Goal: Task Accomplishment & Management: Manage account settings

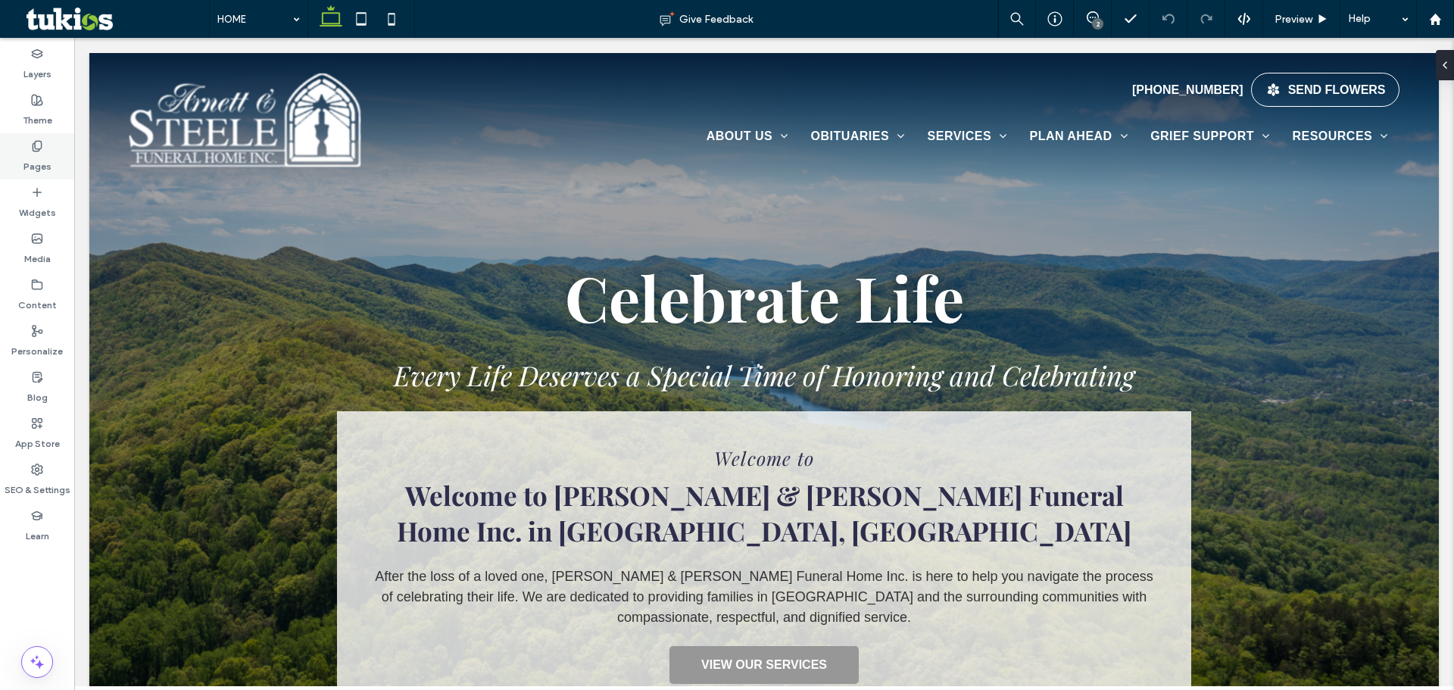
click at [23, 147] on div "Pages" at bounding box center [37, 156] width 74 height 46
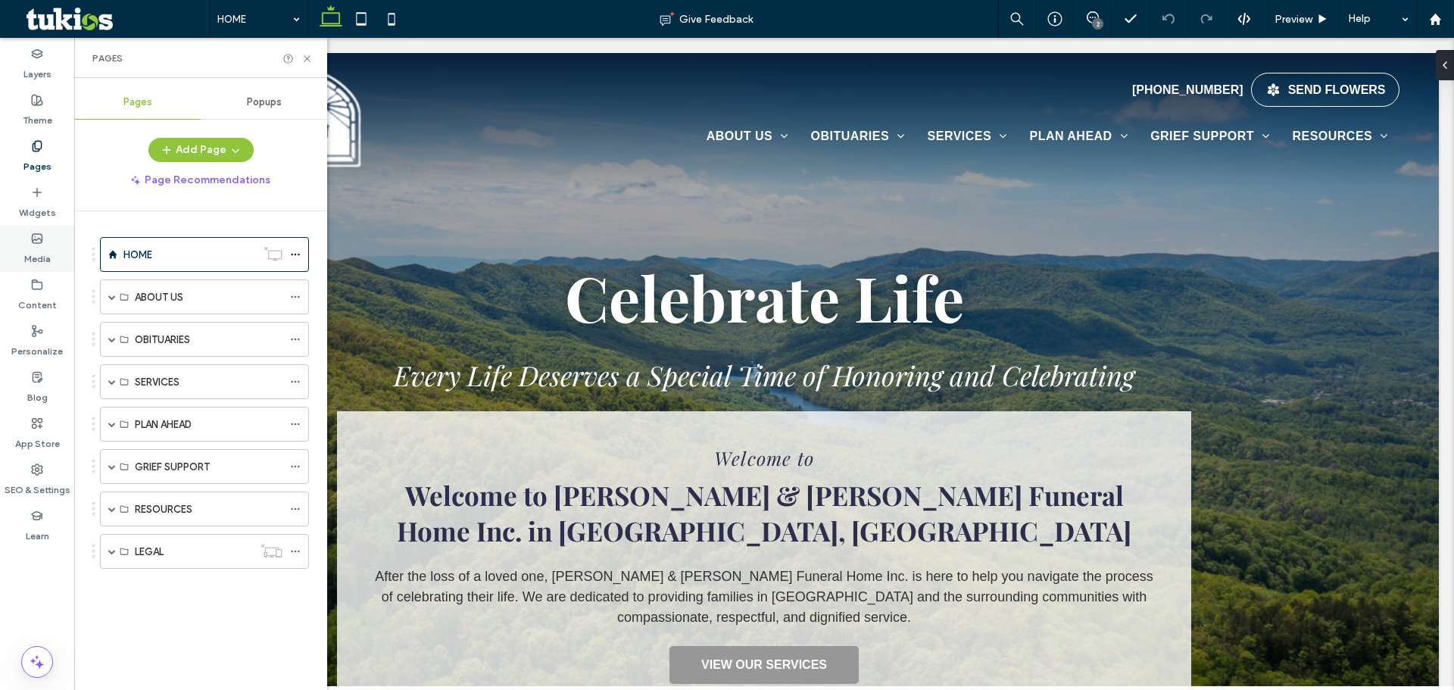
click at [47, 242] on div "Media" at bounding box center [37, 249] width 74 height 46
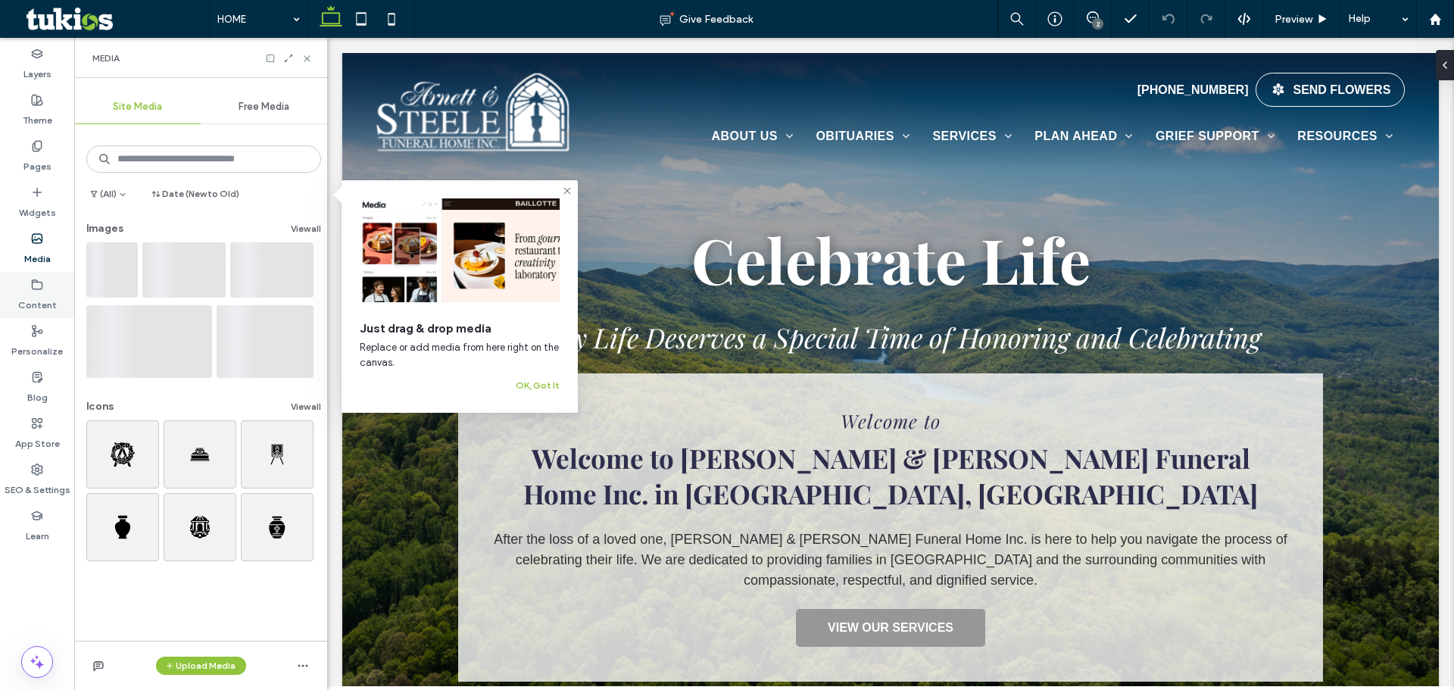
click at [44, 293] on label "Content" at bounding box center [37, 301] width 39 height 21
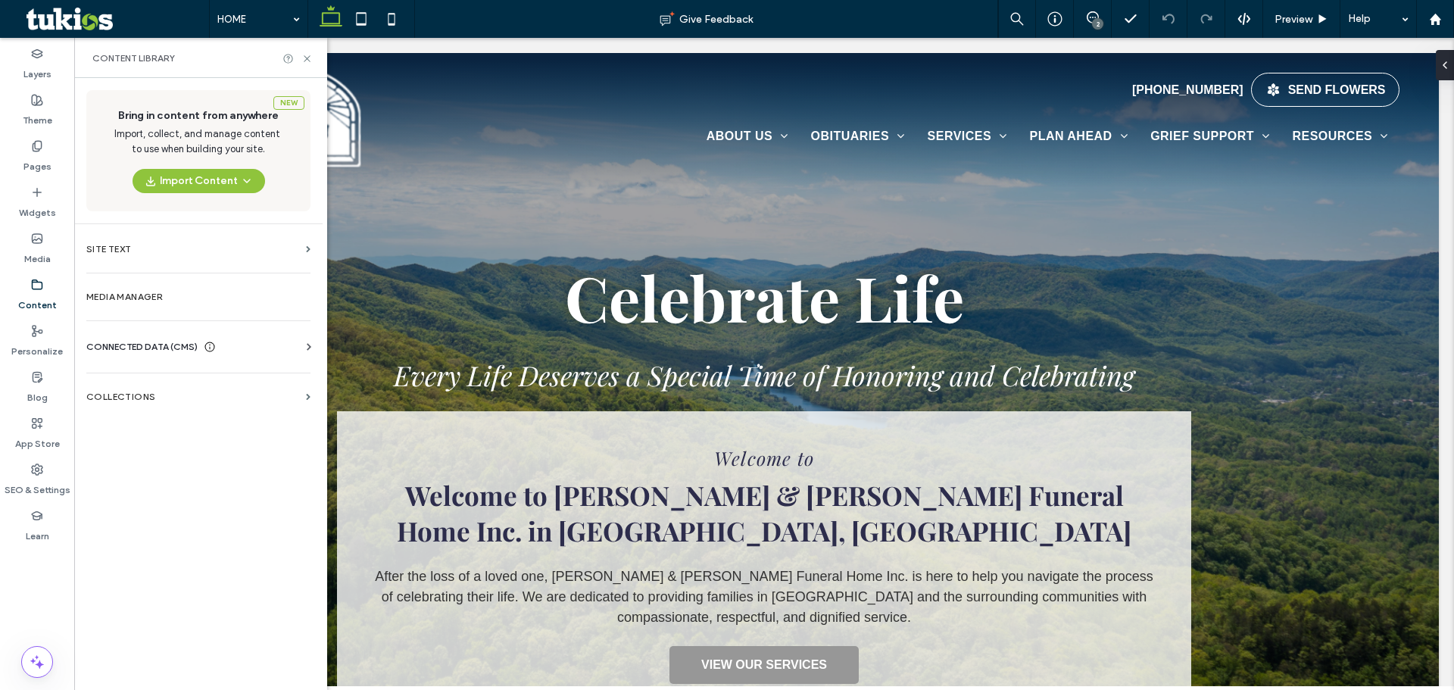
click at [150, 352] on span "CONNECTED DATA (CMS)" at bounding box center [141, 346] width 111 height 15
click at [186, 385] on label "Business Info" at bounding box center [201, 384] width 206 height 11
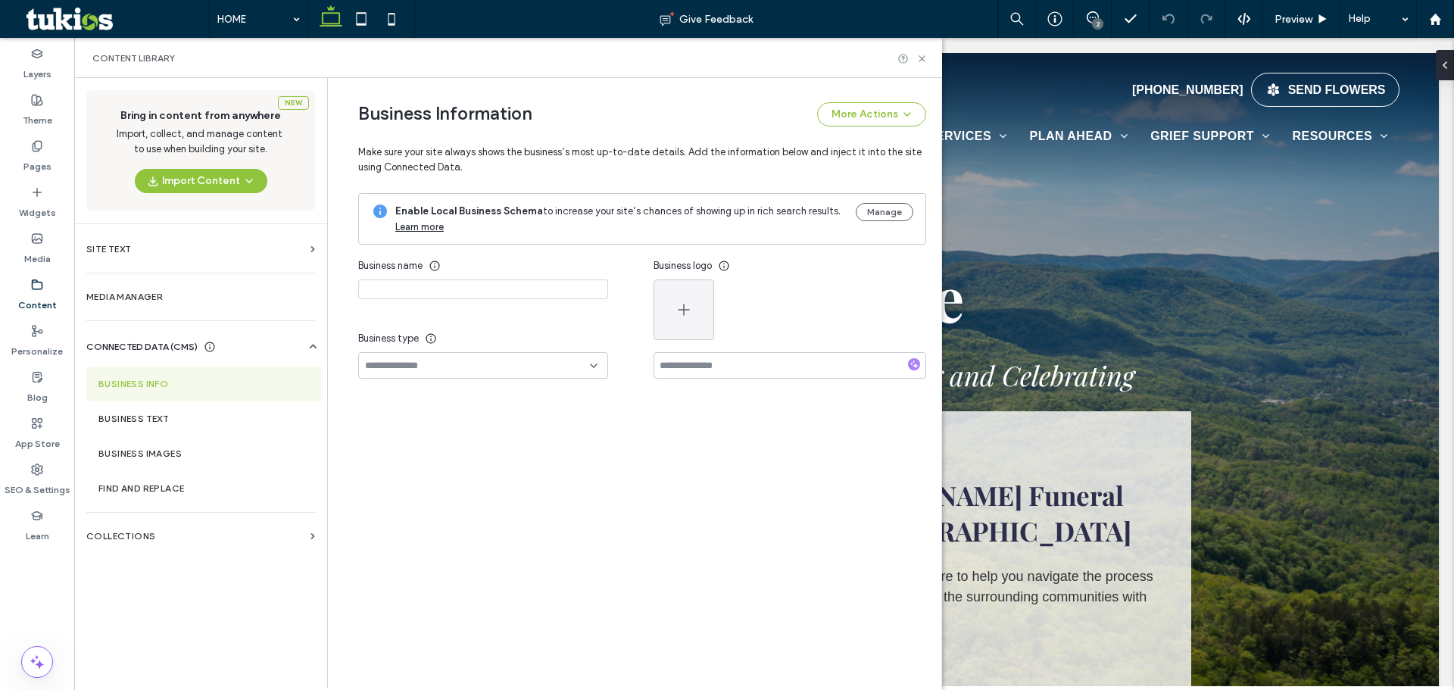
type input "**********"
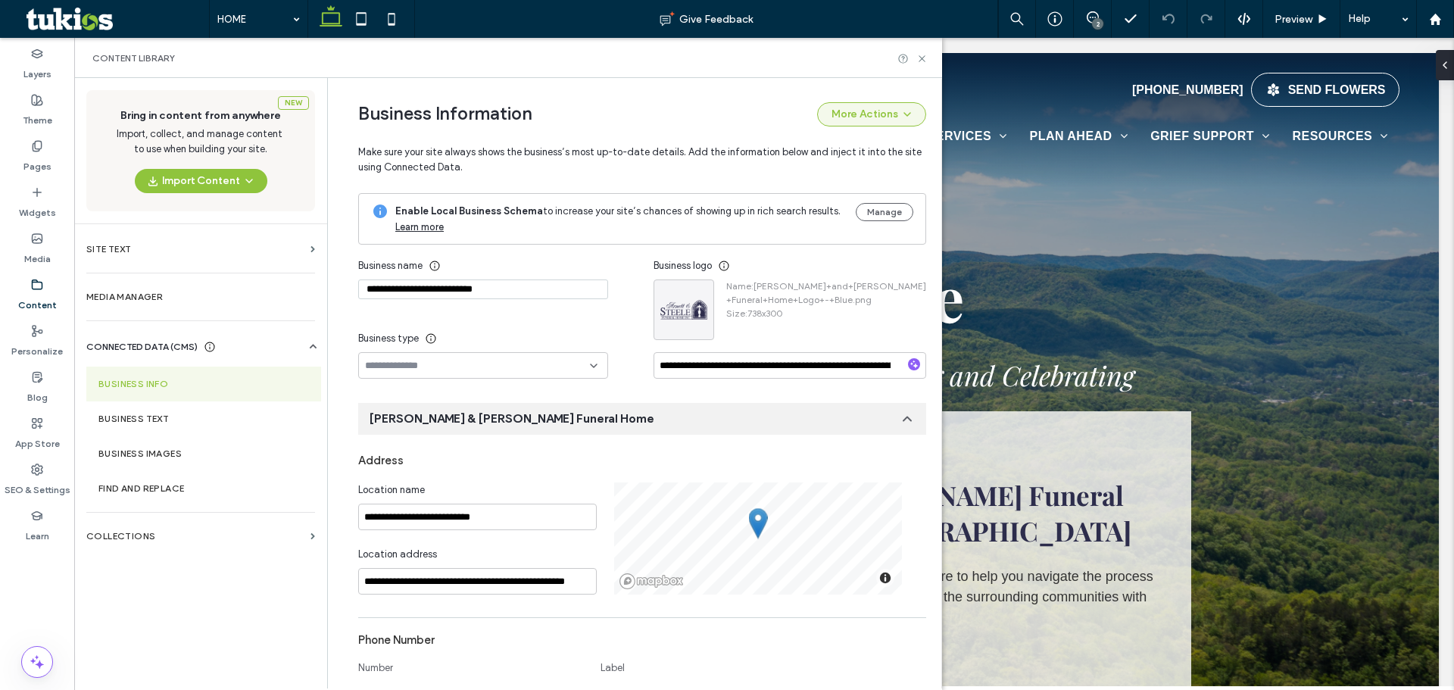
click at [880, 123] on button "More Actions" at bounding box center [871, 114] width 109 height 24
click at [843, 148] on span "Add Another Location" at bounding box center [830, 153] width 98 height 15
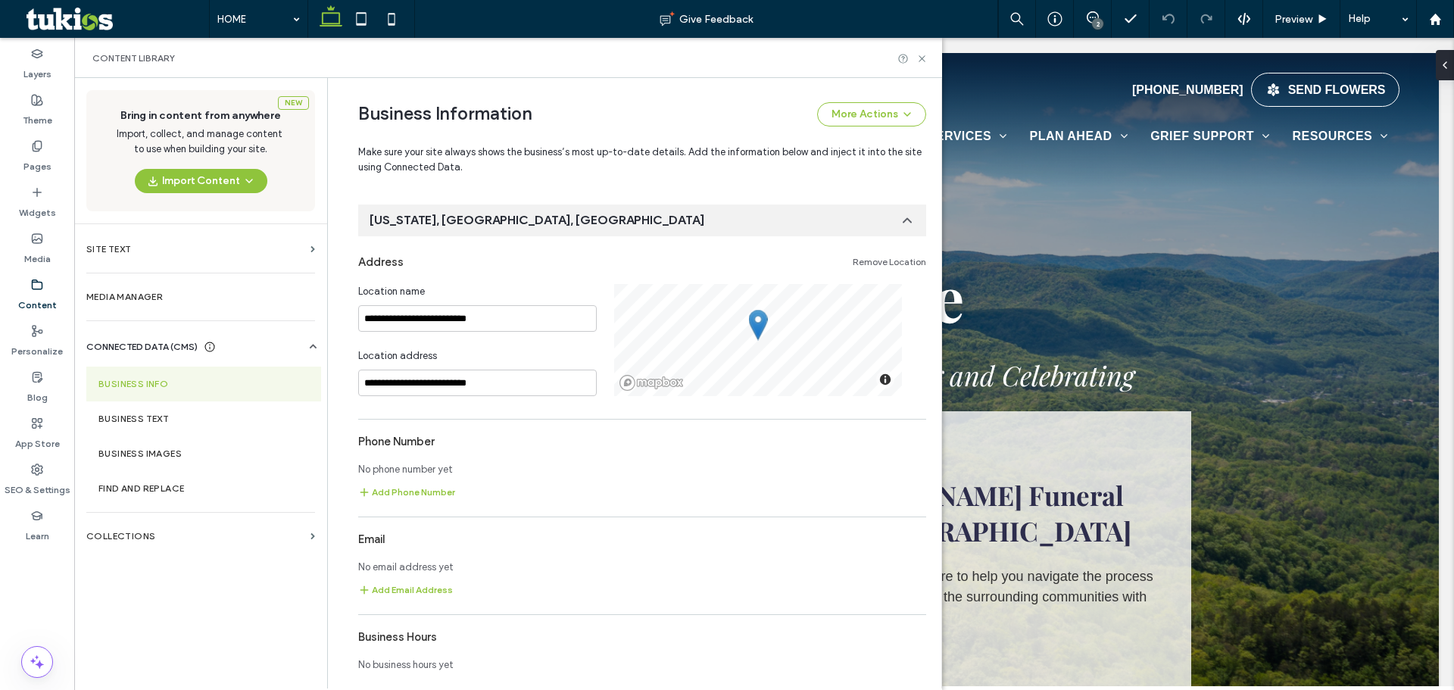
scroll to position [201, 0]
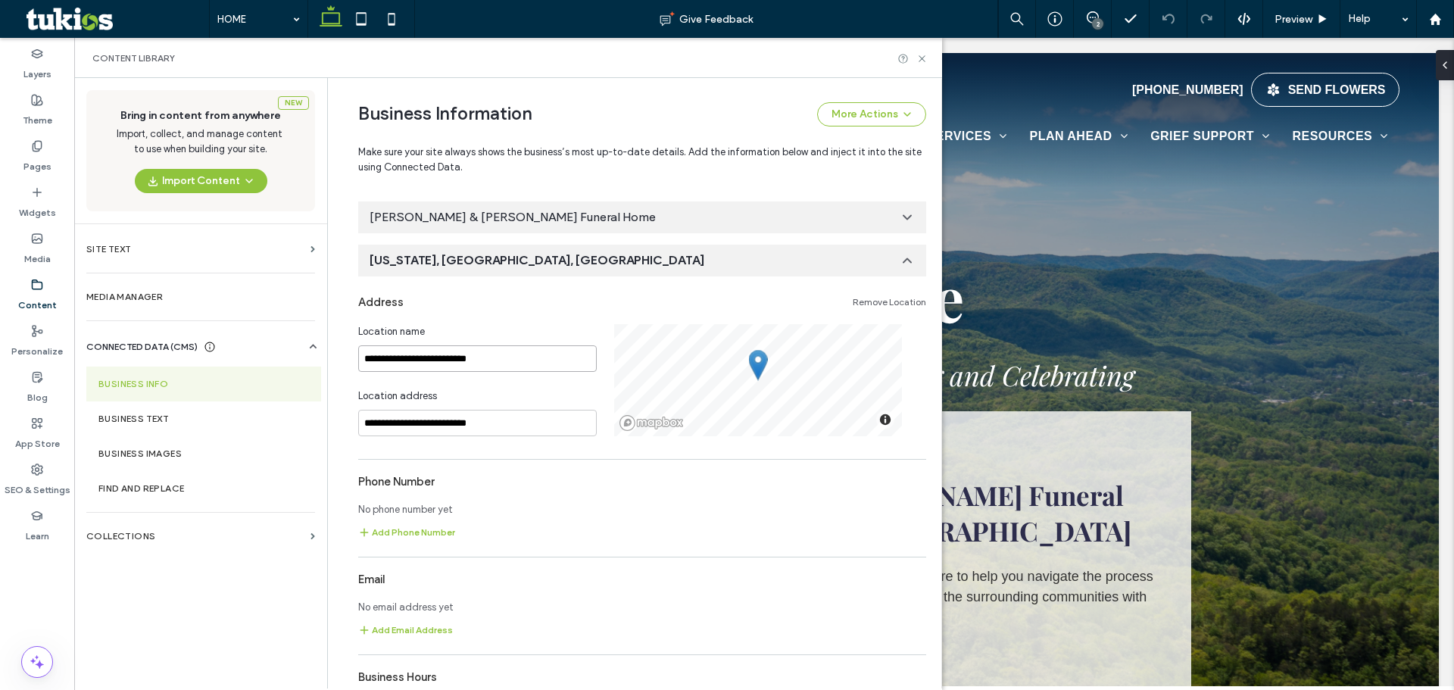
click at [510, 363] on input "**********" at bounding box center [477, 358] width 239 height 27
type input "******"
click at [485, 356] on input "******" at bounding box center [477, 358] width 239 height 27
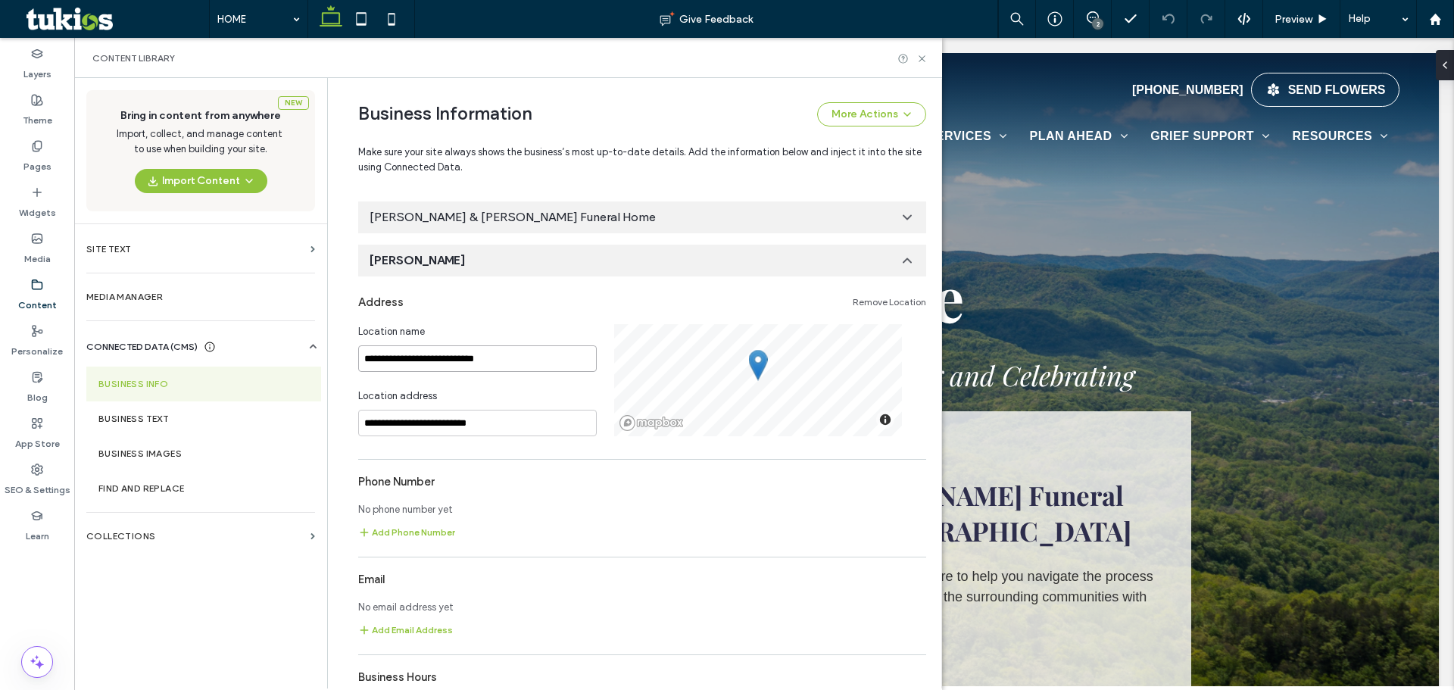
type input "**********"
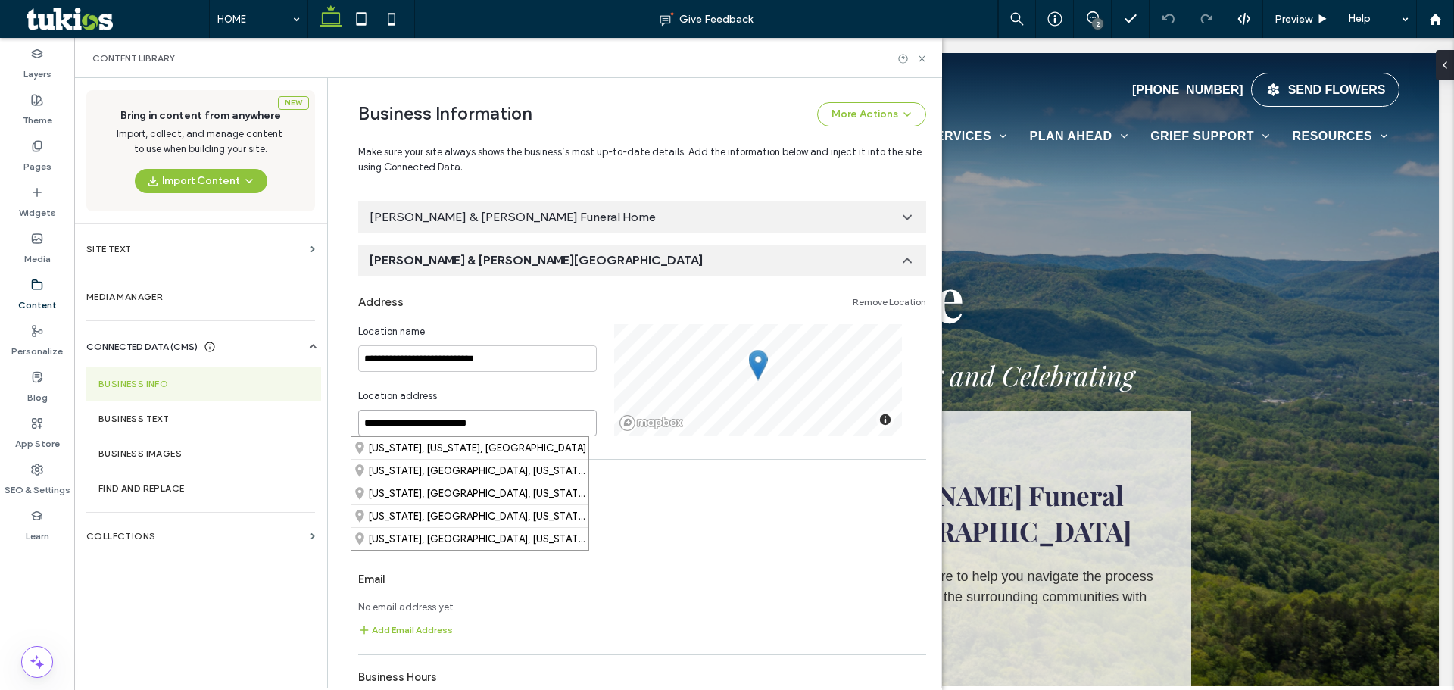
click at [447, 424] on input "**********" at bounding box center [477, 423] width 239 height 27
click at [487, 443] on div "6340 Cumberland Gap Parkway, Harrogate, Tennessee 37752, United States" at bounding box center [469, 448] width 237 height 22
type input "**********"
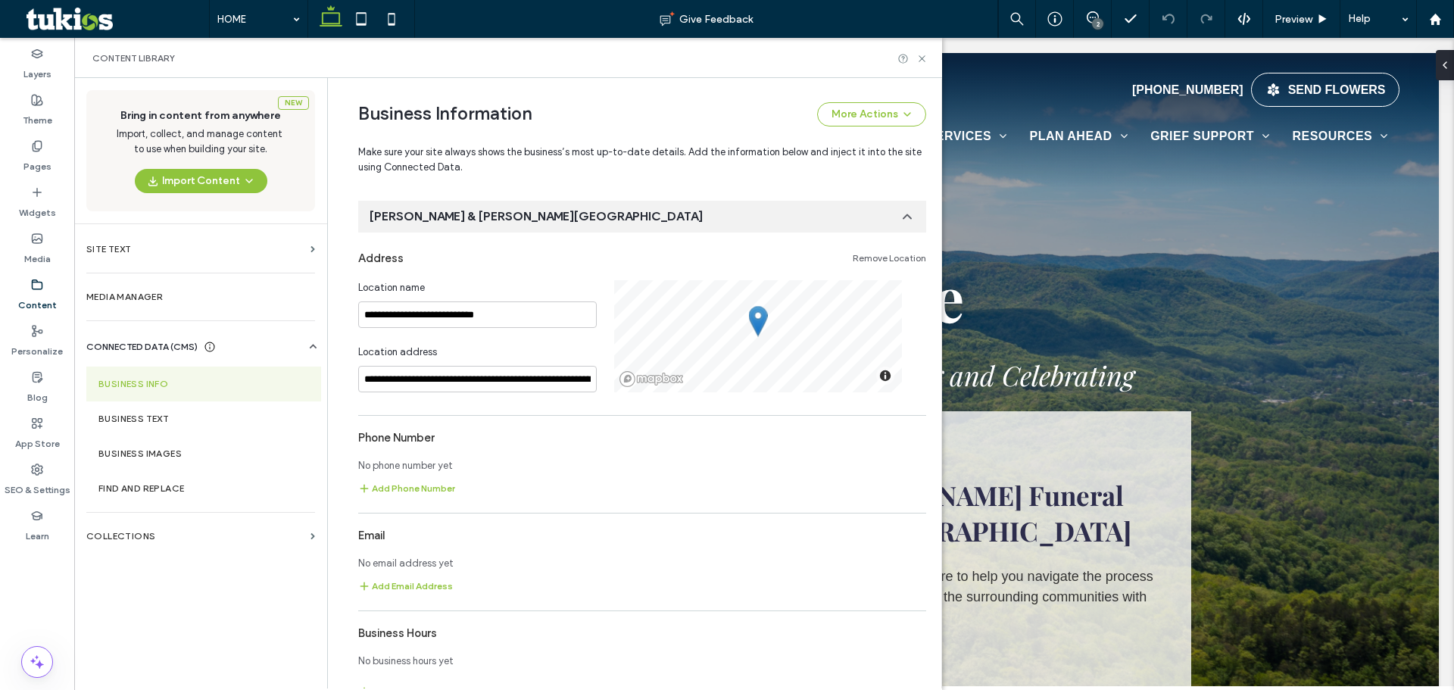
scroll to position [277, 0]
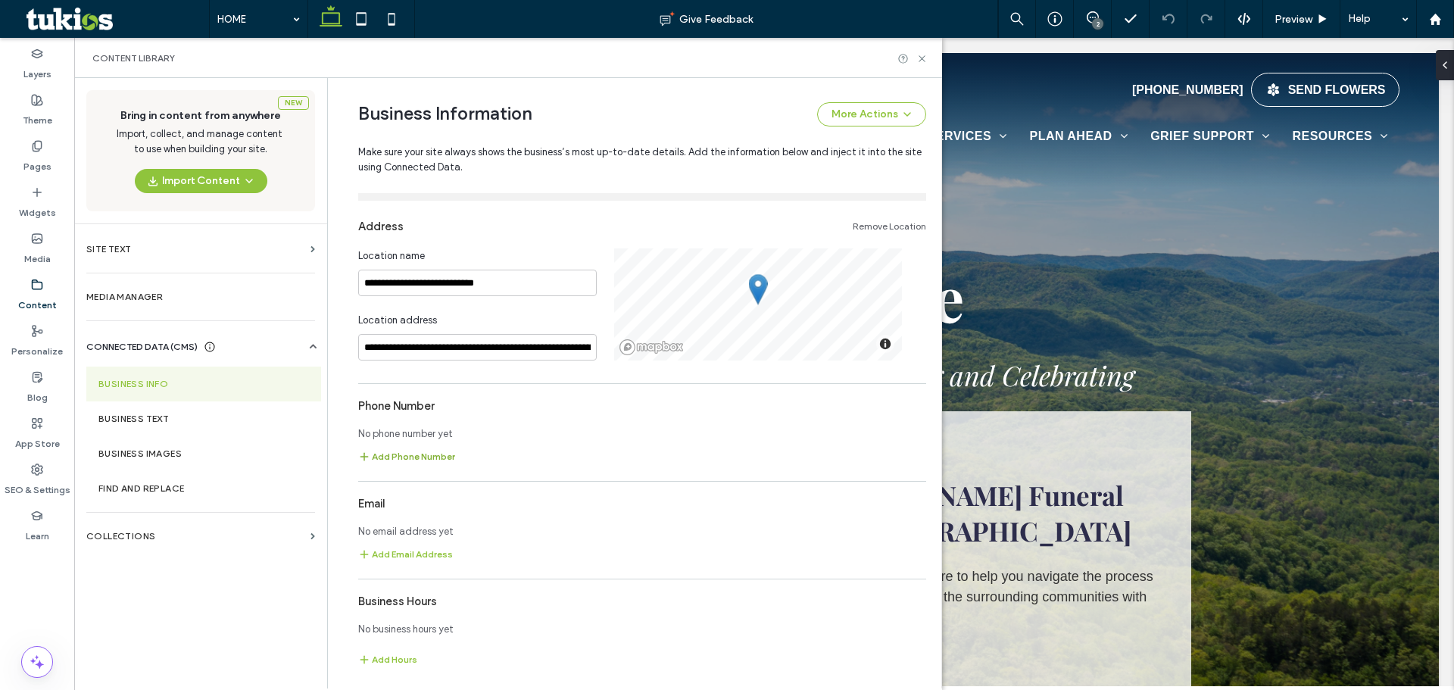
click at [417, 453] on button "Add Phone Number" at bounding box center [406, 456] width 97 height 18
click at [416, 458] on input at bounding box center [471, 460] width 227 height 27
type input "**********"
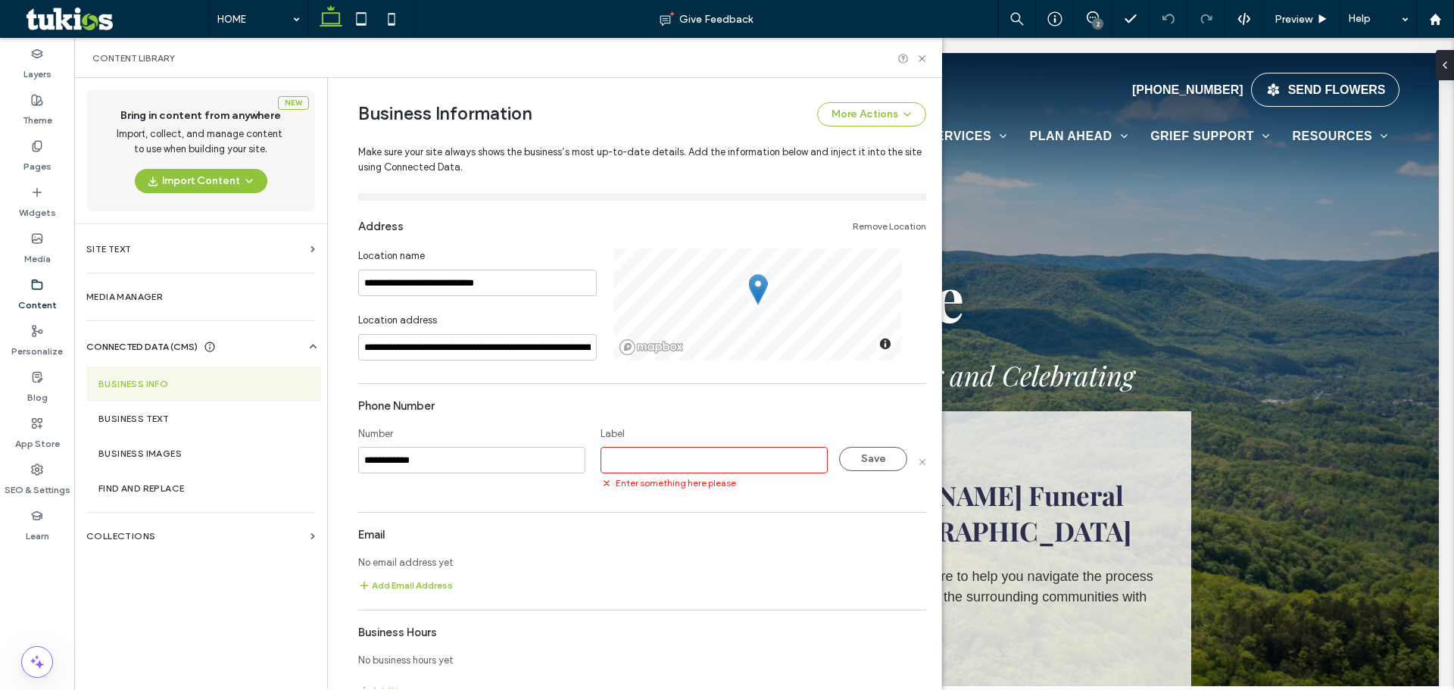
click at [718, 460] on input at bounding box center [713, 460] width 227 height 27
click at [693, 451] on input at bounding box center [713, 460] width 227 height 27
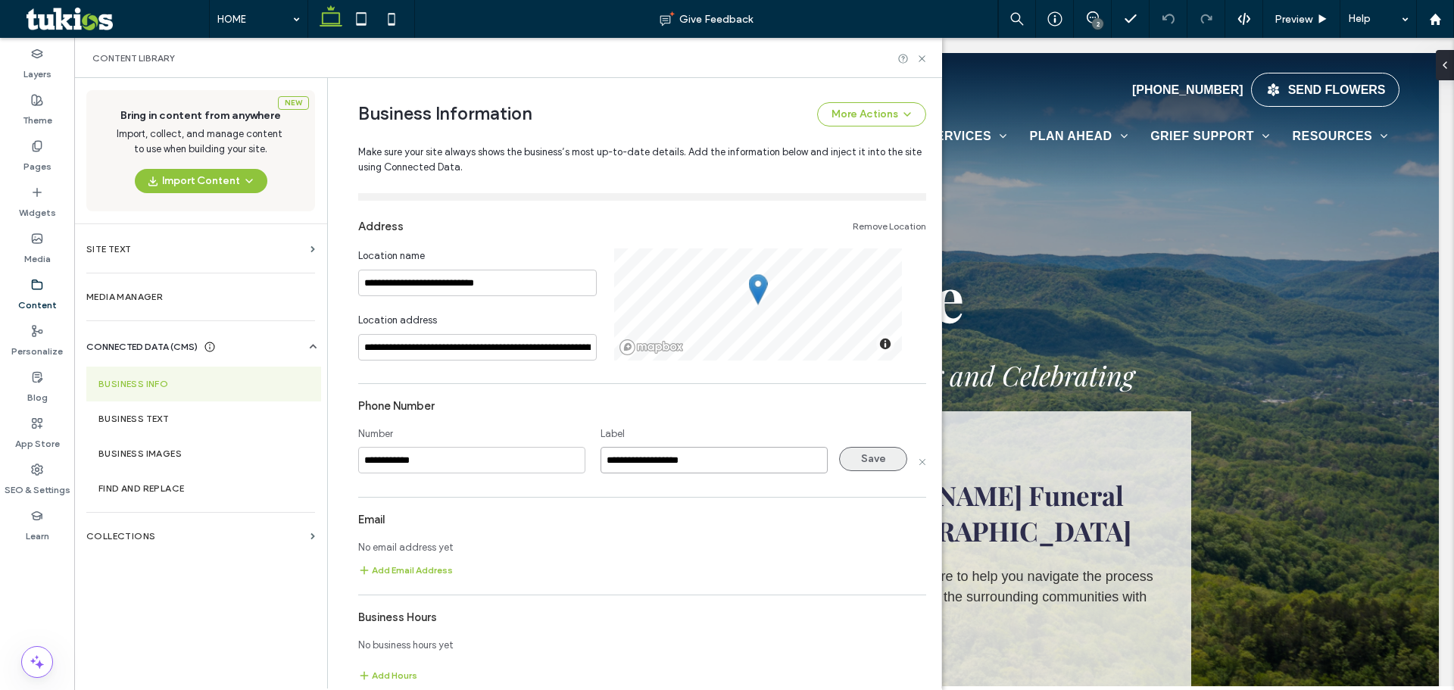
type input "**********"
click at [875, 461] on button "Save" at bounding box center [873, 459] width 68 height 24
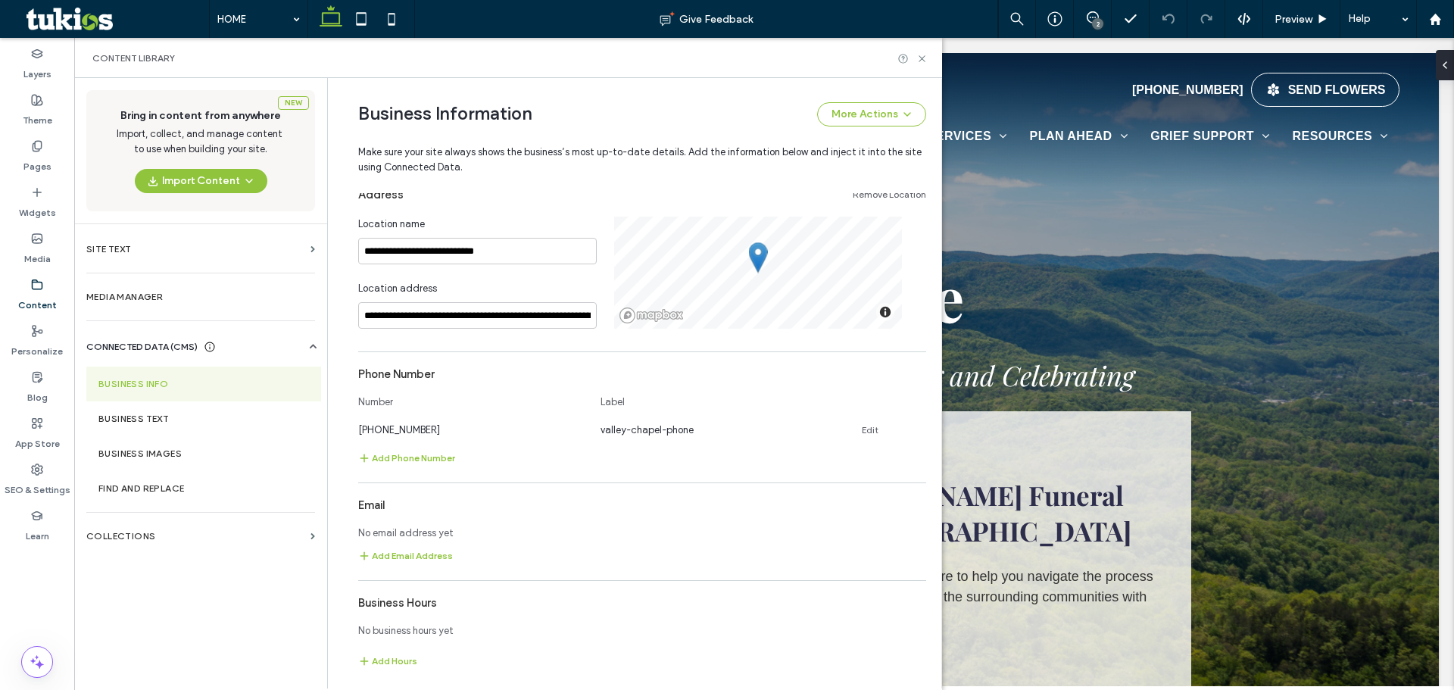
scroll to position [310, 0]
click at [407, 567] on div "**********" at bounding box center [642, 428] width 568 height 498
click at [401, 559] on button "Add Email Address" at bounding box center [405, 554] width 95 height 18
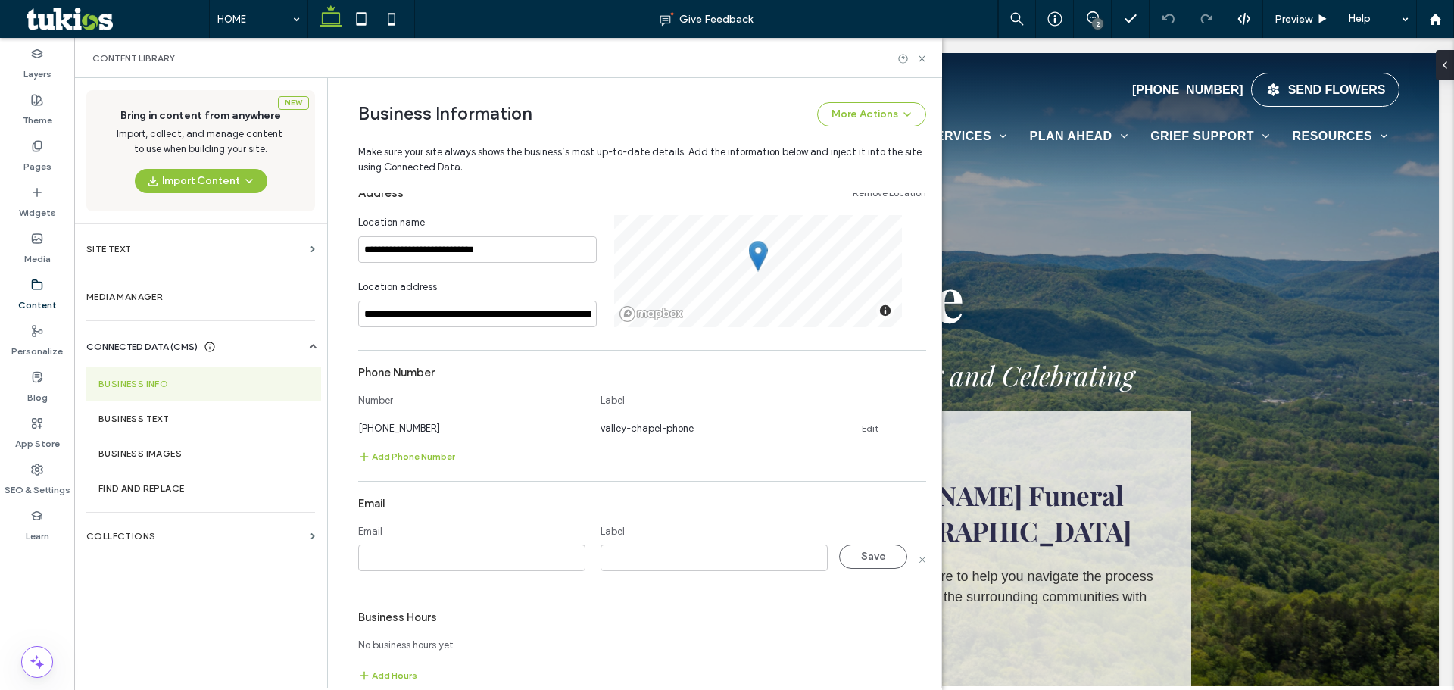
click at [408, 545] on input at bounding box center [471, 557] width 227 height 27
type input "**********"
type input "*"
type input "**********"
click at [853, 553] on button "Save" at bounding box center [873, 556] width 68 height 24
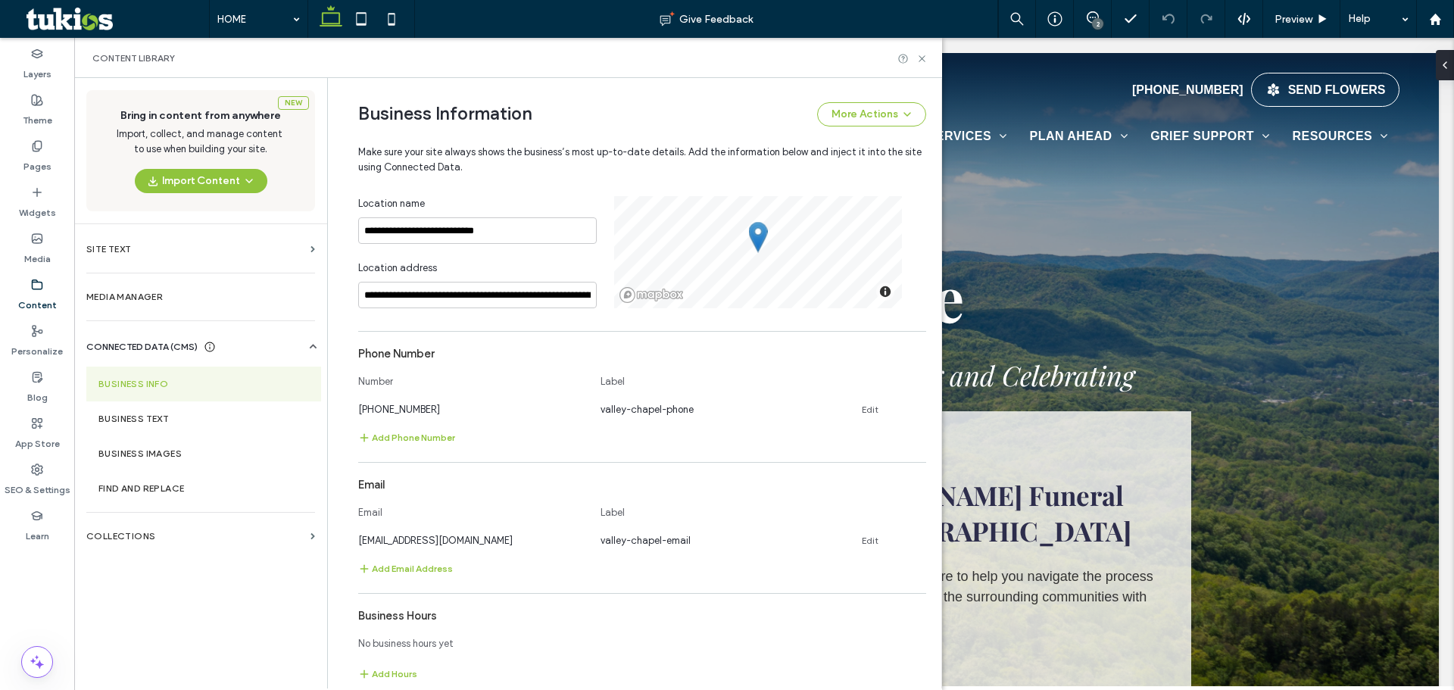
scroll to position [344, 0]
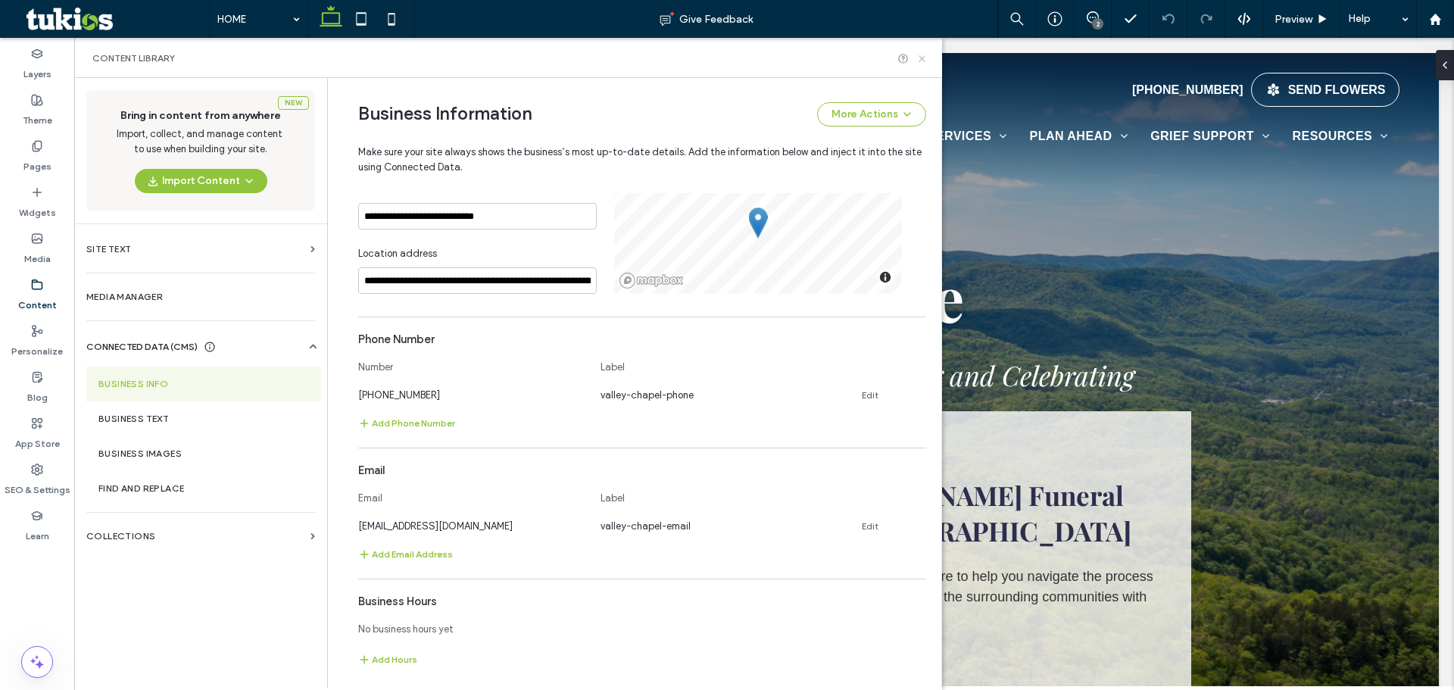
click at [927, 62] on icon at bounding box center [921, 58] width 11 height 11
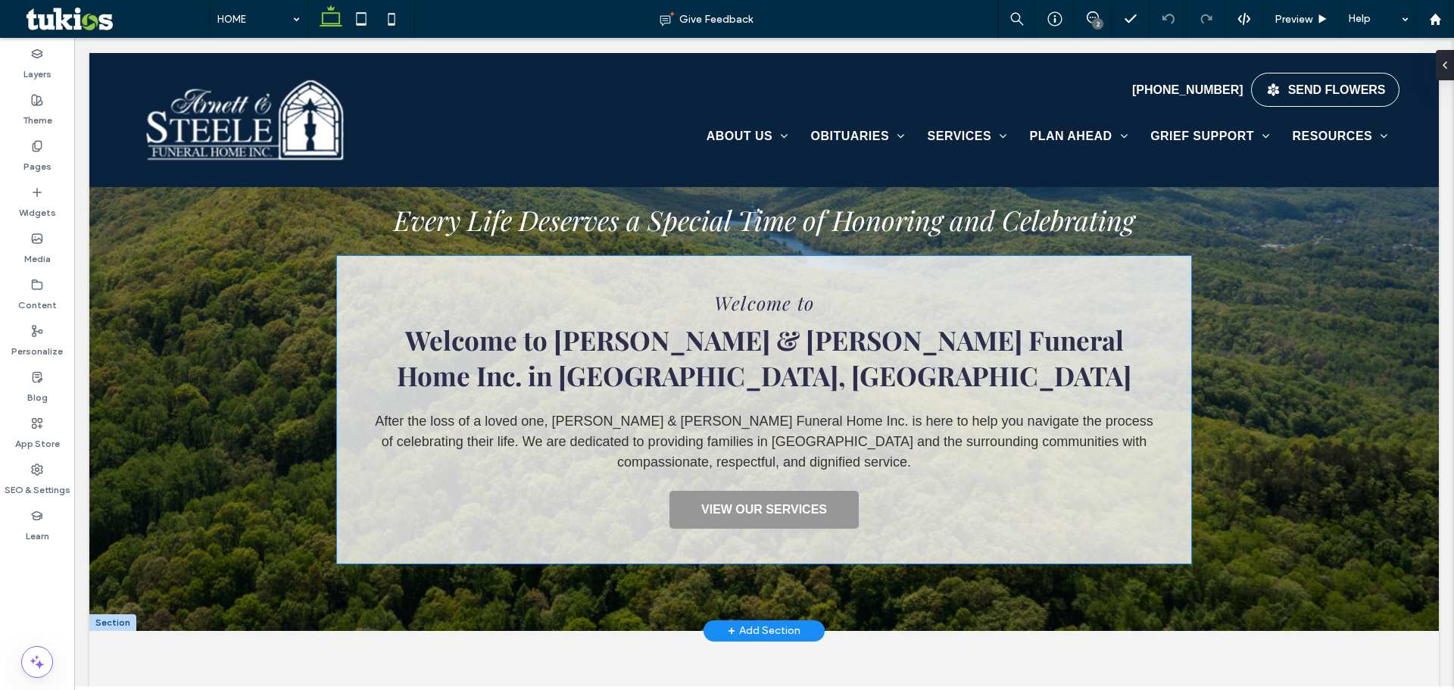
scroll to position [151, 0]
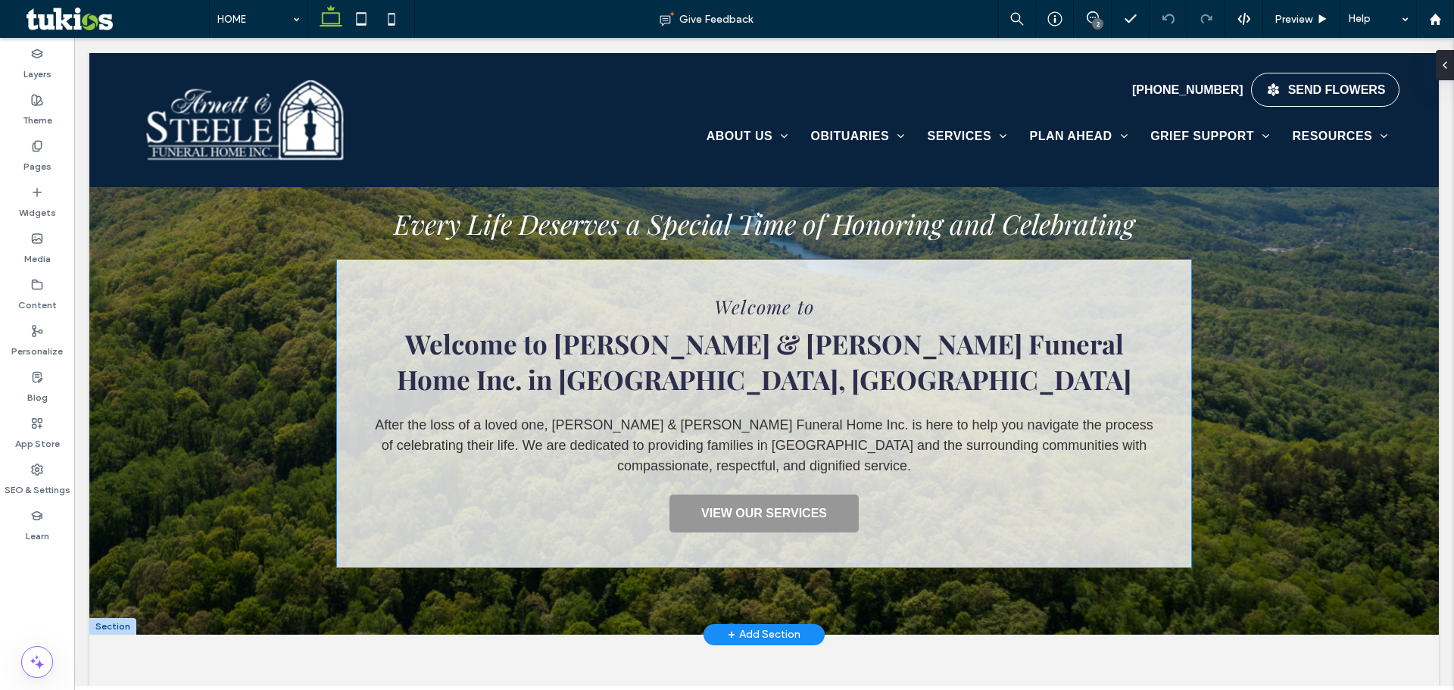
click at [725, 336] on span "Welcome to Arnett & Steele Funeral Home Inc. in Pineville, KY" at bounding box center [764, 361] width 734 height 71
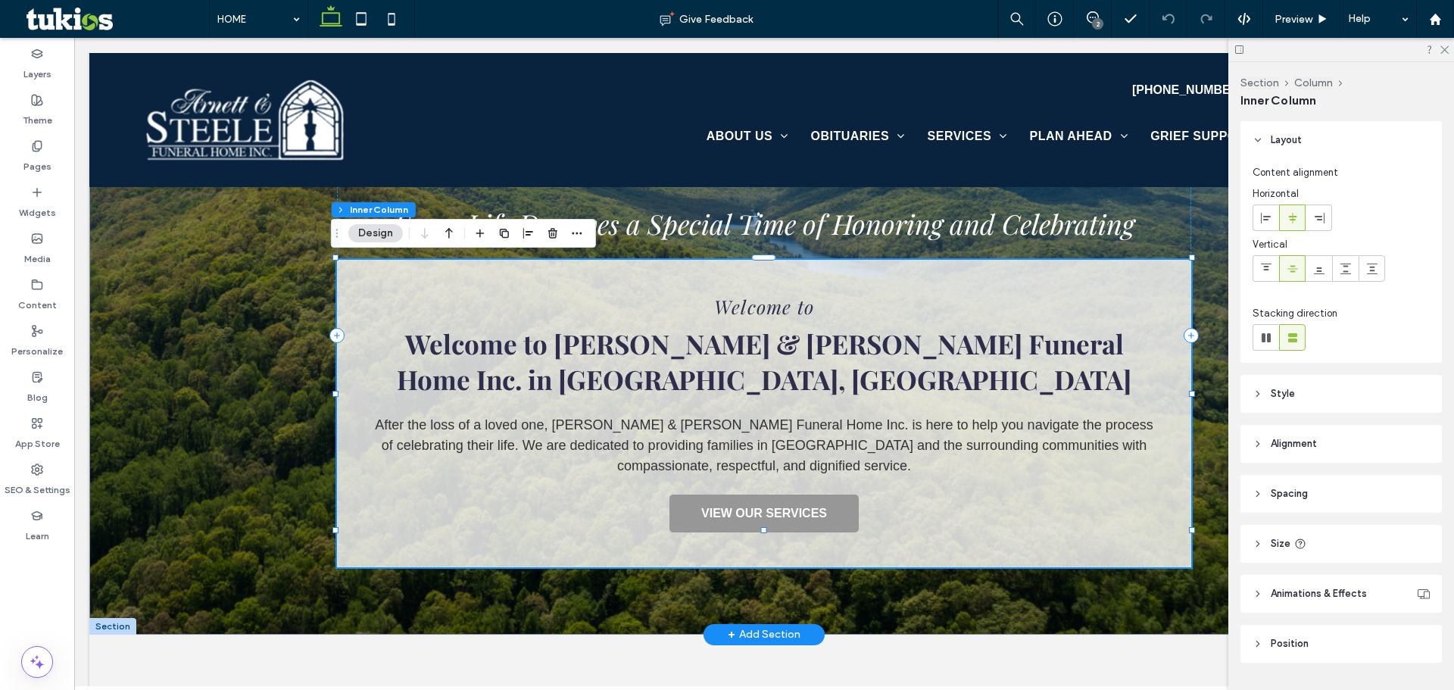
click at [725, 336] on span "Welcome to Arnett & Steele Funeral Home Inc. in Pineville, KY" at bounding box center [764, 361] width 734 height 71
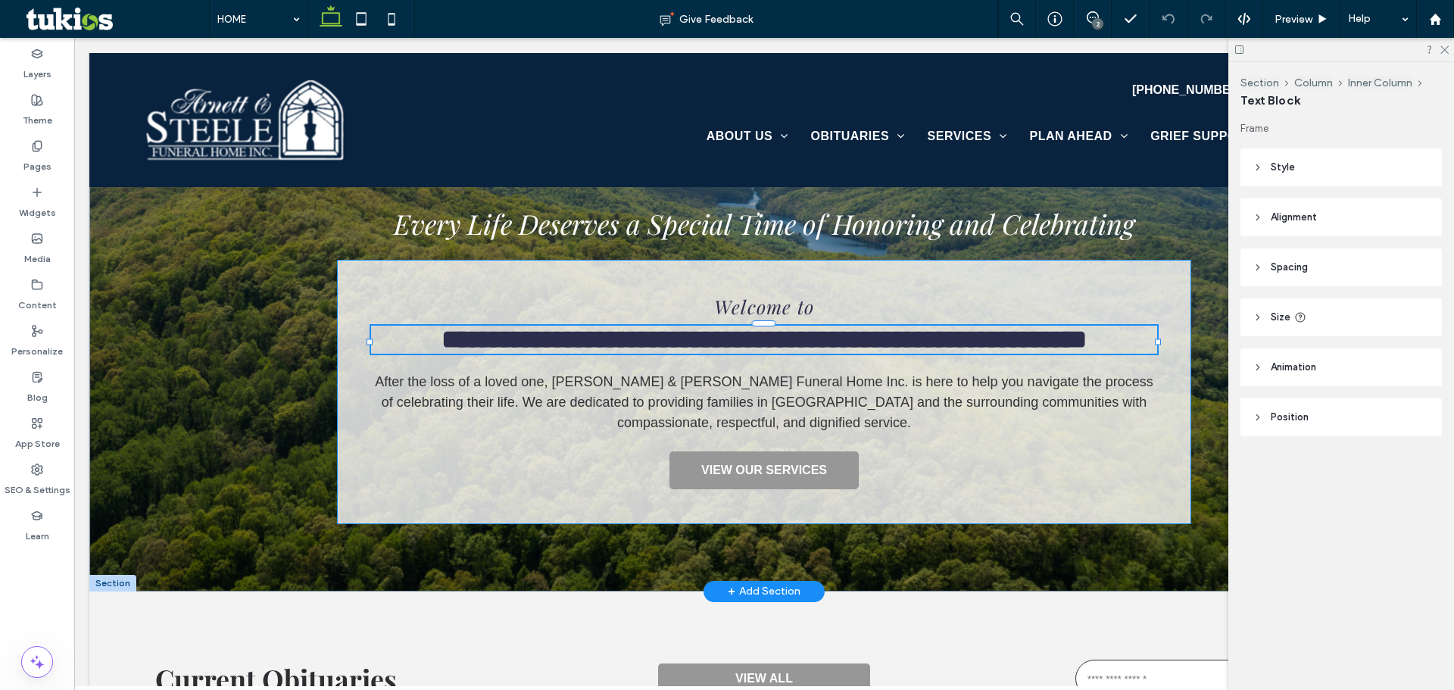
type input "**********"
type input "**"
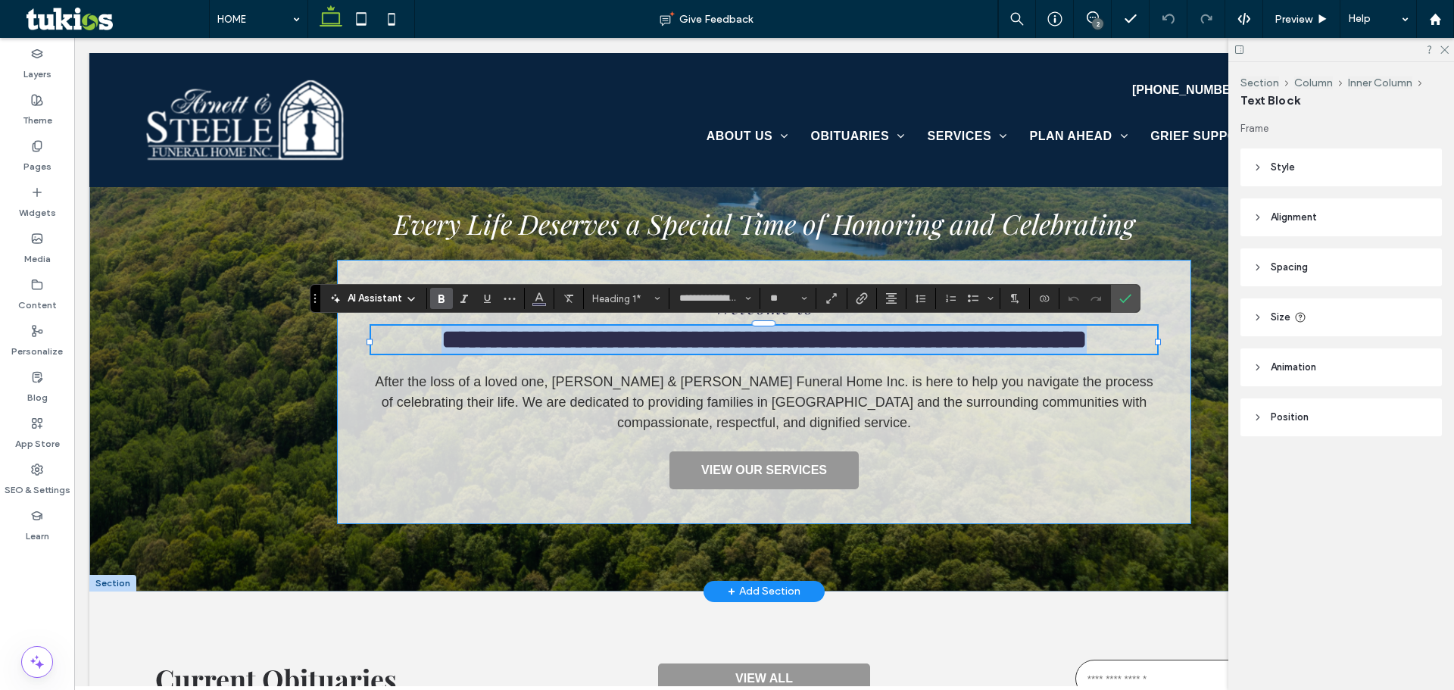
click at [1087, 331] on span "**********" at bounding box center [763, 339] width 645 height 26
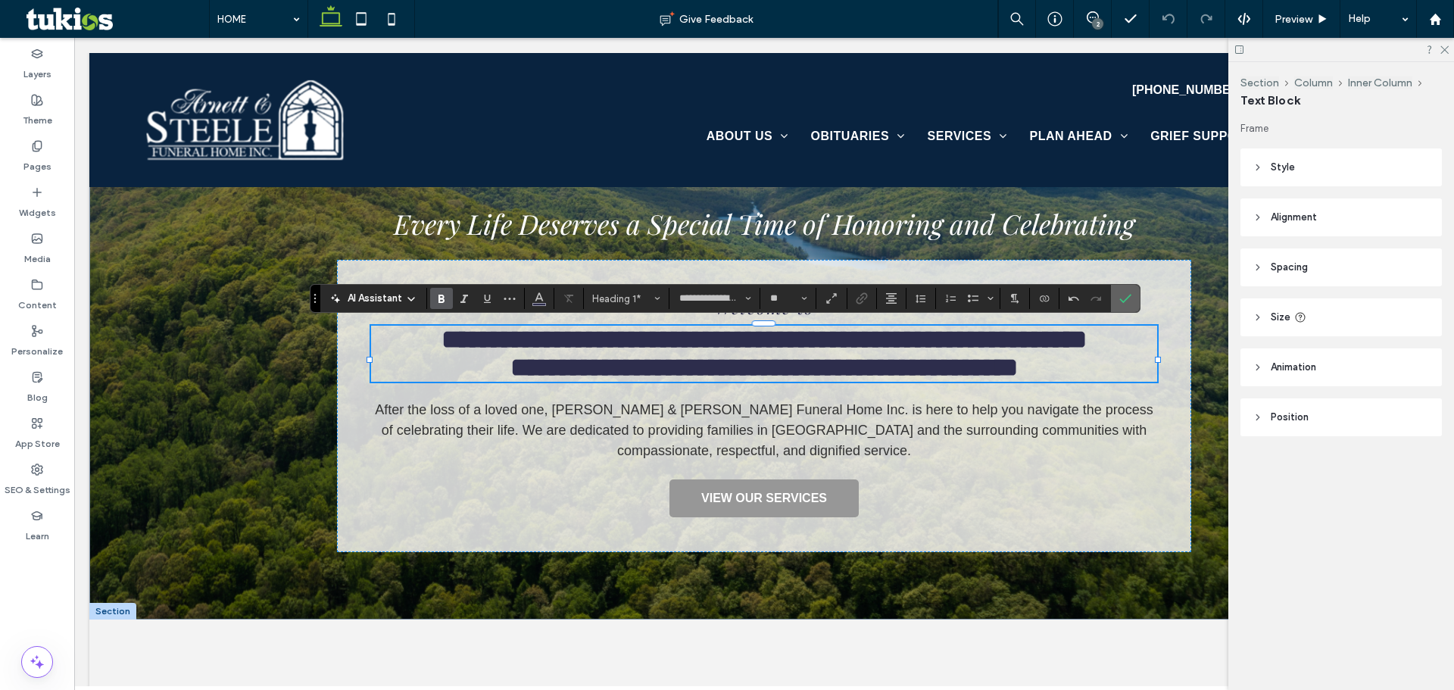
click at [1123, 303] on use "Confirm" at bounding box center [1125, 299] width 12 height 9
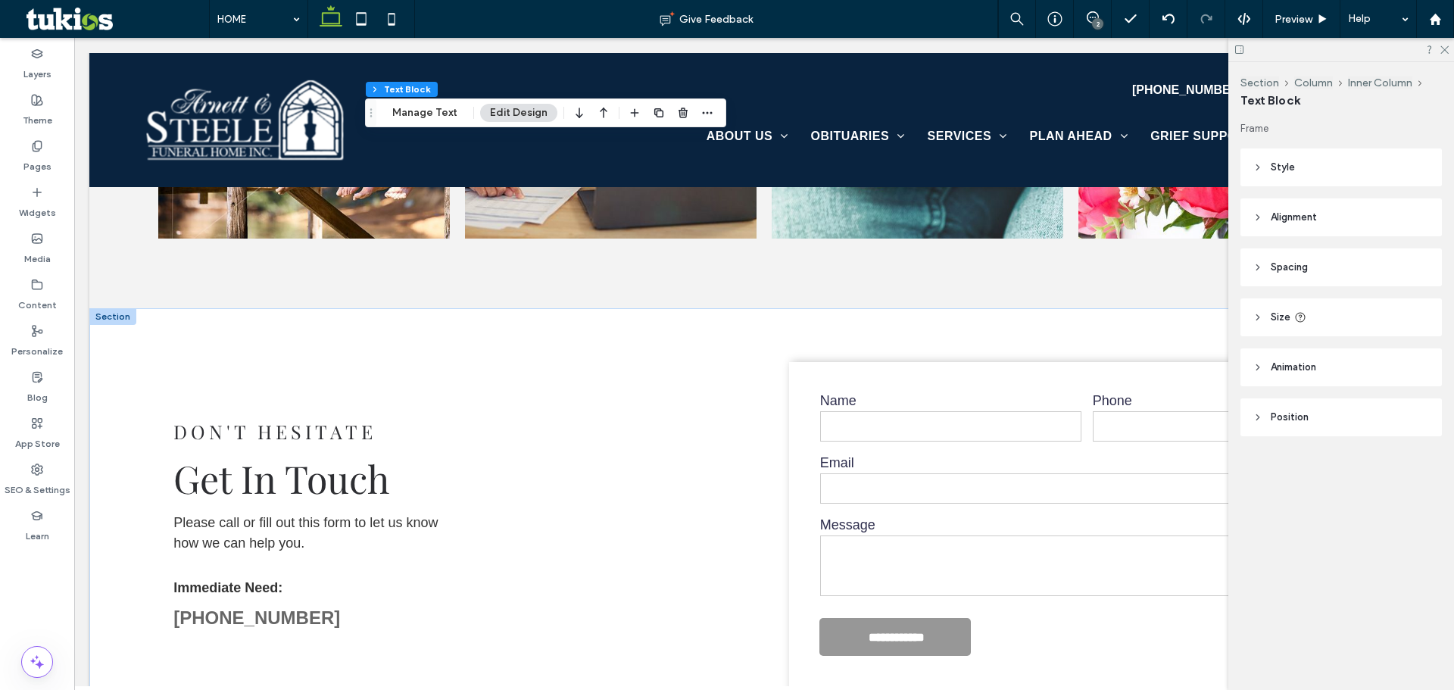
scroll to position [2044, 0]
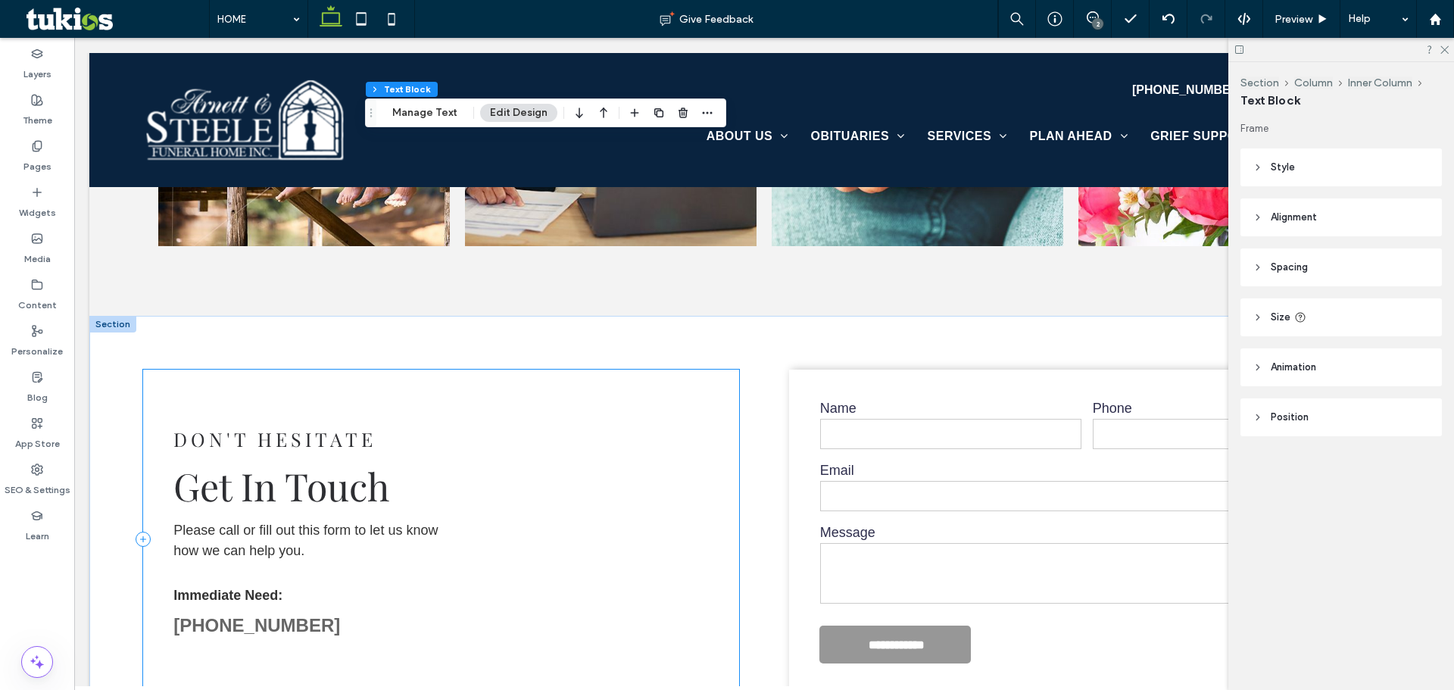
click at [254, 527] on div "DON'T HESITATE Get In Touch Please call or fill out this form to let us know ho…" at bounding box center [441, 538] width 596 height 339
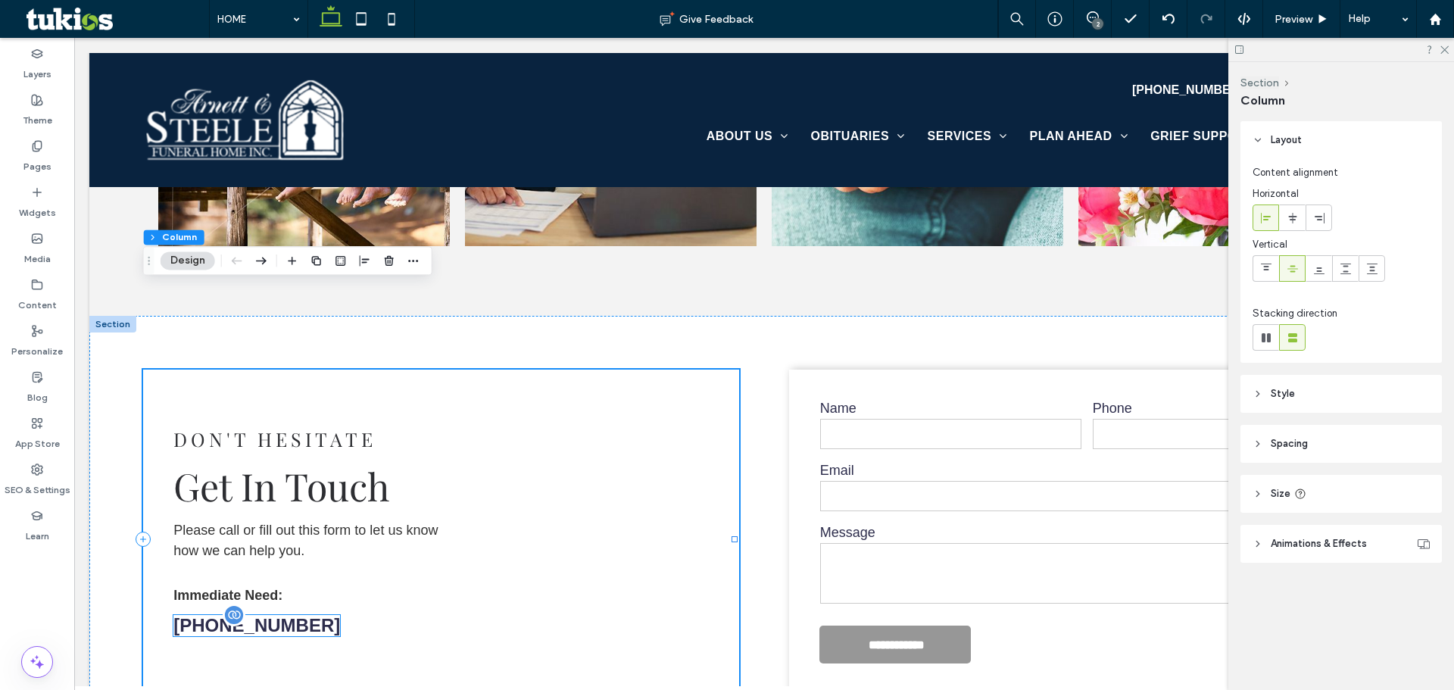
click at [274, 615] on link "[PHONE_NUMBER]" at bounding box center [256, 625] width 167 height 20
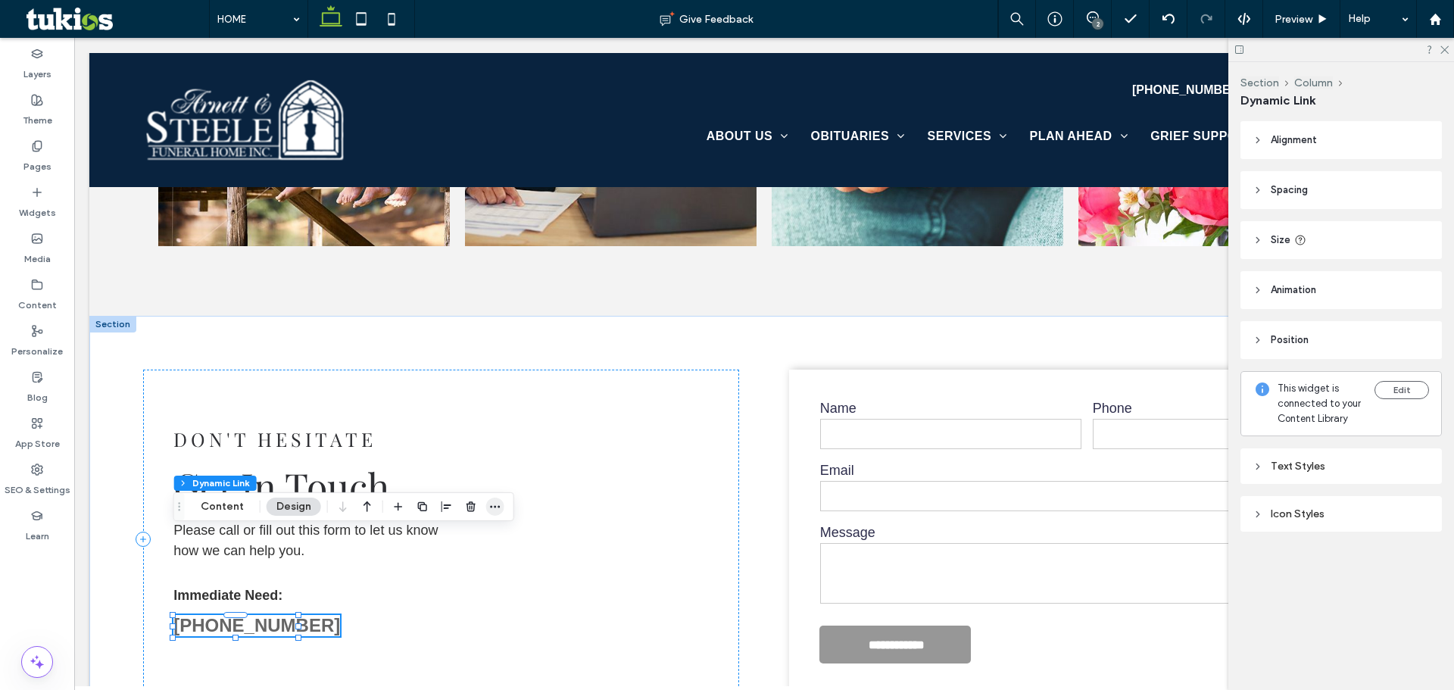
click at [220, 504] on button "Content" at bounding box center [222, 506] width 63 height 18
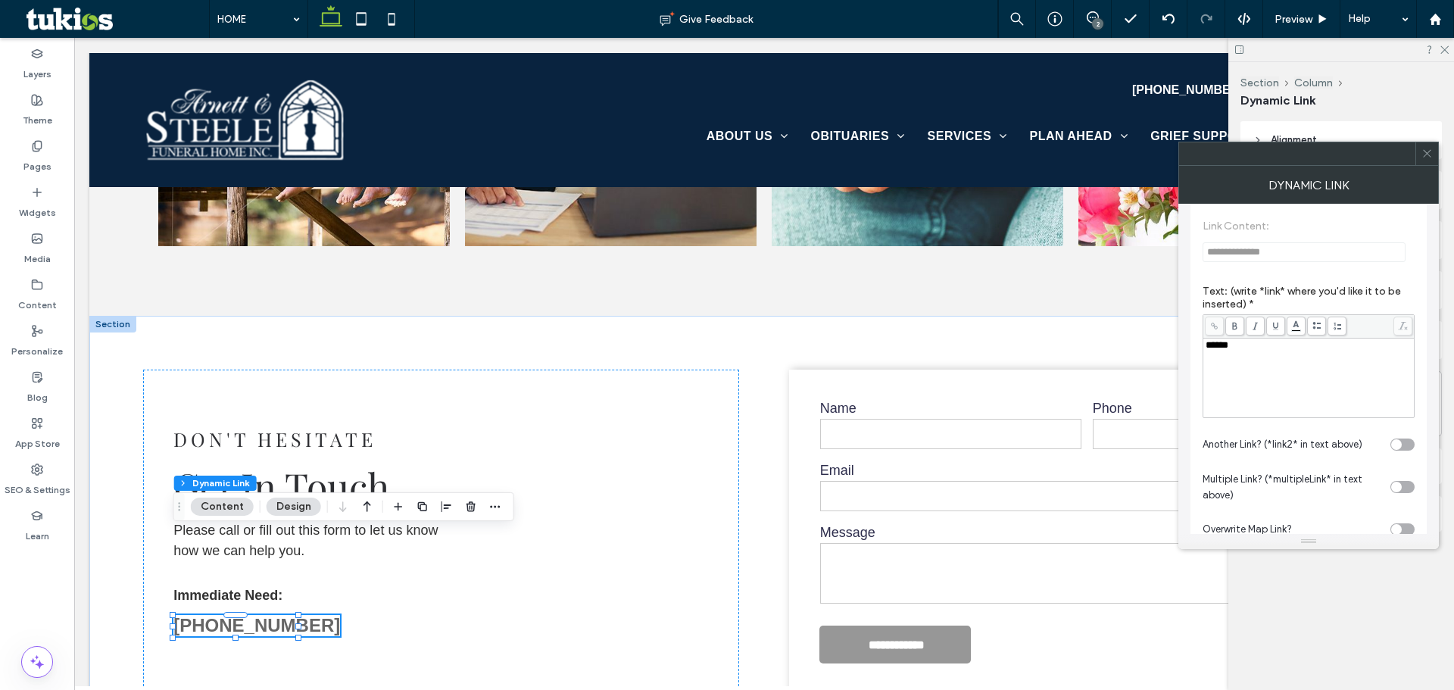
scroll to position [300, 0]
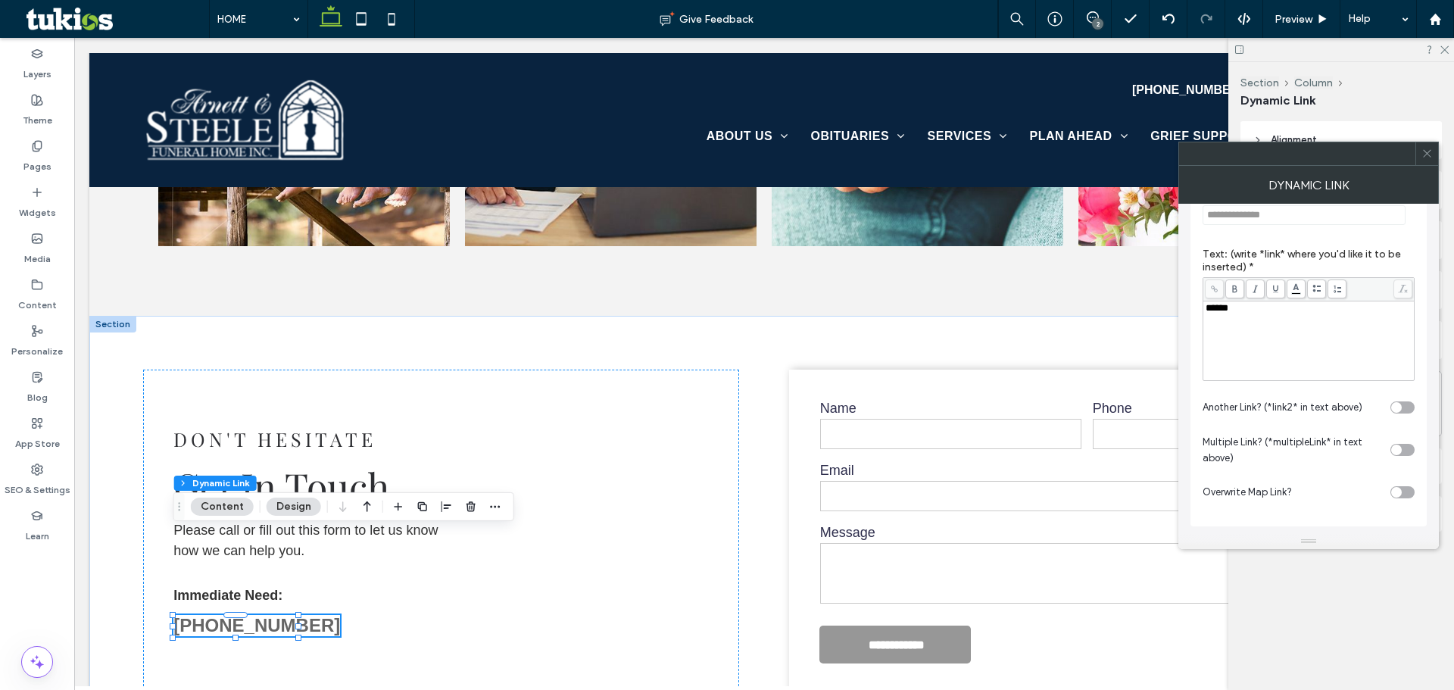
click at [1210, 310] on span "******" at bounding box center [1216, 308] width 23 height 10
drag, startPoint x: 1314, startPoint y: 317, endPoint x: 1196, endPoint y: 322, distance: 119.0
click at [1197, 321] on div "**********" at bounding box center [1308, 252] width 236 height 547
copy span "**********"
click at [1426, 150] on icon at bounding box center [1426, 153] width 11 height 11
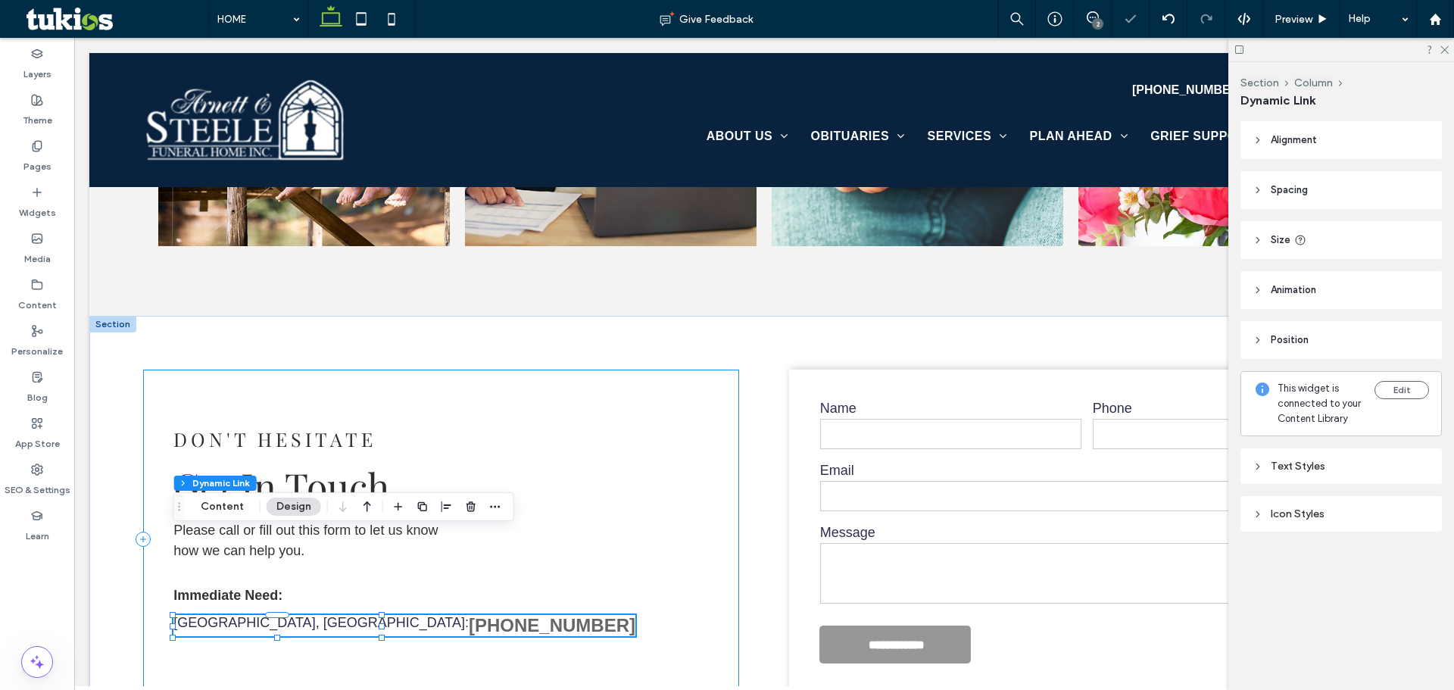
click at [404, 546] on div "DON'T HESITATE Get In Touch Please call or fill out this form to let us know ho…" at bounding box center [441, 538] width 596 height 339
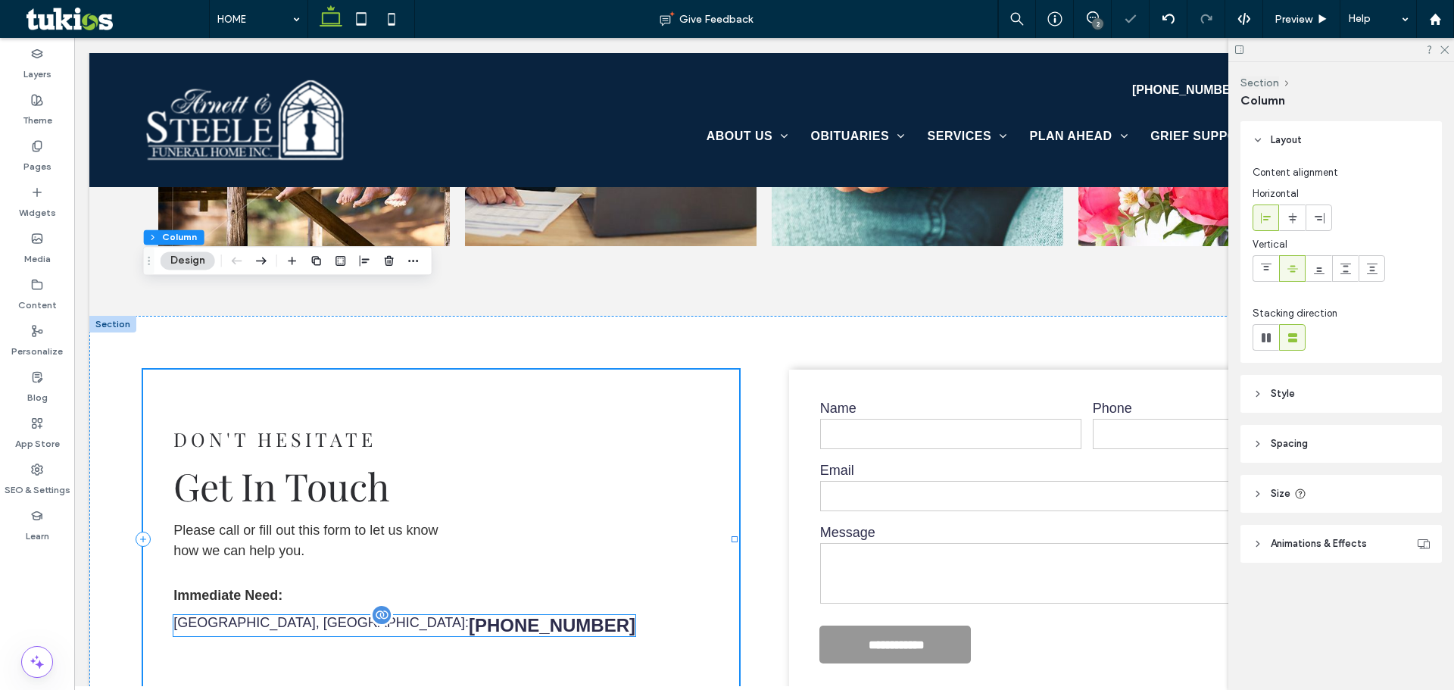
click at [469, 615] on link "[PHONE_NUMBER]" at bounding box center [552, 625] width 167 height 20
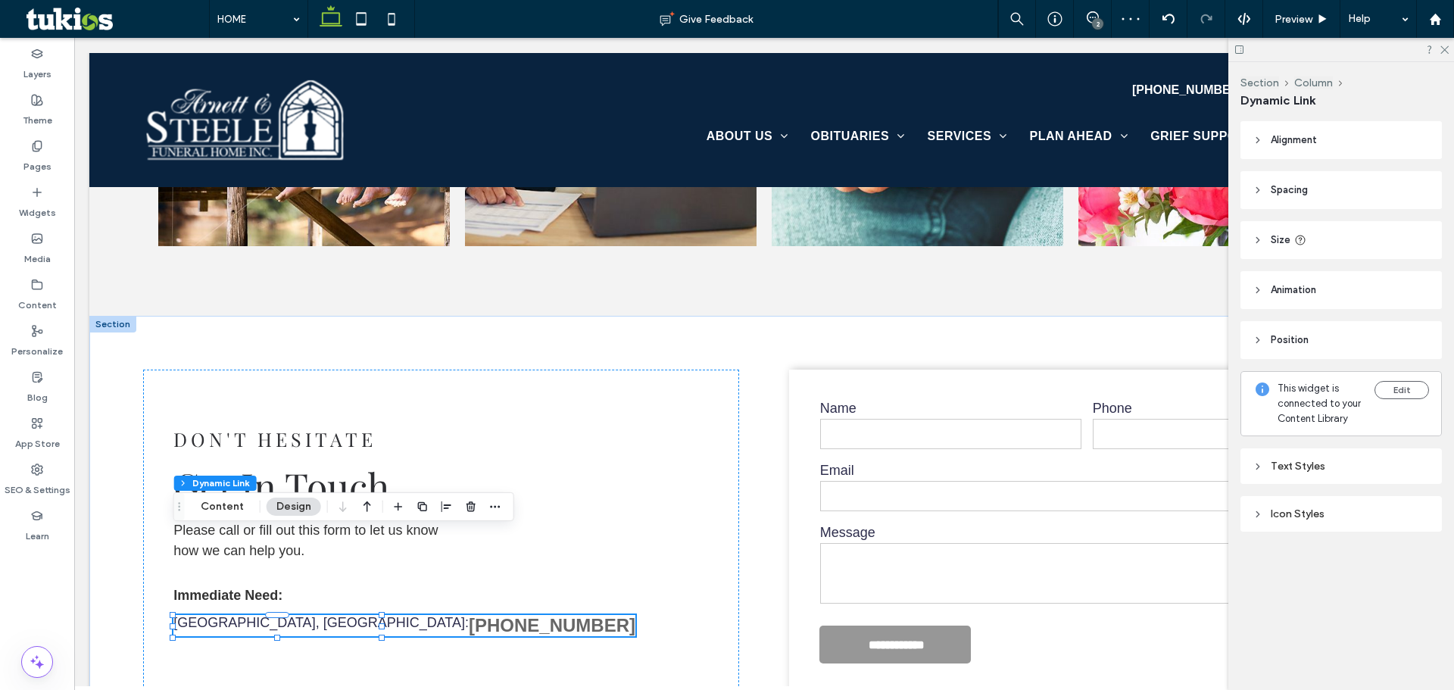
click at [1336, 463] on div "Text Styles" at bounding box center [1340, 466] width 177 height 13
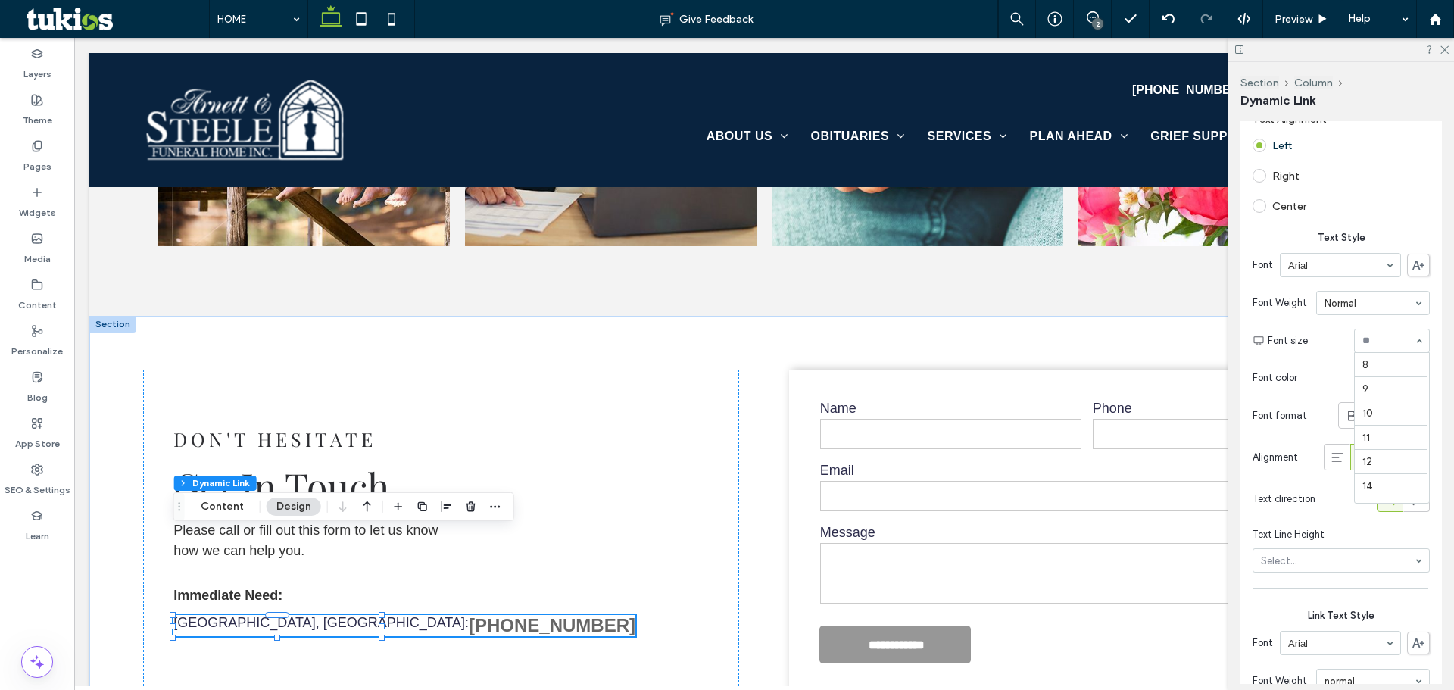
scroll to position [170, 0]
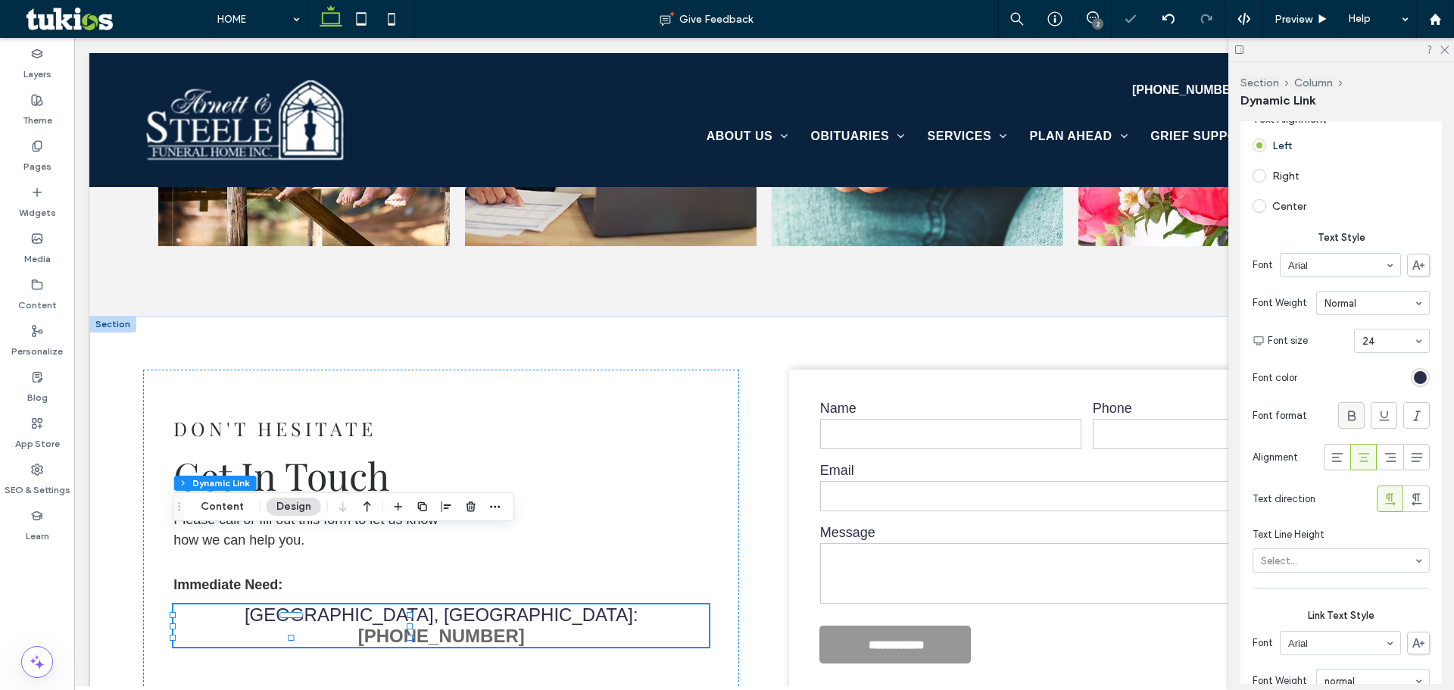
click at [1347, 423] on icon at bounding box center [1351, 415] width 15 height 15
click at [418, 498] on span "button" at bounding box center [422, 506] width 18 height 18
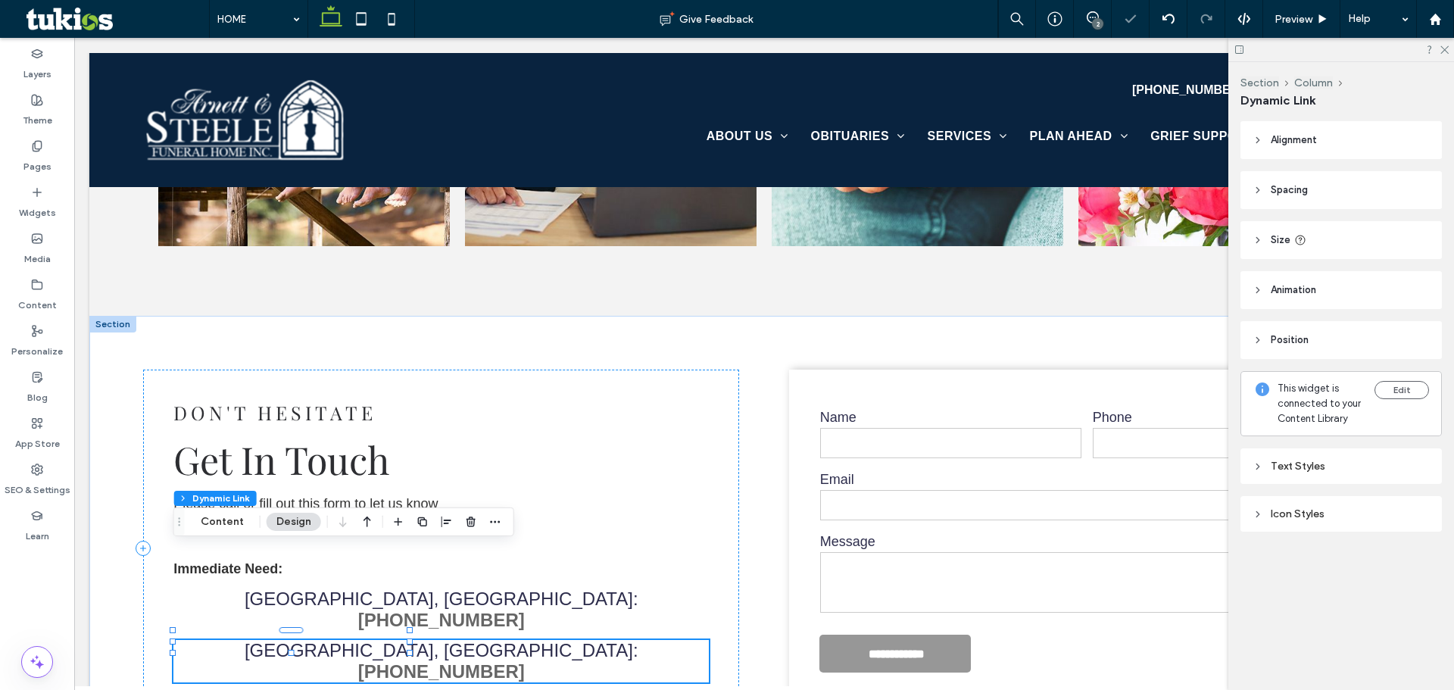
click at [235, 640] on p "Pineville, KY: (606) 337-2045" at bounding box center [440, 661] width 535 height 42
click at [212, 519] on button "Content" at bounding box center [222, 522] width 63 height 18
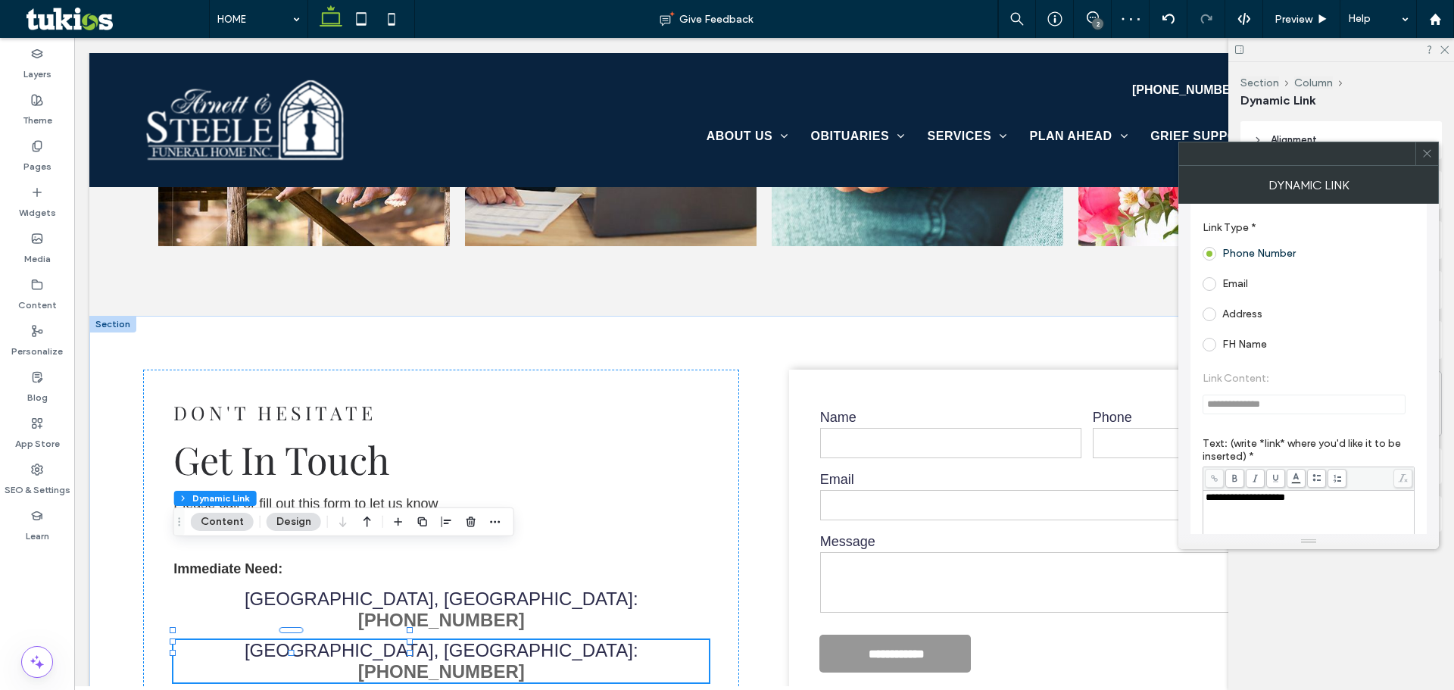
scroll to position [151, 0]
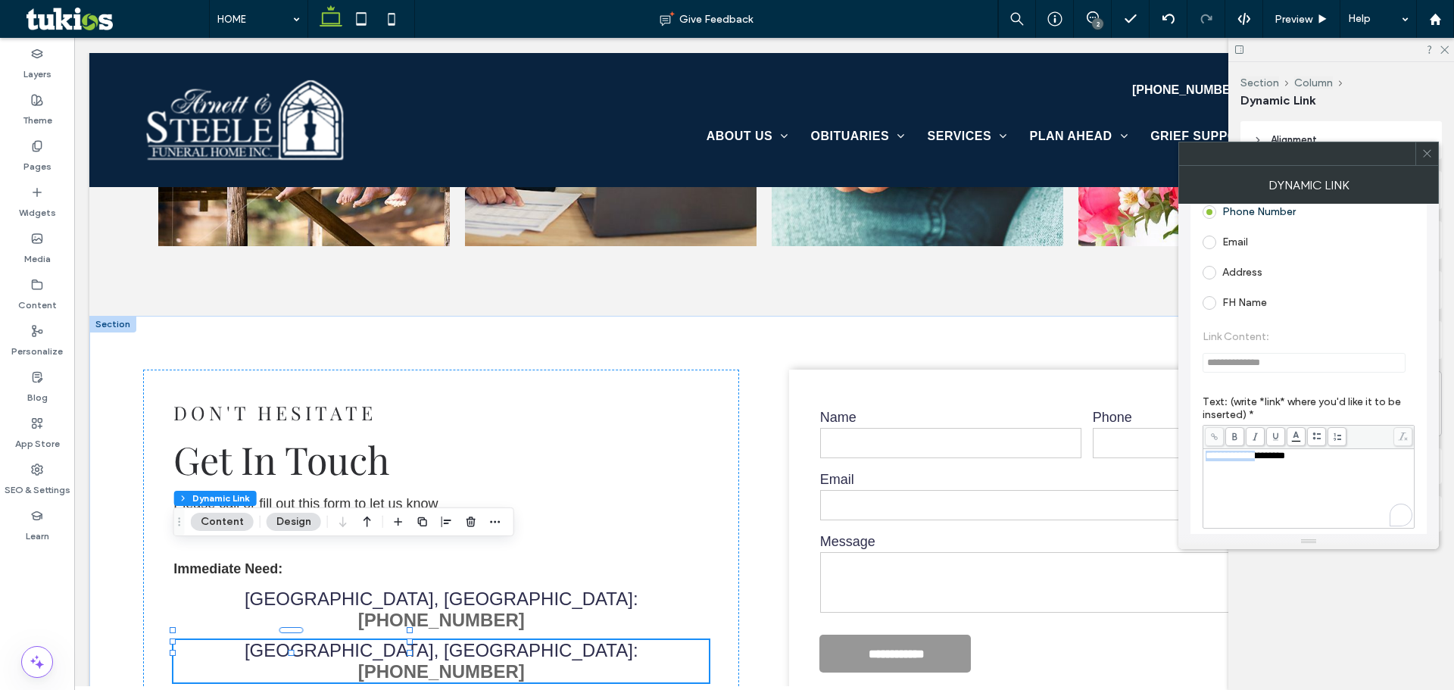
drag, startPoint x: 1260, startPoint y: 457, endPoint x: 1179, endPoint y: 459, distance: 81.0
click at [1184, 459] on div "**********" at bounding box center [1308, 369] width 260 height 330
click at [1285, 454] on span "**********" at bounding box center [1245, 456] width 80 height 10
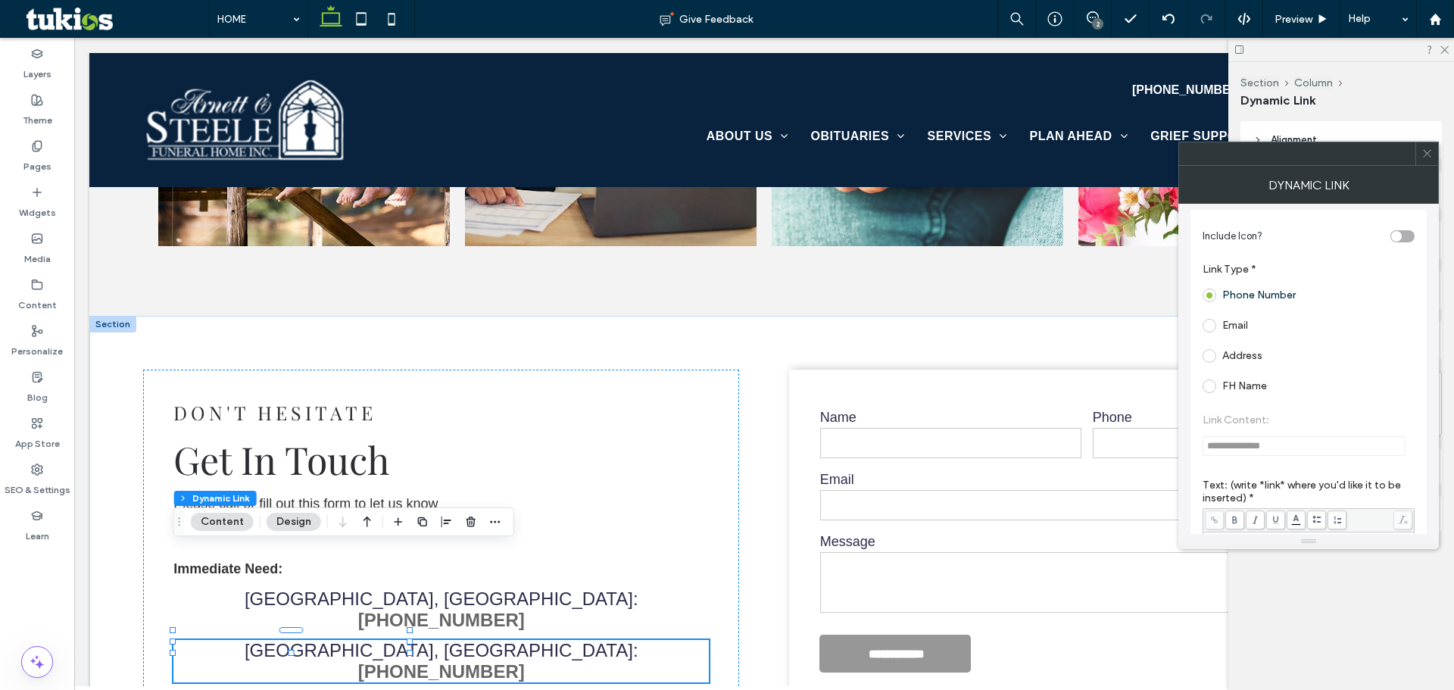
scroll to position [0, 0]
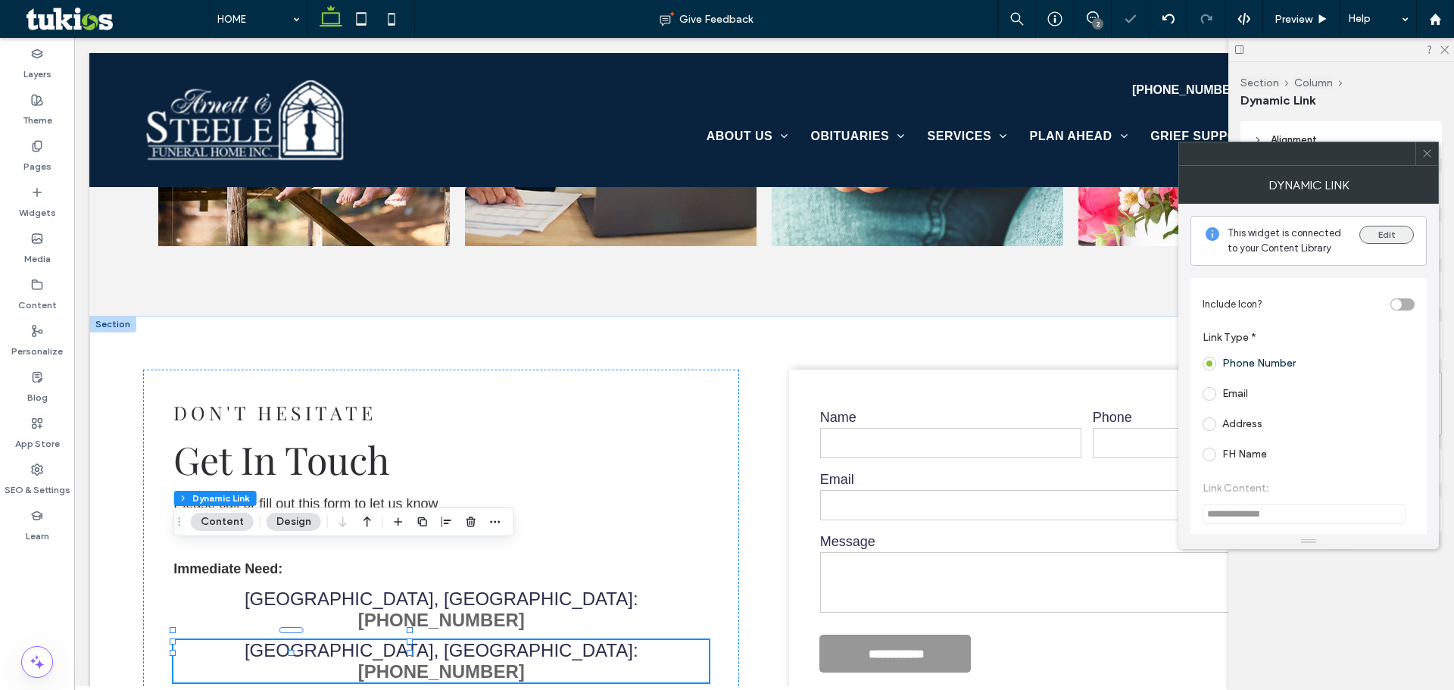
click at [1379, 235] on button "Edit" at bounding box center [1386, 235] width 55 height 18
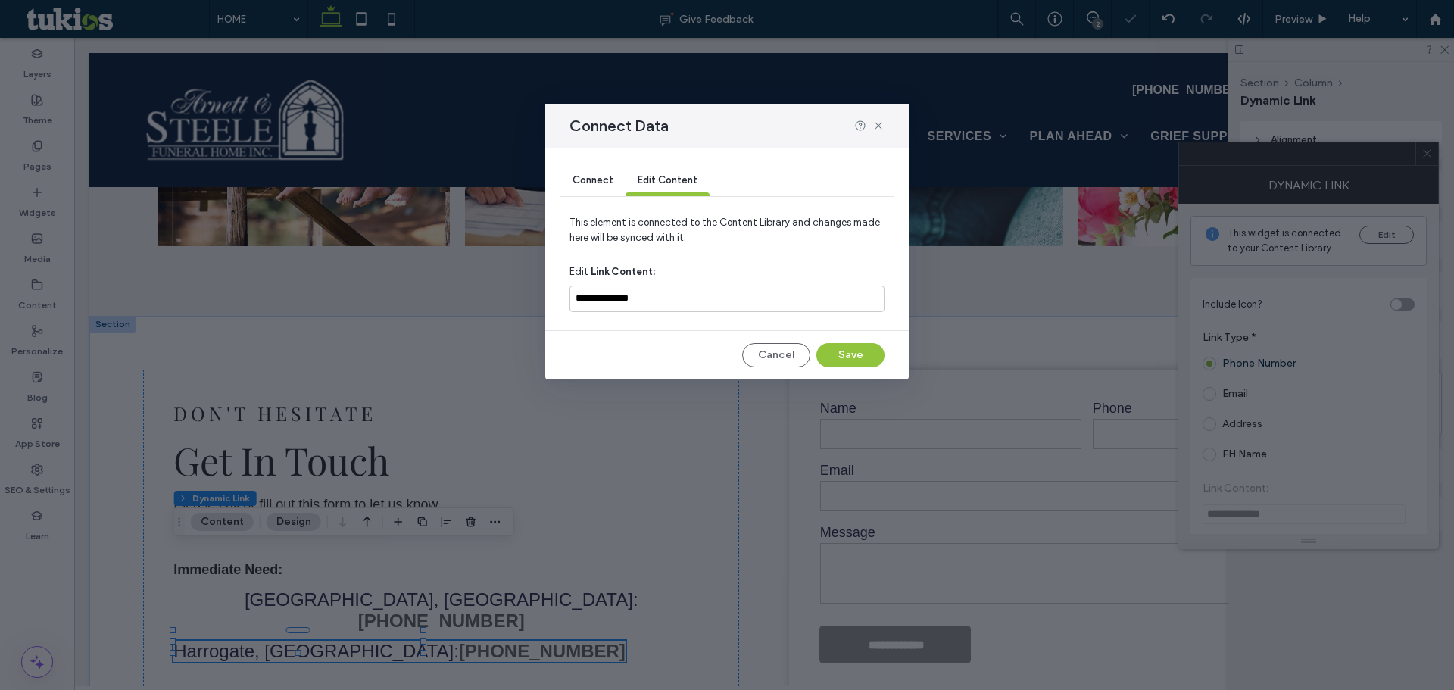
click at [585, 186] on div "Connect" at bounding box center [592, 181] width 65 height 30
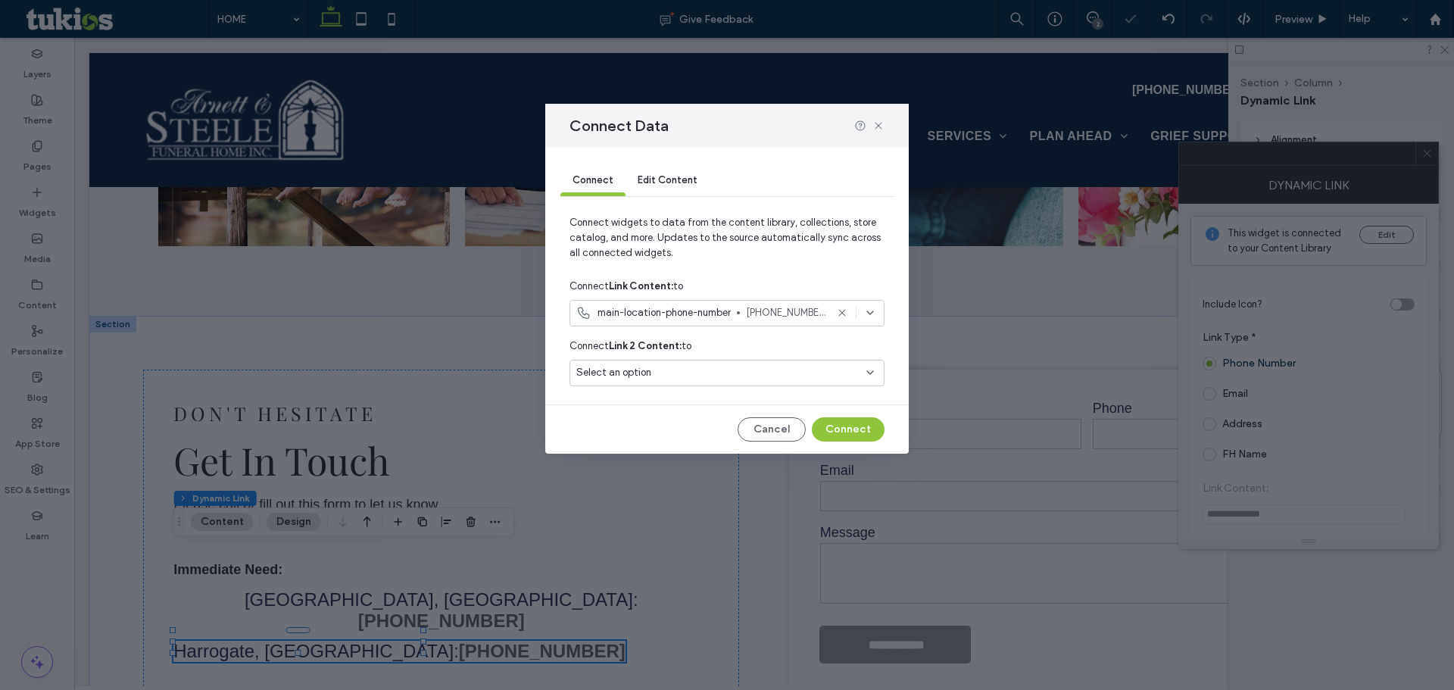
click at [694, 313] on span "main-location-phone-number" at bounding box center [663, 312] width 133 height 15
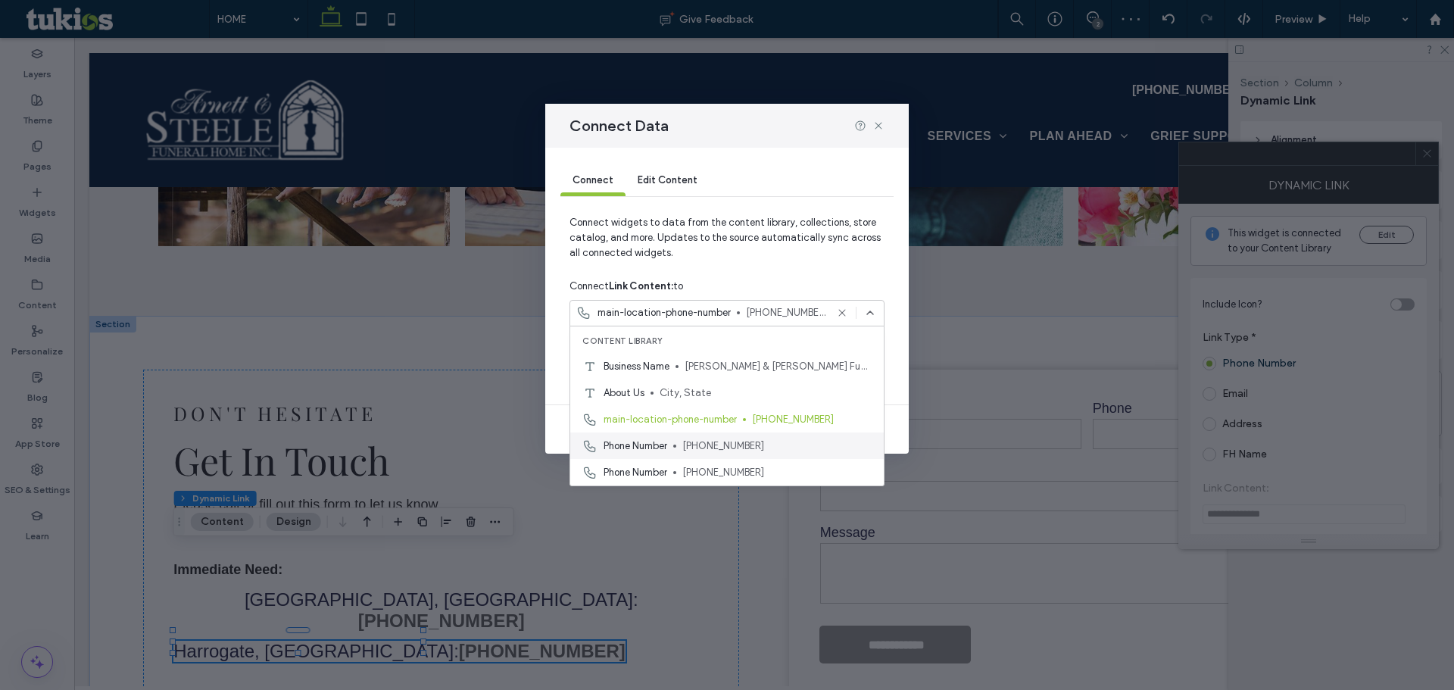
scroll to position [76, 0]
click at [666, 447] on span "valley-chapel-phone" at bounding box center [649, 449] width 93 height 15
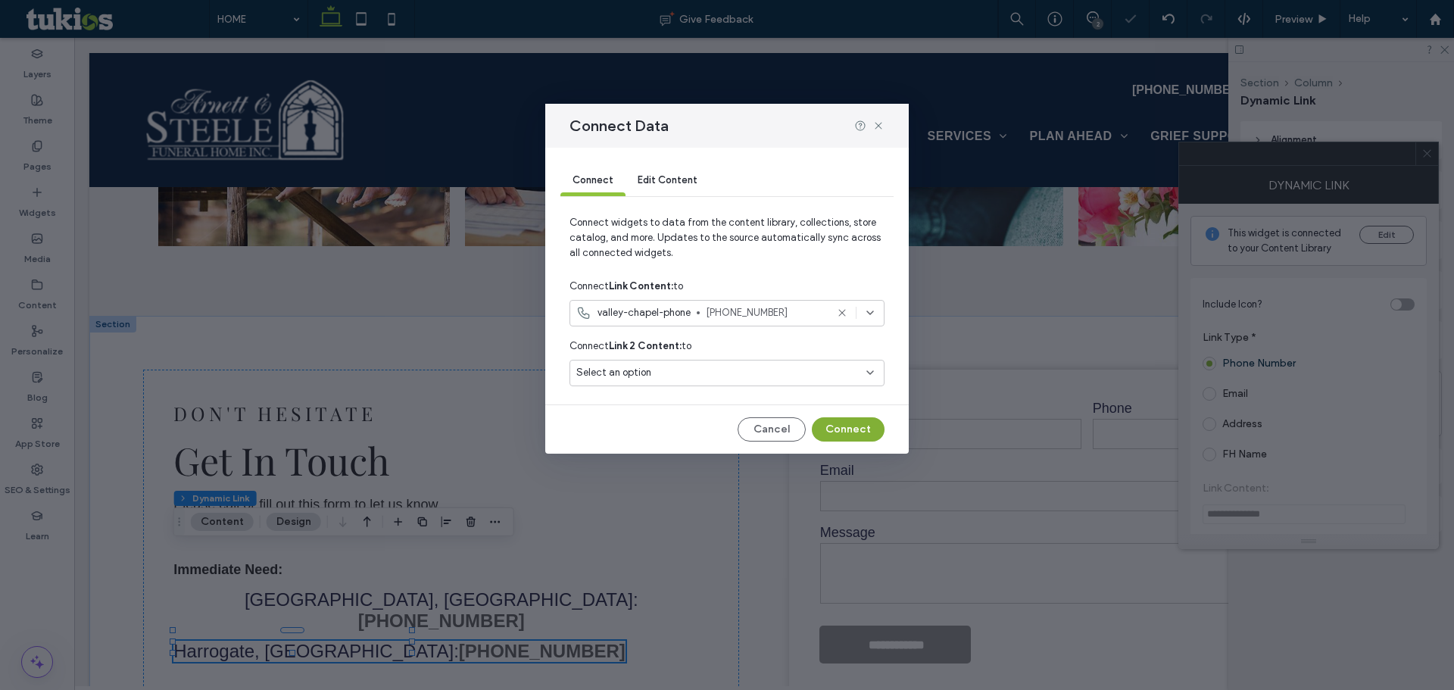
click at [831, 434] on button "Connect" at bounding box center [848, 429] width 73 height 24
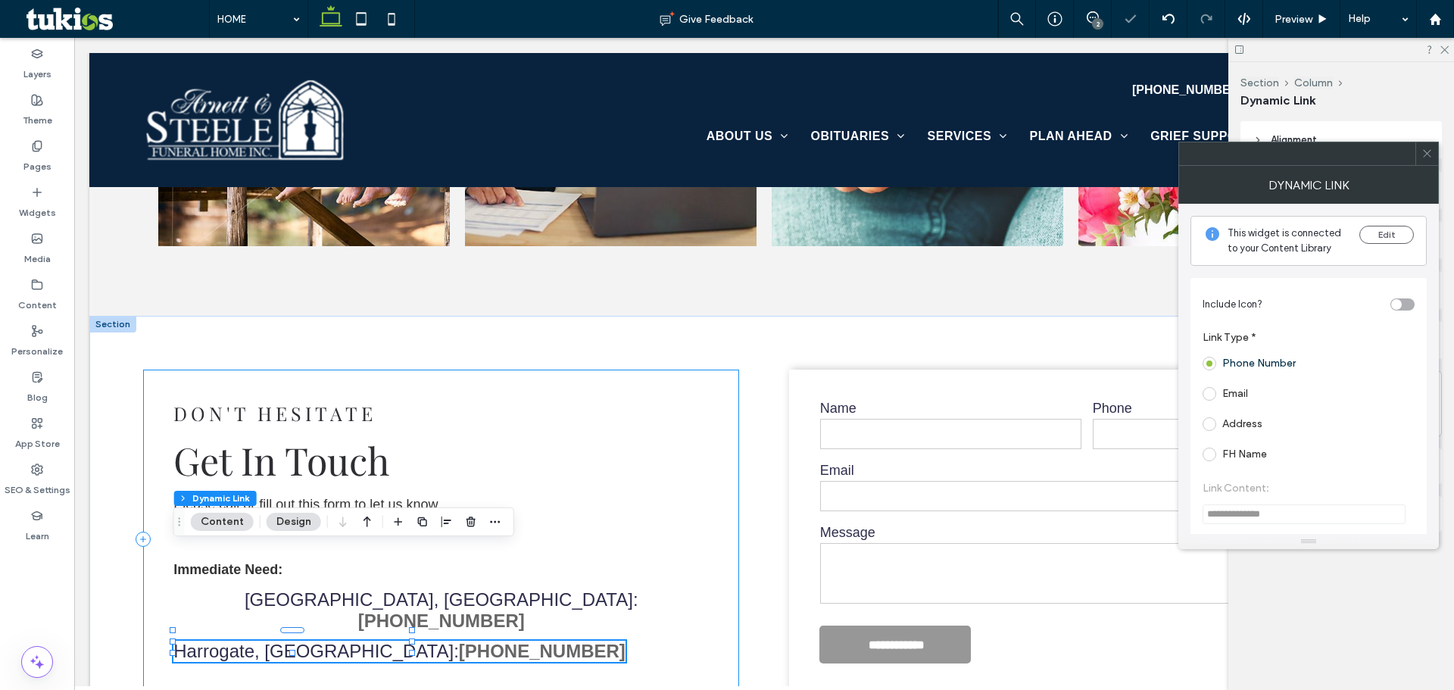
click at [513, 567] on div "DON'T HESITATE Get In Touch Please call or fill out this form to let us know ho…" at bounding box center [441, 538] width 596 height 339
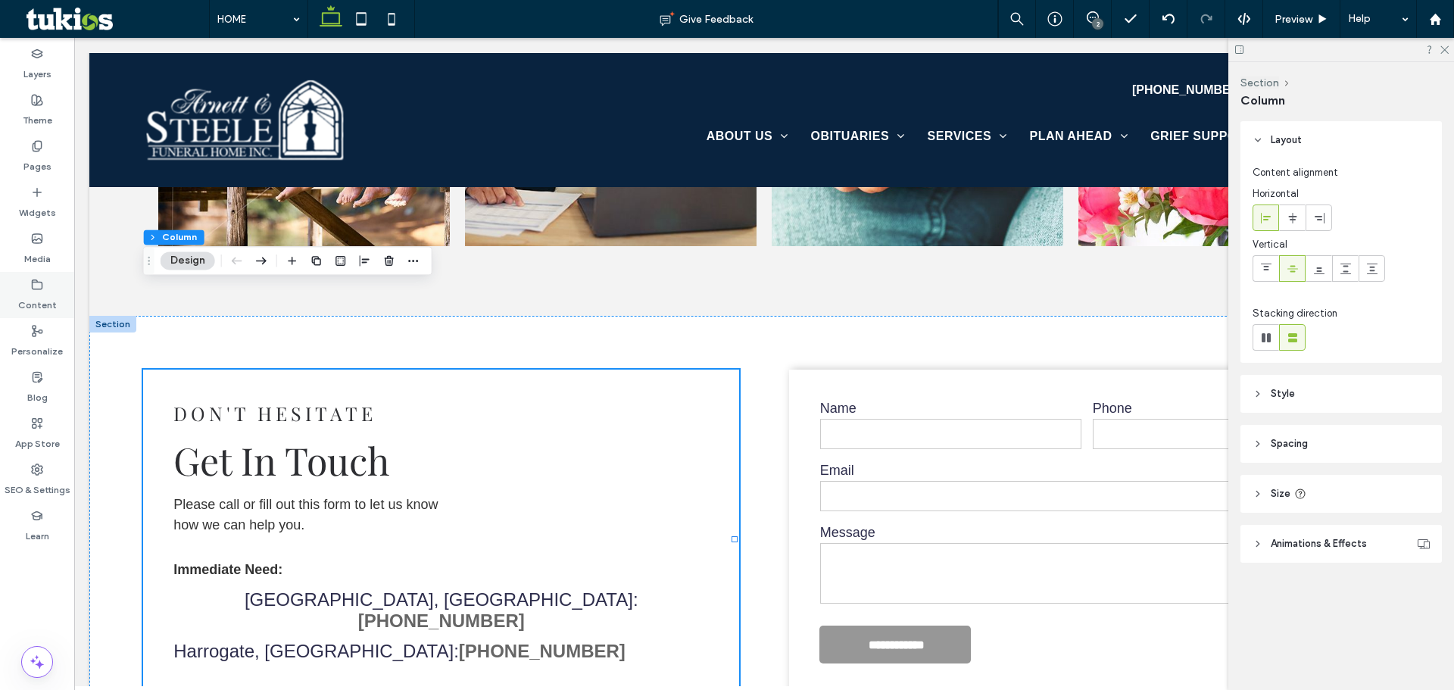
click at [45, 287] on div "Content" at bounding box center [37, 295] width 74 height 46
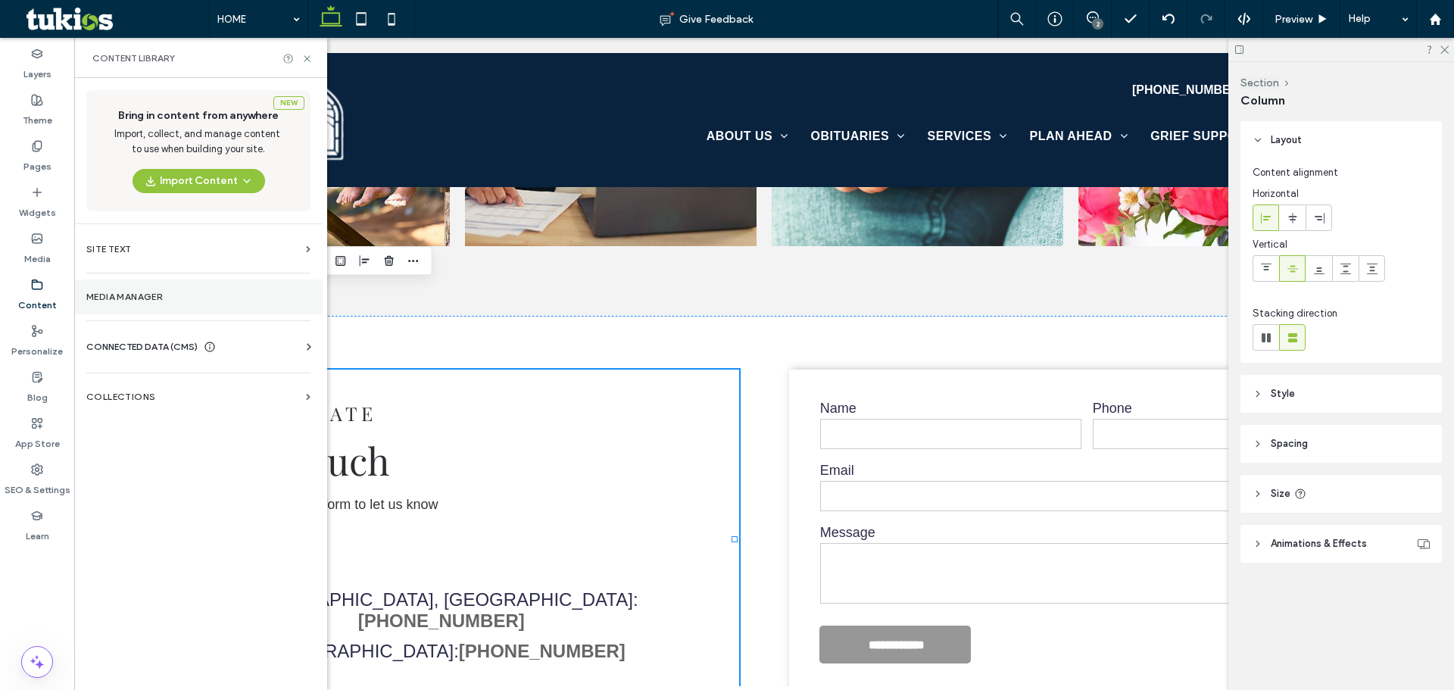
click at [122, 304] on section "Media Manager" at bounding box center [198, 296] width 248 height 35
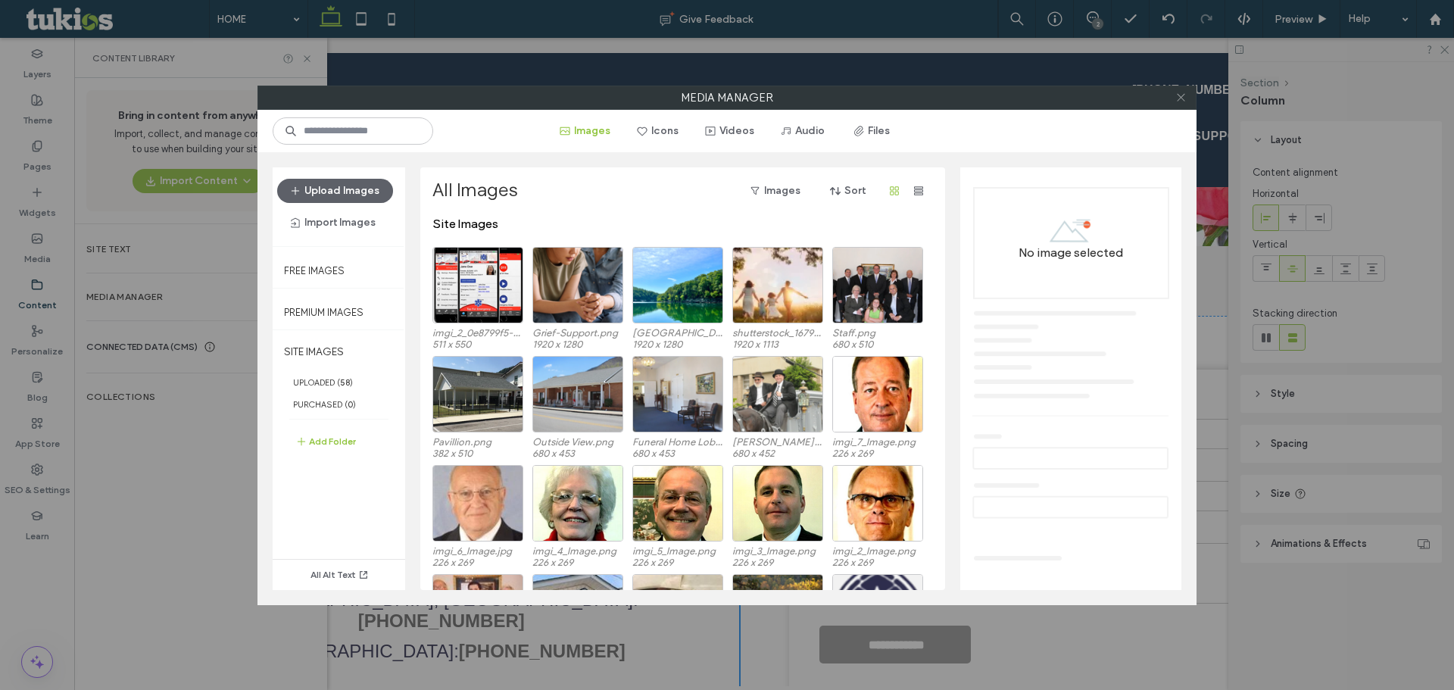
click at [1181, 101] on icon at bounding box center [1180, 97] width 11 height 11
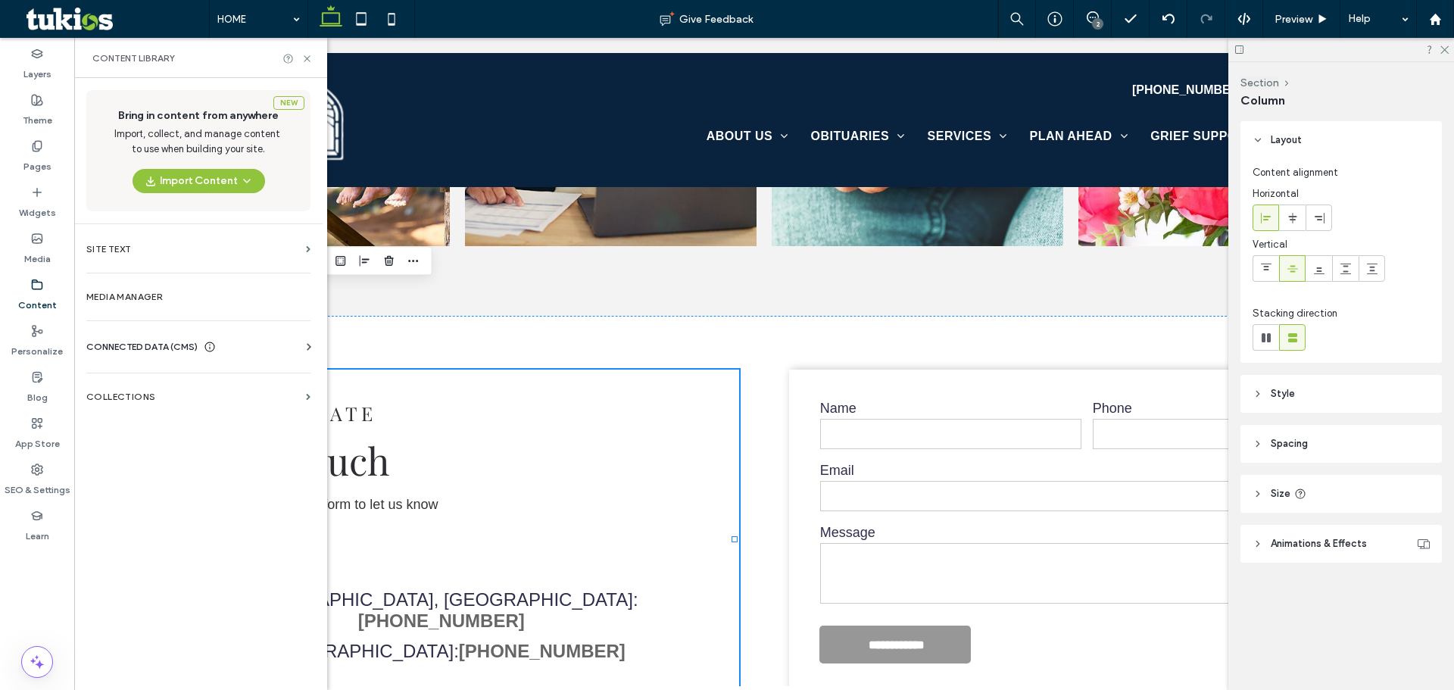
click at [297, 345] on div "CONNECTED DATA (CMS)" at bounding box center [201, 346] width 230 height 15
click at [182, 387] on label "Business Info" at bounding box center [201, 384] width 206 height 11
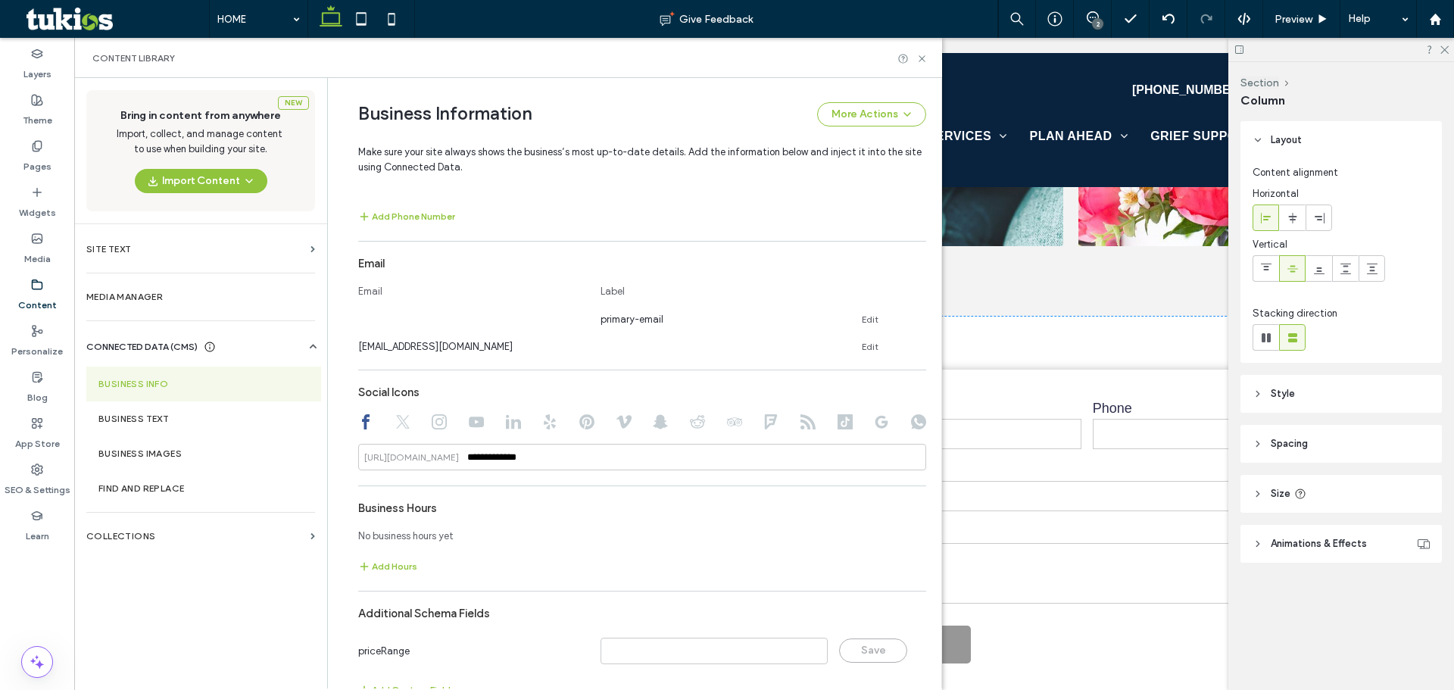
scroll to position [703, 0]
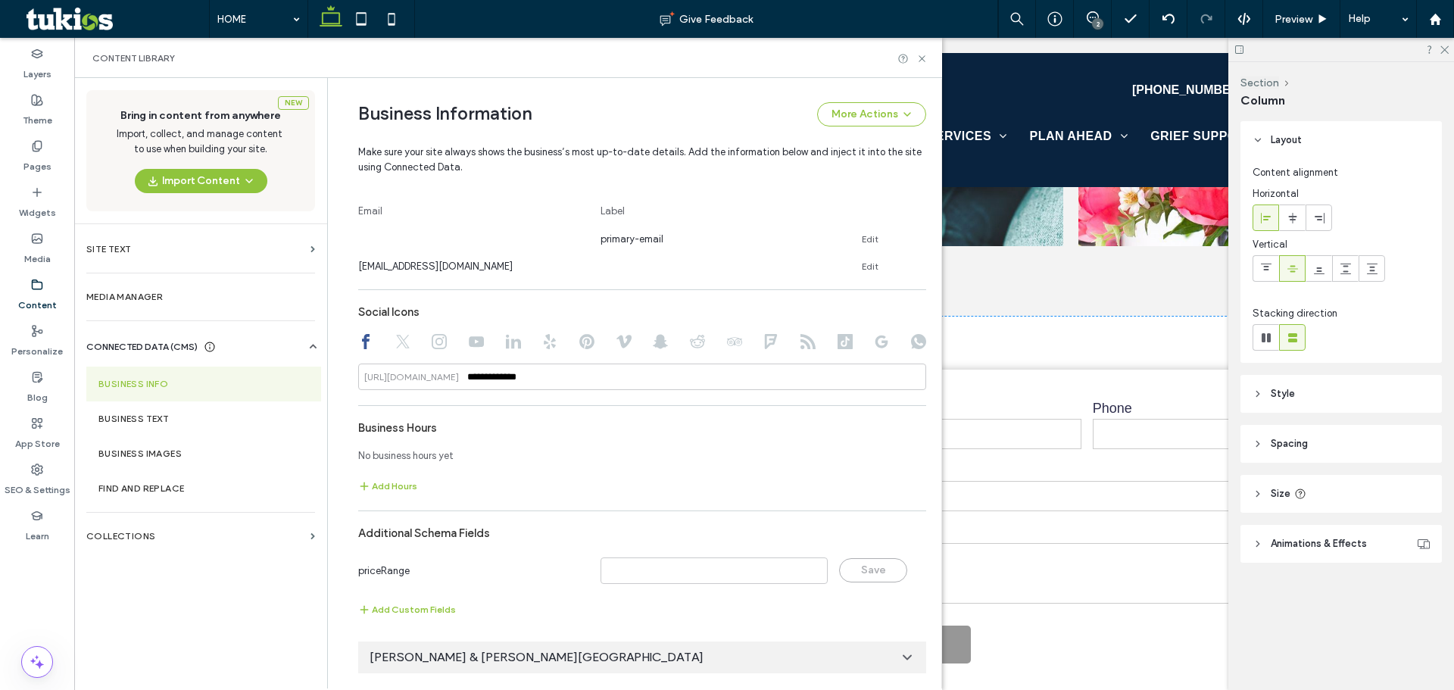
click at [504, 656] on span "Arnett & Steele Valley Chapel" at bounding box center [536, 657] width 334 height 17
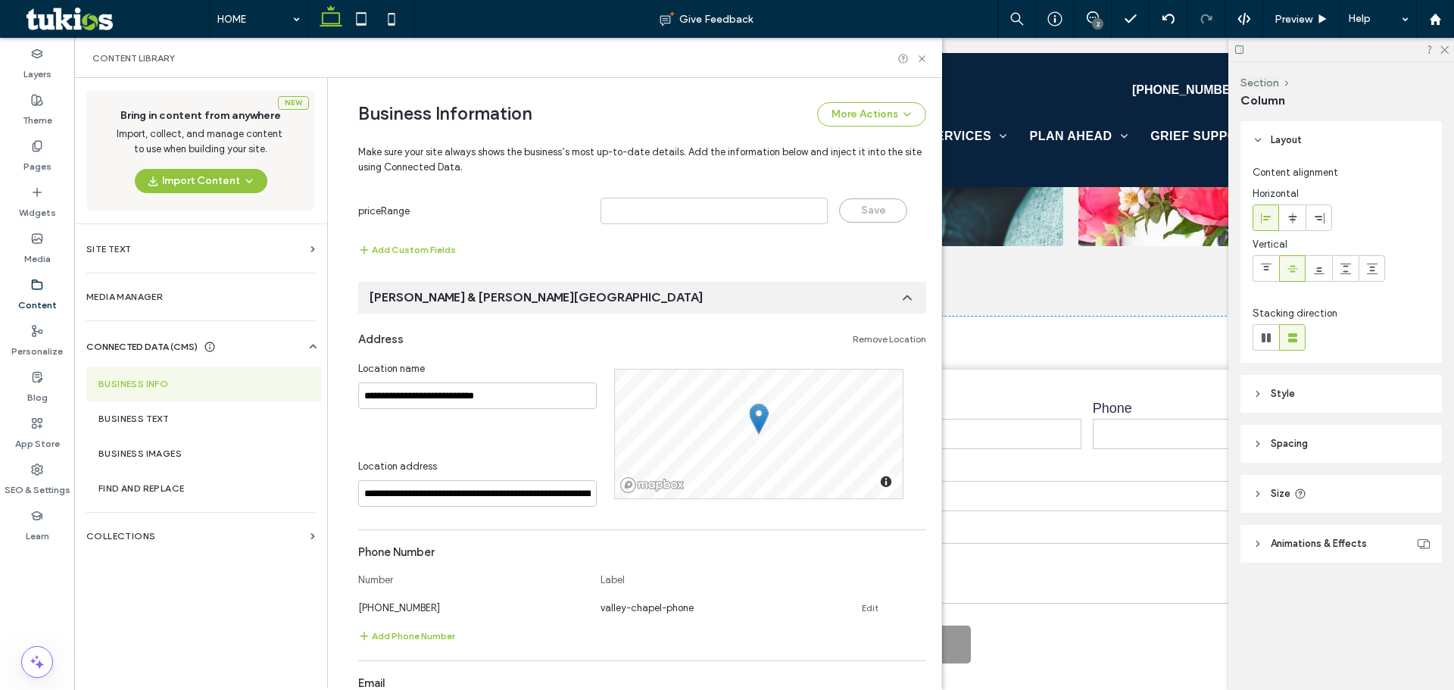
scroll to position [1233, 0]
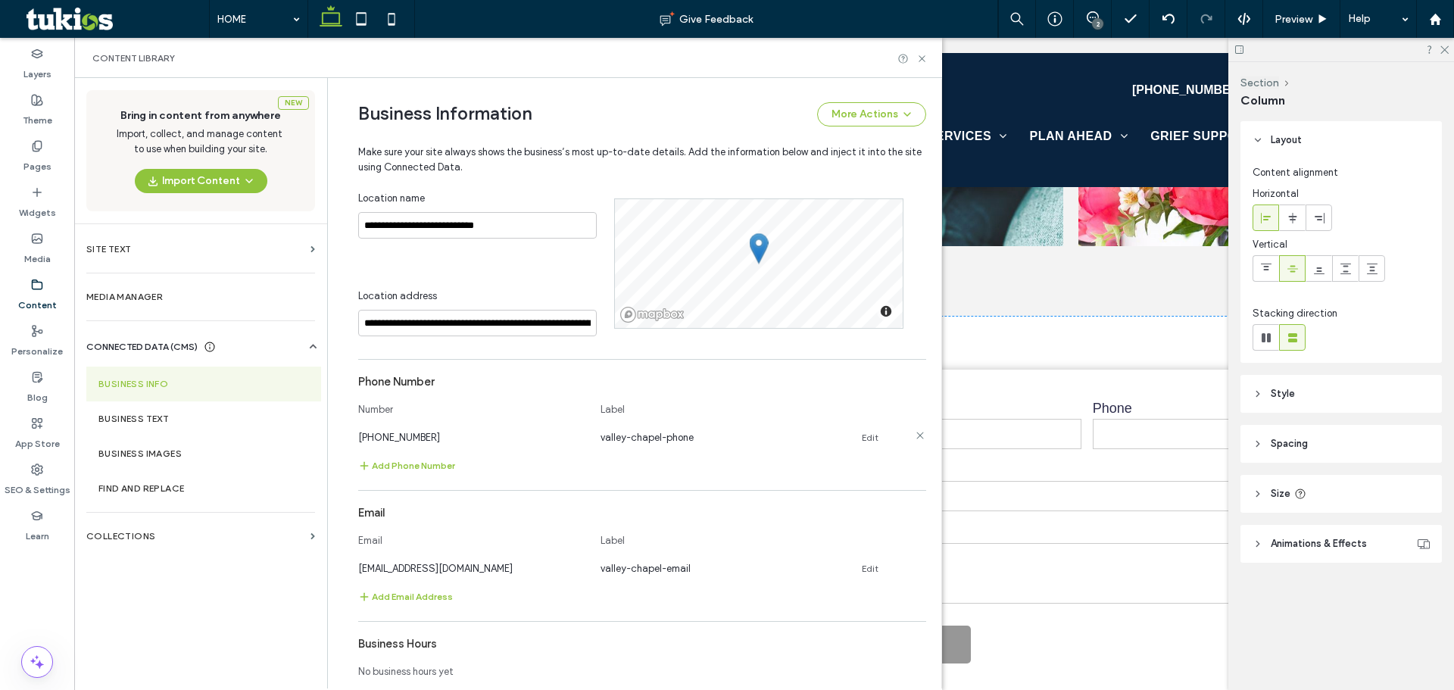
click at [862, 441] on link "Edit" at bounding box center [870, 438] width 17 height 12
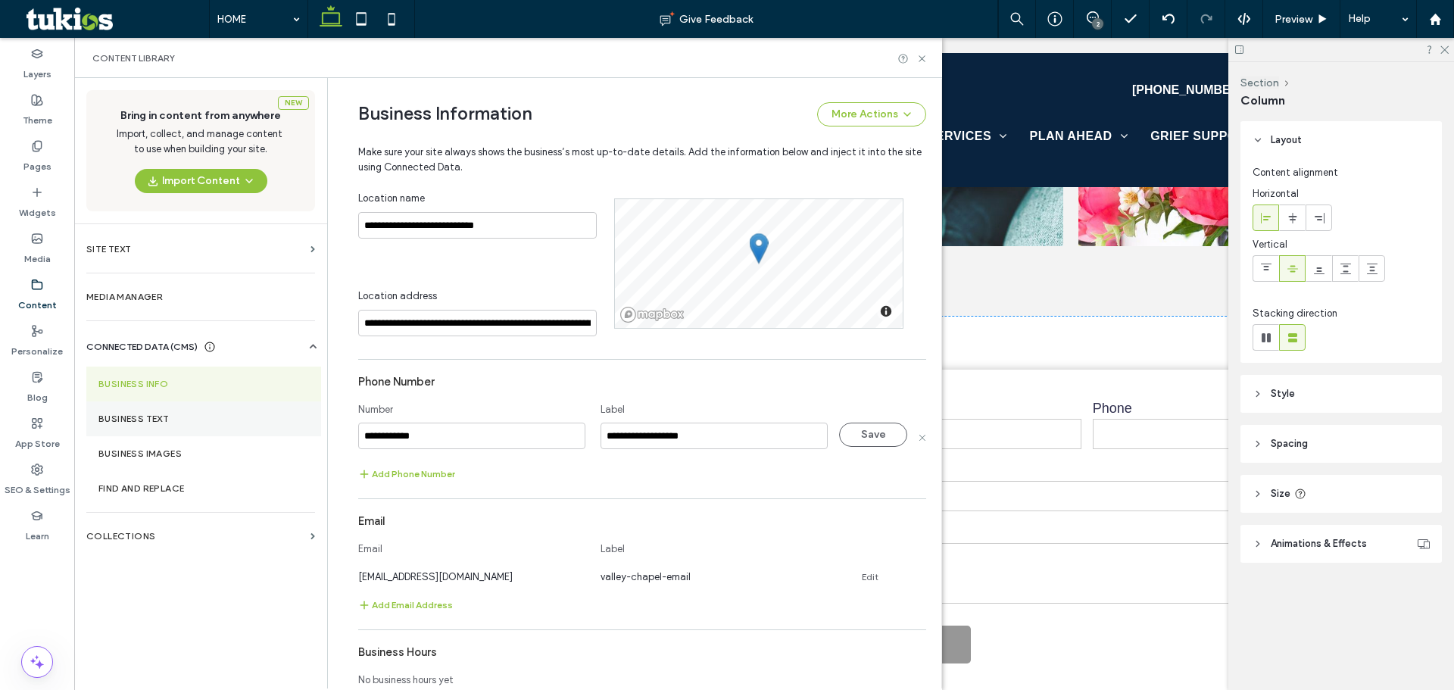
drag, startPoint x: 378, startPoint y: 434, endPoint x: 310, endPoint y: 432, distance: 67.4
click at [327, 434] on div "**********" at bounding box center [634, 383] width 614 height 610
type input "**********"
click at [869, 442] on button "Save" at bounding box center [873, 434] width 68 height 24
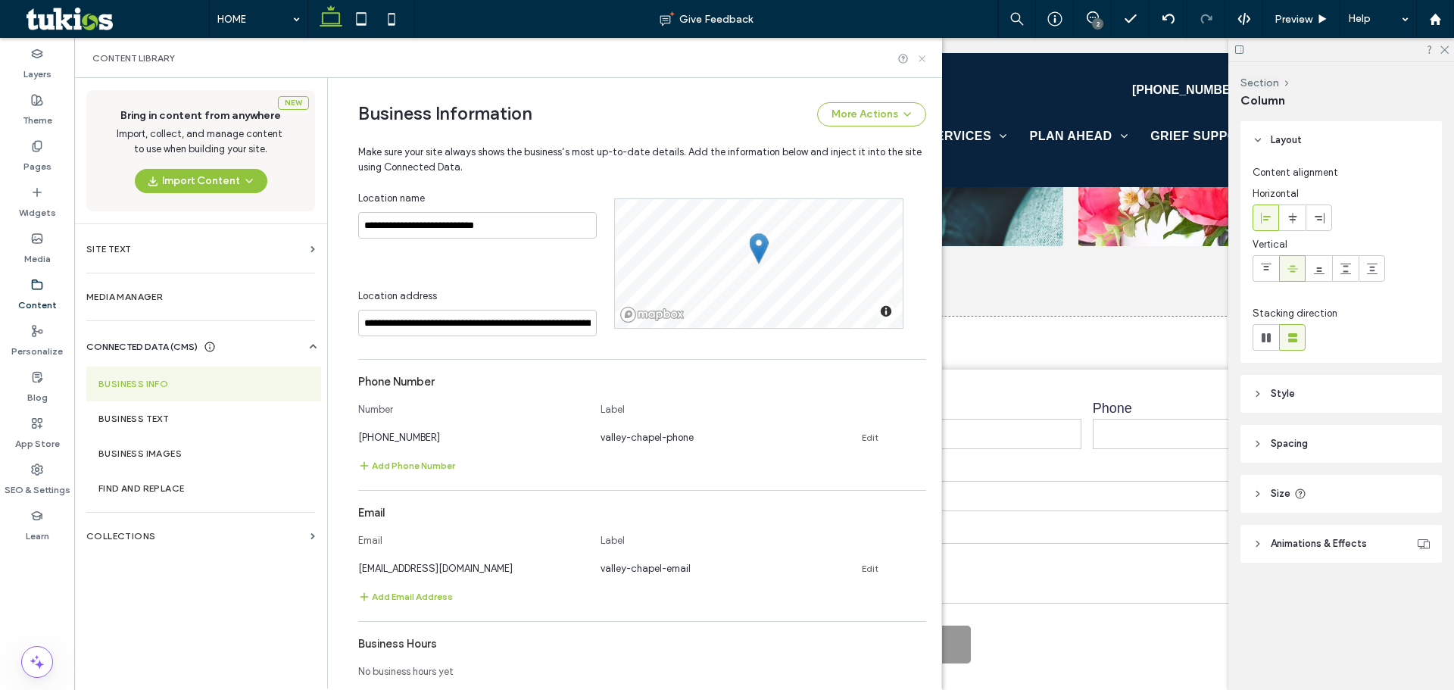
drag, startPoint x: 921, startPoint y: 61, endPoint x: 838, endPoint y: 41, distance: 85.0
click at [921, 61] on icon at bounding box center [921, 58] width 11 height 11
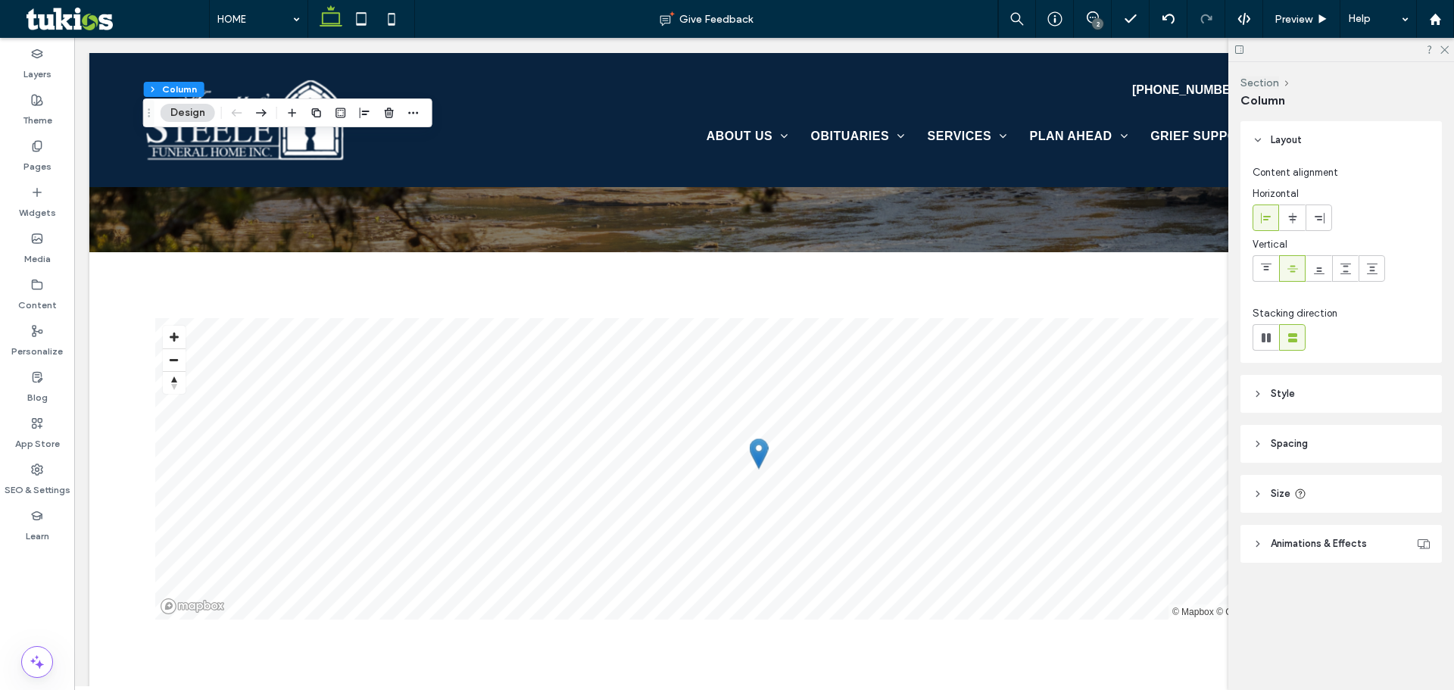
scroll to position [2927, 0]
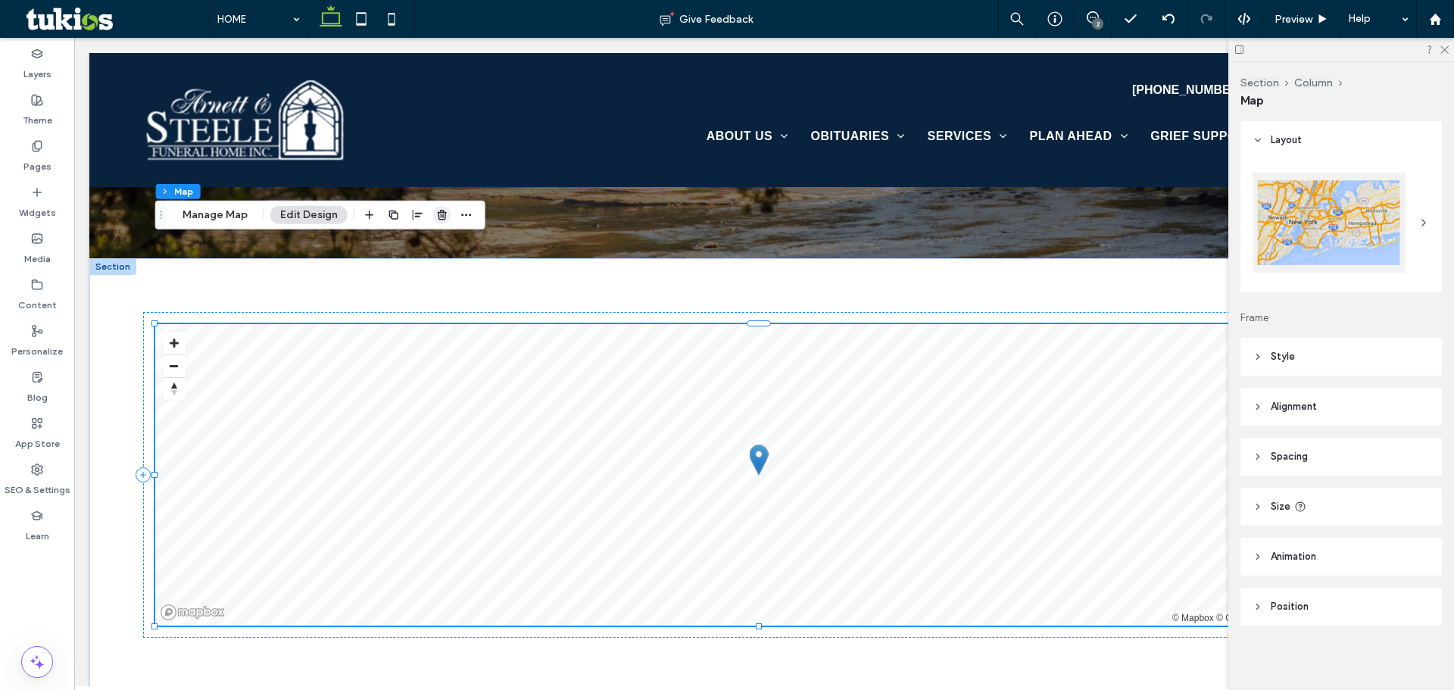
click at [441, 218] on icon "button" at bounding box center [442, 215] width 12 height 12
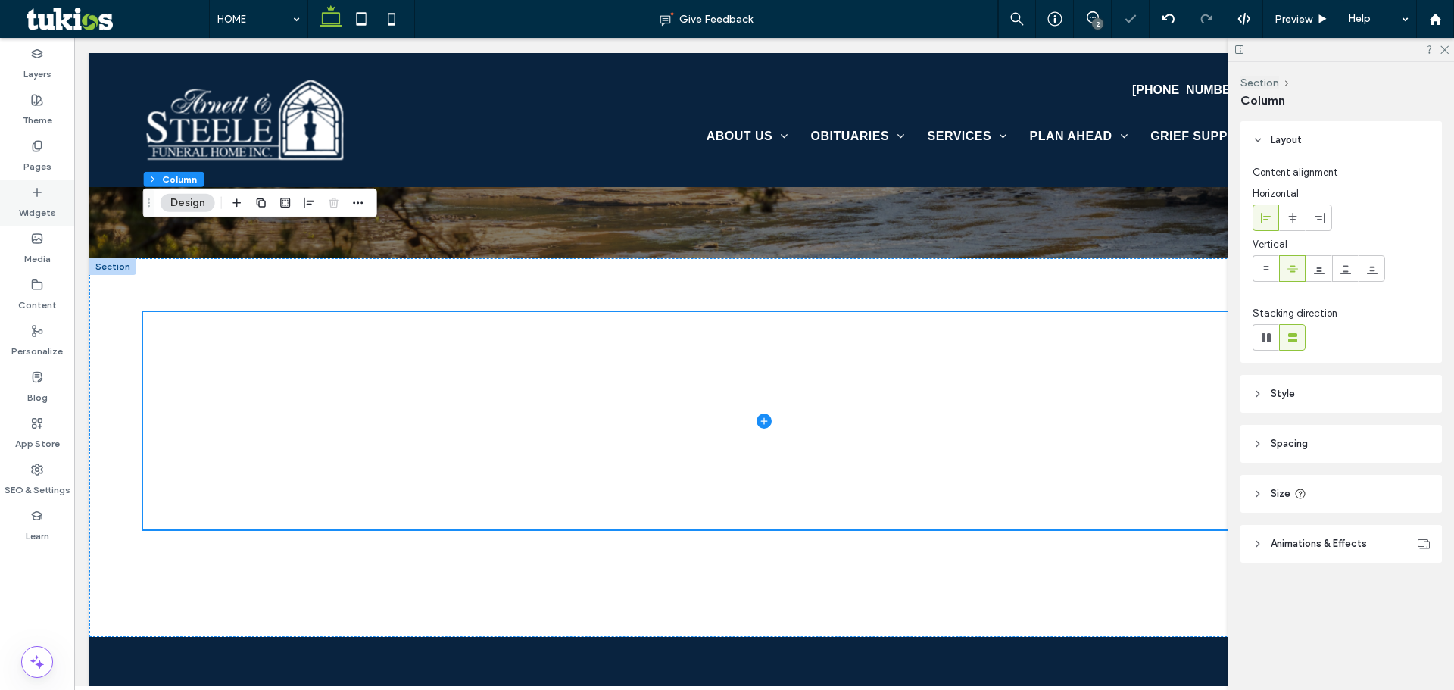
click at [46, 192] on div "Widgets" at bounding box center [37, 202] width 74 height 46
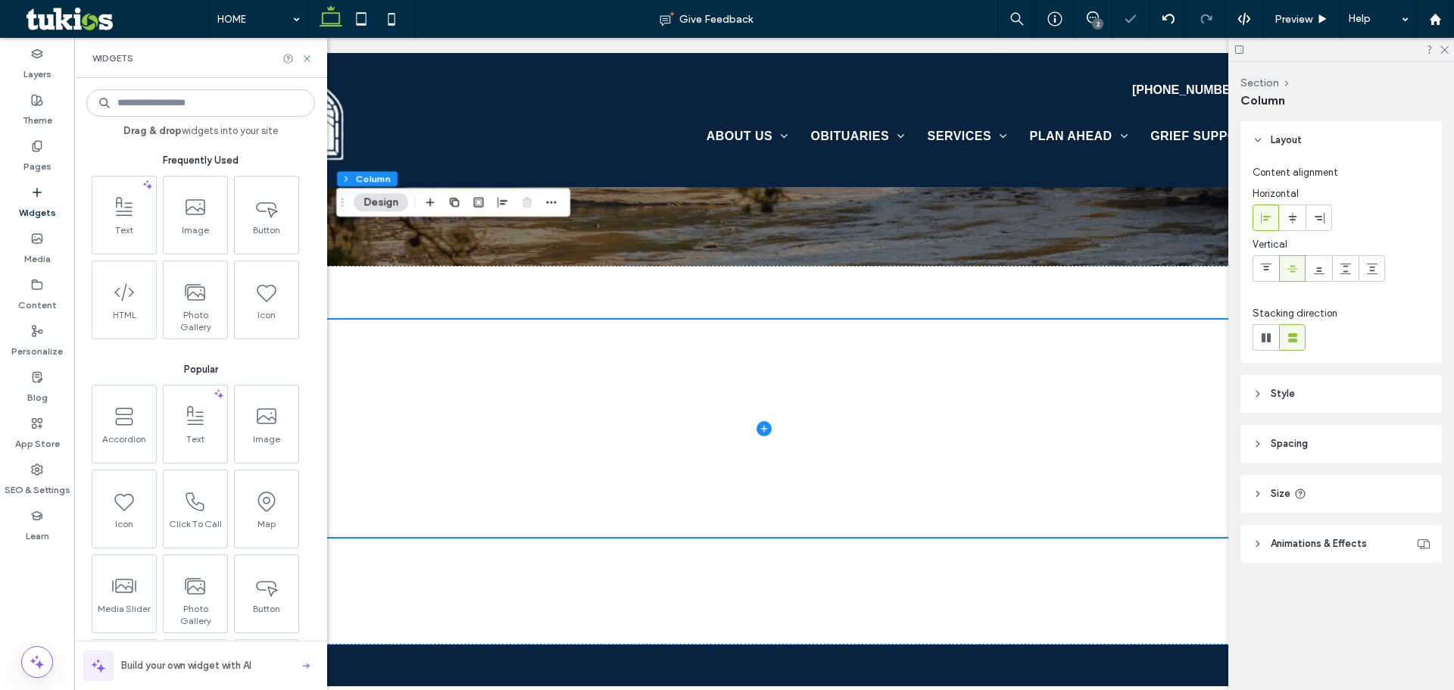
click at [165, 103] on input at bounding box center [200, 102] width 229 height 27
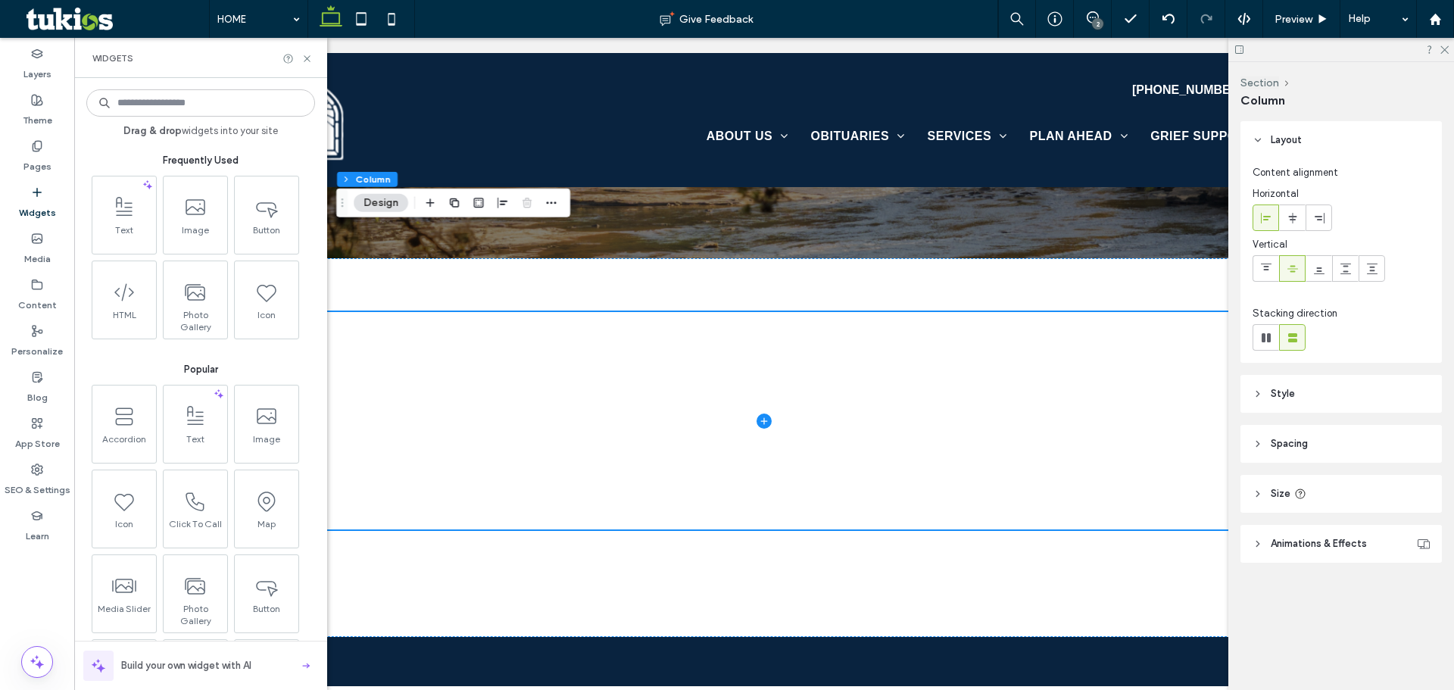
click at [195, 100] on input at bounding box center [200, 102] width 229 height 27
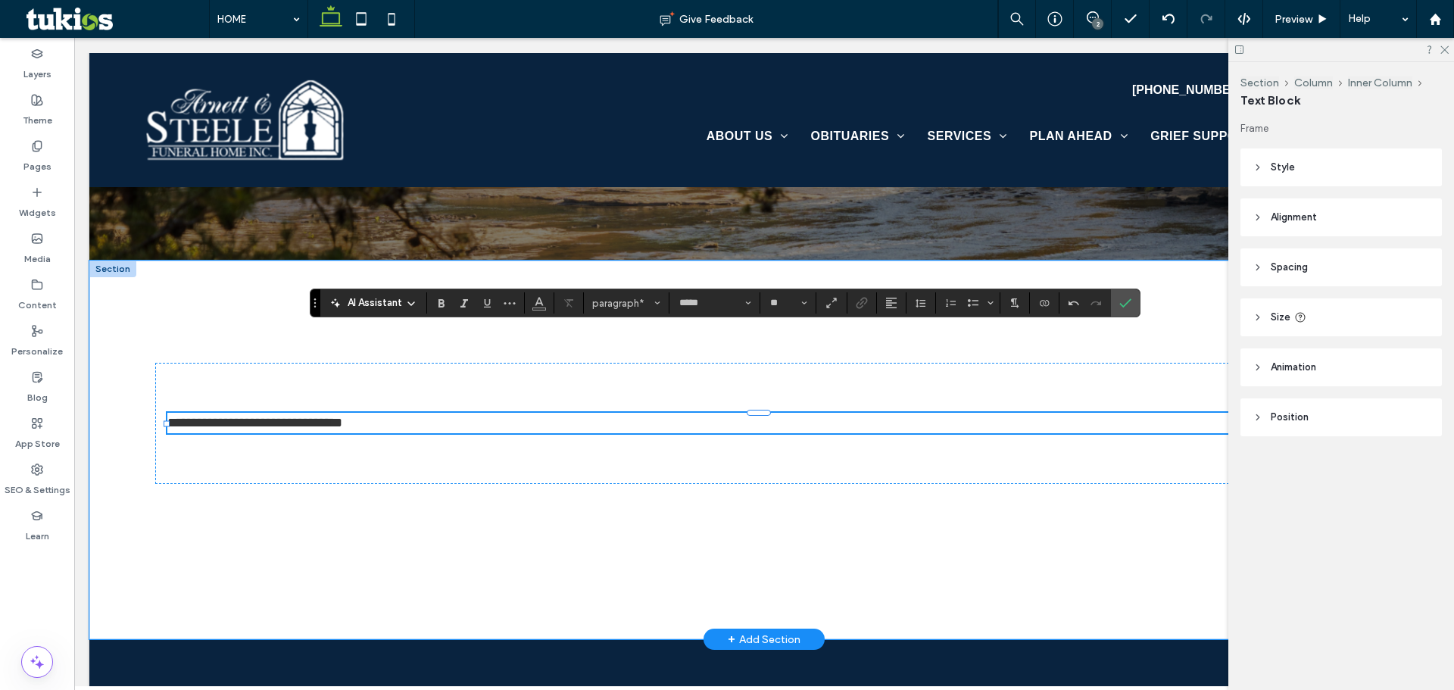
click at [869, 413] on p "**********" at bounding box center [763, 423] width 1193 height 20
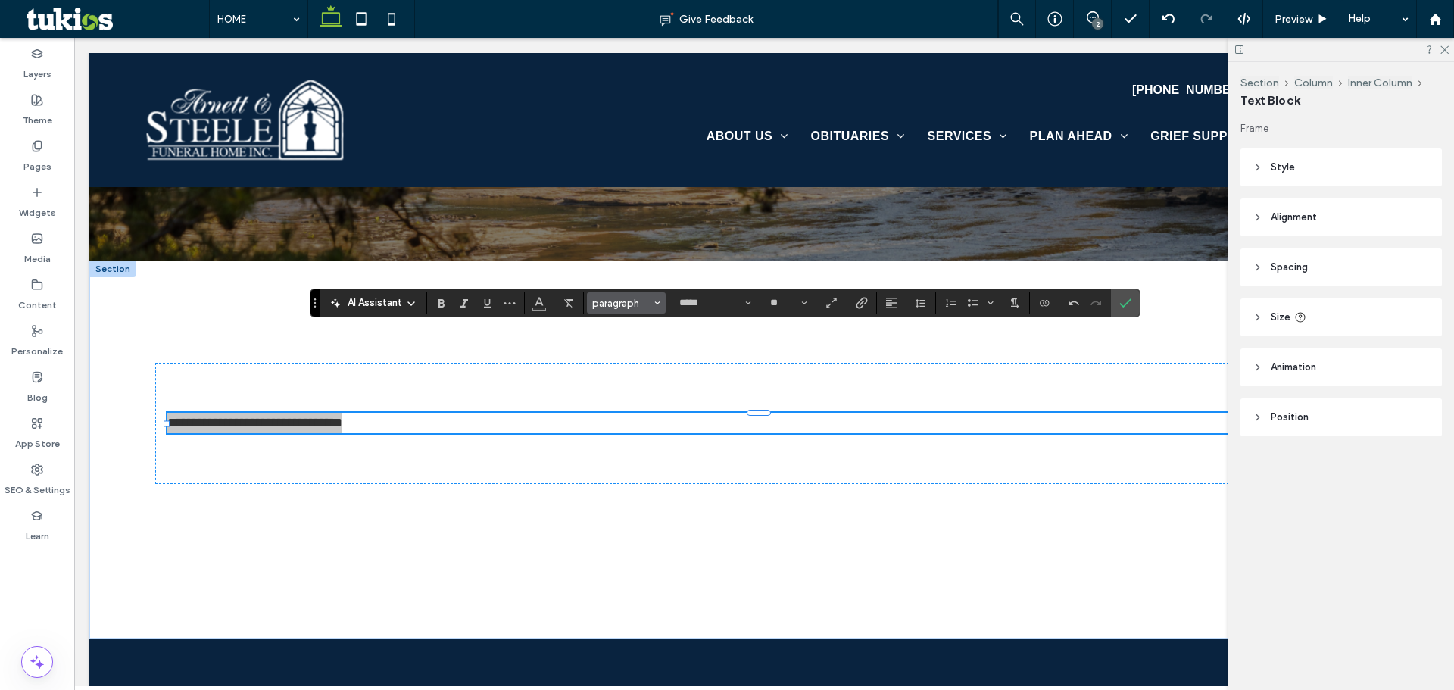
click at [618, 301] on span "paragraph" at bounding box center [621, 303] width 59 height 11
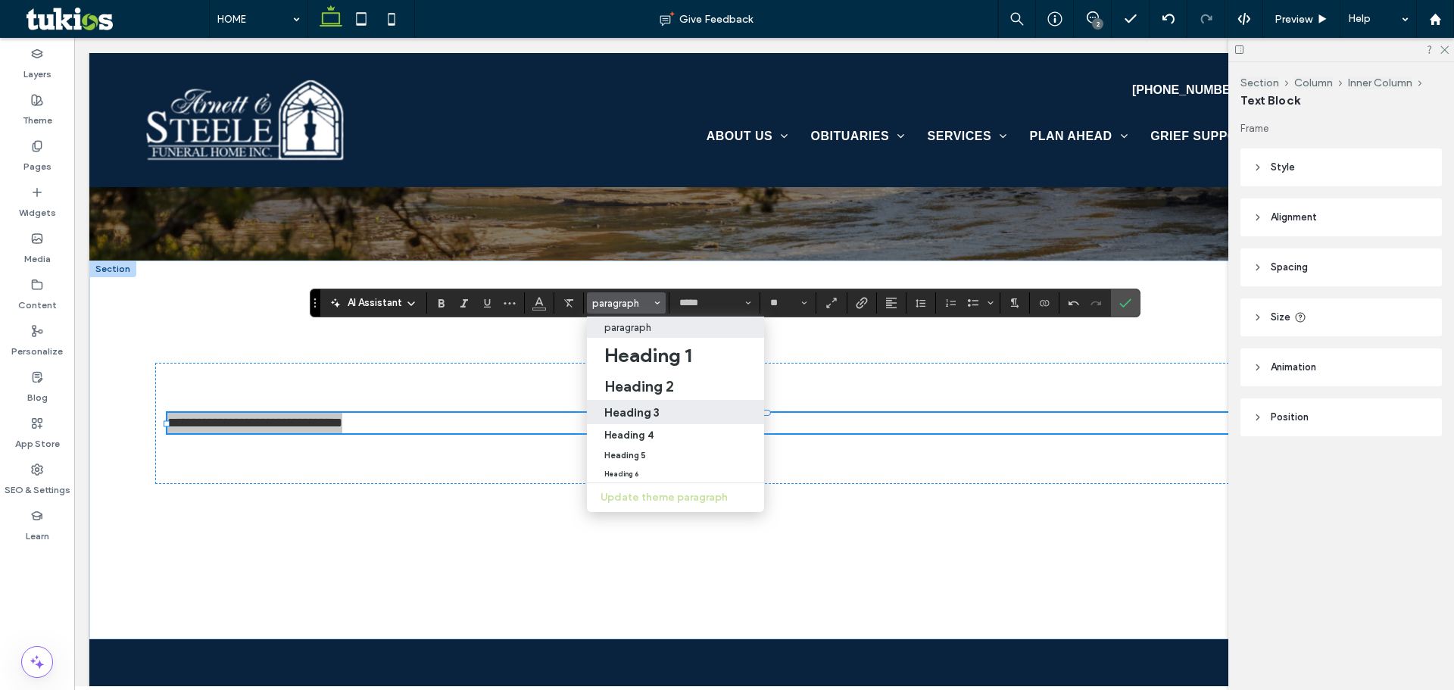
click at [638, 416] on h3 "Heading 3" at bounding box center [631, 412] width 55 height 14
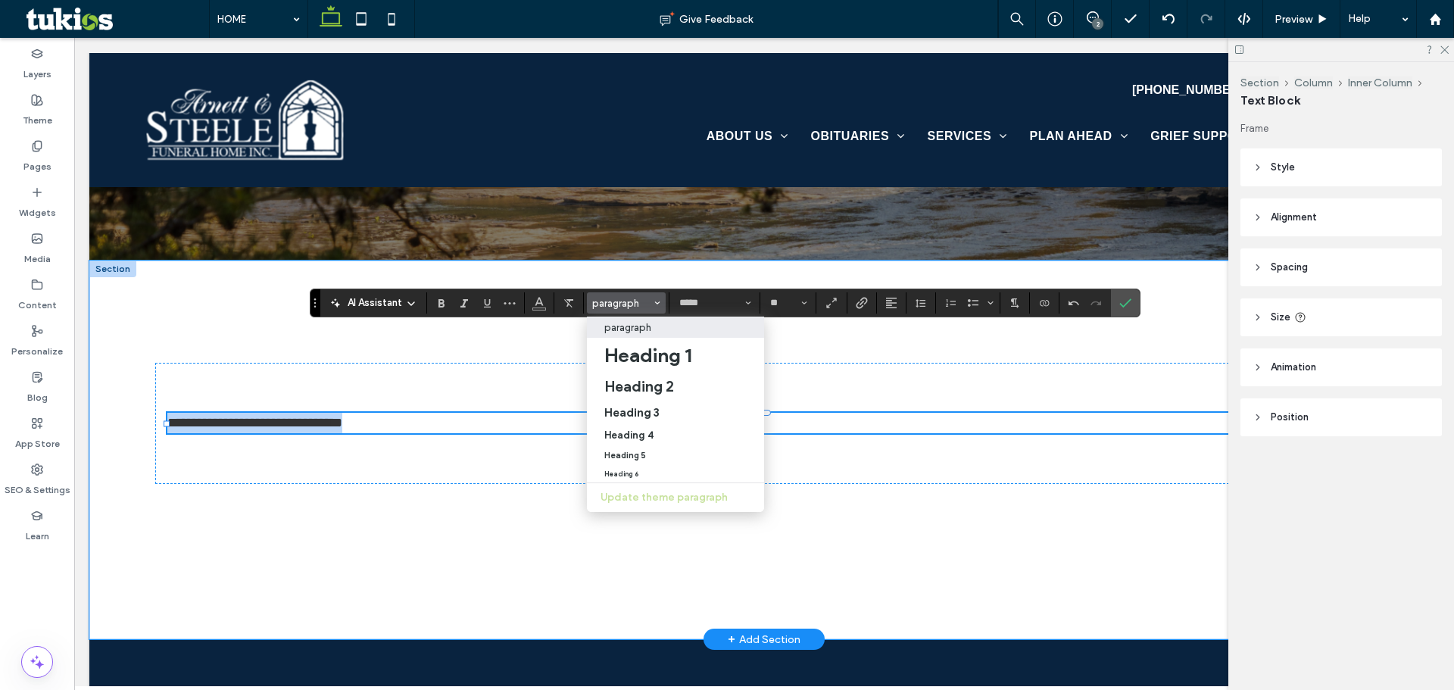
type input "**********"
type input "**"
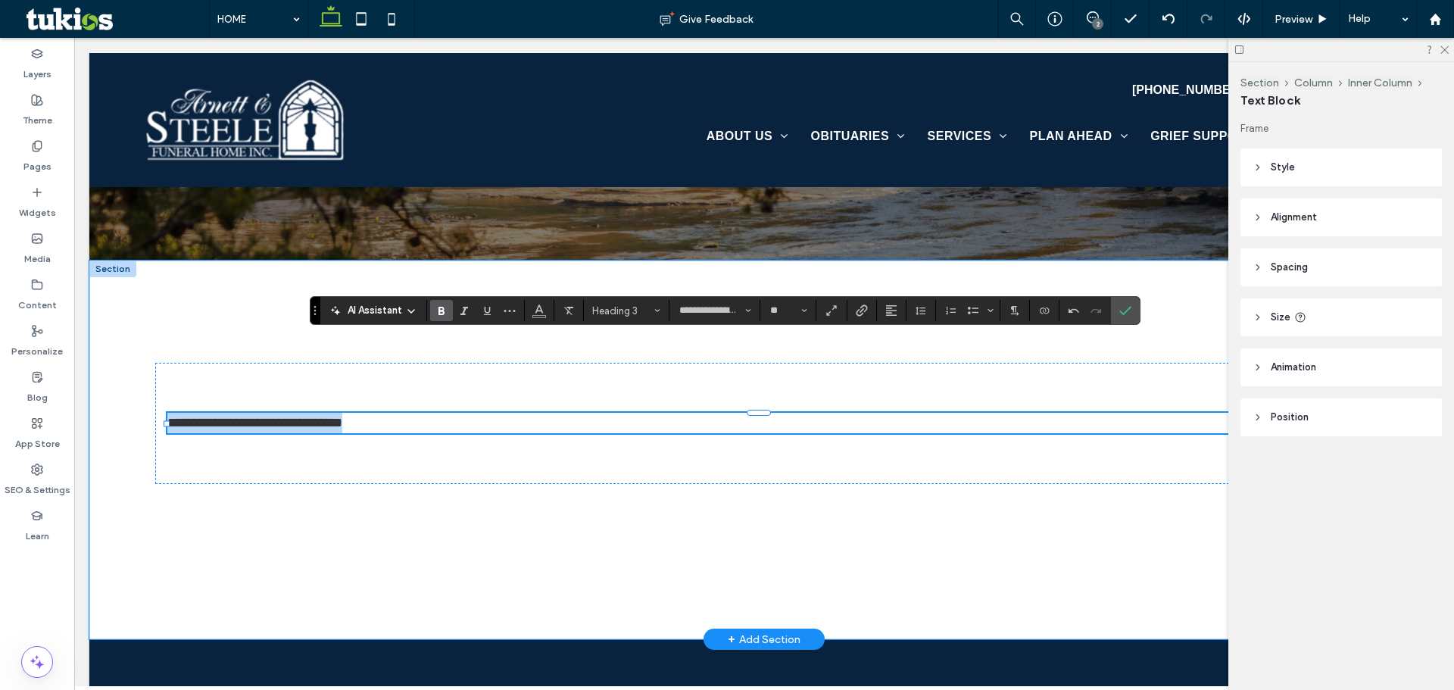
scroll to position [2938, 0]
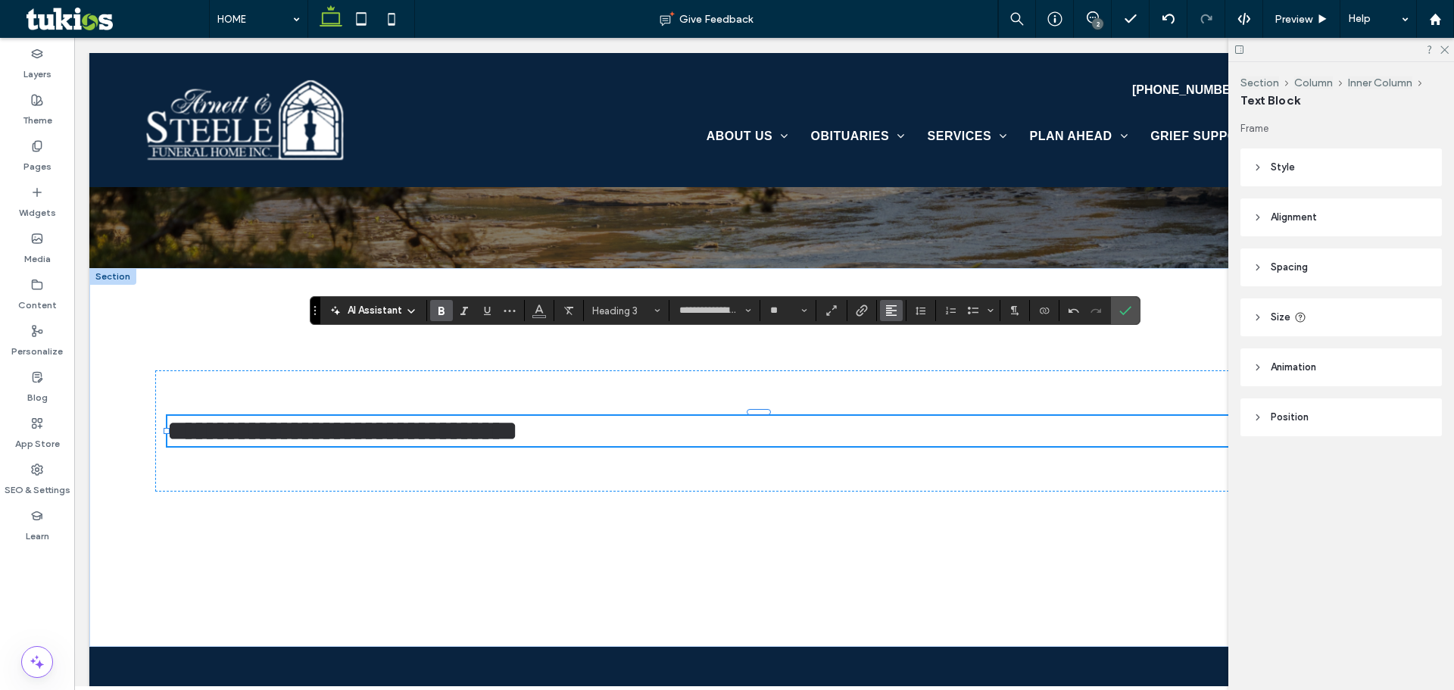
click at [890, 320] on span "Alignment" at bounding box center [891, 311] width 12 height 20
click at [901, 355] on use "ui.textEditor.alignment.center" at bounding box center [902, 357] width 11 height 11
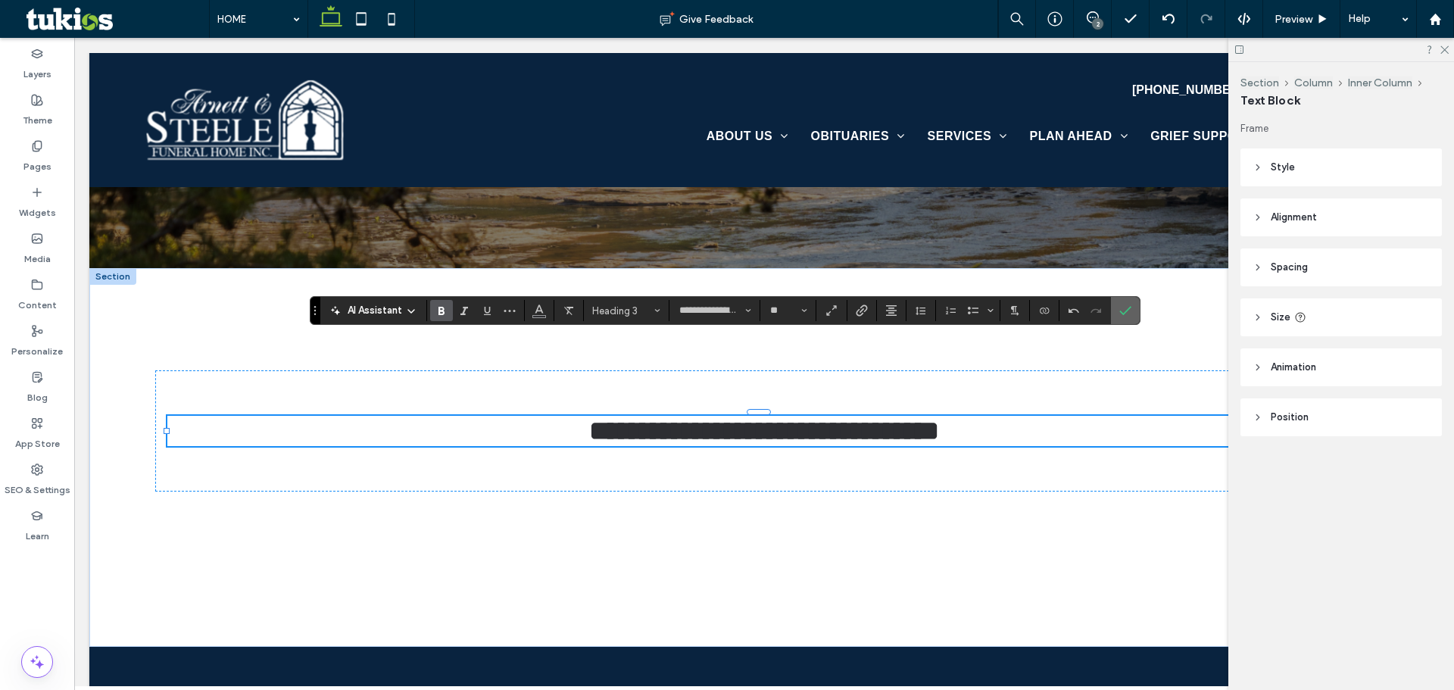
click at [1129, 315] on icon "Confirm" at bounding box center [1125, 310] width 12 height 12
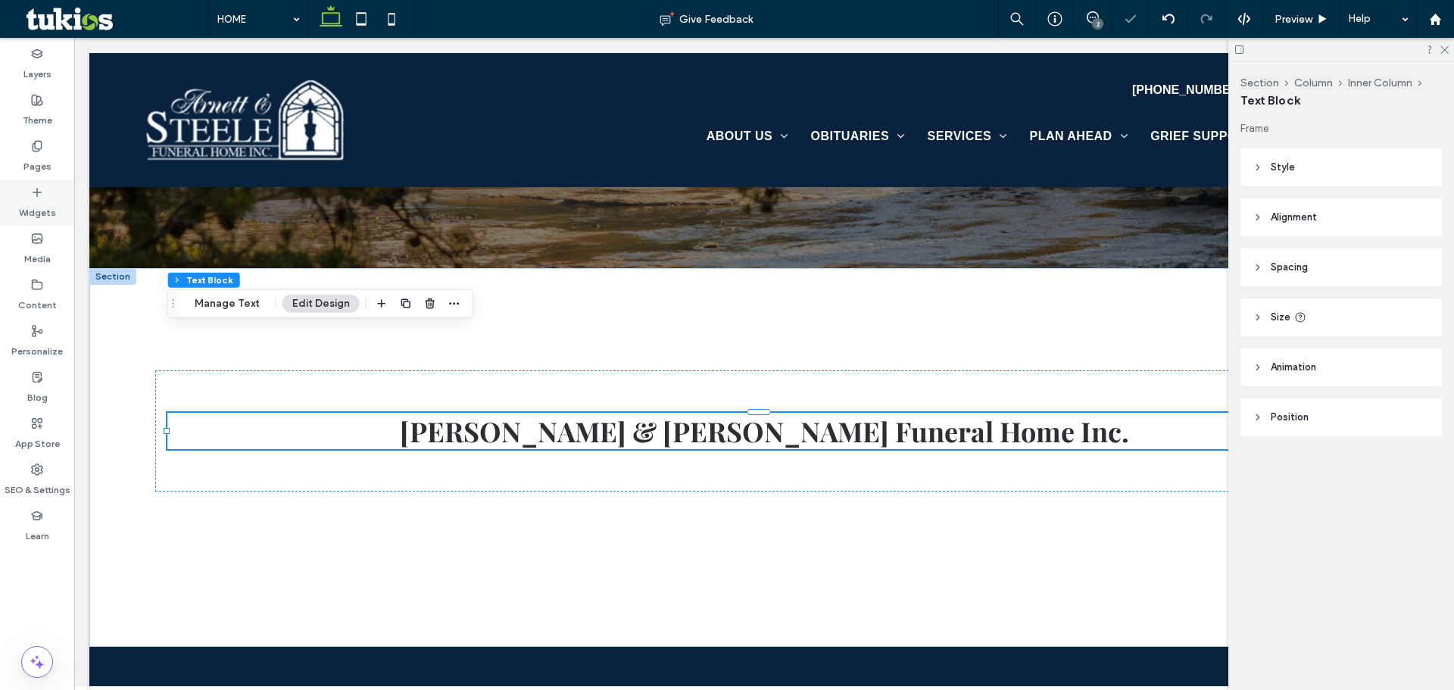
click at [51, 202] on label "Widgets" at bounding box center [37, 208] width 37 height 21
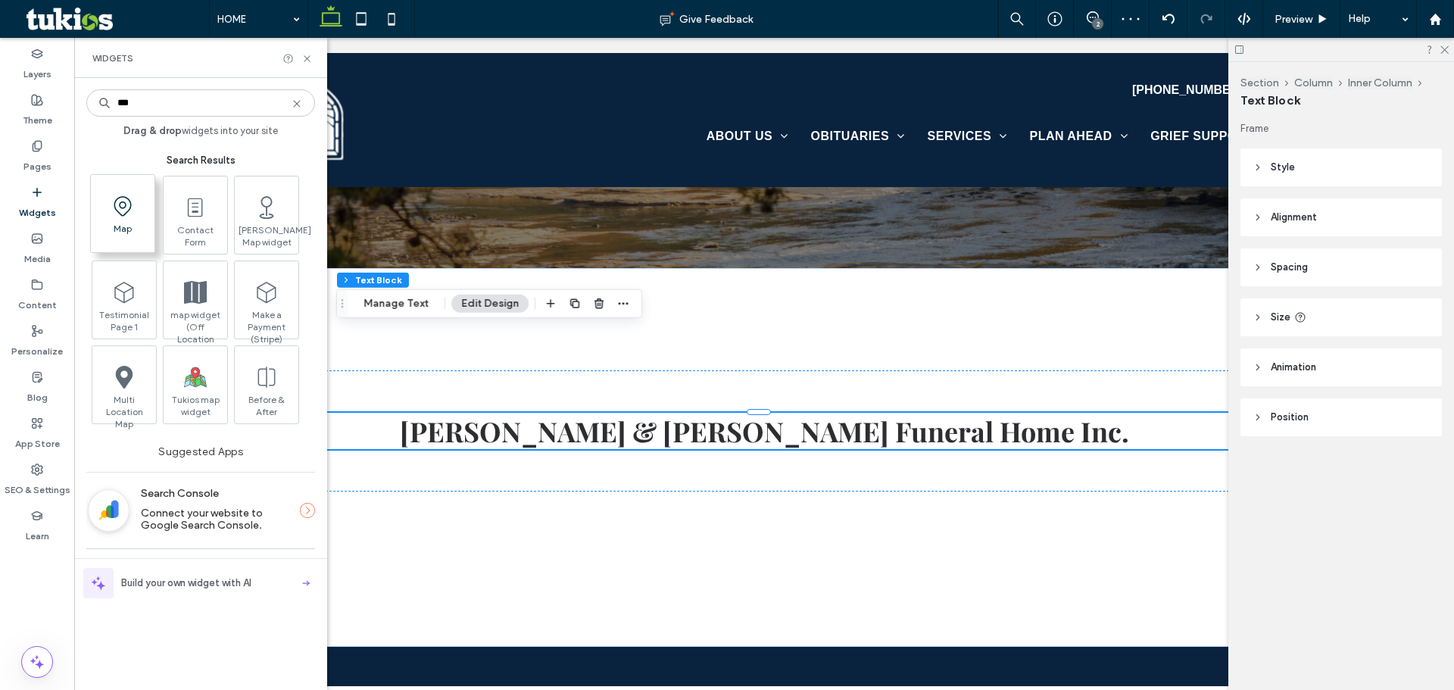
type input "***"
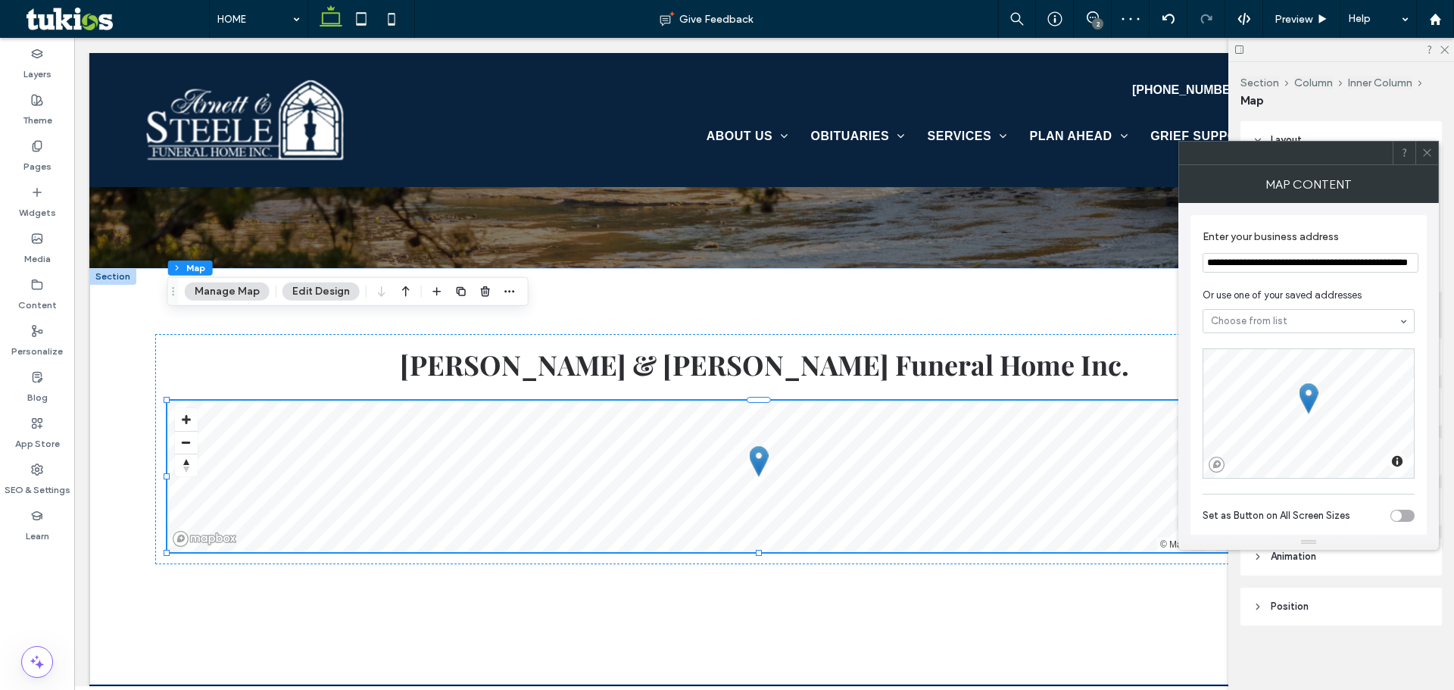
click at [1422, 151] on icon at bounding box center [1426, 152] width 11 height 11
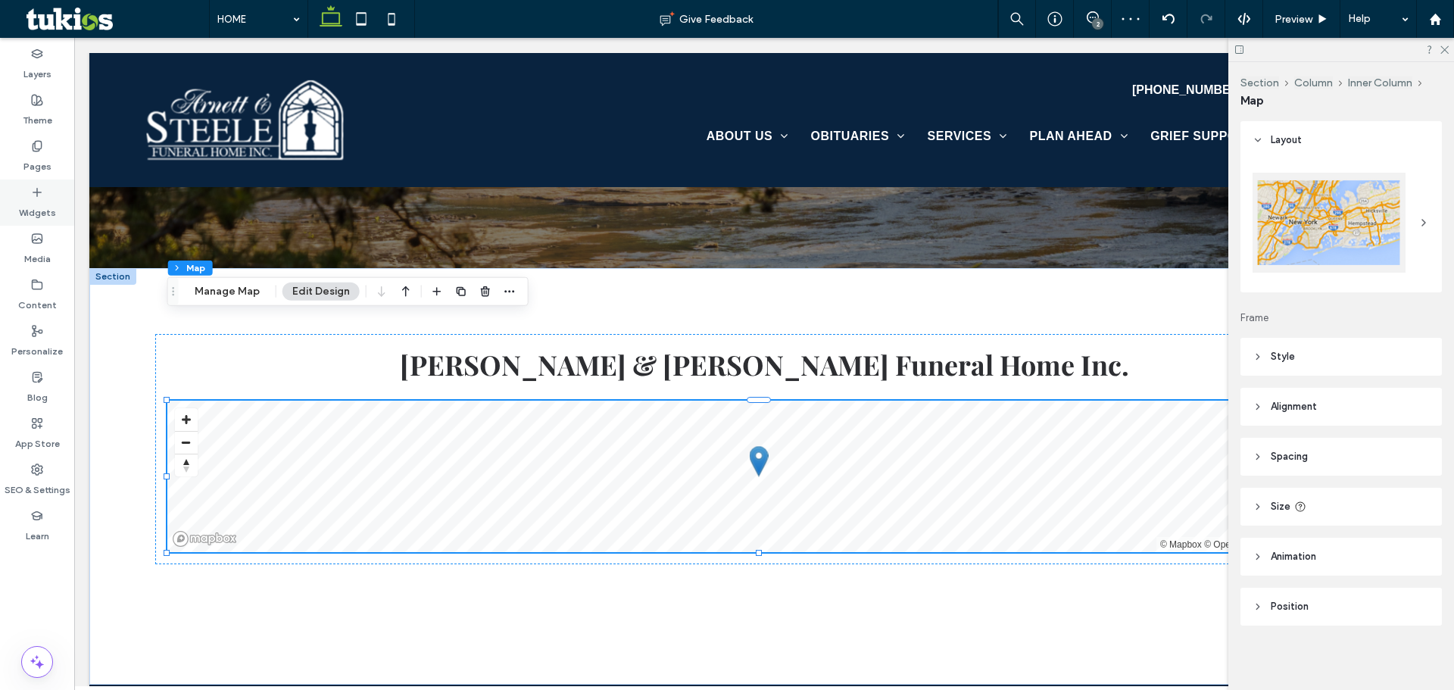
click at [13, 198] on div "Widgets" at bounding box center [37, 202] width 74 height 46
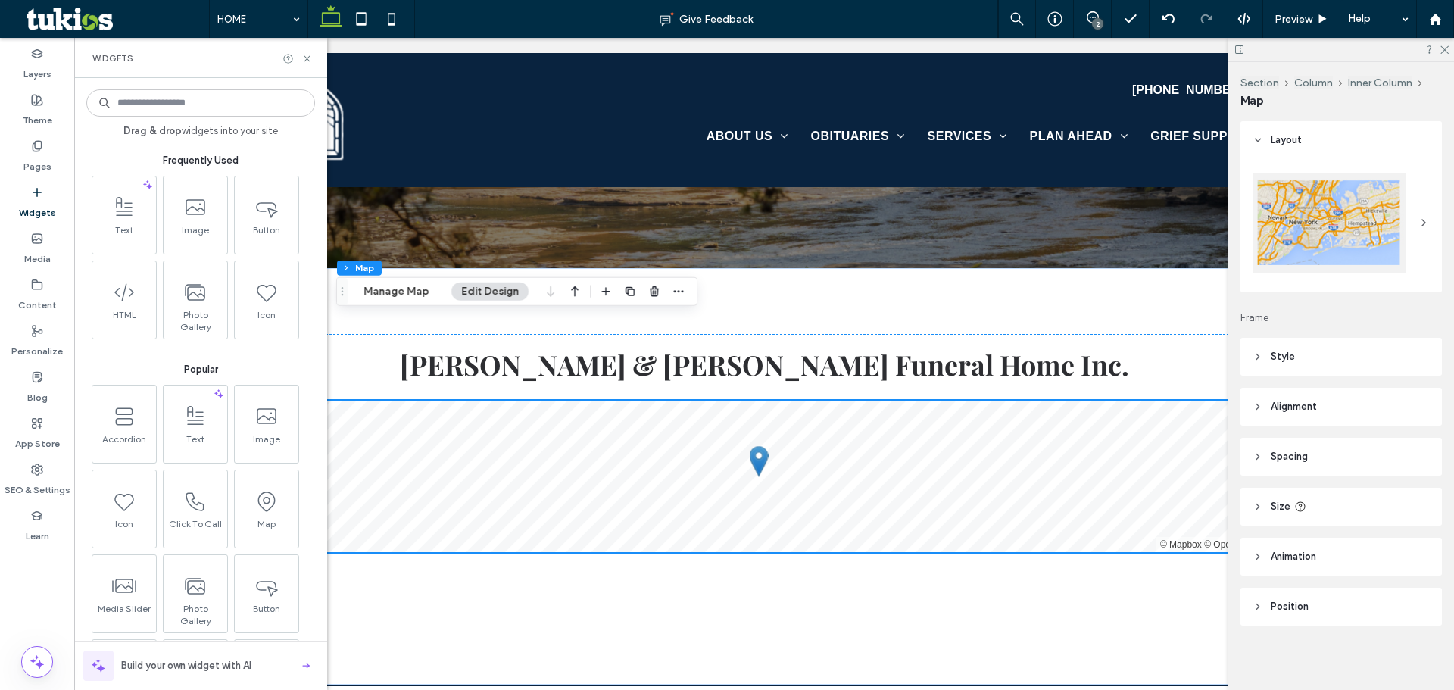
click at [176, 101] on input at bounding box center [200, 102] width 229 height 27
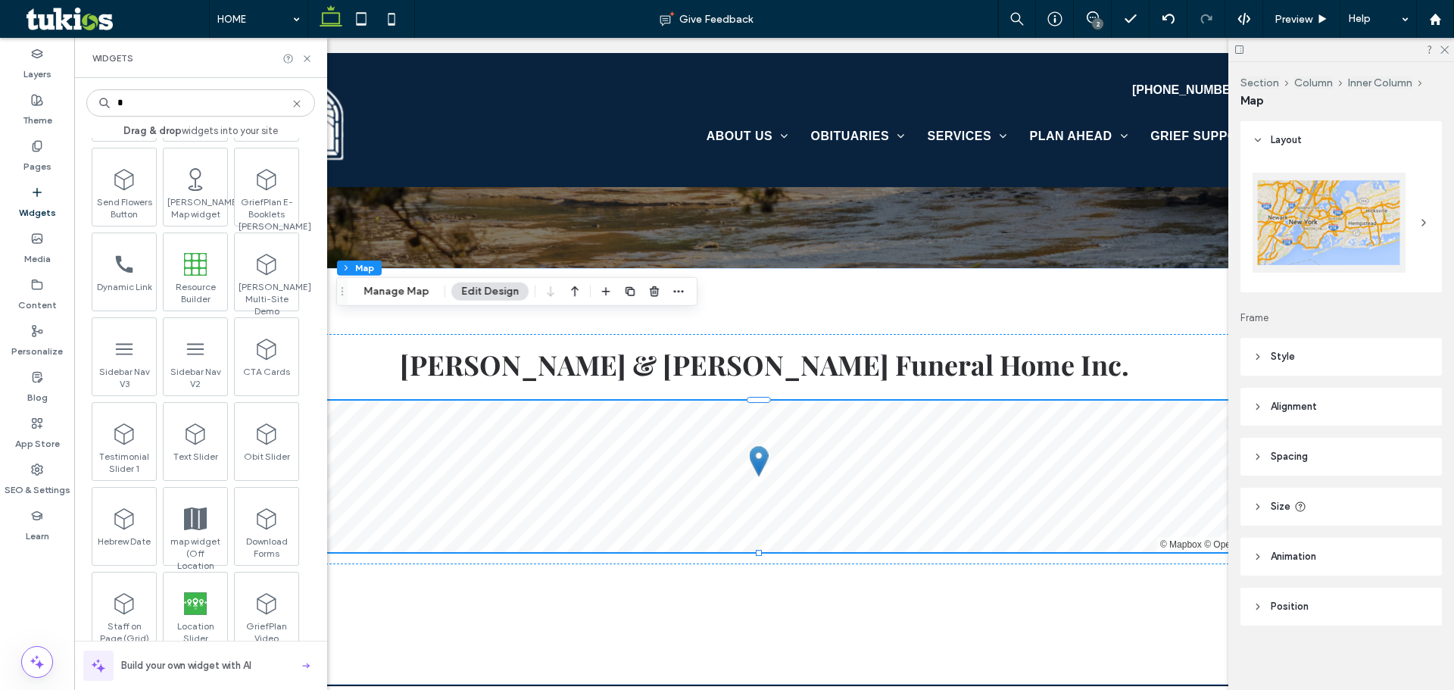
scroll to position [454, 0]
type input "*"
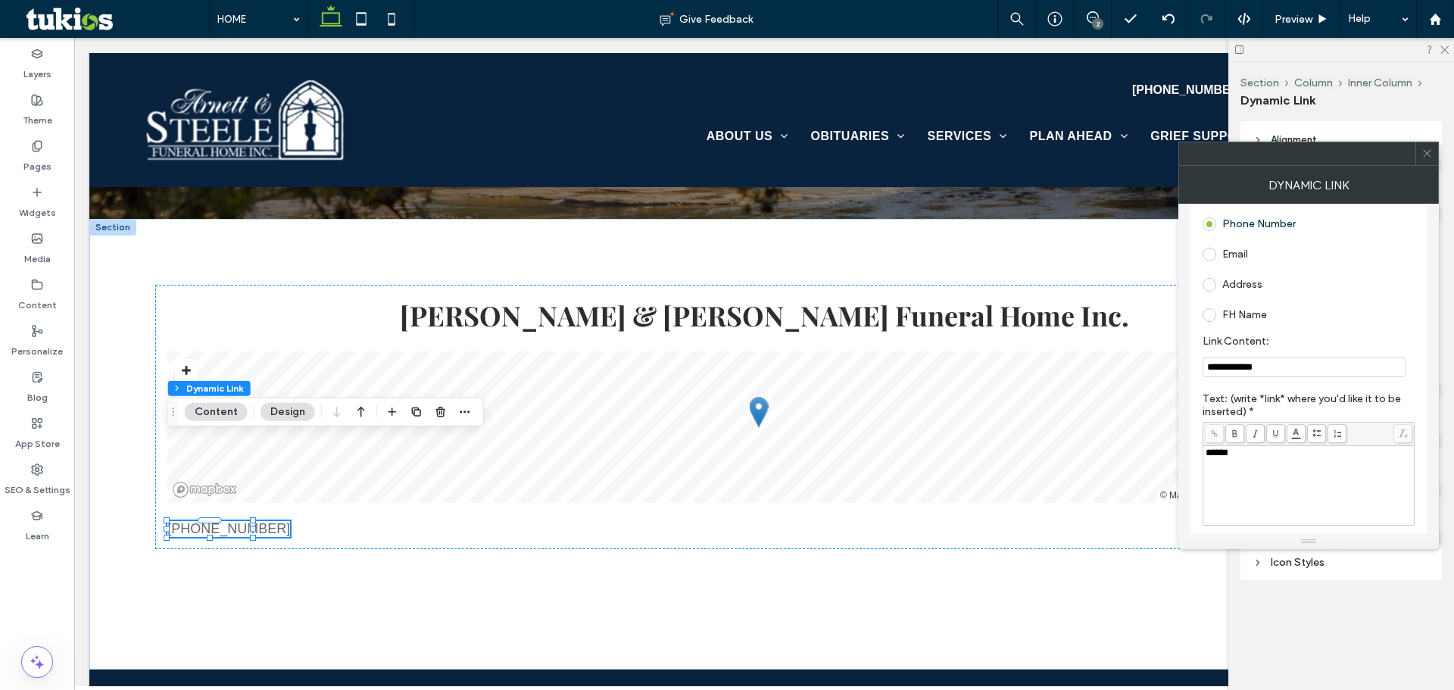
scroll to position [151, 0]
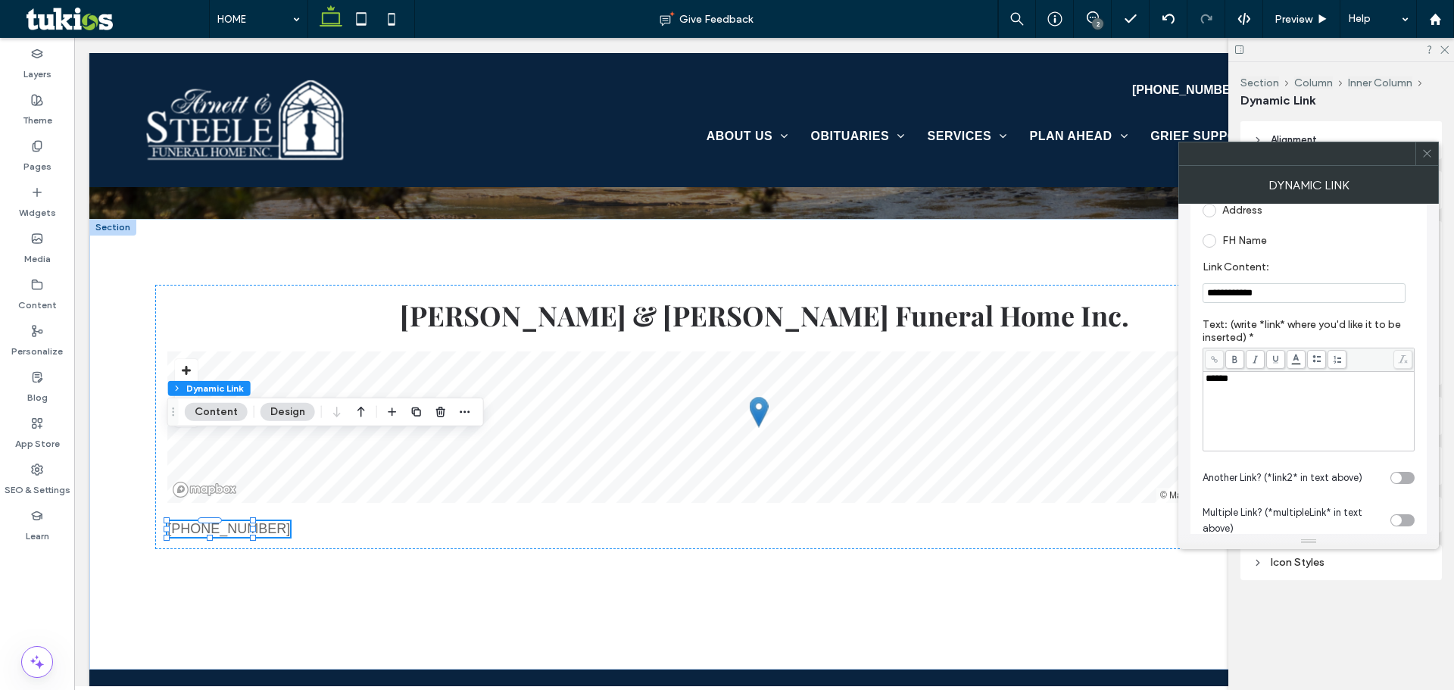
click at [1283, 396] on div "******" at bounding box center [1308, 411] width 207 height 76
click at [1430, 154] on icon at bounding box center [1426, 153] width 11 height 11
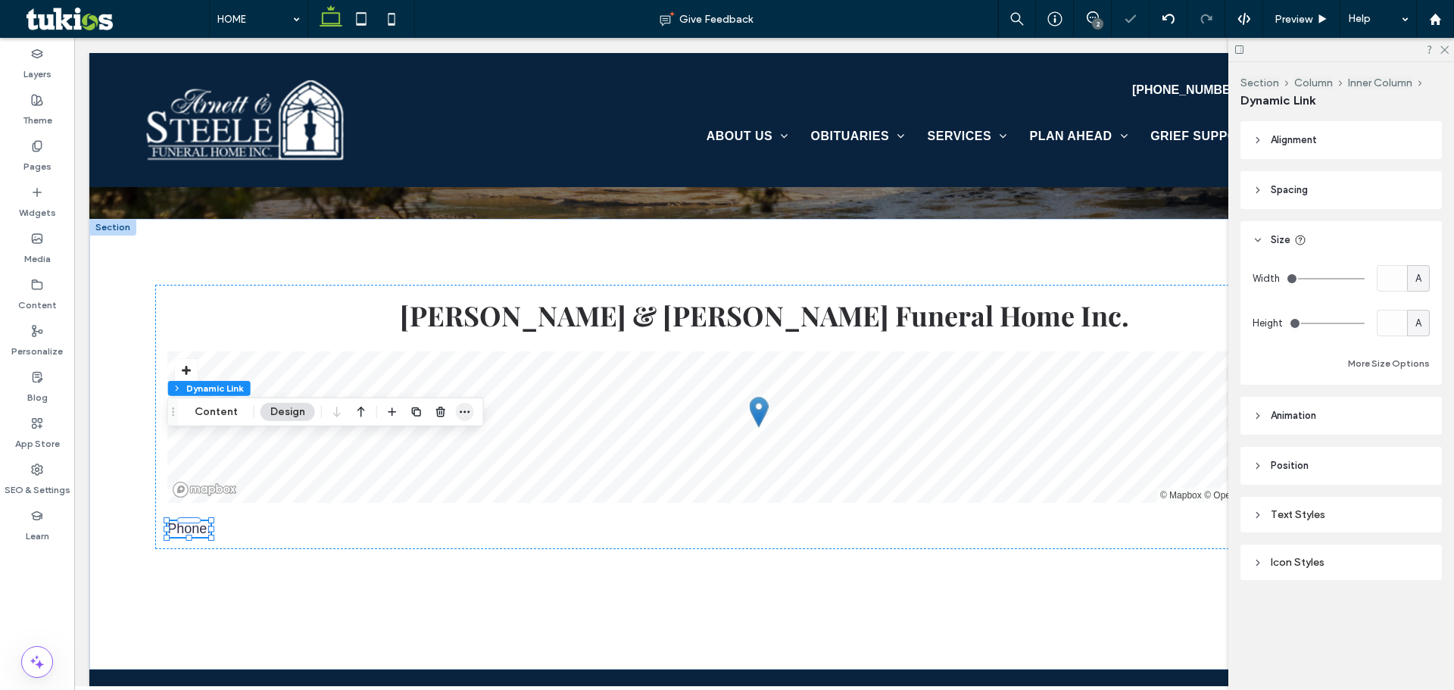
click at [463, 413] on use "button" at bounding box center [465, 411] width 10 height 2
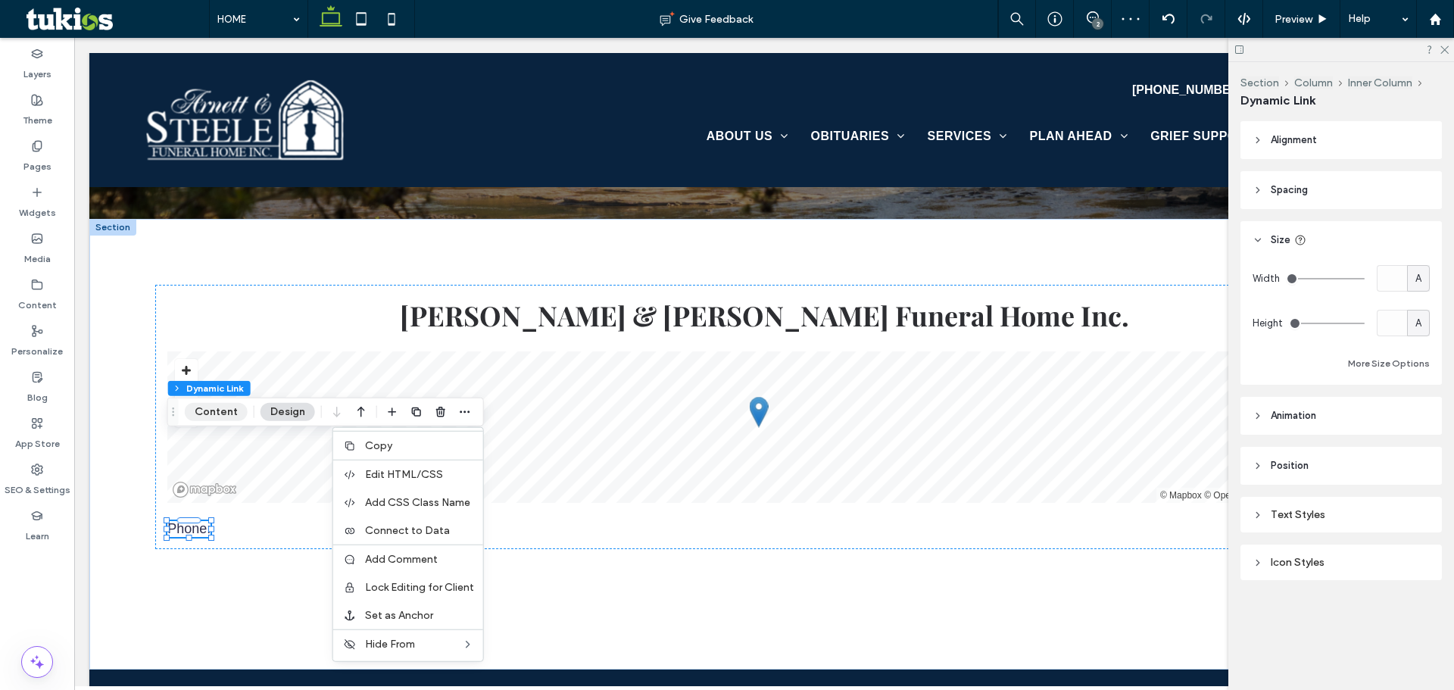
drag, startPoint x: 232, startPoint y: 415, endPoint x: 257, endPoint y: 422, distance: 25.9
click at [232, 415] on button "Content" at bounding box center [216, 412] width 63 height 18
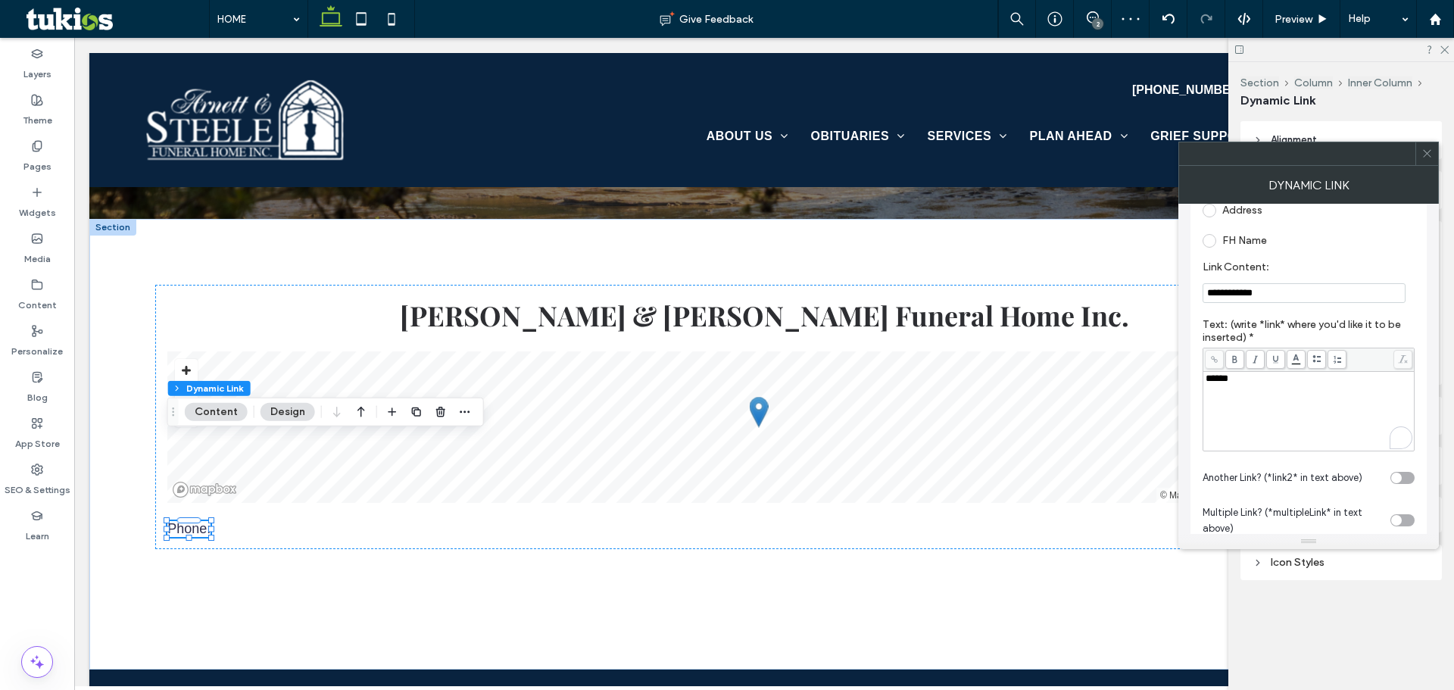
click at [1273, 409] on div "******" at bounding box center [1308, 411] width 207 height 76
click at [1424, 157] on icon at bounding box center [1426, 153] width 11 height 11
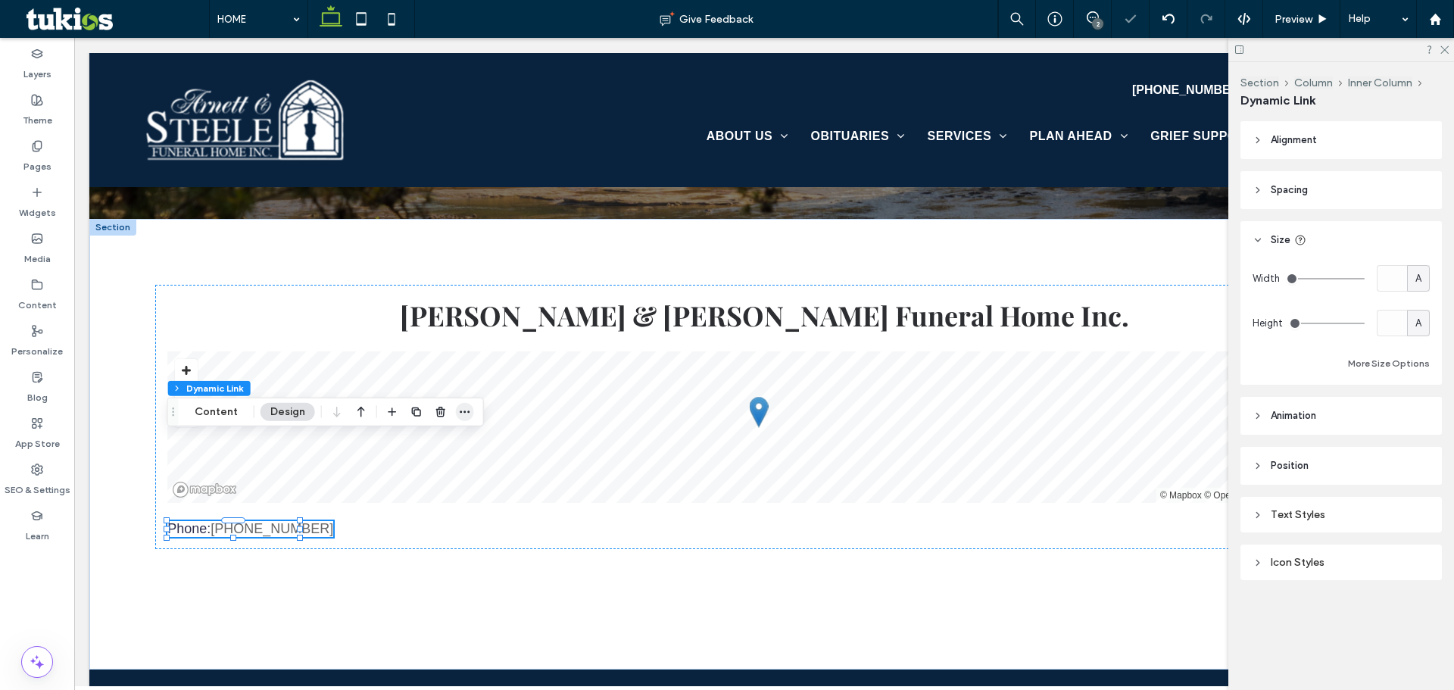
click at [463, 407] on icon "button" at bounding box center [465, 412] width 12 height 12
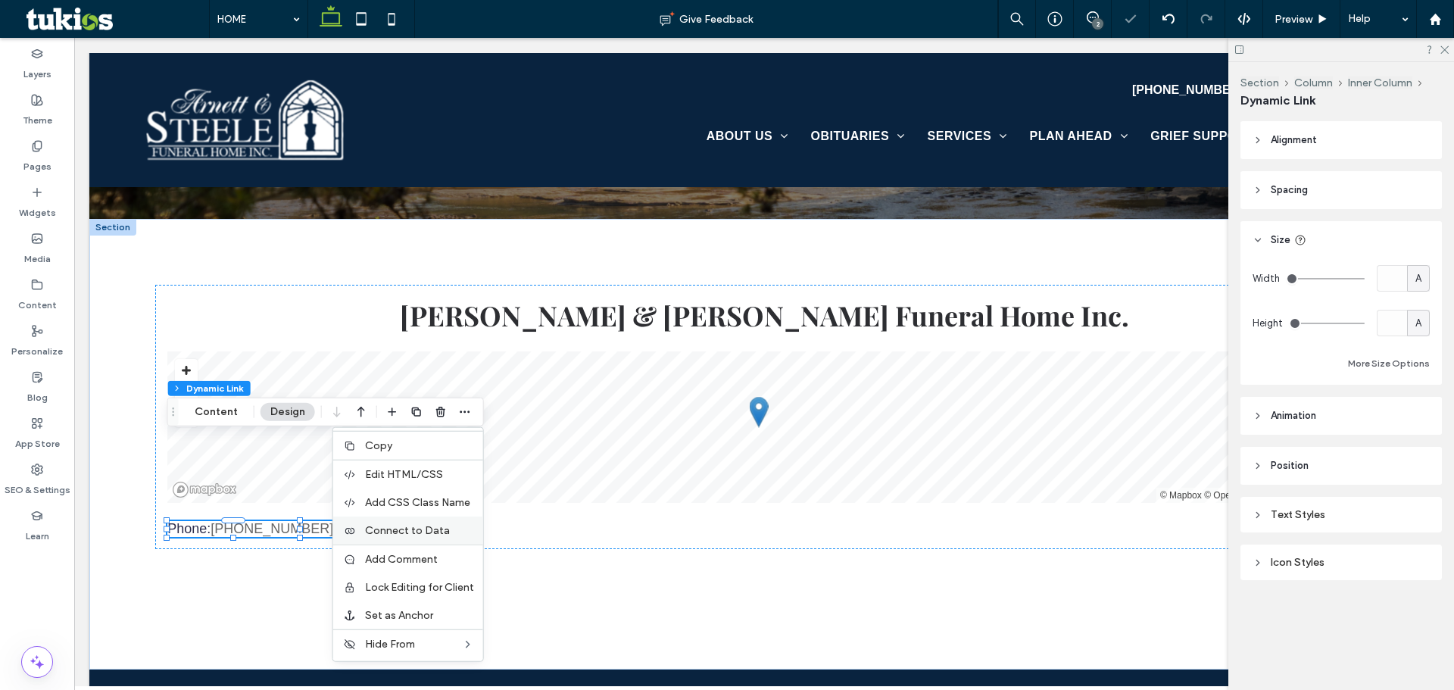
click at [422, 536] on span "Connect to Data" at bounding box center [407, 530] width 85 height 13
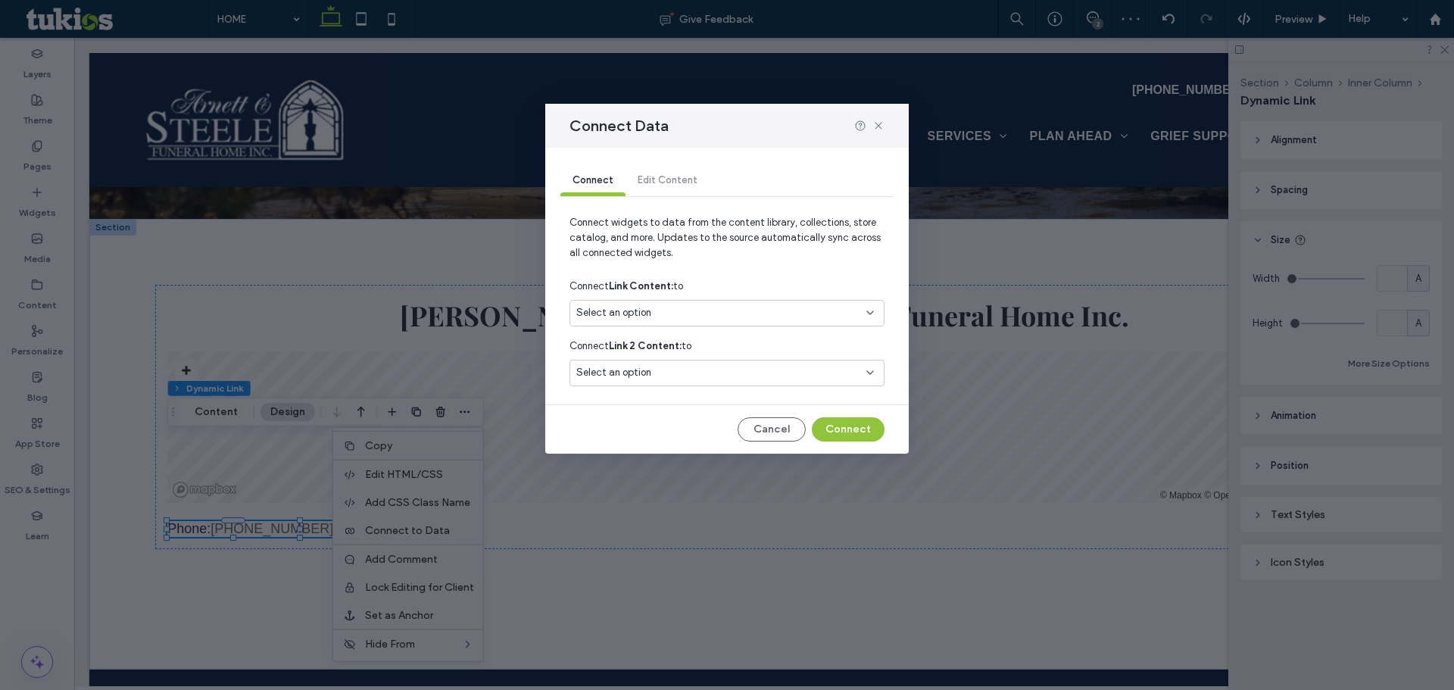
click at [588, 319] on span "Select an option" at bounding box center [613, 312] width 75 height 15
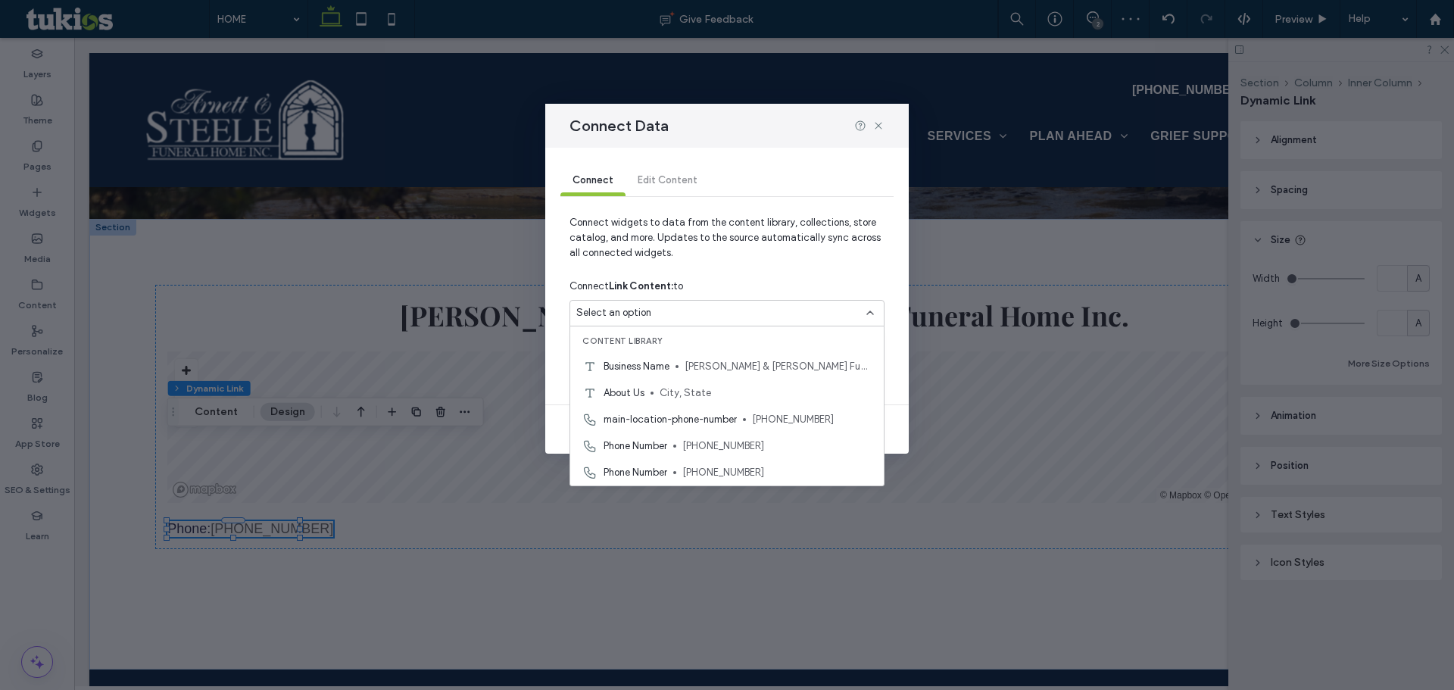
click at [634, 420] on span "main-location-phone-number" at bounding box center [669, 419] width 133 height 15
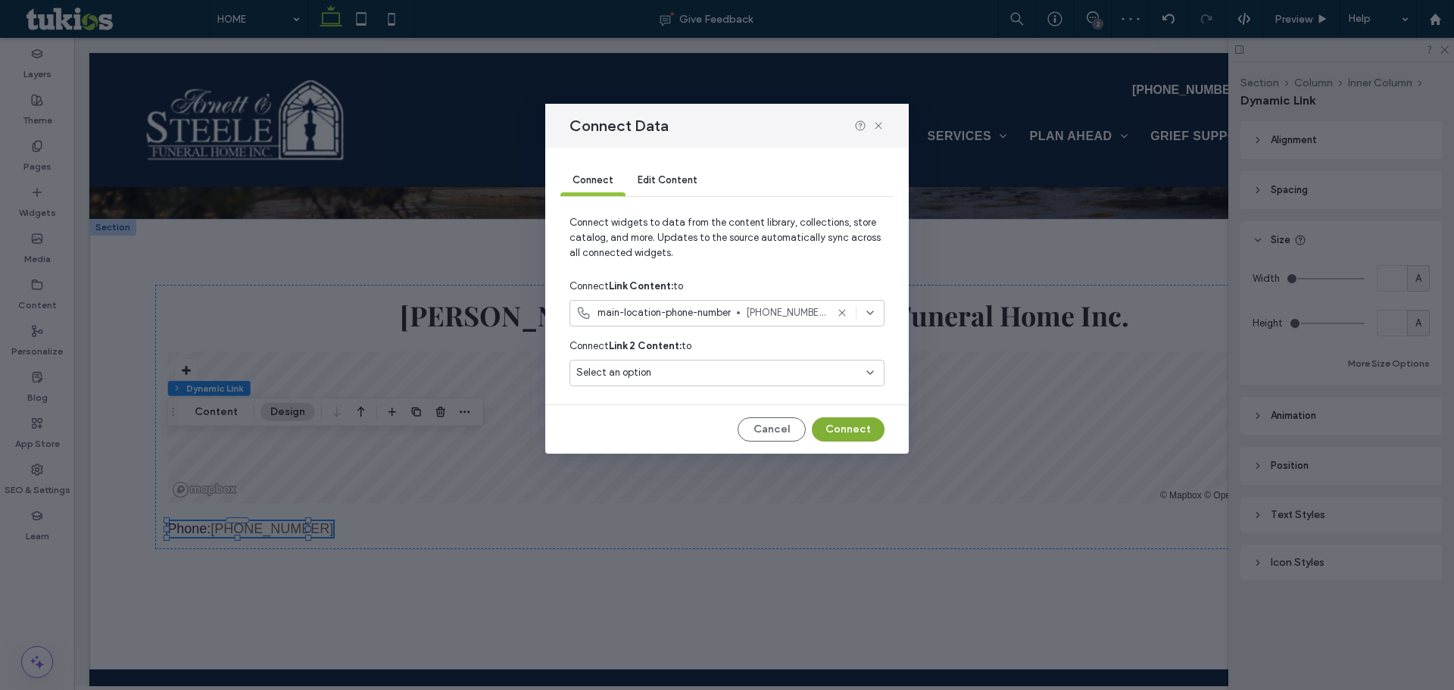
click at [844, 425] on button "Connect" at bounding box center [848, 429] width 73 height 24
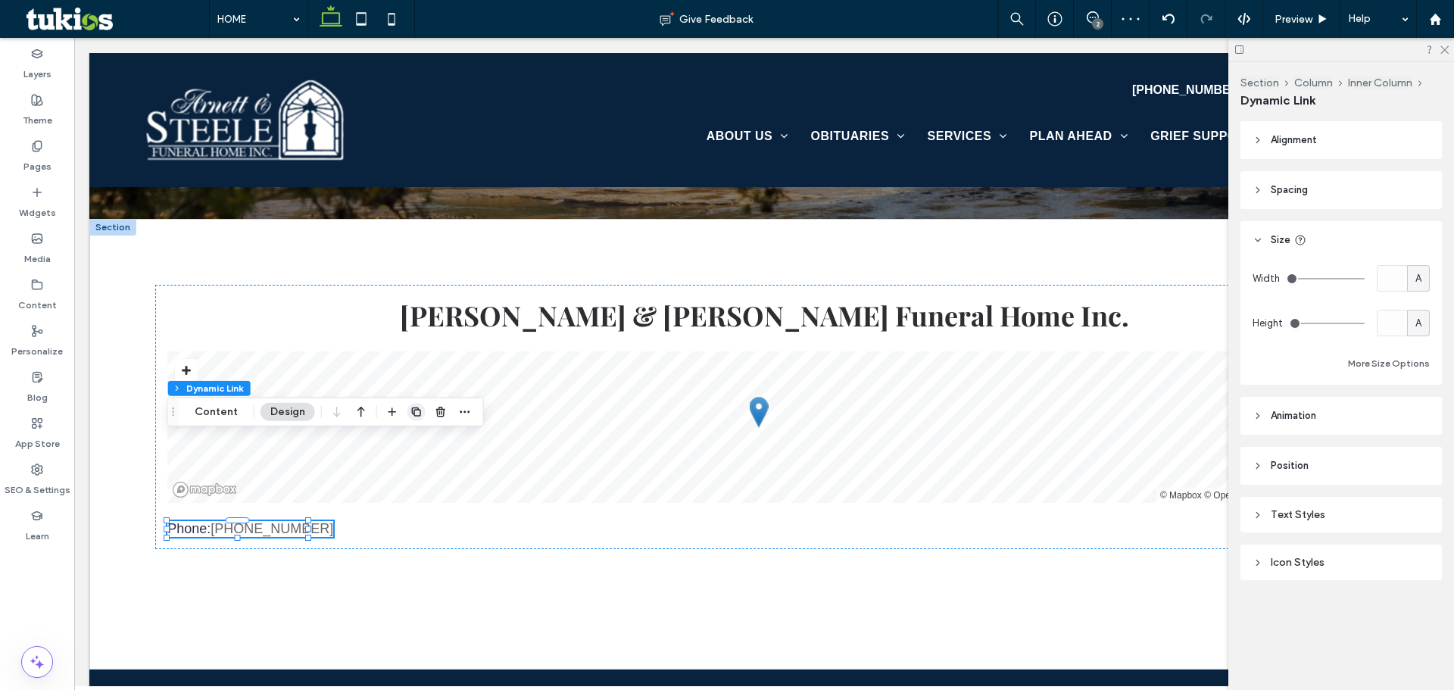
click at [407, 413] on span "button" at bounding box center [416, 412] width 18 height 18
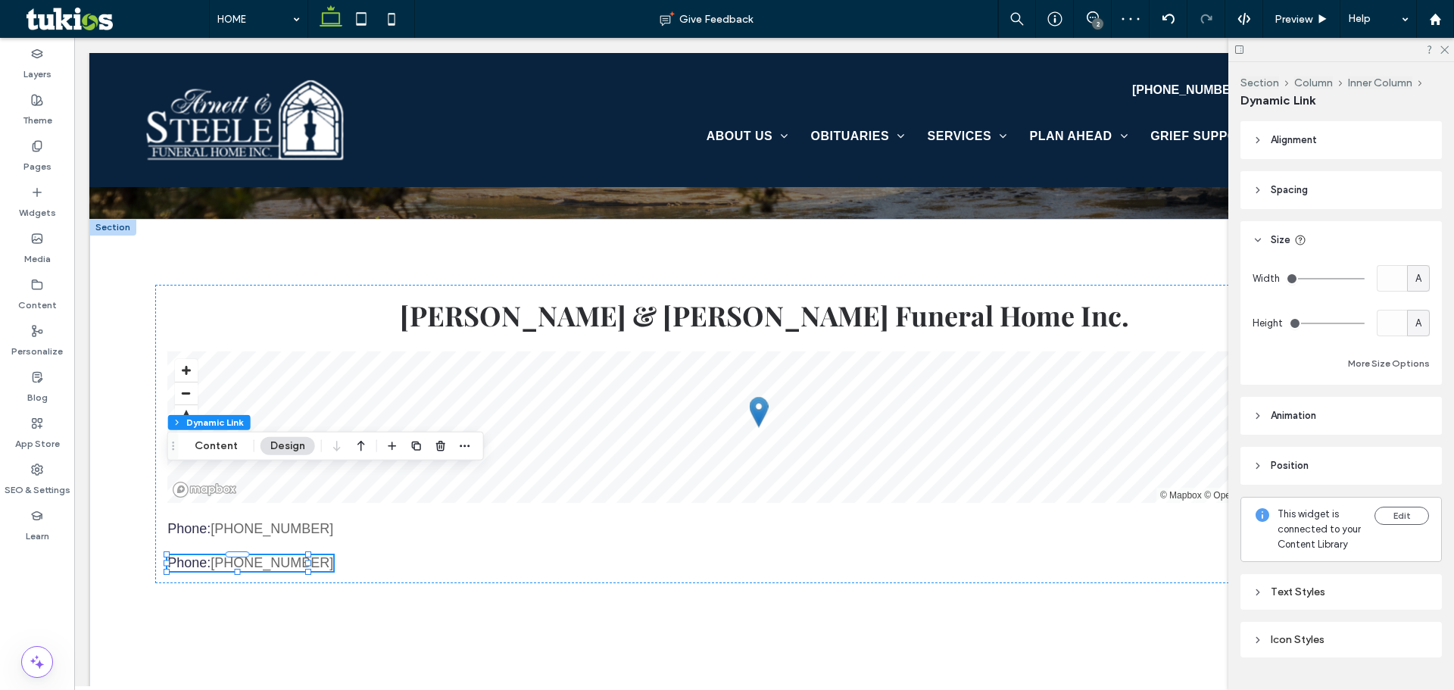
drag, startPoint x: 220, startPoint y: 446, endPoint x: 250, endPoint y: 445, distance: 29.5
click at [220, 446] on button "Content" at bounding box center [216, 446] width 63 height 18
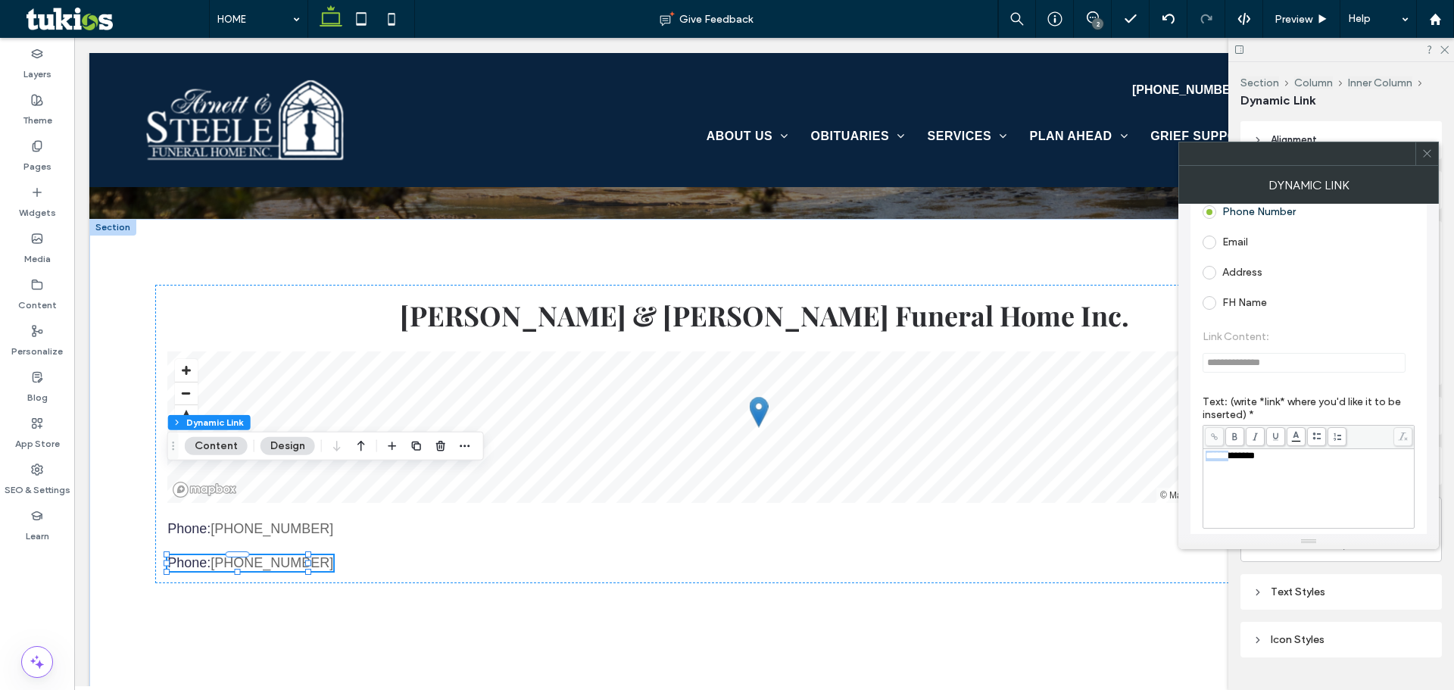
drag, startPoint x: 1237, startPoint y: 456, endPoint x: 1178, endPoint y: 457, distance: 59.1
click at [1178, 457] on div "**********" at bounding box center [1308, 369] width 260 height 330
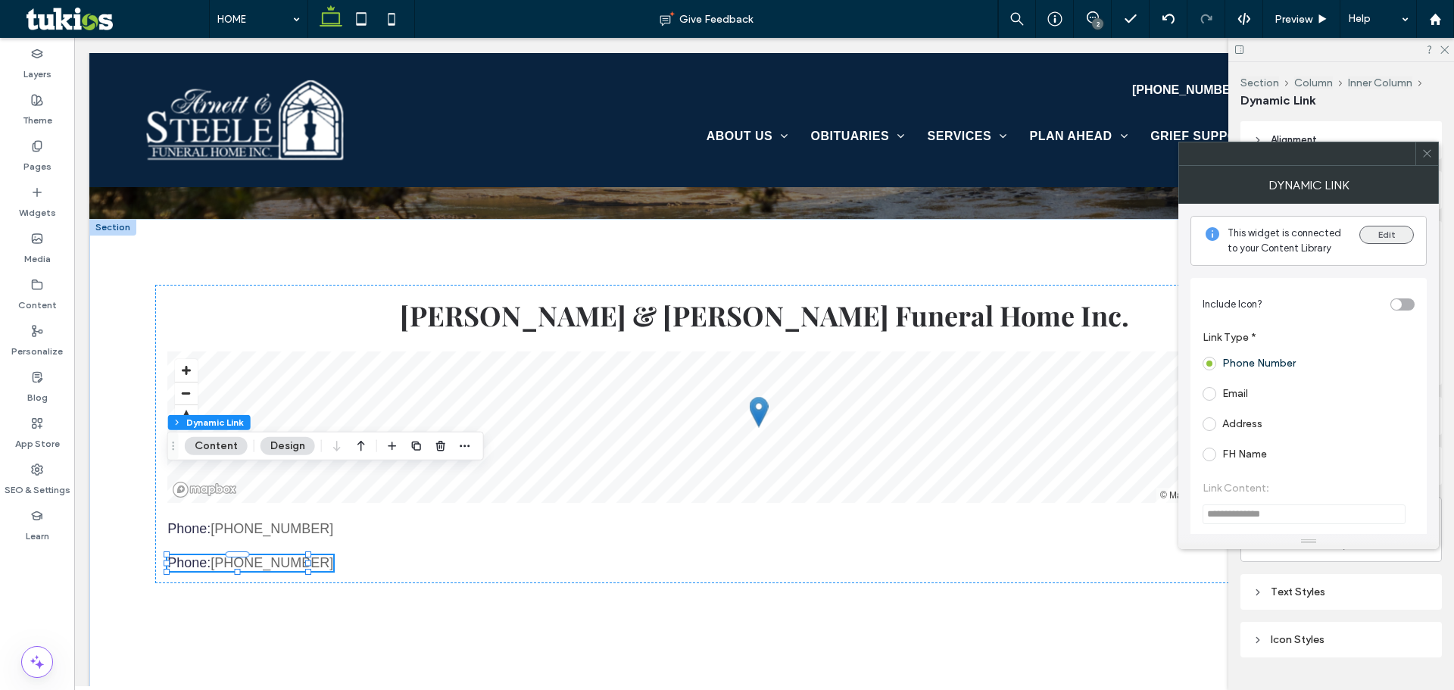
click at [1396, 243] on button "Edit" at bounding box center [1386, 235] width 55 height 18
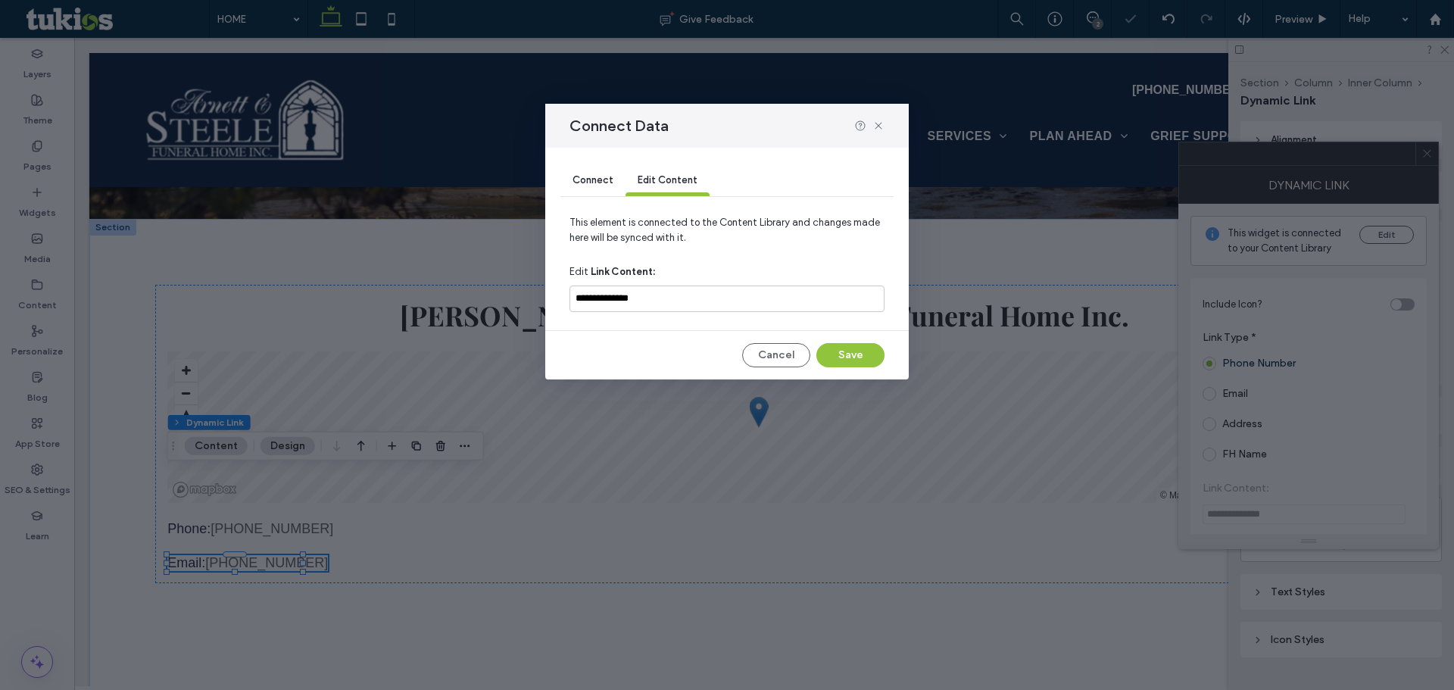
click at [585, 174] on span "Connect" at bounding box center [592, 179] width 41 height 11
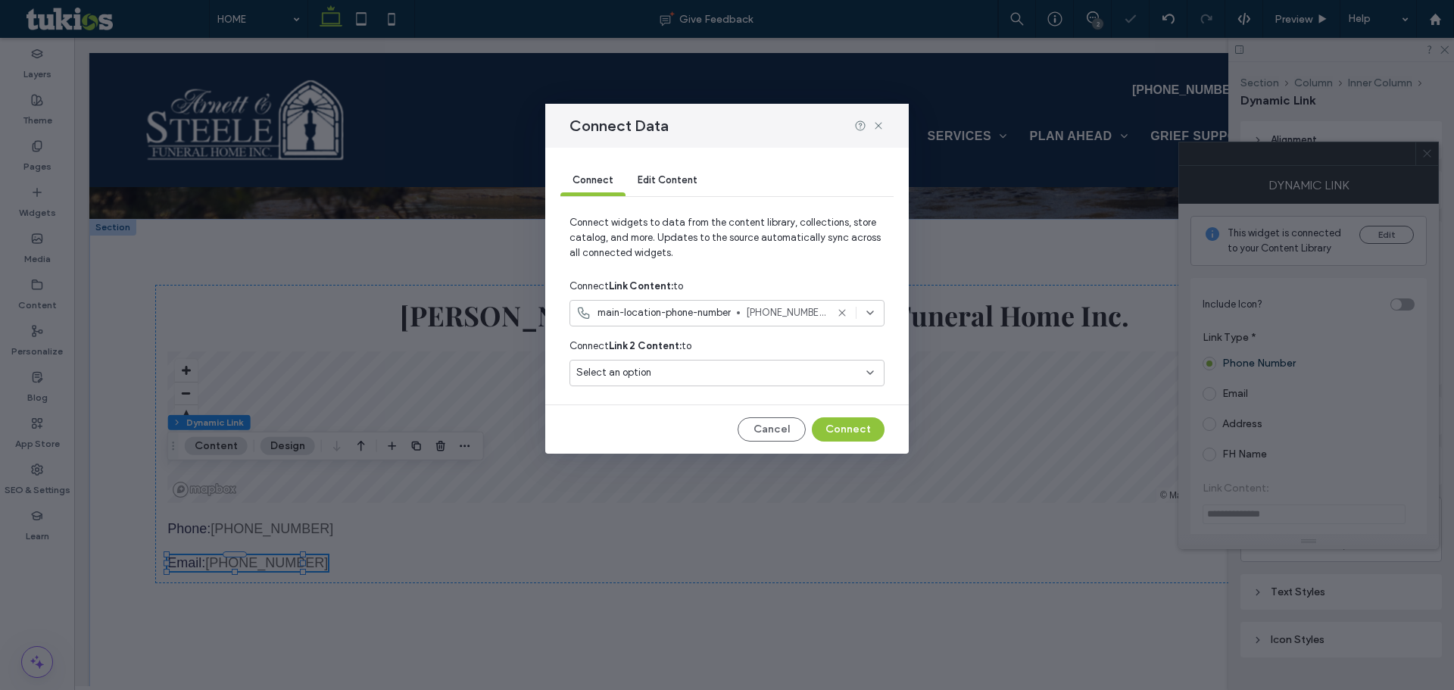
click at [619, 307] on span "main-location-phone-number" at bounding box center [663, 312] width 133 height 15
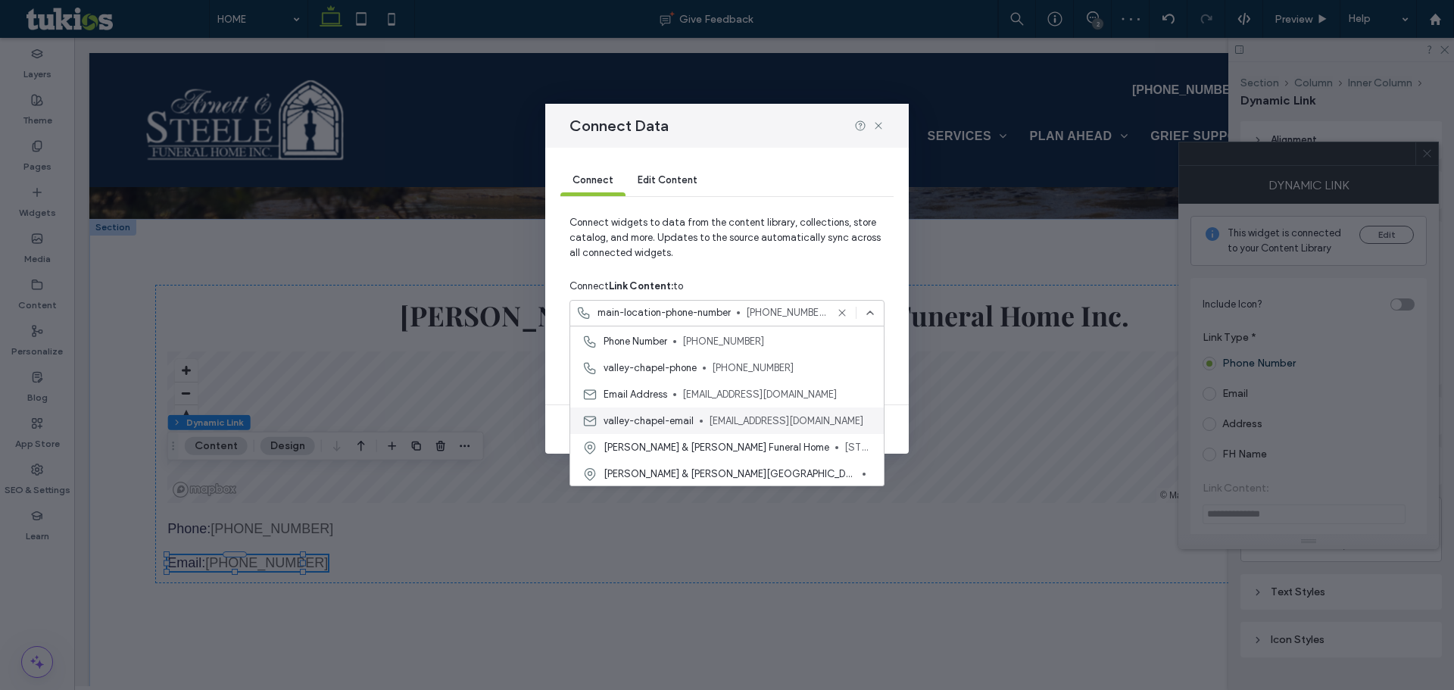
scroll to position [159, 0]
click at [876, 127] on icon at bounding box center [878, 126] width 12 height 12
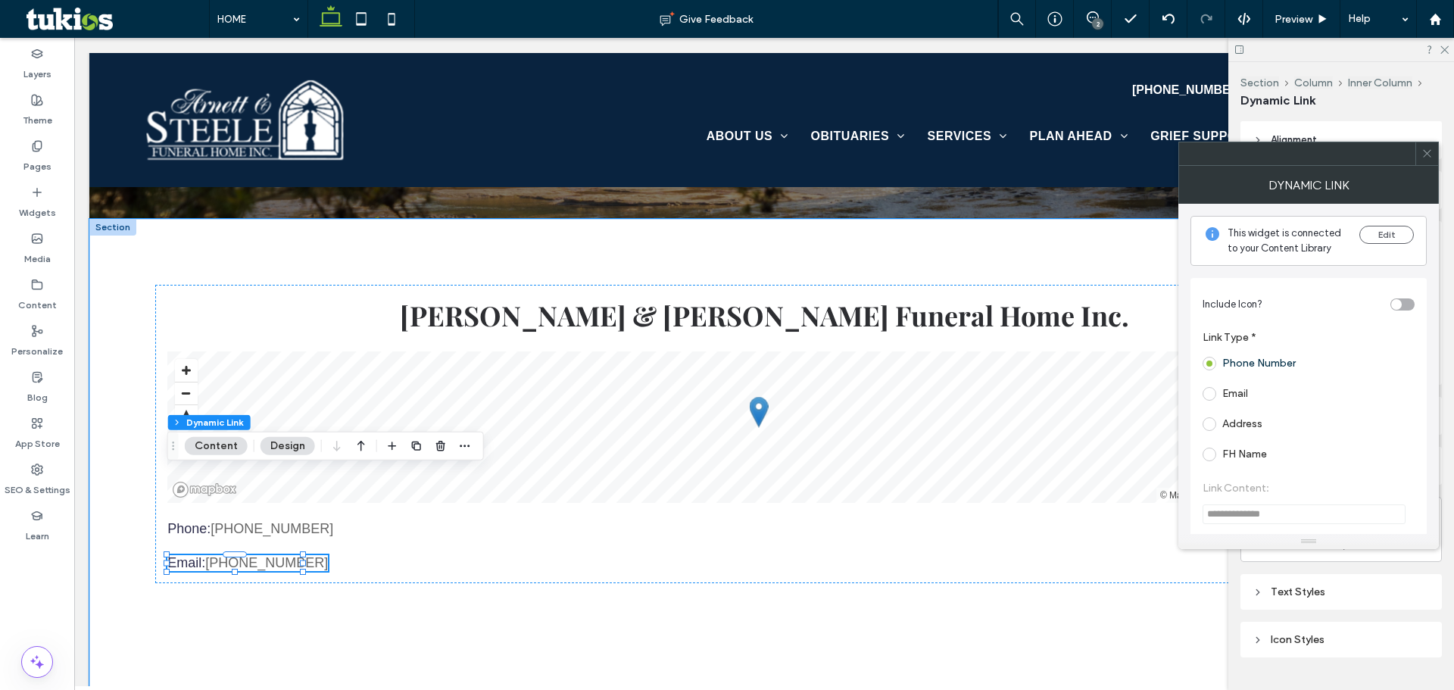
click at [329, 483] on div "Arnett & Steele Funeral Home Inc. © Mapbox © OpenStreetMap Improve this map Pho…" at bounding box center [763, 434] width 1217 height 298
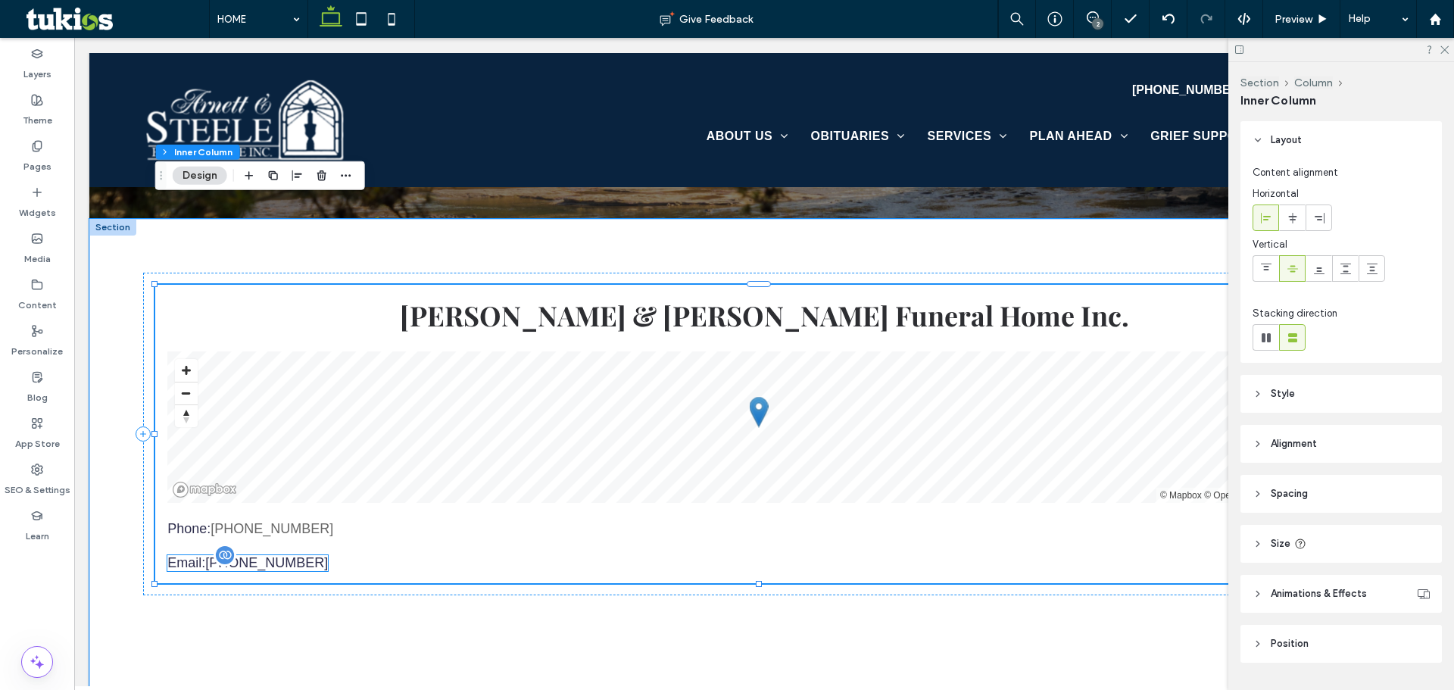
click at [276, 555] on link "[PHONE_NUMBER]" at bounding box center [266, 562] width 123 height 15
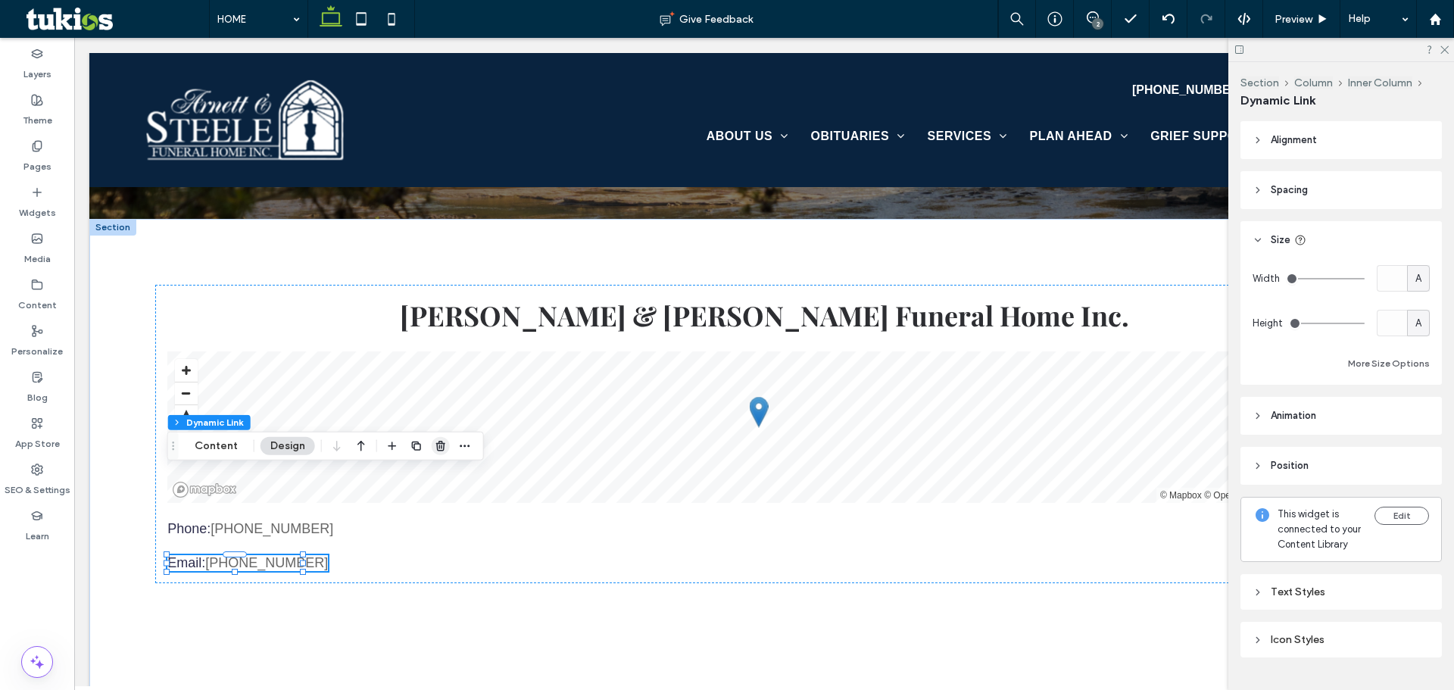
click at [437, 441] on use "button" at bounding box center [440, 446] width 9 height 10
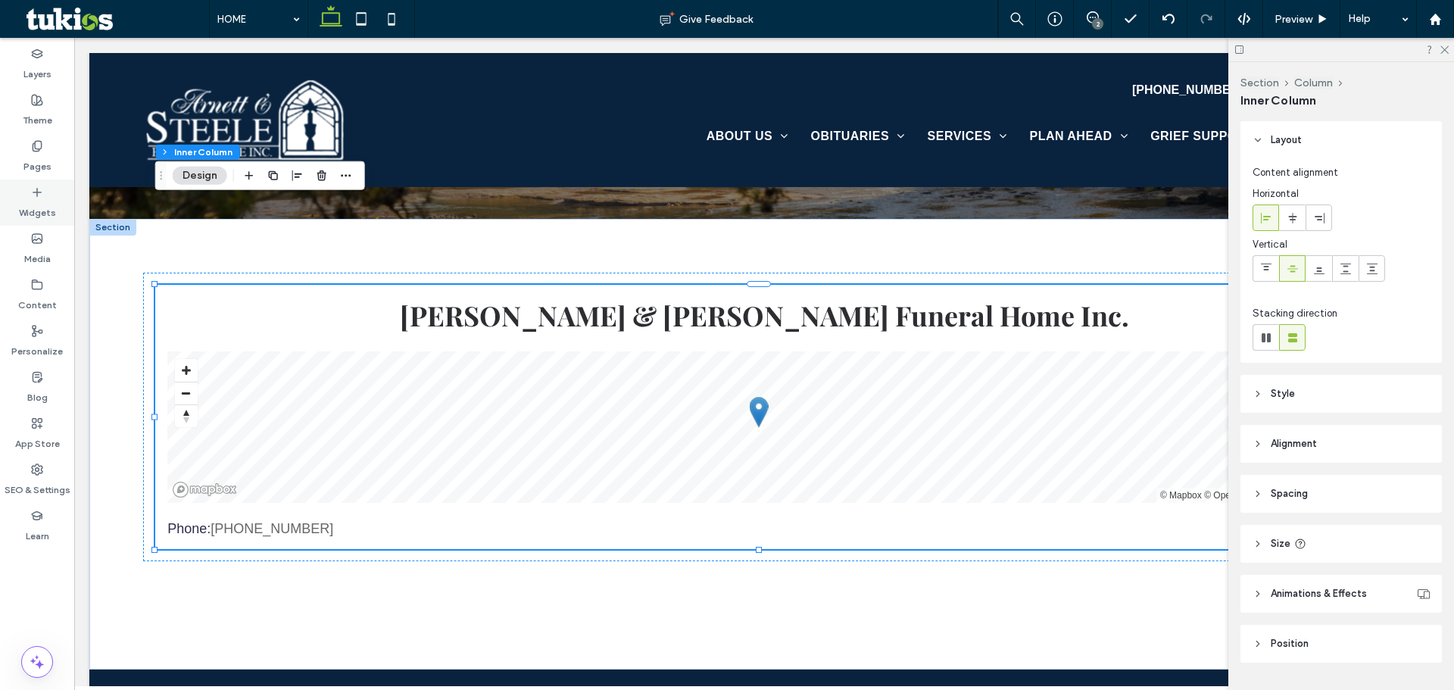
click at [17, 192] on div "Widgets" at bounding box center [37, 202] width 74 height 46
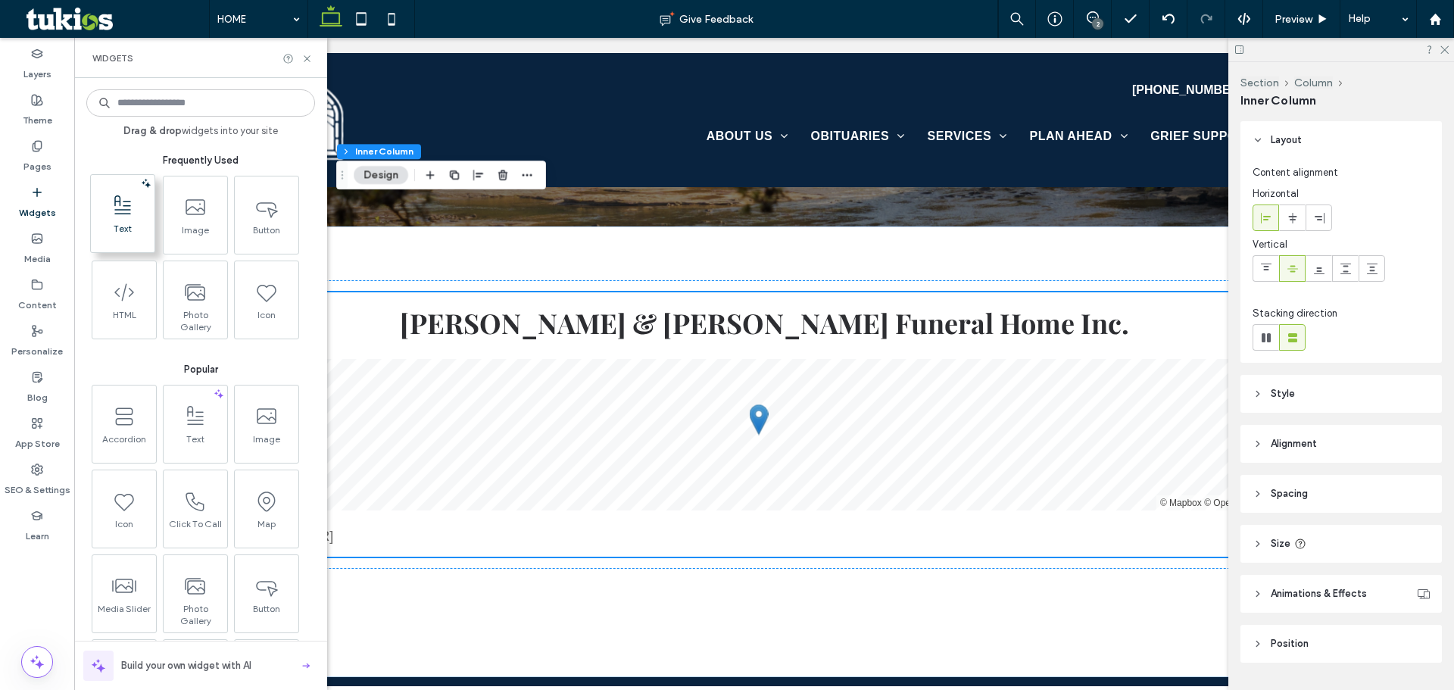
scroll to position [2987, 0]
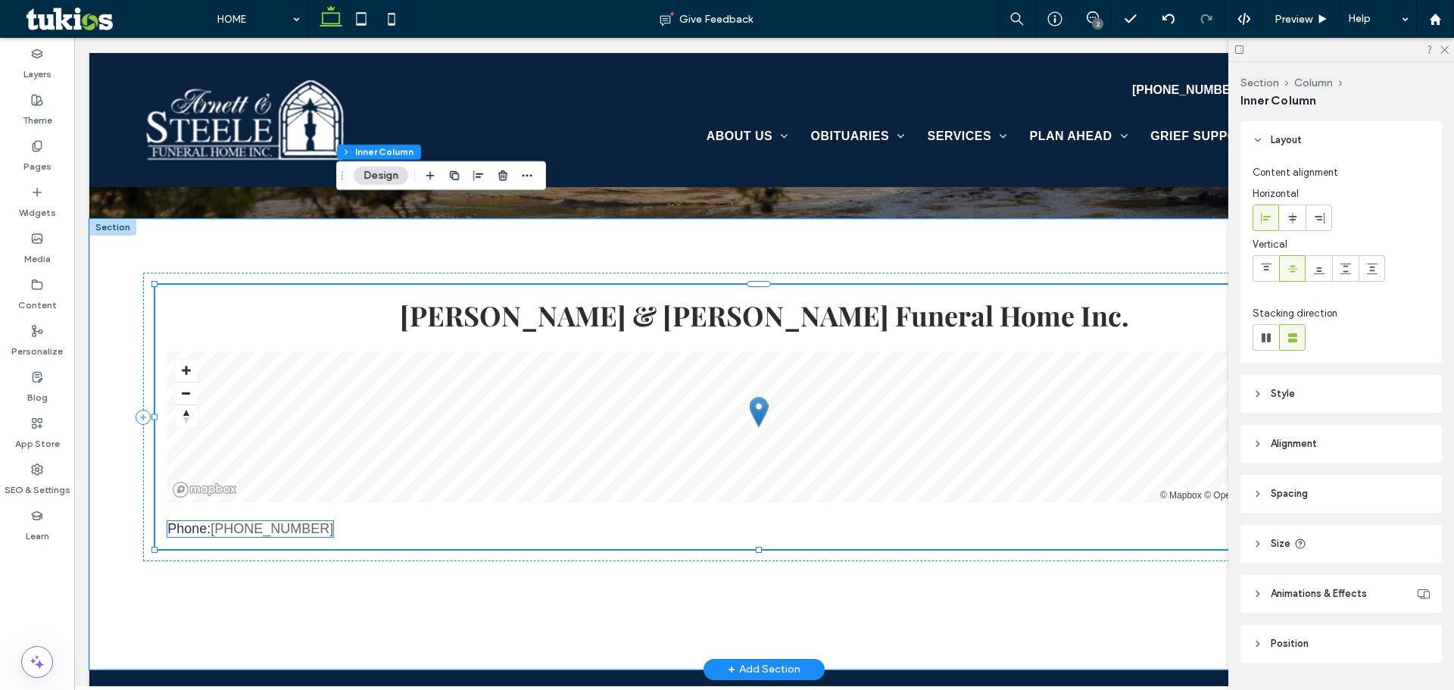
click at [239, 521] on div "Phone: (606) 337-2045" at bounding box center [250, 529] width 166 height 16
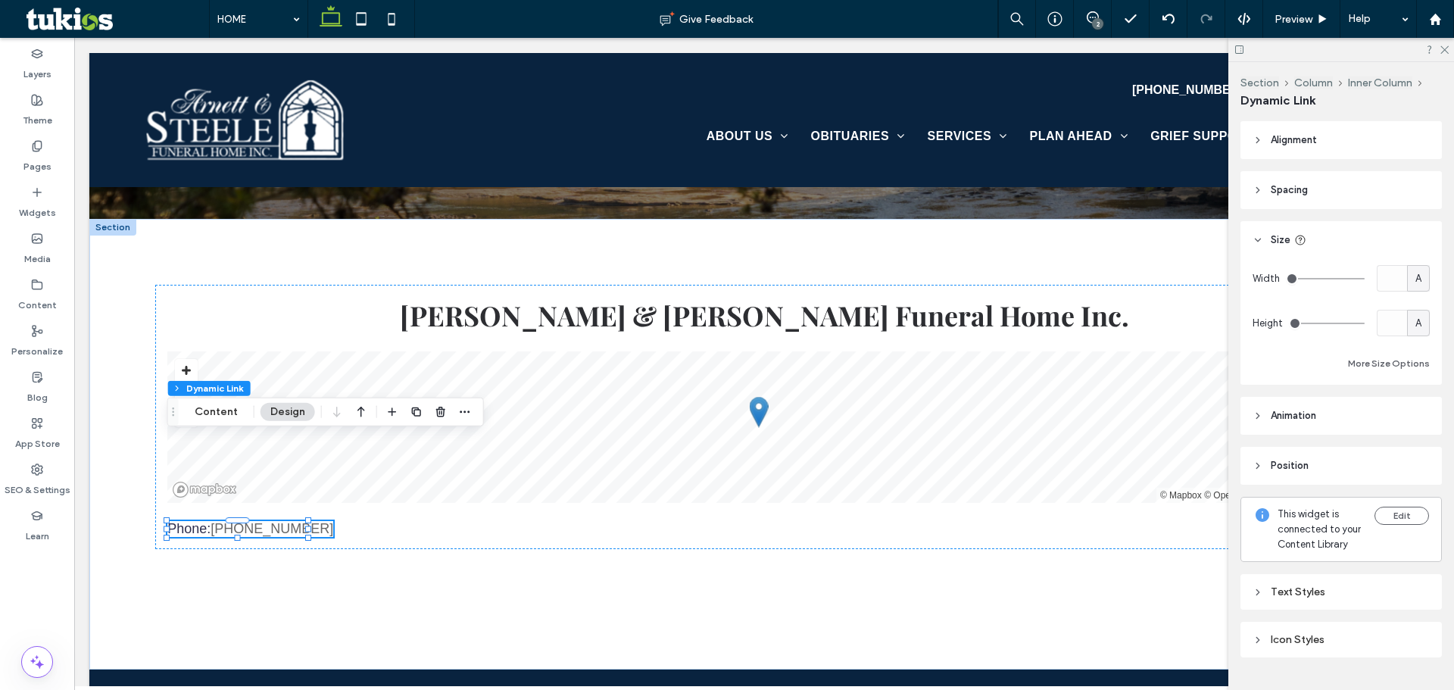
click at [407, 410] on span "button" at bounding box center [416, 412] width 18 height 18
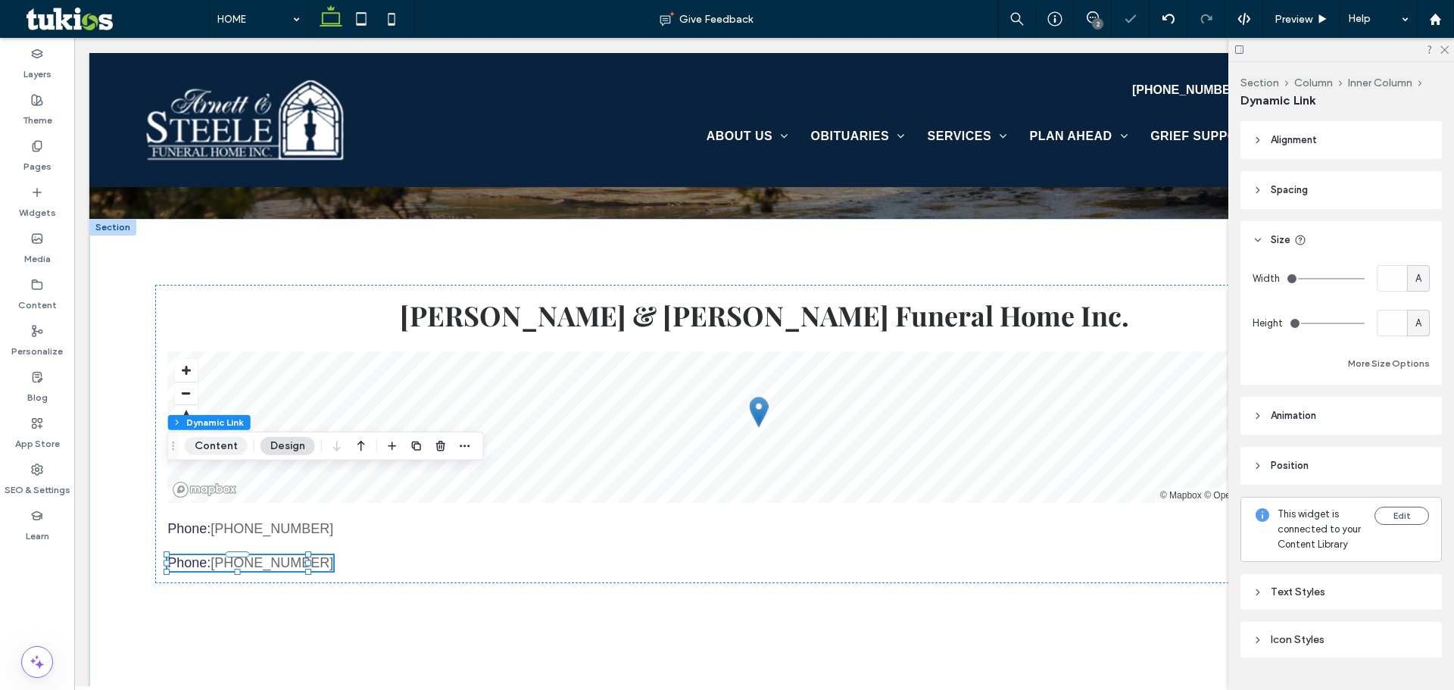
click at [224, 447] on button "Content" at bounding box center [216, 446] width 63 height 18
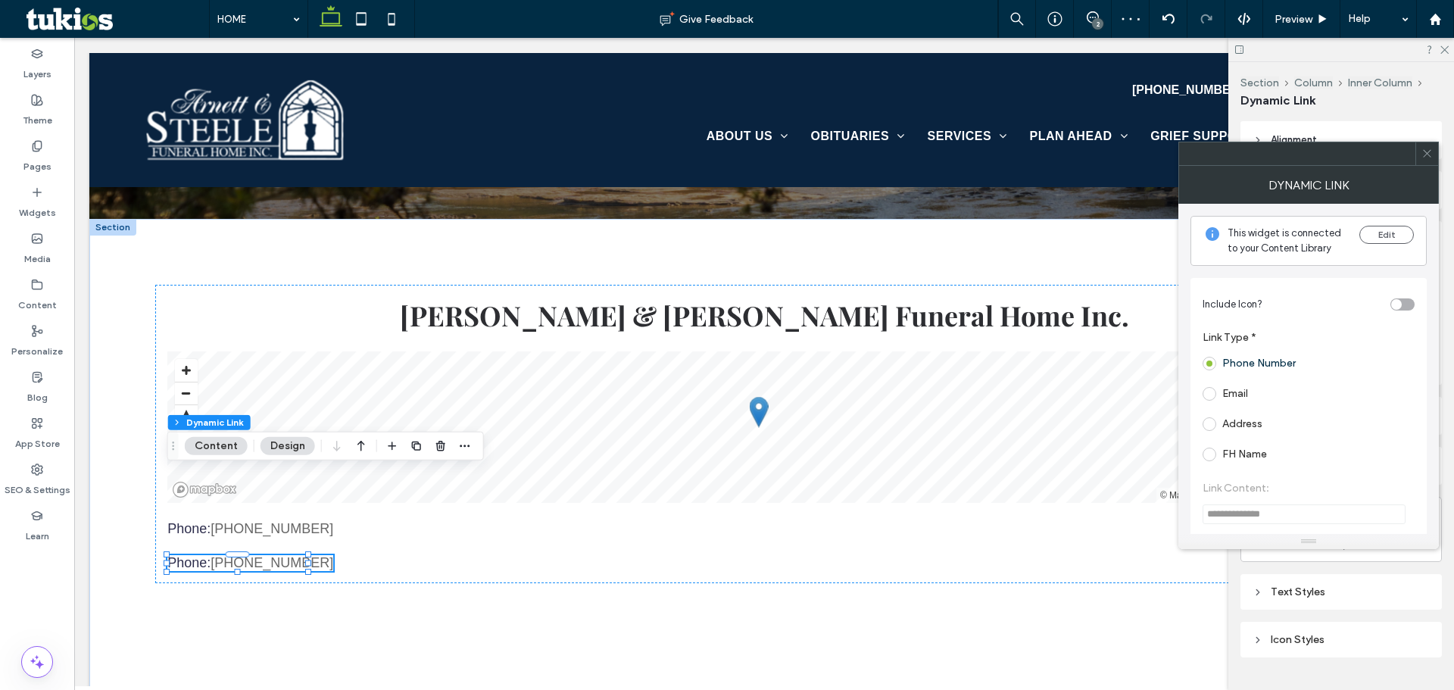
scroll to position [151, 0]
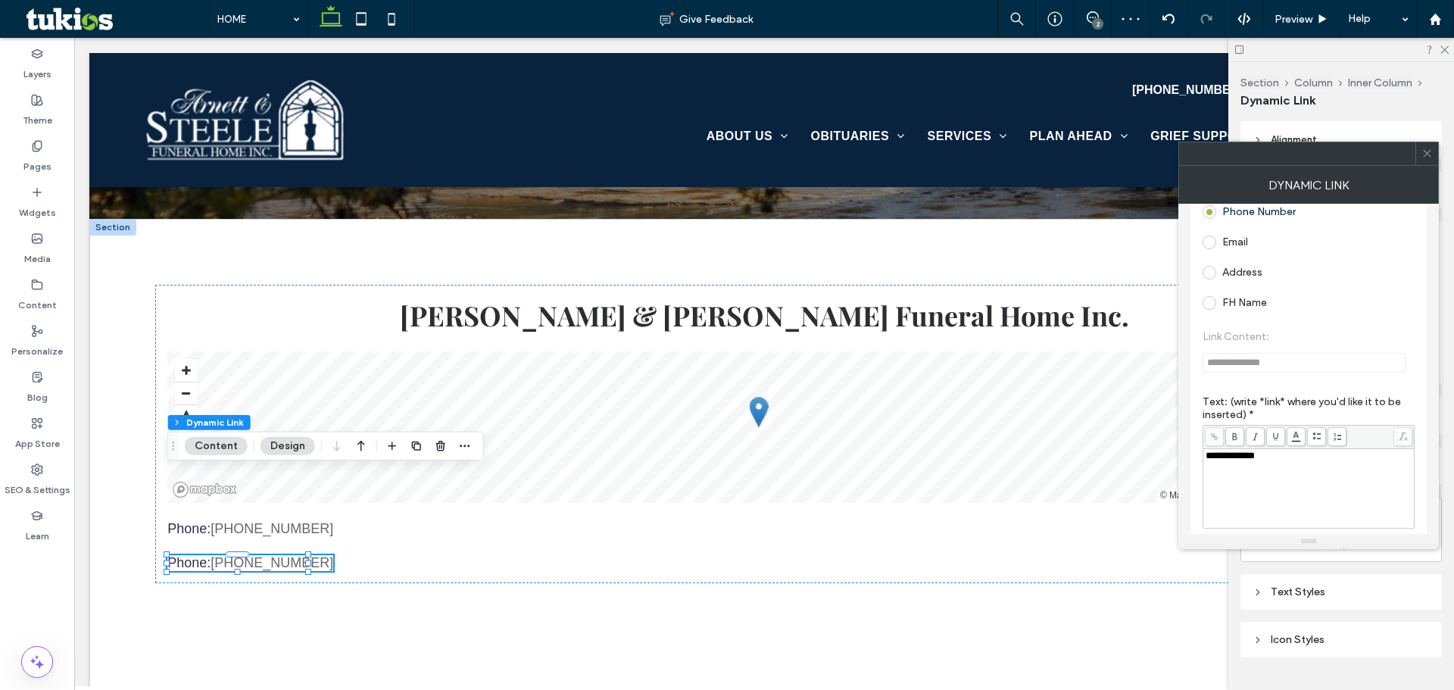
click at [1238, 268] on label "Address" at bounding box center [1242, 272] width 40 height 13
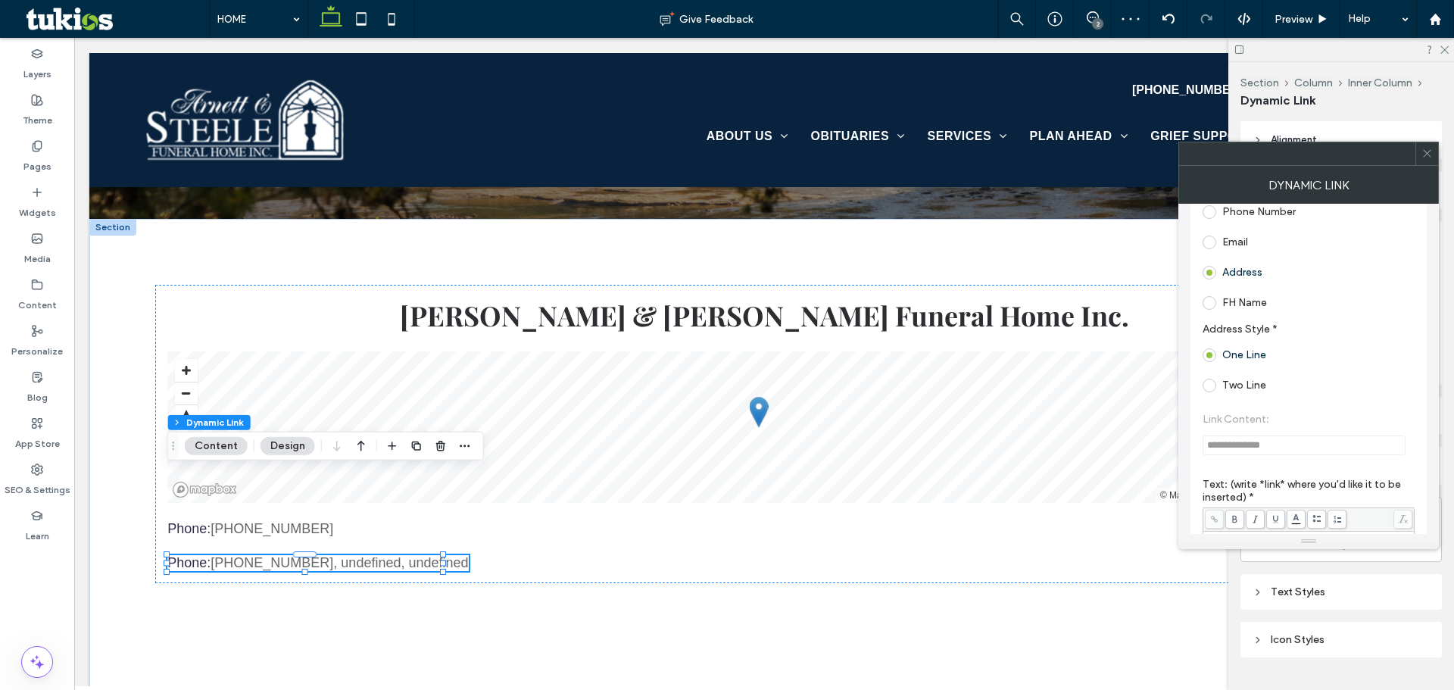
scroll to position [379, 0]
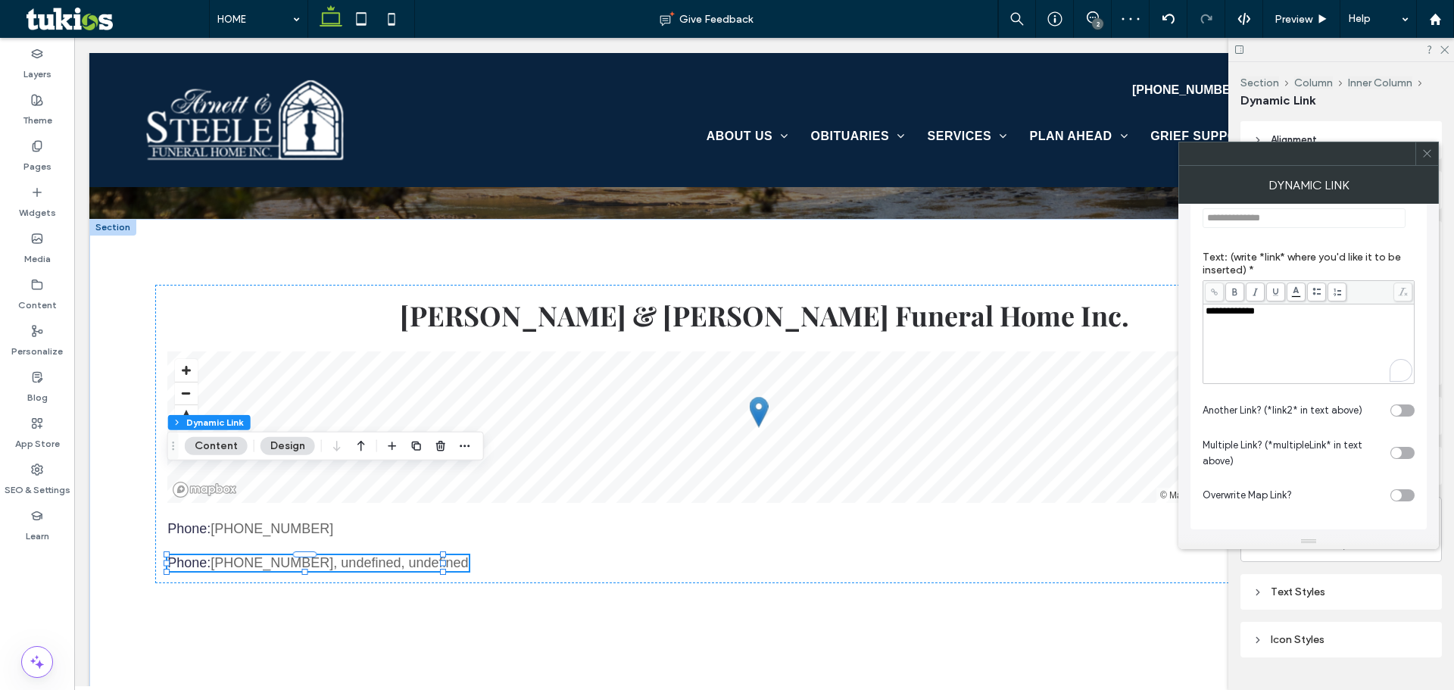
click at [1266, 354] on div "**********" at bounding box center [1308, 344] width 207 height 76
click at [1423, 153] on icon at bounding box center [1426, 153] width 11 height 11
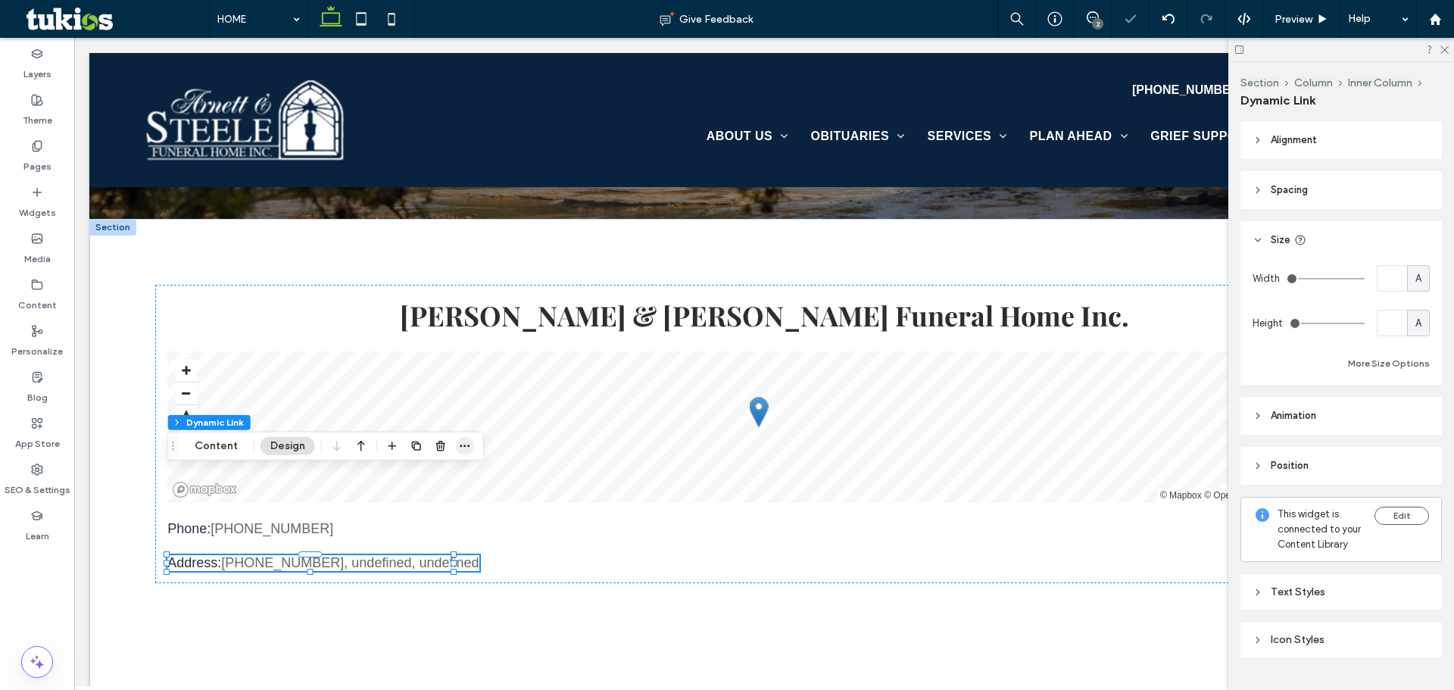
click at [456, 442] on span "button" at bounding box center [465, 446] width 18 height 18
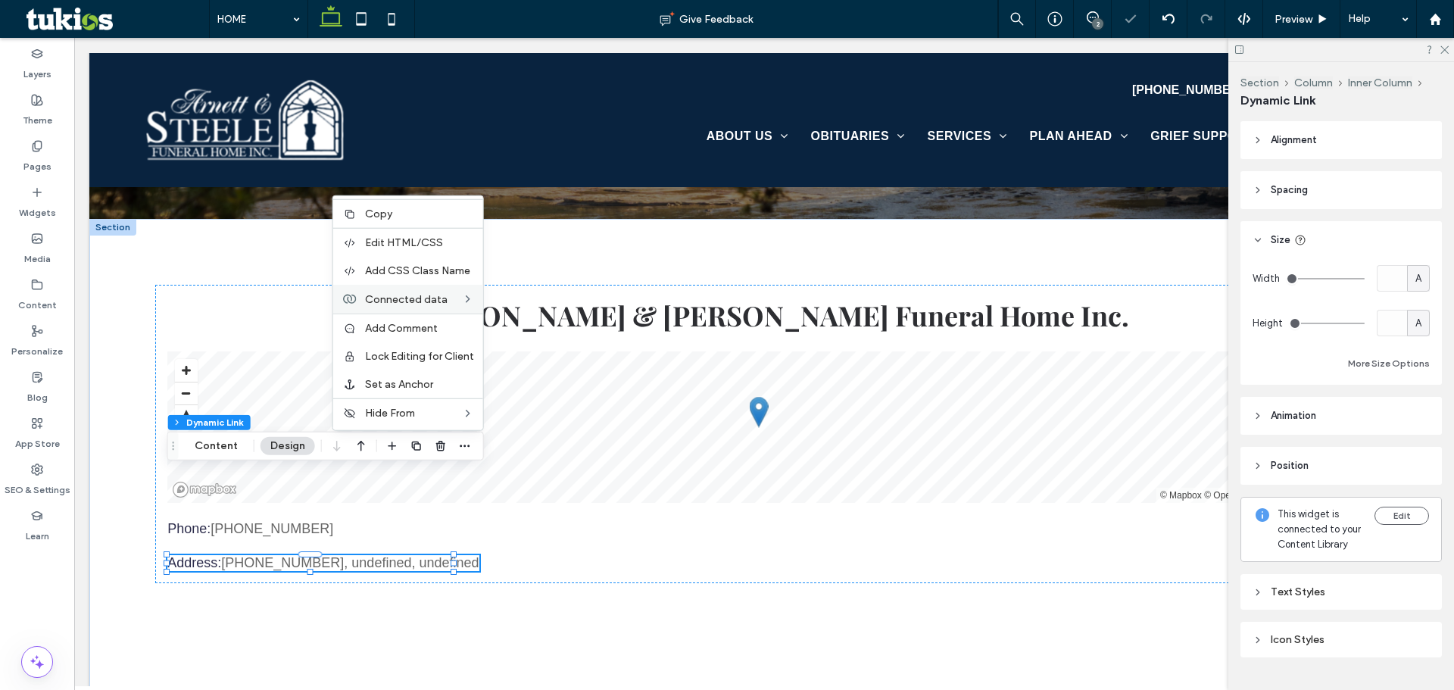
click at [388, 302] on span "Connected data" at bounding box center [406, 298] width 83 height 13
click at [528, 319] on div "Edit Content" at bounding box center [547, 327] width 124 height 29
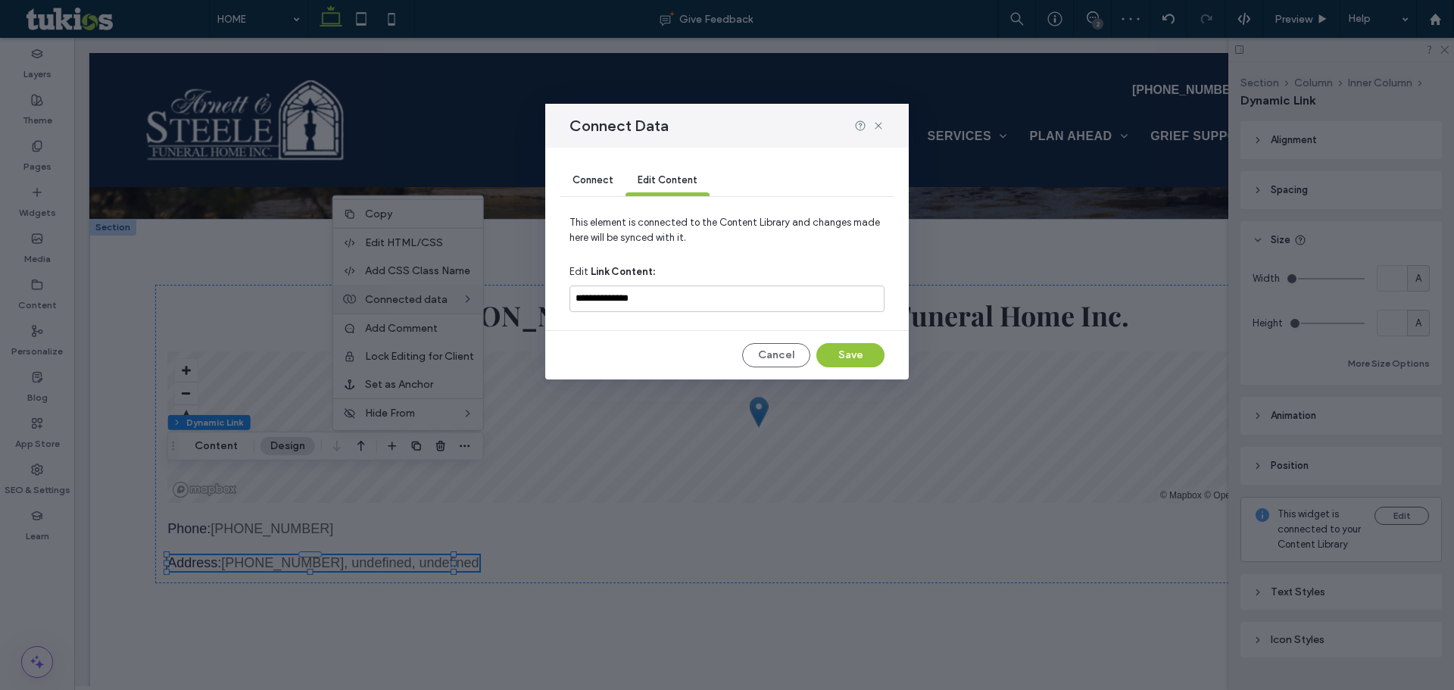
click at [616, 187] on div "Connect" at bounding box center [592, 181] width 65 height 30
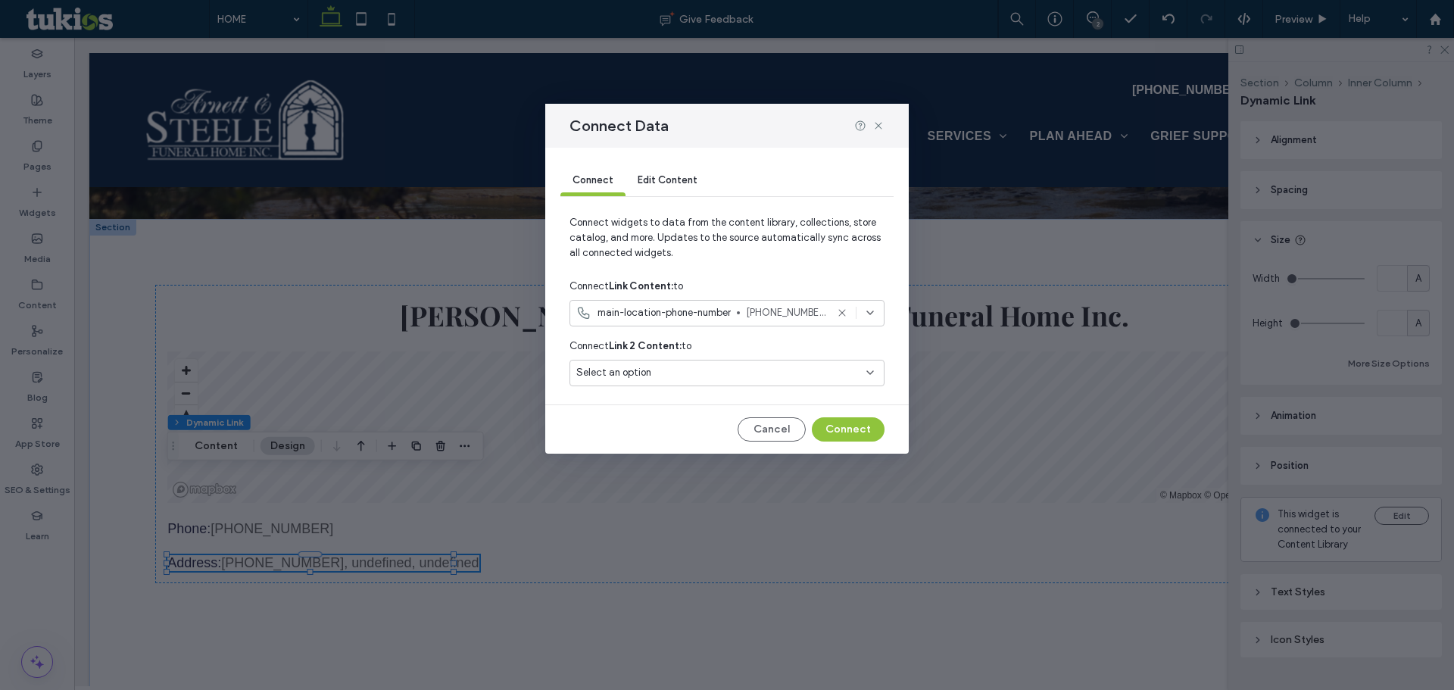
click at [631, 303] on div "main-location-phone-number (606) 337-2045" at bounding box center [726, 313] width 315 height 27
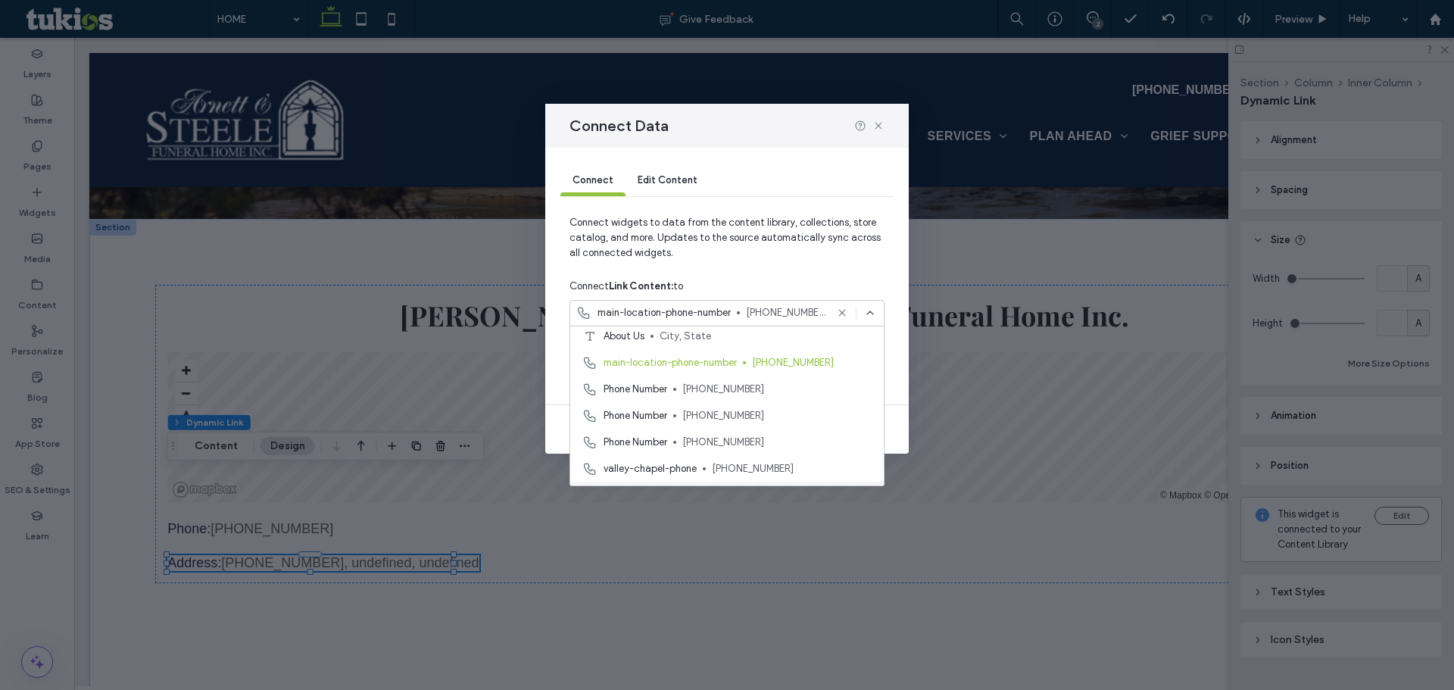
scroll to position [151, 0]
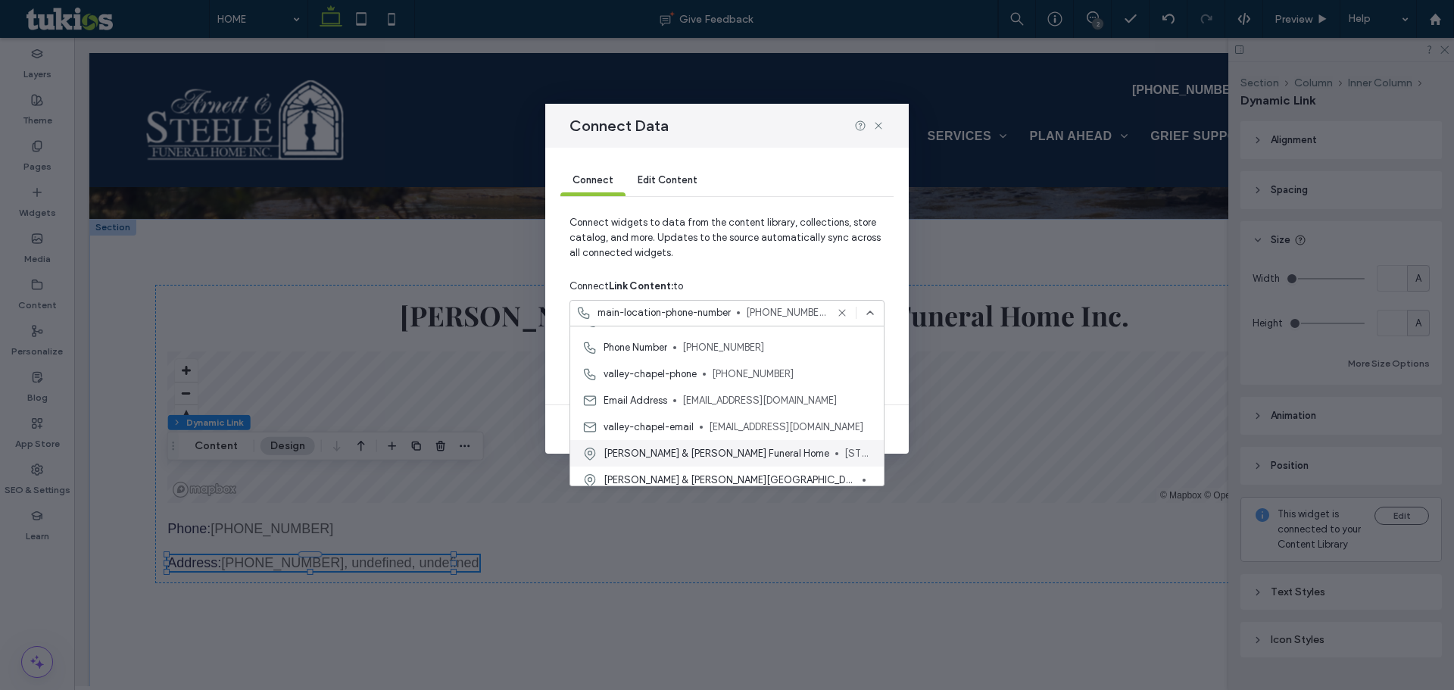
click at [666, 443] on div "Arnett & Steele Funeral Home 106 S. Cherry St., Pineville, KY 40977, United Sta…" at bounding box center [726, 453] width 313 height 27
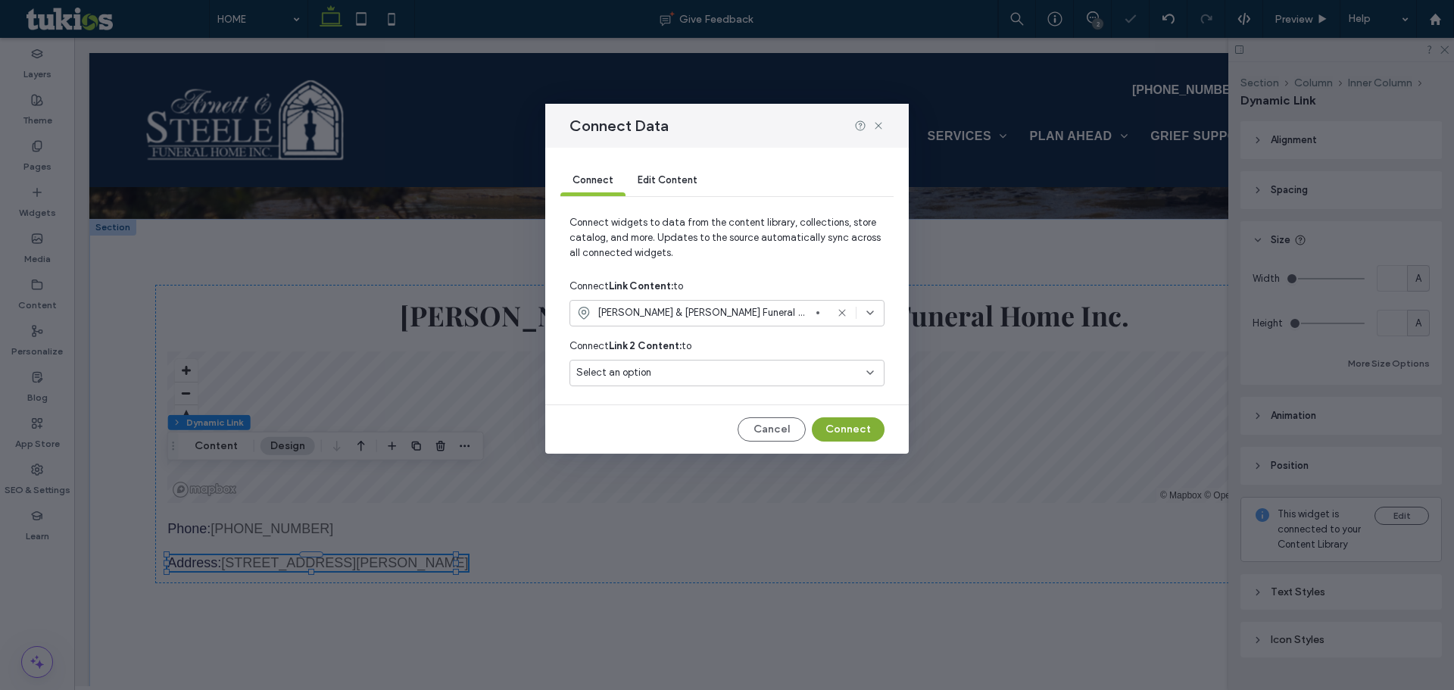
click at [851, 431] on button "Connect" at bounding box center [848, 429] width 73 height 24
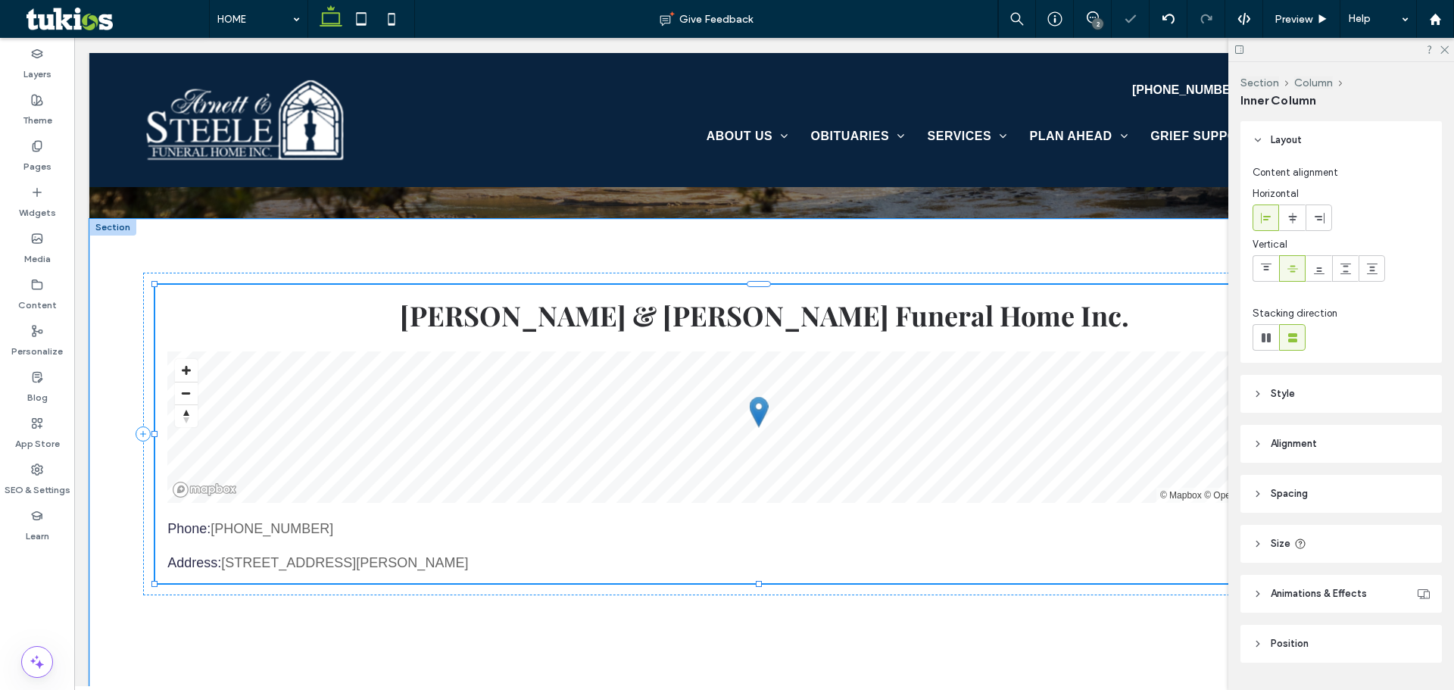
scroll to position [39, 0]
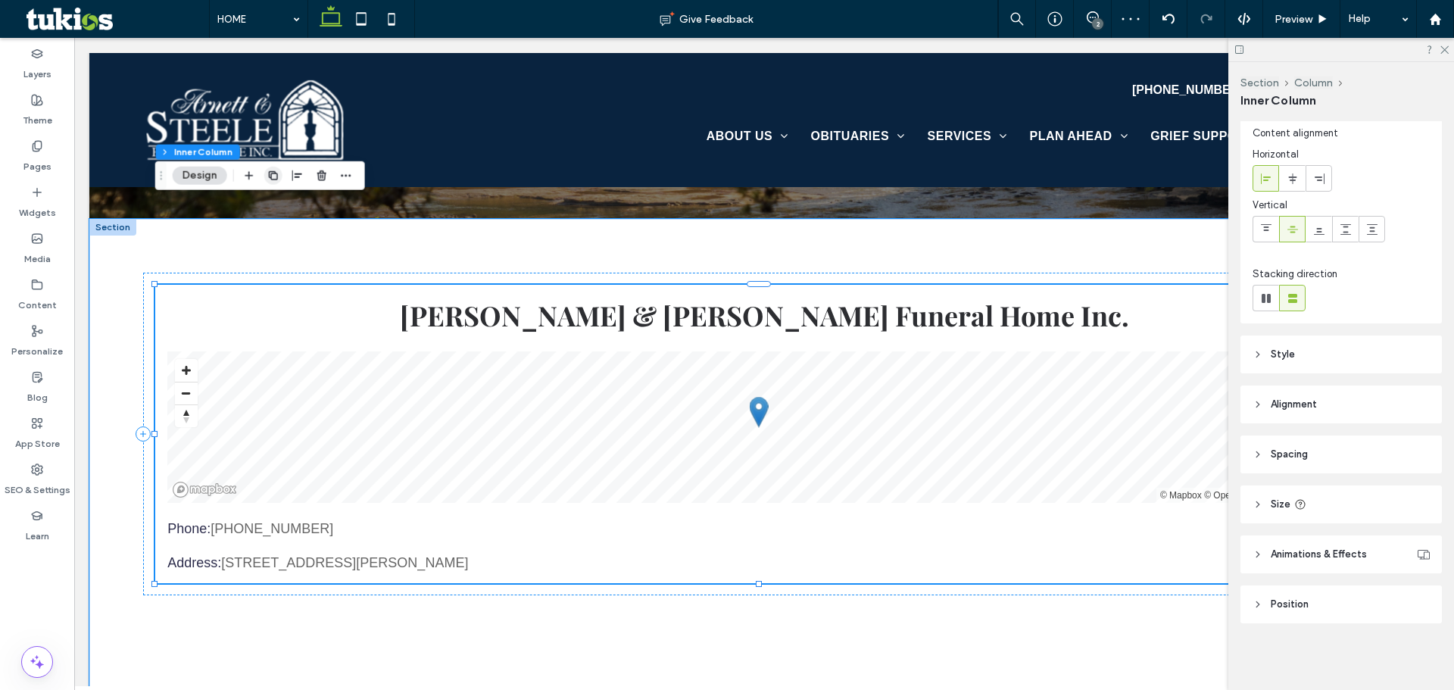
click at [278, 172] on icon "button" at bounding box center [273, 176] width 12 height 12
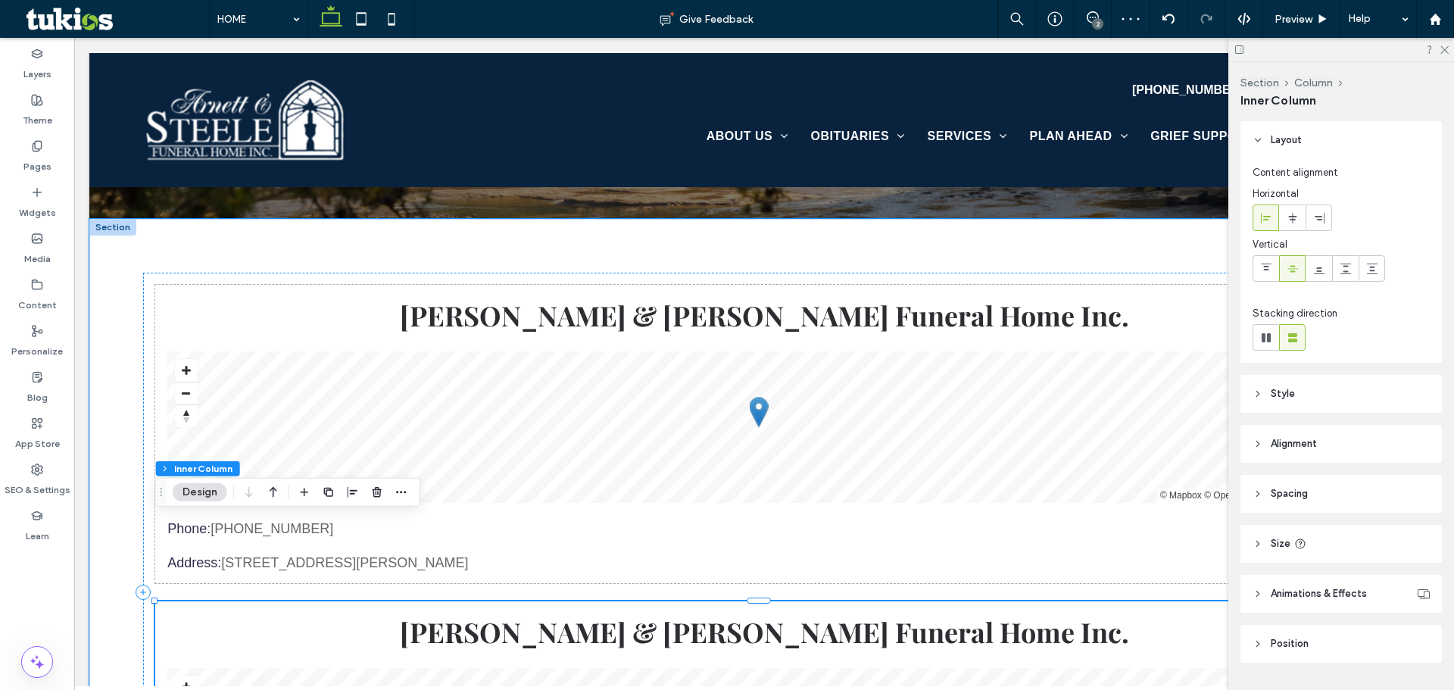
click at [485, 511] on div "Arnett & Steele Funeral Home Inc. © Mapbox © OpenStreetMap Improve this map Pho…" at bounding box center [763, 592] width 1241 height 639
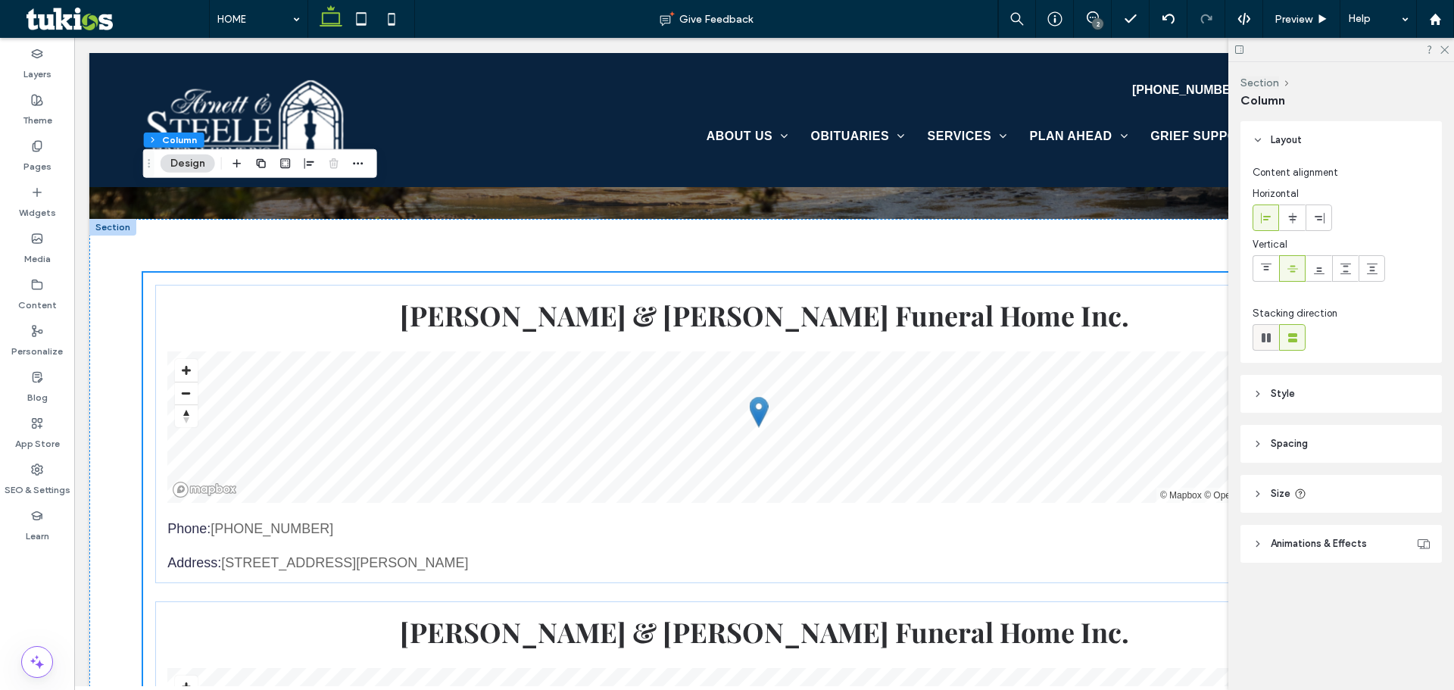
click at [1266, 332] on icon at bounding box center [1265, 337] width 15 height 15
type input "*"
type input "**"
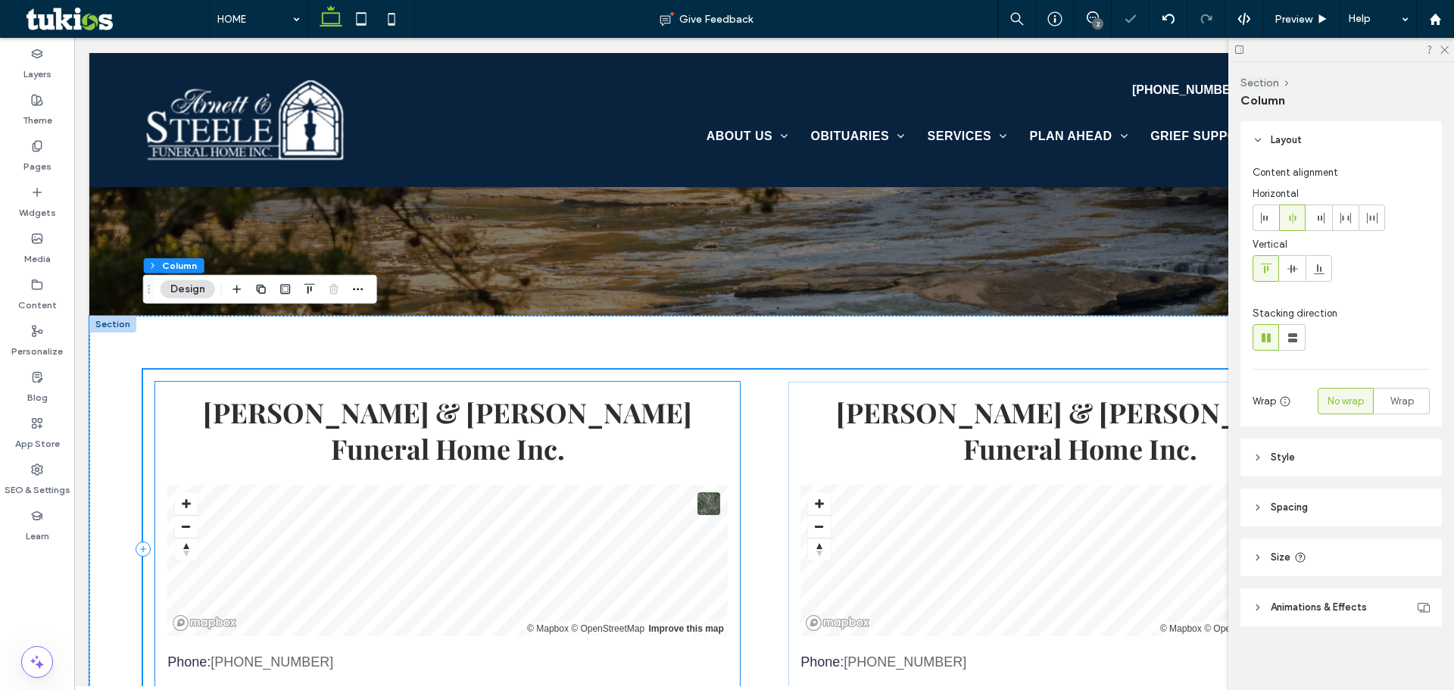
scroll to position [2987, 0]
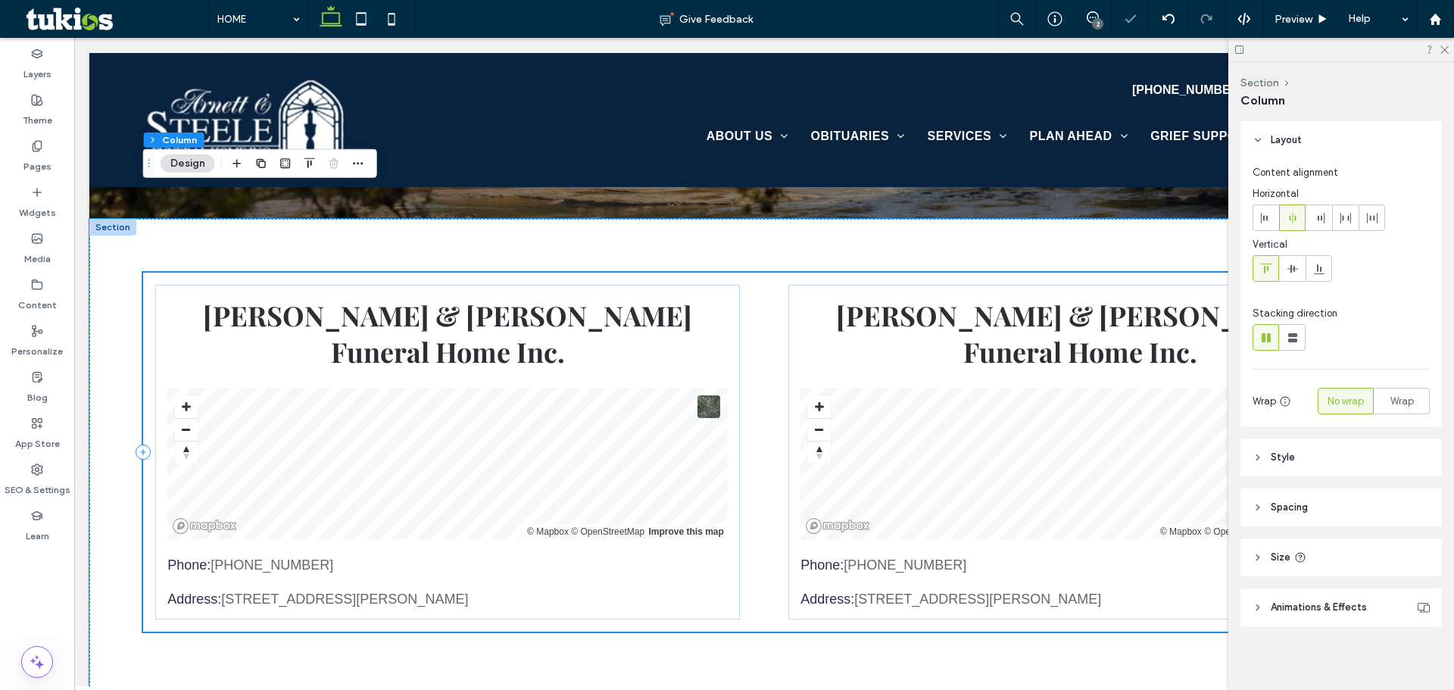
click at [744, 377] on div "Arnett & Steele Funeral Home Inc. © Mapbox © OpenStreetMap Improve this map Pho…" at bounding box center [763, 452] width 1241 height 359
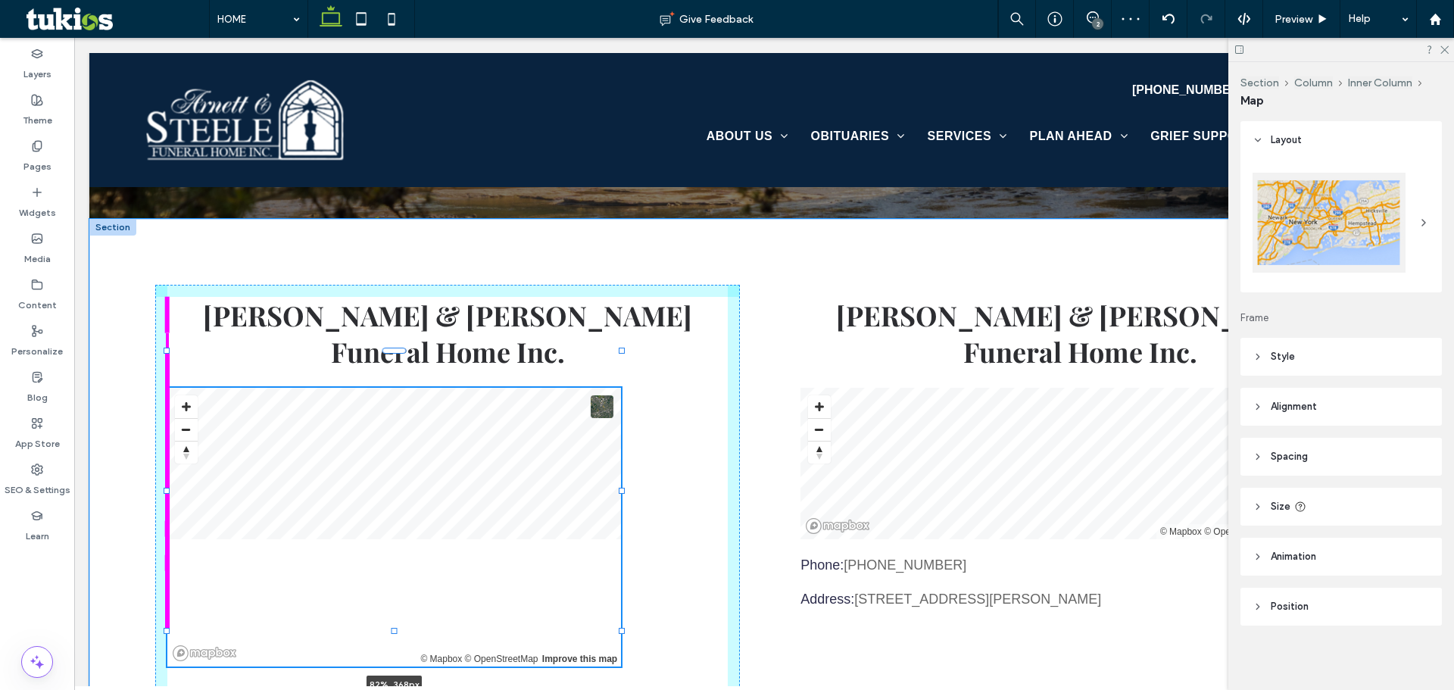
drag, startPoint x: 722, startPoint y: 421, endPoint x: 620, endPoint y: 485, distance: 119.7
click at [168, 352] on div at bounding box center [167, 351] width 1 height 1
type input "**"
type input "****"
type input "***"
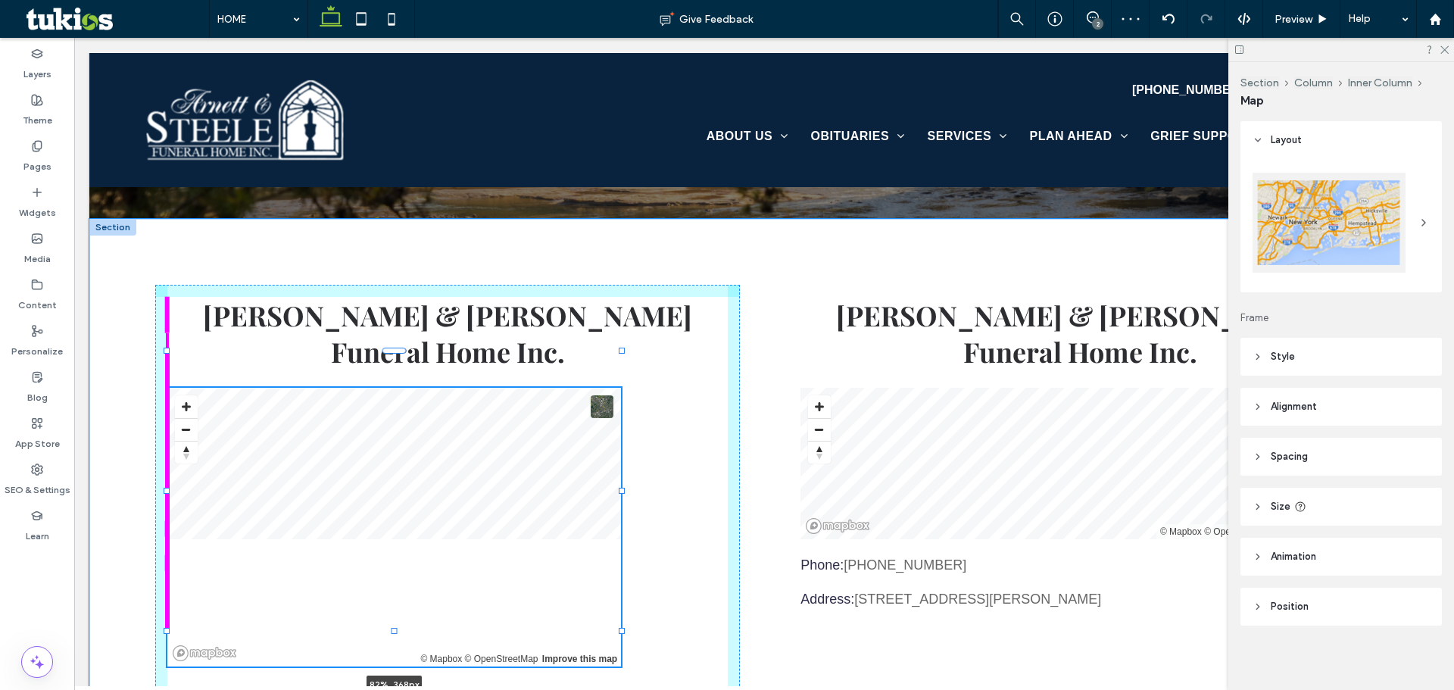
type input "***"
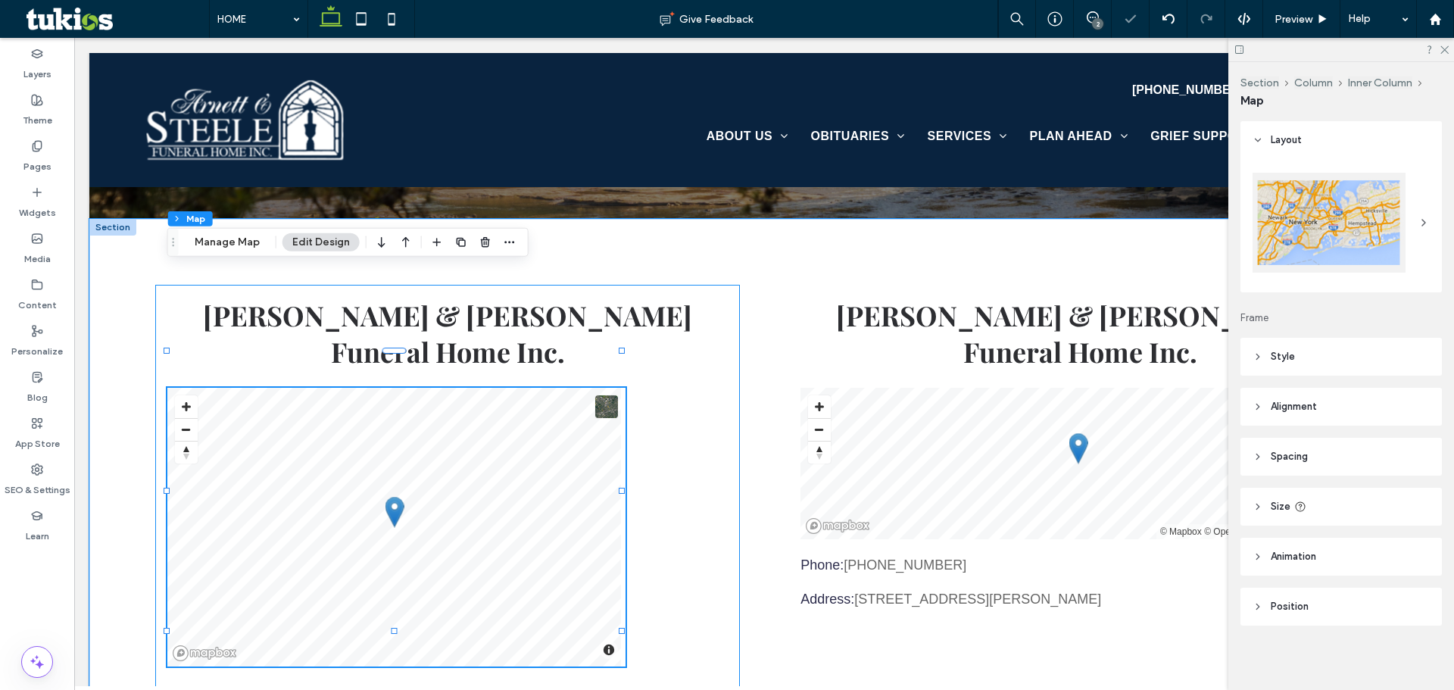
click at [656, 379] on div "Arnett & Steele Funeral Home Inc. © Mapbox © OpenStreetMap Improve this map 82%…" at bounding box center [447, 516] width 585 height 462
click at [1442, 47] on icon at bounding box center [1444, 49] width 10 height 10
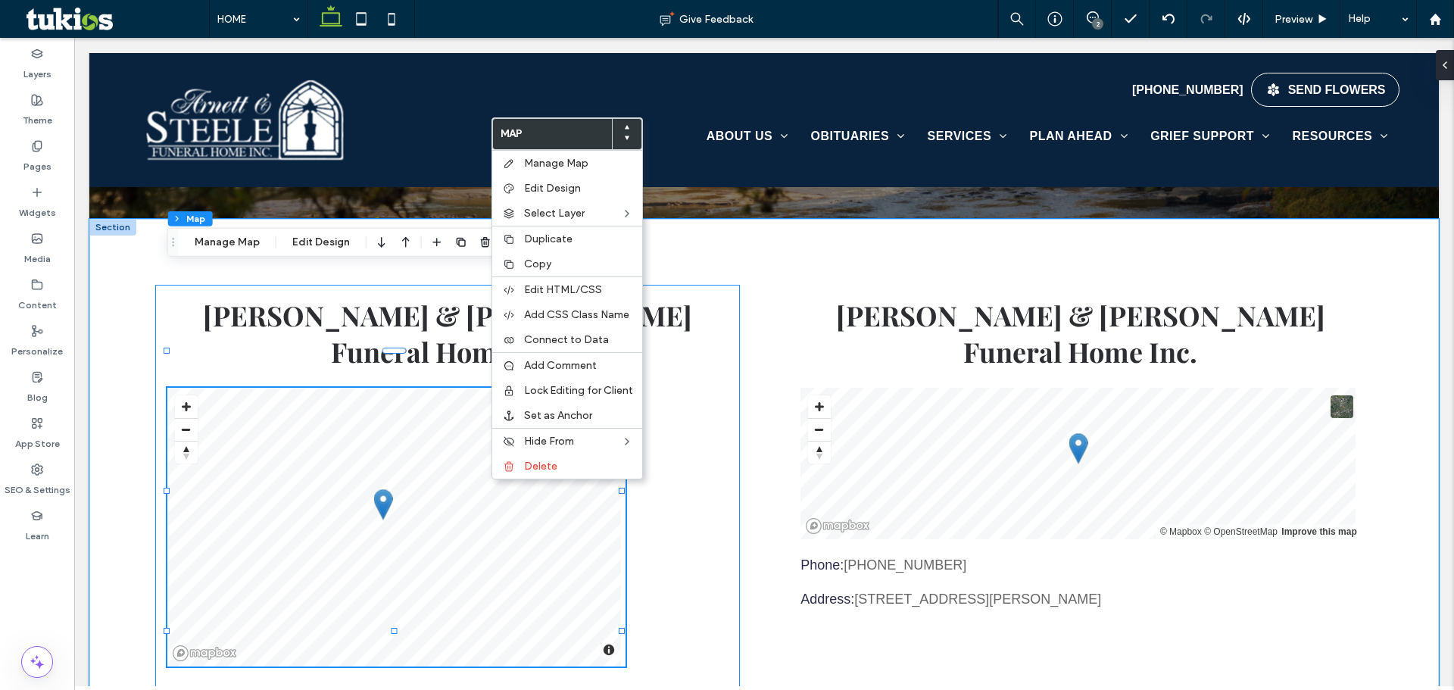
click at [659, 345] on div "Arnett & Steele Funeral Home Inc. © Mapbox © OpenStreetMap Improve this map Pho…" at bounding box center [447, 516] width 585 height 462
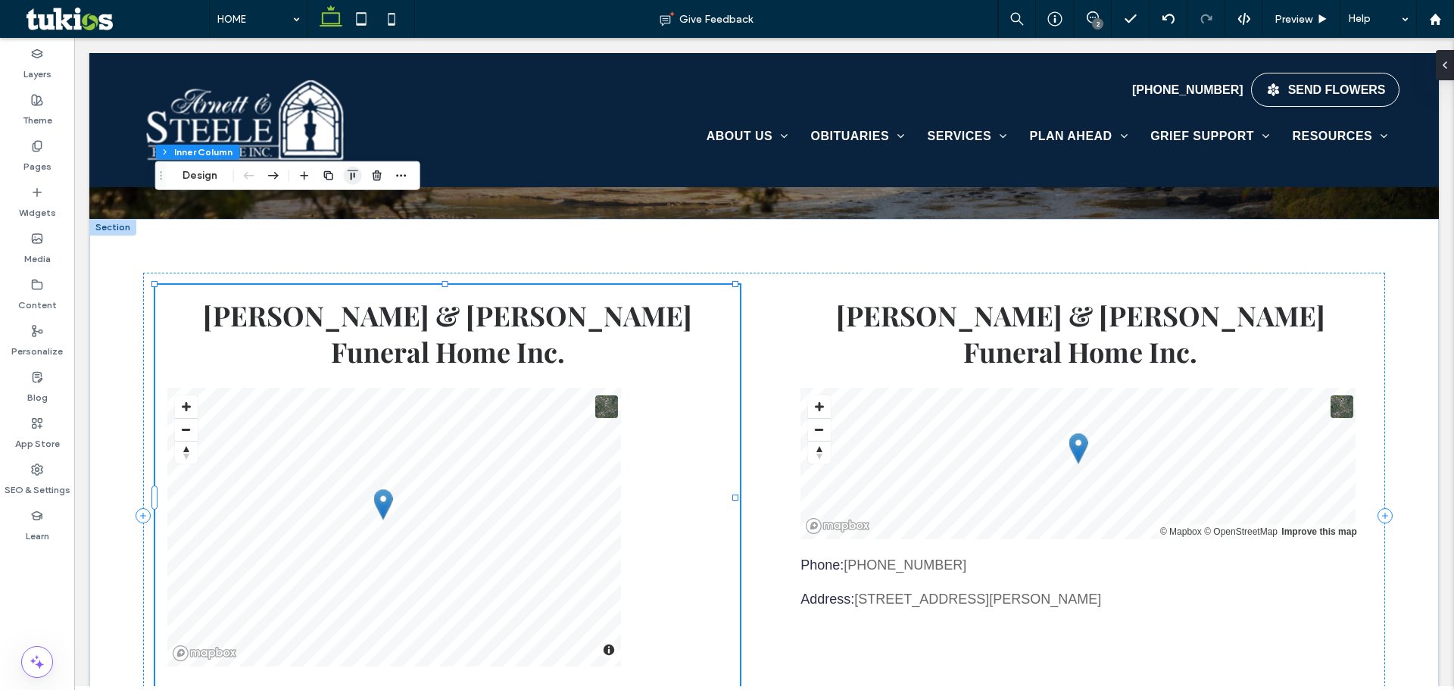
click at [355, 177] on icon "button" at bounding box center [353, 176] width 12 height 12
click at [345, 201] on span "center" at bounding box center [337, 205] width 18 height 18
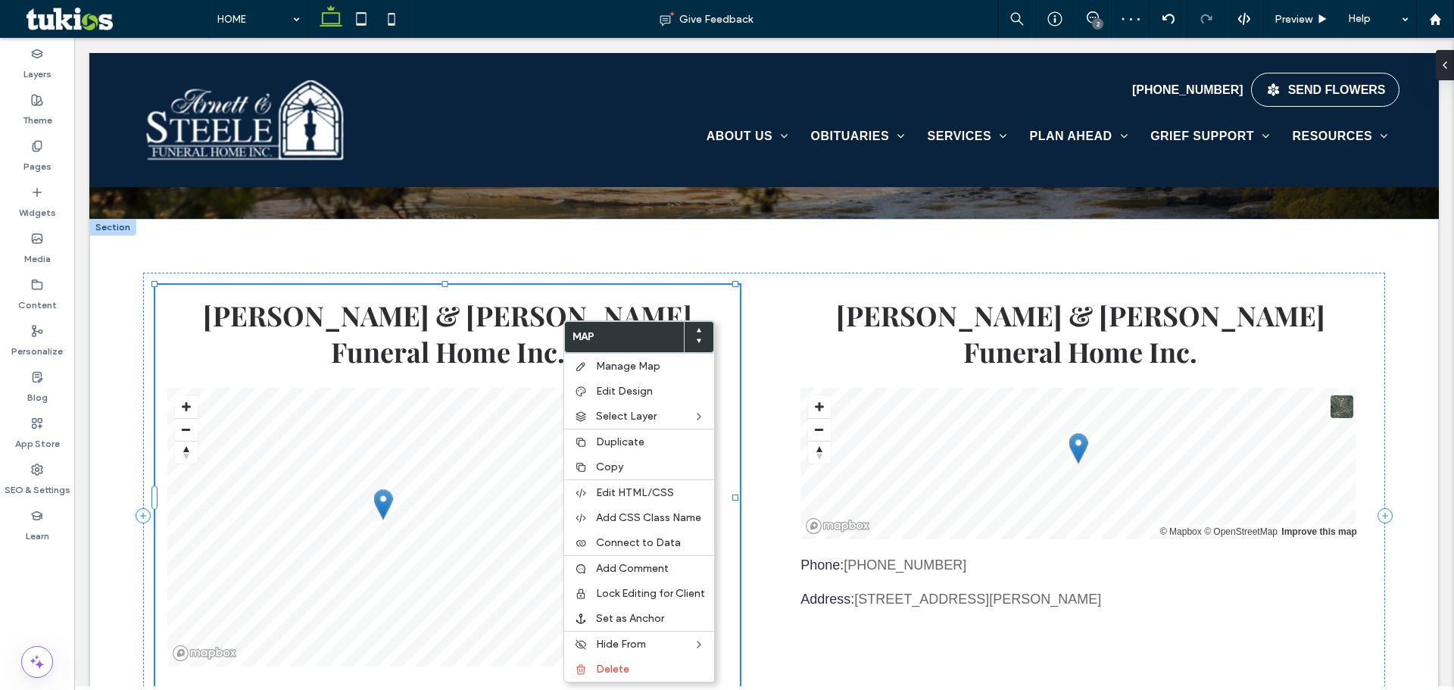
scroll to position [39, 0]
click at [210, 176] on button "Design" at bounding box center [200, 176] width 55 height 18
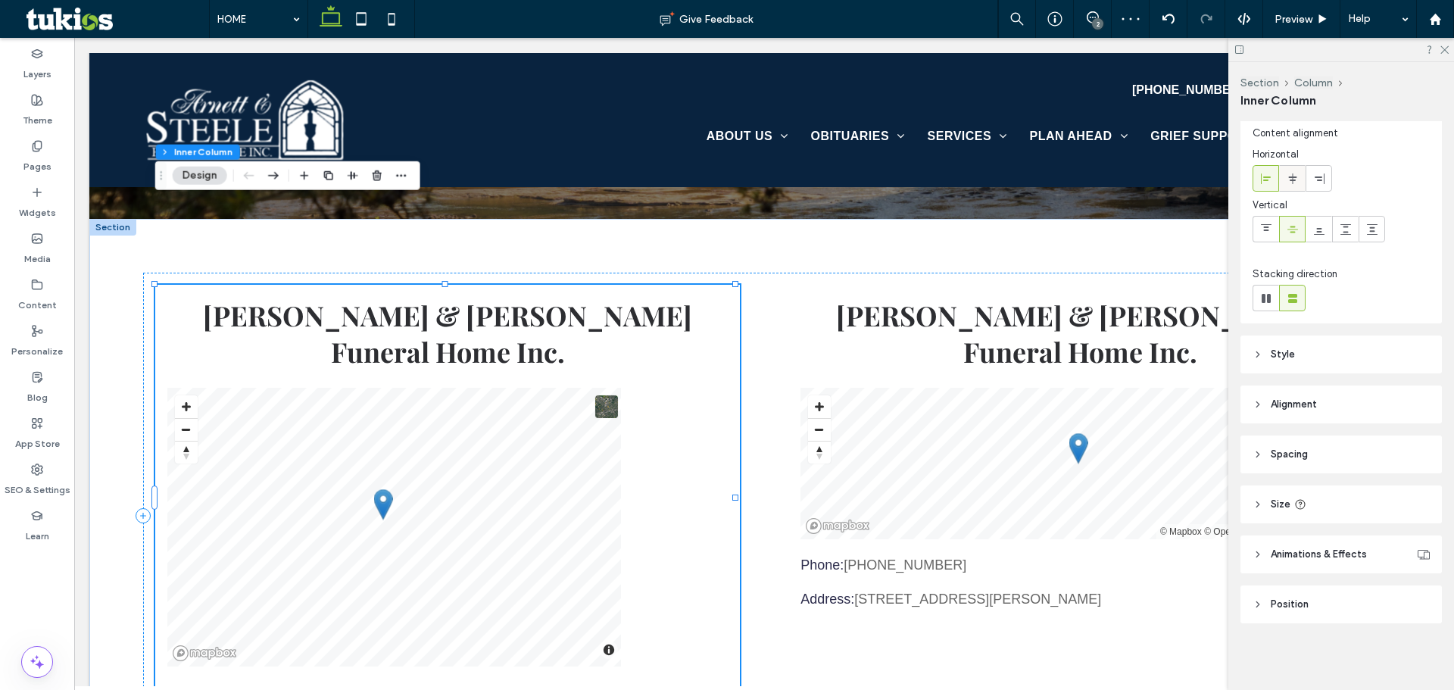
click at [1294, 178] on icon at bounding box center [1292, 179] width 12 height 12
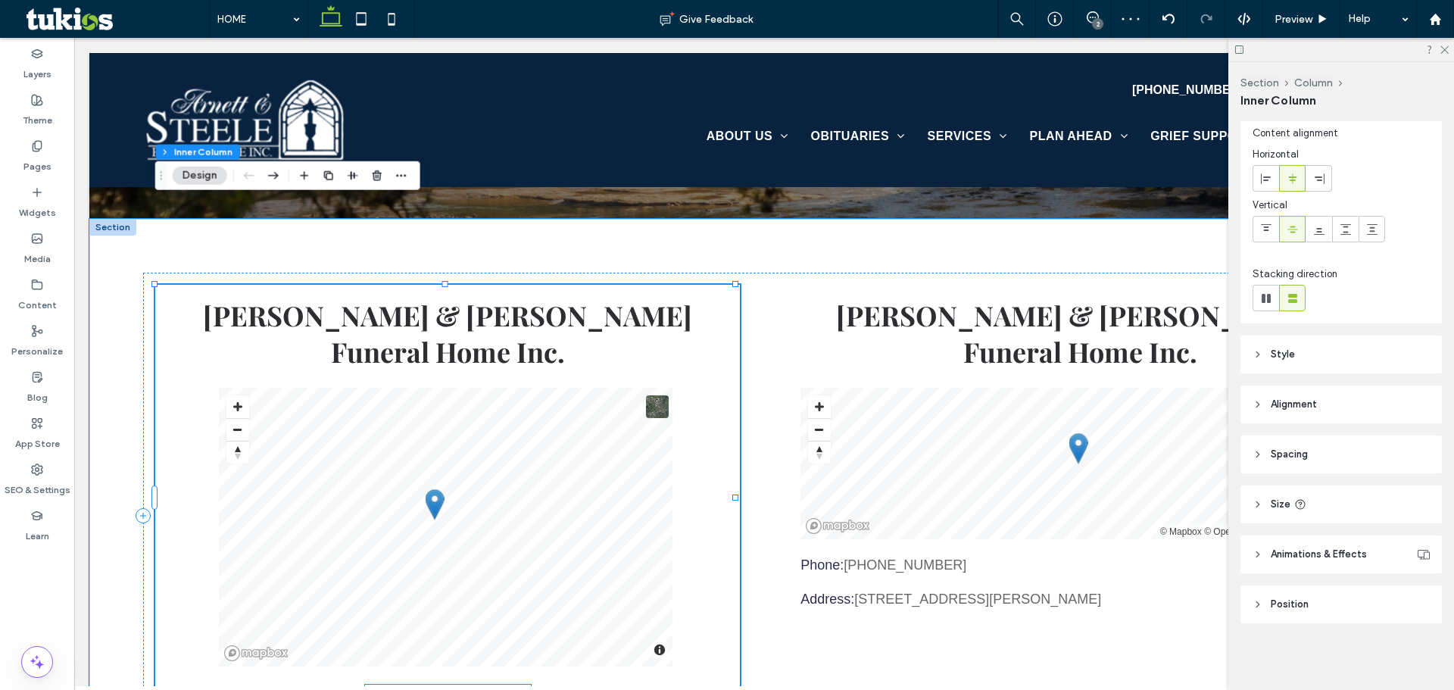
click at [451, 684] on div "Phone: (606) 337-2045" at bounding box center [448, 692] width 166 height 16
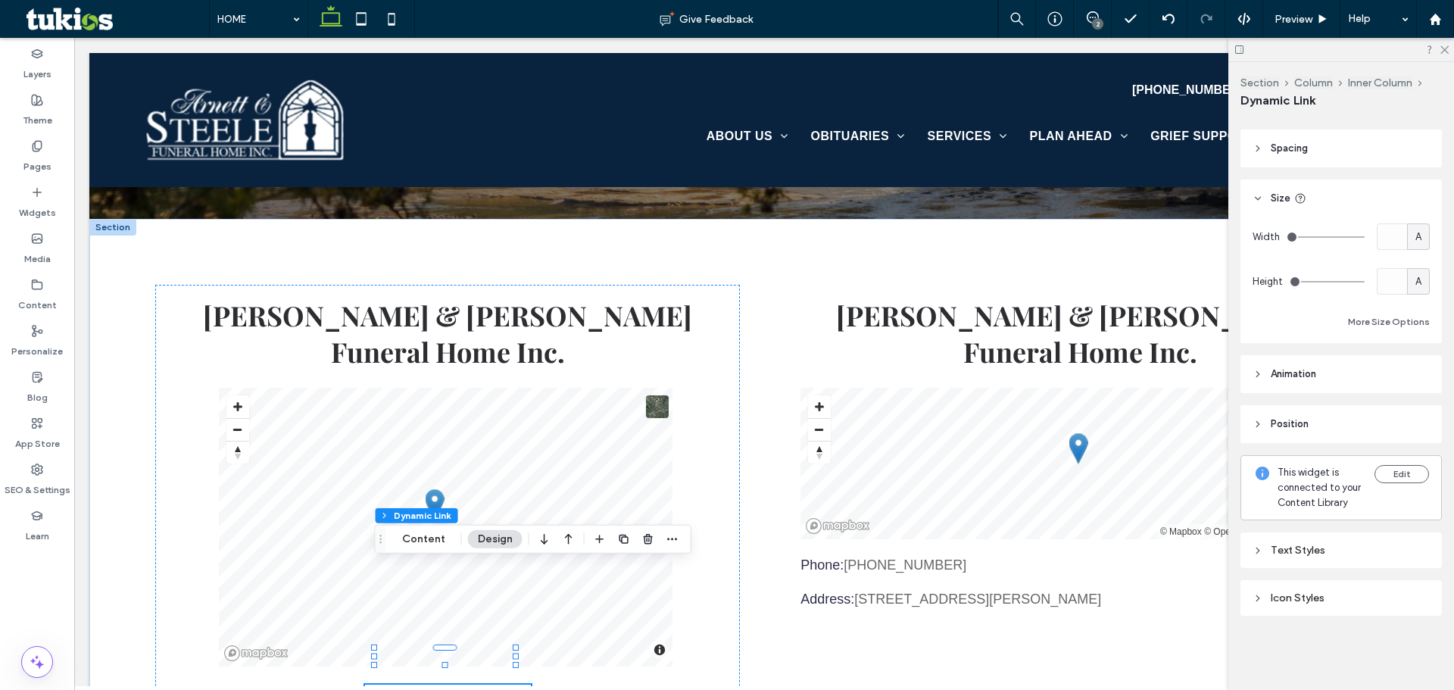
click at [1331, 554] on div "Text Styles" at bounding box center [1340, 550] width 177 height 13
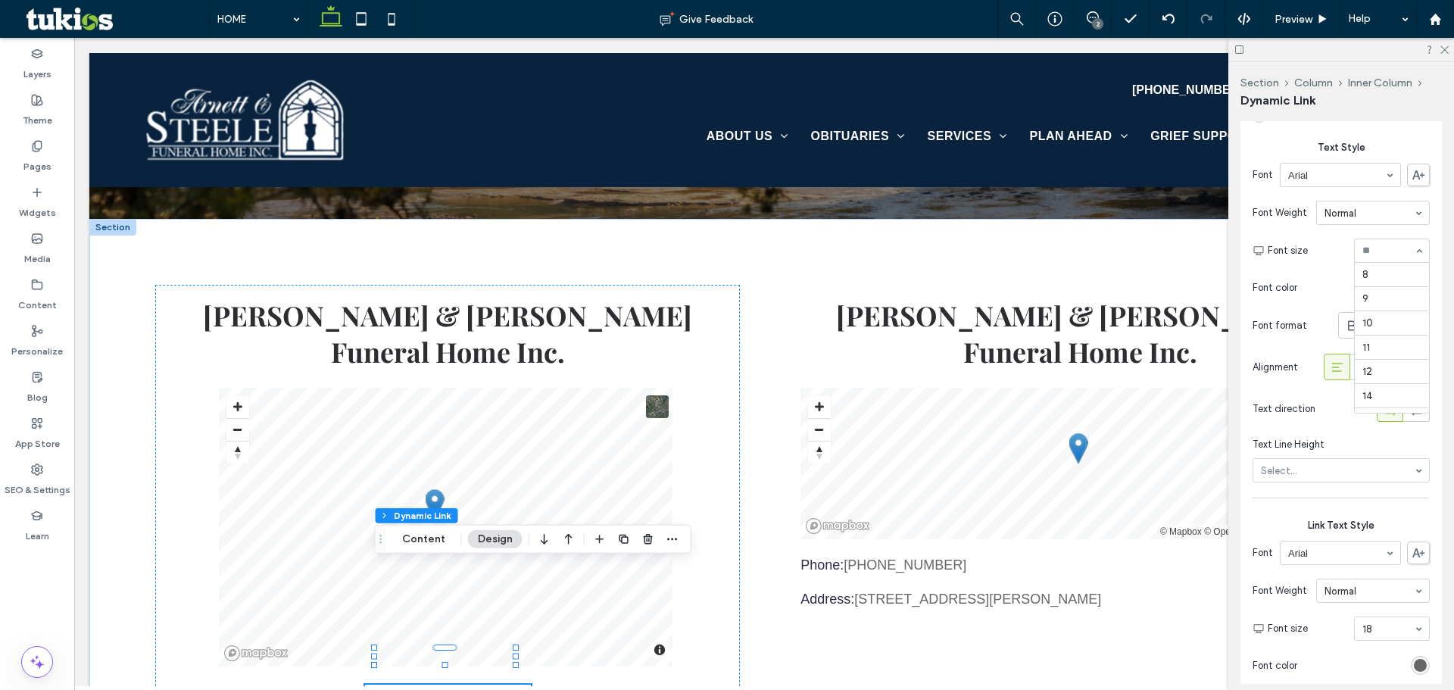
scroll to position [170, 0]
click at [1363, 256] on input at bounding box center [1387, 250] width 51 height 11
type input "**"
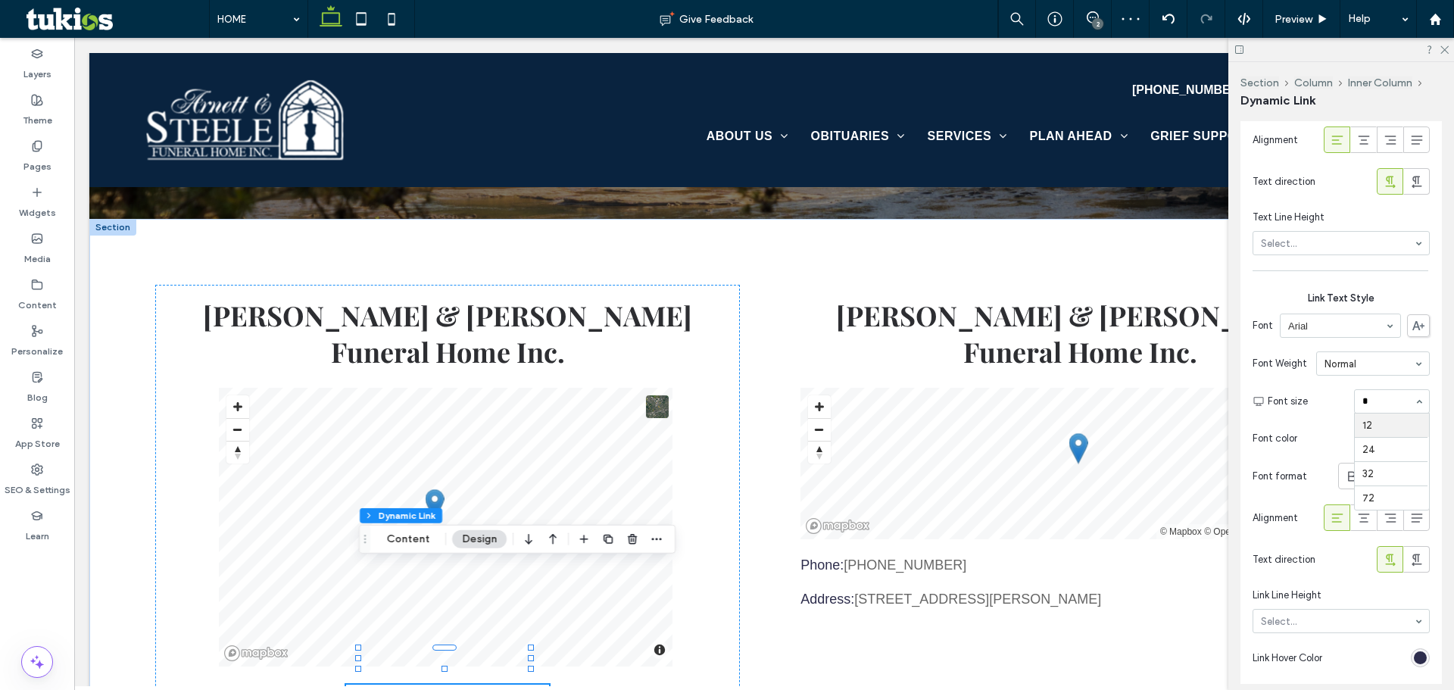
type input "**"
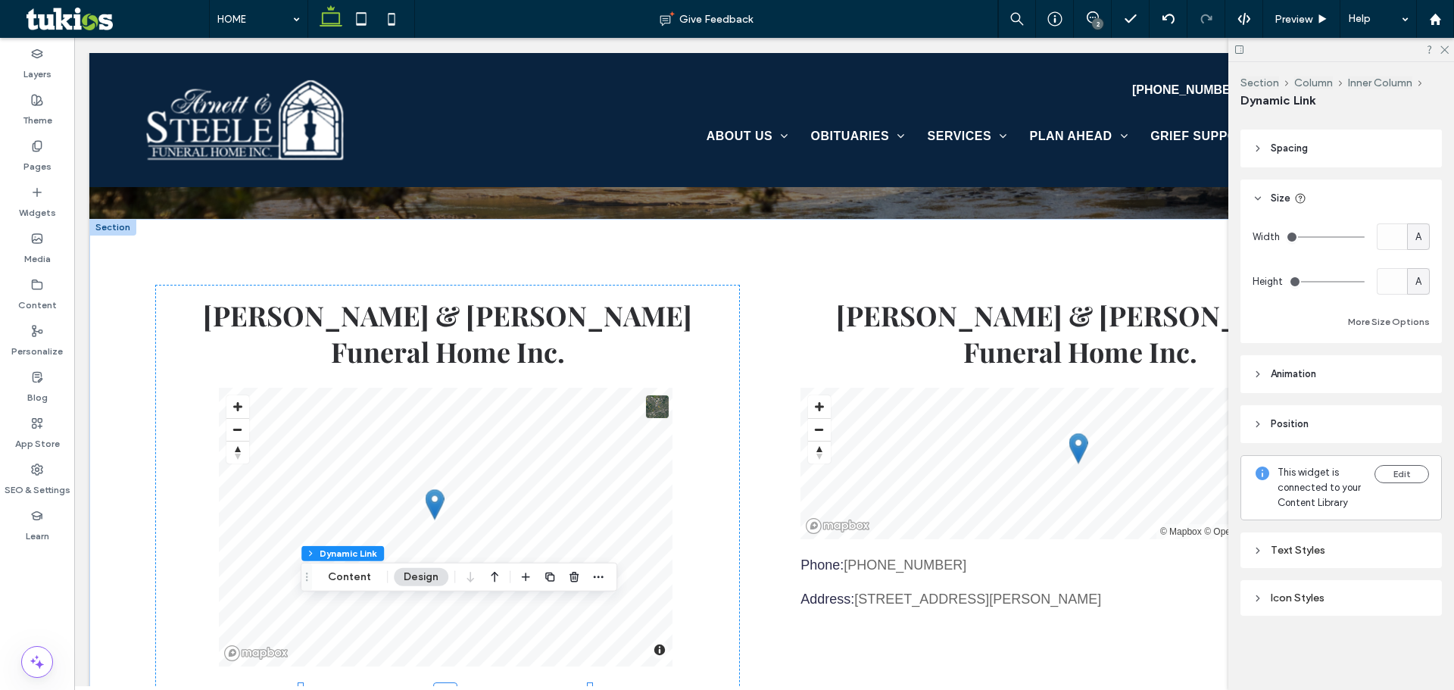
click at [1345, 559] on div "Text Styles" at bounding box center [1340, 550] width 177 height 20
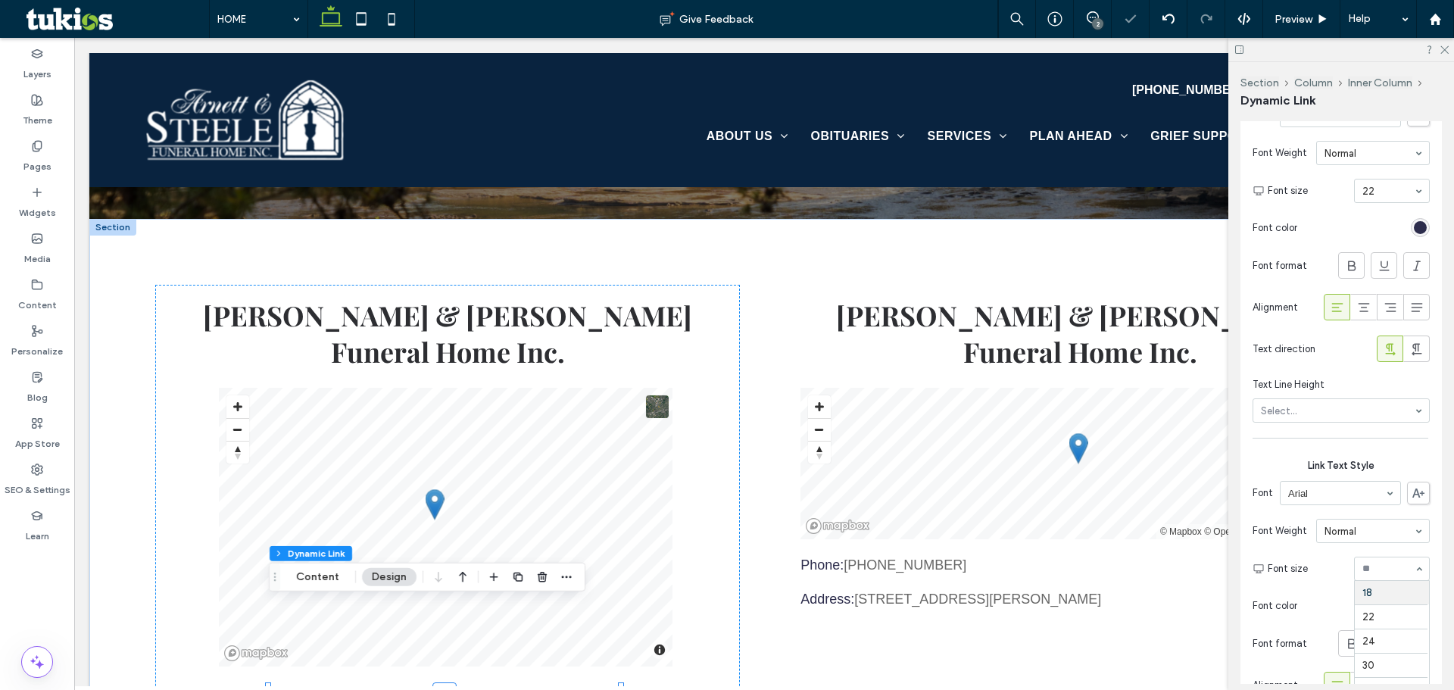
scroll to position [814, 0]
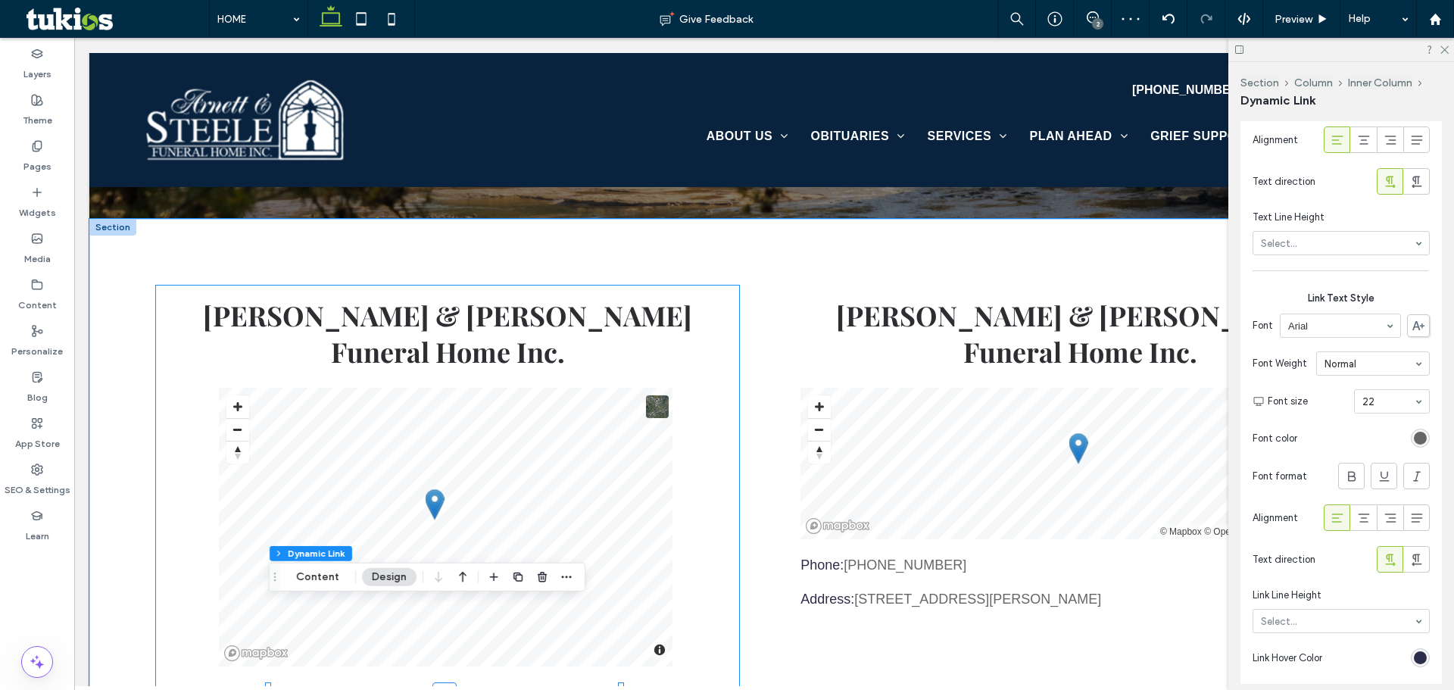
click at [681, 581] on div "Arnett & Steele Funeral Home Inc. © Mapbox © OpenStreetMap Improve this map Pho…" at bounding box center [447, 519] width 585 height 469
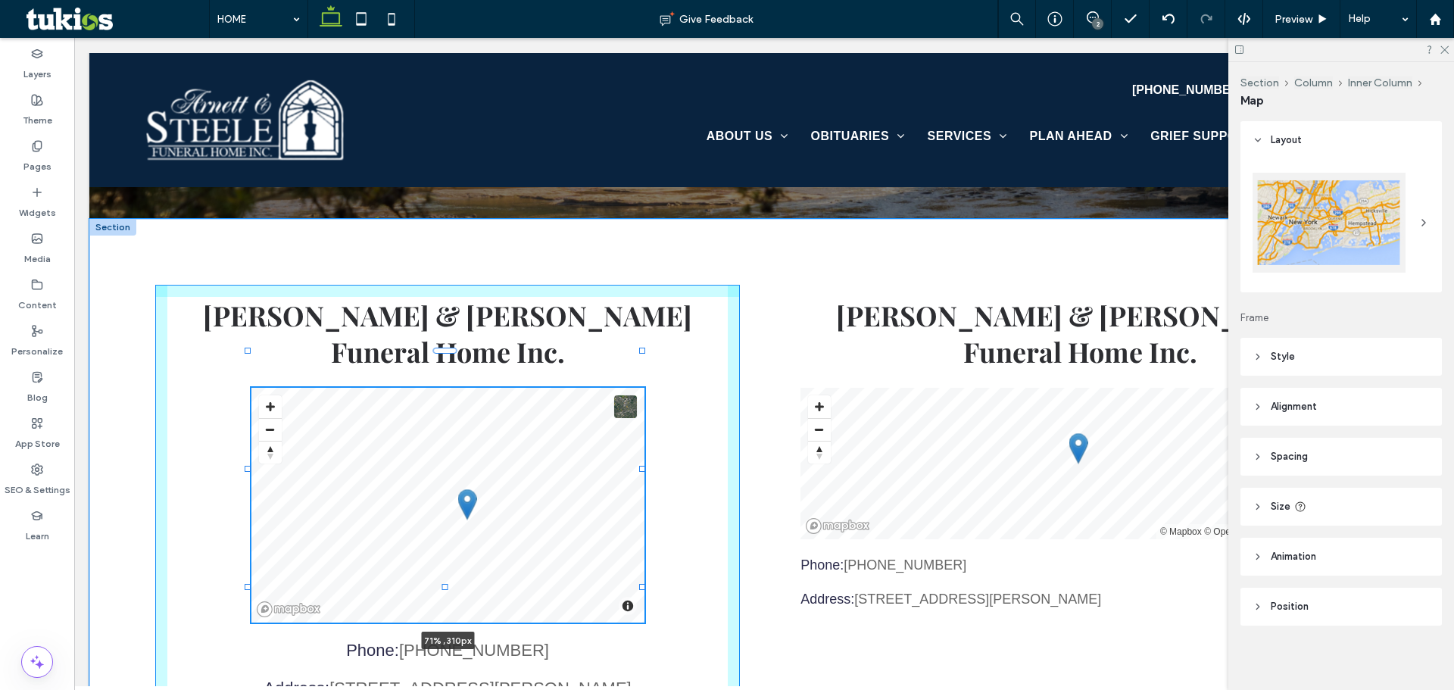
drag, startPoint x: 672, startPoint y: 547, endPoint x: 642, endPoint y: 525, distance: 37.4
click at [642, 525] on div "Arnett & Steele Funeral Home Inc. © Mapbox © OpenStreetMap Improve this map 71%…" at bounding box center [763, 525] width 1349 height 612
type input "**"
type input "****"
type input "***"
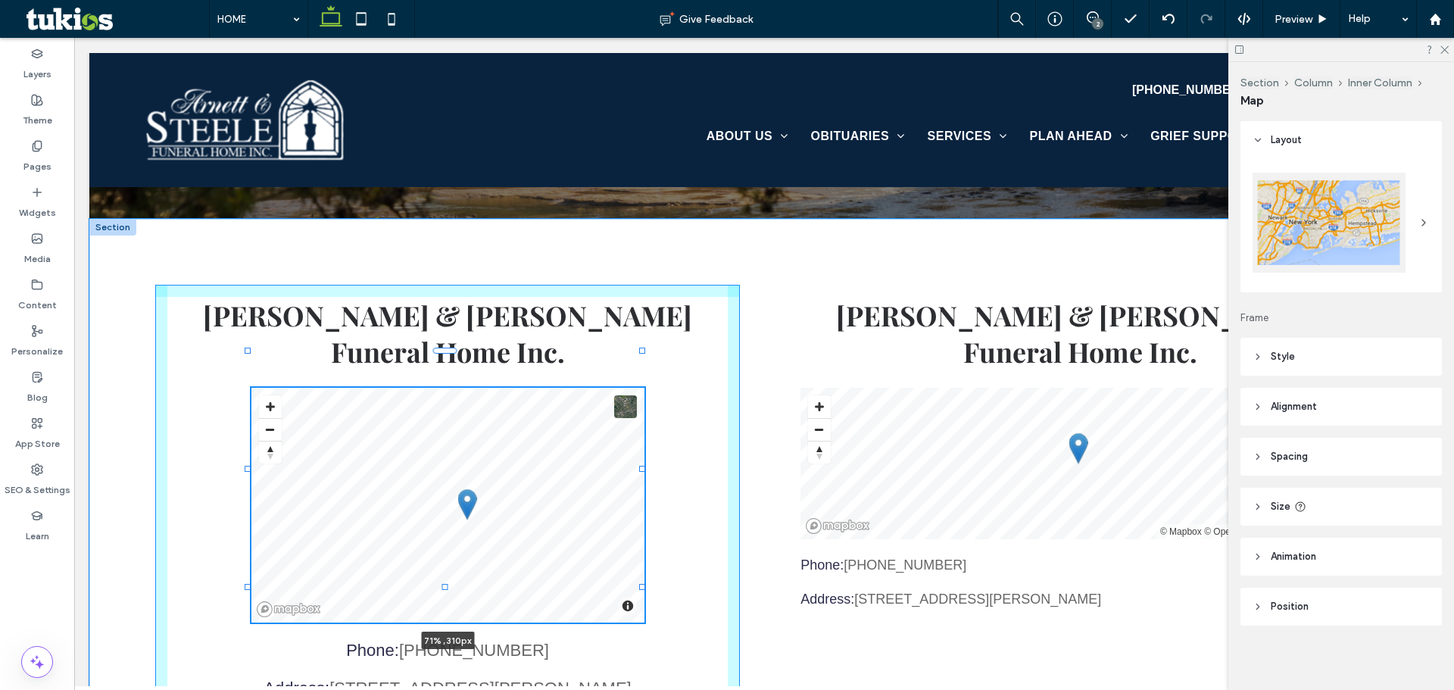
type input "***"
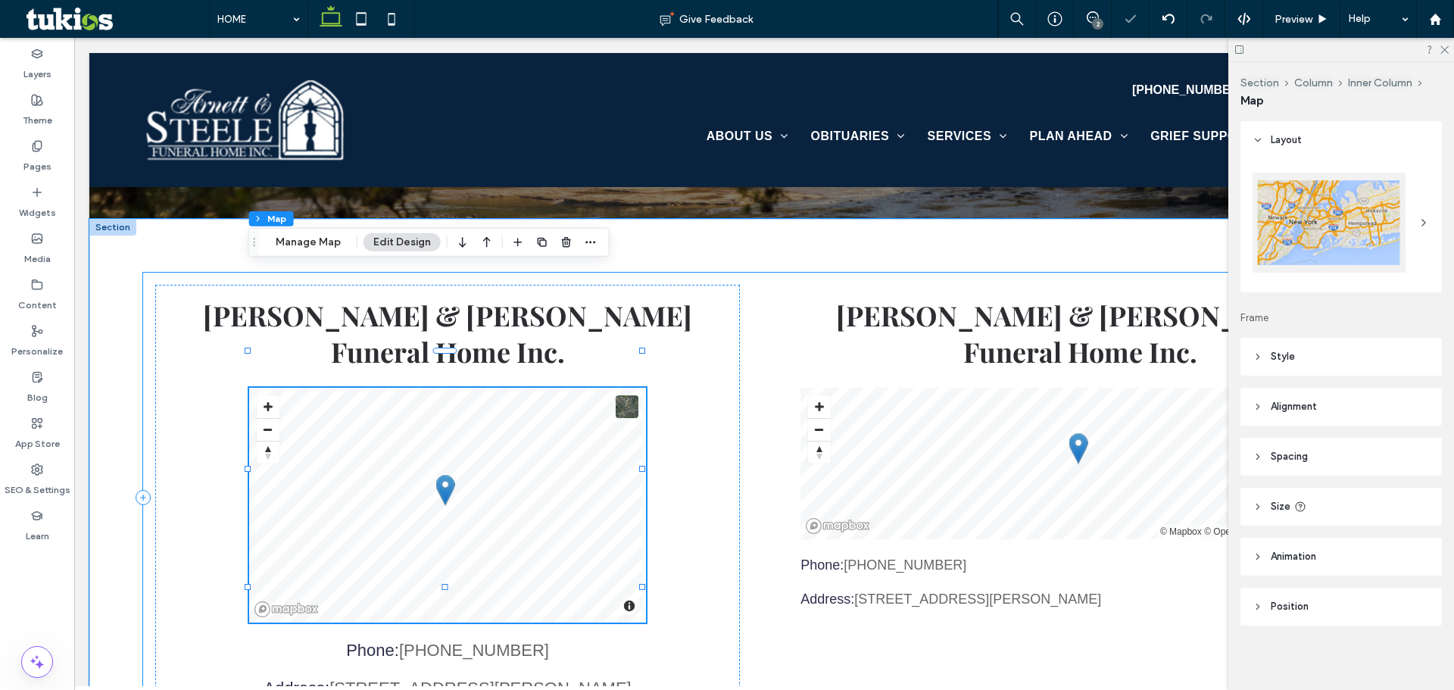
click at [783, 547] on div "Arnett & Steele Funeral Home Inc. © Mapbox © OpenStreetMap Improve this map 71%…" at bounding box center [763, 498] width 1241 height 450
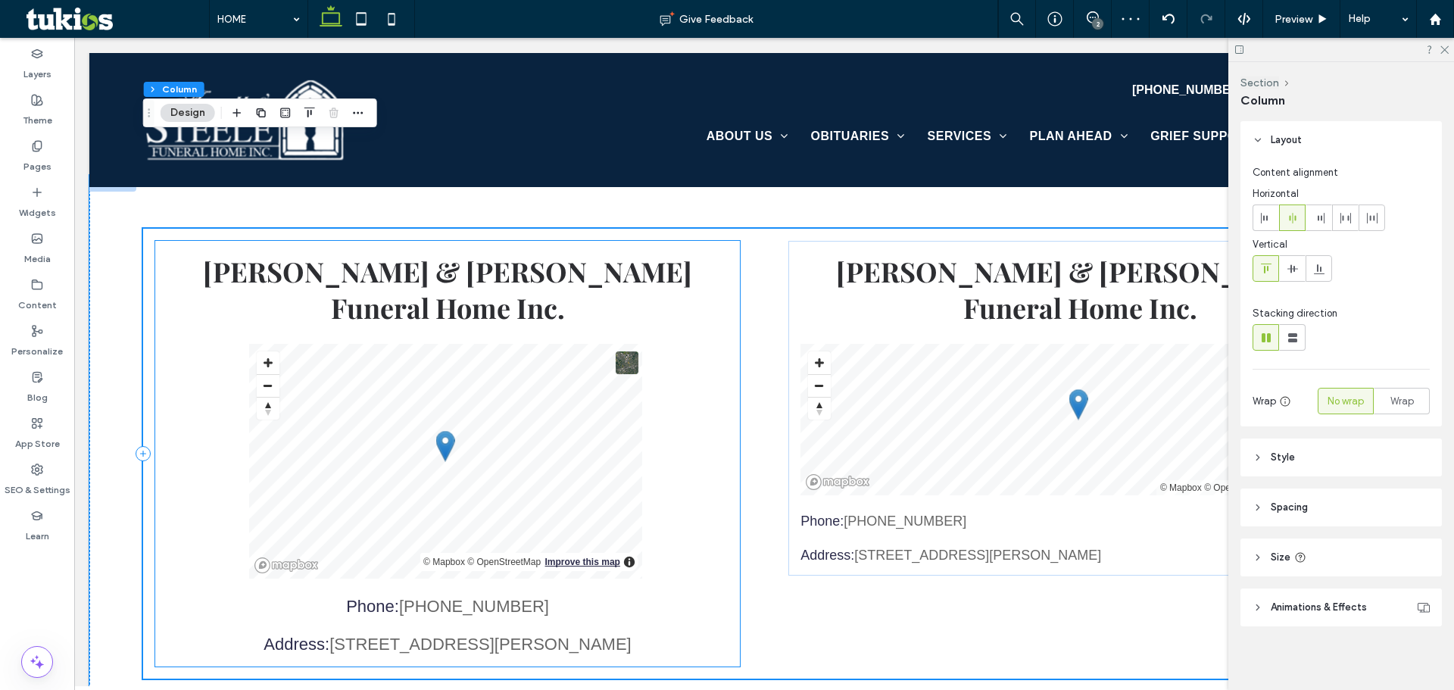
scroll to position [2911, 0]
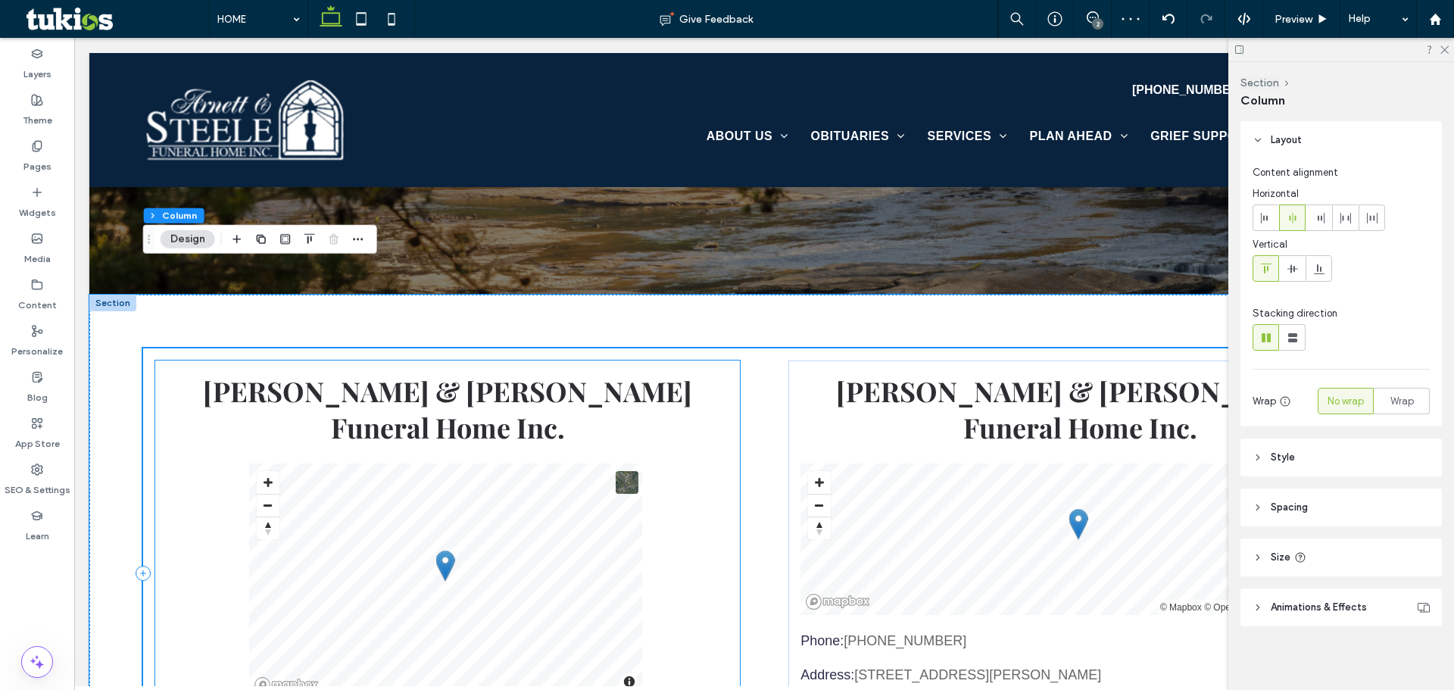
click at [694, 426] on div "Arnett & Steele Funeral Home Inc. © Mapbox © OpenStreetMap Improve this map Pho…" at bounding box center [447, 573] width 585 height 426
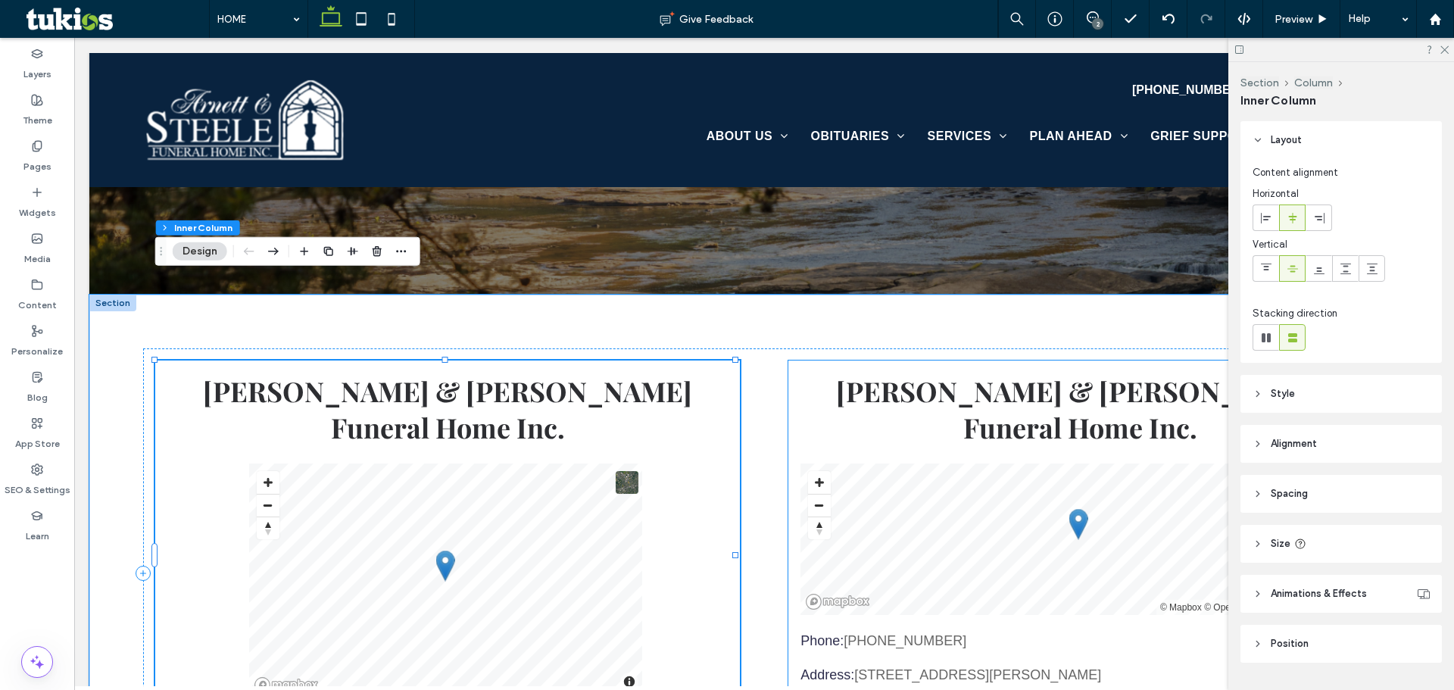
click at [792, 360] on div "Arnett & Steele Funeral Home Inc. © Mapbox © OpenStreetMap Improve this map Pho…" at bounding box center [1080, 527] width 585 height 335
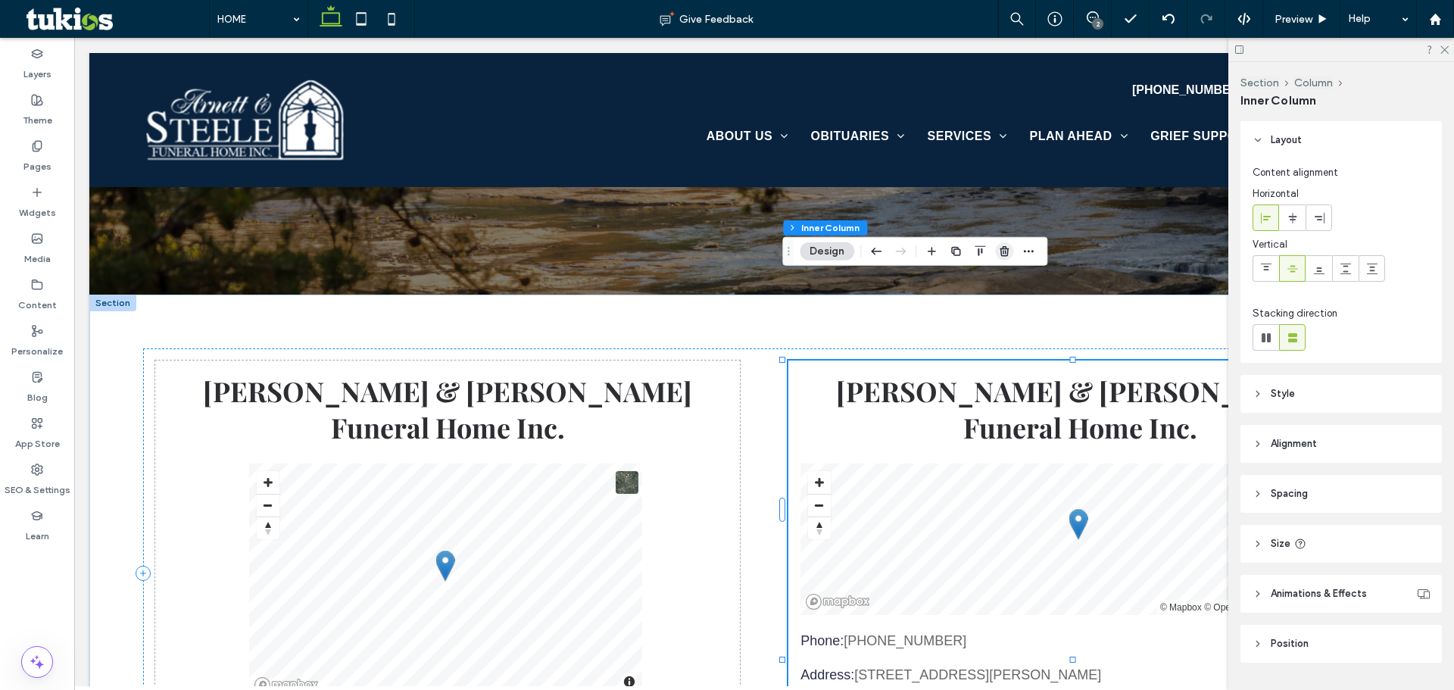
click at [1006, 250] on icon "button" at bounding box center [1004, 251] width 12 height 12
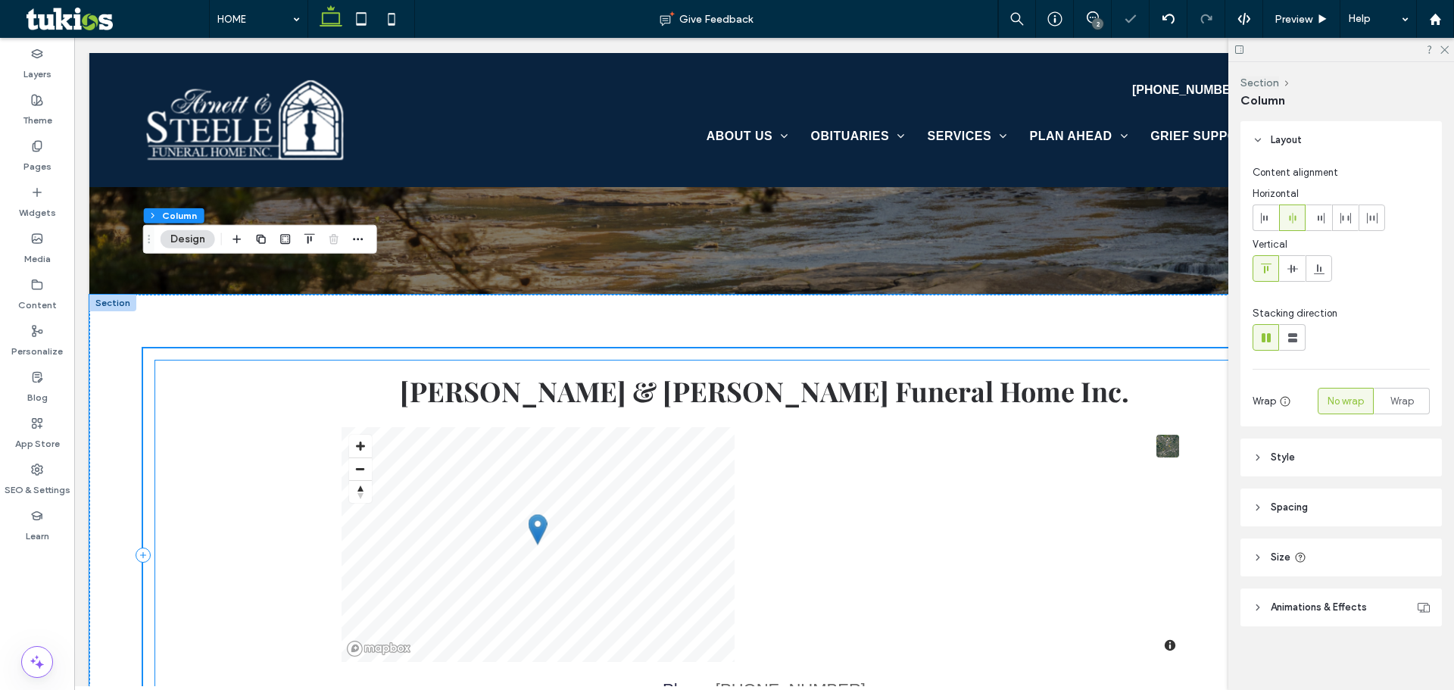
click at [795, 427] on div "© Mapbox © OpenStreetMap Improve this map" at bounding box center [763, 544] width 845 height 235
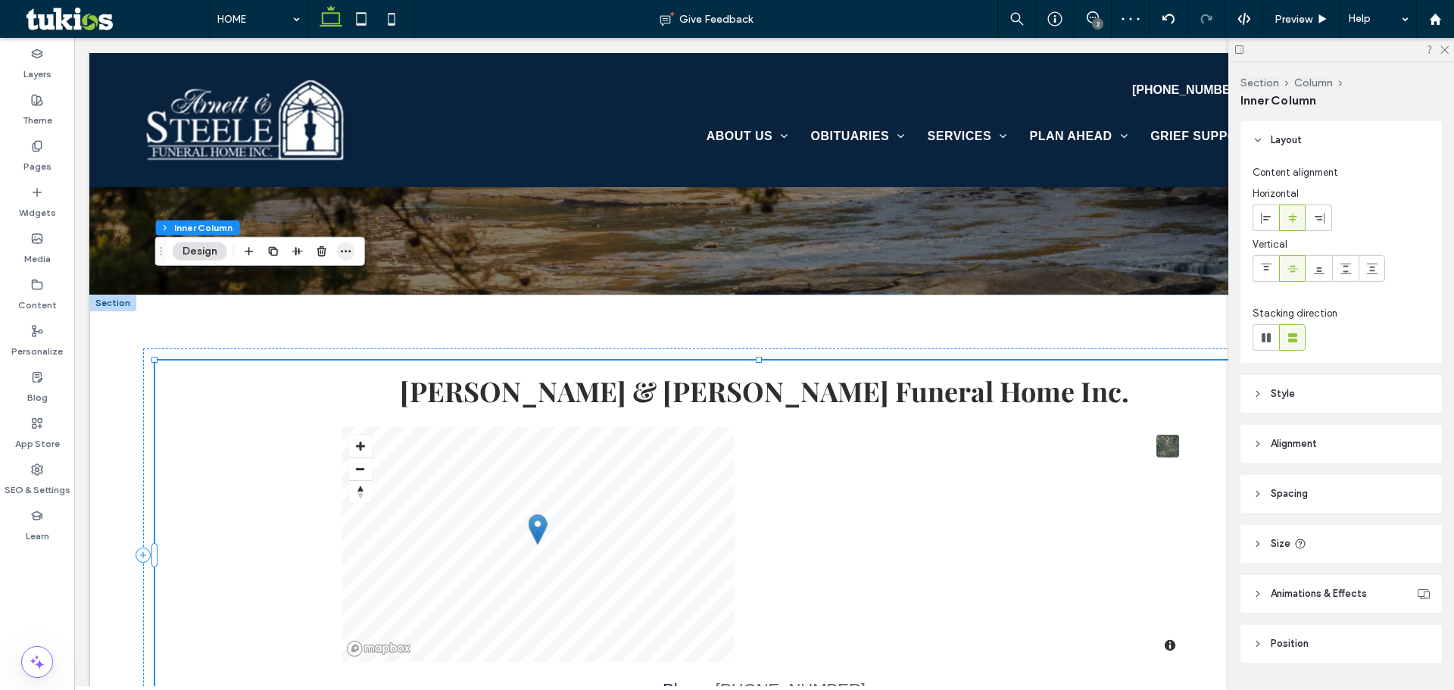
click at [344, 251] on icon "button" at bounding box center [346, 251] width 12 height 12
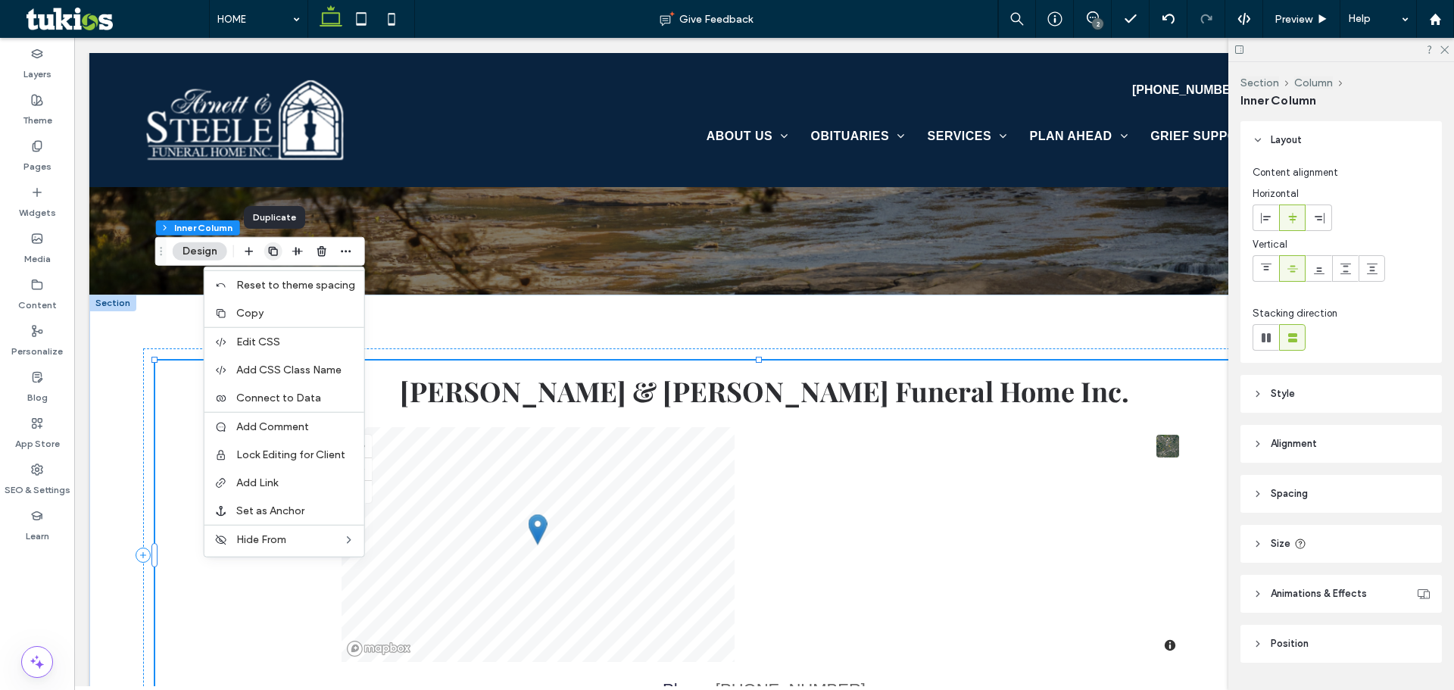
click at [269, 251] on use "button" at bounding box center [273, 251] width 9 height 9
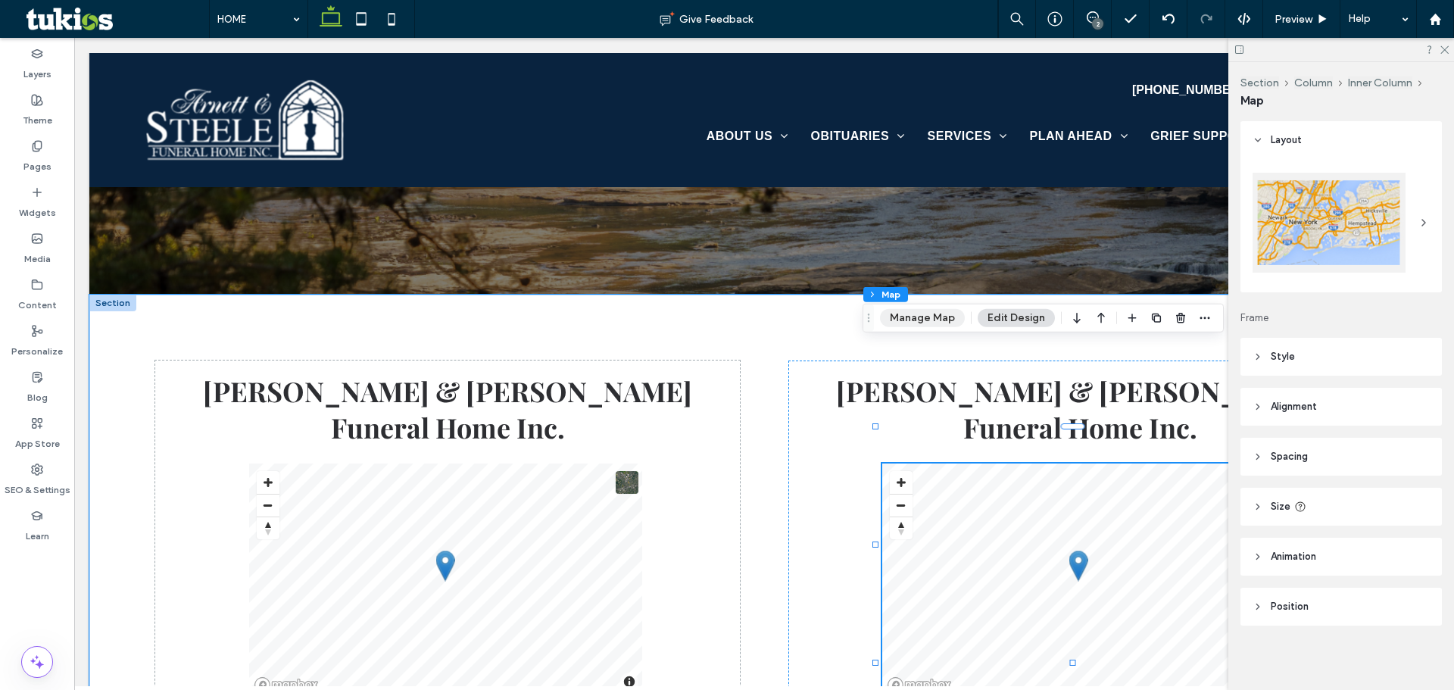
click at [935, 314] on button "Manage Map" at bounding box center [922, 318] width 85 height 18
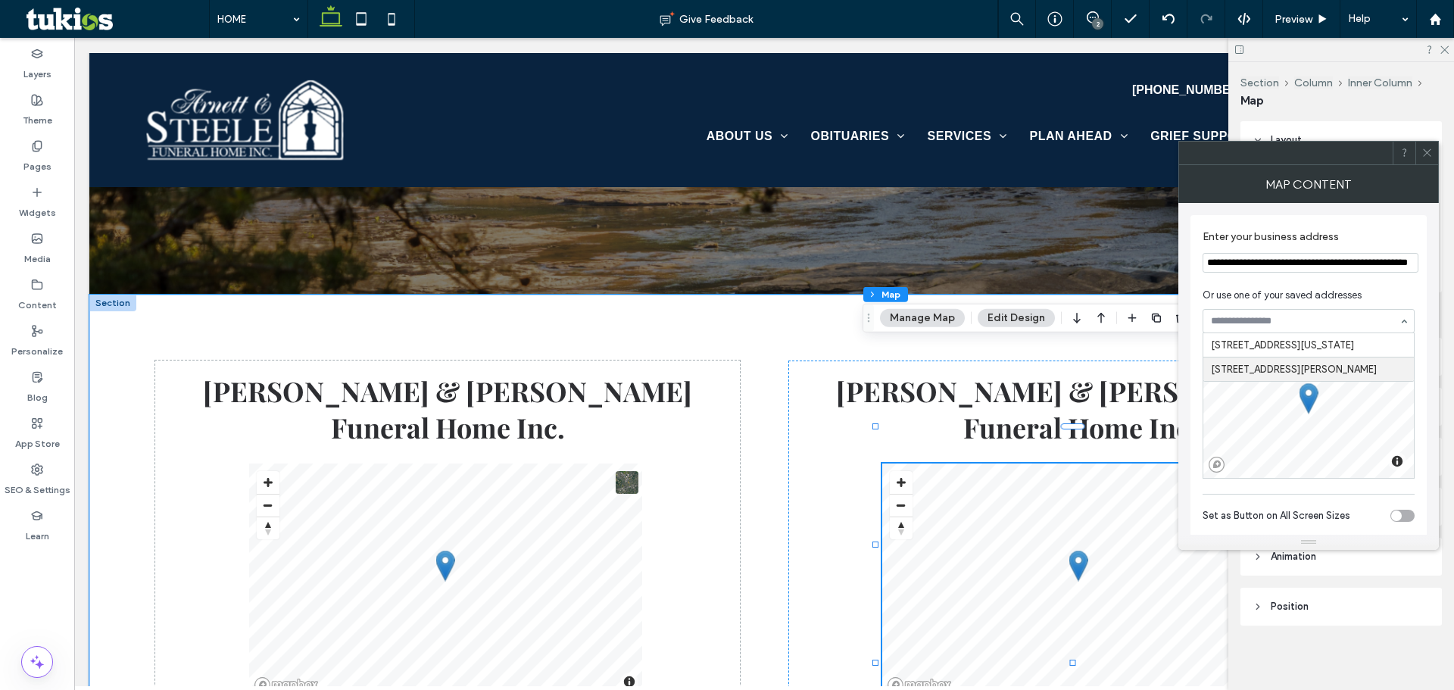
type input "**********"
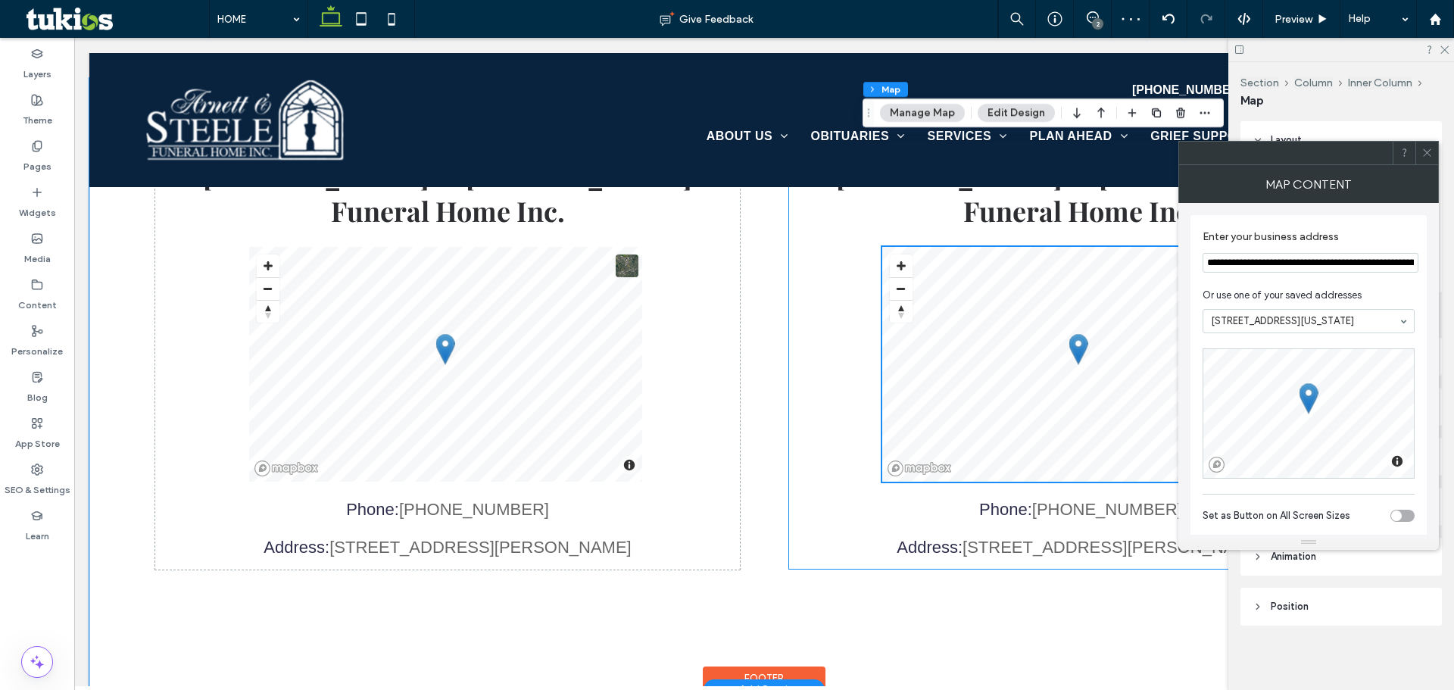
scroll to position [3138, 0]
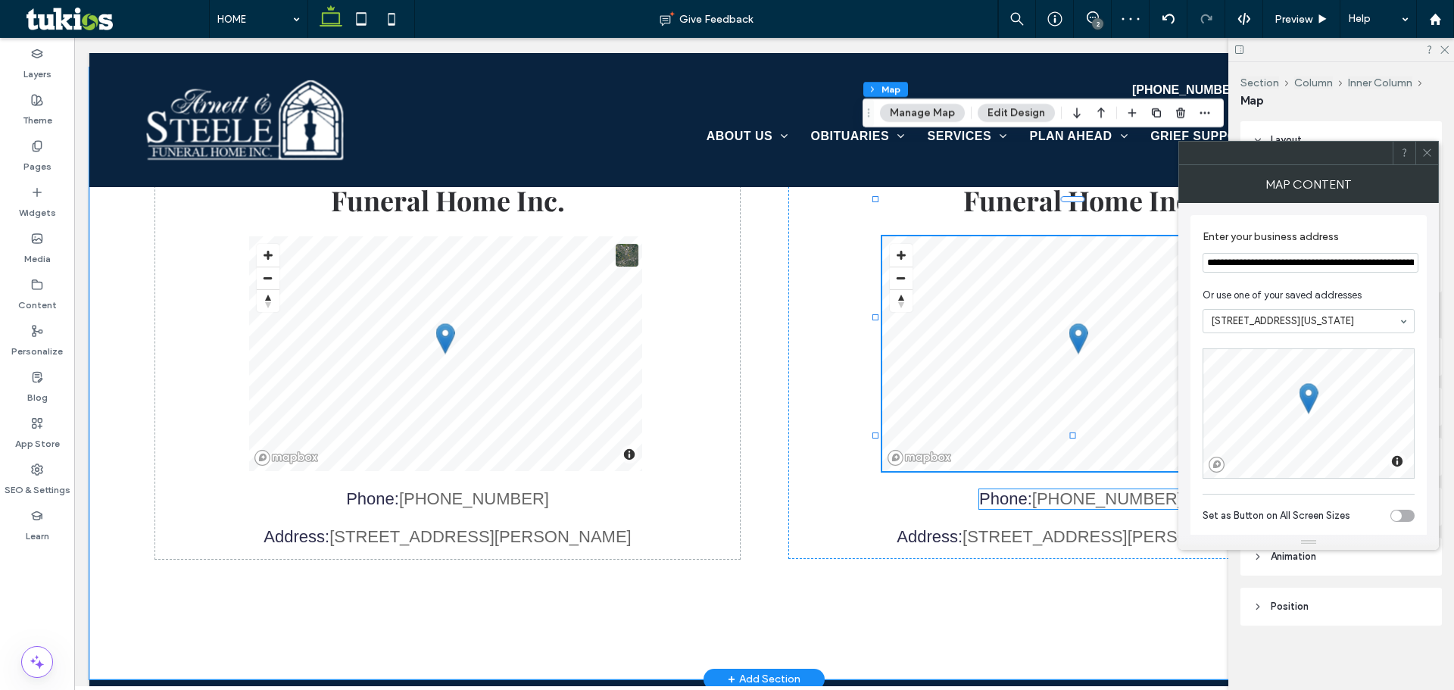
click at [1069, 489] on div "Phone: (606) 337-2045" at bounding box center [1080, 499] width 203 height 20
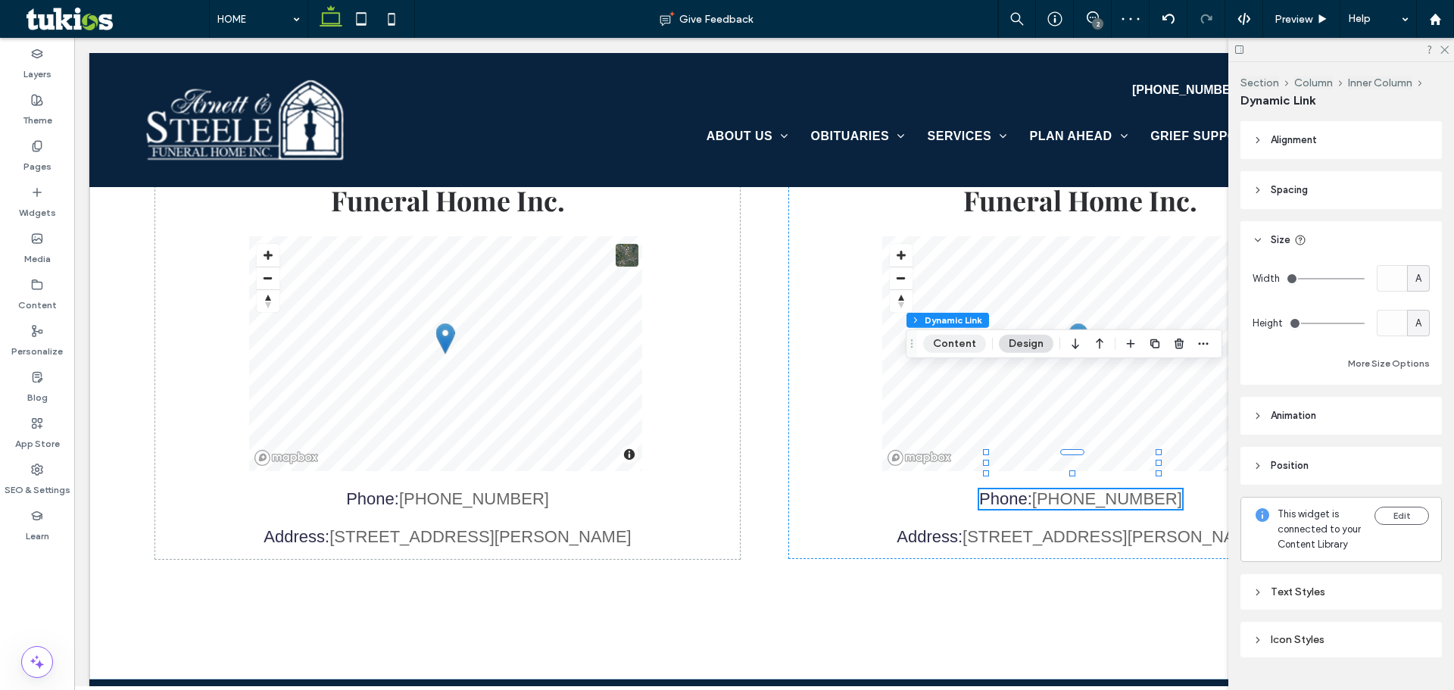
click at [959, 340] on button "Content" at bounding box center [954, 344] width 63 height 18
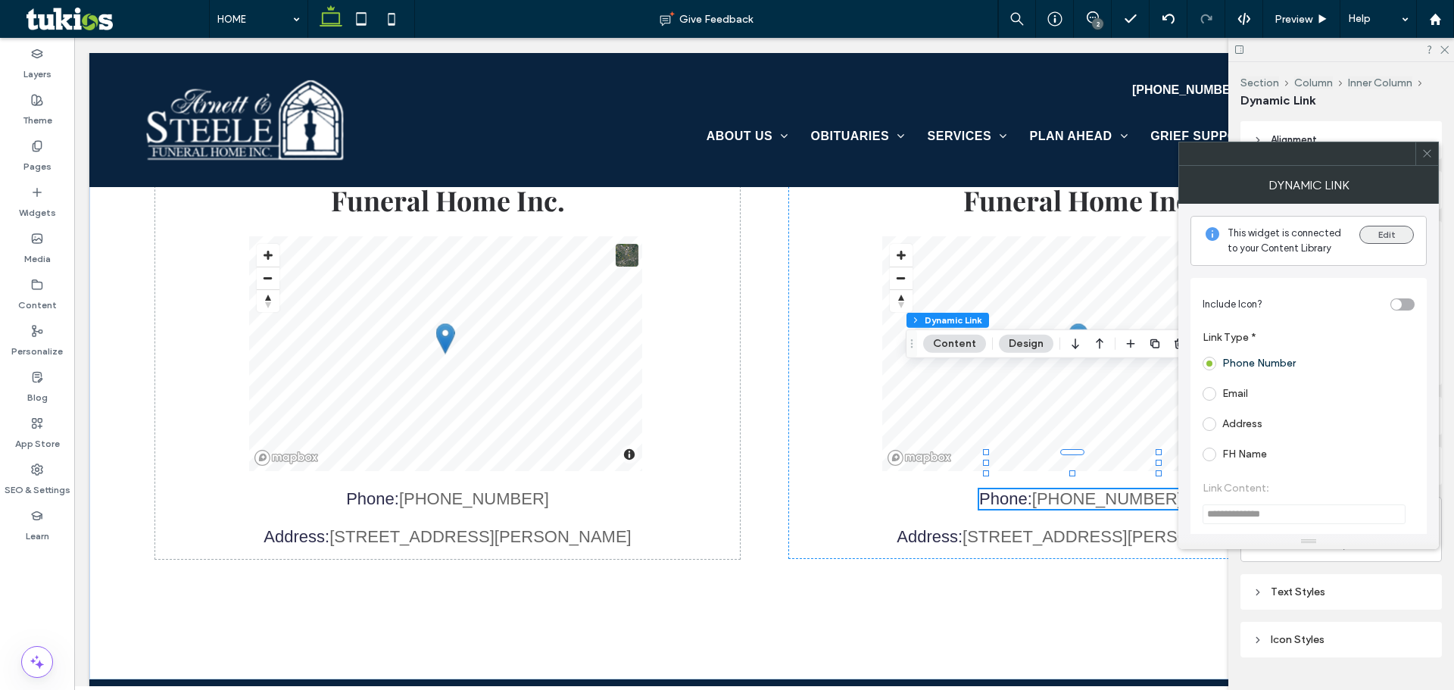
click at [1395, 239] on button "Edit" at bounding box center [1386, 235] width 55 height 18
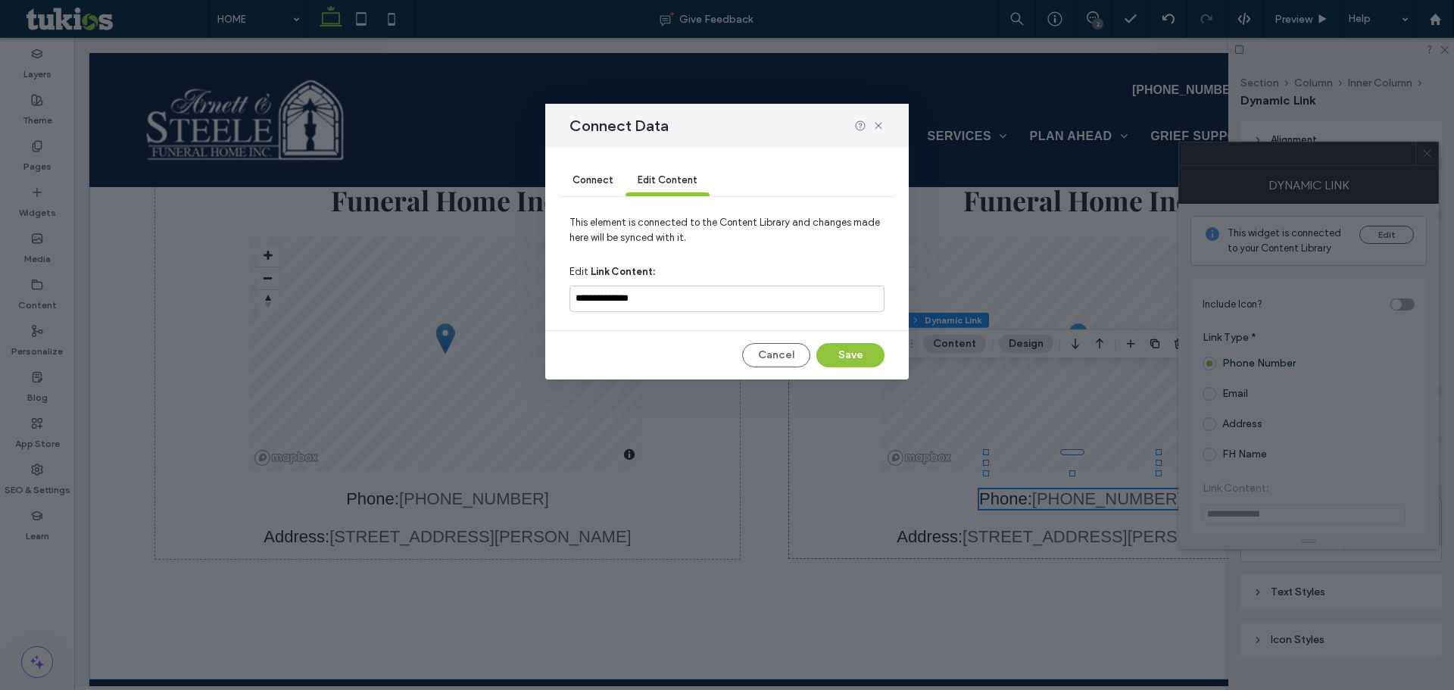
click at [606, 176] on span "Connect" at bounding box center [592, 179] width 41 height 11
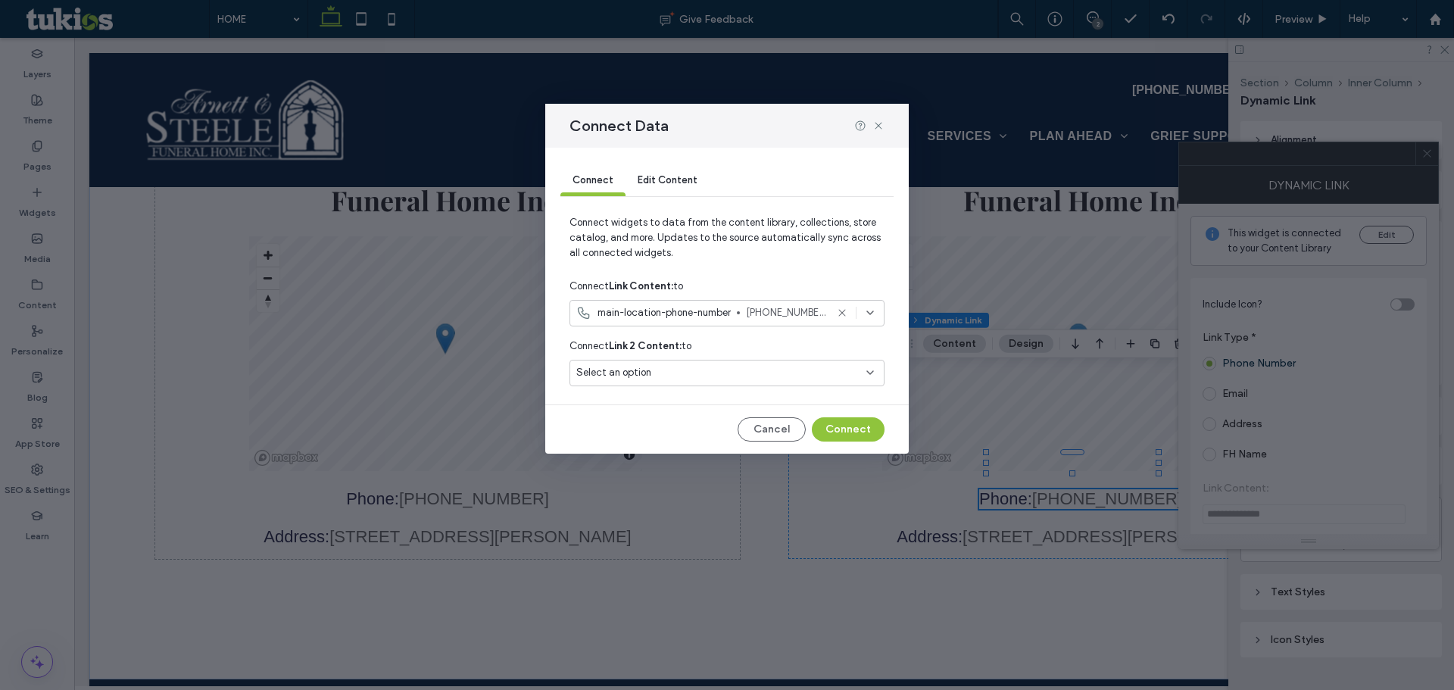
drag, startPoint x: 668, startPoint y: 305, endPoint x: 675, endPoint y: 316, distance: 13.2
click at [668, 304] on div "main-location-phone-number (606) 337-2045" at bounding box center [726, 313] width 315 height 27
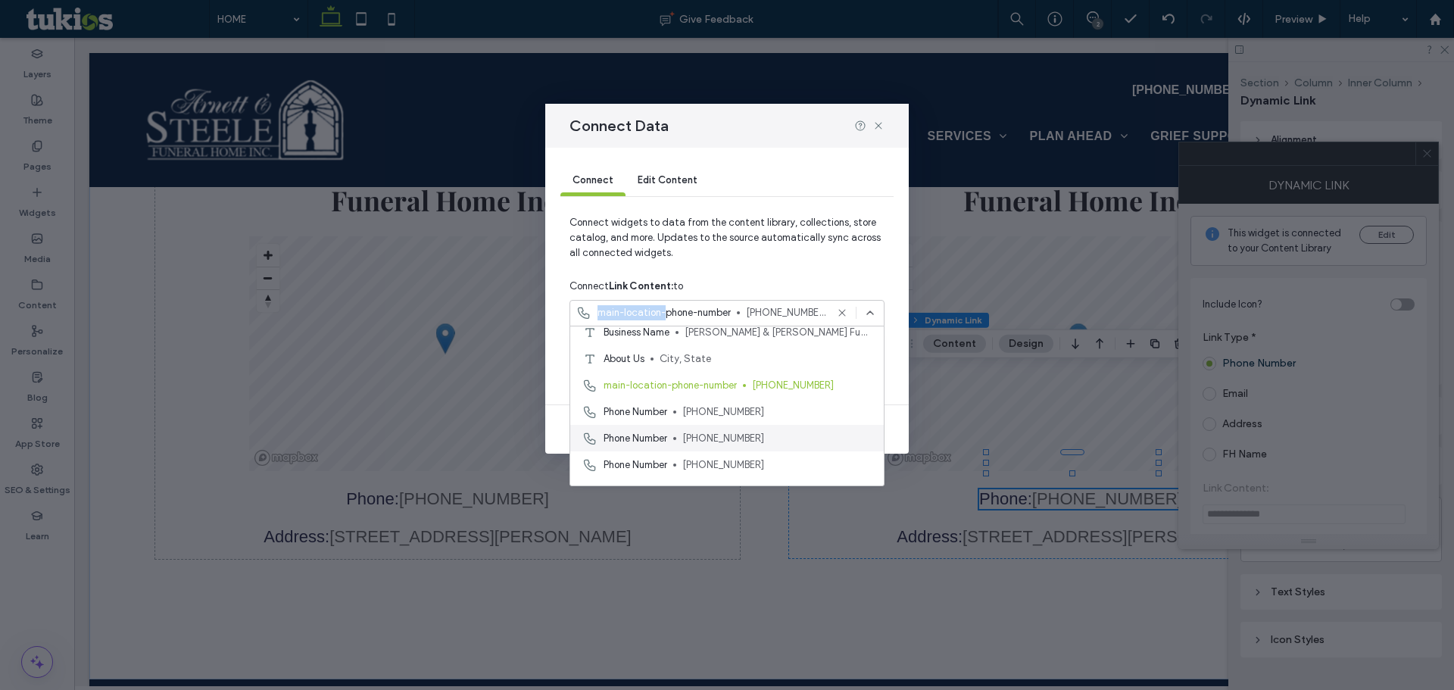
scroll to position [76, 0]
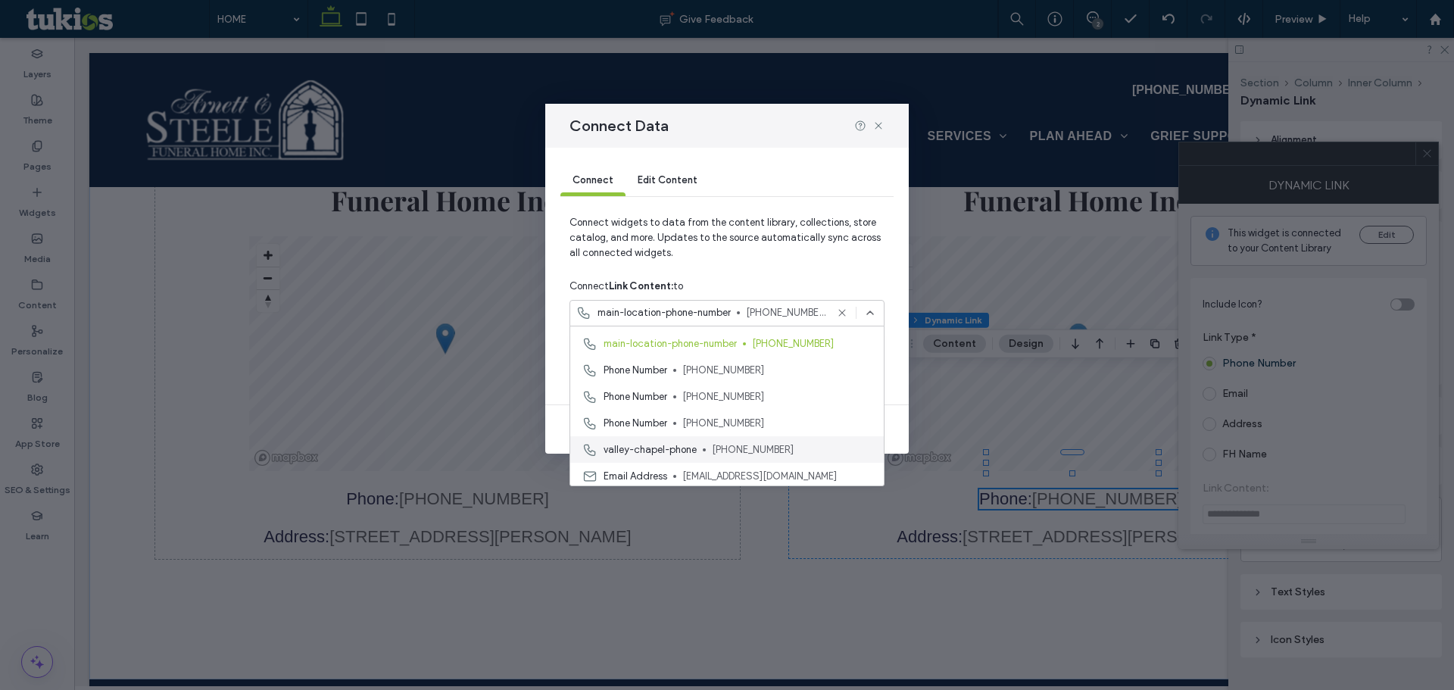
click at [719, 451] on span "(423) 869-3651" at bounding box center [792, 449] width 160 height 15
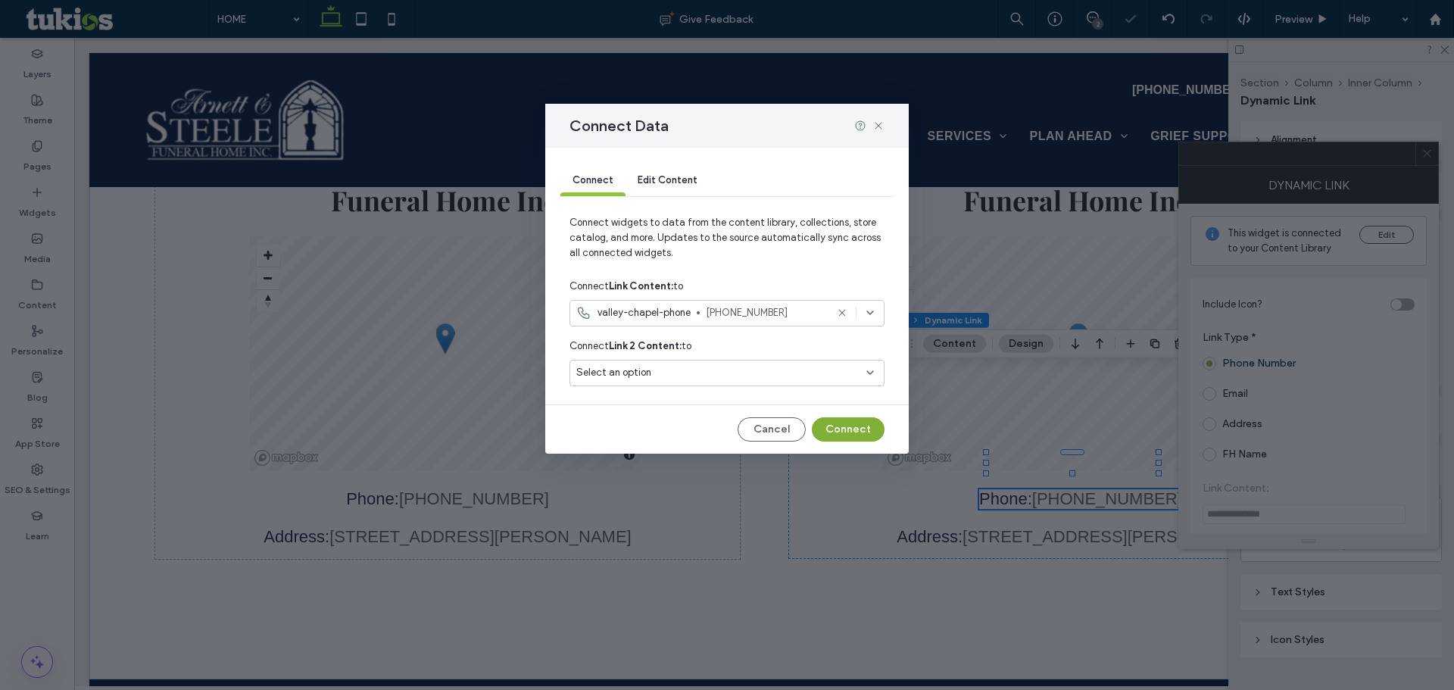
click at [868, 417] on button "Connect" at bounding box center [848, 429] width 73 height 24
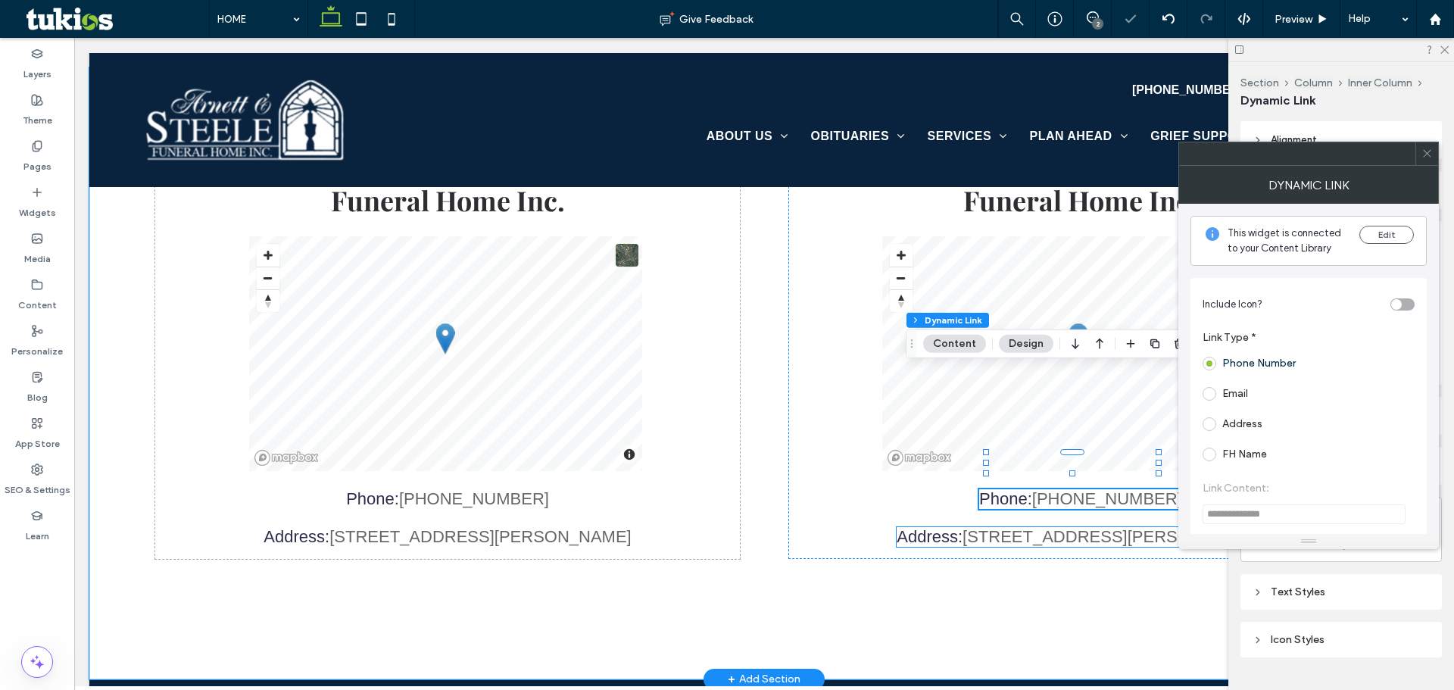
click at [1097, 527] on p "Address: 106 S. Cherry St., Pineville, KY 40977" at bounding box center [1079, 537] width 367 height 20
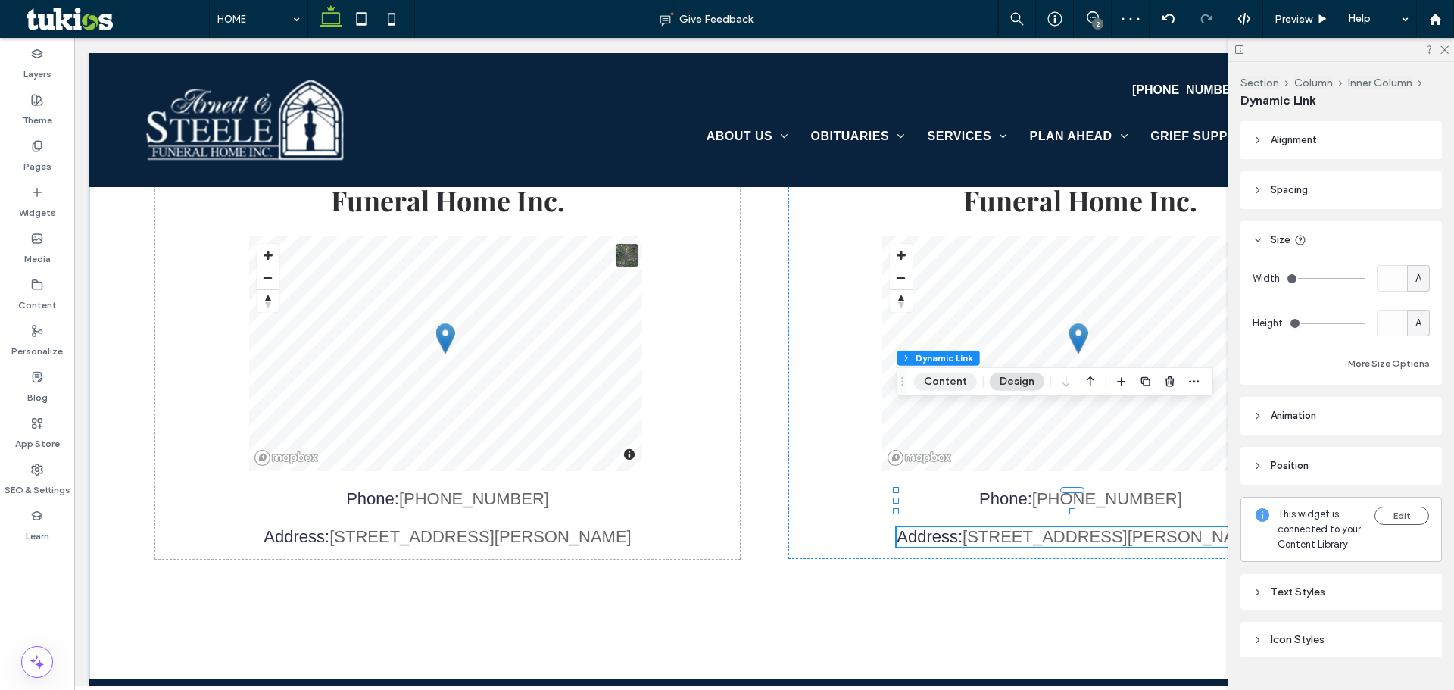
click at [948, 388] on button "Content" at bounding box center [945, 382] width 63 height 18
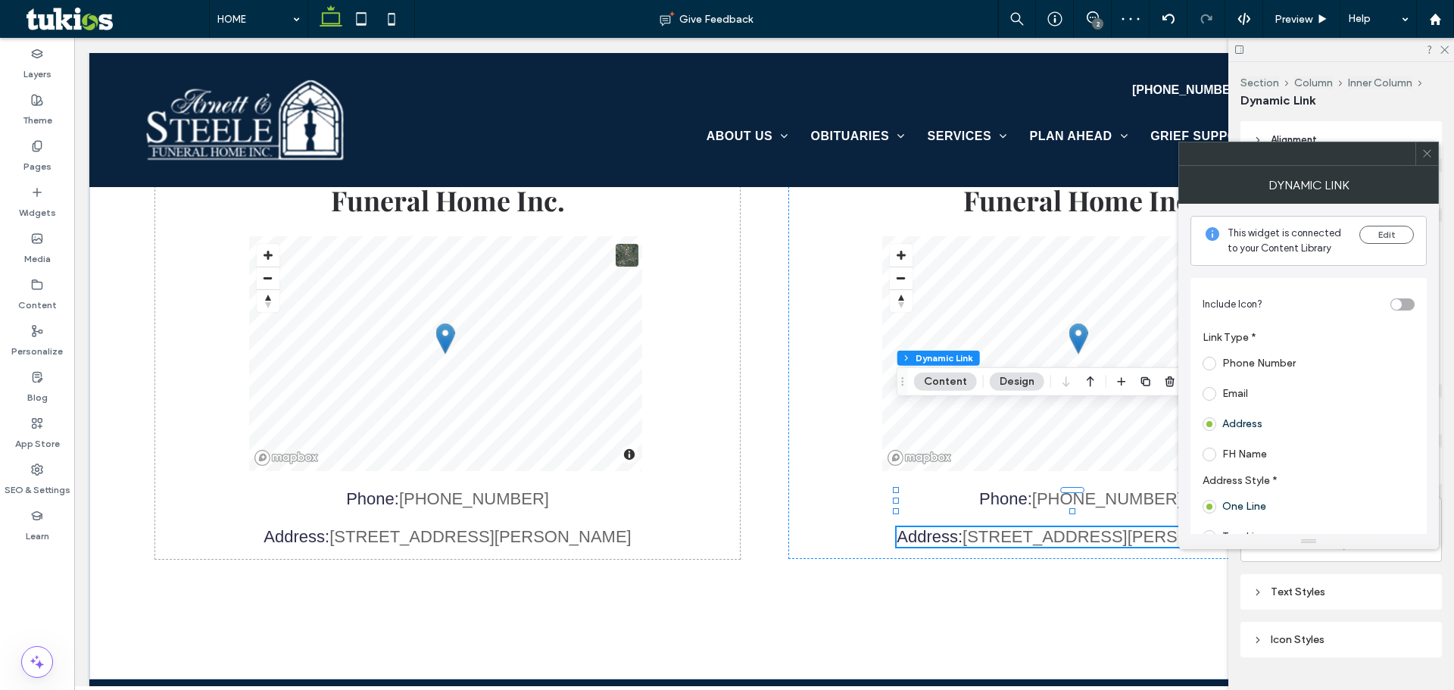
click at [1383, 222] on div "This widget is connected to your Content Library Edit" at bounding box center [1308, 241] width 236 height 50
click at [1381, 228] on button "Edit" at bounding box center [1386, 235] width 55 height 18
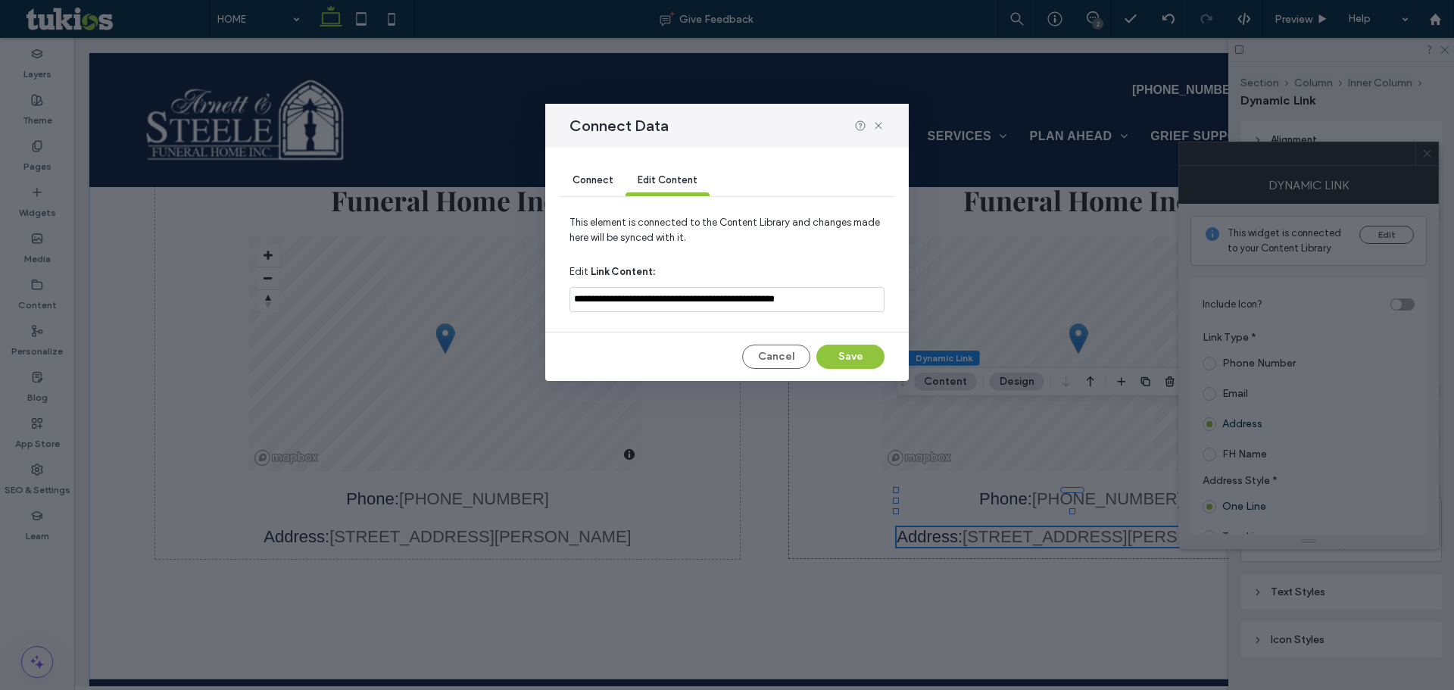
click at [597, 184] on span "Connect" at bounding box center [592, 179] width 41 height 11
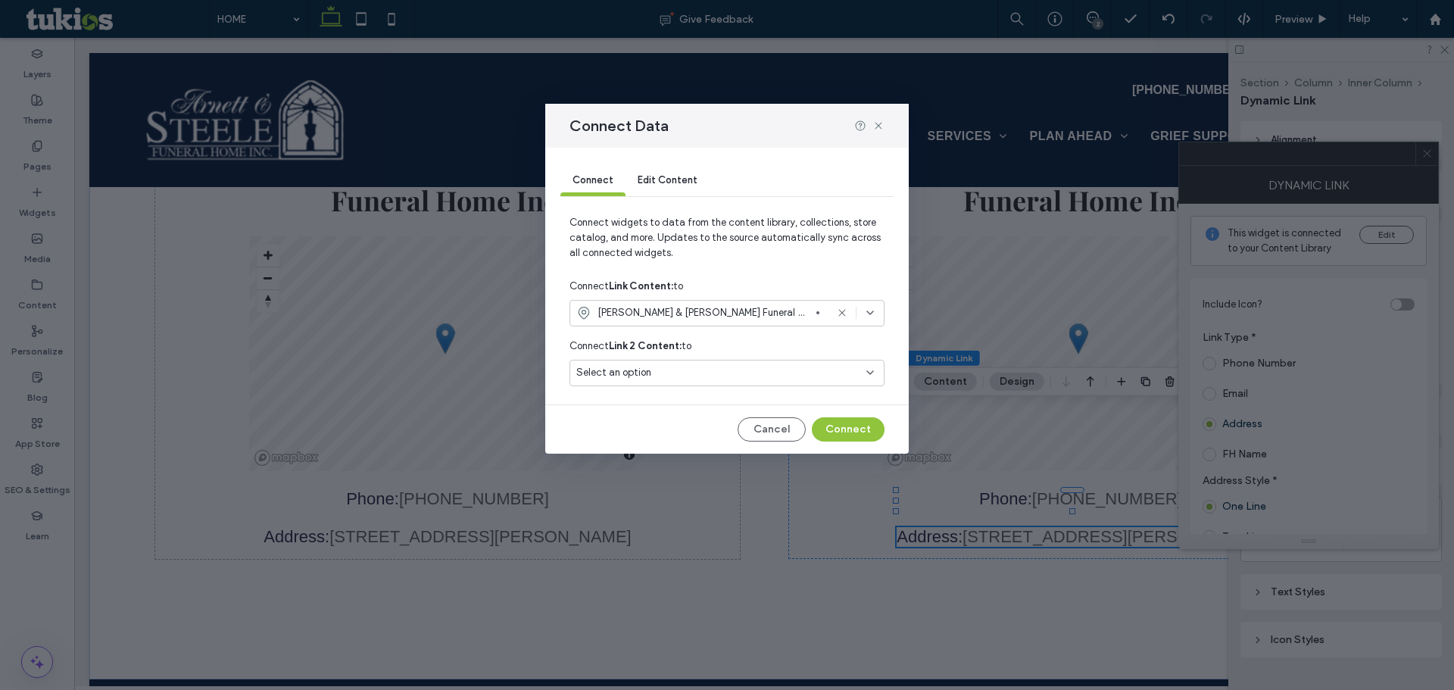
click at [667, 314] on span "Arnett & Steele Funeral Home" at bounding box center [703, 312] width 213 height 15
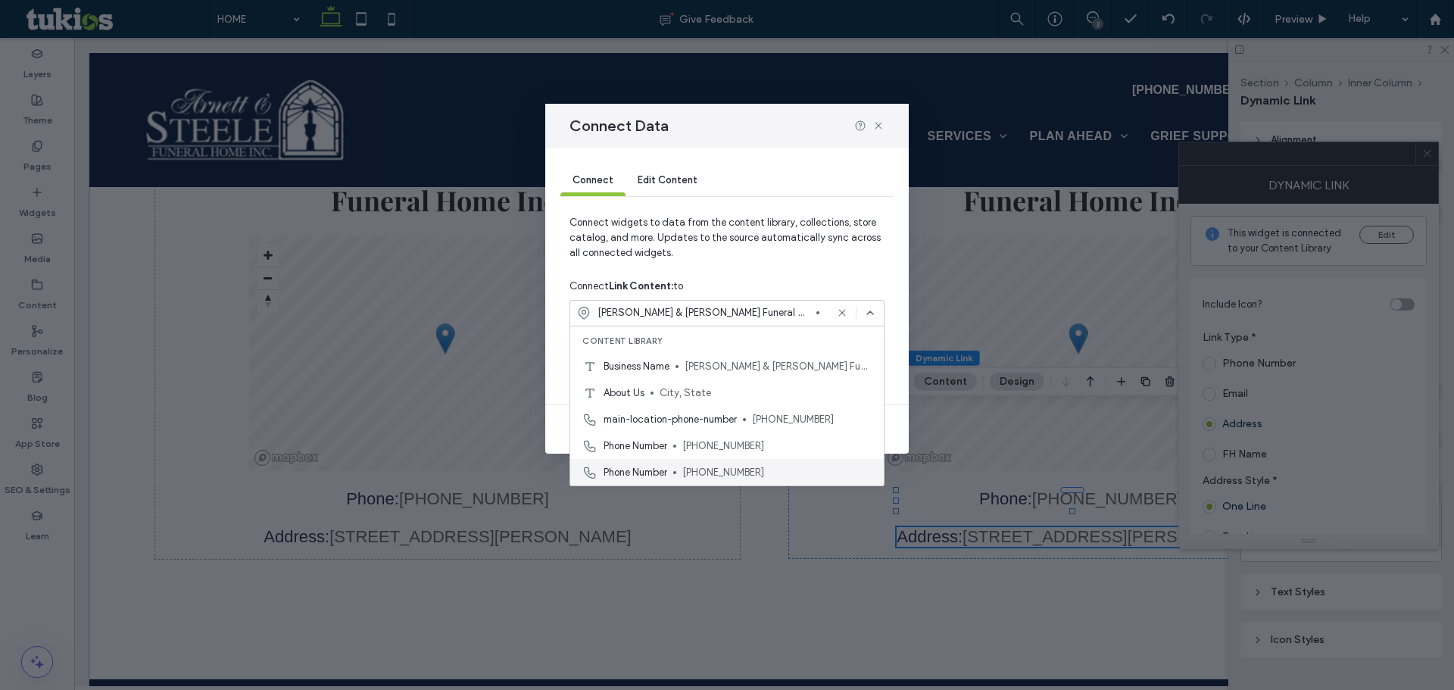
scroll to position [159, 0]
click at [663, 467] on span "Arnett & Steele Valley Chapel" at bounding box center [729, 472] width 253 height 15
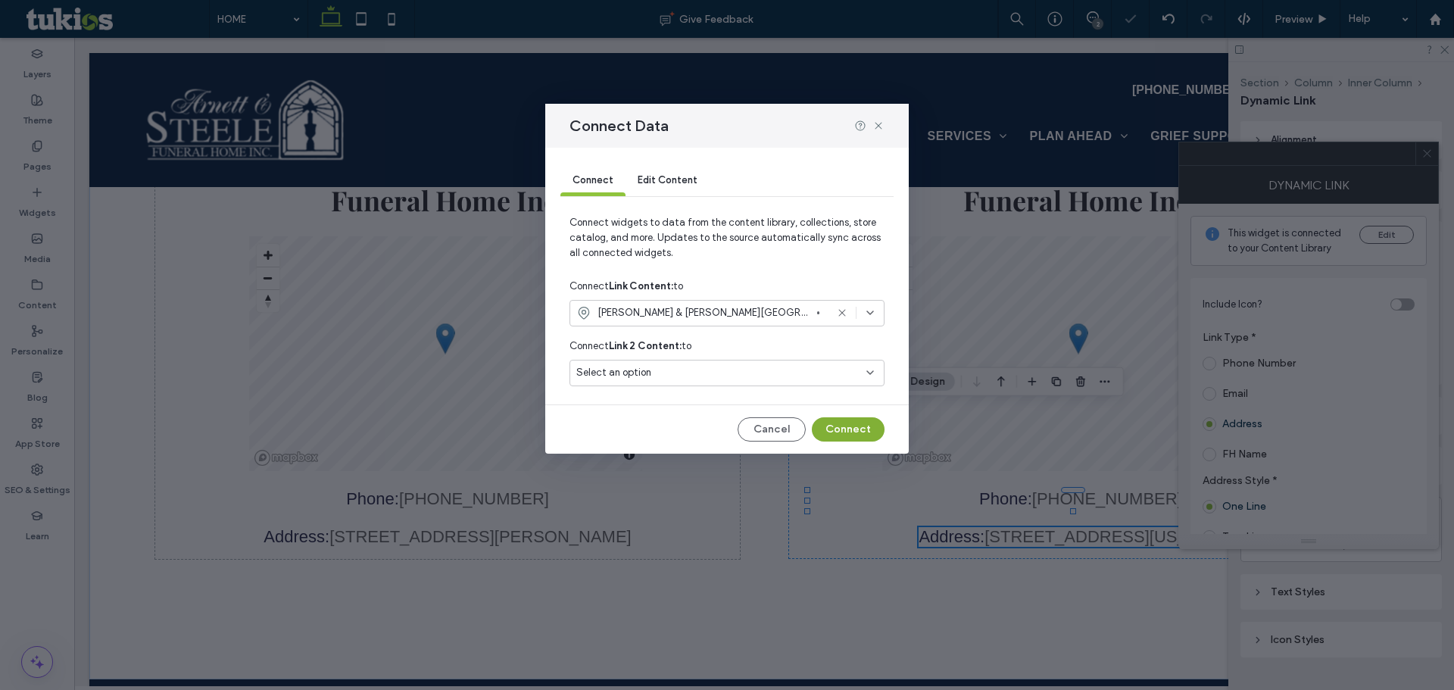
click at [862, 424] on button "Connect" at bounding box center [848, 429] width 73 height 24
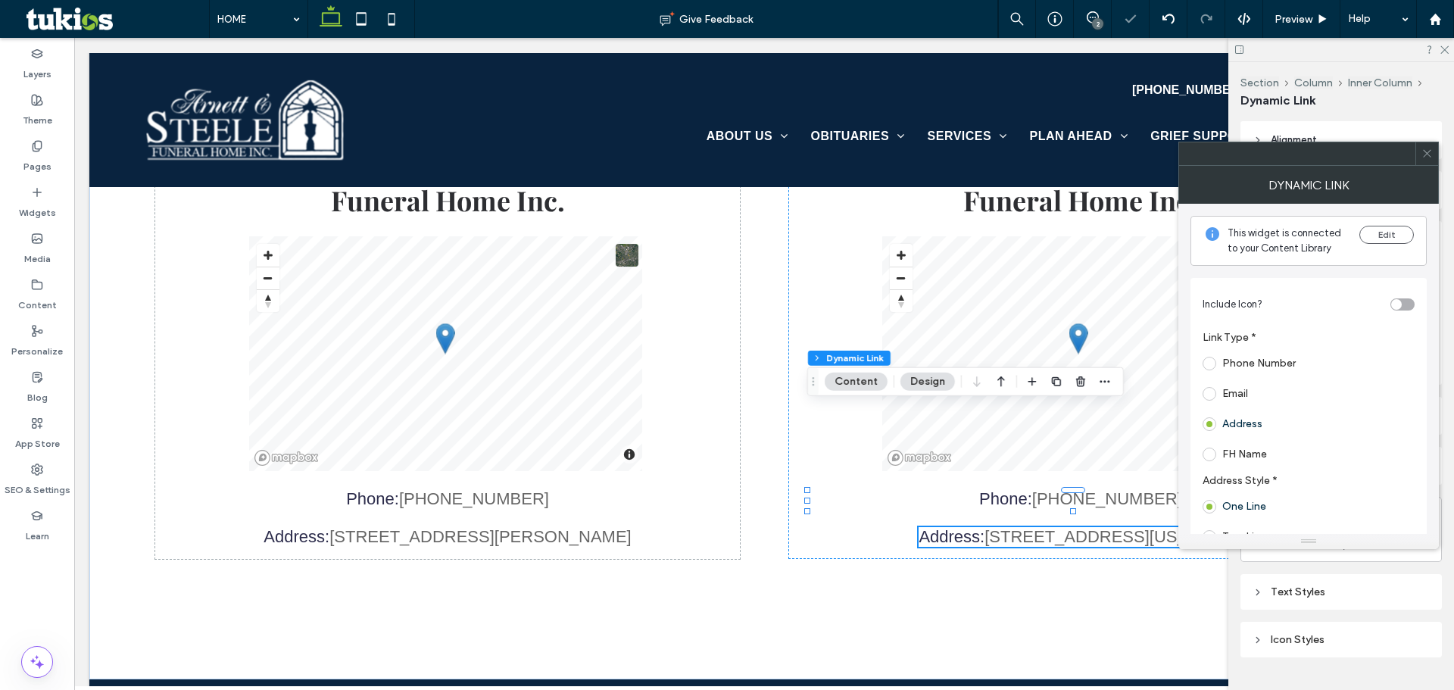
click at [1421, 161] on span at bounding box center [1426, 153] width 11 height 23
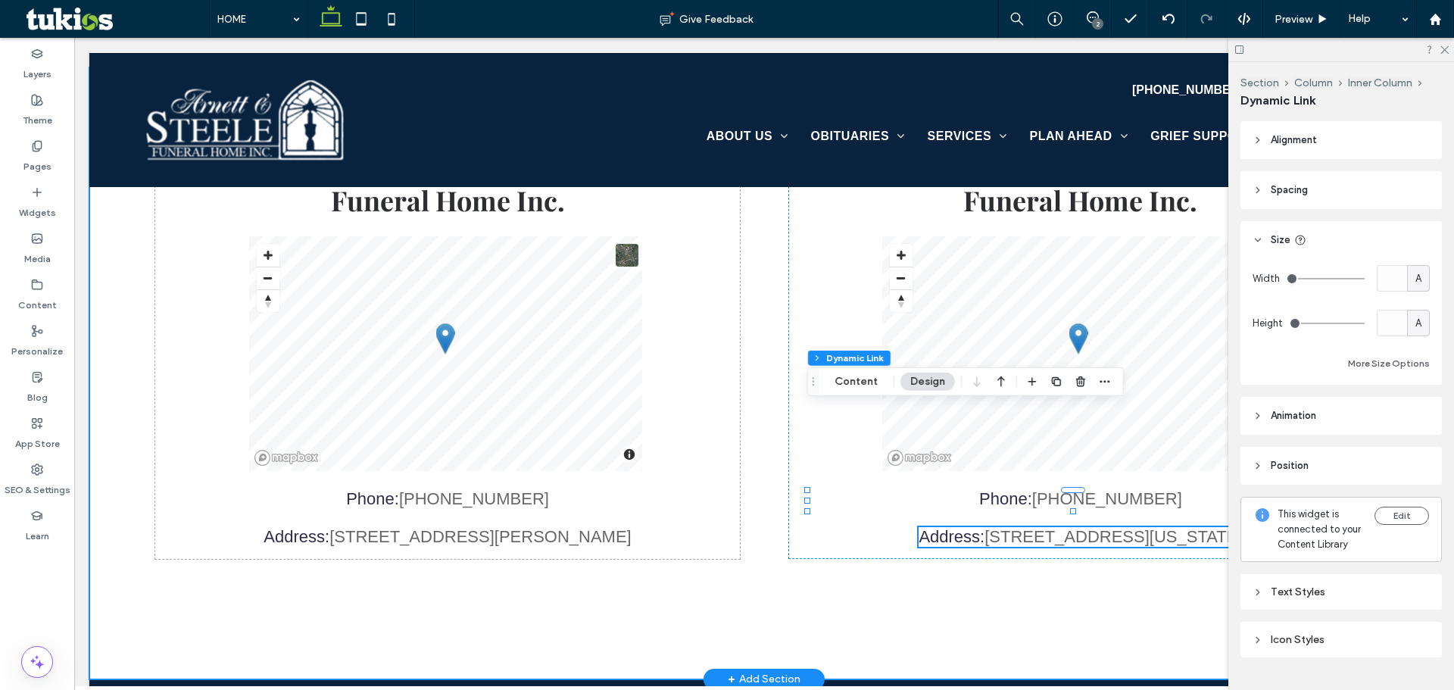
click at [801, 465] on div "Arnett & Steele Funeral Home Inc. © Mapbox © OpenStreetMap Improve this map Pho…" at bounding box center [763, 373] width 1349 height 612
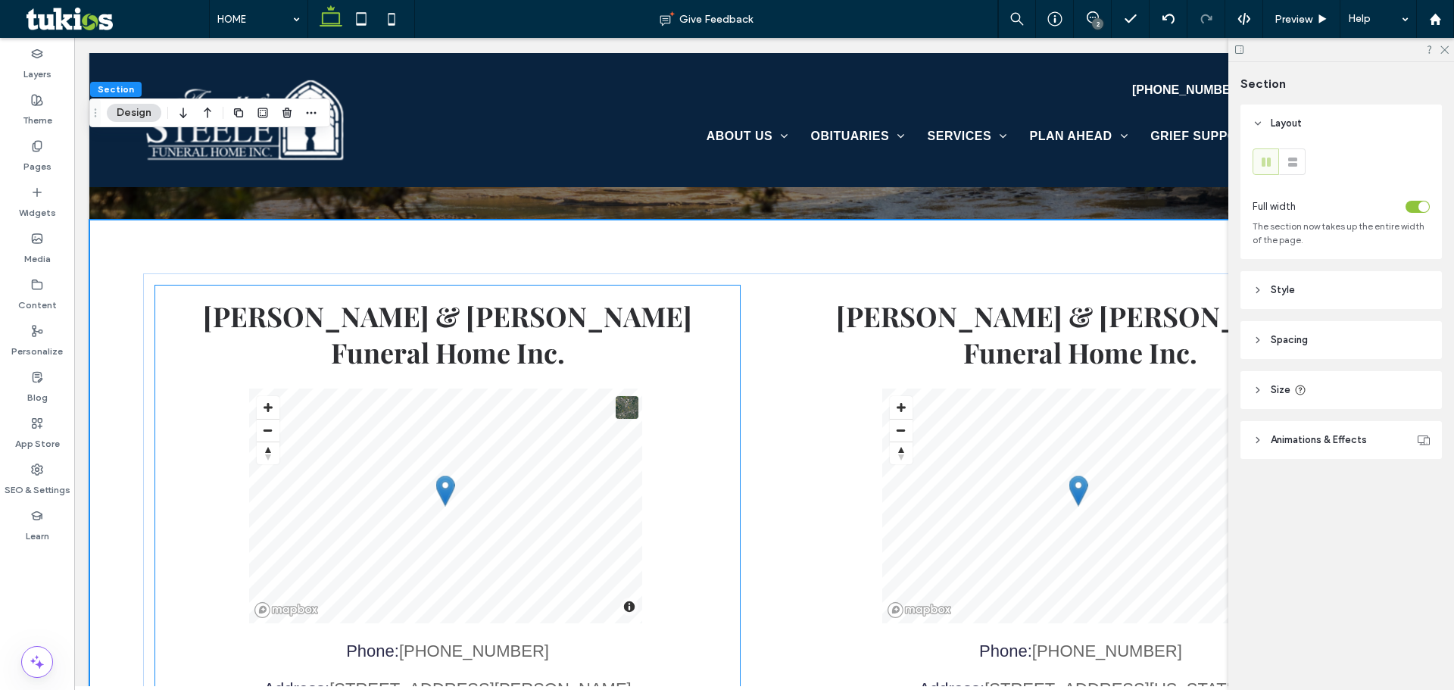
scroll to position [2987, 0]
click at [1050, 297] on span "Arnett & Steele Funeral Home Inc." at bounding box center [1080, 333] width 489 height 73
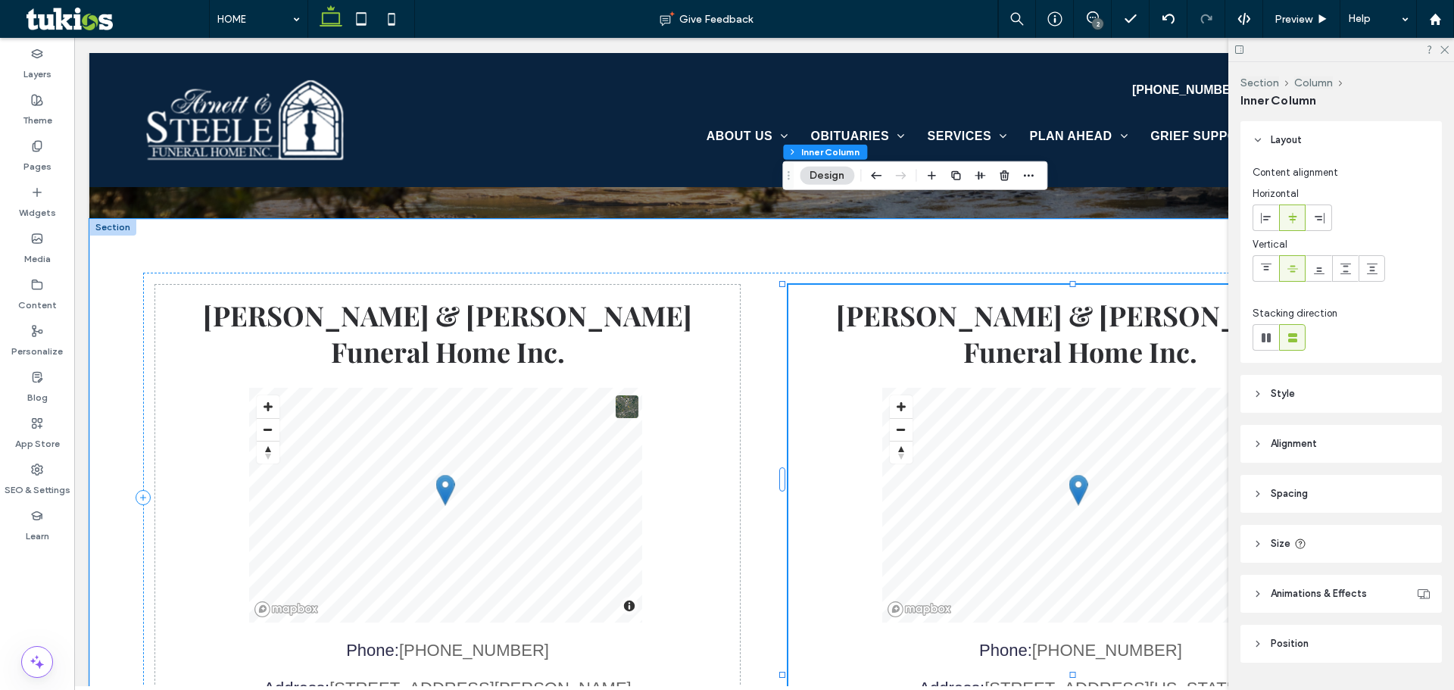
click at [1052, 297] on span "Arnett & Steele Funeral Home Inc." at bounding box center [1080, 333] width 489 height 73
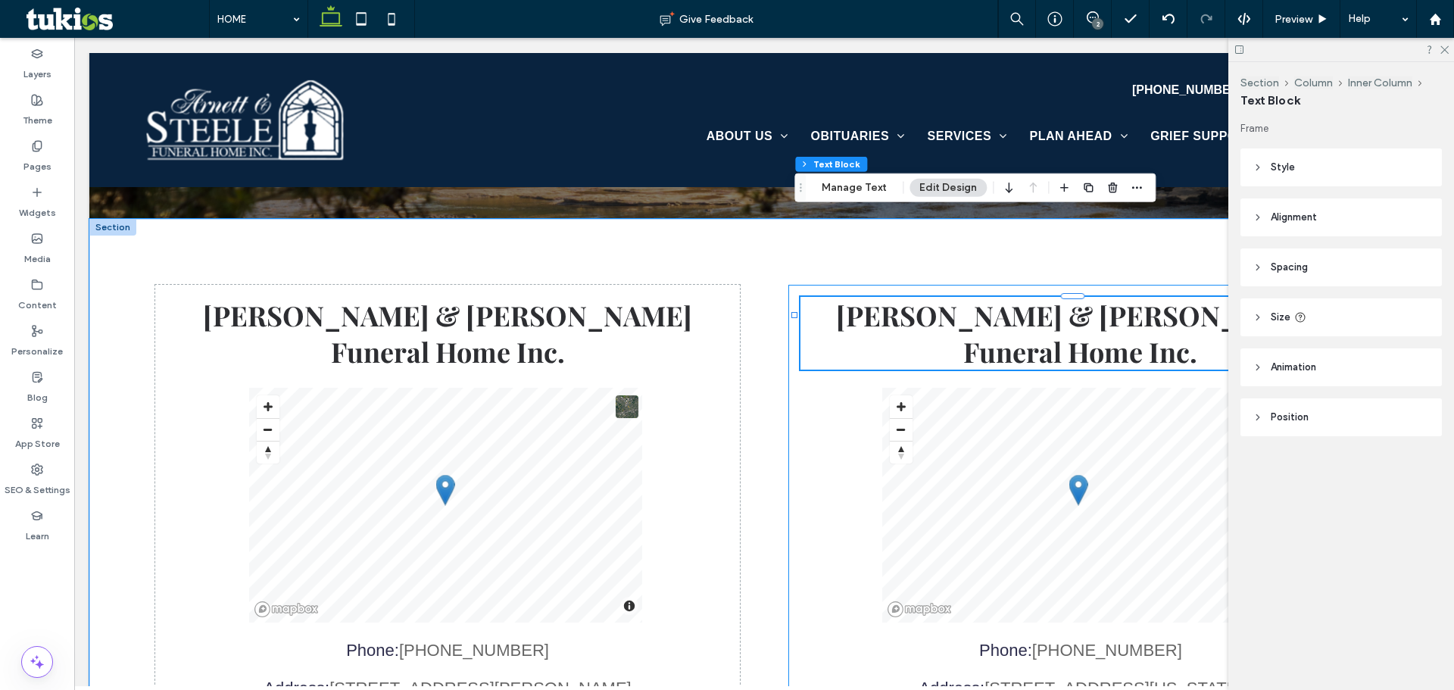
click at [1052, 297] on span "Arnett & Steele Funeral Home Inc." at bounding box center [1080, 333] width 489 height 73
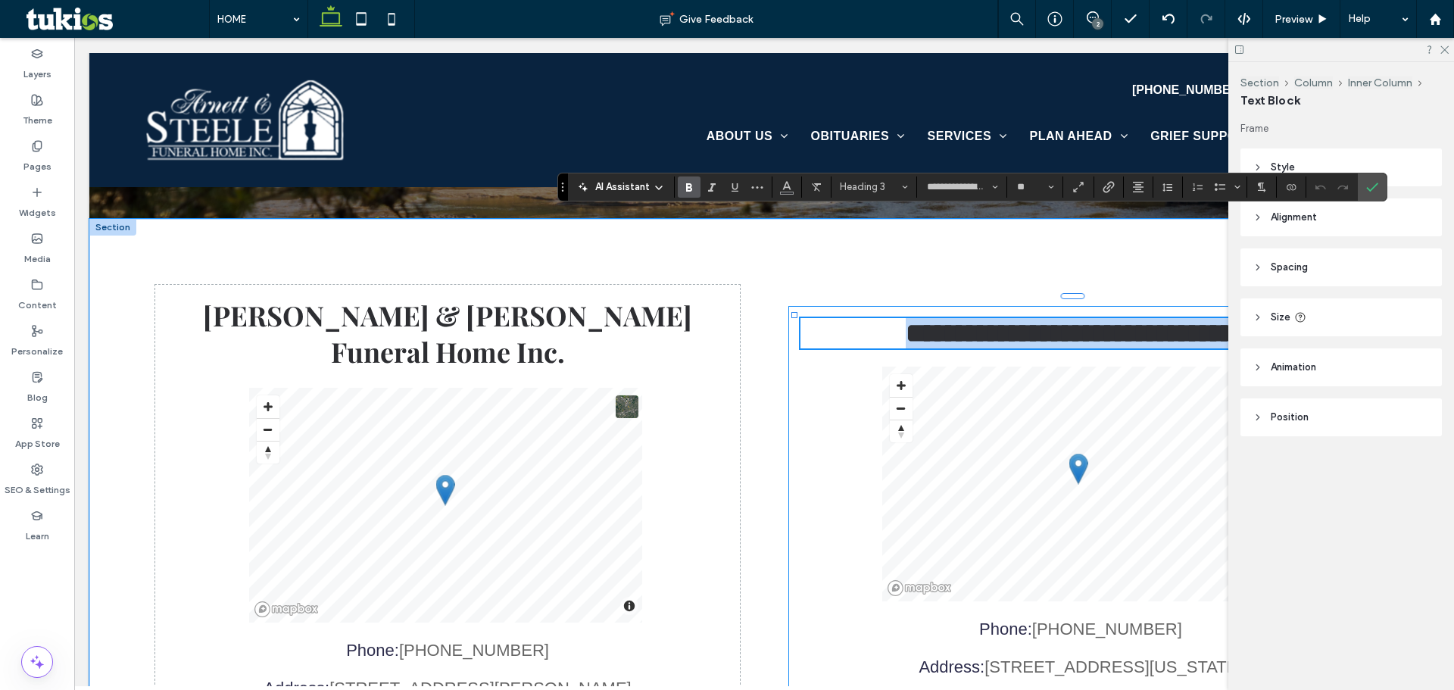
click at [1107, 320] on span "**********" at bounding box center [1081, 333] width 350 height 27
click at [1071, 320] on span "**********" at bounding box center [1081, 333] width 350 height 27
drag, startPoint x: 1057, startPoint y: 231, endPoint x: 1250, endPoint y: 237, distance: 193.2
click at [1250, 320] on span "**********" at bounding box center [1081, 333] width 350 height 27
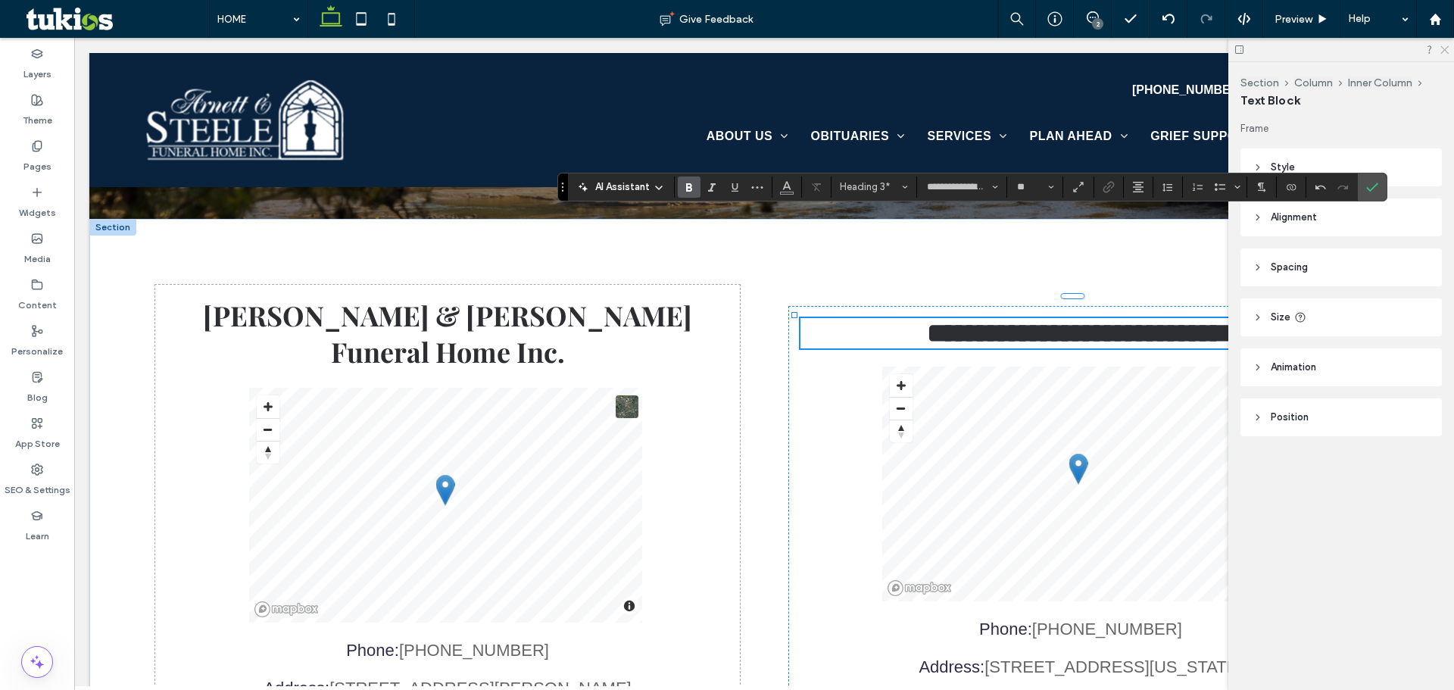
click at [1441, 45] on icon at bounding box center [1444, 49] width 10 height 10
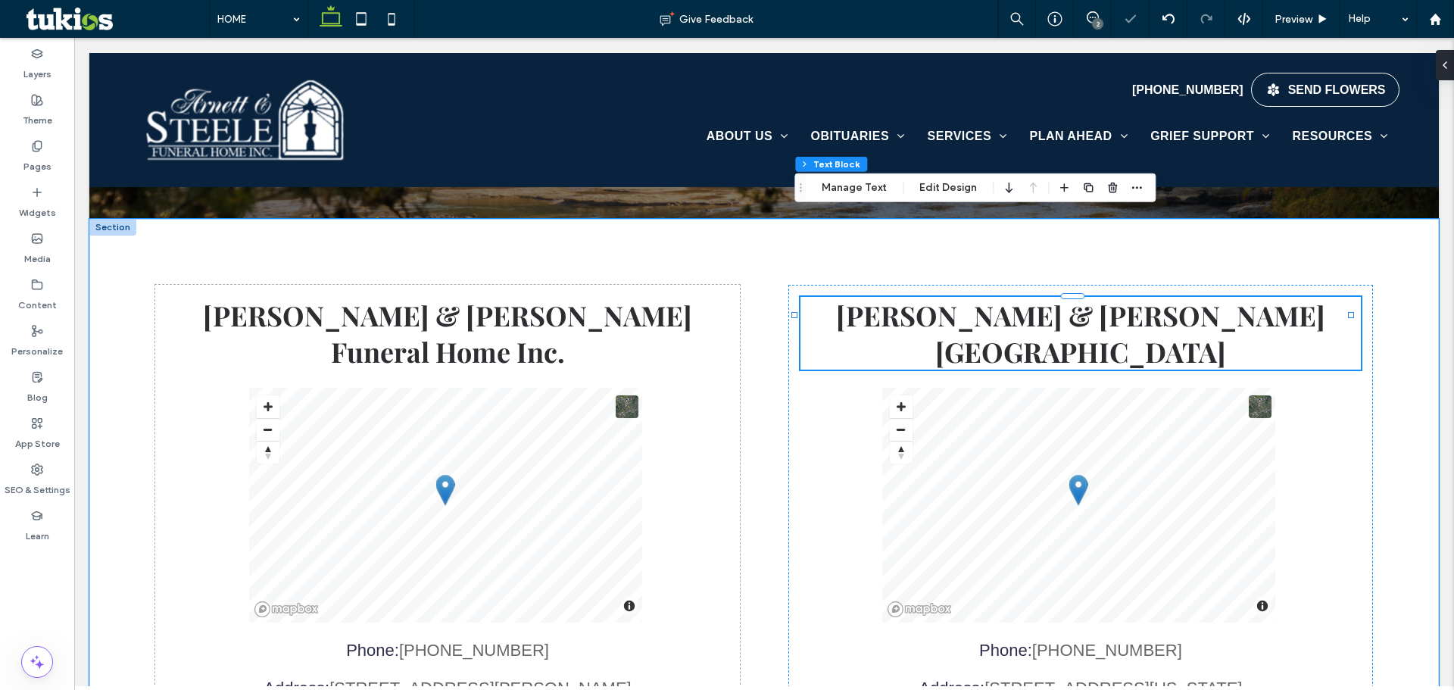
click at [1298, 297] on h3 "Arnett & Steele Valley Chapel" at bounding box center [1080, 333] width 560 height 73
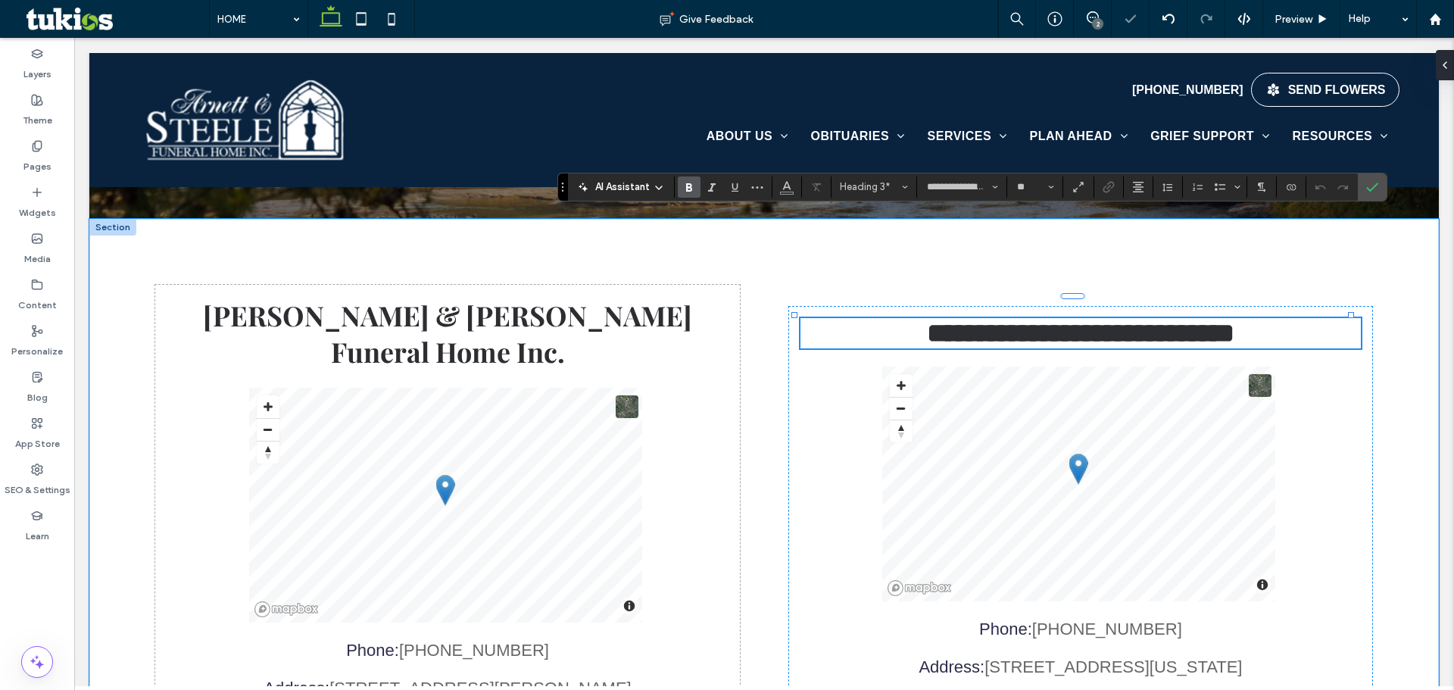
click at [1263, 318] on h3 "**********" at bounding box center [1080, 333] width 560 height 30
drag, startPoint x: 1366, startPoint y: 189, endPoint x: 1202, endPoint y: 293, distance: 193.7
click at [1366, 189] on icon "Confirm" at bounding box center [1372, 187] width 12 height 12
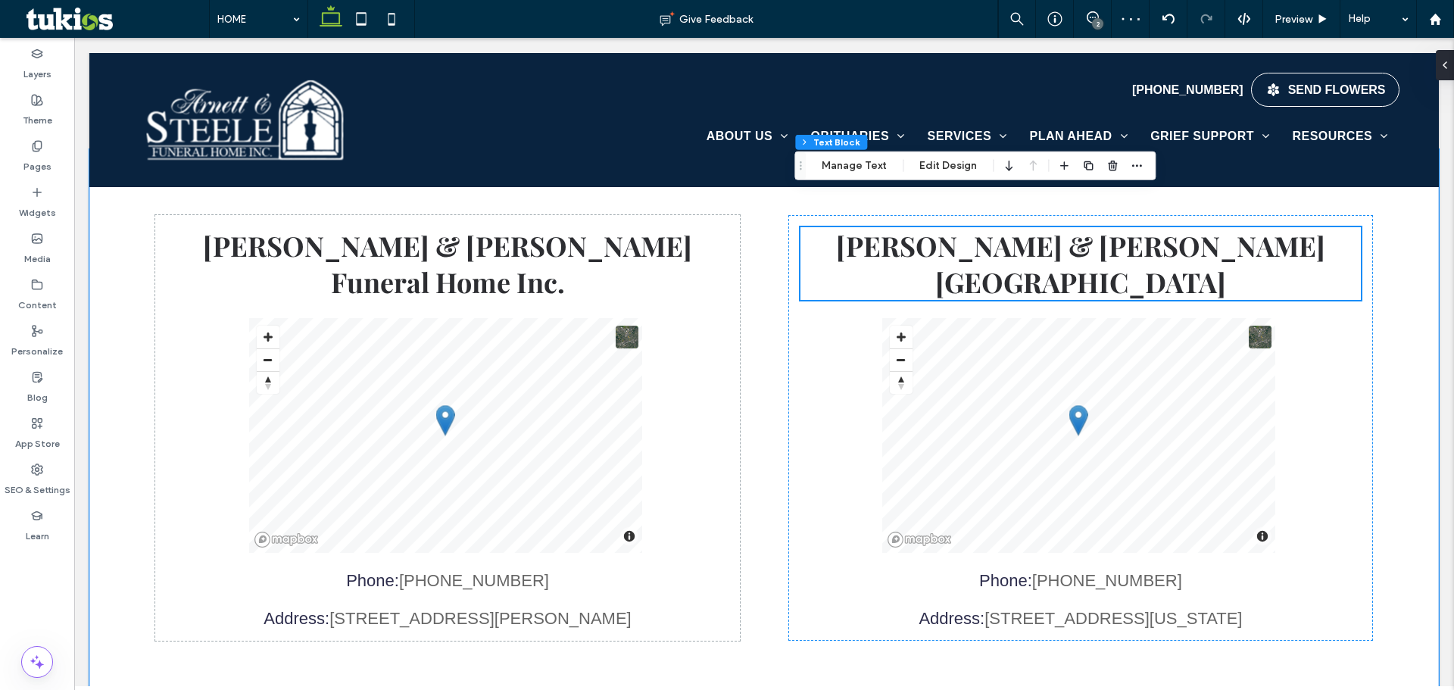
scroll to position [3063, 0]
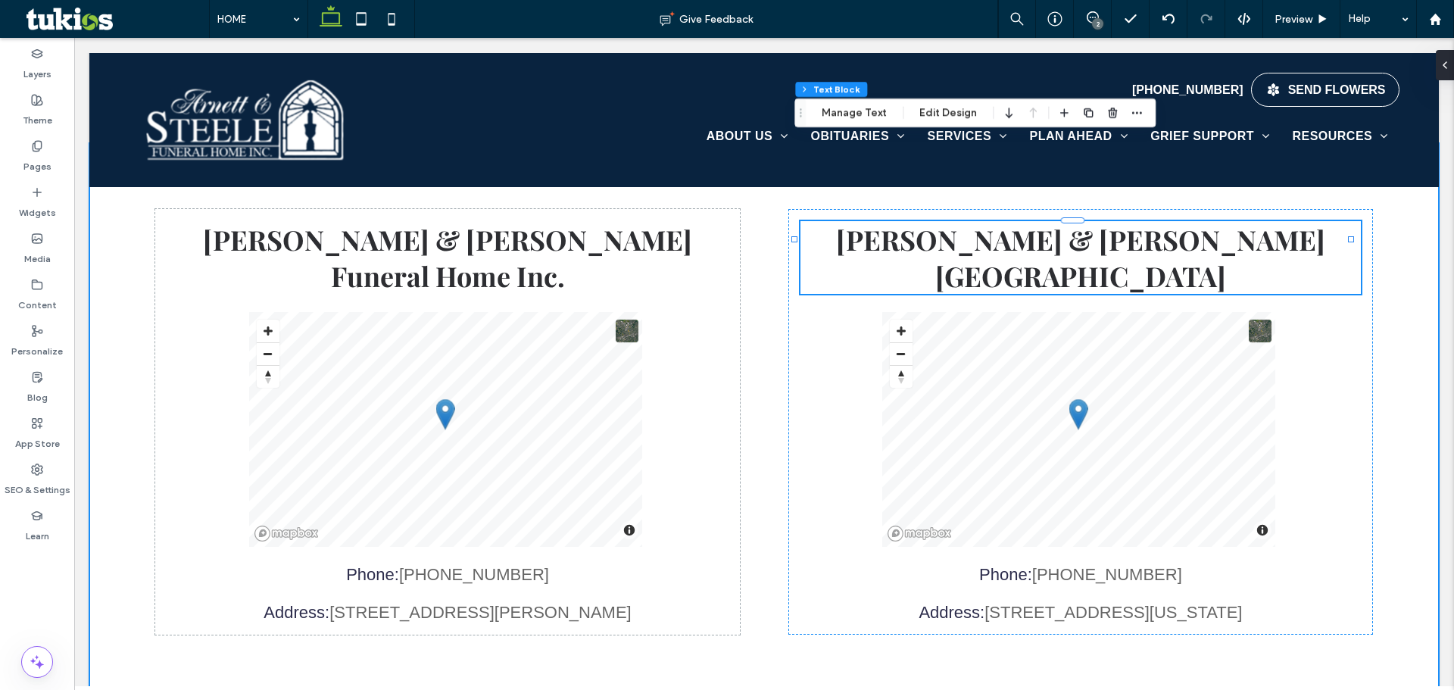
click at [677, 603] on div "Arnett & Steele Funeral Home Inc. © Mapbox © OpenStreetMap Improve this map Pho…" at bounding box center [763, 449] width 1349 height 612
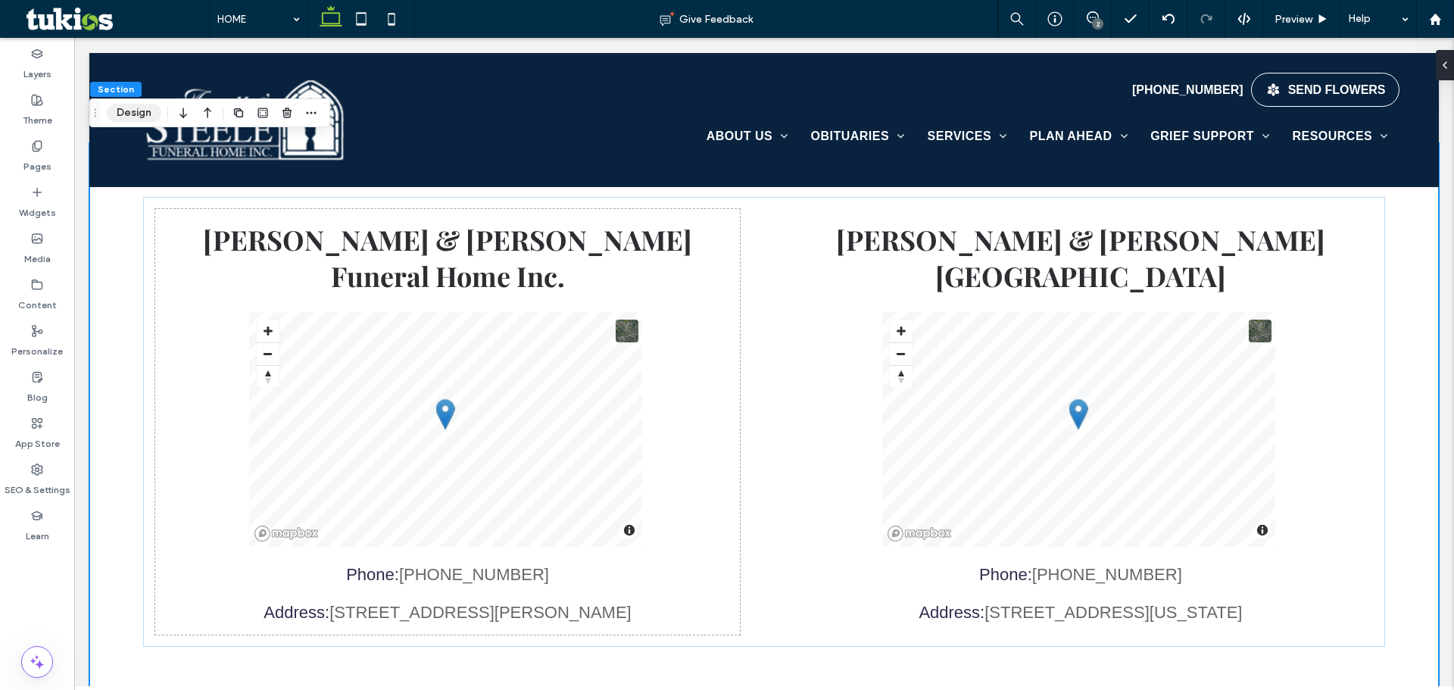
click at [149, 112] on button "Design" at bounding box center [134, 113] width 55 height 18
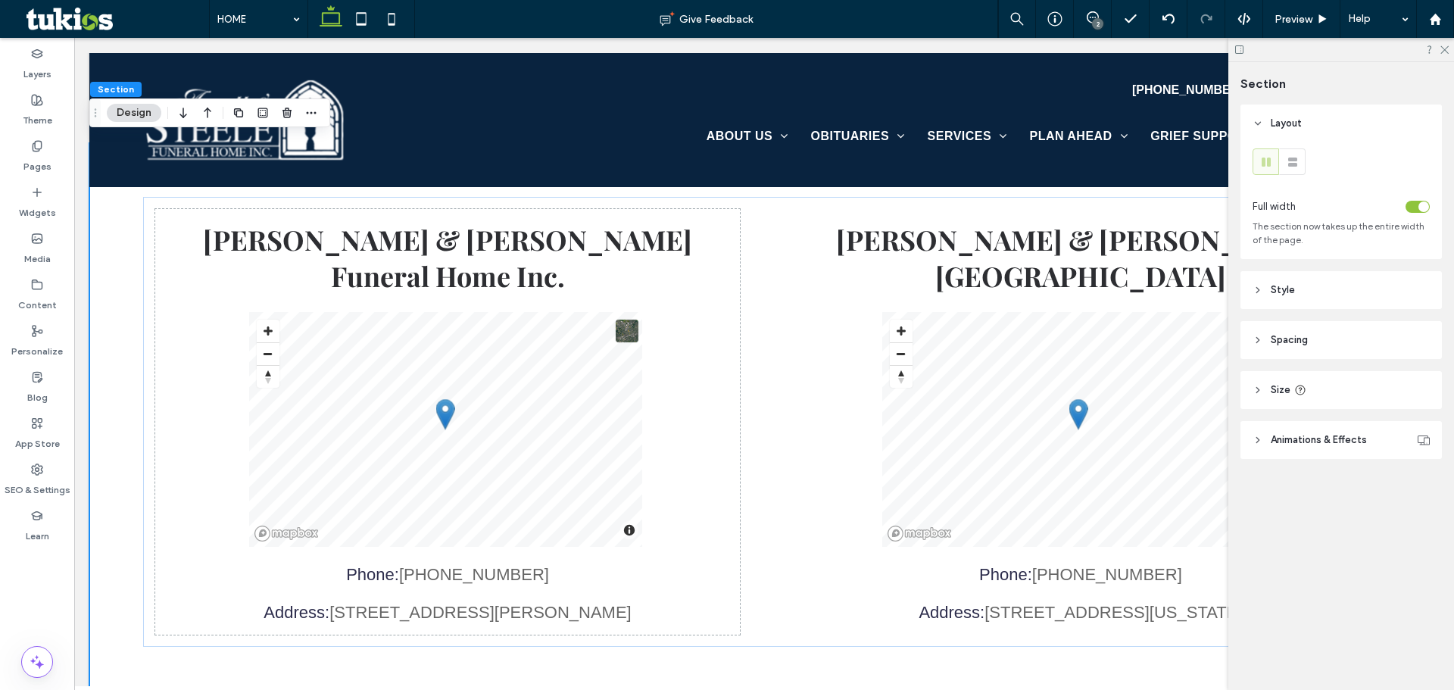
click at [1331, 342] on header "Spacing" at bounding box center [1340, 340] width 201 height 38
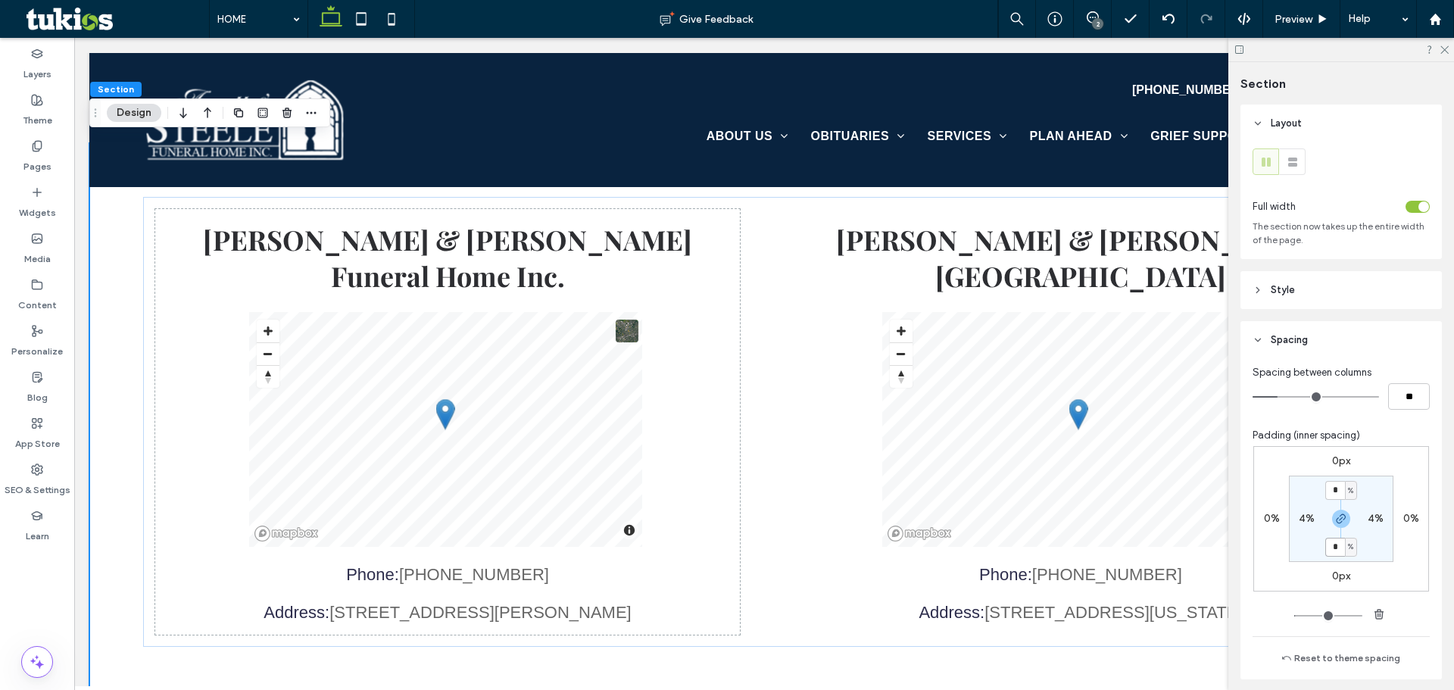
click at [1330, 551] on input "*" at bounding box center [1335, 547] width 20 height 19
type input "*"
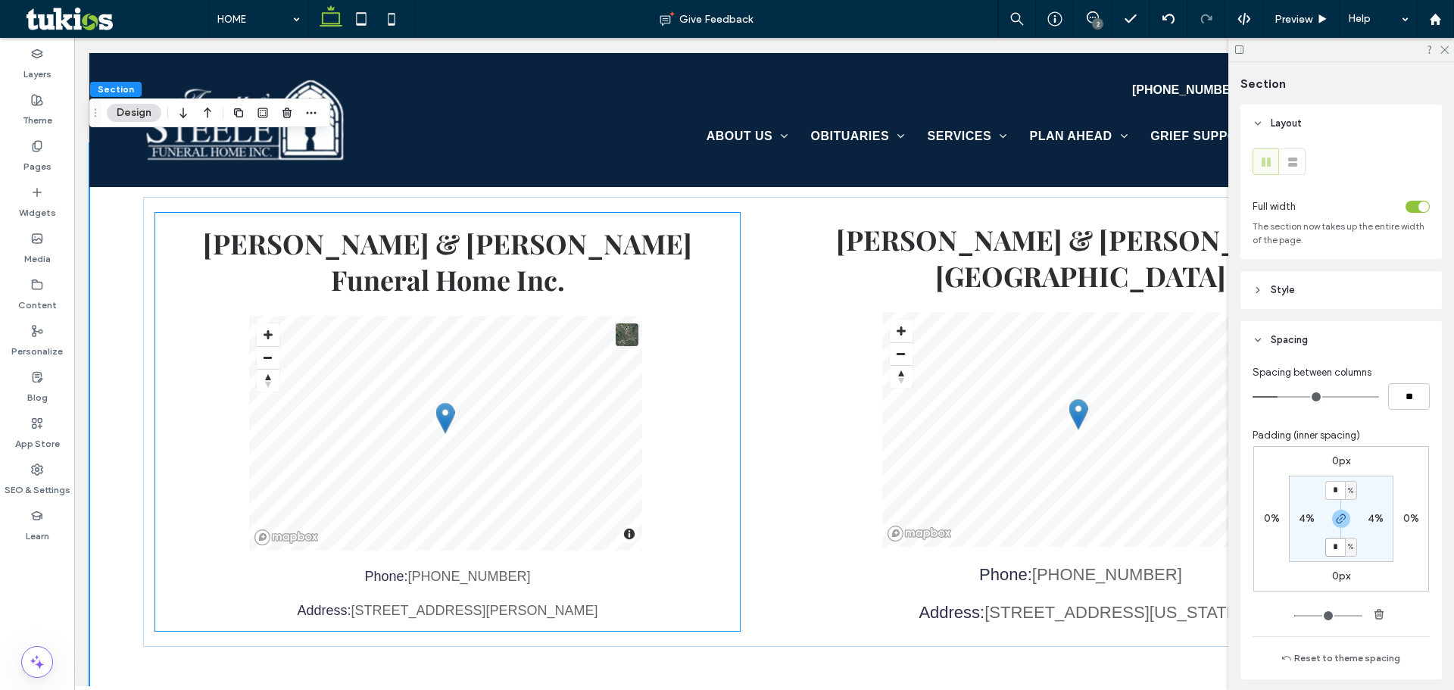
click at [452, 569] on div "Phone: (606) 337-2045" at bounding box center [448, 577] width 166 height 16
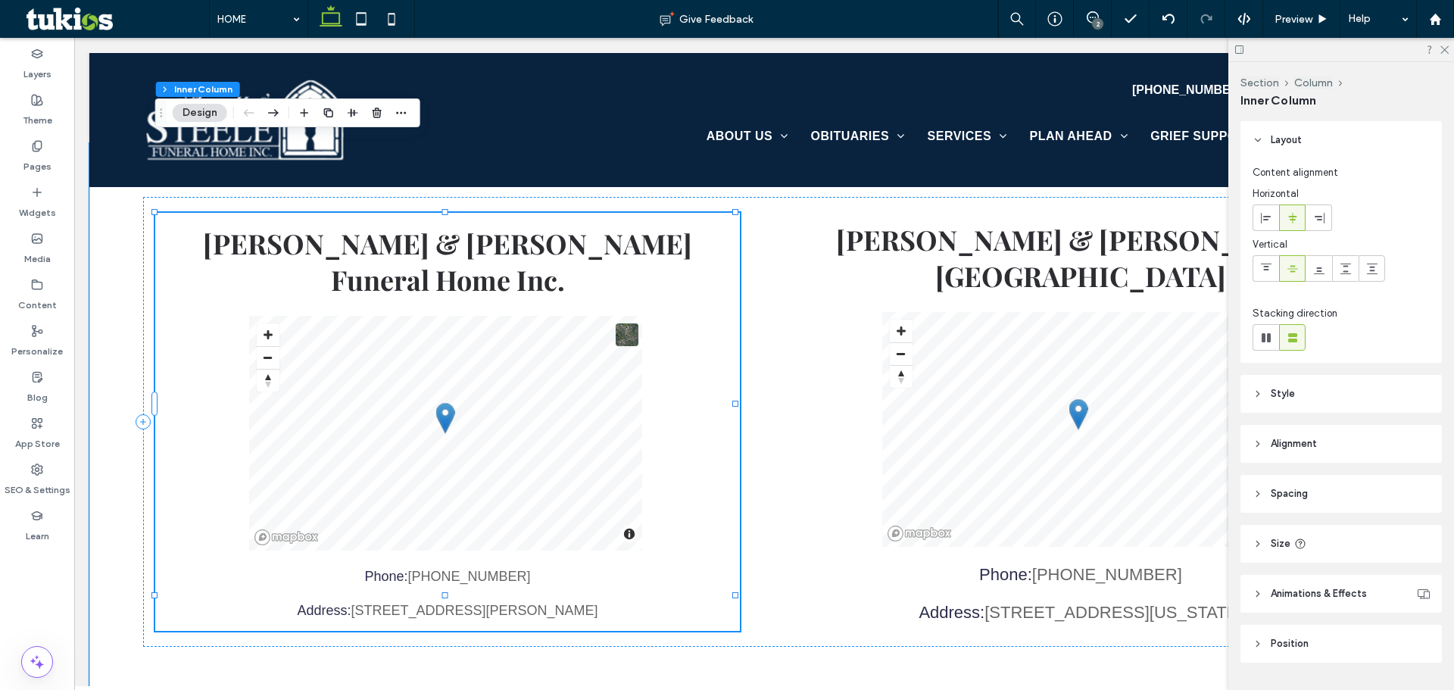
click at [452, 569] on div "Phone: (606) 337-2045" at bounding box center [448, 577] width 166 height 16
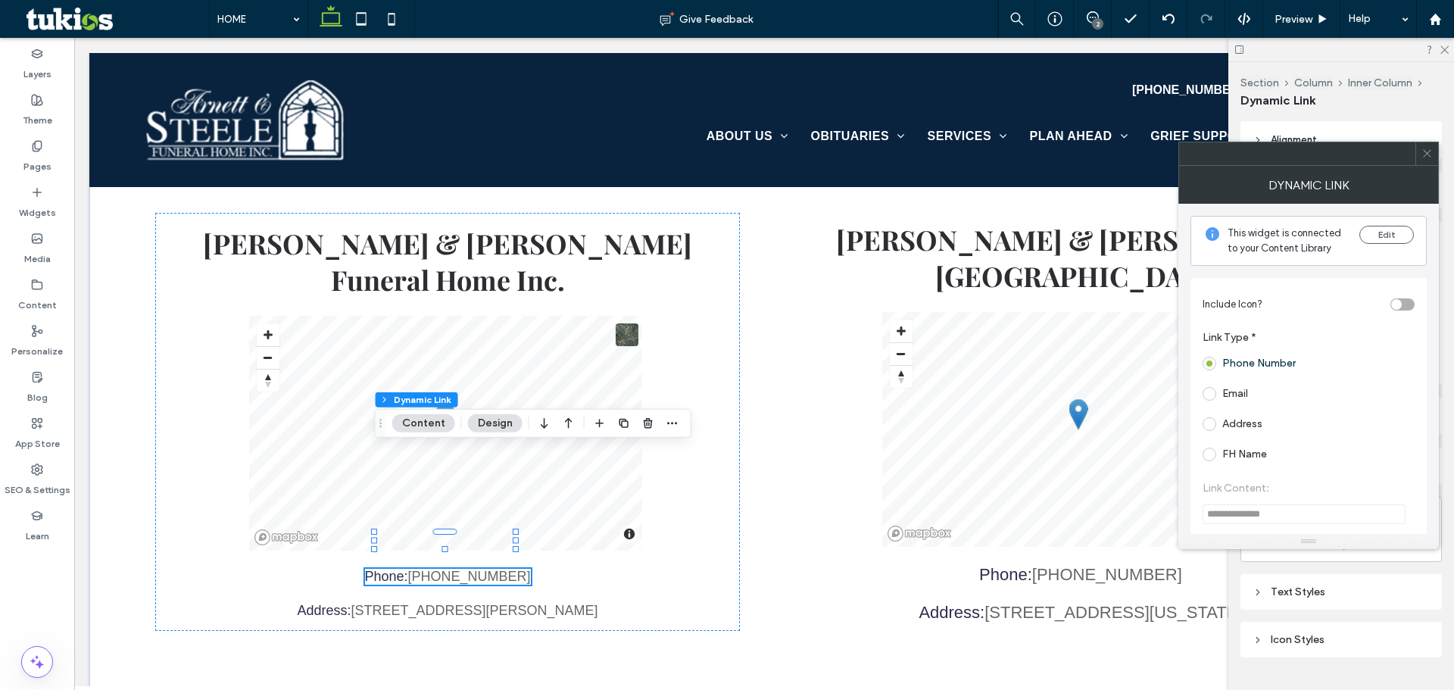
click at [1435, 153] on div at bounding box center [1426, 153] width 23 height 23
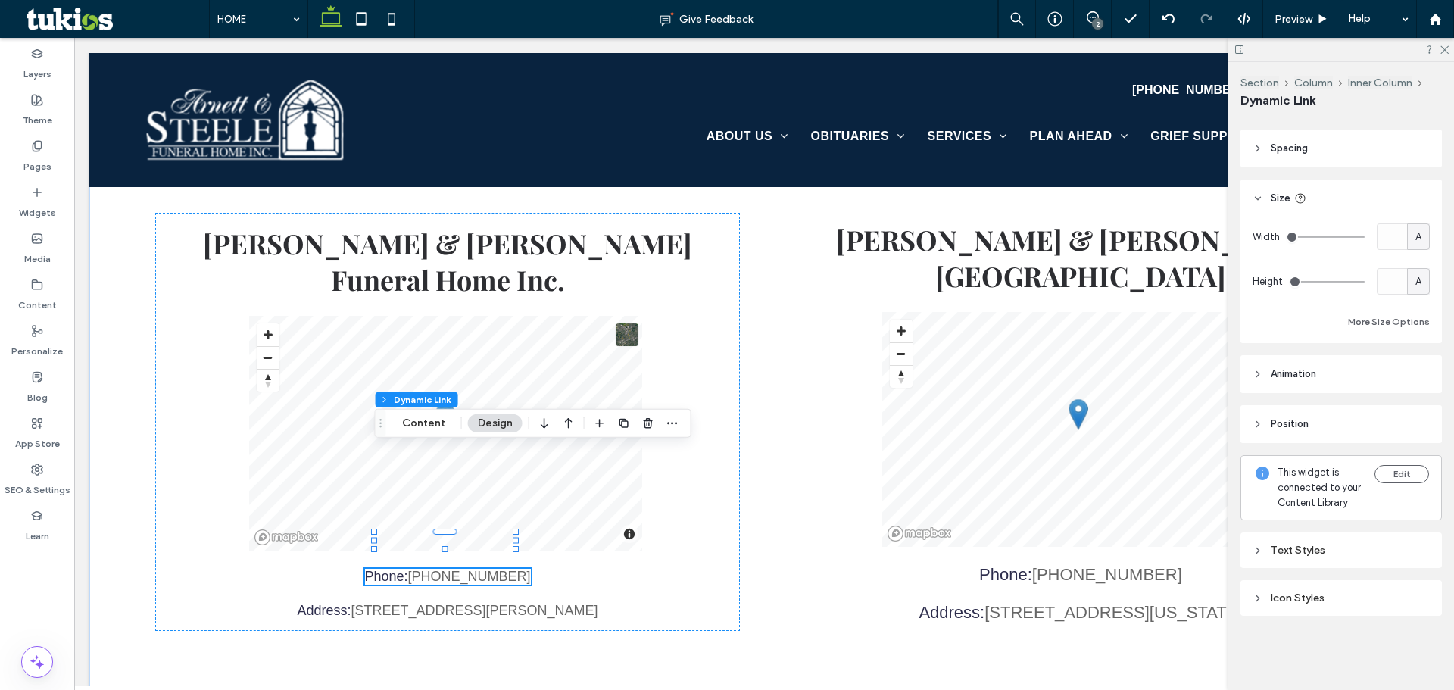
click at [1335, 548] on div "Text Styles" at bounding box center [1340, 550] width 177 height 13
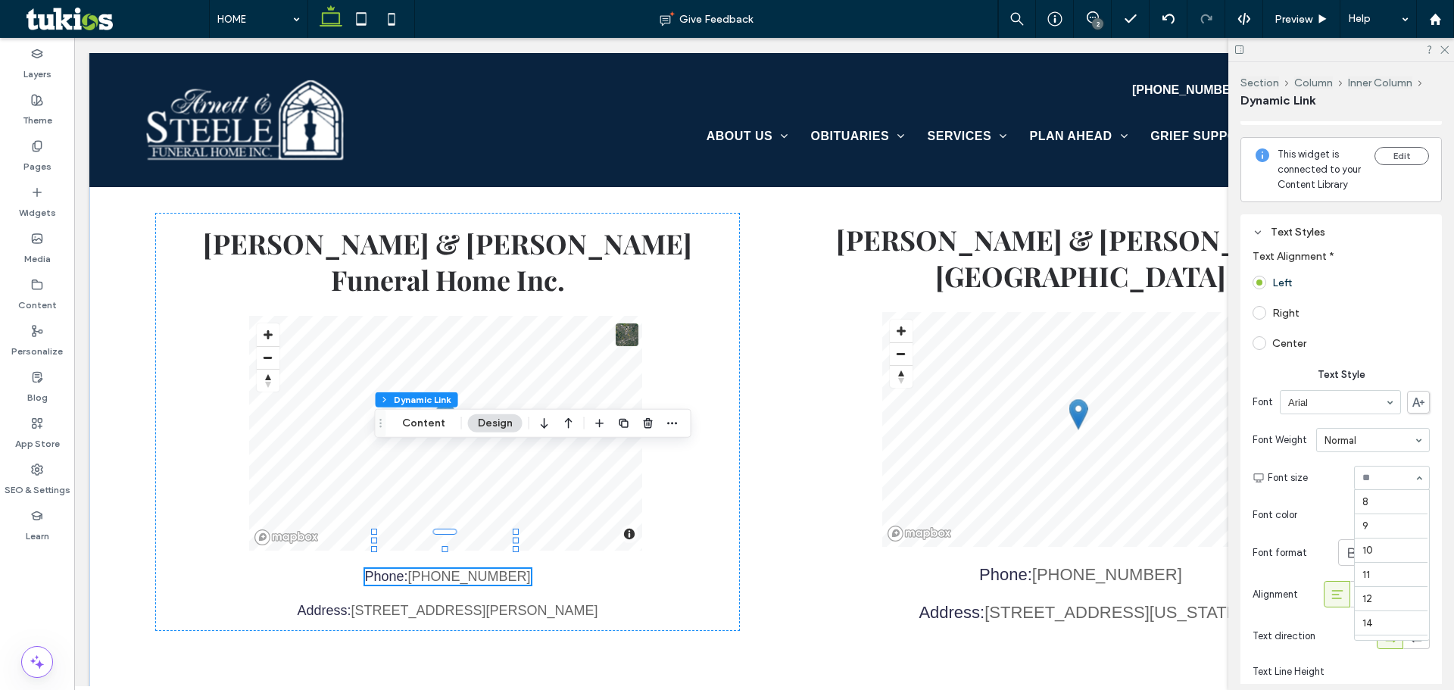
scroll to position [170, 0]
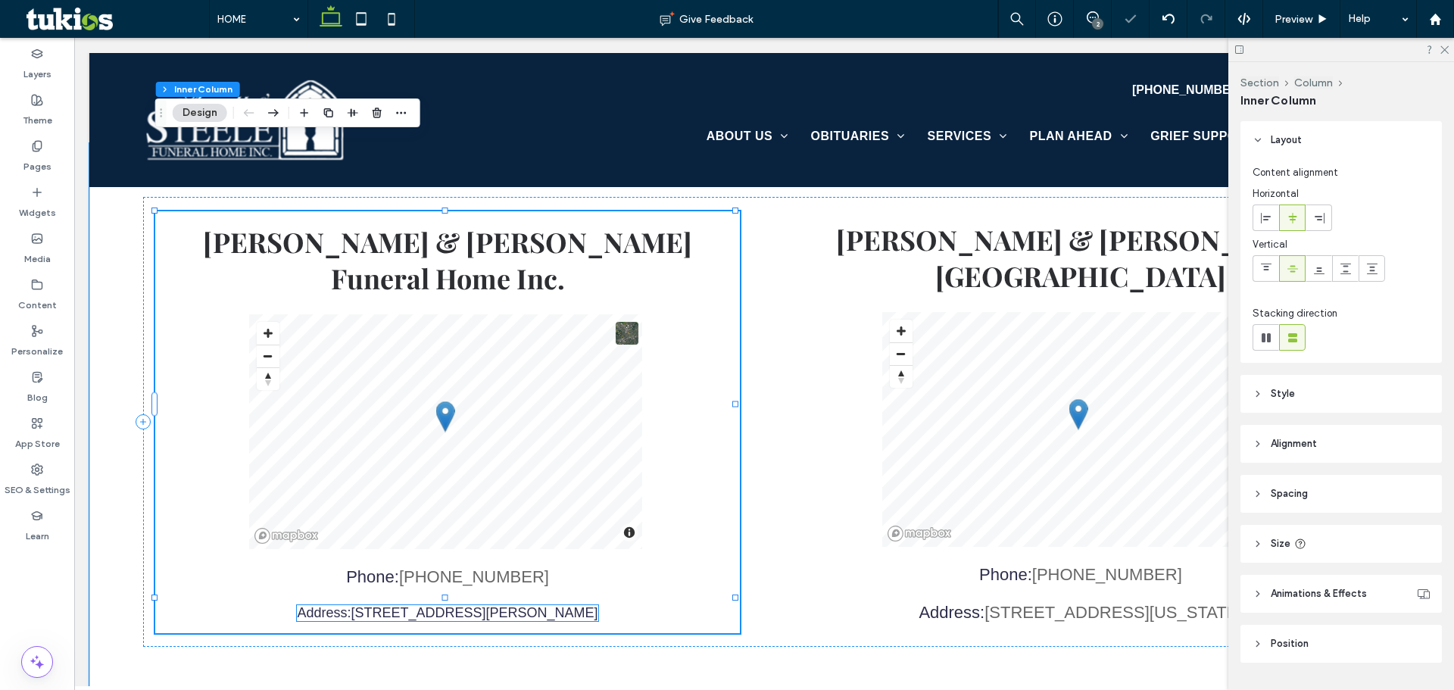
click at [504, 605] on link "106 S. Cherry St., Pineville, KY 40977" at bounding box center [474, 612] width 247 height 15
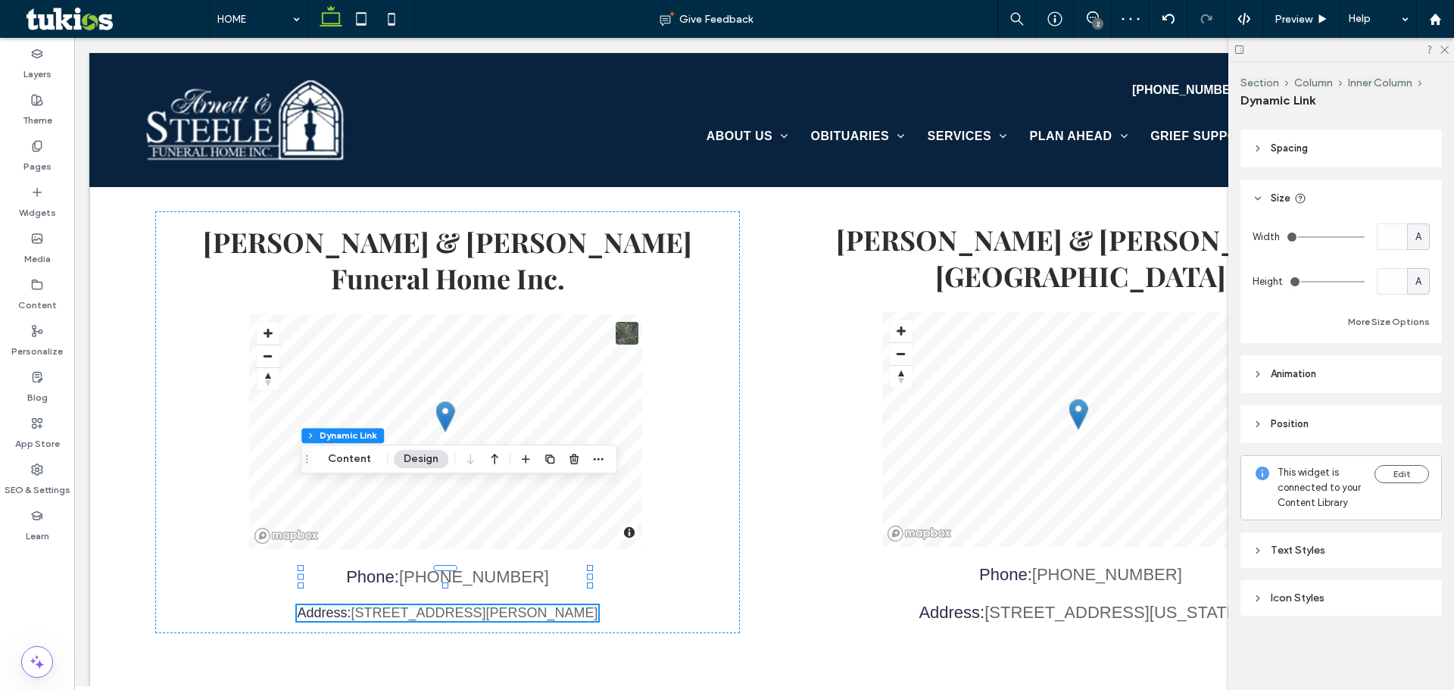
click at [1342, 560] on div "Text Styles" at bounding box center [1340, 550] width 177 height 20
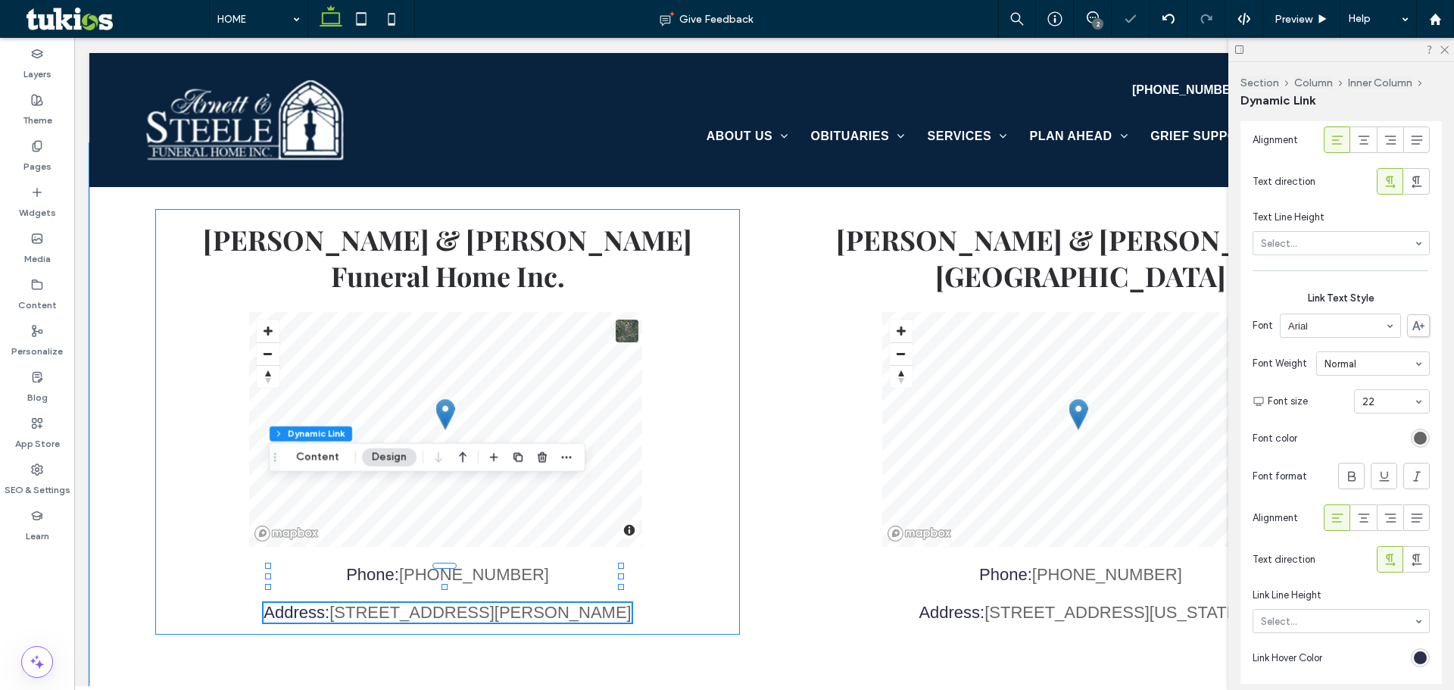
click at [663, 462] on div "Arnett & Steele Funeral Home Inc. © Mapbox © OpenStreetMap Improve this map Pho…" at bounding box center [447, 422] width 585 height 426
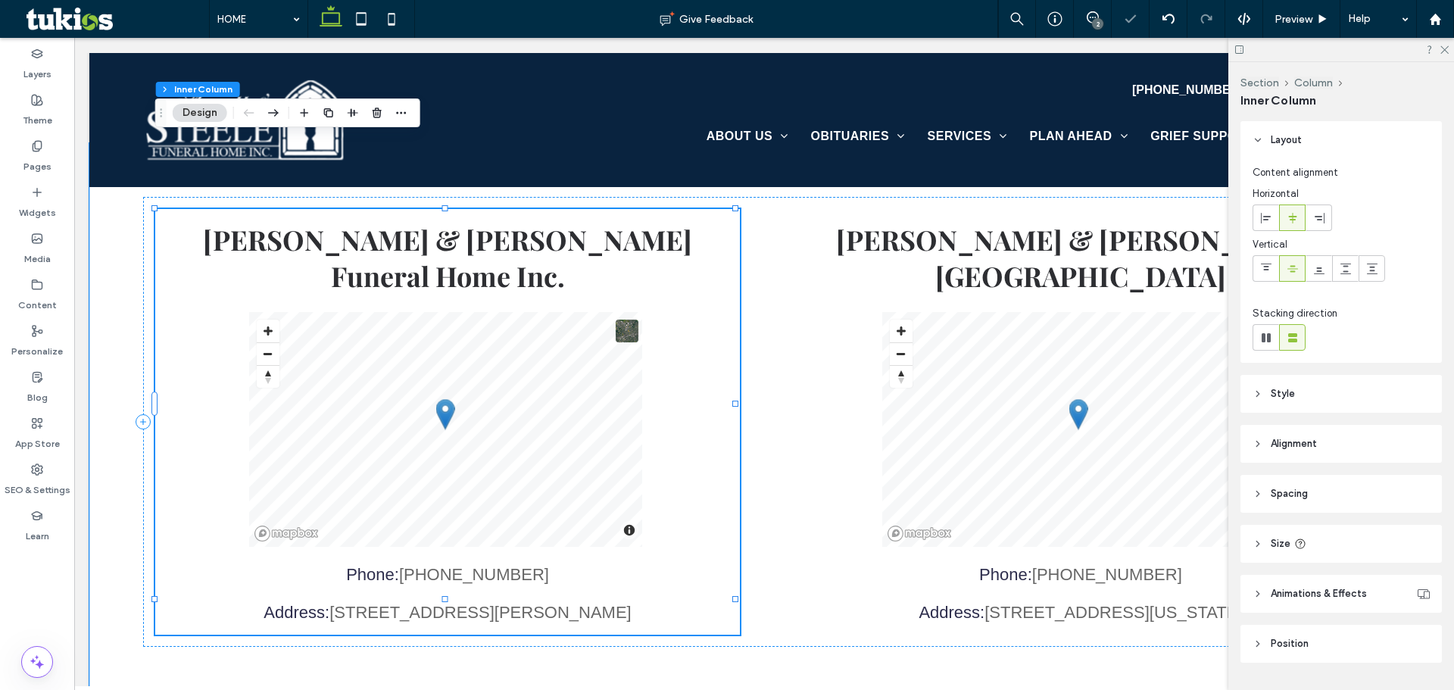
click at [555, 459] on div "Arnett & Steele Funeral Home Inc. © Mapbox © OpenStreetMap Improve this map Pho…" at bounding box center [447, 422] width 585 height 426
click at [526, 565] on link "(606) 337-2045" at bounding box center [474, 574] width 150 height 19
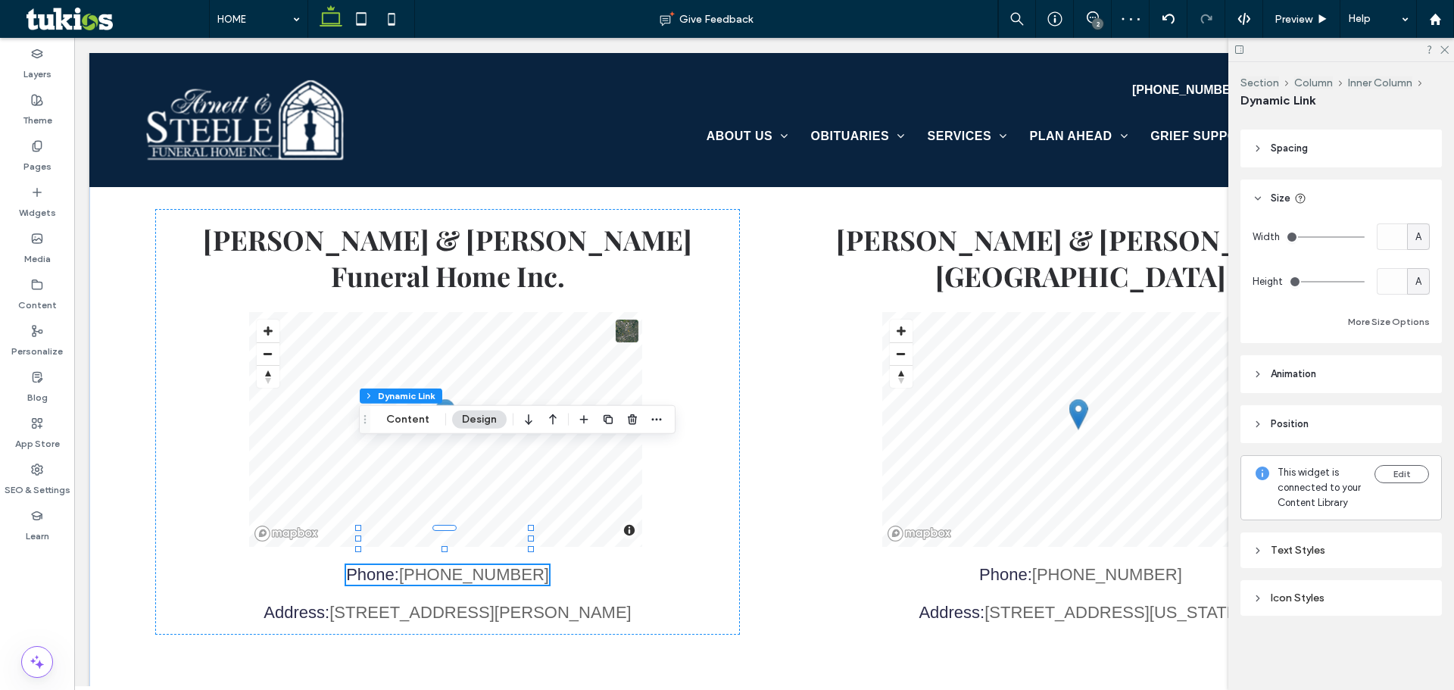
click at [1333, 556] on div "Text Styles" at bounding box center [1340, 550] width 177 height 13
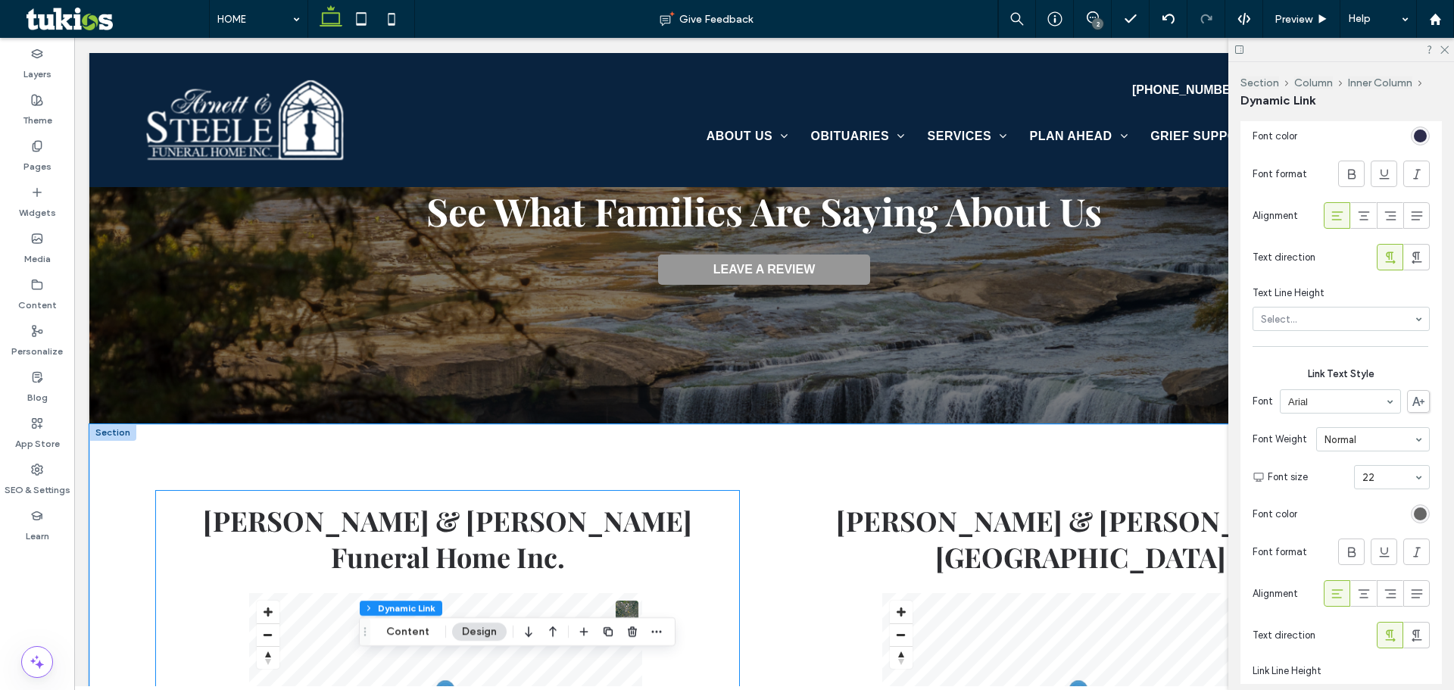
scroll to position [2911, 0]
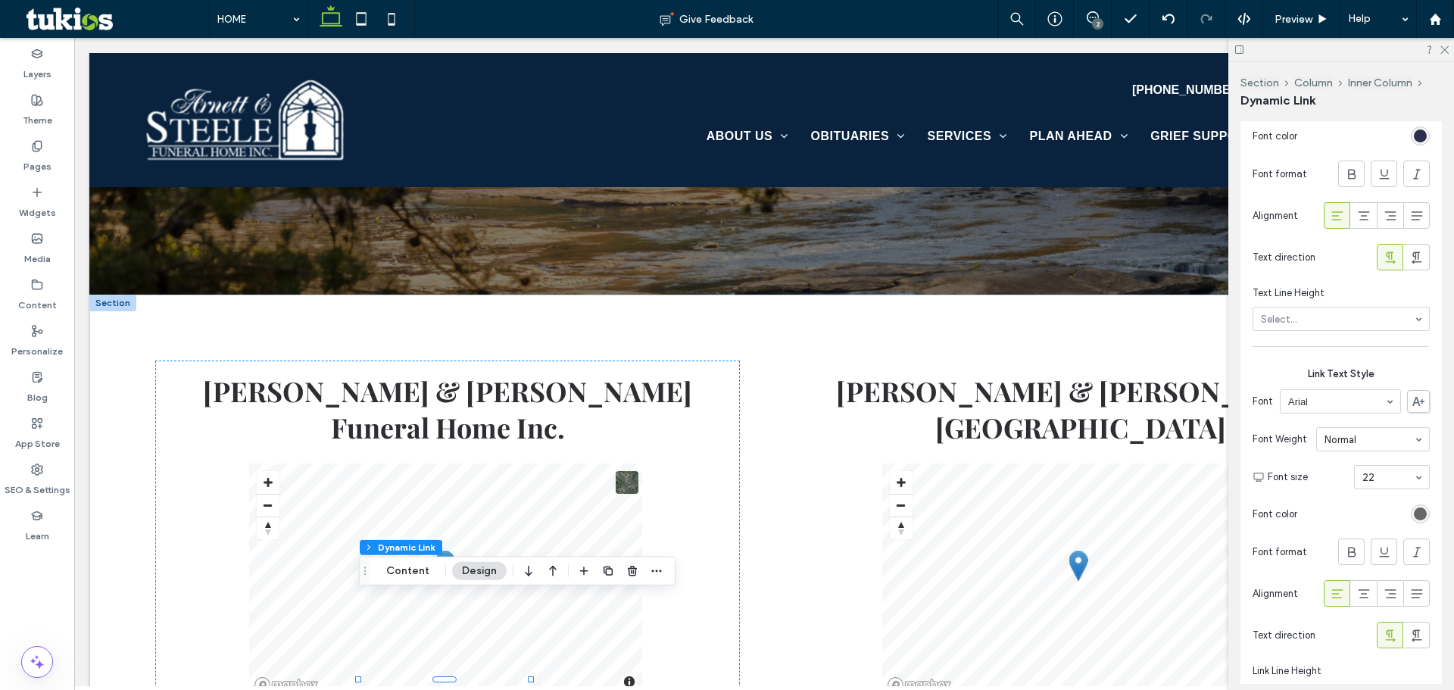
click at [1441, 39] on div at bounding box center [1341, 49] width 226 height 23
click at [1444, 45] on icon at bounding box center [1444, 49] width 10 height 10
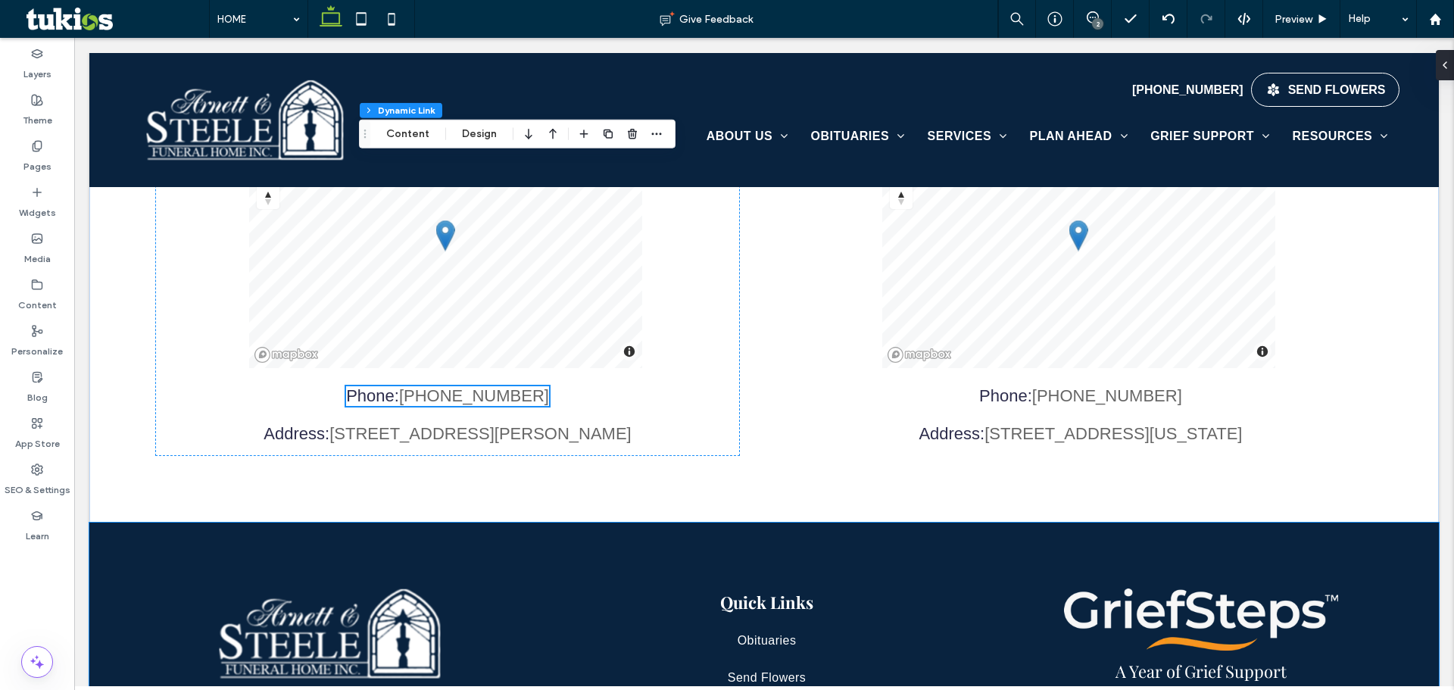
scroll to position [3366, 0]
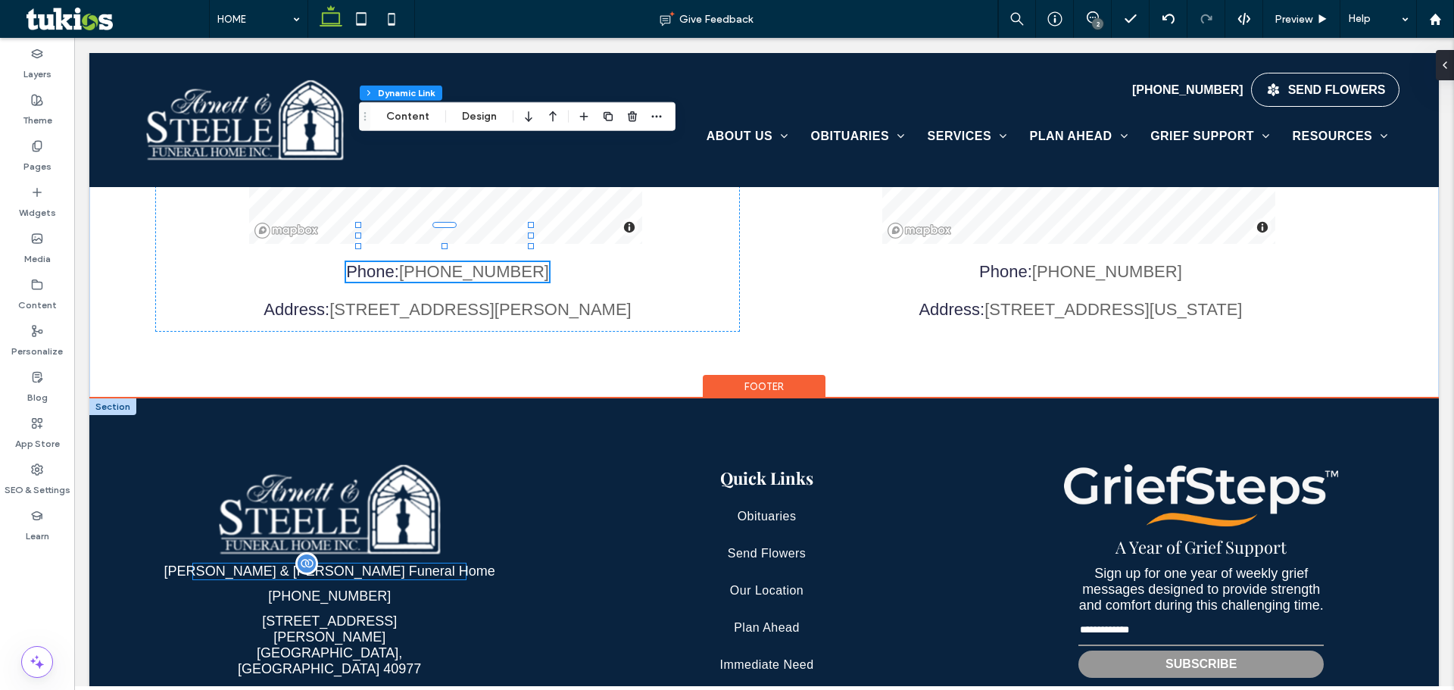
click at [362, 563] on link "Arnett & Steele Funeral Home" at bounding box center [329, 570] width 331 height 15
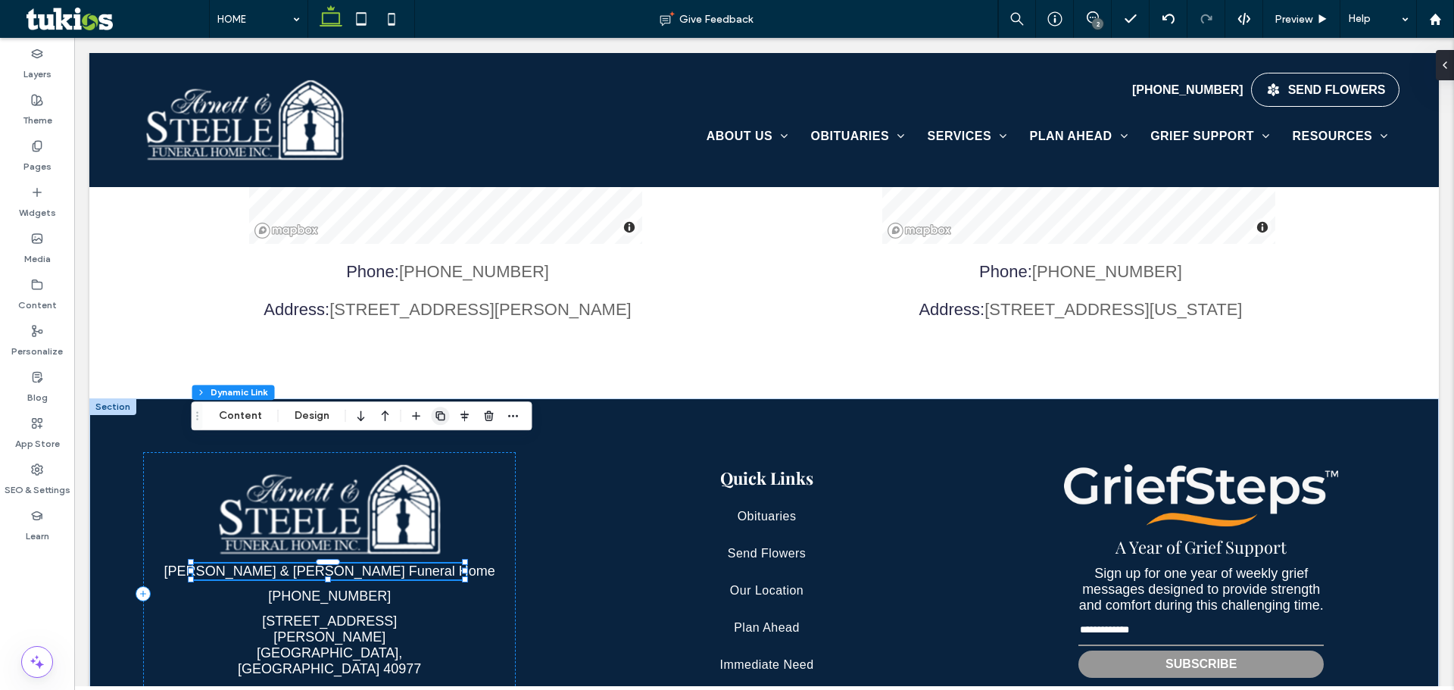
click at [440, 410] on icon "button" at bounding box center [441, 416] width 12 height 12
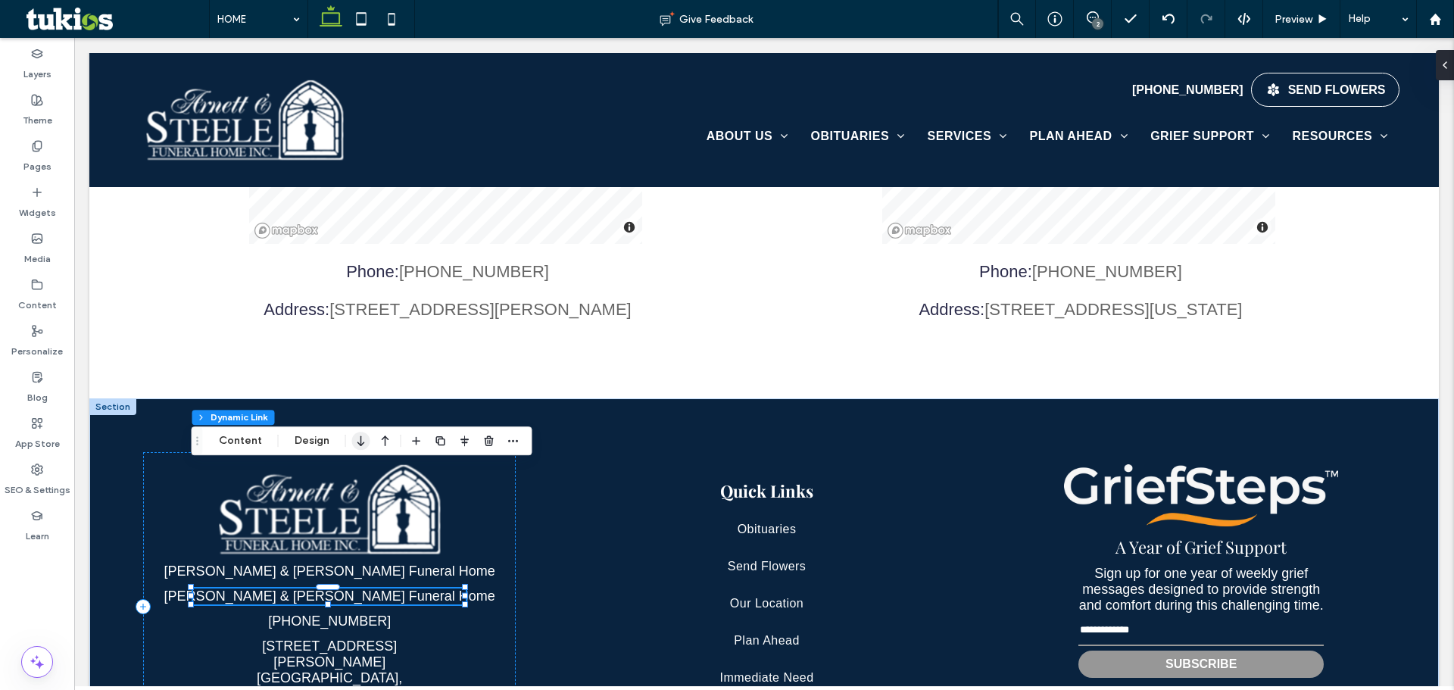
click at [359, 436] on icon "button" at bounding box center [361, 440] width 18 height 27
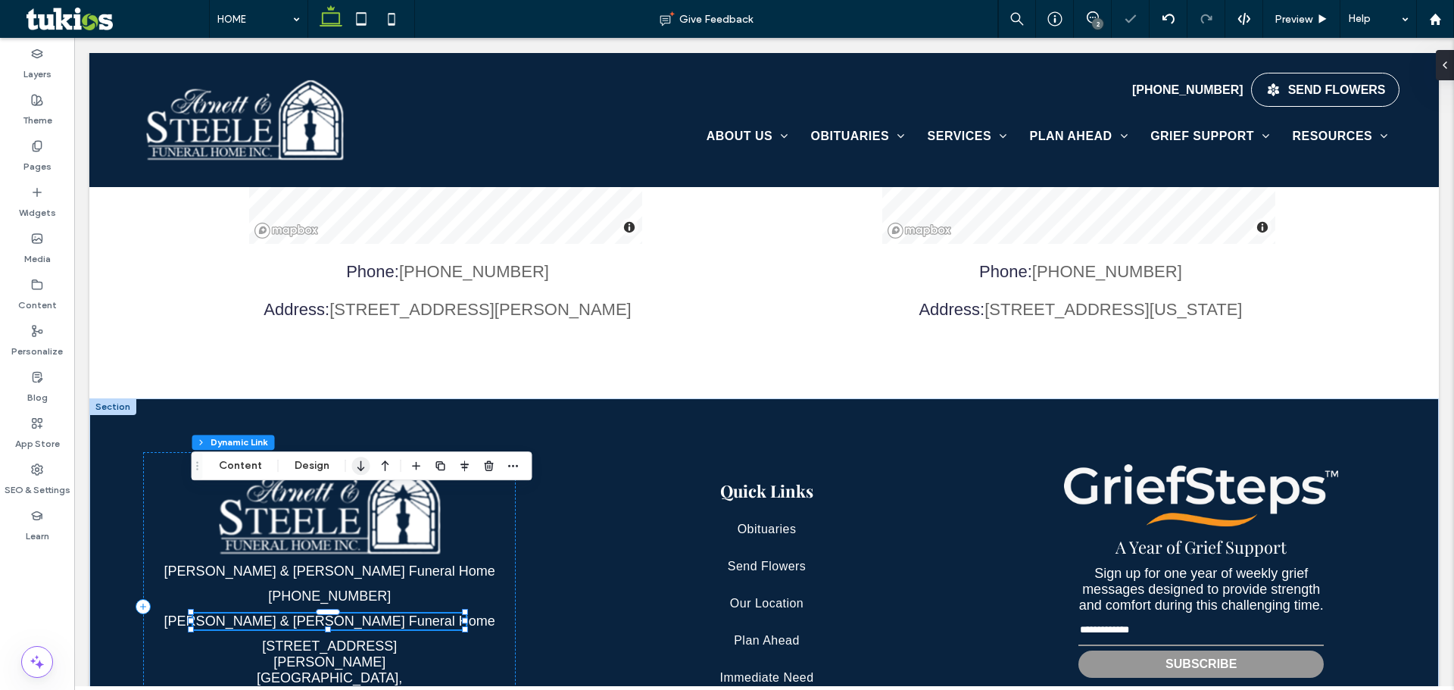
click at [363, 463] on icon "button" at bounding box center [361, 465] width 18 height 27
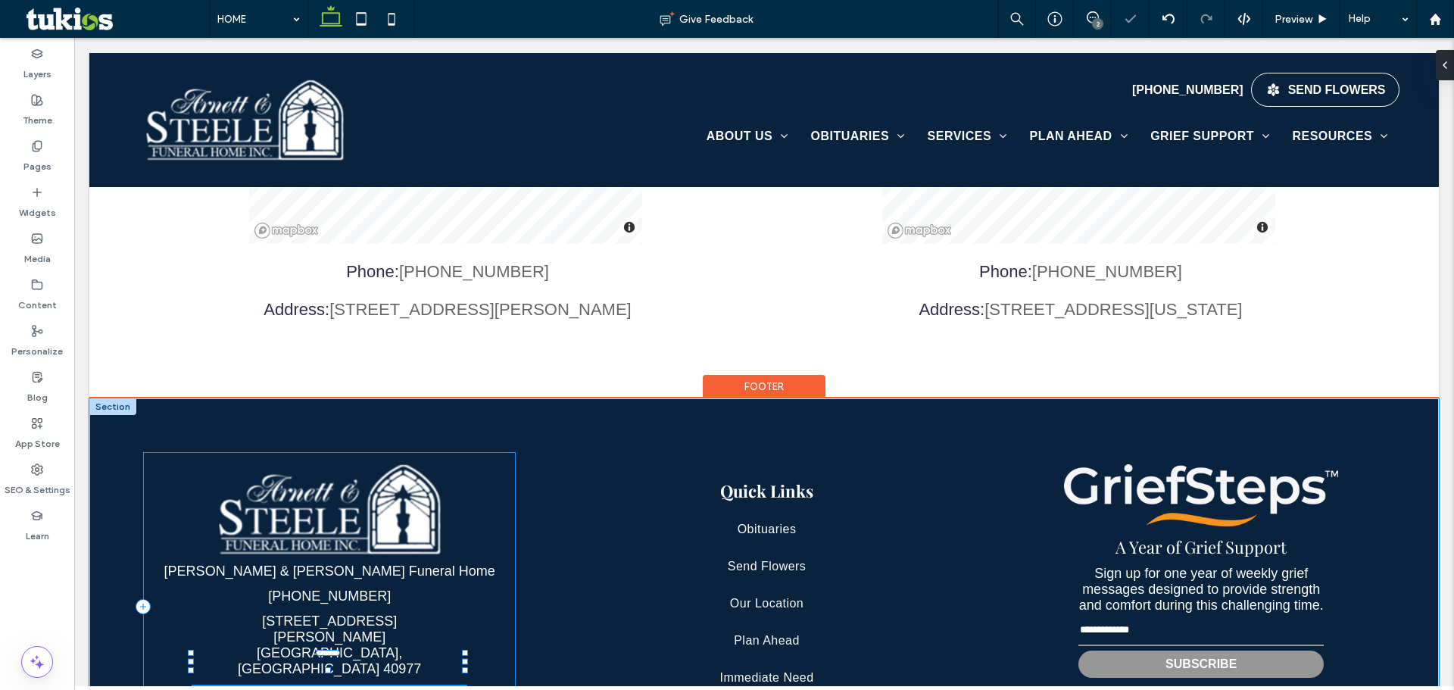
click at [328, 666] on div at bounding box center [328, 669] width 6 height 6
type input "**"
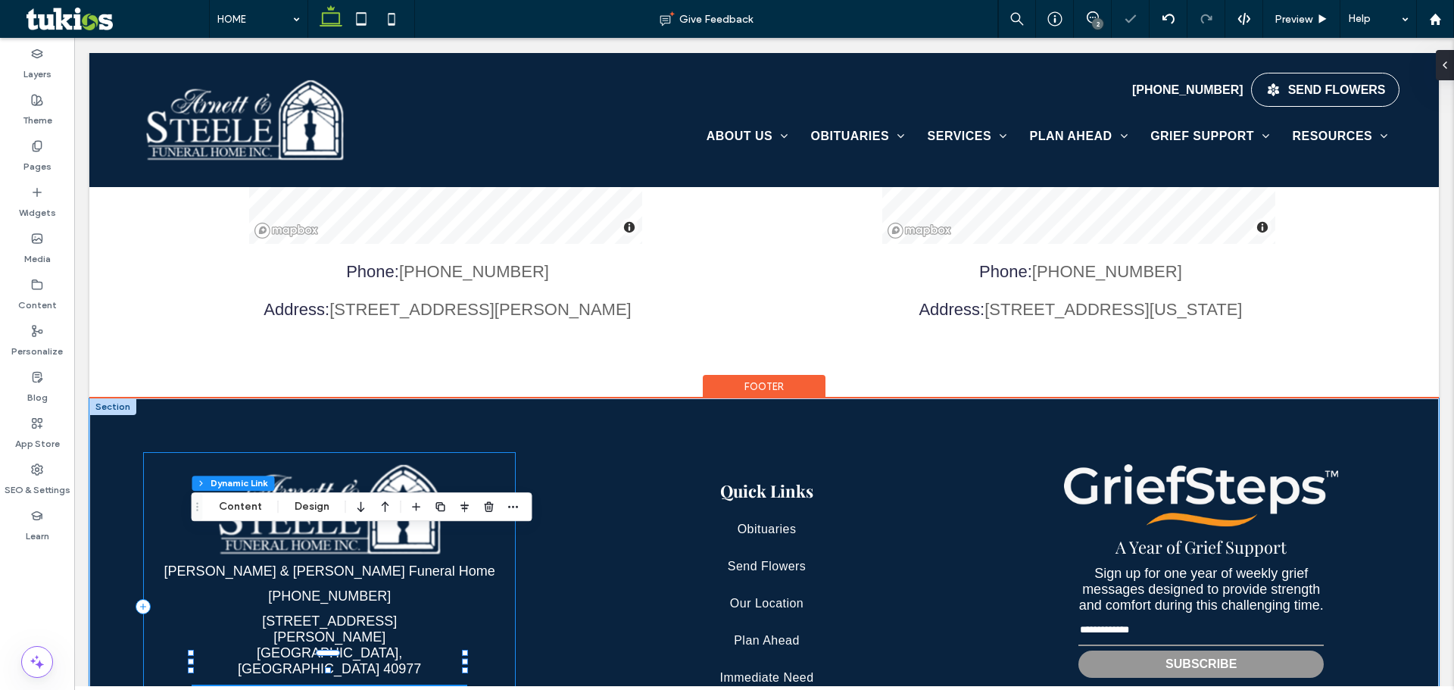
click at [328, 666] on div at bounding box center [328, 669] width 6 height 6
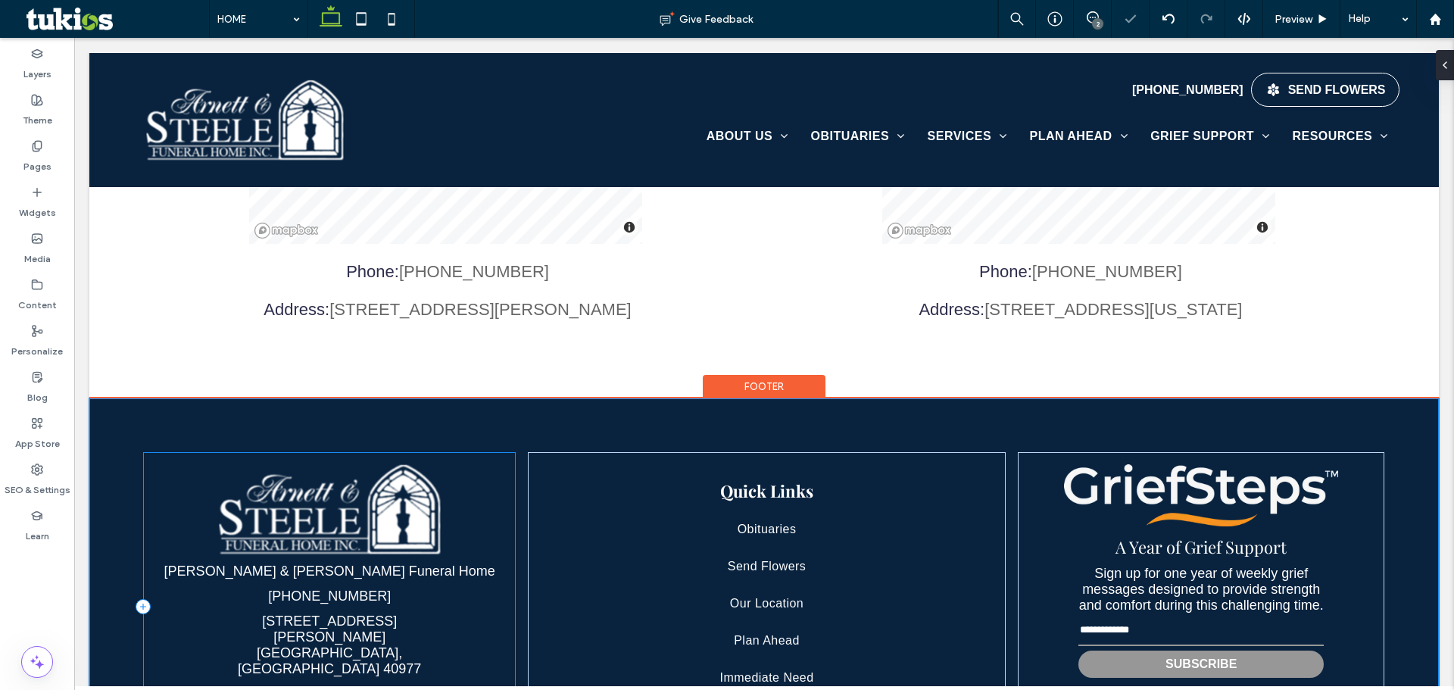
click at [328, 550] on div "Arnett & Steele Funeral Home (606) 337-2045 106 S. Cherry St. Pineville, KY 409…" at bounding box center [329, 606] width 373 height 308
click at [333, 686] on div "Arnett & Steele Funeral Home" at bounding box center [329, 694] width 273 height 16
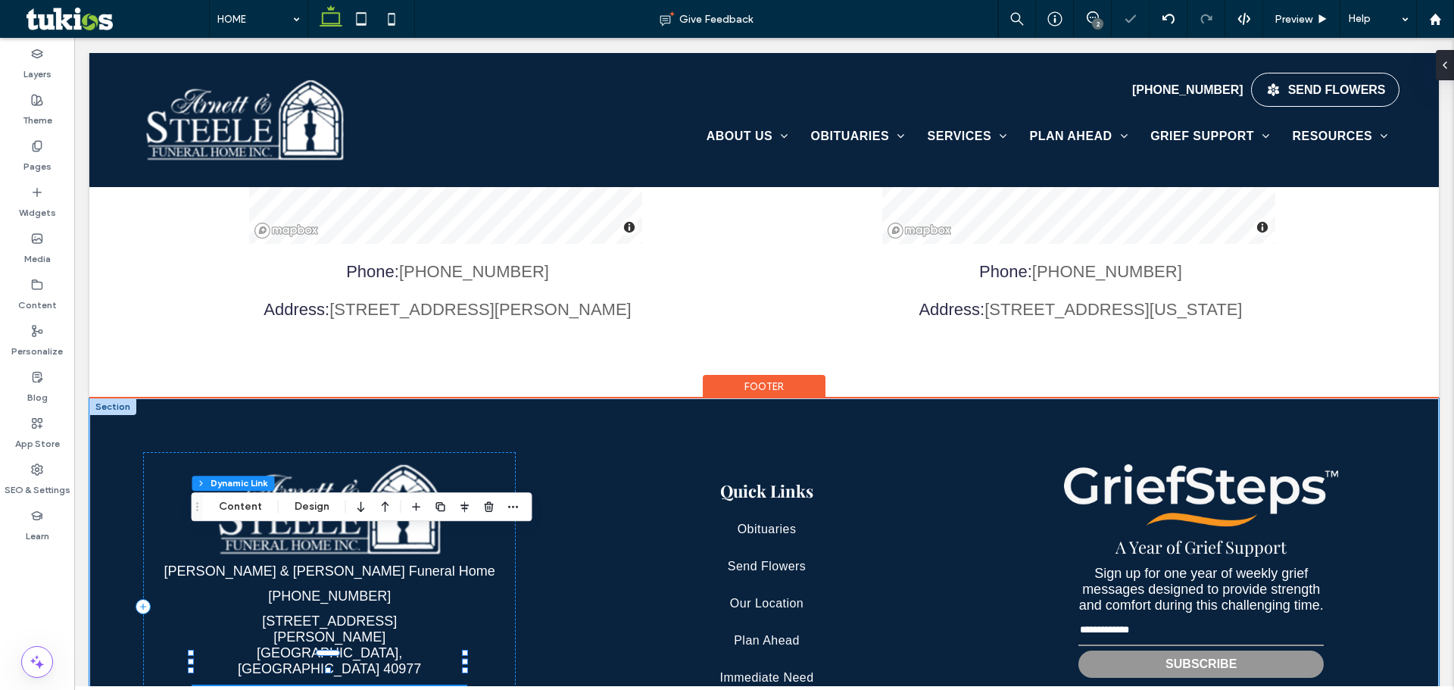
click at [333, 686] on div "Arnett & Steele Funeral Home" at bounding box center [329, 694] width 273 height 16
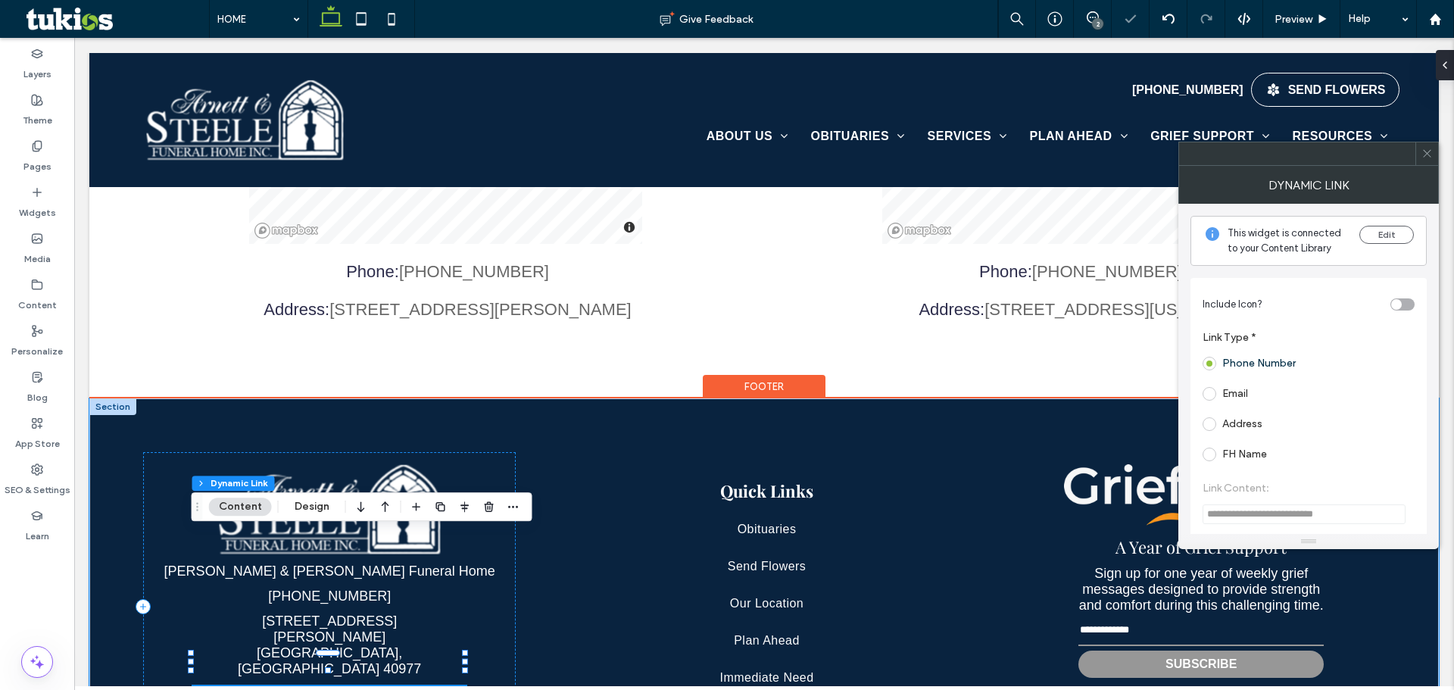
click at [346, 669] on div at bounding box center [328, 669] width 273 height 1
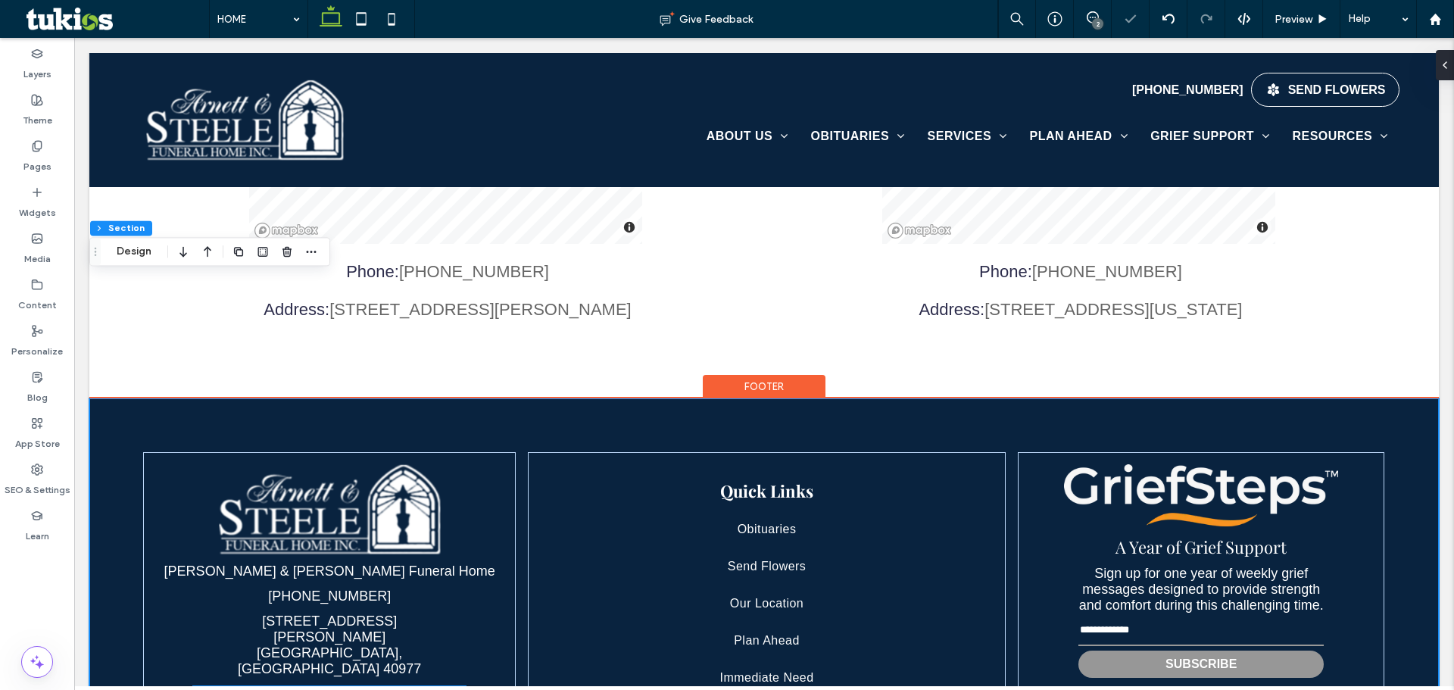
click at [337, 686] on div "Arnett & Steele Funeral Home" at bounding box center [329, 694] width 273 height 16
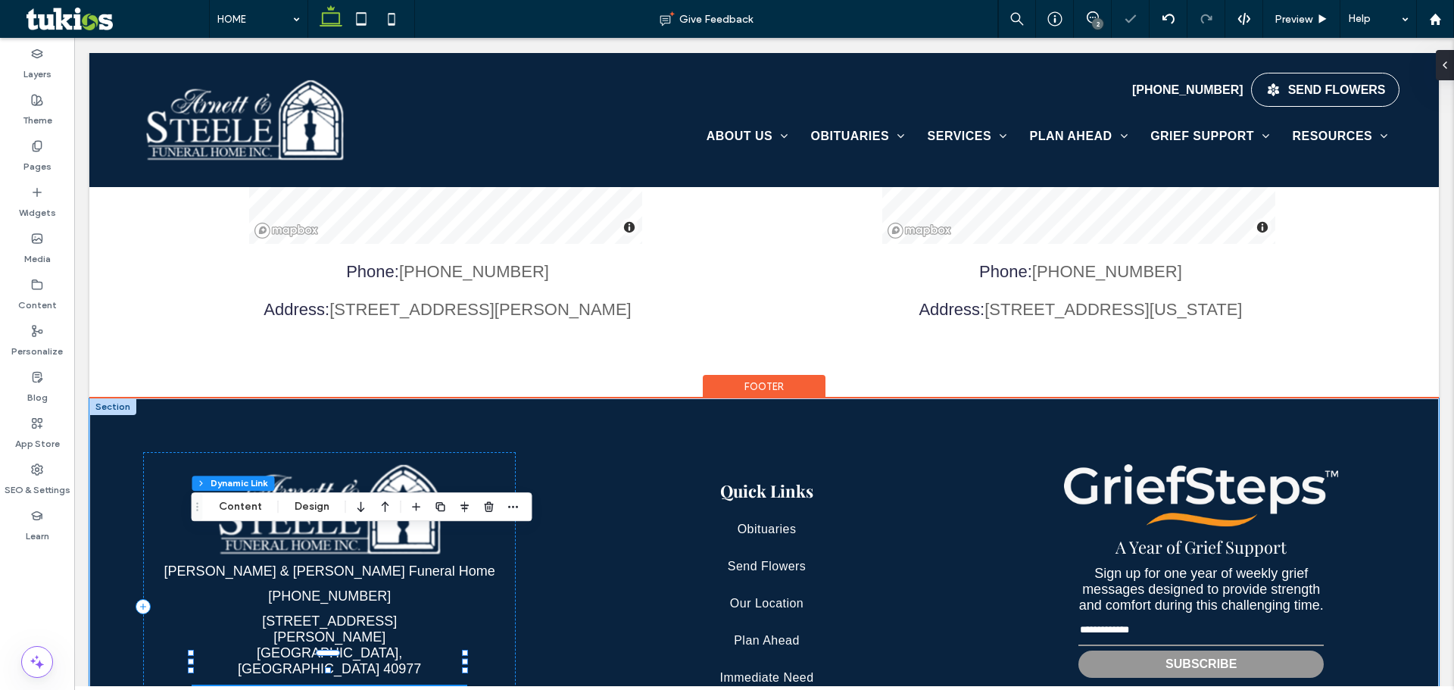
click at [336, 686] on div "Arnett & Steele Funeral Home" at bounding box center [329, 694] width 273 height 16
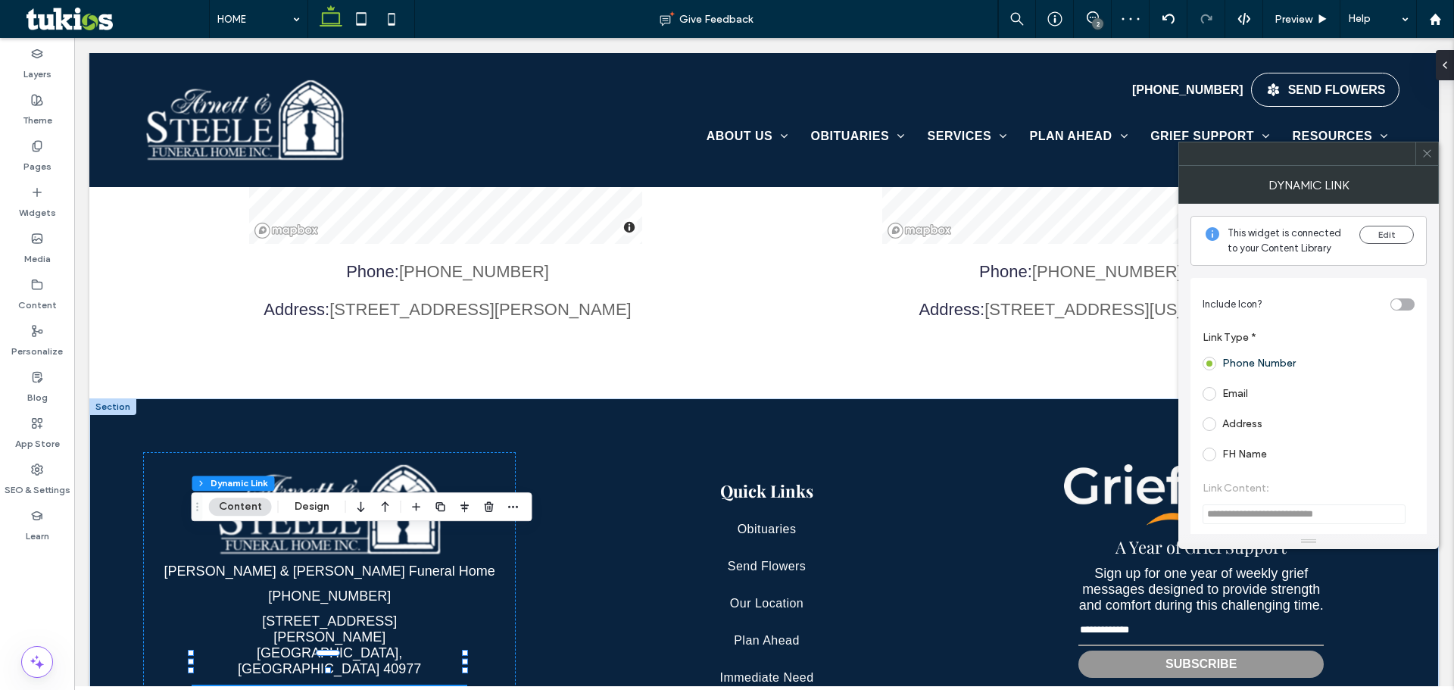
click at [1423, 155] on icon at bounding box center [1426, 153] width 11 height 11
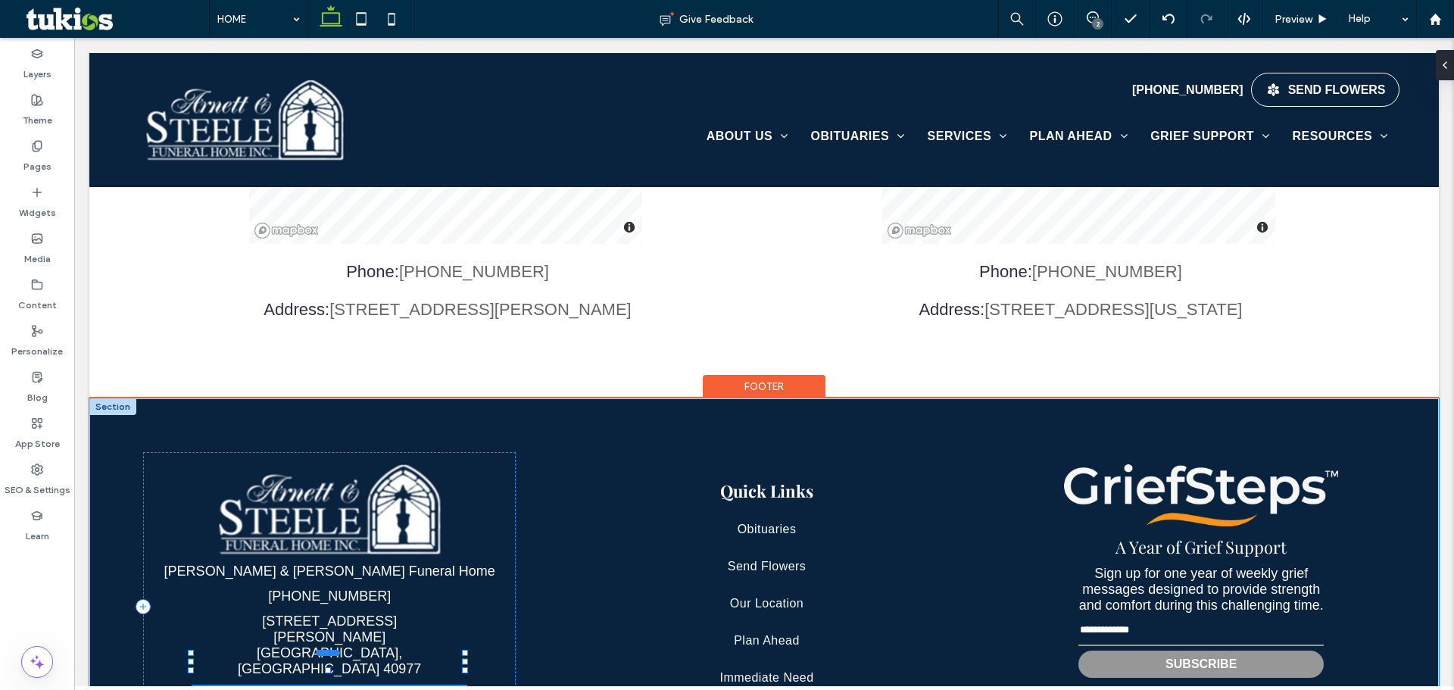
click at [329, 649] on div at bounding box center [328, 652] width 24 height 6
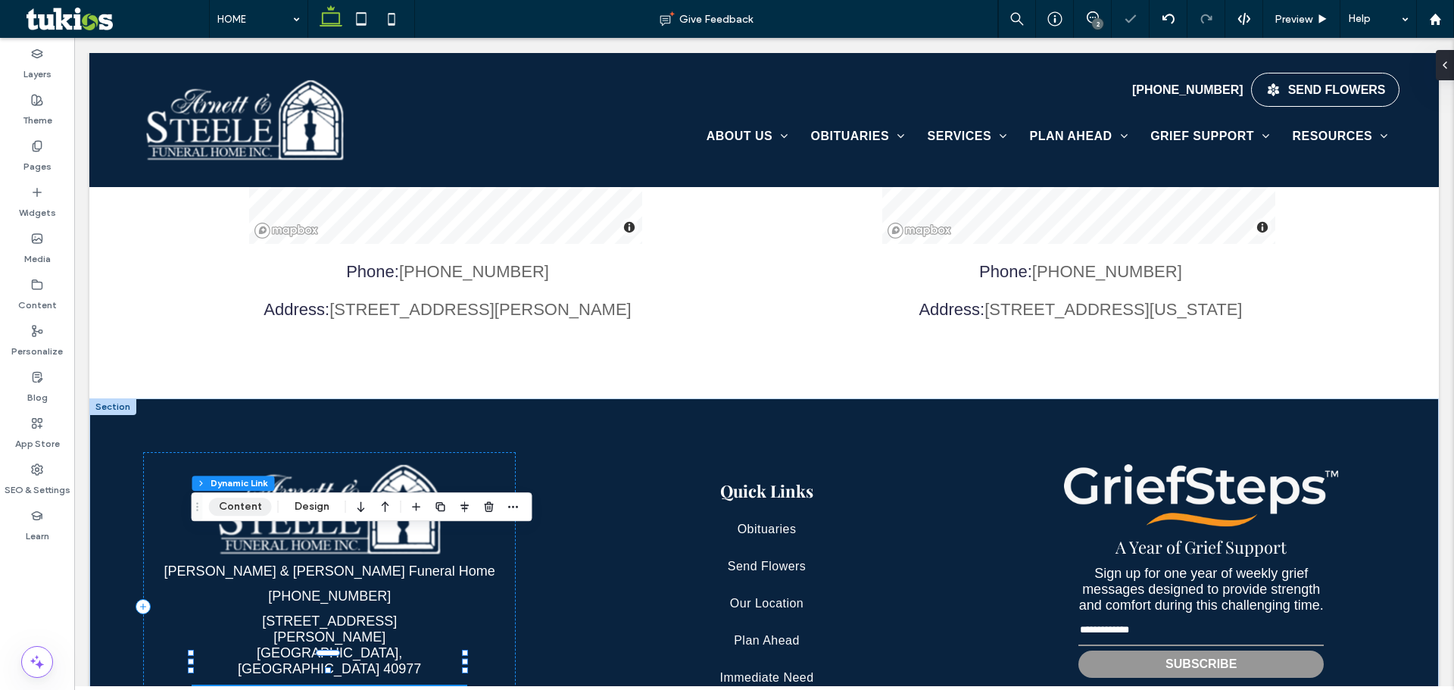
click at [260, 506] on button "Content" at bounding box center [240, 506] width 63 height 18
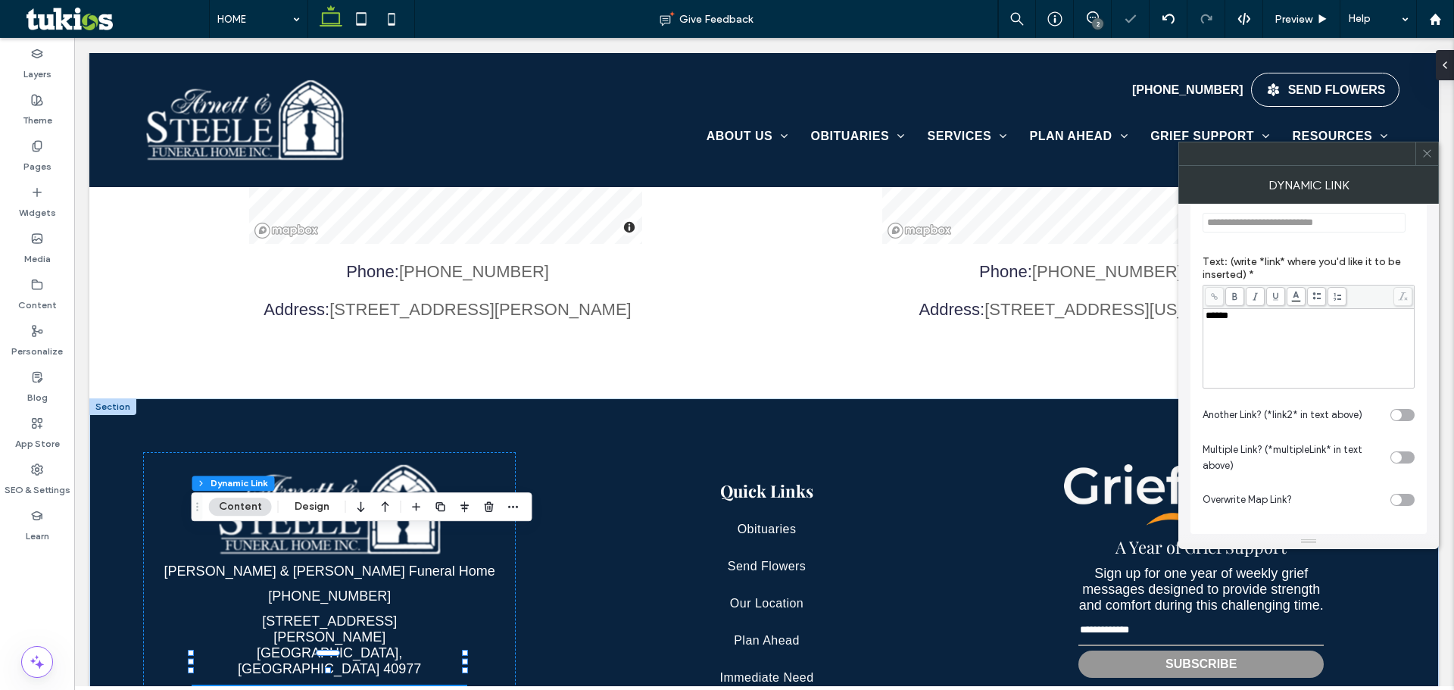
scroll to position [300, 0]
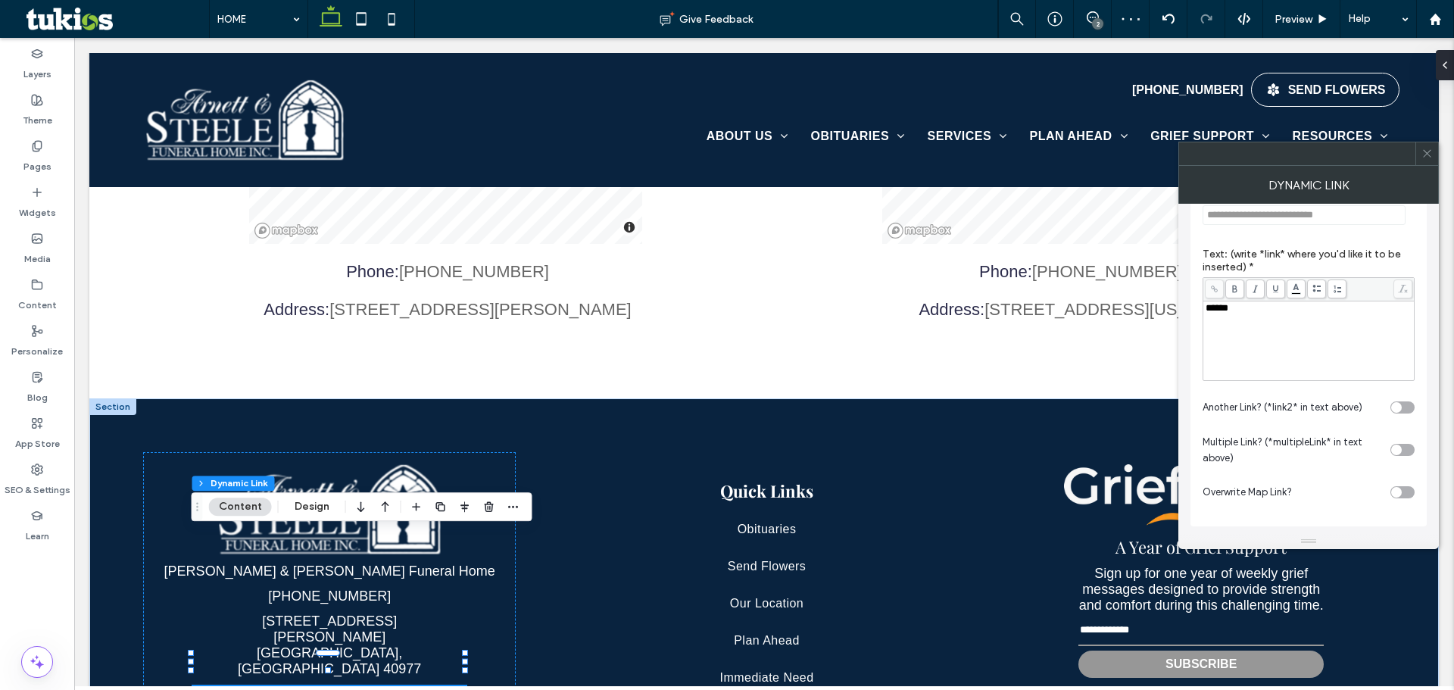
click at [1421, 157] on icon at bounding box center [1426, 153] width 11 height 11
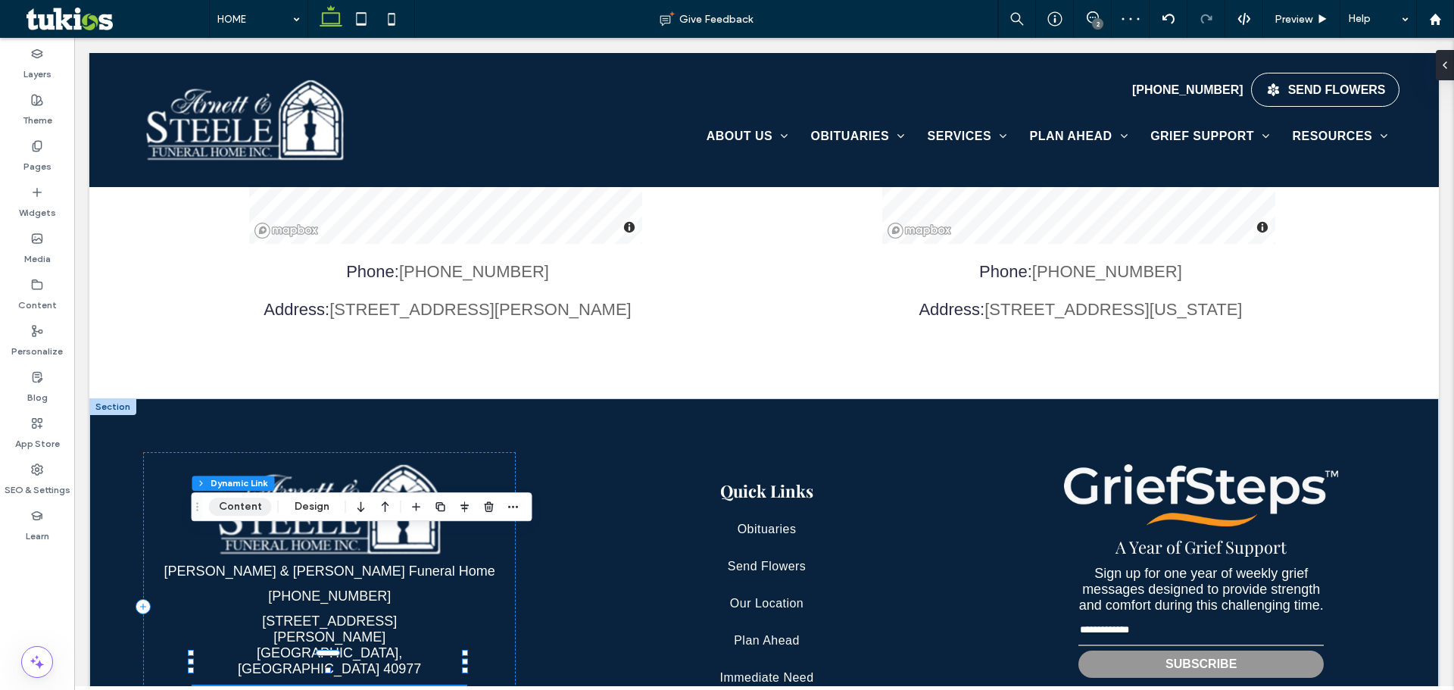
click at [252, 502] on button "Content" at bounding box center [240, 506] width 63 height 18
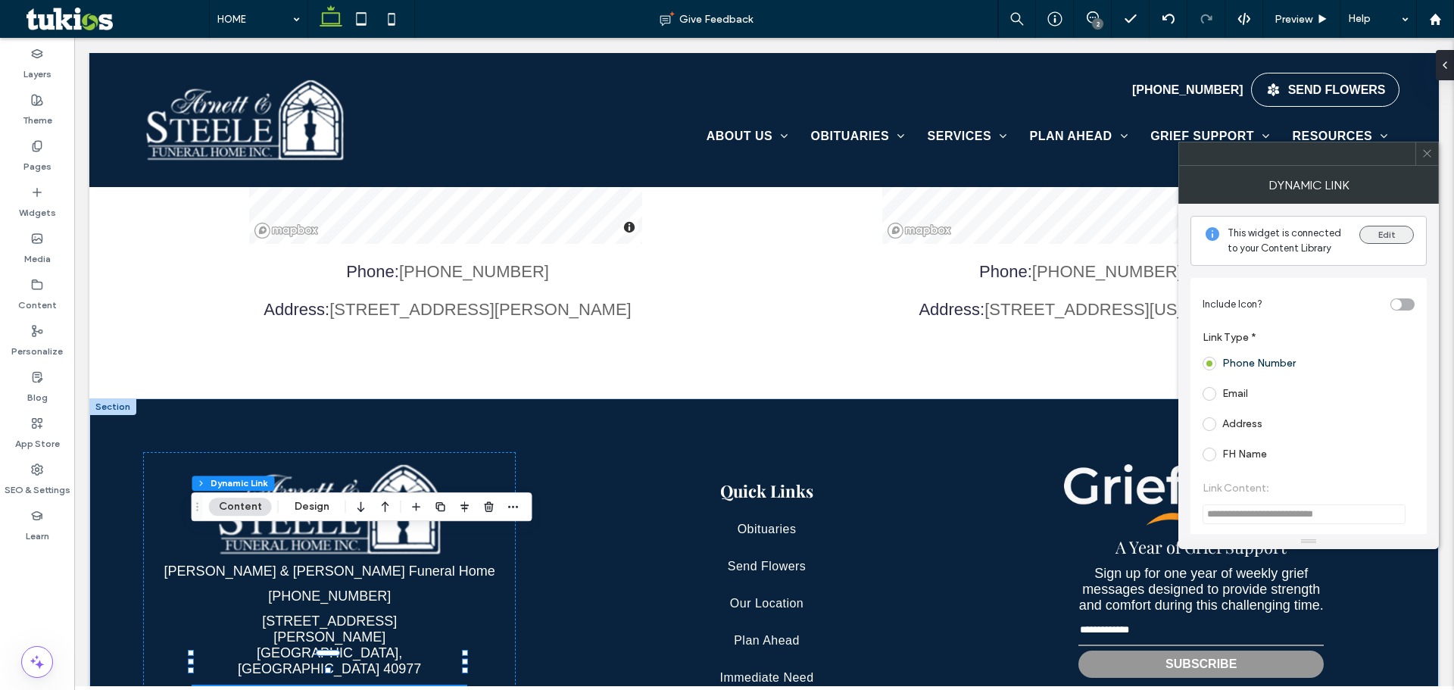
click at [1376, 237] on button "Edit" at bounding box center [1386, 235] width 55 height 18
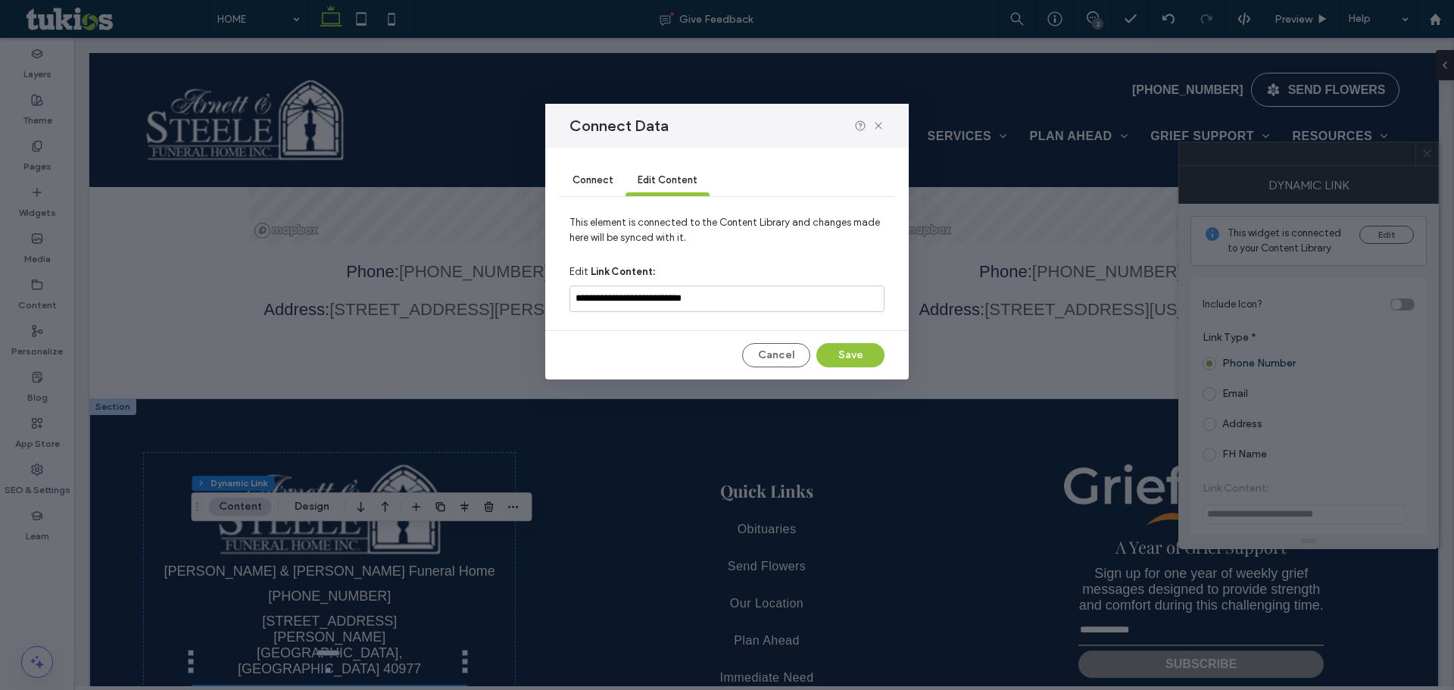
click at [601, 182] on span "Connect" at bounding box center [592, 179] width 41 height 11
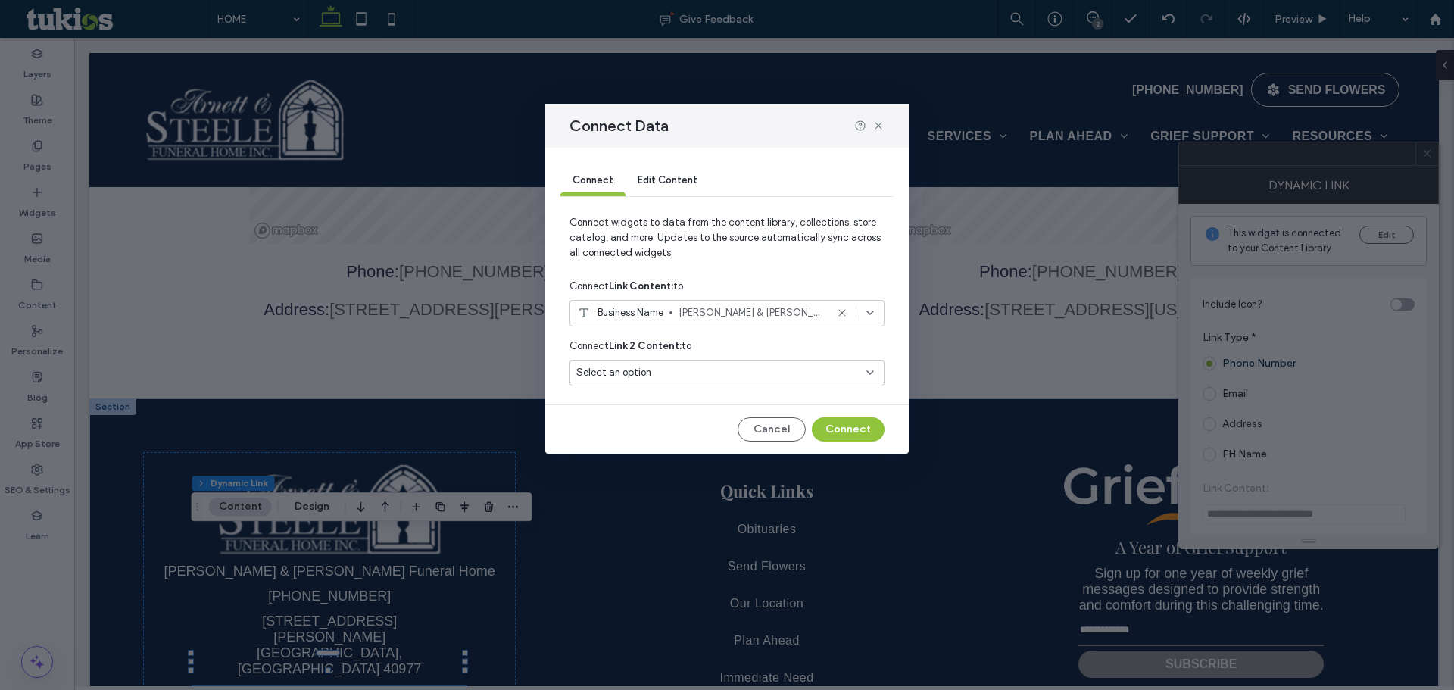
click at [633, 316] on span "Business Name" at bounding box center [630, 312] width 66 height 15
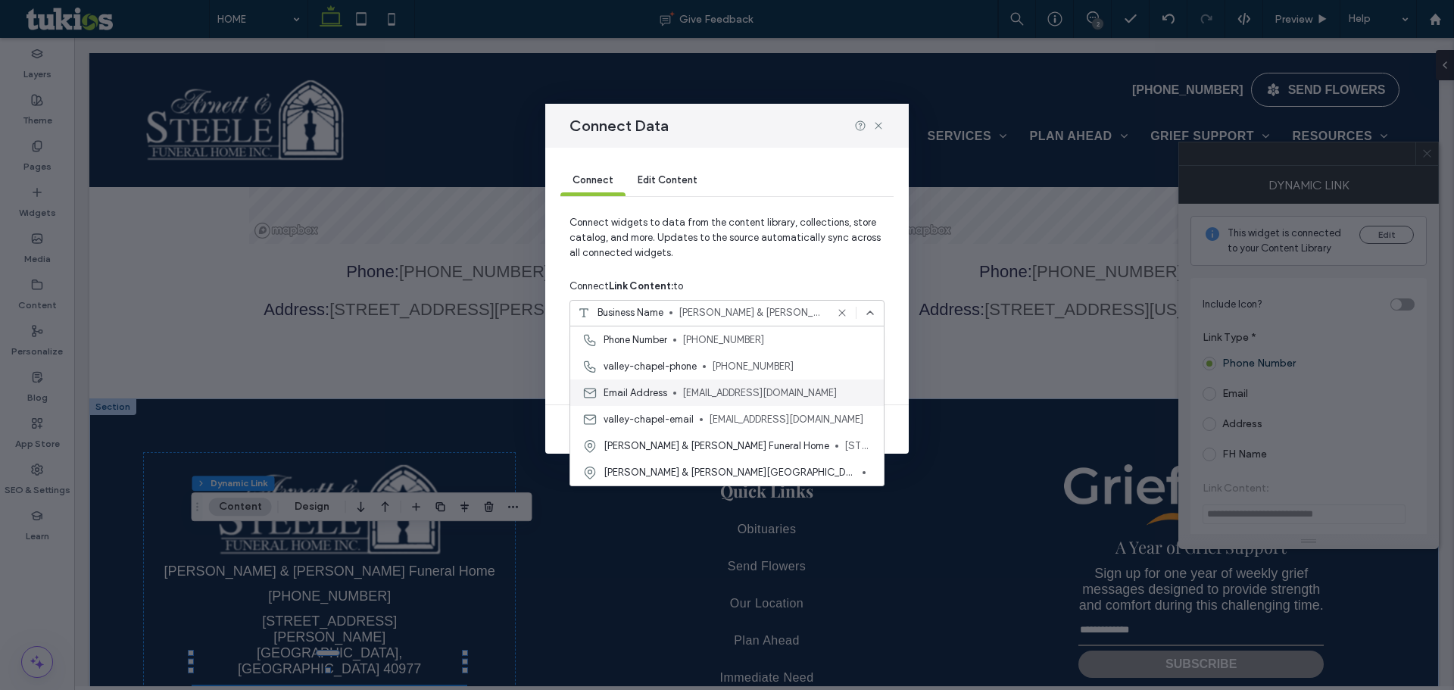
scroll to position [8, 0]
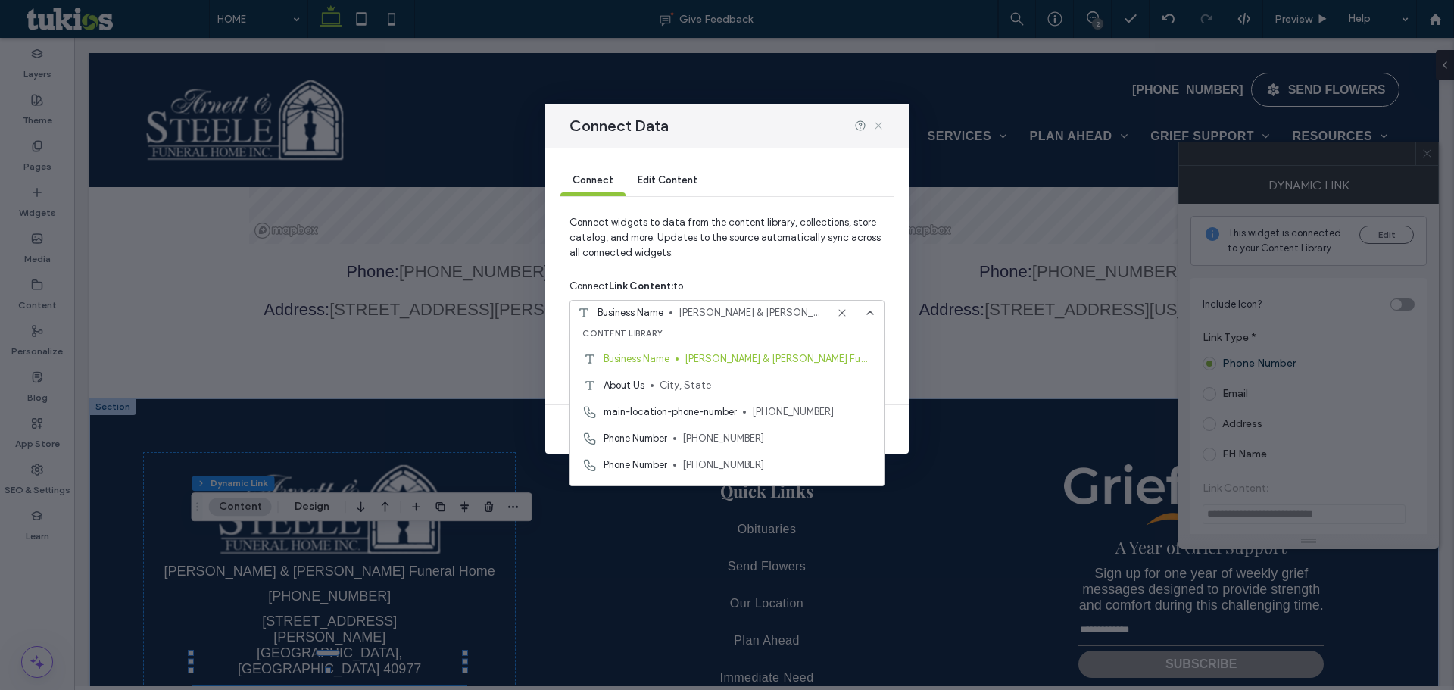
click at [875, 125] on icon at bounding box center [878, 126] width 12 height 12
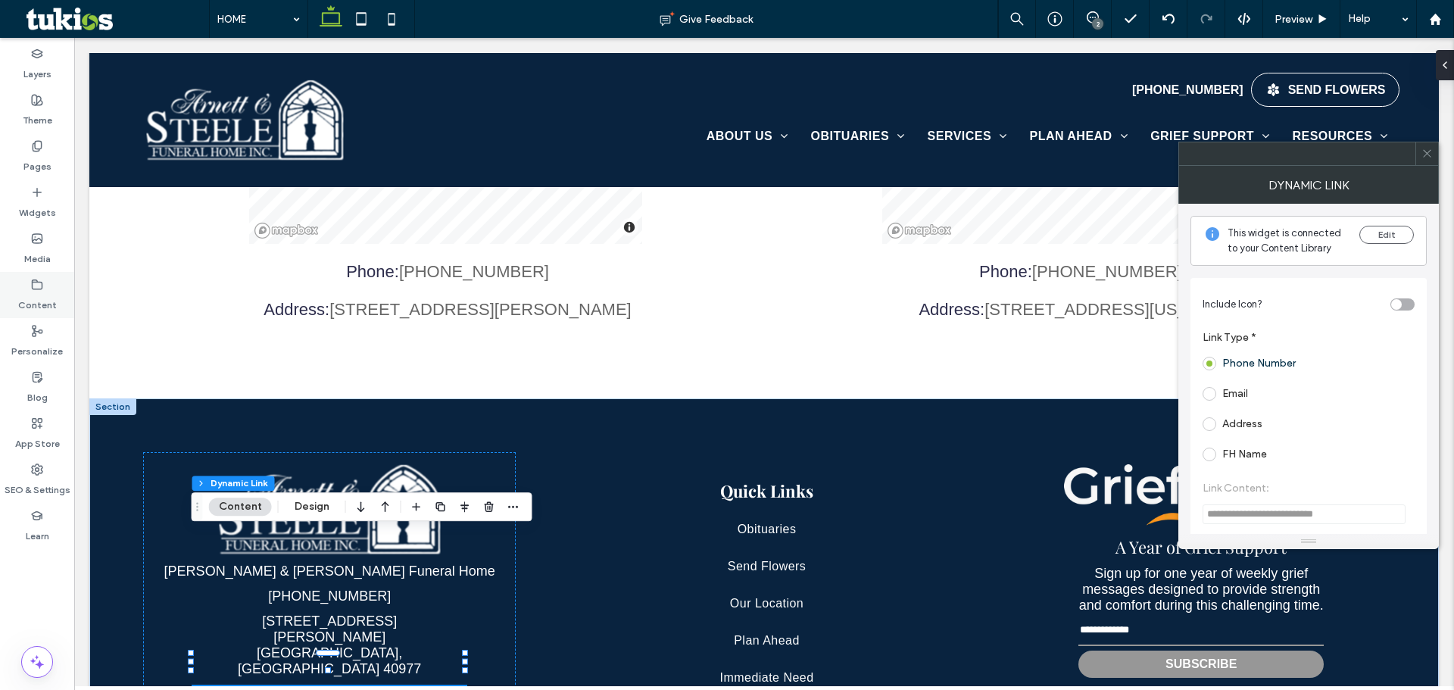
click at [16, 289] on div "Content" at bounding box center [37, 295] width 74 height 46
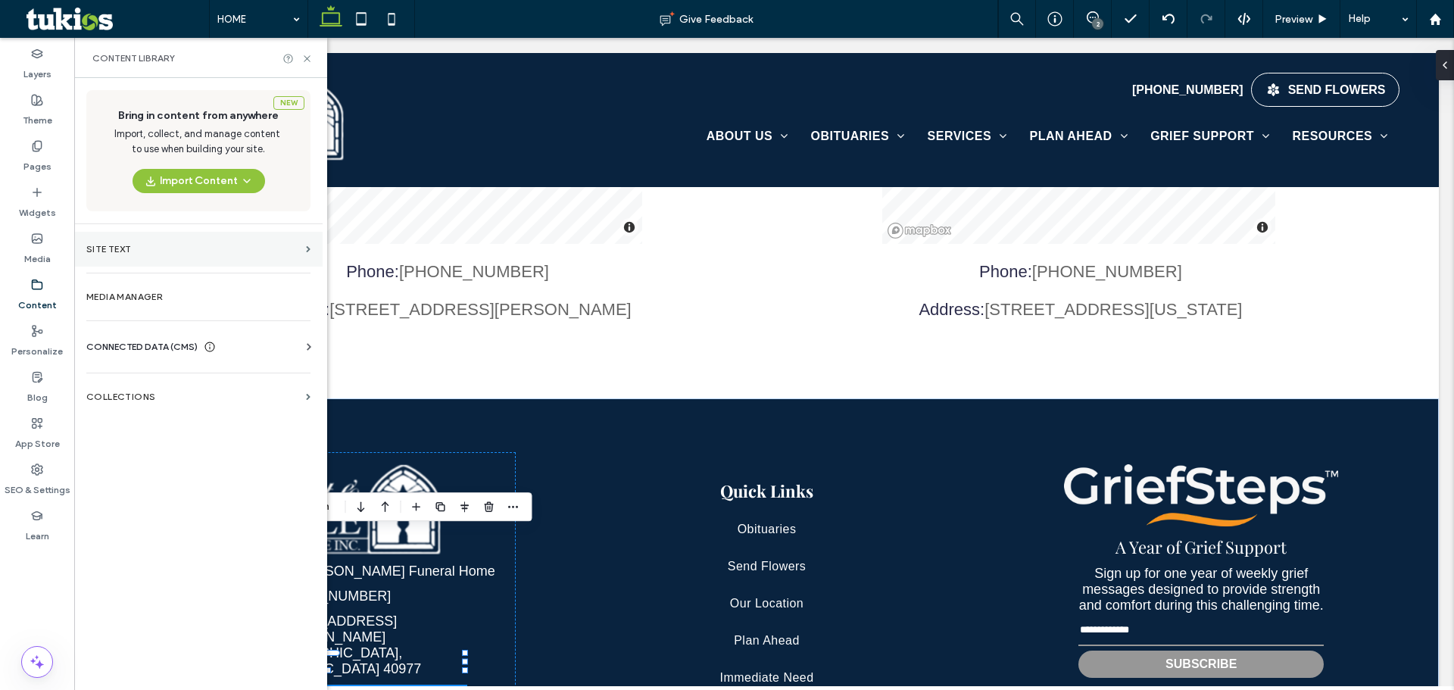
click at [113, 260] on section "Site Text" at bounding box center [198, 249] width 248 height 35
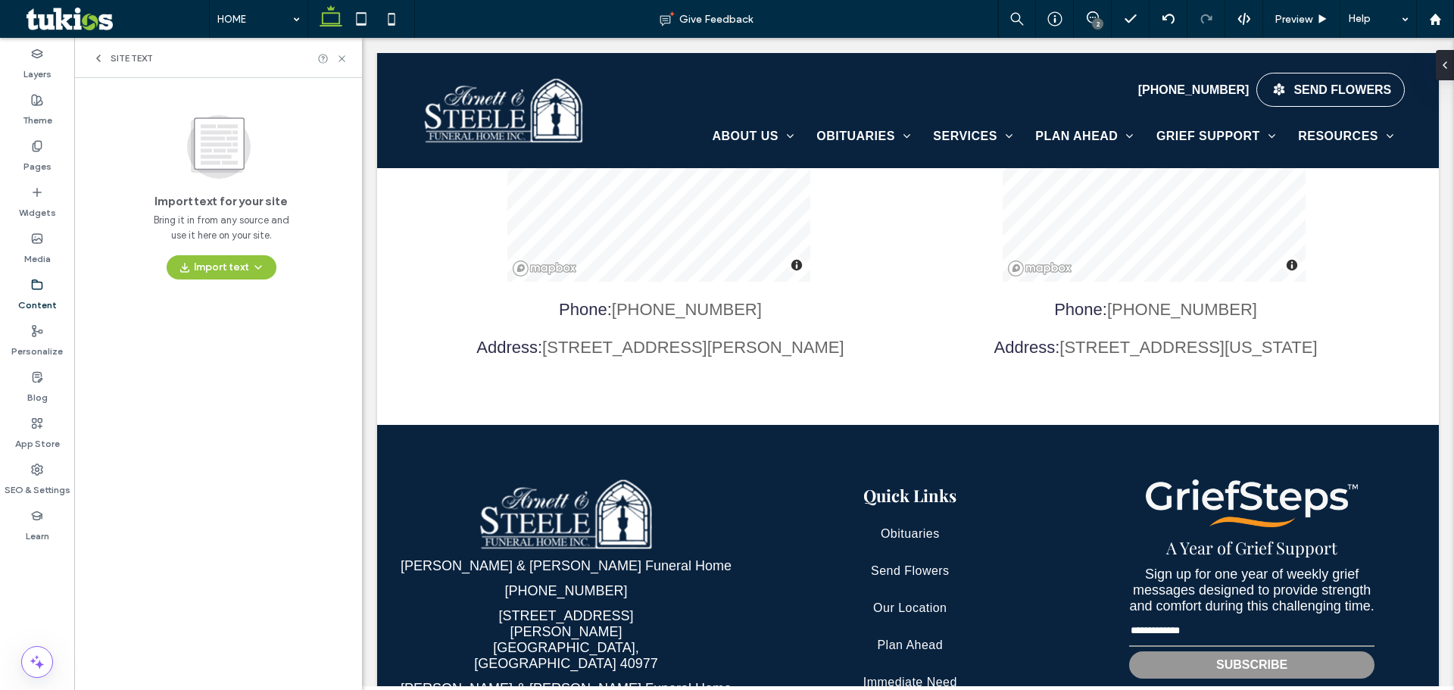
scroll to position [3189, 0]
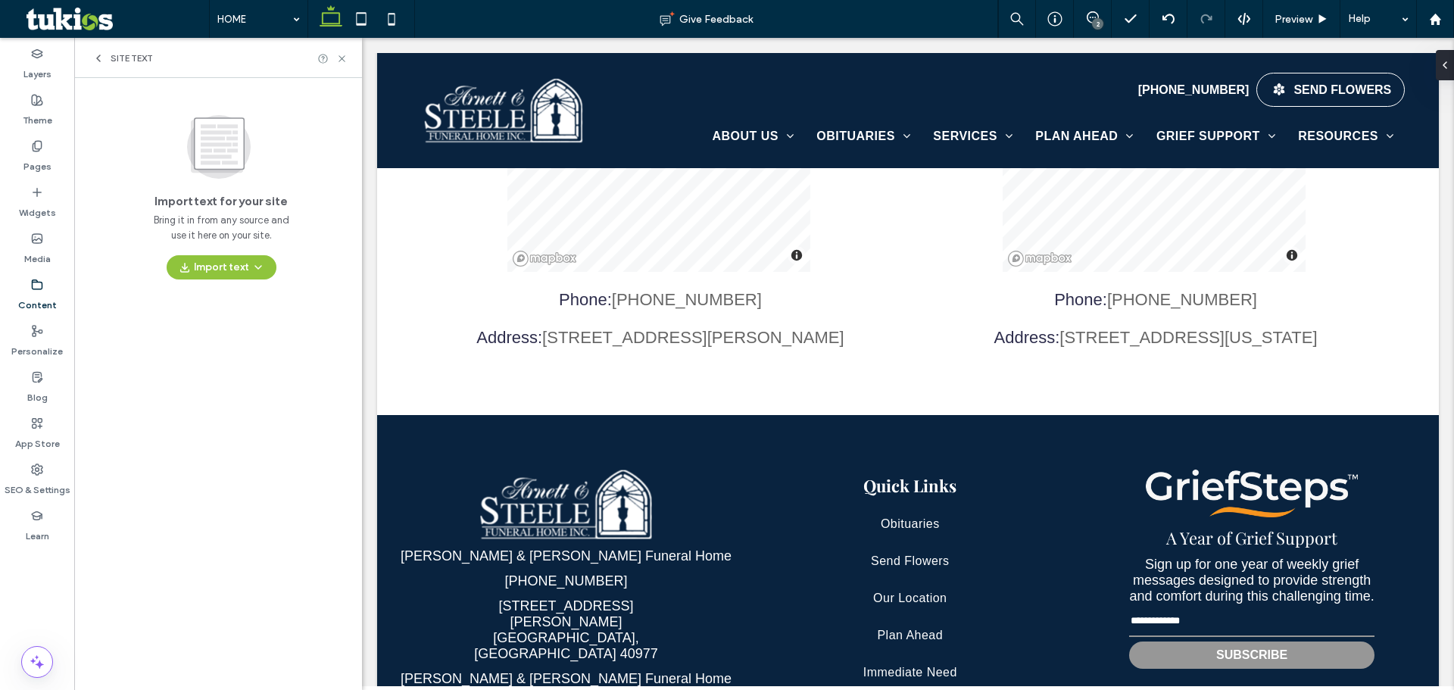
click at [120, 60] on span "Site Text" at bounding box center [132, 58] width 42 height 12
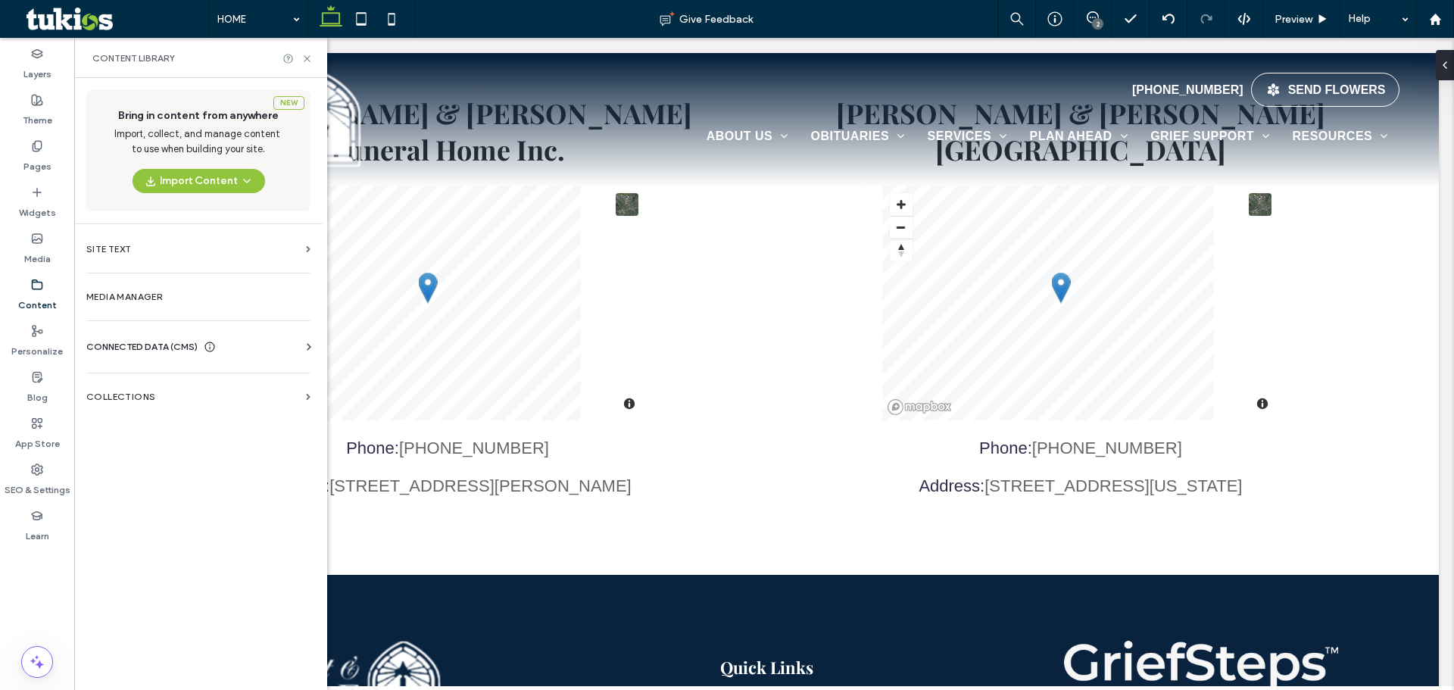
scroll to position [3366, 0]
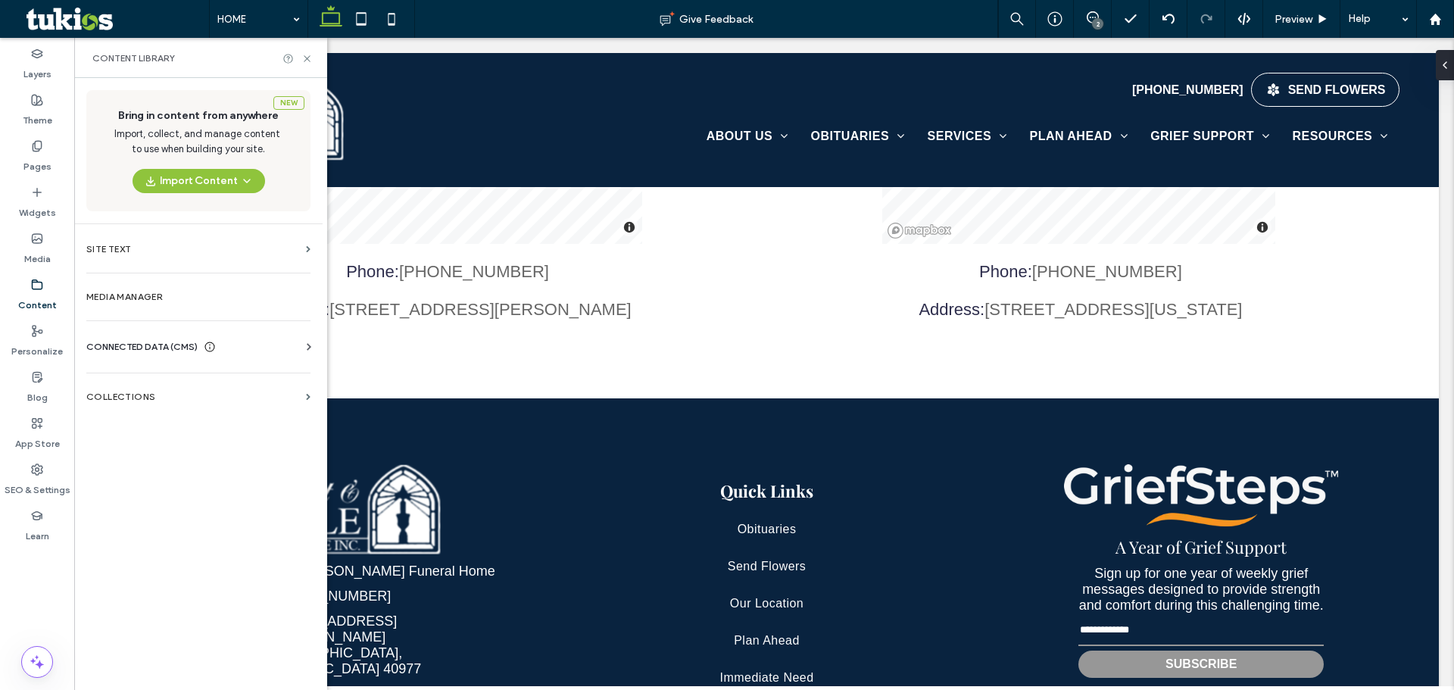
click at [142, 348] on span "CONNECTED DATA (CMS)" at bounding box center [141, 346] width 111 height 15
click at [173, 420] on label "Business Text" at bounding box center [201, 418] width 206 height 11
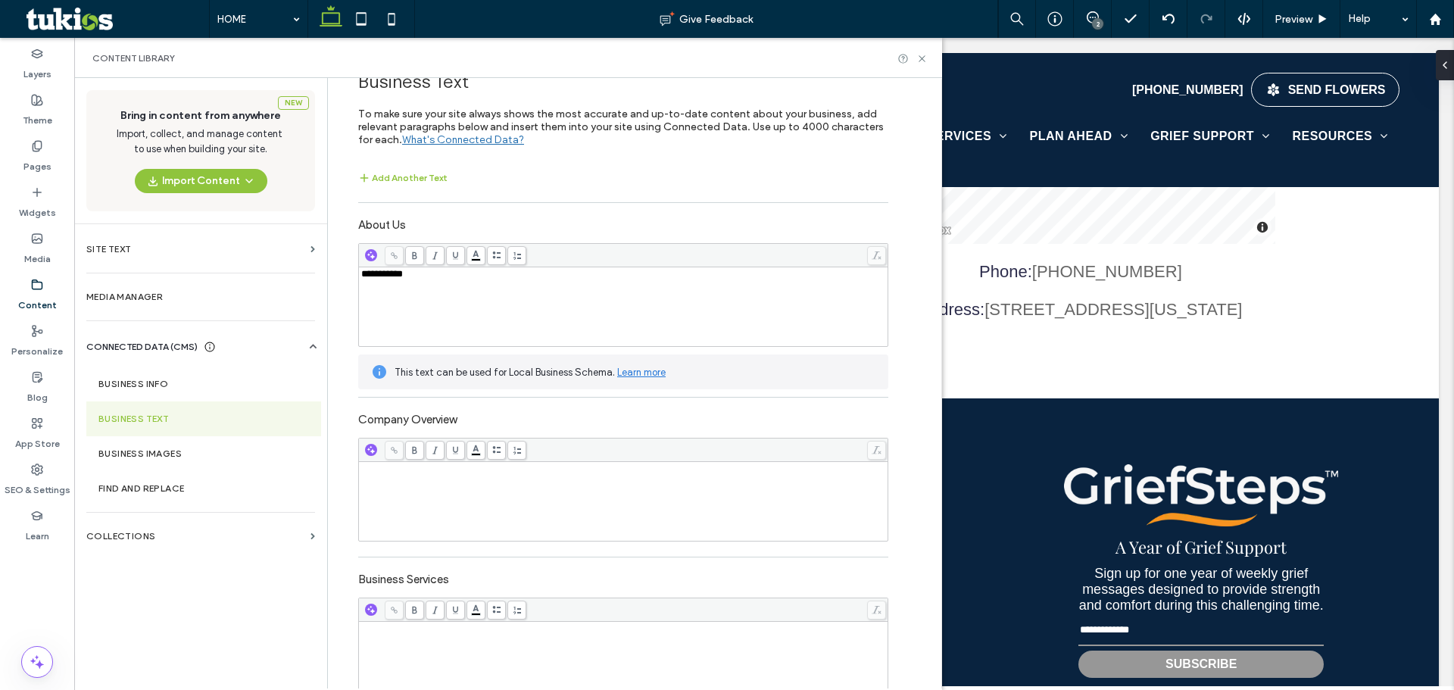
scroll to position [0, 0]
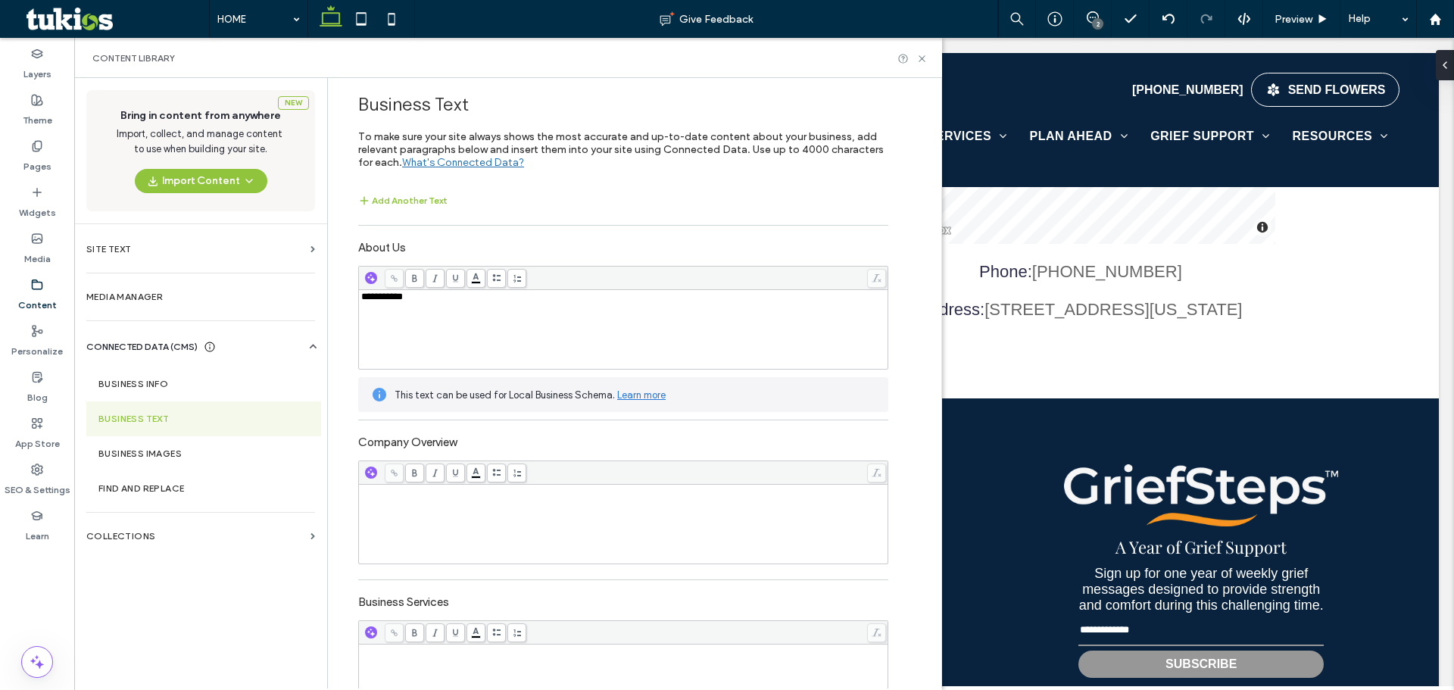
click at [396, 245] on label "About Us" at bounding box center [623, 245] width 530 height 25
click at [388, 287] on span at bounding box center [394, 278] width 19 height 19
click at [388, 292] on span "**********" at bounding box center [382, 297] width 42 height 10
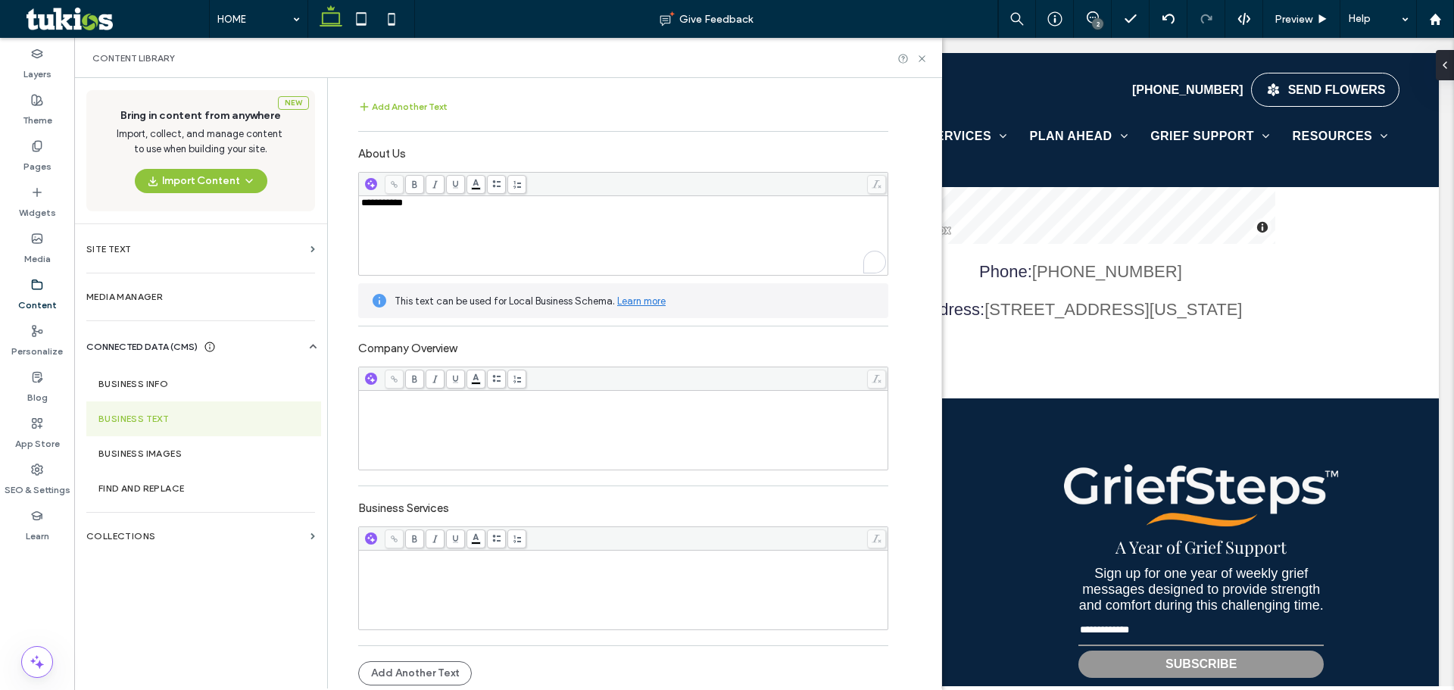
scroll to position [98, 0]
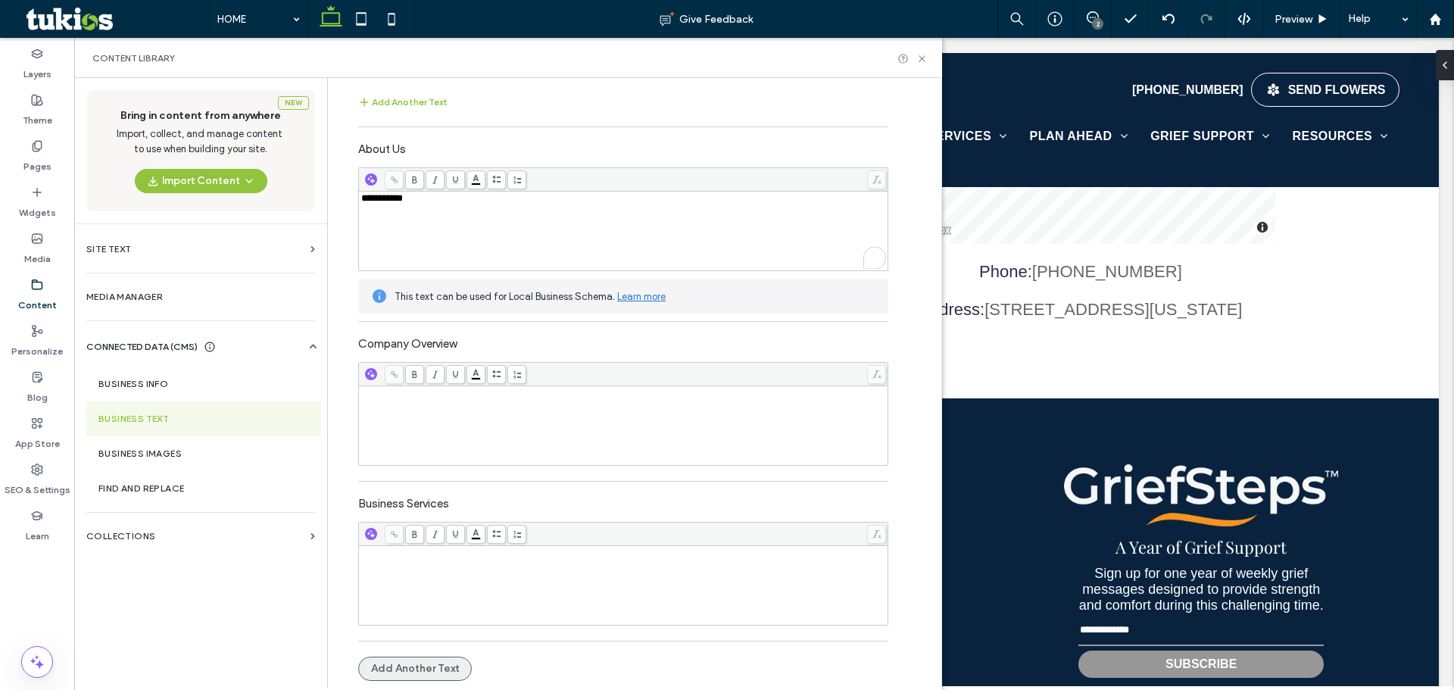
click at [401, 663] on button "Add Another Text" at bounding box center [415, 668] width 114 height 24
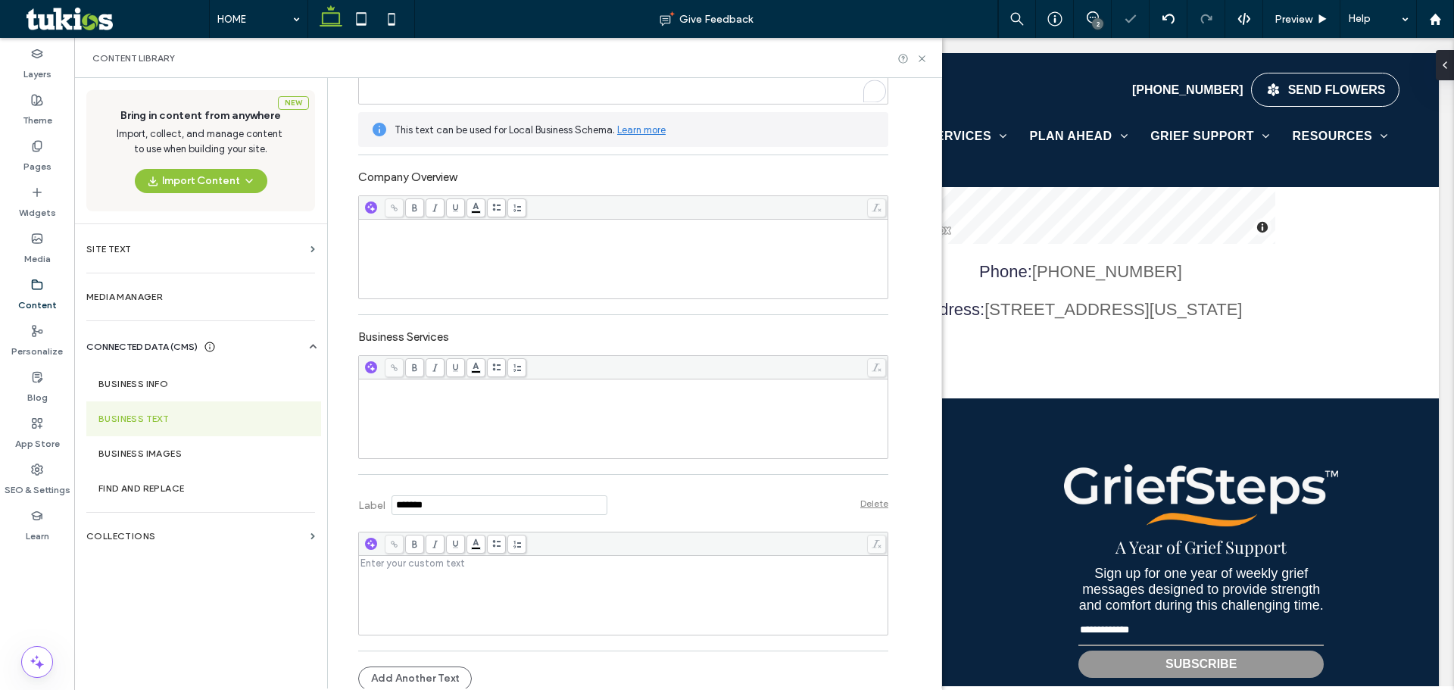
scroll to position [275, 0]
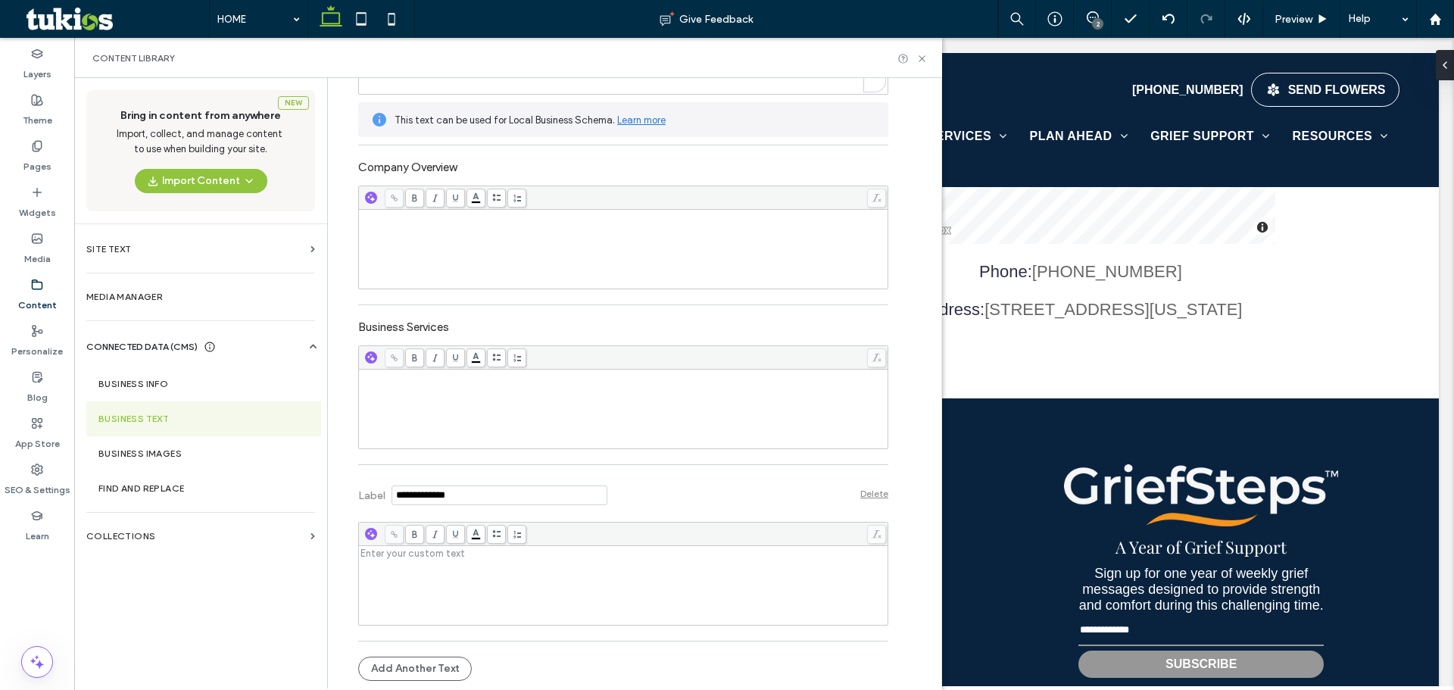
type input "**********"
click at [925, 61] on icon at bounding box center [921, 58] width 11 height 11
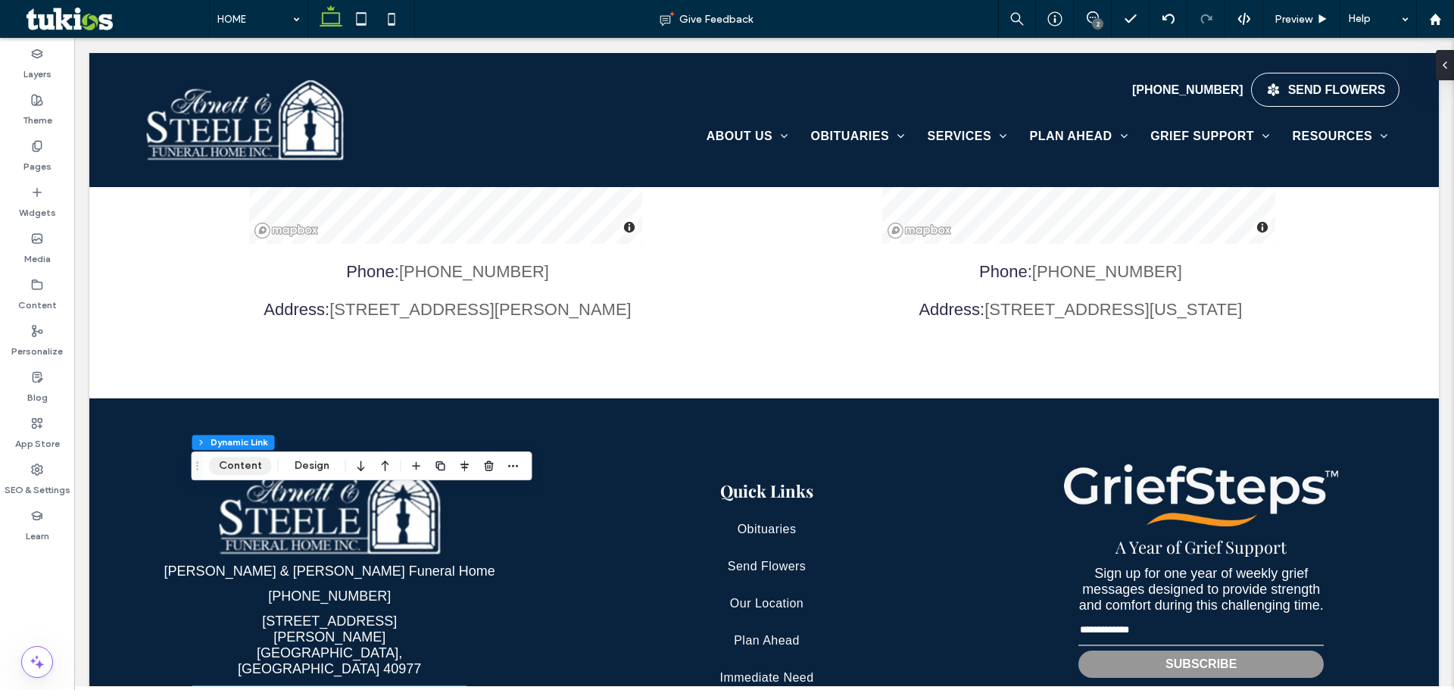
click at [256, 463] on button "Content" at bounding box center [240, 466] width 63 height 18
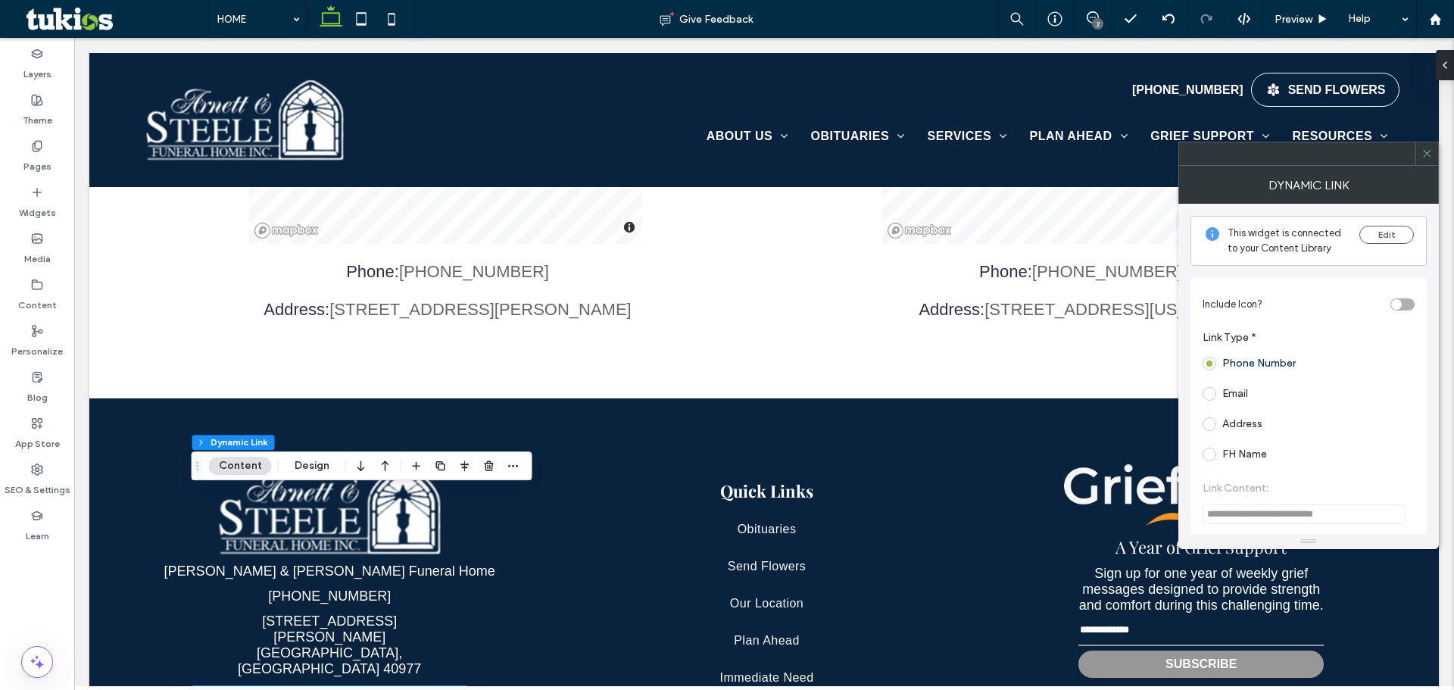
click at [1246, 454] on label "FH Name" at bounding box center [1244, 453] width 45 height 13
click at [1386, 238] on button "Edit" at bounding box center [1386, 235] width 55 height 18
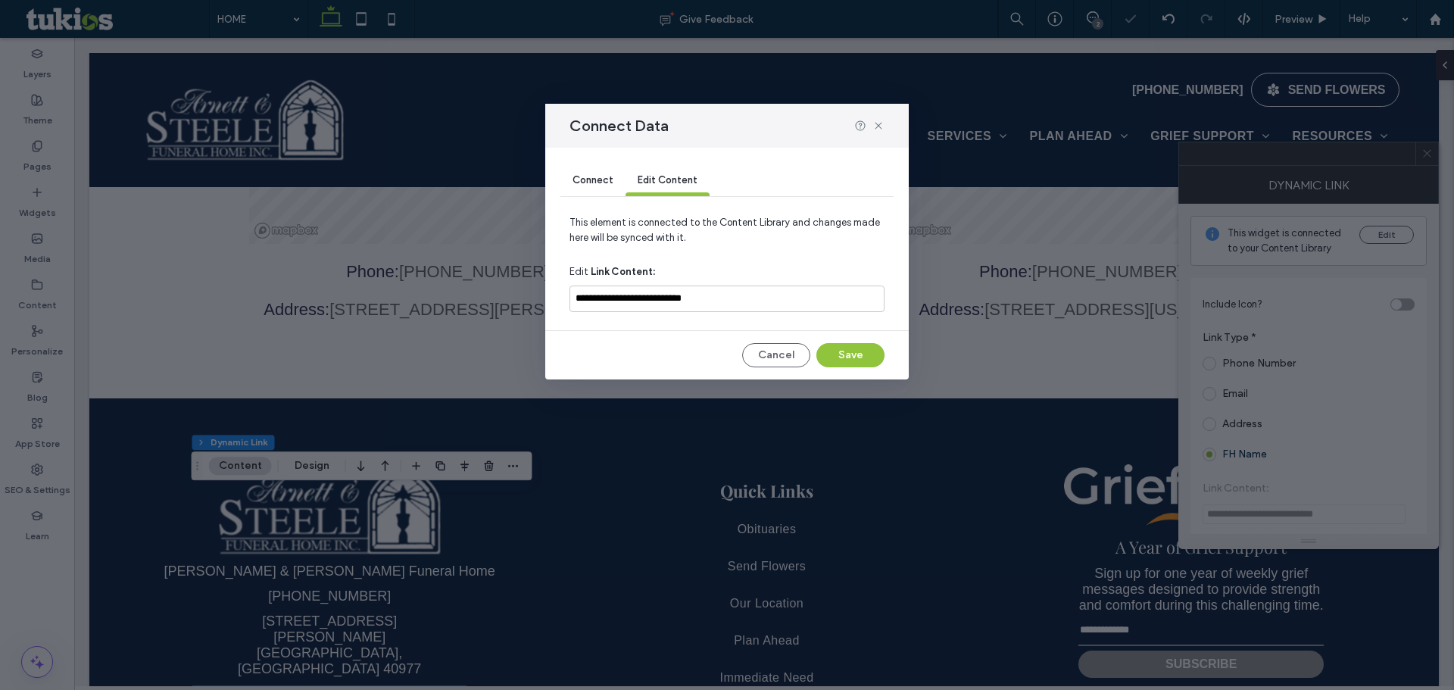
click at [584, 173] on div "Connect" at bounding box center [592, 181] width 65 height 30
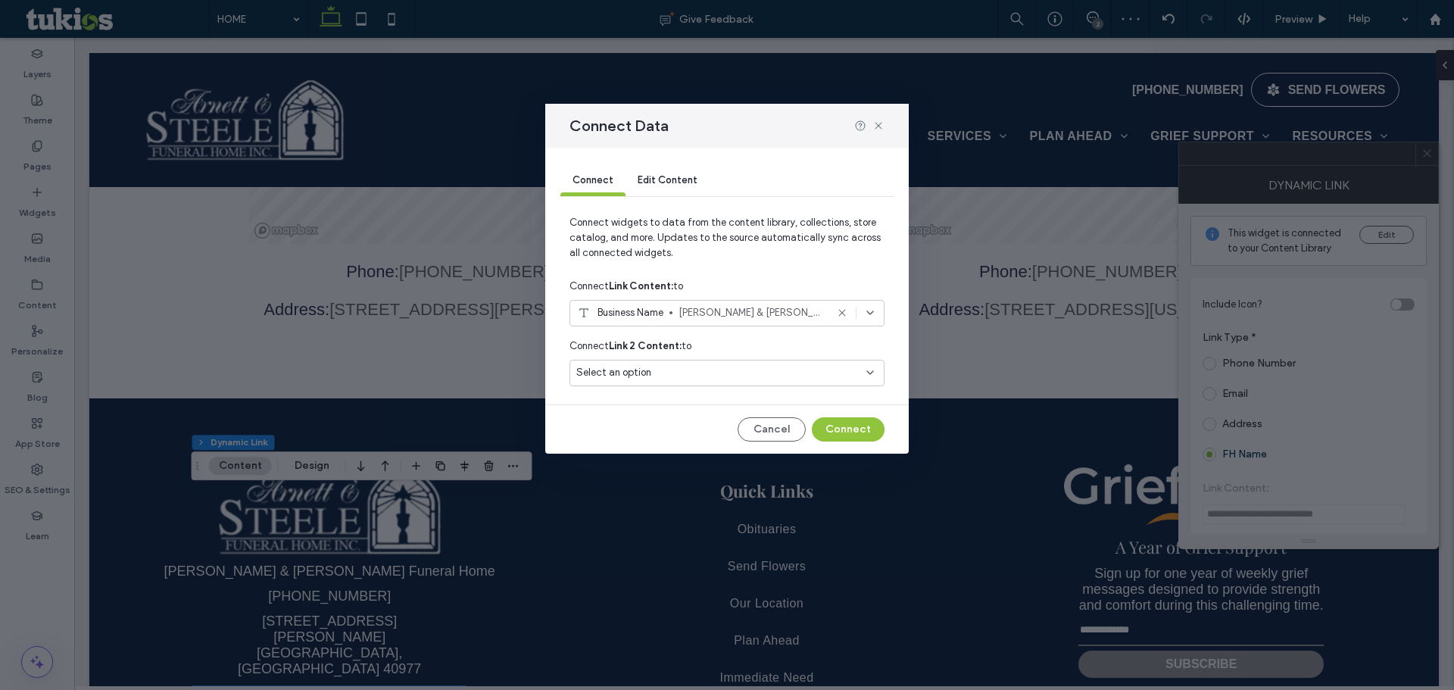
click at [687, 304] on div "Business Name Arnett & Steele Funeral Home" at bounding box center [726, 313] width 315 height 27
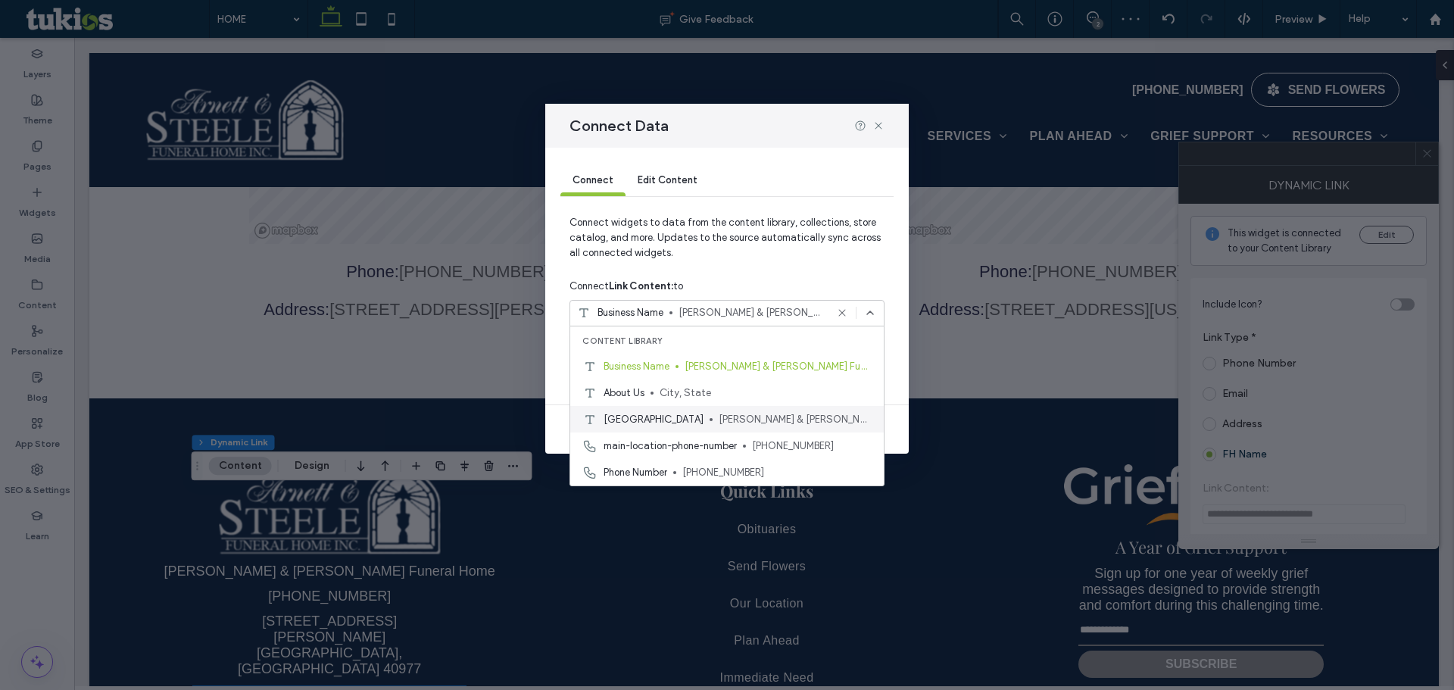
click at [719, 425] on span "Arnett & Steele Valley Chapel" at bounding box center [795, 419] width 153 height 15
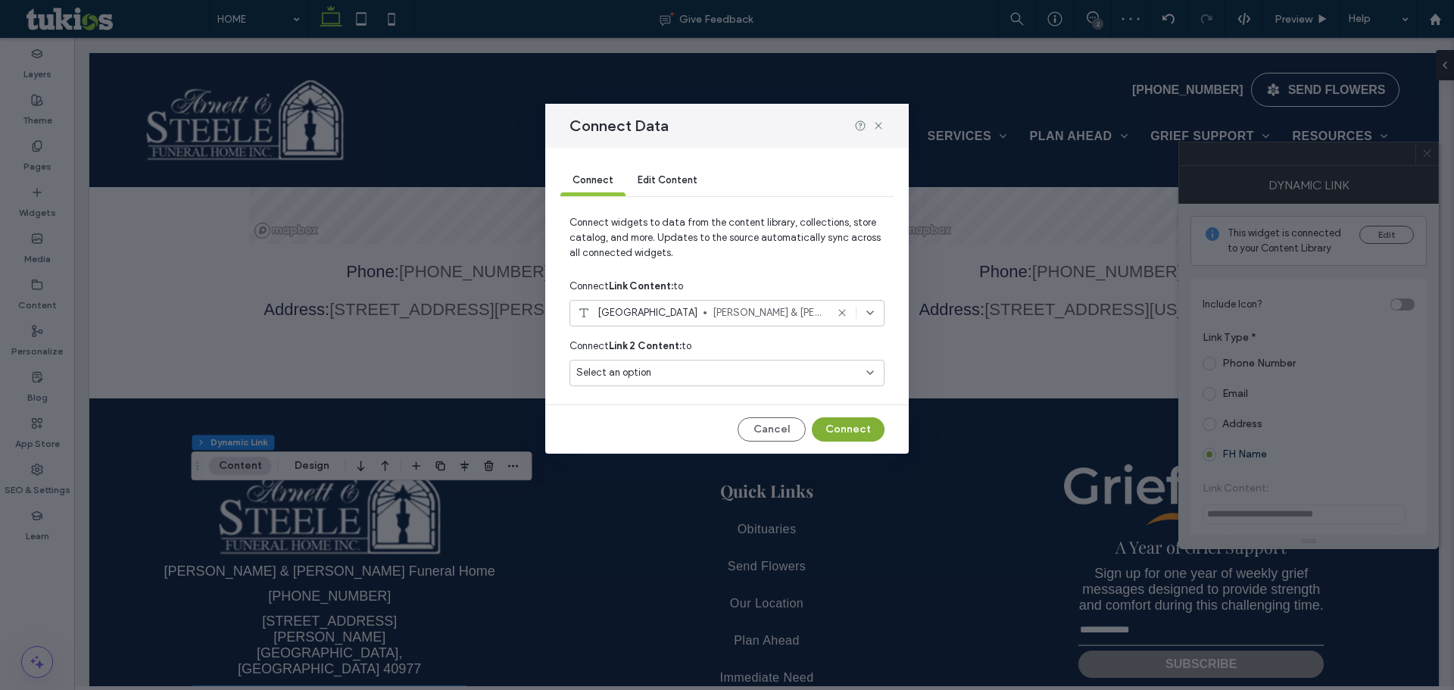
click at [832, 428] on button "Connect" at bounding box center [848, 429] width 73 height 24
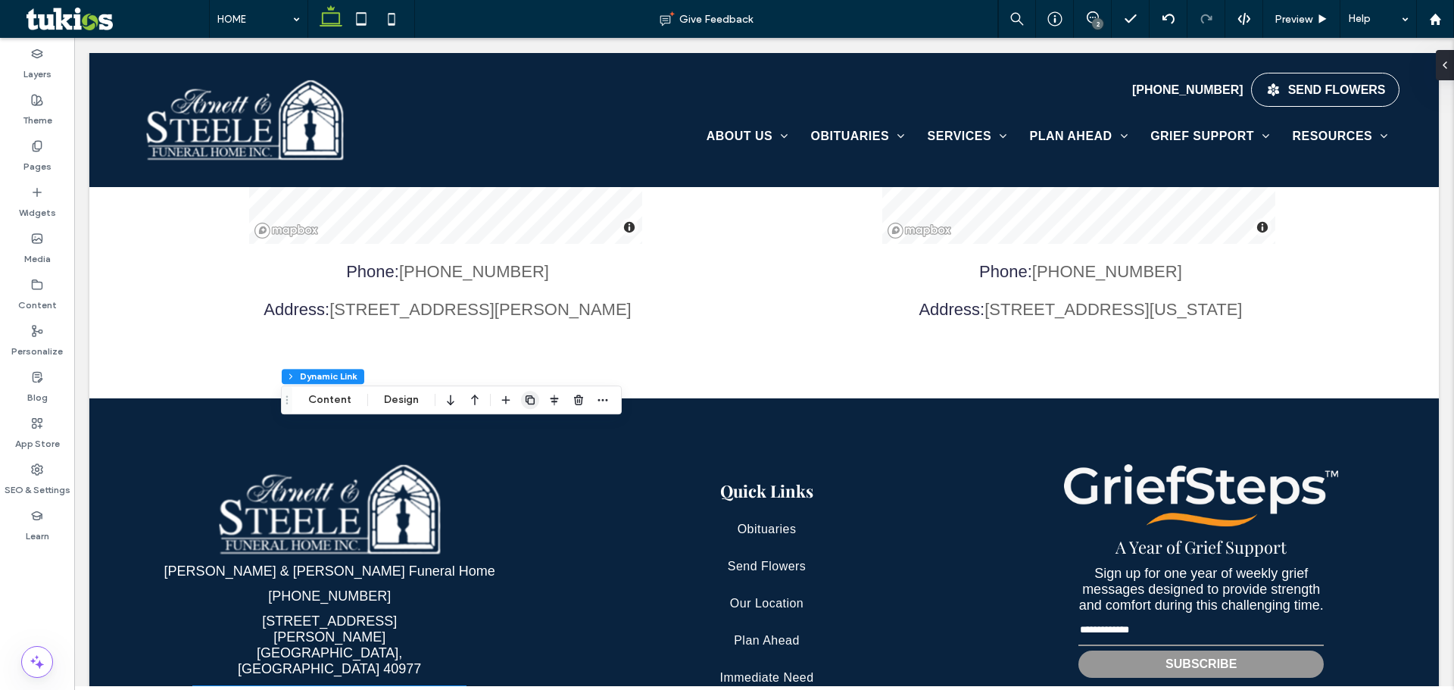
click at [528, 398] on use "button" at bounding box center [529, 399] width 9 height 9
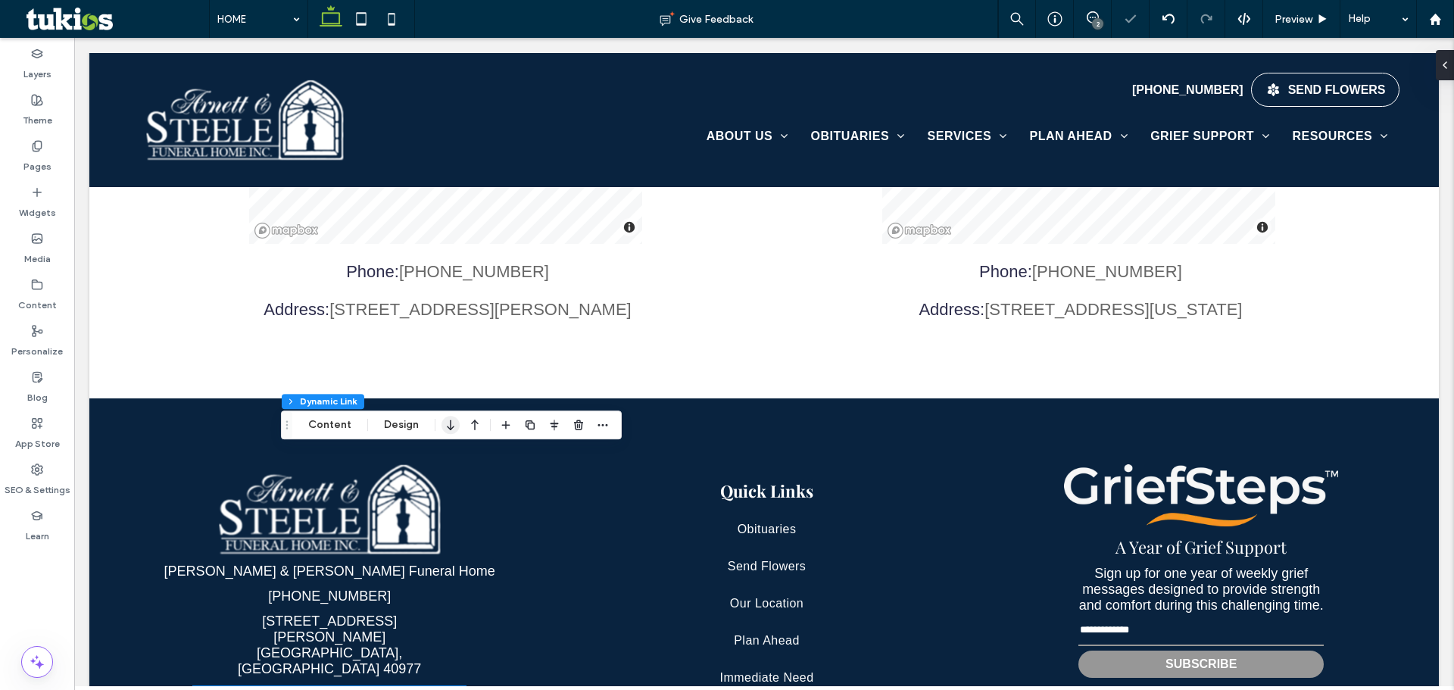
click at [442, 427] on icon "button" at bounding box center [450, 424] width 18 height 27
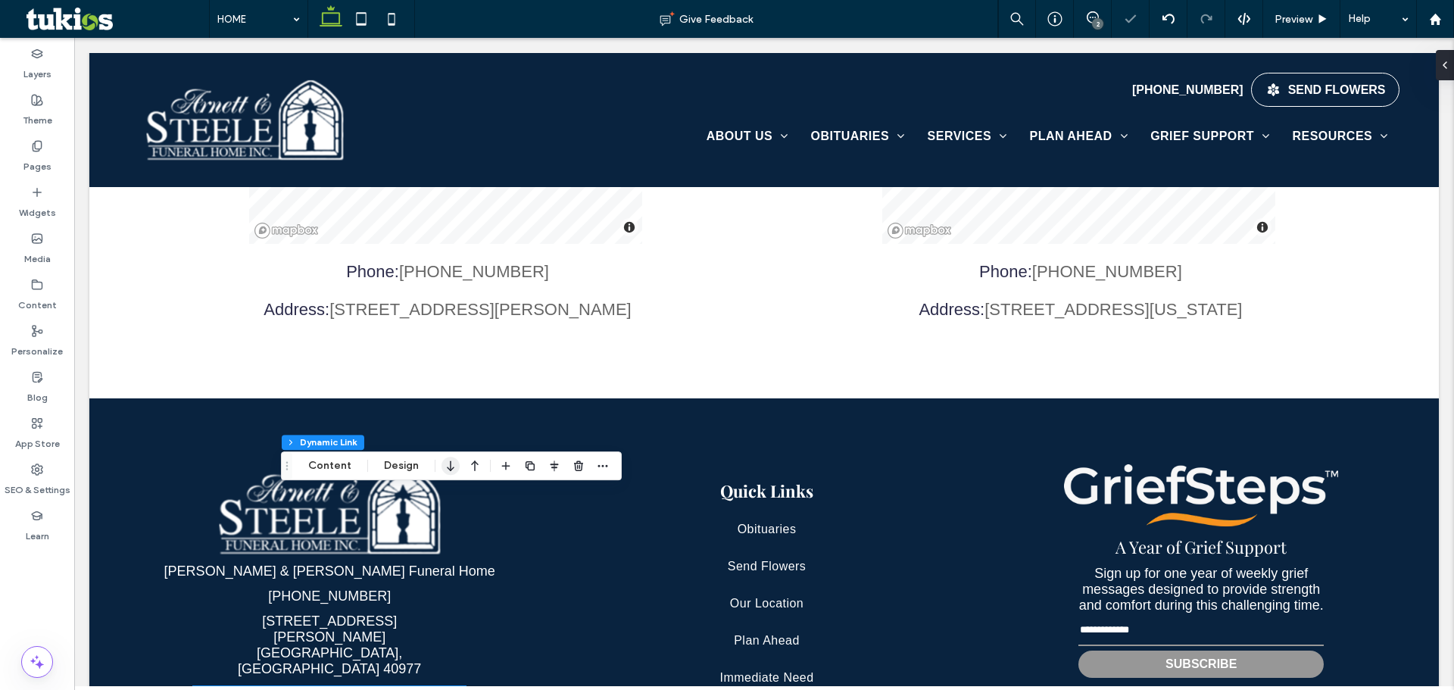
click at [449, 454] on icon "button" at bounding box center [450, 465] width 18 height 27
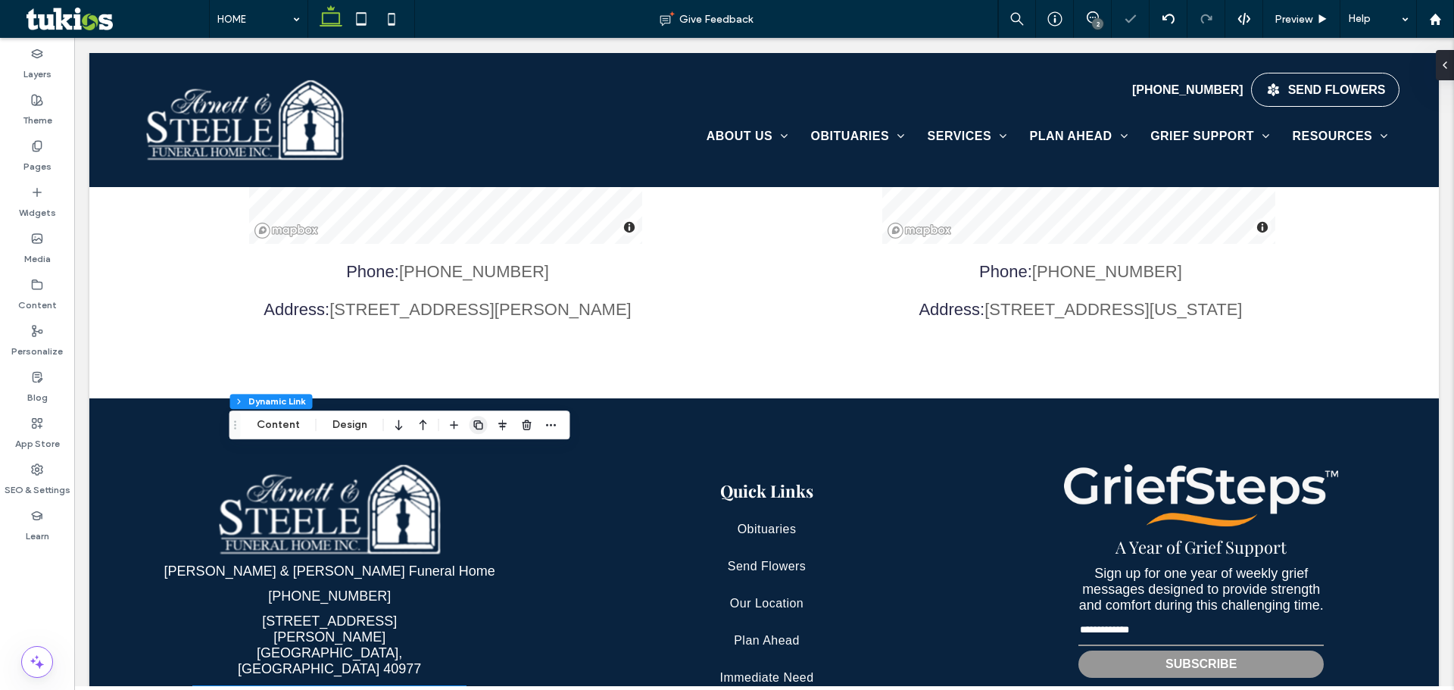
click at [476, 428] on icon "button" at bounding box center [478, 425] width 12 height 12
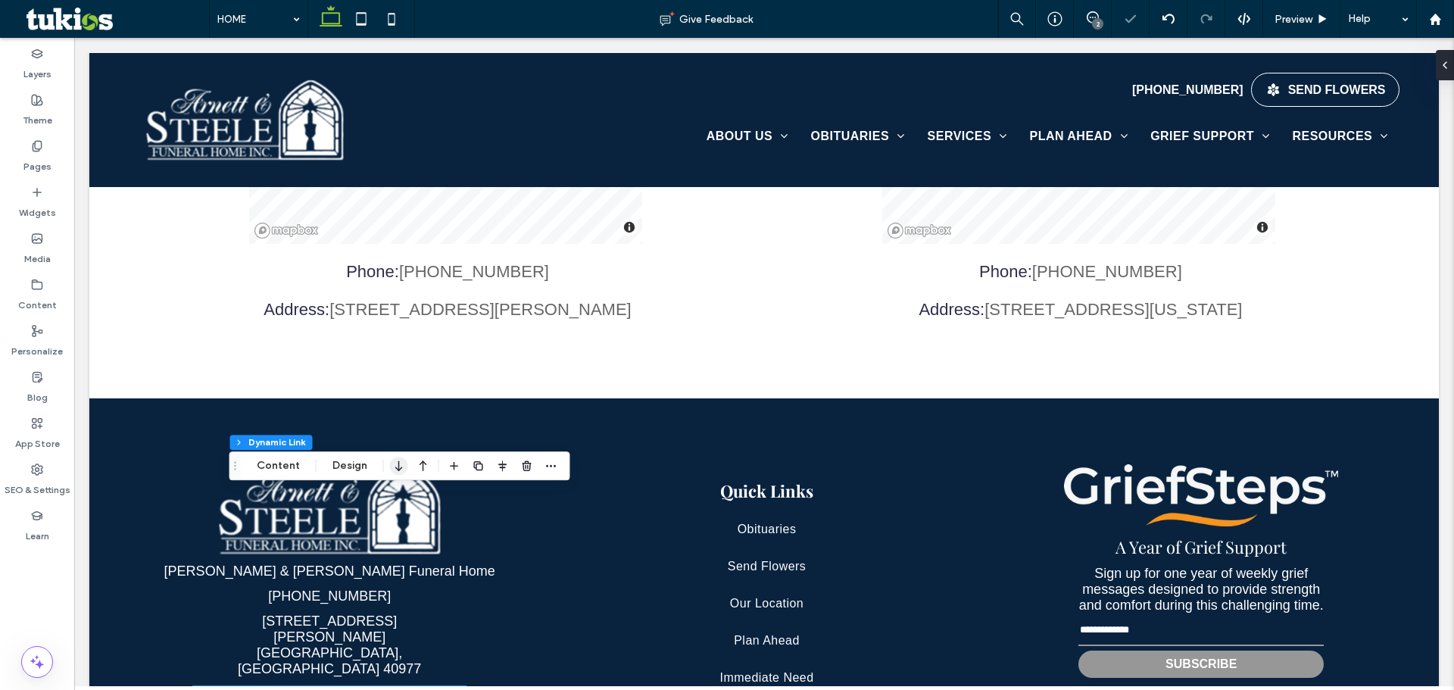
click at [395, 463] on icon "button" at bounding box center [399, 465] width 18 height 27
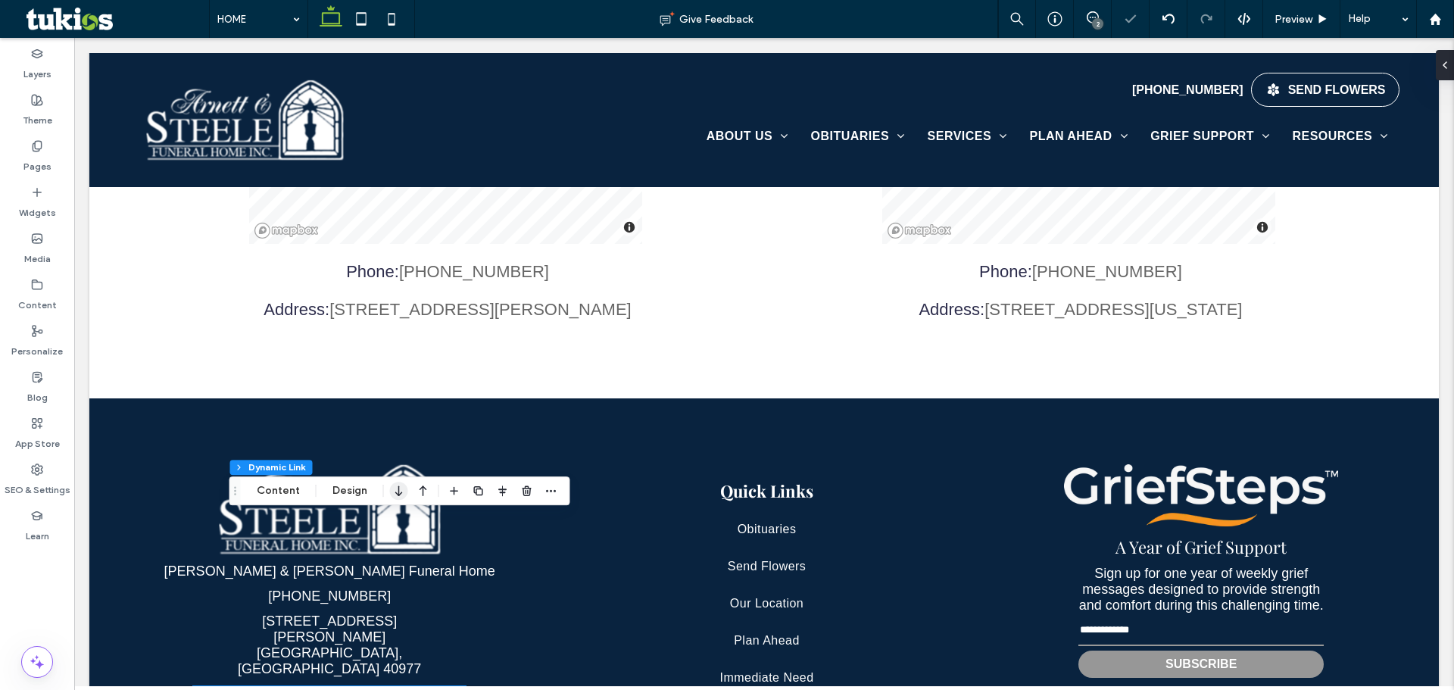
click at [401, 496] on icon "button" at bounding box center [399, 490] width 18 height 27
click at [338, 482] on button "Content" at bounding box center [329, 491] width 63 height 18
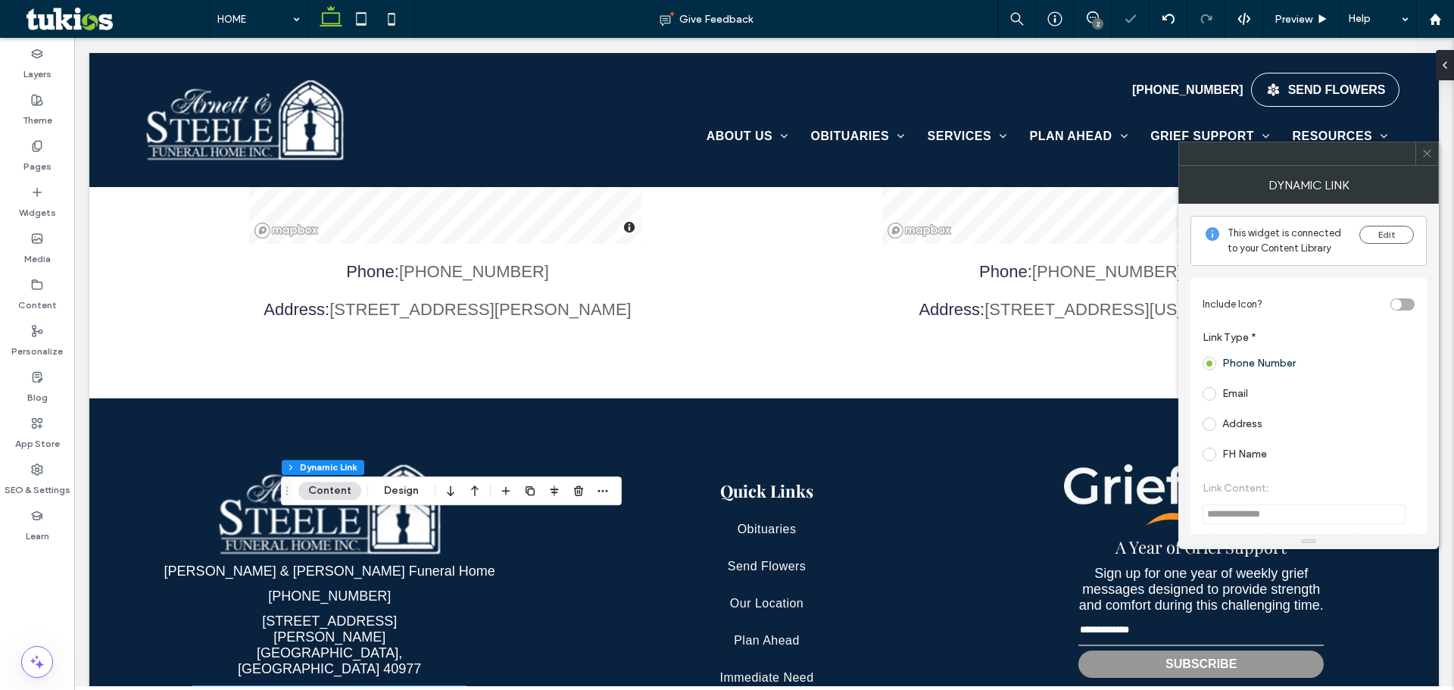
click at [1400, 224] on div "This widget is connected to your Content Library Edit" at bounding box center [1308, 241] width 236 height 50
click at [1357, 238] on div "This widget is connected to your Content Library Edit" at bounding box center [1308, 241] width 236 height 50
click at [1337, 235] on span "This widget is connected to your Content Library" at bounding box center [1287, 241] width 120 height 30
click at [1378, 235] on button "Edit" at bounding box center [1386, 235] width 55 height 18
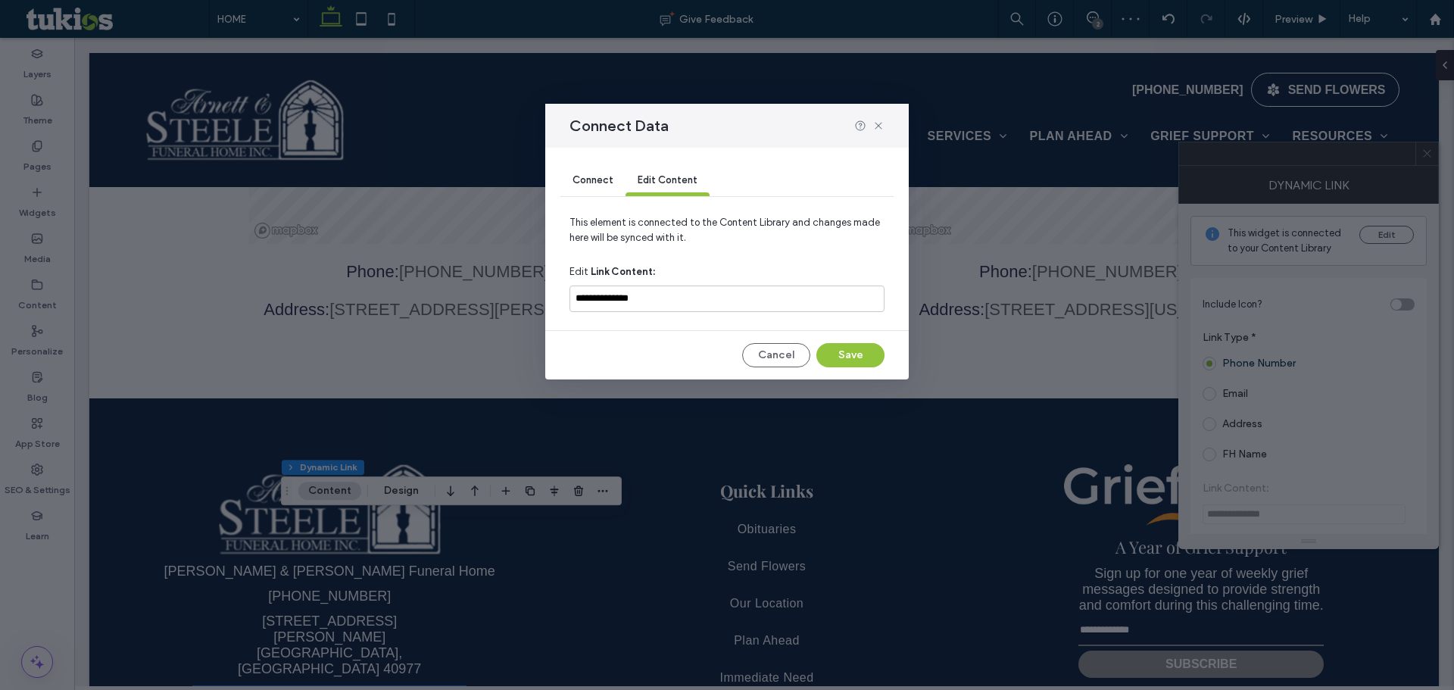
click at [591, 178] on span "Connect" at bounding box center [592, 179] width 41 height 11
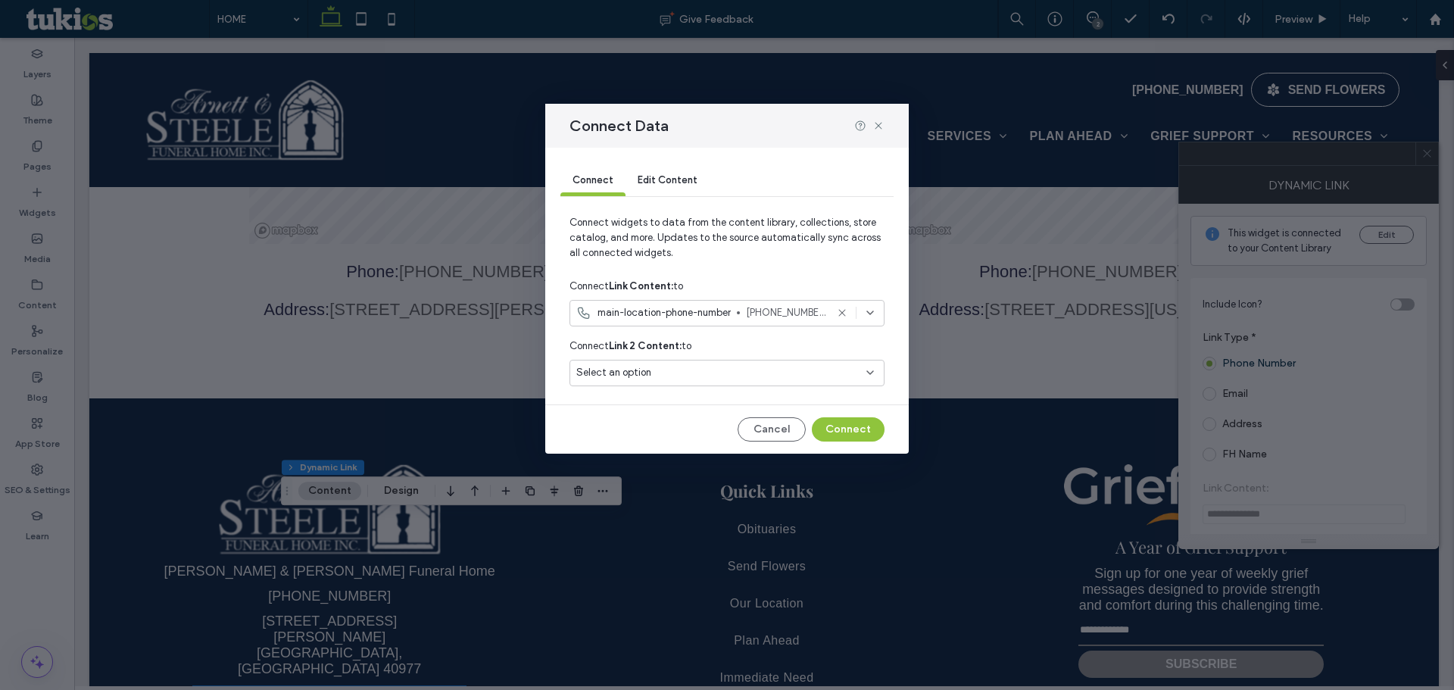
click at [636, 307] on span "main-location-phone-number" at bounding box center [663, 312] width 133 height 15
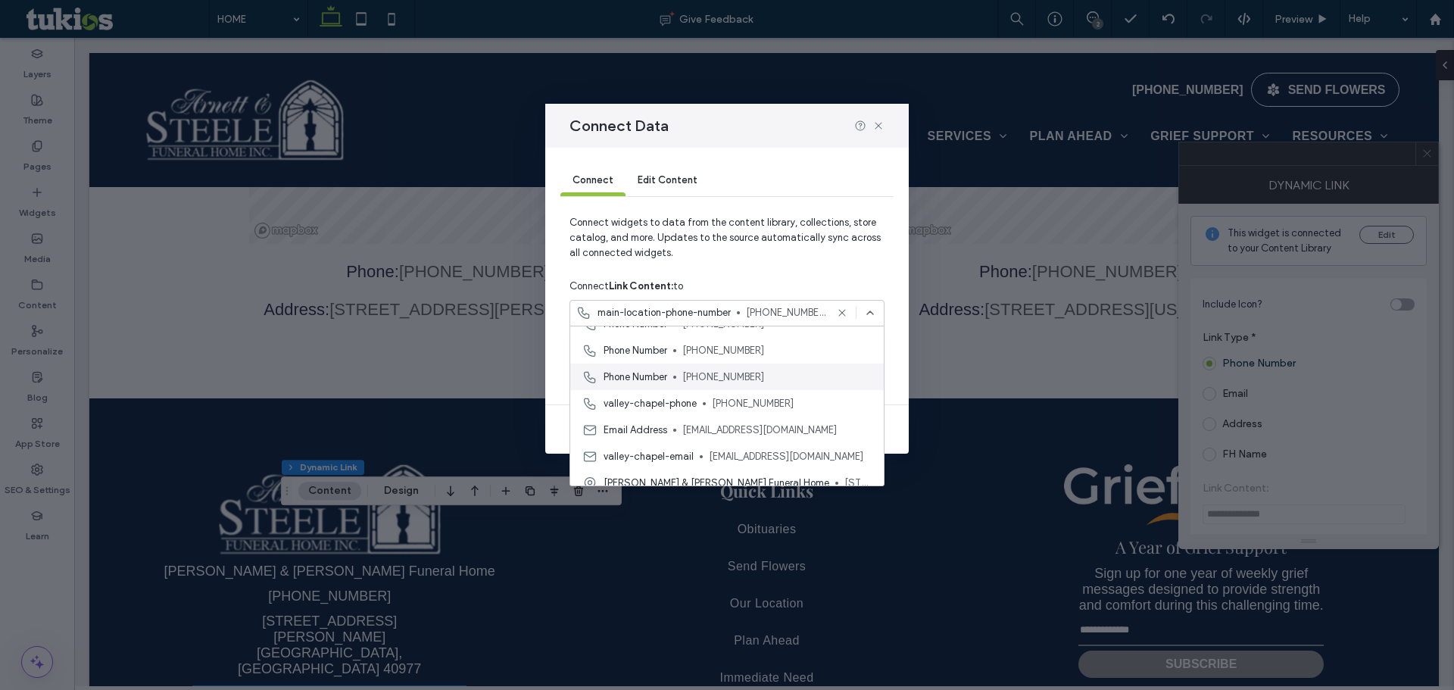
scroll to position [151, 0]
click at [688, 405] on span "valley-chapel-phone" at bounding box center [649, 400] width 93 height 15
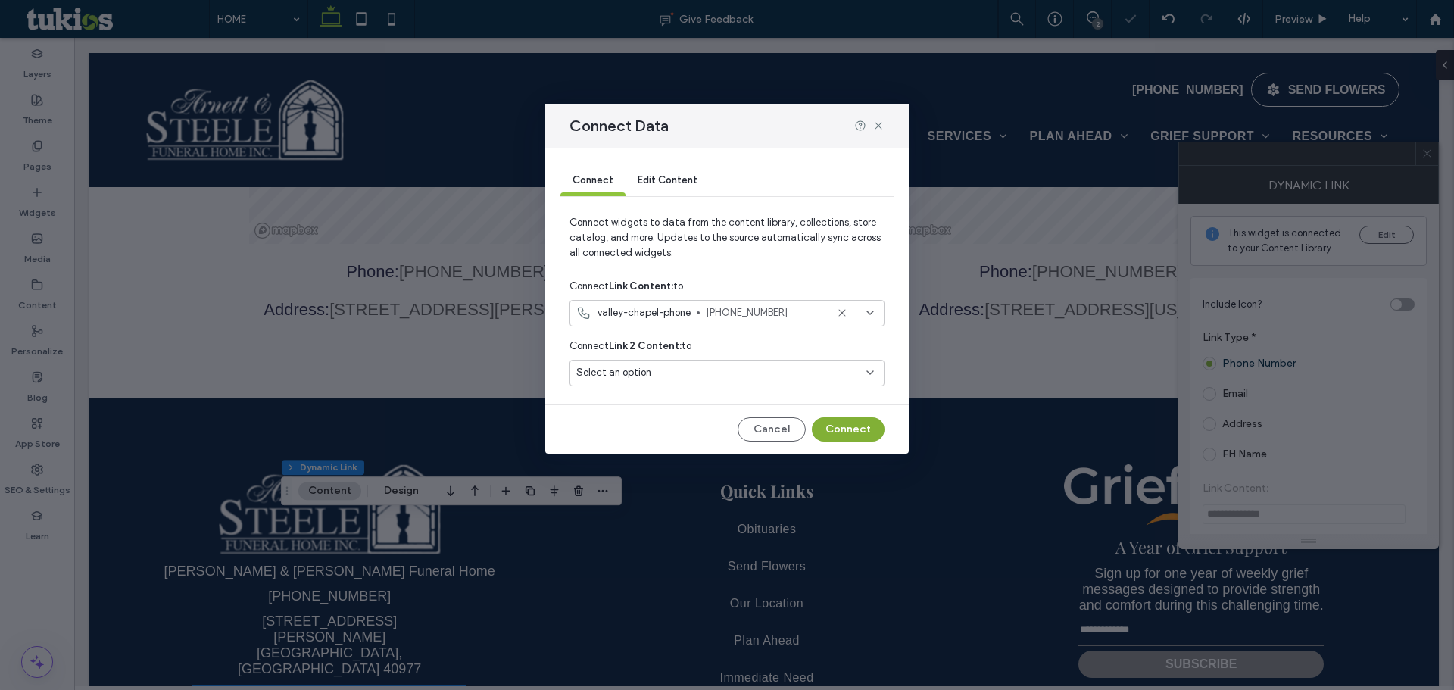
click at [848, 432] on button "Connect" at bounding box center [848, 429] width 73 height 24
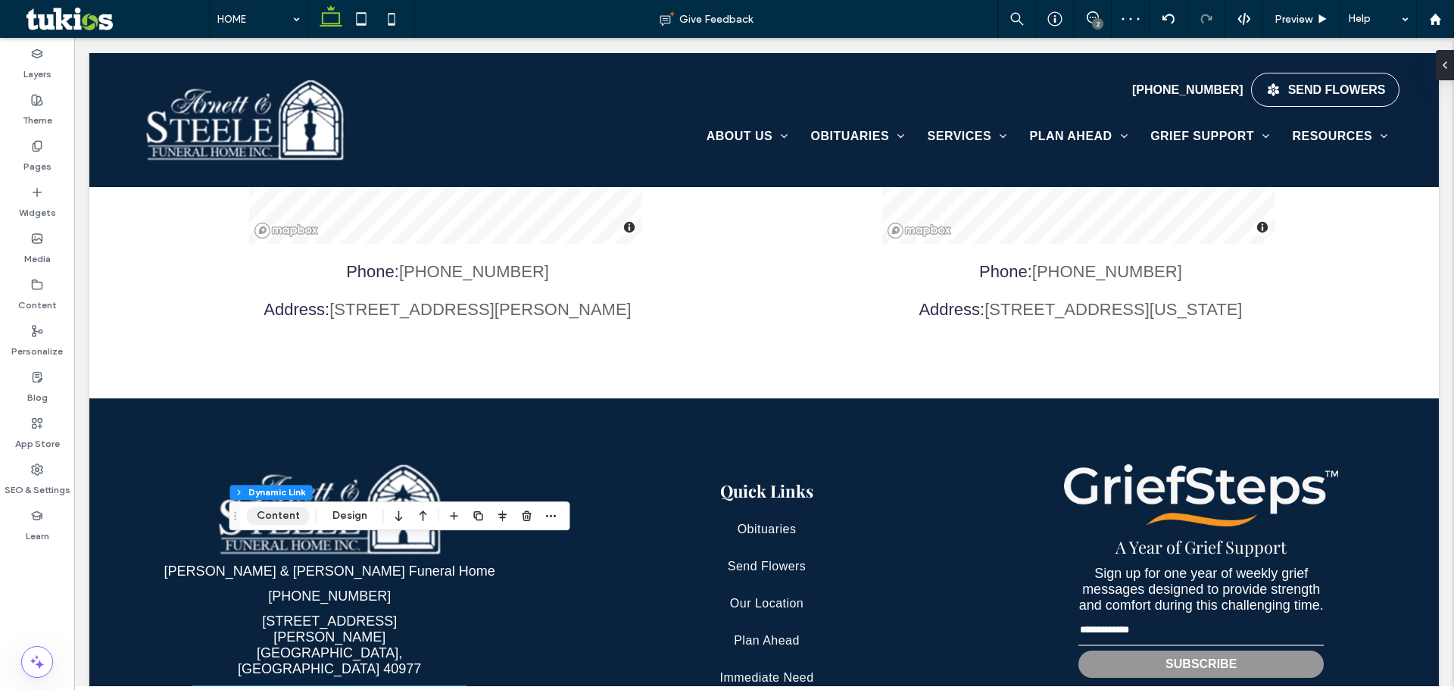
click at [294, 513] on button "Content" at bounding box center [278, 516] width 63 height 18
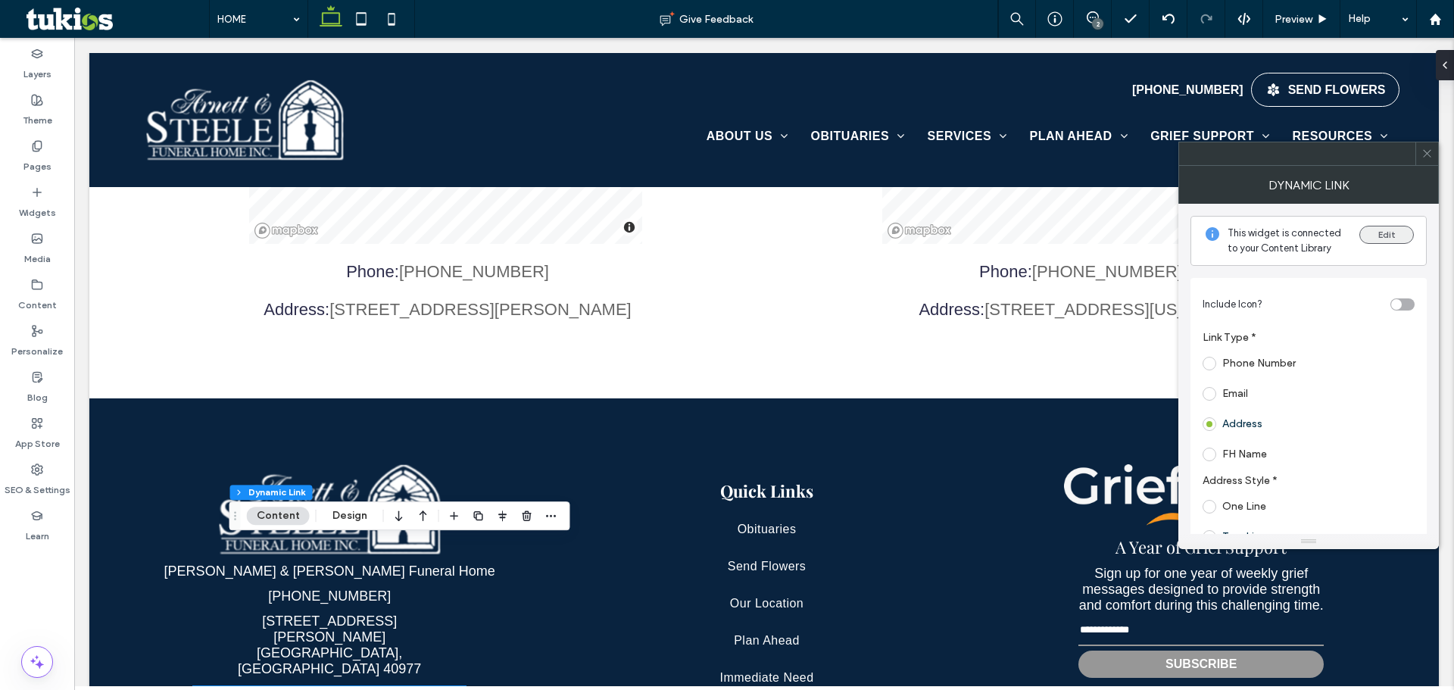
click at [1389, 240] on button "Edit" at bounding box center [1386, 235] width 55 height 18
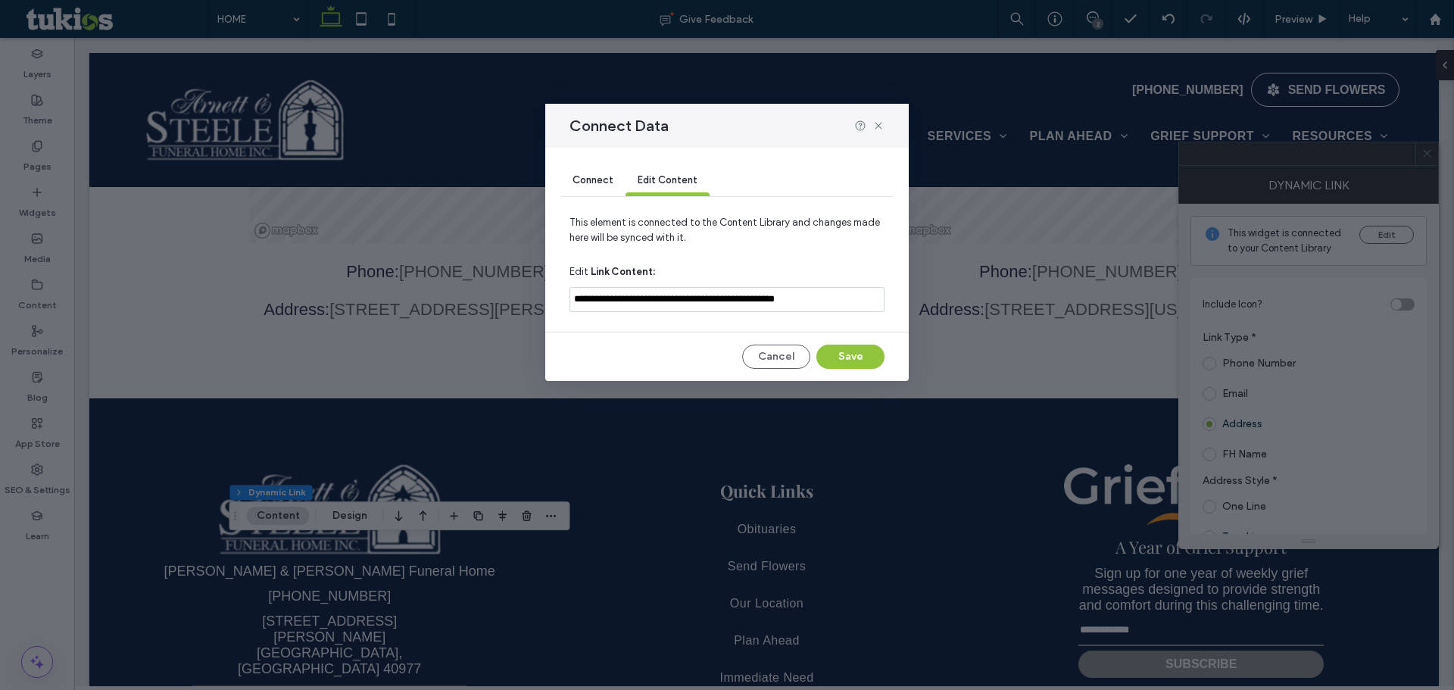
click at [583, 164] on div "Connect Edit Content" at bounding box center [726, 181] width 333 height 67
click at [580, 192] on div "Connect" at bounding box center [592, 181] width 65 height 30
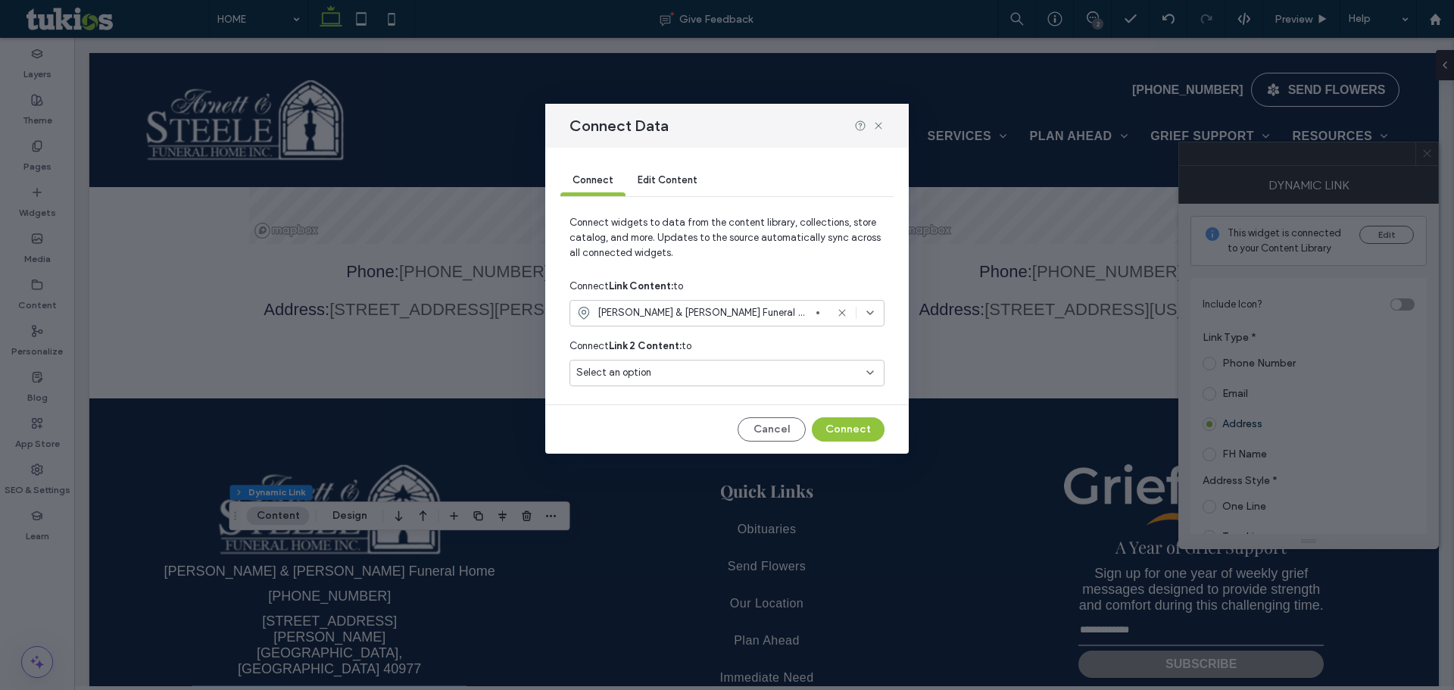
click at [621, 312] on span "Arnett & Steele Funeral Home" at bounding box center [703, 312] width 213 height 15
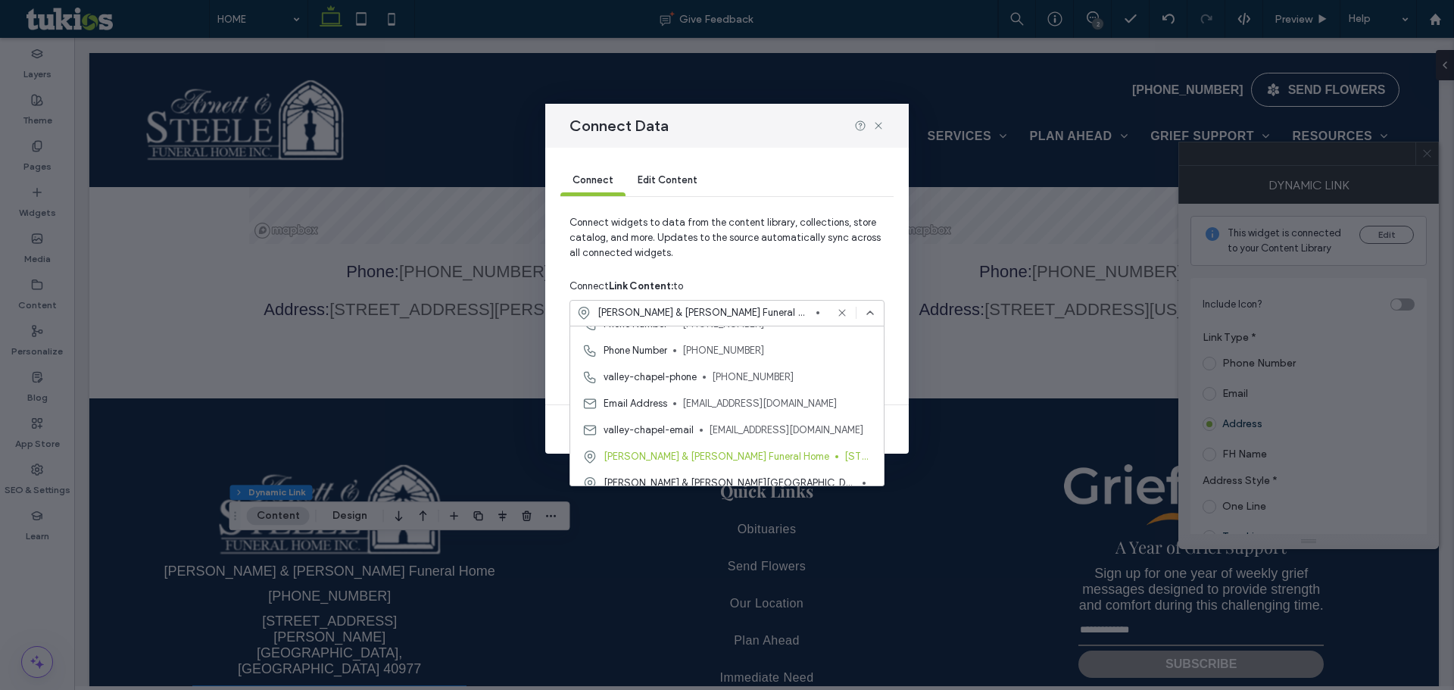
scroll to position [186, 0]
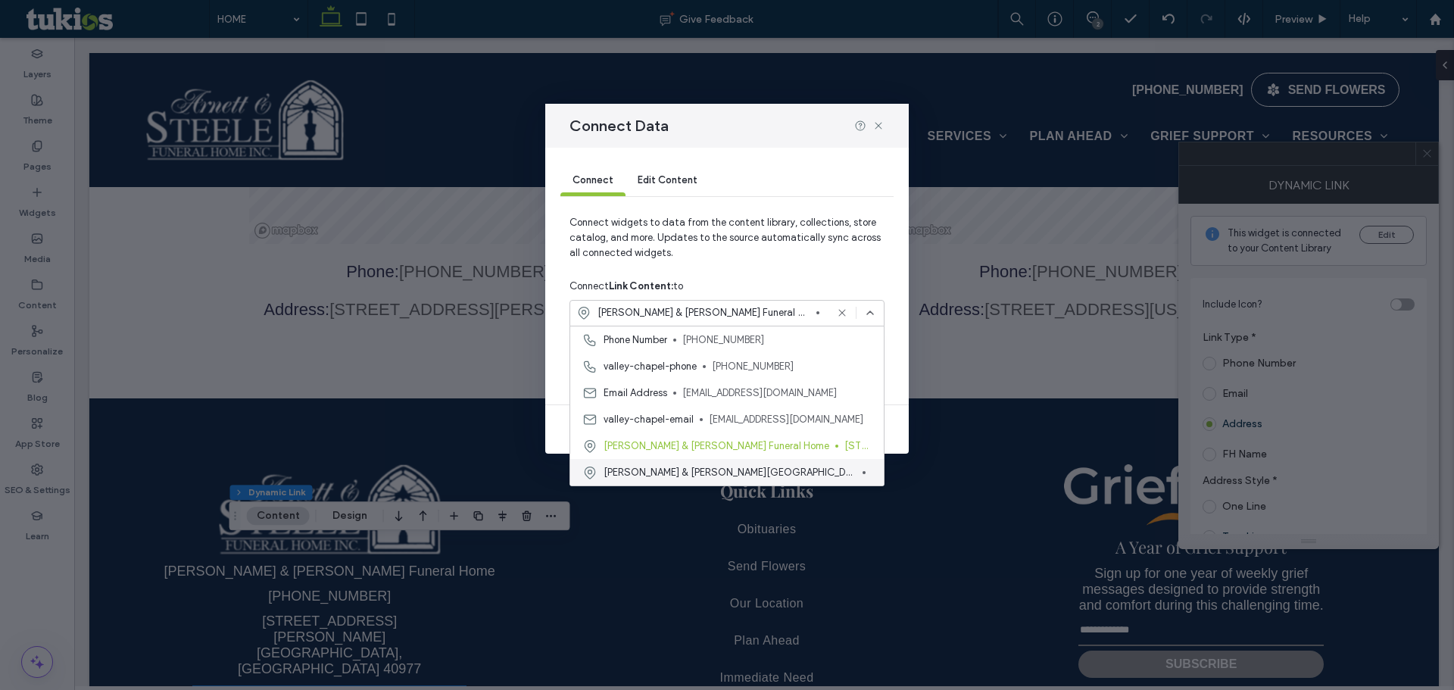
click at [703, 472] on span "Arnett & Steele Valley Chapel" at bounding box center [729, 472] width 253 height 15
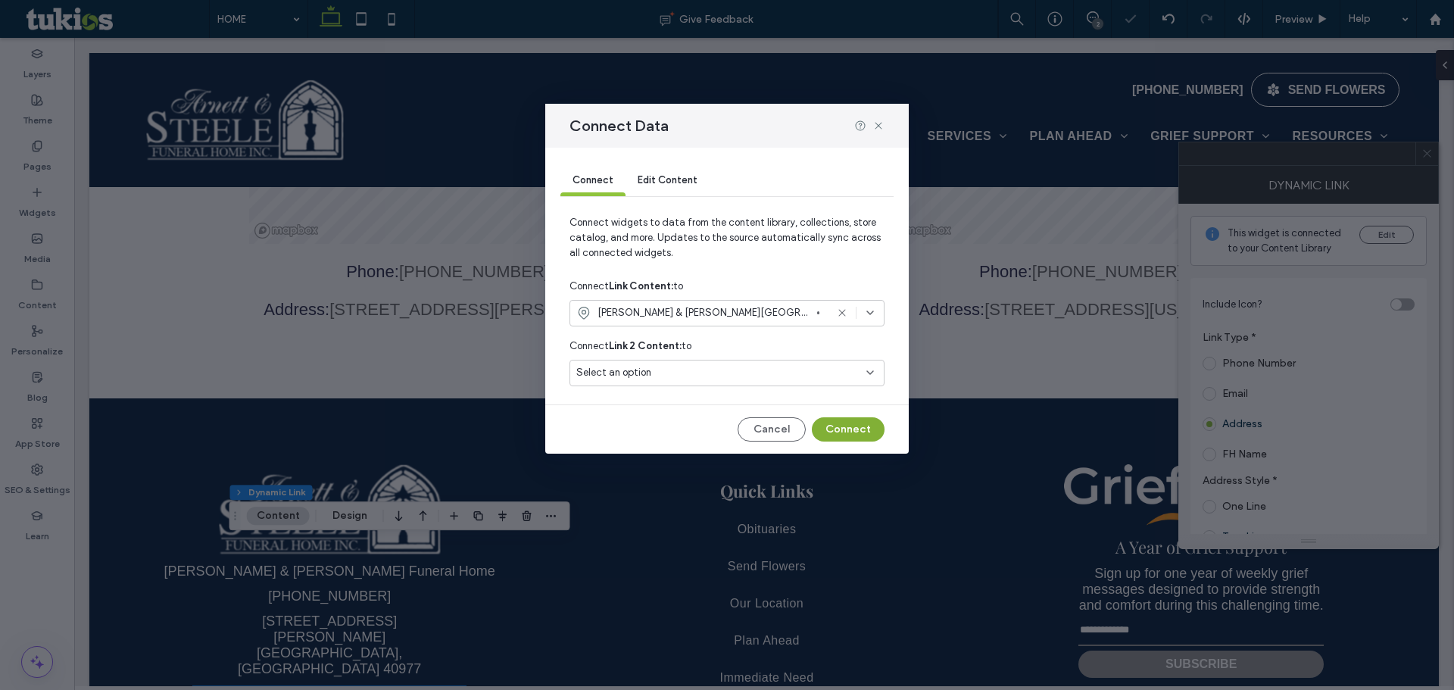
click at [825, 430] on button "Connect" at bounding box center [848, 429] width 73 height 24
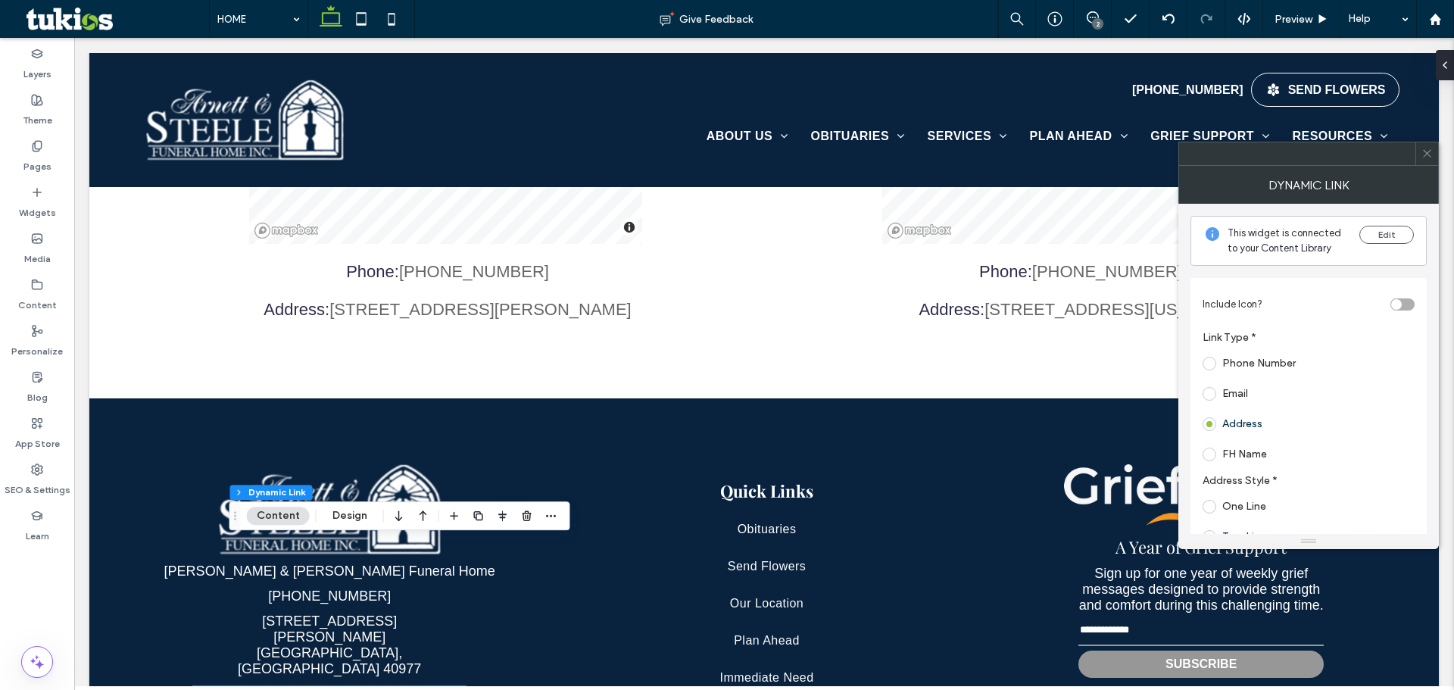
drag, startPoint x: 1425, startPoint y: 149, endPoint x: 1398, endPoint y: 154, distance: 27.0
click at [1425, 149] on icon at bounding box center [1426, 153] width 11 height 11
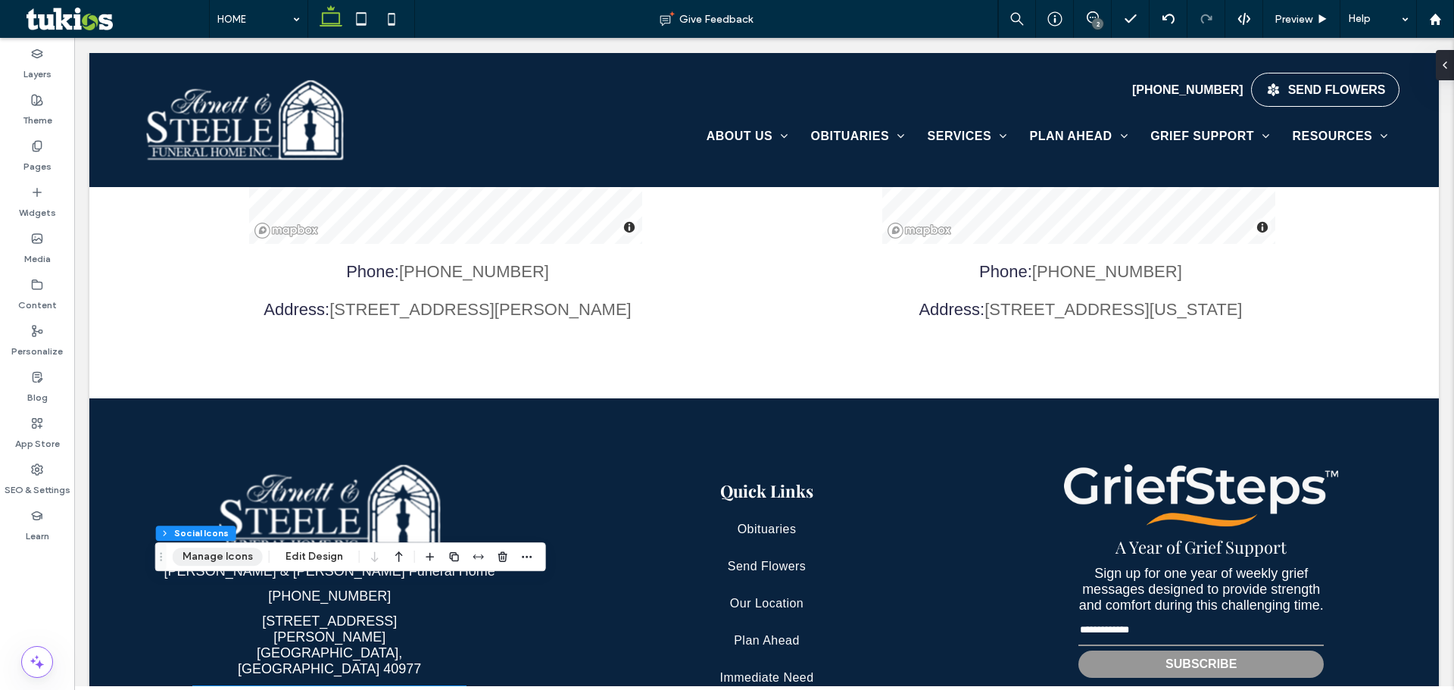
click at [233, 554] on button "Manage Icons" at bounding box center [218, 556] width 90 height 18
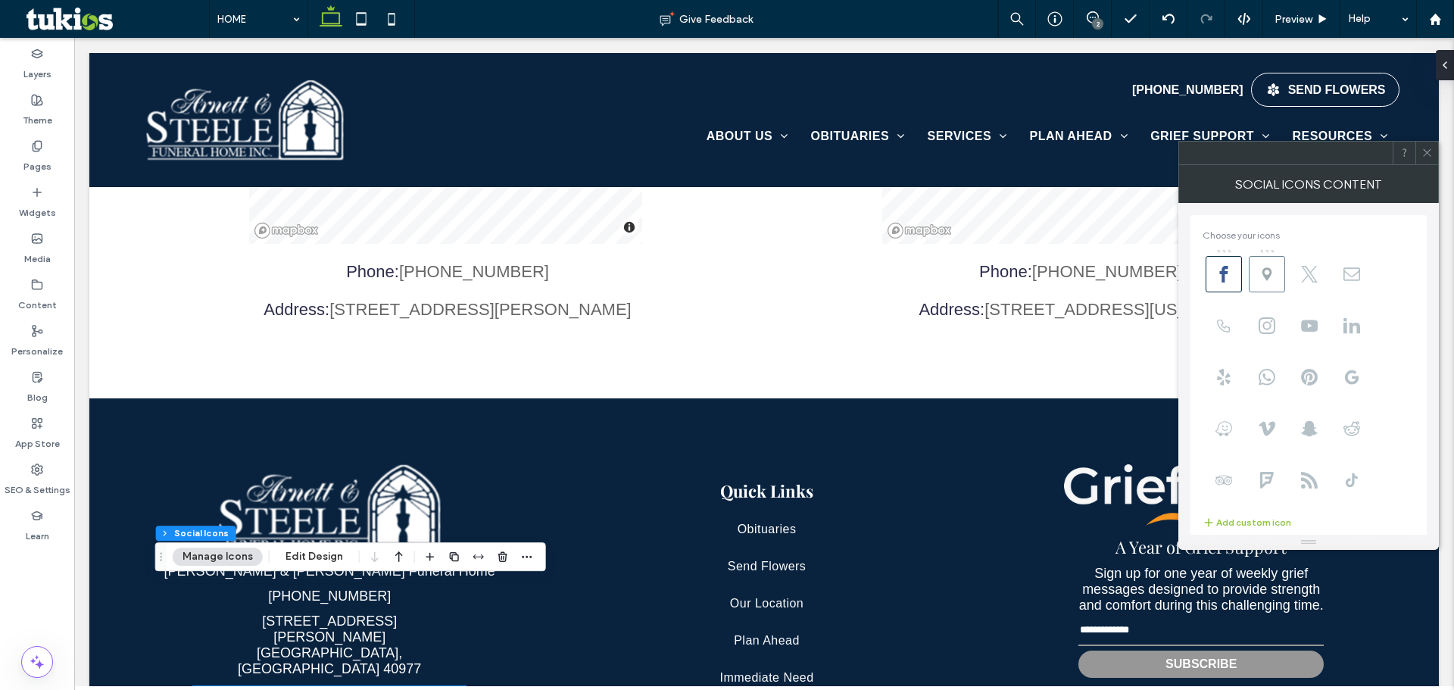
click at [1268, 263] on span at bounding box center [1267, 274] width 36 height 36
click at [1302, 512] on input "**********" at bounding box center [1310, 510] width 216 height 20
drag, startPoint x: 1424, startPoint y: 151, endPoint x: 1417, endPoint y: 161, distance: 12.4
click at [1425, 151] on icon at bounding box center [1426, 152] width 11 height 11
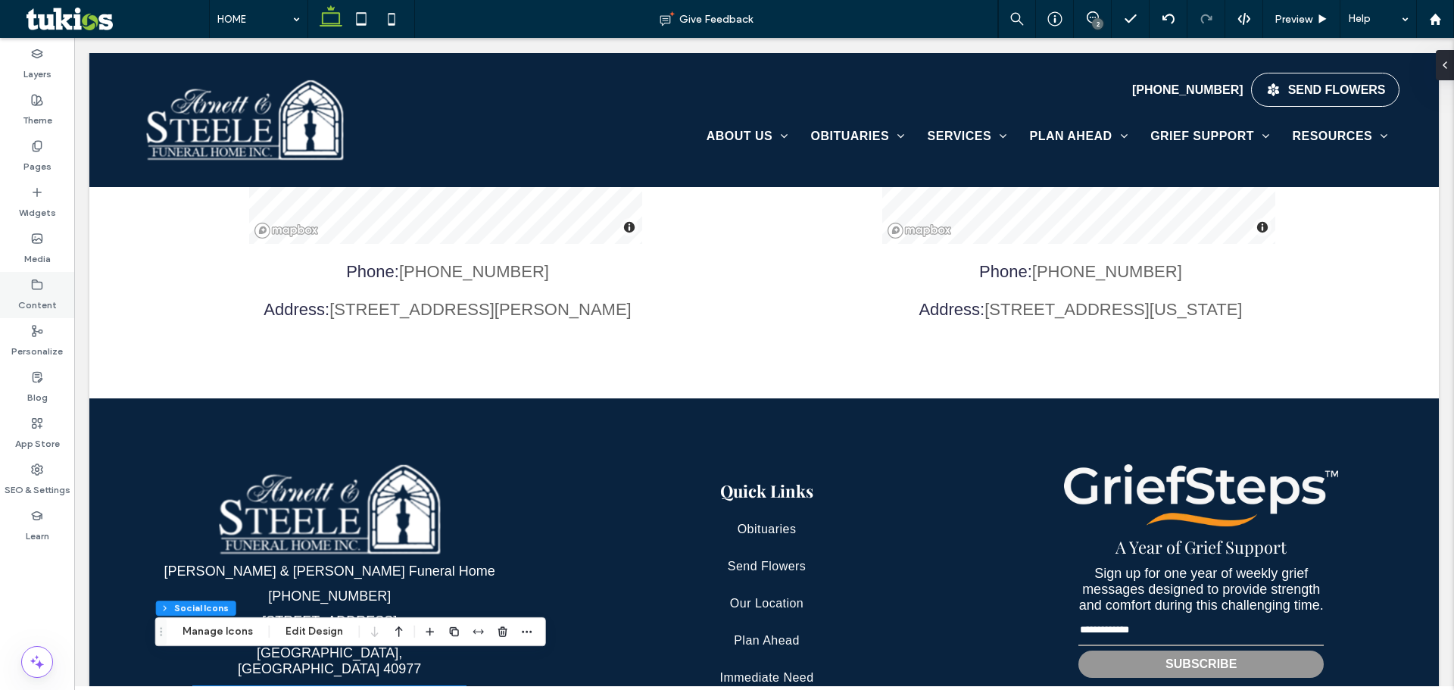
click at [24, 164] on label "Pages" at bounding box center [37, 162] width 28 height 21
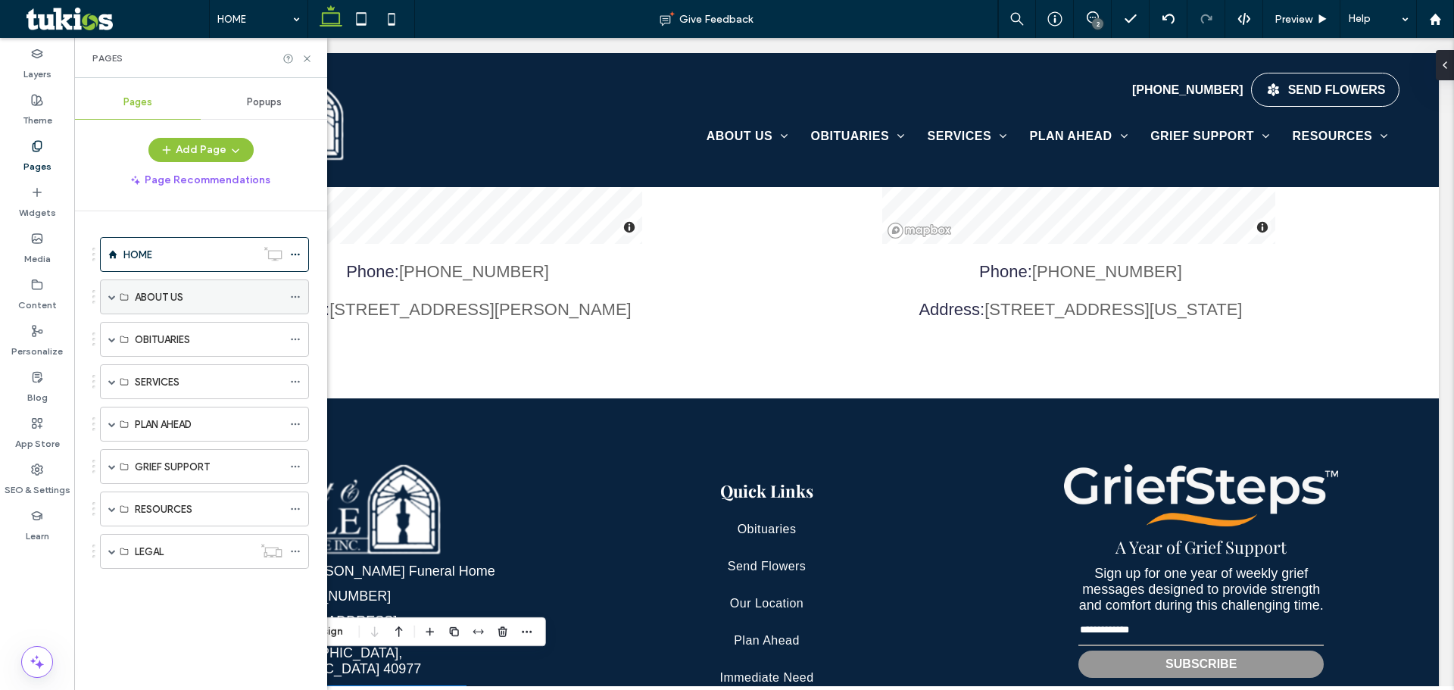
click at [113, 296] on span at bounding box center [112, 297] width 8 height 8
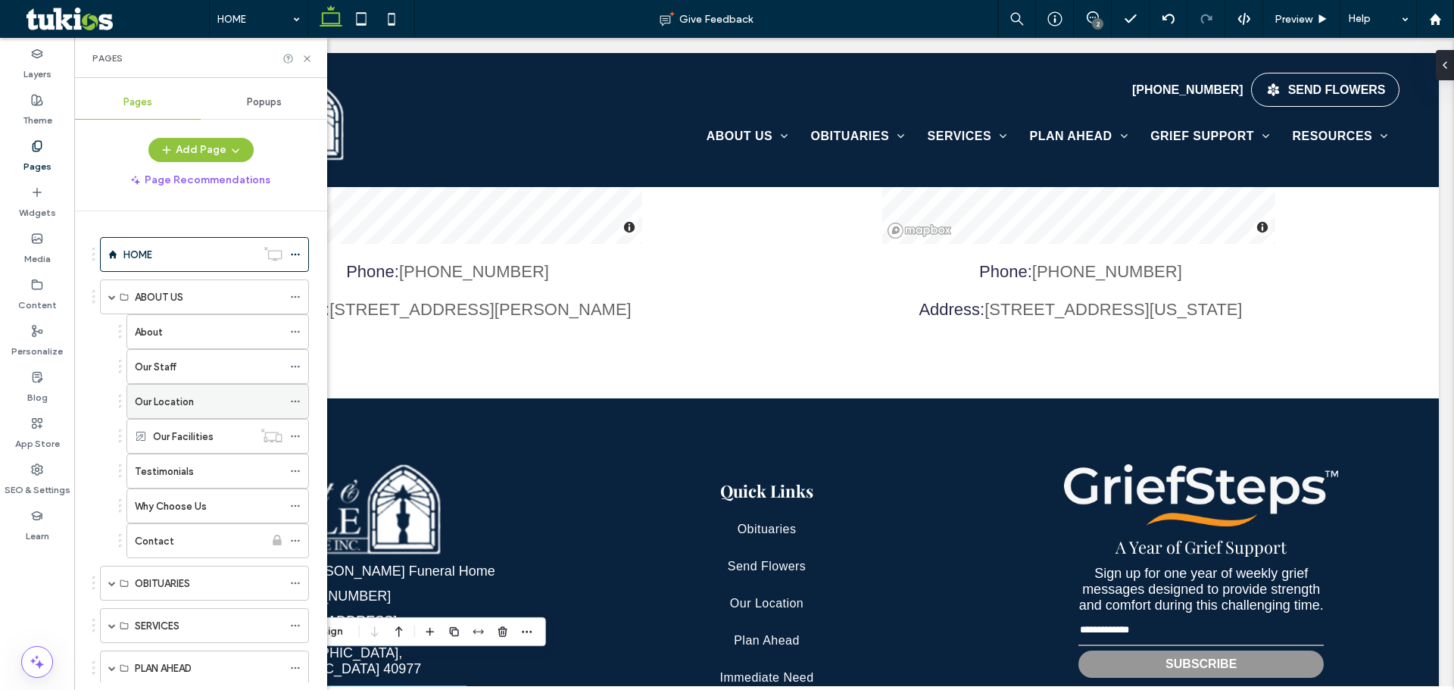
click at [161, 409] on label "Our Location" at bounding box center [164, 401] width 59 height 27
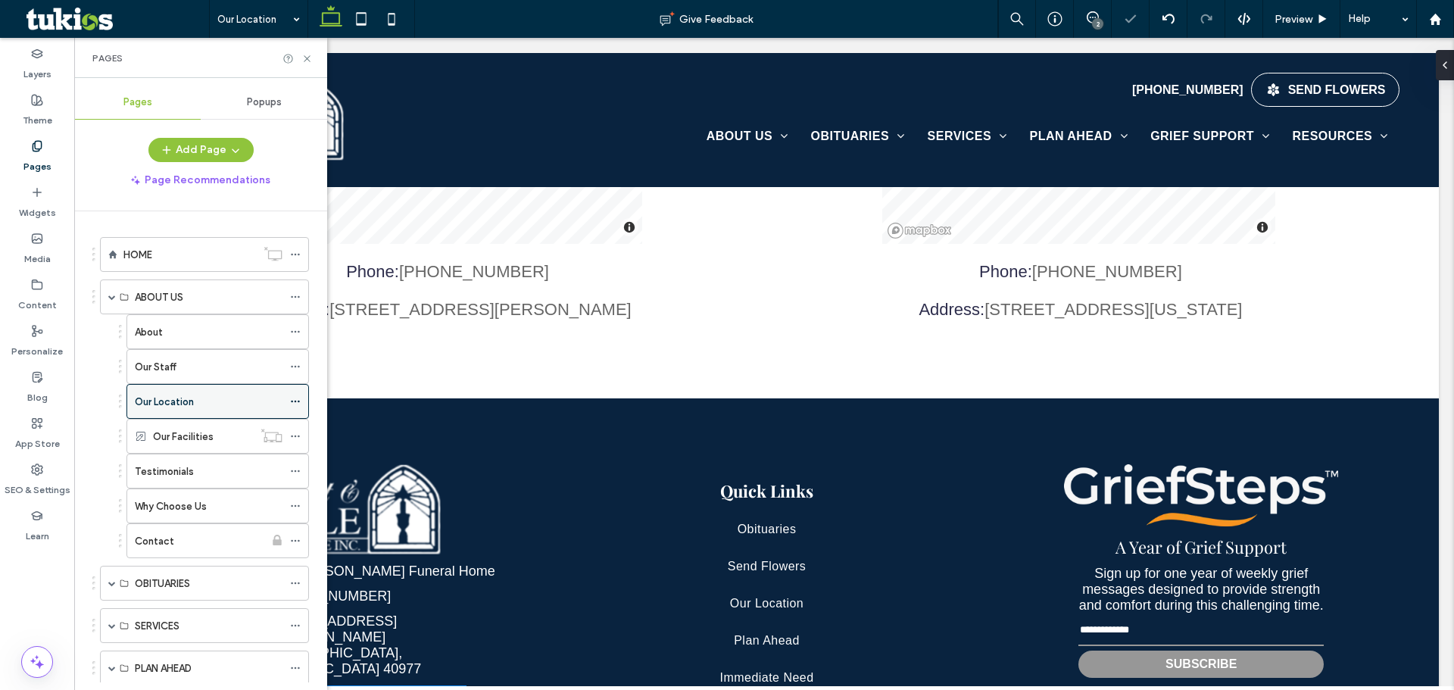
click at [293, 399] on icon at bounding box center [295, 401] width 11 height 11
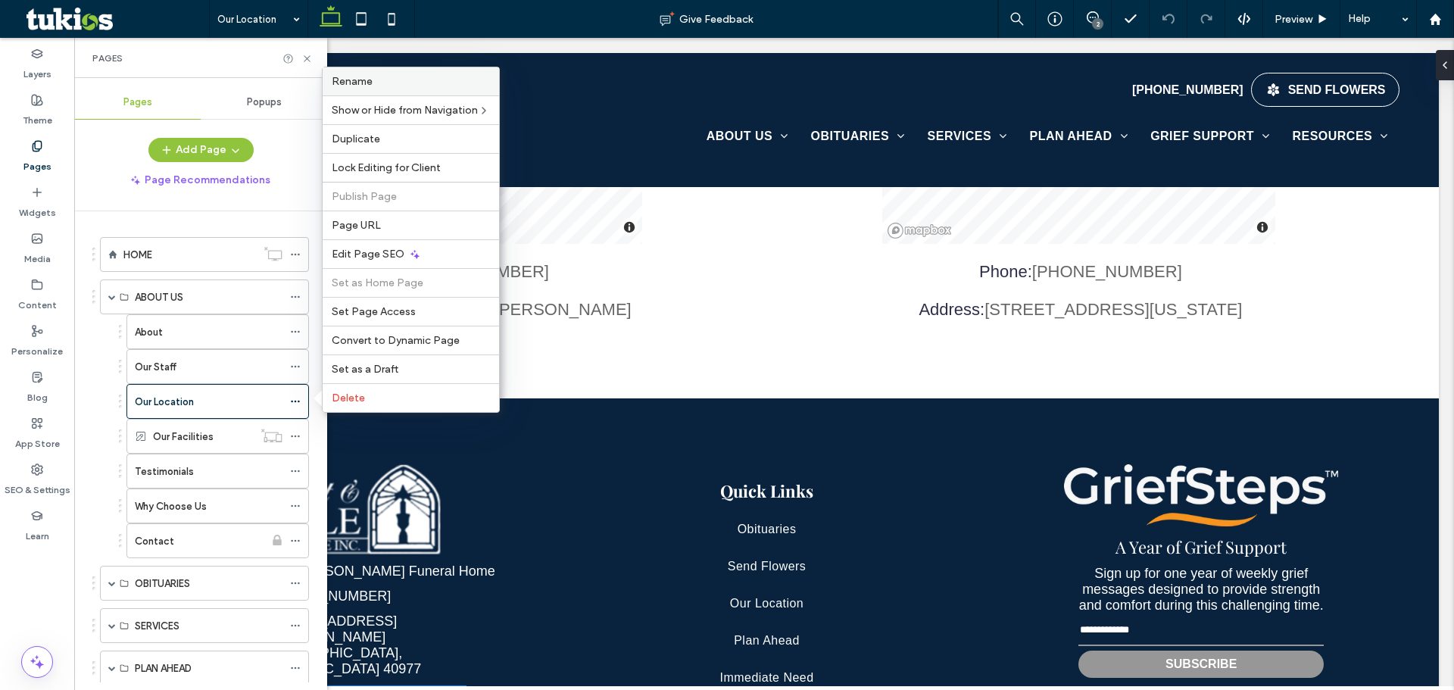
click at [393, 88] on div "Rename" at bounding box center [411, 81] width 176 height 28
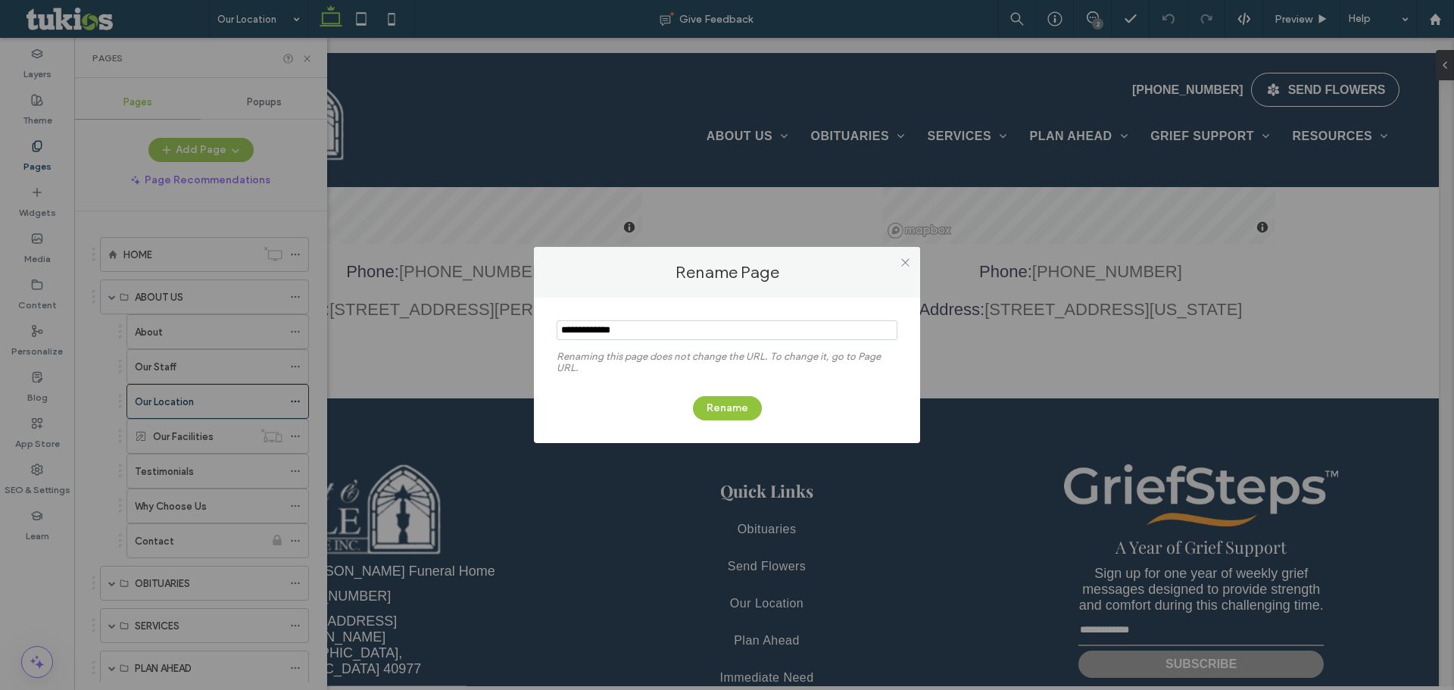
type input "**********"
click at [760, 400] on div "Rename" at bounding box center [727, 400] width 341 height 39
click at [746, 402] on button "Rename" at bounding box center [727, 408] width 69 height 24
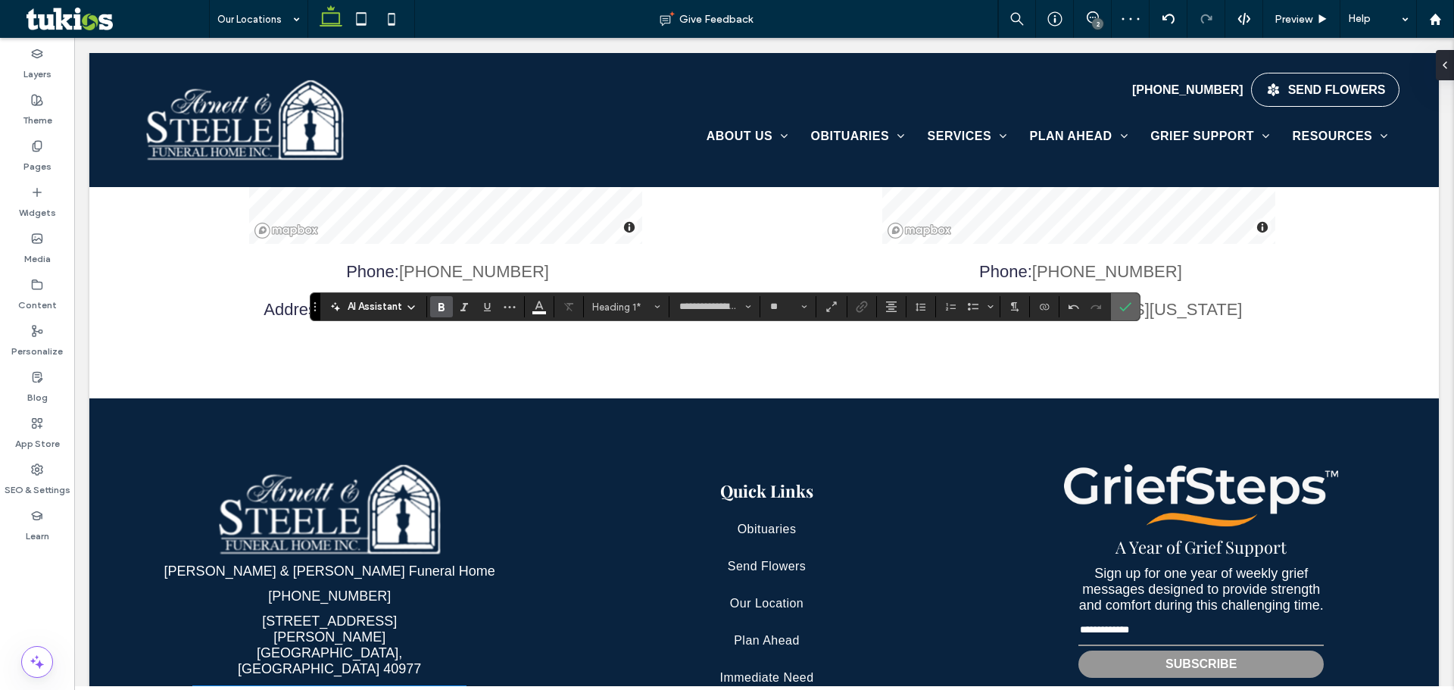
click at [1122, 308] on icon "Confirm" at bounding box center [1125, 307] width 12 height 12
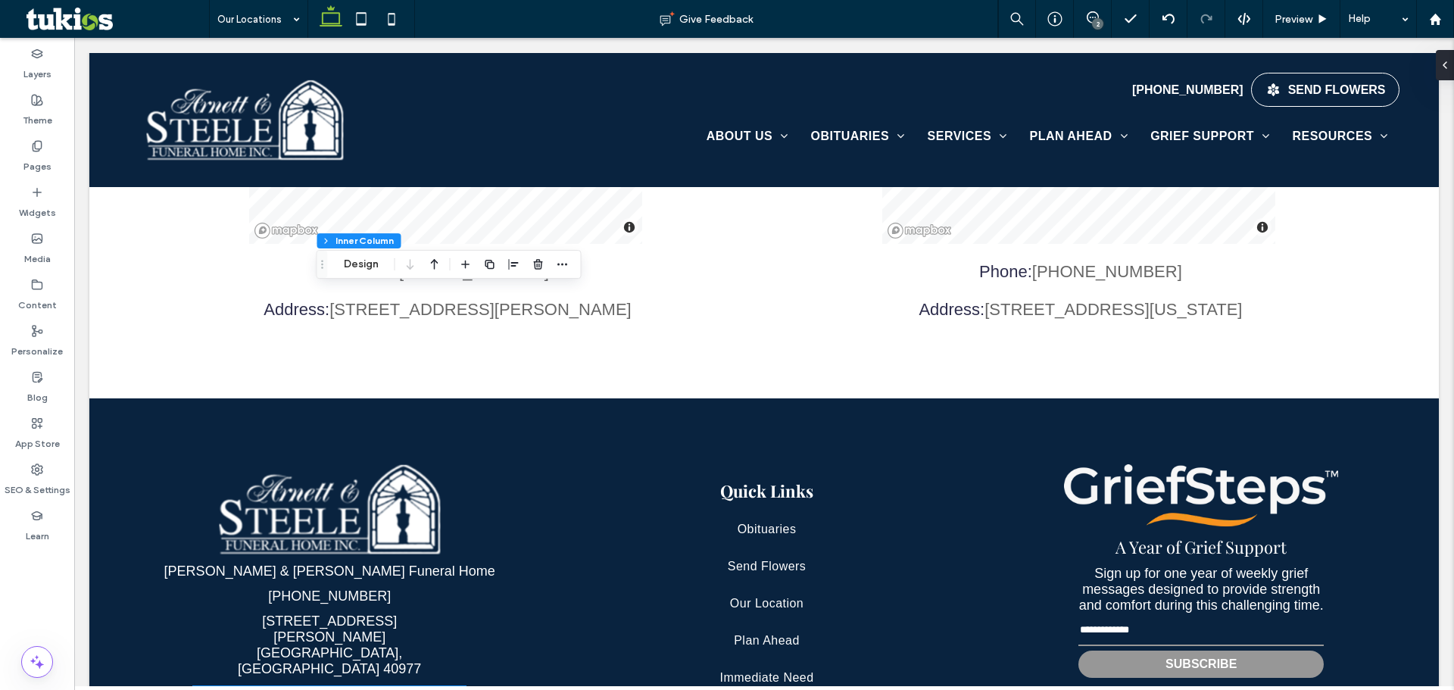
scroll to position [103, 0]
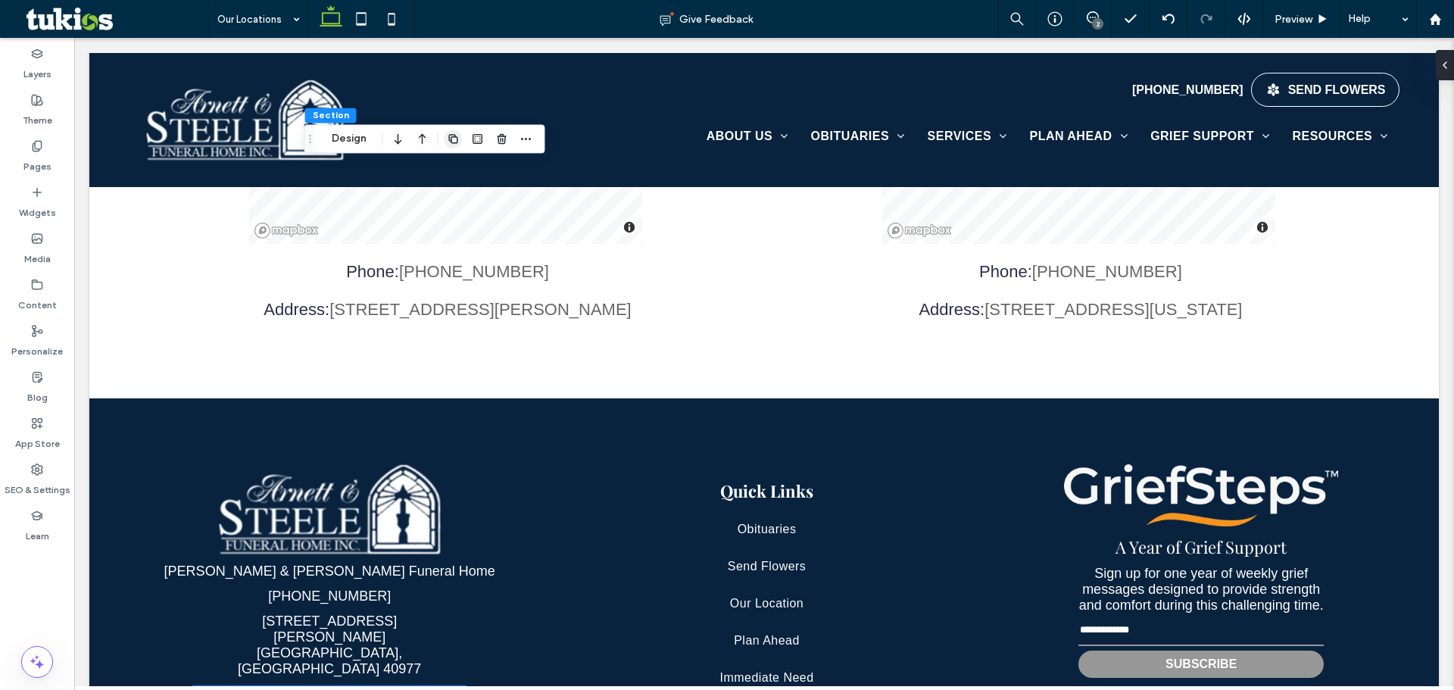
click at [446, 139] on span "button" at bounding box center [453, 138] width 18 height 18
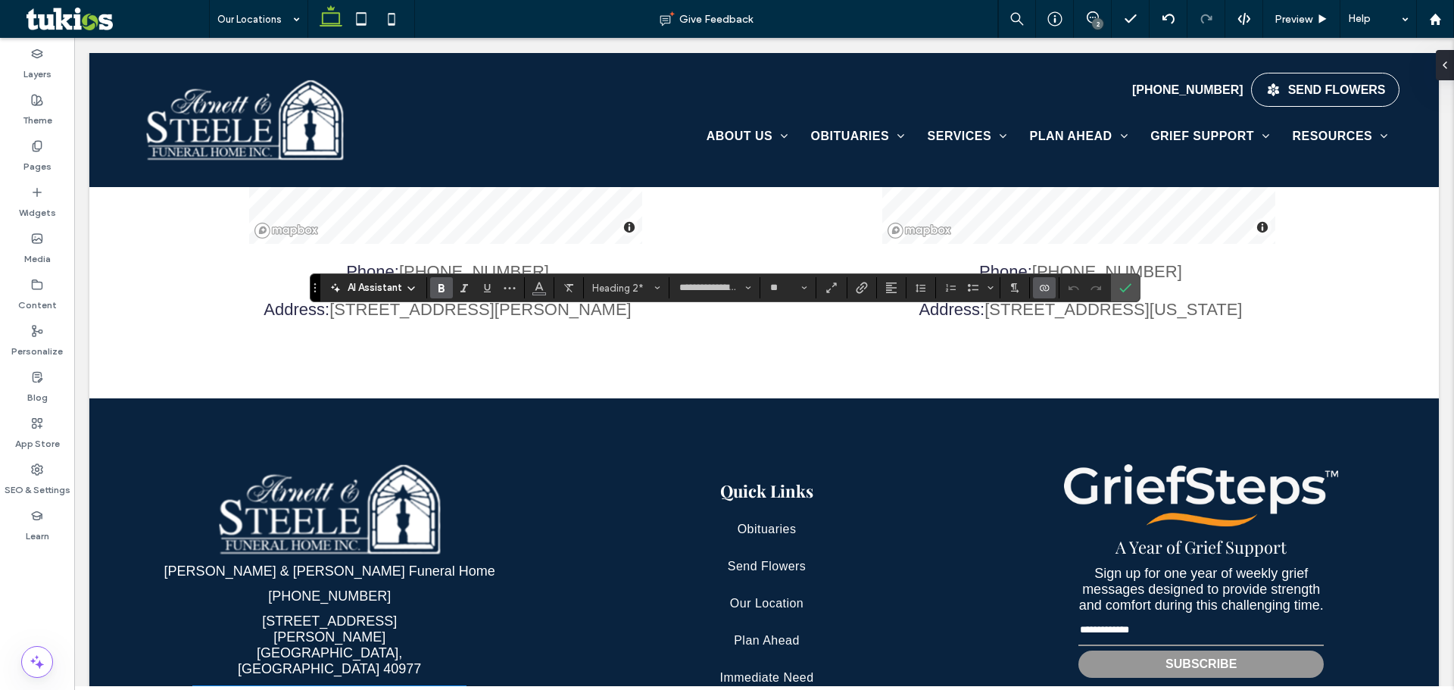
click at [1048, 288] on use "Connect To Data" at bounding box center [1044, 288] width 9 height 6
click at [1100, 191] on span "Change Connection" at bounding box center [1090, 192] width 90 height 15
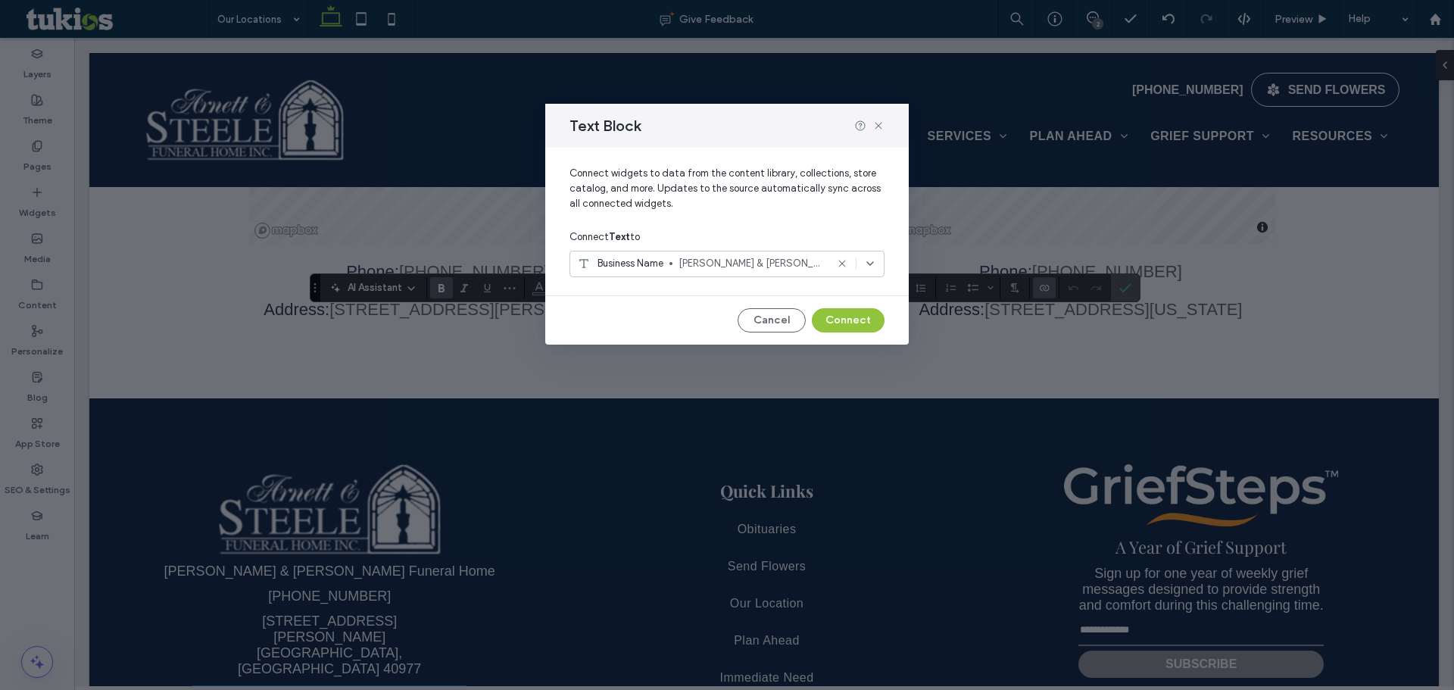
click at [651, 252] on div "Business Name Arnett & Steele Funeral Home" at bounding box center [726, 264] width 315 height 27
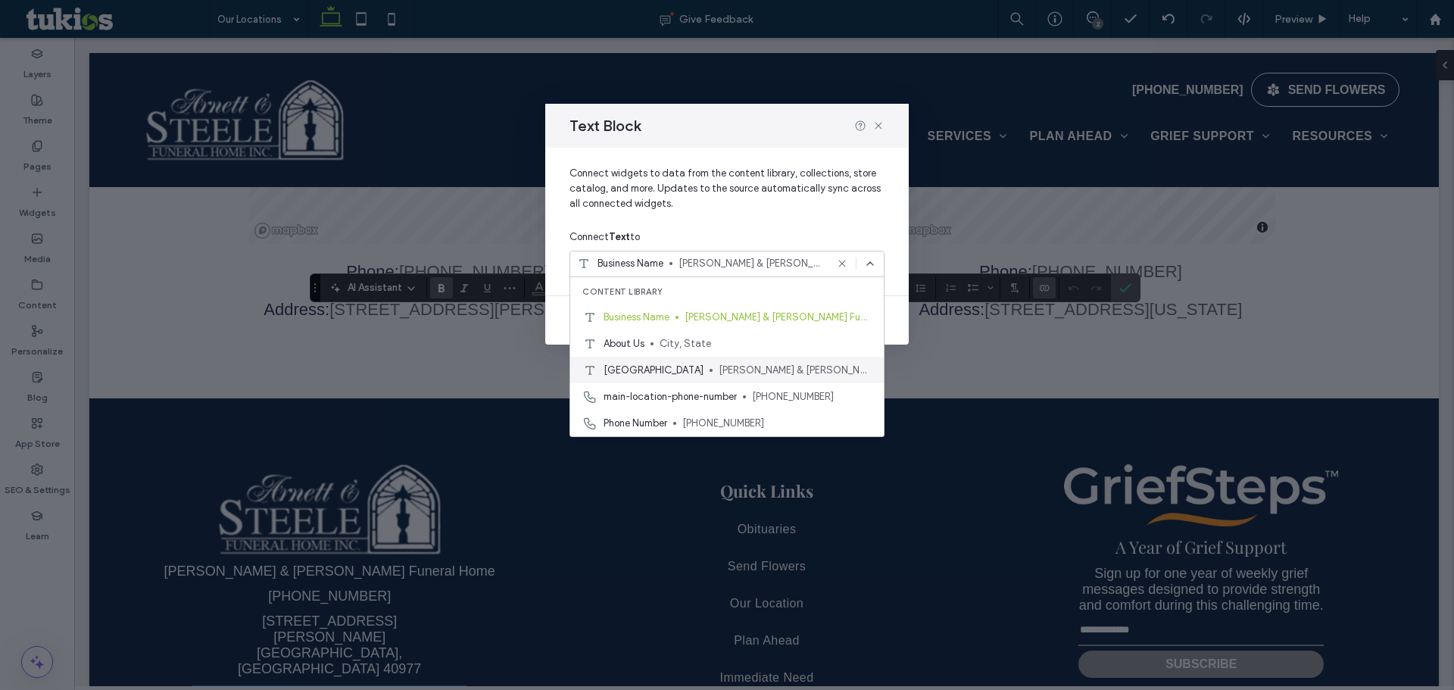
click at [661, 369] on span "Valley Chapel" at bounding box center [653, 370] width 100 height 15
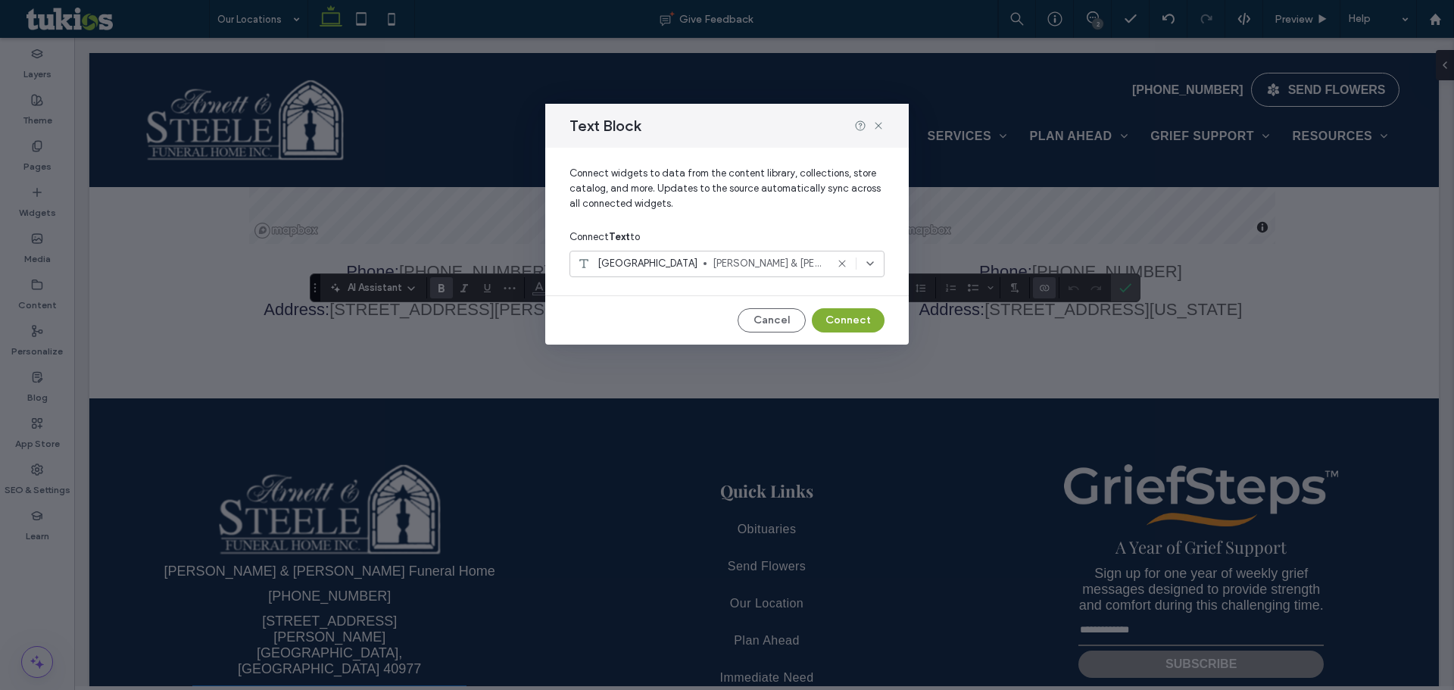
click at [844, 313] on button "Connect" at bounding box center [848, 320] width 73 height 24
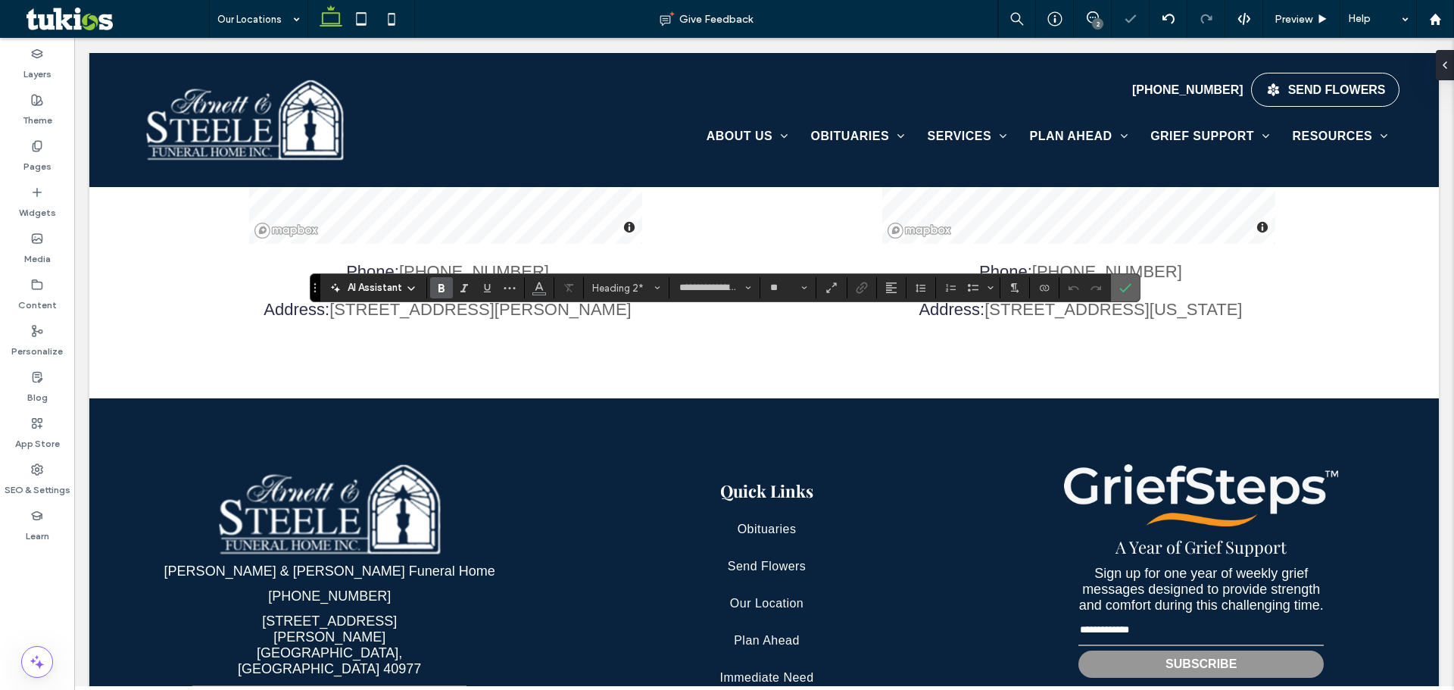
click at [1126, 289] on use "Confirm" at bounding box center [1125, 287] width 12 height 9
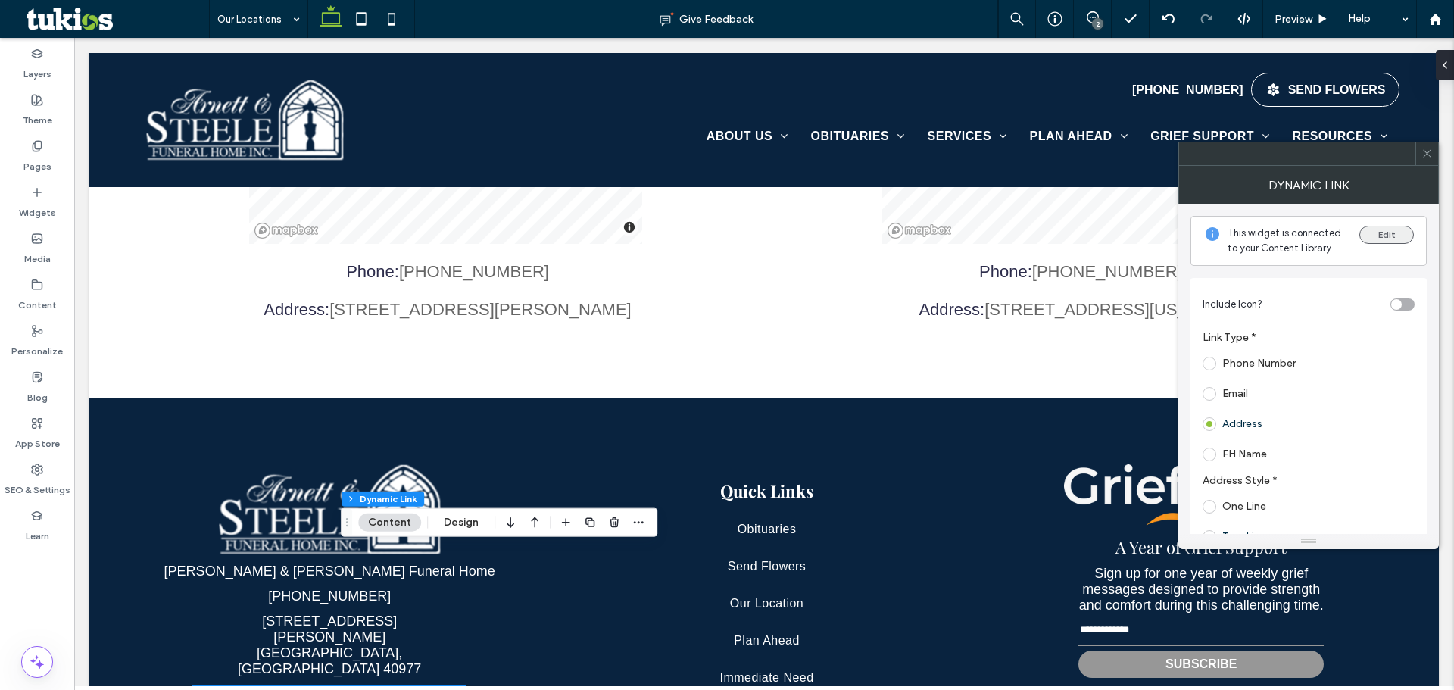
click at [1398, 237] on button "Edit" at bounding box center [1386, 235] width 55 height 18
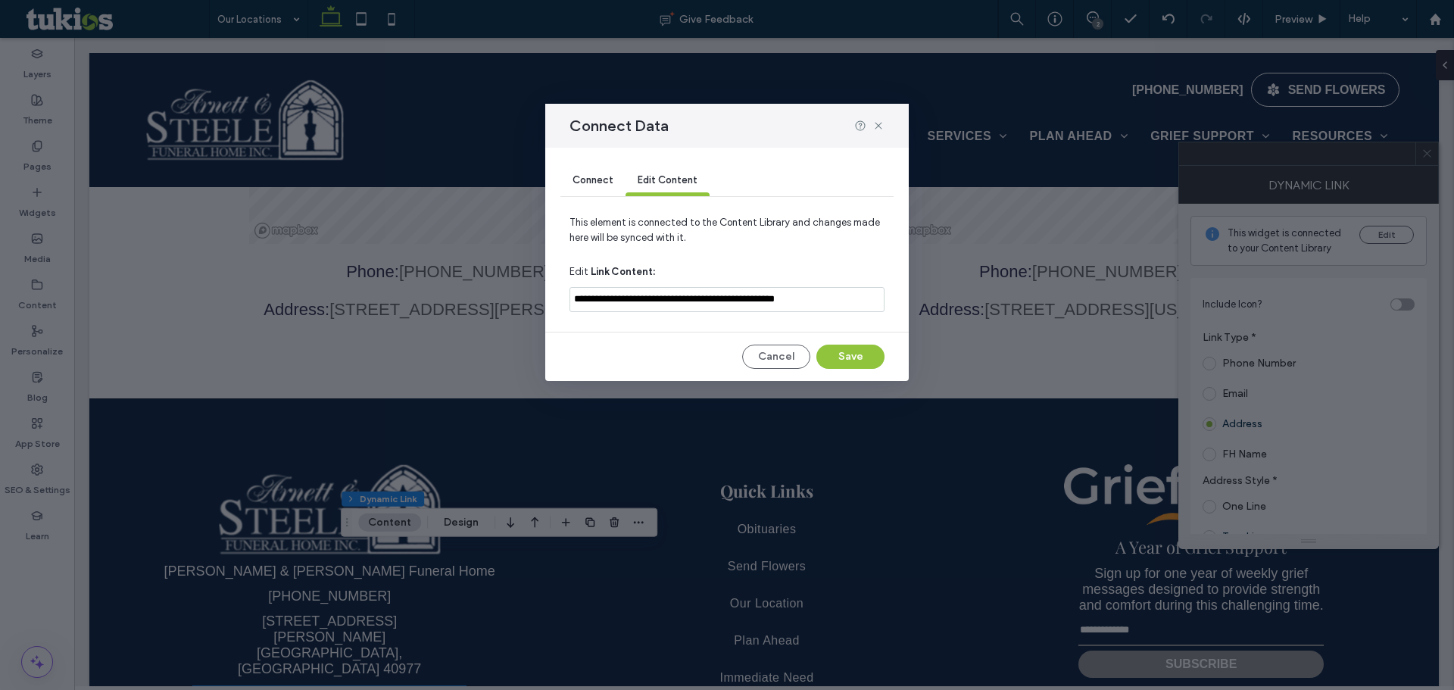
click at [578, 182] on span "Connect" at bounding box center [592, 179] width 41 height 11
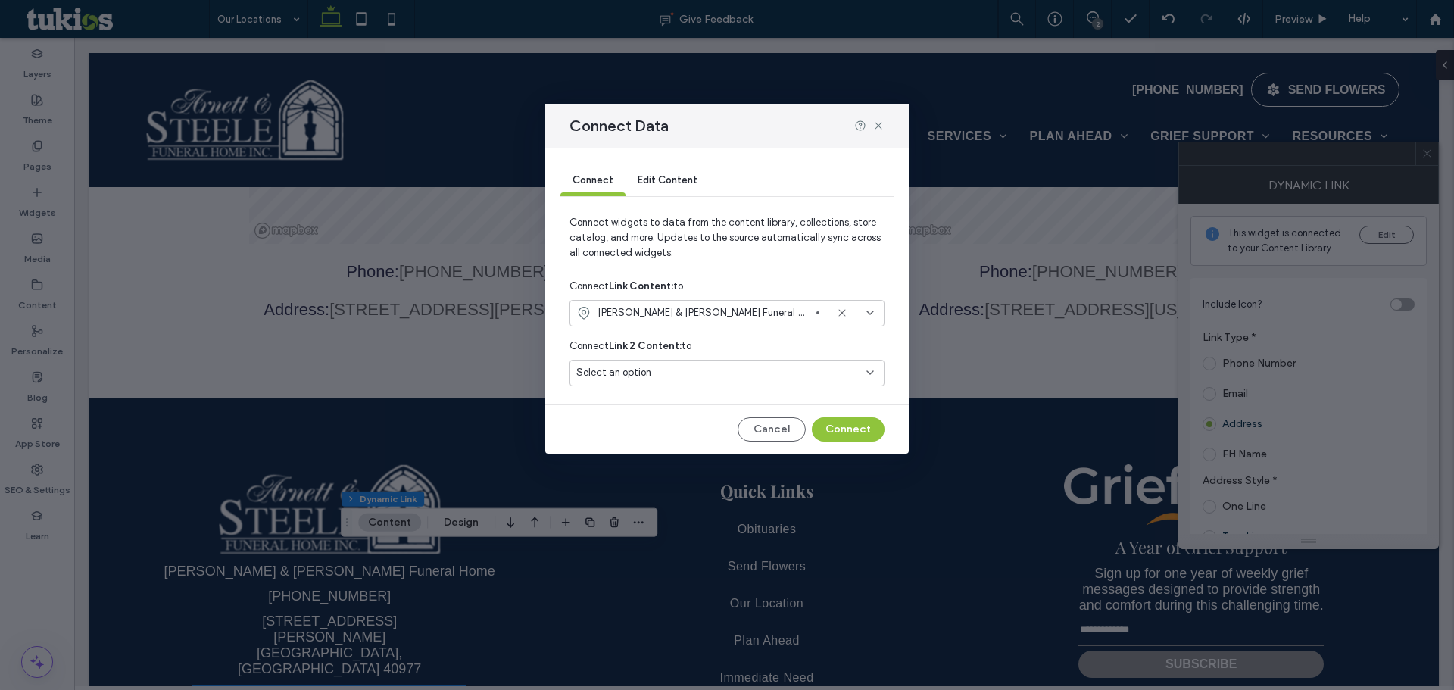
click at [697, 319] on span "Arnett & Steele Funeral Home" at bounding box center [703, 312] width 213 height 15
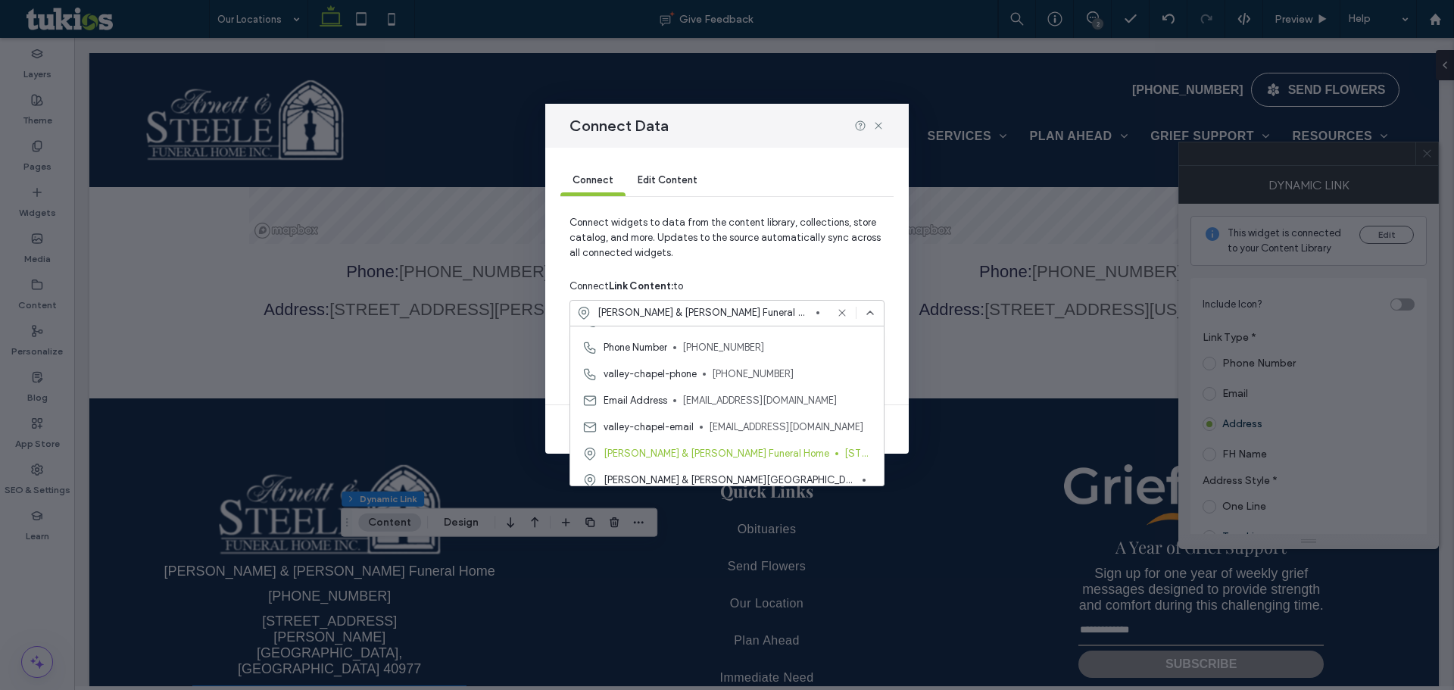
scroll to position [186, 0]
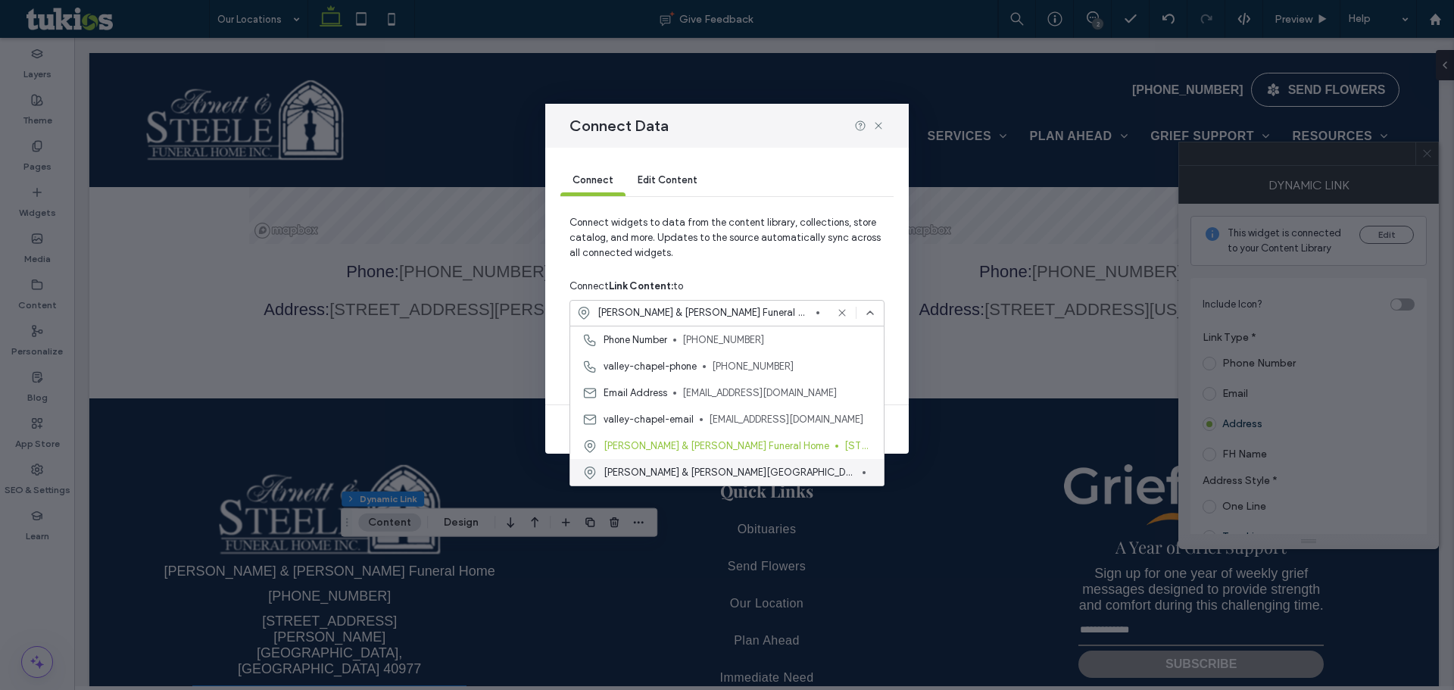
click at [691, 468] on span "Arnett & Steele Valley Chapel" at bounding box center [729, 472] width 253 height 15
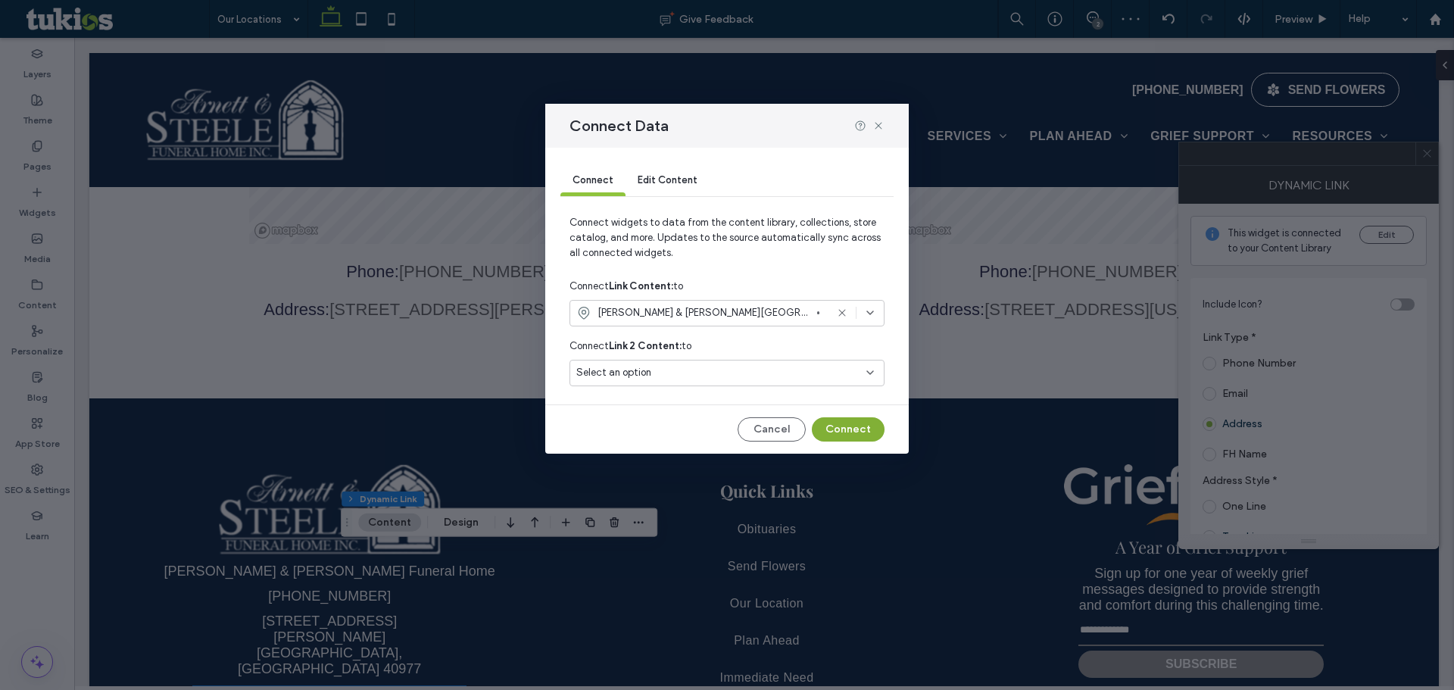
click at [840, 423] on button "Connect" at bounding box center [848, 429] width 73 height 24
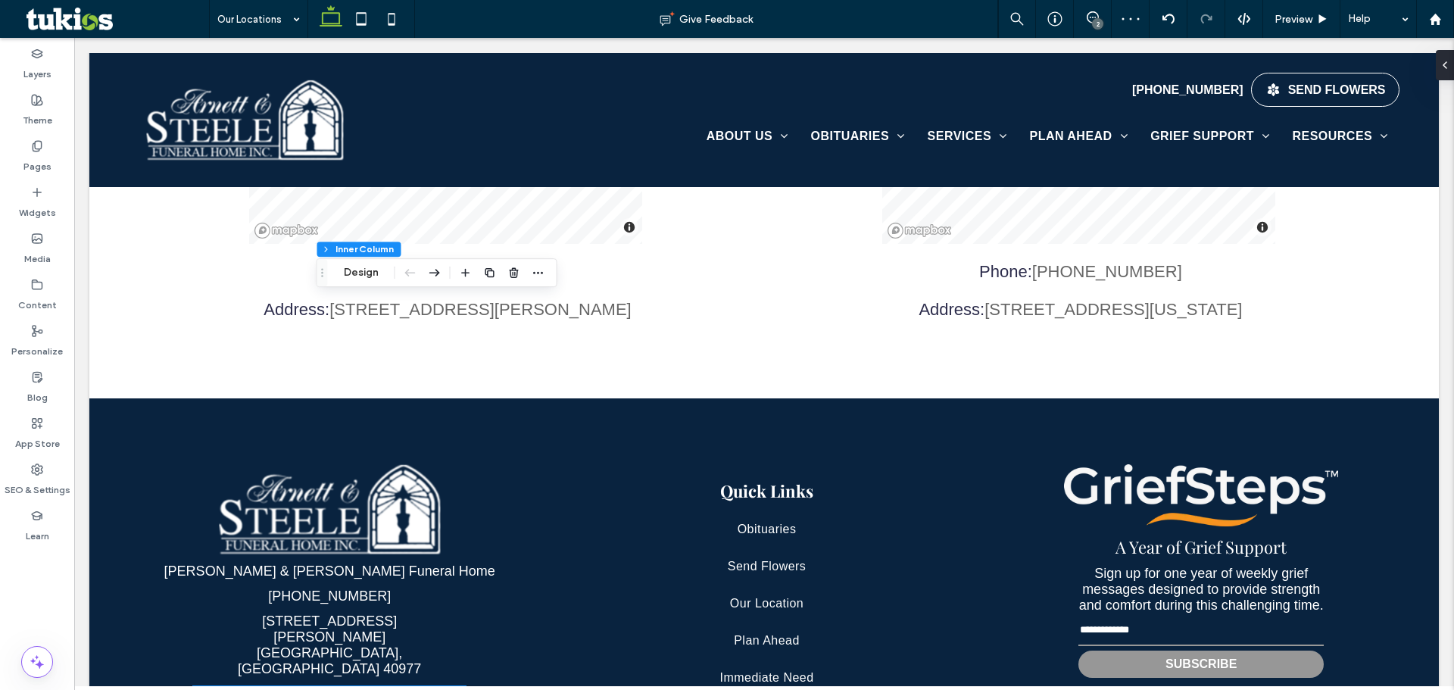
type input "*"
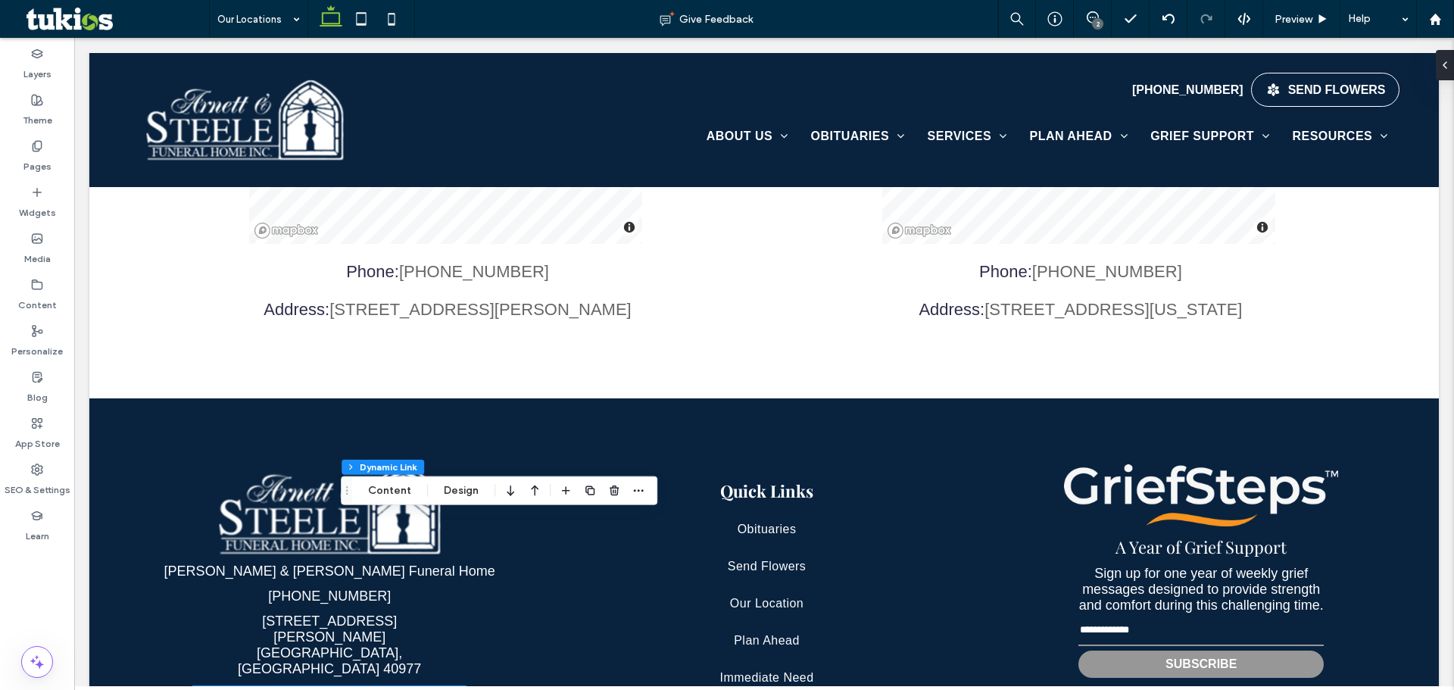
drag, startPoint x: 405, startPoint y: 485, endPoint x: 419, endPoint y: 485, distance: 13.6
click at [405, 485] on button "Content" at bounding box center [389, 491] width 63 height 18
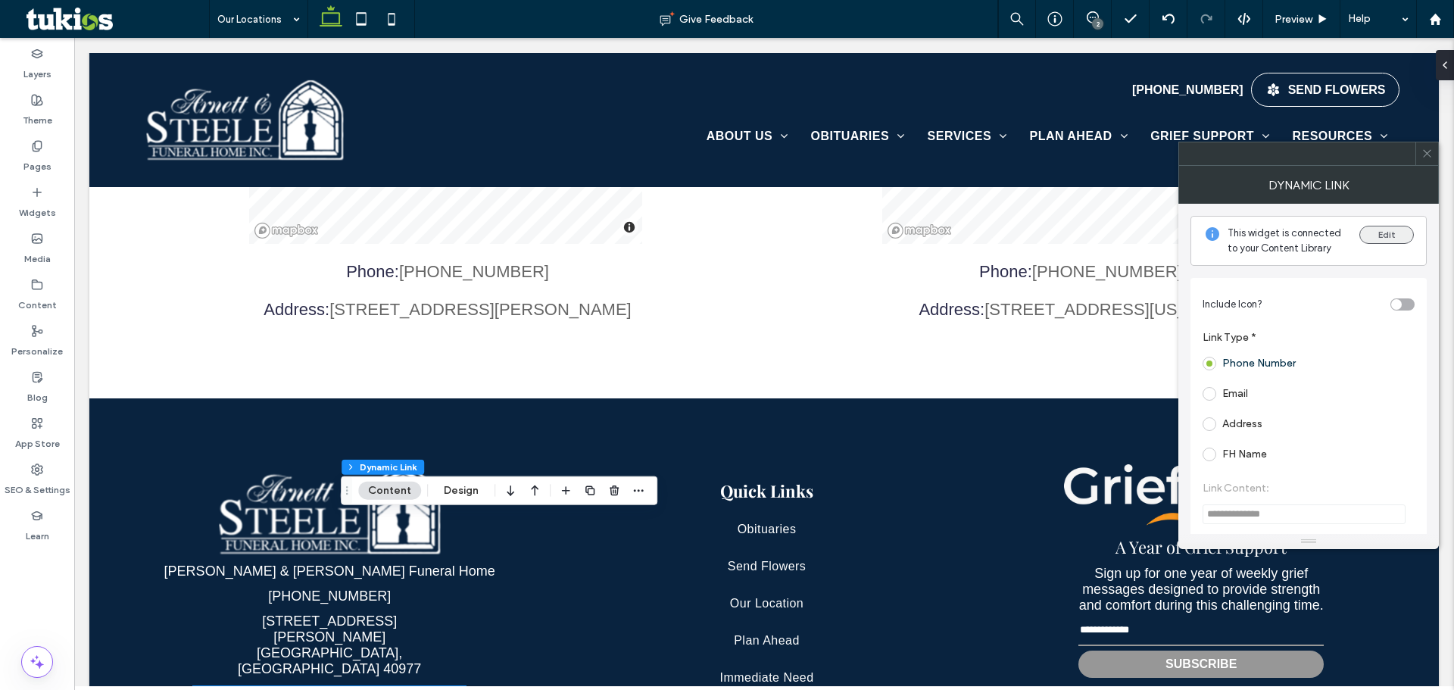
click at [1395, 229] on button "Edit" at bounding box center [1386, 235] width 55 height 18
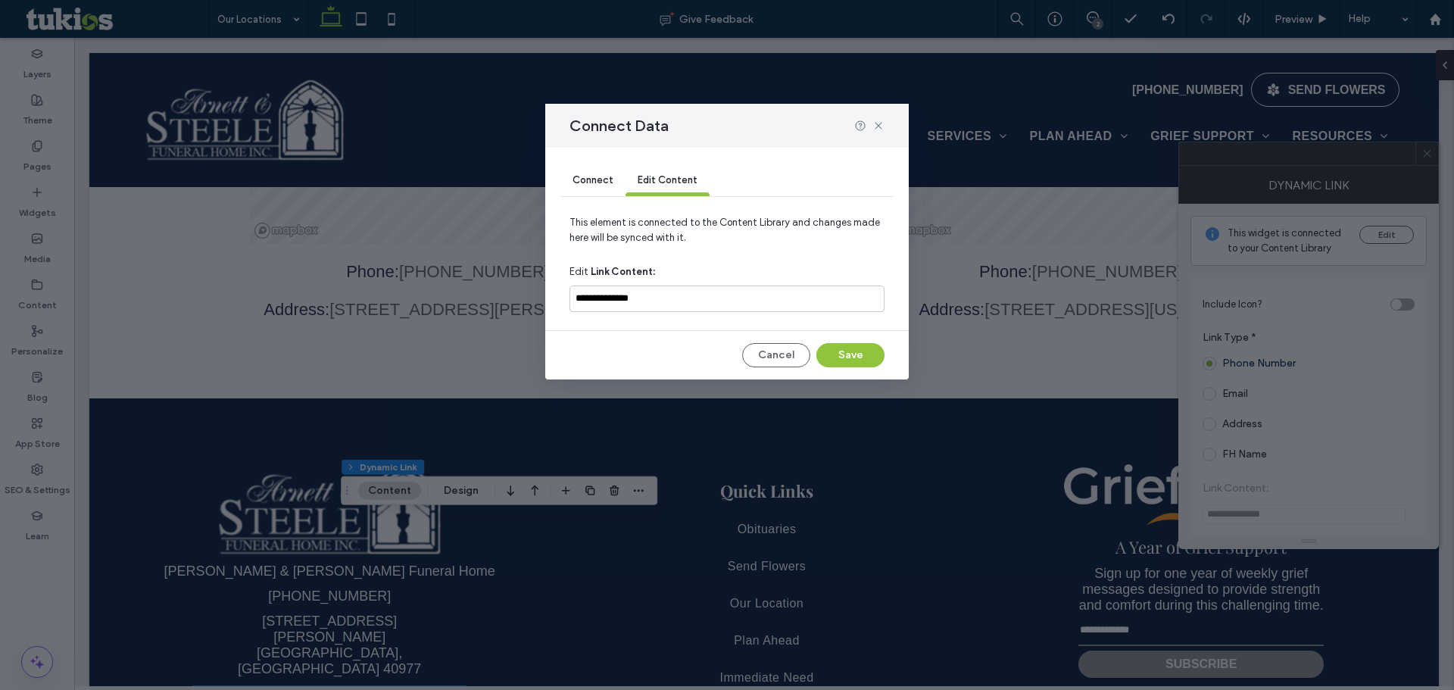
click at [594, 189] on div "Connect" at bounding box center [592, 181] width 65 height 30
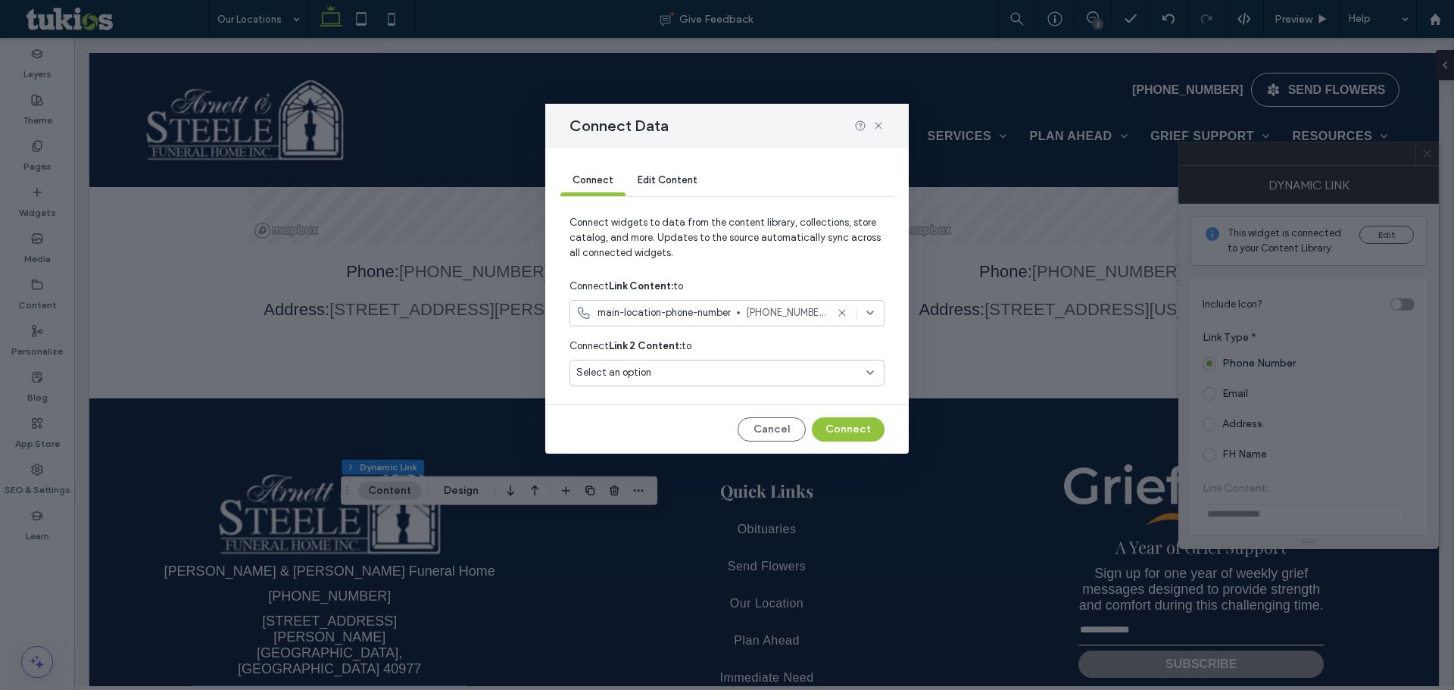
click at [666, 313] on span "main-location-phone-number" at bounding box center [663, 312] width 133 height 15
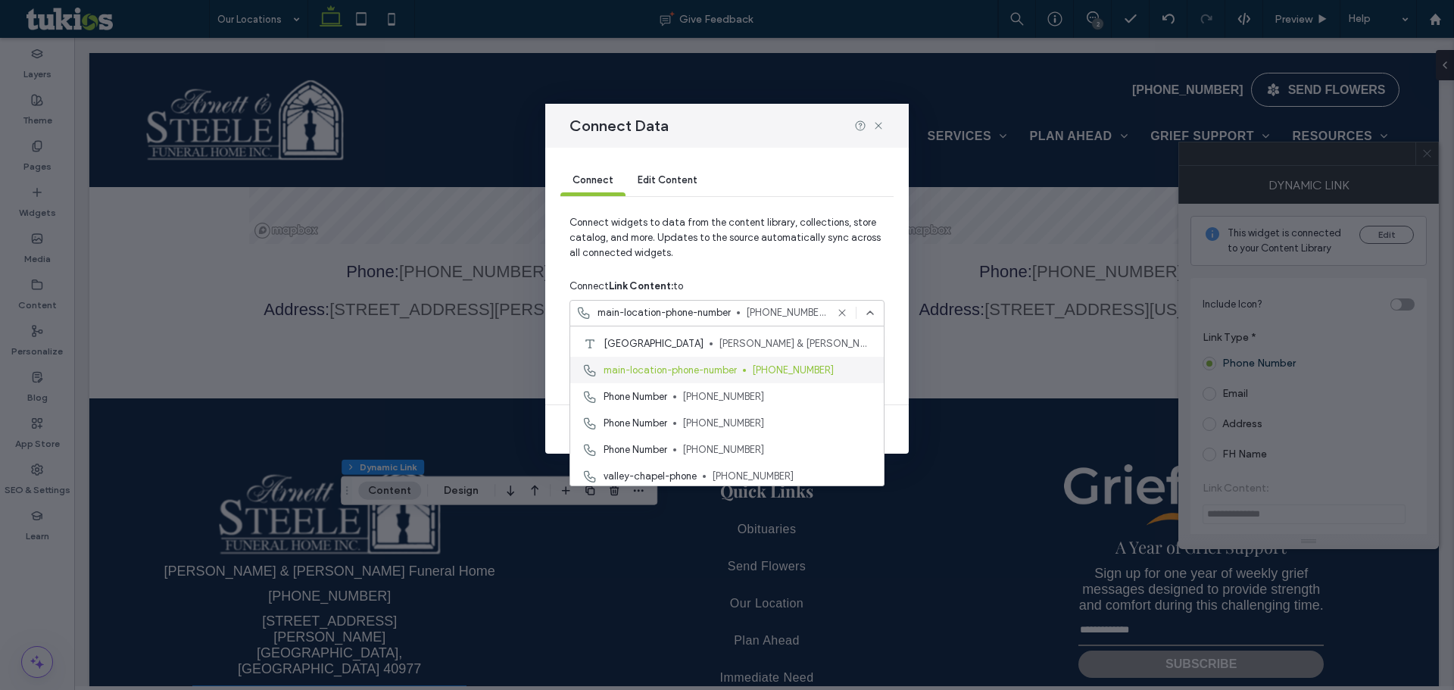
scroll to position [151, 0]
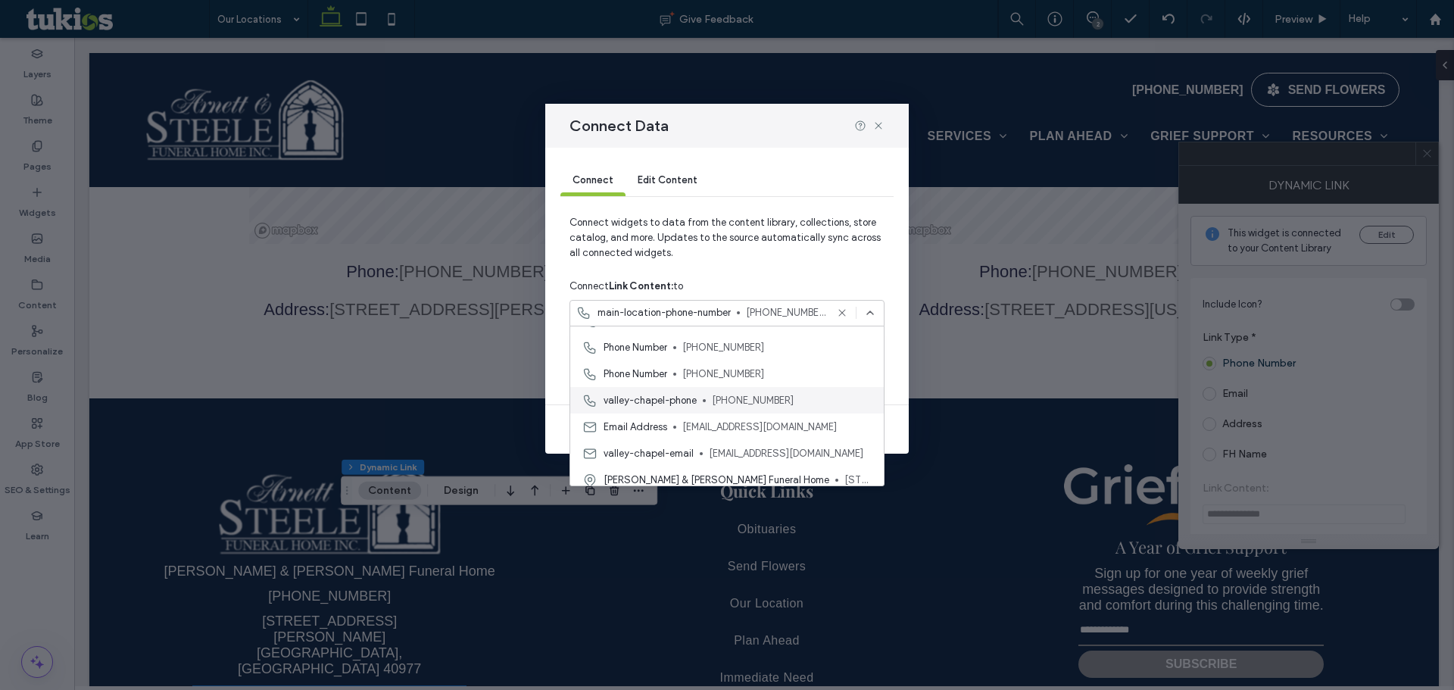
click at [680, 405] on span "valley-chapel-phone" at bounding box center [649, 400] width 93 height 15
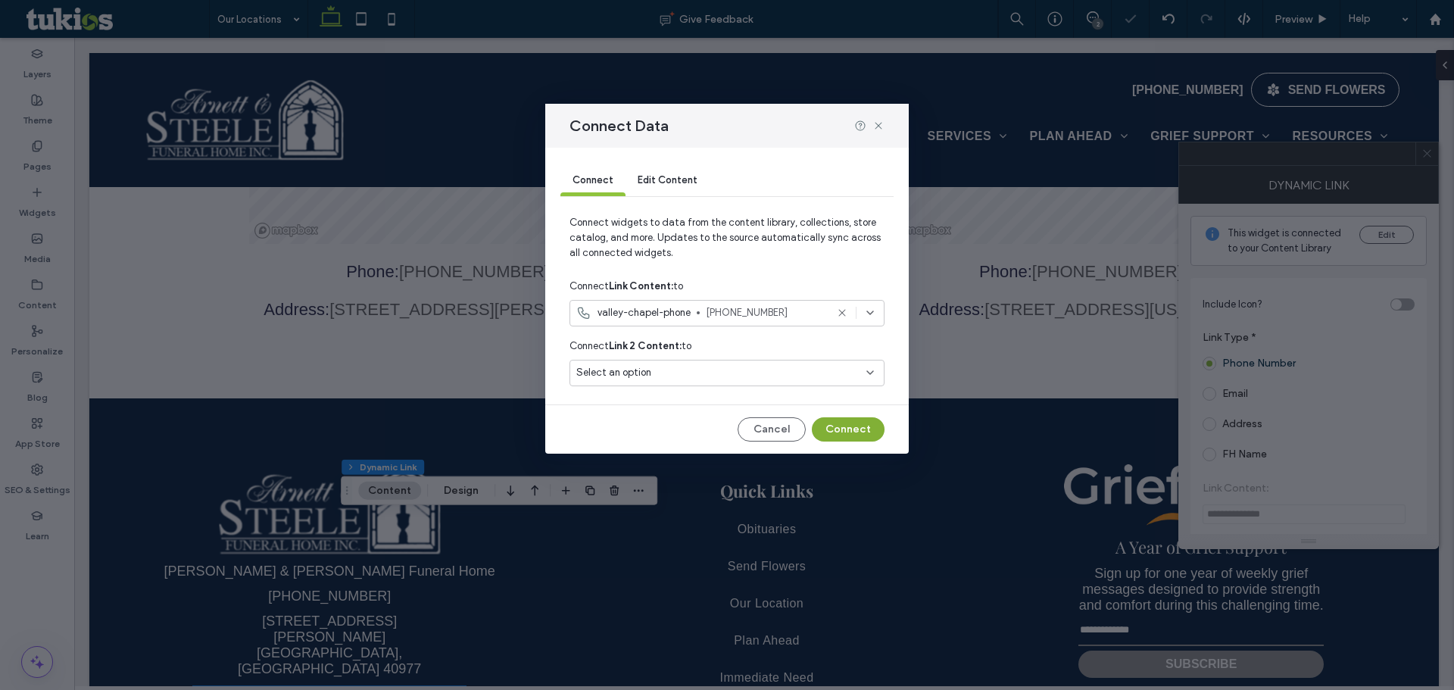
click at [853, 430] on button "Connect" at bounding box center [848, 429] width 73 height 24
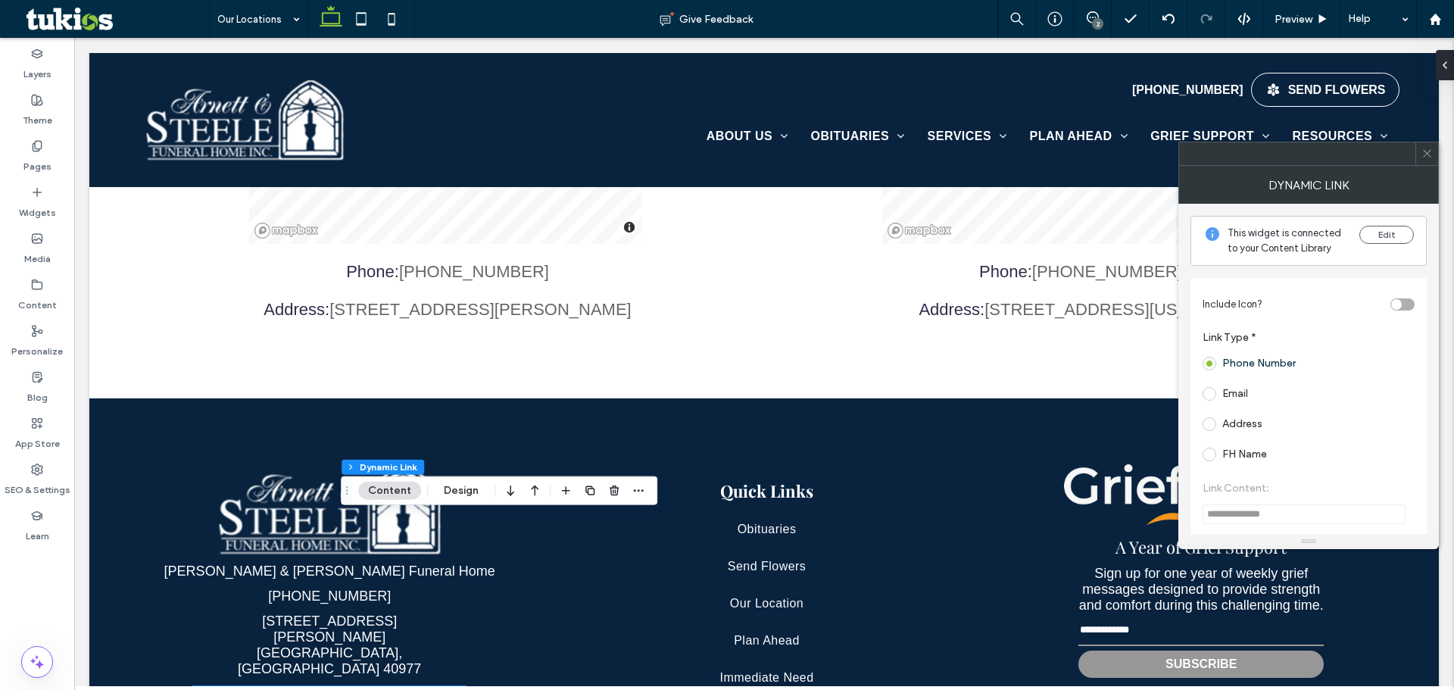
click at [1427, 154] on icon at bounding box center [1426, 153] width 11 height 11
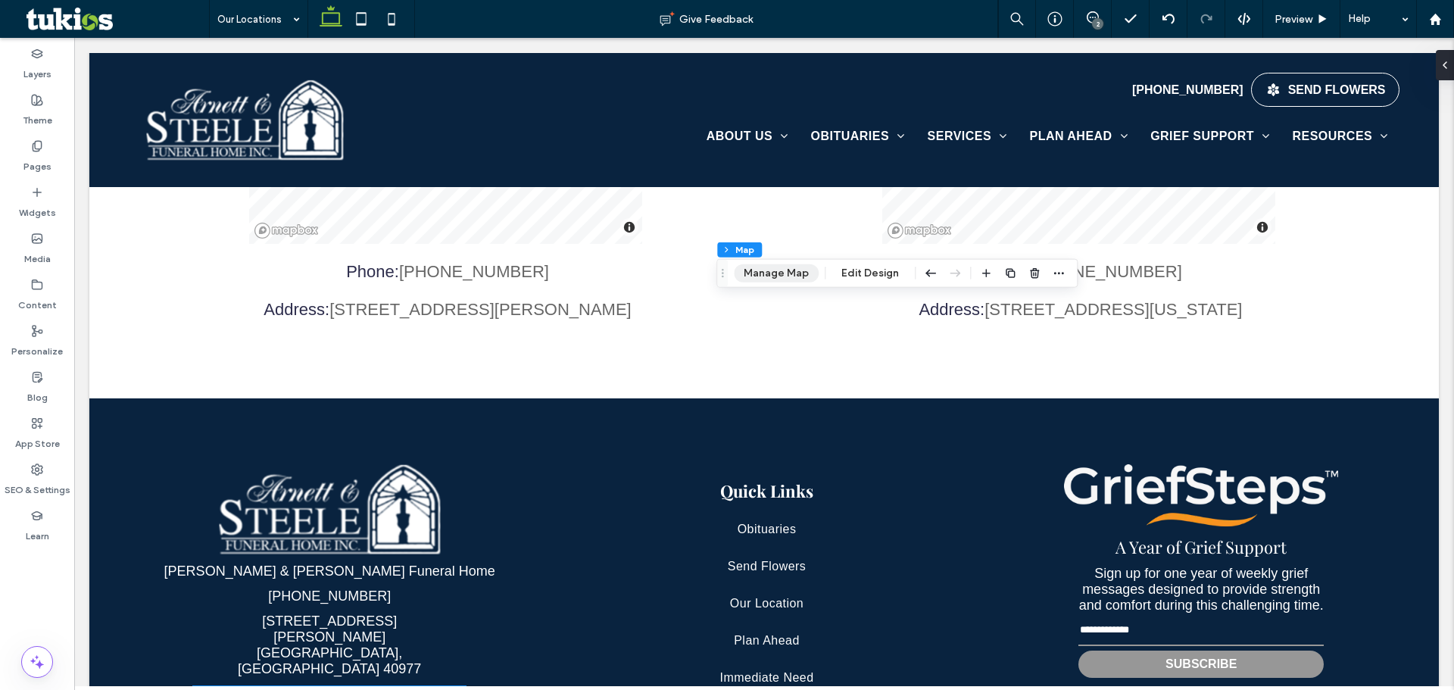
click at [790, 276] on button "Manage Map" at bounding box center [776, 273] width 85 height 18
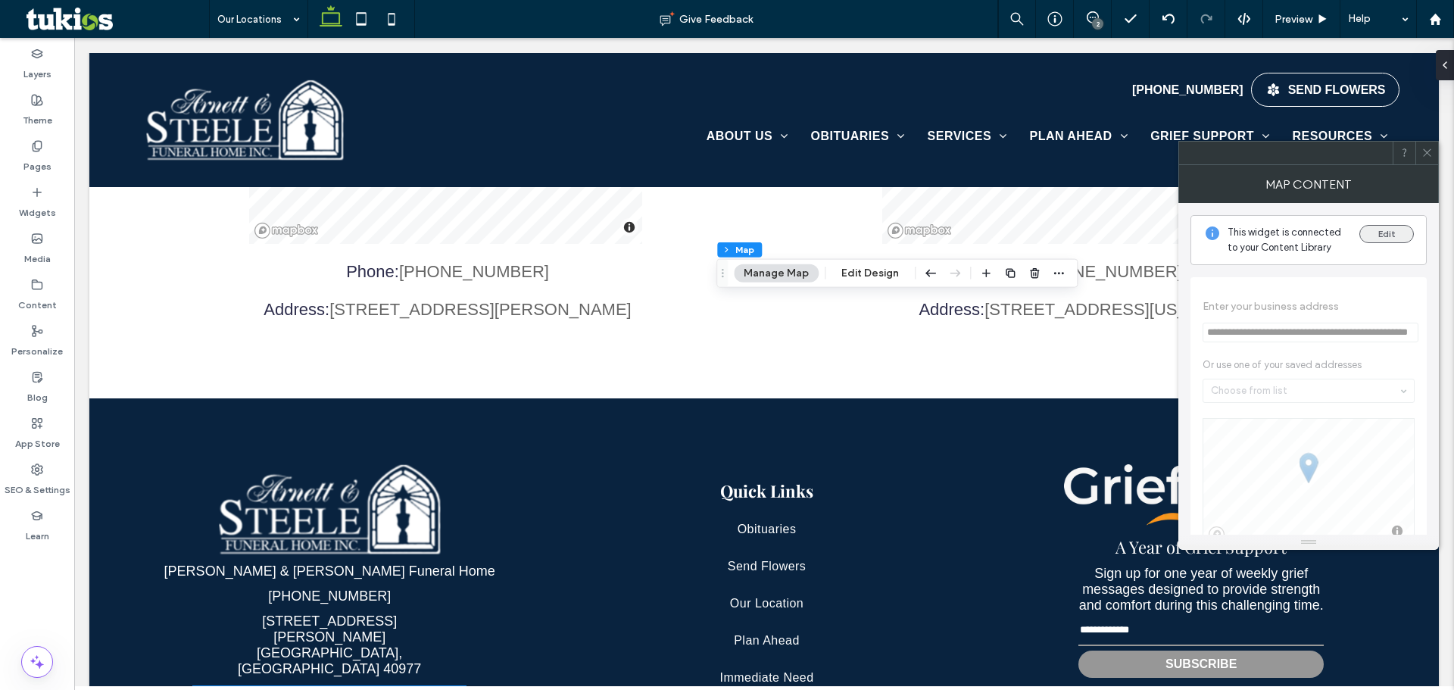
click at [1386, 231] on button "Edit" at bounding box center [1386, 234] width 55 height 18
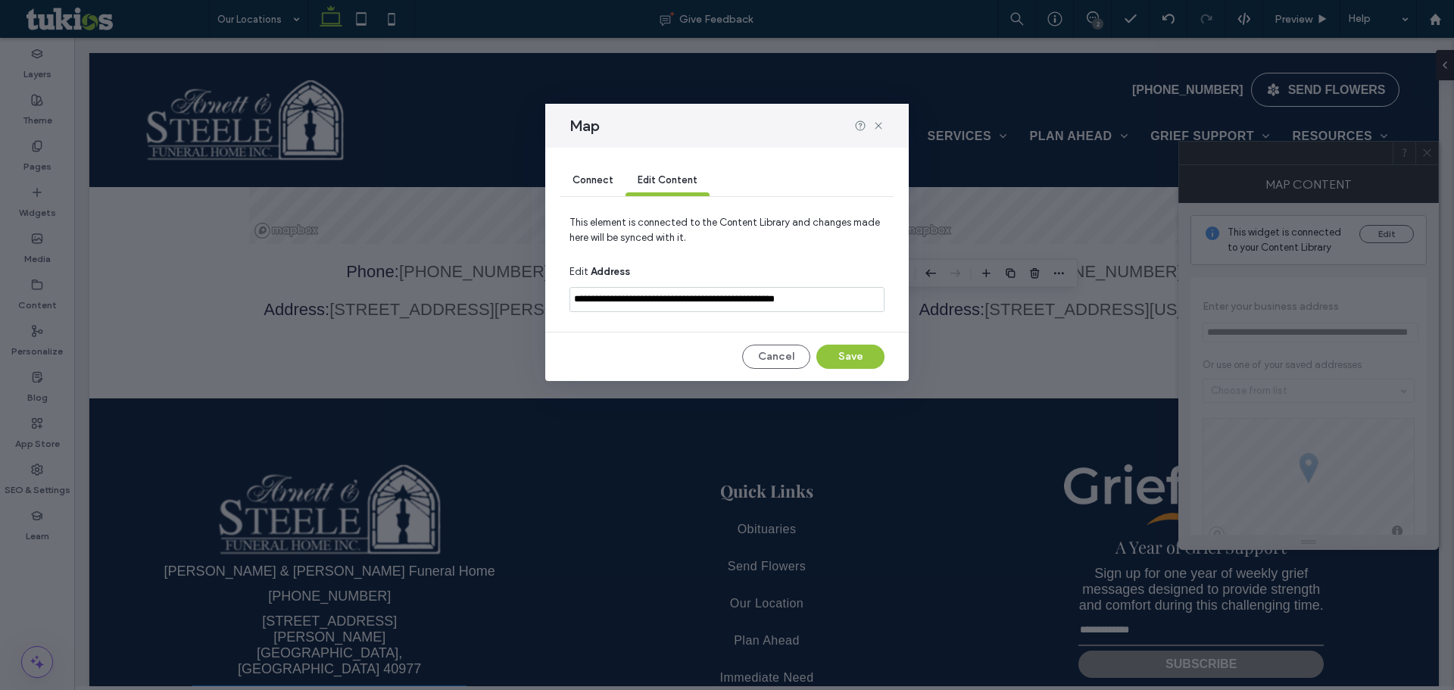
click at [593, 176] on span "Connect" at bounding box center [592, 179] width 41 height 11
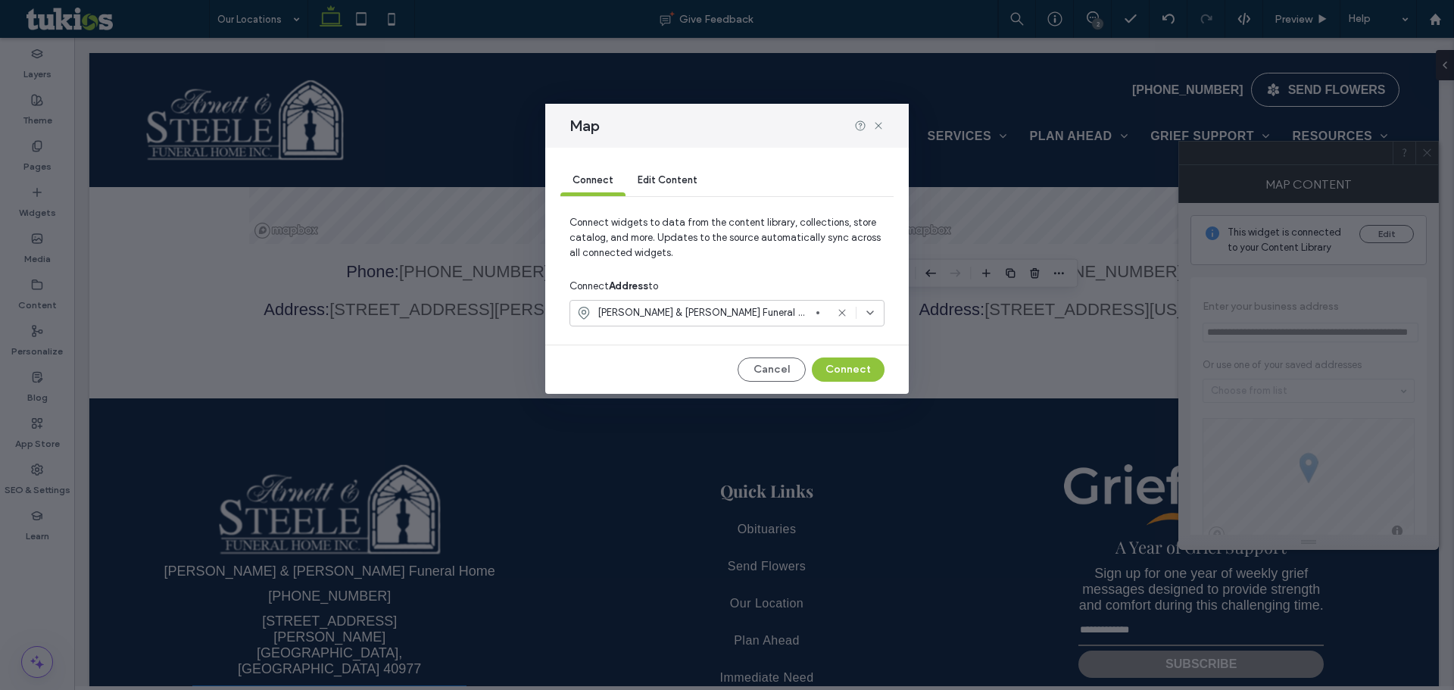
click at [702, 307] on span "[PERSON_NAME] & [PERSON_NAME] Funeral Home" at bounding box center [703, 312] width 213 height 15
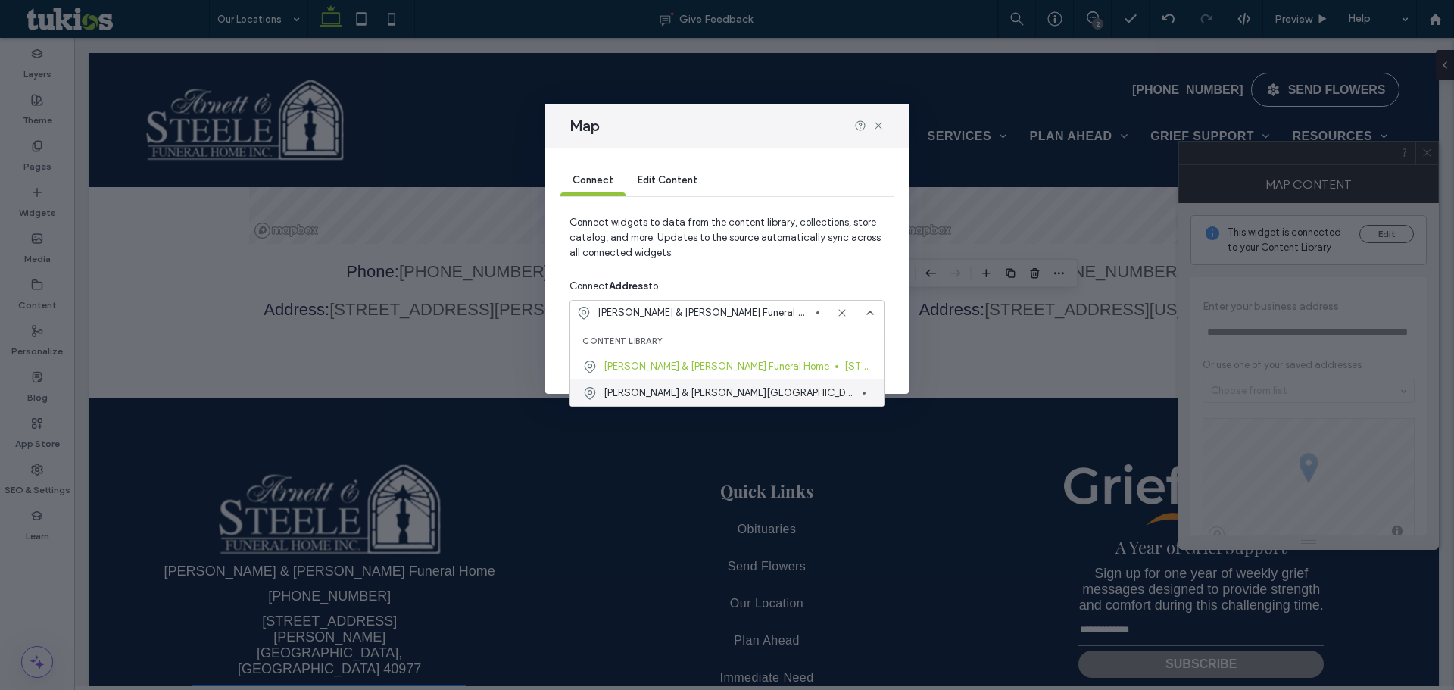
click at [689, 396] on span "[PERSON_NAME] & [PERSON_NAME][GEOGRAPHIC_DATA]" at bounding box center [729, 392] width 253 height 15
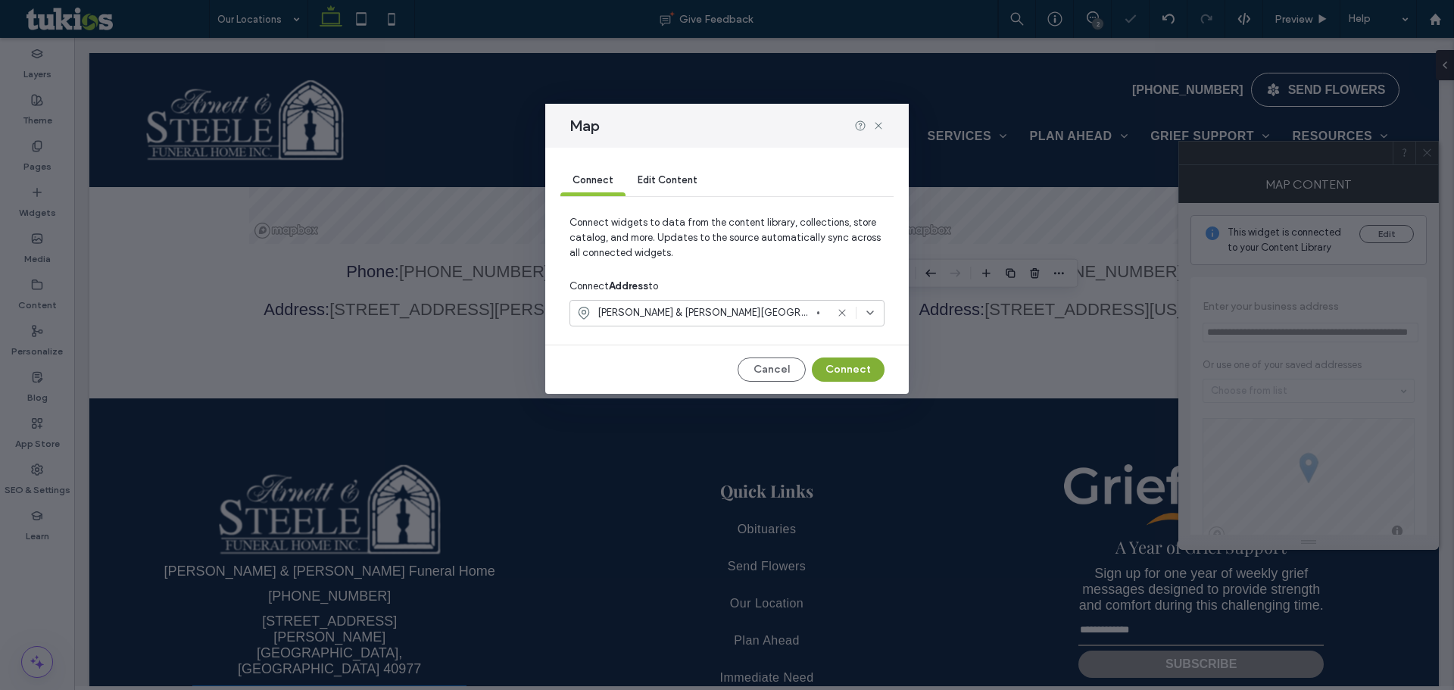
click at [861, 364] on button "Connect" at bounding box center [848, 369] width 73 height 24
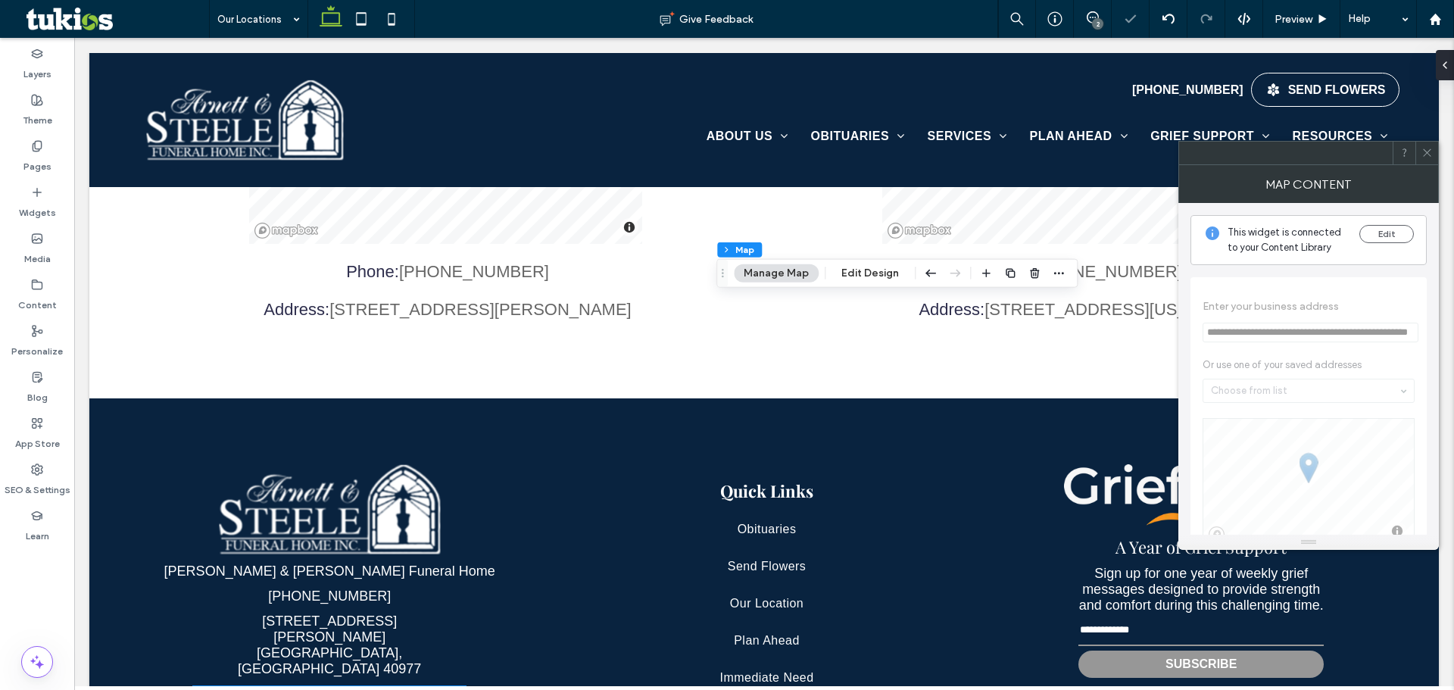
click at [1423, 154] on icon at bounding box center [1426, 152] width 11 height 11
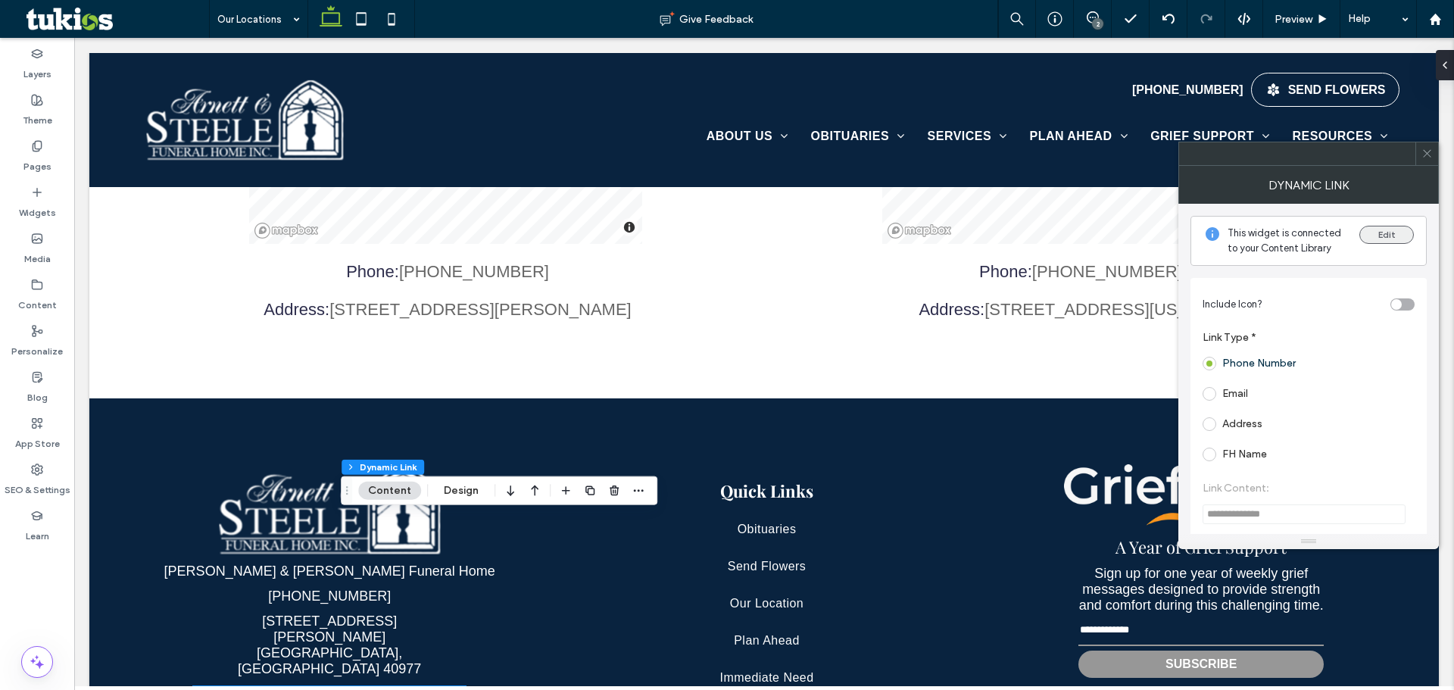
click at [1373, 239] on button "Edit" at bounding box center [1386, 235] width 55 height 18
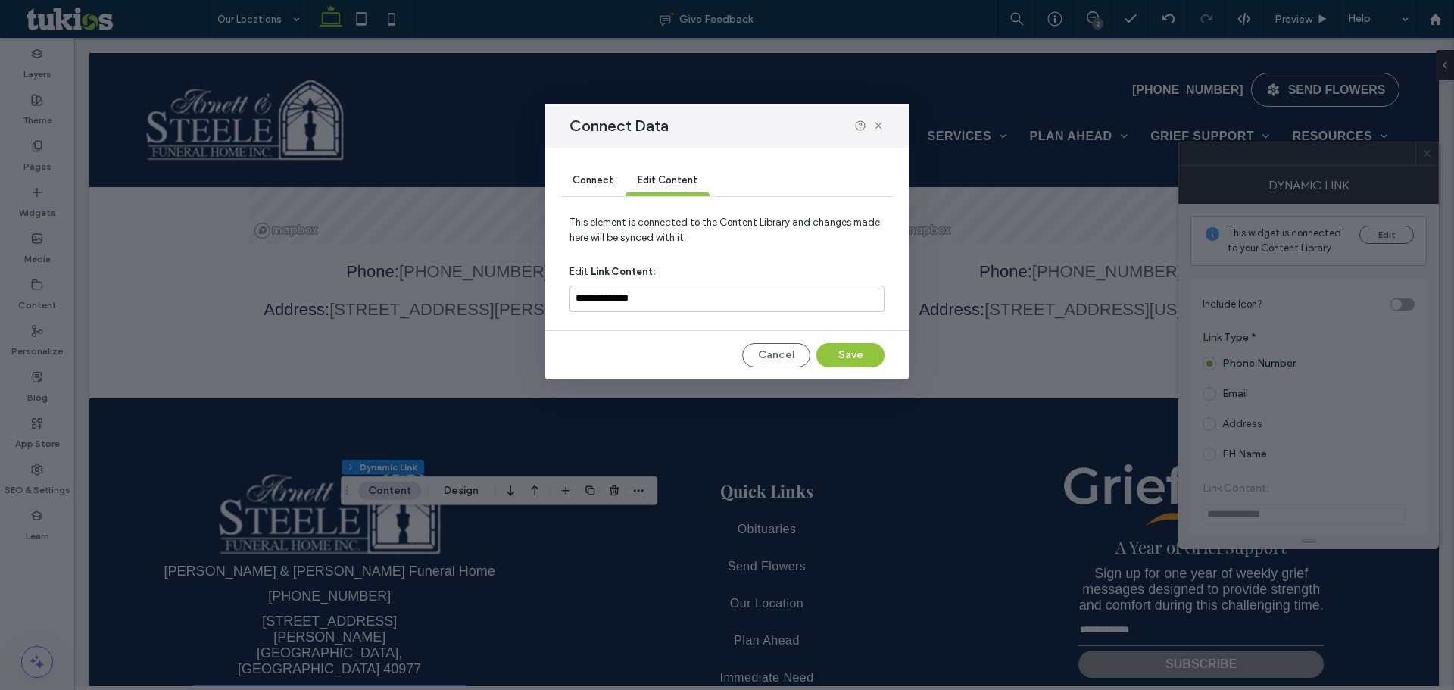
click at [581, 198] on div "Connect Edit Content" at bounding box center [726, 181] width 333 height 67
click at [583, 188] on div "Connect" at bounding box center [592, 181] width 65 height 30
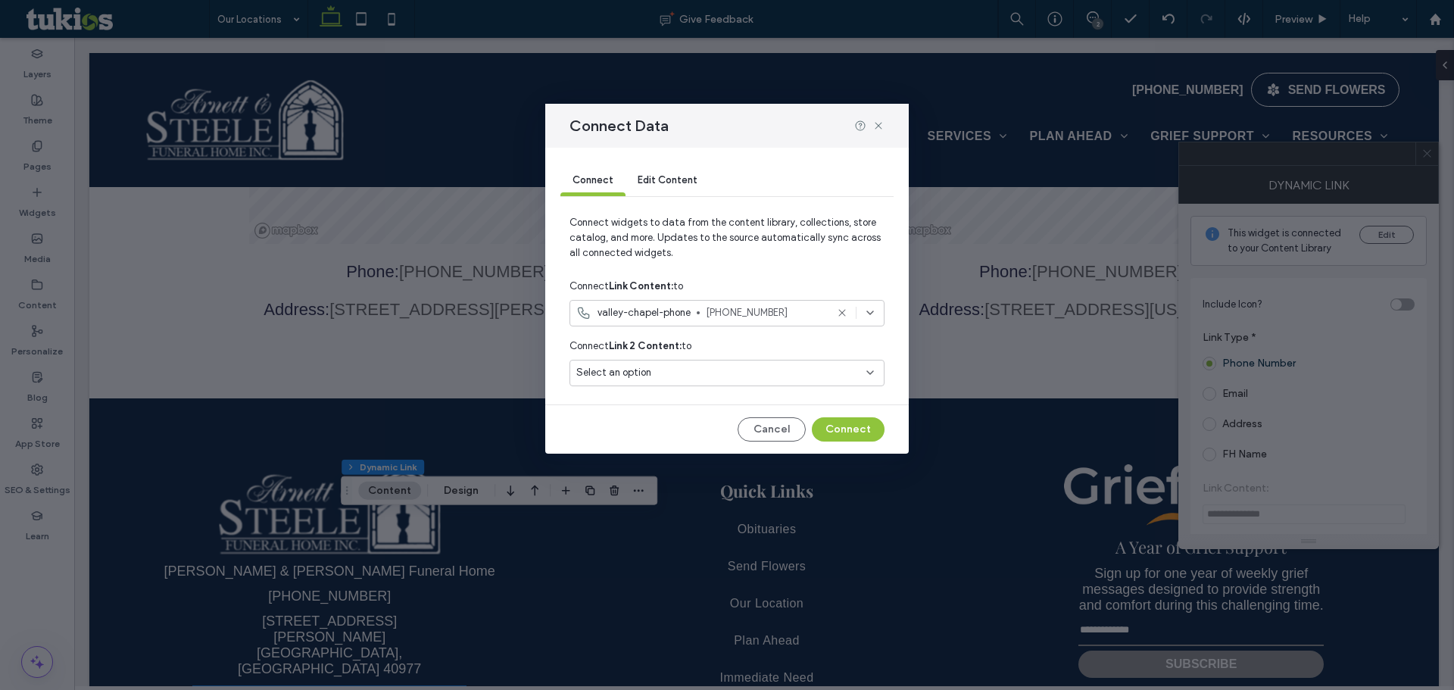
click at [713, 324] on div "valley-chapel-phone (423) 869-3651" at bounding box center [726, 313] width 315 height 27
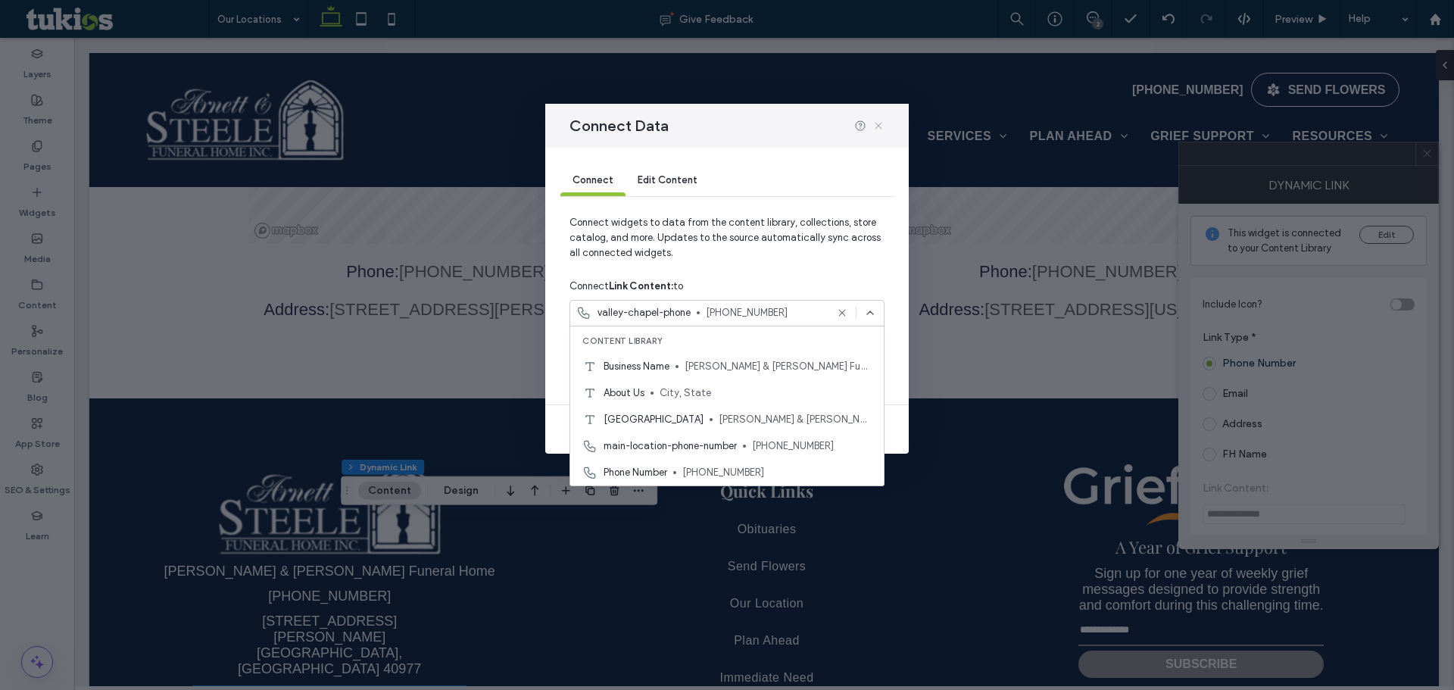
click at [875, 123] on icon at bounding box center [878, 126] width 12 height 12
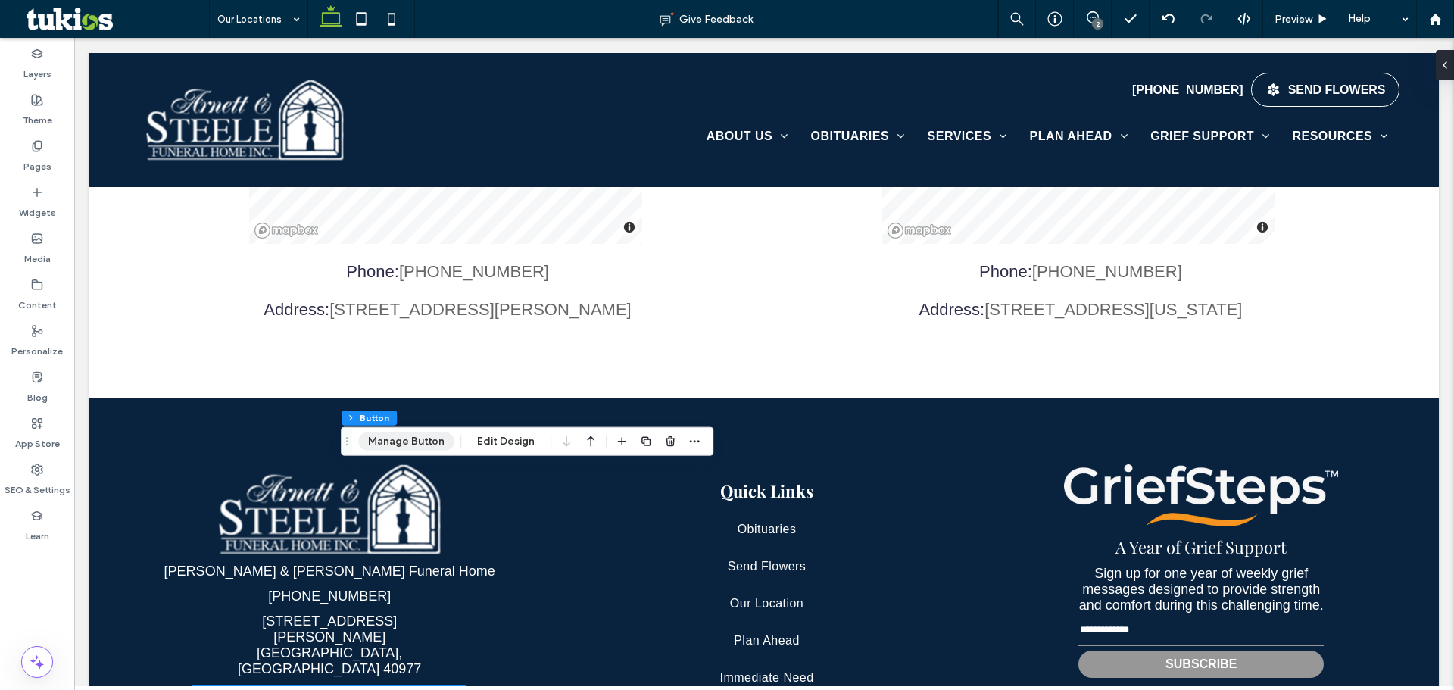
click at [411, 437] on button "Manage Button" at bounding box center [406, 441] width 96 height 18
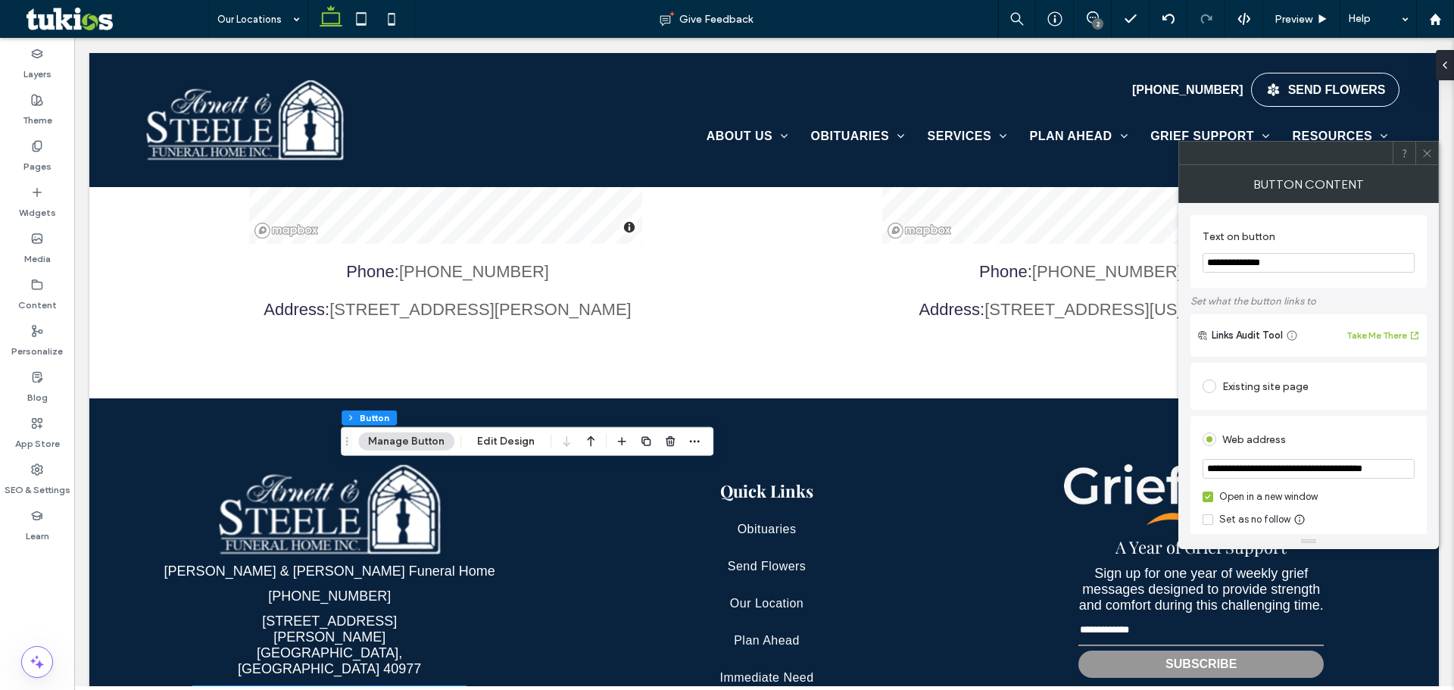
click at [1313, 469] on input "**********" at bounding box center [1308, 469] width 212 height 20
paste input "**********"
click at [1318, 474] on input "**********" at bounding box center [1308, 469] width 212 height 20
paste input "url"
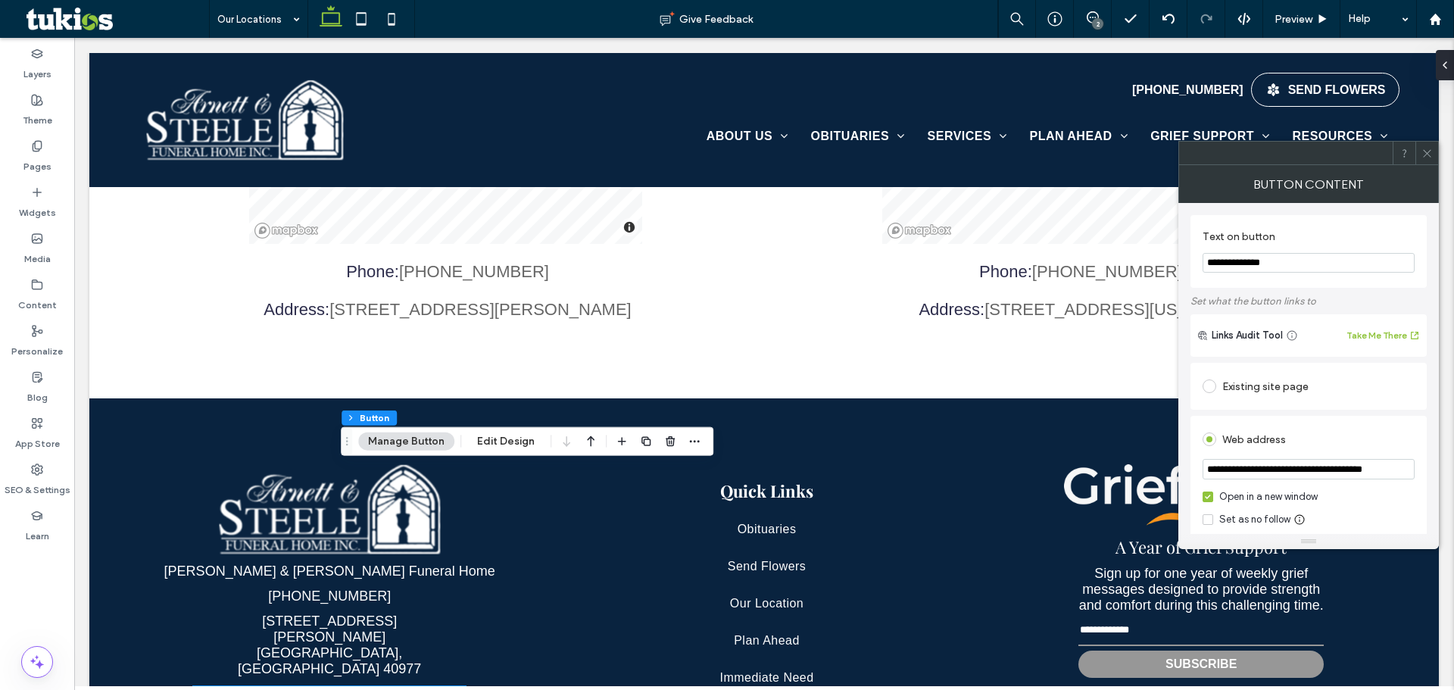
scroll to position [0, 45]
type input "**********"
click at [1422, 152] on icon at bounding box center [1426, 153] width 11 height 11
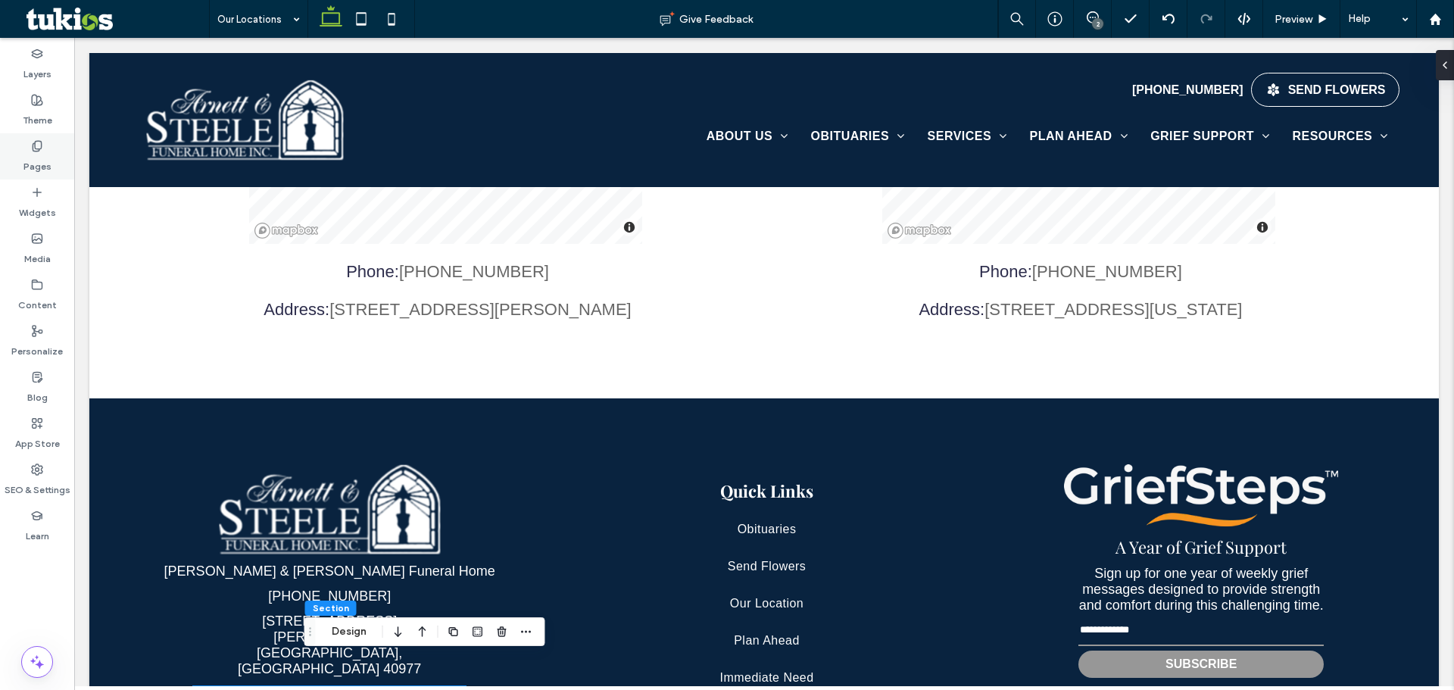
click at [43, 166] on label "Pages" at bounding box center [37, 162] width 28 height 21
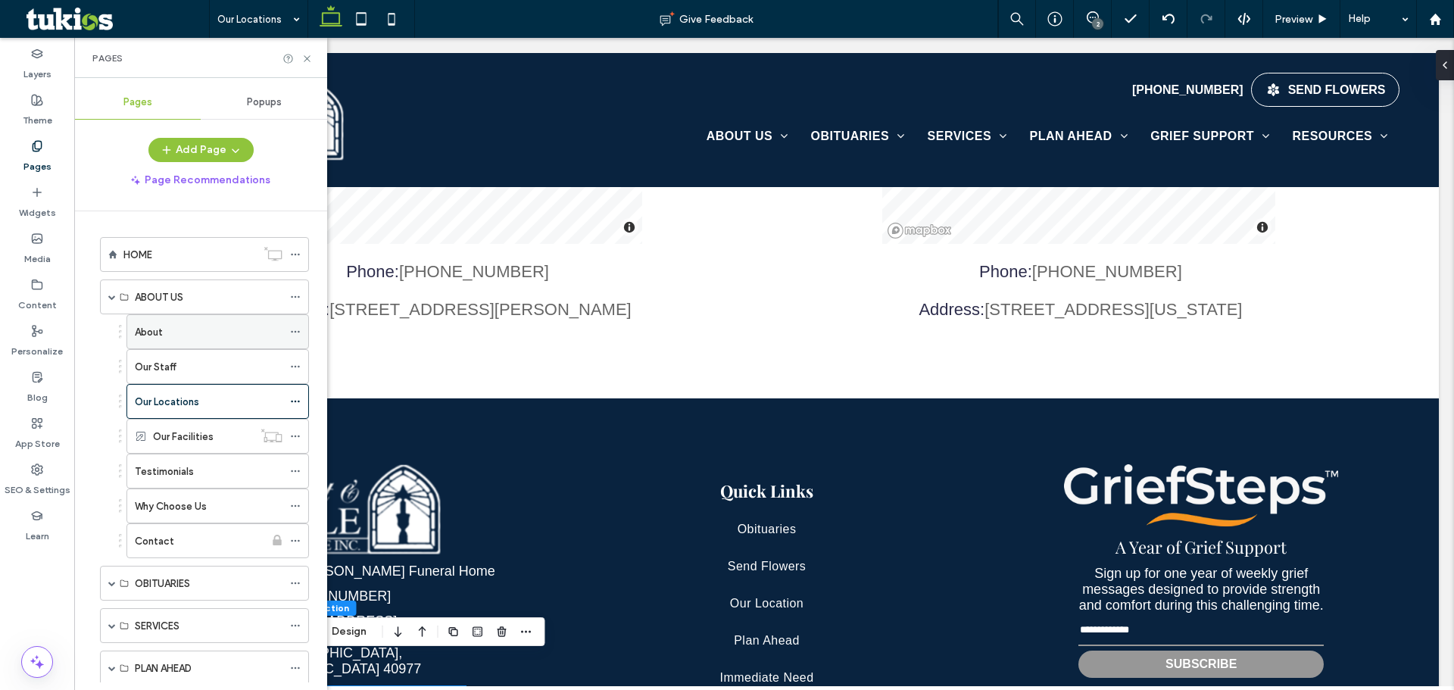
click at [138, 335] on label "About" at bounding box center [149, 332] width 28 height 27
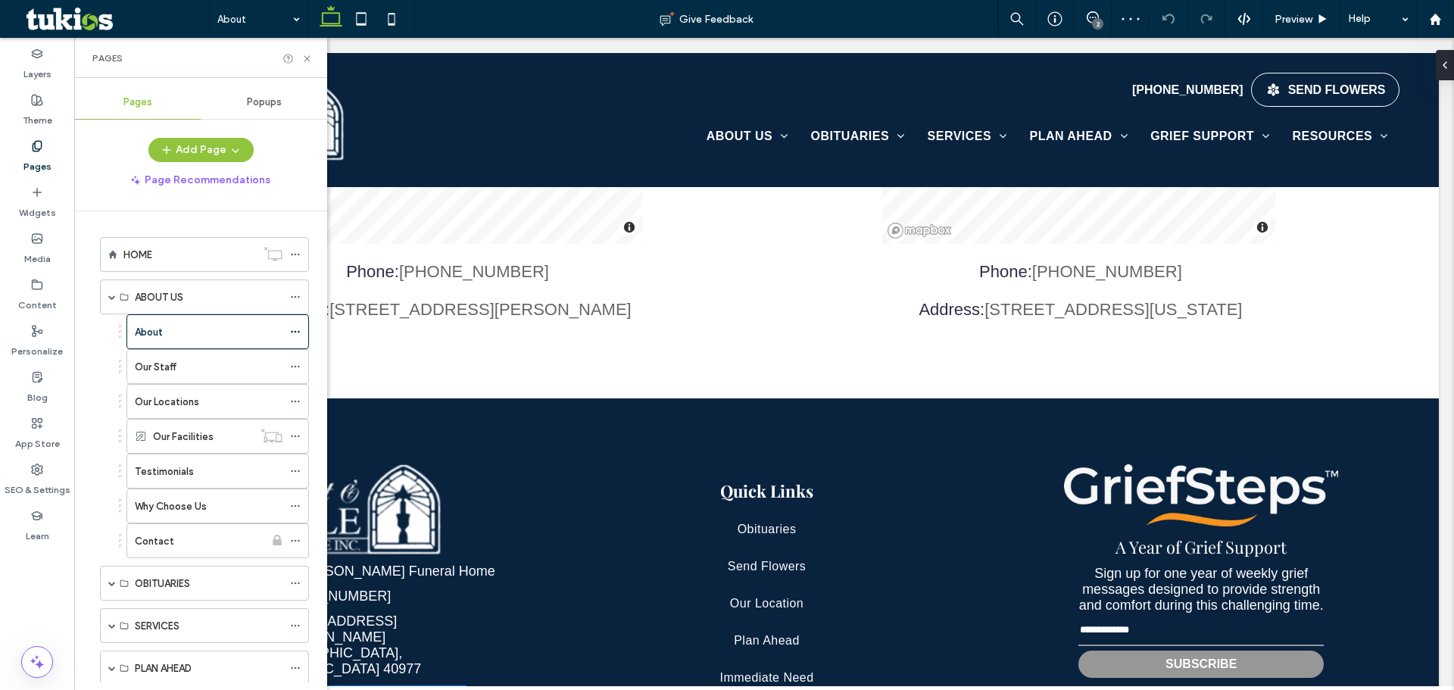
click at [305, 65] on div "Pages" at bounding box center [200, 58] width 253 height 40
click at [302, 61] on icon at bounding box center [306, 58] width 11 height 11
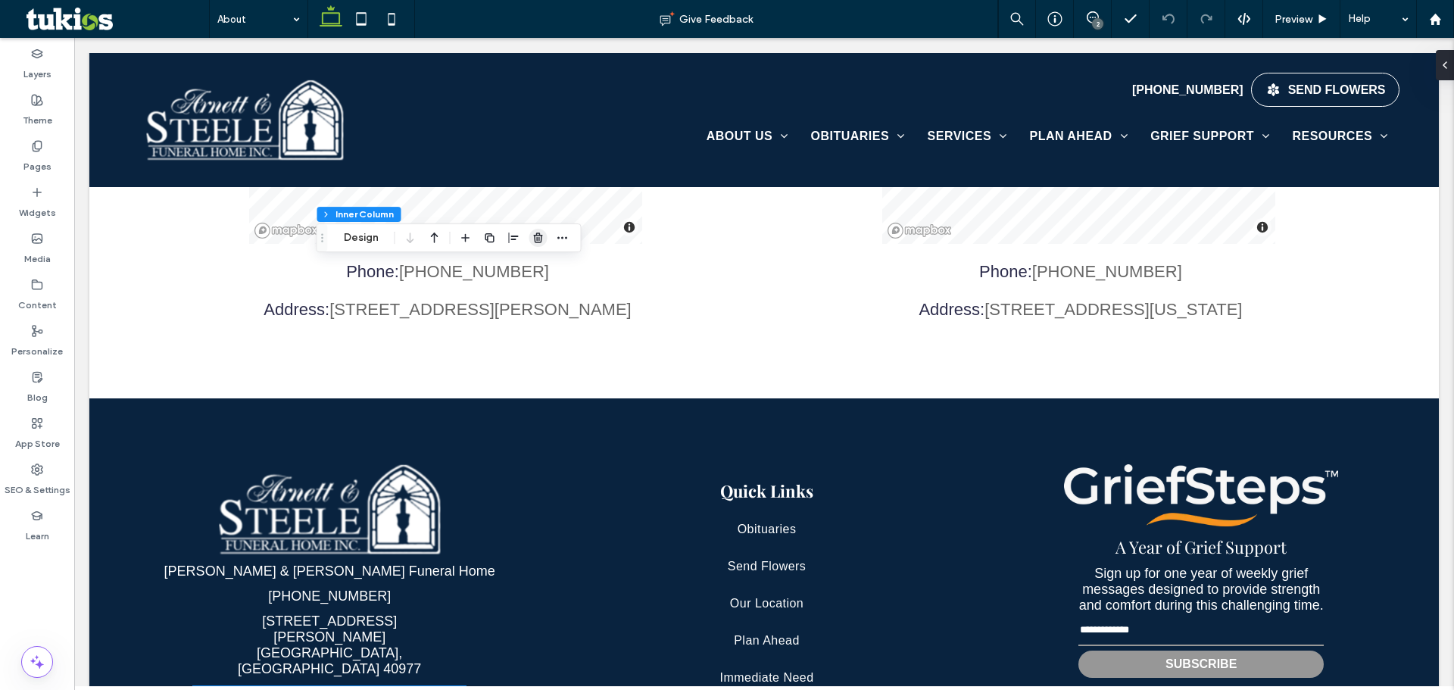
click at [536, 241] on icon "button" at bounding box center [538, 238] width 12 height 12
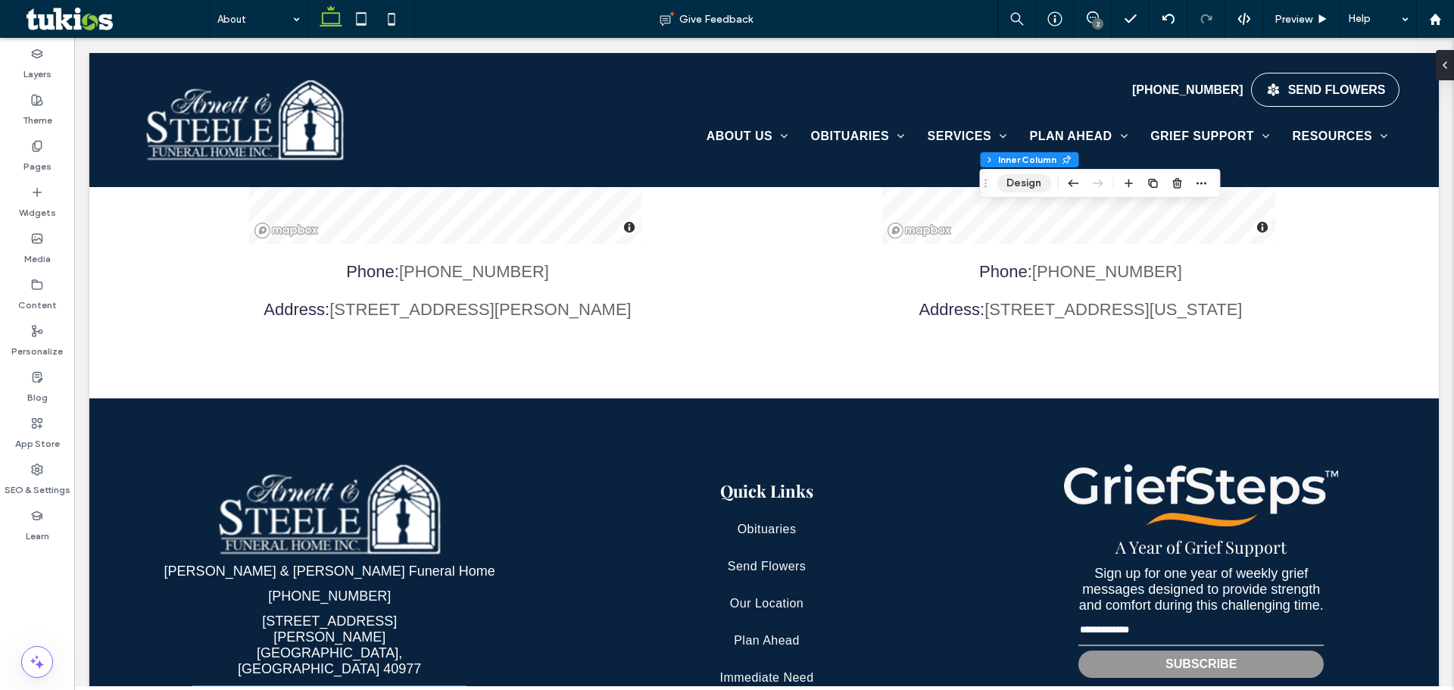
click at [1025, 180] on button "Design" at bounding box center [1023, 183] width 55 height 18
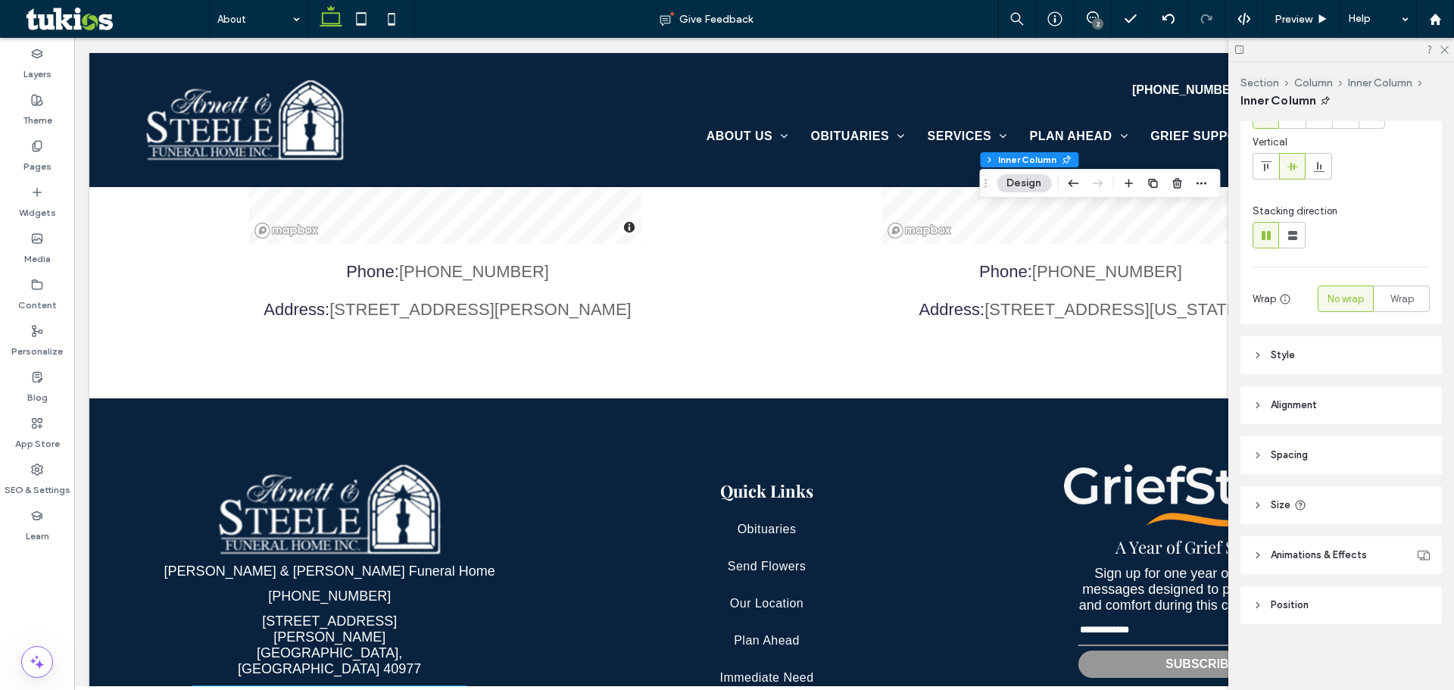
scroll to position [103, 0]
click at [1337, 343] on header "Style" at bounding box center [1340, 354] width 201 height 38
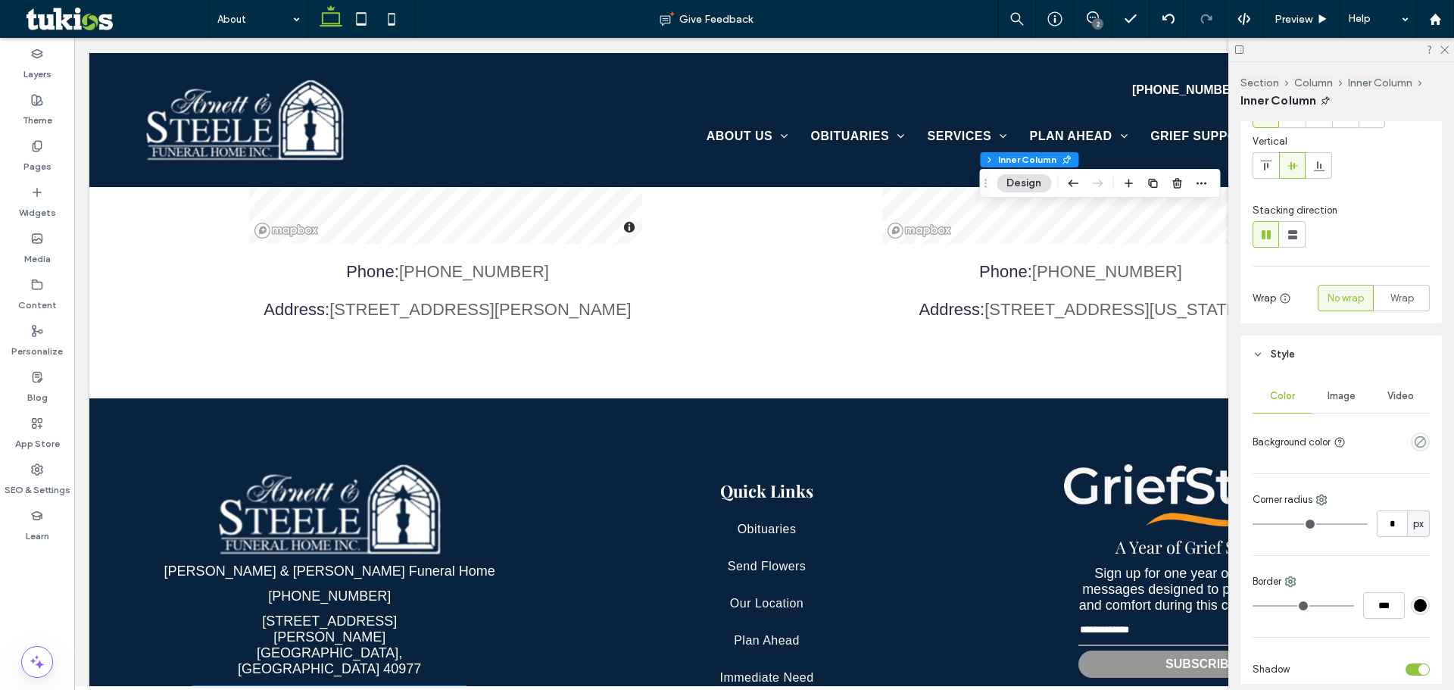
click at [1337, 398] on span "Image" at bounding box center [1341, 396] width 28 height 12
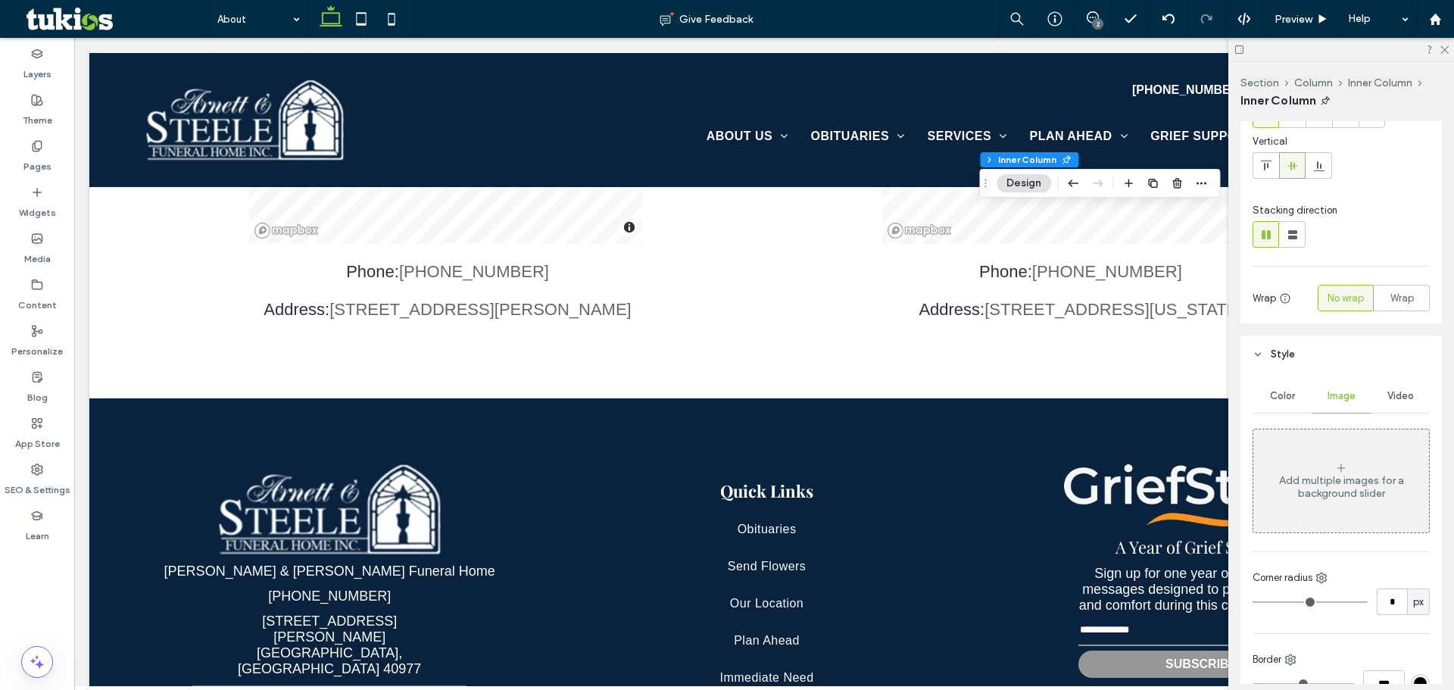
click at [1342, 480] on div "Add multiple images for a background slider" at bounding box center [1341, 487] width 176 height 26
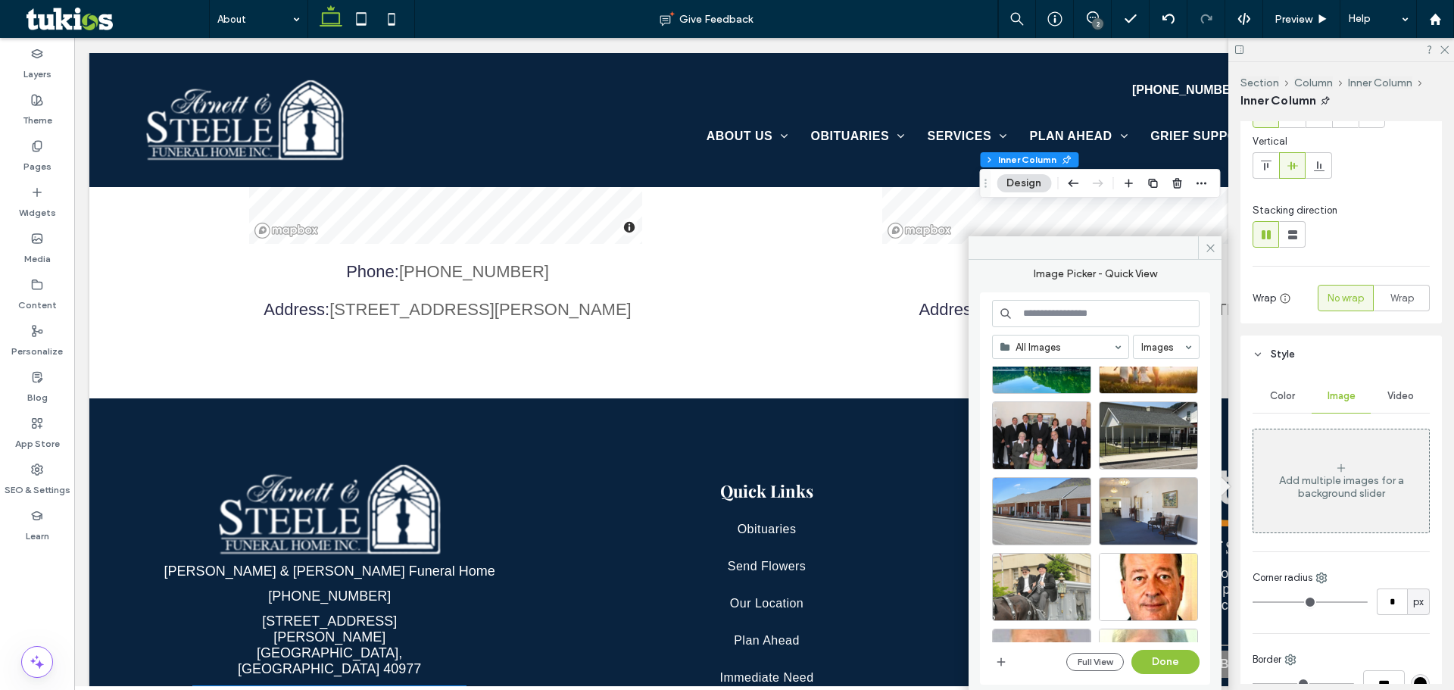
scroll to position [0, 0]
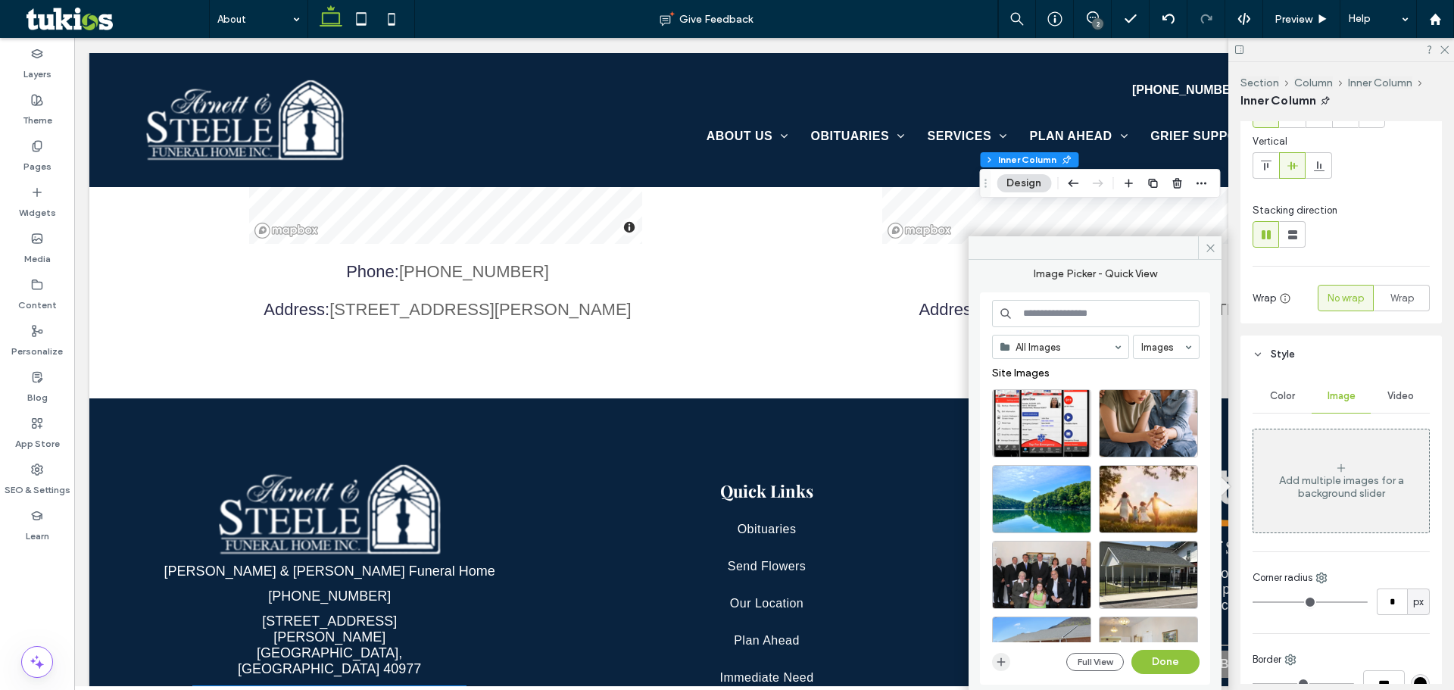
click at [999, 662] on use "button" at bounding box center [1001, 662] width 8 height 8
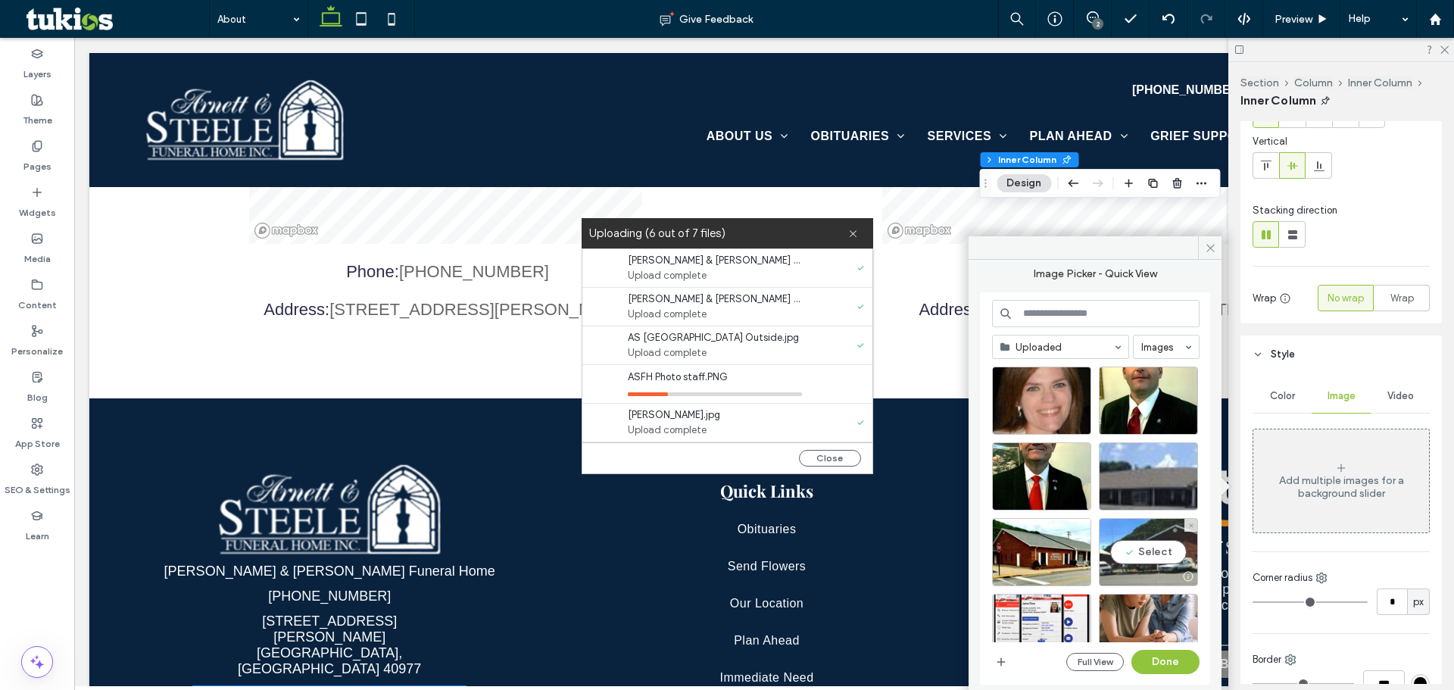
click at [1161, 557] on div "Select" at bounding box center [1148, 552] width 99 height 68
click at [1152, 659] on button "Done" at bounding box center [1165, 662] width 68 height 24
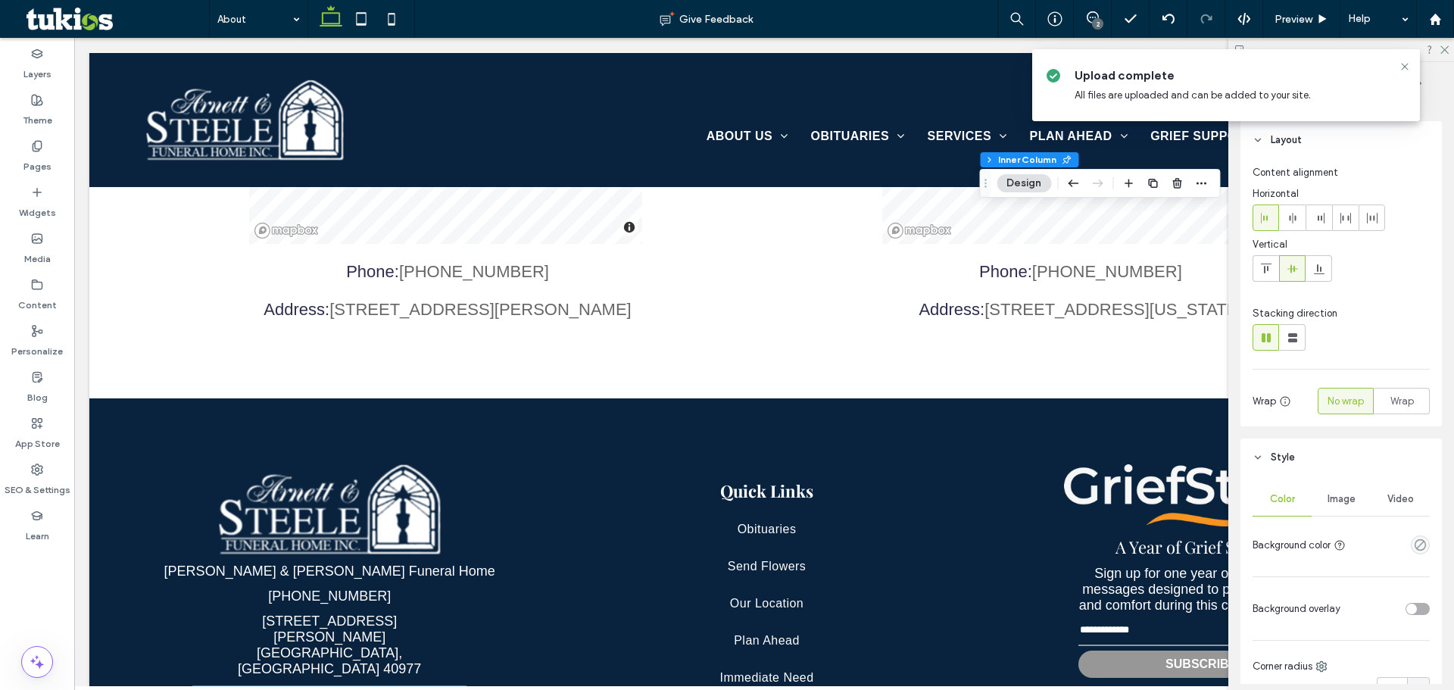
click at [1411, 543] on div "empty color" at bounding box center [1420, 544] width 19 height 19
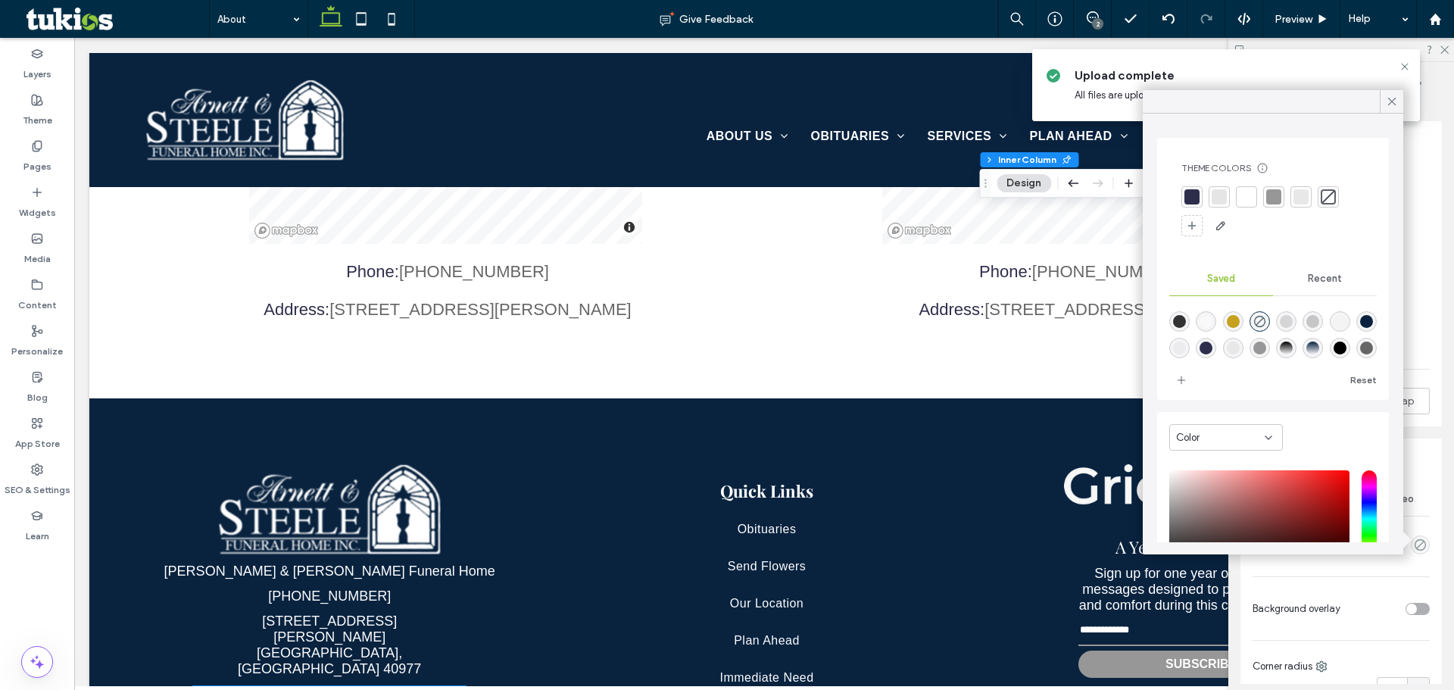
click at [1249, 195] on div at bounding box center [1246, 196] width 15 height 15
click at [1391, 98] on icon at bounding box center [1392, 102] width 14 height 14
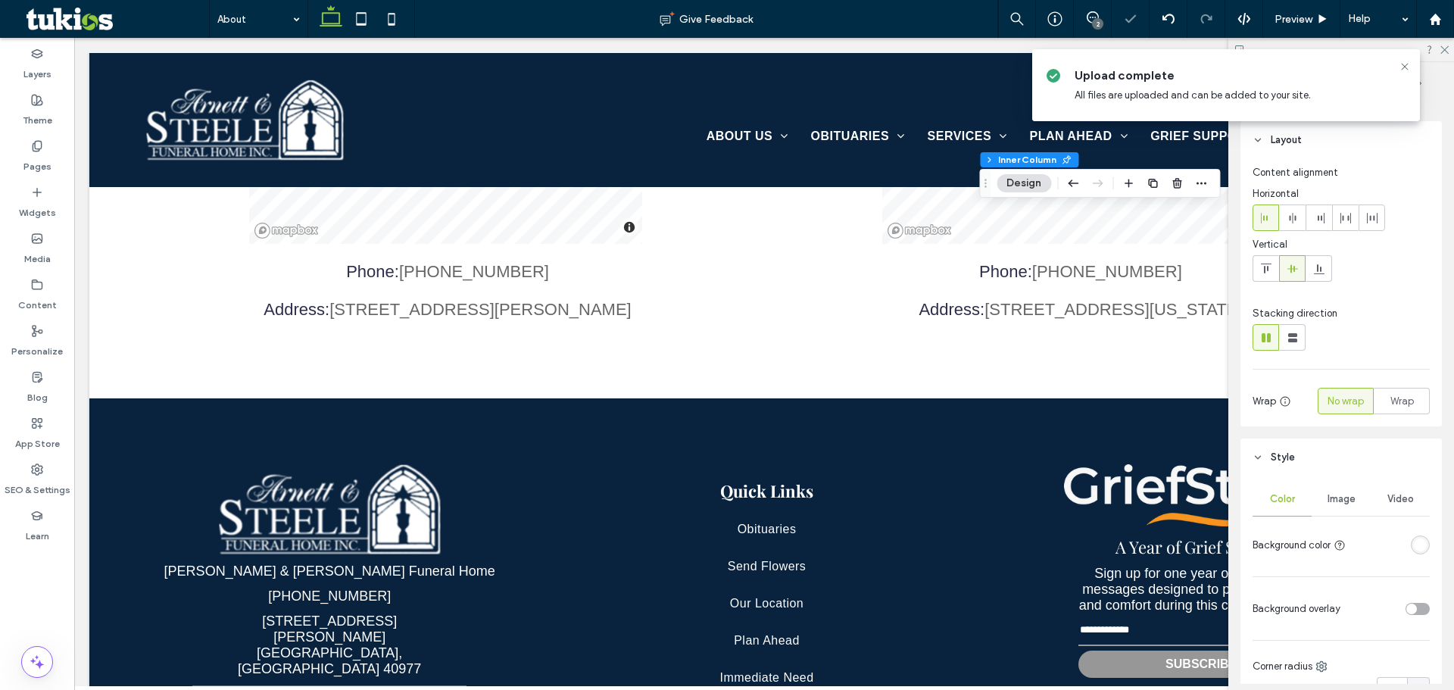
click at [1336, 493] on span "Image" at bounding box center [1341, 499] width 28 height 12
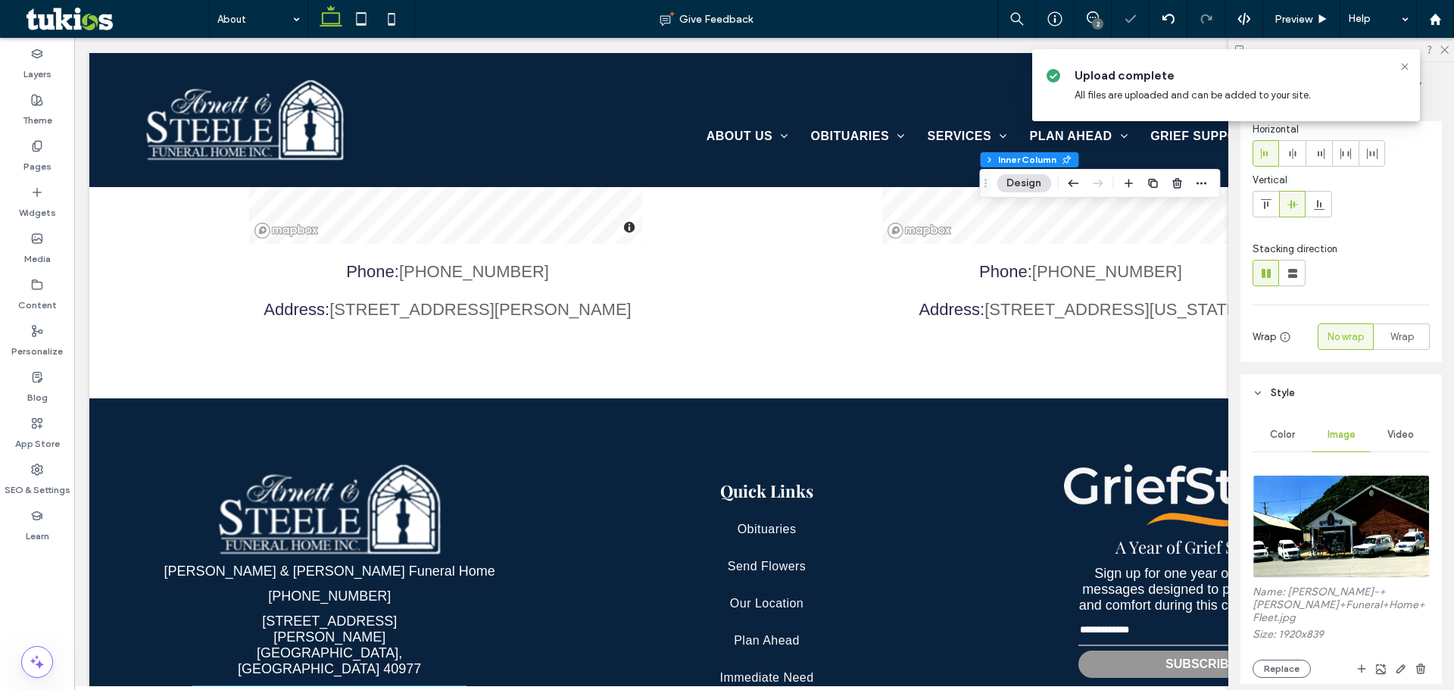
scroll to position [151, 0]
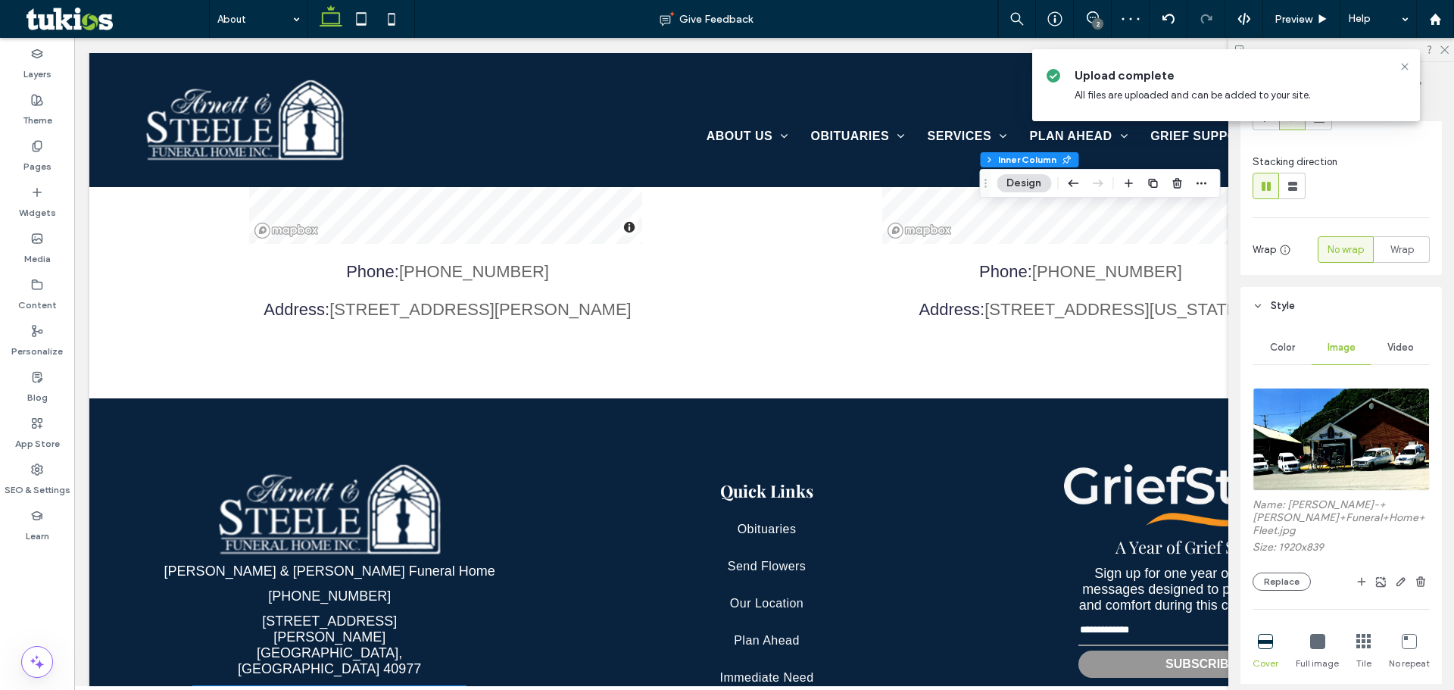
click at [1414, 575] on icon "button" at bounding box center [1420, 581] width 12 height 12
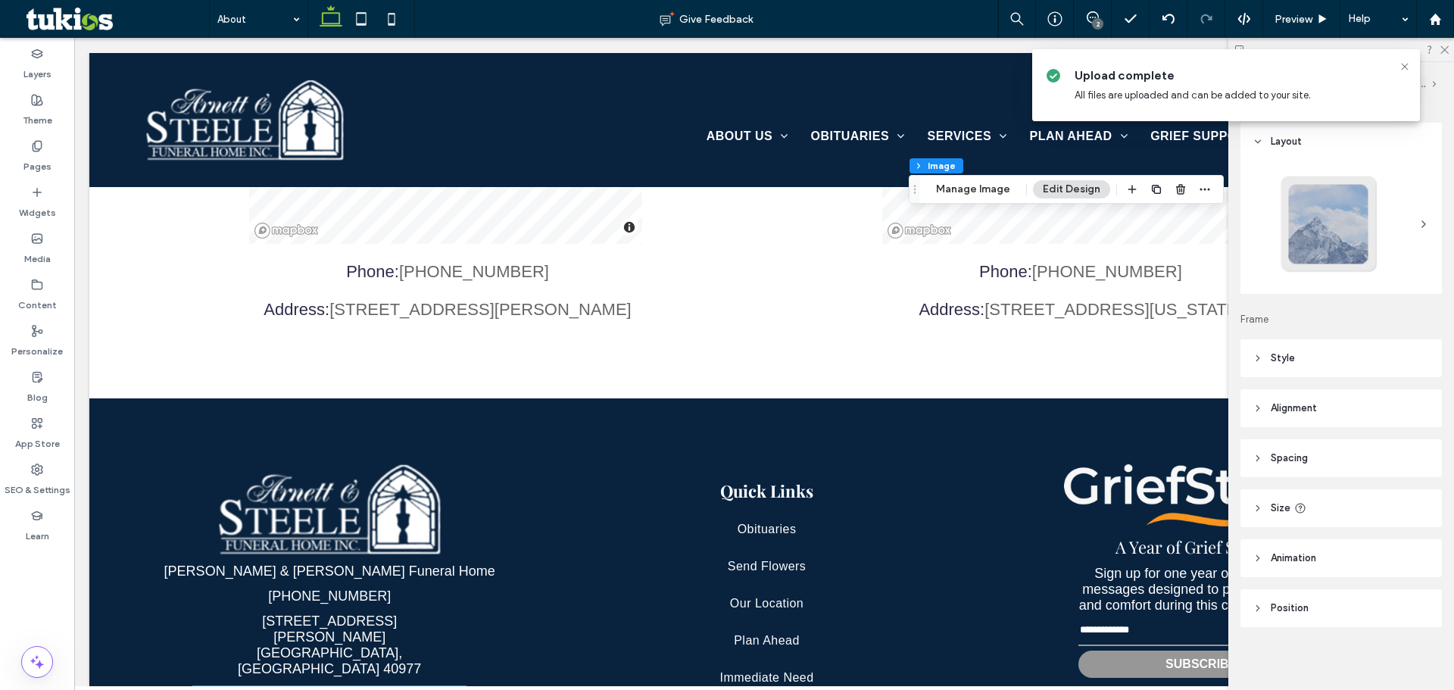
click at [993, 200] on div "Section Column Inner Column Inner Column Image Manage Image Edit Design" at bounding box center [1066, 189] width 315 height 29
click at [981, 191] on button "Manage Image" at bounding box center [973, 189] width 94 height 18
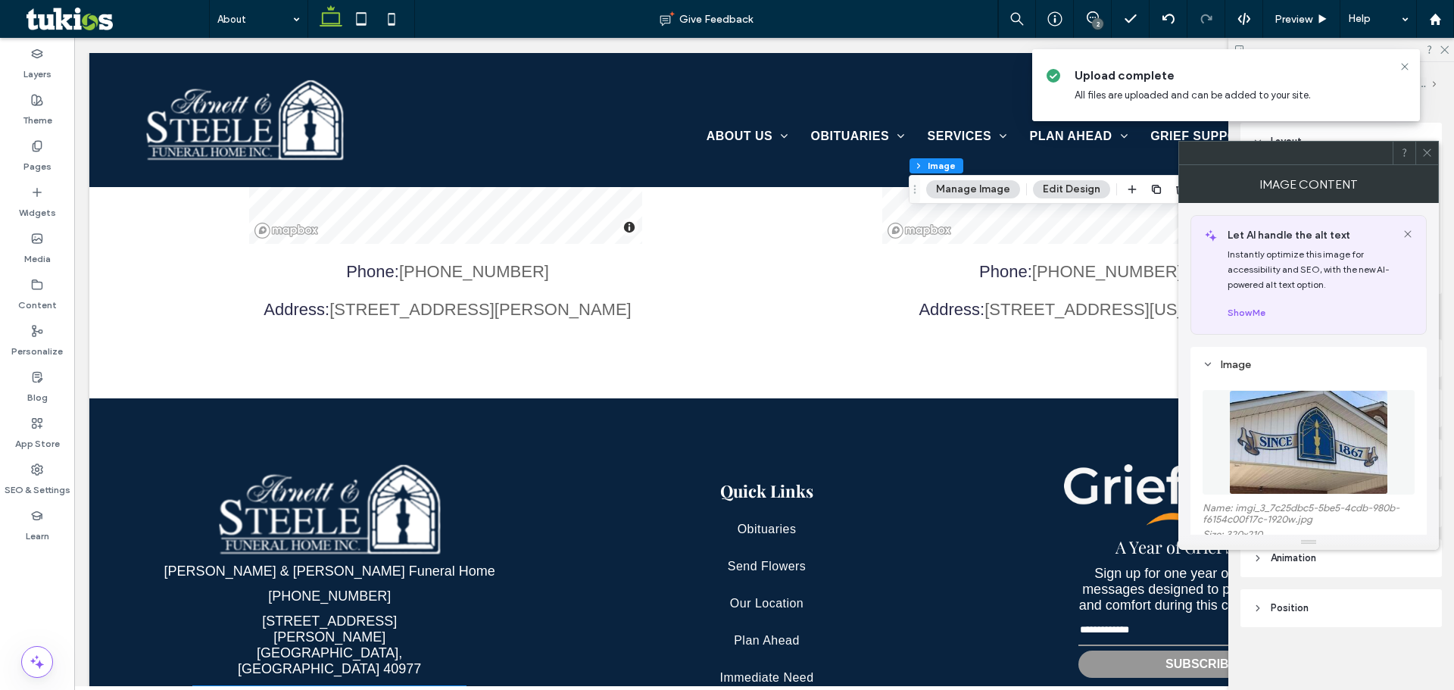
click at [1319, 410] on img at bounding box center [1308, 442] width 158 height 104
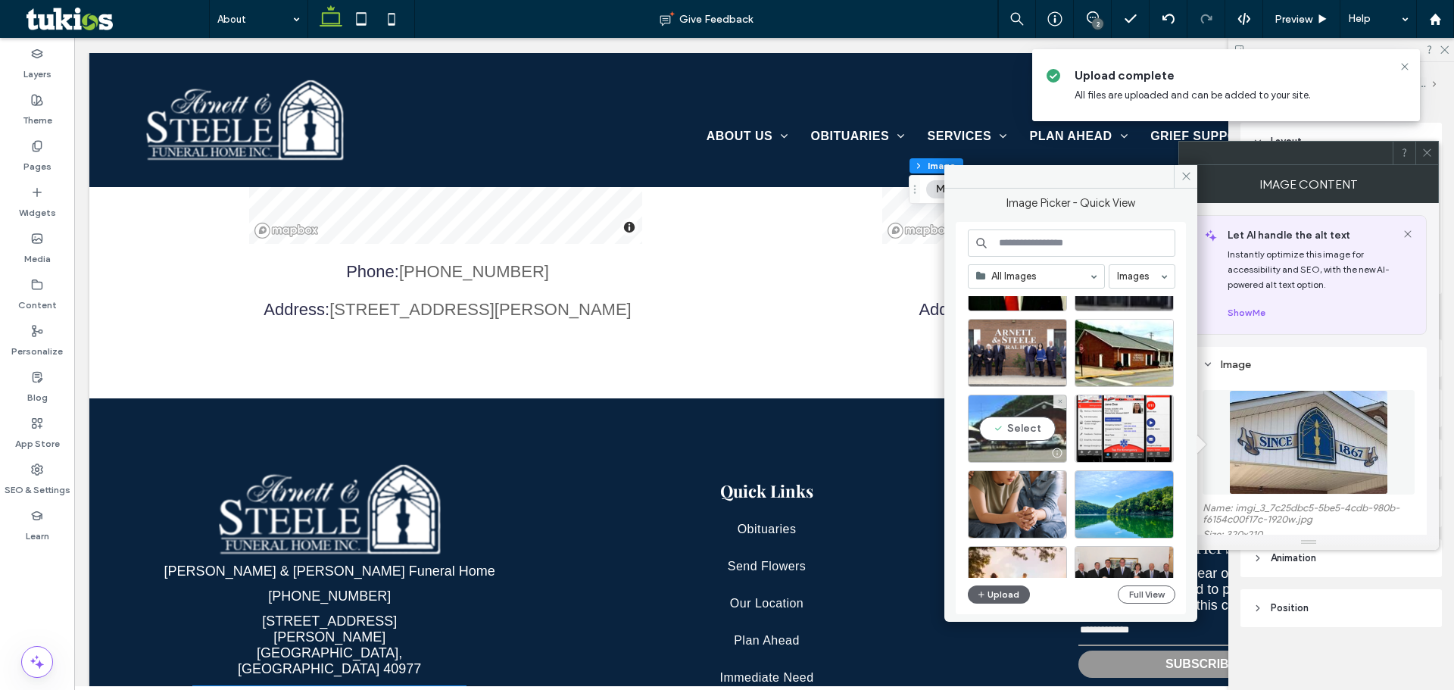
click at [1037, 429] on div "Select" at bounding box center [1017, 428] width 99 height 68
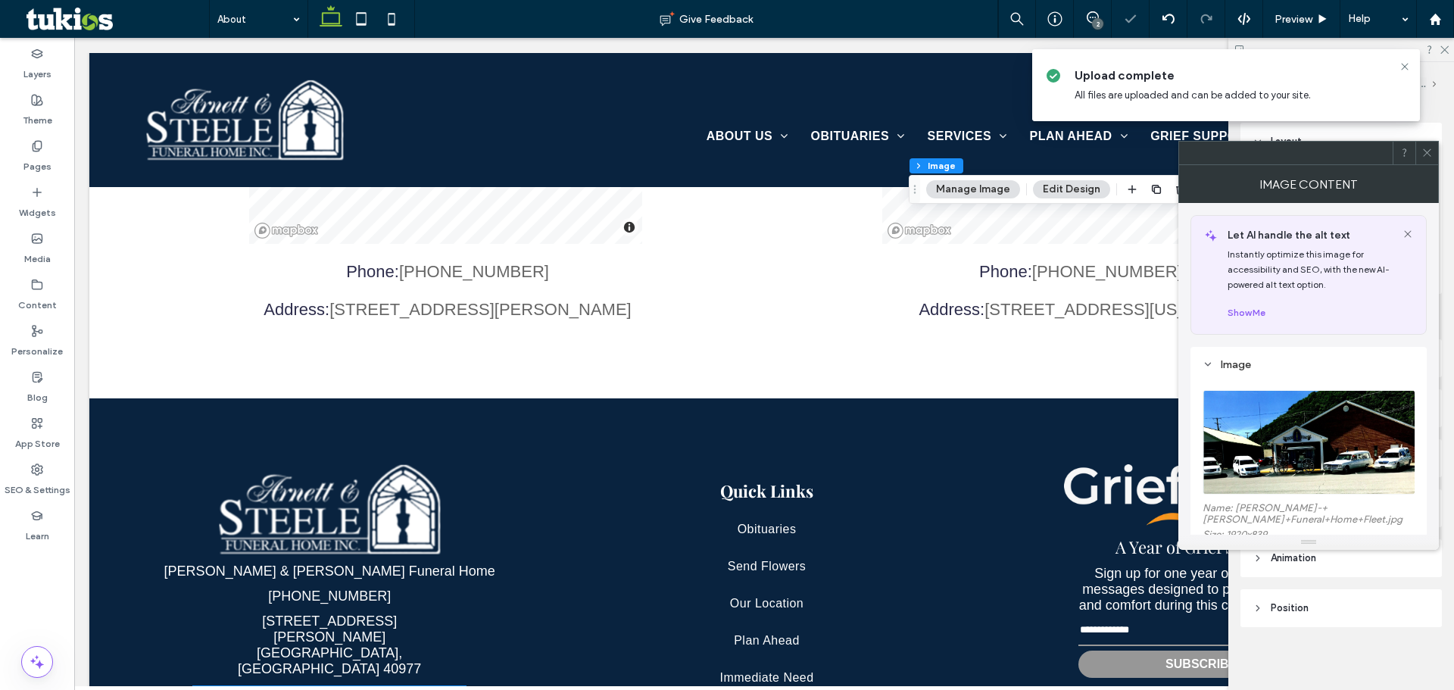
click at [1423, 154] on icon at bounding box center [1426, 152] width 11 height 11
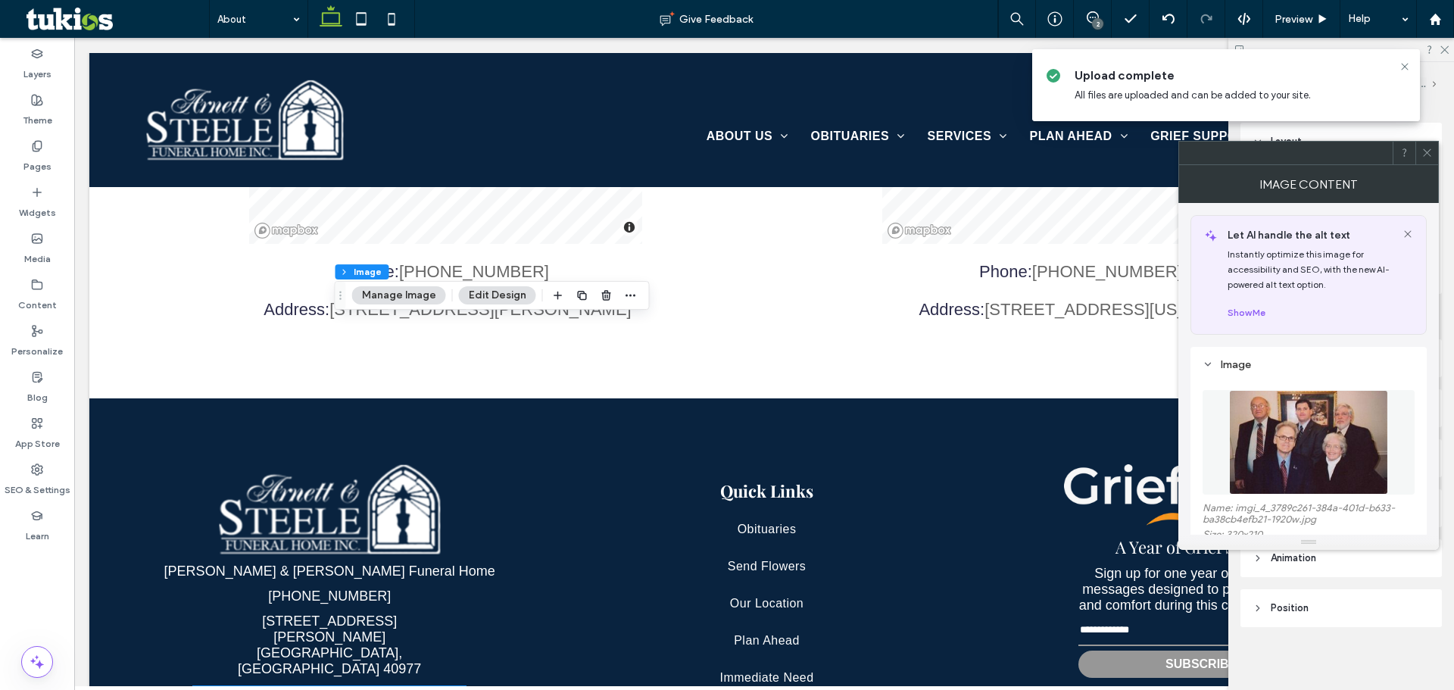
click at [576, 289] on icon "button" at bounding box center [582, 295] width 12 height 12
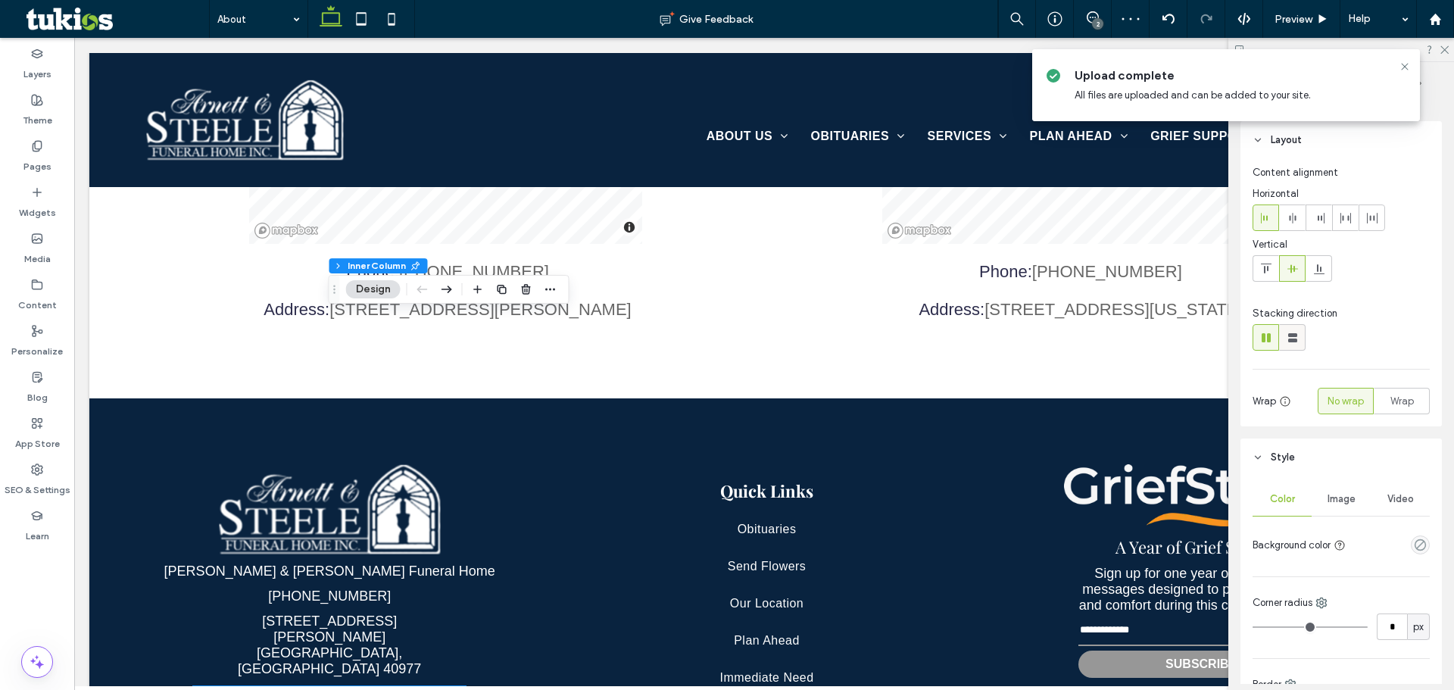
click at [1292, 326] on span at bounding box center [1292, 337] width 15 height 25
type input "**"
type input "****"
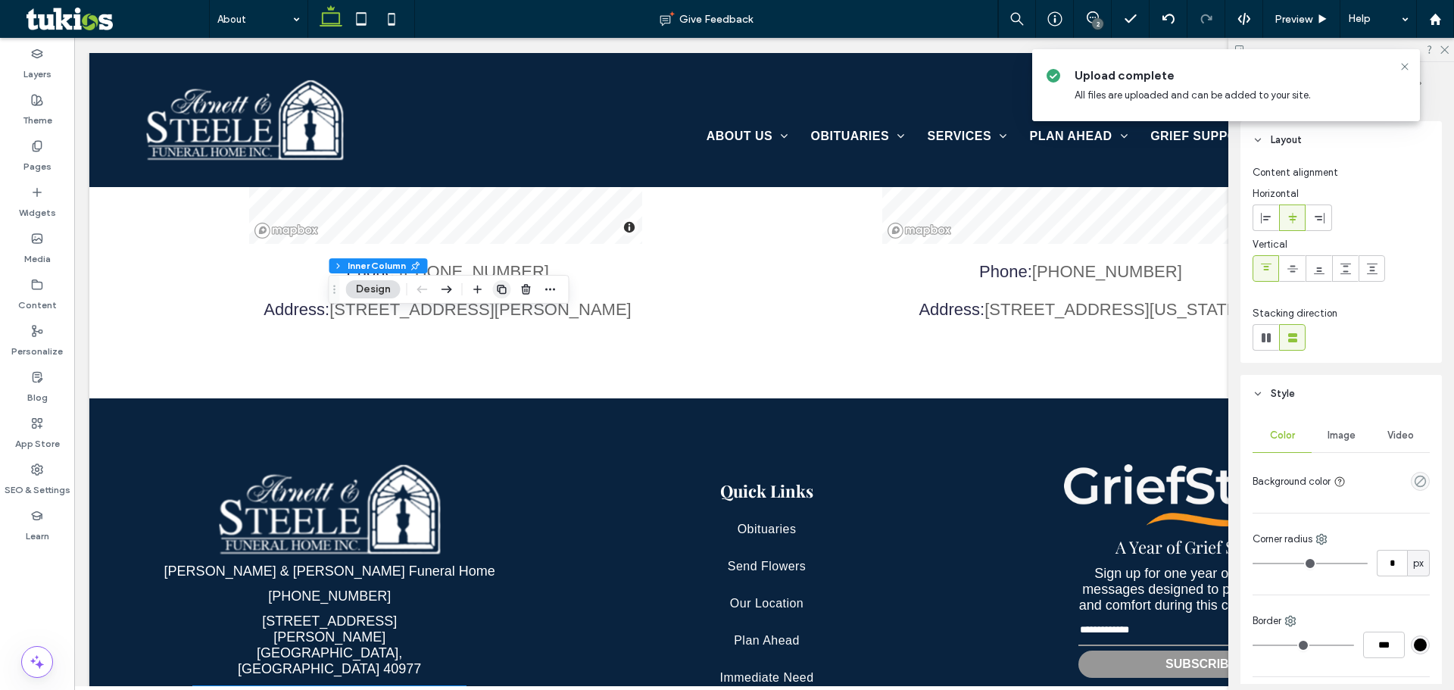
click at [503, 292] on icon "button" at bounding box center [502, 289] width 12 height 12
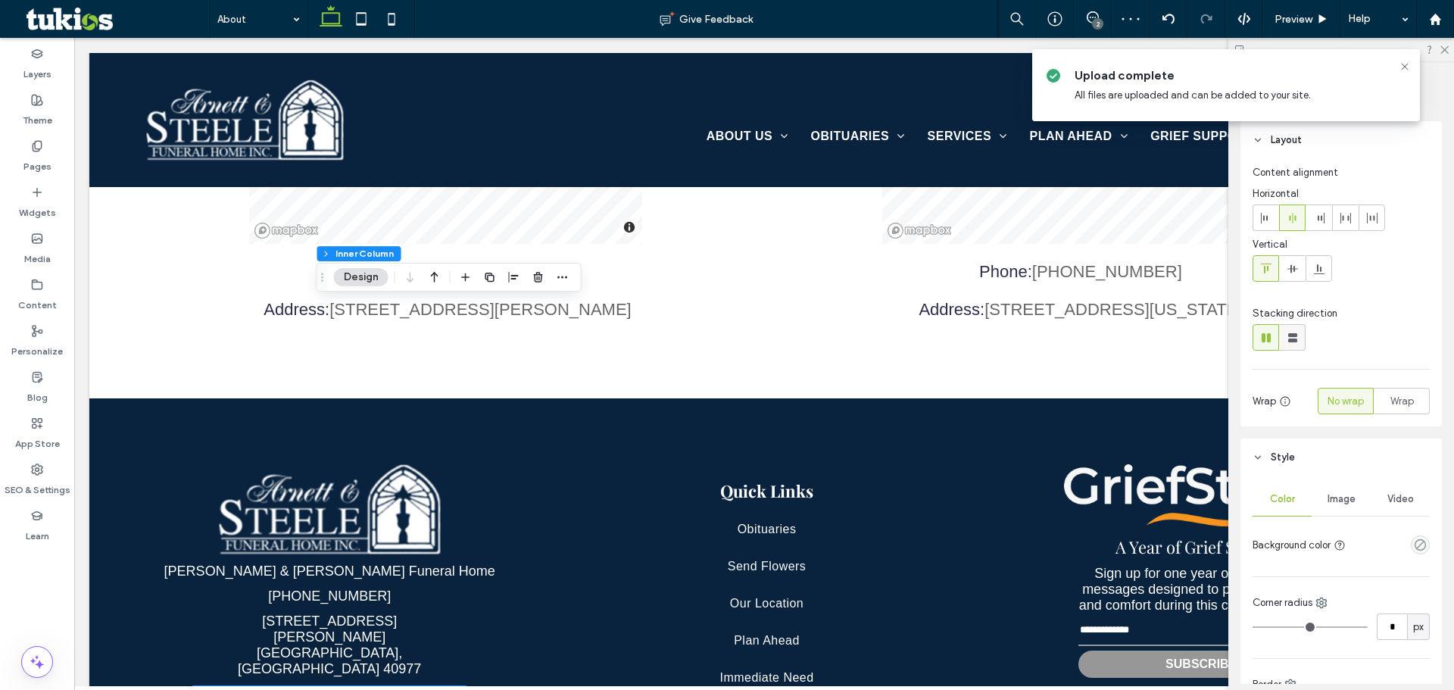
click at [1292, 341] on icon at bounding box center [1292, 337] width 15 height 15
type input "**"
type input "****"
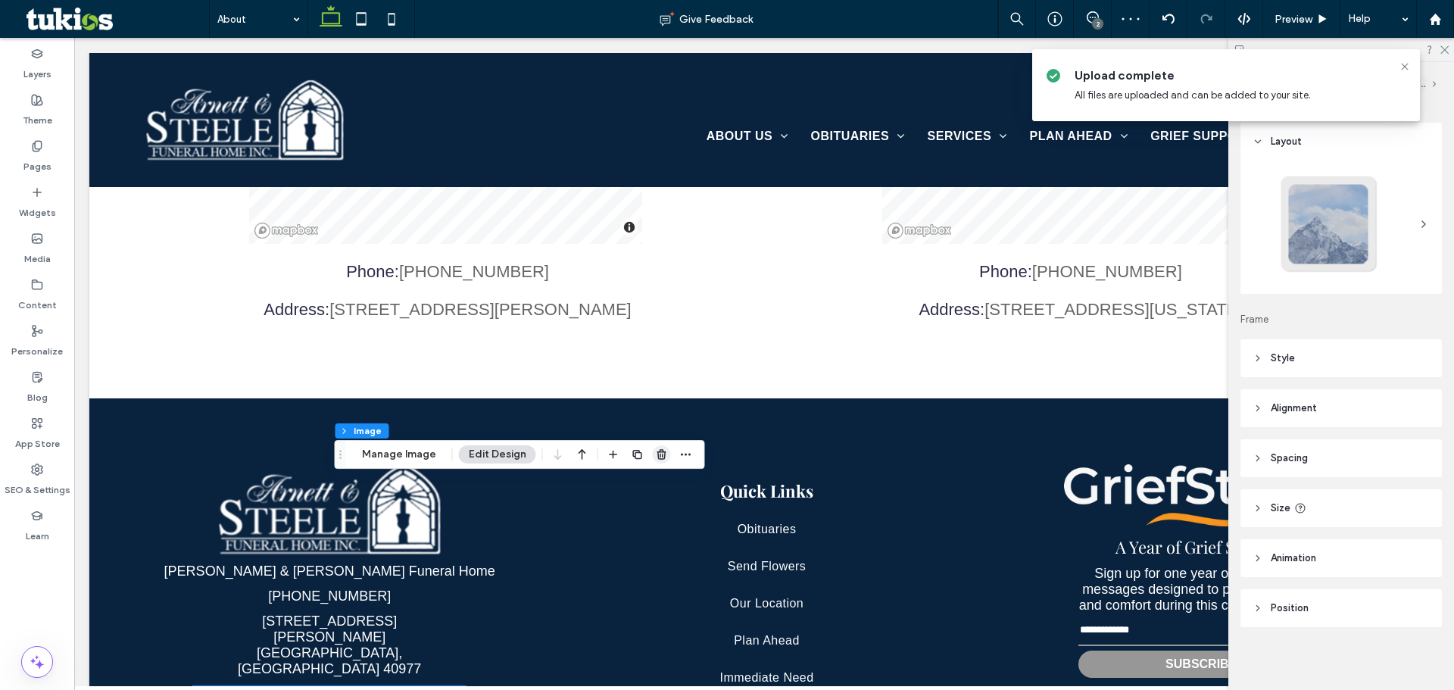
click at [665, 452] on span "button" at bounding box center [662, 454] width 18 height 18
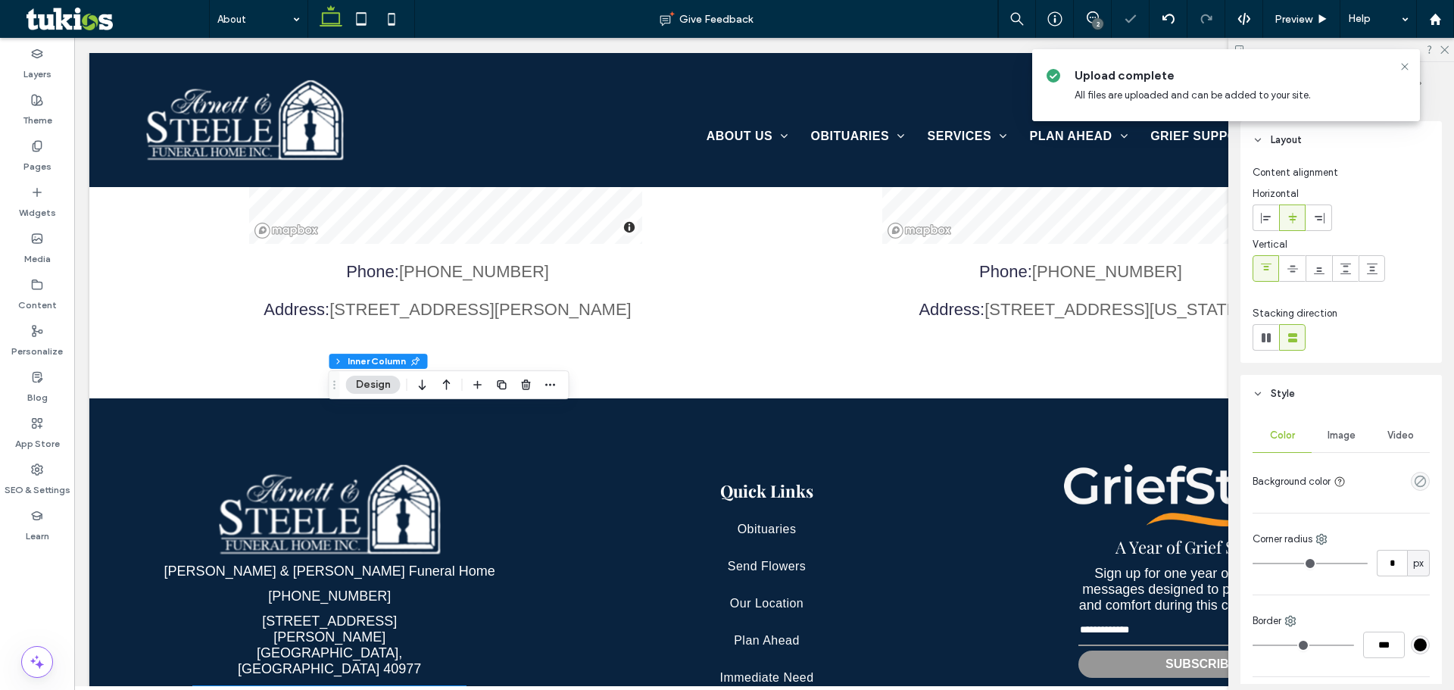
scroll to position [478, 0]
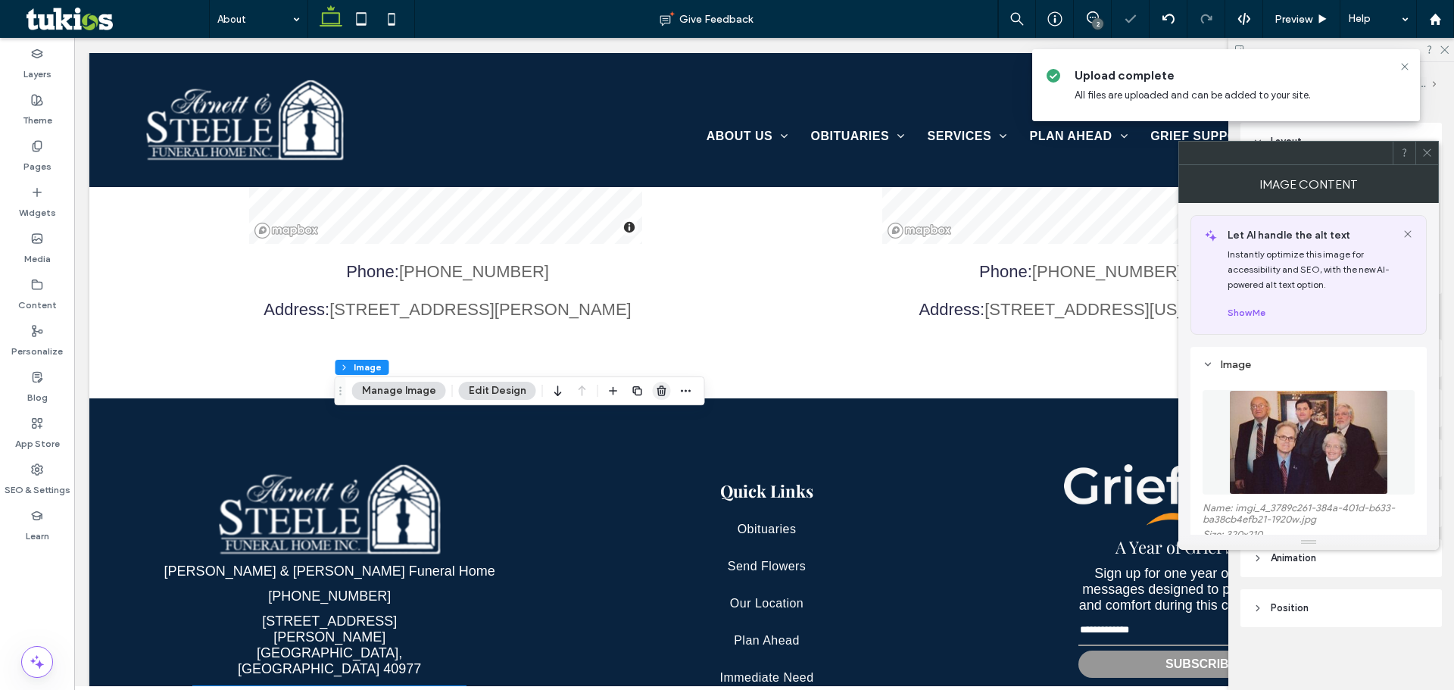
click at [656, 397] on icon "button" at bounding box center [662, 391] width 12 height 12
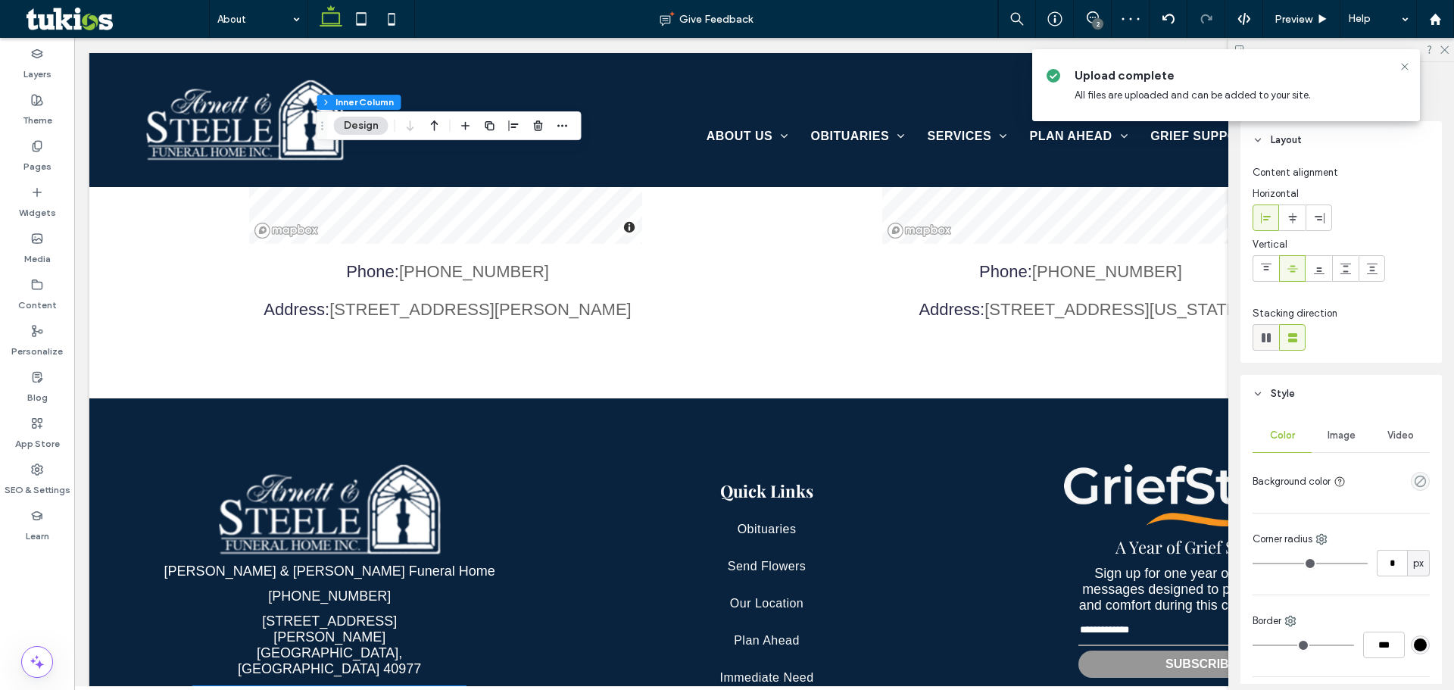
click at [1267, 343] on icon at bounding box center [1265, 337] width 15 height 15
type input "*"
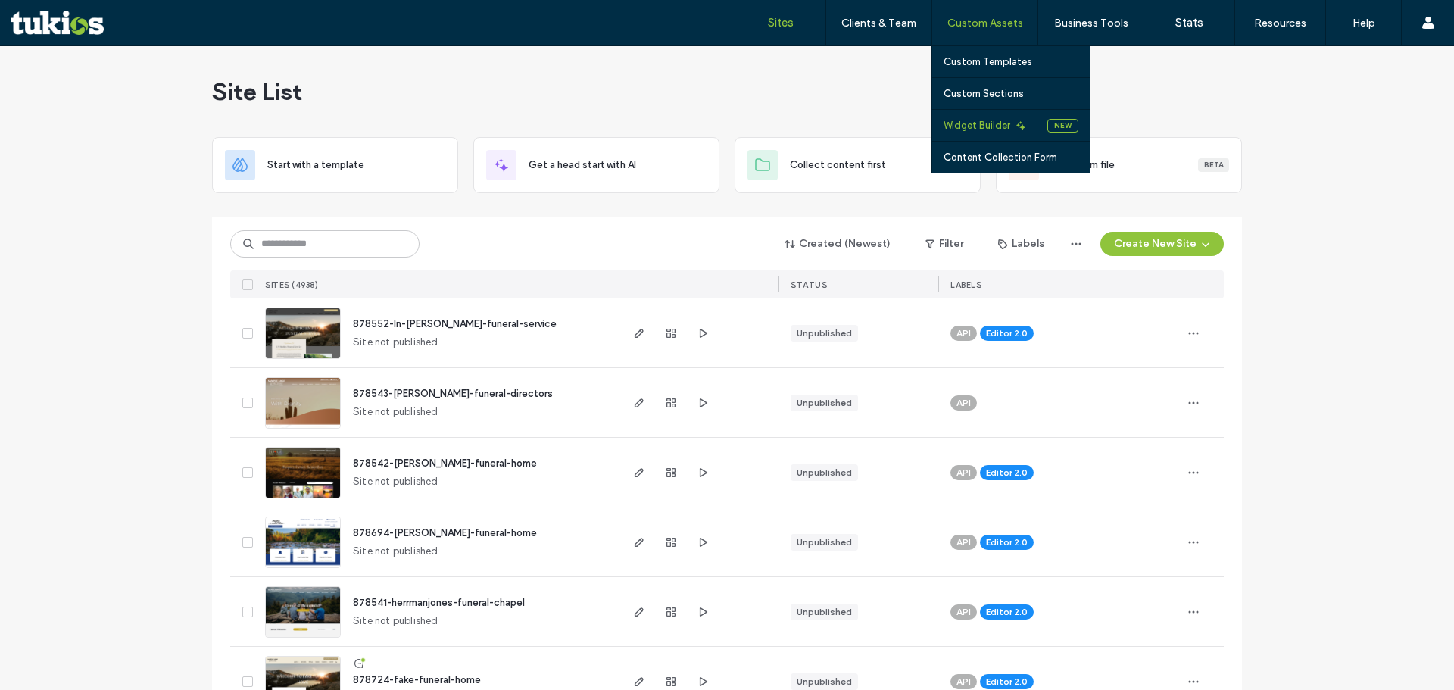
click at [992, 123] on label "Widget Builder" at bounding box center [976, 125] width 67 height 11
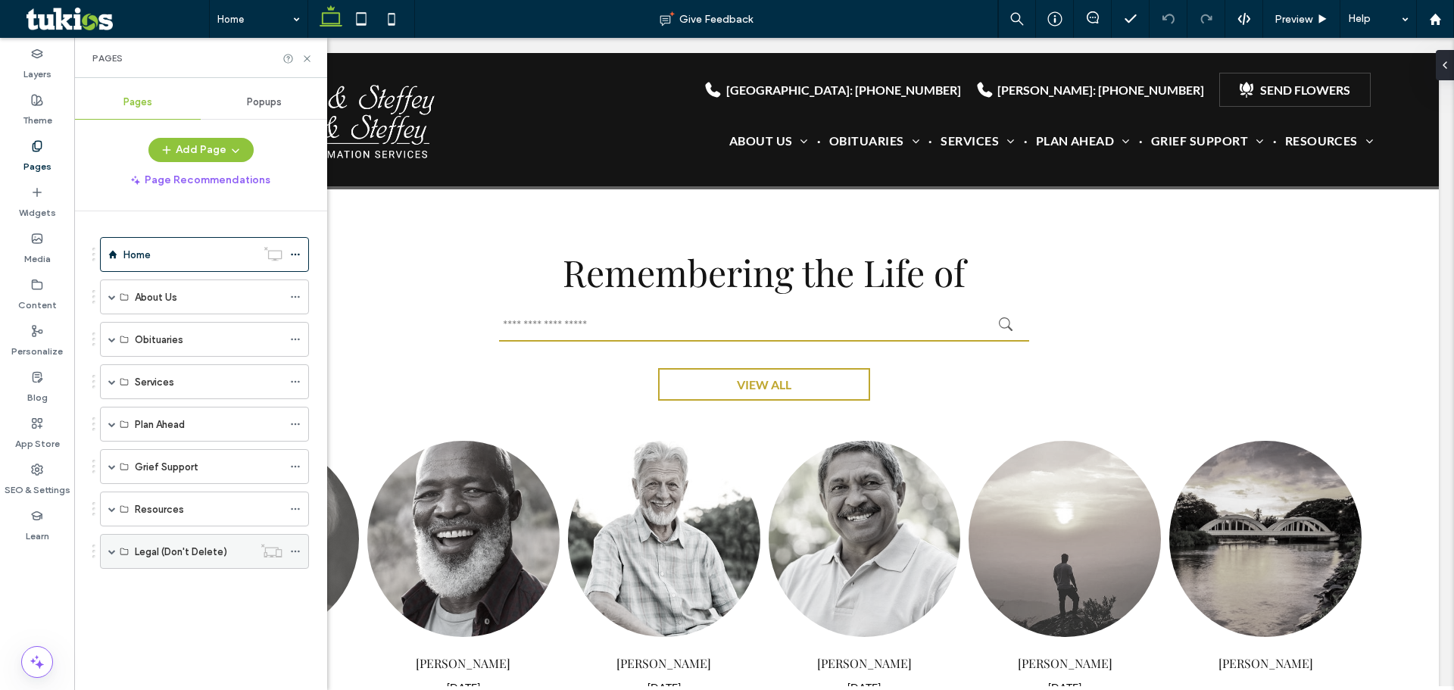
click at [111, 551] on span at bounding box center [112, 551] width 8 height 8
click at [182, 577] on div "Privacy Policy" at bounding box center [185, 585] width 100 height 33
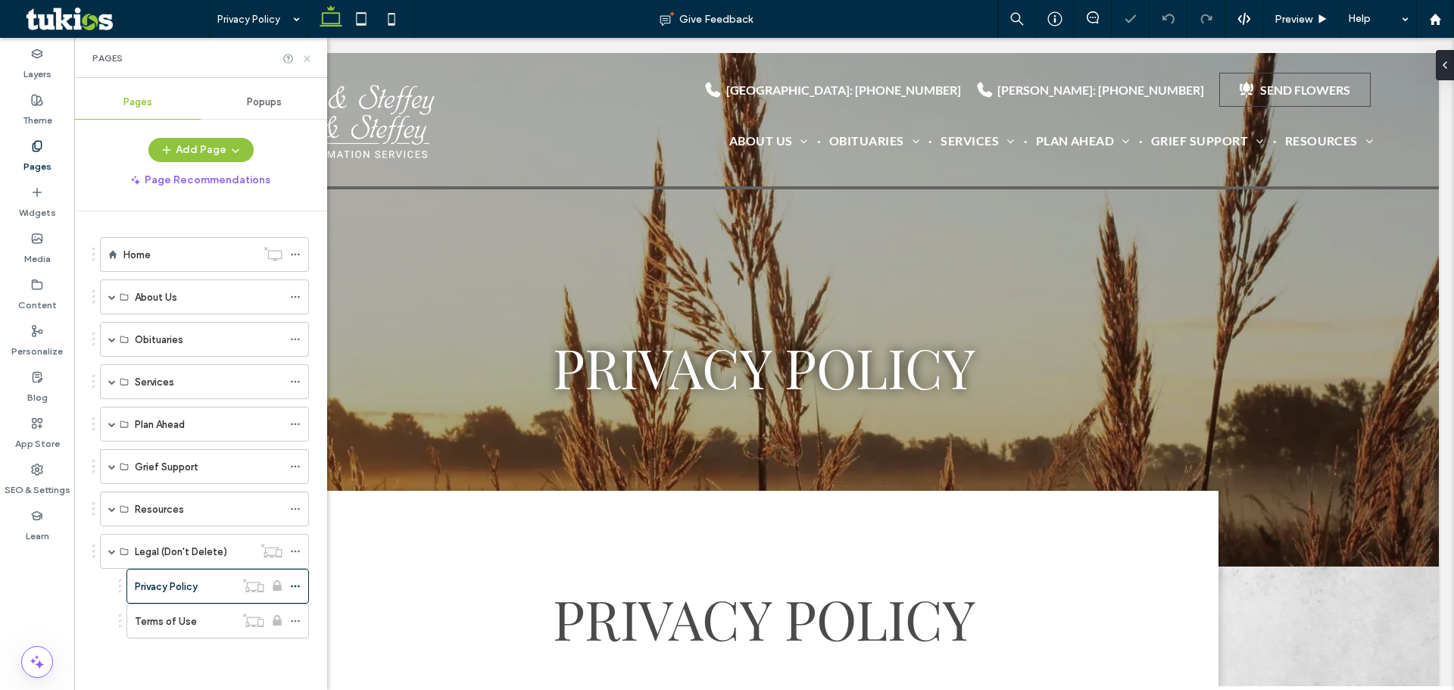
click at [306, 58] on icon at bounding box center [306, 58] width 11 height 11
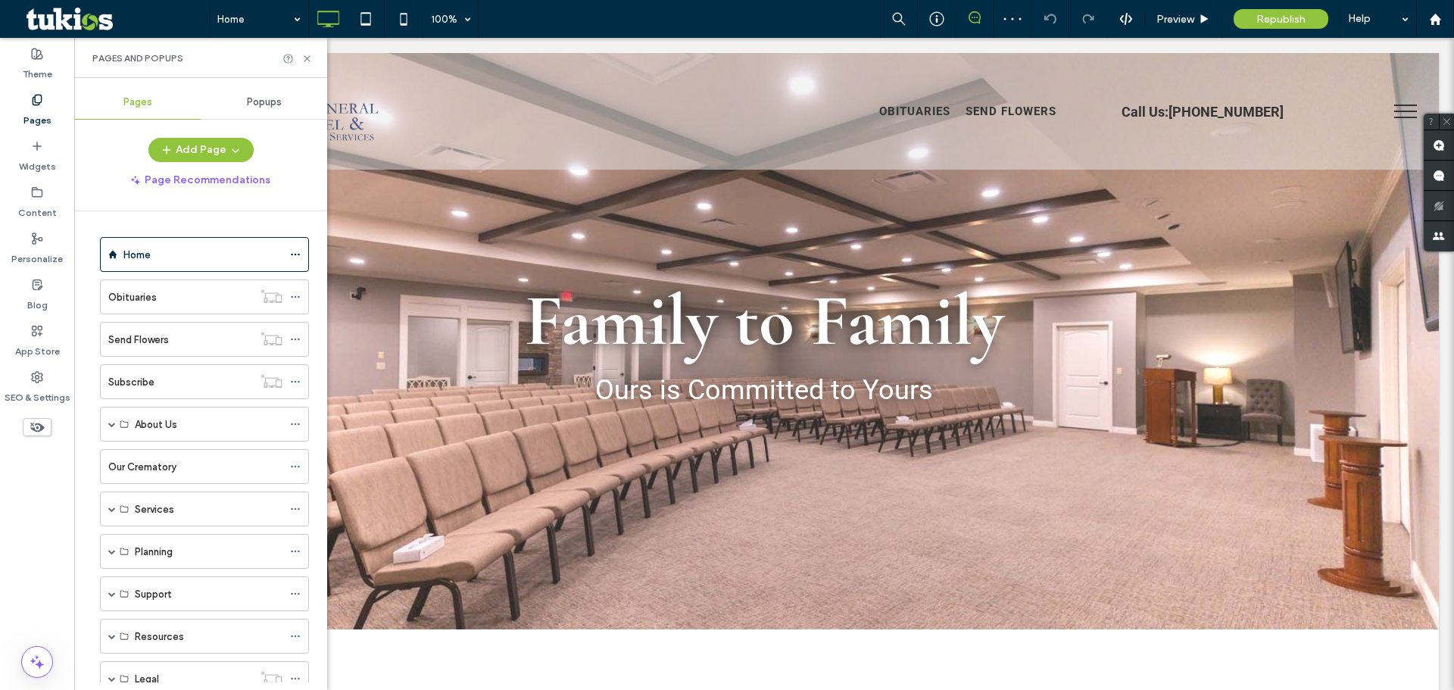
scroll to position [94, 0]
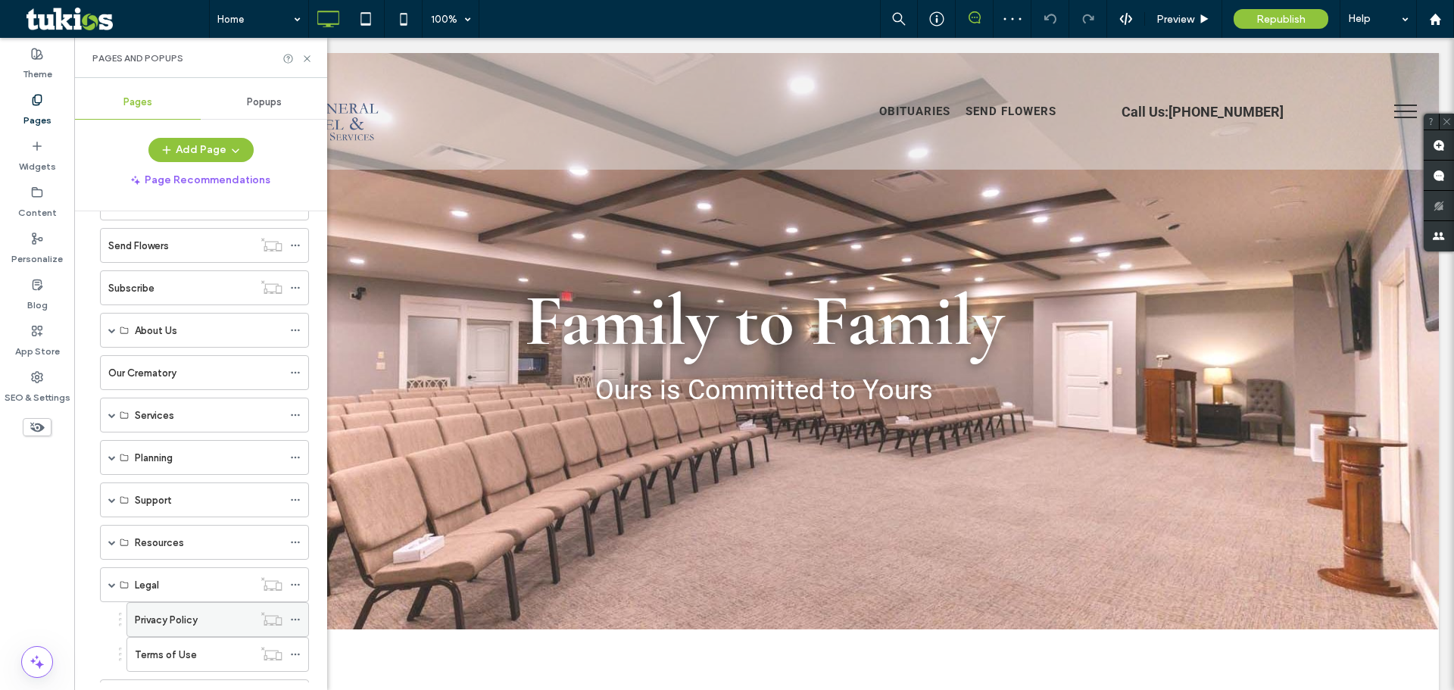
click at [157, 619] on label "Privacy Policy" at bounding box center [166, 619] width 63 height 27
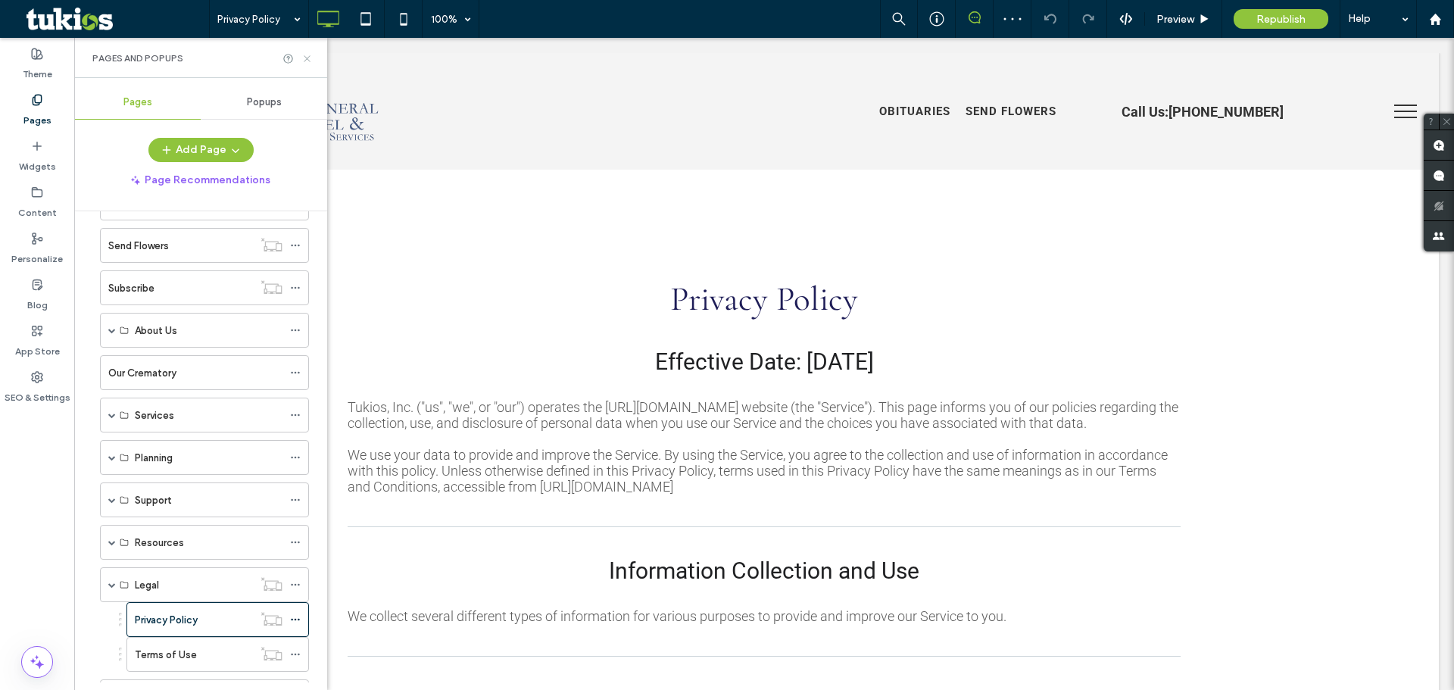
click at [307, 55] on icon at bounding box center [306, 58] width 11 height 11
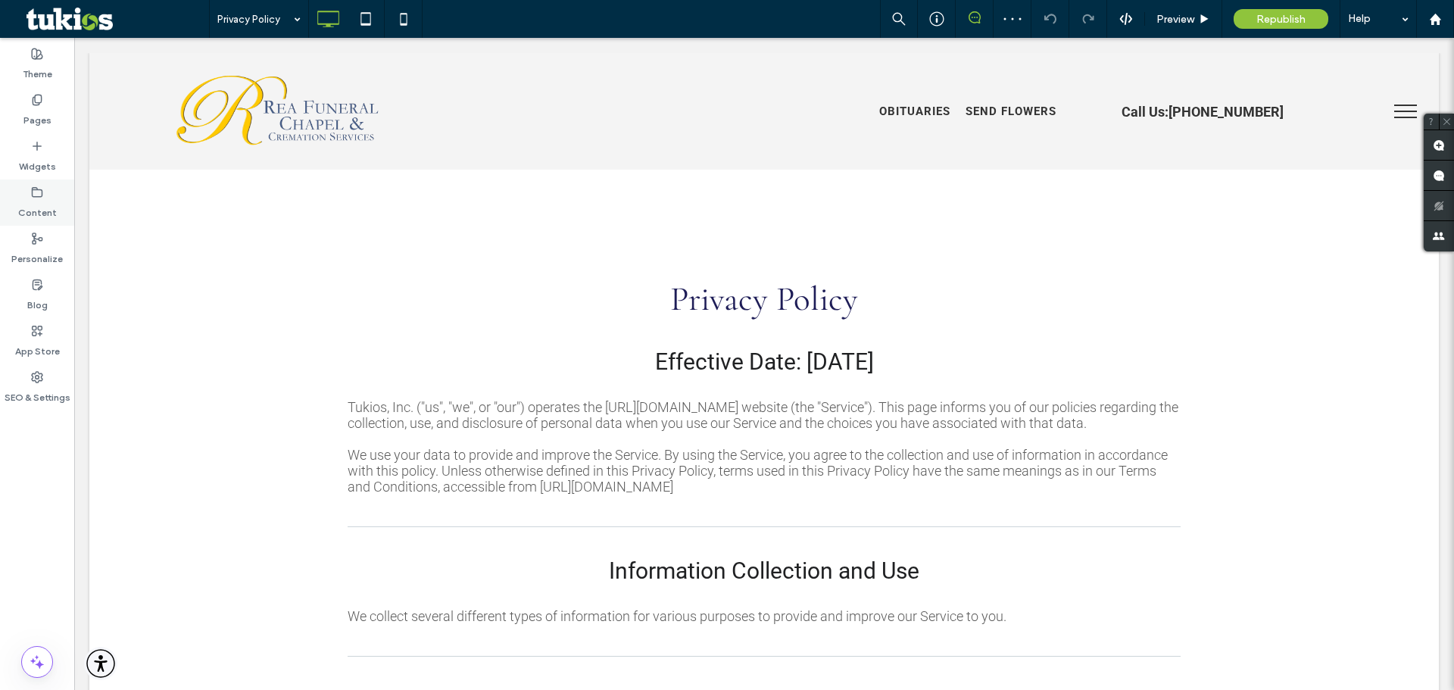
click at [36, 138] on div "Widgets" at bounding box center [37, 156] width 74 height 46
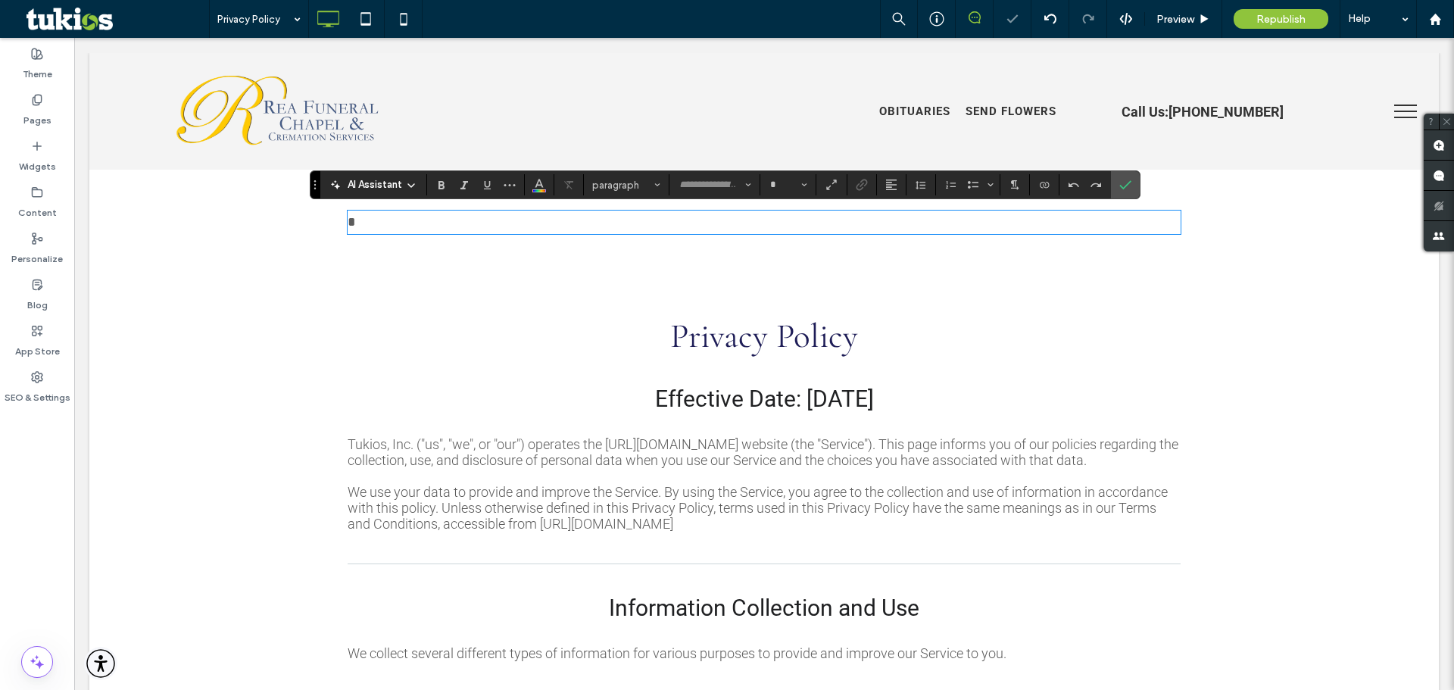
type input "******"
type input "**"
click at [616, 176] on button "paragraph" at bounding box center [626, 184] width 79 height 21
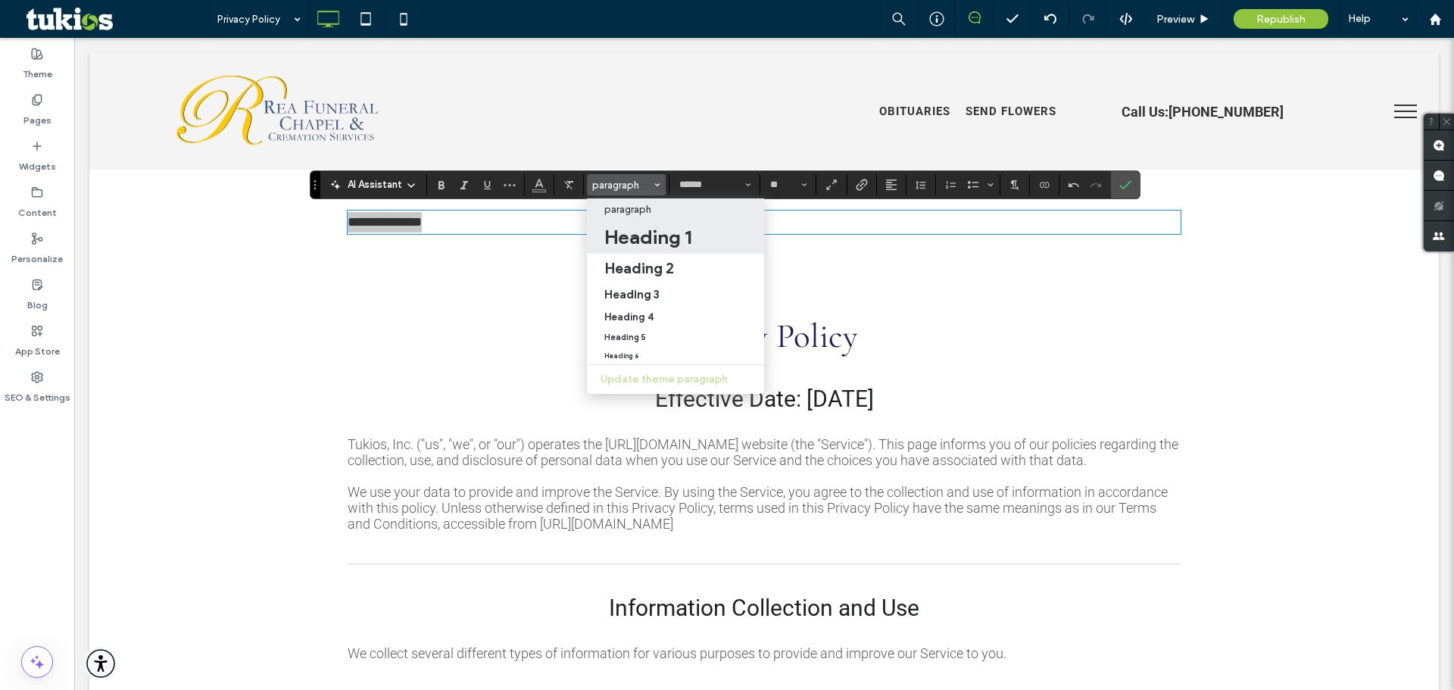
click at [632, 245] on h1 "Heading 1" at bounding box center [647, 237] width 87 height 24
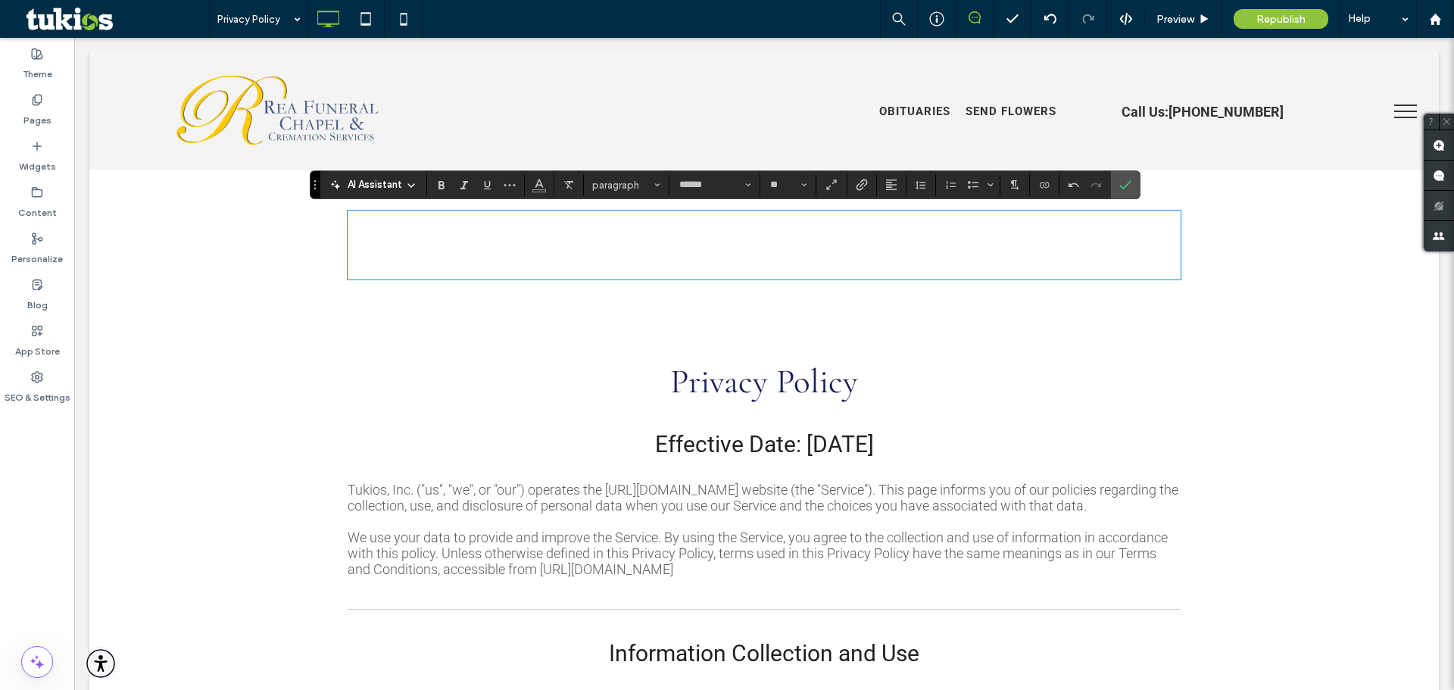
type input "**********"
type input "**"
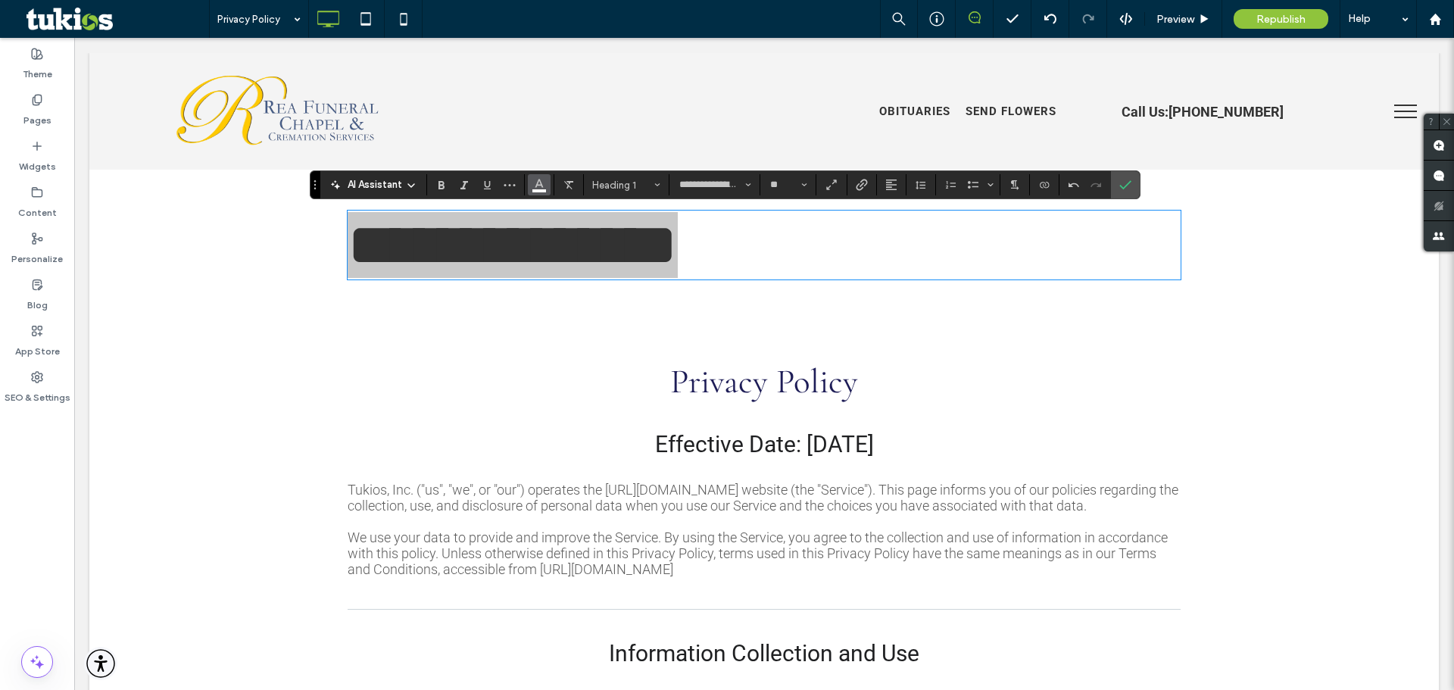
click at [524, 179] on section at bounding box center [476, 184] width 98 height 21
click at [530, 183] on button "Color" at bounding box center [539, 184] width 23 height 21
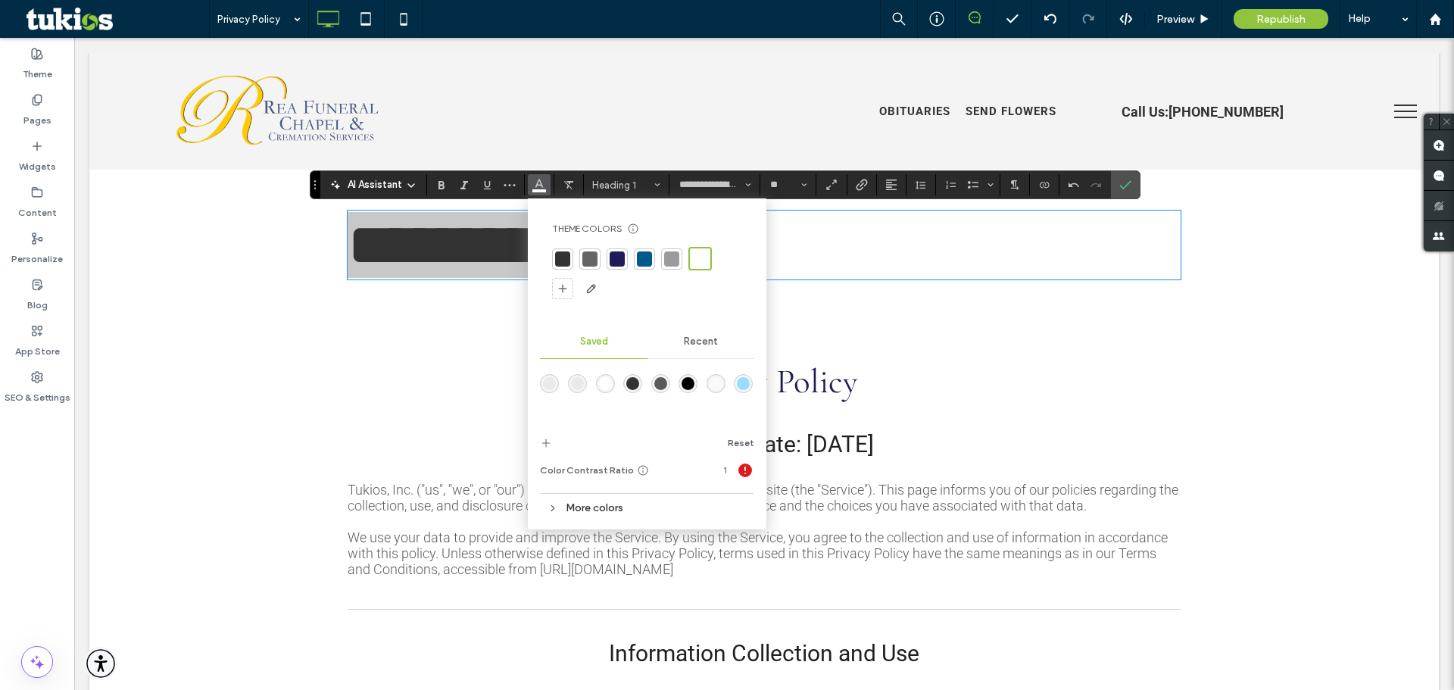
click at [639, 260] on div at bounding box center [644, 258] width 15 height 15
click at [612, 257] on div at bounding box center [617, 258] width 15 height 15
click at [890, 186] on icon "Alignment" at bounding box center [891, 185] width 12 height 12
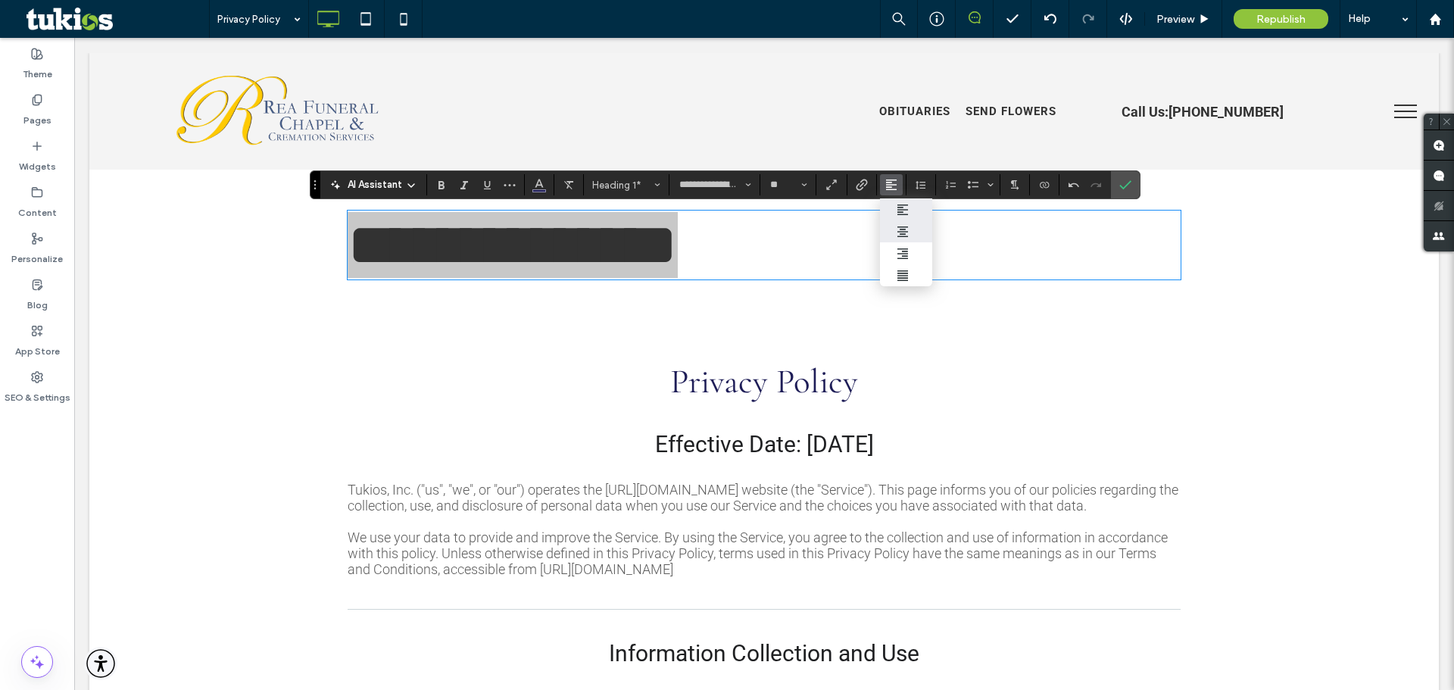
click at [899, 229] on icon "ui.textEditor.alignment.center" at bounding box center [902, 232] width 12 height 12
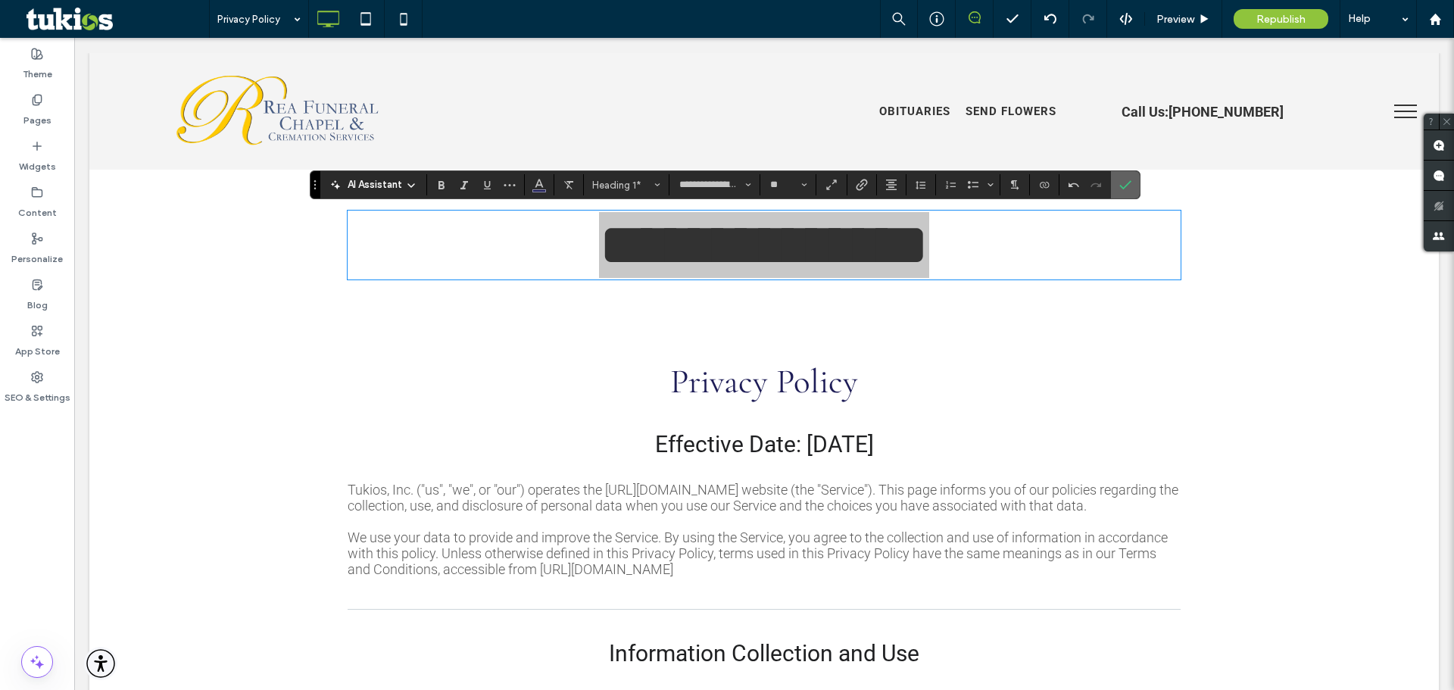
click at [1127, 186] on icon "Confirm" at bounding box center [1125, 185] width 12 height 12
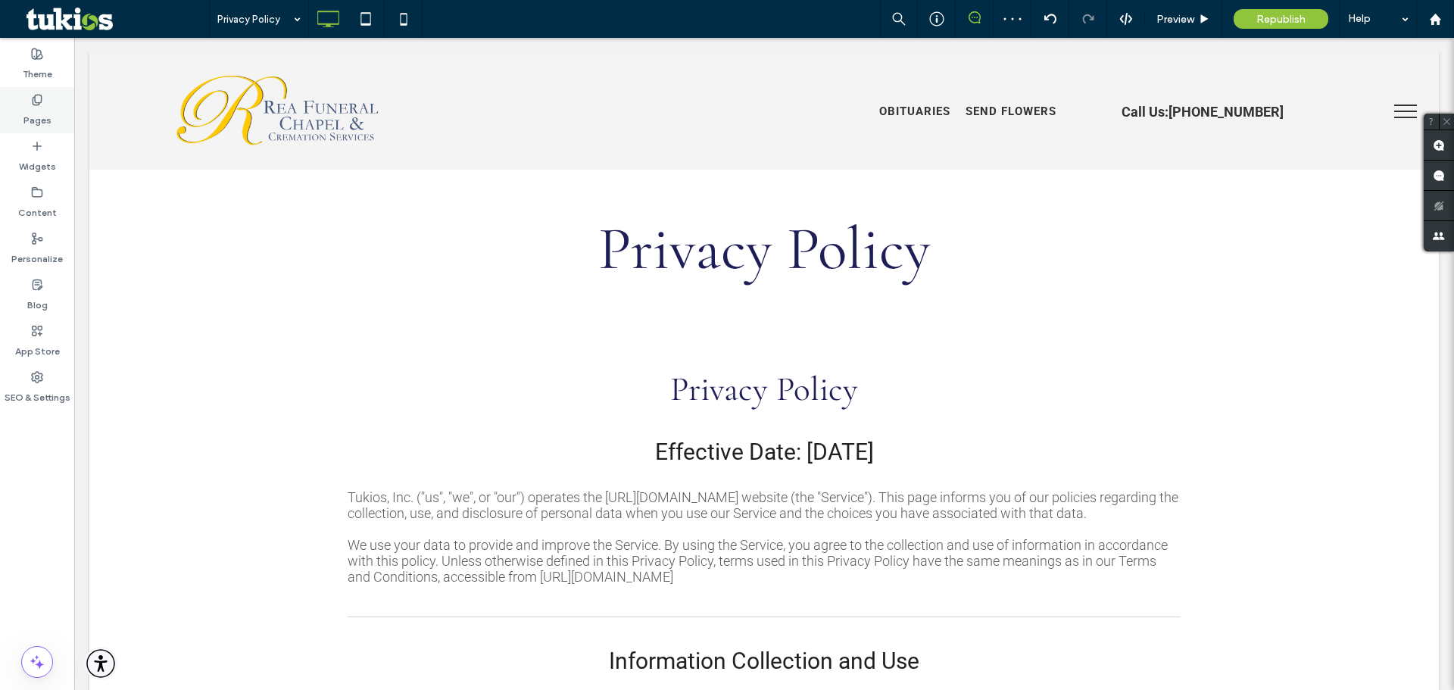
click at [23, 98] on div "Pages" at bounding box center [37, 110] width 74 height 46
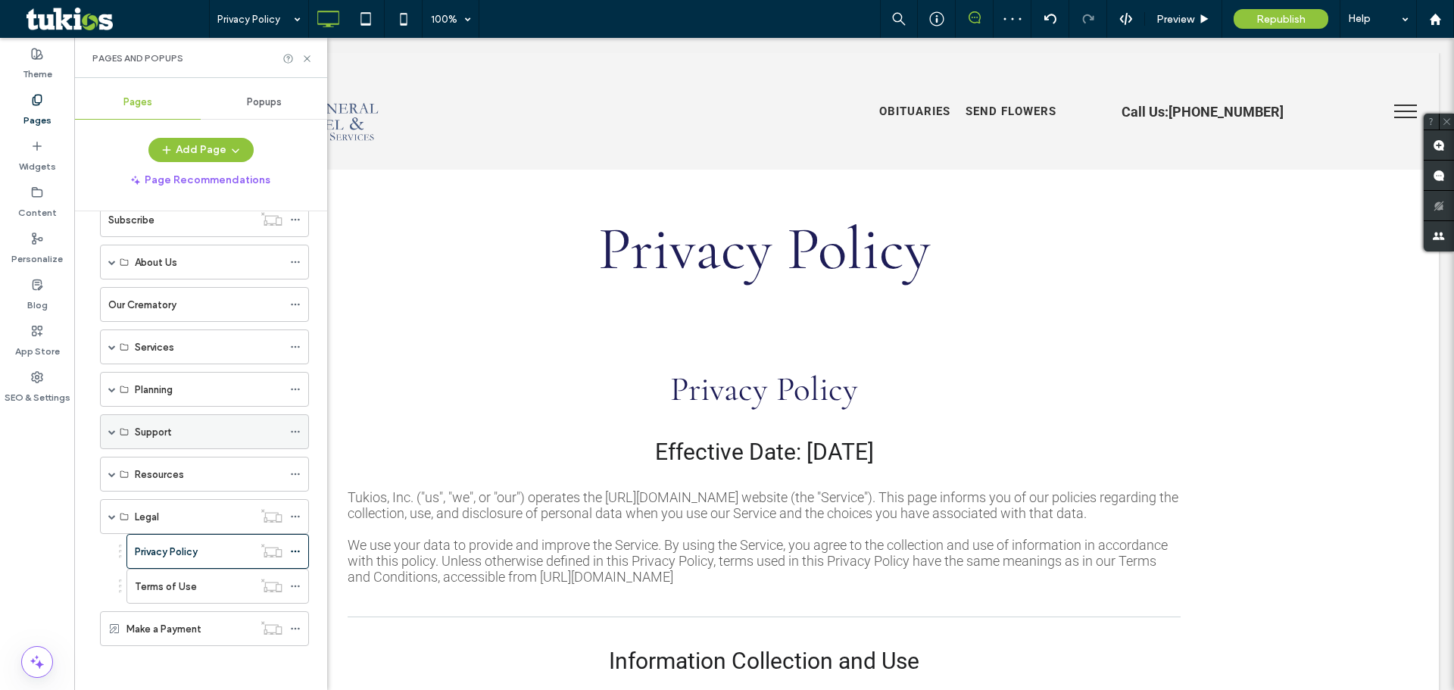
scroll to position [164, 0]
click at [166, 591] on label "Terms of Use" at bounding box center [166, 585] width 62 height 27
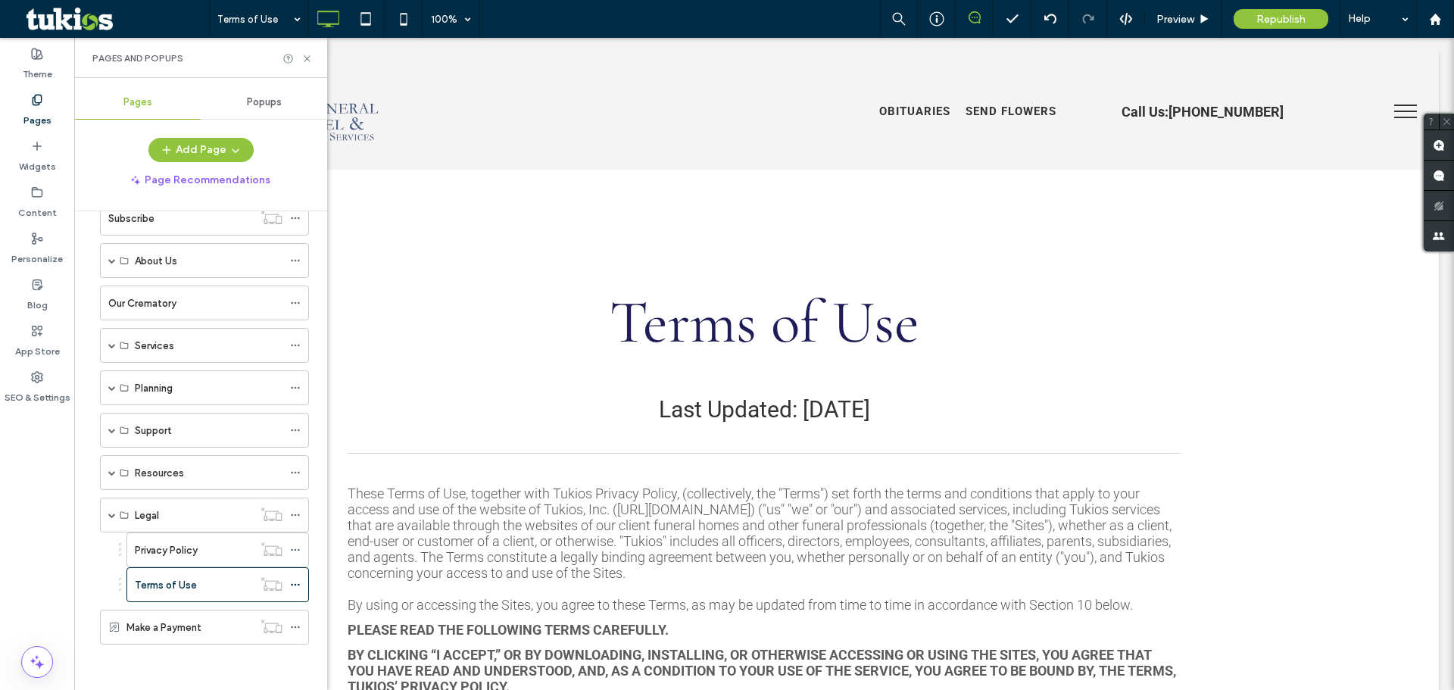
scroll to position [0, 0]
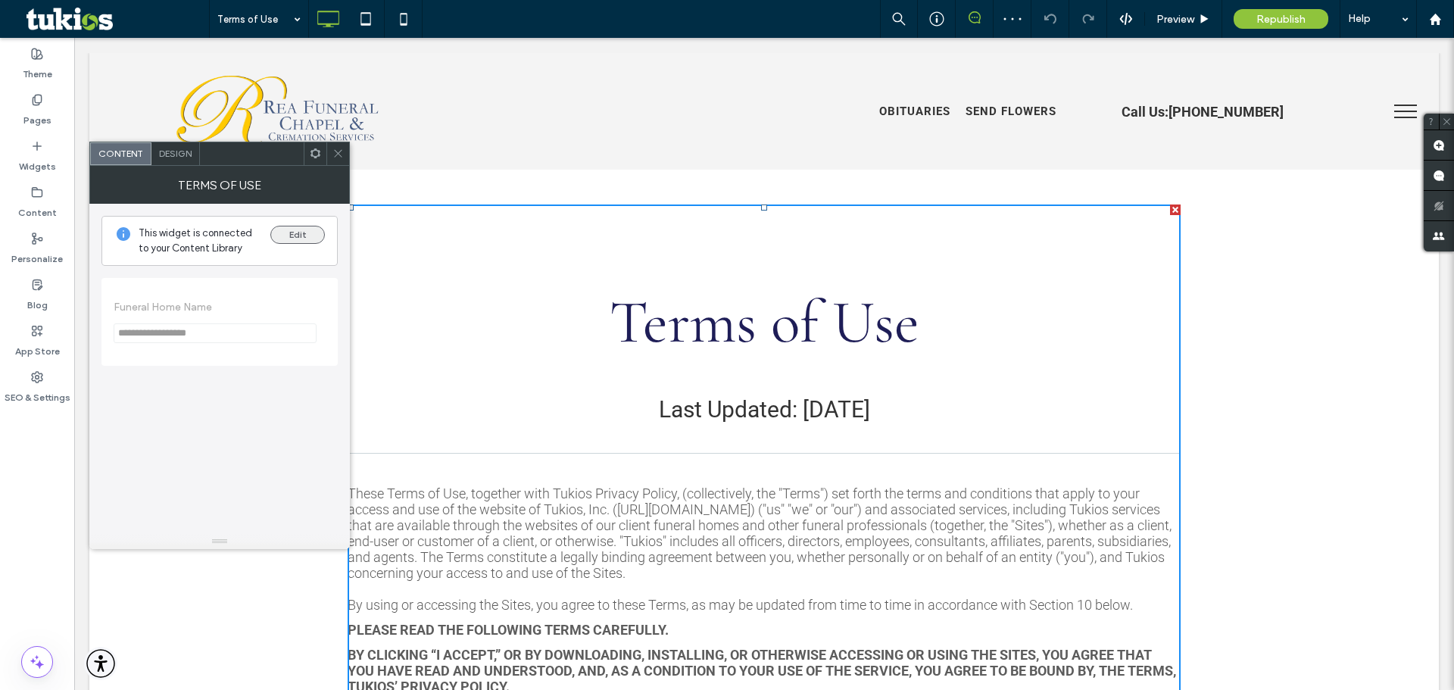
click at [292, 236] on button "Edit" at bounding box center [297, 235] width 55 height 18
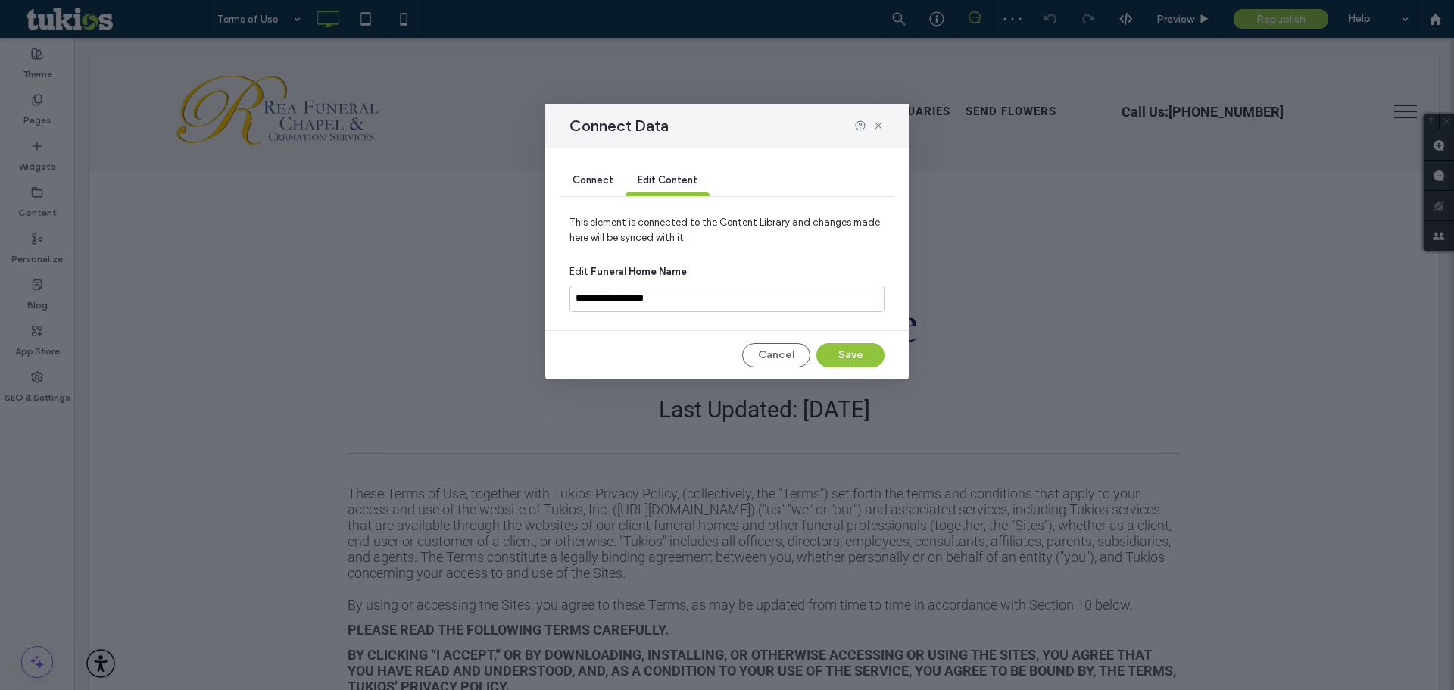
click at [598, 187] on div "Connect" at bounding box center [592, 181] width 65 height 30
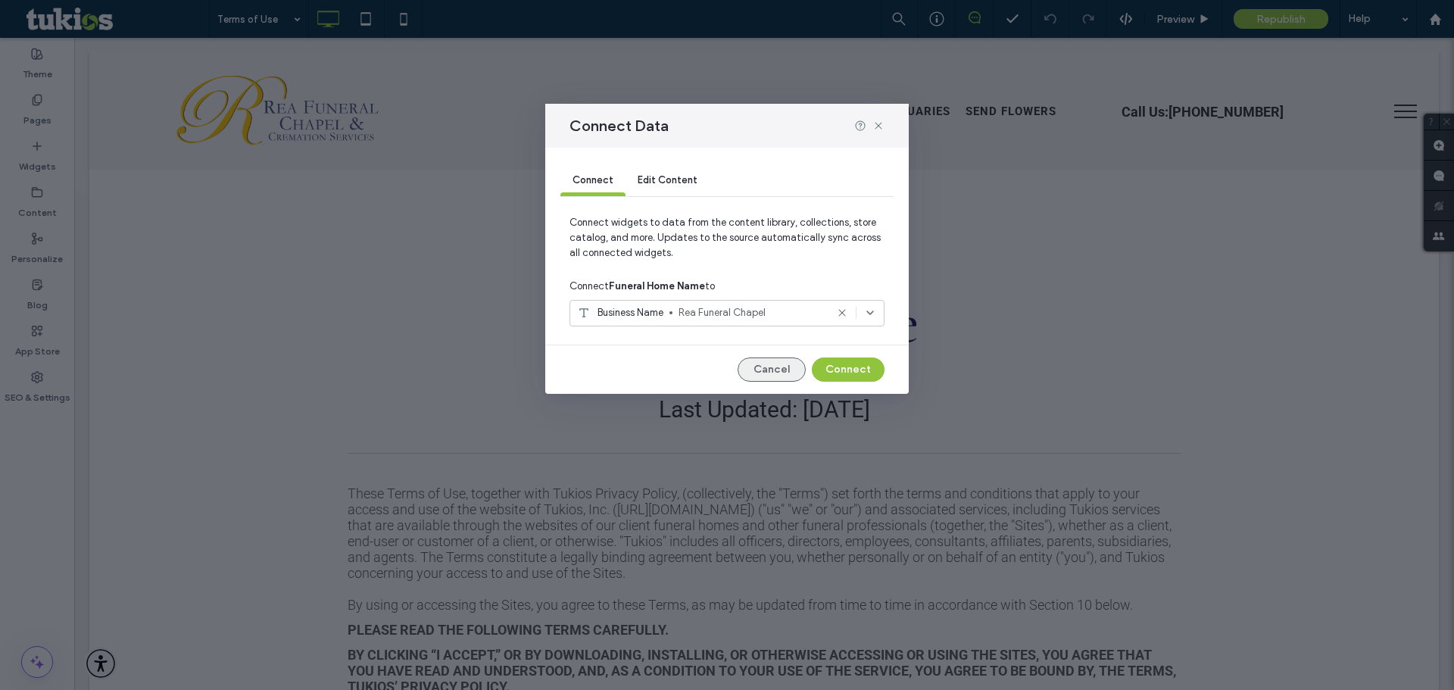
drag, startPoint x: 792, startPoint y: 368, endPoint x: 575, endPoint y: 351, distance: 218.0
click at [792, 368] on button "Cancel" at bounding box center [771, 369] width 68 height 24
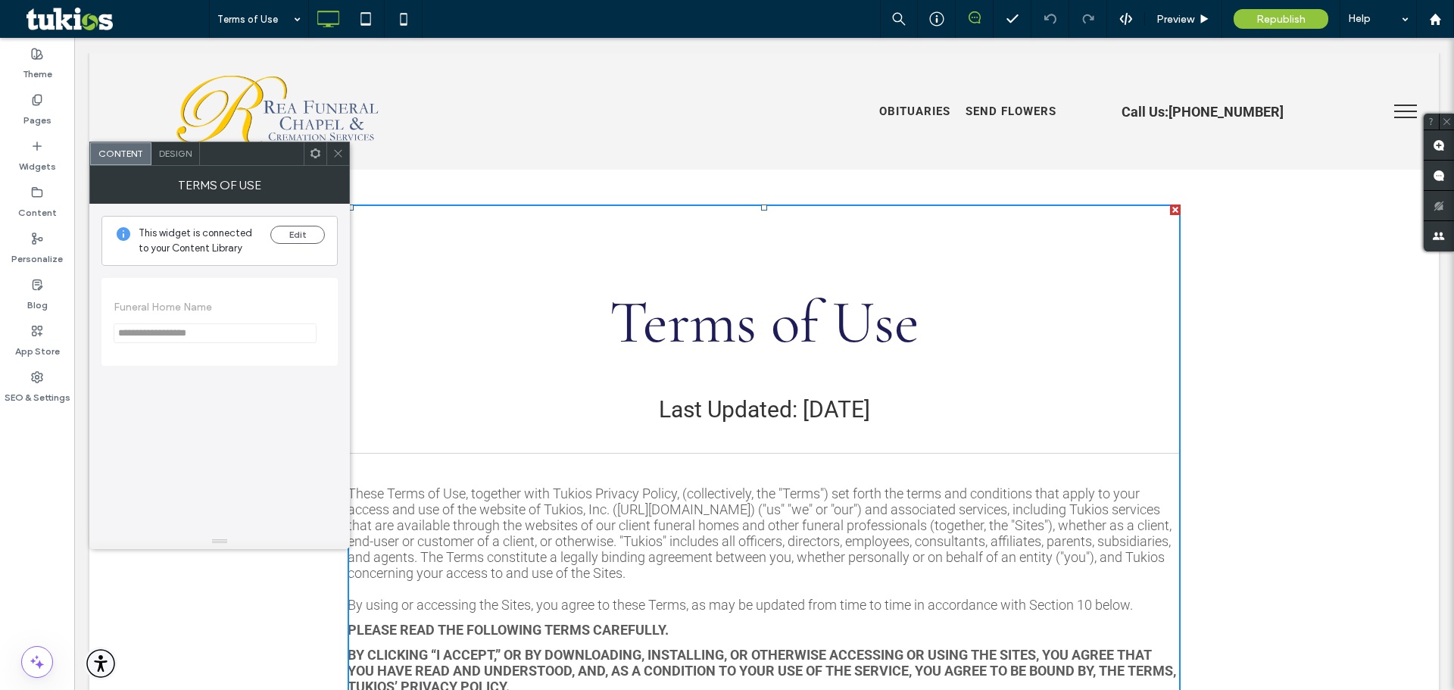
click at [169, 154] on span "Design" at bounding box center [175, 153] width 33 height 11
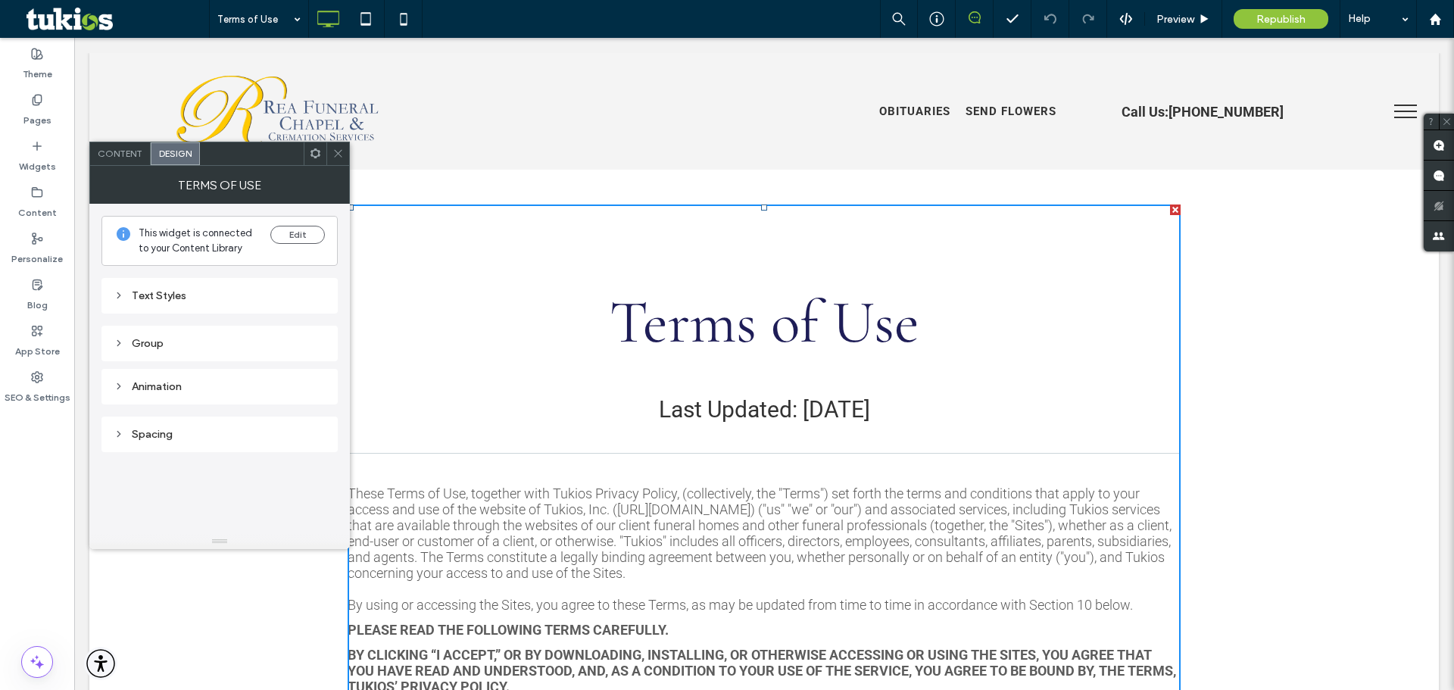
click at [210, 303] on div "Text Styles" at bounding box center [220, 295] width 212 height 20
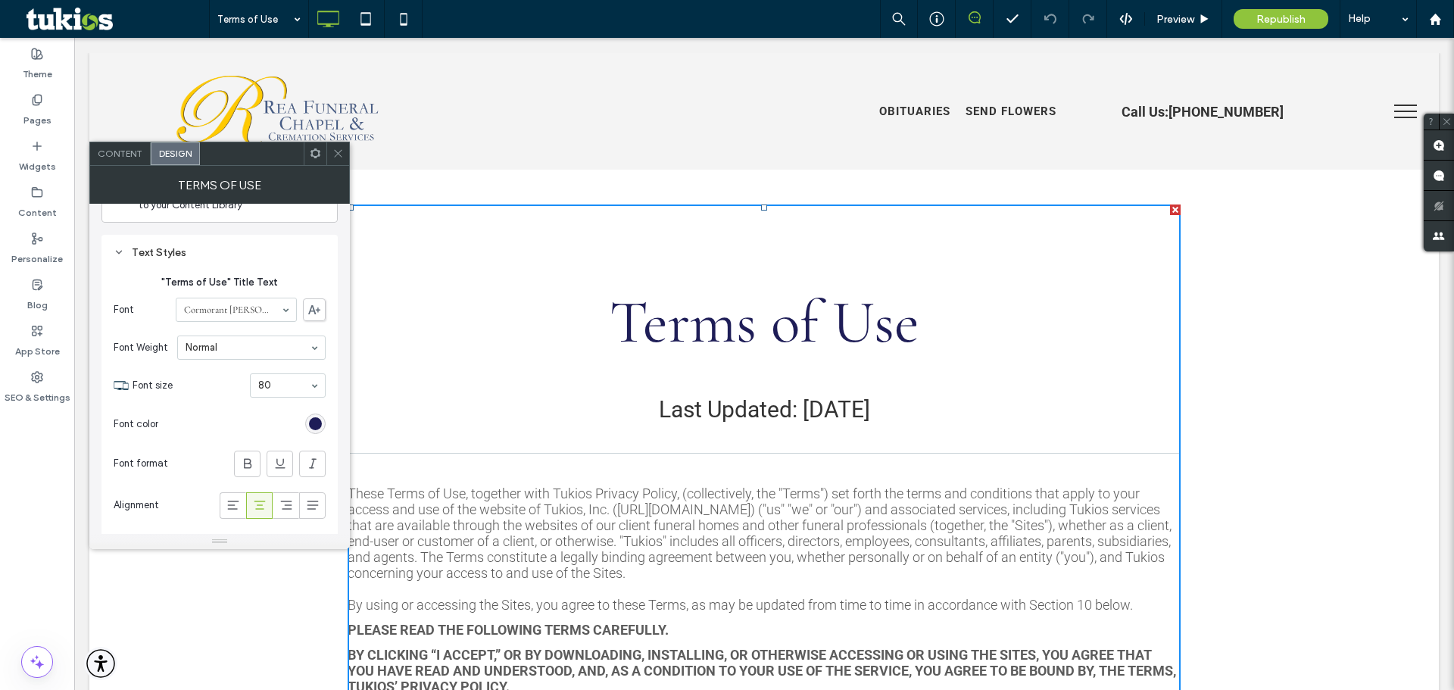
scroll to position [76, 0]
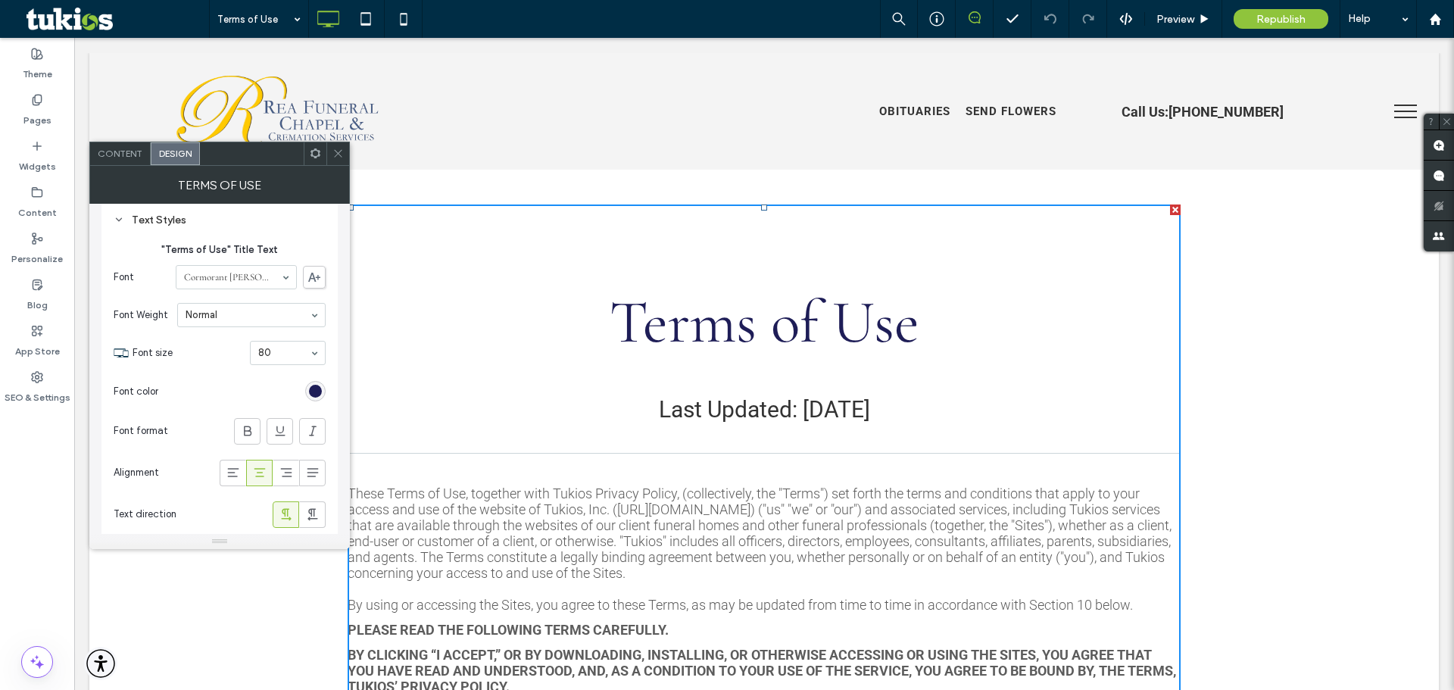
click at [326, 158] on div at bounding box center [337, 153] width 23 height 23
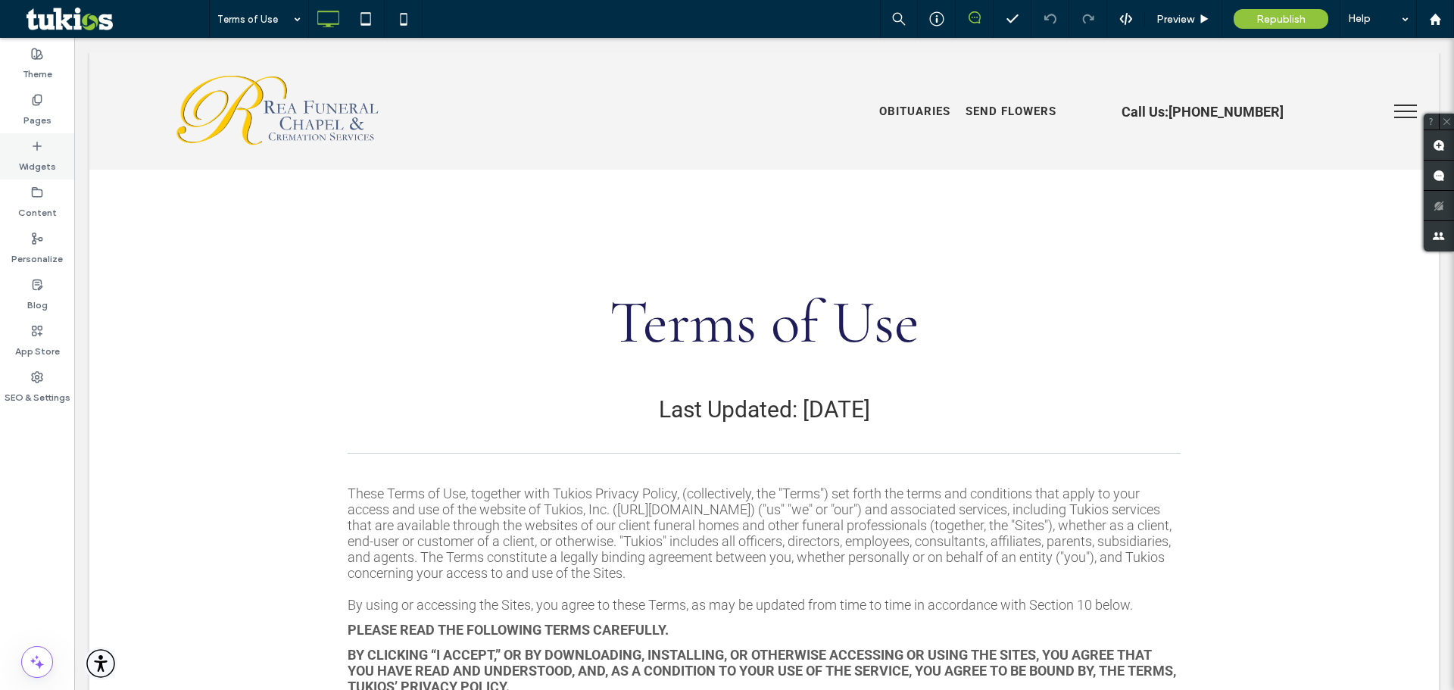
click at [58, 145] on div "Widgets" at bounding box center [37, 156] width 74 height 46
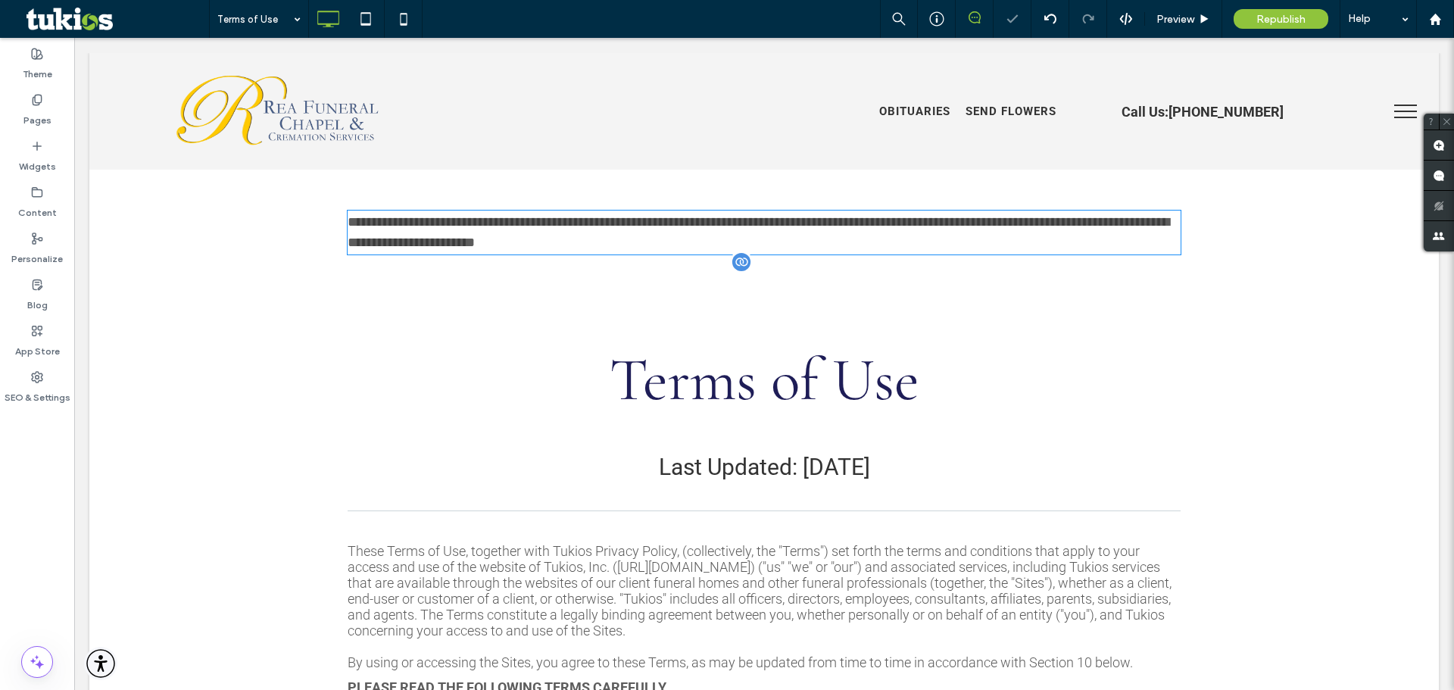
type input "******"
type input "**"
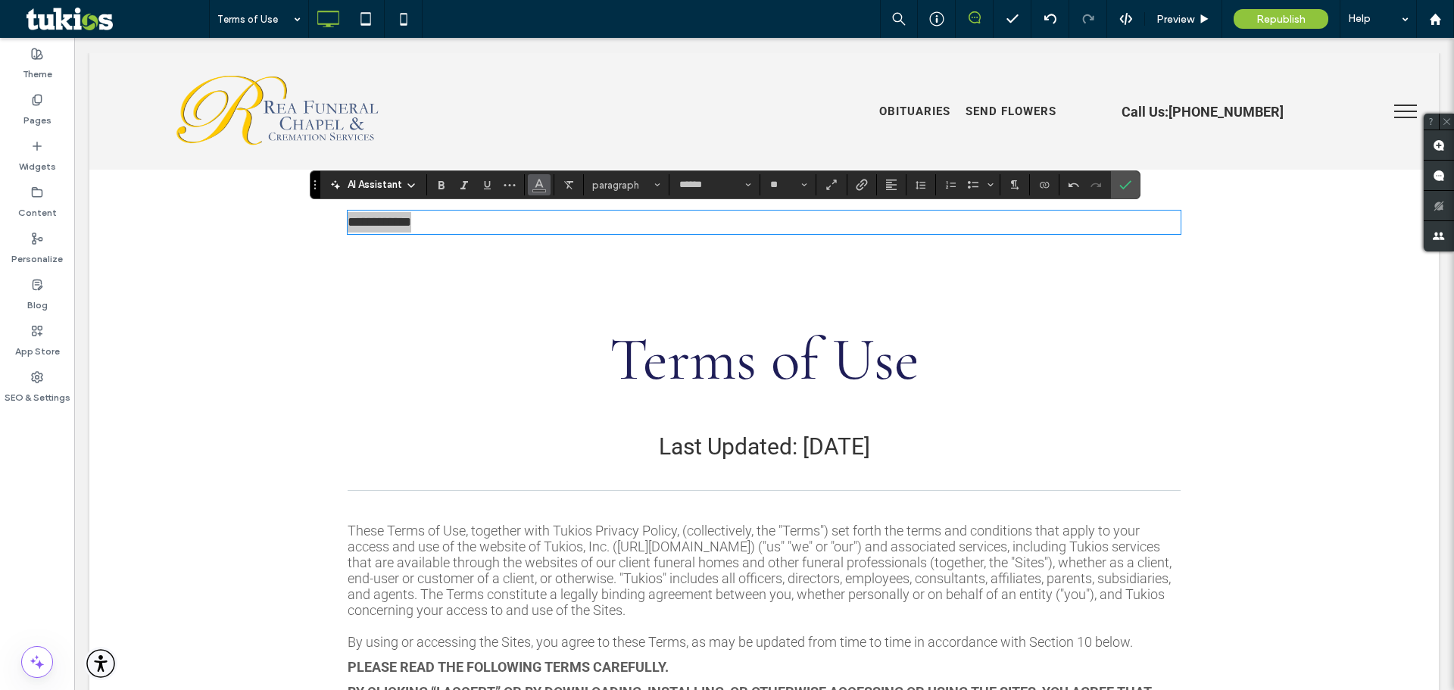
click at [538, 189] on span "Color" at bounding box center [539, 183] width 12 height 20
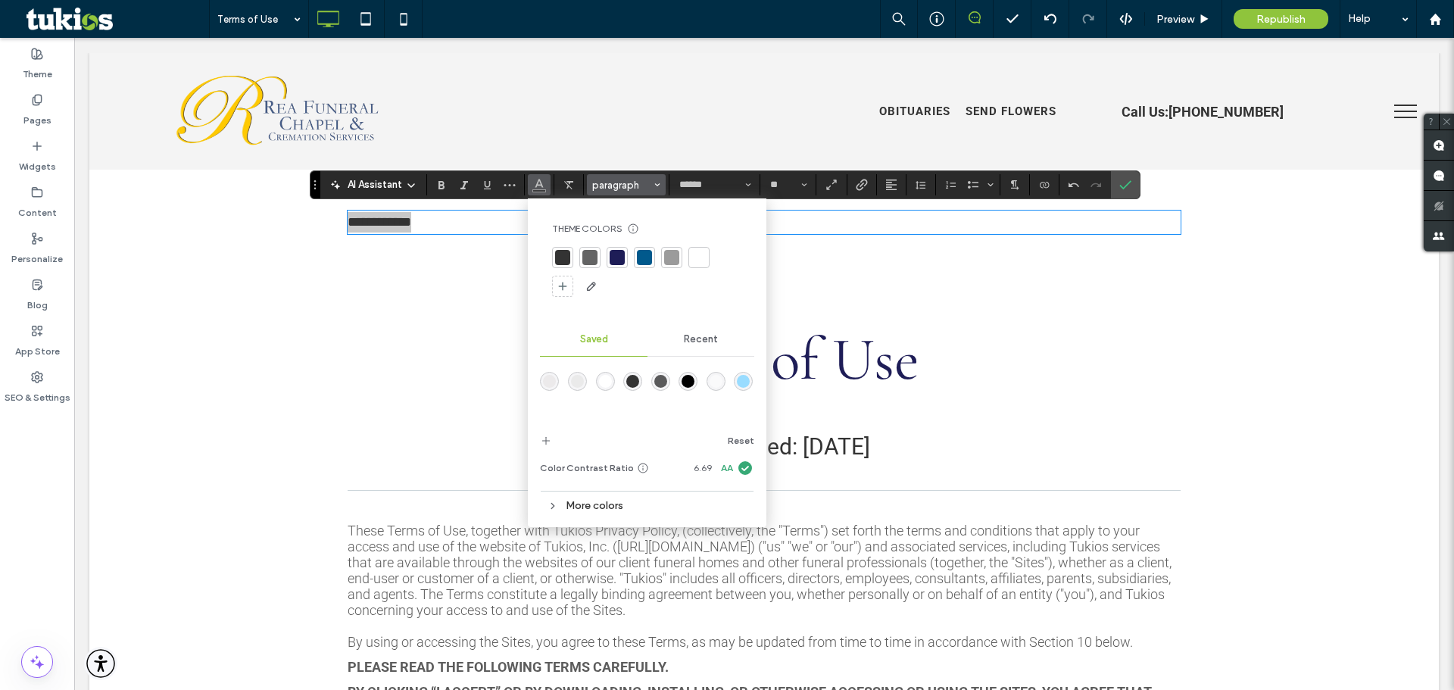
click at [647, 192] on button "paragraph" at bounding box center [626, 184] width 79 height 21
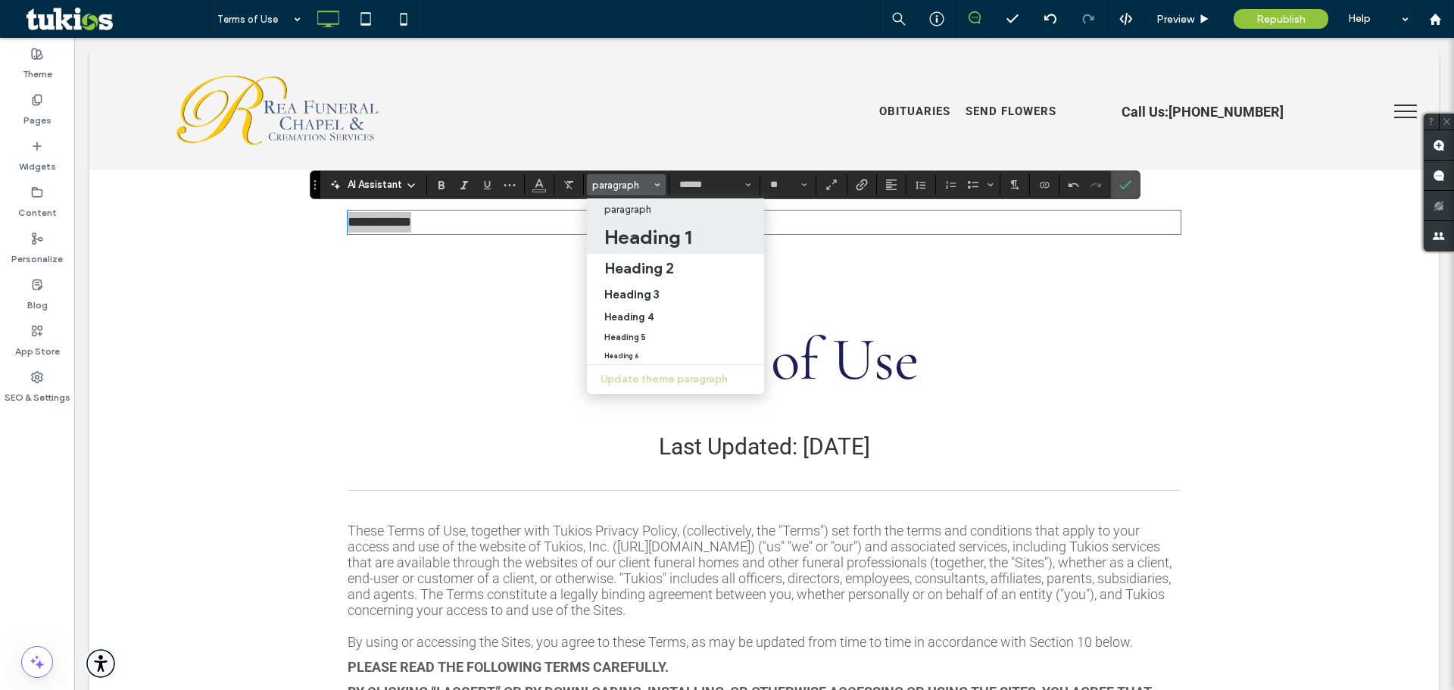
click at [643, 242] on h1 "Heading 1" at bounding box center [647, 237] width 87 height 24
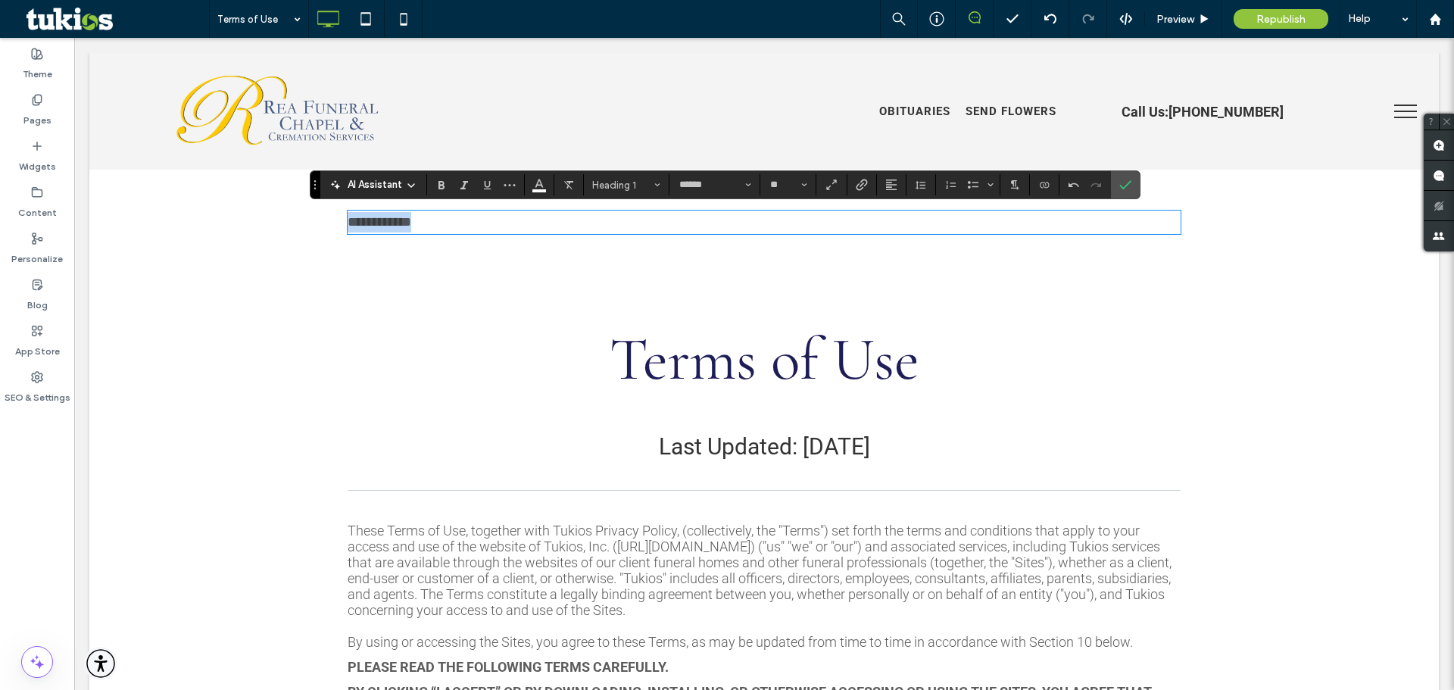
type input "**********"
type input "**"
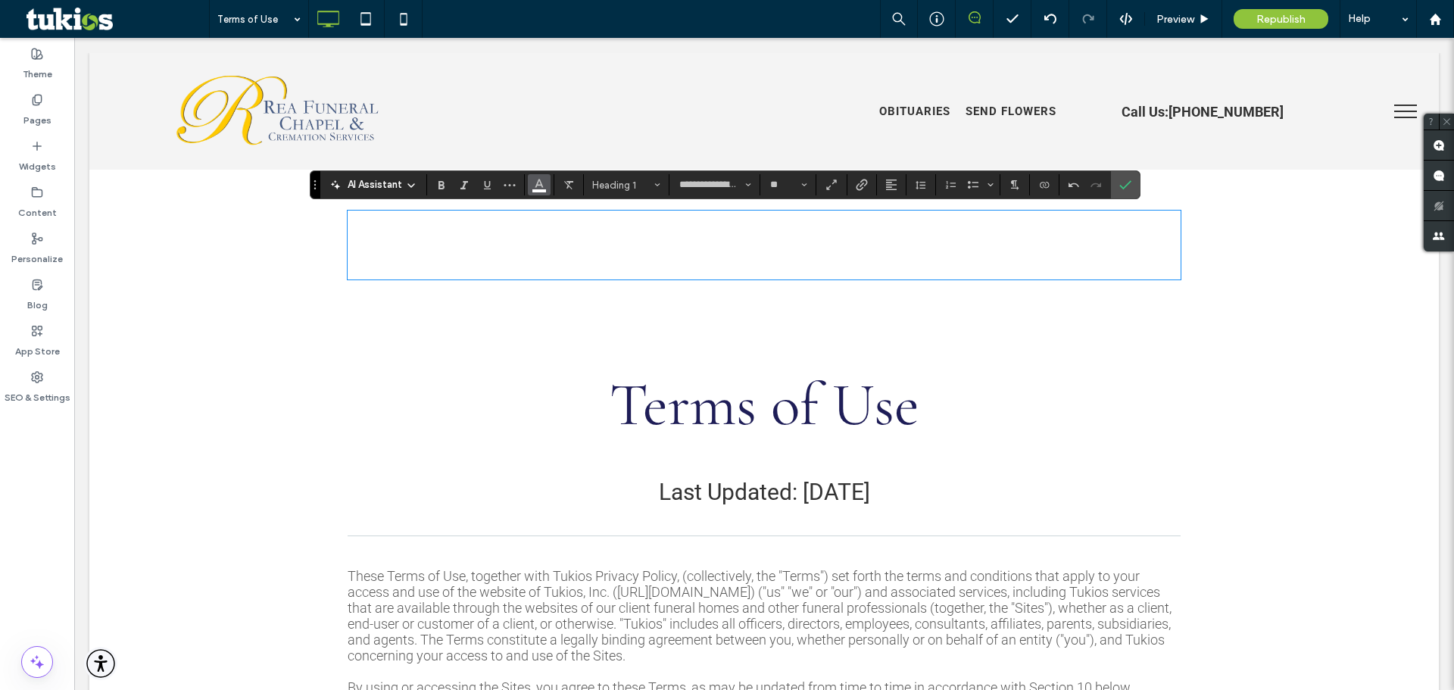
click at [539, 188] on icon "Color" at bounding box center [539, 183] width 12 height 12
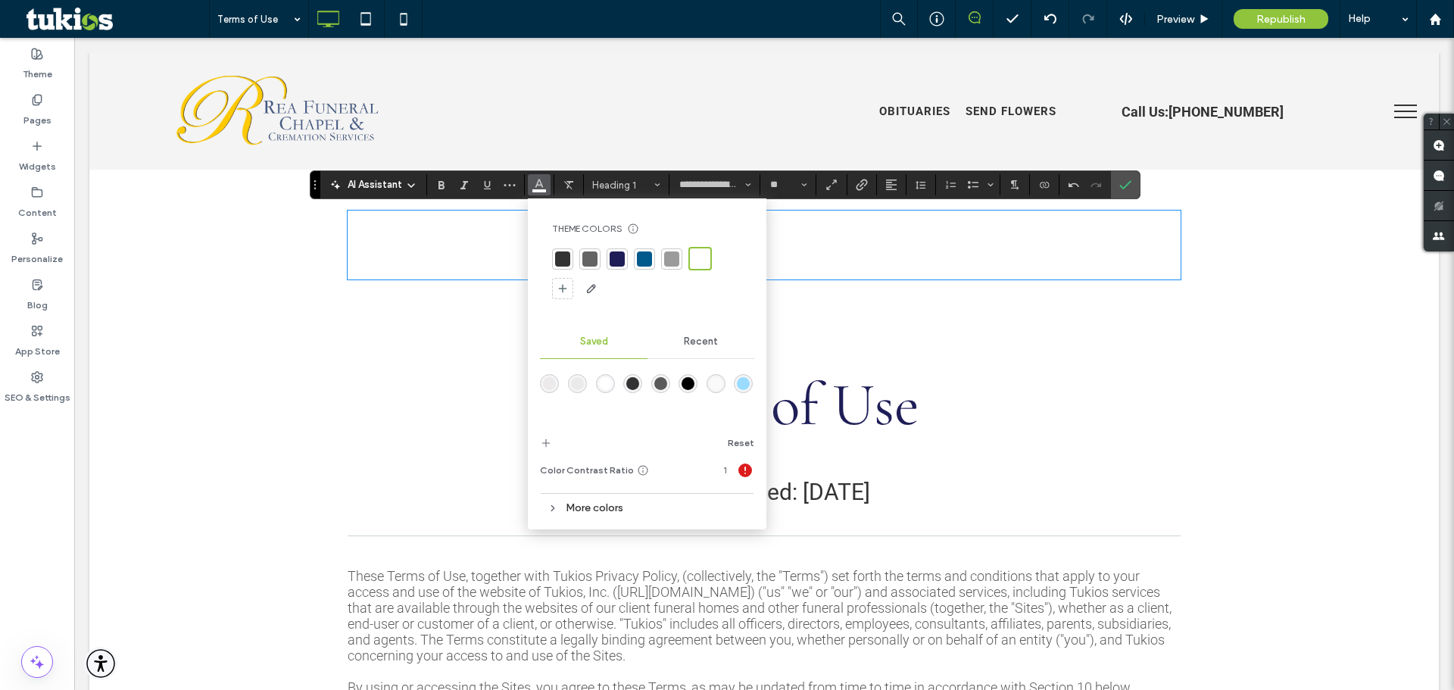
click at [616, 259] on div at bounding box center [617, 258] width 15 height 15
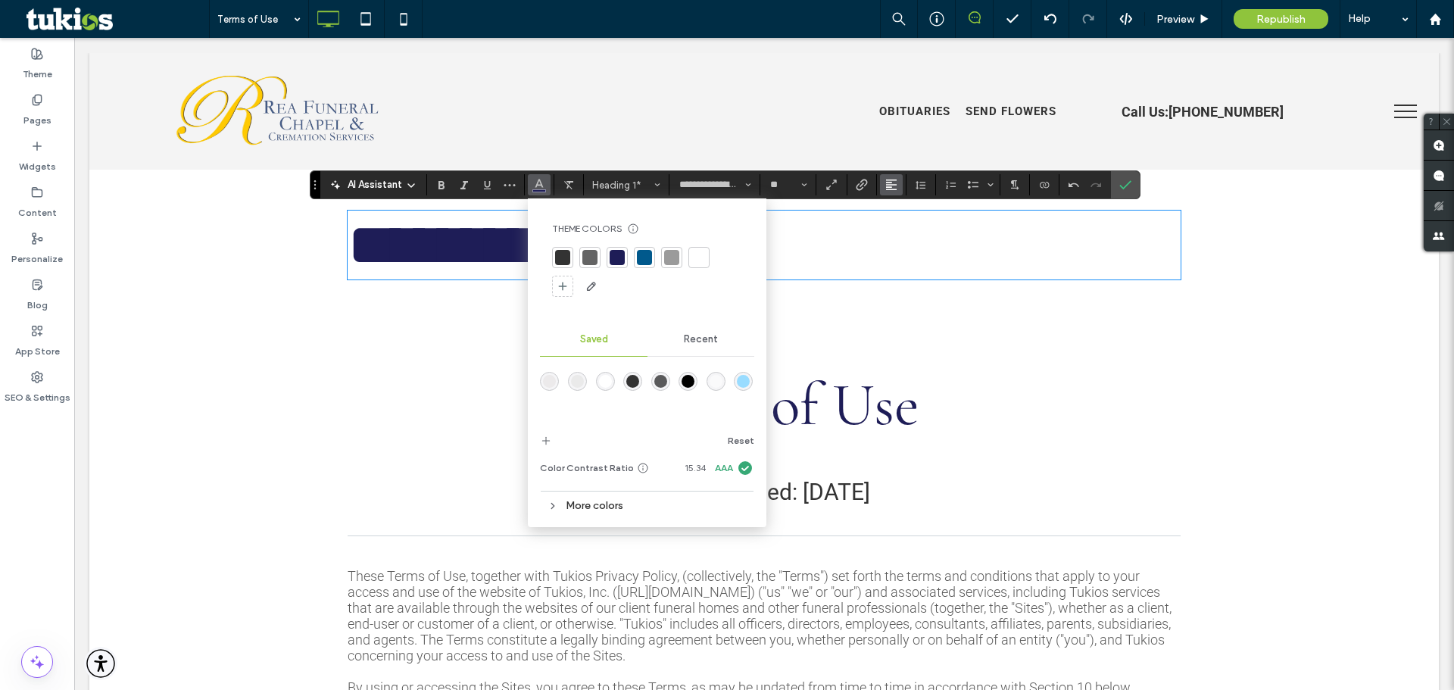
click at [881, 186] on button "Alignment" at bounding box center [891, 184] width 23 height 21
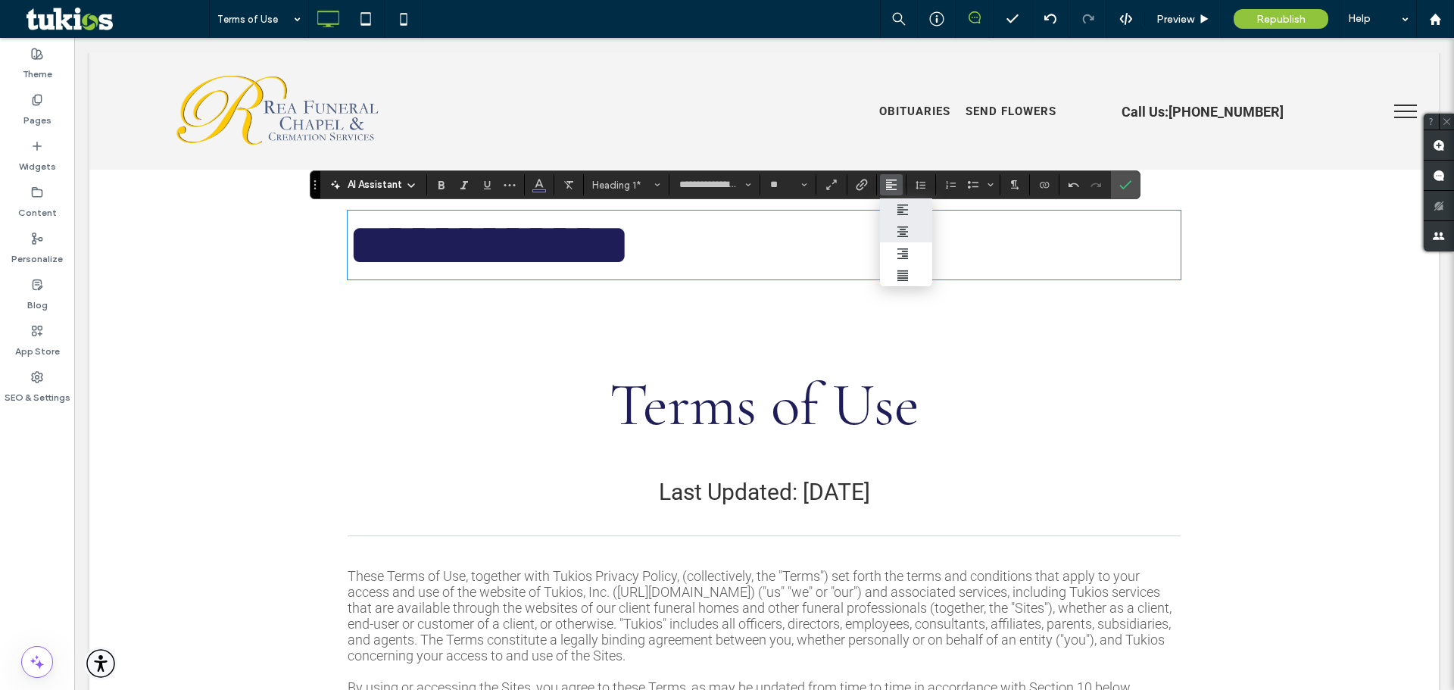
click at [893, 239] on label "ui.textEditor.alignment.center" at bounding box center [906, 231] width 53 height 22
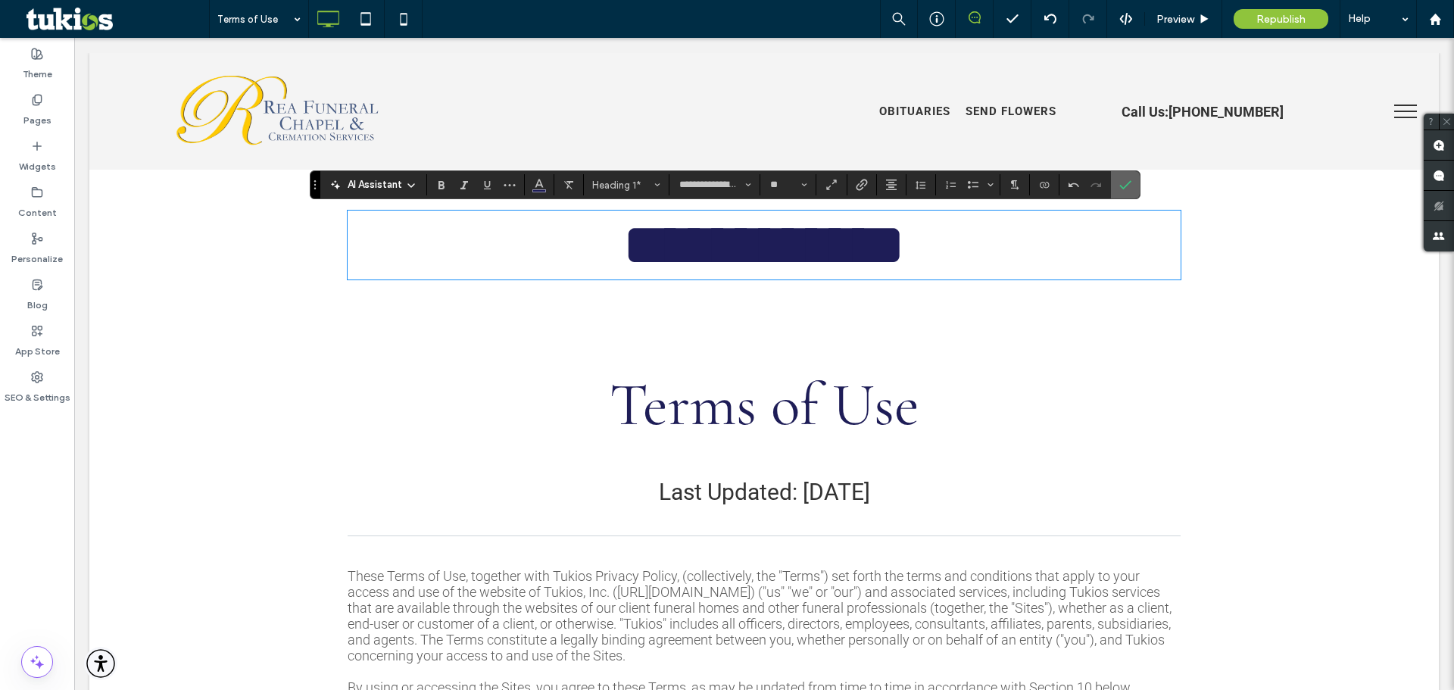
drag, startPoint x: 1124, startPoint y: 182, endPoint x: 1055, endPoint y: 163, distance: 71.7
click at [1124, 182] on icon "Confirm" at bounding box center [1125, 185] width 12 height 12
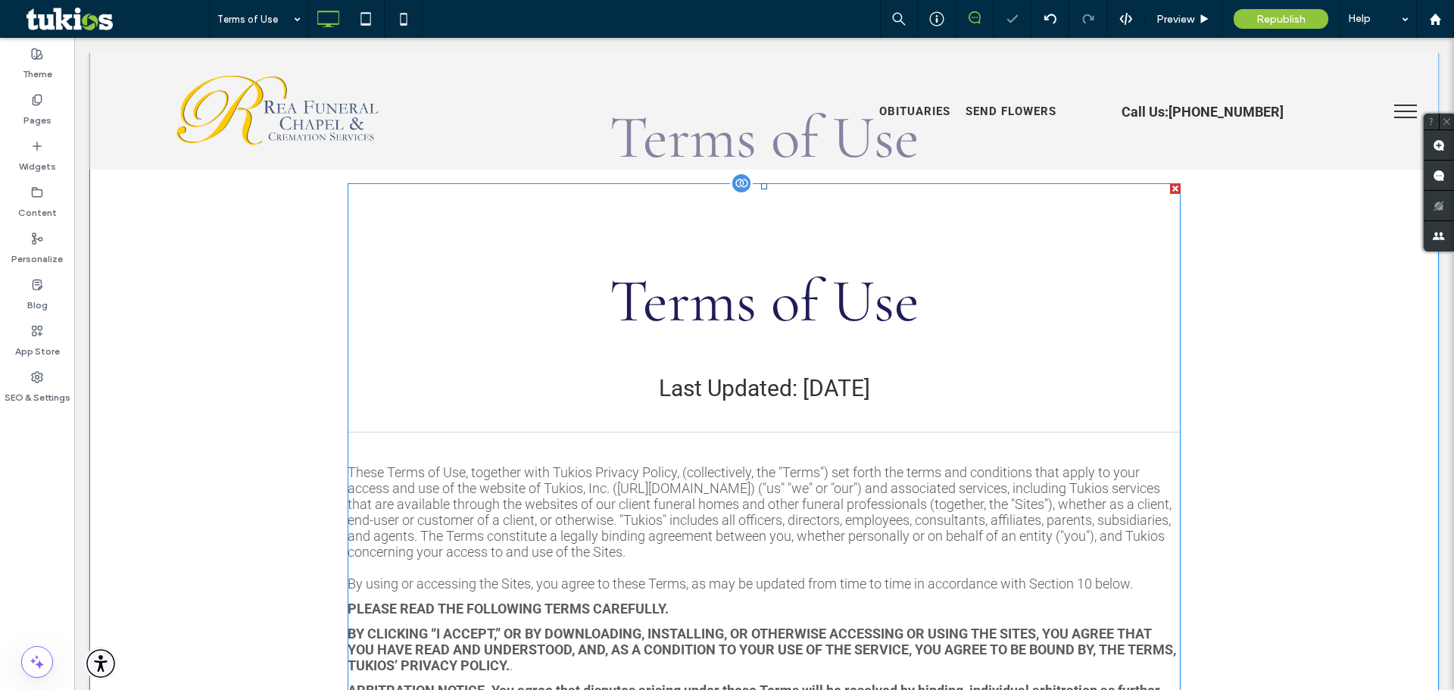
scroll to position [0, 0]
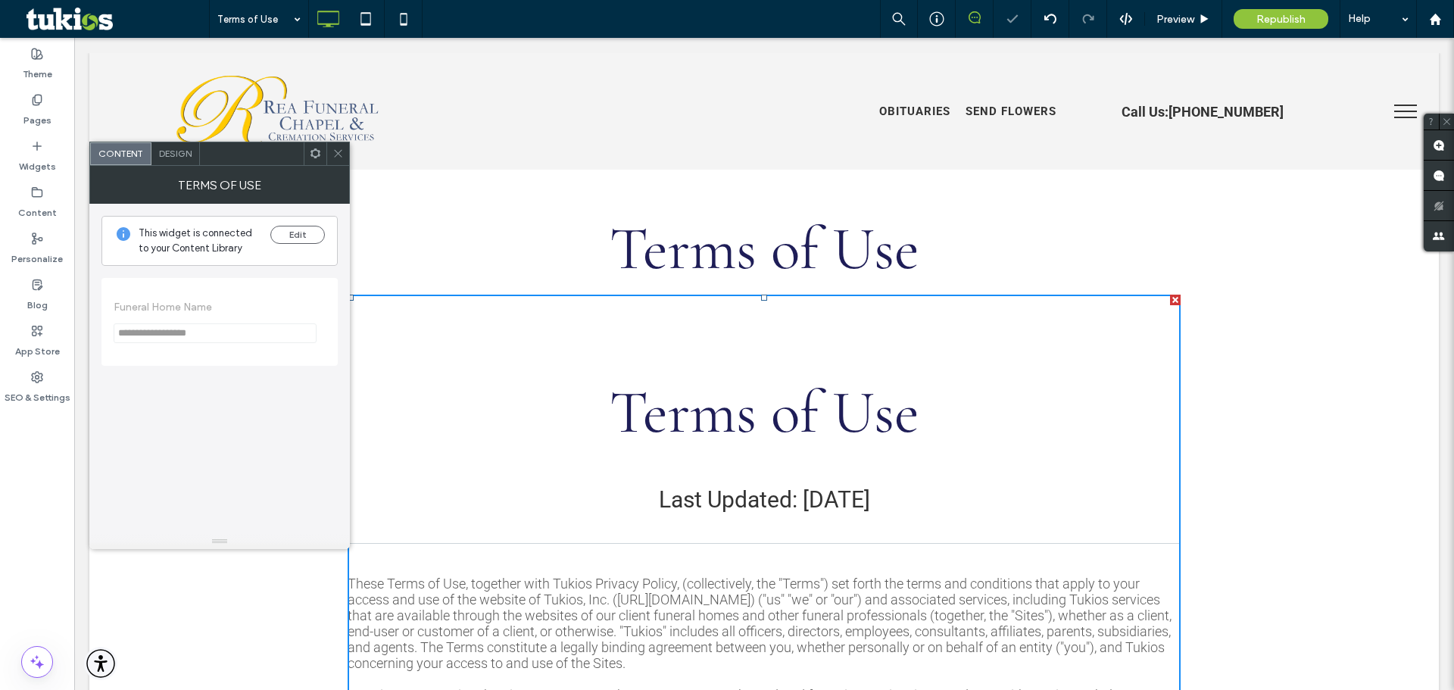
click at [181, 151] on span "Design" at bounding box center [175, 153] width 33 height 11
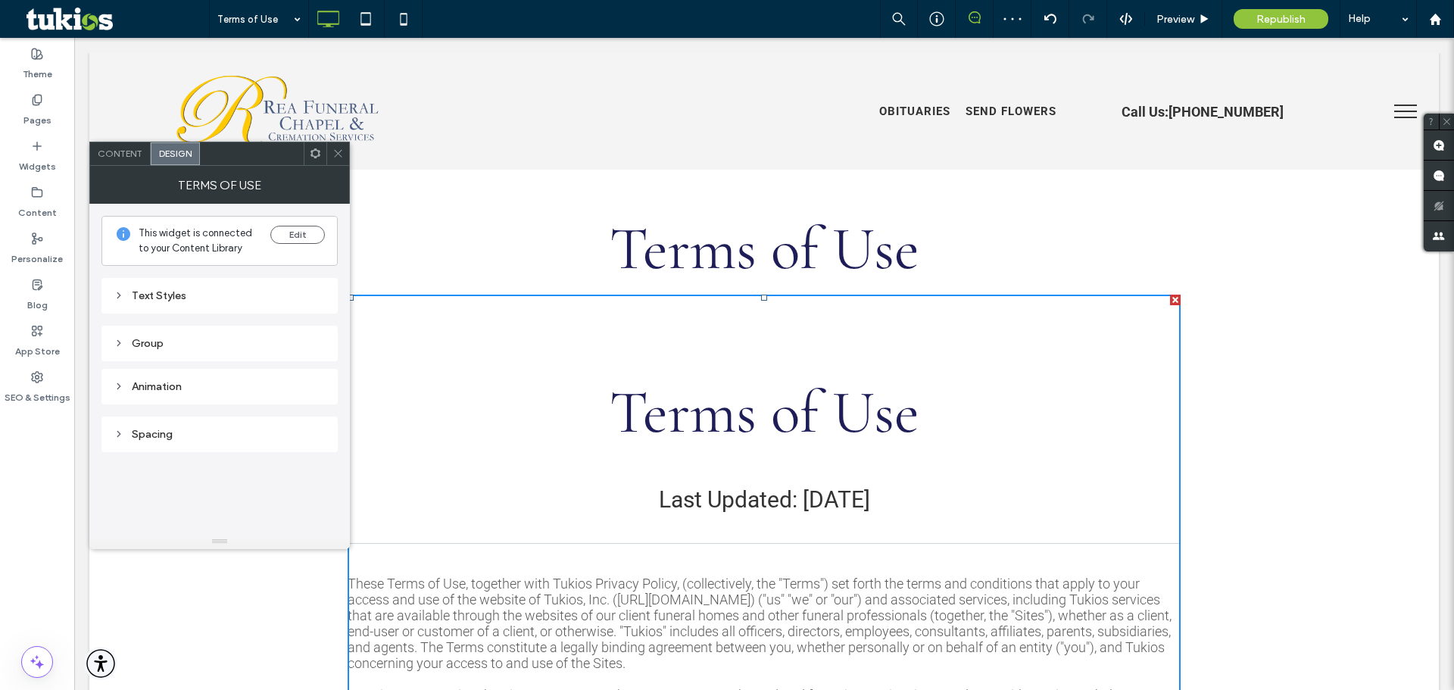
click at [184, 296] on div "Text Styles" at bounding box center [220, 295] width 212 height 13
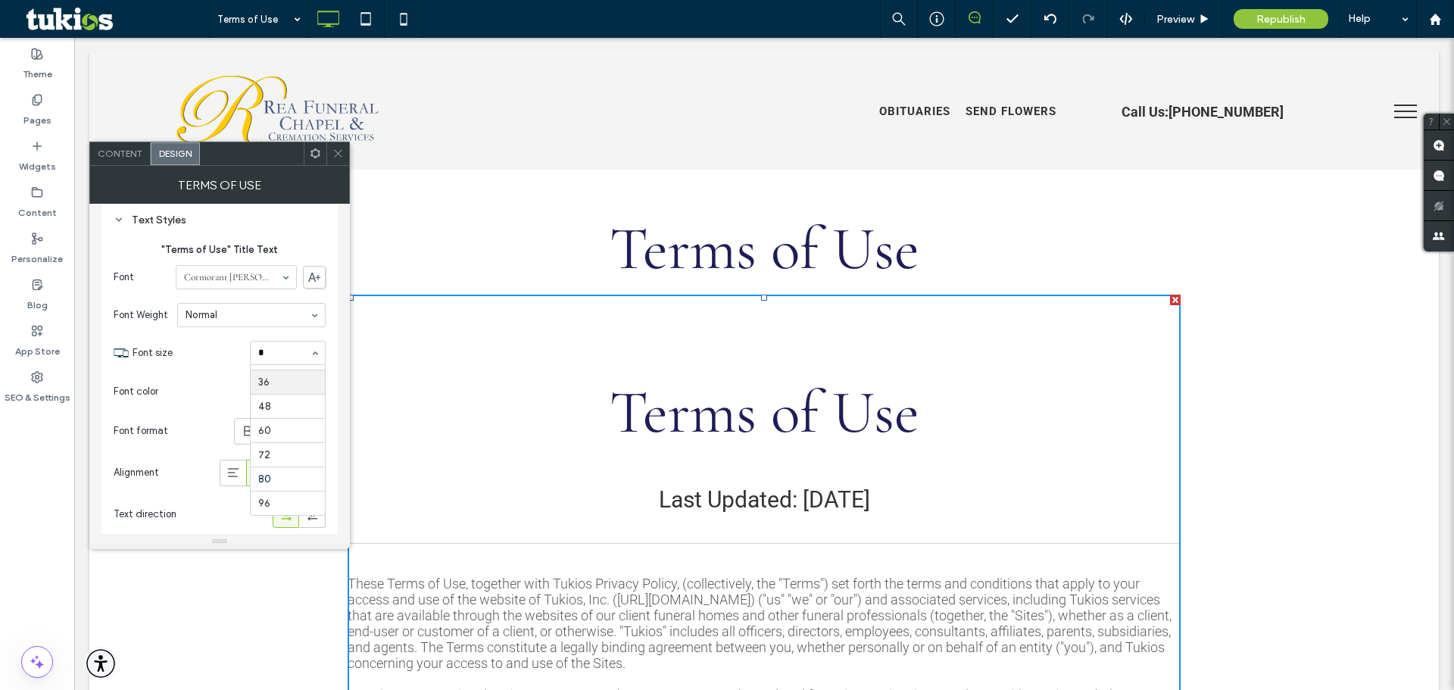
type input "**"
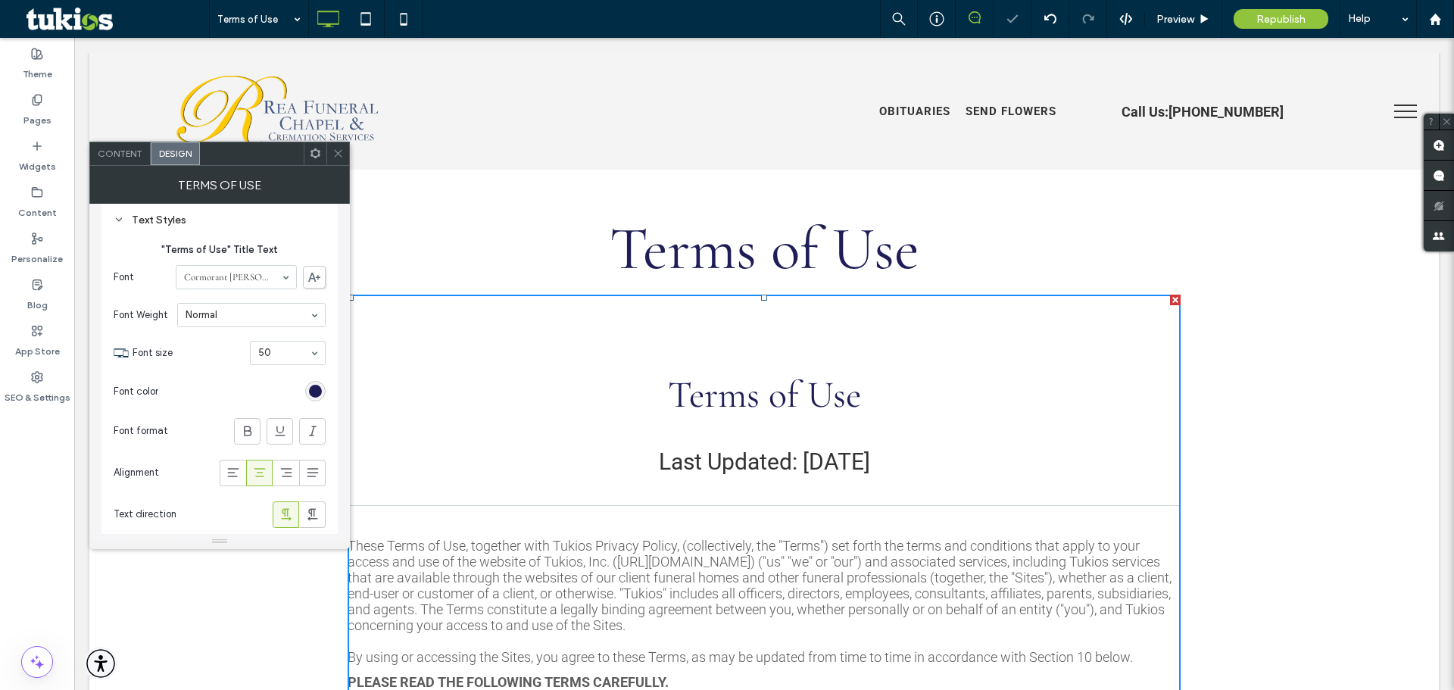
click at [335, 150] on use at bounding box center [338, 154] width 8 height 8
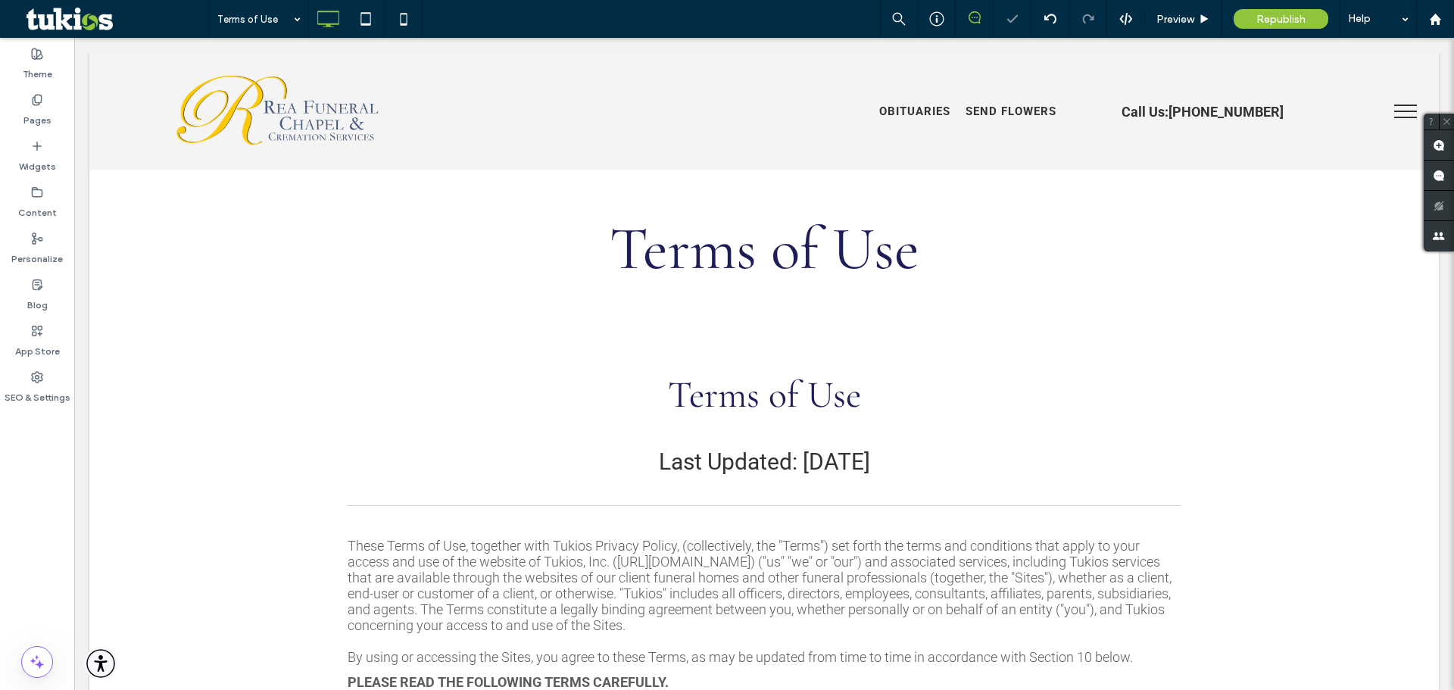
click at [1284, 24] on span "Republish" at bounding box center [1280, 19] width 49 height 13
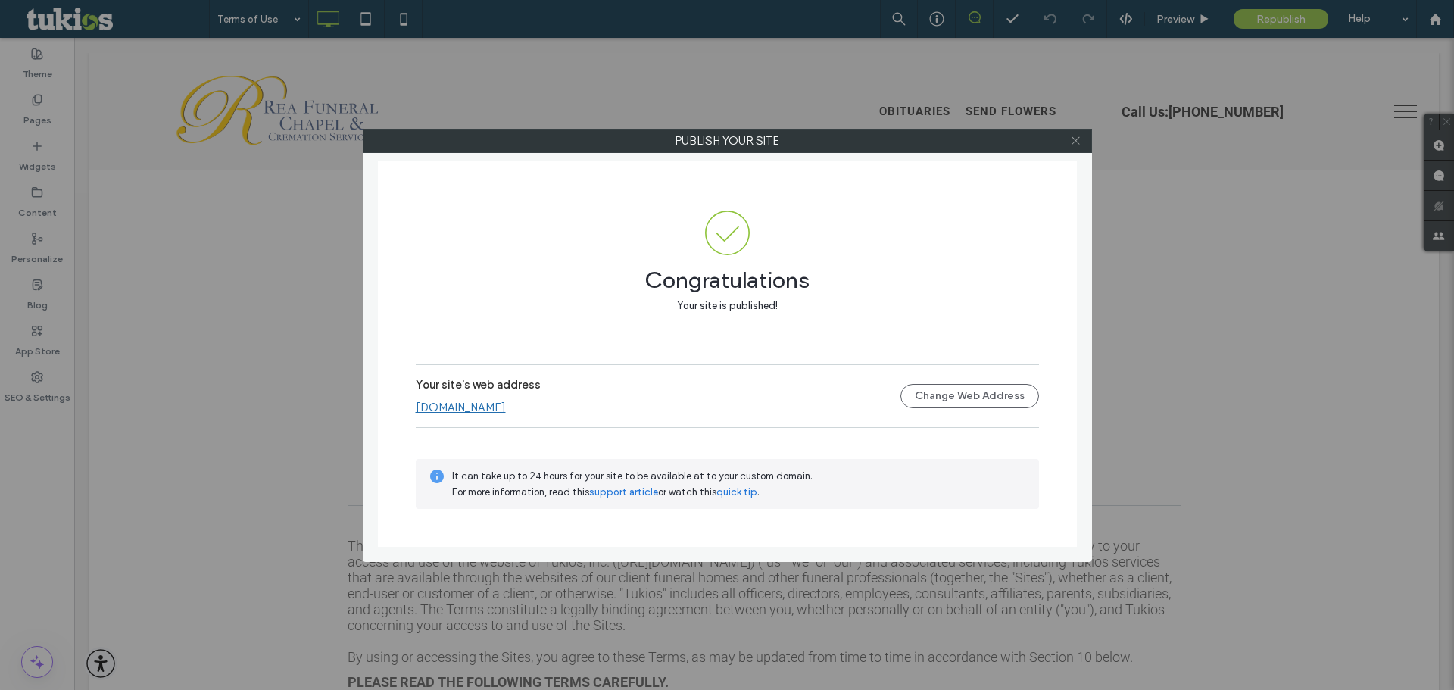
click at [1077, 146] on span at bounding box center [1075, 140] width 11 height 23
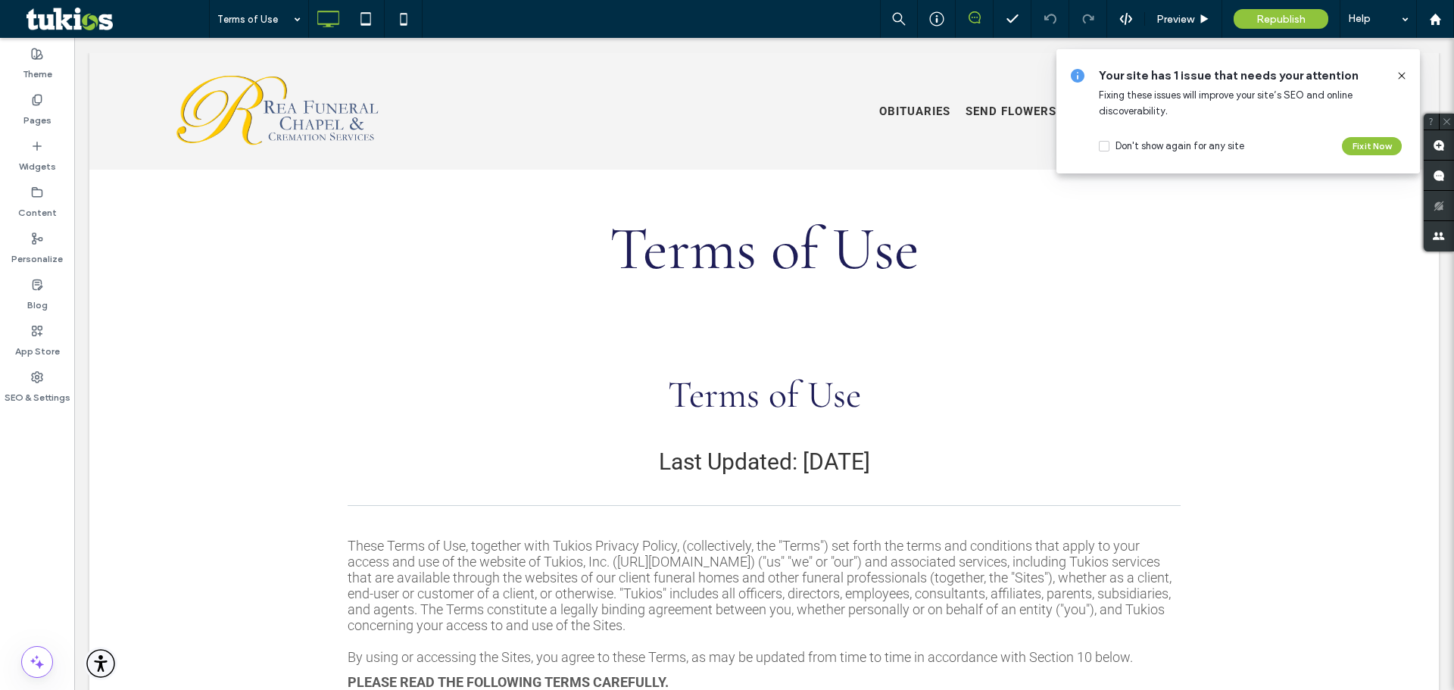
click at [1403, 76] on icon at bounding box center [1401, 76] width 12 height 12
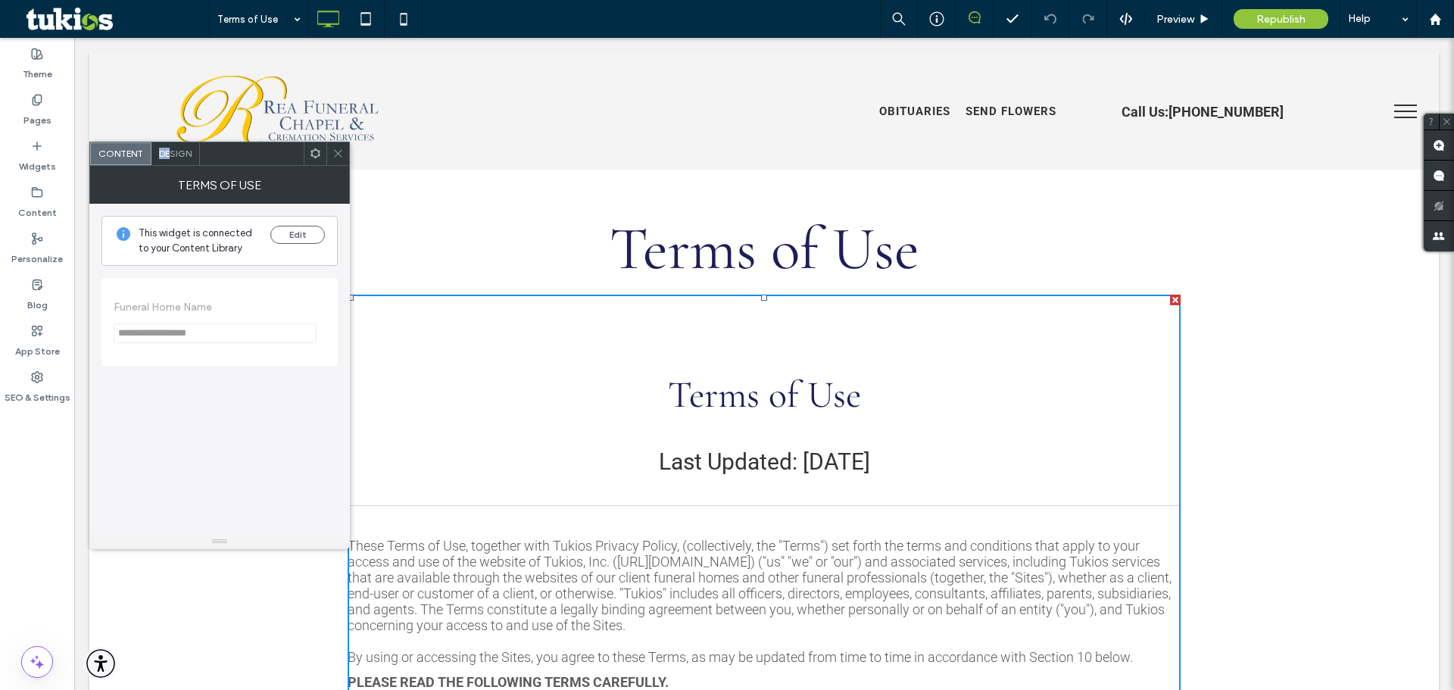
click at [167, 144] on div "Design" at bounding box center [175, 153] width 48 height 23
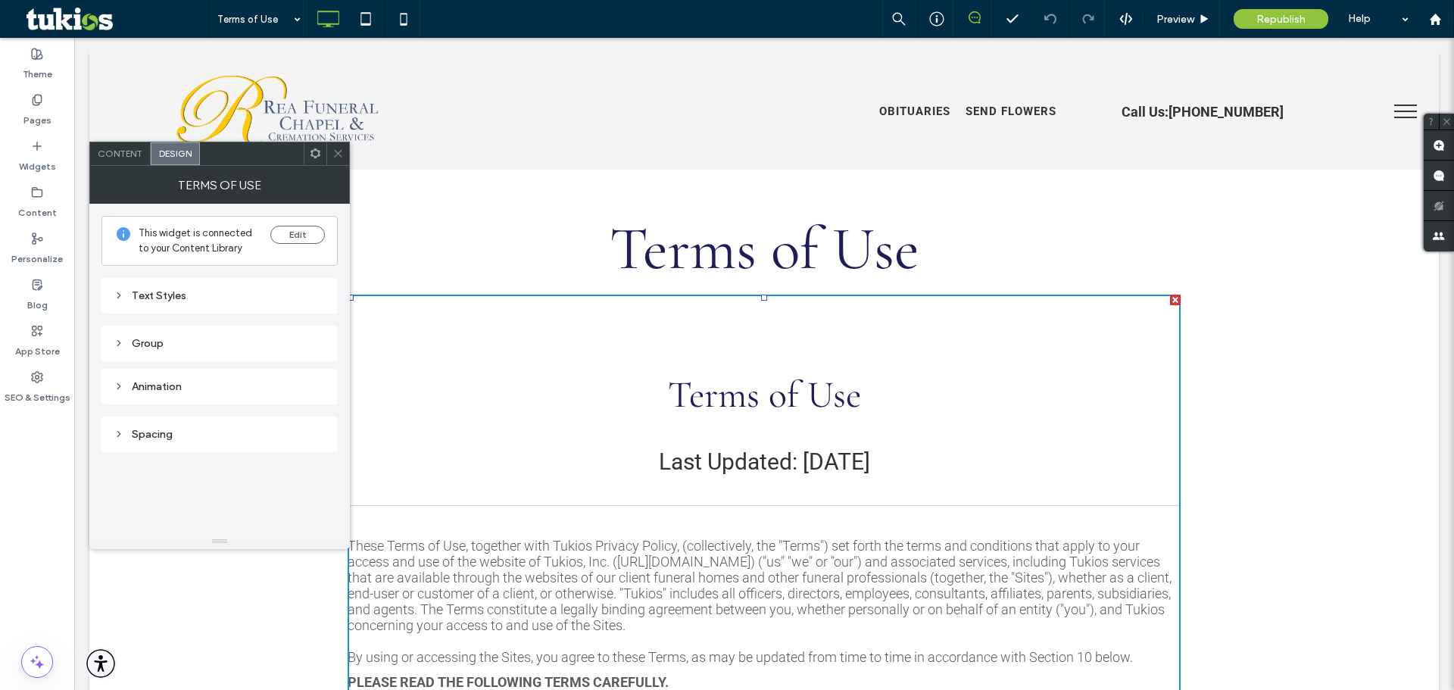
click at [210, 431] on div "Spacing" at bounding box center [220, 434] width 212 height 13
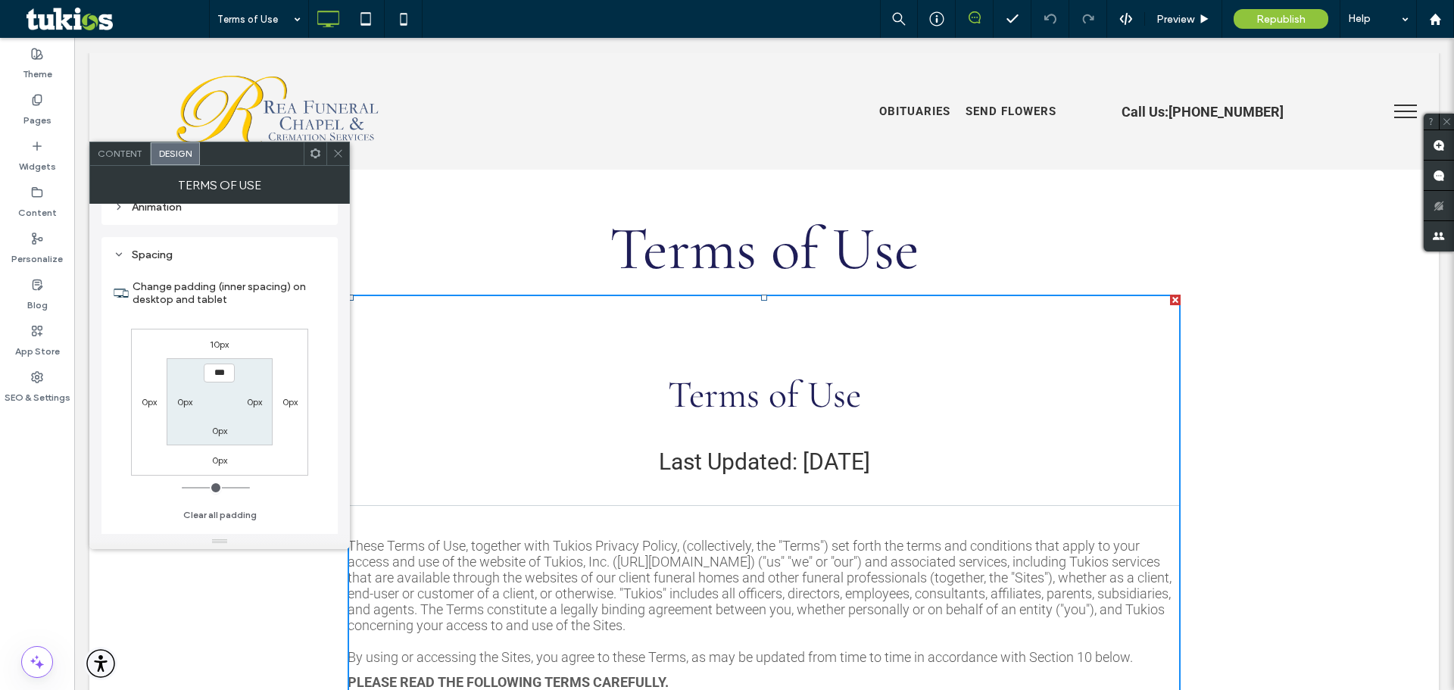
scroll to position [183, 0]
click at [329, 142] on div at bounding box center [337, 153] width 23 height 23
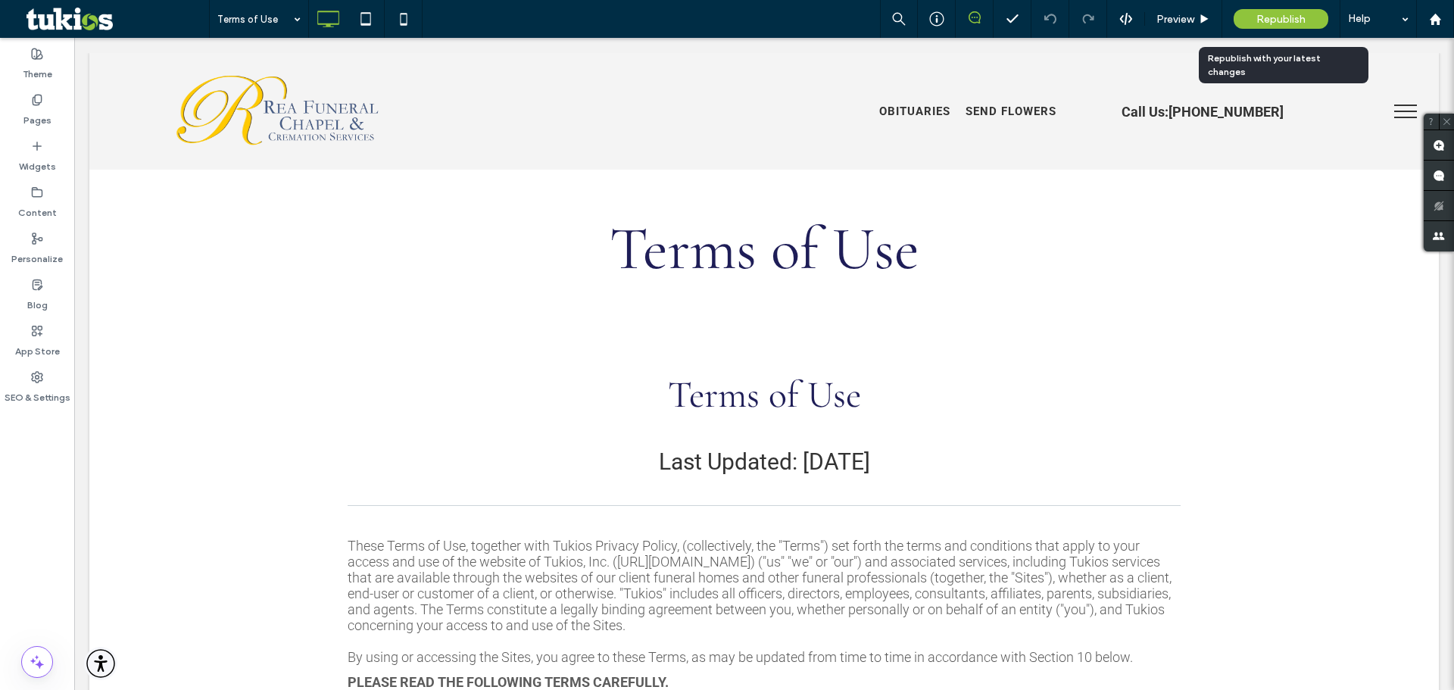
click at [1275, 23] on span "Republish" at bounding box center [1280, 19] width 49 height 13
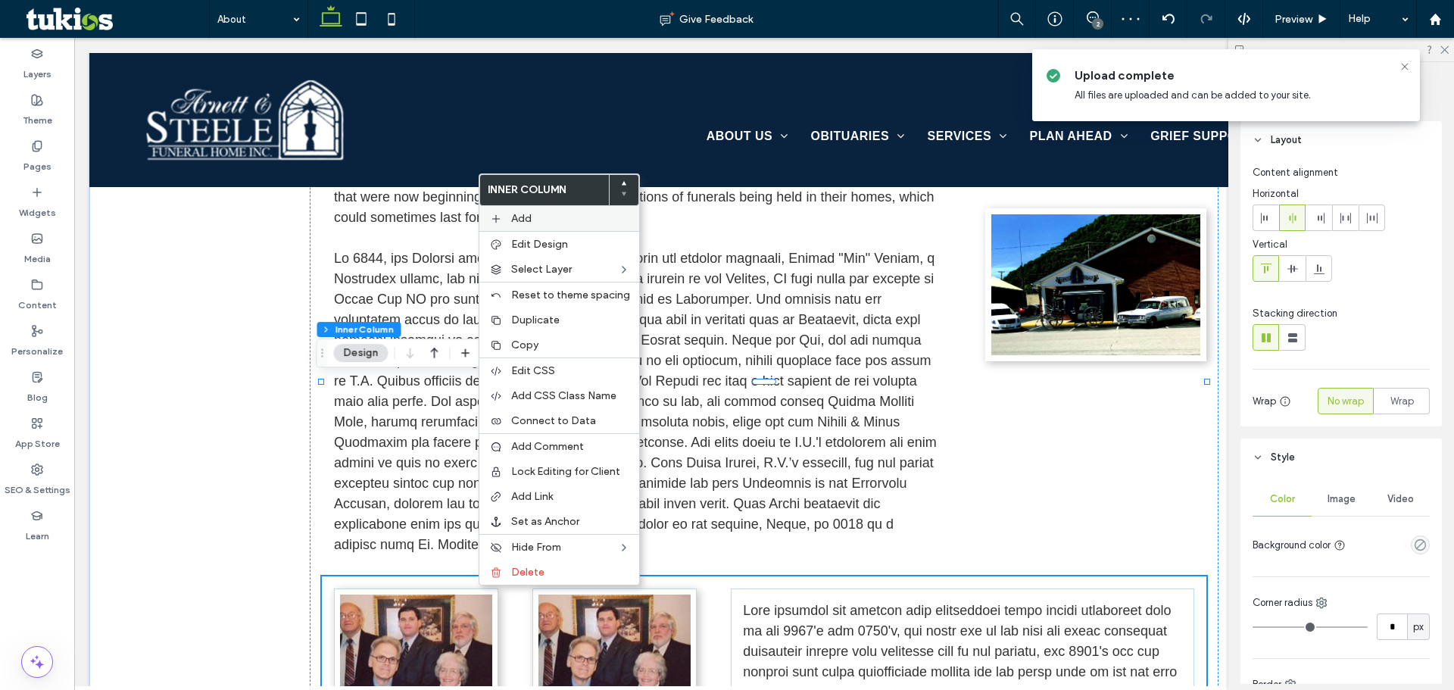
click at [537, 219] on label "Add" at bounding box center [570, 218] width 119 height 13
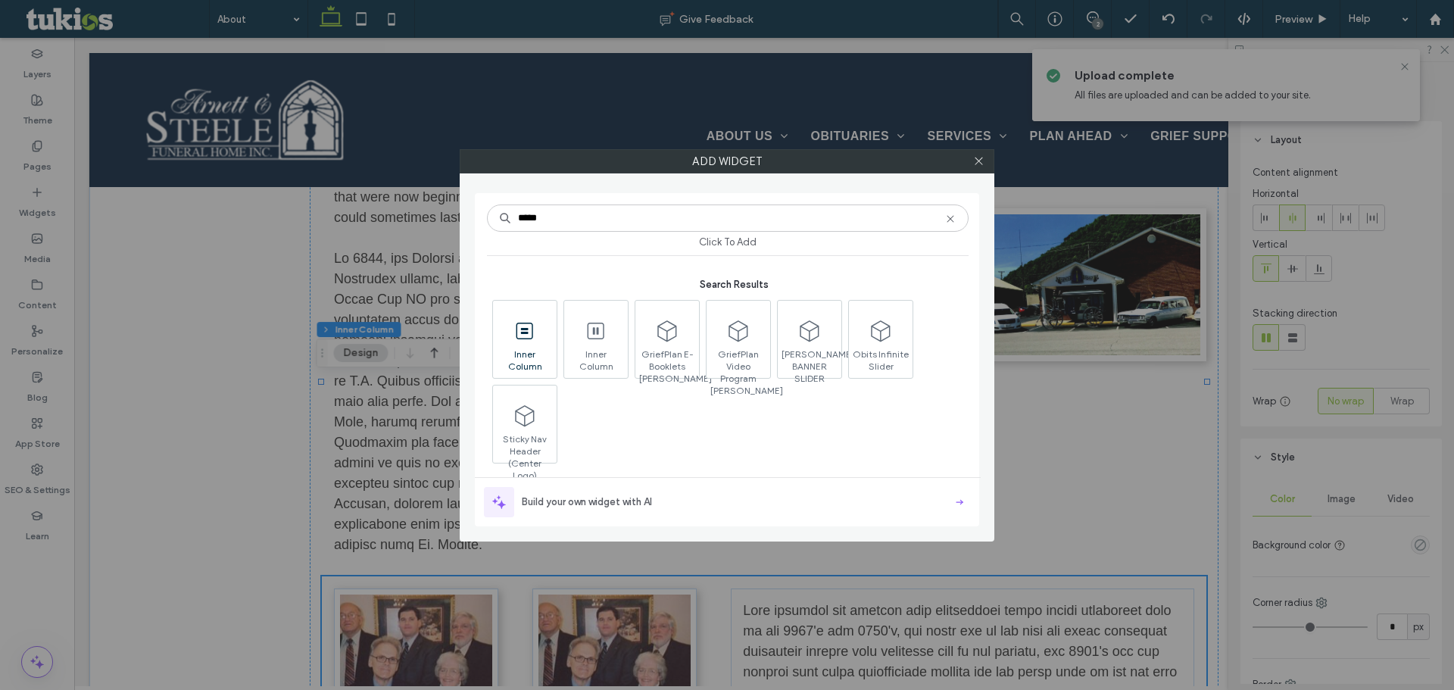
type input "*****"
click at [535, 338] on icon at bounding box center [525, 331] width 24 height 24
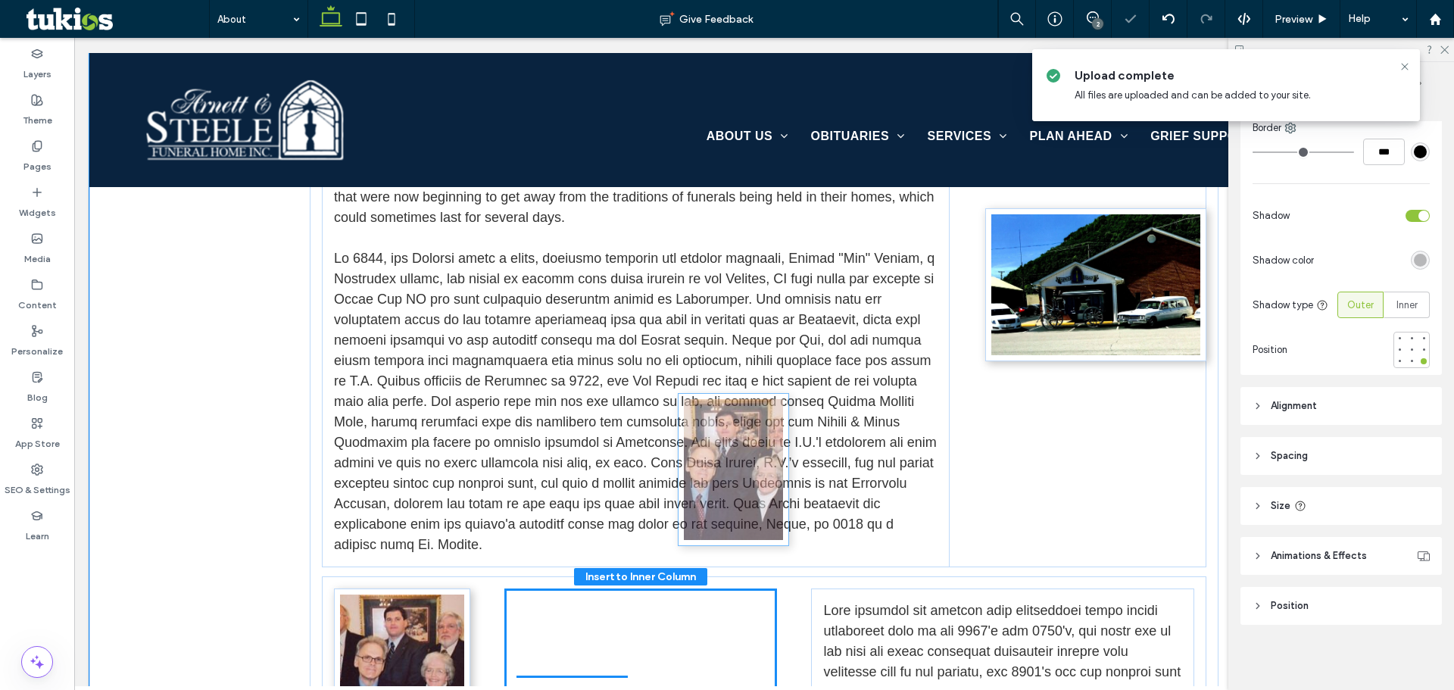
drag, startPoint x: 538, startPoint y: 416, endPoint x: 750, endPoint y: 416, distance: 212.0
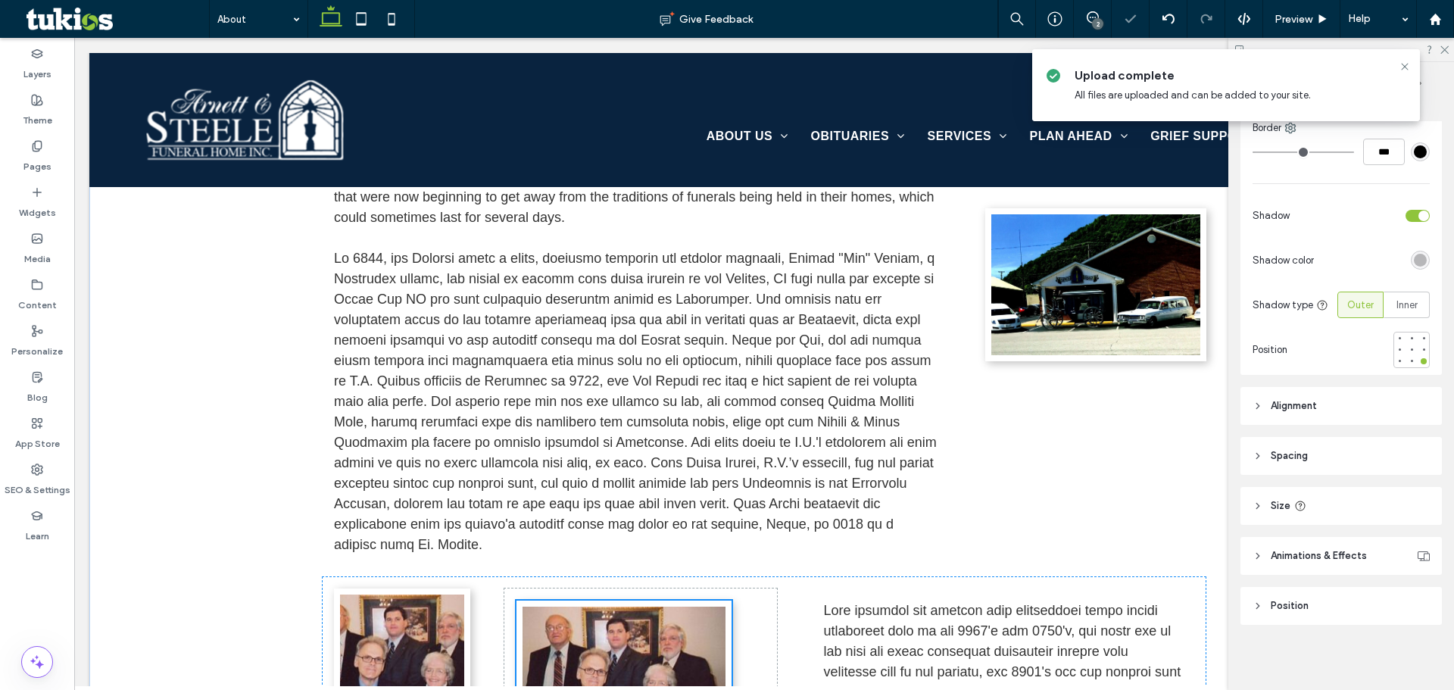
scroll to position [496, 0]
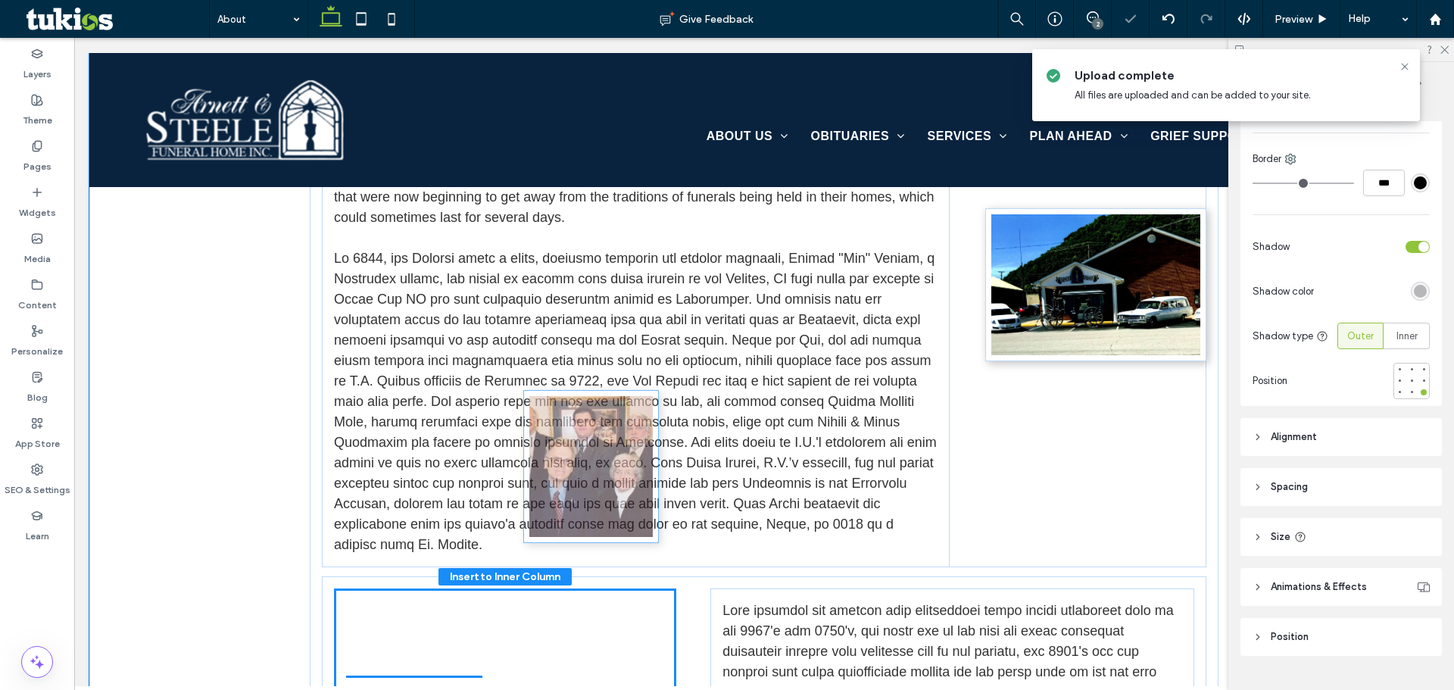
drag, startPoint x: 407, startPoint y: 446, endPoint x: 602, endPoint y: 446, distance: 194.6
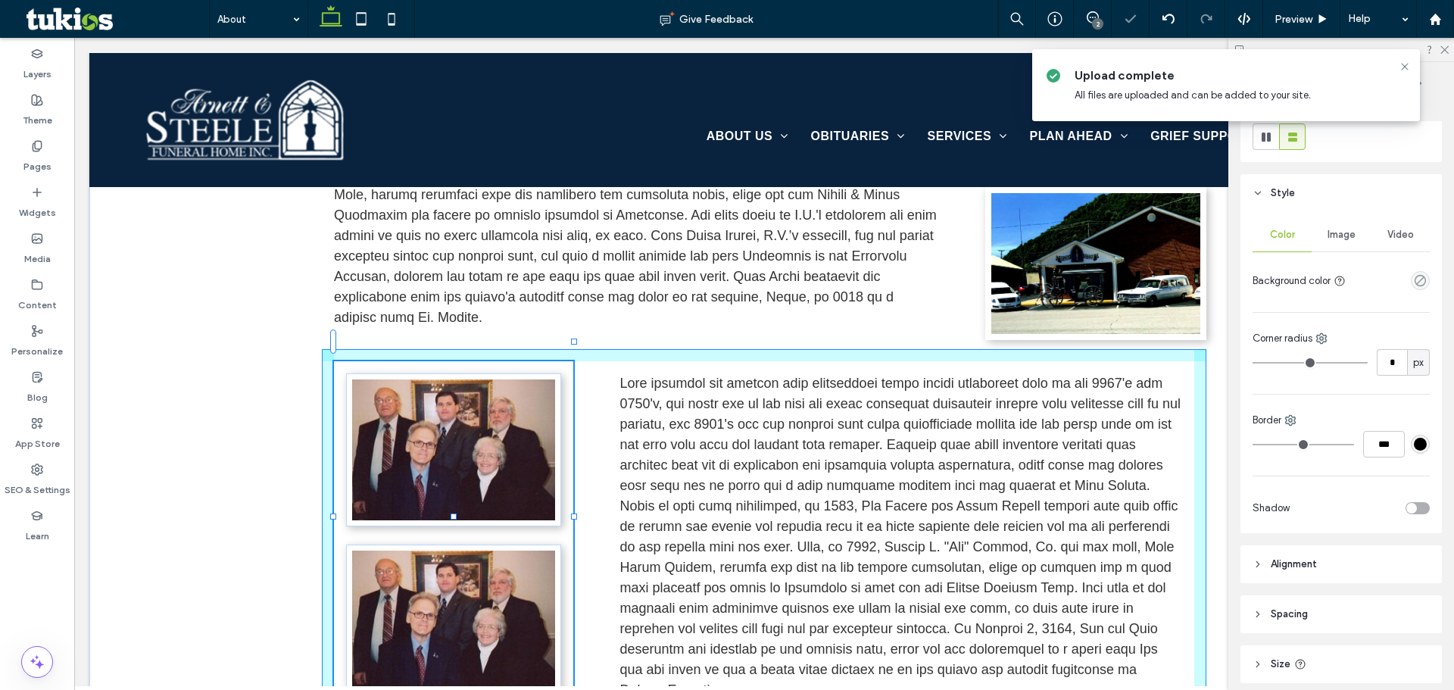
scroll to position [360, 0]
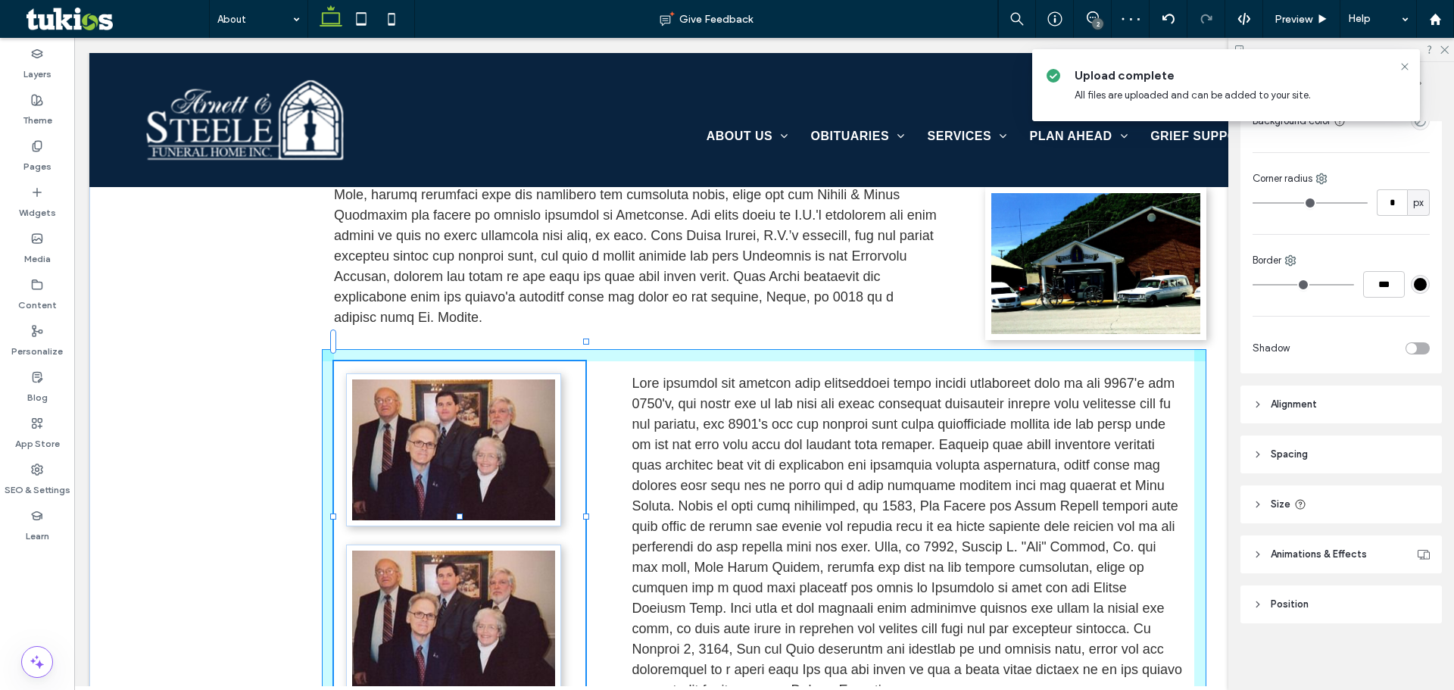
drag, startPoint x: 674, startPoint y: 337, endPoint x: 635, endPoint y: 351, distance: 41.9
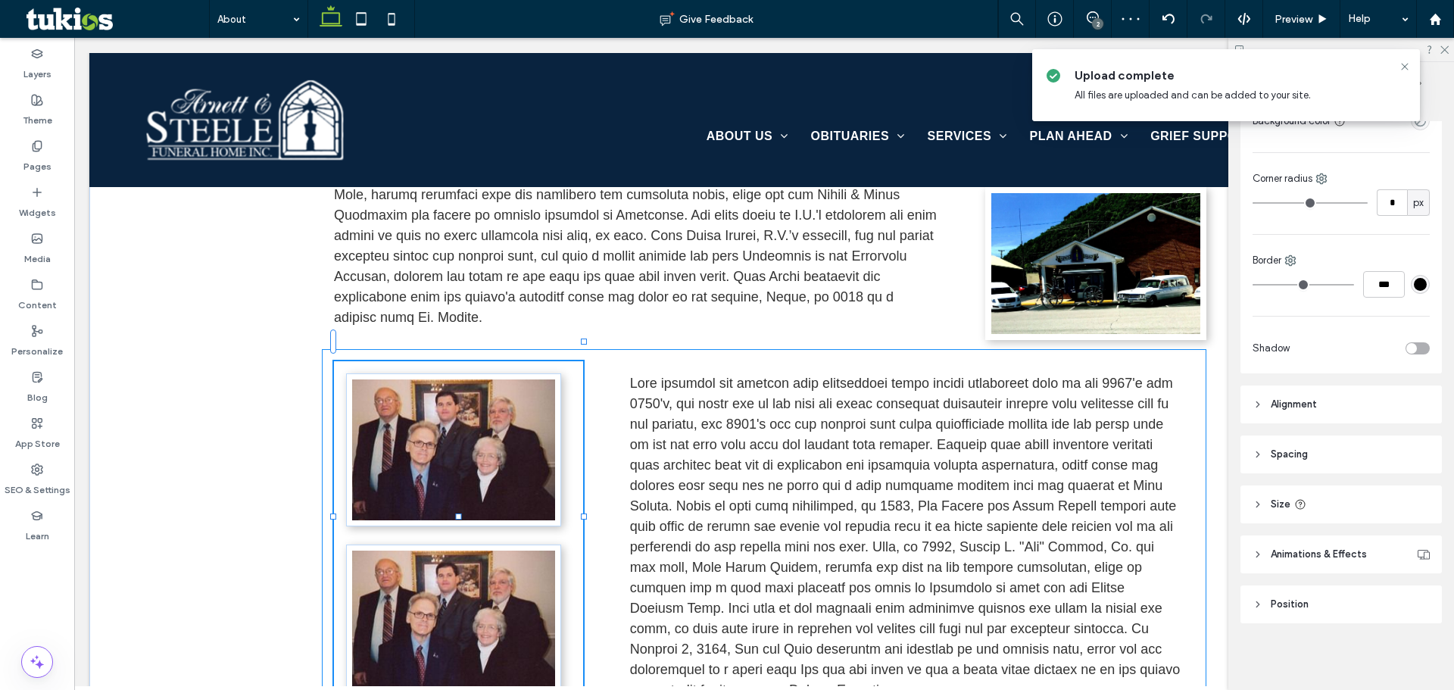
type input "**"
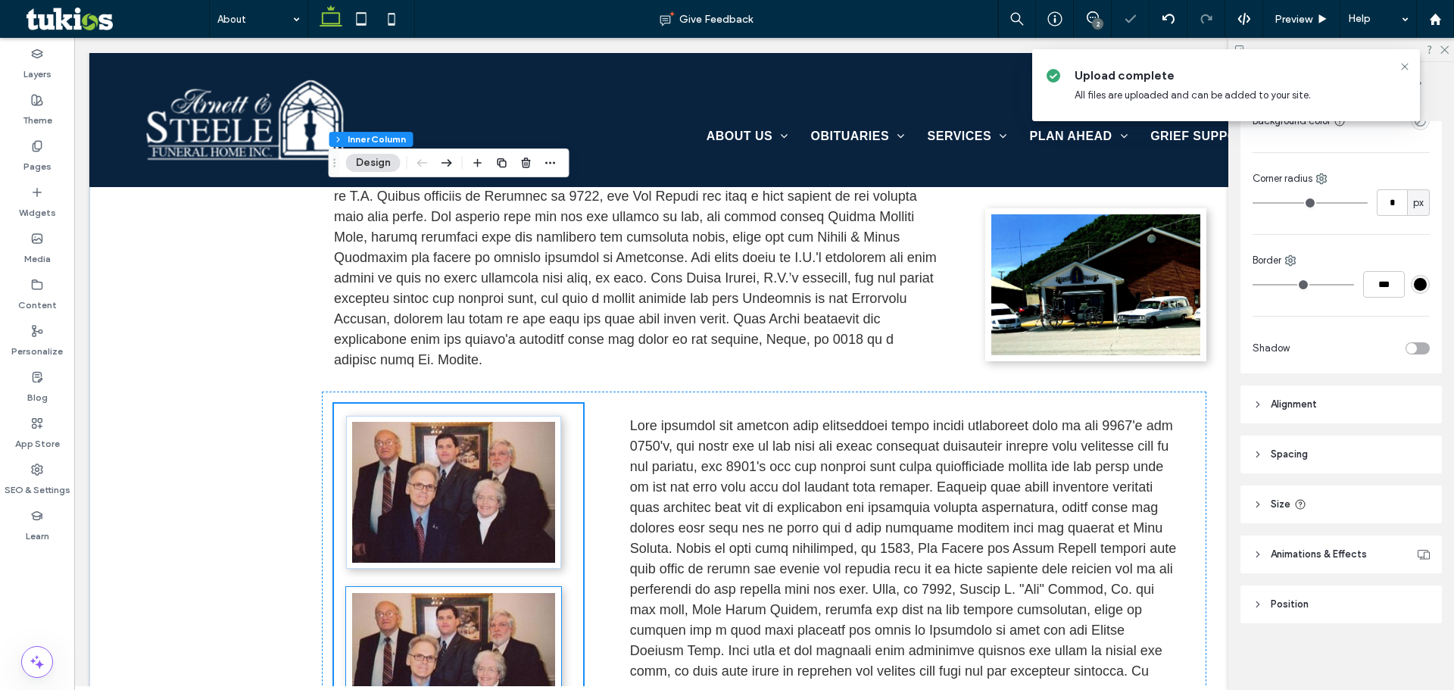
scroll to position [2499, 0]
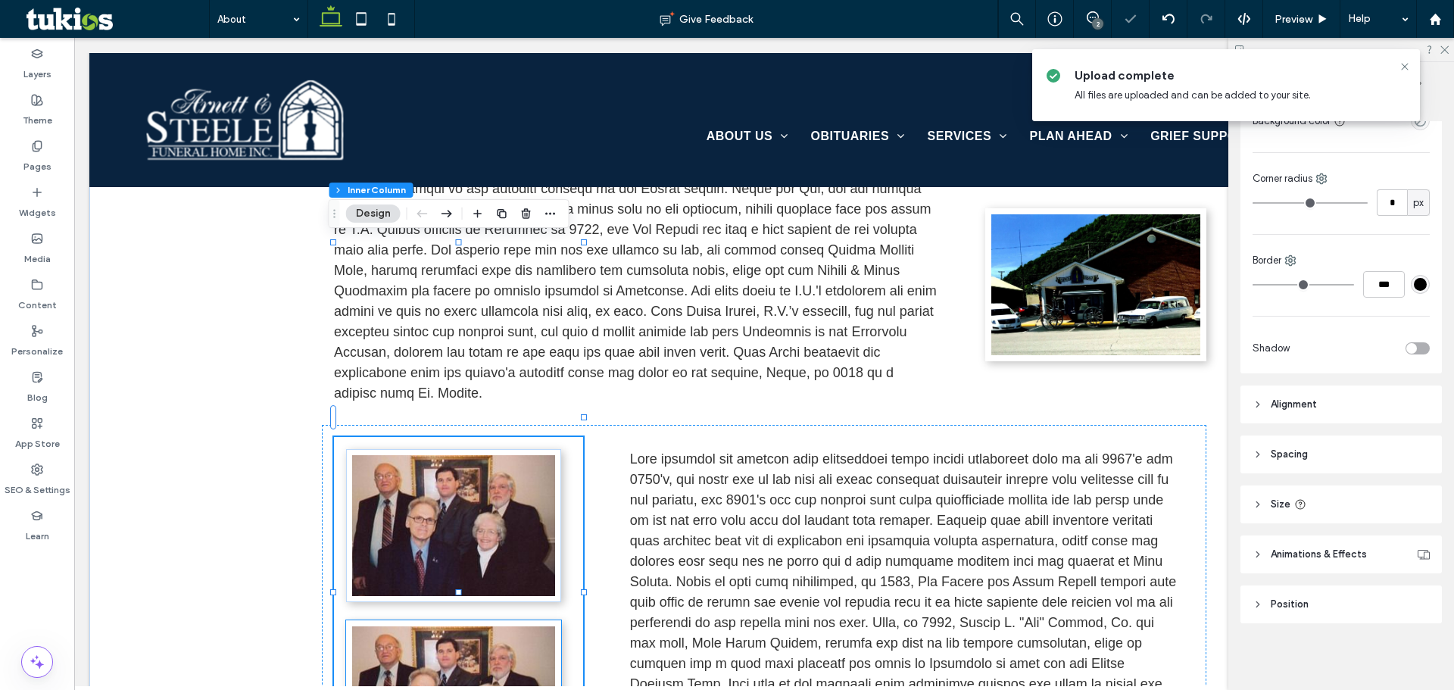
click at [483, 626] on img at bounding box center [453, 696] width 203 height 141
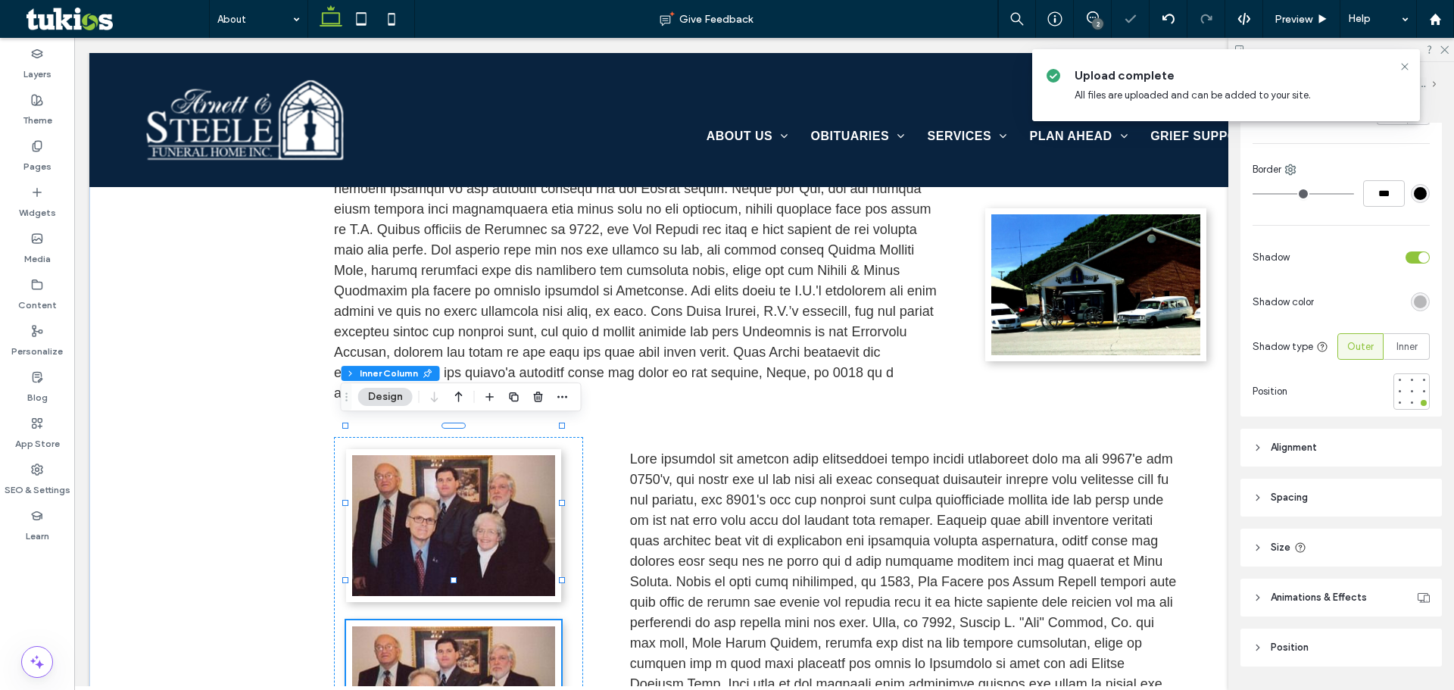
scroll to position [454, 0]
click at [1355, 647] on header "Position" at bounding box center [1340, 646] width 201 height 38
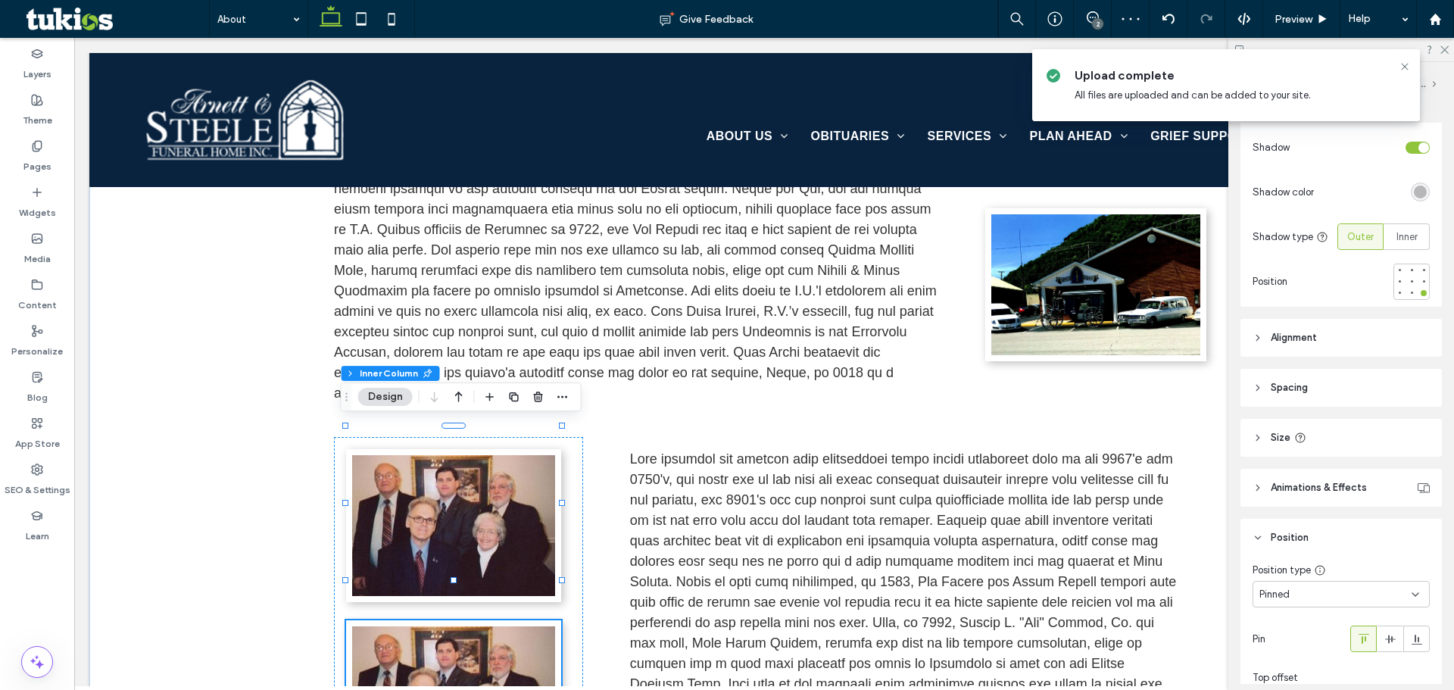
scroll to position [619, 0]
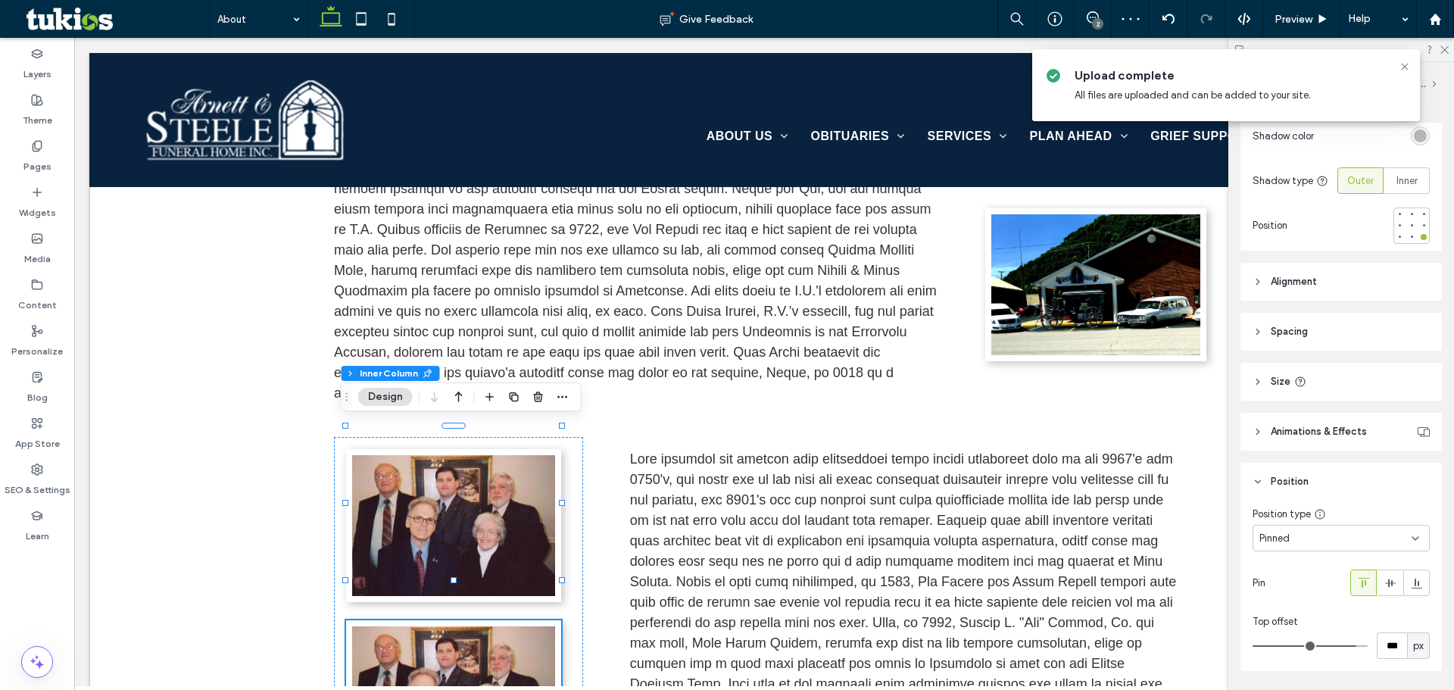
click at [1388, 539] on div "Pinned" at bounding box center [1335, 538] width 152 height 15
click at [1290, 381] on span "Default" at bounding box center [1276, 382] width 34 height 15
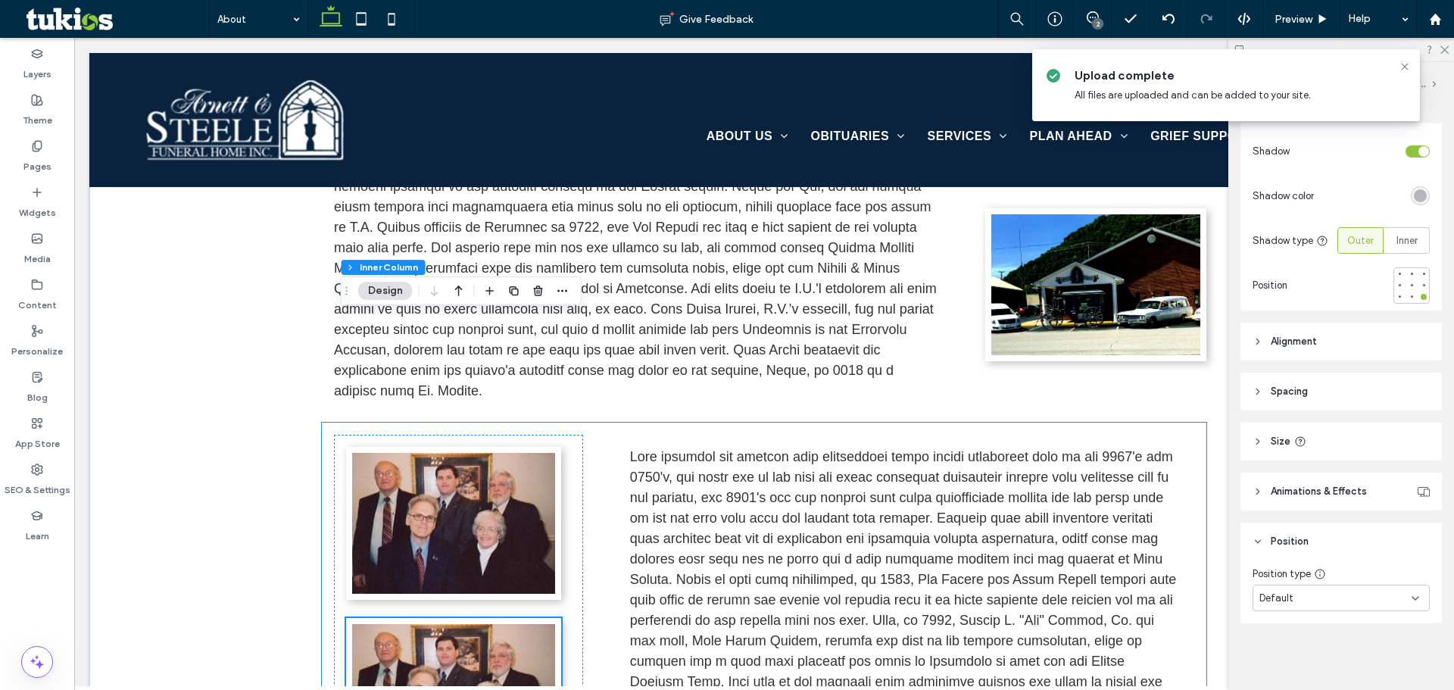
scroll to position [2499, 0]
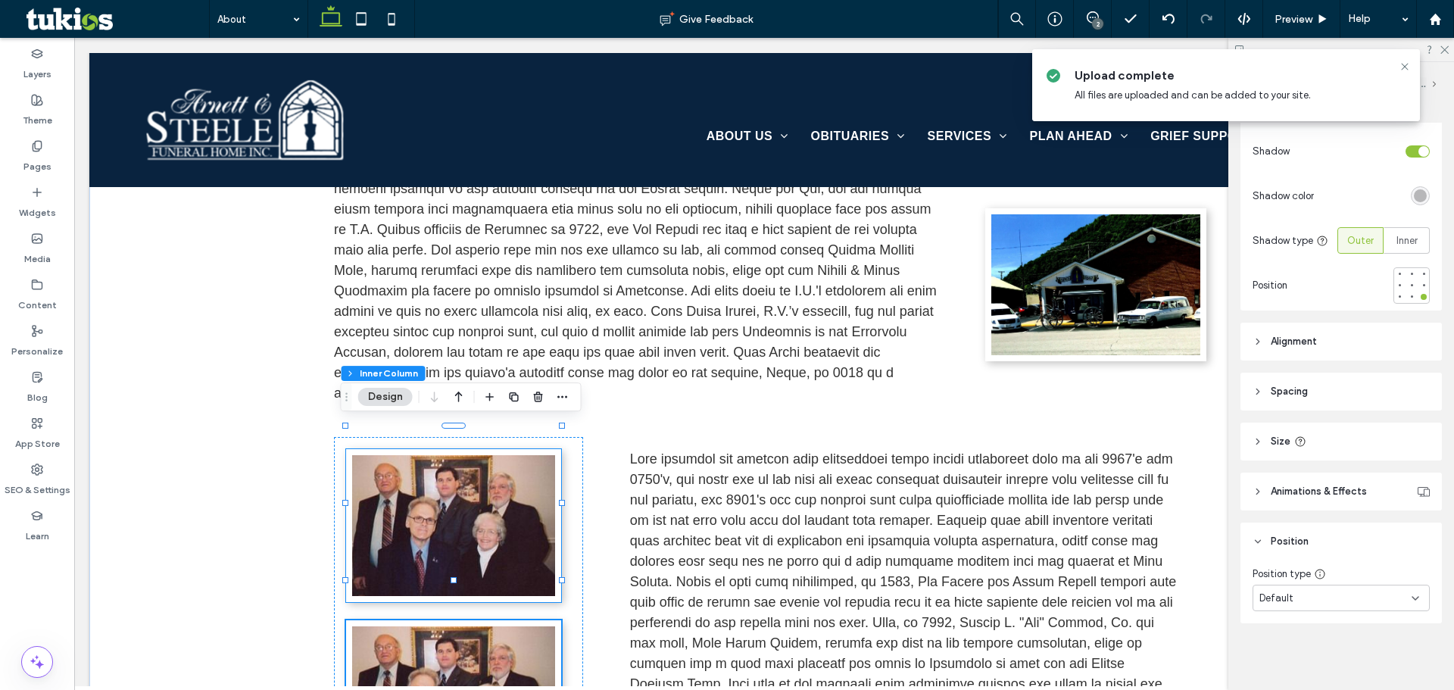
click at [497, 455] on img at bounding box center [453, 525] width 203 height 141
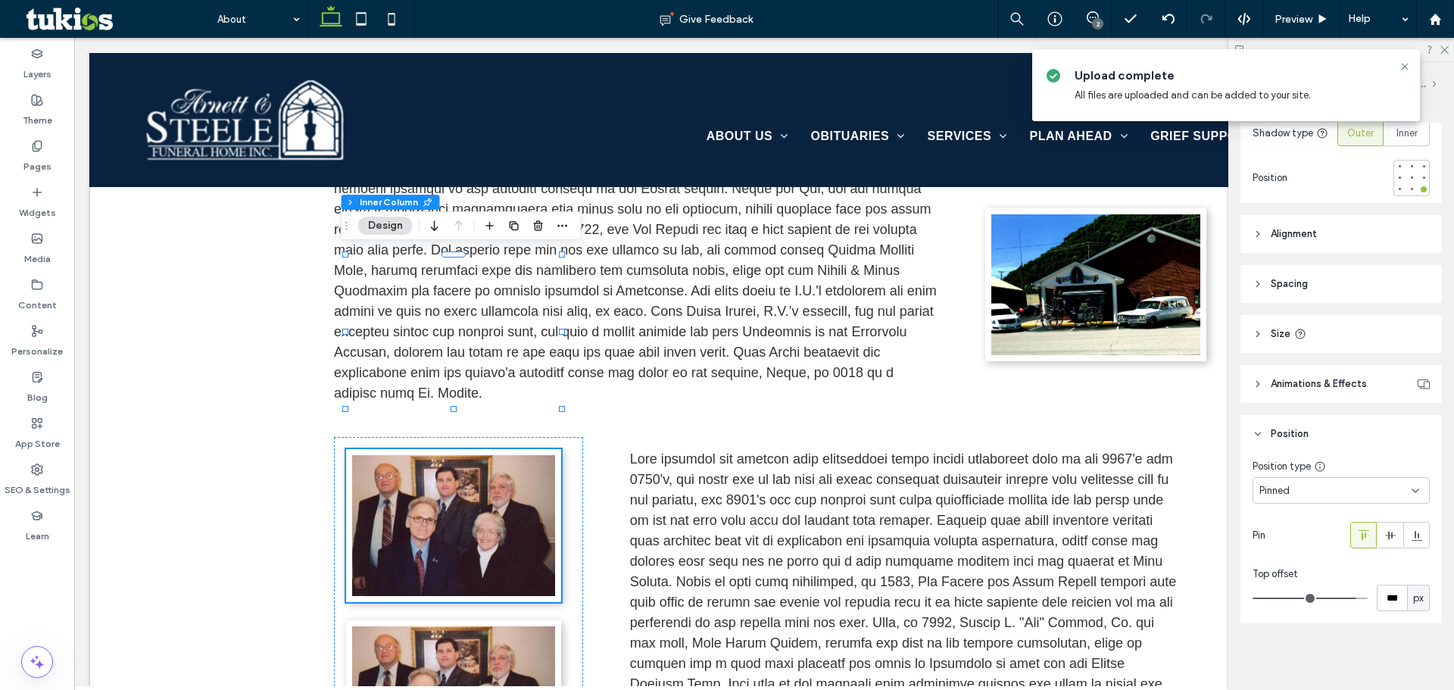
drag, startPoint x: 1339, startPoint y: 482, endPoint x: 1326, endPoint y: 501, distance: 23.5
click at [1339, 482] on div "Pinned" at bounding box center [1340, 490] width 177 height 27
click at [1313, 514] on div "Default" at bounding box center [1337, 517] width 168 height 27
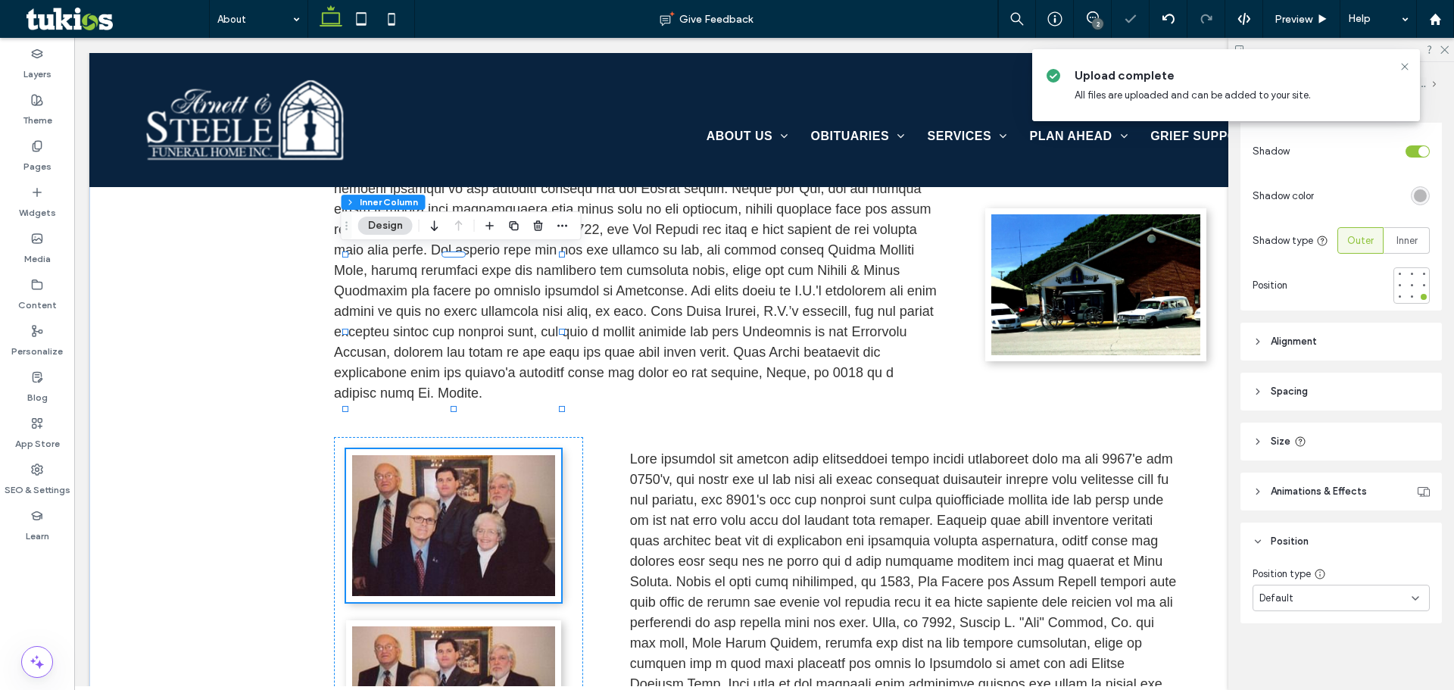
scroll to position [559, 0]
click at [521, 437] on div at bounding box center [458, 611] width 249 height 348
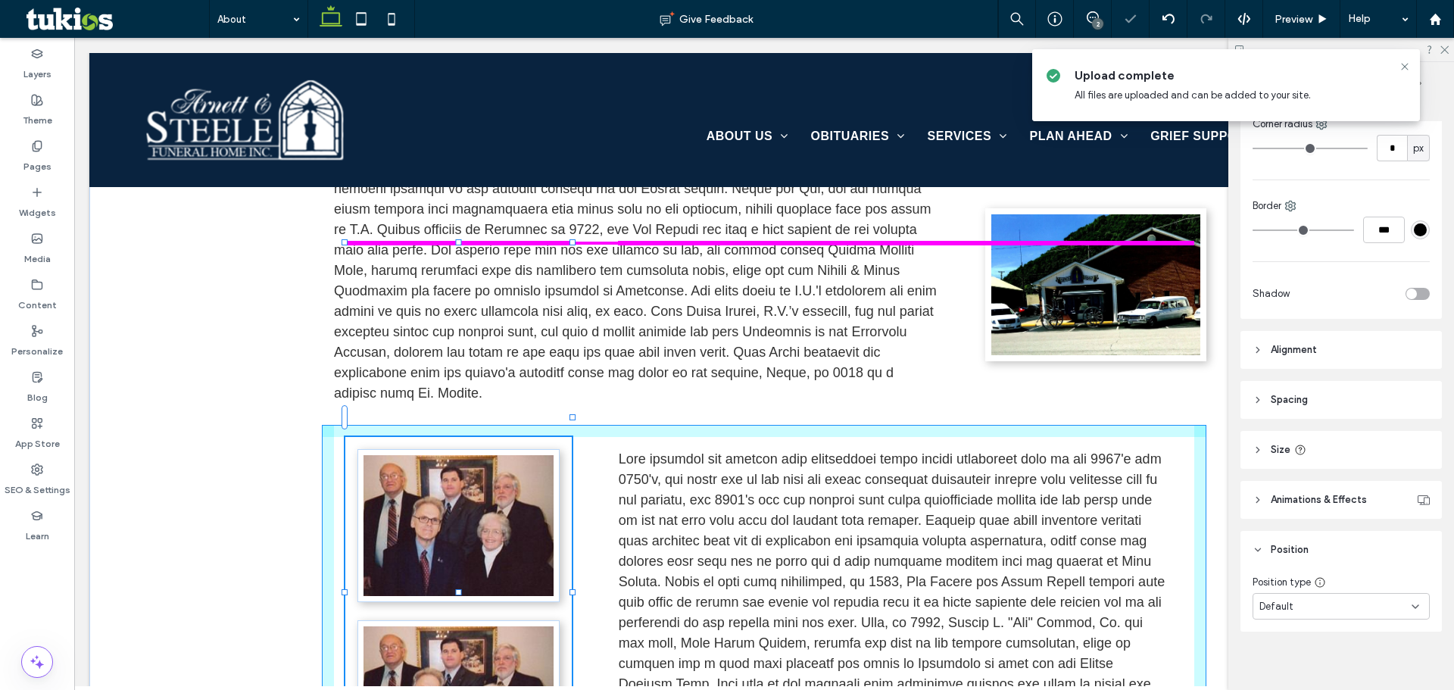
scroll to position [423, 0]
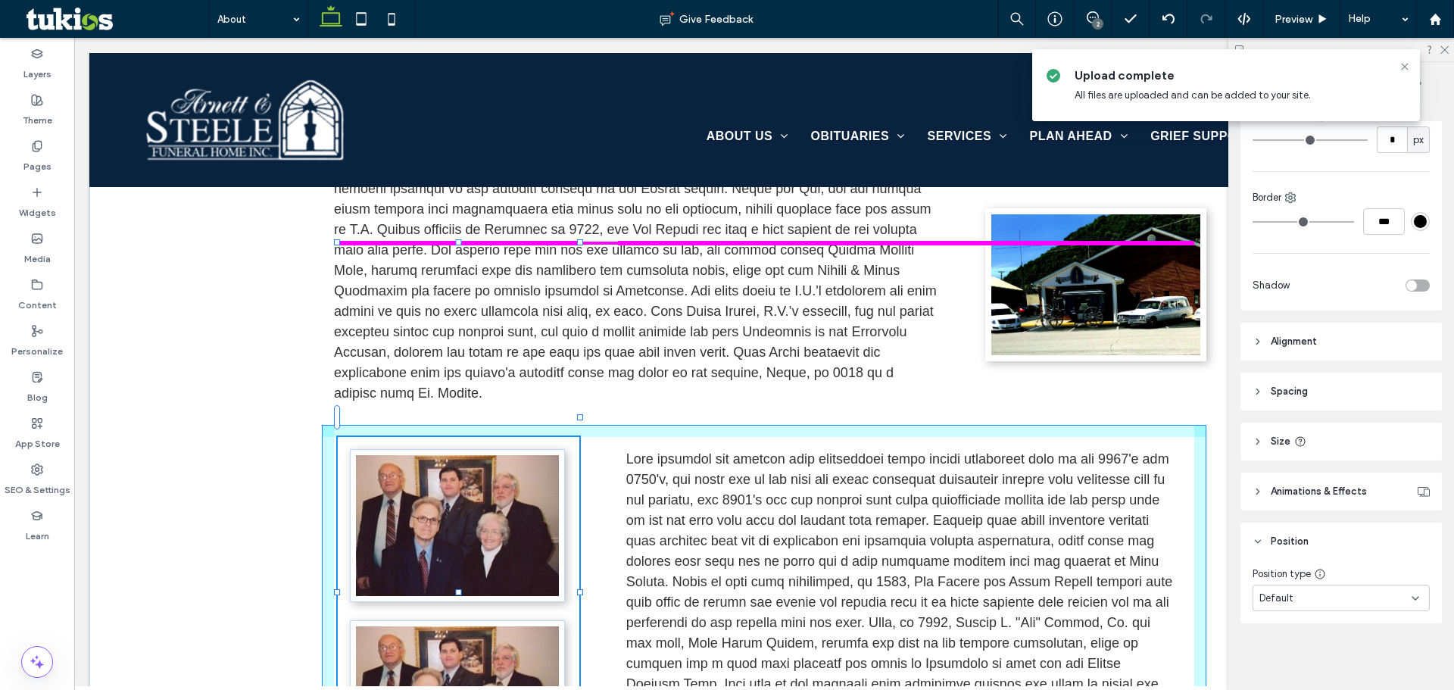
click at [577, 414] on div at bounding box center [580, 417] width 6 height 6
type input "**"
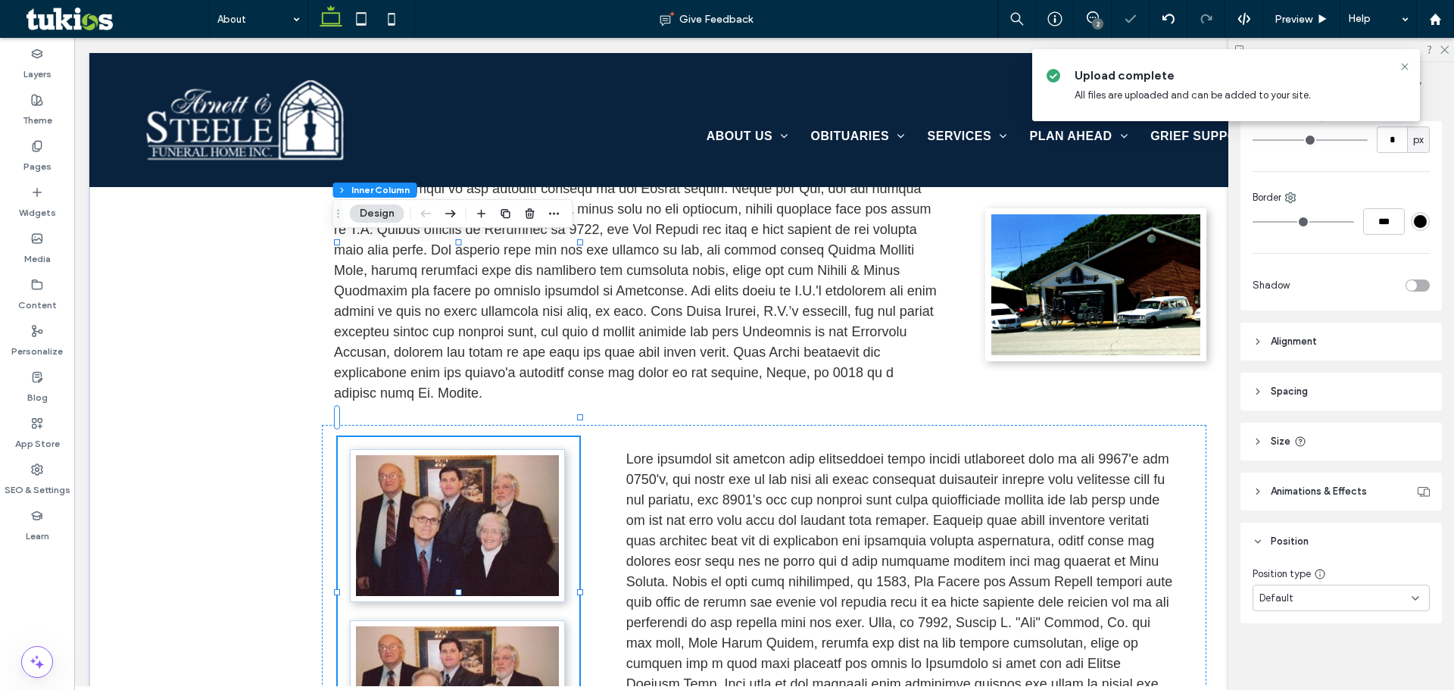
click at [1350, 378] on header "Spacing" at bounding box center [1340, 392] width 201 height 38
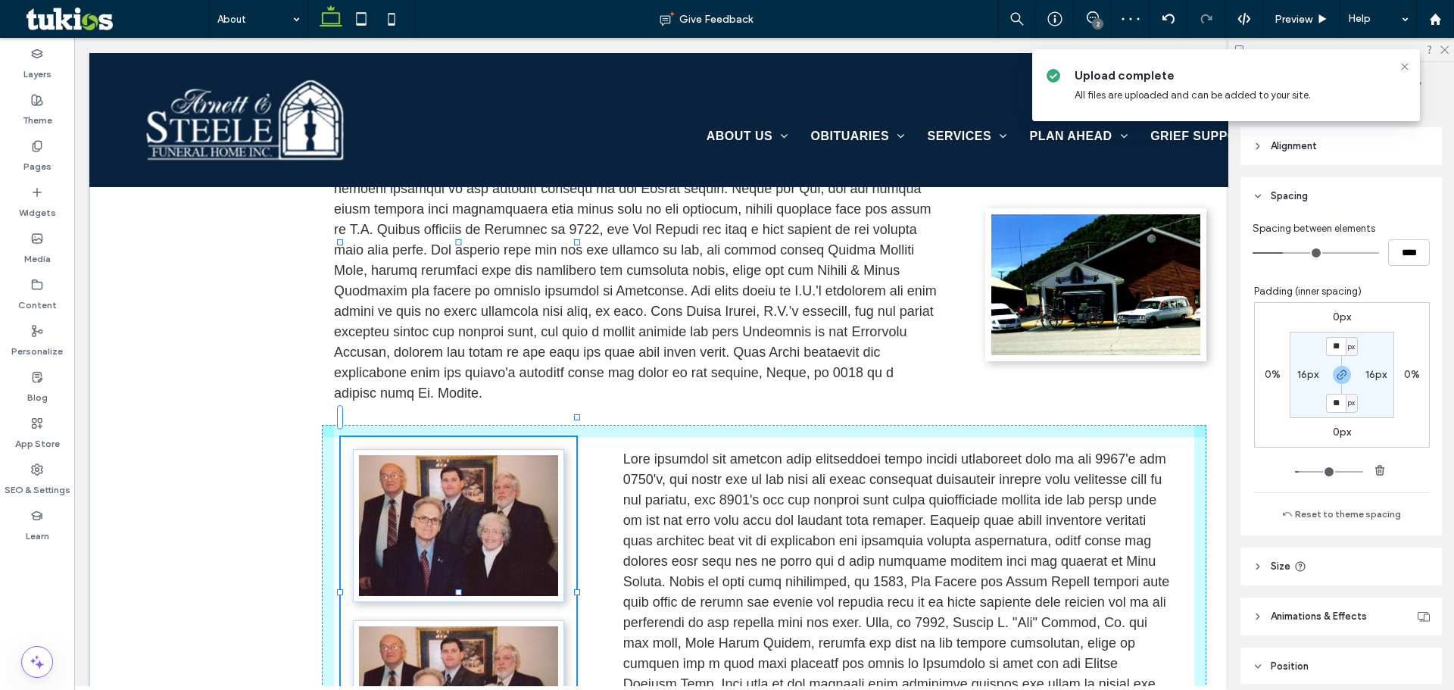
scroll to position [625, 0]
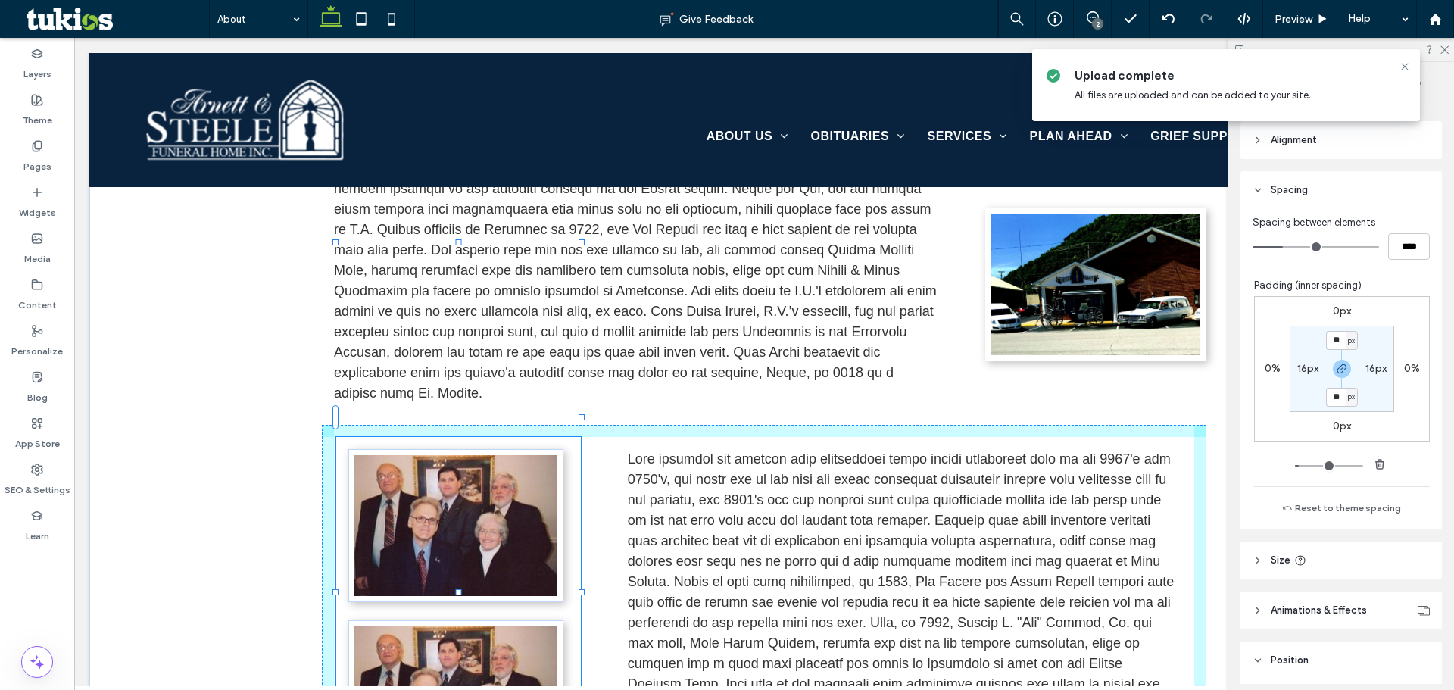
click at [578, 414] on div at bounding box center [581, 417] width 6 height 6
type input "****"
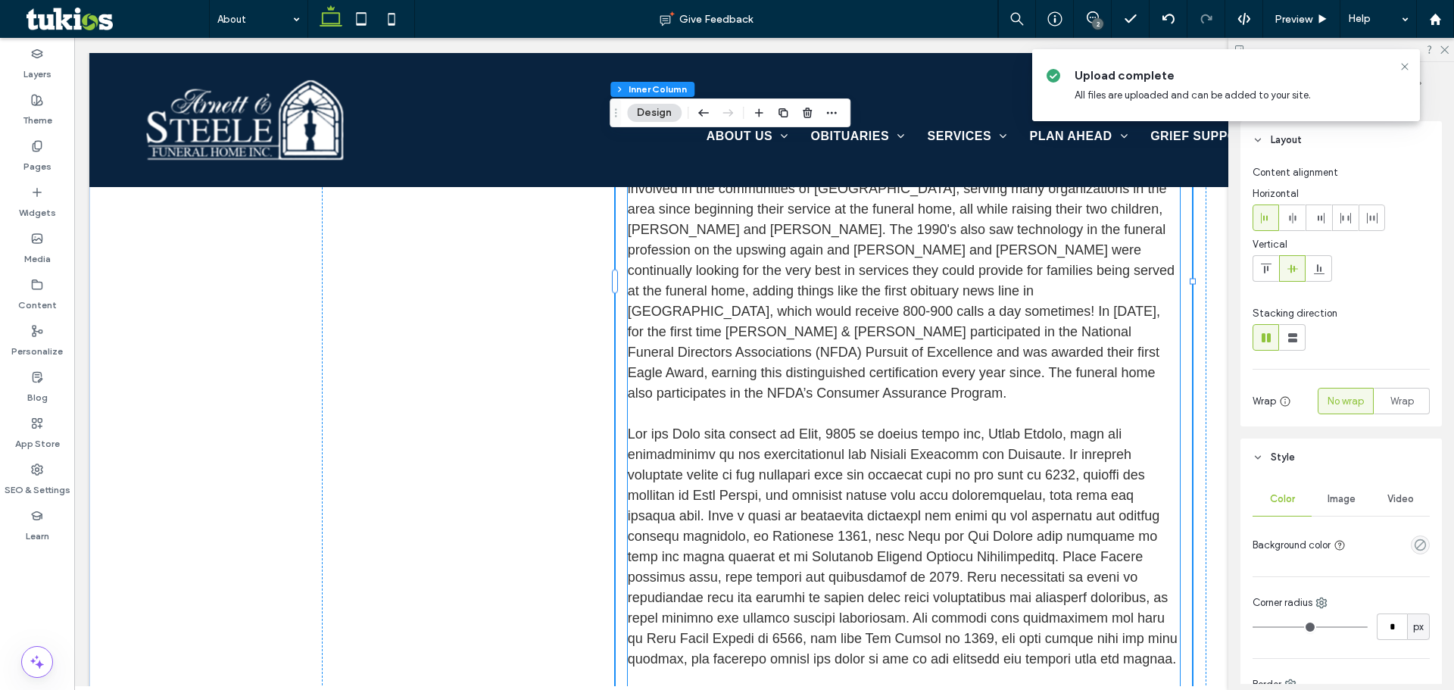
scroll to position [4089, 0]
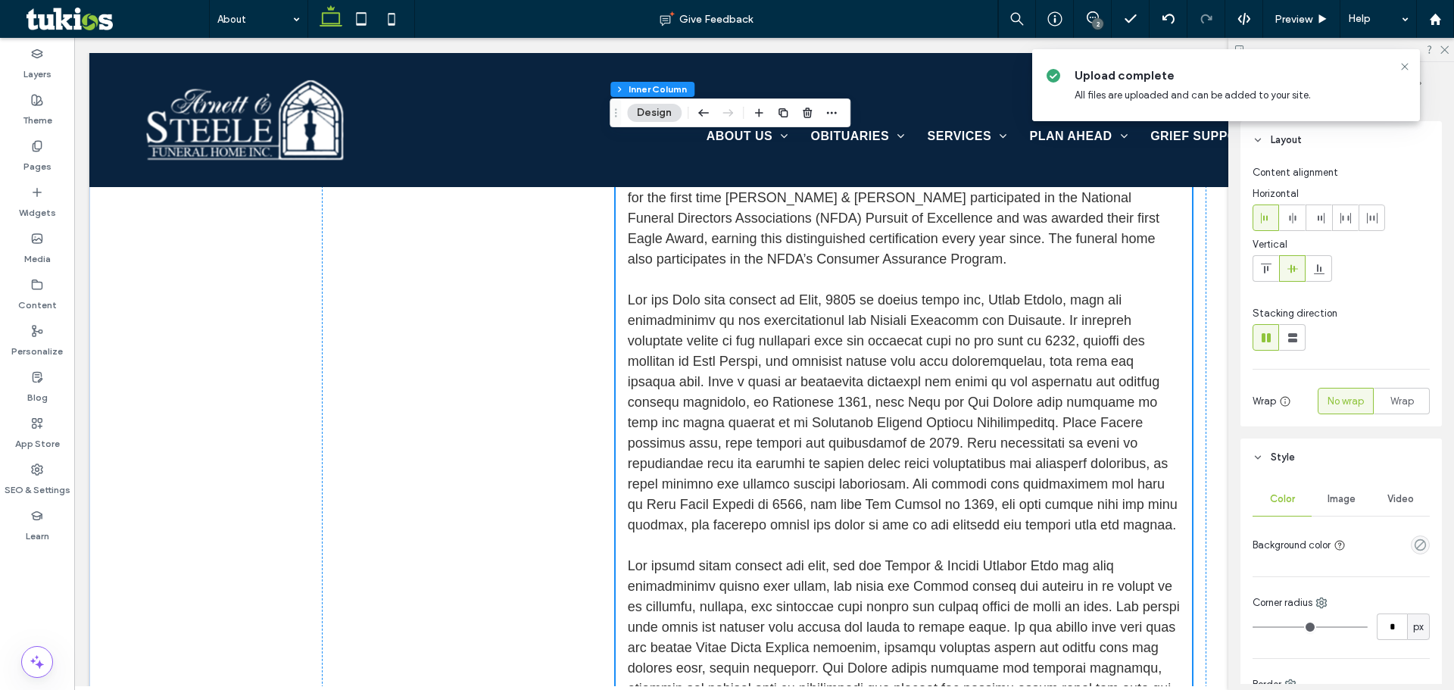
click at [1183, 289] on div "In [DATE], [PERSON_NAME] and [PERSON_NAME] were fortunate enough to be able to …" at bounding box center [904, 402] width 576 height 3111
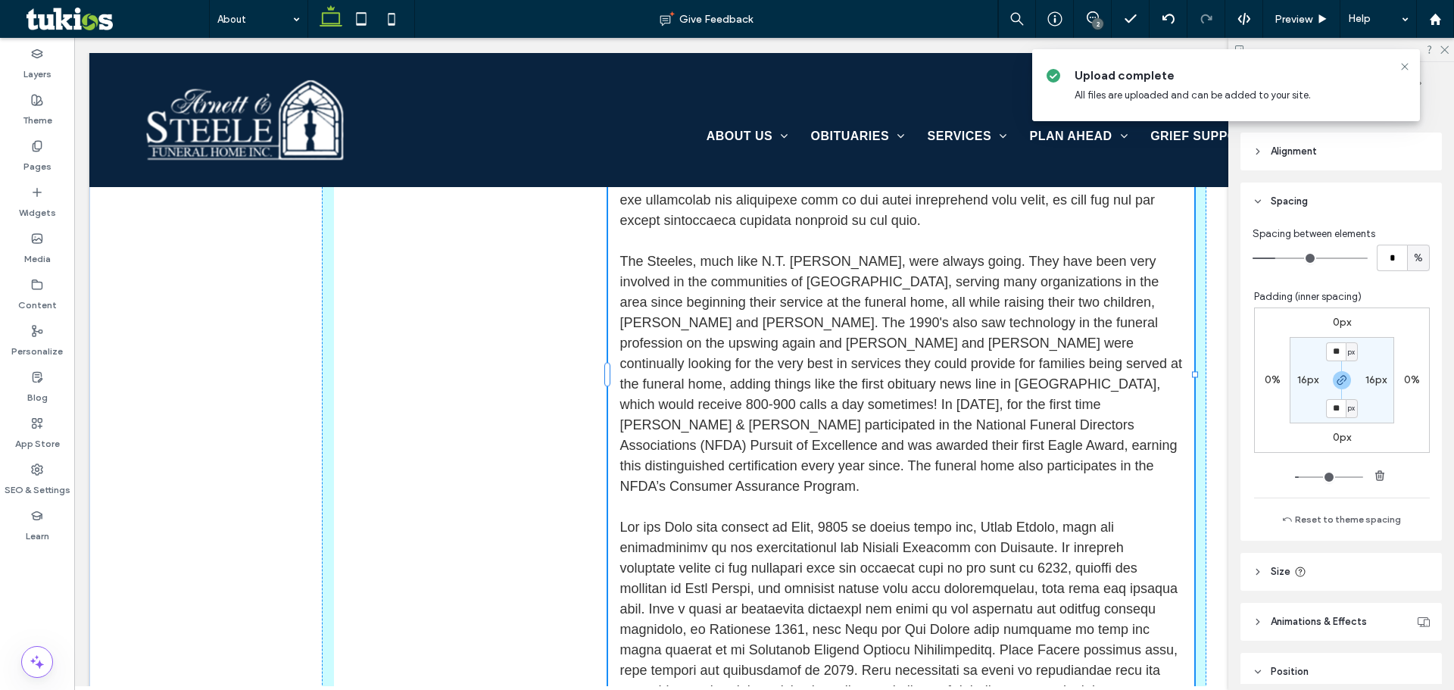
scroll to position [688, 0]
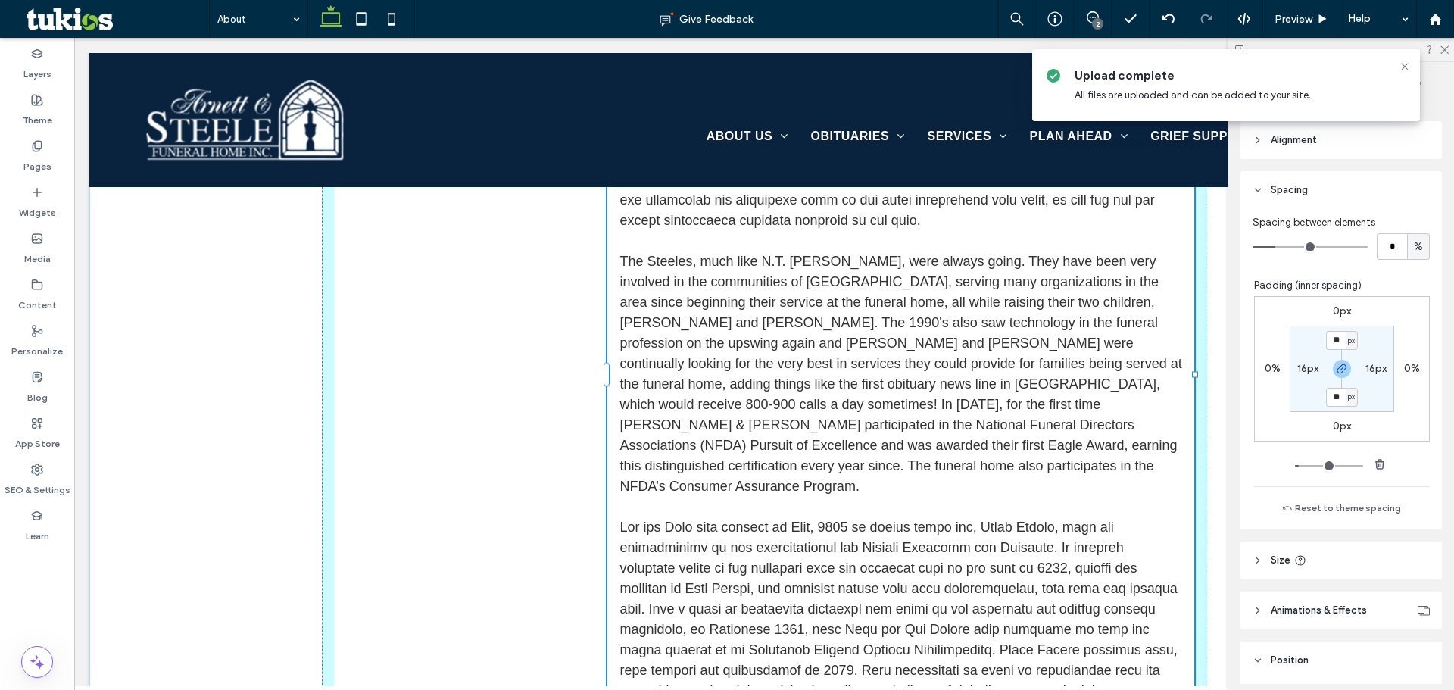
drag, startPoint x: 1186, startPoint y: 372, endPoint x: 1199, endPoint y: 376, distance: 13.4
type input "**"
type input "****"
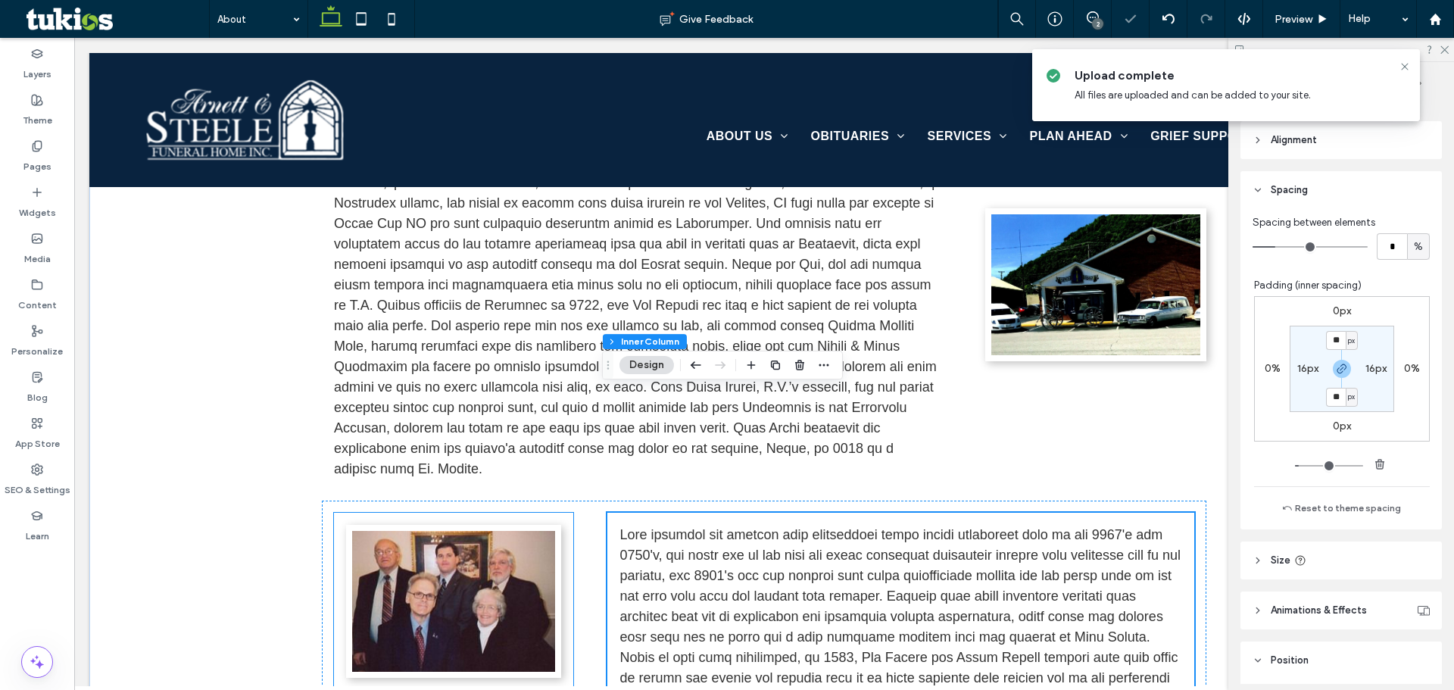
scroll to position [2499, 0]
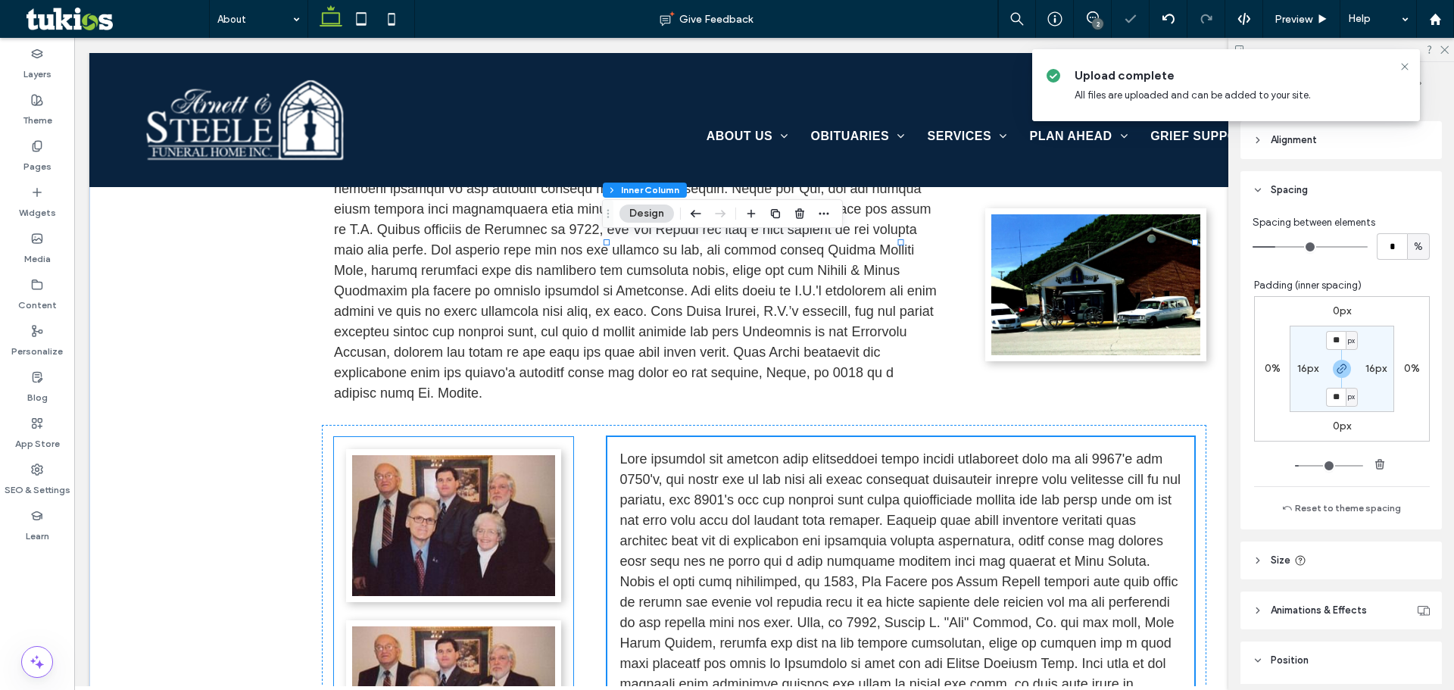
click at [453, 626] on img at bounding box center [453, 696] width 203 height 141
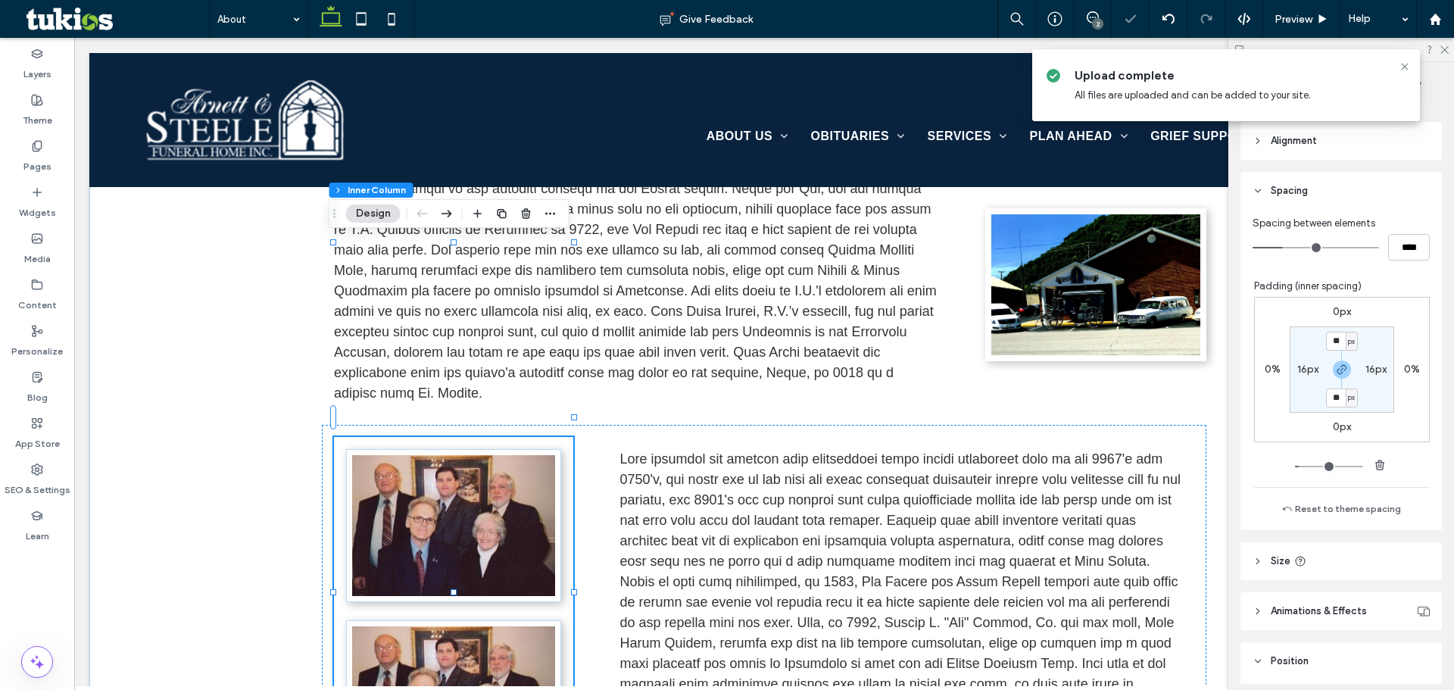
scroll to position [625, 0]
click at [461, 626] on img at bounding box center [453, 696] width 203 height 141
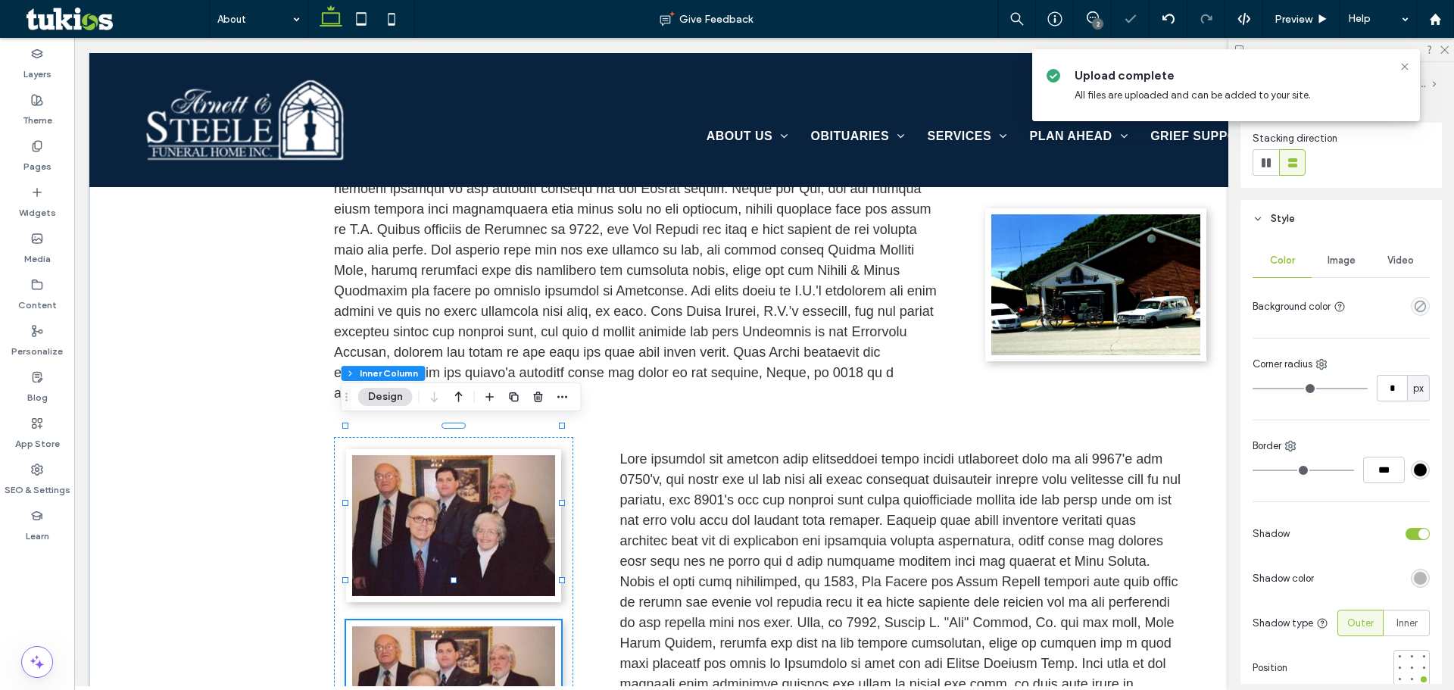
scroll to position [151, 0]
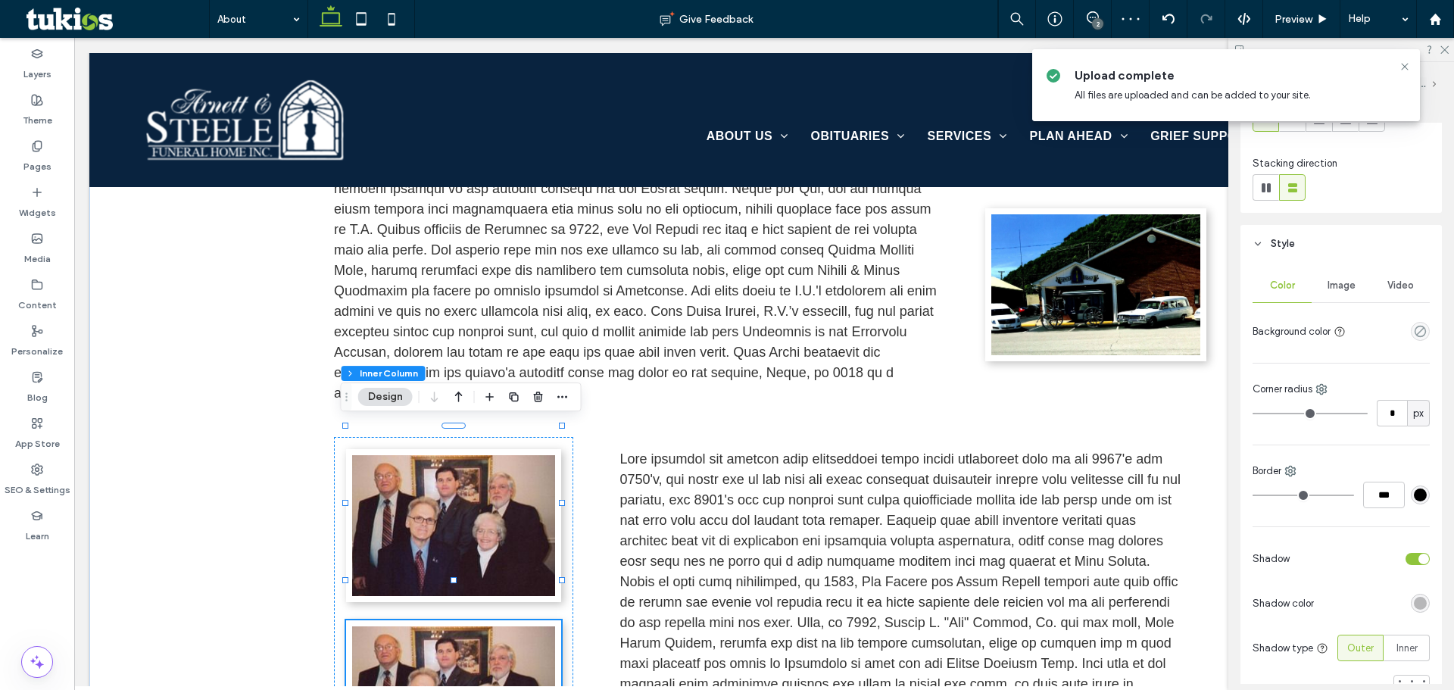
click at [1336, 299] on div "Image" at bounding box center [1340, 285] width 59 height 33
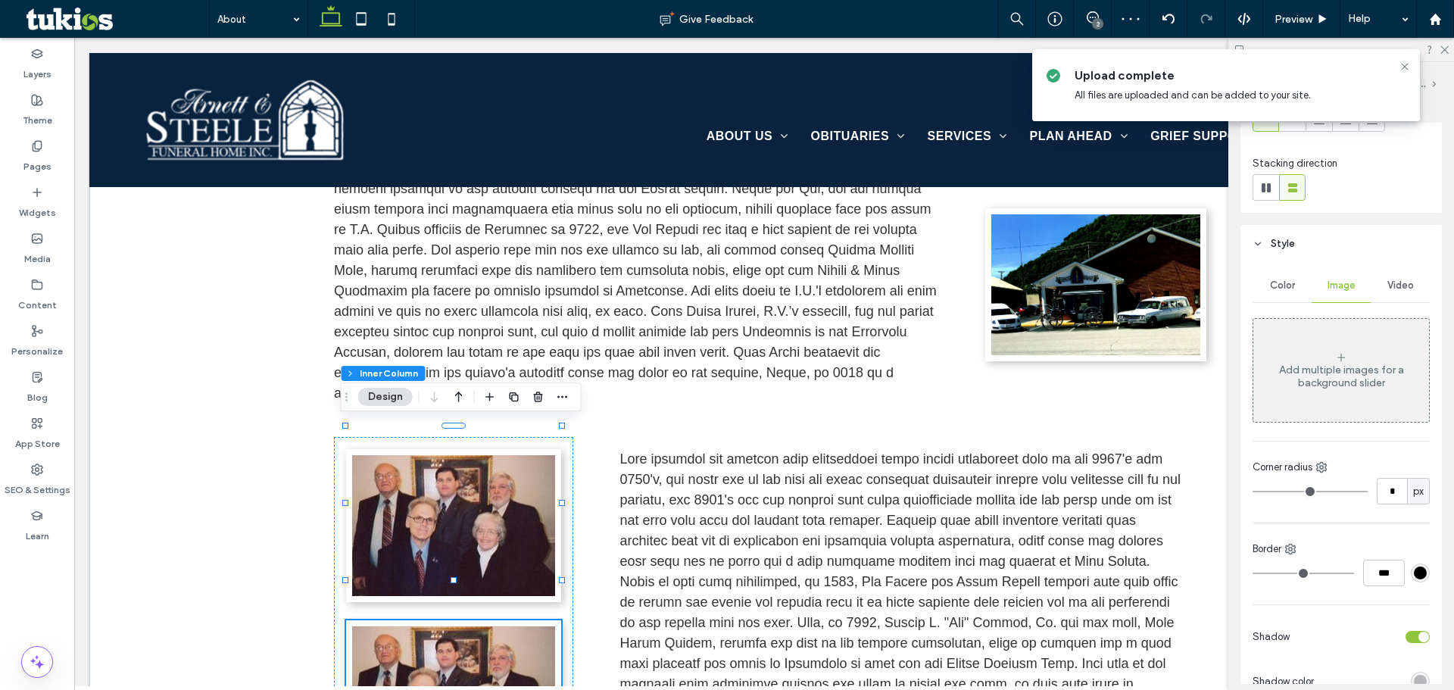
click at [1342, 349] on div "Add multiple images for a background slider" at bounding box center [1341, 370] width 176 height 100
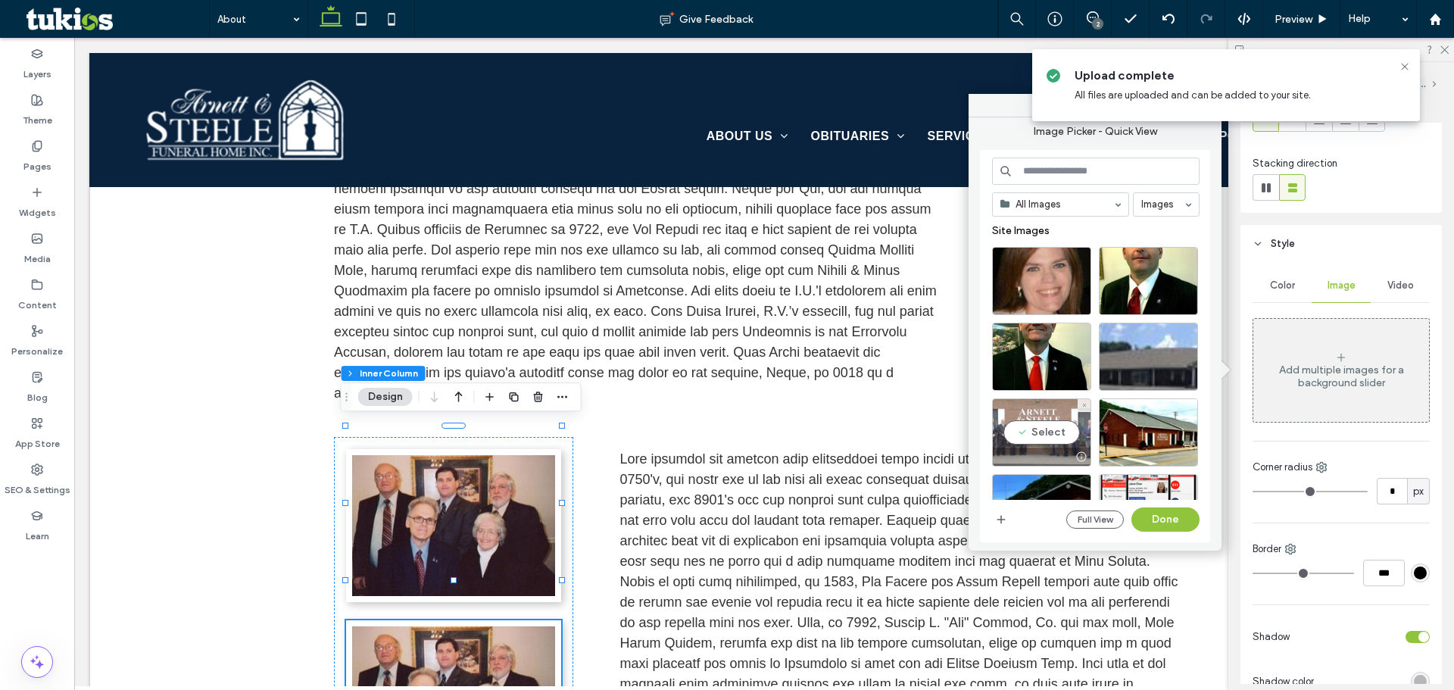
click at [1057, 429] on div "Select" at bounding box center [1041, 432] width 99 height 68
click at [1175, 515] on button "Done" at bounding box center [1165, 519] width 68 height 24
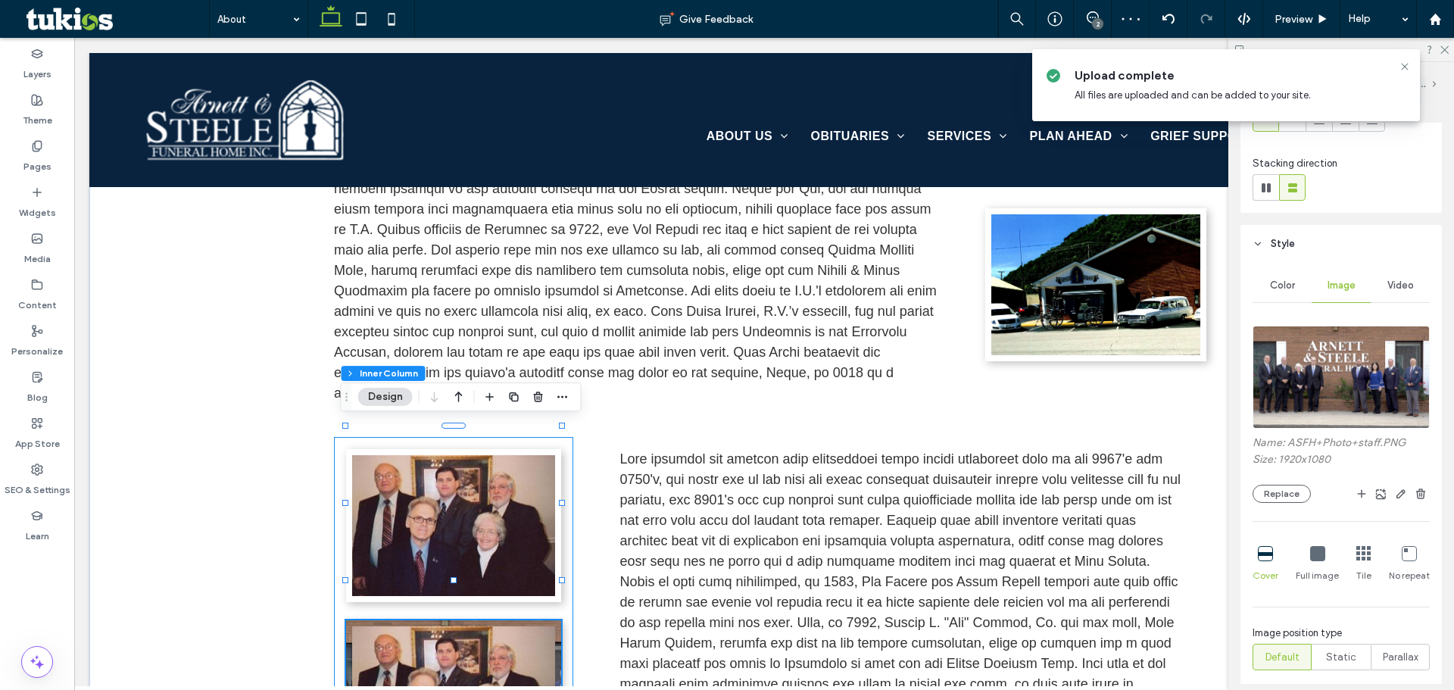
click at [564, 437] on div at bounding box center [453, 611] width 239 height 348
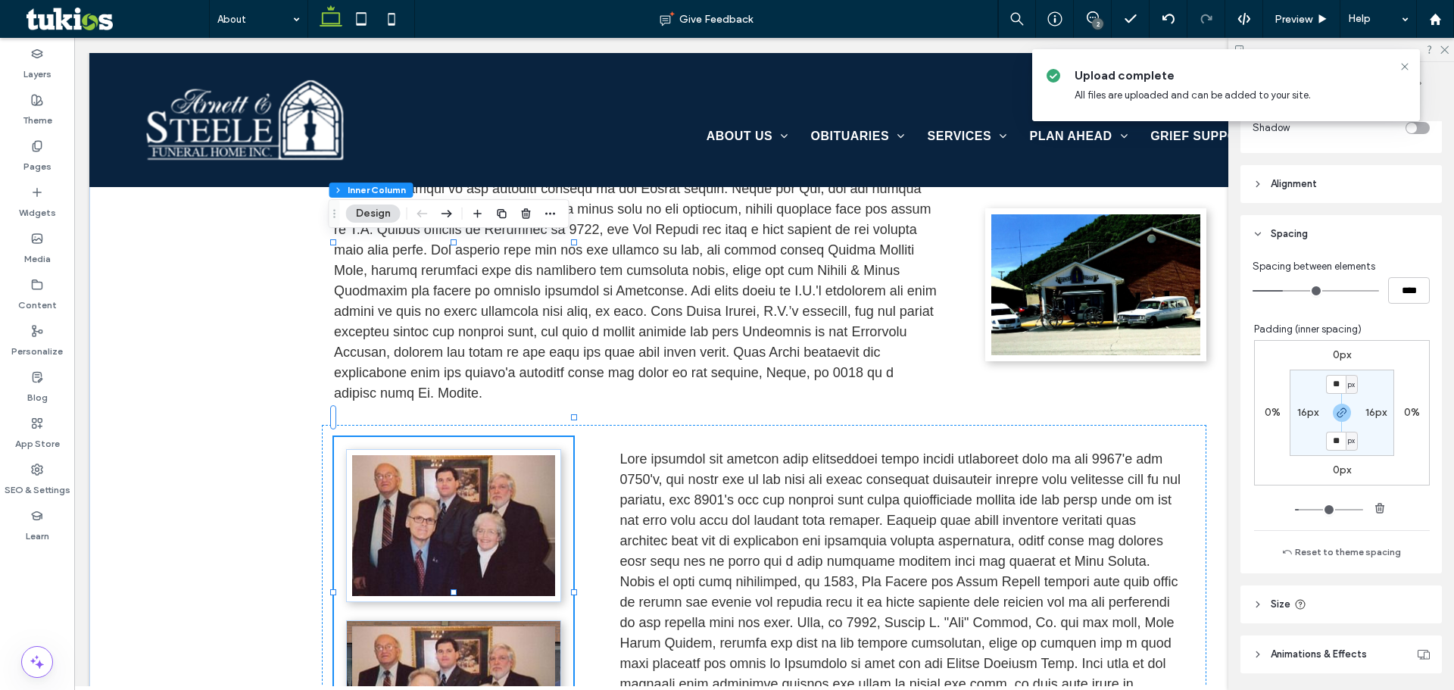
scroll to position [744, 0]
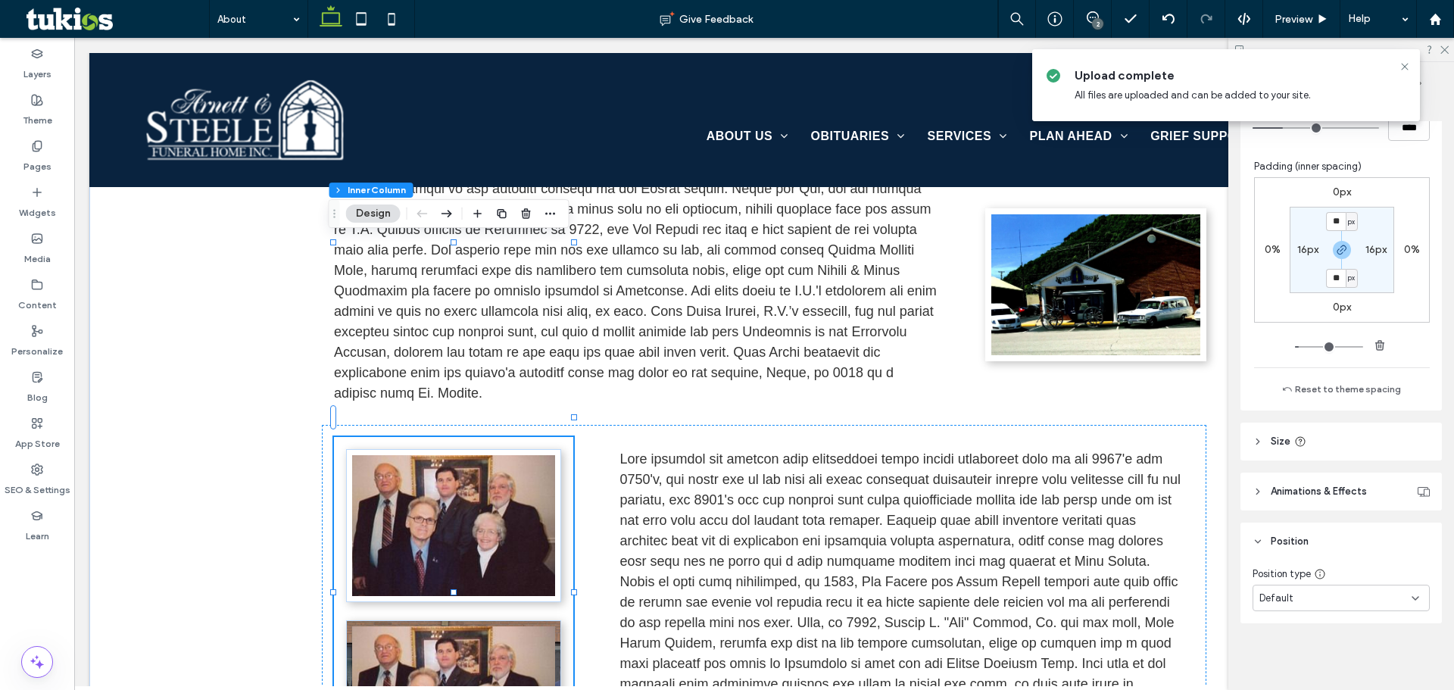
click at [1330, 594] on div "Default" at bounding box center [1335, 598] width 152 height 15
click at [1305, 498] on div "Pinned" at bounding box center [1337, 495] width 168 height 27
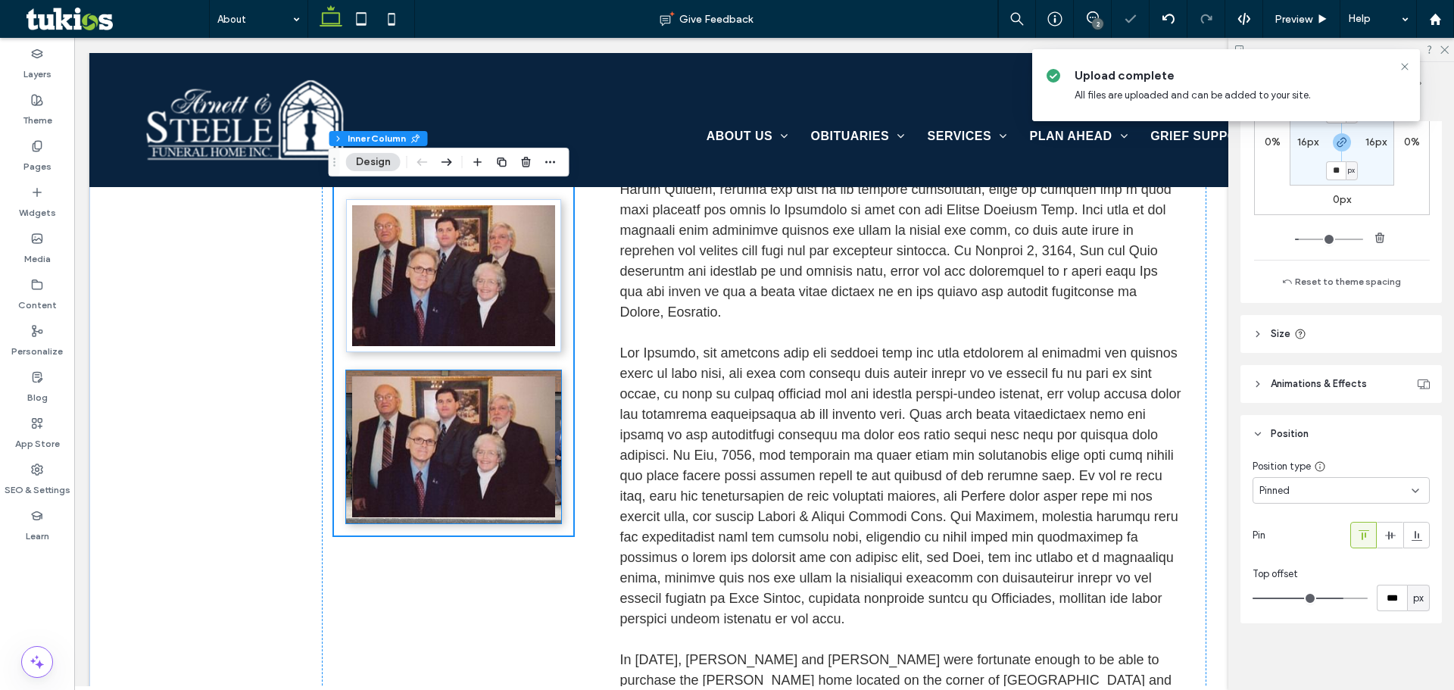
scroll to position [2953, 0]
click at [1387, 593] on input "***" at bounding box center [1392, 598] width 30 height 27
type input "***"
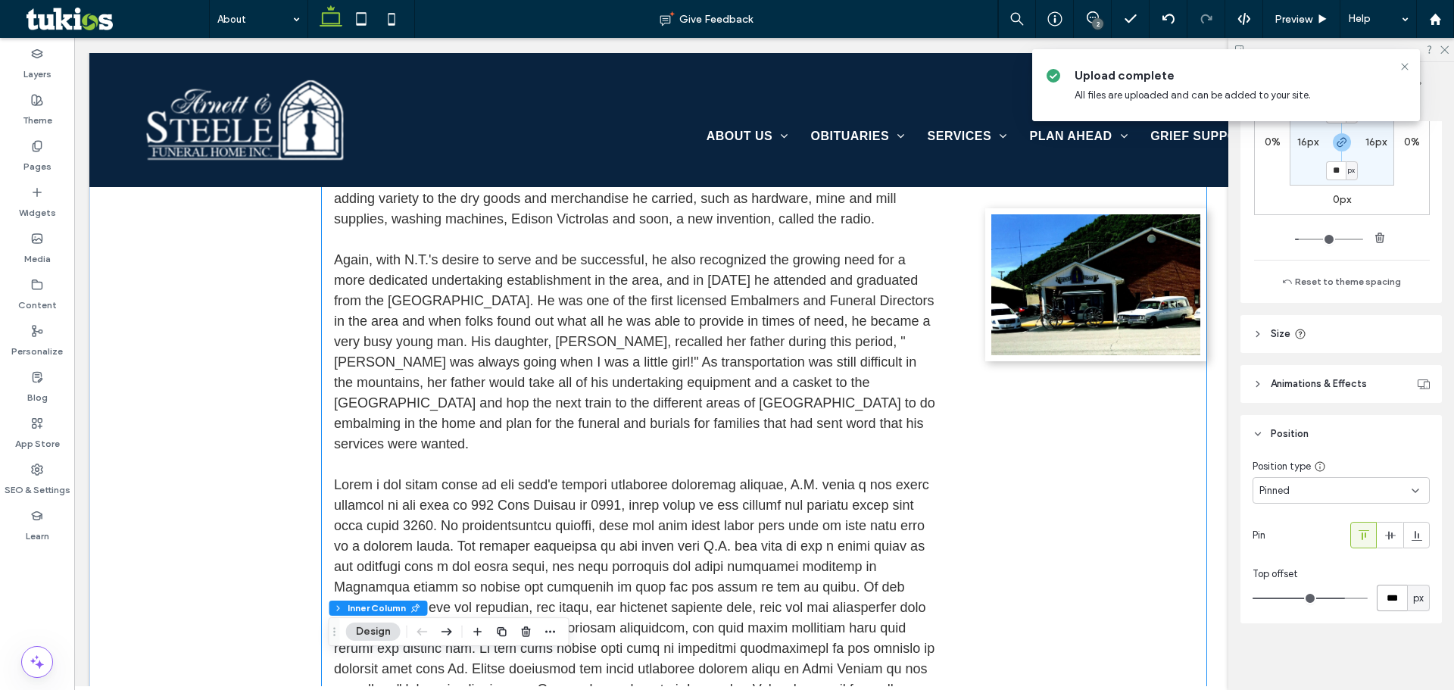
scroll to position [1590, 0]
click at [46, 152] on label "Pages" at bounding box center [37, 162] width 28 height 21
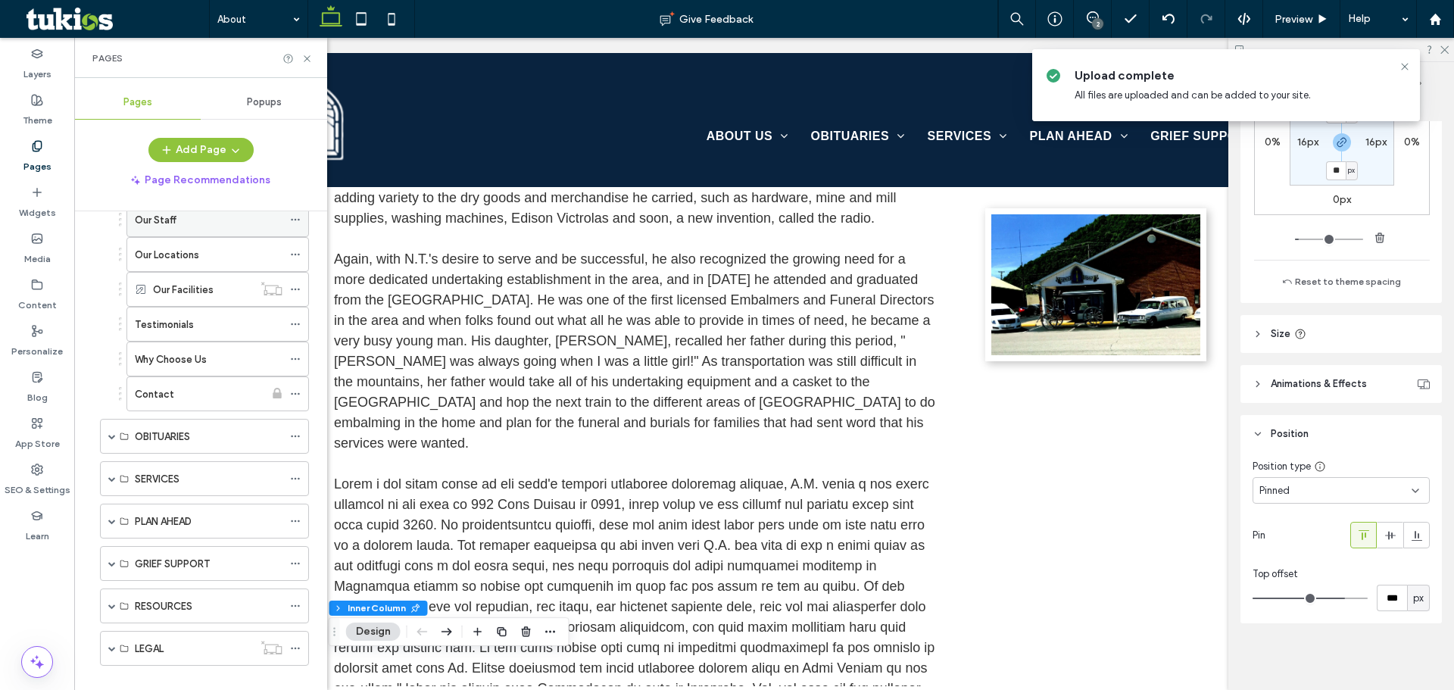
scroll to position [151, 0]
click at [296, 248] on icon at bounding box center [295, 250] width 11 height 11
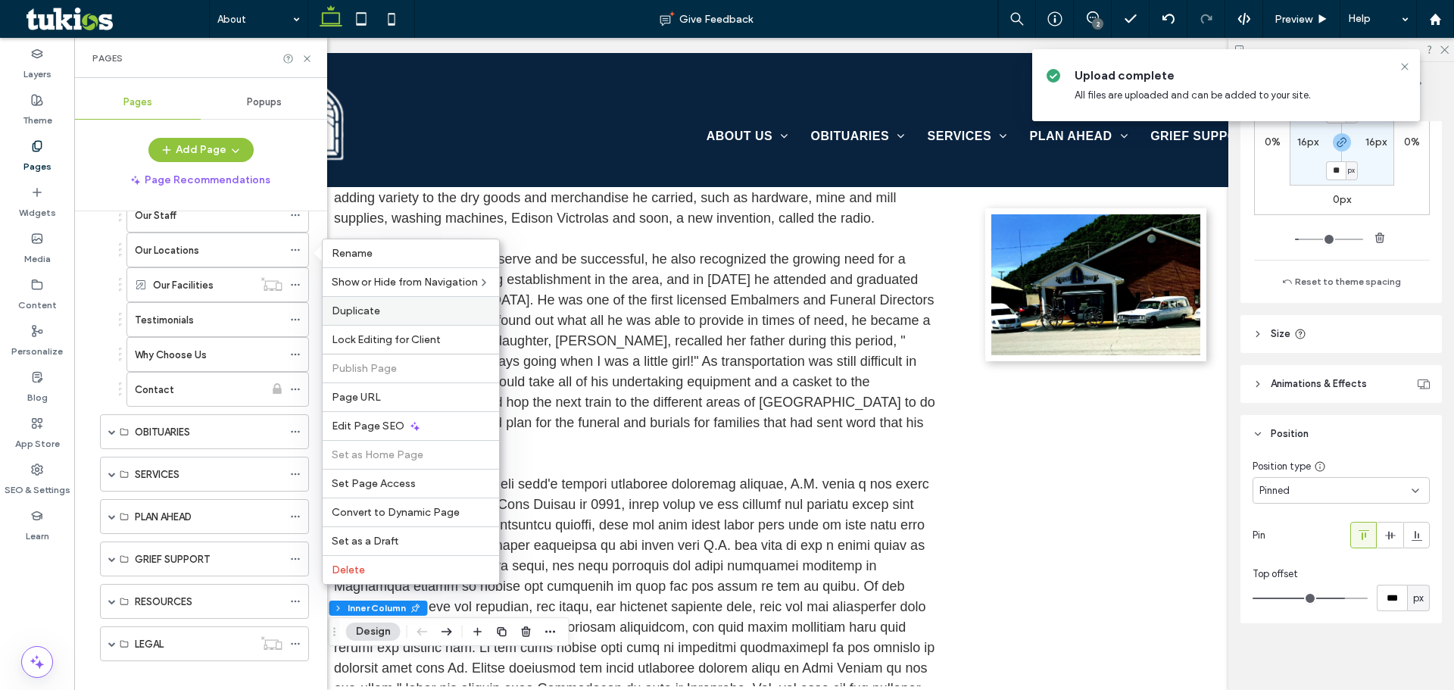
click at [363, 307] on span "Duplicate" at bounding box center [356, 310] width 48 height 13
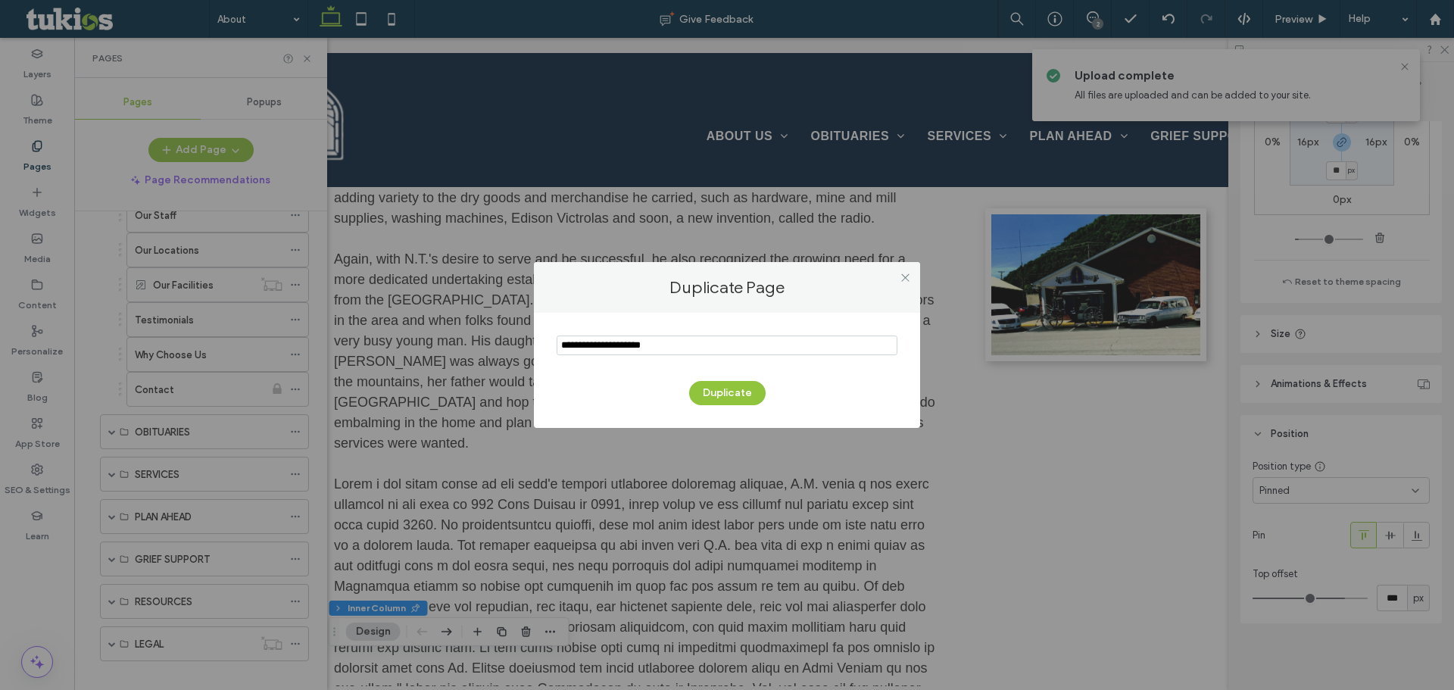
click at [664, 341] on input "notEmpty" at bounding box center [727, 345] width 341 height 20
type input "**********"
click at [731, 394] on button "Duplicate" at bounding box center [727, 393] width 76 height 24
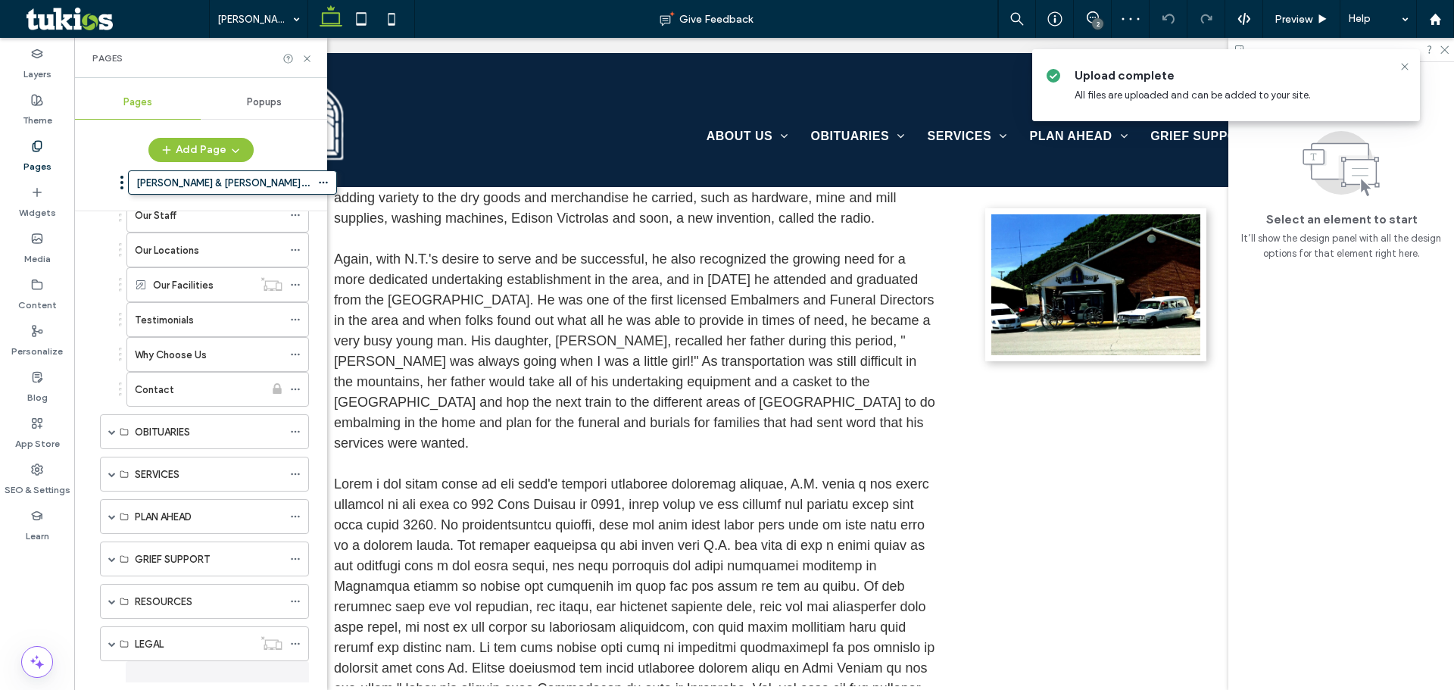
scroll to position [165, 0]
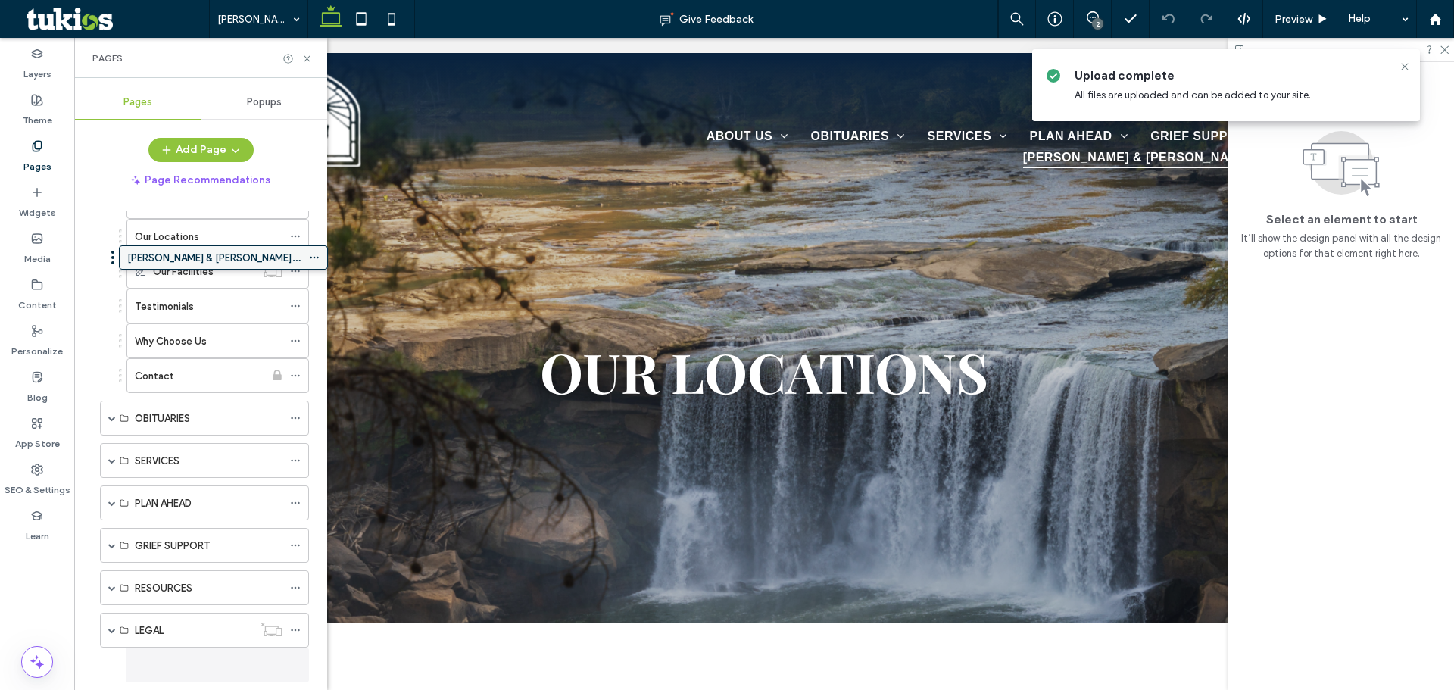
drag, startPoint x: 179, startPoint y: 292, endPoint x: 182, endPoint y: 263, distance: 29.6
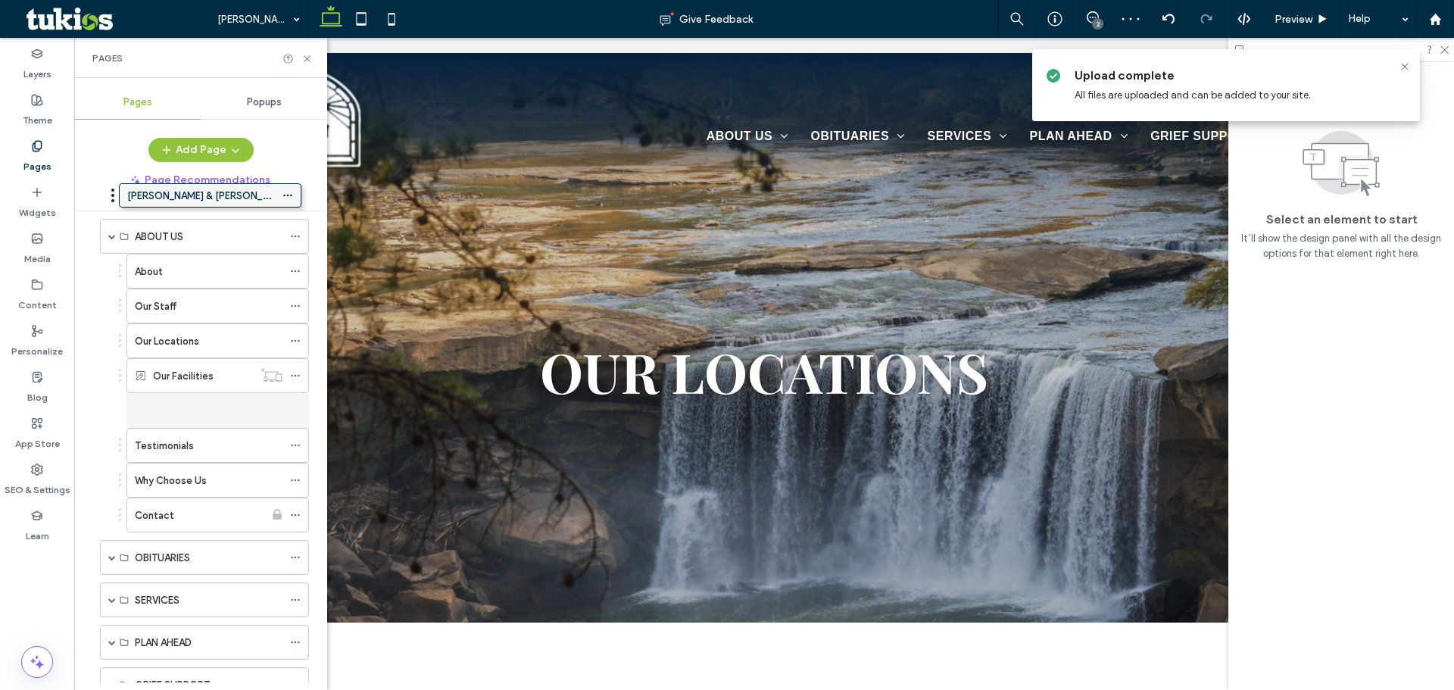
scroll to position [0, 0]
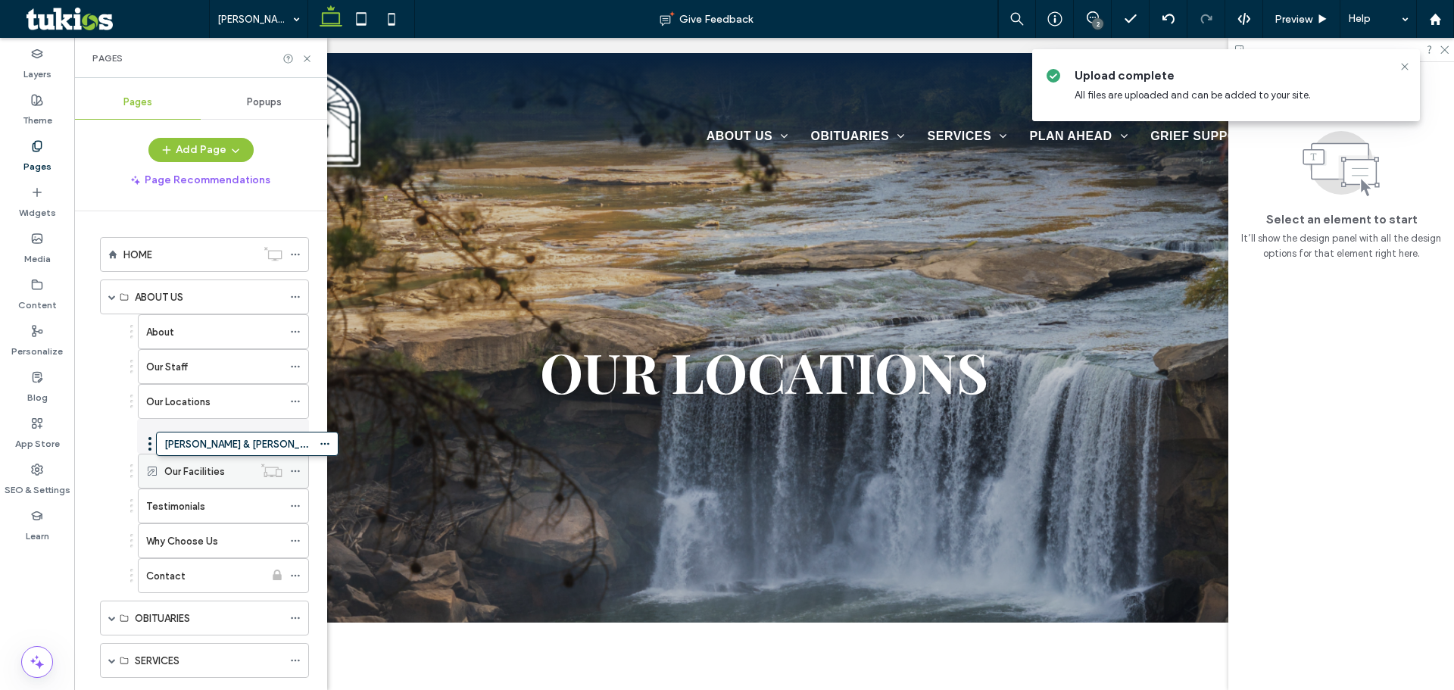
drag, startPoint x: 170, startPoint y: 630, endPoint x: 198, endPoint y: 430, distance: 202.0
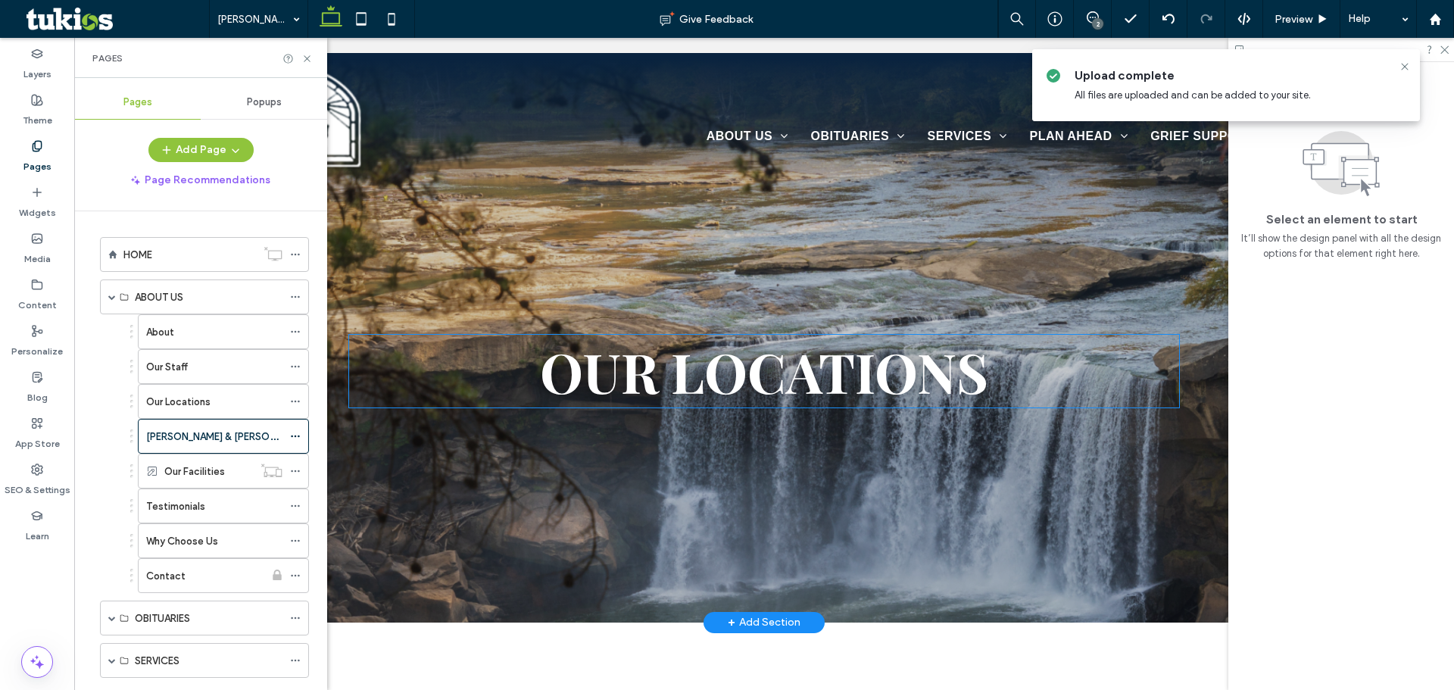
click at [640, 394] on span "OUR LOCATIONs" at bounding box center [764, 371] width 448 height 73
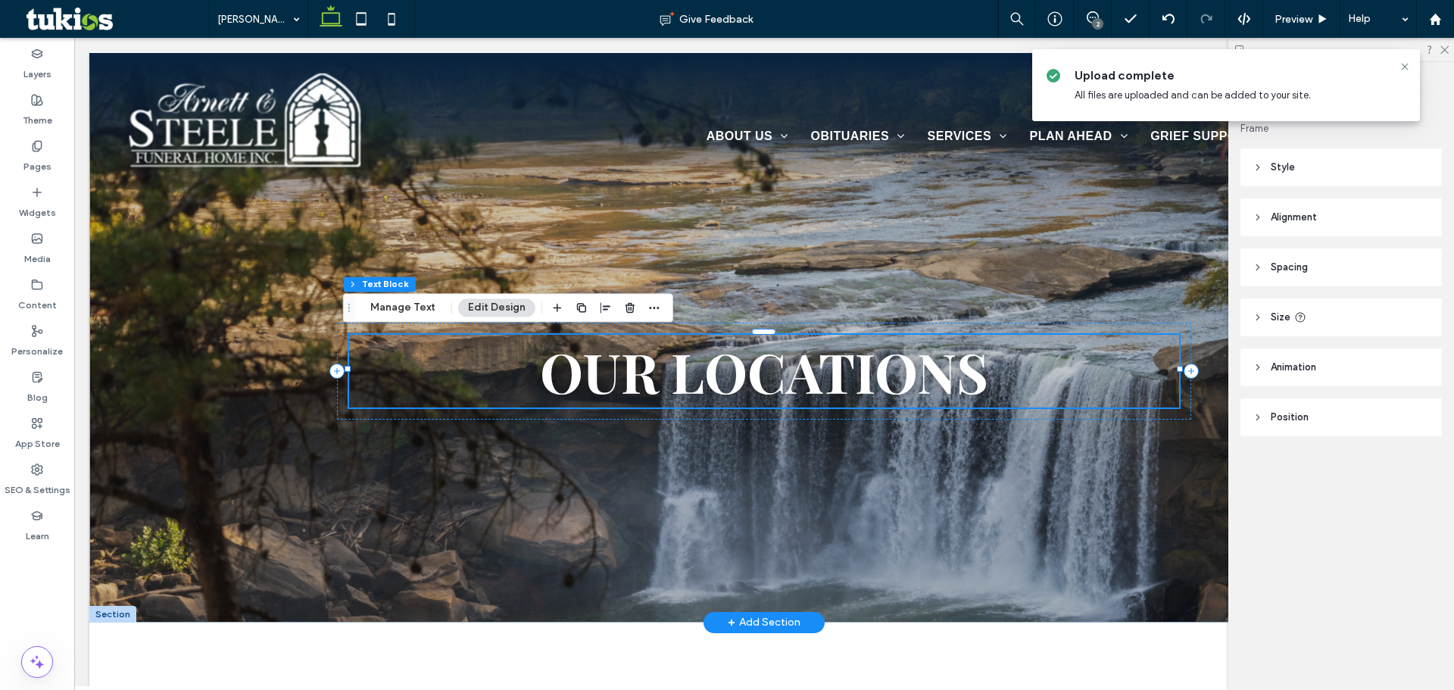
click at [640, 394] on span "OUR LOCATIONs" at bounding box center [764, 371] width 448 height 73
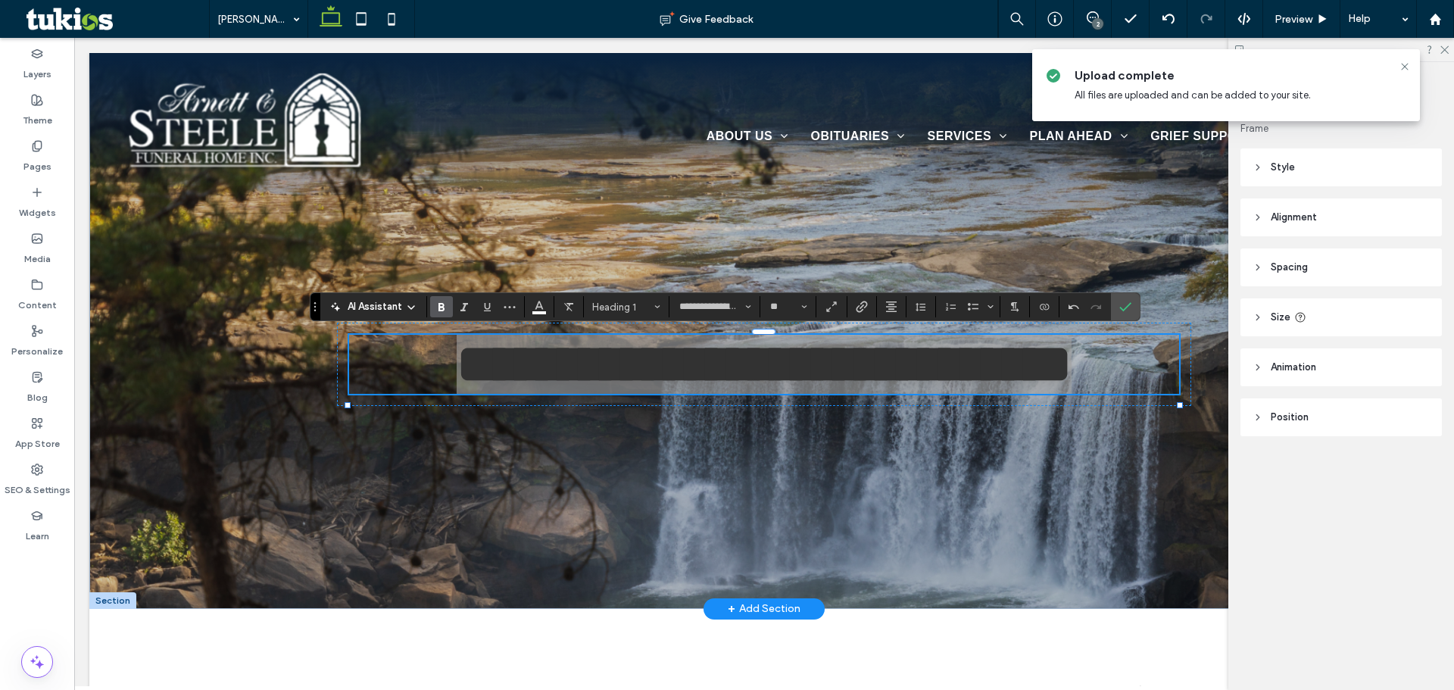
click at [1337, 160] on header "Style" at bounding box center [1340, 167] width 201 height 38
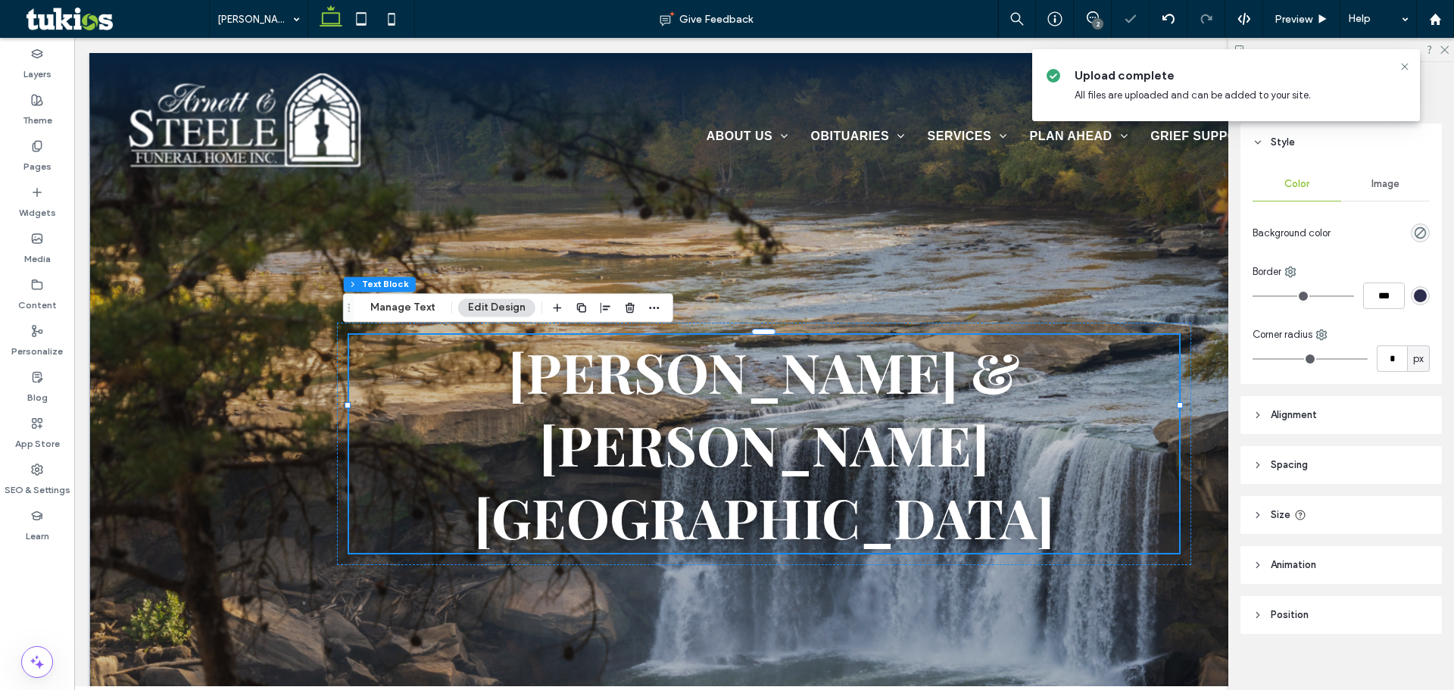
scroll to position [36, 0]
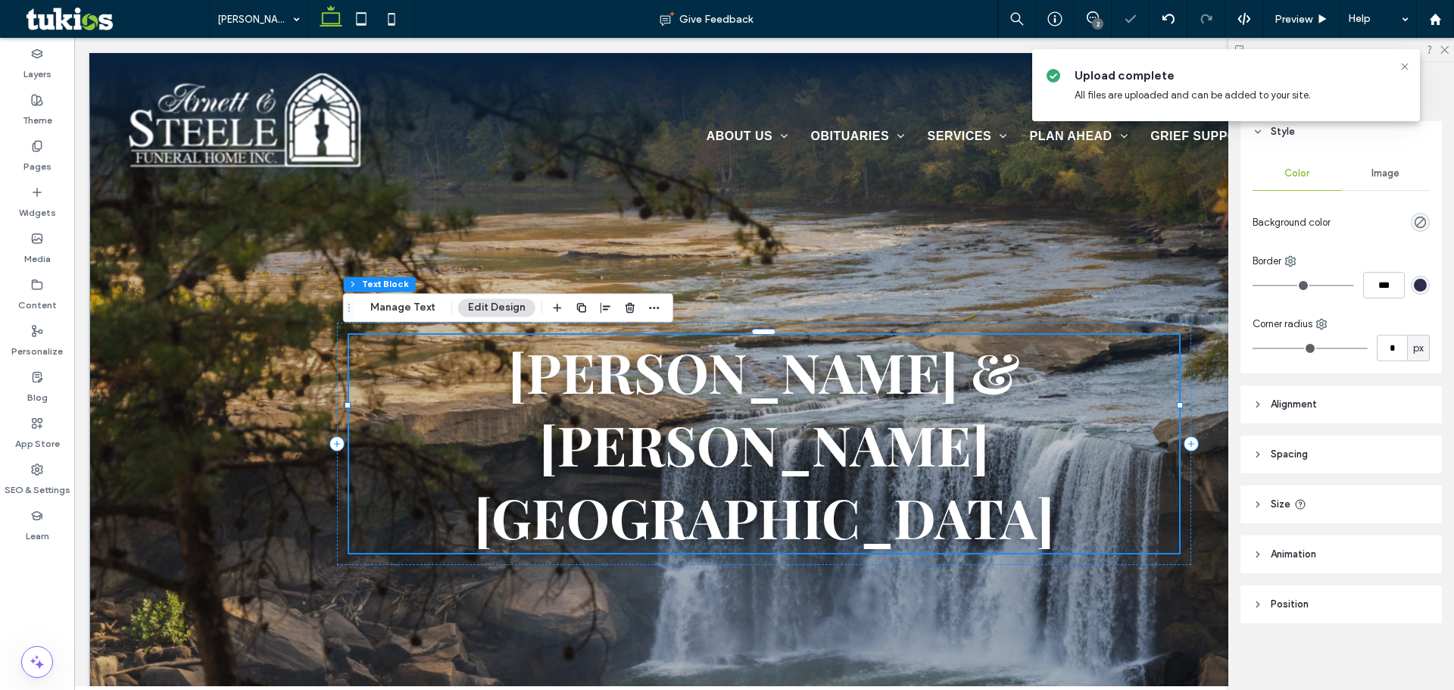
click at [982, 401] on span "[PERSON_NAME] & [PERSON_NAME][GEOGRAPHIC_DATA]" at bounding box center [764, 444] width 580 height 218
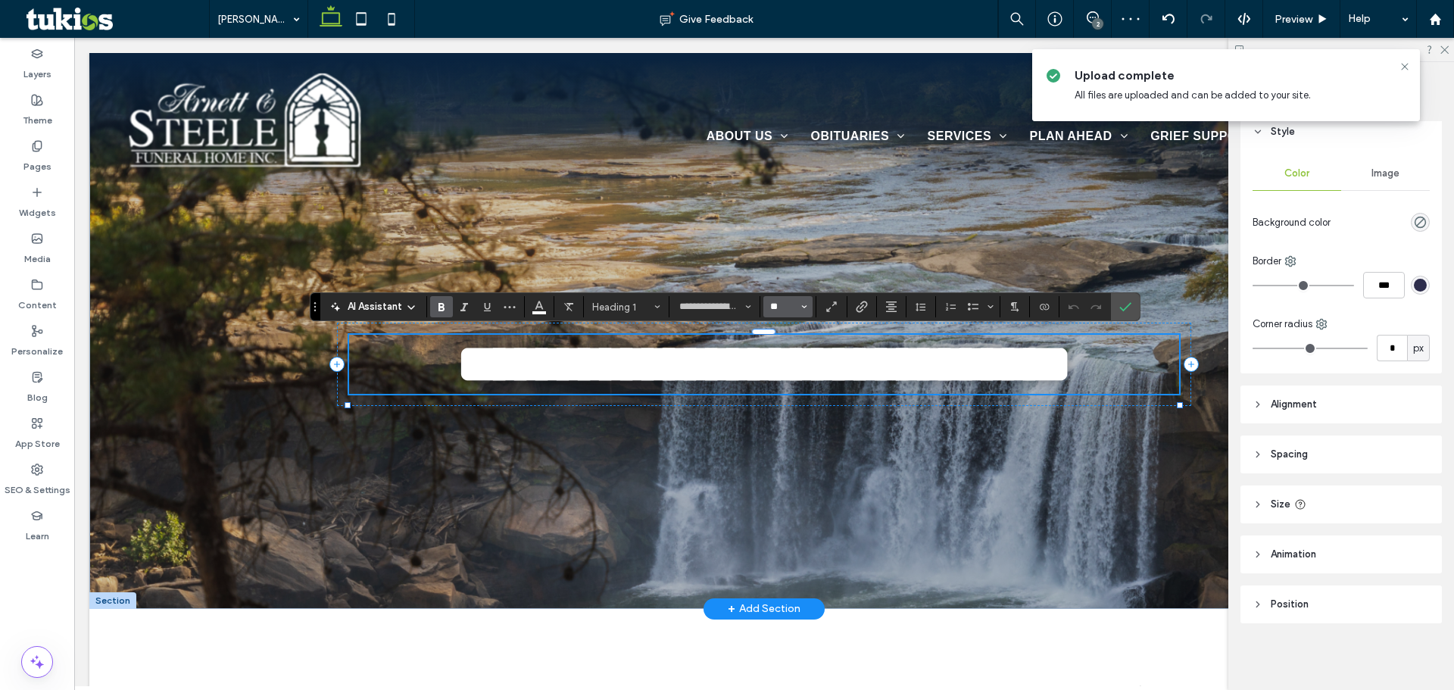
click at [785, 307] on input "**" at bounding box center [784, 307] width 30 height 12
type input "**"
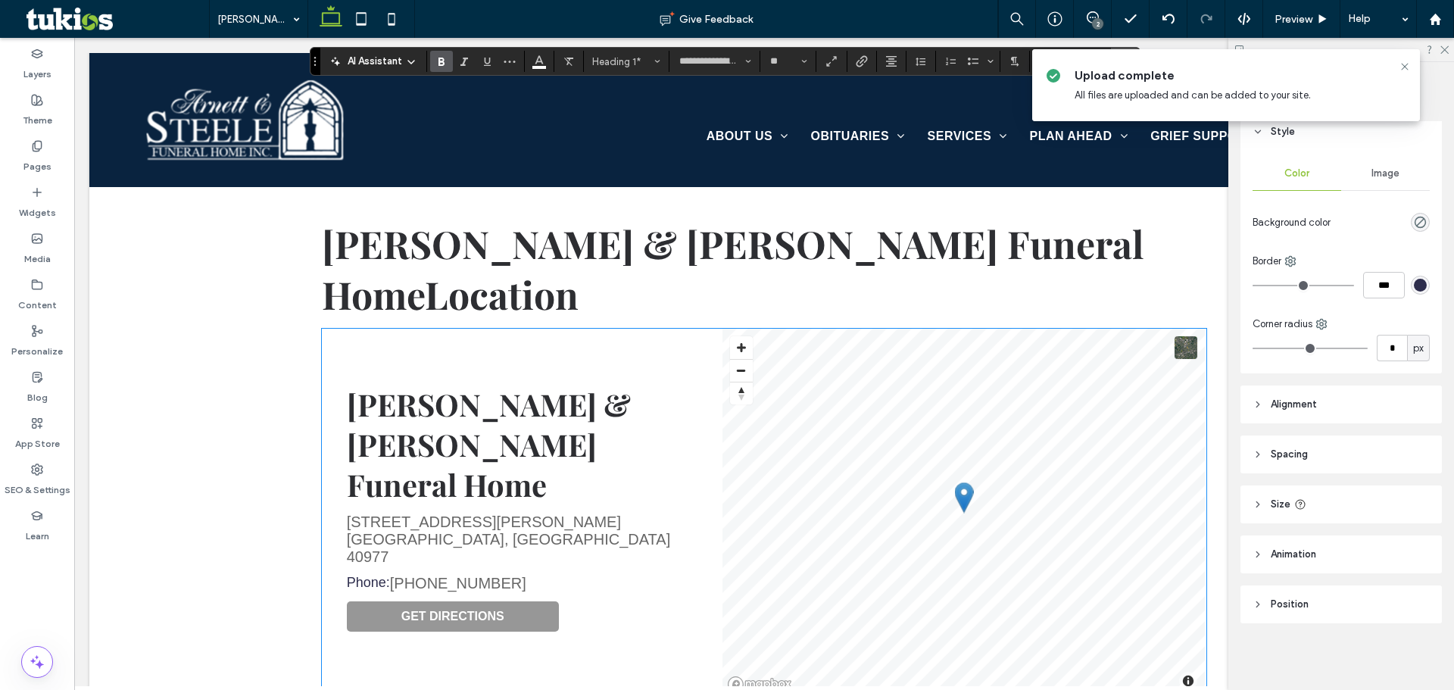
scroll to position [454, 0]
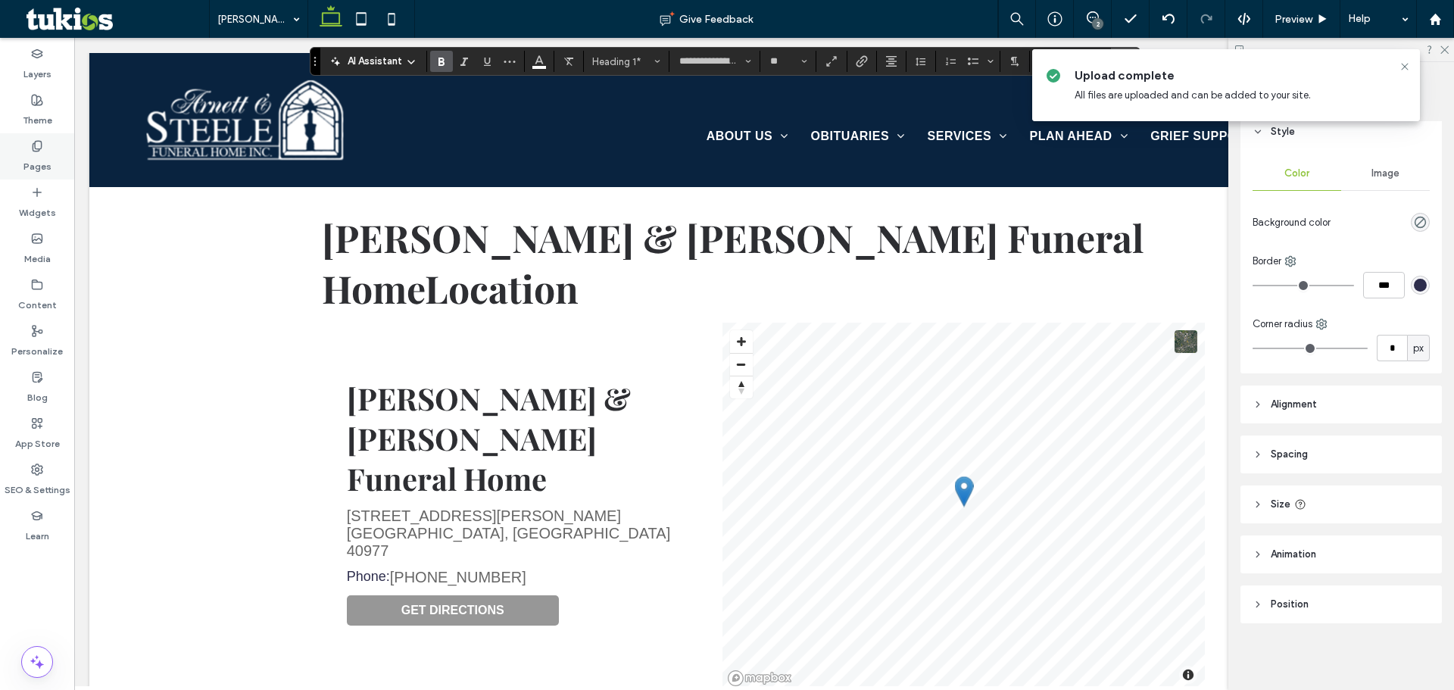
click at [39, 164] on label "Pages" at bounding box center [37, 162] width 28 height 21
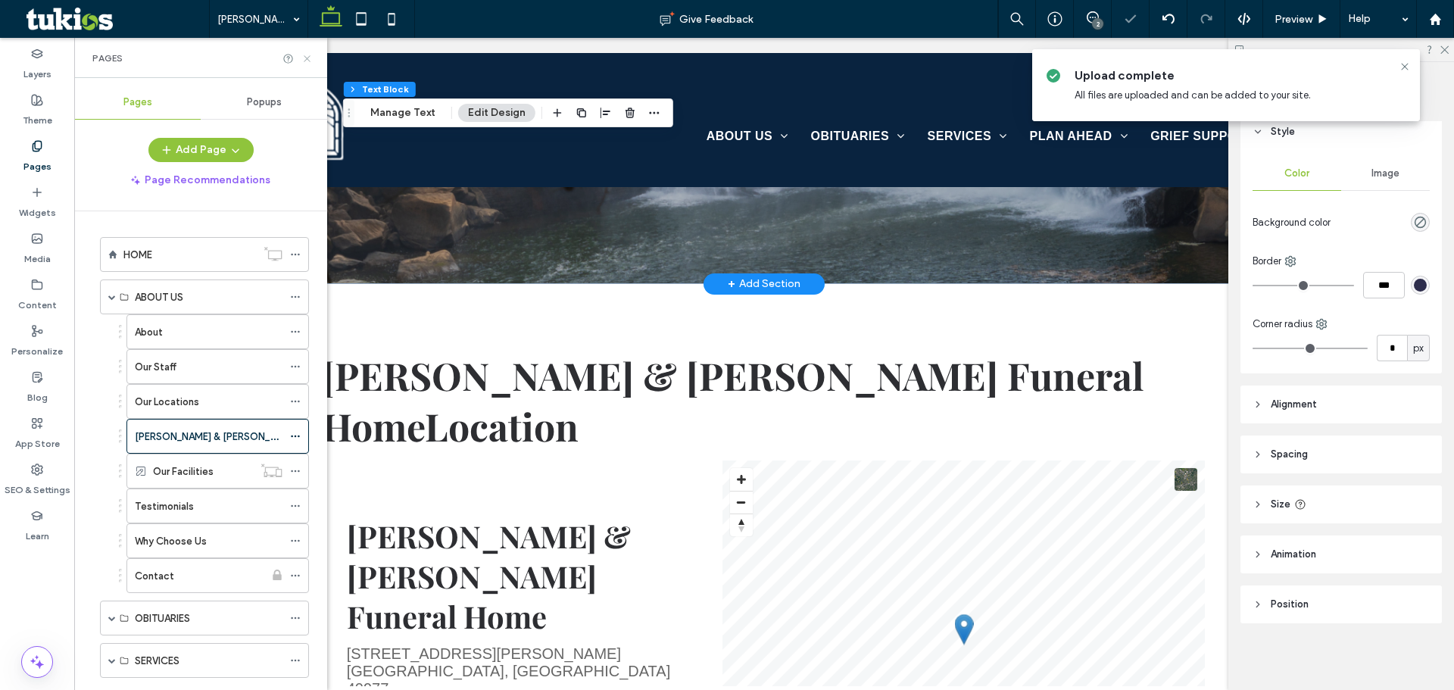
click at [304, 58] on icon at bounding box center [306, 58] width 11 height 11
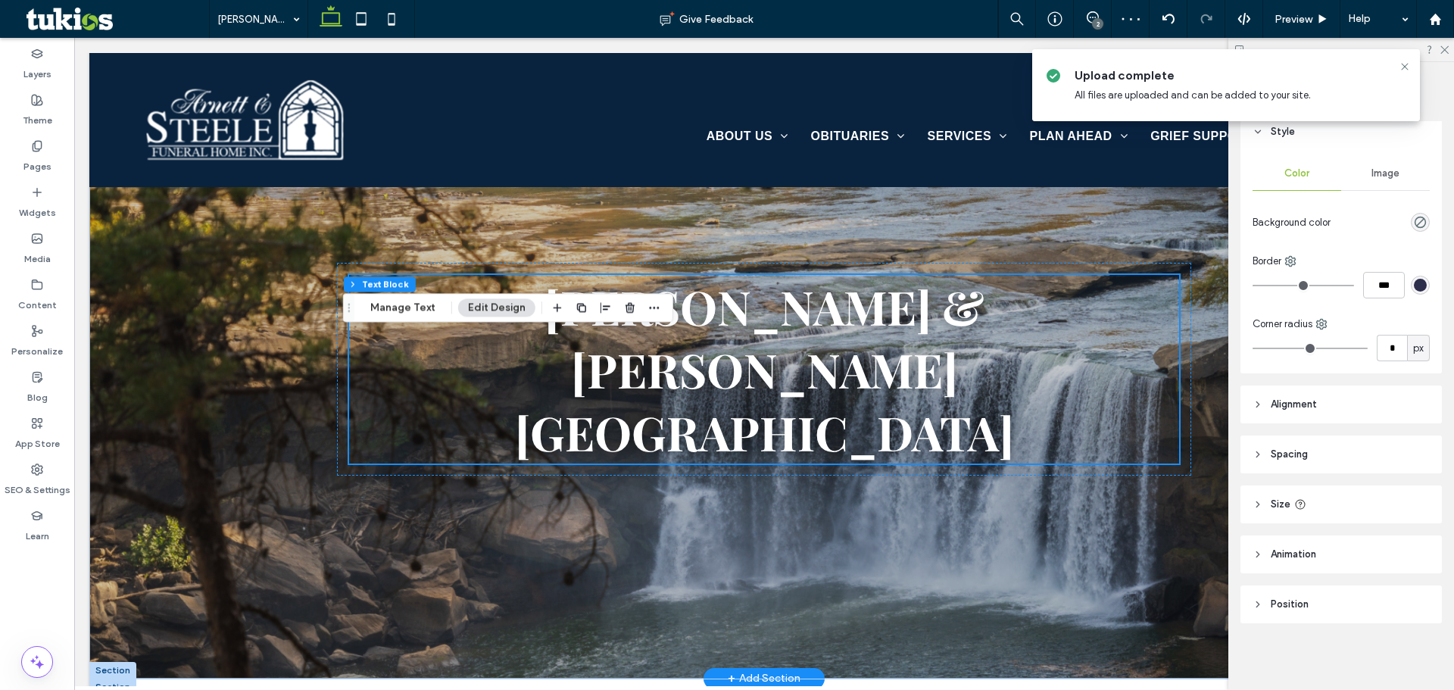
scroll to position [303, 0]
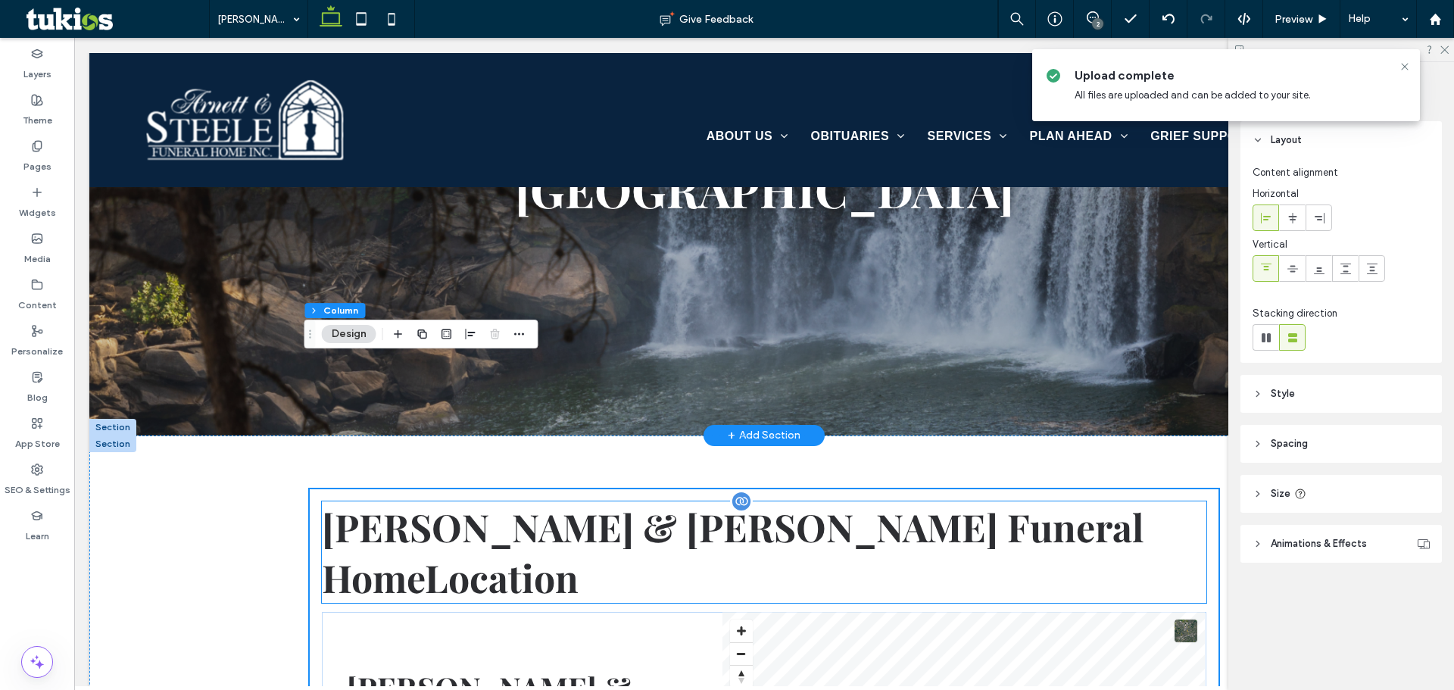
click at [772, 501] on span "[PERSON_NAME] & [PERSON_NAME] Funeral Home" at bounding box center [733, 551] width 822 height 101
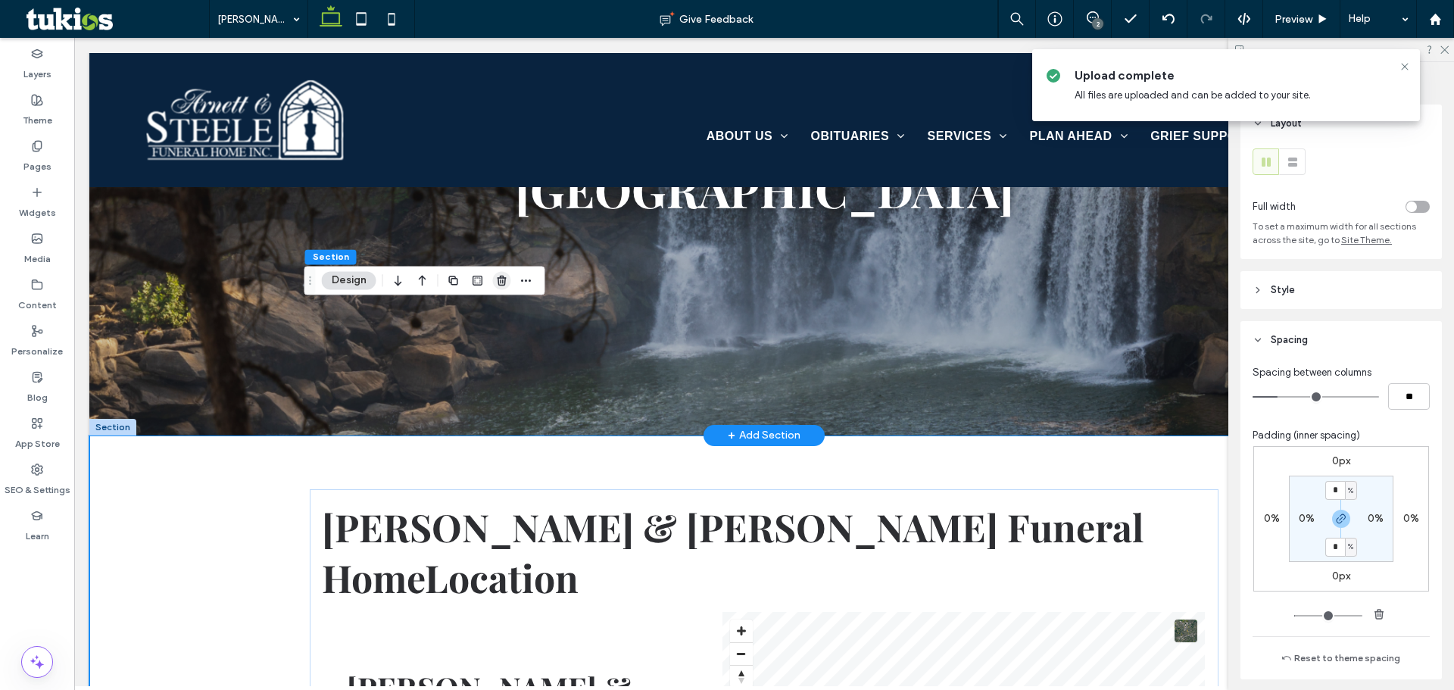
click at [506, 278] on use "button" at bounding box center [501, 281] width 9 height 10
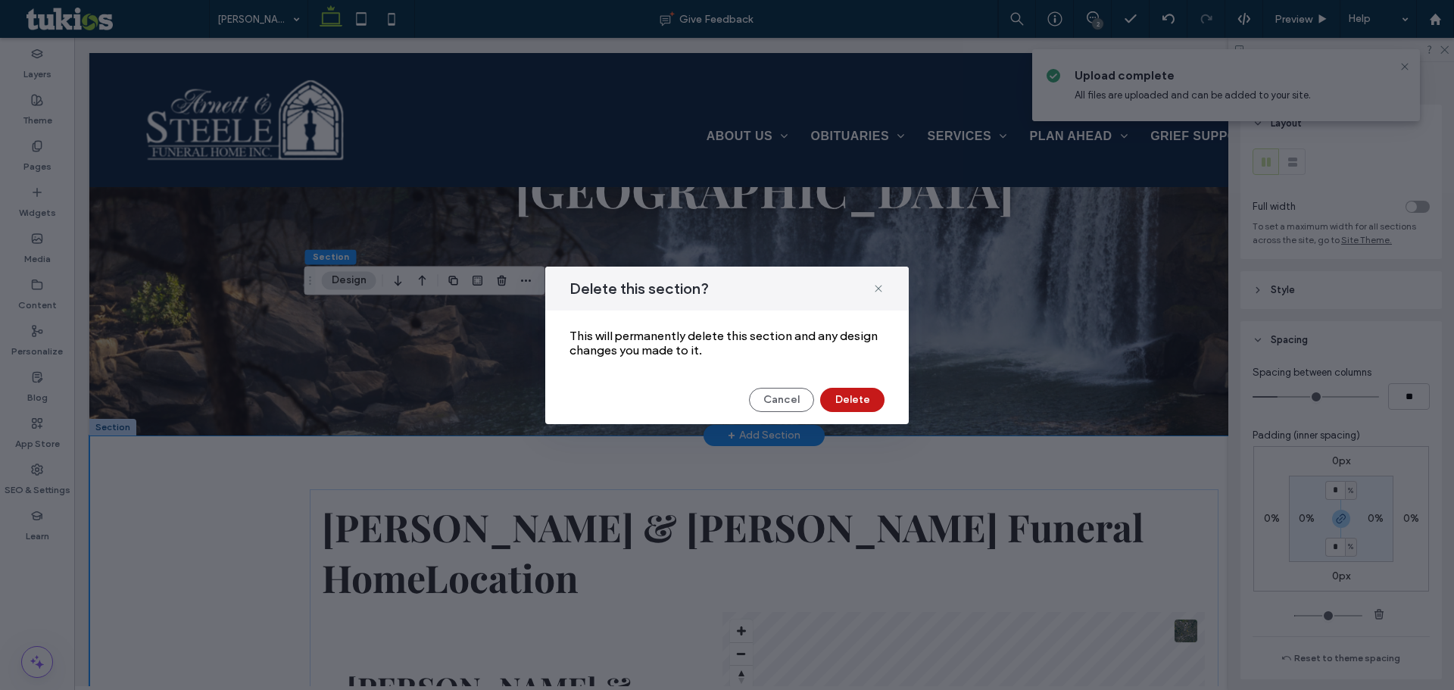
drag, startPoint x: 842, startPoint y: 391, endPoint x: 750, endPoint y: 386, distance: 91.8
click at [842, 391] on button "Delete" at bounding box center [852, 400] width 64 height 24
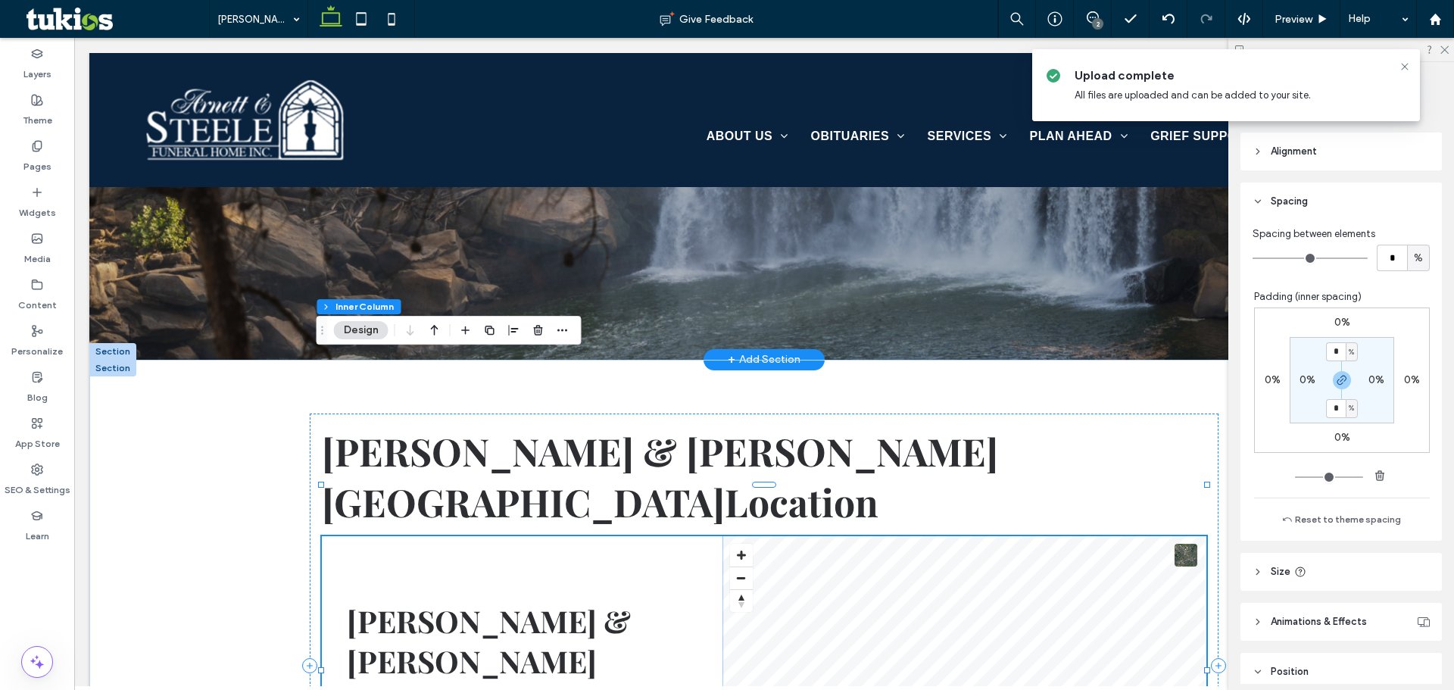
scroll to position [688, 0]
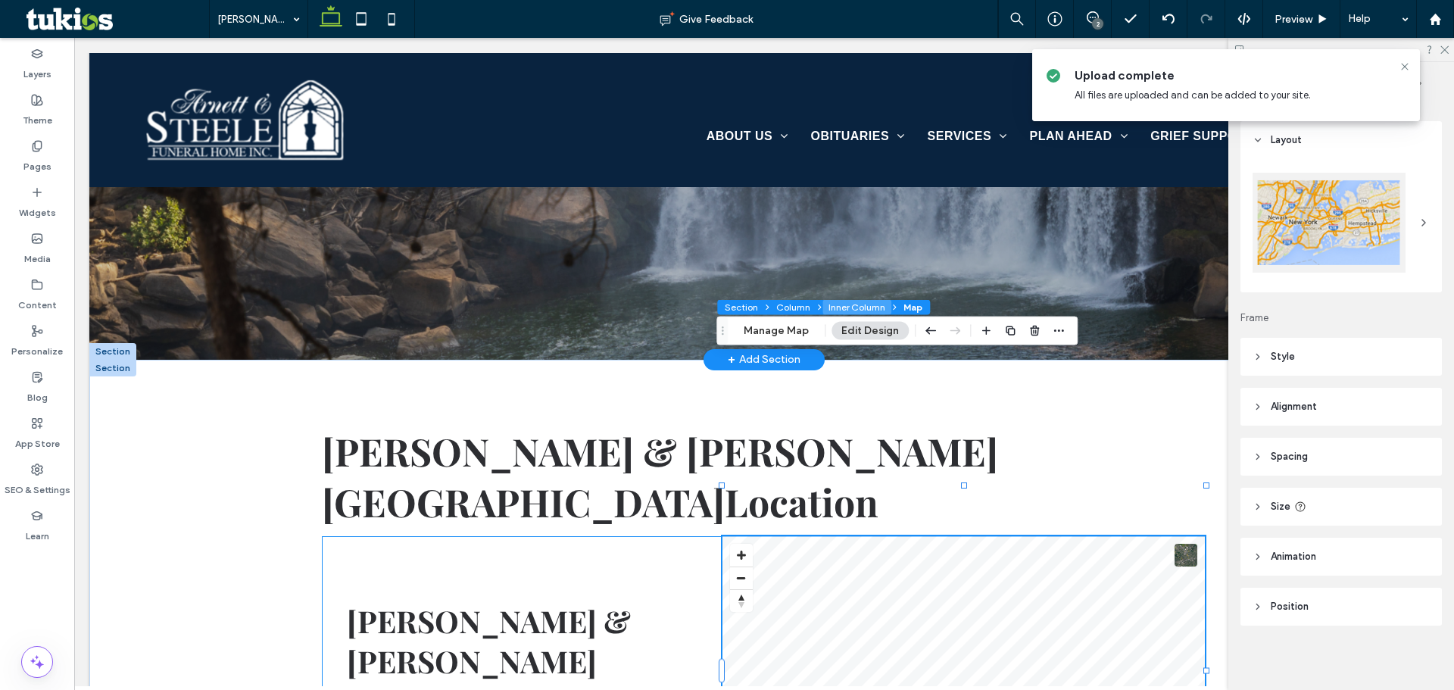
click at [837, 310] on button "Inner Column" at bounding box center [856, 307] width 69 height 15
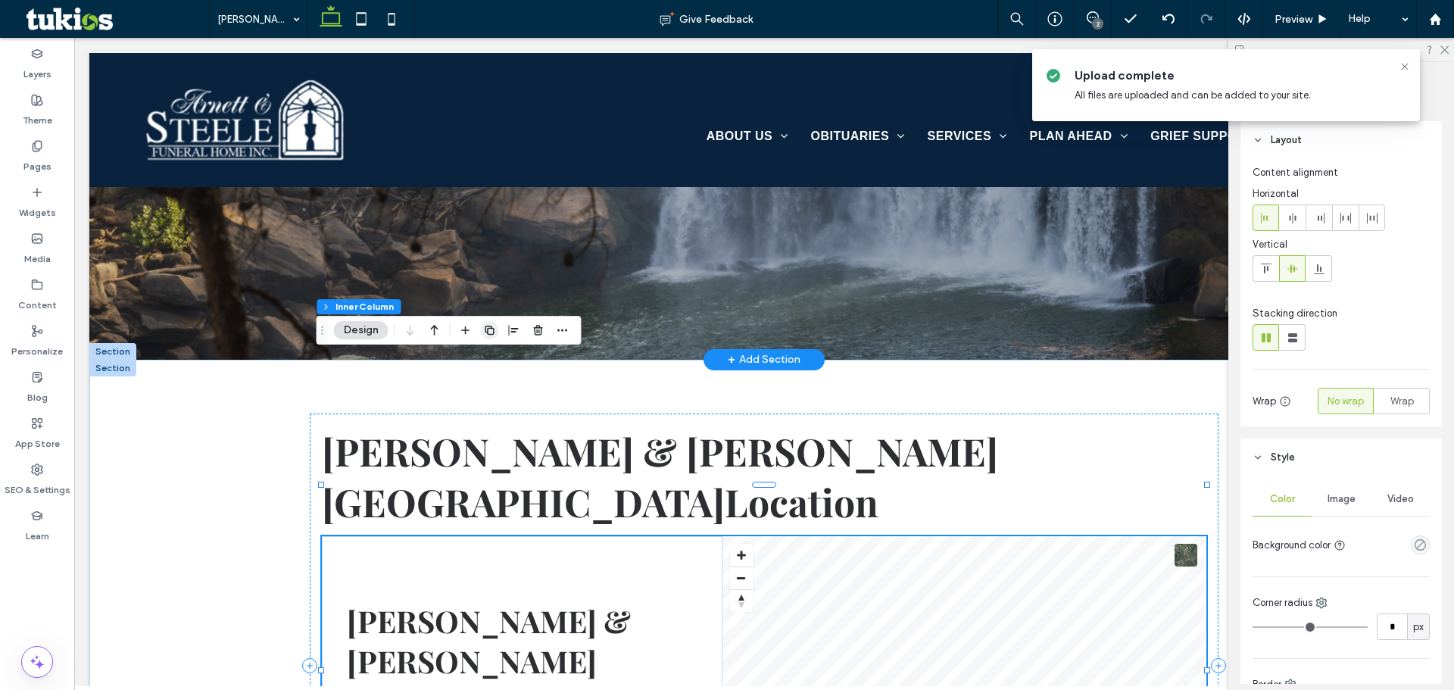
click at [489, 334] on use "button" at bounding box center [489, 330] width 9 height 9
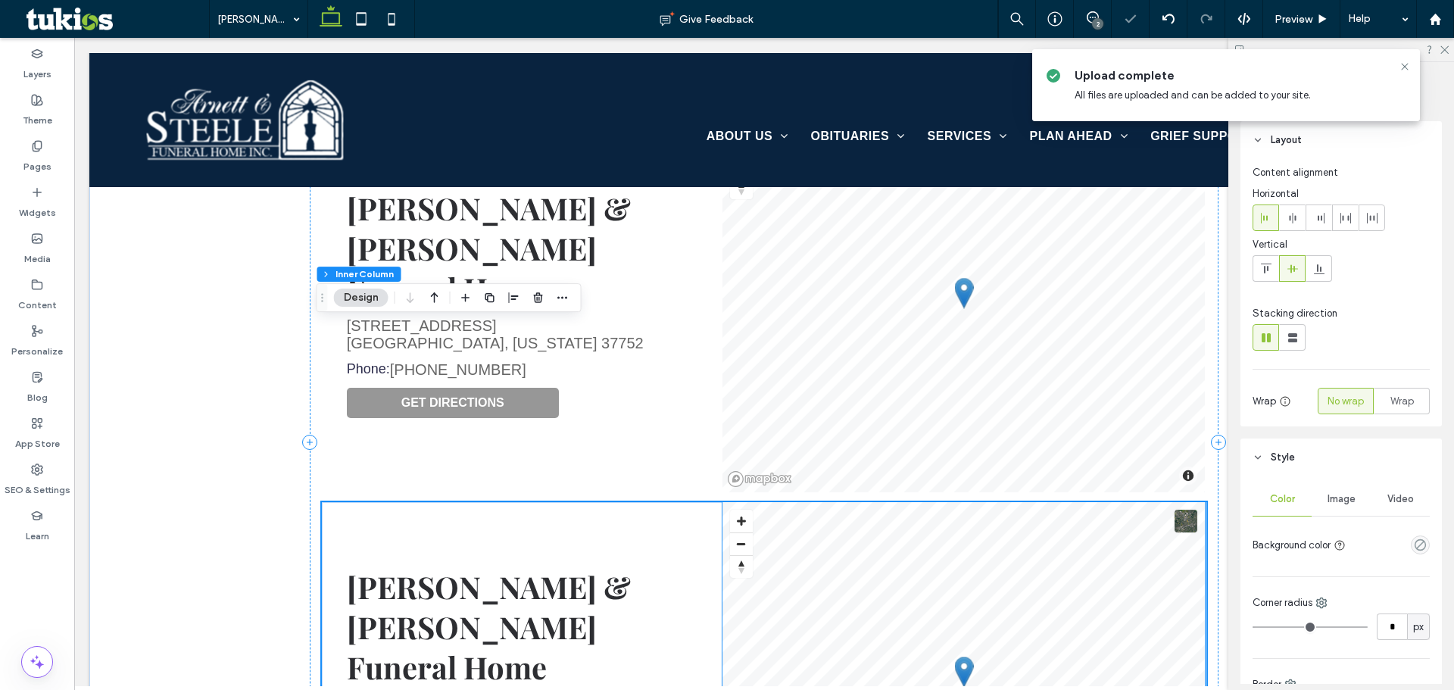
scroll to position [790, 0]
click at [683, 504] on div "Arnett & Steele Funeral Home 6340 Cumberland Gap Parkway Harrogate, Tennessee 3…" at bounding box center [522, 688] width 401 height 369
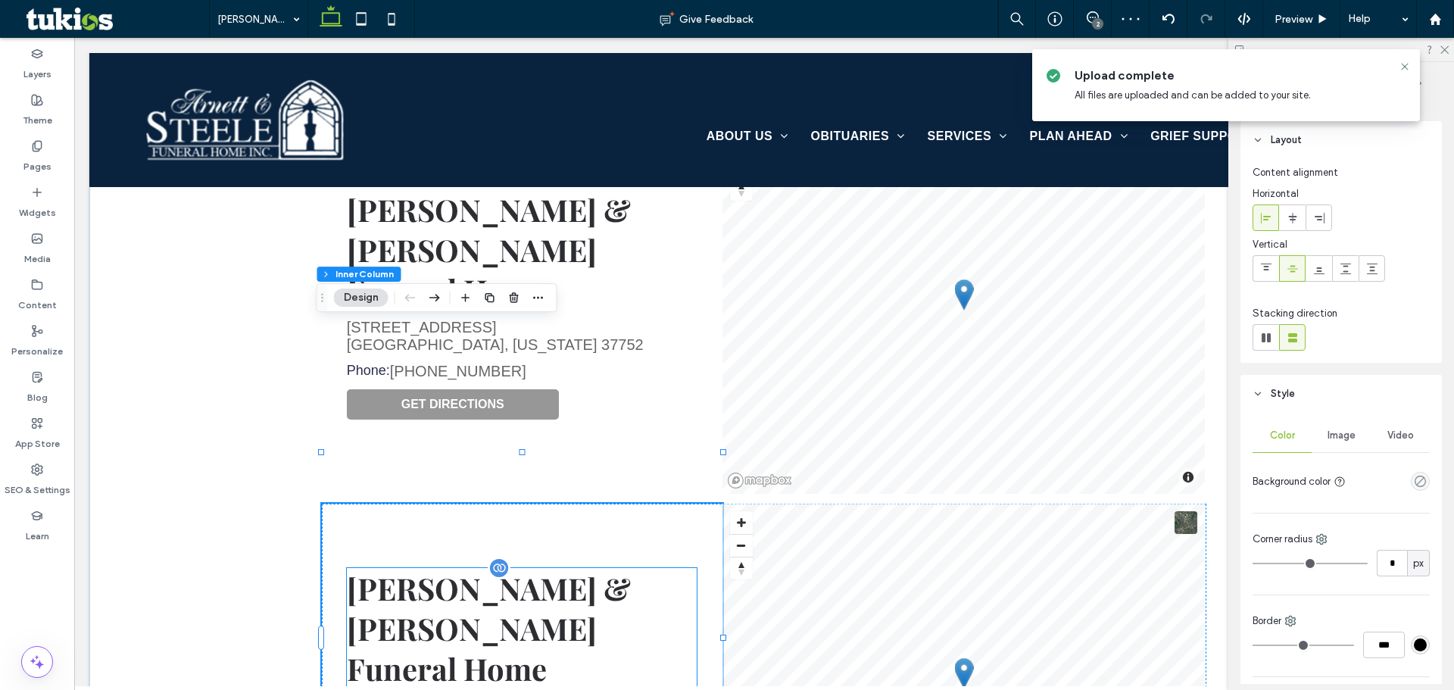
click at [519, 568] on span "[PERSON_NAME] & [PERSON_NAME] Funeral Home" at bounding box center [489, 628] width 284 height 120
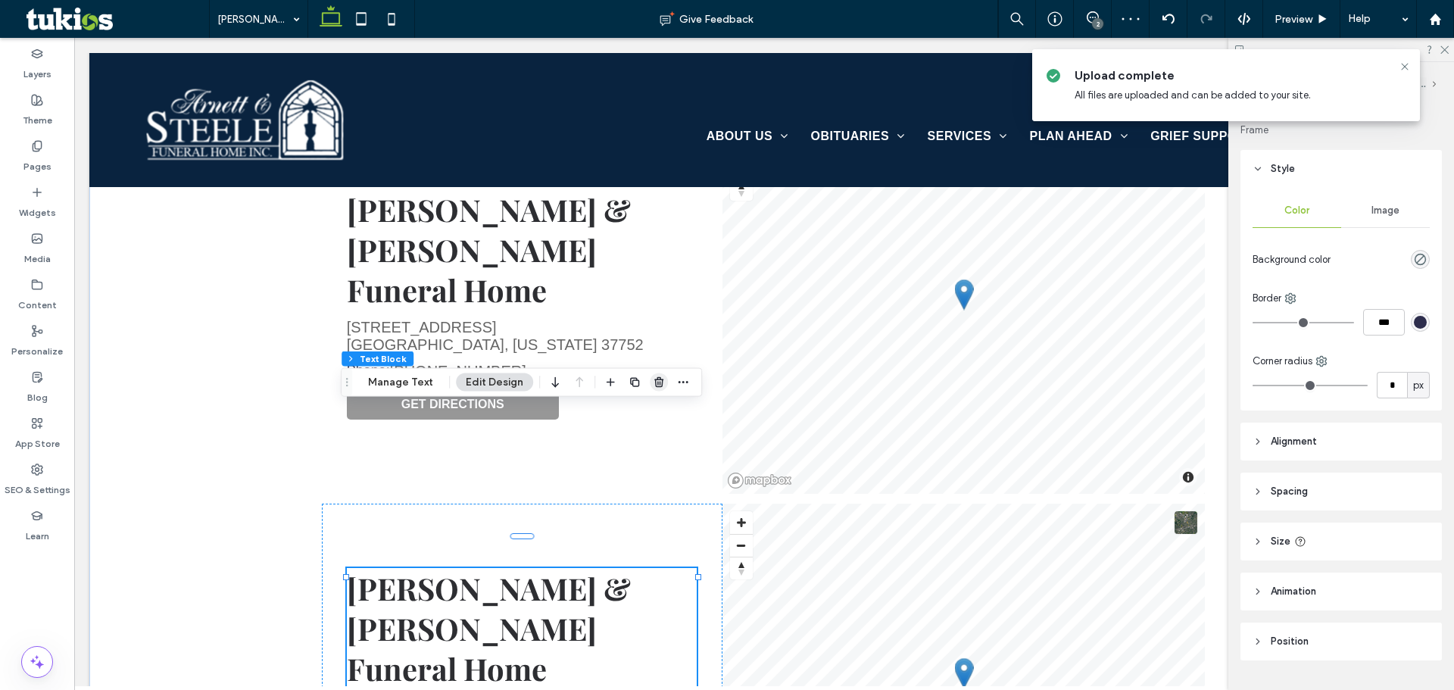
click at [660, 376] on icon "button" at bounding box center [659, 382] width 12 height 12
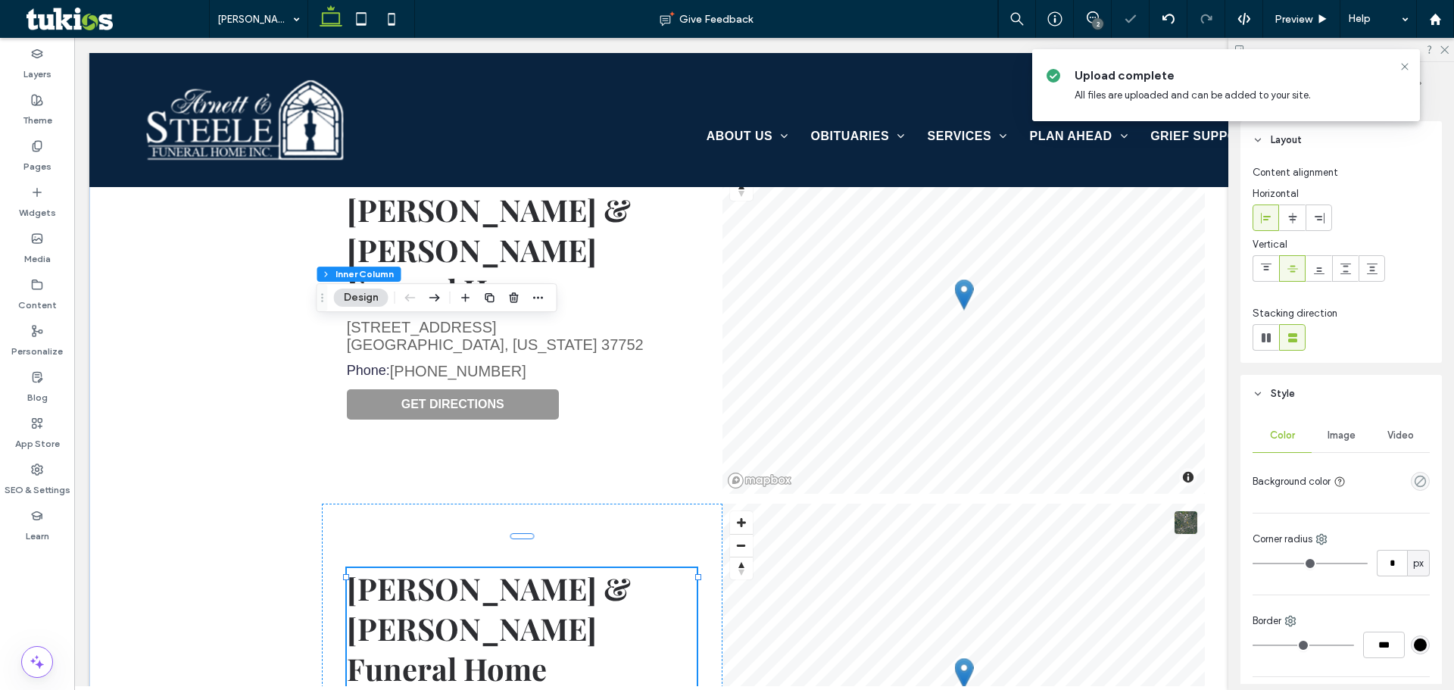
type input "*"
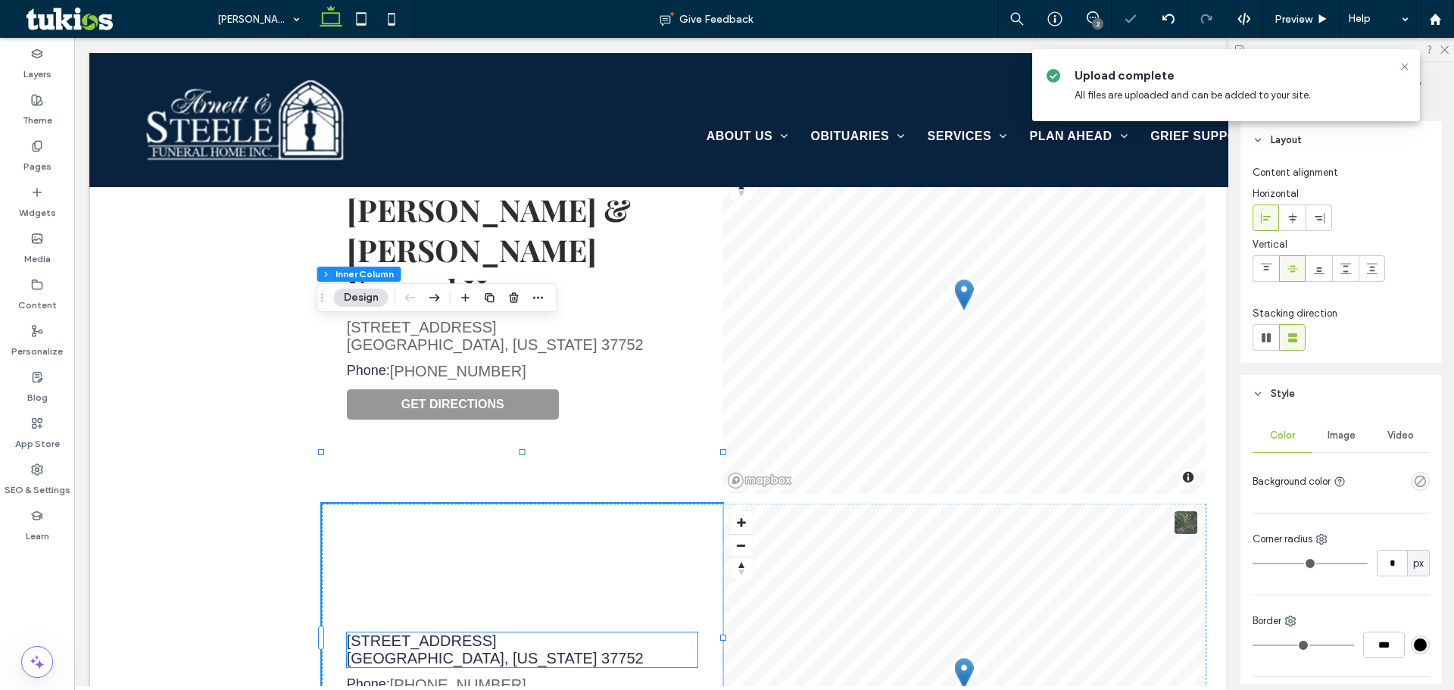
click at [443, 632] on link "6340 Cumberland Gap Parkway Harrogate, Tennessee 37752" at bounding box center [495, 649] width 297 height 34
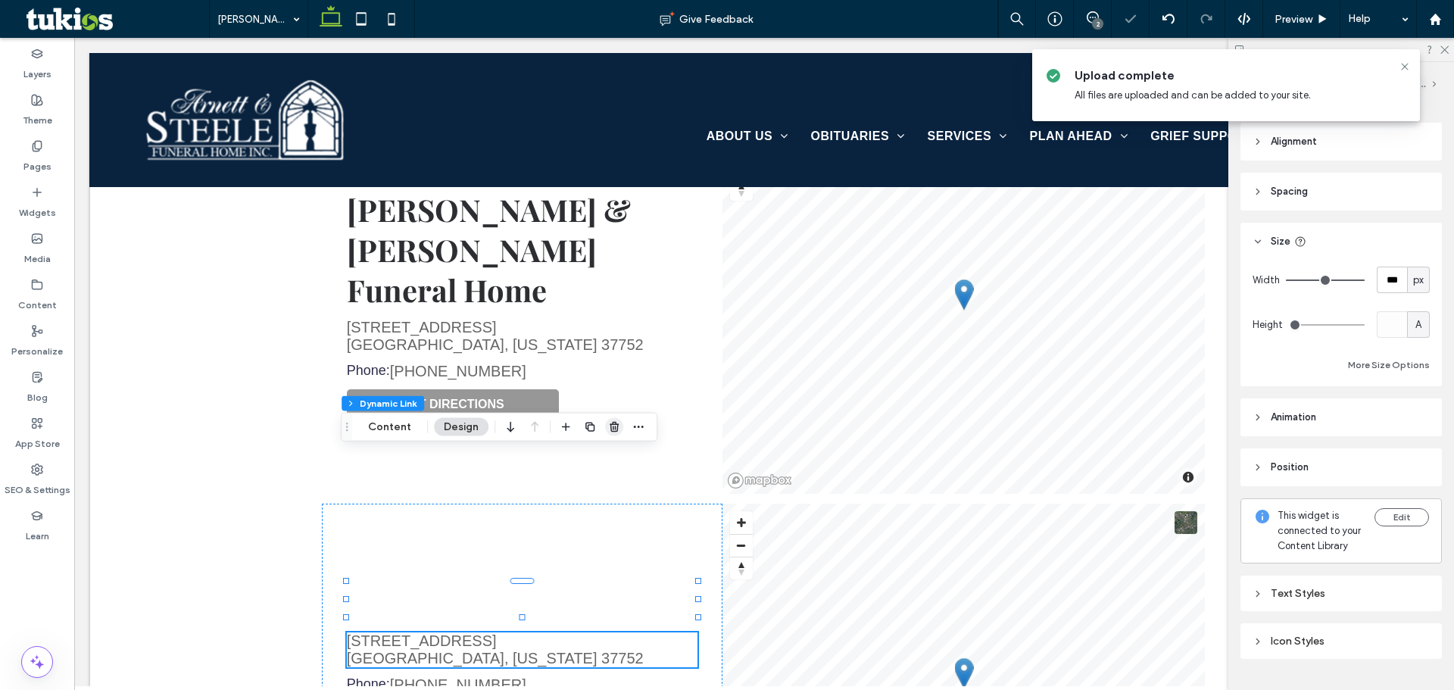
click at [605, 429] on span "button" at bounding box center [614, 427] width 18 height 18
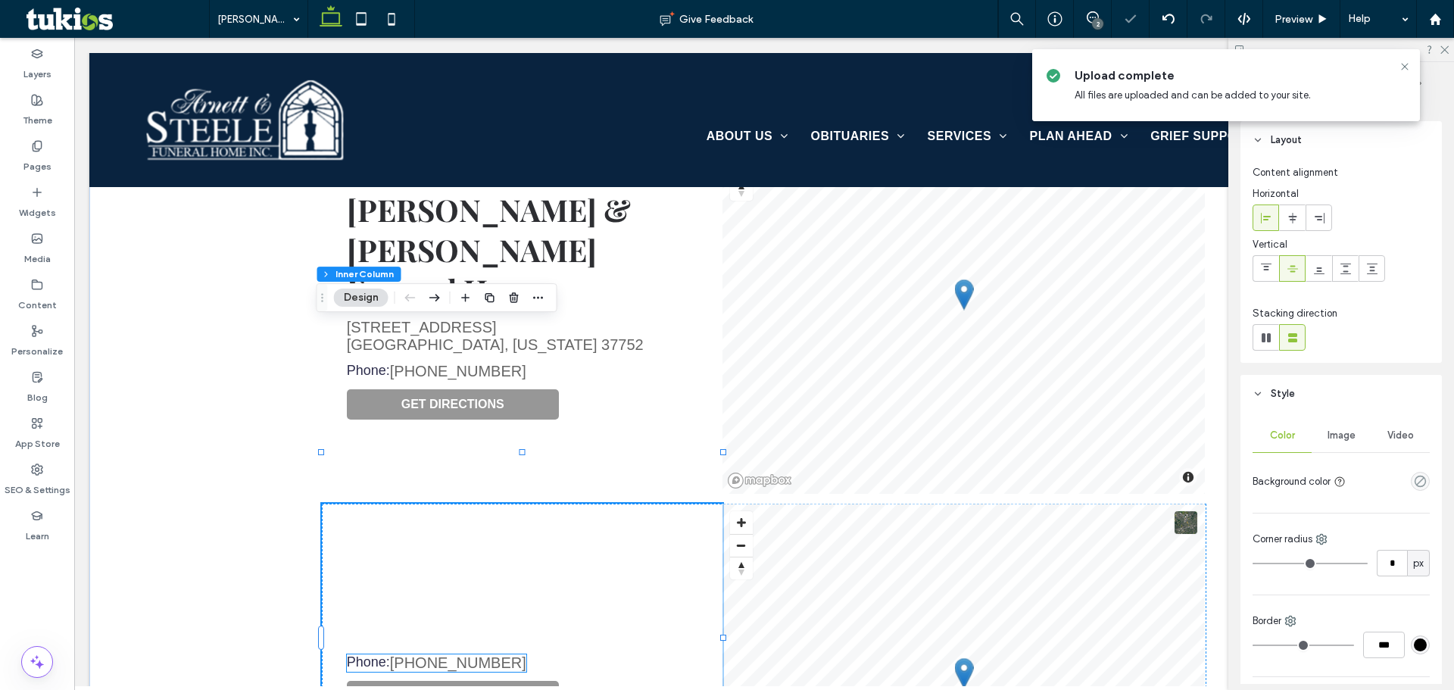
click at [454, 504] on div "Phone: (423) 869-3651 GET DIRECTIONS" at bounding box center [522, 688] width 401 height 369
click at [463, 654] on link "[PHONE_NUMBER]" at bounding box center [458, 662] width 136 height 17
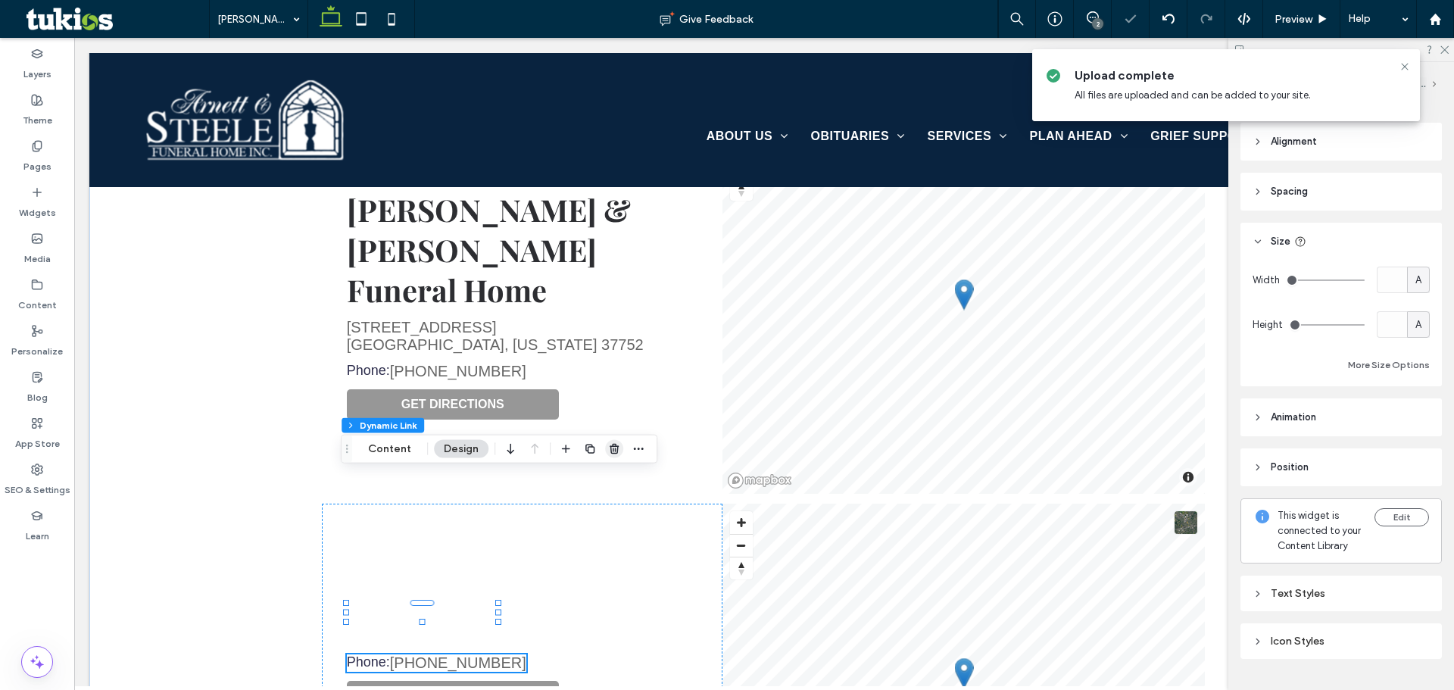
click at [610, 448] on use "button" at bounding box center [614, 449] width 9 height 10
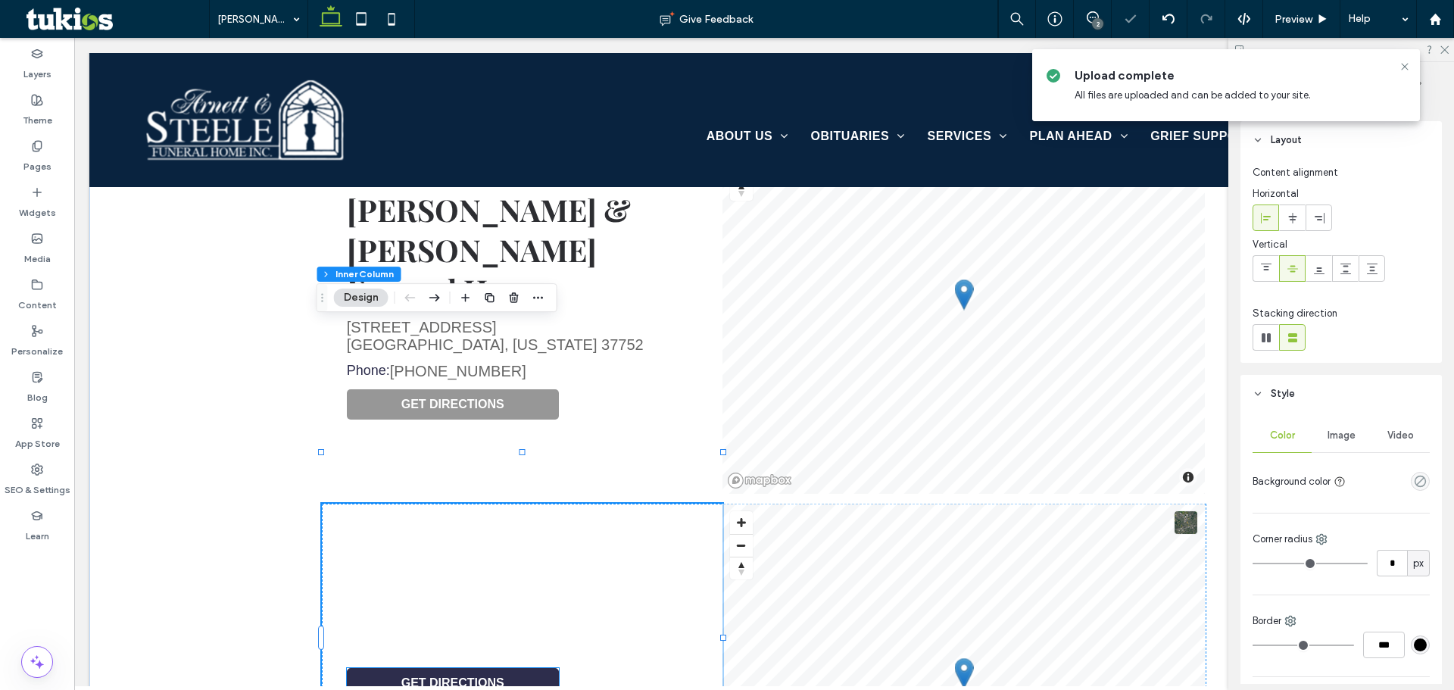
type input "*"
click at [463, 668] on link "GET DIRECTIONS" at bounding box center [453, 683] width 212 height 30
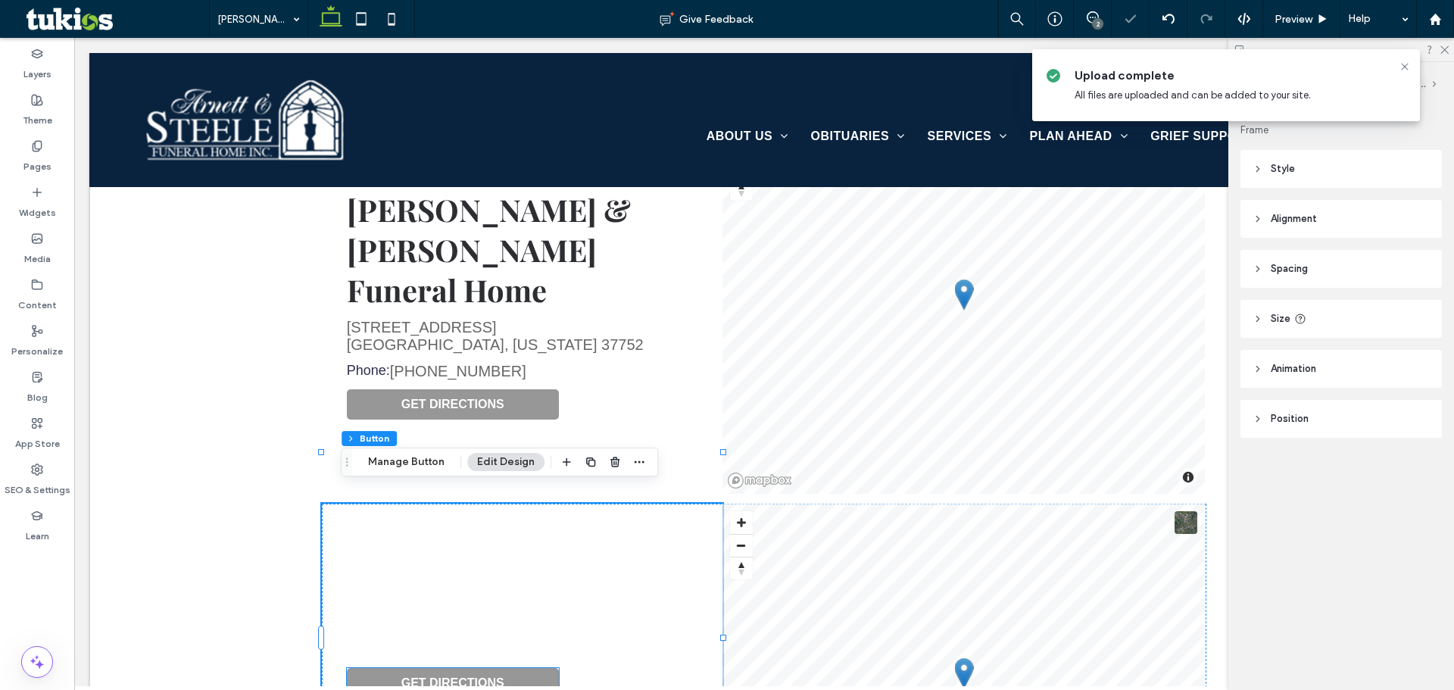
type input "**"
click at [606, 462] on span "button" at bounding box center [615, 462] width 18 height 18
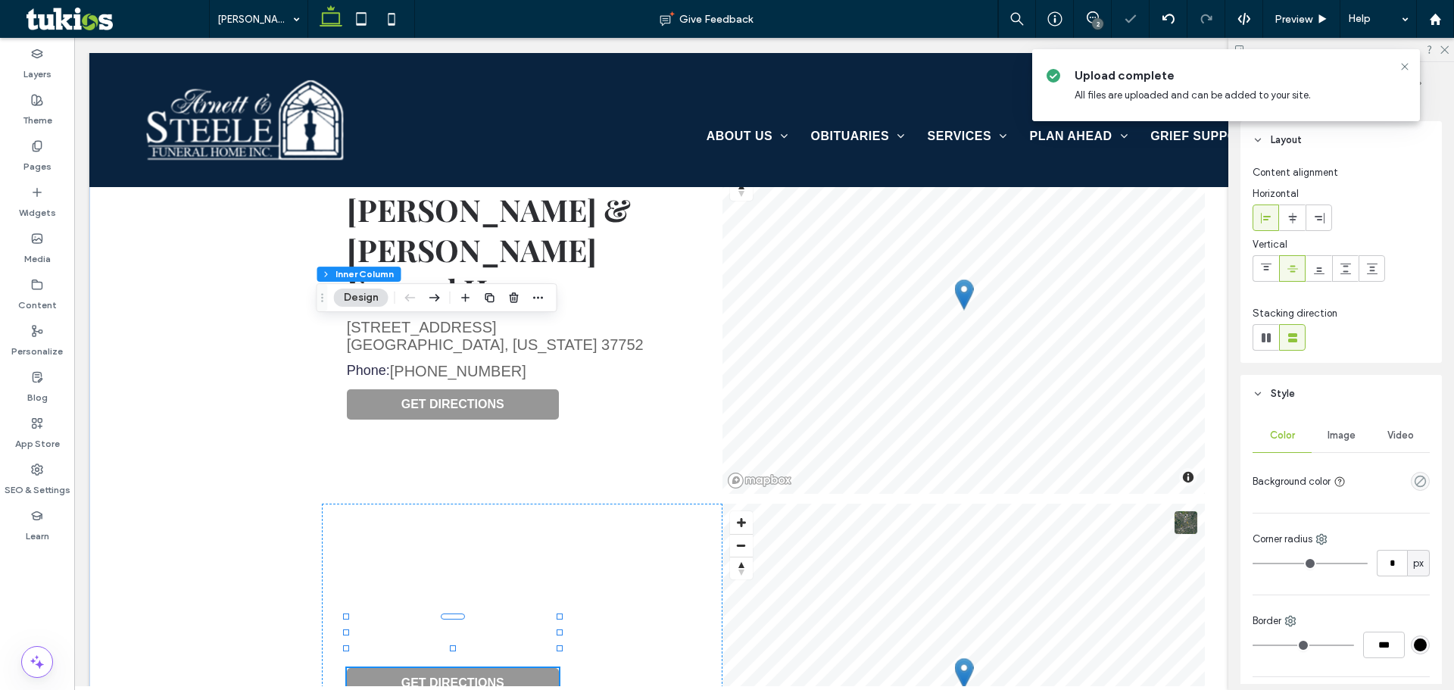
type input "*"
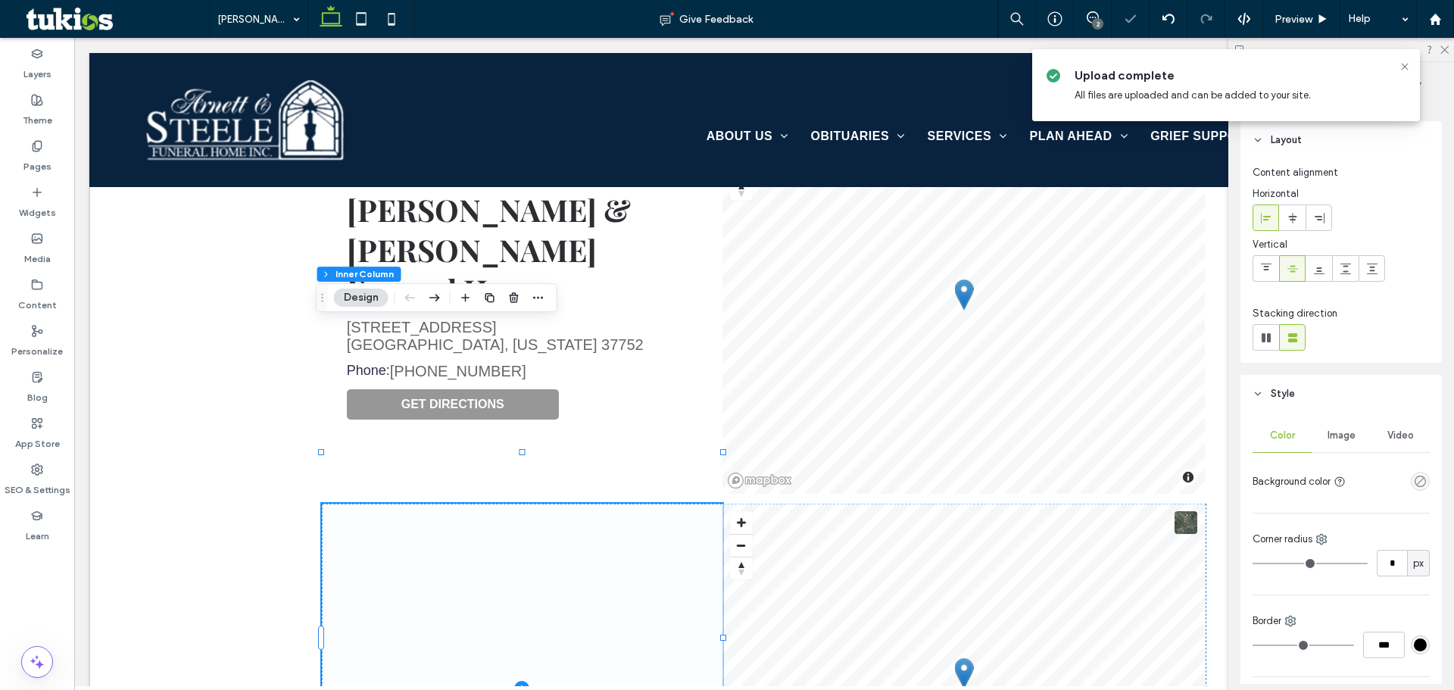
click at [510, 504] on span at bounding box center [522, 688] width 401 height 369
click at [513, 302] on use "button" at bounding box center [513, 297] width 9 height 10
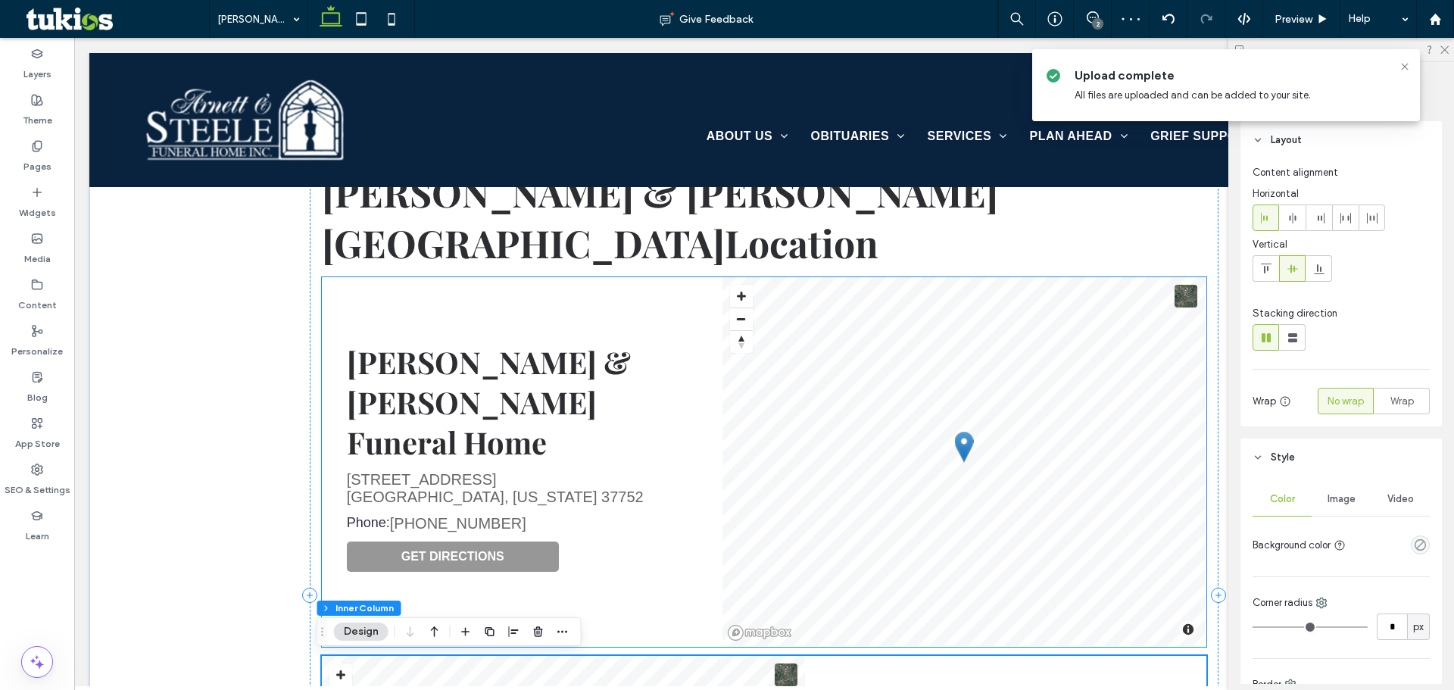
scroll to position [638, 0]
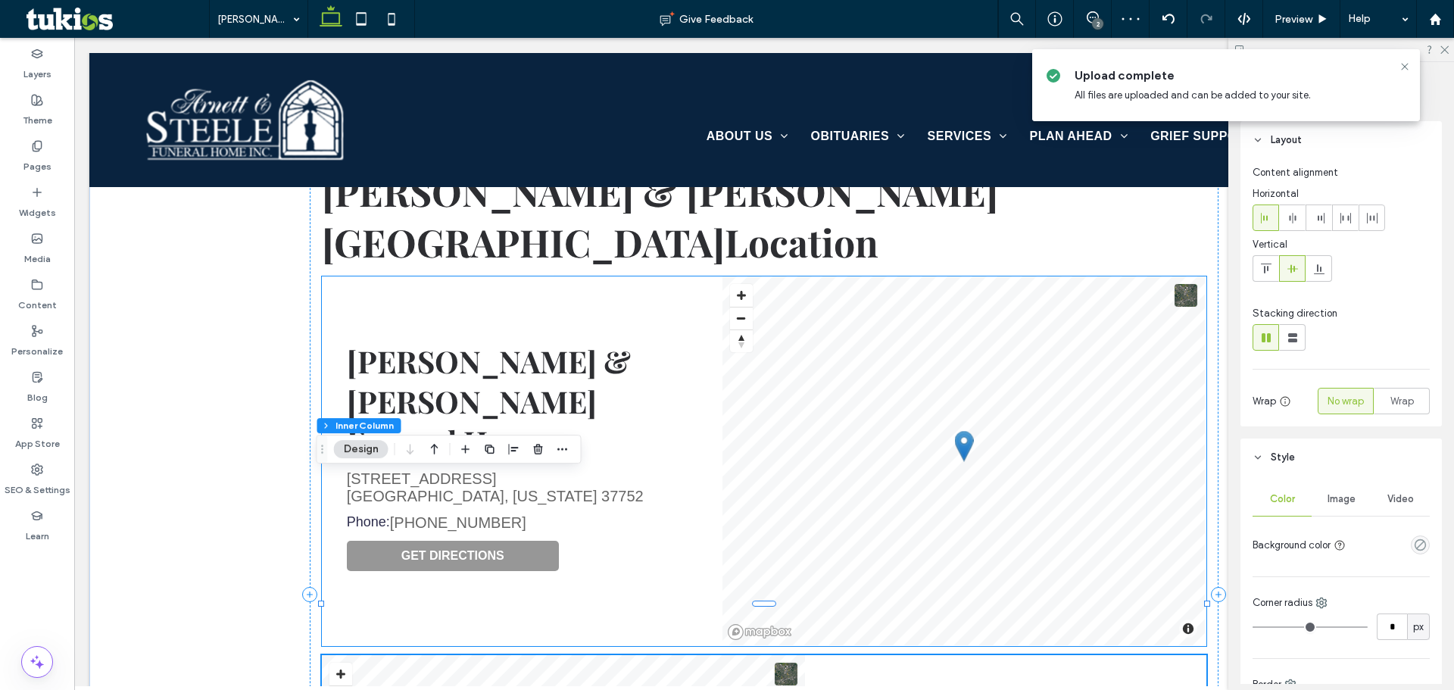
click at [604, 367] on div "Arnett & Steele Funeral Home 6340 Cumberland Gap Parkway Harrogate, Tennessee 3…" at bounding box center [522, 460] width 401 height 369
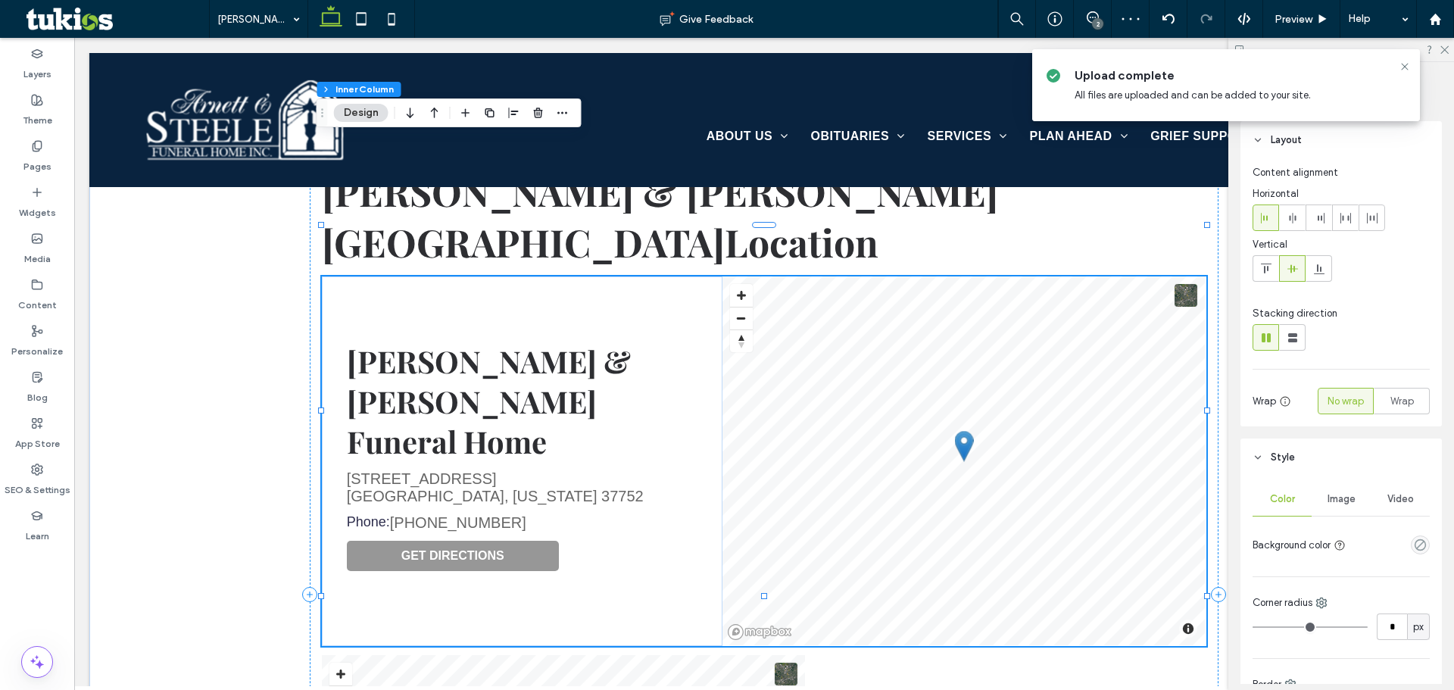
click at [614, 419] on div "Arnett & Steele Funeral Home 6340 Cumberland Gap Parkway Harrogate, Tennessee 3…" at bounding box center [522, 460] width 401 height 369
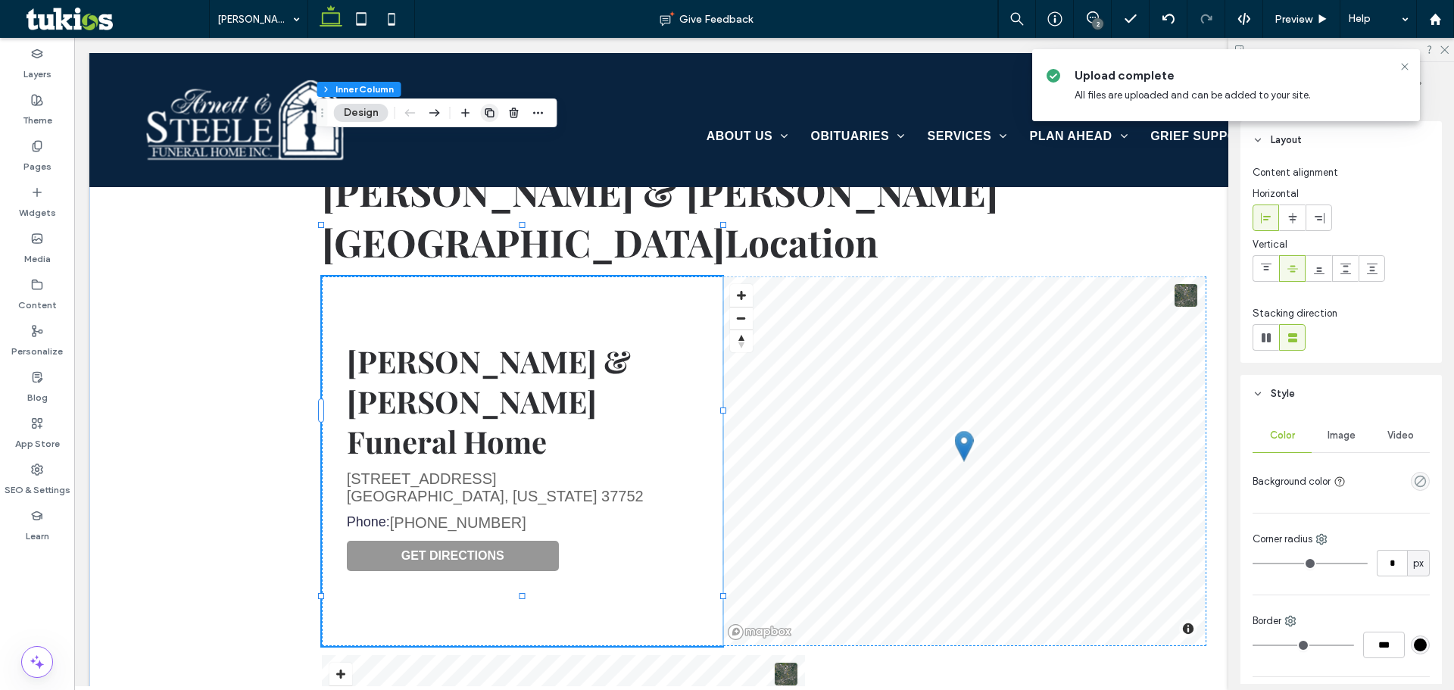
click at [491, 108] on icon "button" at bounding box center [490, 113] width 12 height 12
type input "*"
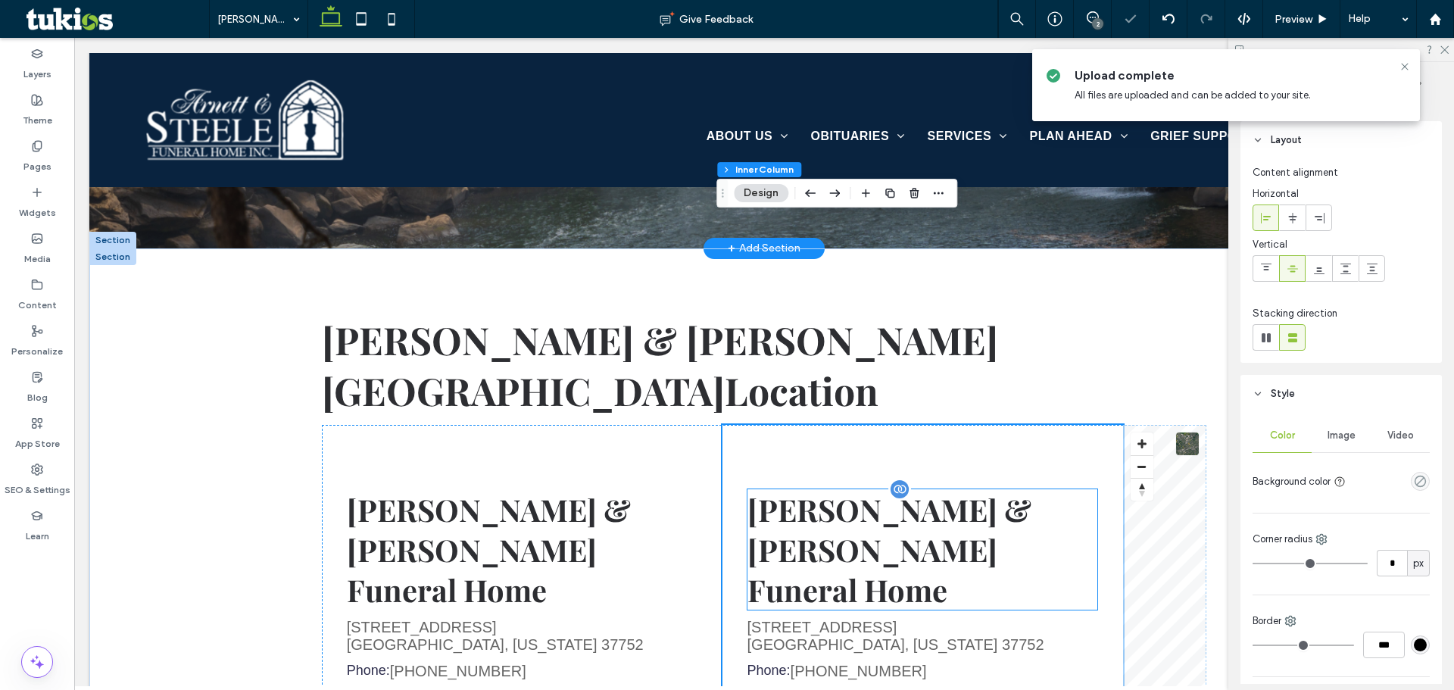
scroll to position [487, 0]
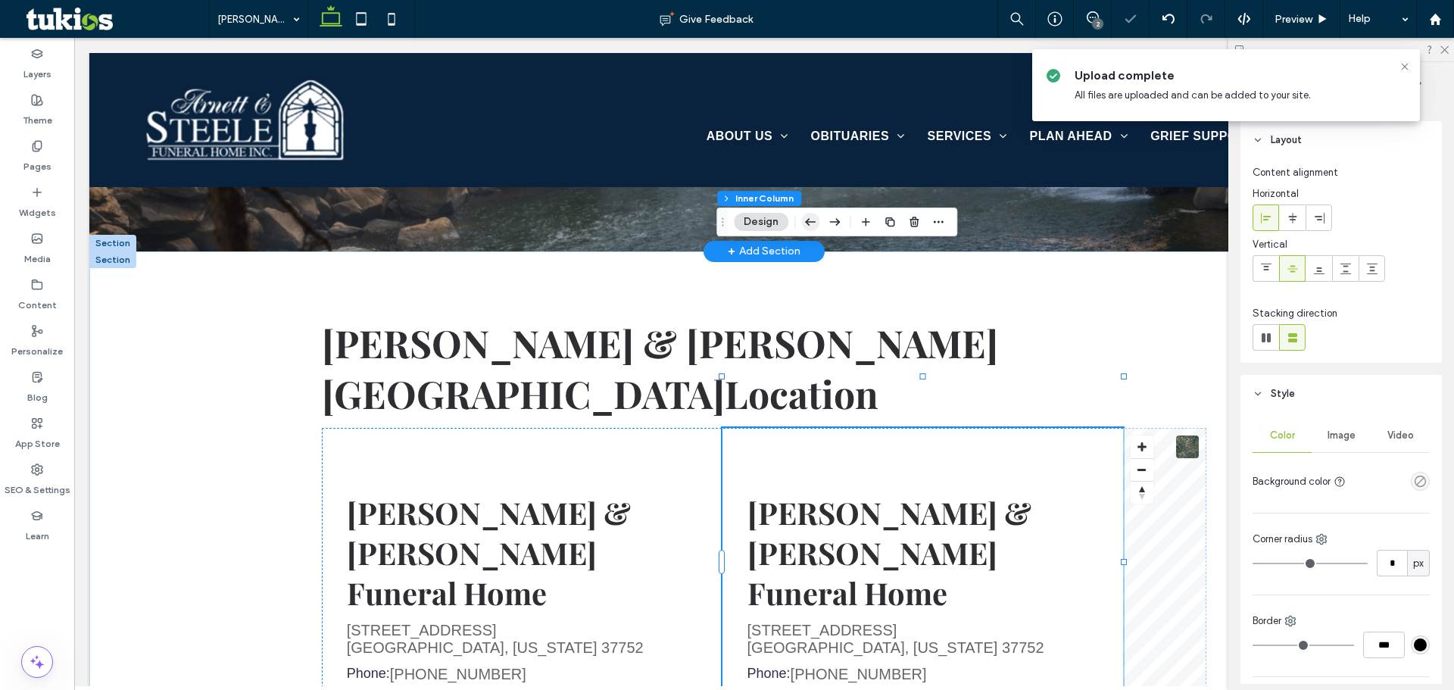
click at [801, 223] on icon "button" at bounding box center [810, 221] width 18 height 27
type input "*"
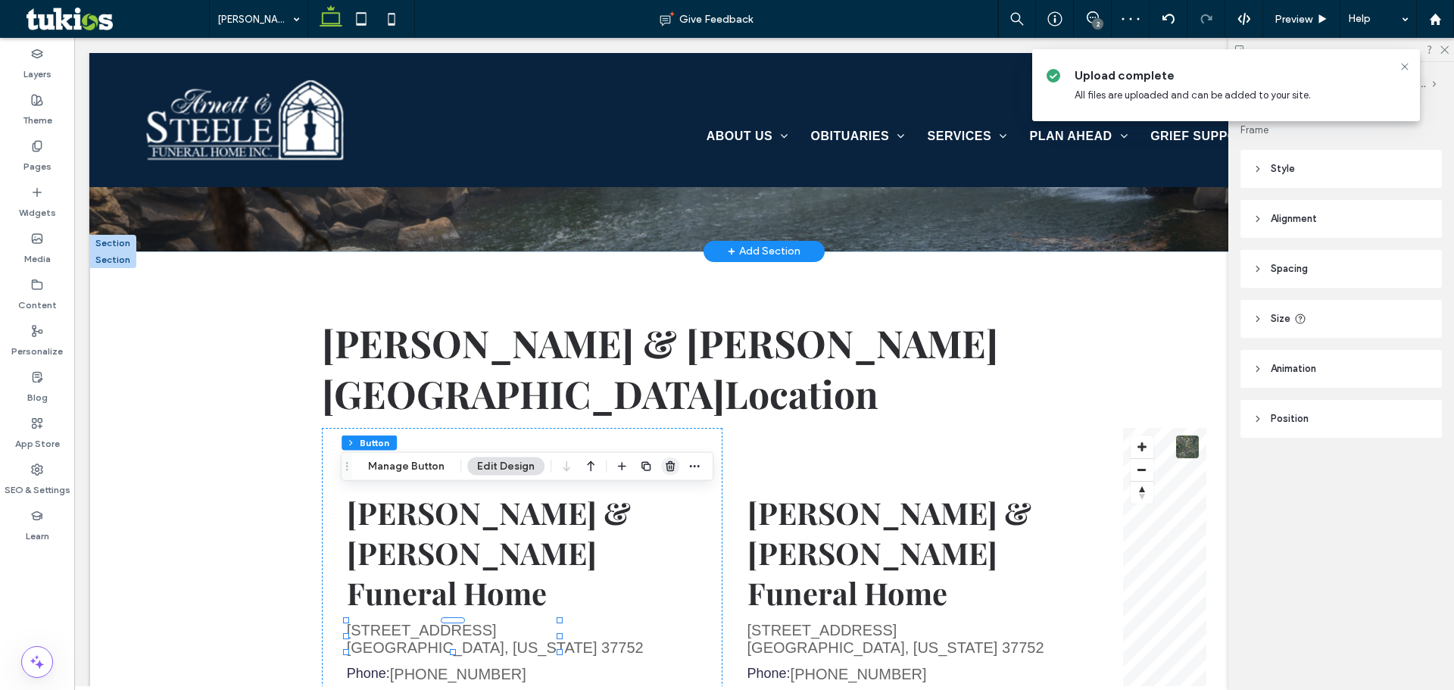
click at [664, 463] on icon "button" at bounding box center [670, 466] width 12 height 12
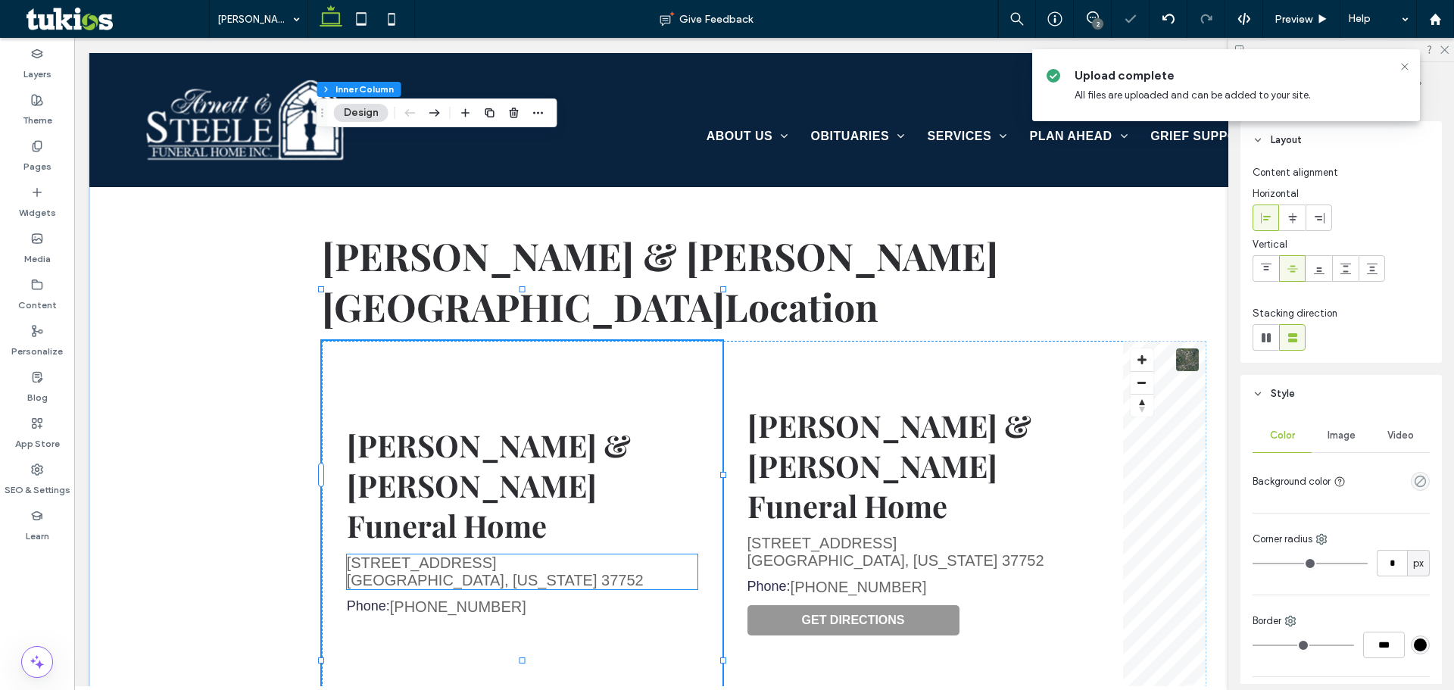
scroll to position [714, 0]
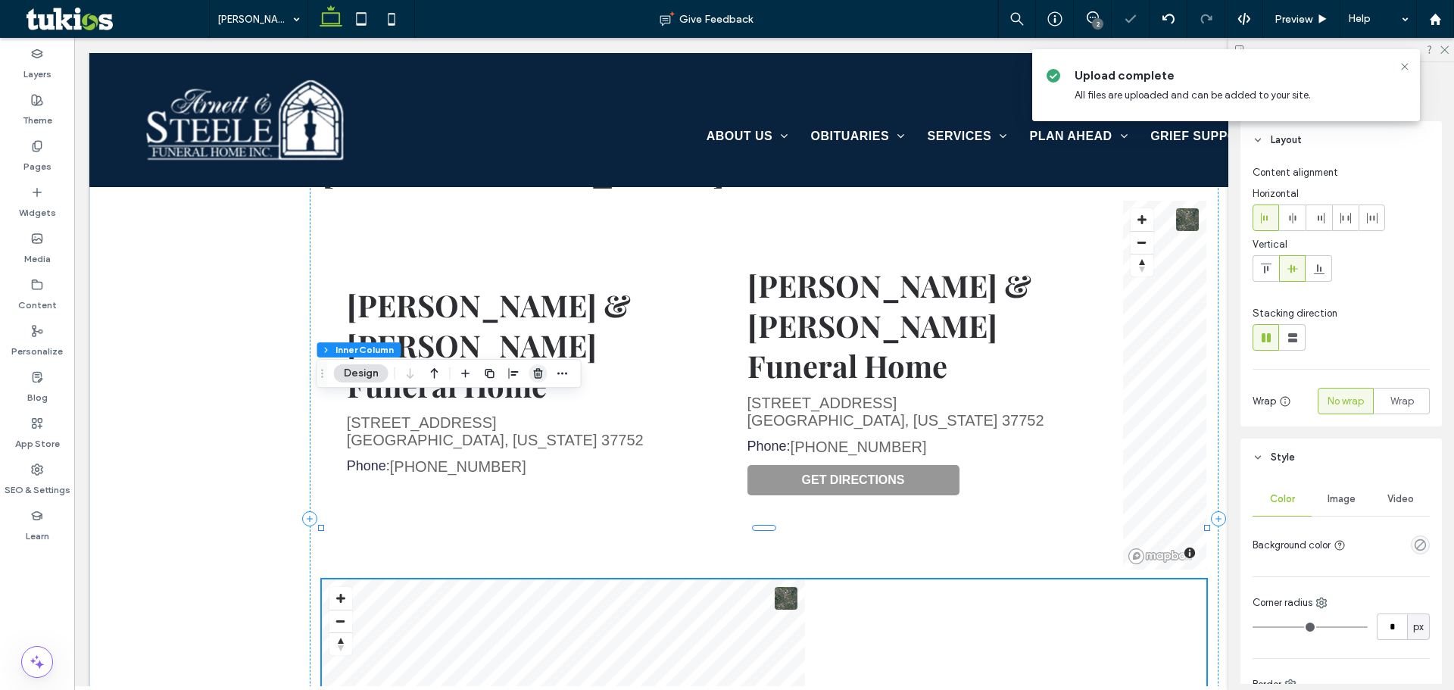
click at [536, 371] on use "button" at bounding box center [537, 373] width 9 height 10
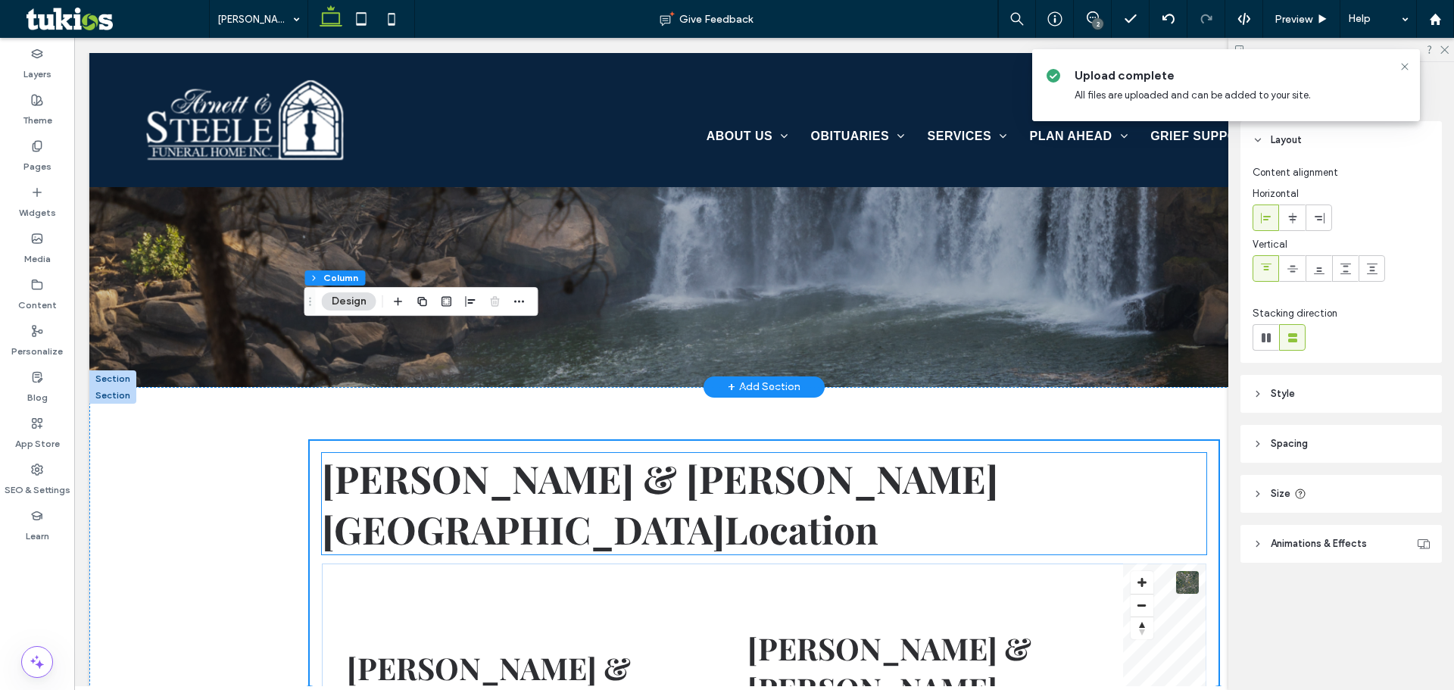
scroll to position [335, 0]
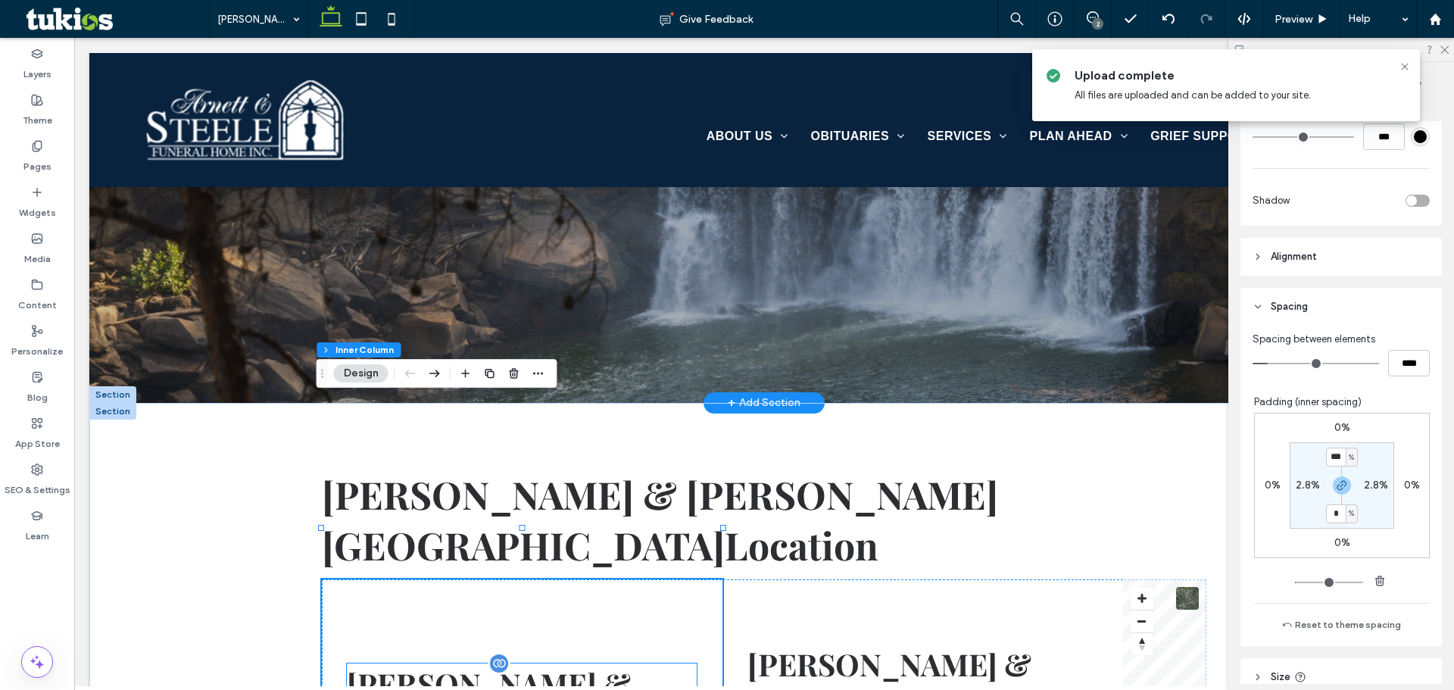
scroll to position [594, 0]
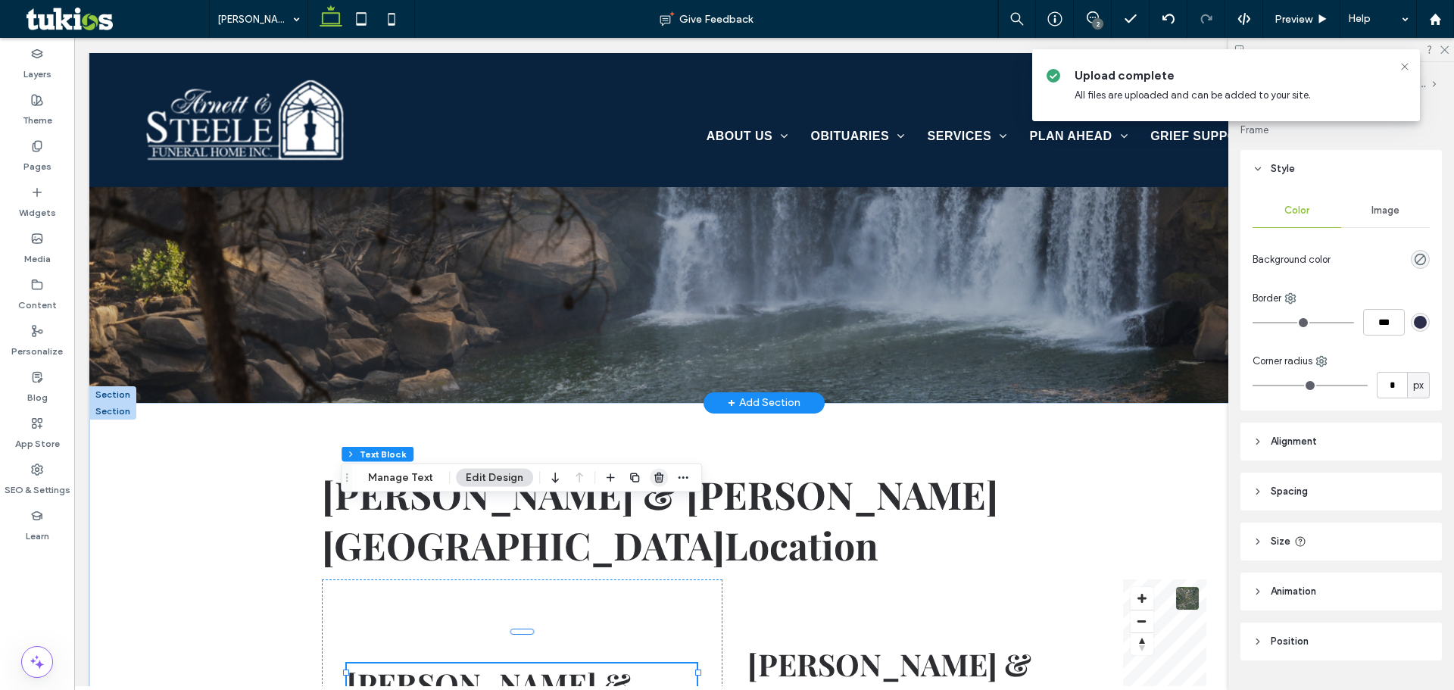
click at [654, 475] on use "button" at bounding box center [658, 477] width 9 height 10
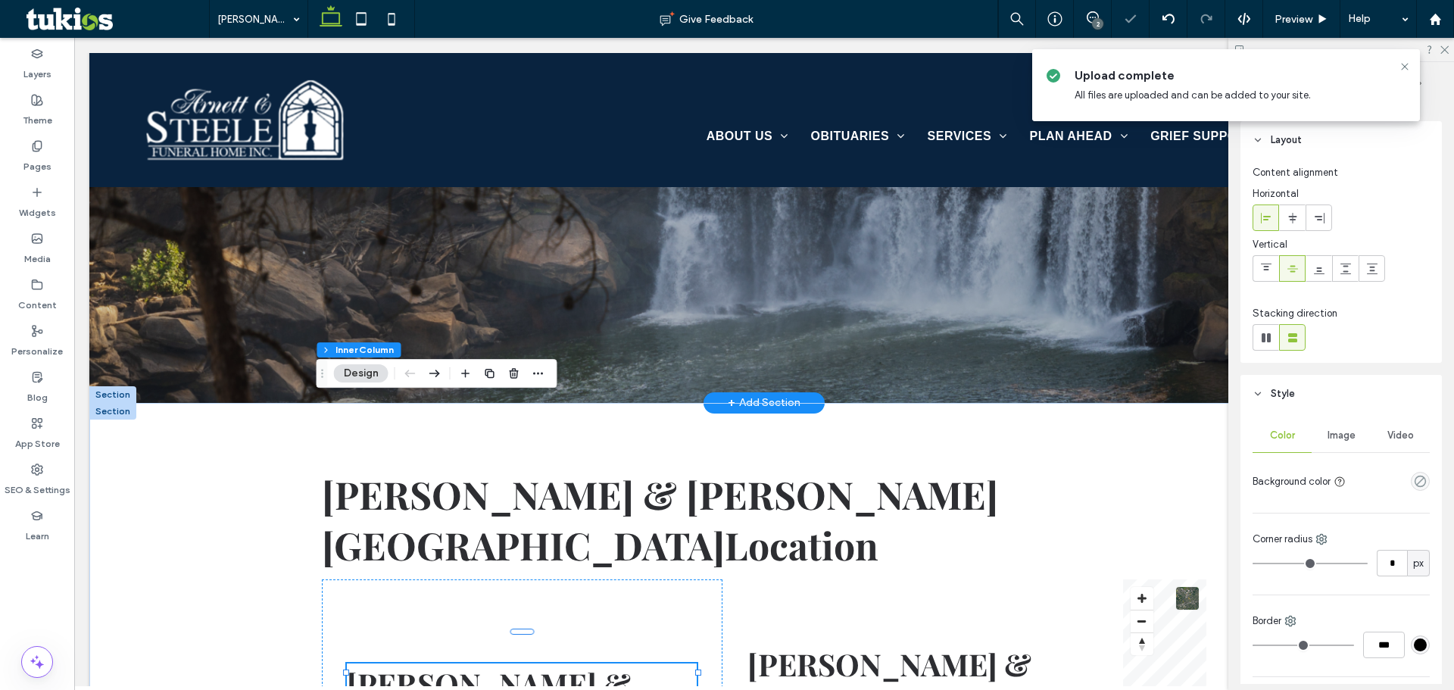
type input "*"
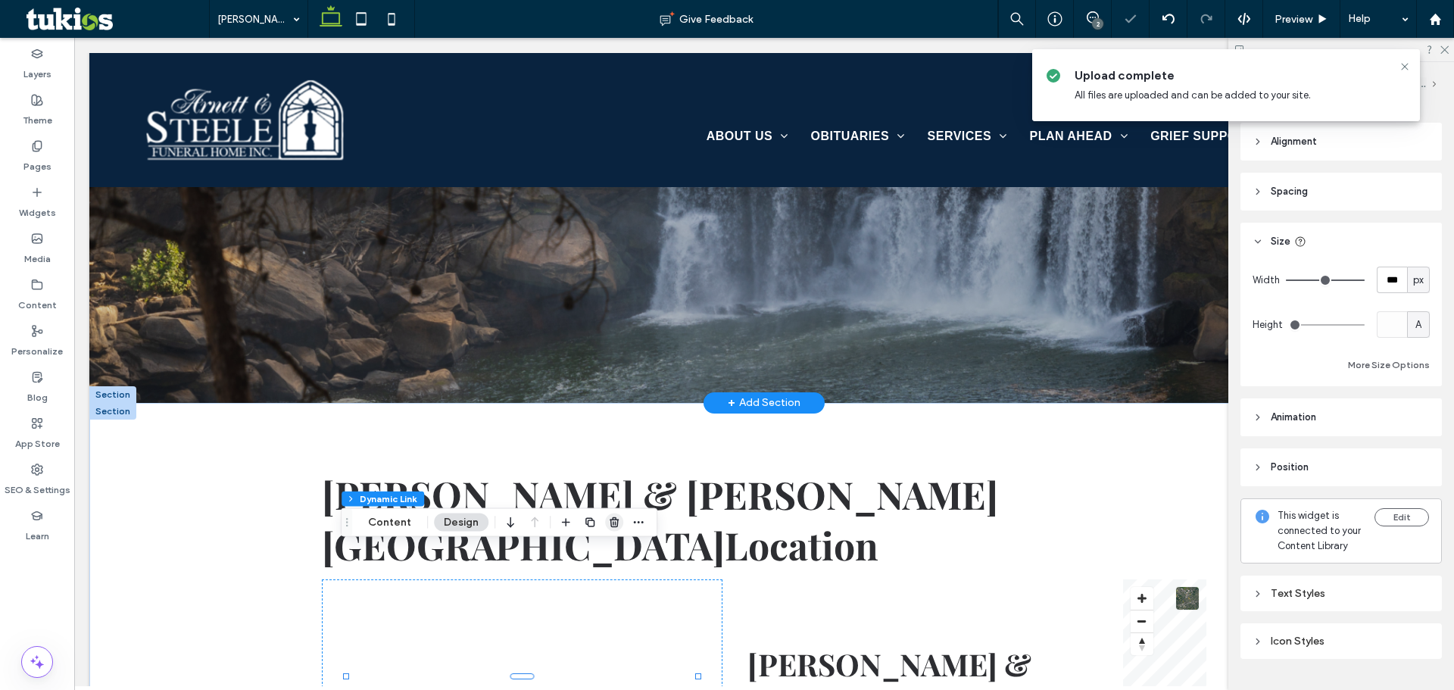
click at [613, 523] on icon "button" at bounding box center [614, 522] width 12 height 12
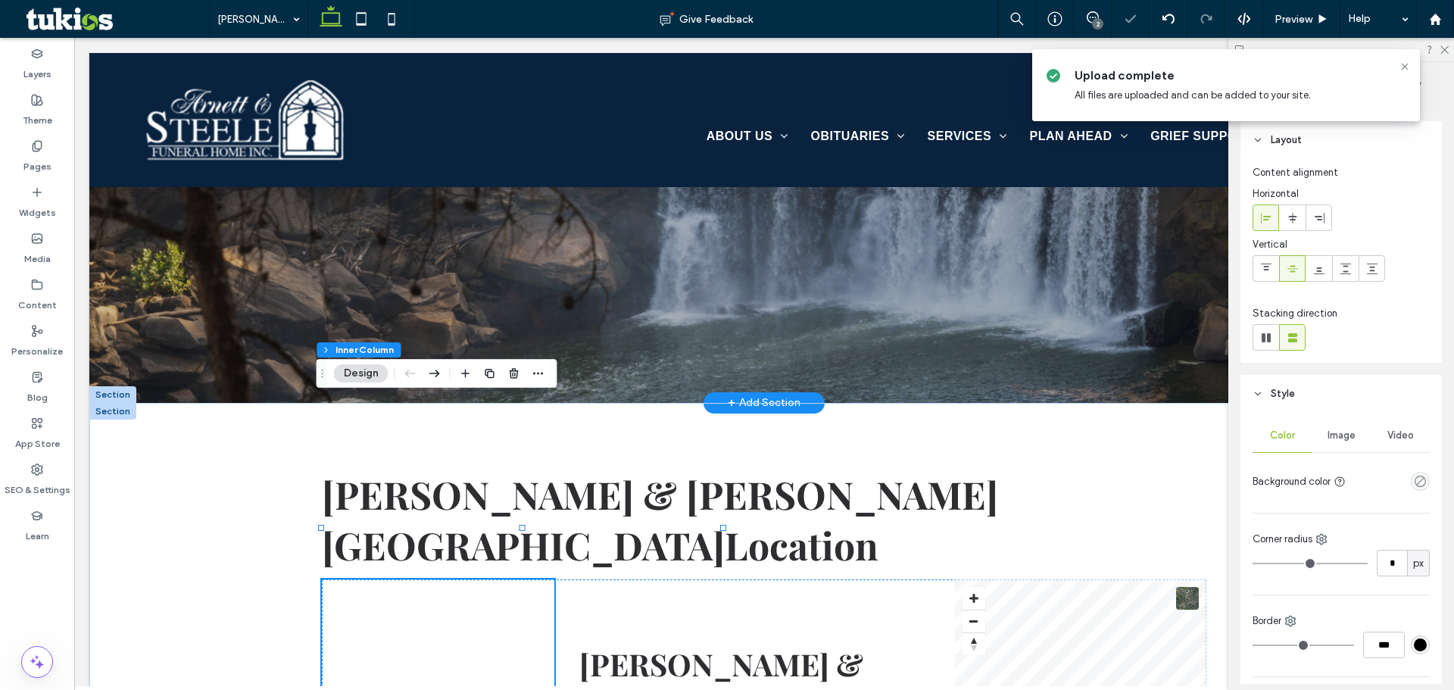
type input "*"
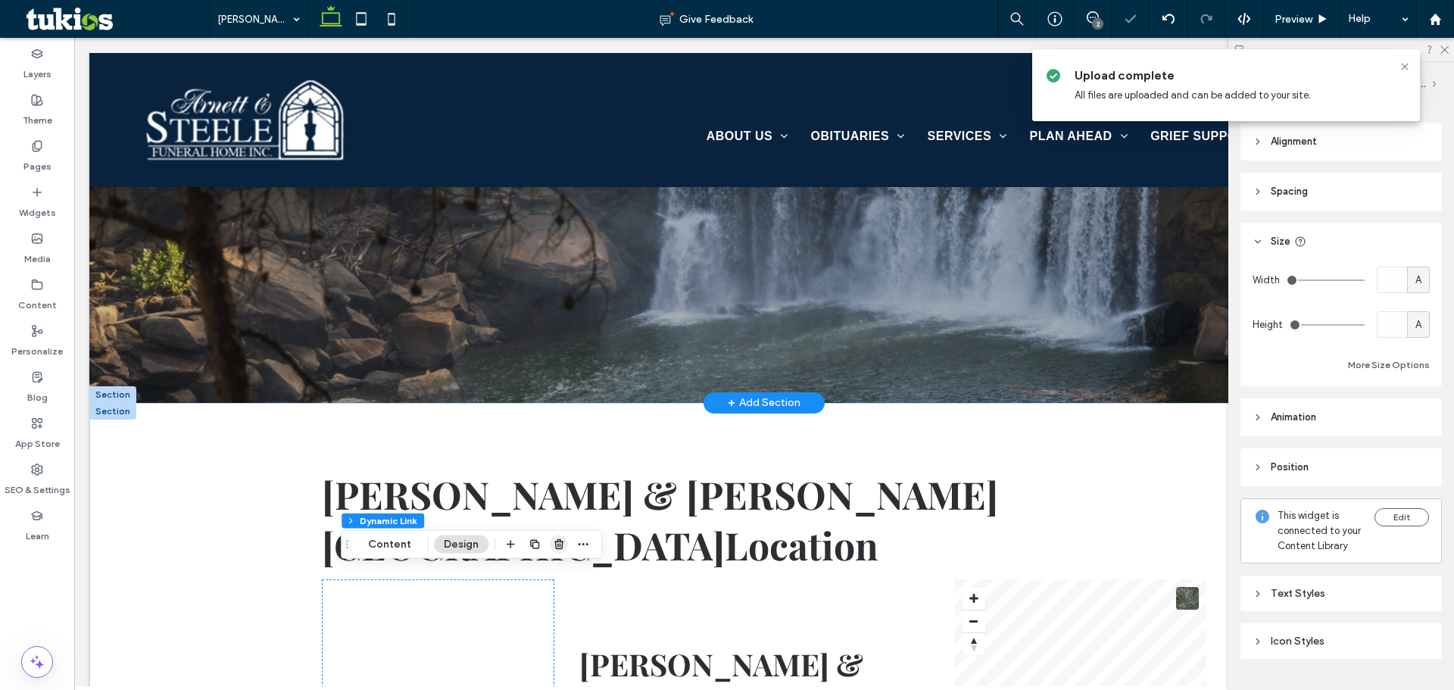
click at [553, 541] on icon "button" at bounding box center [559, 544] width 12 height 12
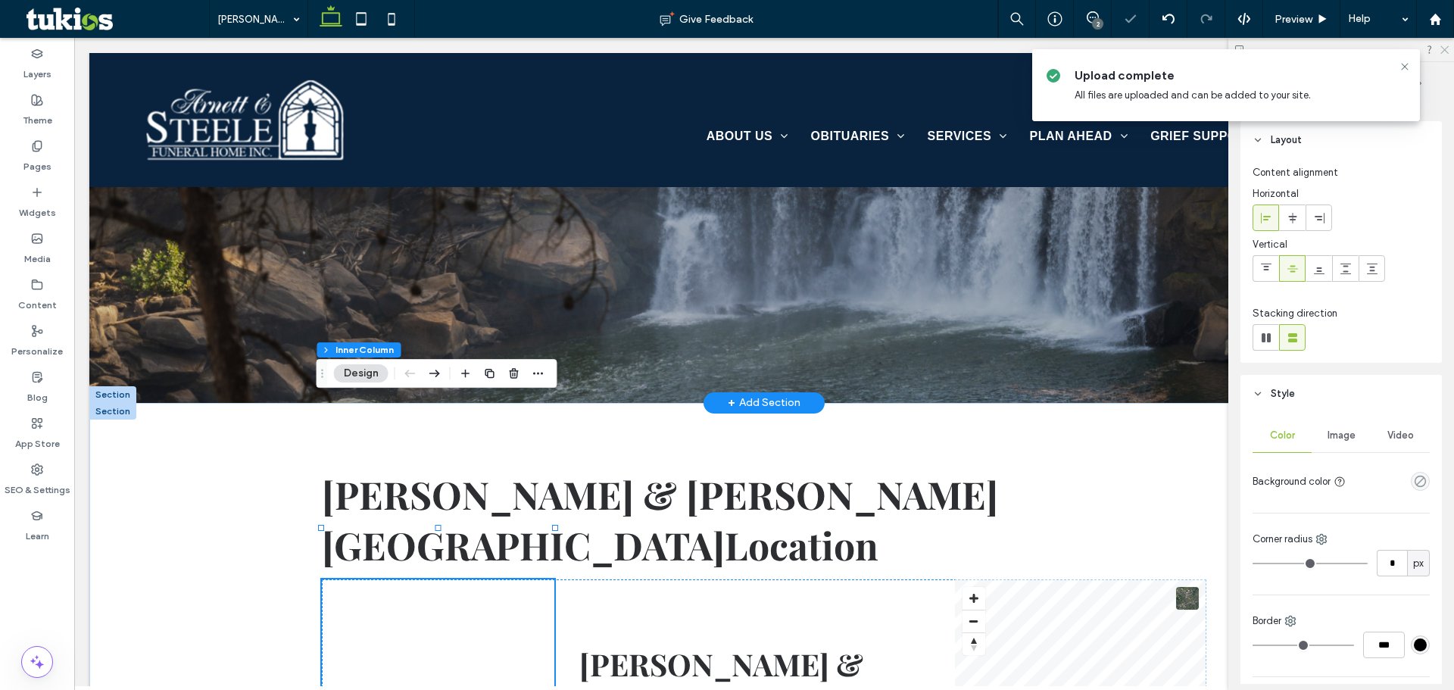
click at [1442, 52] on use at bounding box center [1444, 50] width 8 height 8
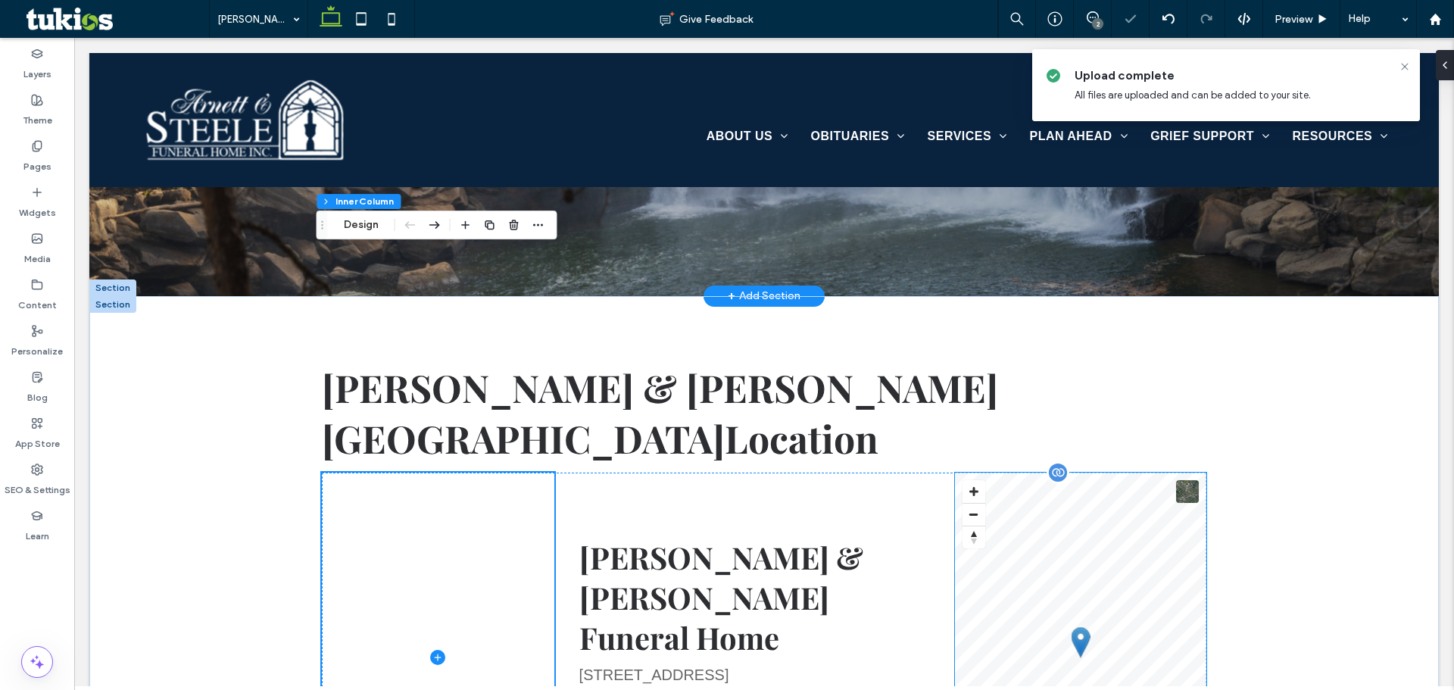
scroll to position [411, 0]
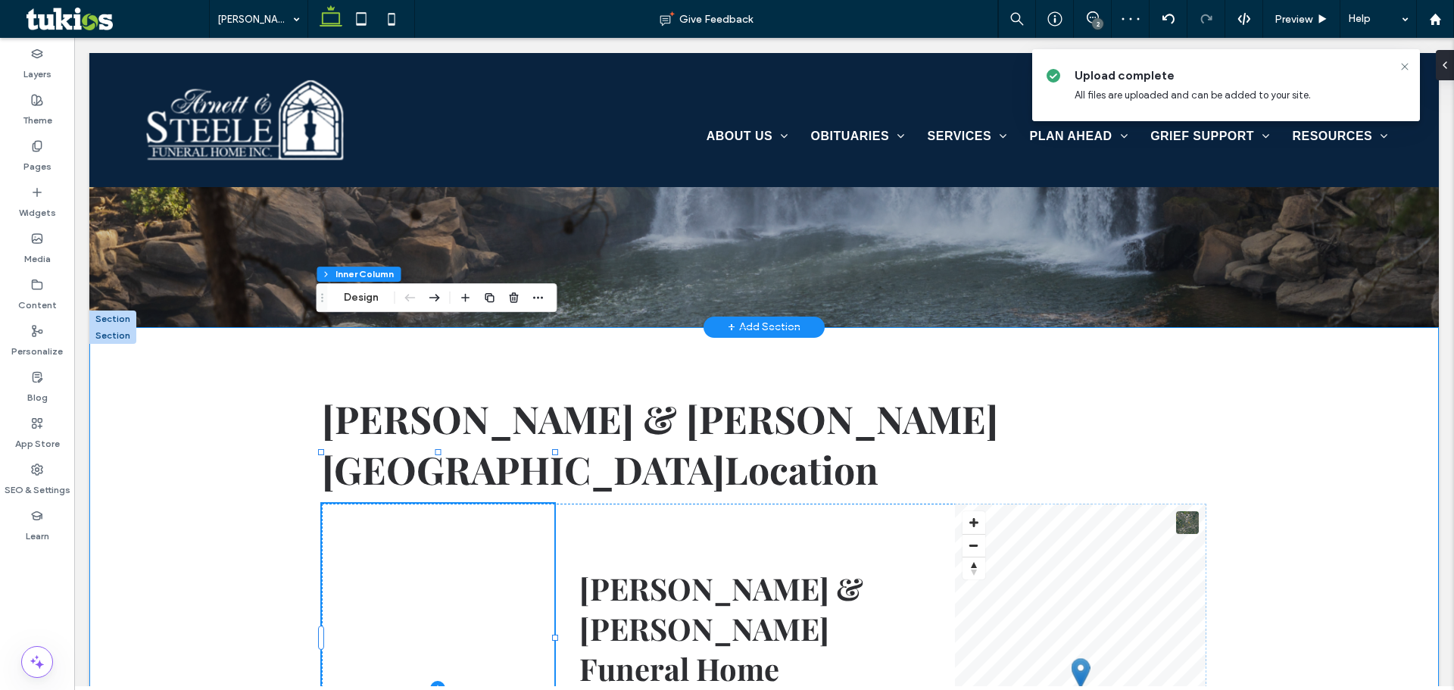
click at [273, 327] on div "Arnett & Steele Valley Chapel Location Arnett & Steele Funeral Home 6340 Cumber…" at bounding box center [763, 660] width 1349 height 666
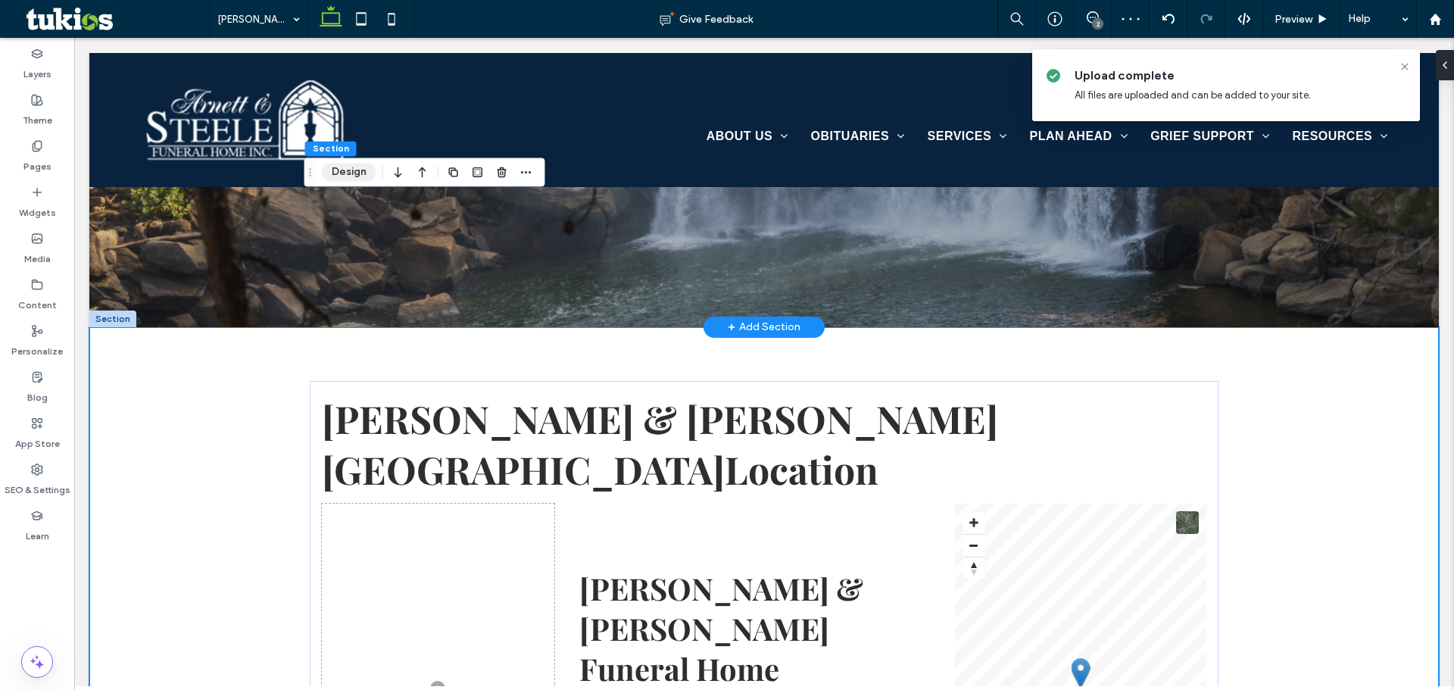
click at [348, 157] on div "Section Design" at bounding box center [424, 171] width 241 height 29
click at [349, 178] on button "Design" at bounding box center [349, 172] width 55 height 18
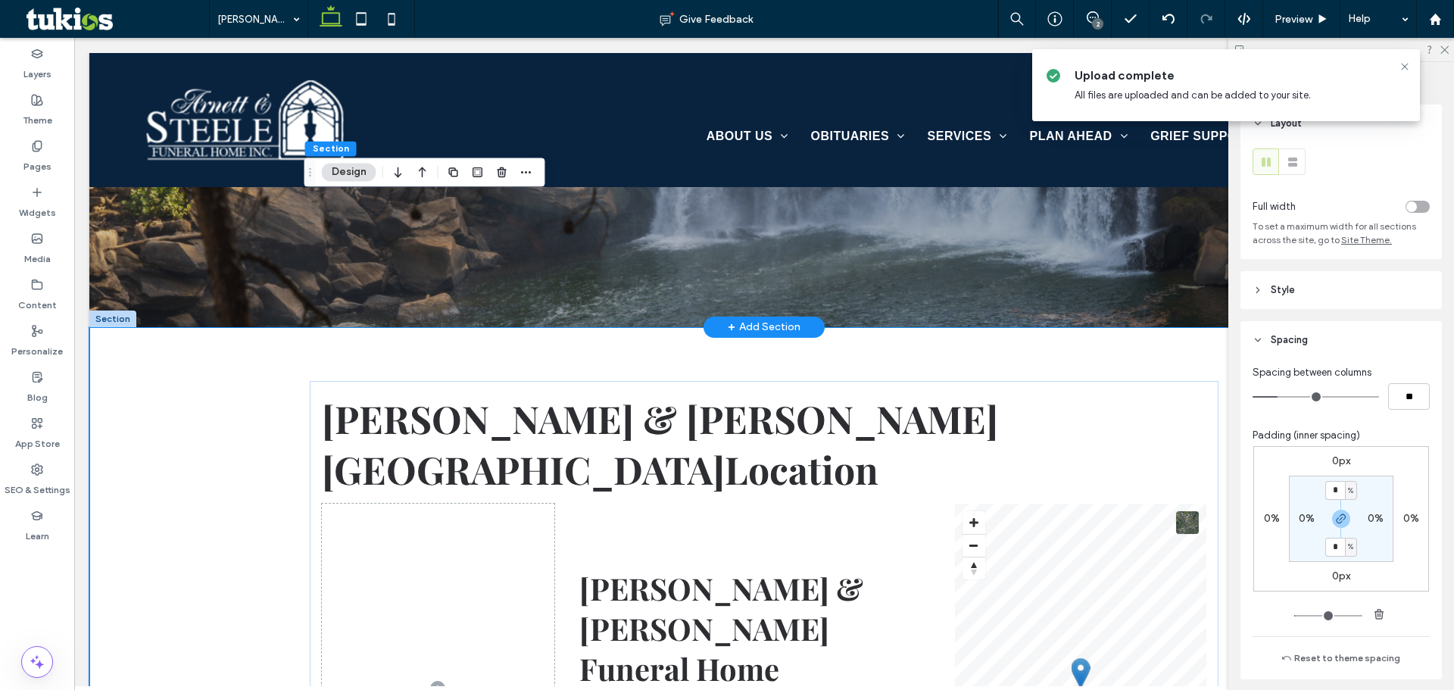
click at [1407, 202] on div "toggle" at bounding box center [1411, 206] width 11 height 11
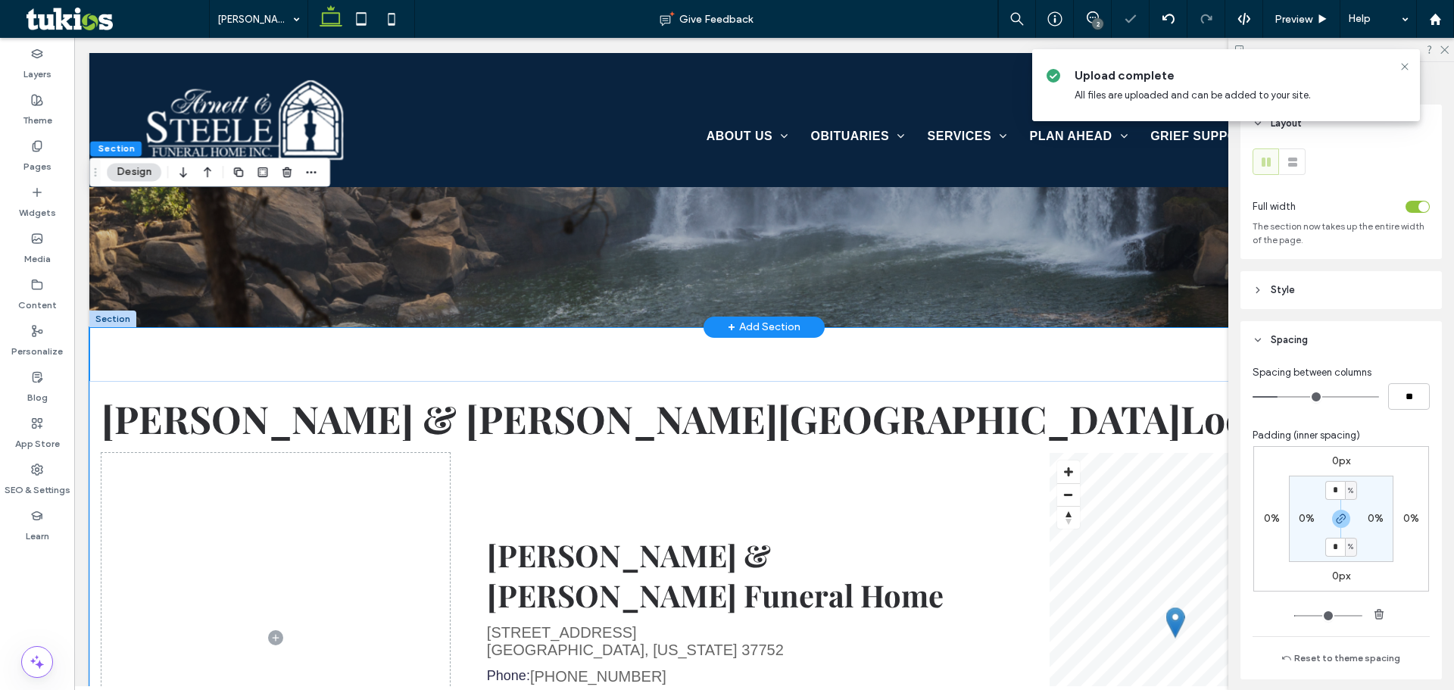
click at [1370, 519] on label "0%" at bounding box center [1375, 518] width 16 height 13
type input "*"
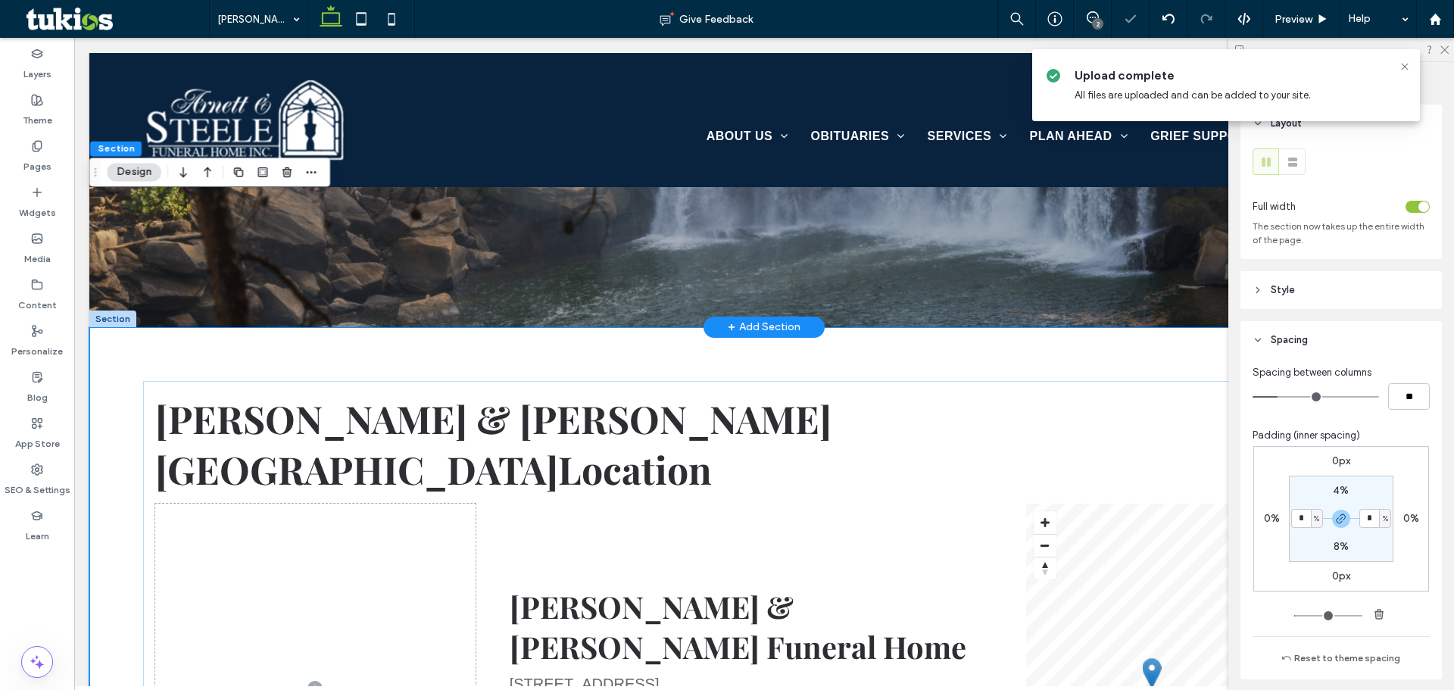
type input "*"
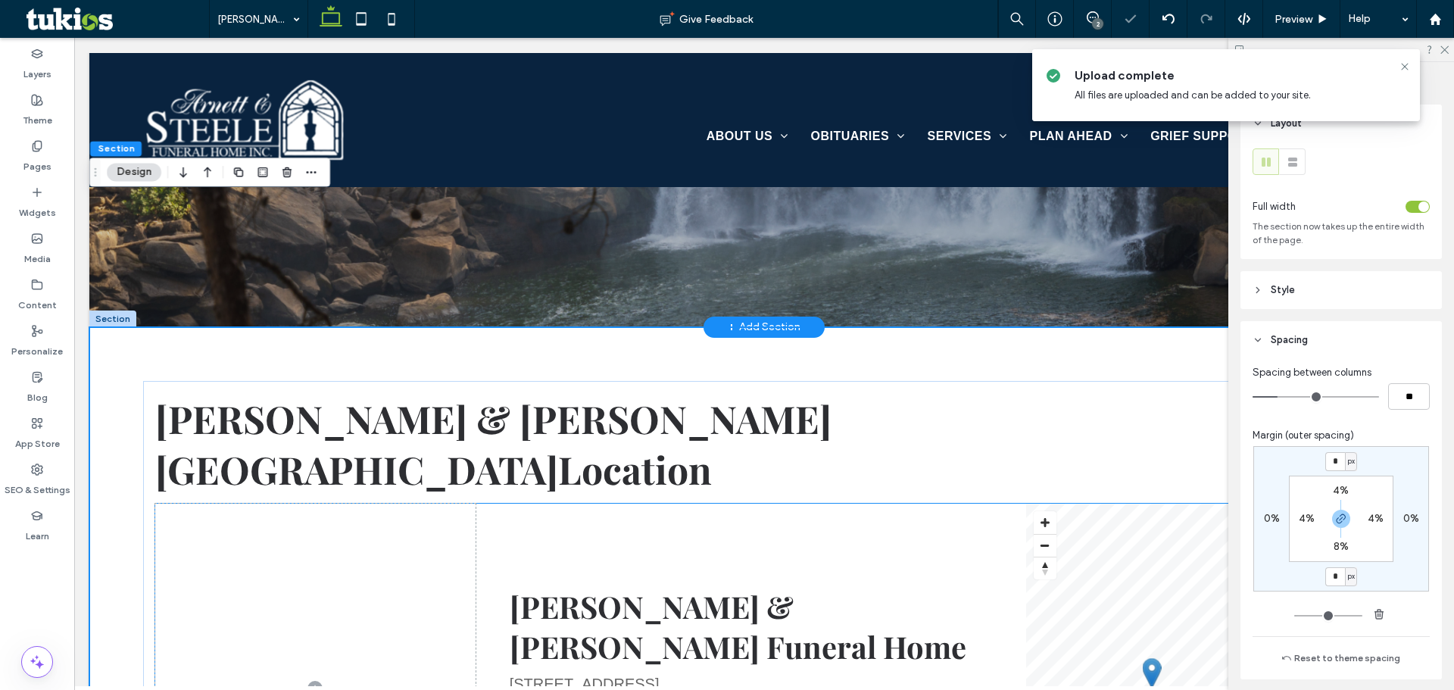
click at [989, 504] on div "Arnett & Steele Funeral Home 6340 Cumberland Gap Parkway Harrogate, Tennessee 3…" at bounding box center [750, 688] width 551 height 369
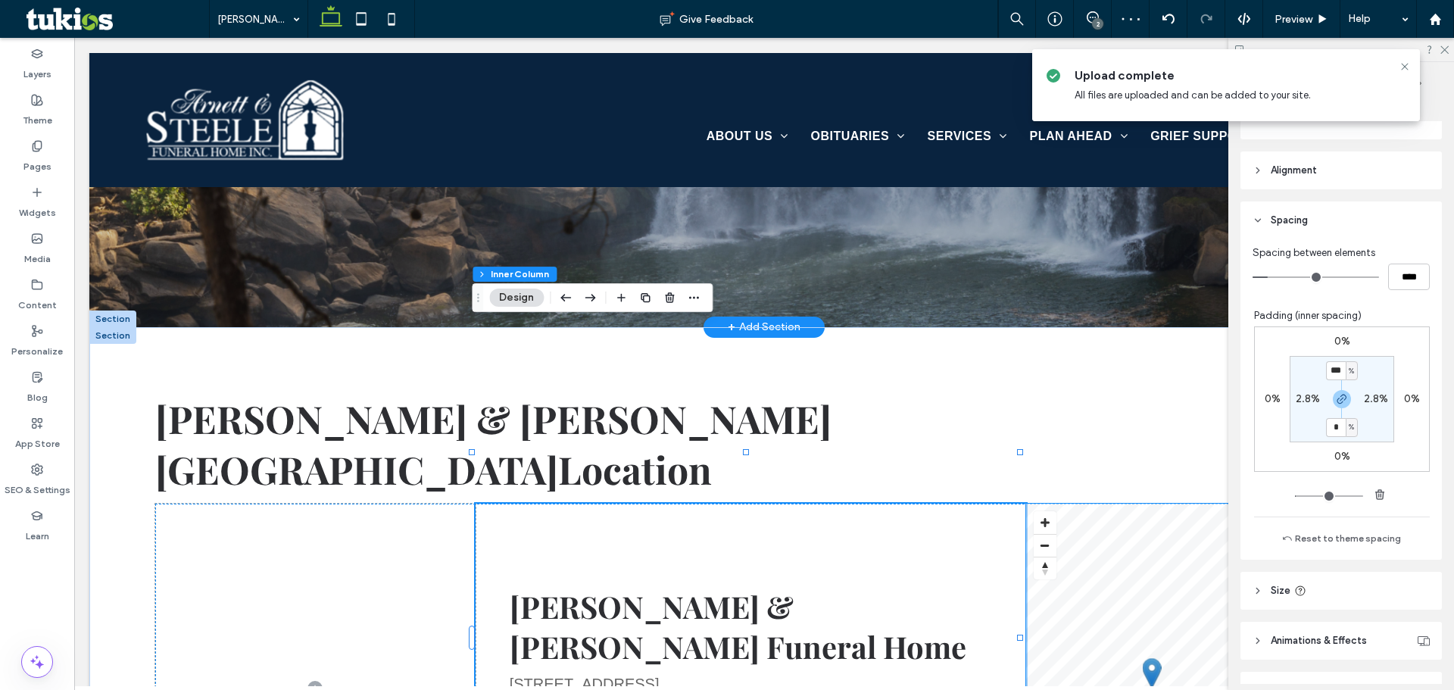
scroll to position [625, 0]
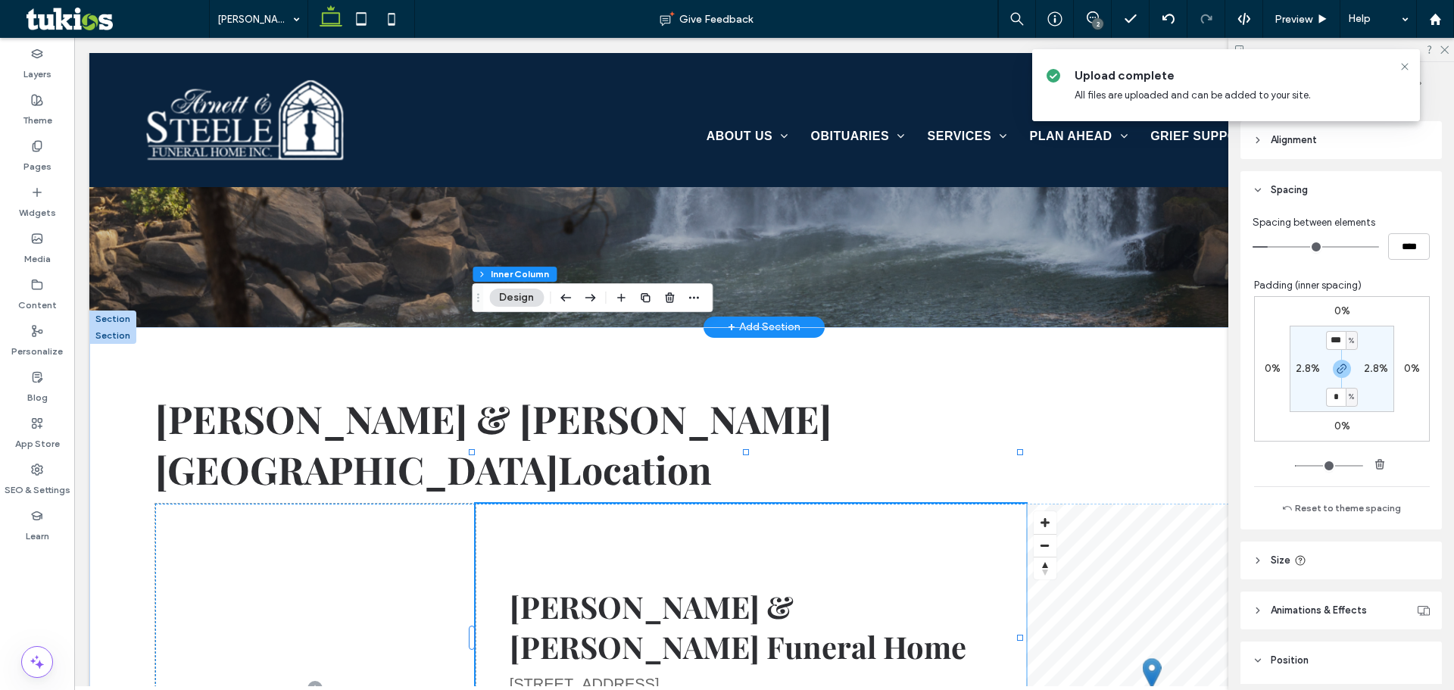
click at [1355, 553] on header "Size" at bounding box center [1340, 560] width 201 height 38
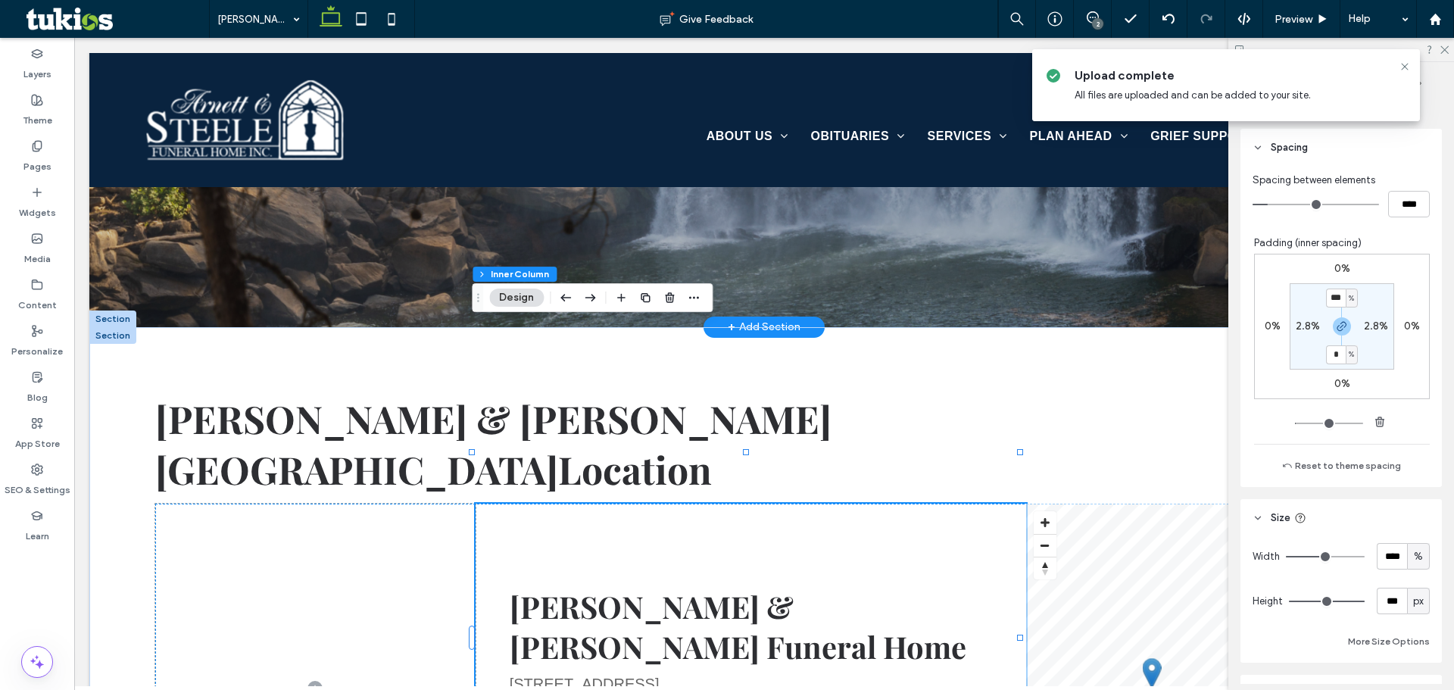
scroll to position [700, 0]
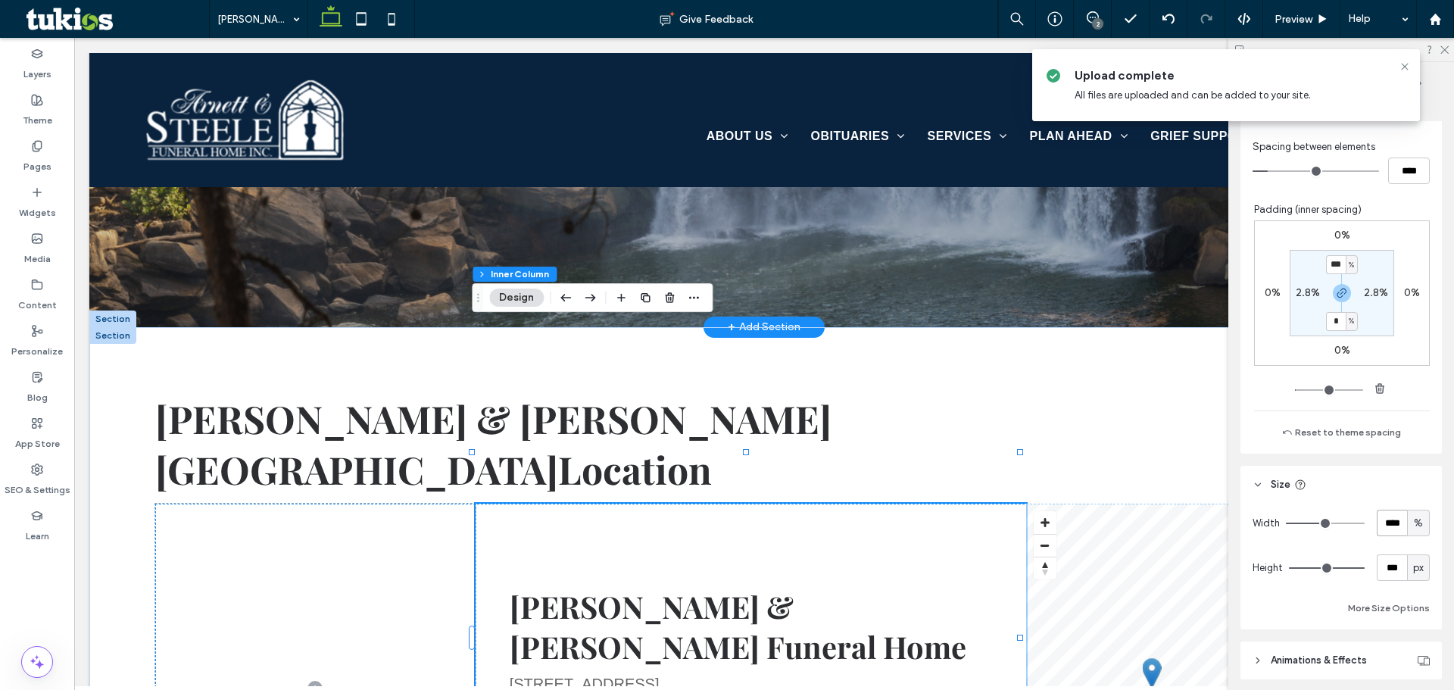
click at [1393, 522] on input "****" at bounding box center [1392, 523] width 30 height 27
type input "**"
type input "*"
type input "**"
type input "*"
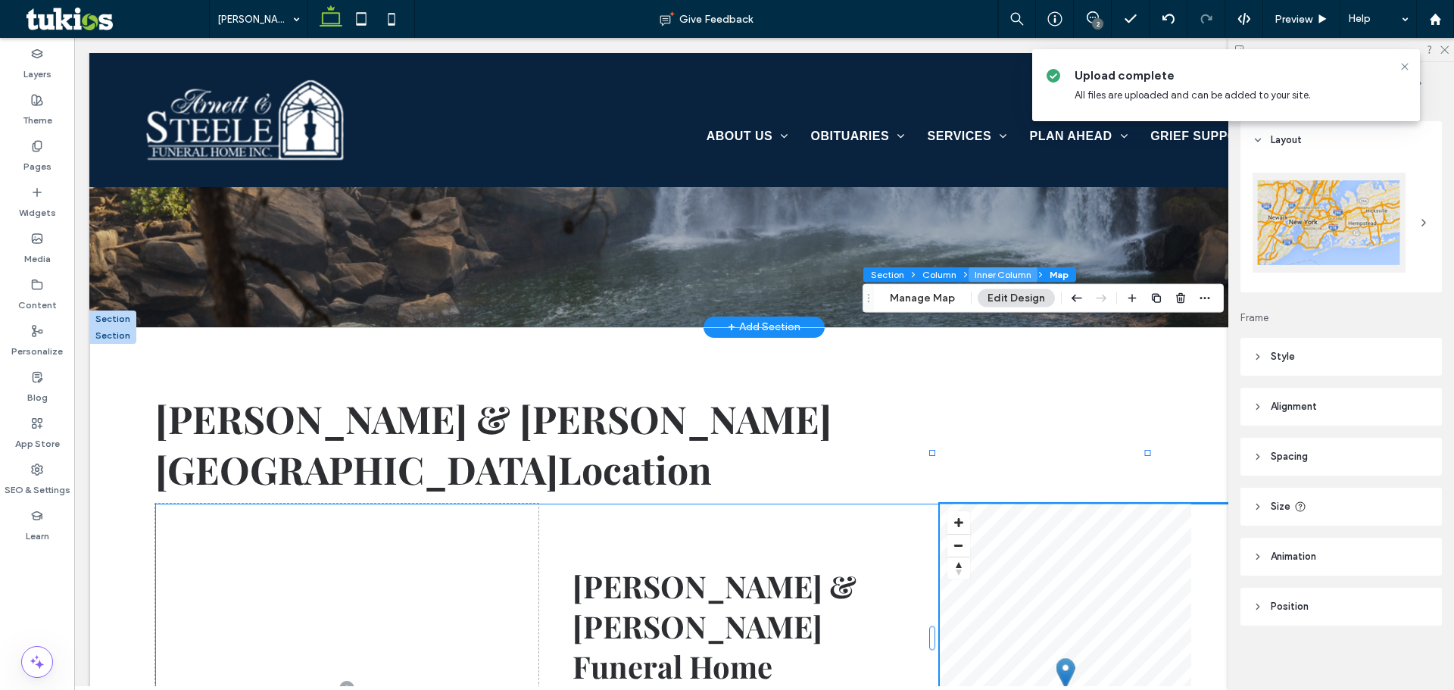
click at [1016, 273] on button "Inner Column" at bounding box center [1002, 274] width 69 height 15
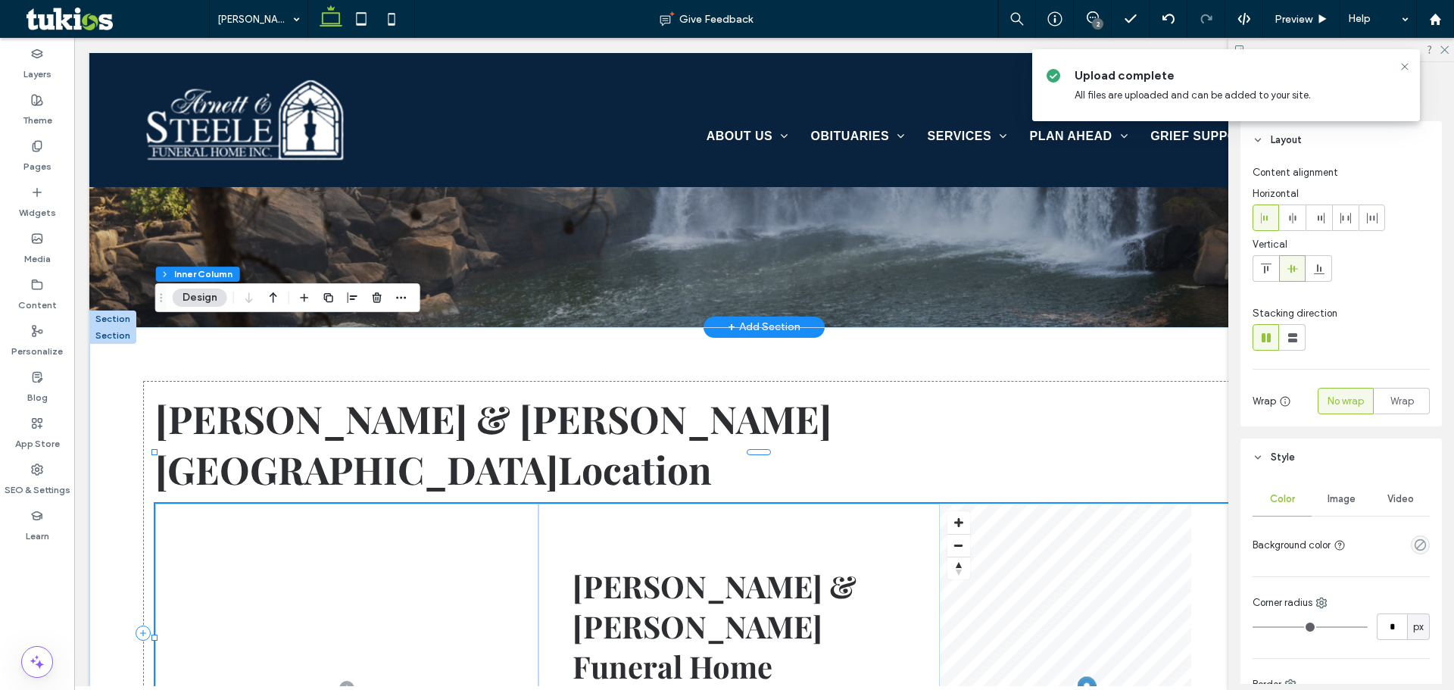
click at [1405, 62] on icon at bounding box center [1404, 67] width 12 height 12
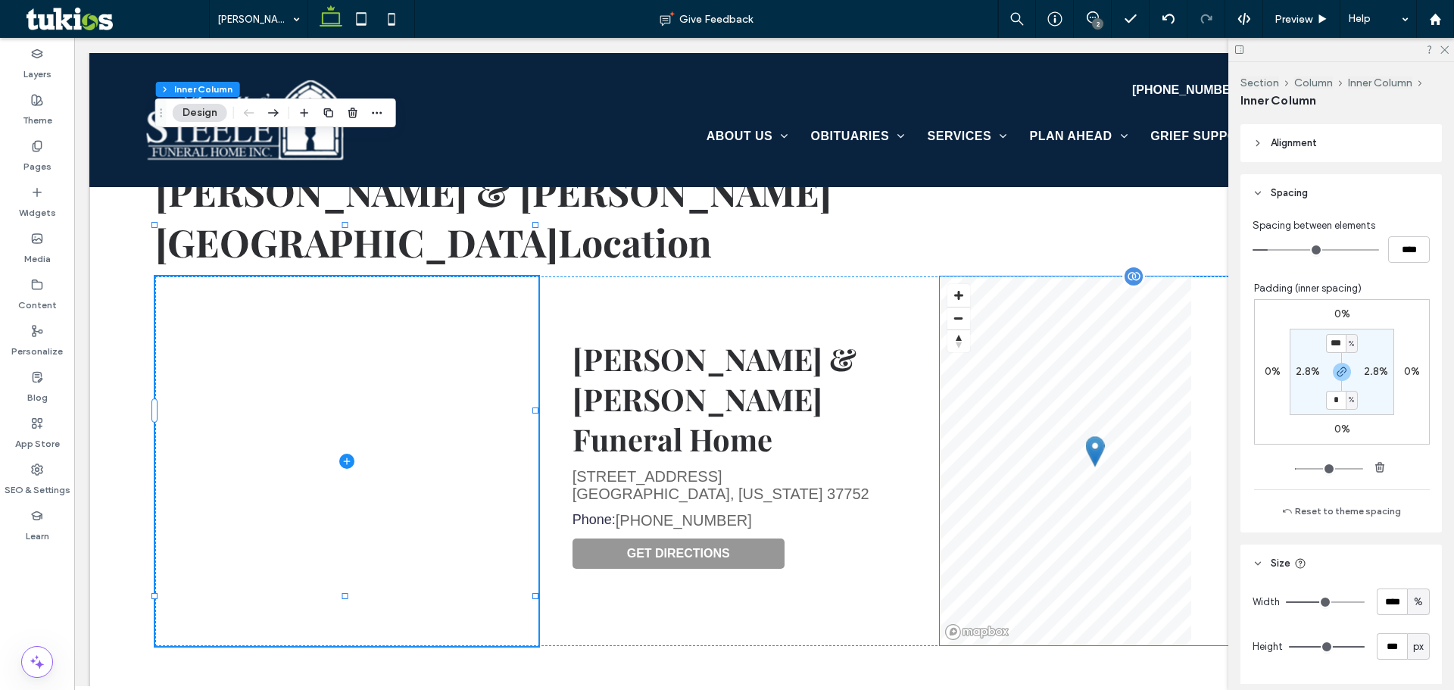
scroll to position [625, 0]
click at [1378, 588] on input "****" at bounding box center [1392, 598] width 30 height 27
type input "**"
type input "*"
type input "**"
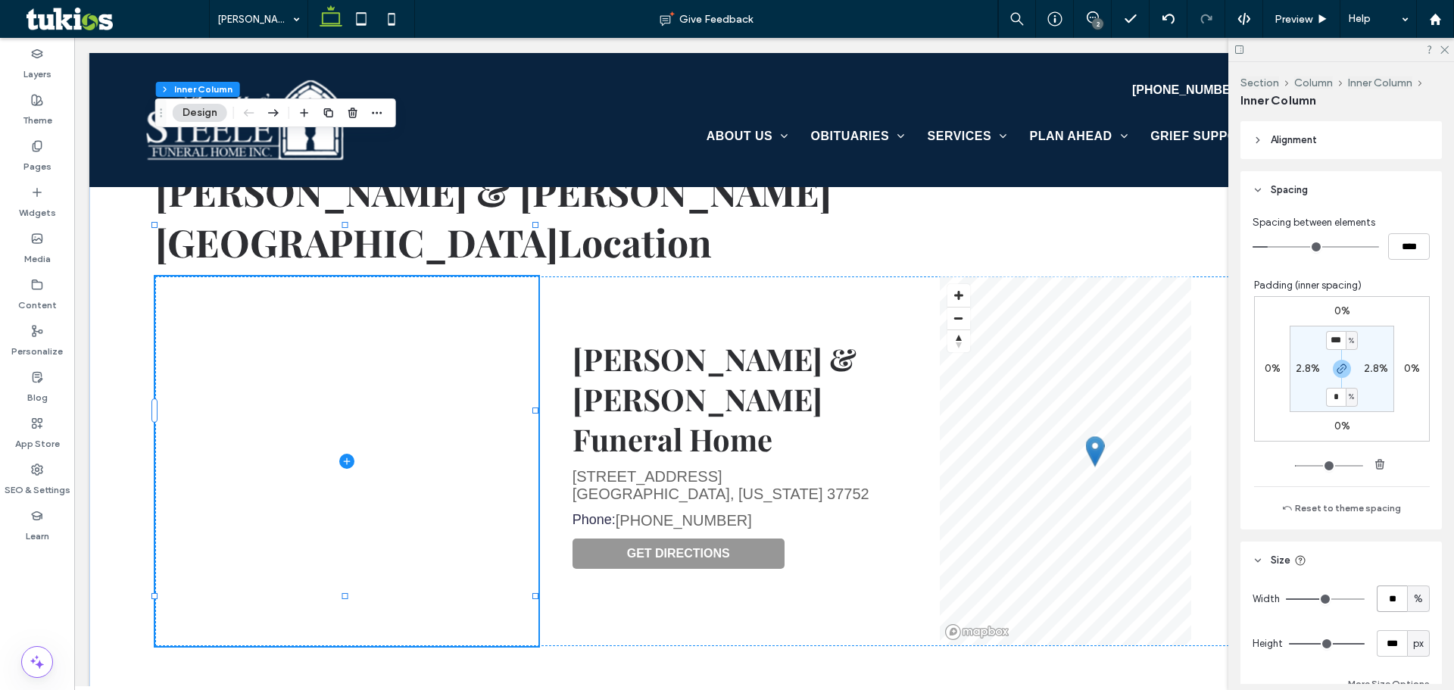
type input "*"
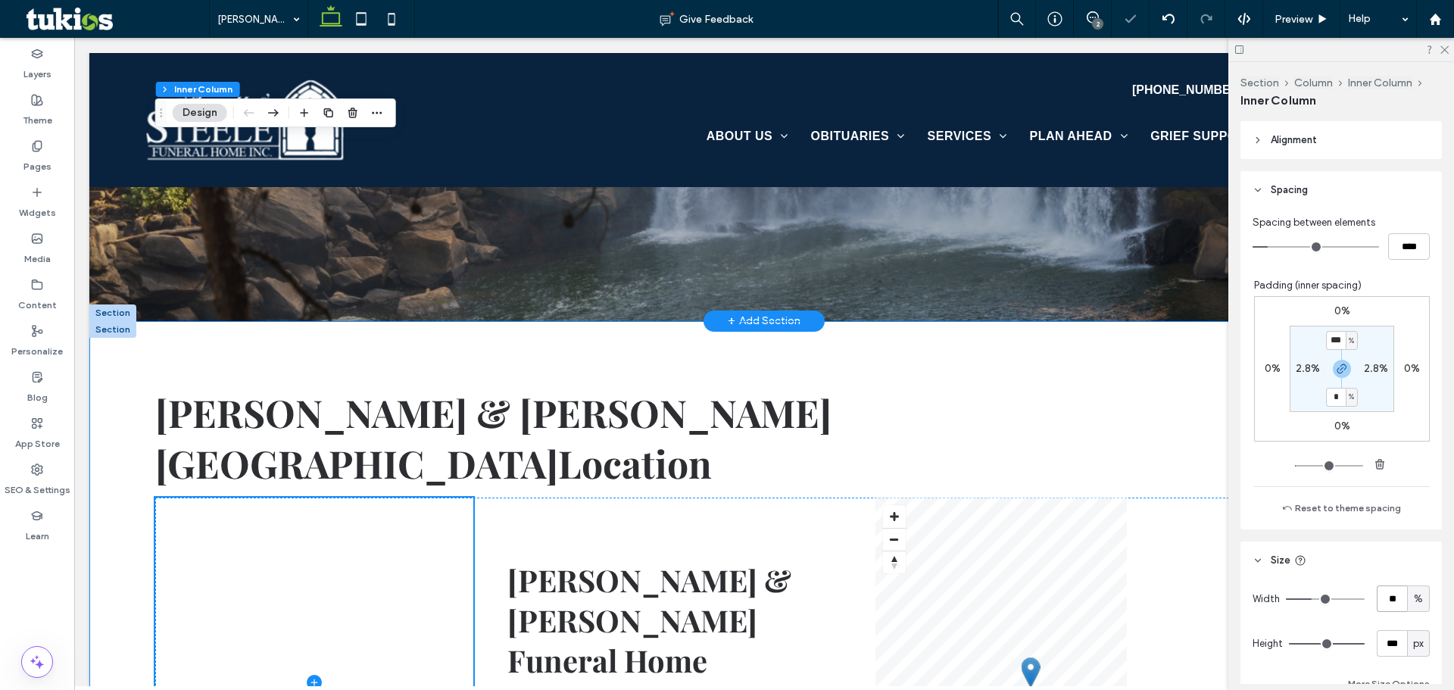
scroll to position [411, 0]
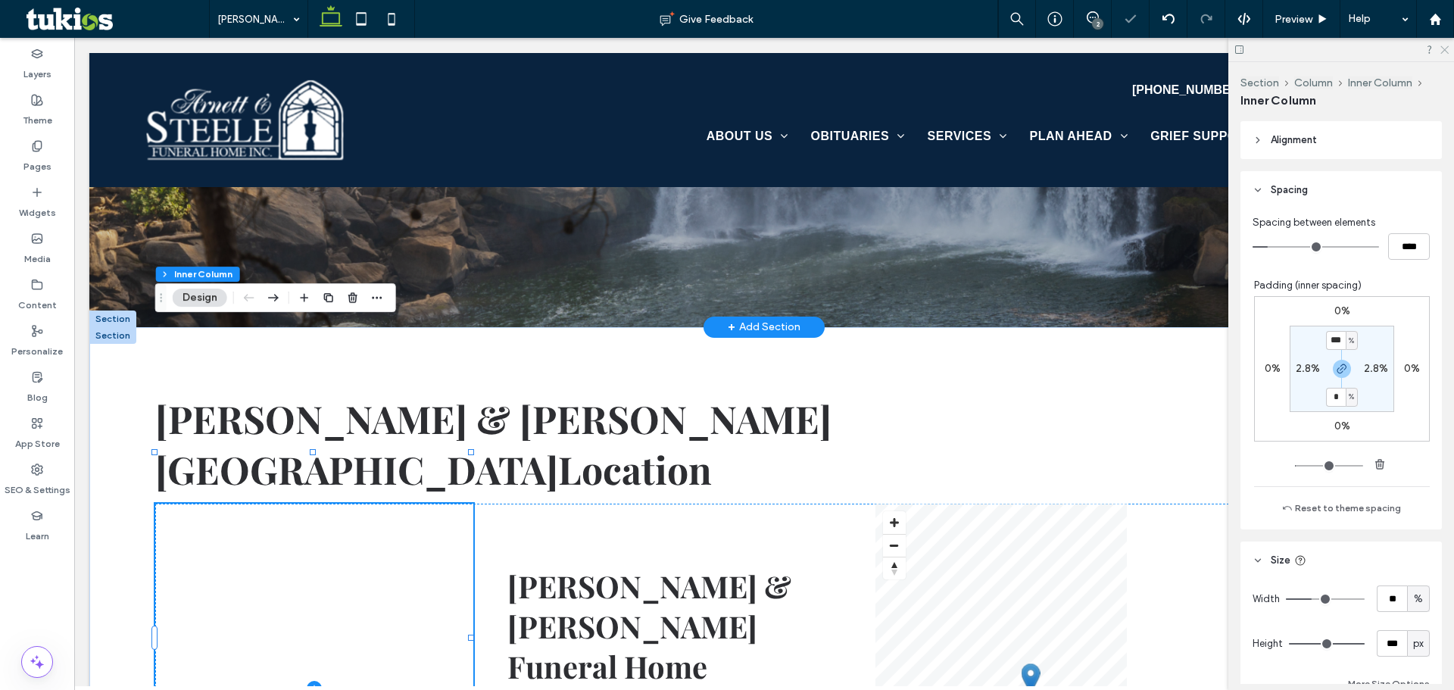
click at [1448, 49] on icon at bounding box center [1444, 49] width 10 height 10
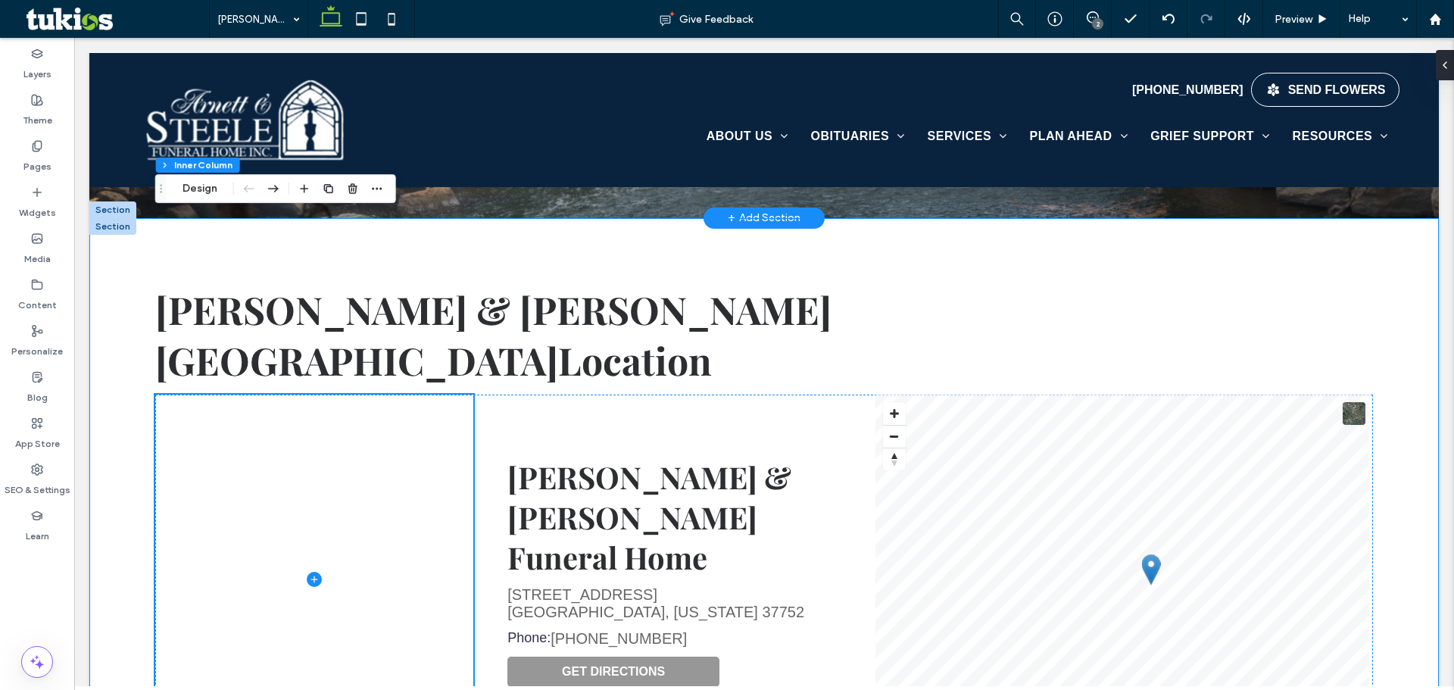
scroll to position [487, 0]
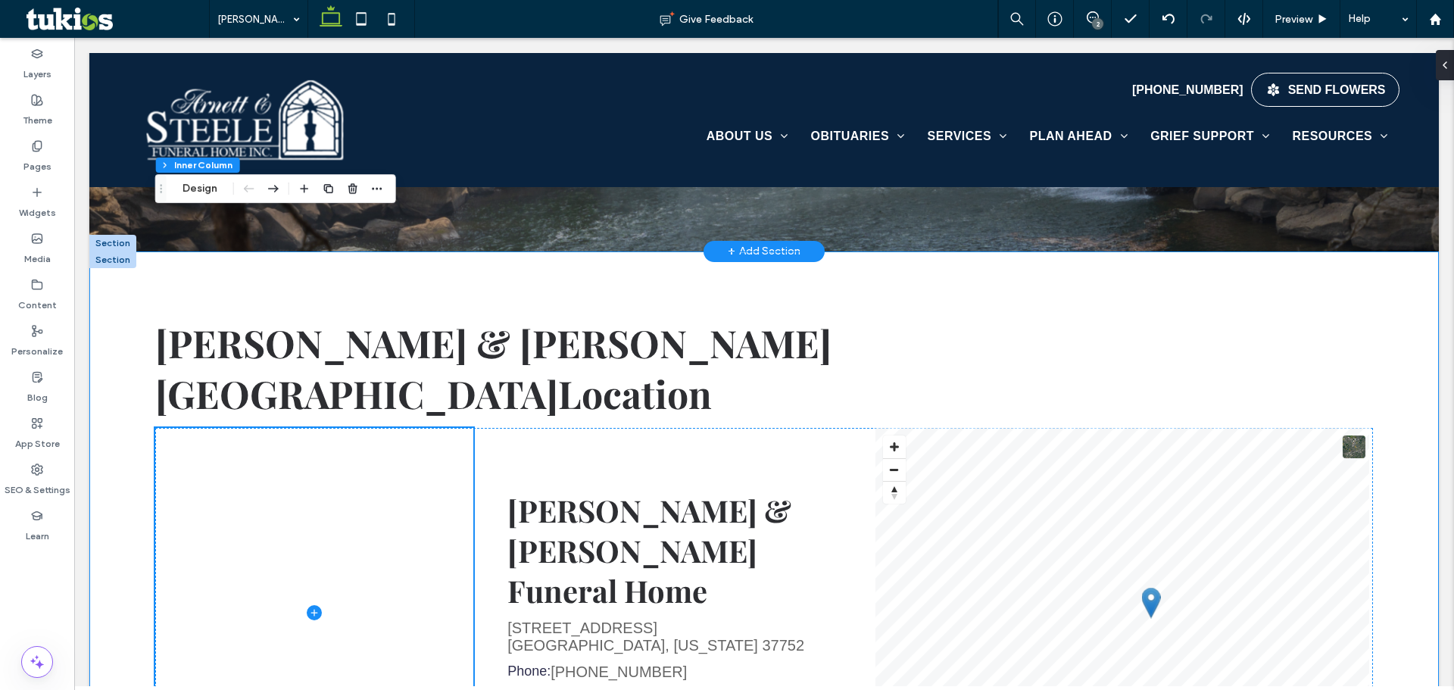
click at [787, 557] on div "Arnett & Steele Funeral Home 6340 Cumberland Gap Parkway Harrogate, Tennessee 3…" at bounding box center [673, 612] width 401 height 369
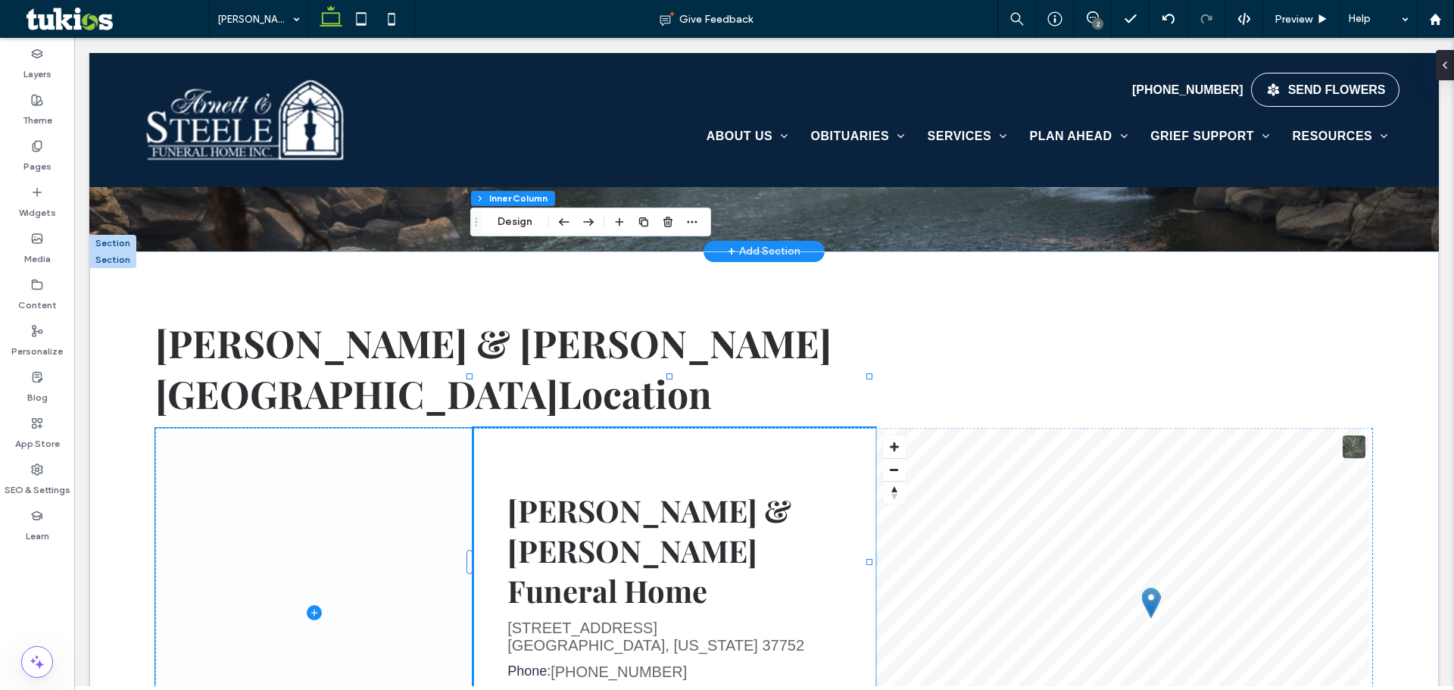
click at [361, 428] on span at bounding box center [314, 612] width 318 height 369
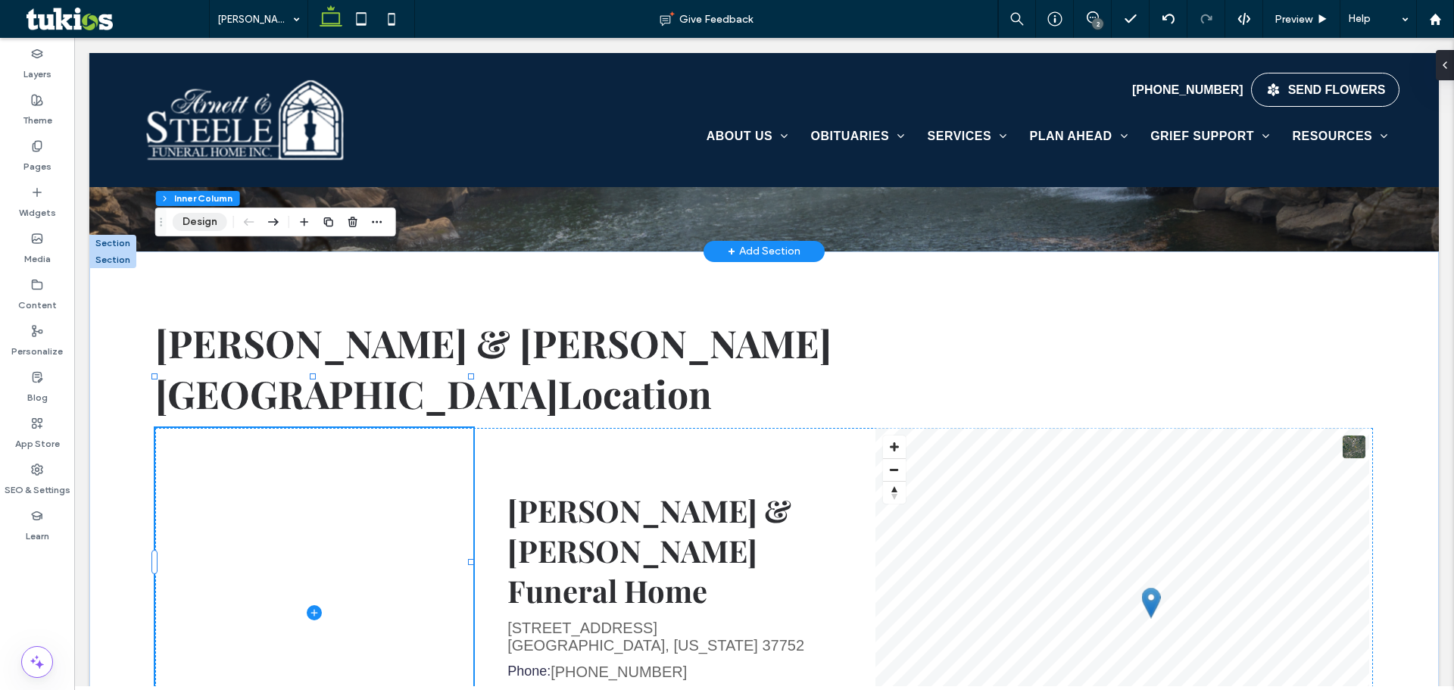
click at [189, 218] on button "Design" at bounding box center [200, 222] width 55 height 18
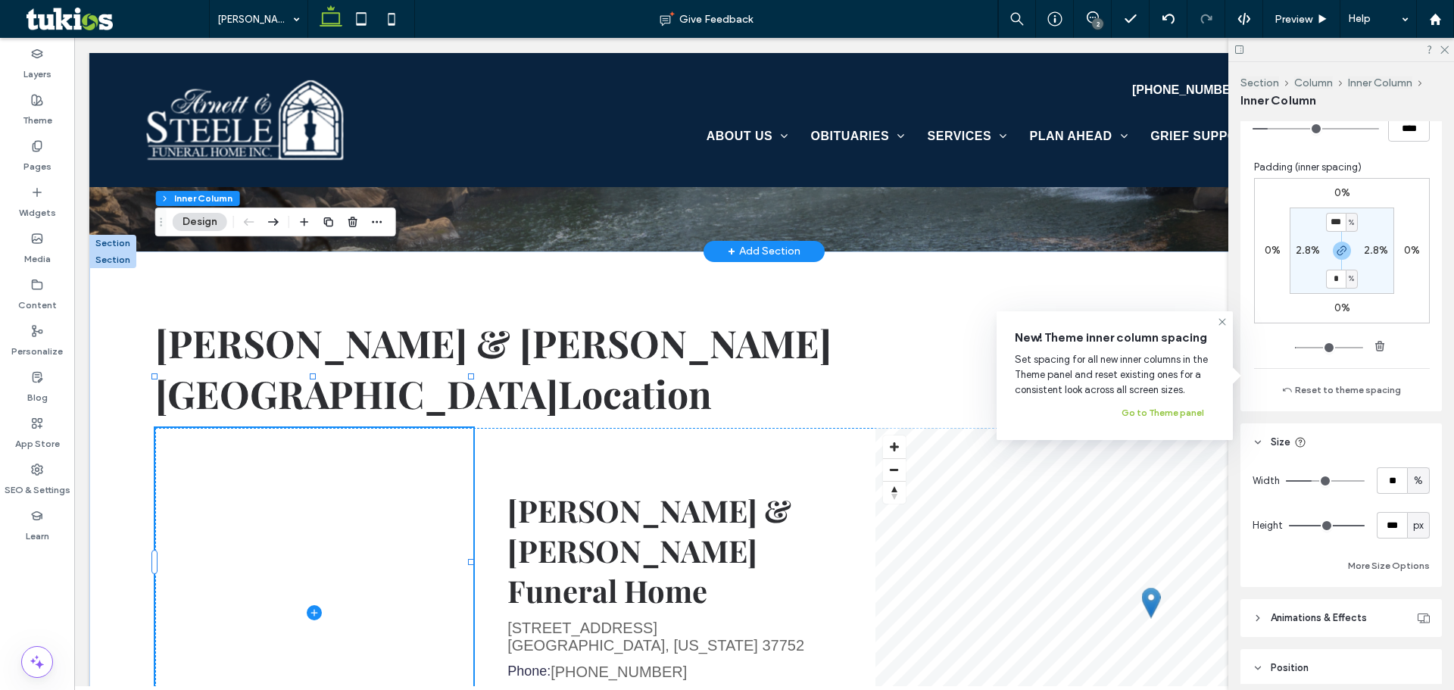
scroll to position [757, 0]
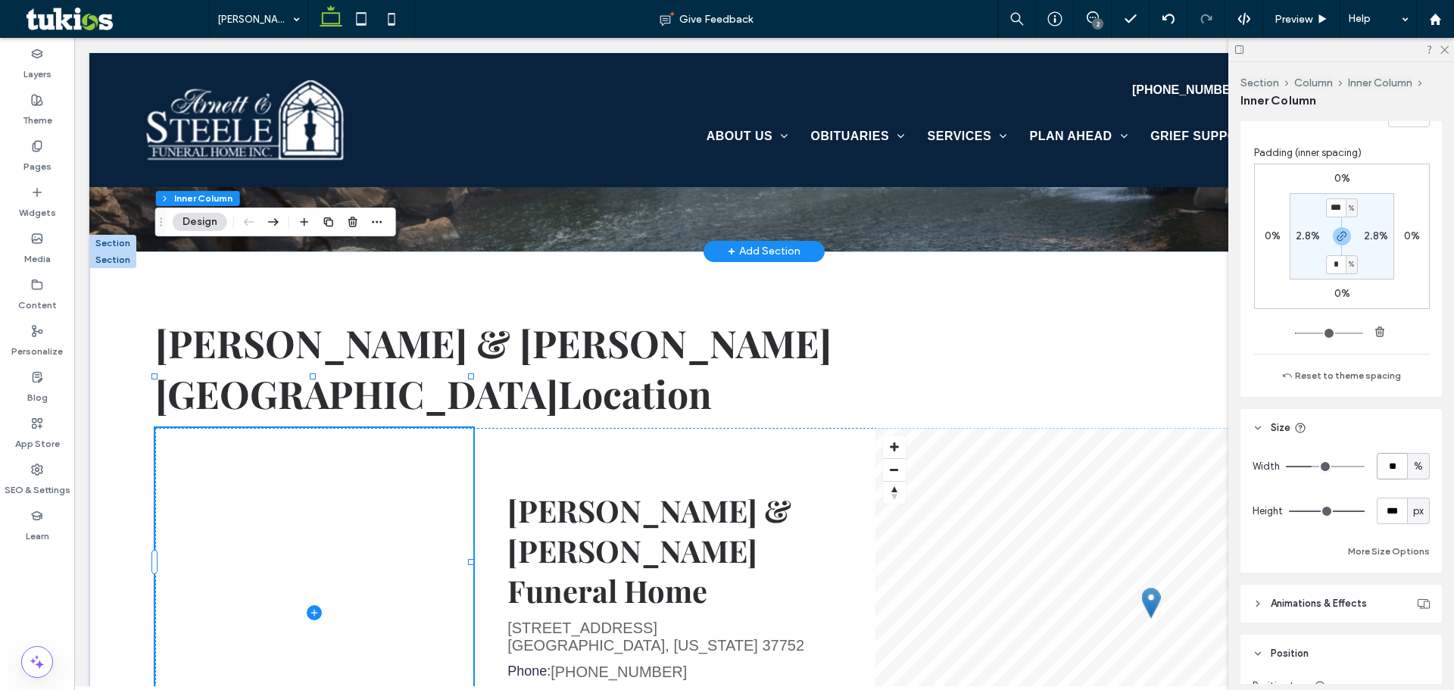
click at [1393, 469] on input "**" at bounding box center [1392, 466] width 30 height 27
type input "**"
type input "*"
type input "**"
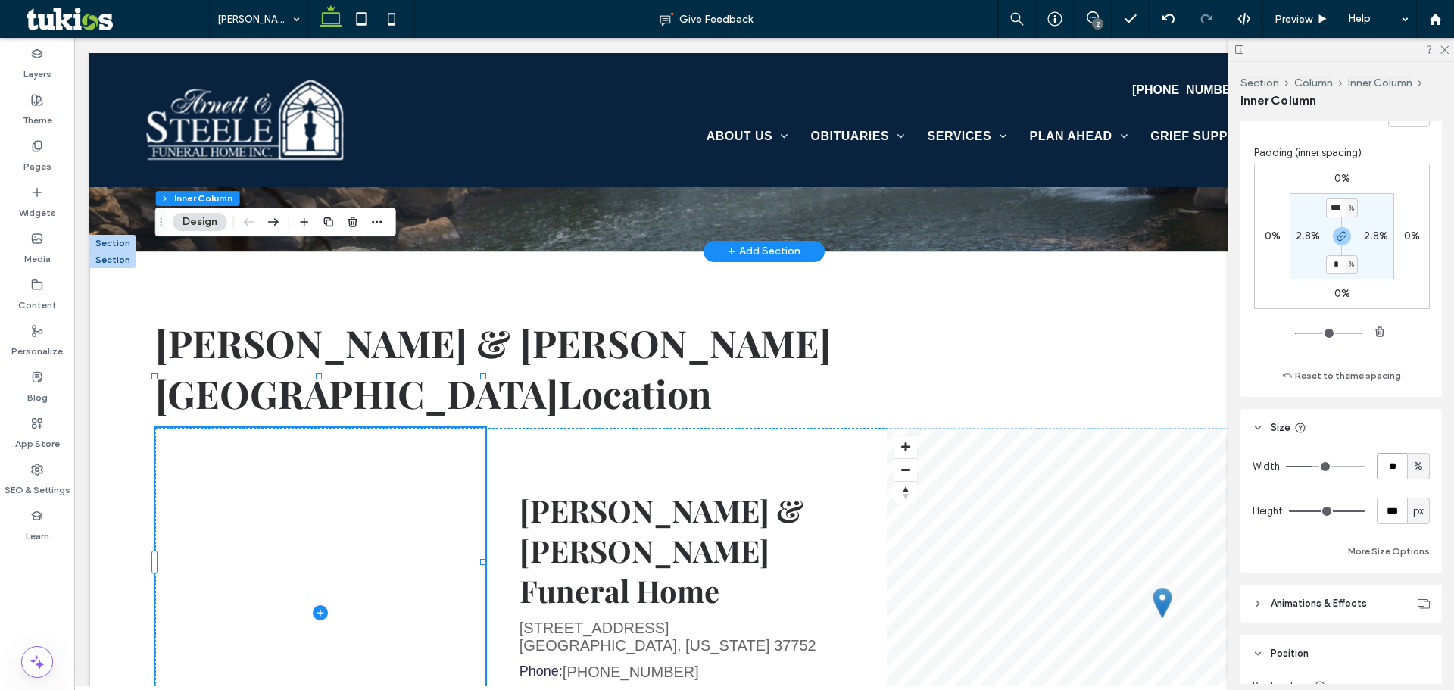
type input "*"
click at [672, 428] on div "Arnett & Steele Funeral Home 6340 Cumberland Gap Parkway Harrogate, Tennessee 3…" at bounding box center [685, 612] width 401 height 369
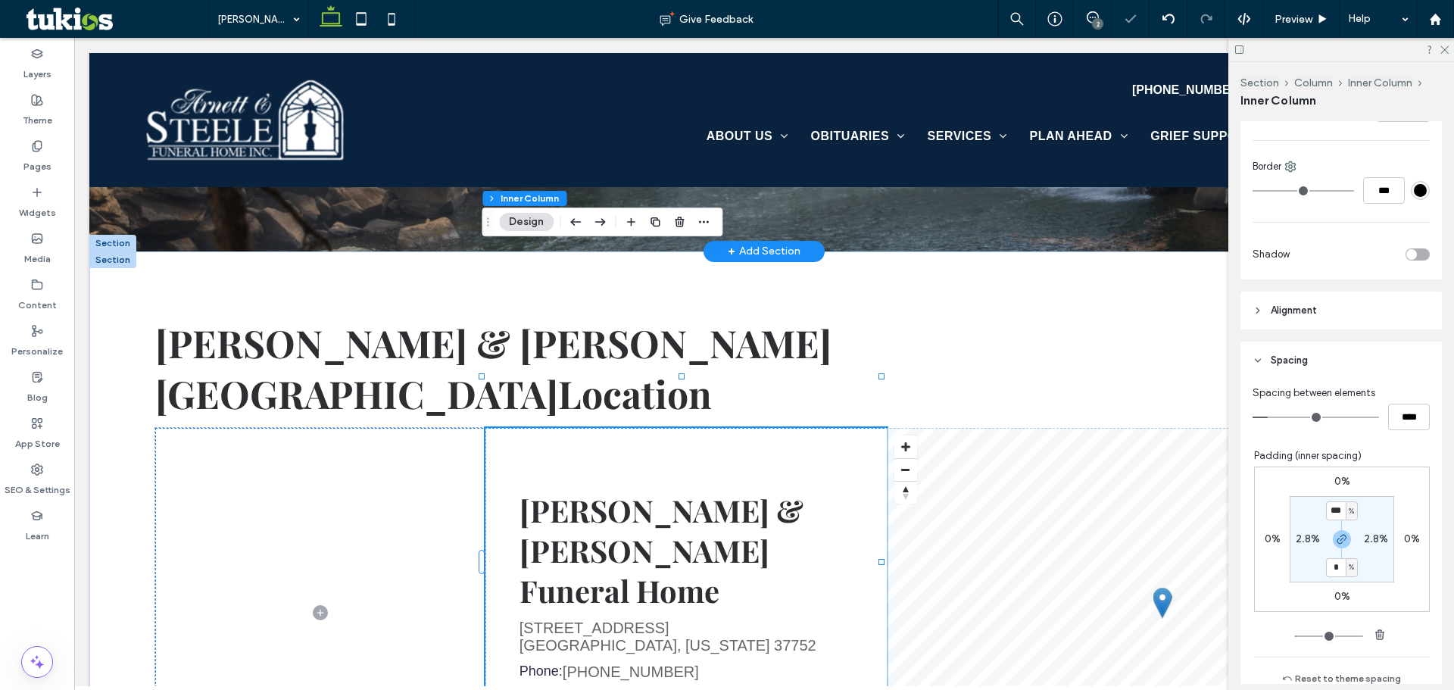
scroll to position [681, 0]
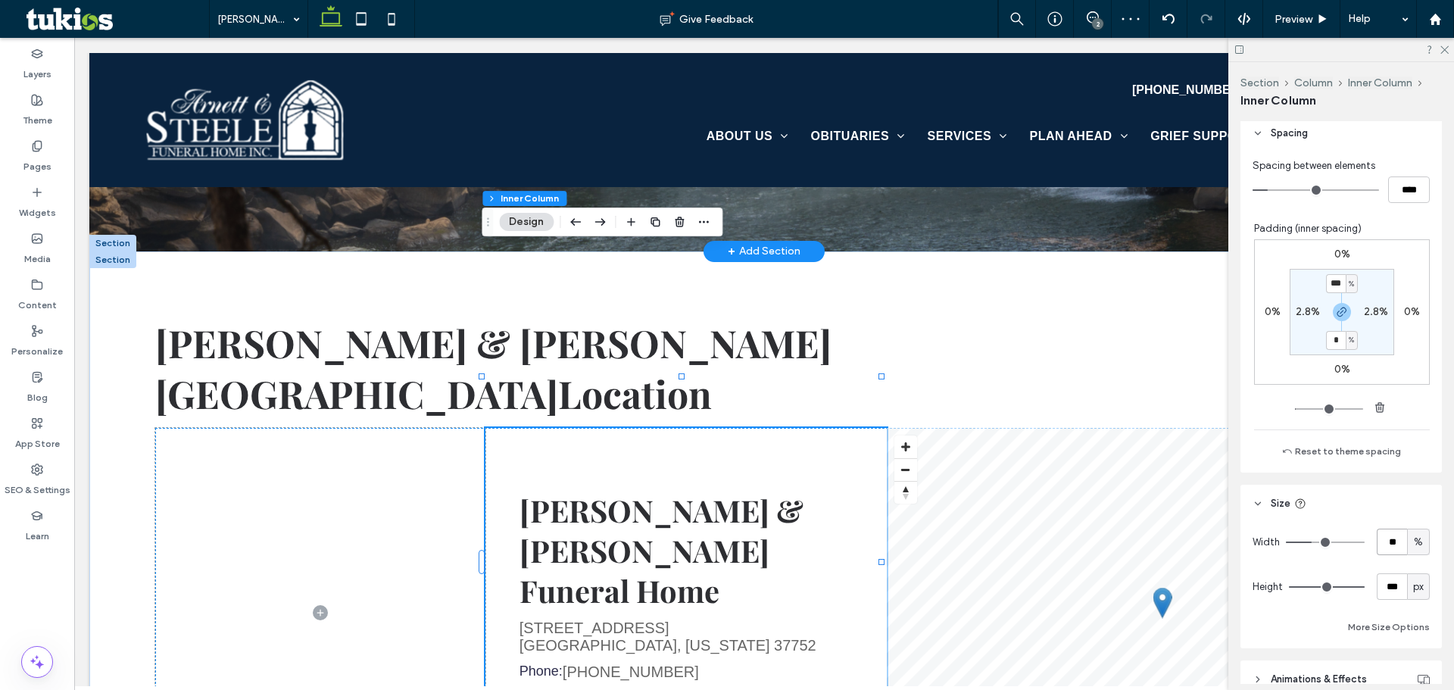
click at [1387, 540] on input "**" at bounding box center [1392, 541] width 30 height 27
type input "**"
type input "*"
type input "**"
type input "*"
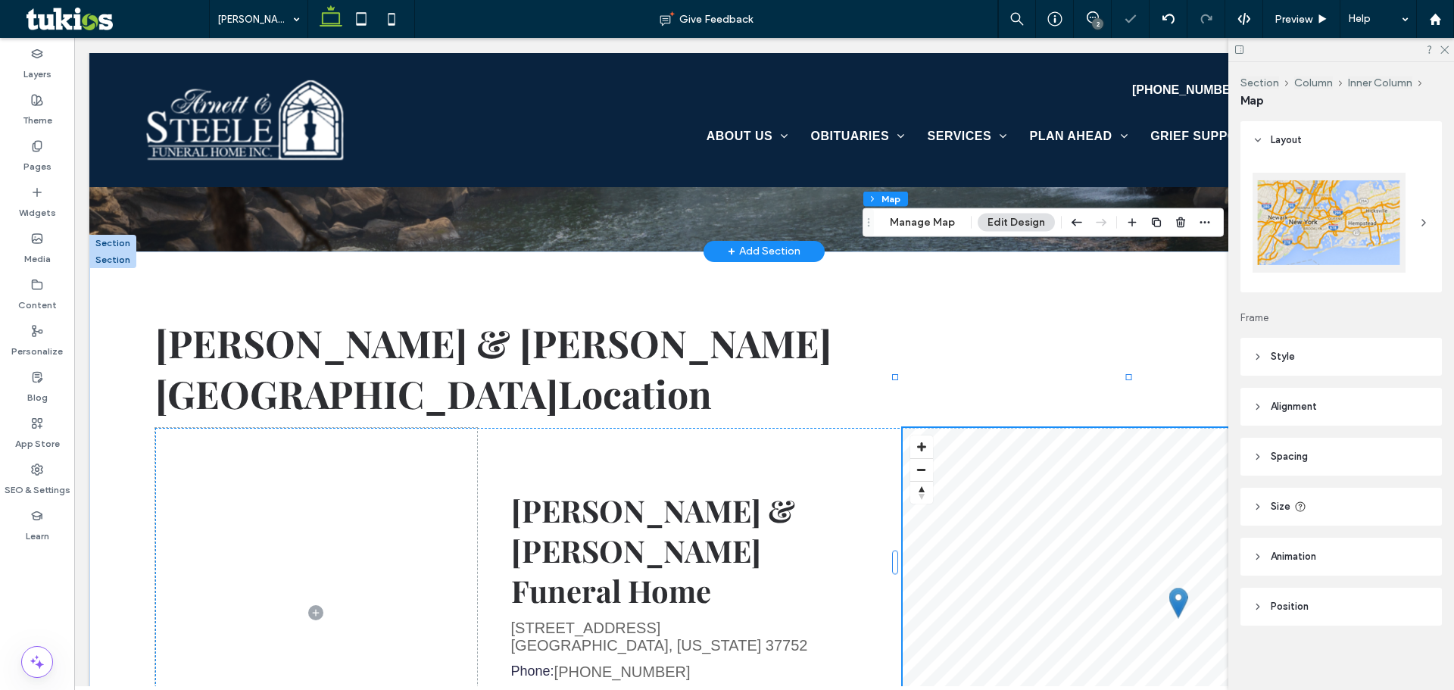
click at [1306, 502] on header "Size" at bounding box center [1340, 507] width 201 height 38
click at [1380, 548] on input "****" at bounding box center [1392, 545] width 30 height 27
type input "**"
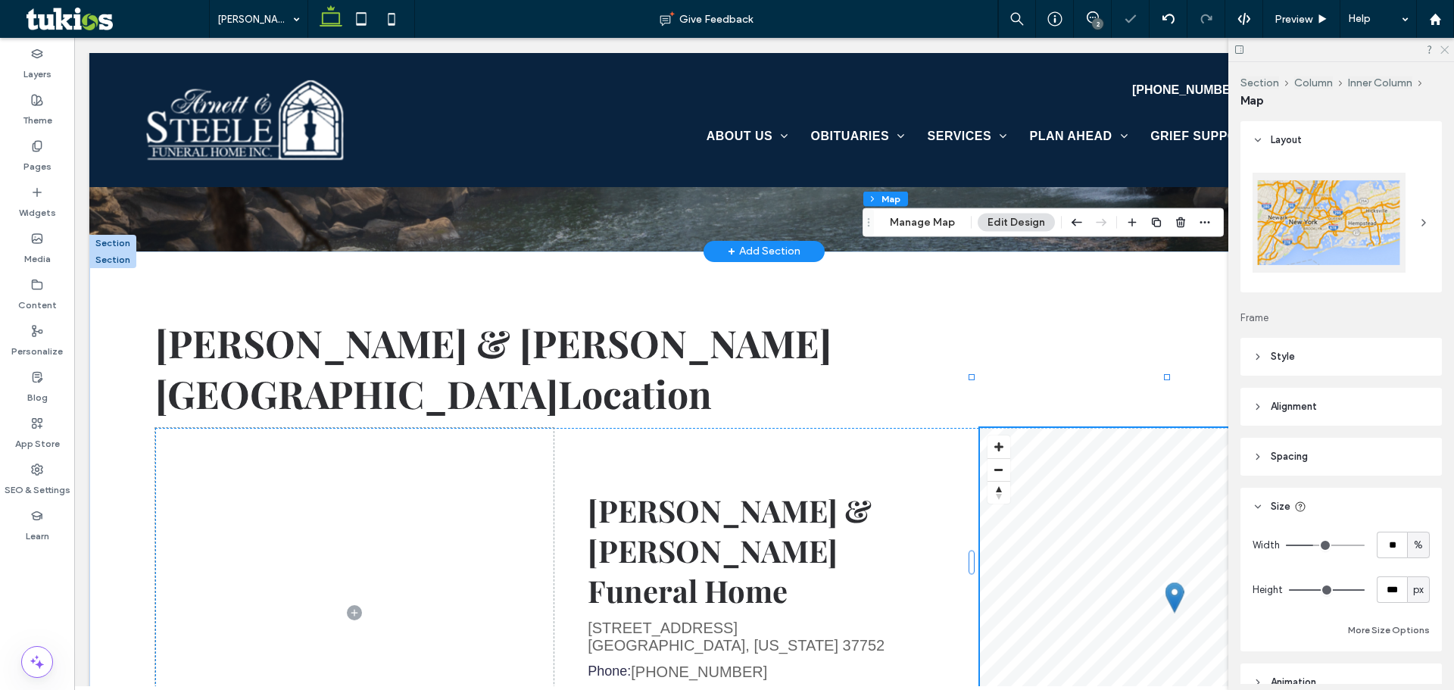
click at [1446, 47] on icon at bounding box center [1444, 49] width 10 height 10
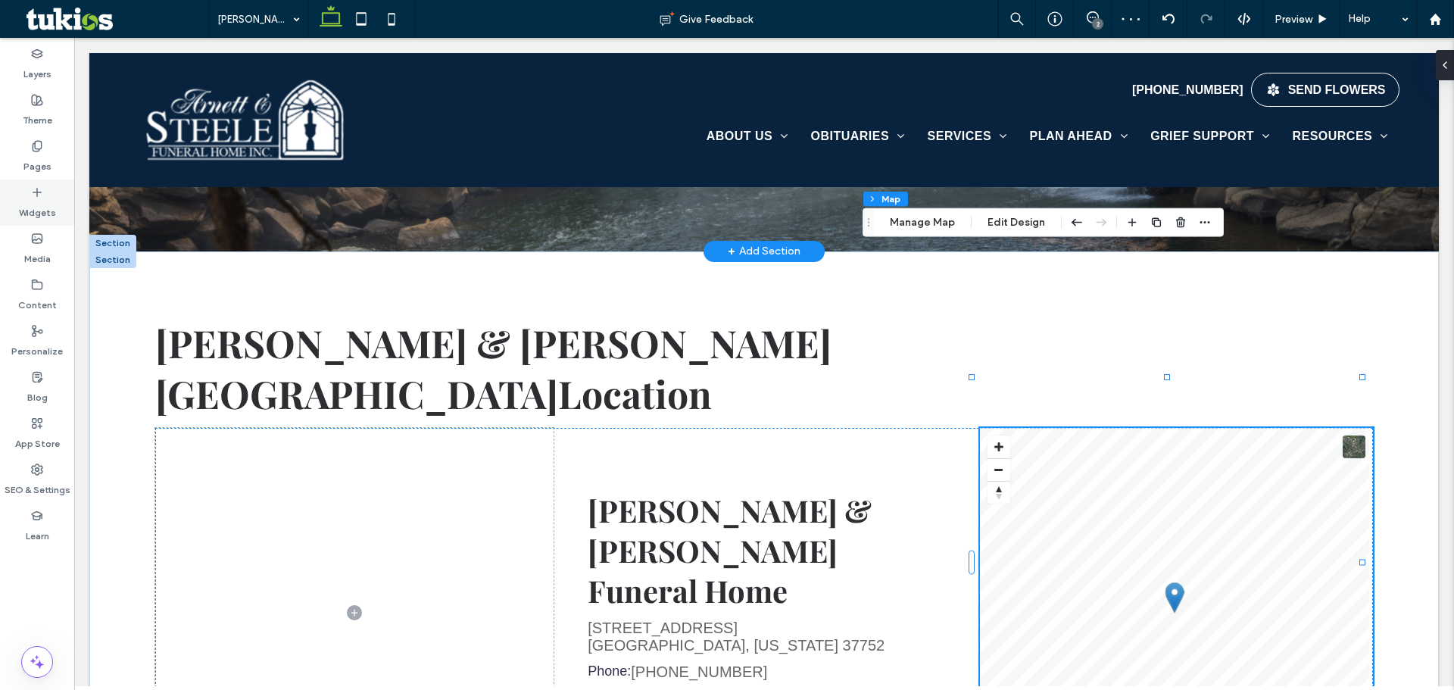
click at [30, 195] on div "Widgets" at bounding box center [37, 202] width 74 height 46
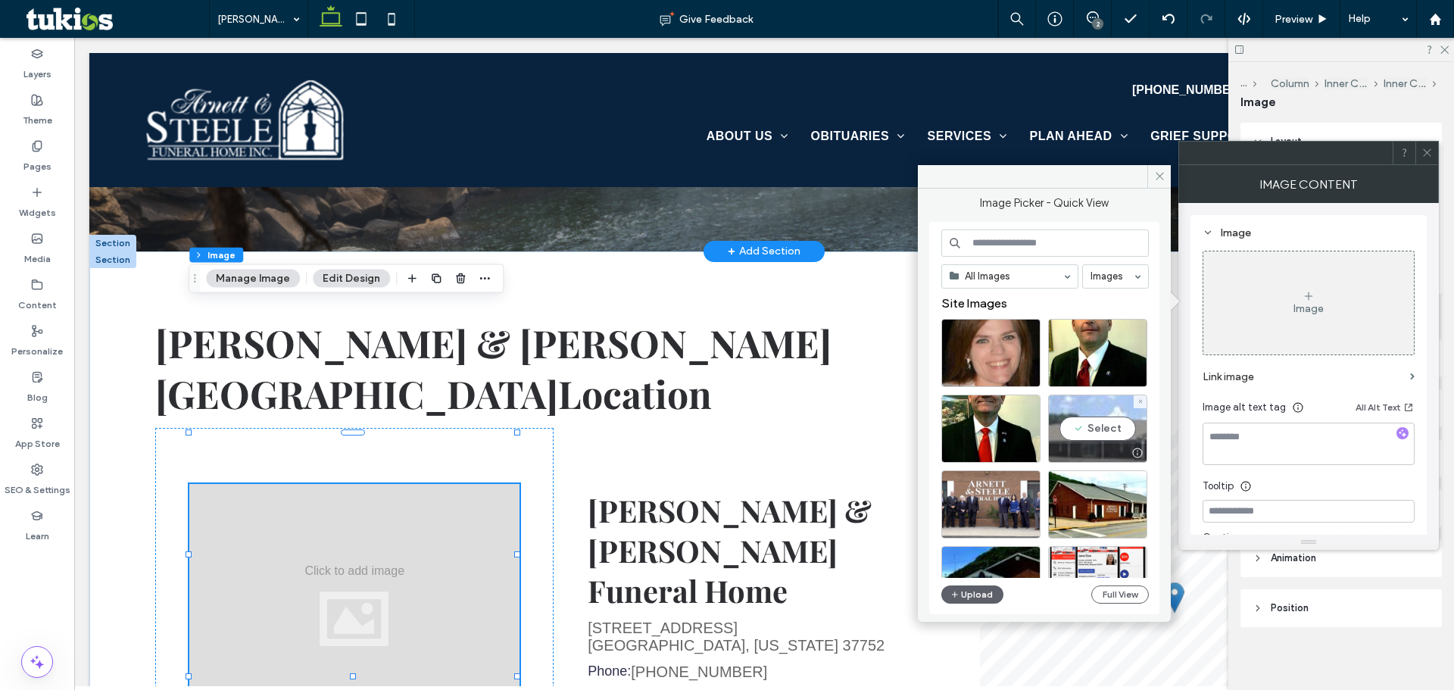
click at [1134, 439] on div "Select" at bounding box center [1097, 428] width 99 height 68
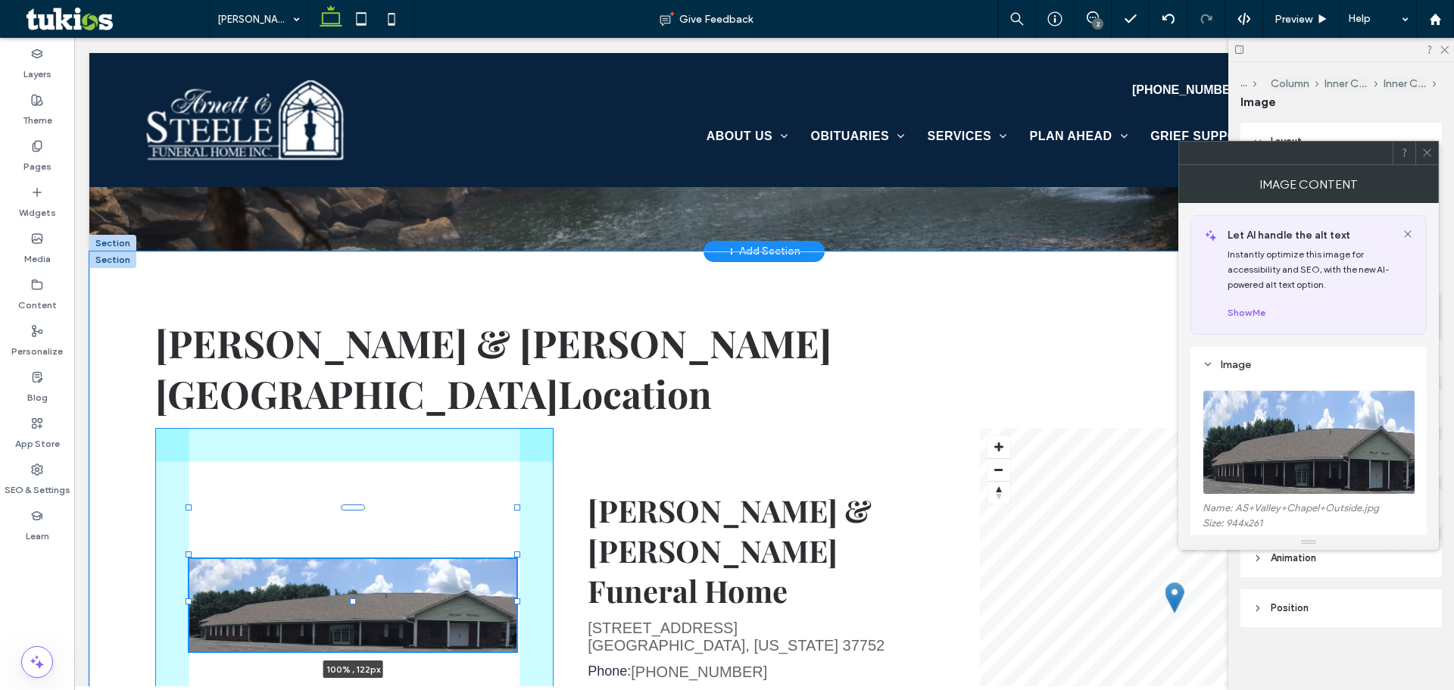
drag, startPoint x: 352, startPoint y: 548, endPoint x: 367, endPoint y: 473, distance: 76.5
click at [367, 473] on div "Arnett & Steele Valley Chapel Location 100% , 122px Arnett & Steele Funeral Hom…" at bounding box center [763, 584] width 1349 height 666
type input "***"
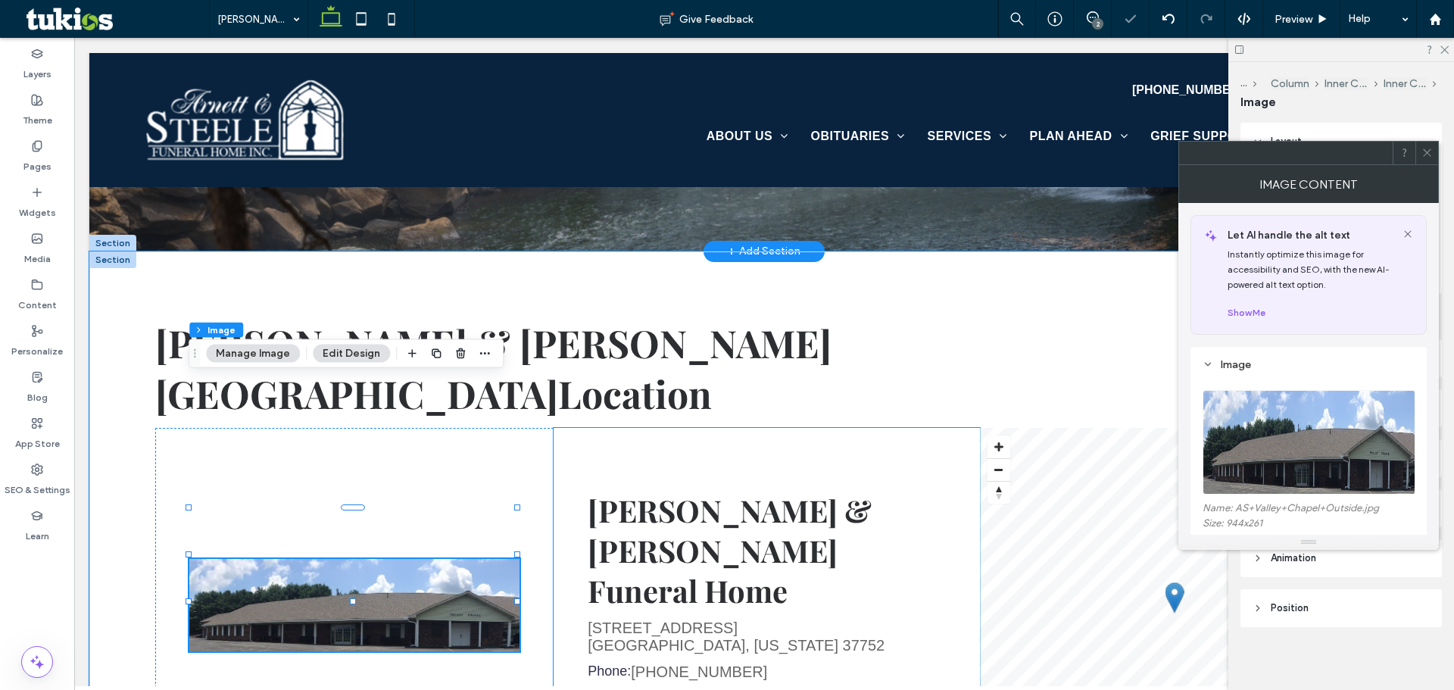
click at [652, 557] on div "Arnett & Steele Funeral Home 6340 Cumberland Gap Parkway Harrogate, Tennessee 3…" at bounding box center [766, 612] width 426 height 369
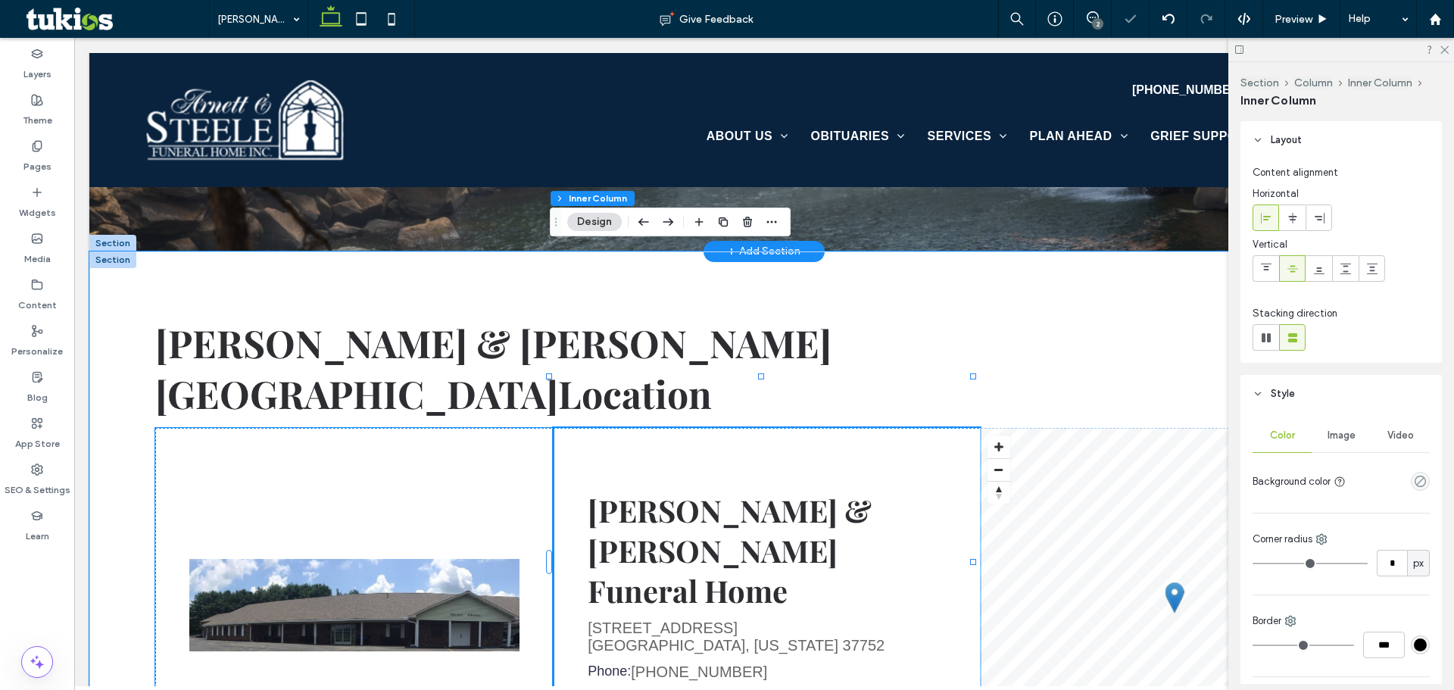
click at [428, 536] on div at bounding box center [354, 612] width 398 height 369
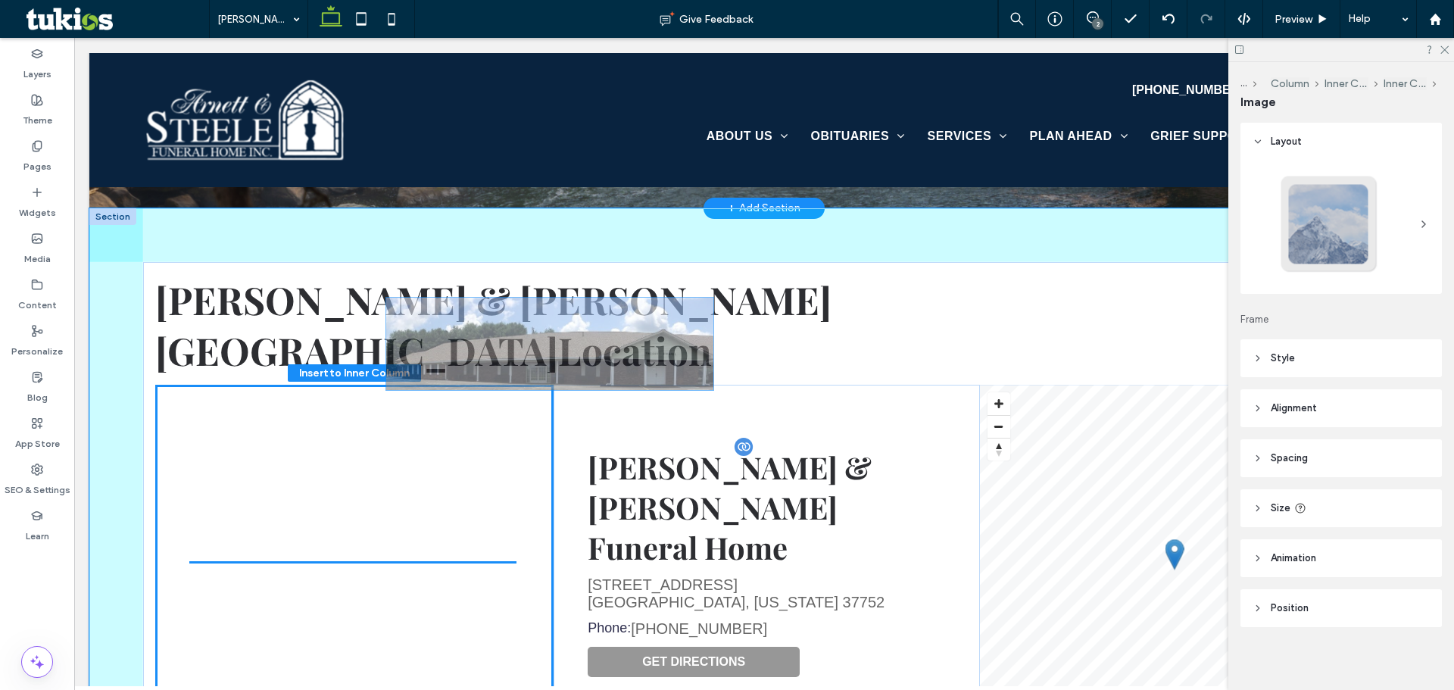
scroll to position [4, 0]
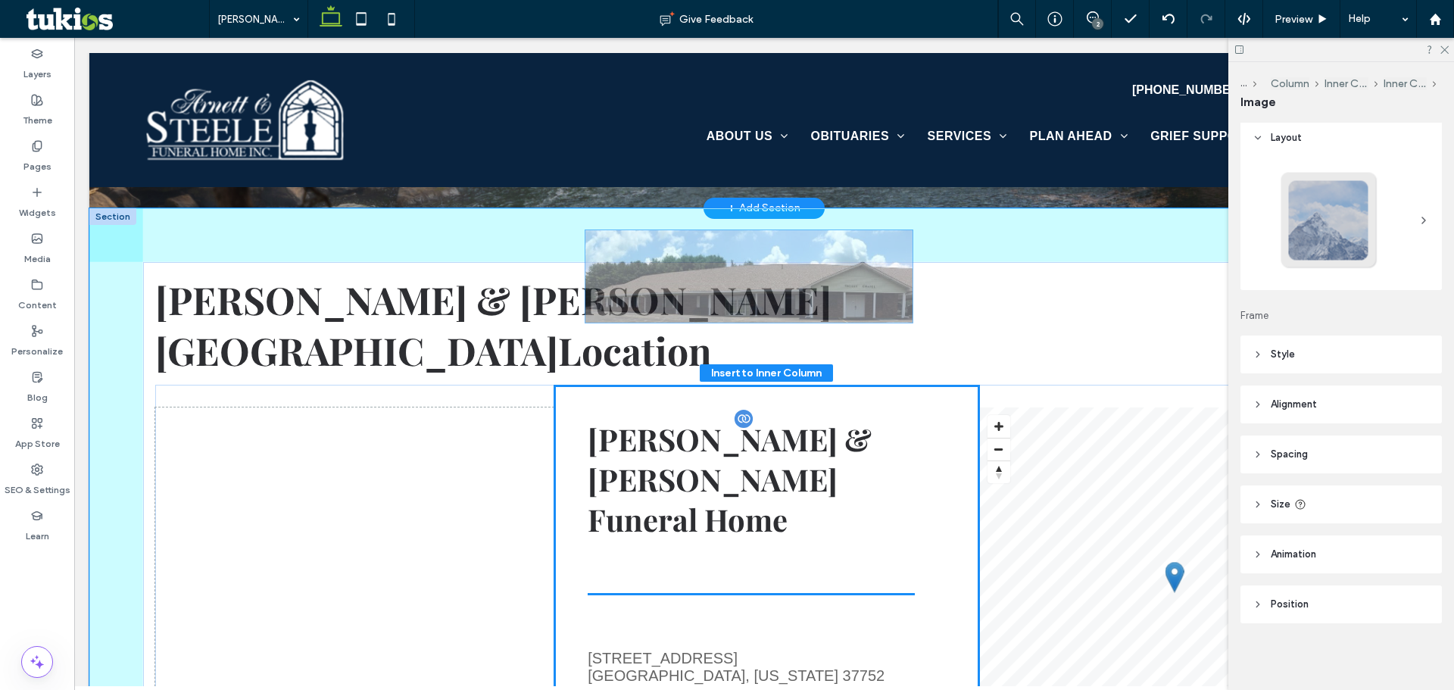
drag, startPoint x: 307, startPoint y: 410, endPoint x: 703, endPoint y: 305, distance: 410.5
type input "**"
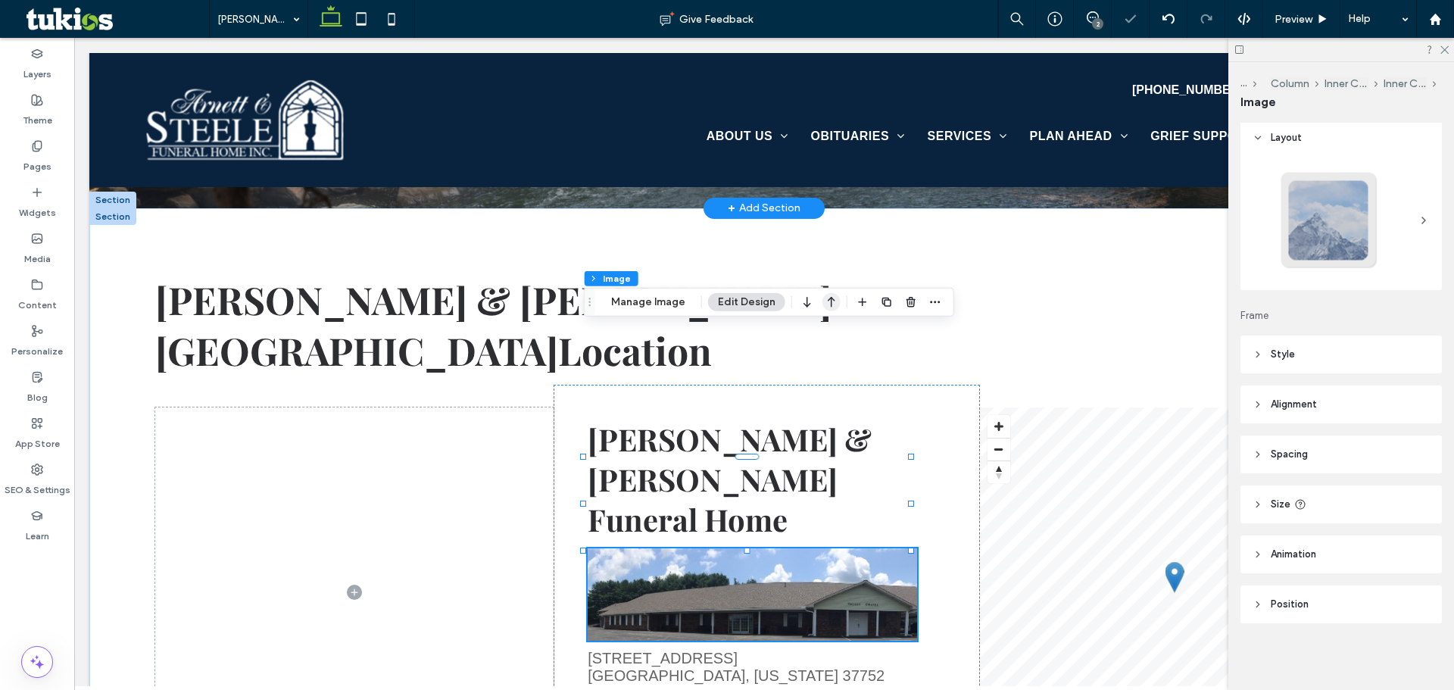
click at [828, 297] on icon "button" at bounding box center [831, 301] width 18 height 27
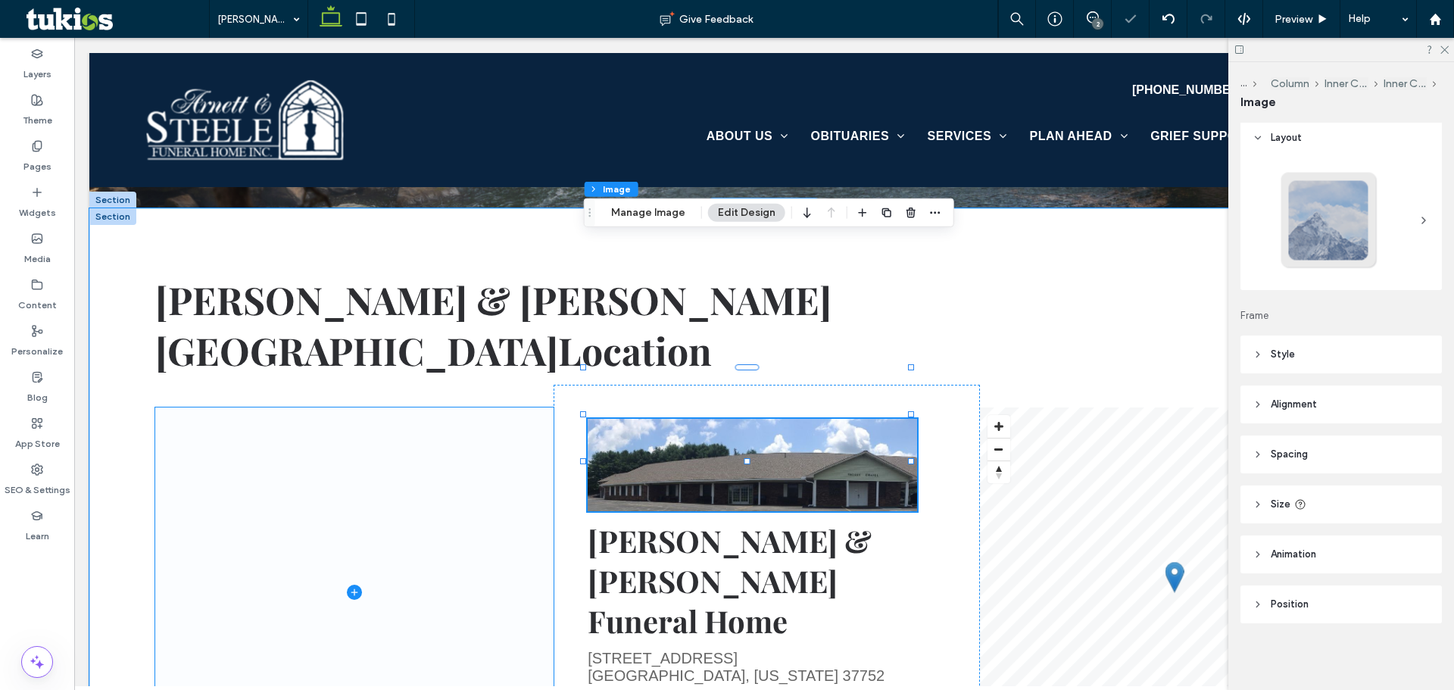
click at [447, 407] on span at bounding box center [354, 591] width 398 height 369
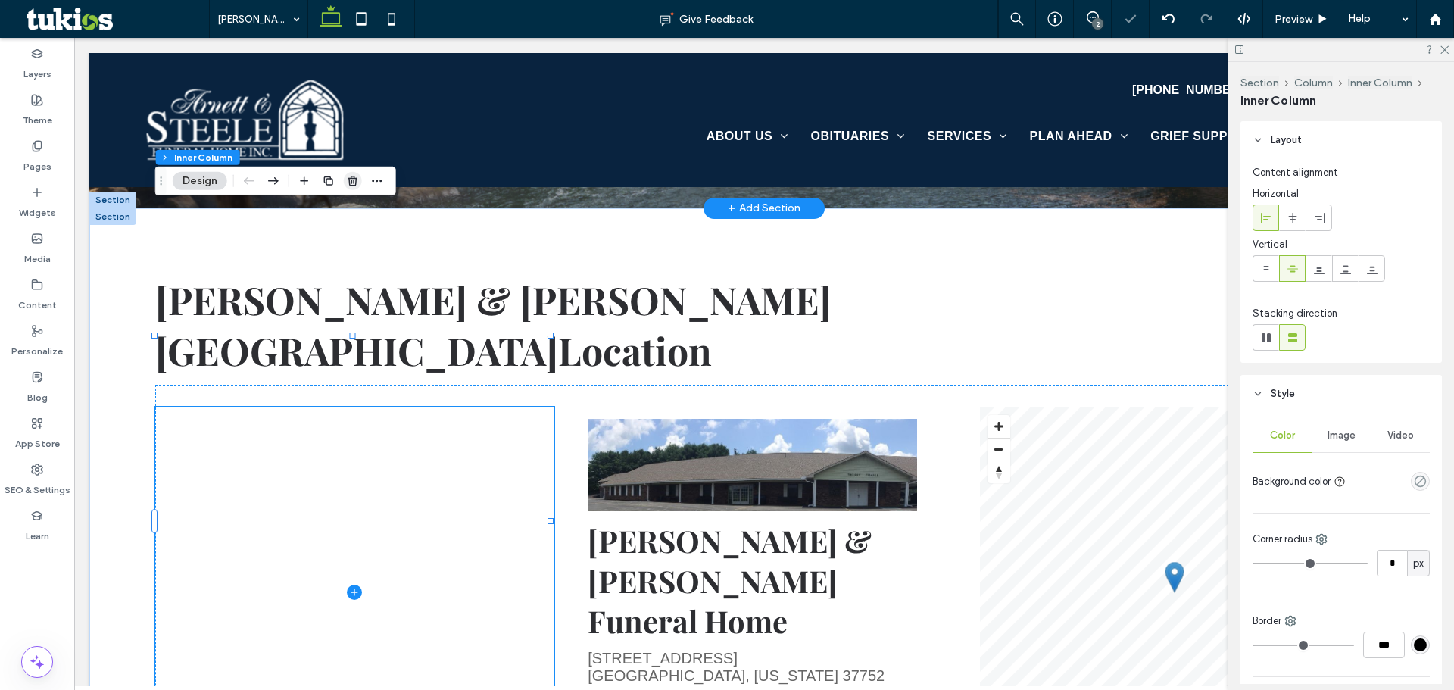
click at [353, 184] on icon "button" at bounding box center [353, 181] width 12 height 12
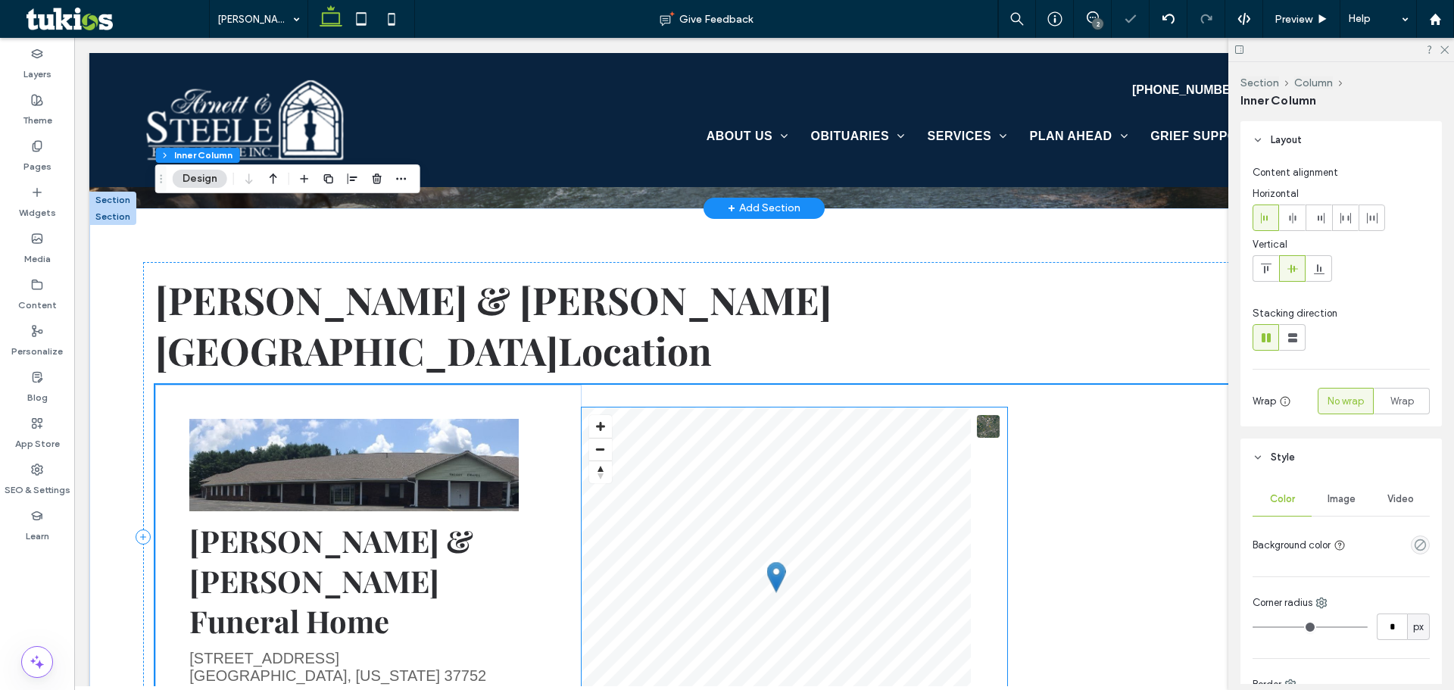
scroll to position [303, 0]
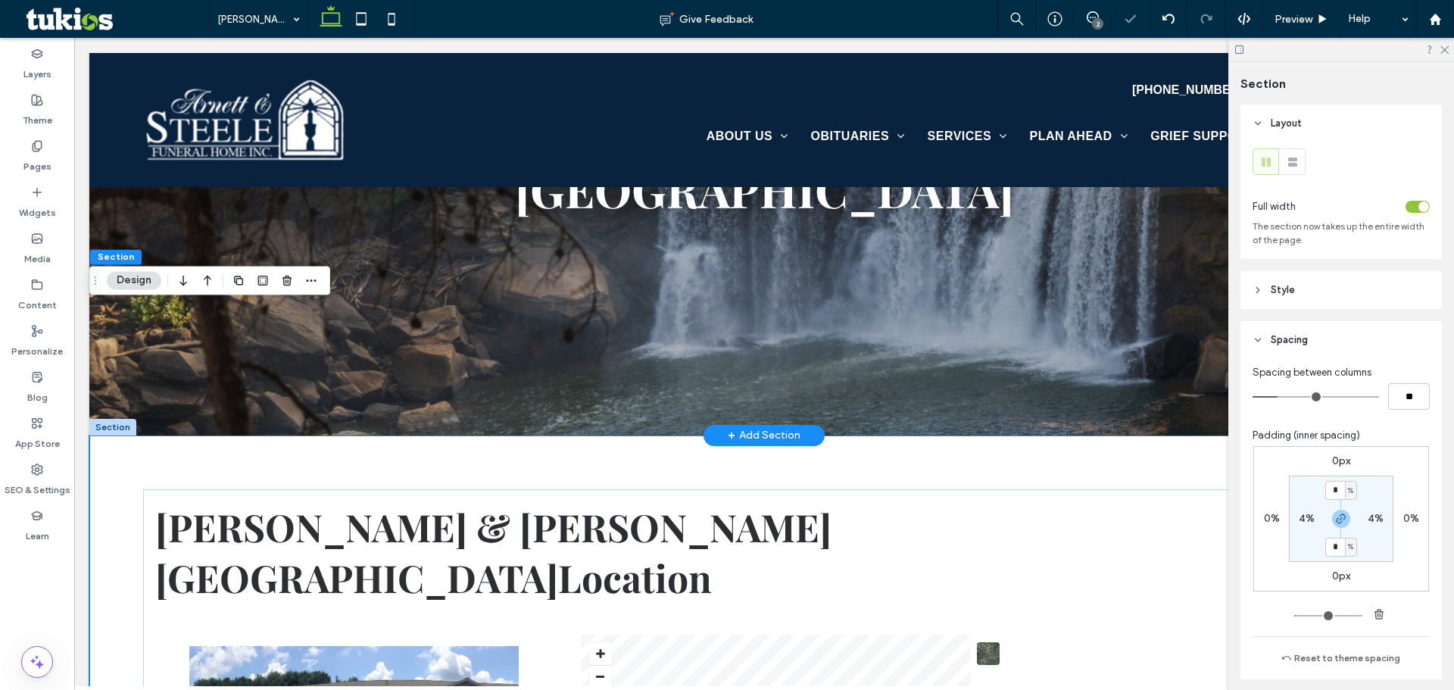
click at [1409, 198] on div at bounding box center [1366, 206] width 128 height 27
click at [1418, 208] on div "toggle" at bounding box center [1423, 206] width 11 height 11
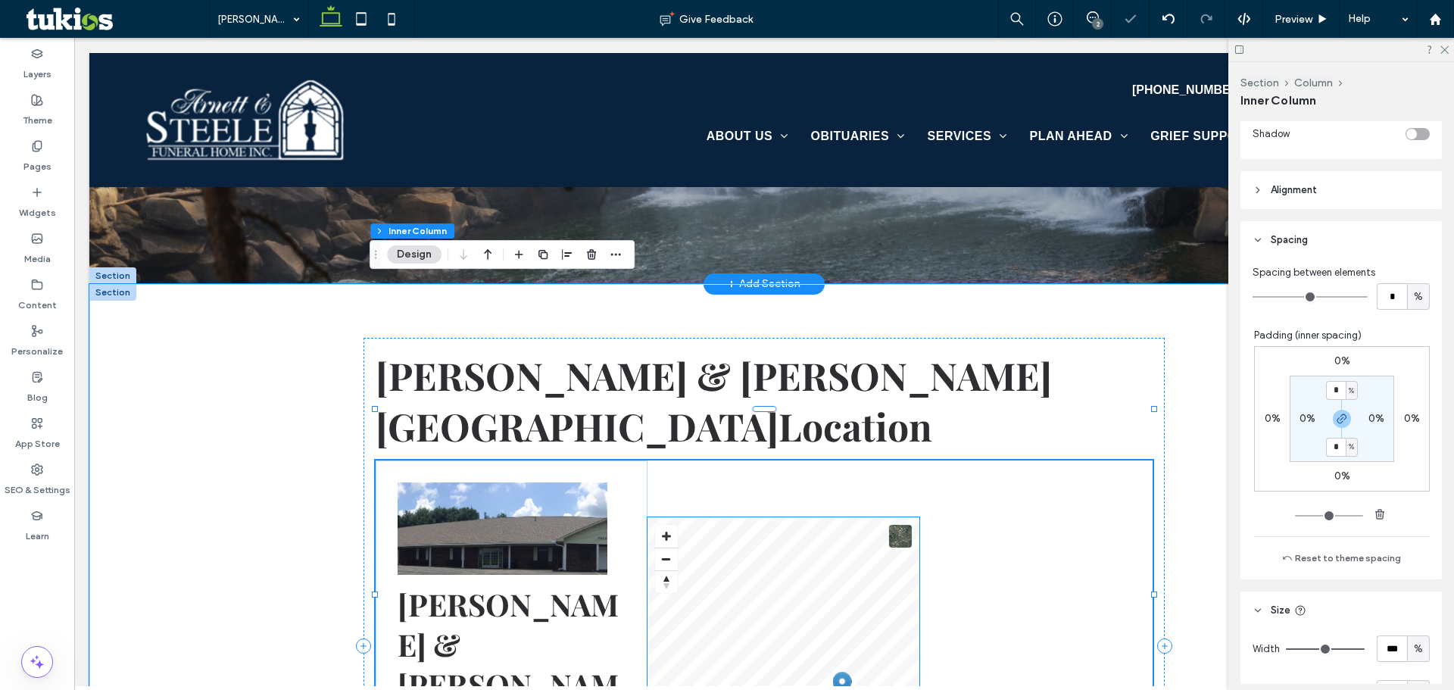
scroll to position [677, 0]
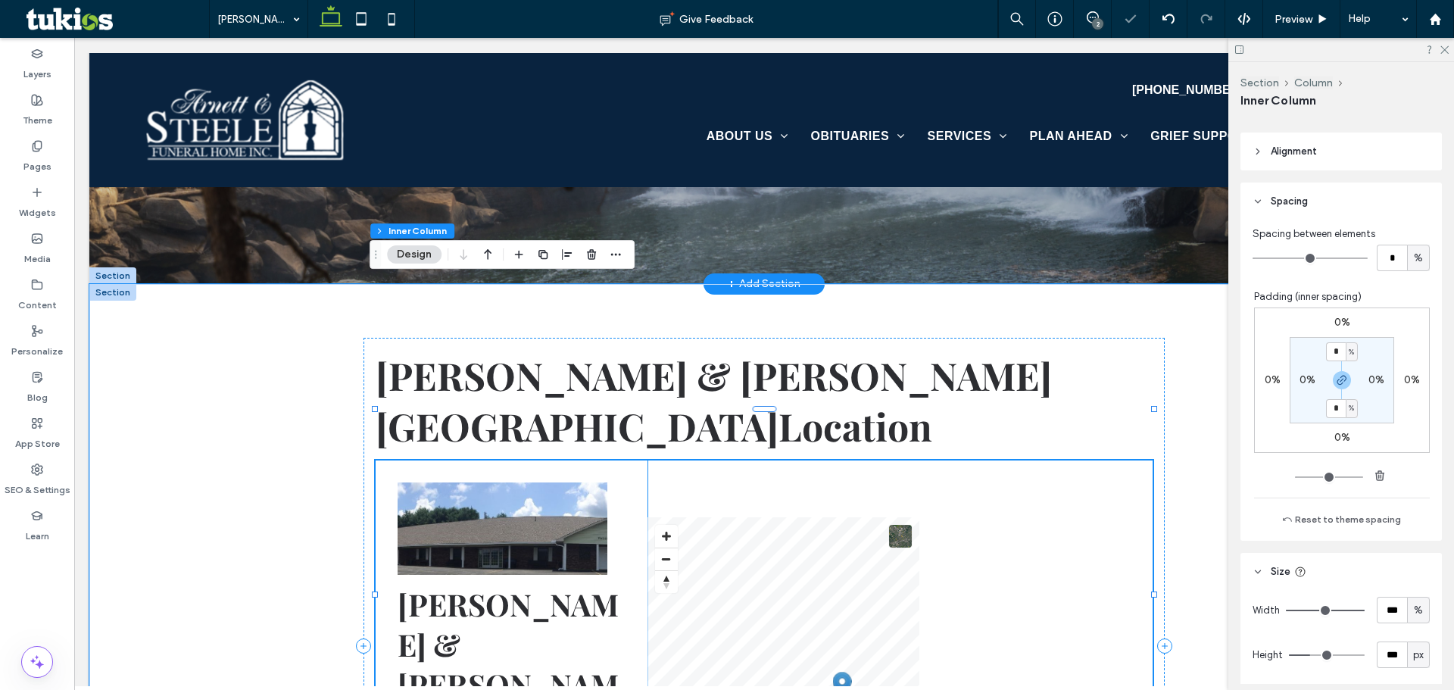
click at [546, 460] on div "Arnett & Steele Funeral Home 6340 Cumberland Gap Parkway Harrogate, Tennessee 3…" at bounding box center [512, 701] width 272 height 482
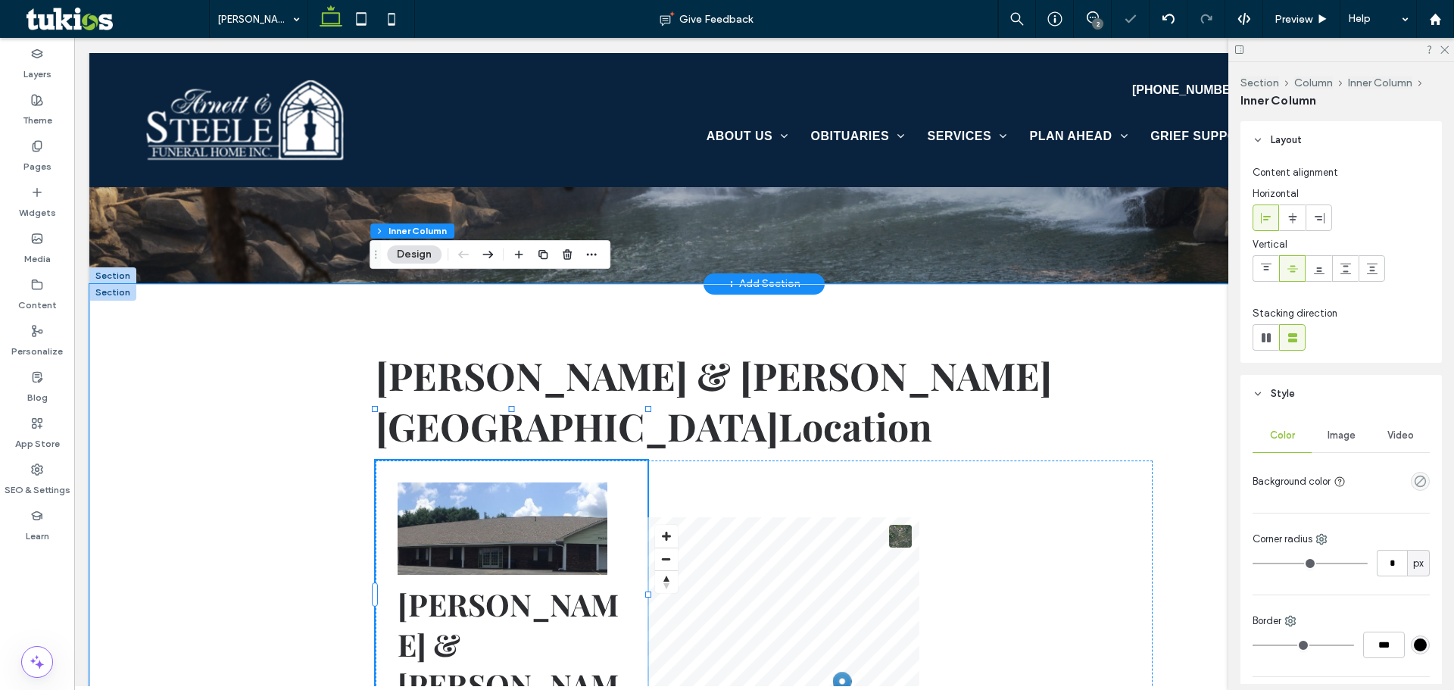
click at [613, 460] on div "Arnett & Steele Funeral Home 6340 Cumberland Gap Parkway Harrogate, Tennessee 3…" at bounding box center [512, 701] width 272 height 482
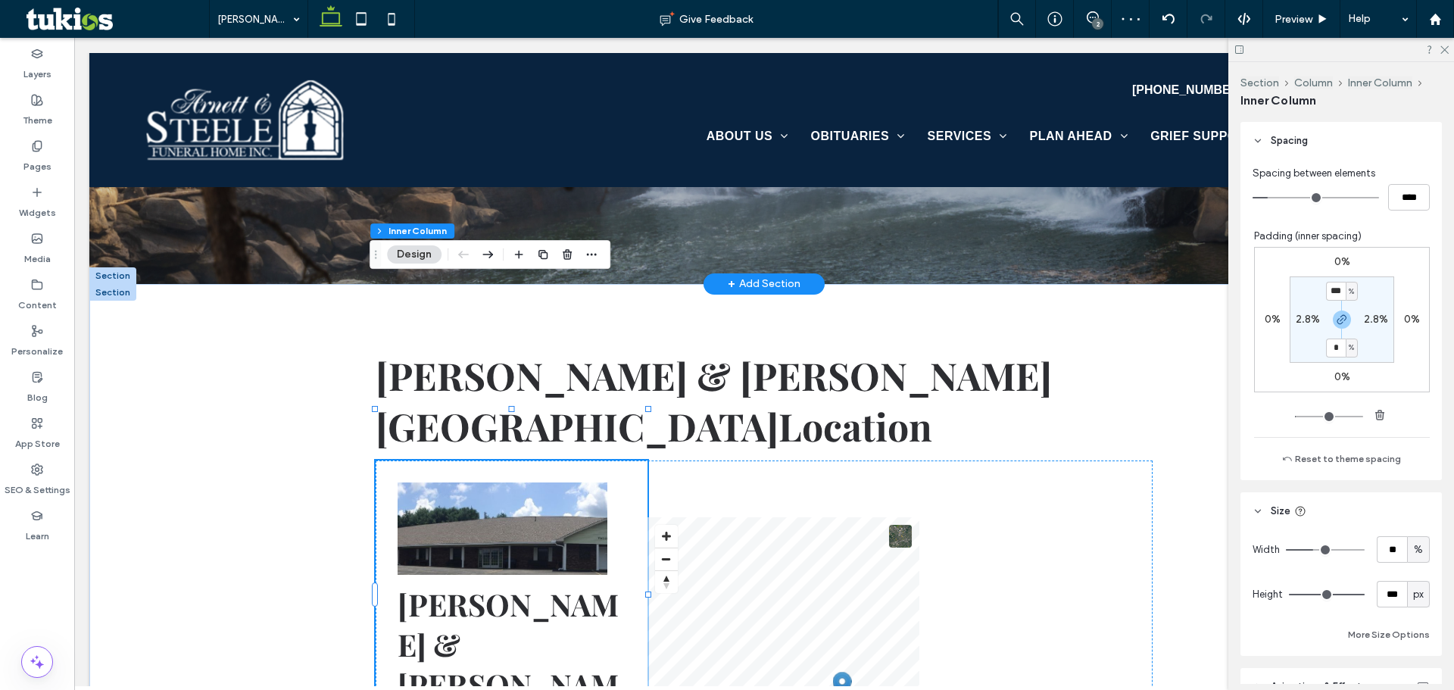
scroll to position [681, 0]
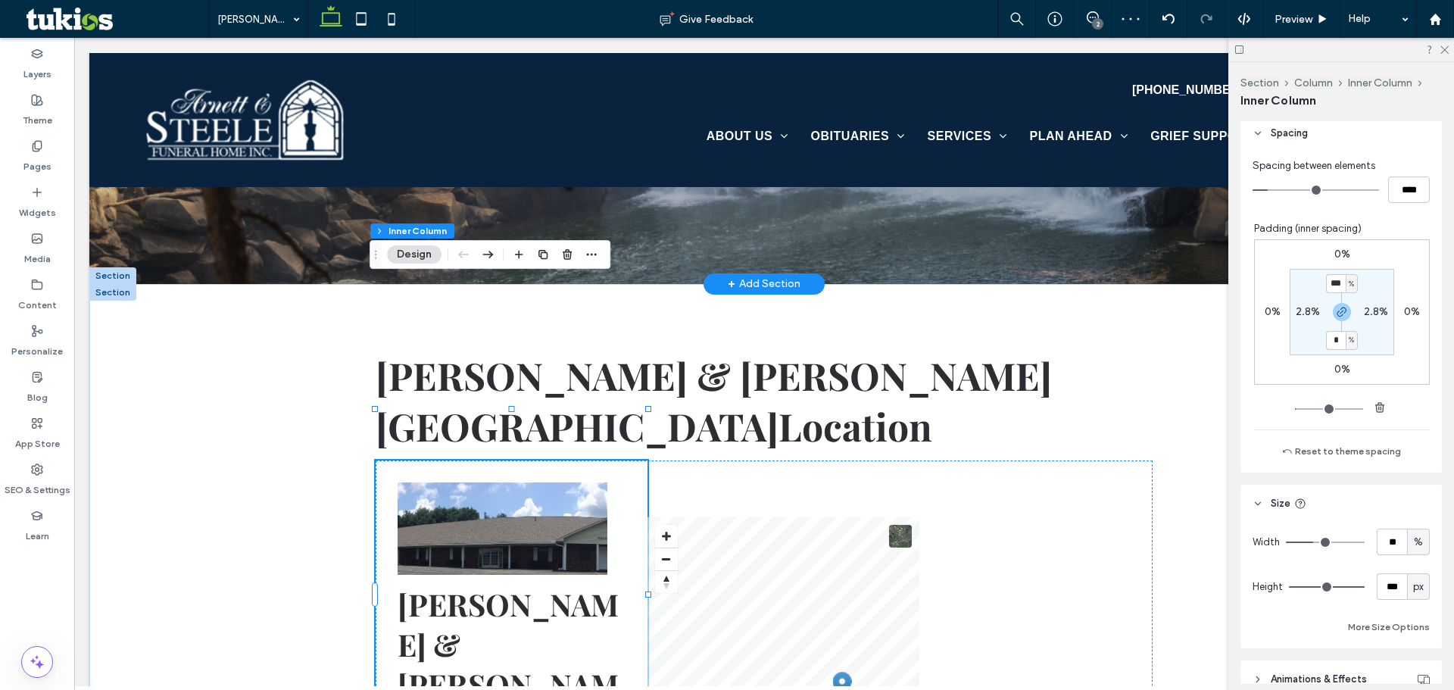
click at [1397, 557] on div "Width ** % Height *** px More Size Options" at bounding box center [1340, 582] width 177 height 108
click at [1391, 550] on input "**" at bounding box center [1392, 541] width 30 height 27
type input "**"
type input "*"
type input "**"
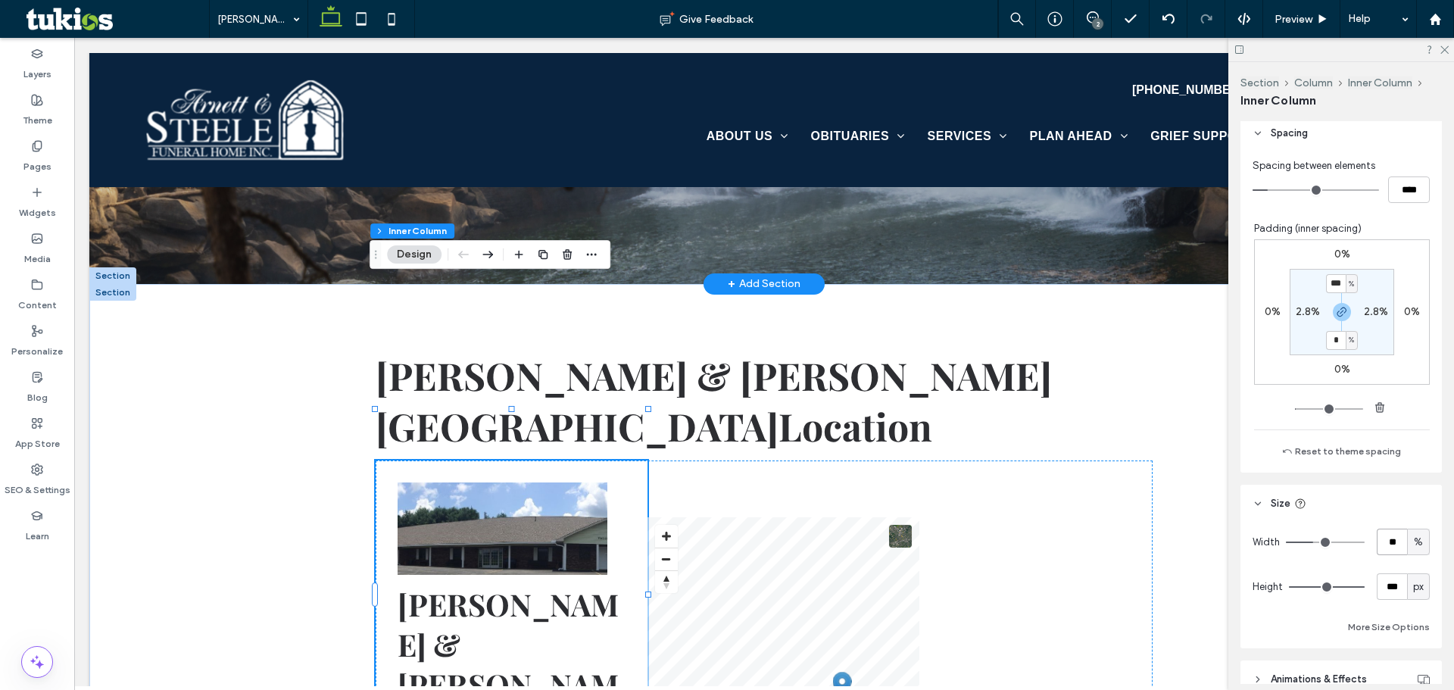
type input "*"
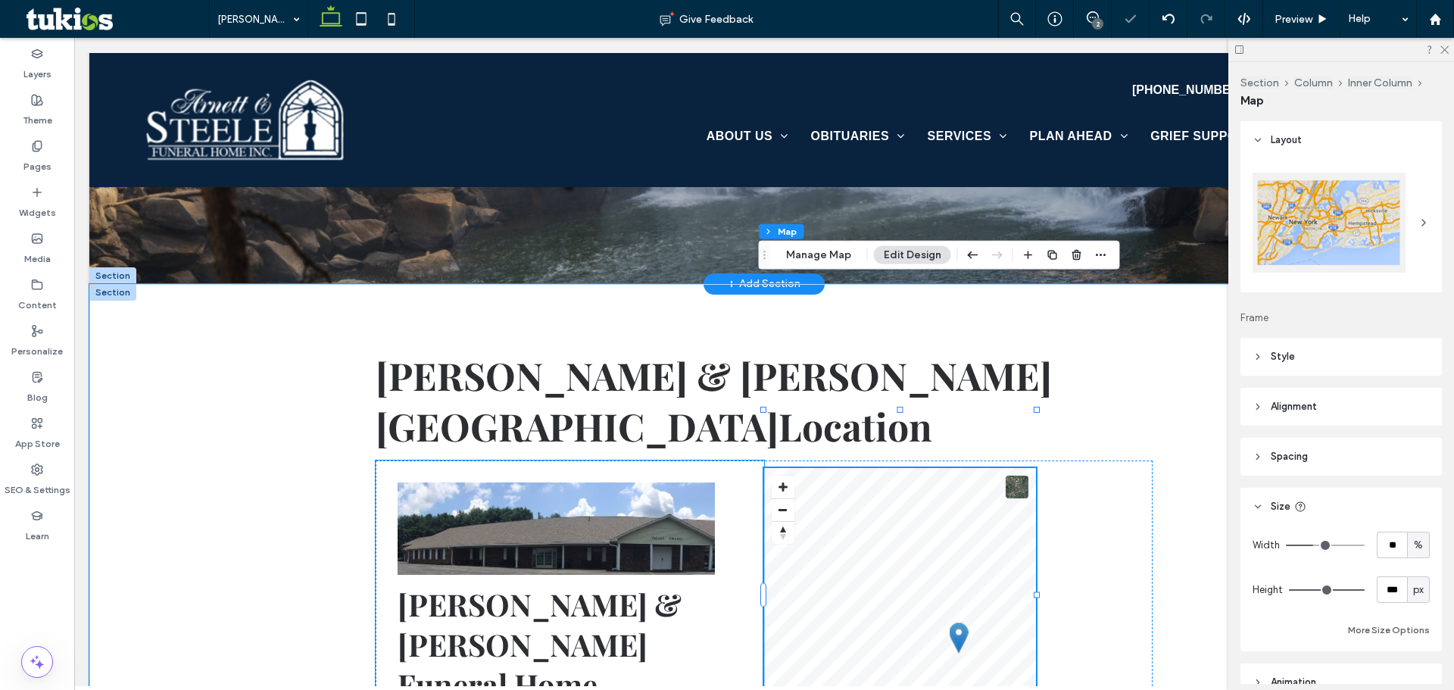
click at [661, 482] on img at bounding box center [556, 528] width 317 height 92
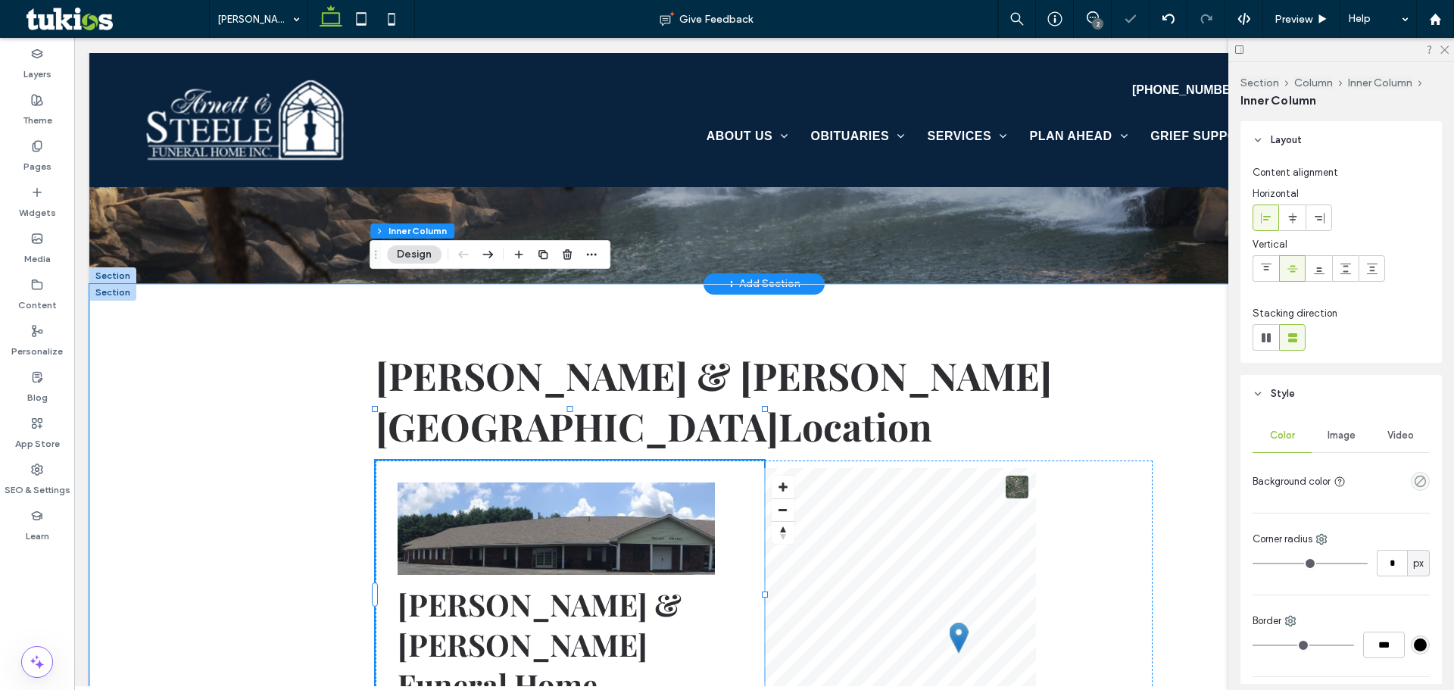
click at [698, 482] on img at bounding box center [556, 528] width 317 height 92
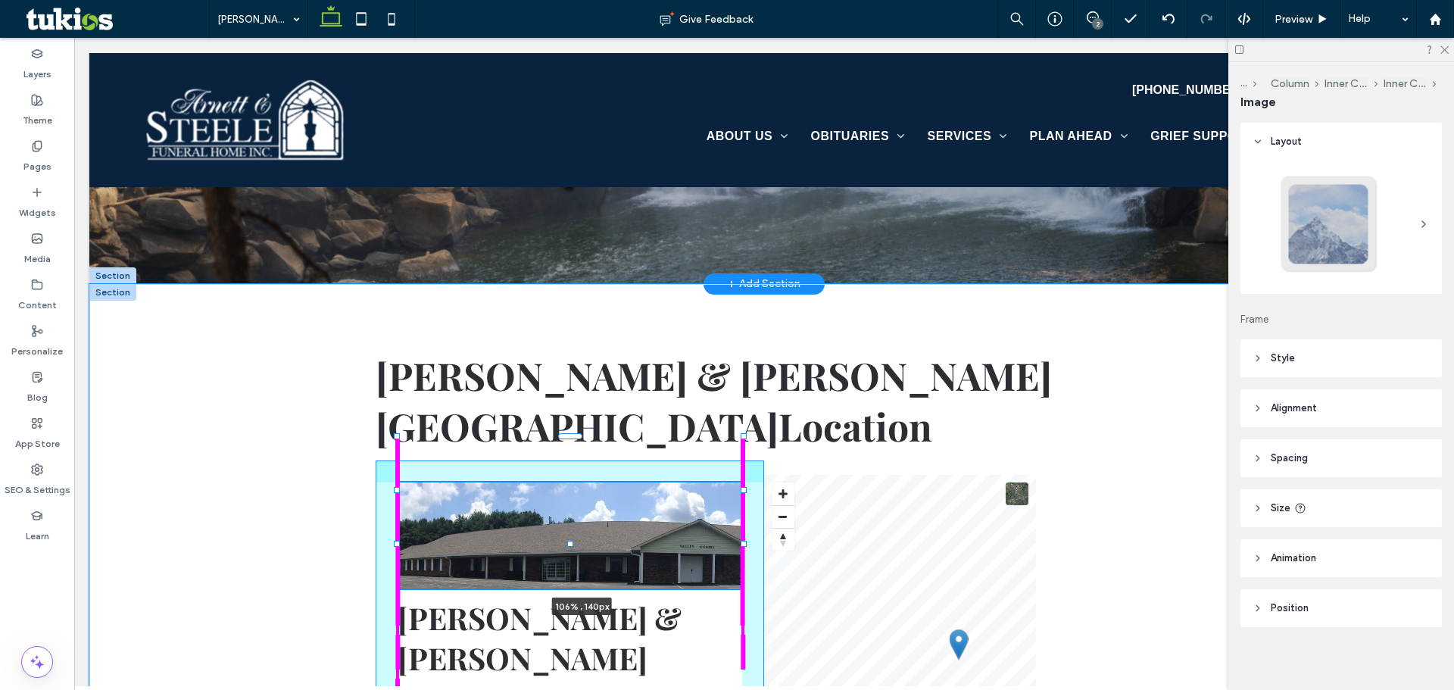
click at [763, 412] on div "Arnett & Steele Valley Chapel Location 106% , 140px Arnett & Steele Funeral Hom…" at bounding box center [764, 631] width 909 height 695
type input "***"
type input "****"
type input "***"
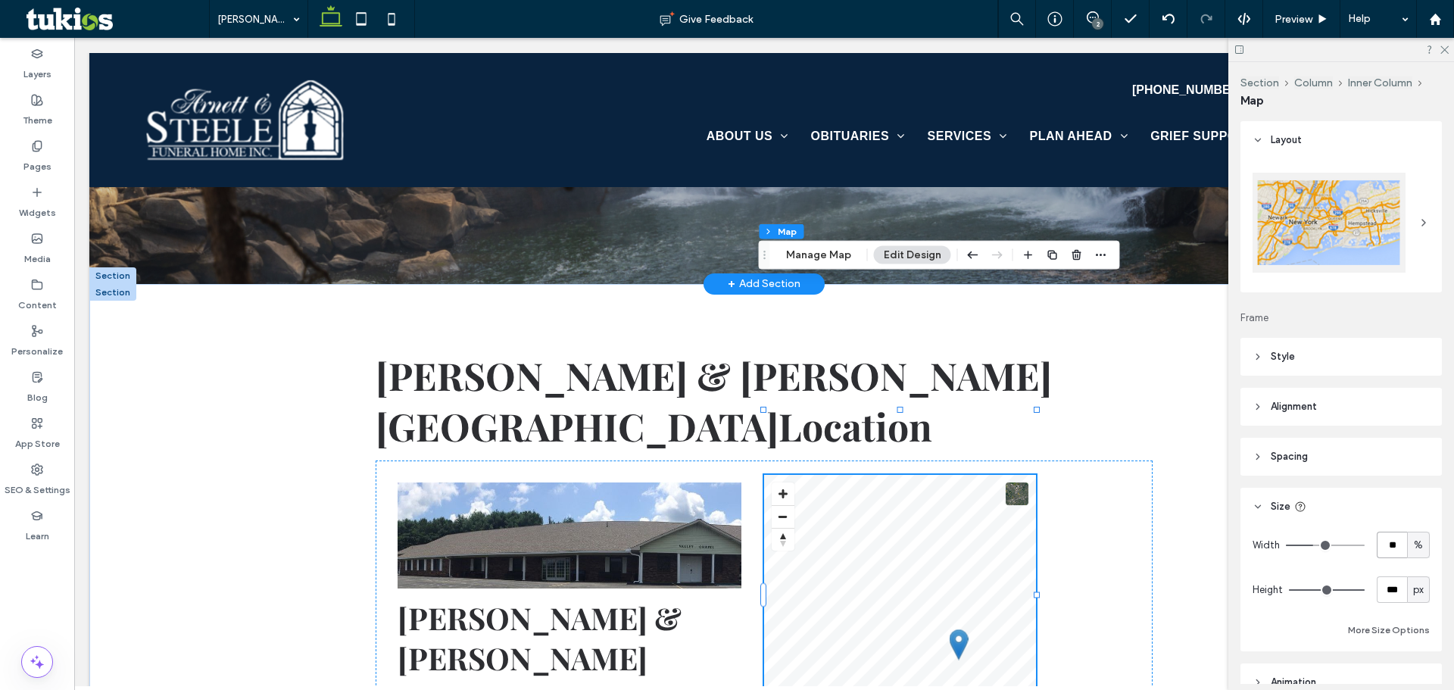
click at [1382, 539] on input "**" at bounding box center [1392, 545] width 30 height 27
type input "**"
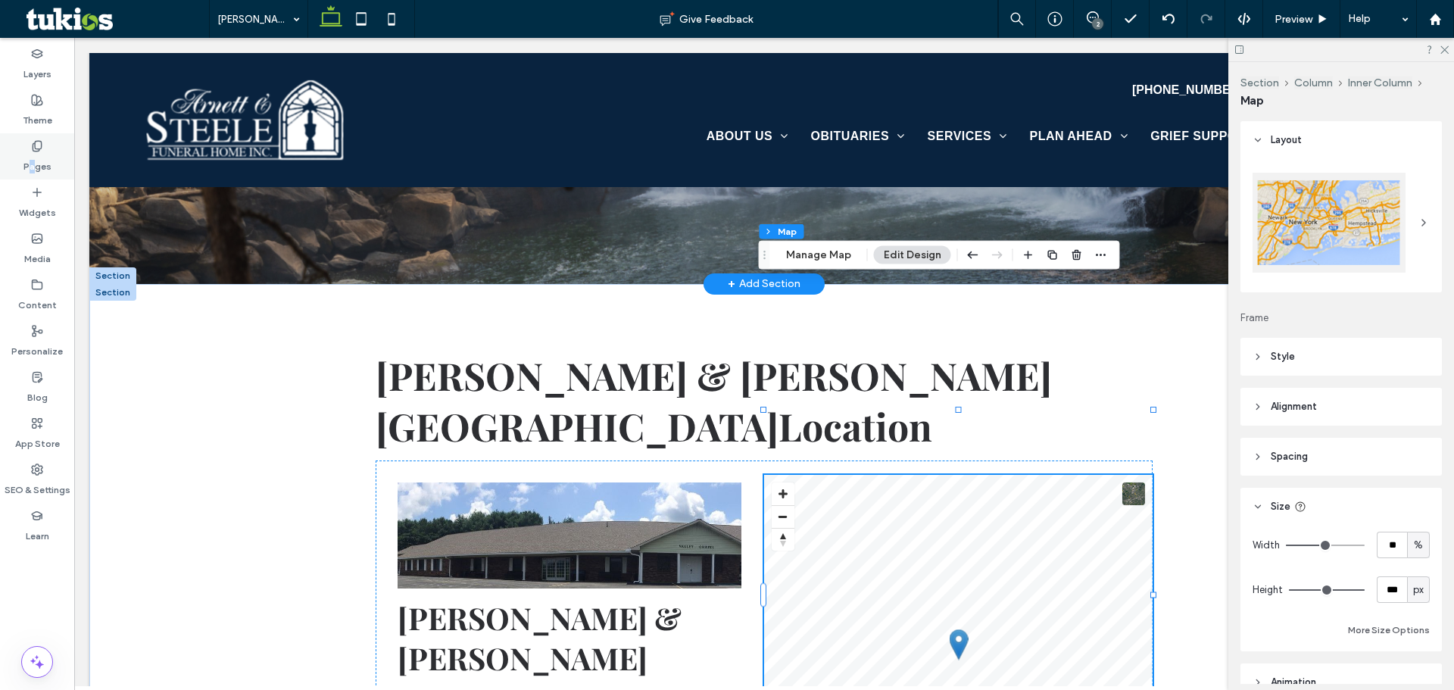
click at [33, 159] on label "Pages" at bounding box center [37, 162] width 28 height 21
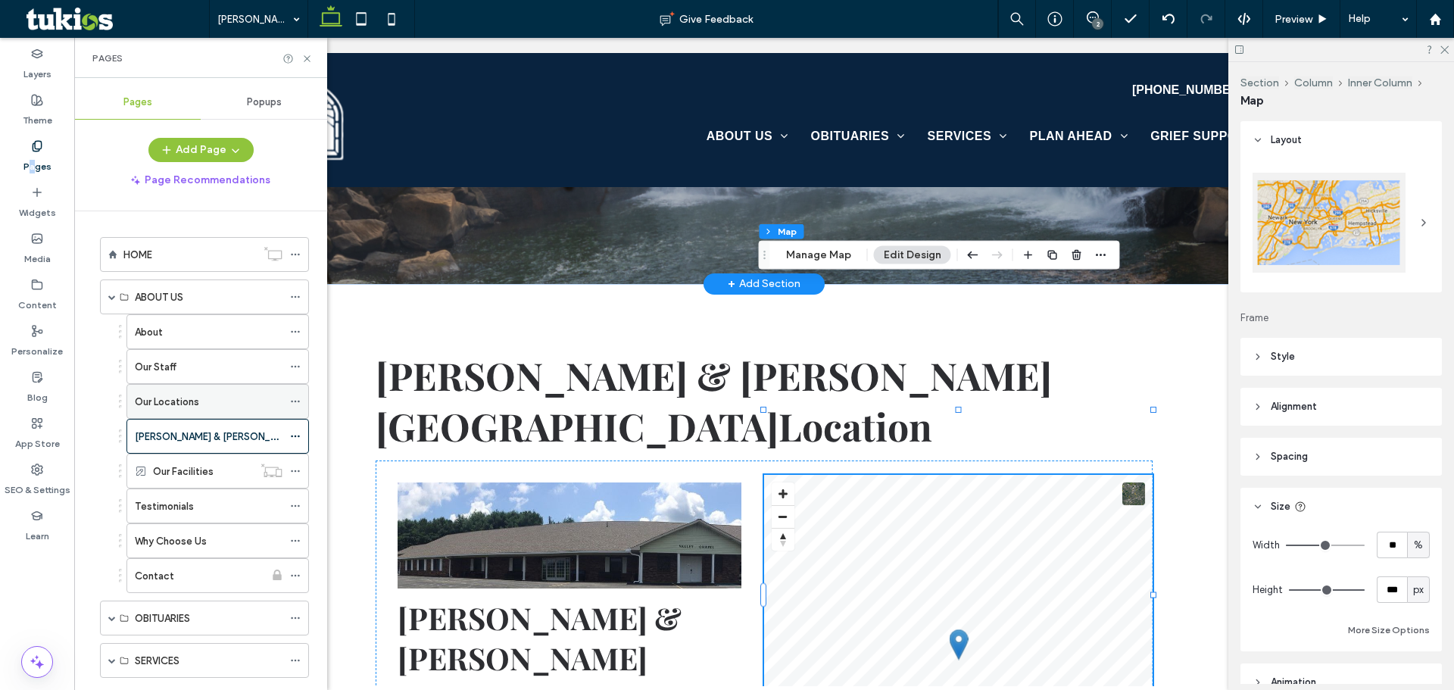
click at [296, 400] on icon at bounding box center [295, 401] width 11 height 11
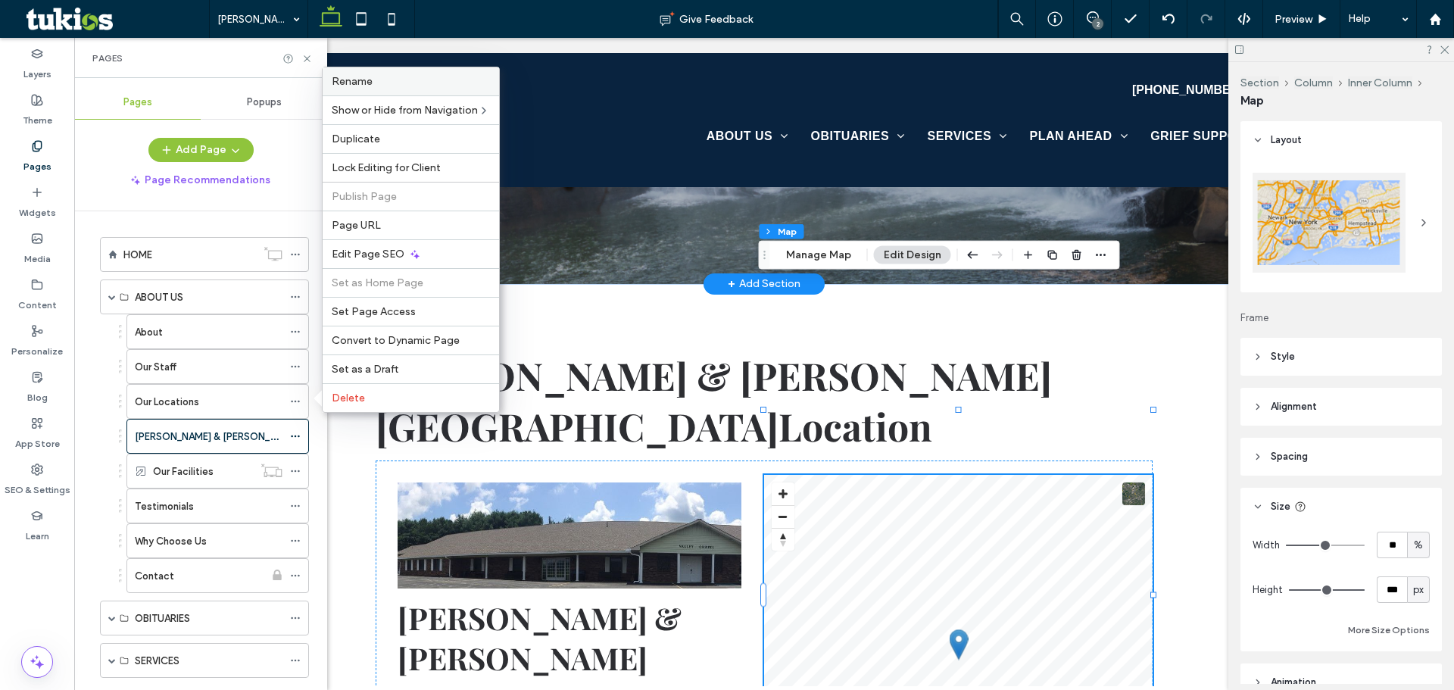
click at [360, 89] on div "Rename" at bounding box center [411, 81] width 176 height 28
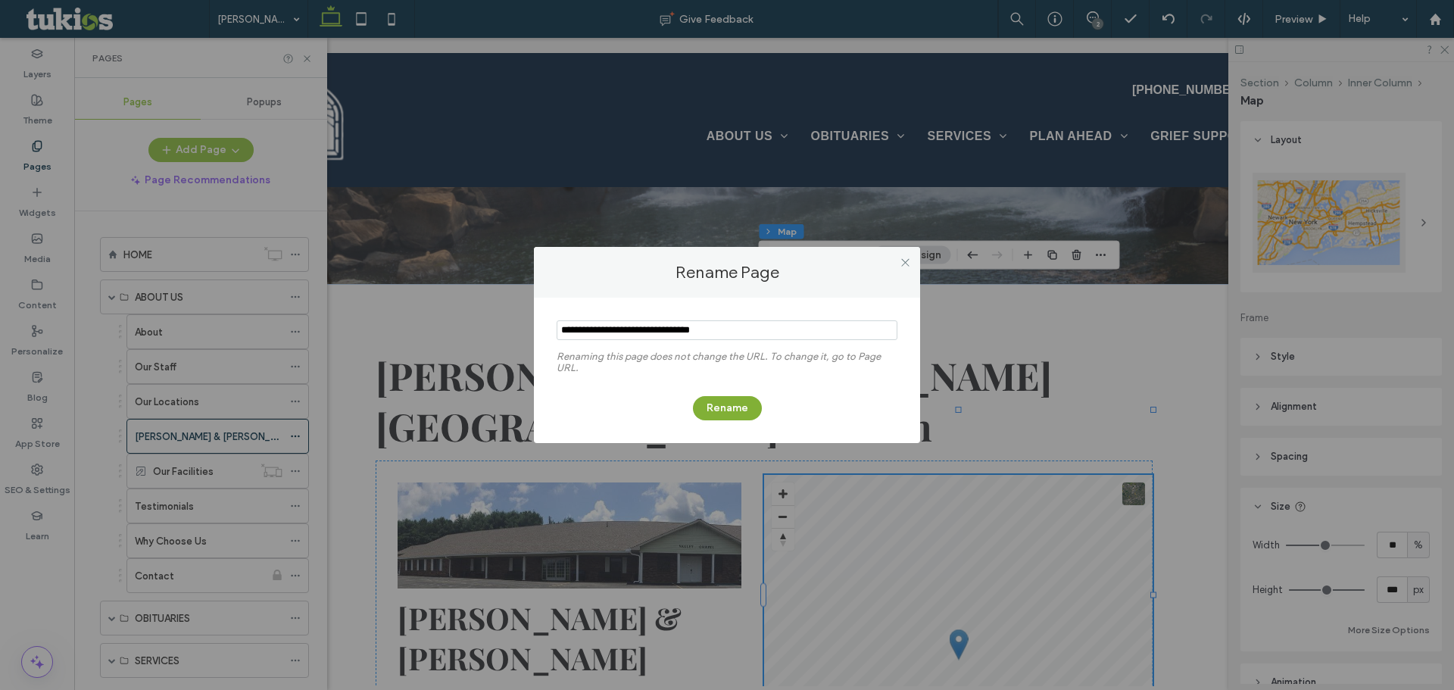
type input "**********"
click at [749, 404] on button "Rename" at bounding box center [727, 408] width 69 height 24
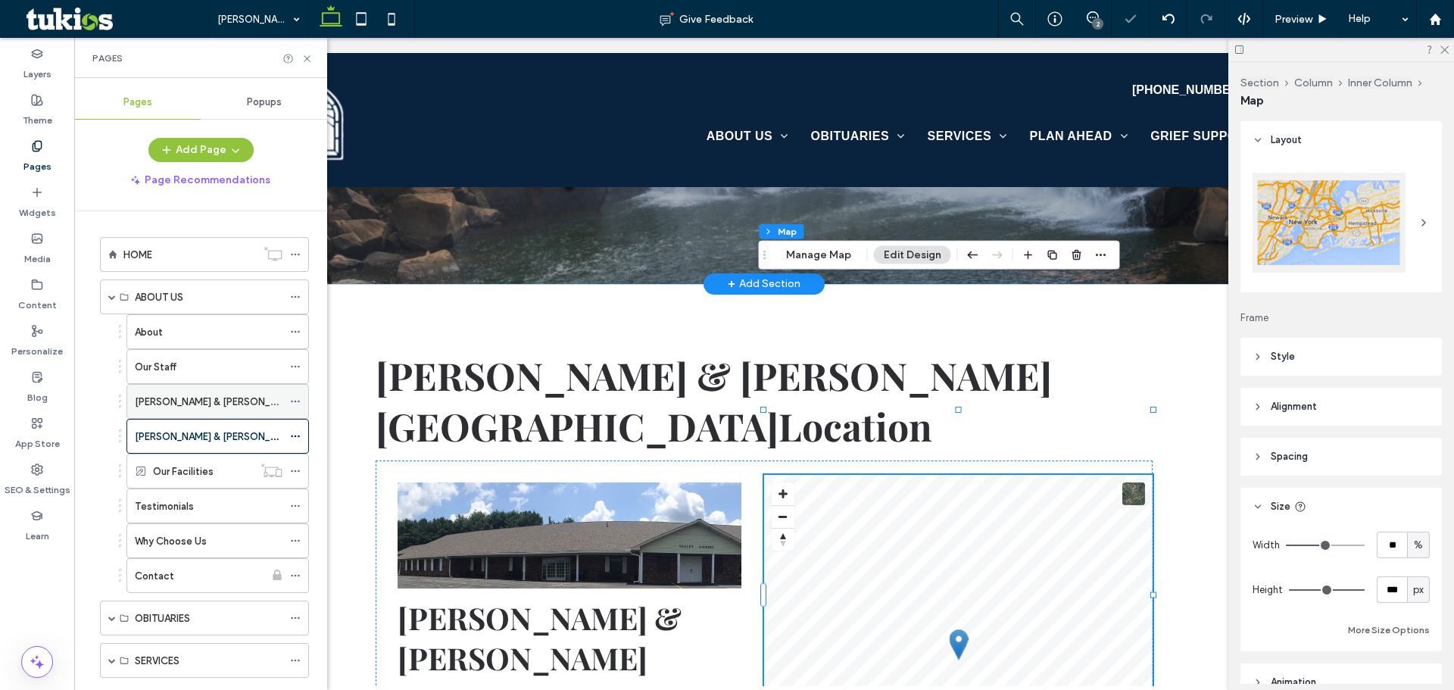
click at [239, 401] on label "[PERSON_NAME] & [PERSON_NAME] Funeral Home, Inc." at bounding box center [259, 401] width 249 height 27
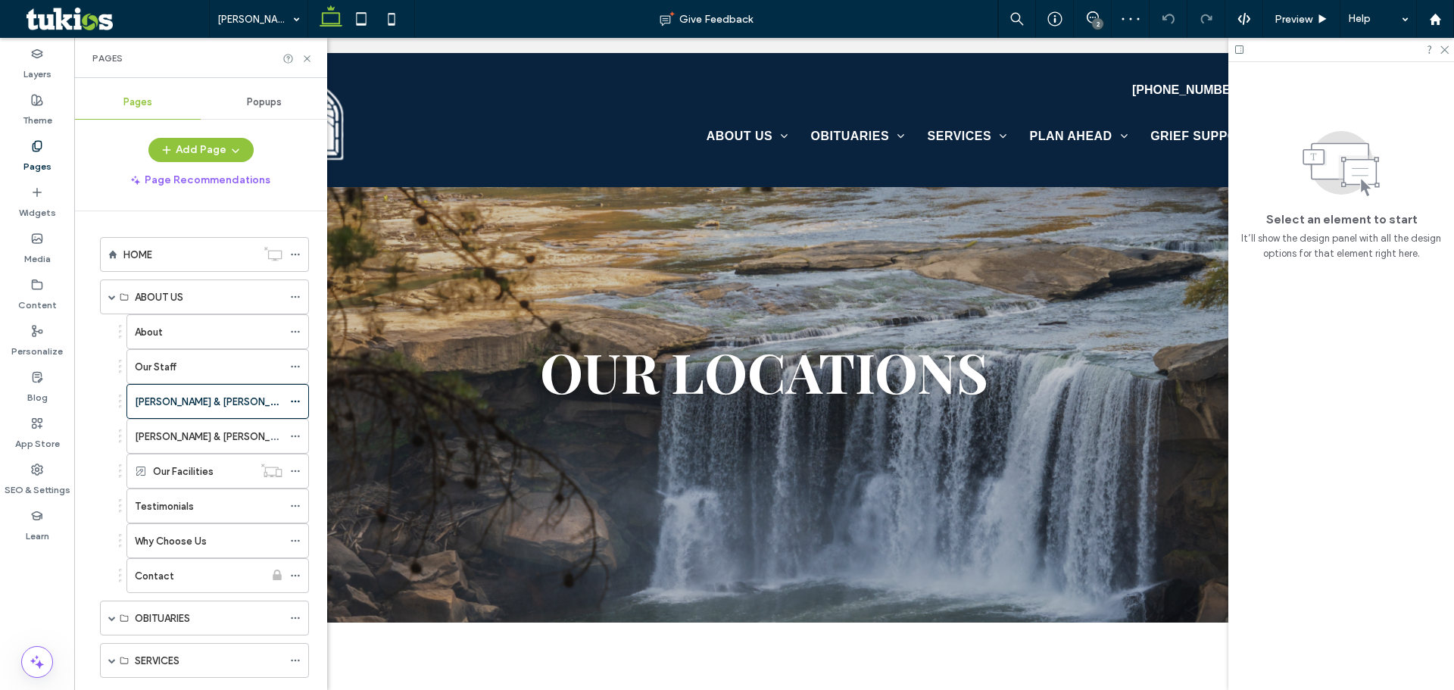
scroll to position [681, 0]
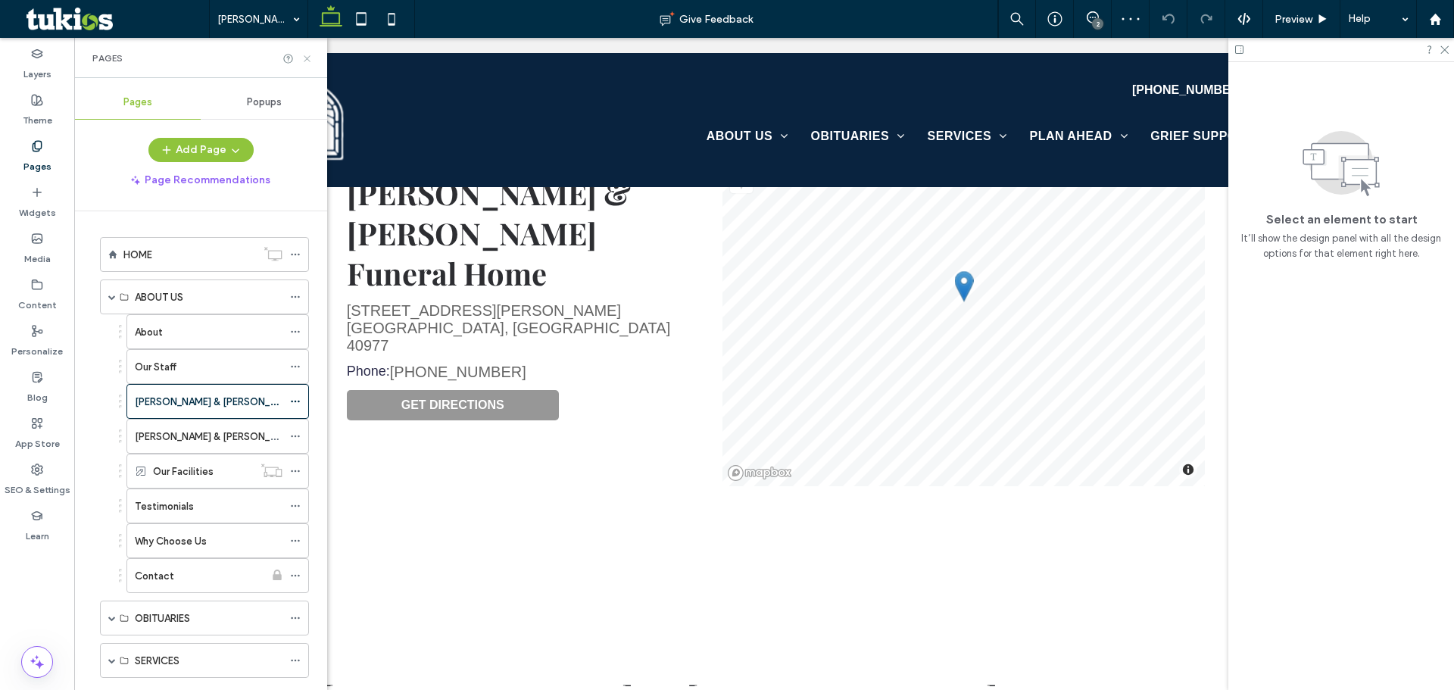
click at [308, 57] on use at bounding box center [307, 58] width 6 height 6
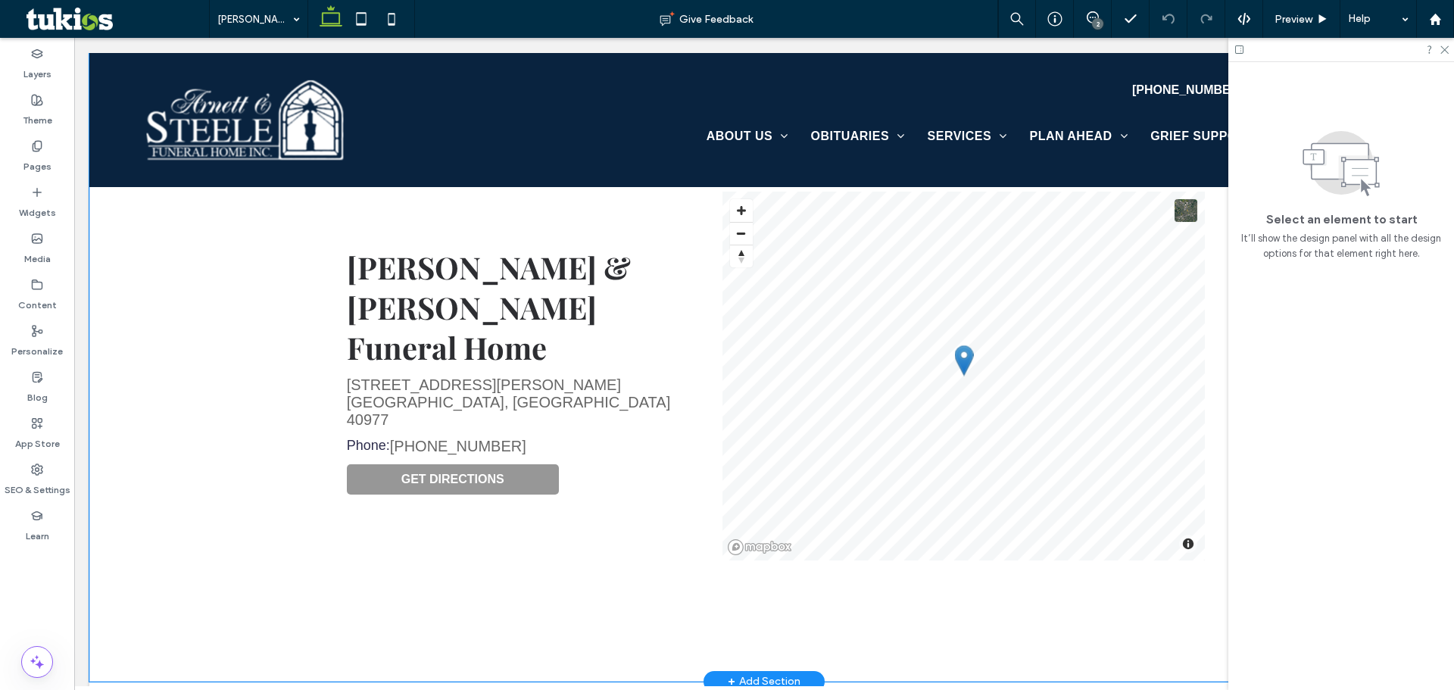
scroll to position [530, 0]
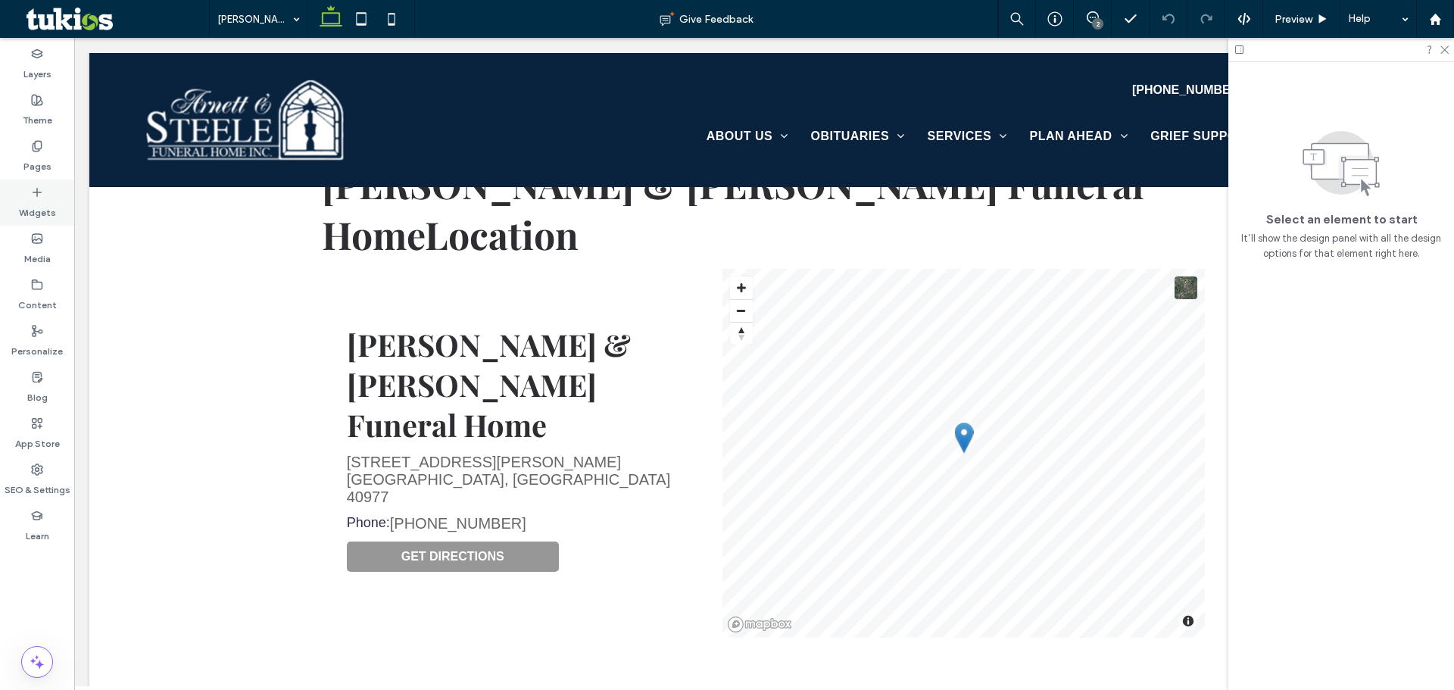
click at [55, 209] on label "Widgets" at bounding box center [37, 208] width 37 height 21
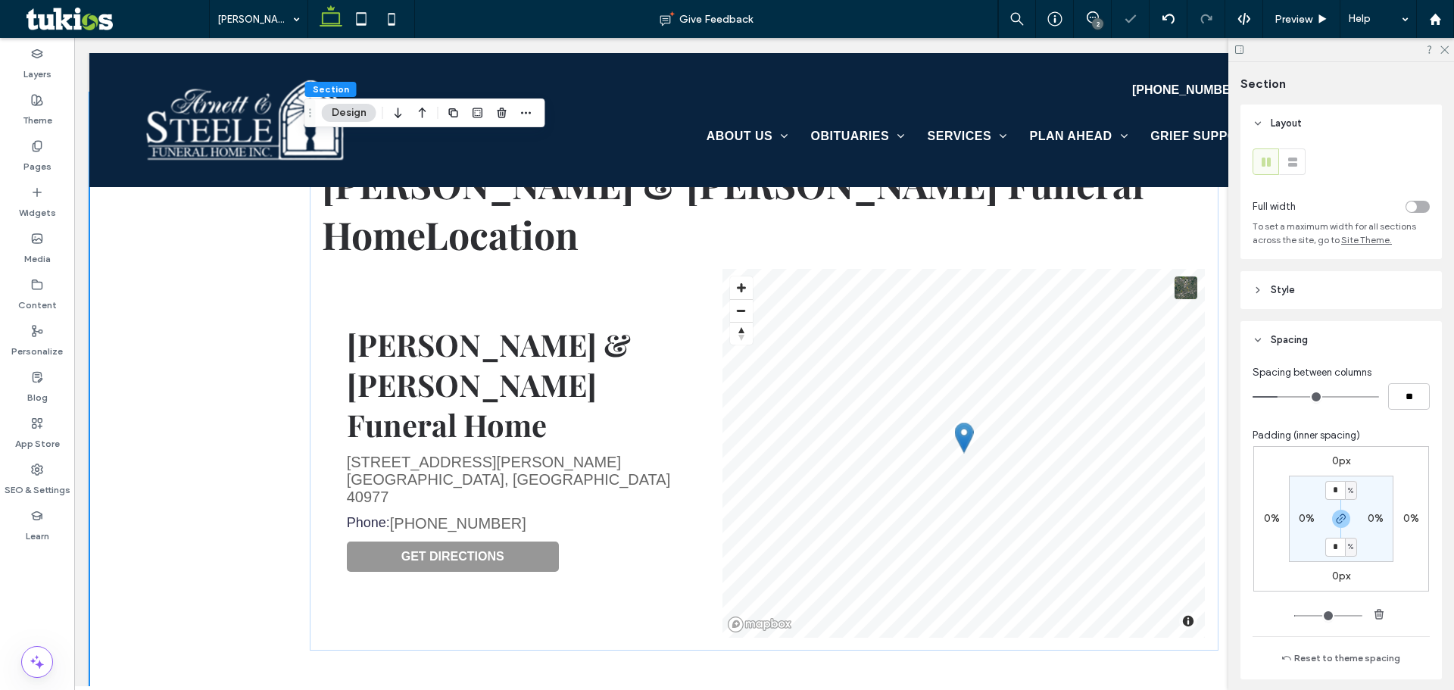
scroll to position [530, 0]
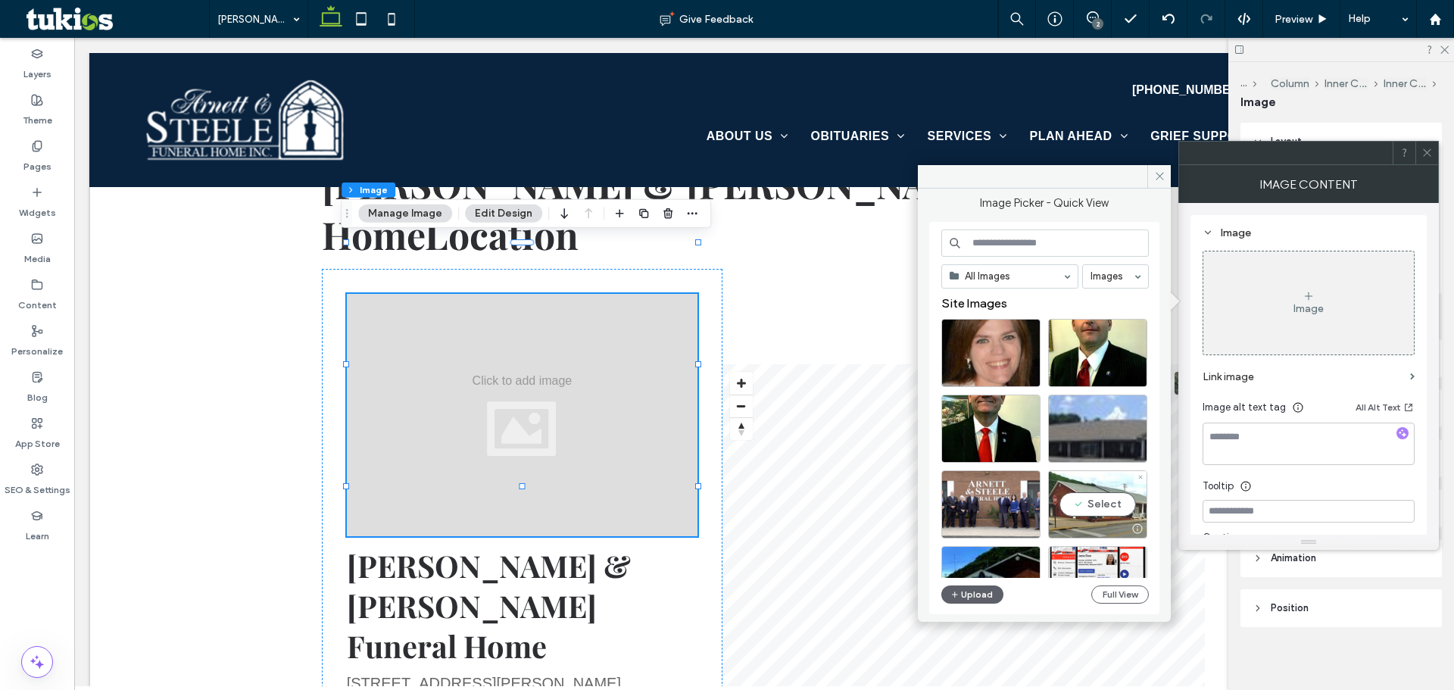
click at [1124, 495] on div "Select" at bounding box center [1097, 504] width 99 height 68
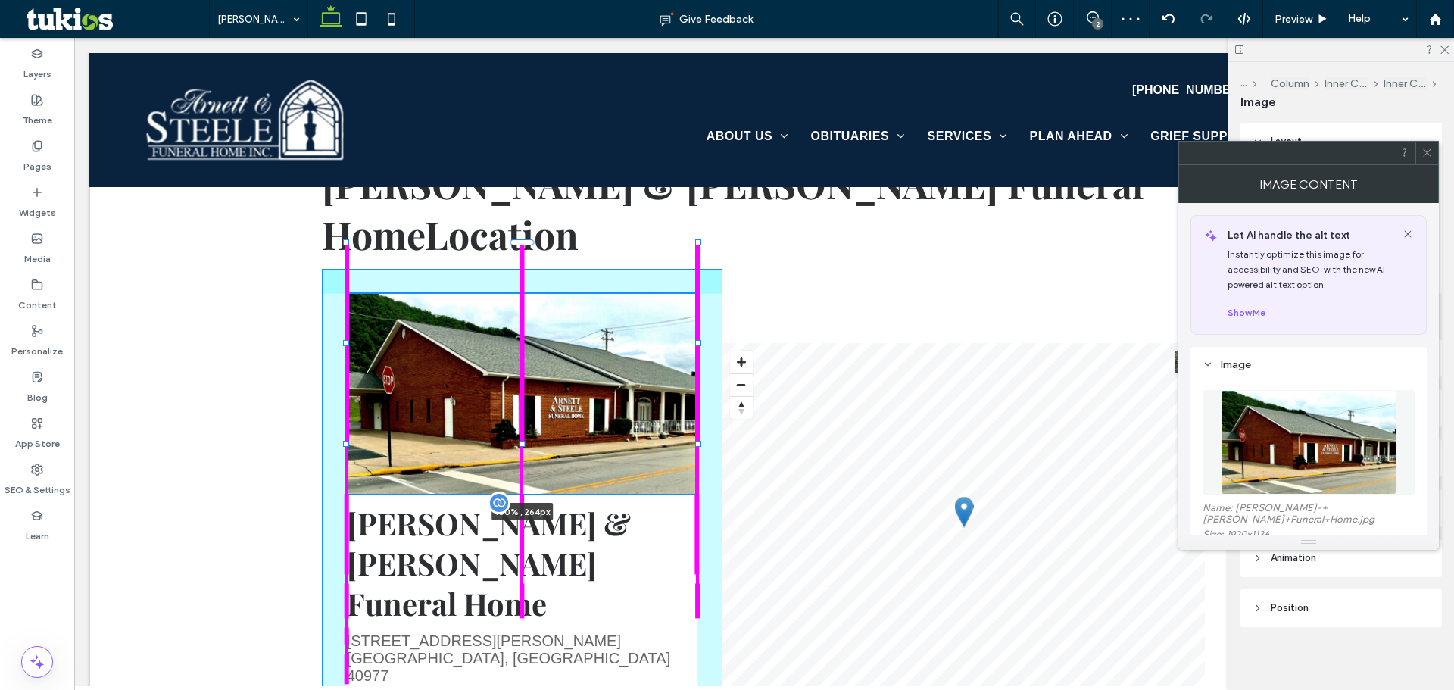
drag, startPoint x: 516, startPoint y: 483, endPoint x: 529, endPoint y: 462, distance: 24.8
click at [529, 462] on div "[PERSON_NAME] & [PERSON_NAME] Funeral Home Location 100% , 264px [PERSON_NAME] …" at bounding box center [764, 498] width 909 height 813
type input "***"
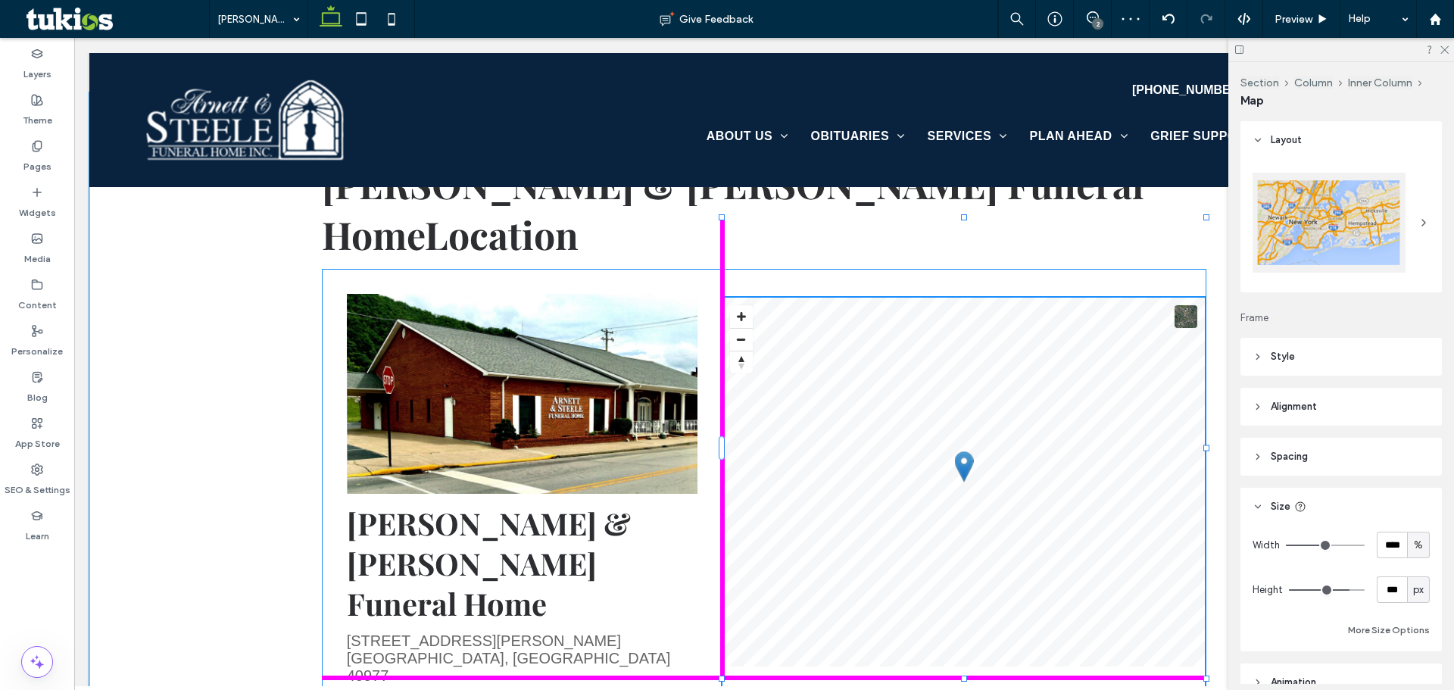
drag, startPoint x: 958, startPoint y: 626, endPoint x: 962, endPoint y: 672, distance: 45.6
click at [962, 672] on div "[PERSON_NAME] & [PERSON_NAME] Funeral Home Location [PERSON_NAME] & [PERSON_NAM…" at bounding box center [764, 498] width 909 height 813
type input "***"
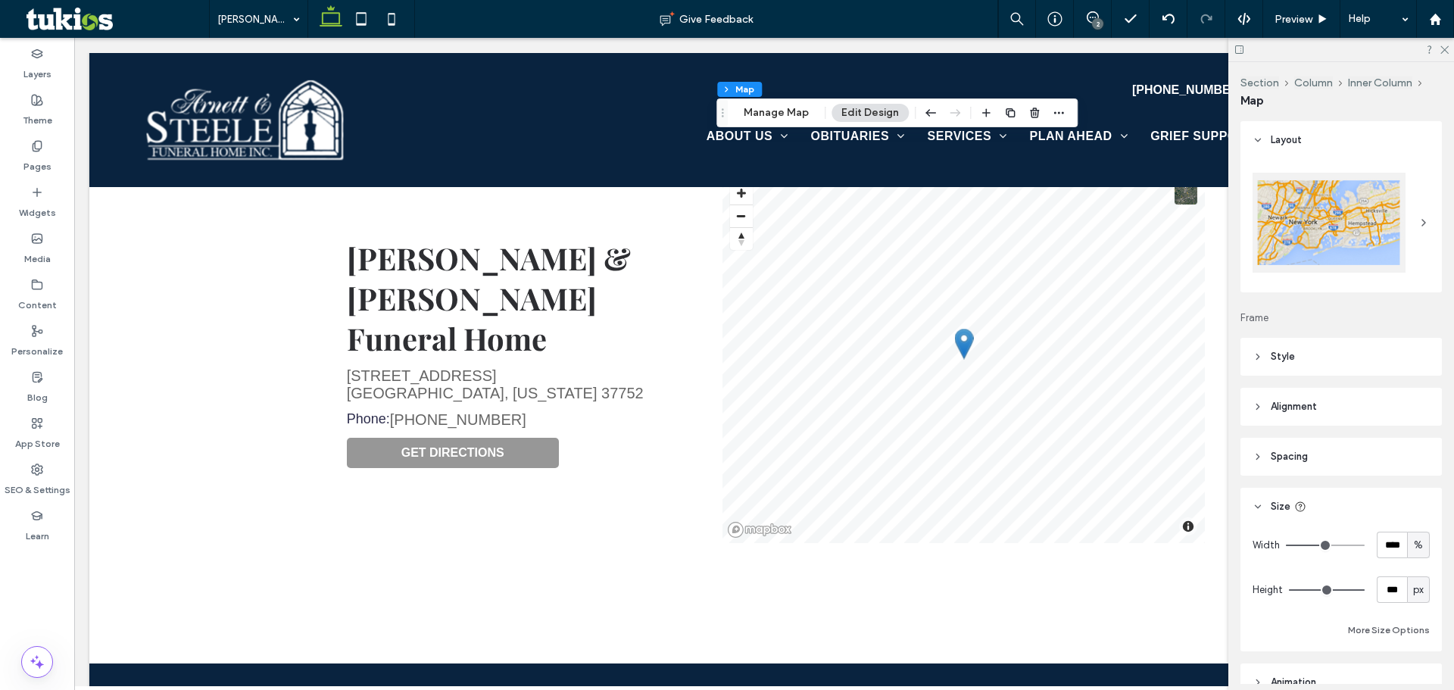
scroll to position [1060, 0]
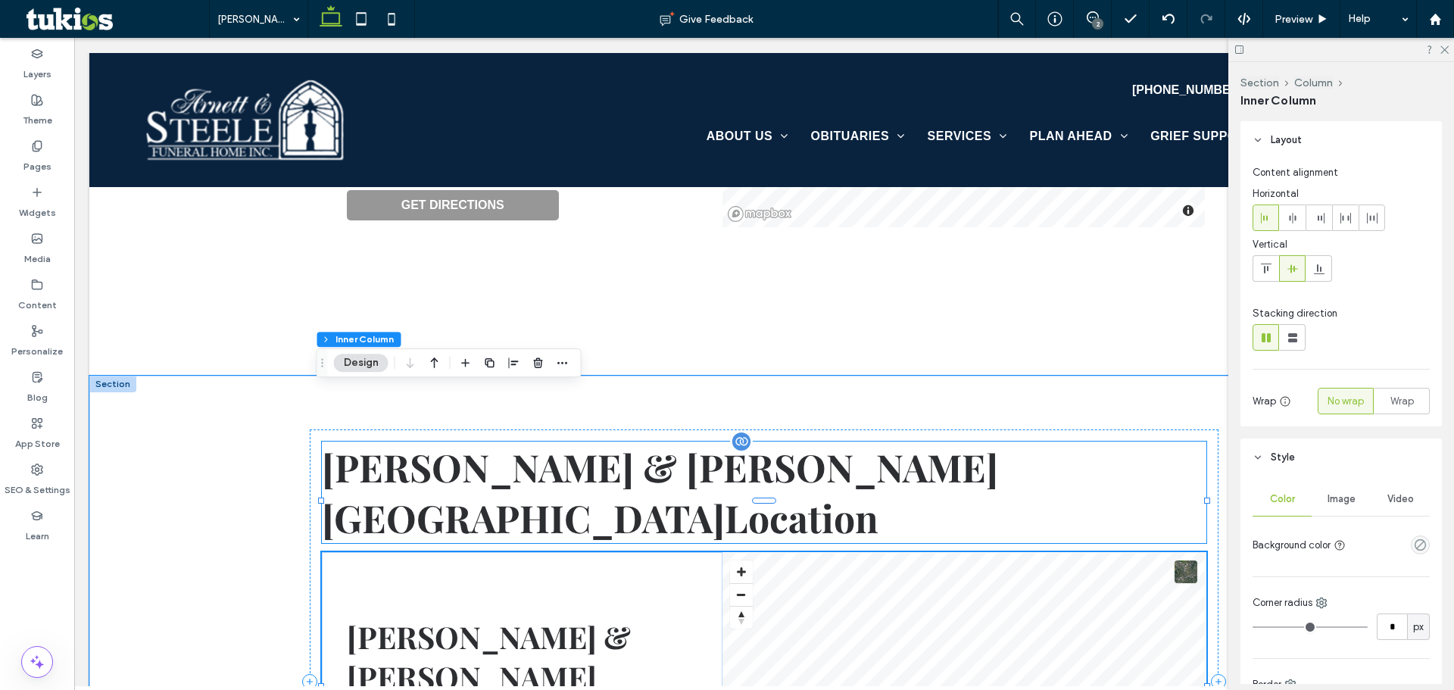
click at [445, 441] on span "[PERSON_NAME] & [PERSON_NAME][GEOGRAPHIC_DATA]" at bounding box center [660, 491] width 676 height 101
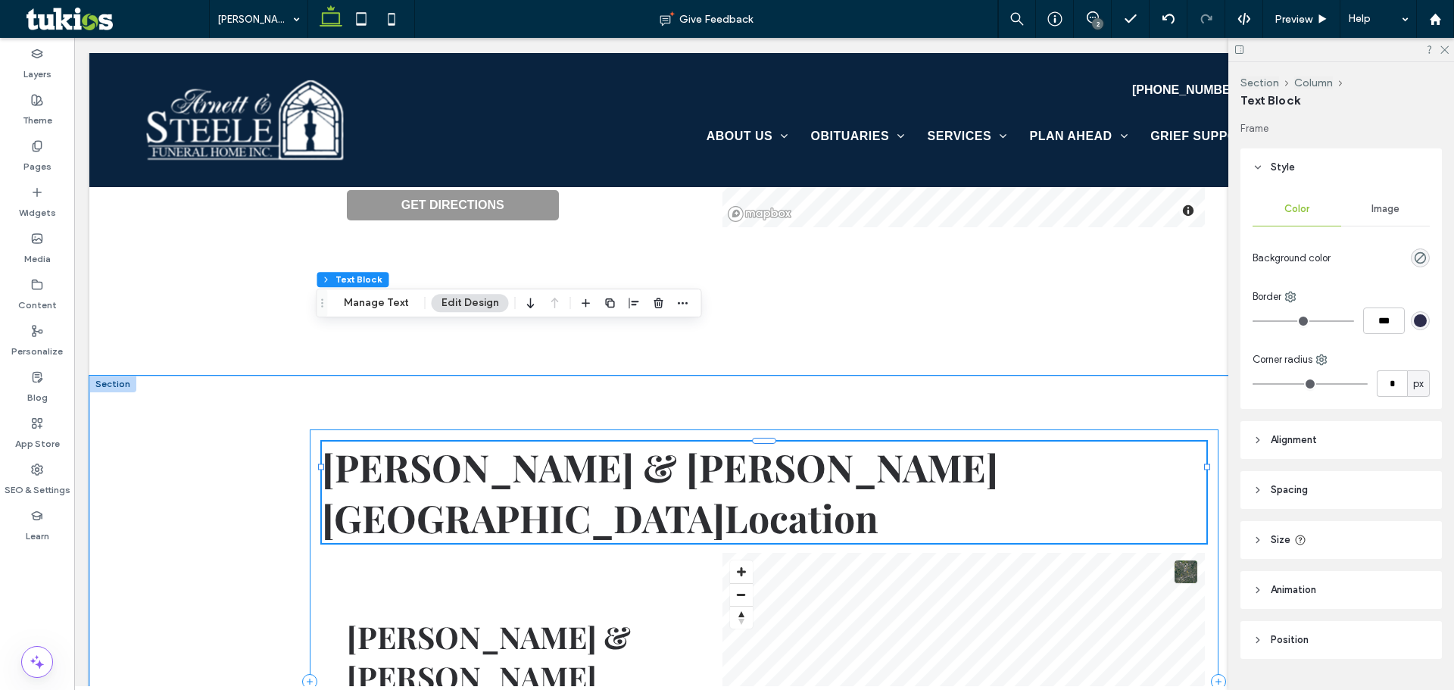
click at [444, 429] on div "[PERSON_NAME] & [PERSON_NAME][GEOGRAPHIC_DATA] Location [PERSON_NAME] & [PERSON…" at bounding box center [764, 681] width 909 height 504
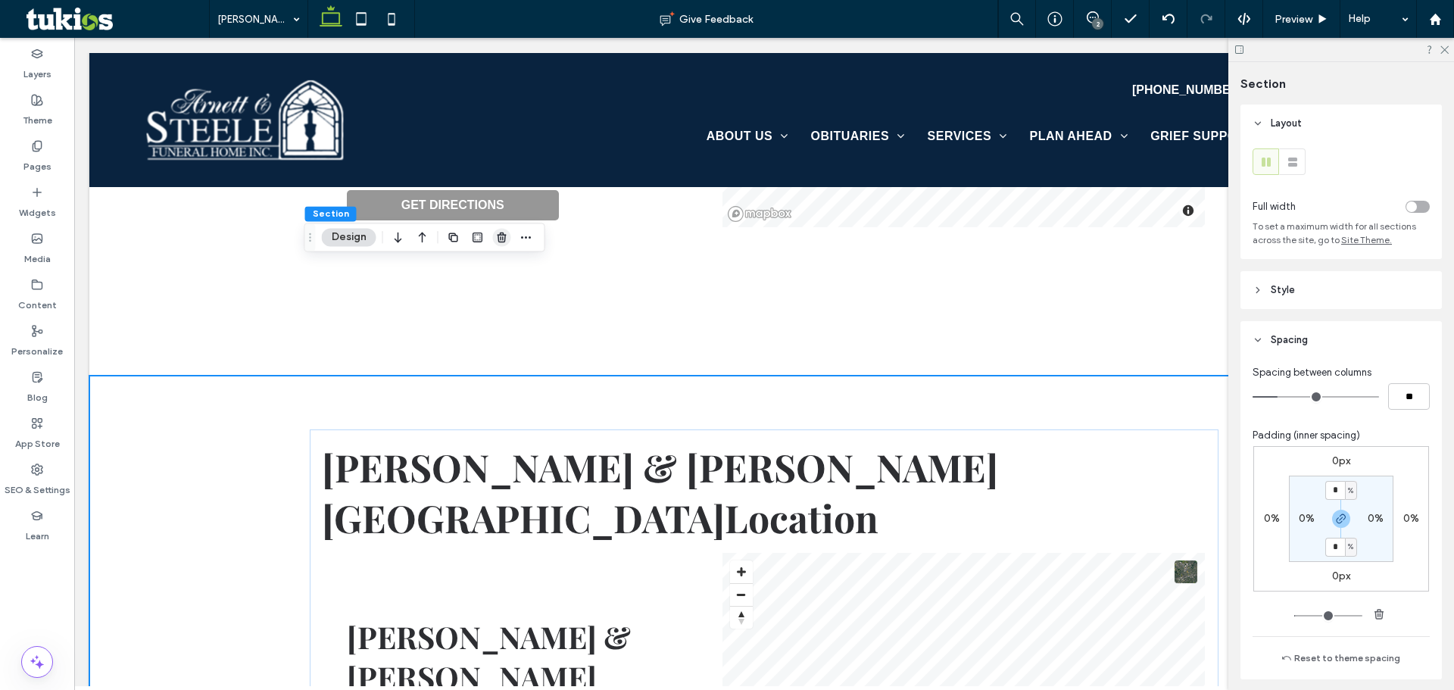
click at [497, 236] on icon "button" at bounding box center [502, 237] width 12 height 12
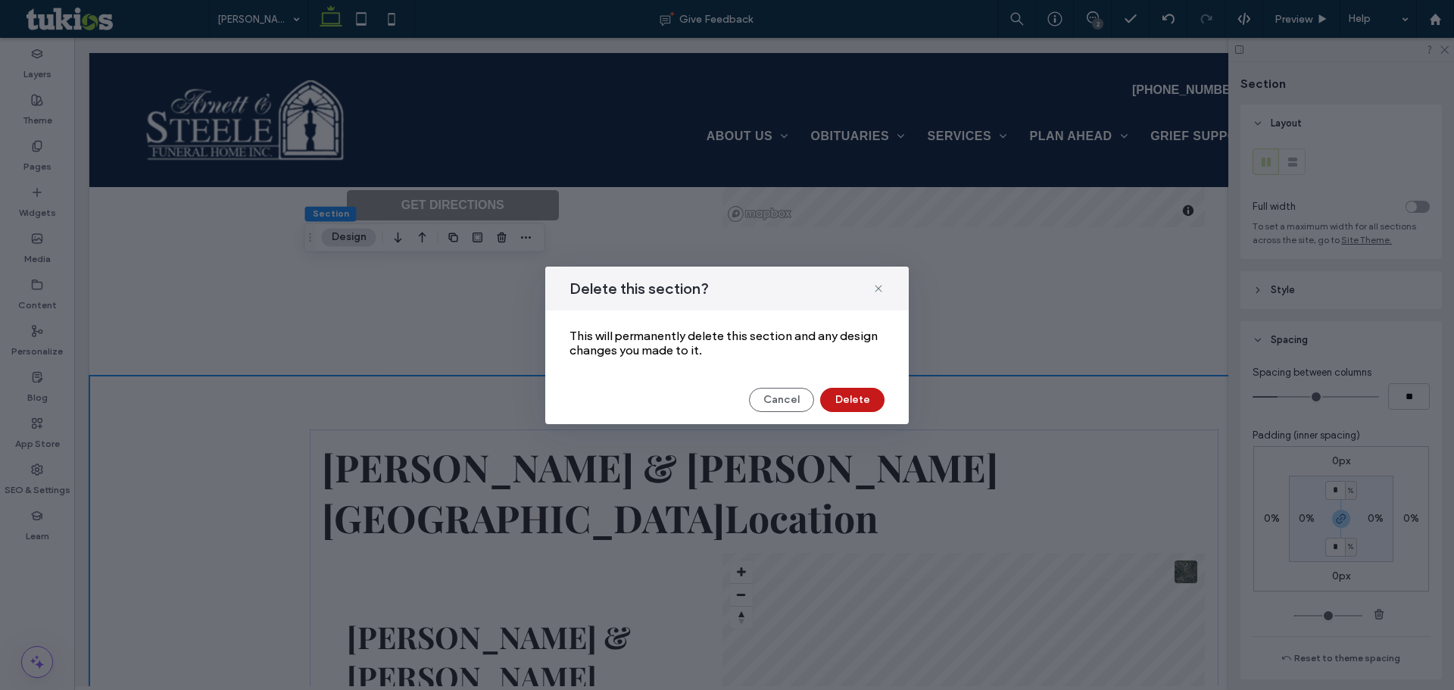
click at [841, 391] on button "Delete" at bounding box center [852, 400] width 64 height 24
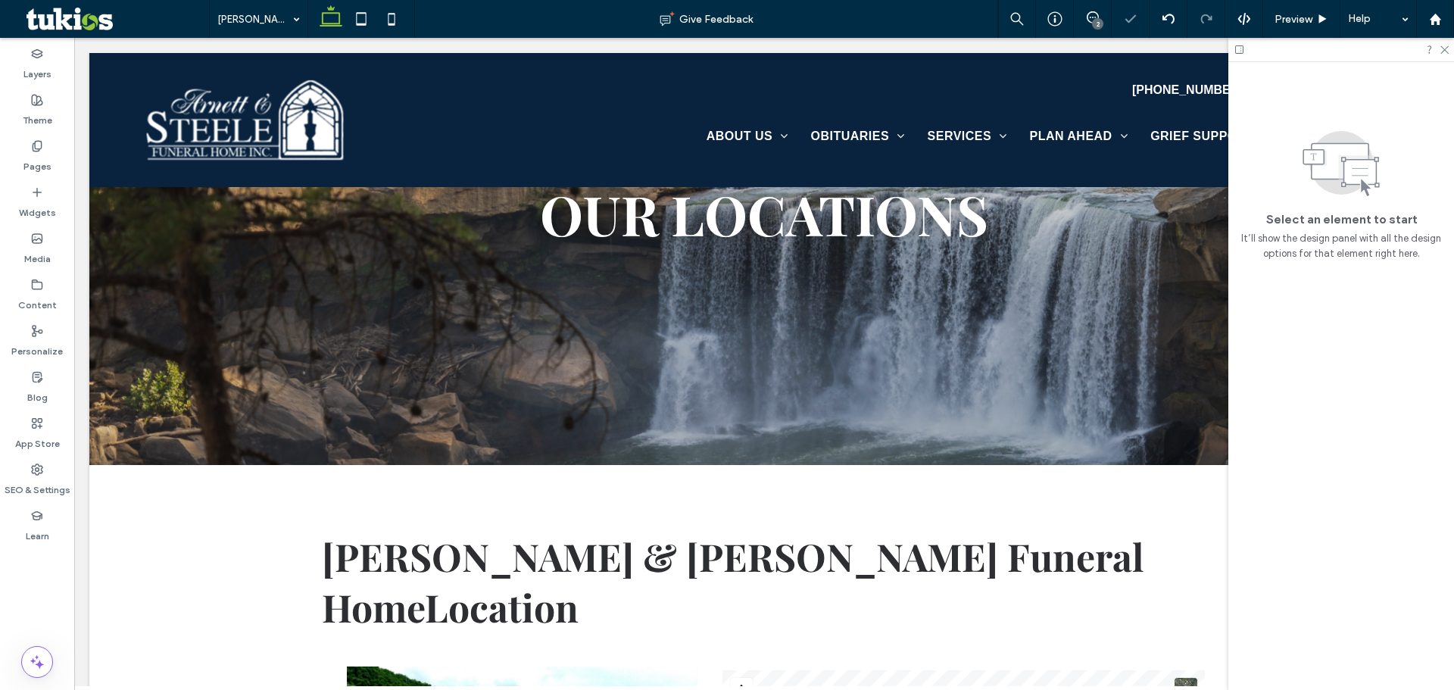
scroll to position [0, 0]
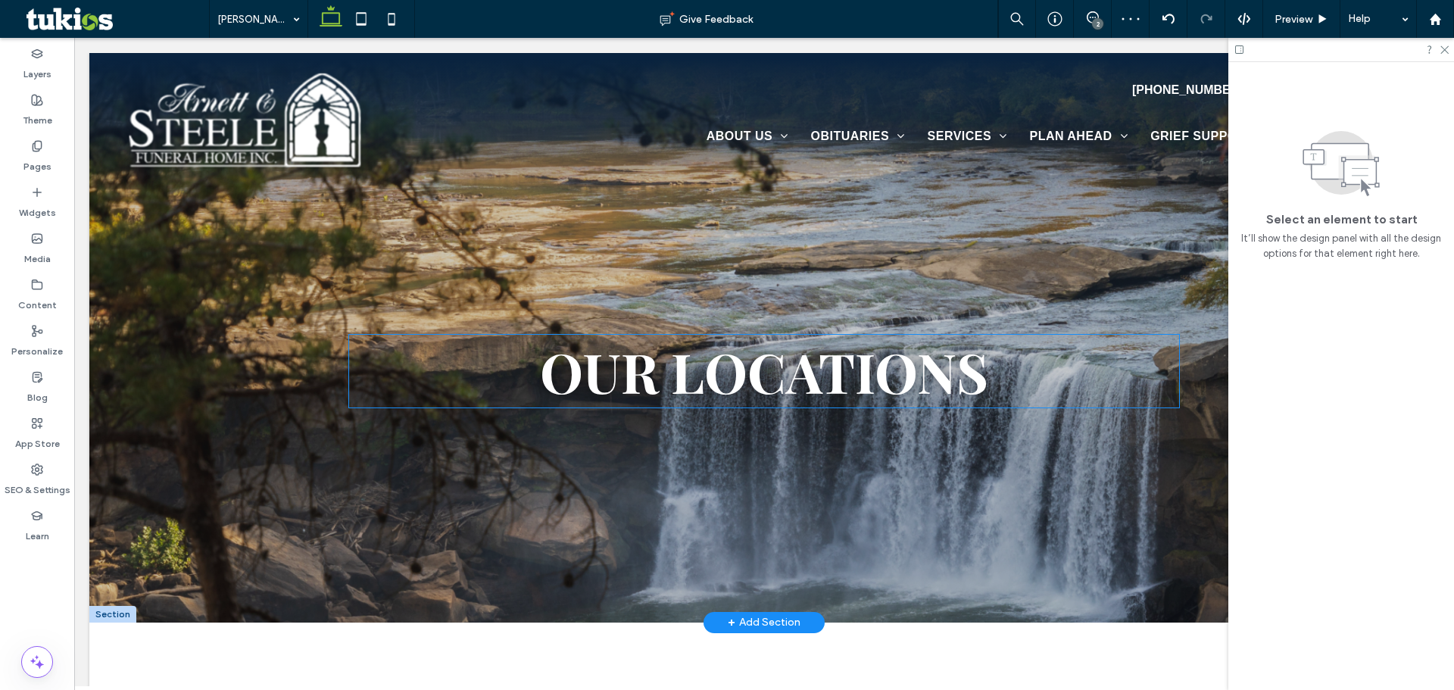
click at [831, 335] on span "OUR LOCATIONs" at bounding box center [764, 371] width 448 height 73
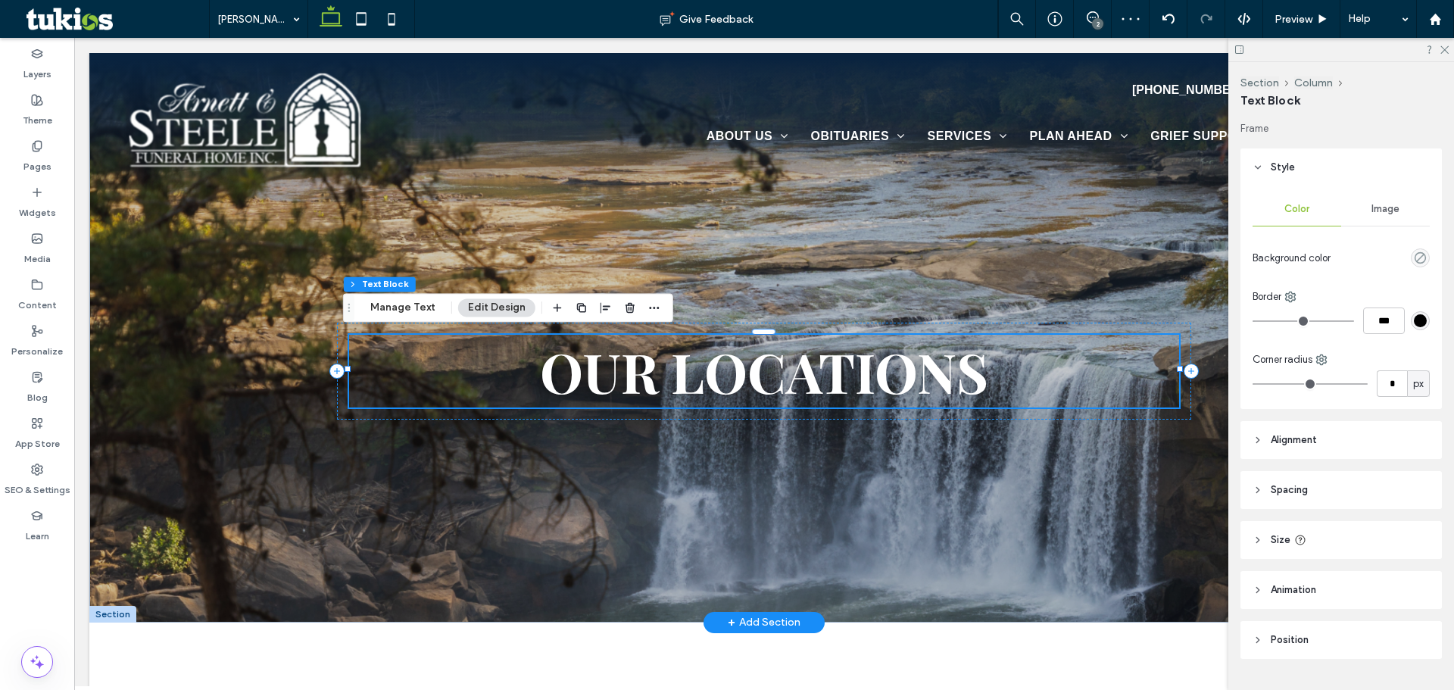
click at [824, 339] on span "OUR LOCATIONs" at bounding box center [764, 371] width 448 height 73
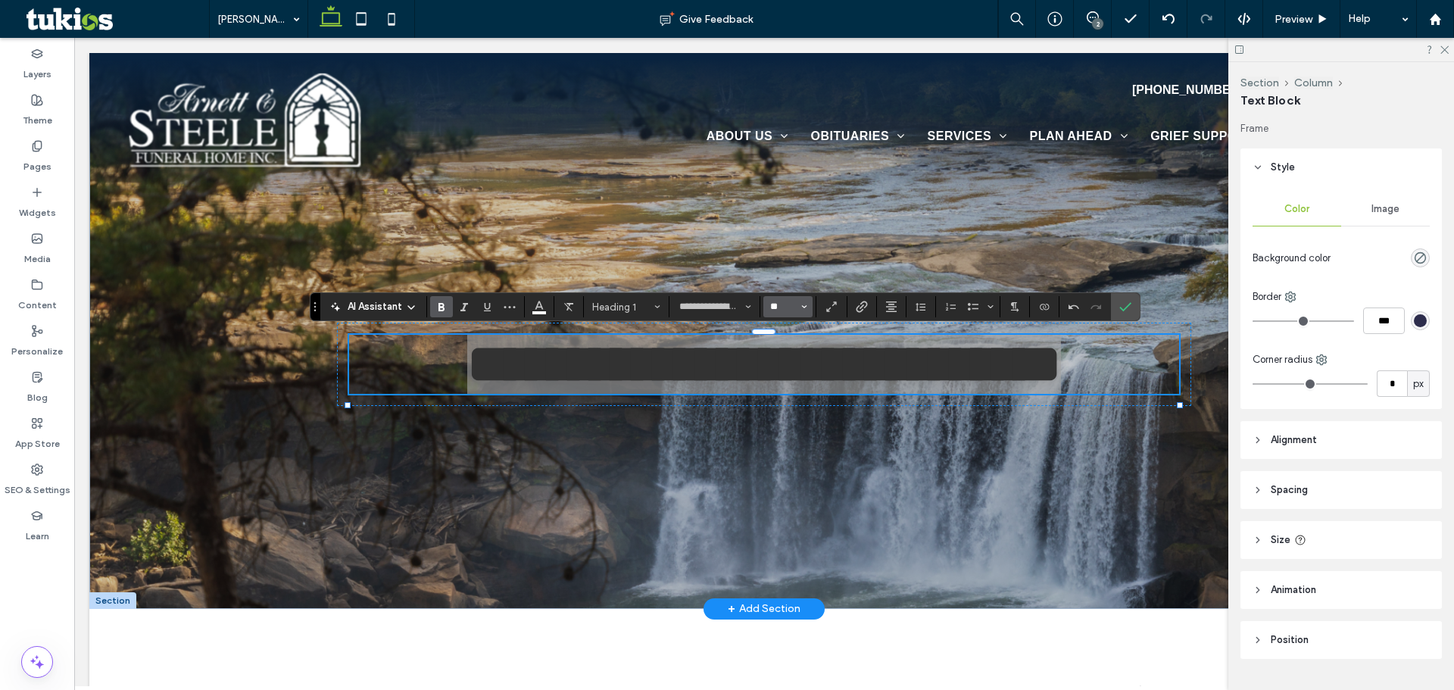
click at [780, 307] on input "**" at bounding box center [784, 307] width 30 height 12
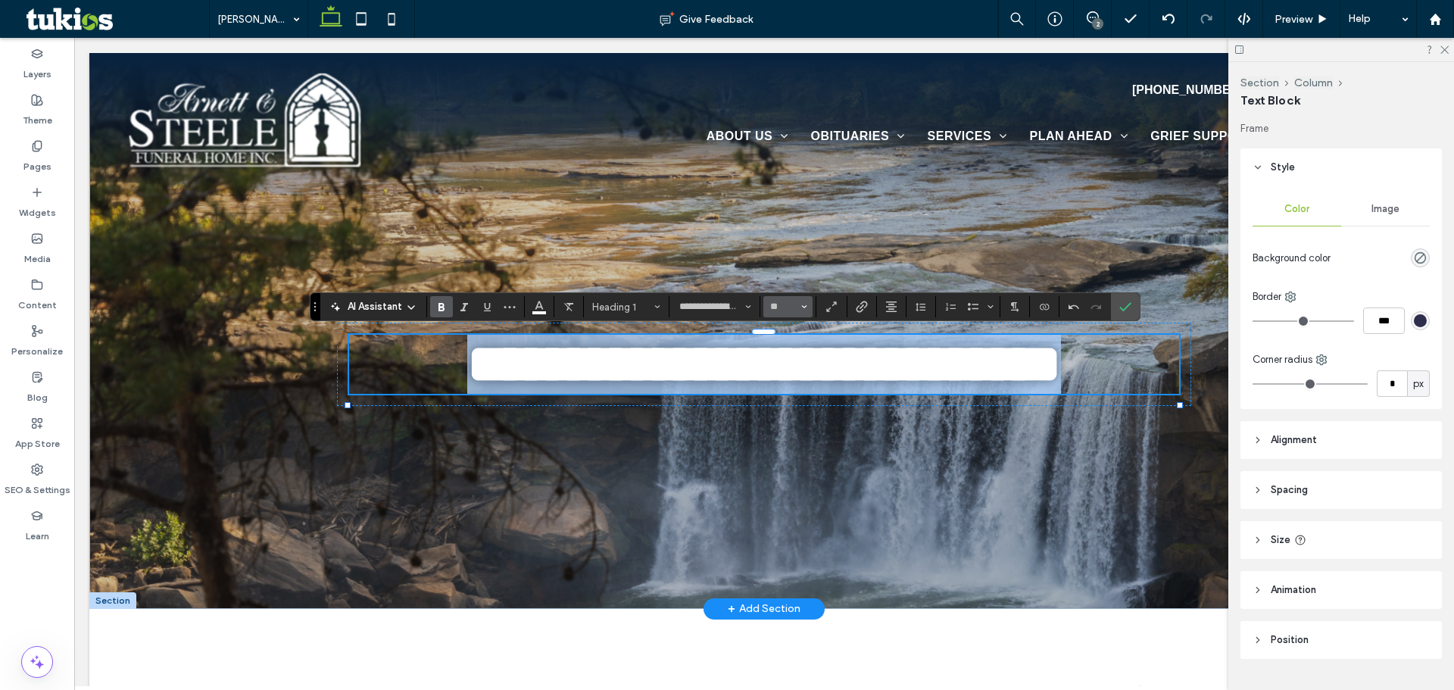
type input "**"
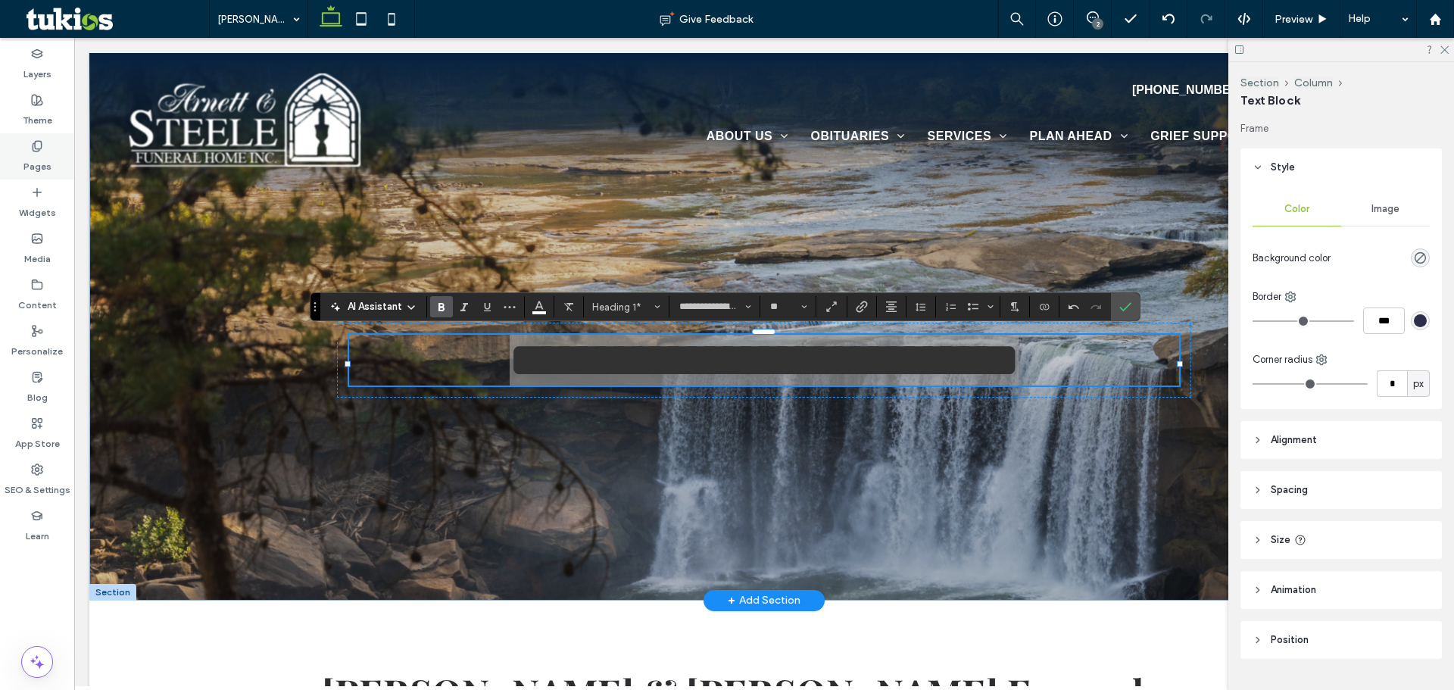
click at [29, 148] on div "Pages" at bounding box center [37, 156] width 74 height 46
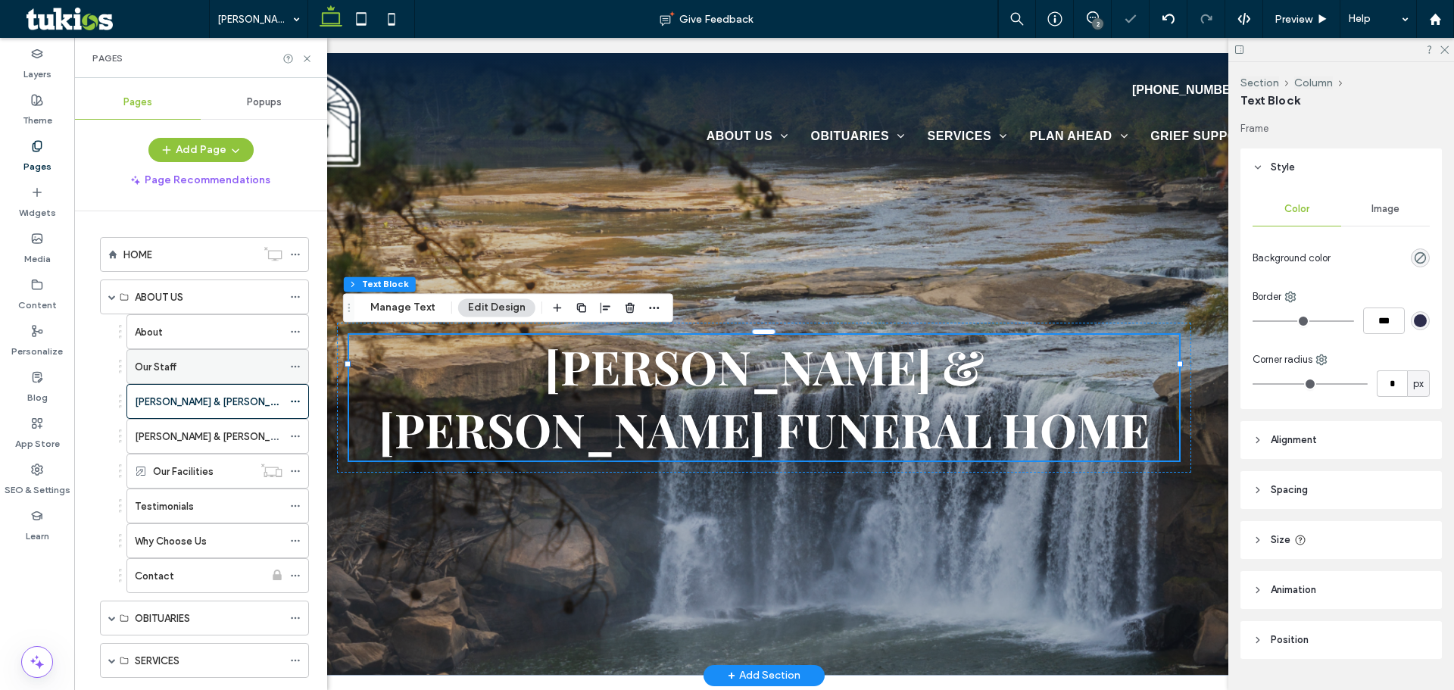
click at [167, 368] on label "Our Staff" at bounding box center [156, 367] width 42 height 27
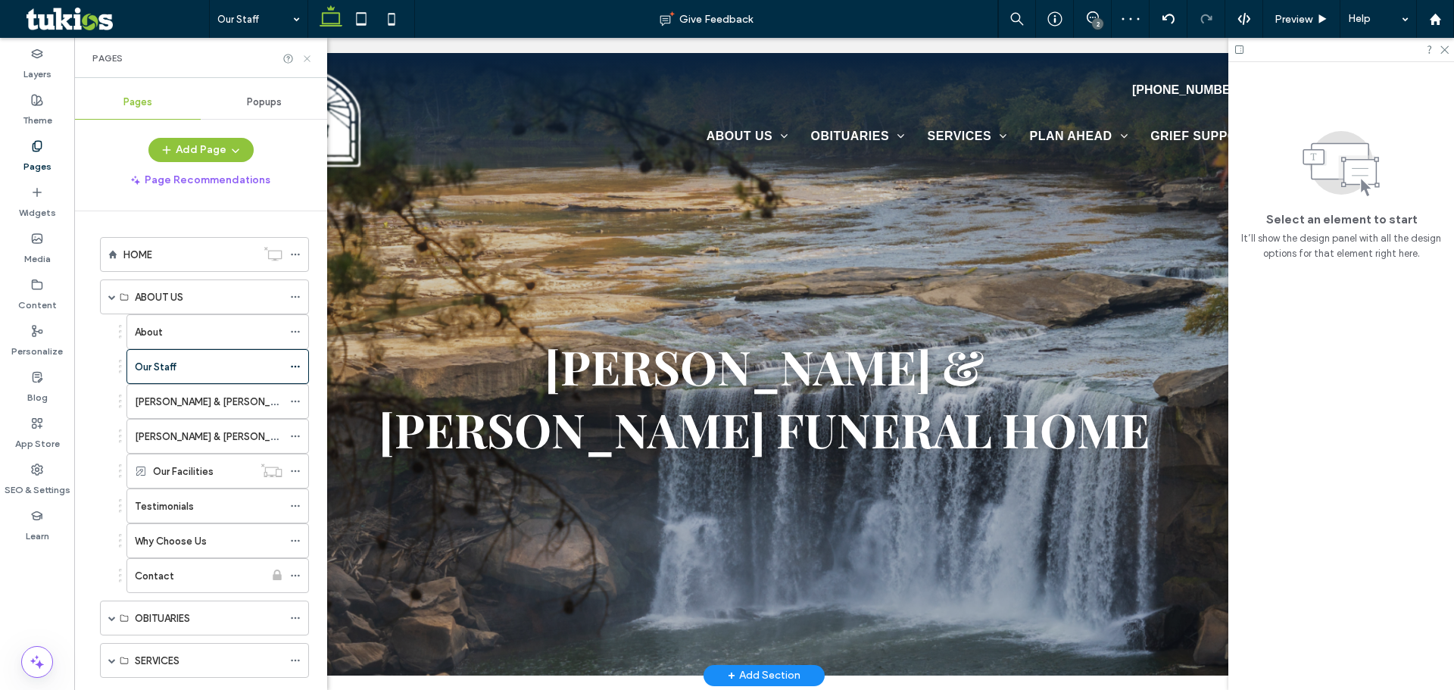
click at [305, 58] on icon at bounding box center [306, 58] width 11 height 11
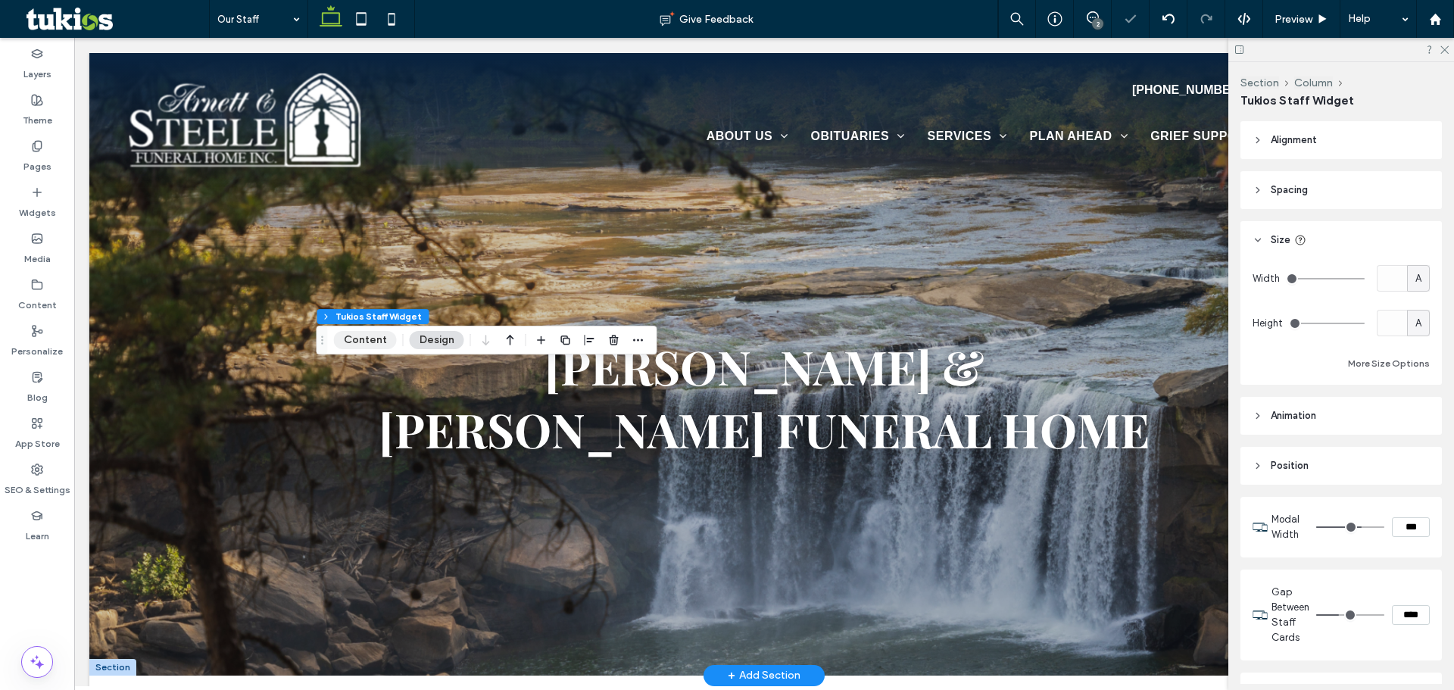
click at [363, 336] on button "Content" at bounding box center [365, 340] width 63 height 18
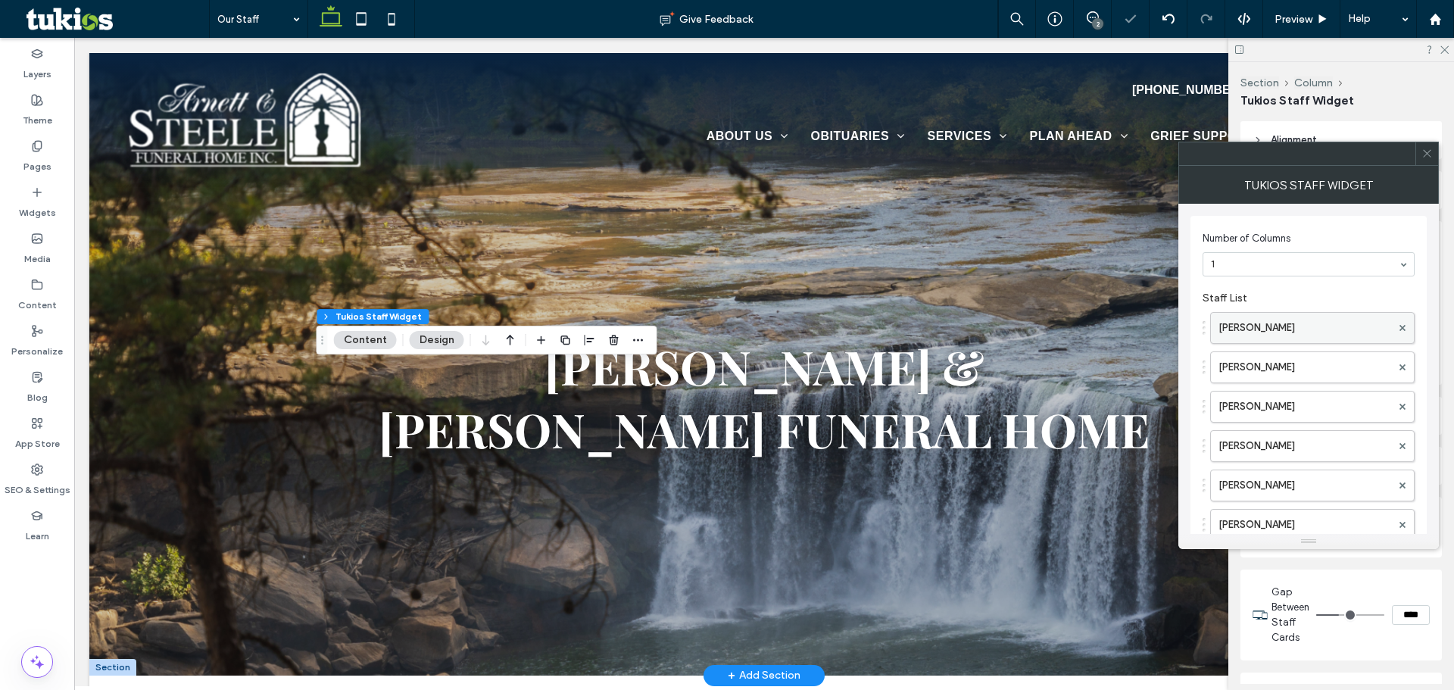
click at [1277, 328] on label "[PERSON_NAME]" at bounding box center [1304, 328] width 173 height 30
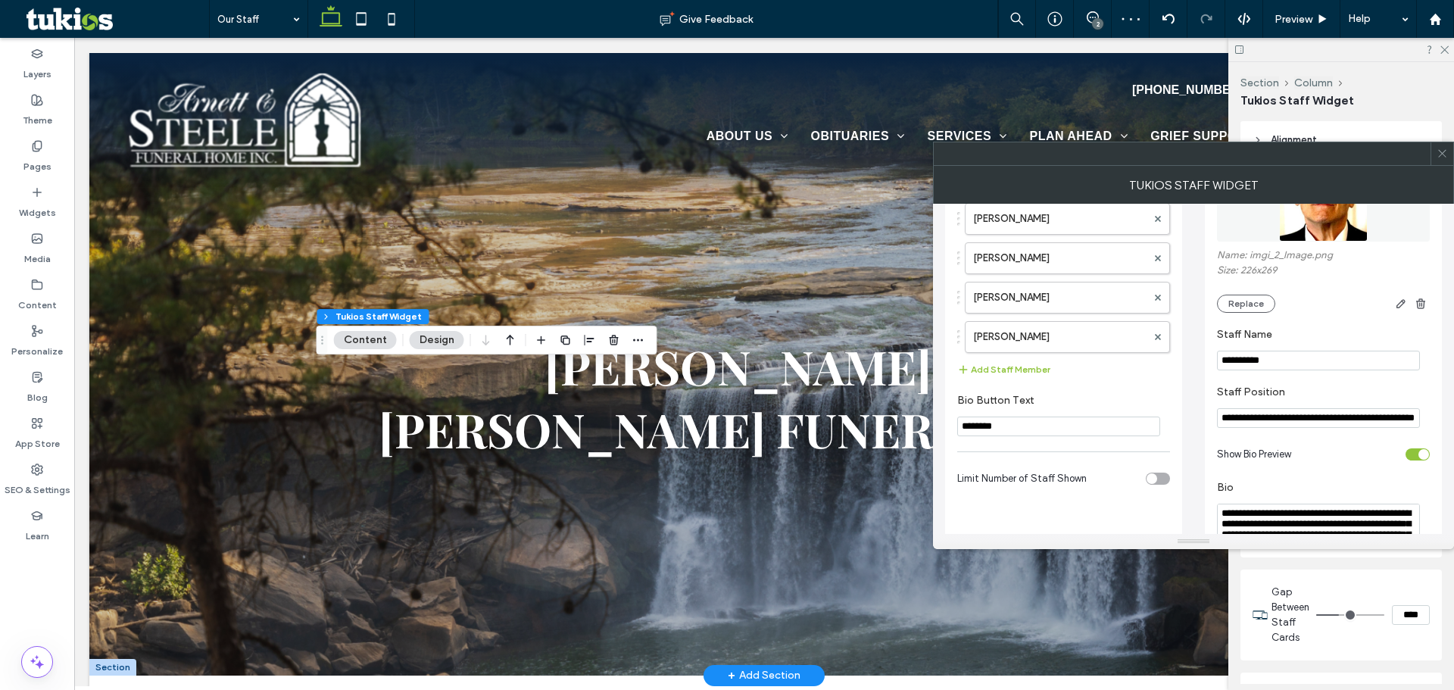
scroll to position [379, 0]
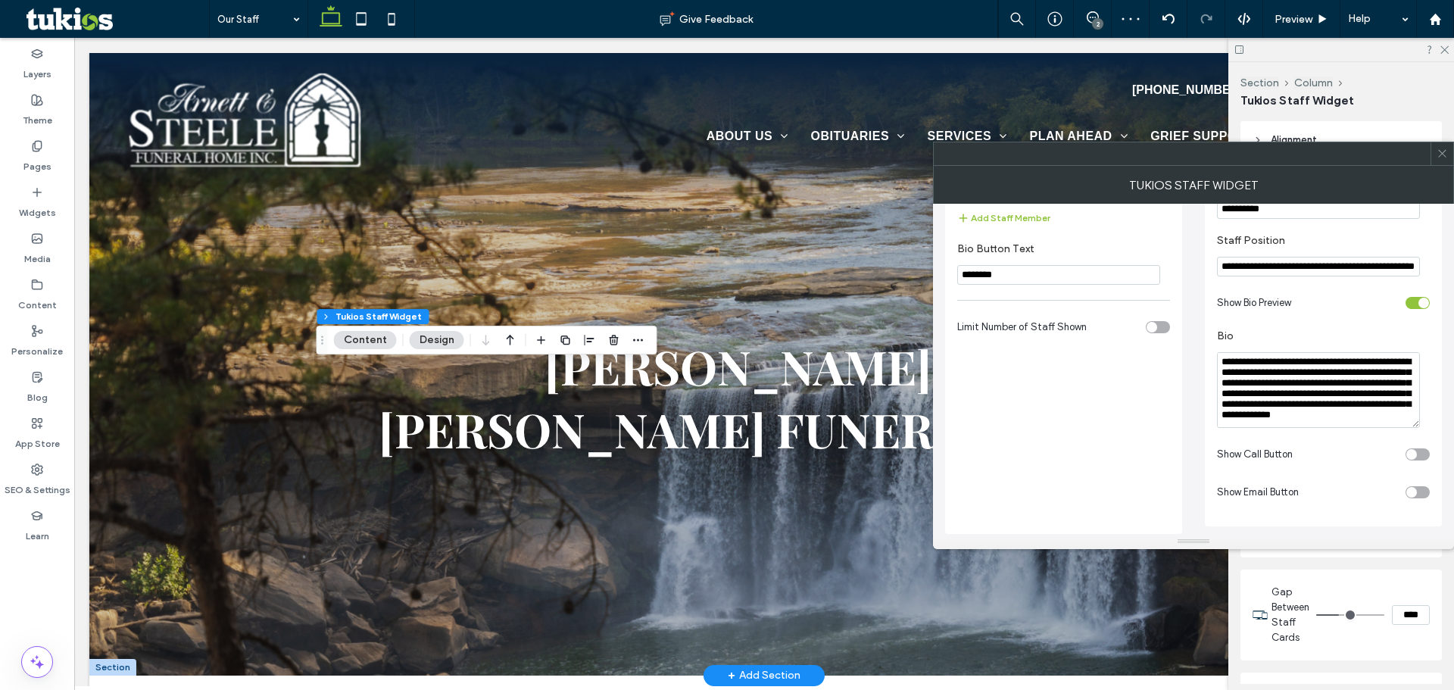
click at [1316, 386] on textarea "**********" at bounding box center [1318, 390] width 203 height 76
paste textarea "**********"
type textarea "**********"
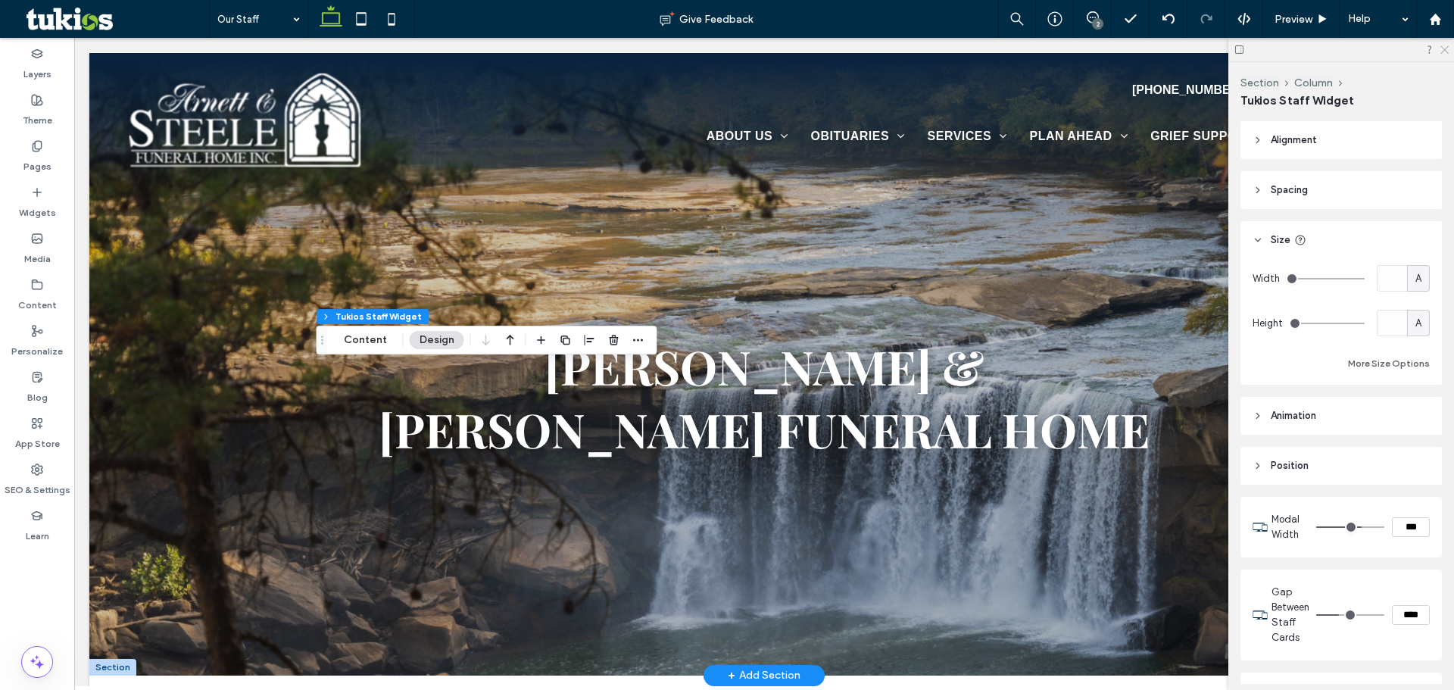
click at [1443, 47] on icon at bounding box center [1444, 49] width 10 height 10
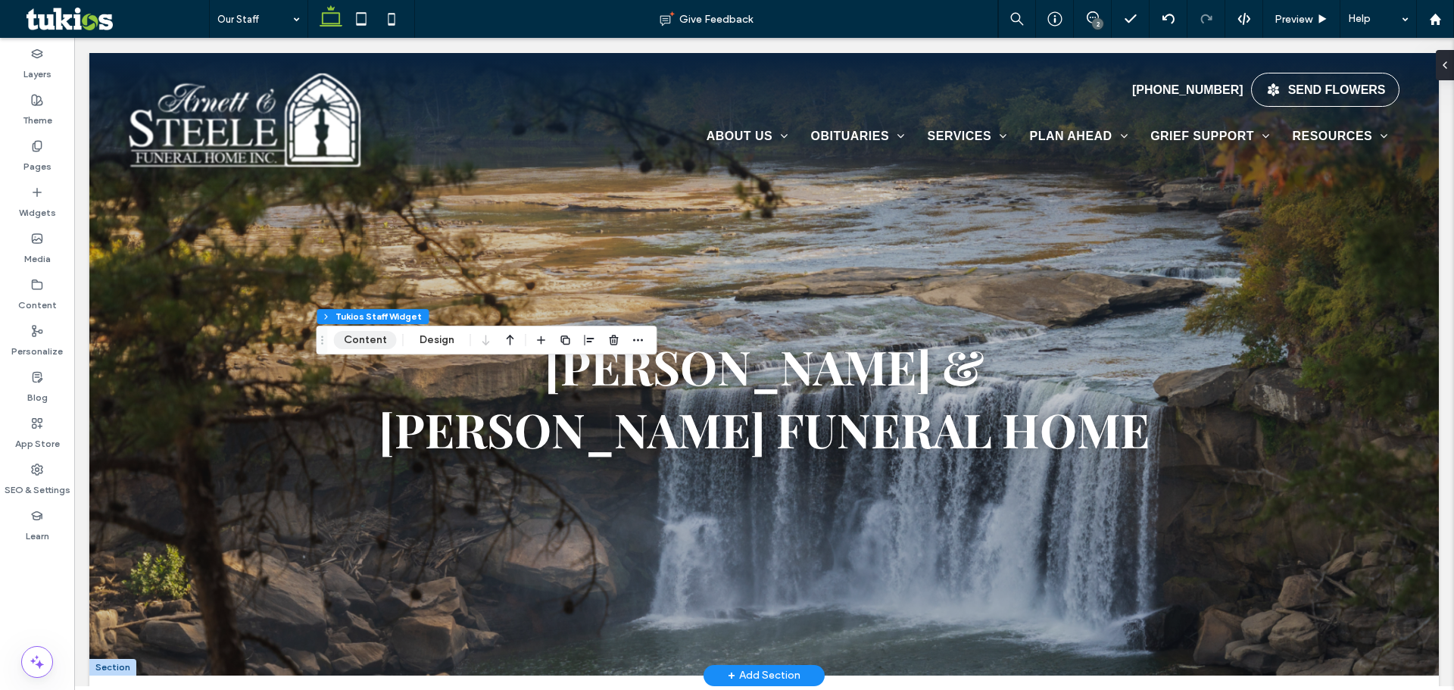
click at [364, 344] on button "Content" at bounding box center [365, 340] width 63 height 18
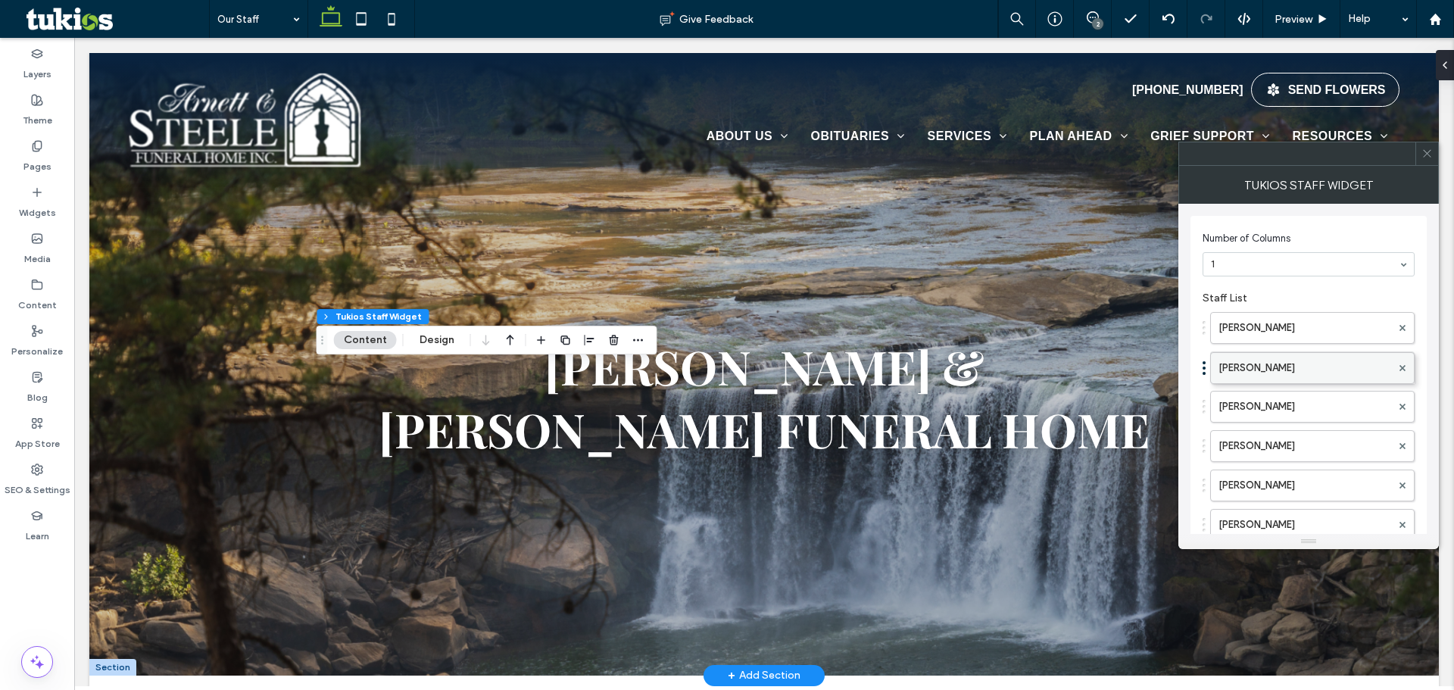
drag, startPoint x: 1304, startPoint y: 410, endPoint x: 1303, endPoint y: 363, distance: 47.0
click at [1296, 369] on label "[PERSON_NAME]" at bounding box center [1304, 367] width 173 height 30
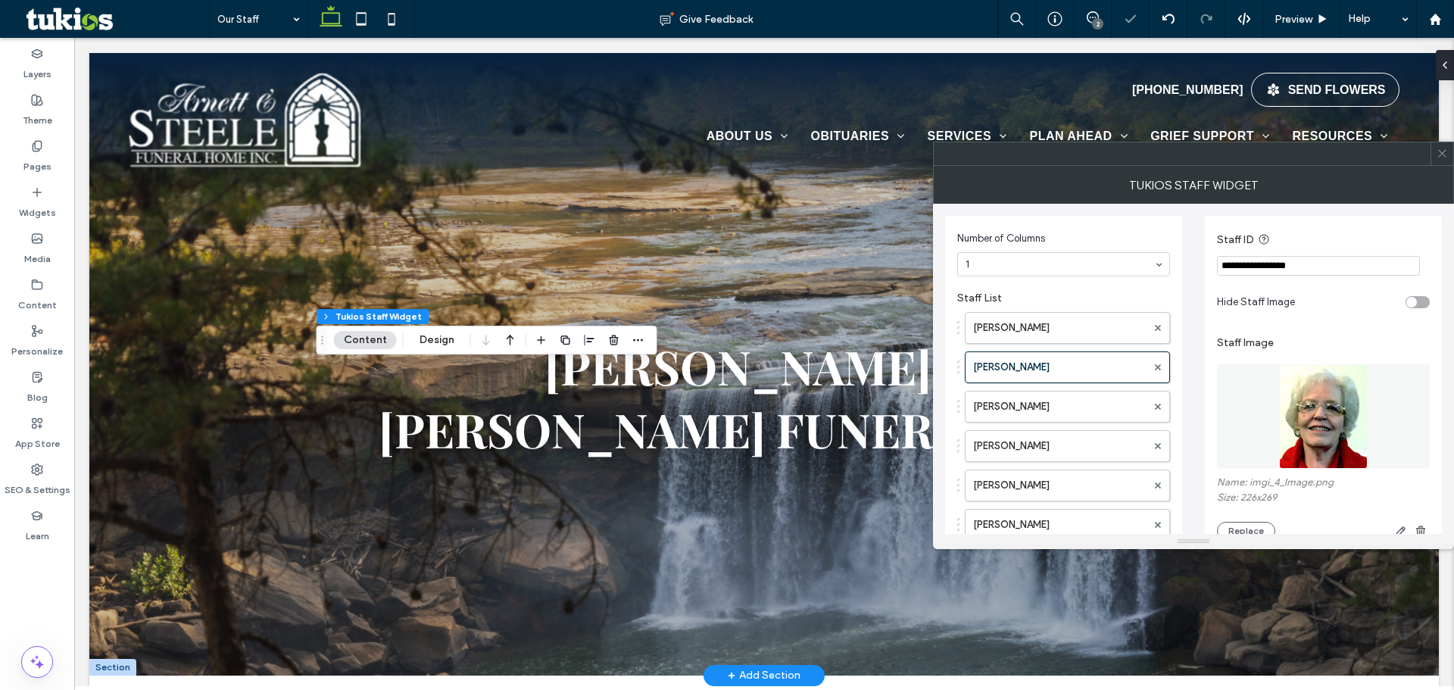
drag, startPoint x: 1271, startPoint y: 267, endPoint x: 1247, endPoint y: 268, distance: 23.5
click at [1247, 268] on input "**********" at bounding box center [1318, 266] width 203 height 20
type input "**********"
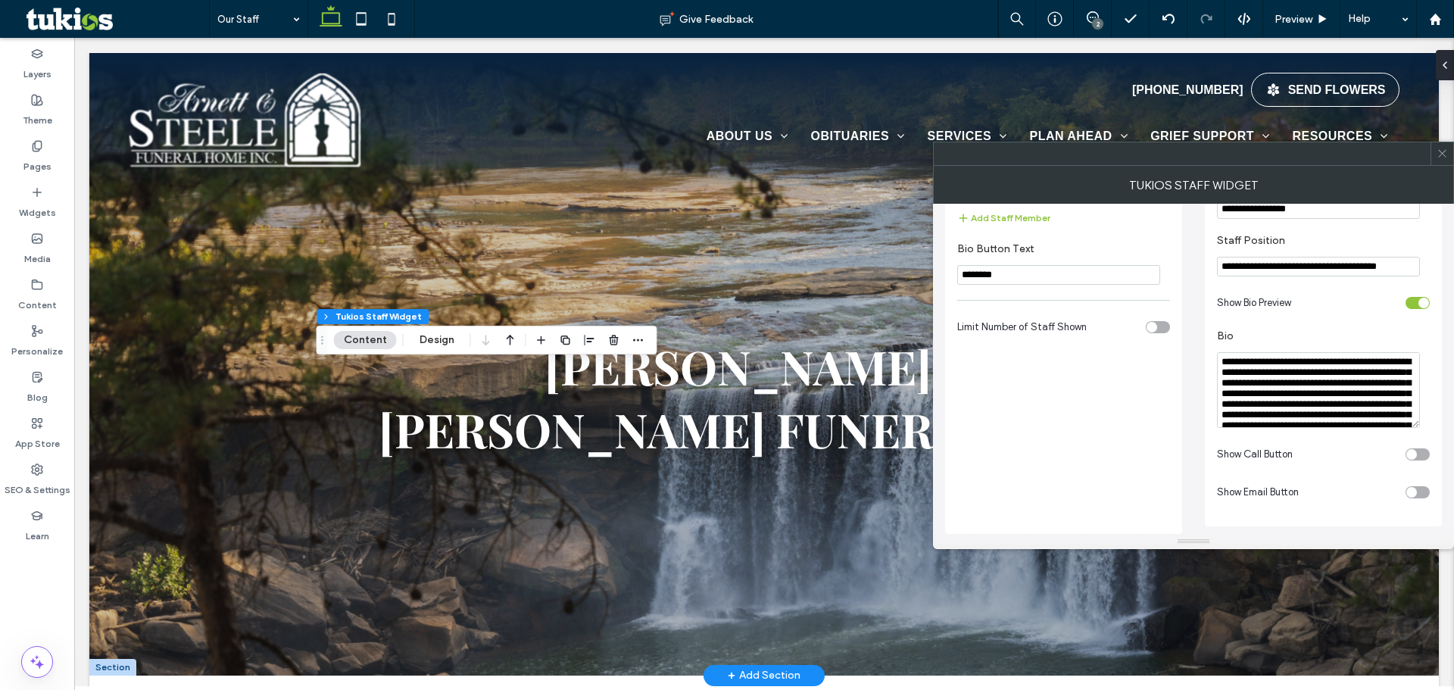
scroll to position [381, 0]
click at [1303, 377] on textarea "**********" at bounding box center [1318, 390] width 203 height 76
paste textarea "**********"
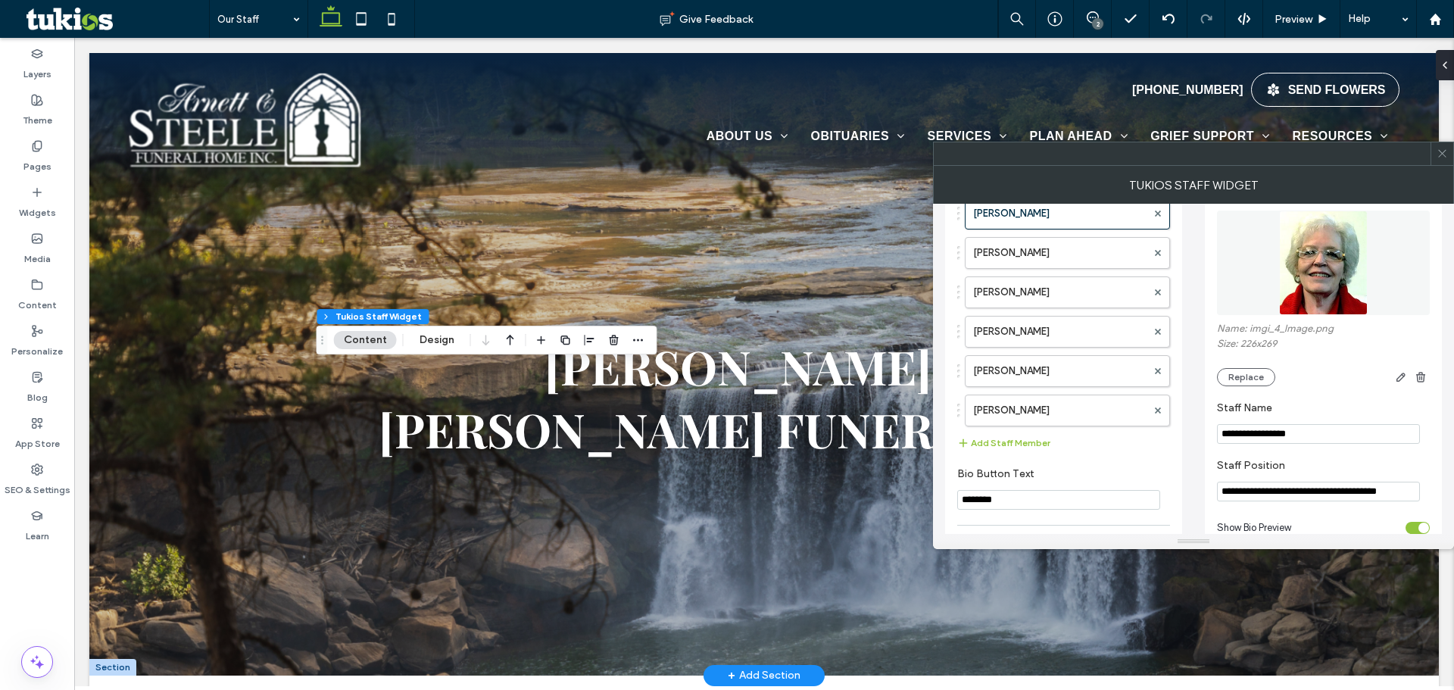
type textarea "**********"
click at [1054, 249] on label "[PERSON_NAME]" at bounding box center [1059, 253] width 173 height 30
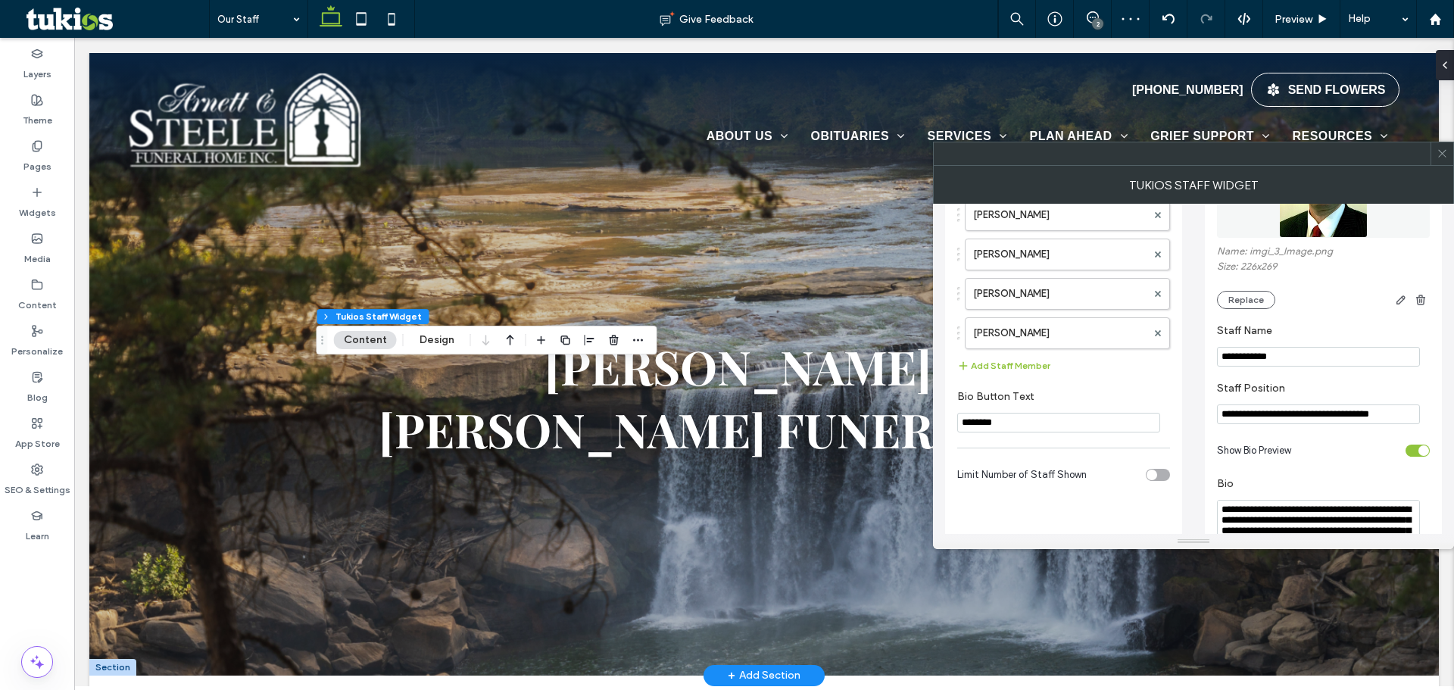
scroll to position [381, 0]
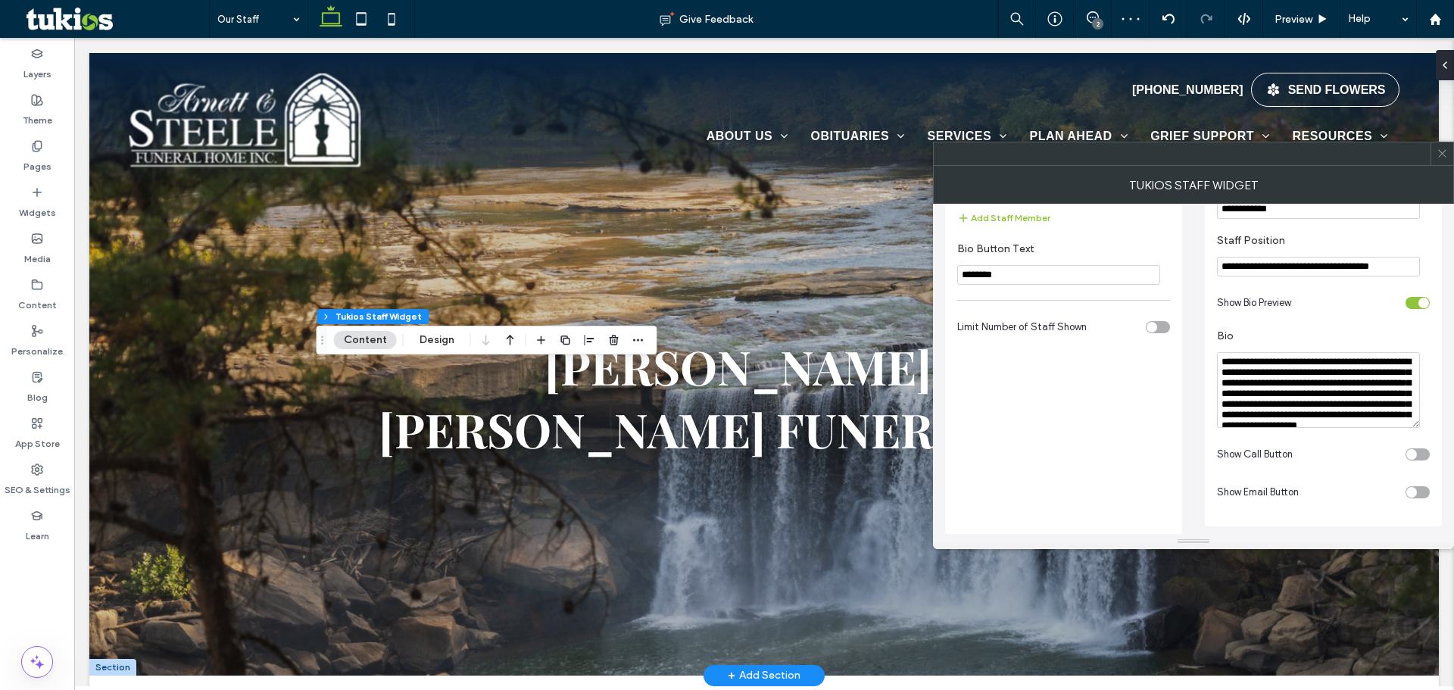
click at [1300, 396] on textarea "**********" at bounding box center [1318, 390] width 203 height 76
paste textarea "**********"
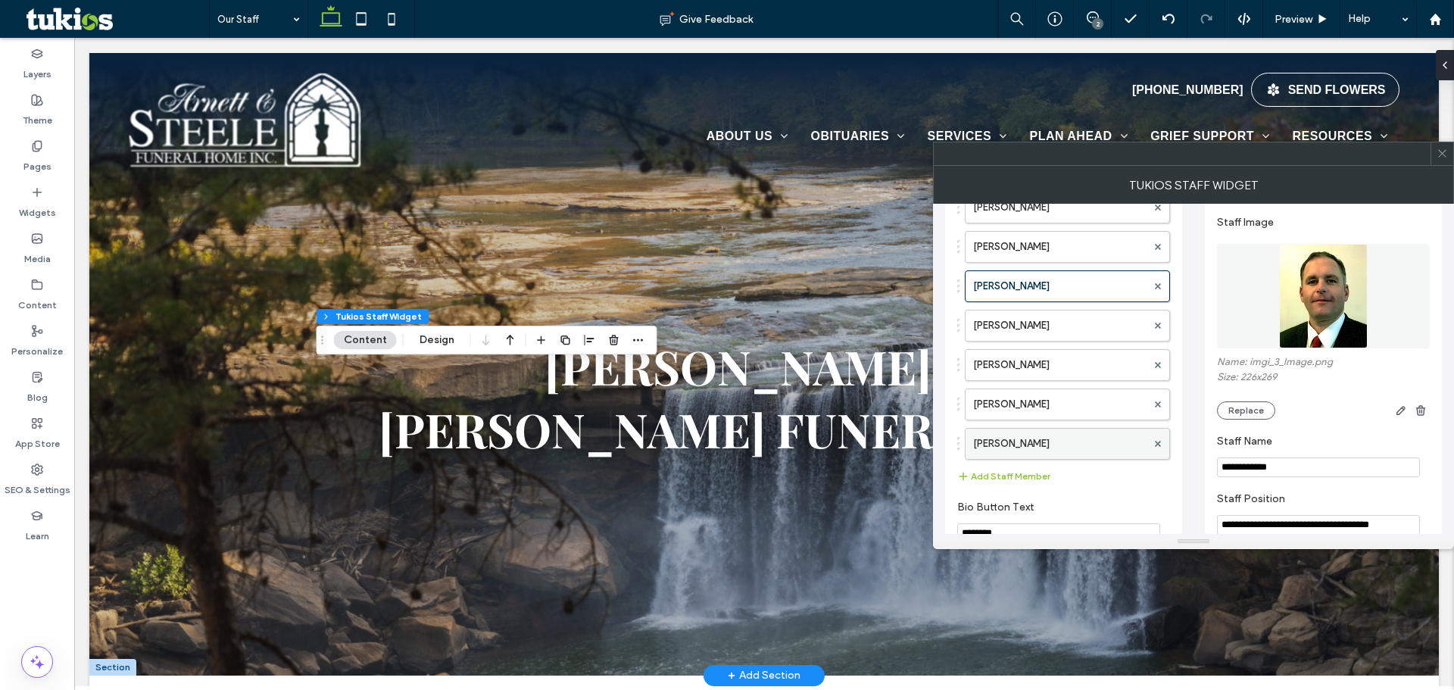
scroll to position [154, 0]
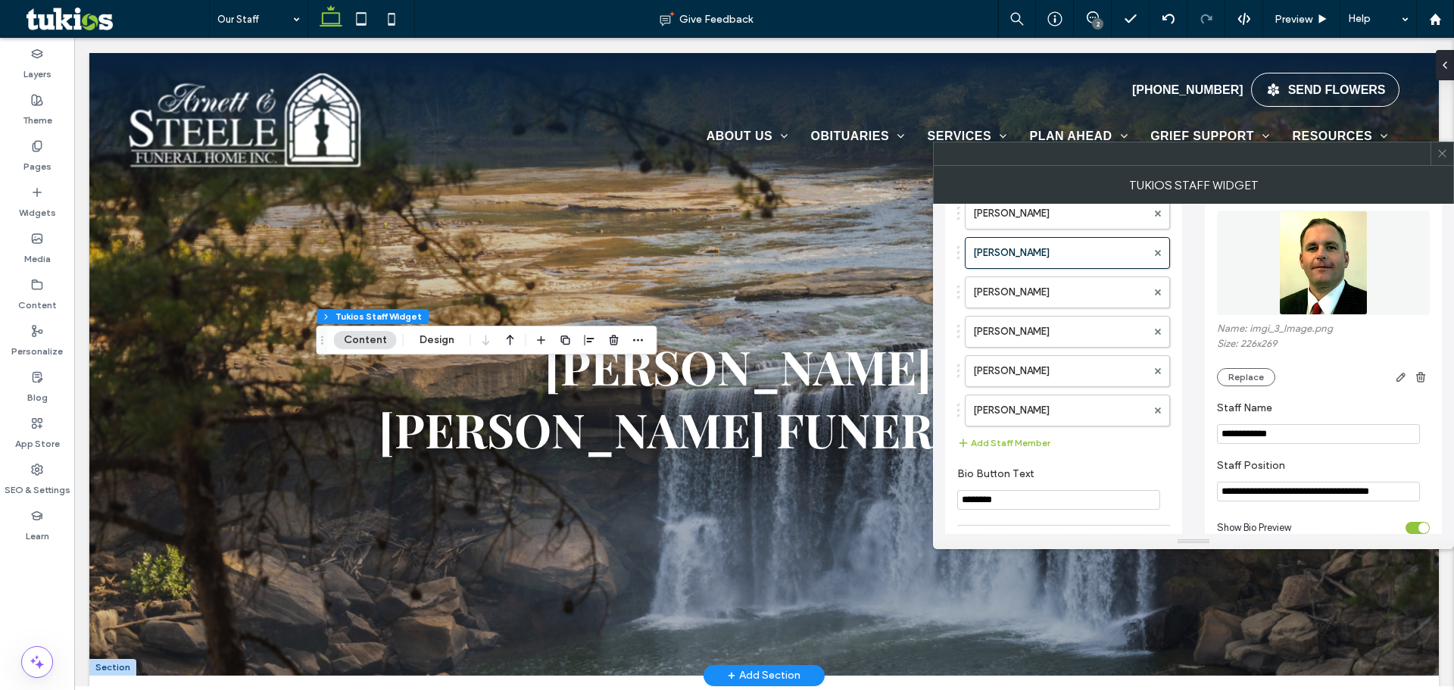
type textarea "**********"
drag, startPoint x: 1068, startPoint y: 395, endPoint x: 1068, endPoint y: 282, distance: 113.6
click at [1068, 282] on label "[PERSON_NAME]" at bounding box center [1059, 292] width 173 height 30
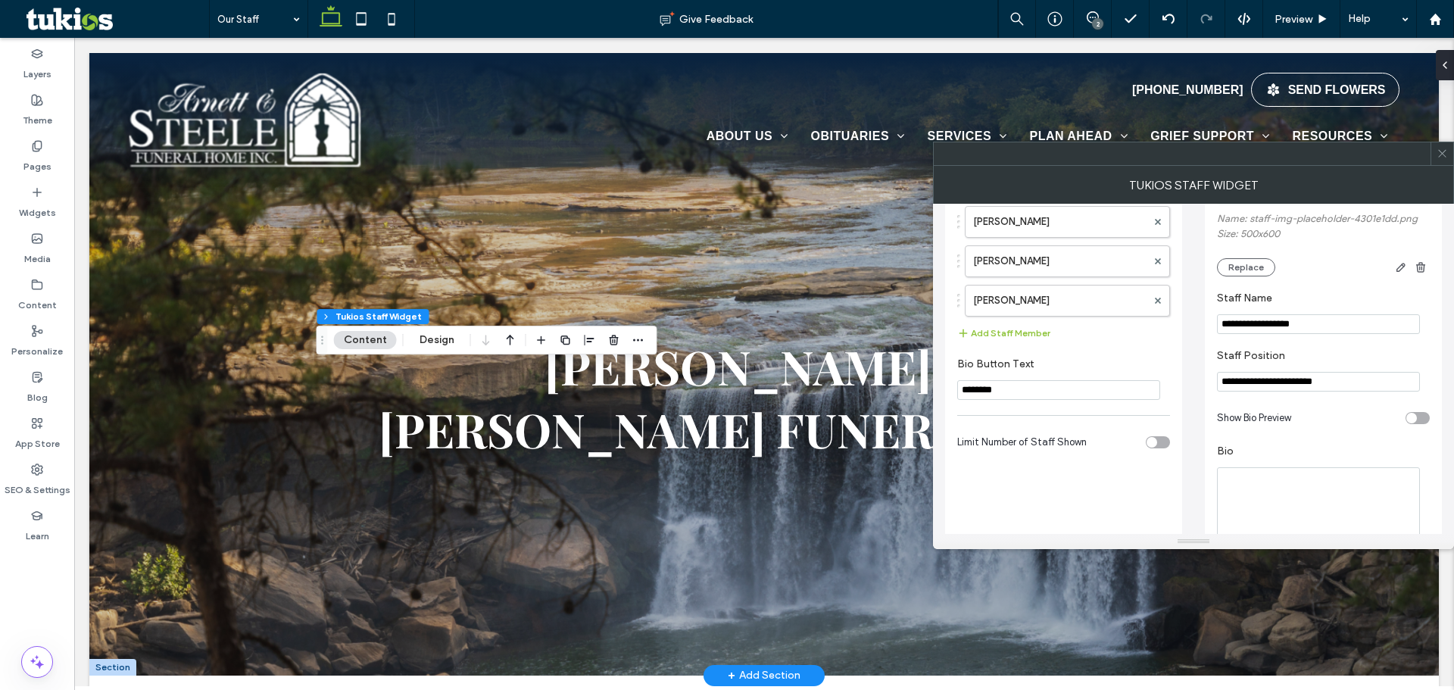
scroll to position [0, 0]
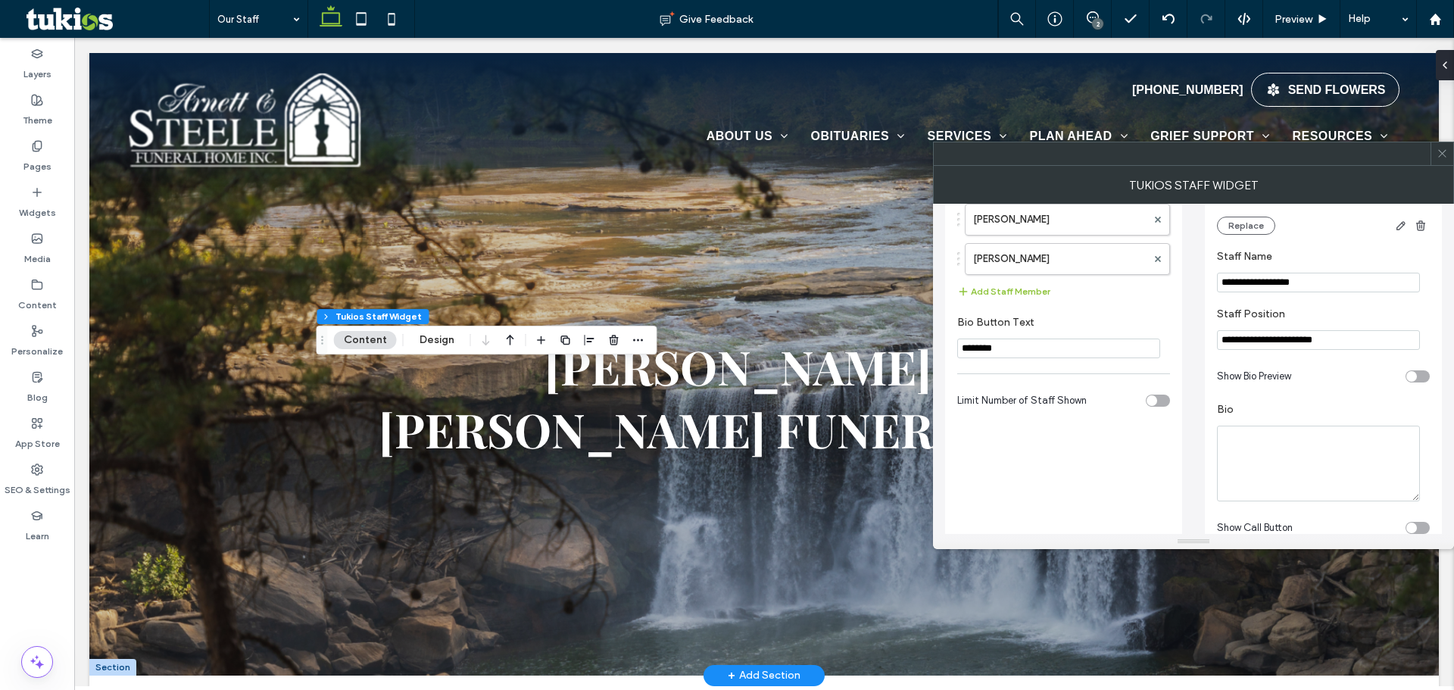
click at [1292, 457] on textarea "Bio" at bounding box center [1318, 464] width 203 height 76
paste textarea "**********"
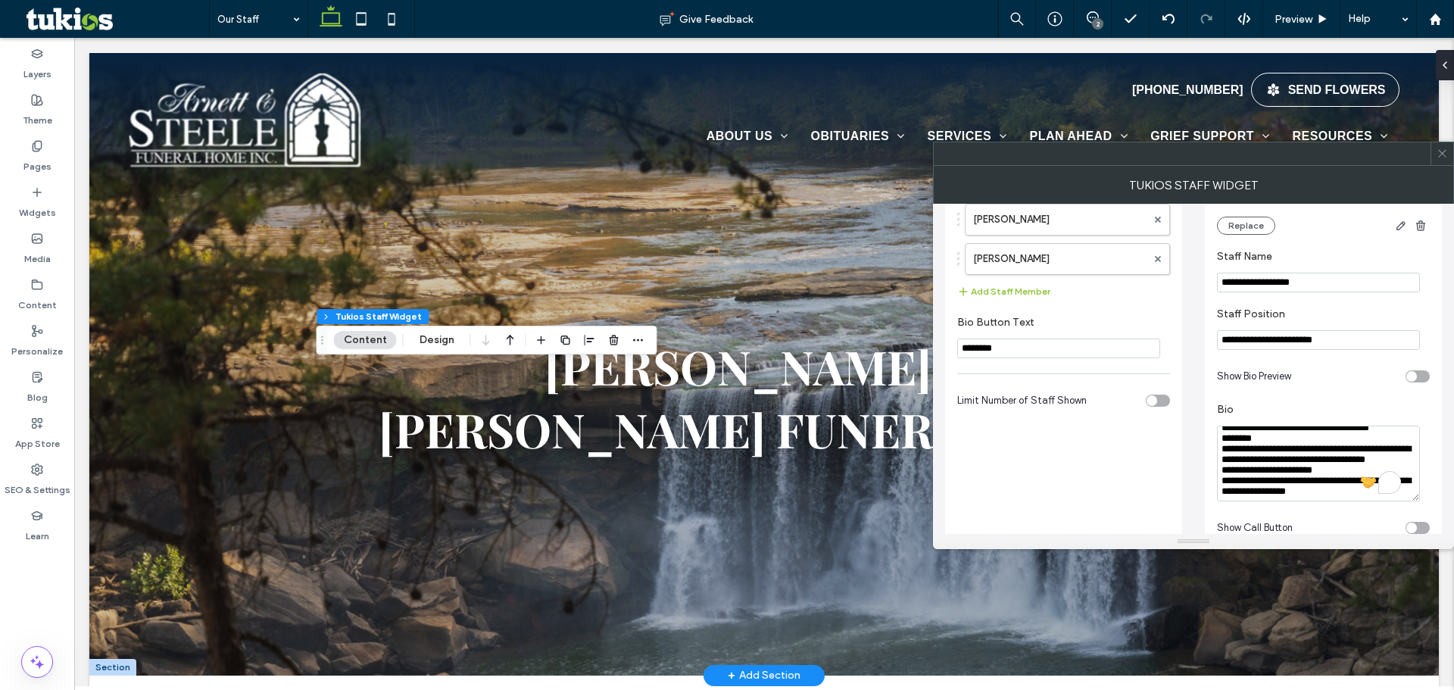
type textarea "**********"
click at [1435, 160] on div at bounding box center [1441, 153] width 23 height 23
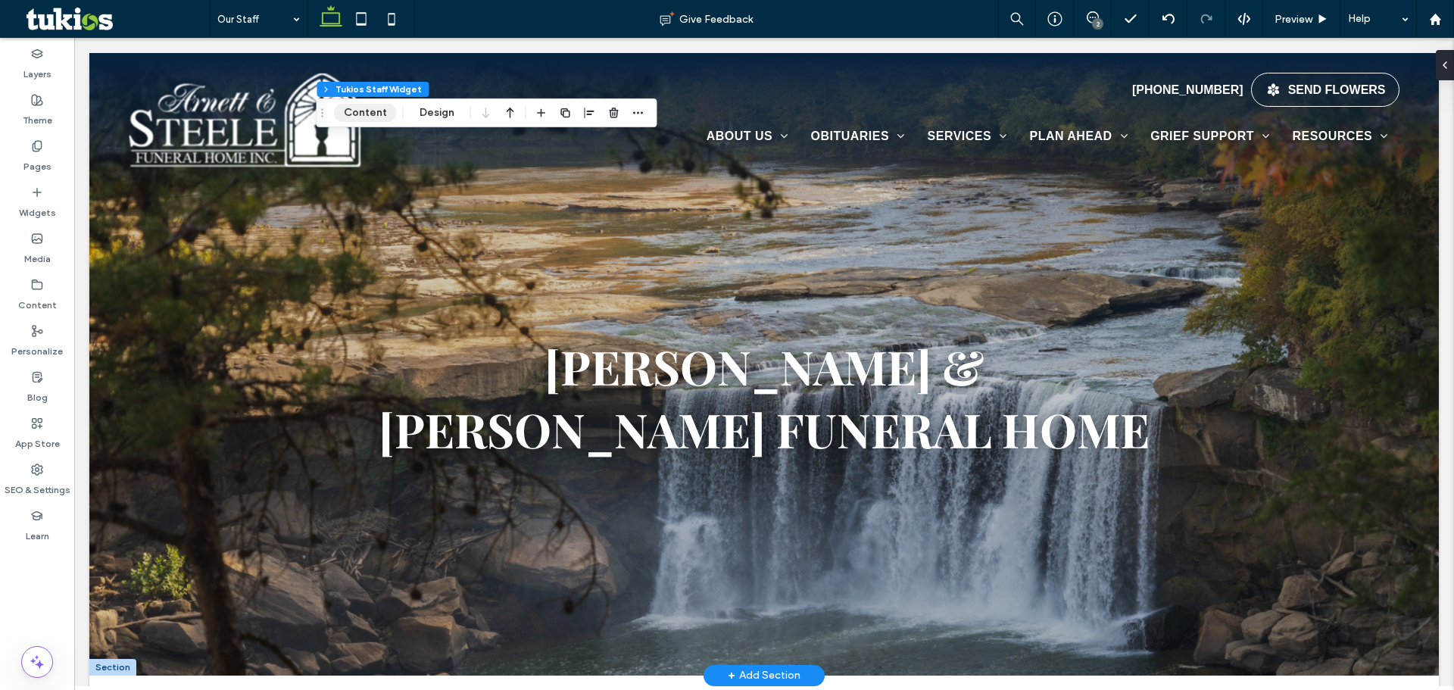
drag, startPoint x: 351, startPoint y: 109, endPoint x: 360, endPoint y: 114, distance: 9.5
click at [352, 108] on button "Content" at bounding box center [365, 113] width 63 height 18
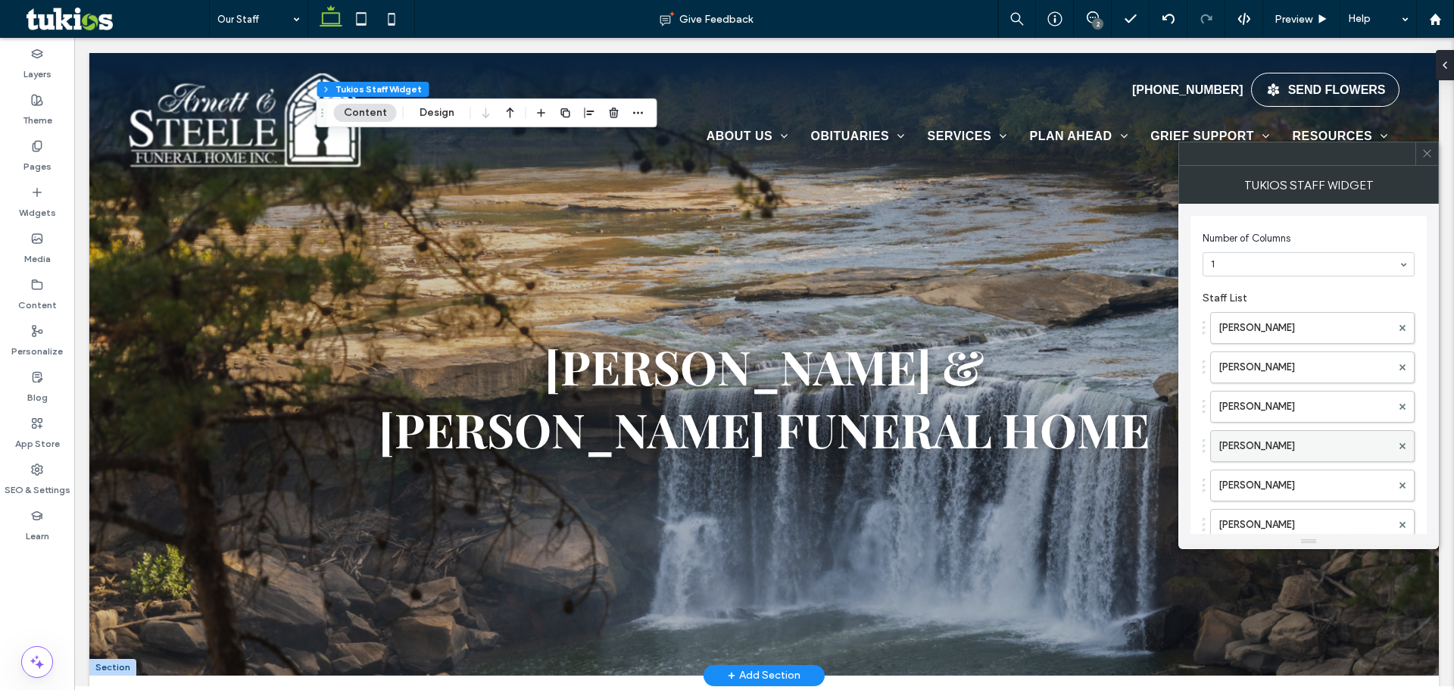
click at [1264, 439] on label "[PERSON_NAME]" at bounding box center [1304, 446] width 173 height 30
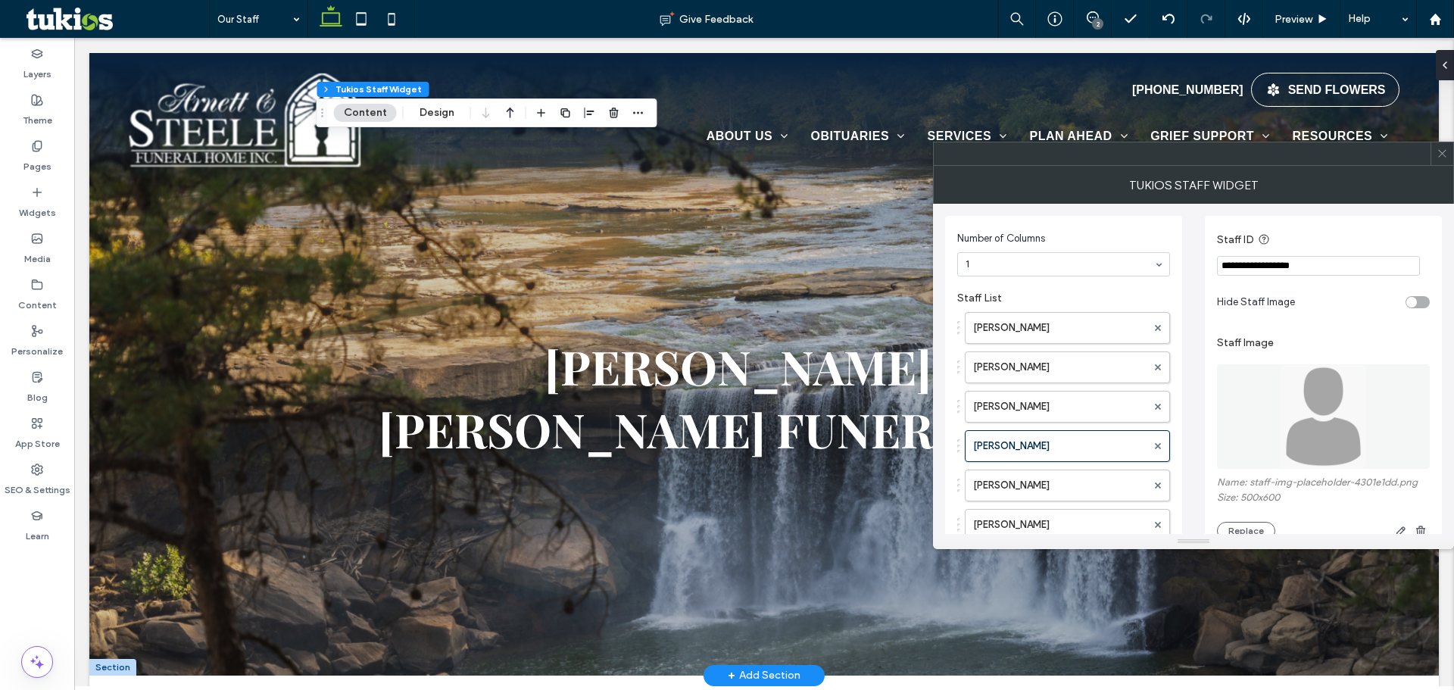
drag, startPoint x: 1318, startPoint y: 355, endPoint x: 1319, endPoint y: 380, distance: 25.0
click at [1318, 355] on label "Staff Image" at bounding box center [1323, 343] width 213 height 28
click at [1320, 393] on img at bounding box center [1323, 416] width 87 height 104
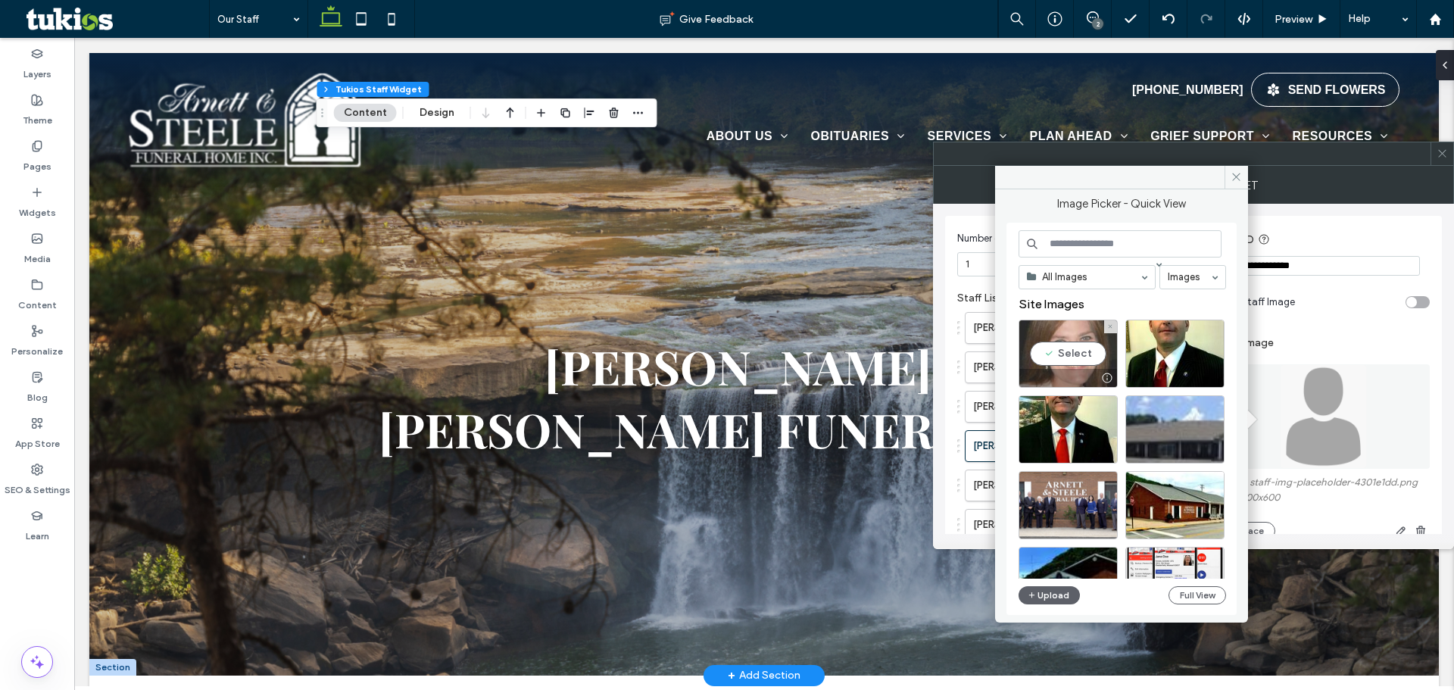
click at [1102, 343] on div "Select" at bounding box center [1067, 354] width 99 height 68
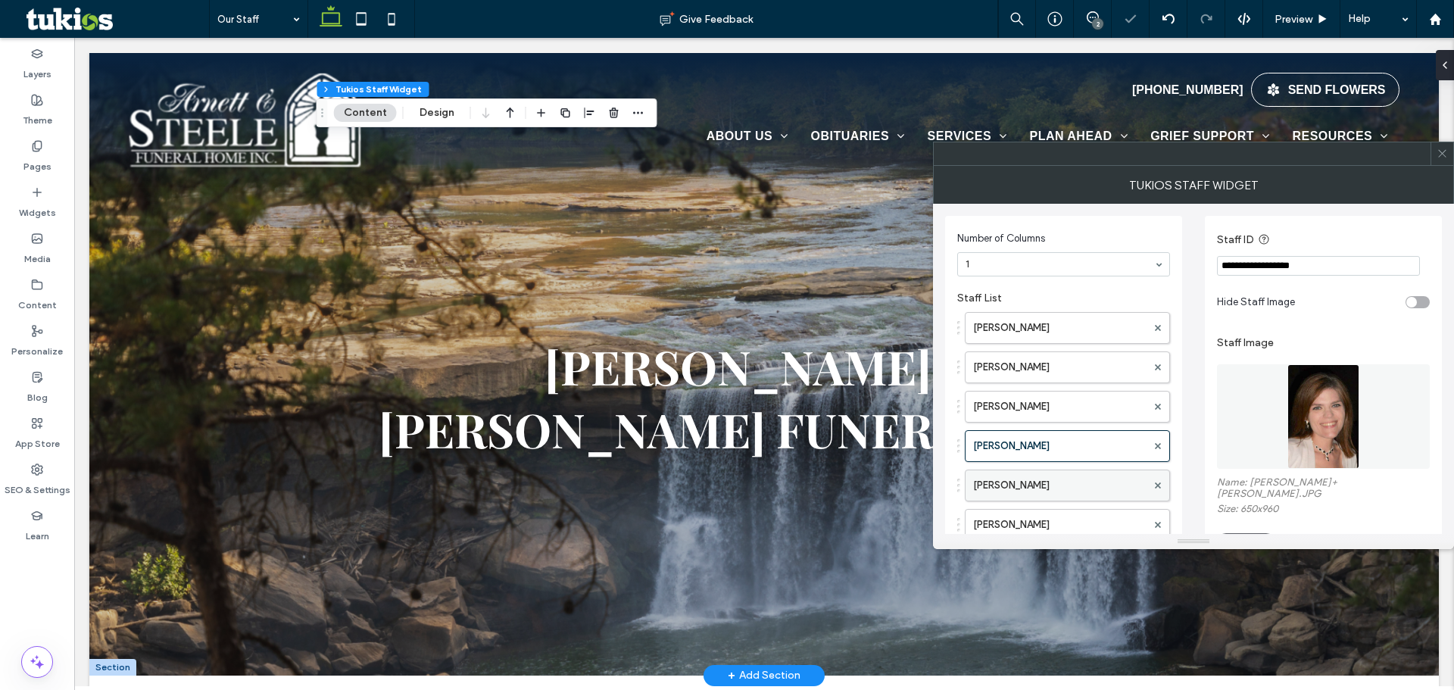
click at [1021, 478] on label "[PERSON_NAME]" at bounding box center [1059, 485] width 173 height 30
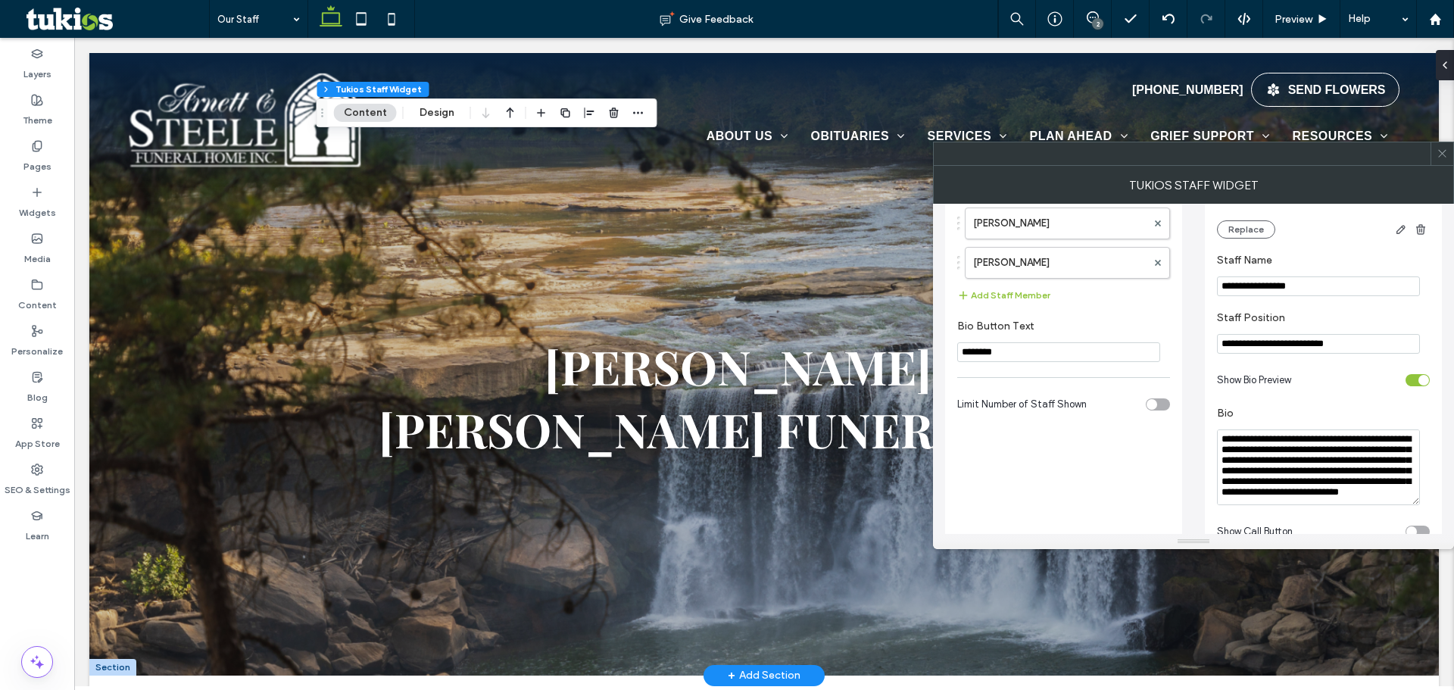
scroll to position [303, 0]
click at [1319, 451] on textarea "**********" at bounding box center [1318, 466] width 203 height 76
paste textarea "**********"
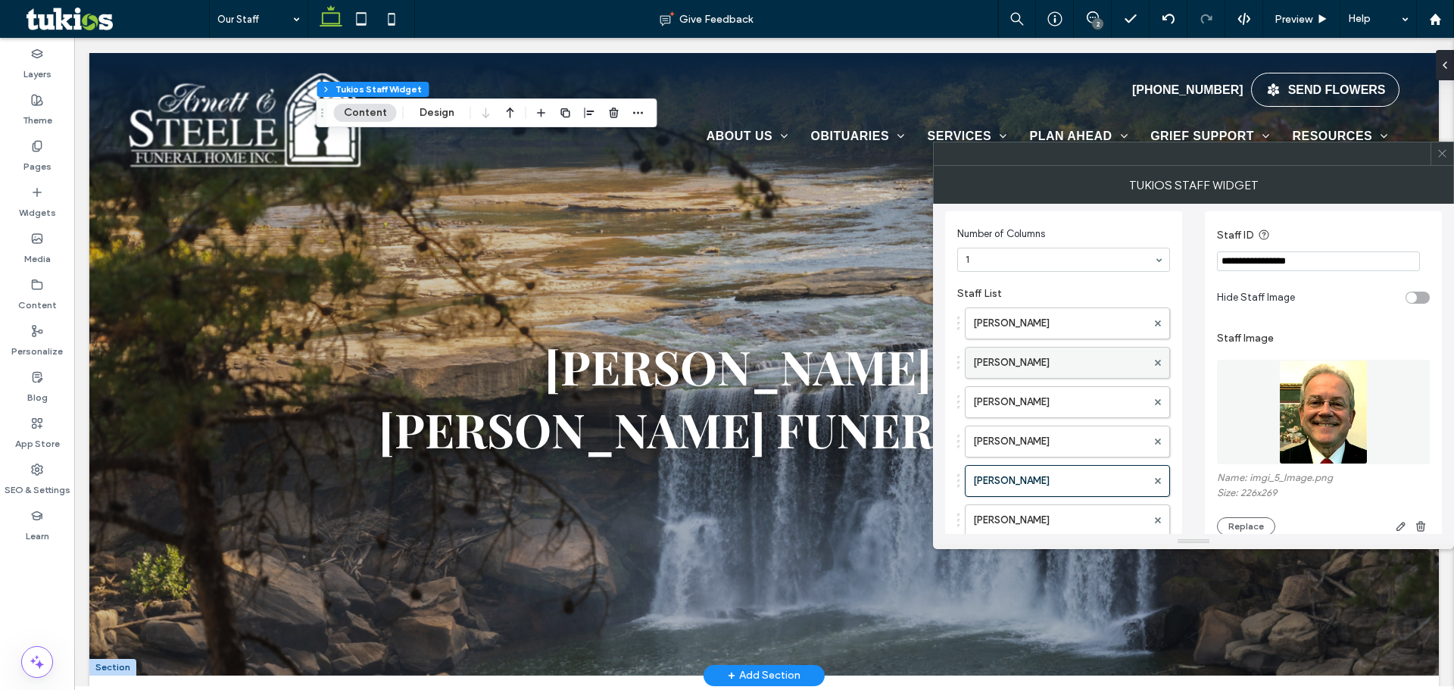
scroll to position [0, 0]
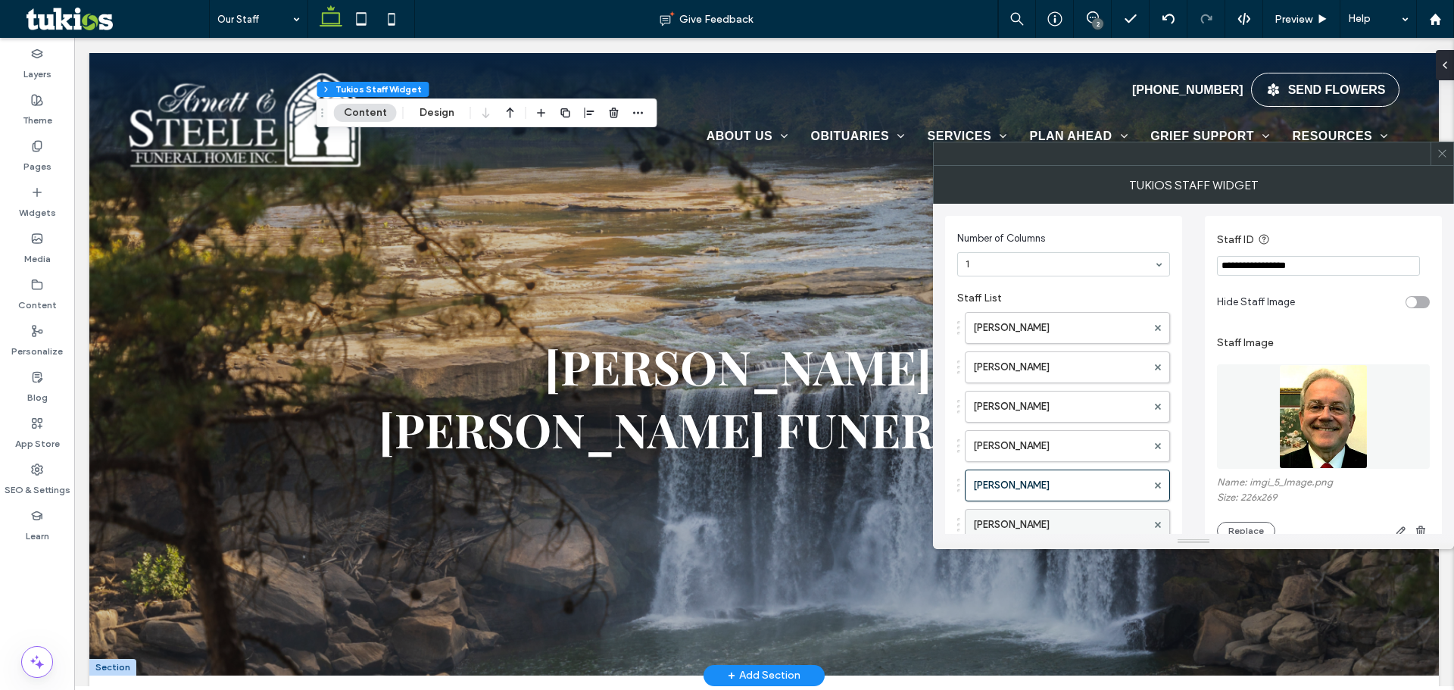
type textarea "**********"
click at [1024, 520] on label "[PERSON_NAME]" at bounding box center [1059, 525] width 173 height 30
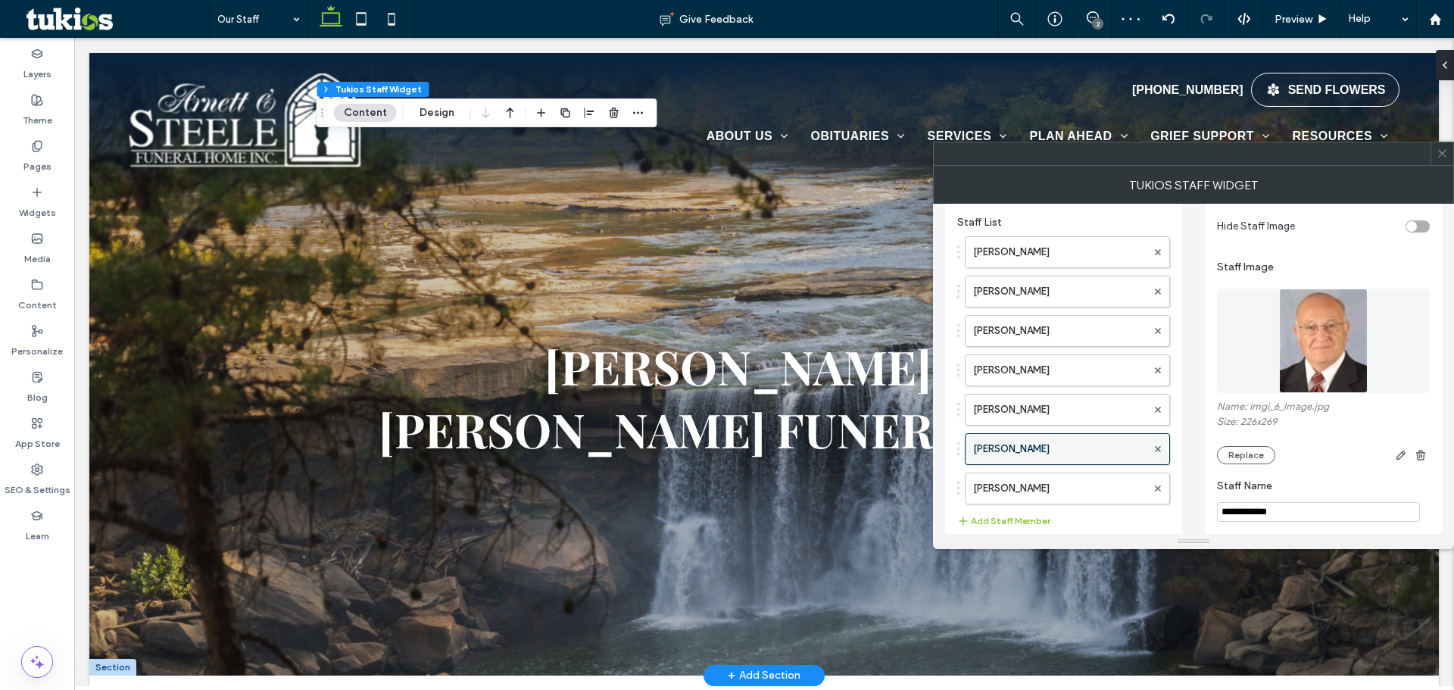
scroll to position [151, 0]
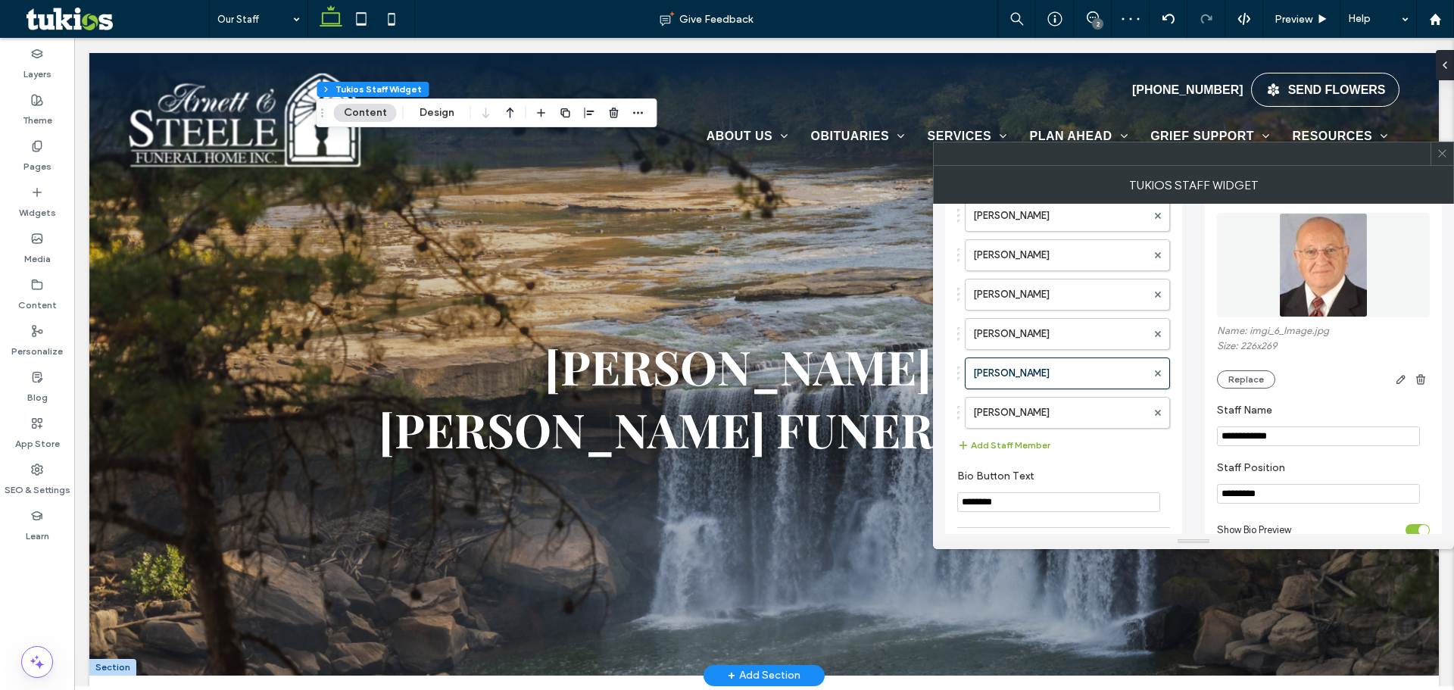
click at [1021, 444] on button "Add Staff Member" at bounding box center [1003, 445] width 93 height 18
drag, startPoint x: 1033, startPoint y: 450, endPoint x: 1040, endPoint y: 352, distance: 97.9
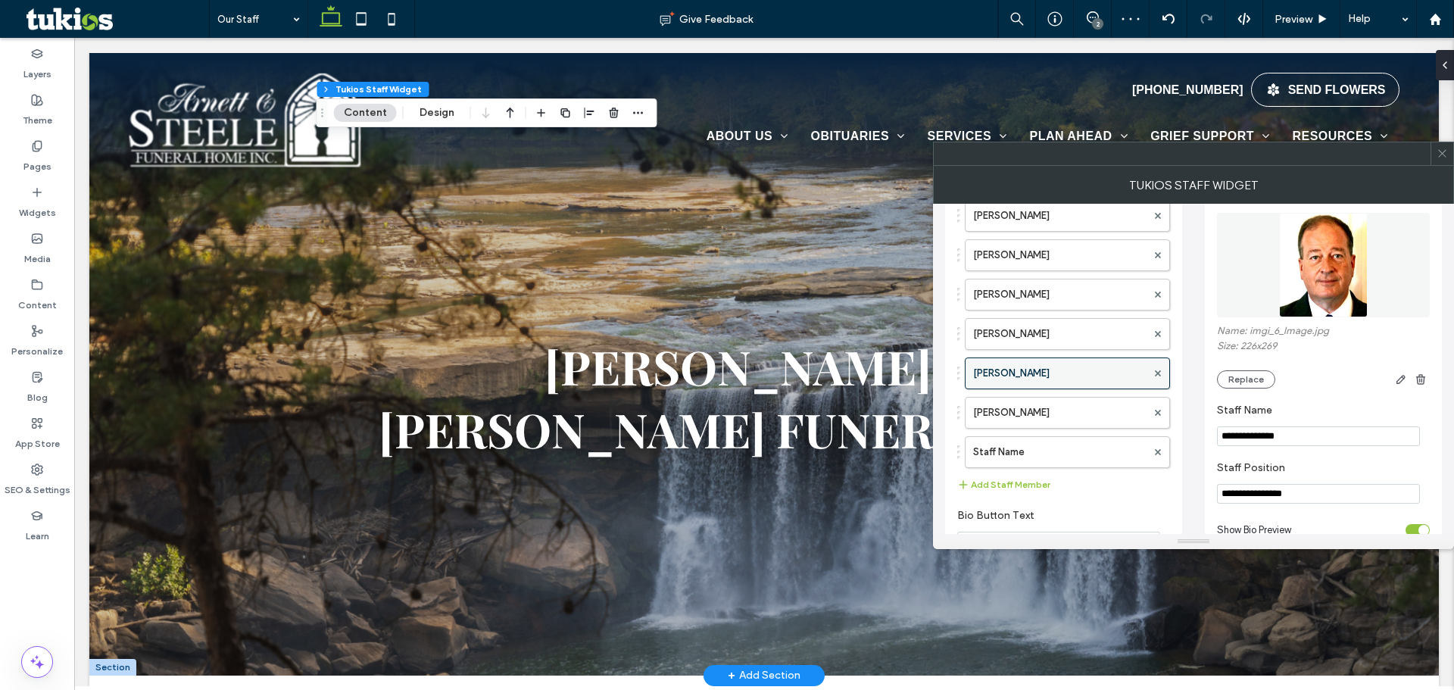
click at [1039, 365] on label "[PERSON_NAME]" at bounding box center [1059, 373] width 173 height 30
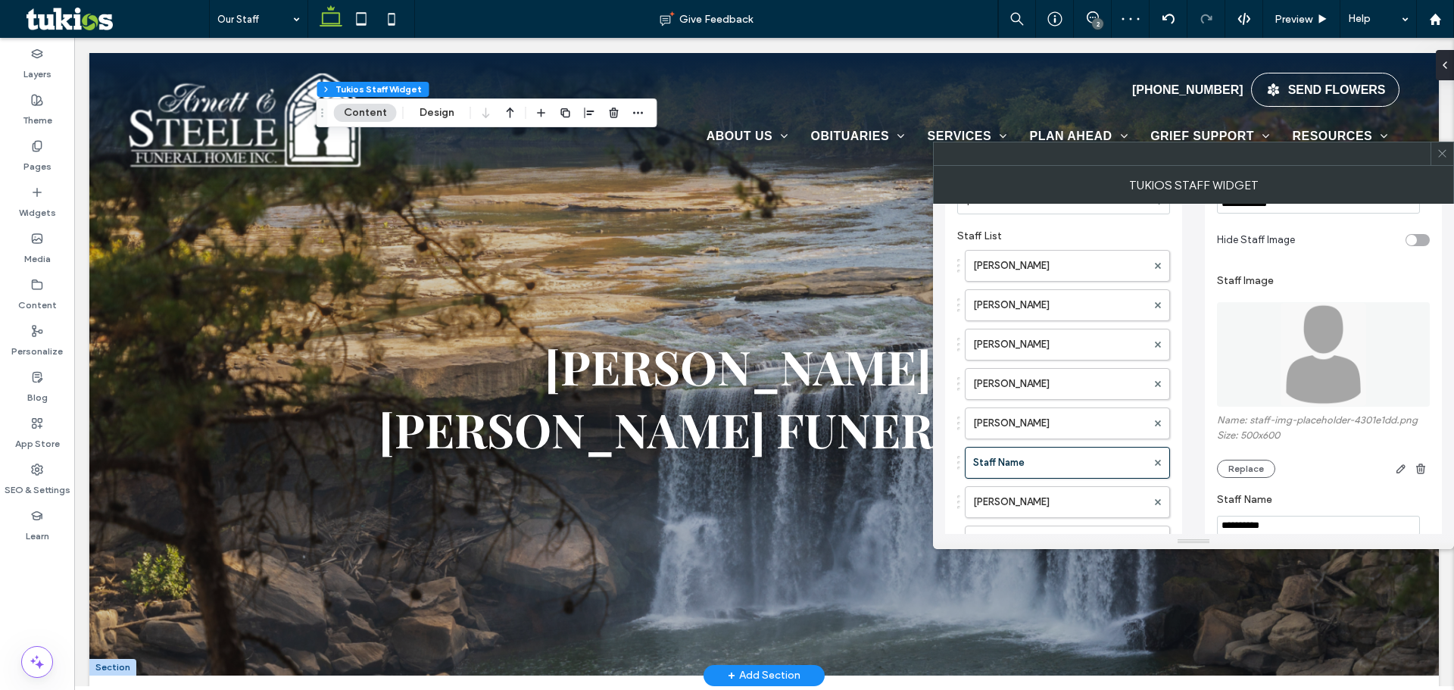
scroll to position [0, 0]
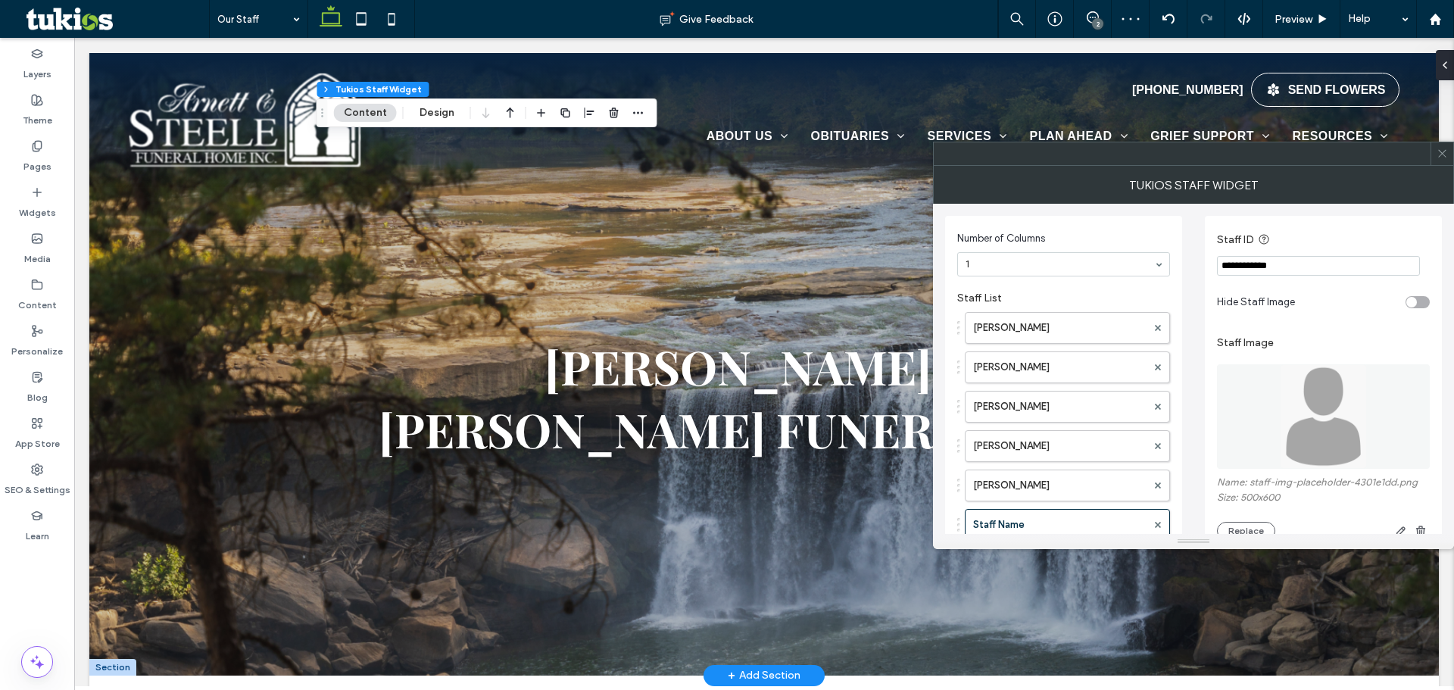
click at [1291, 265] on input "**********" at bounding box center [1318, 266] width 203 height 20
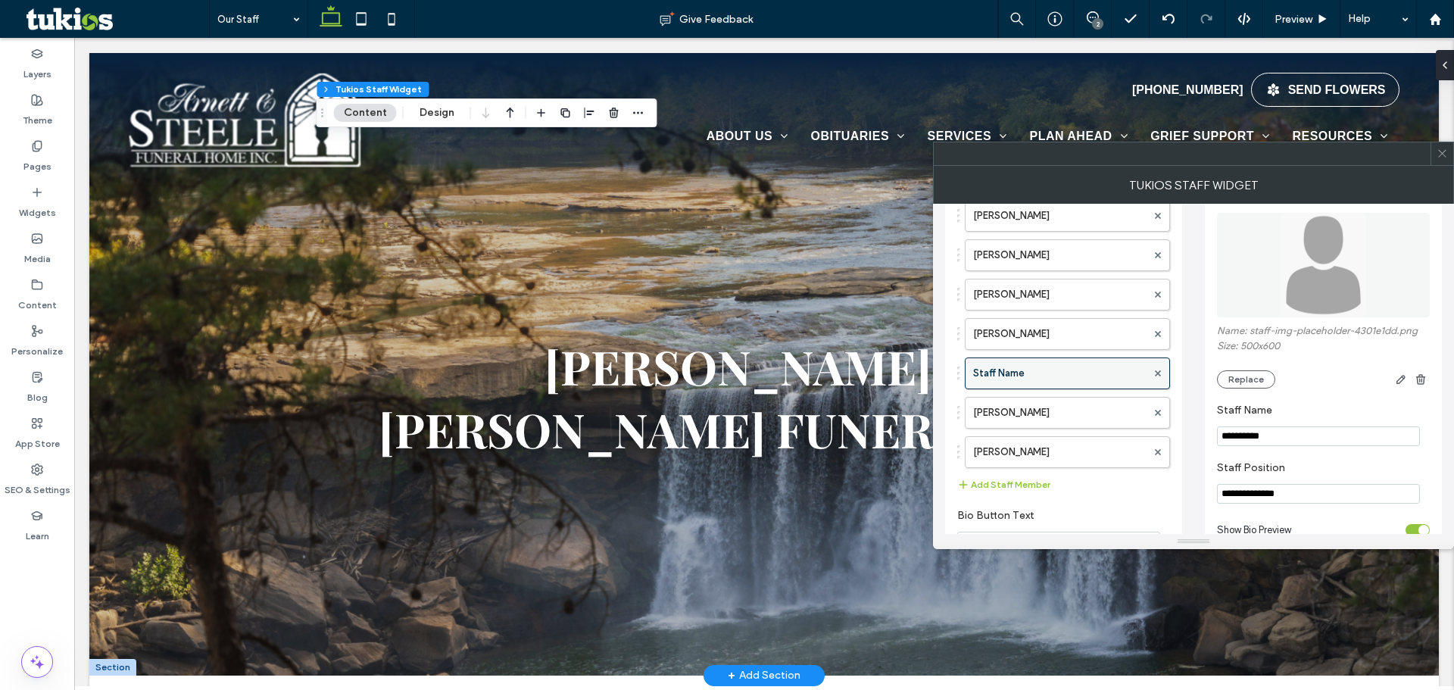
click at [1040, 373] on label "Staff Name" at bounding box center [1059, 373] width 173 height 30
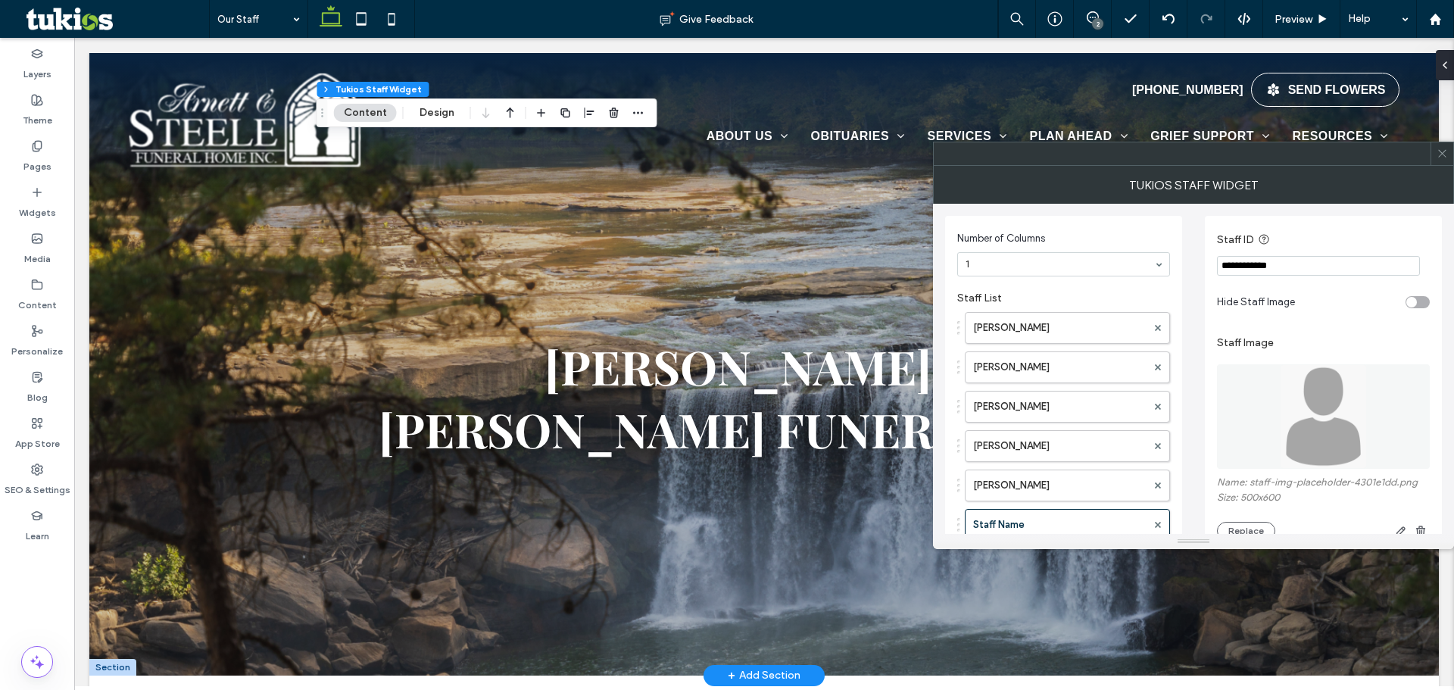
click at [1289, 265] on input "**********" at bounding box center [1318, 266] width 203 height 20
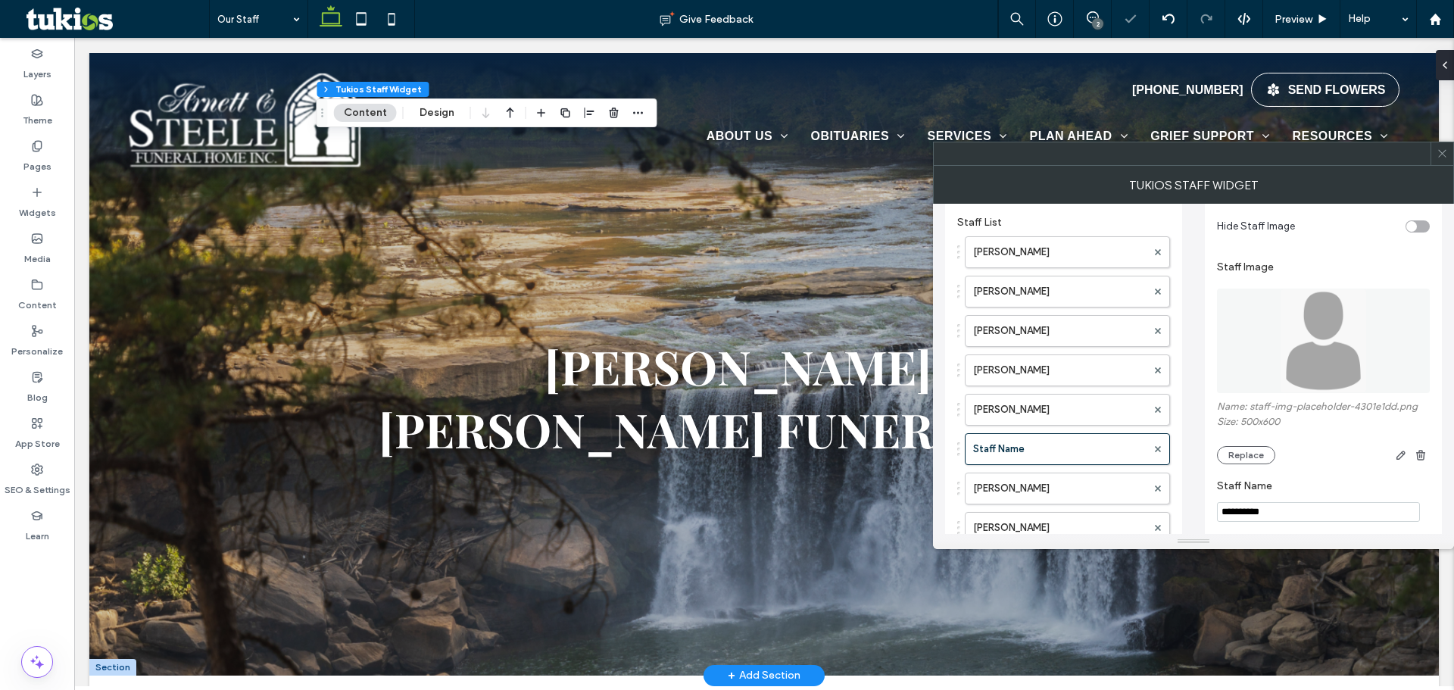
type input "**********"
click at [1292, 493] on label "Staff Name" at bounding box center [1320, 487] width 207 height 17
click at [1298, 504] on input "**********" at bounding box center [1318, 512] width 203 height 20
type input "**********"
click at [1312, 348] on img at bounding box center [1323, 340] width 87 height 104
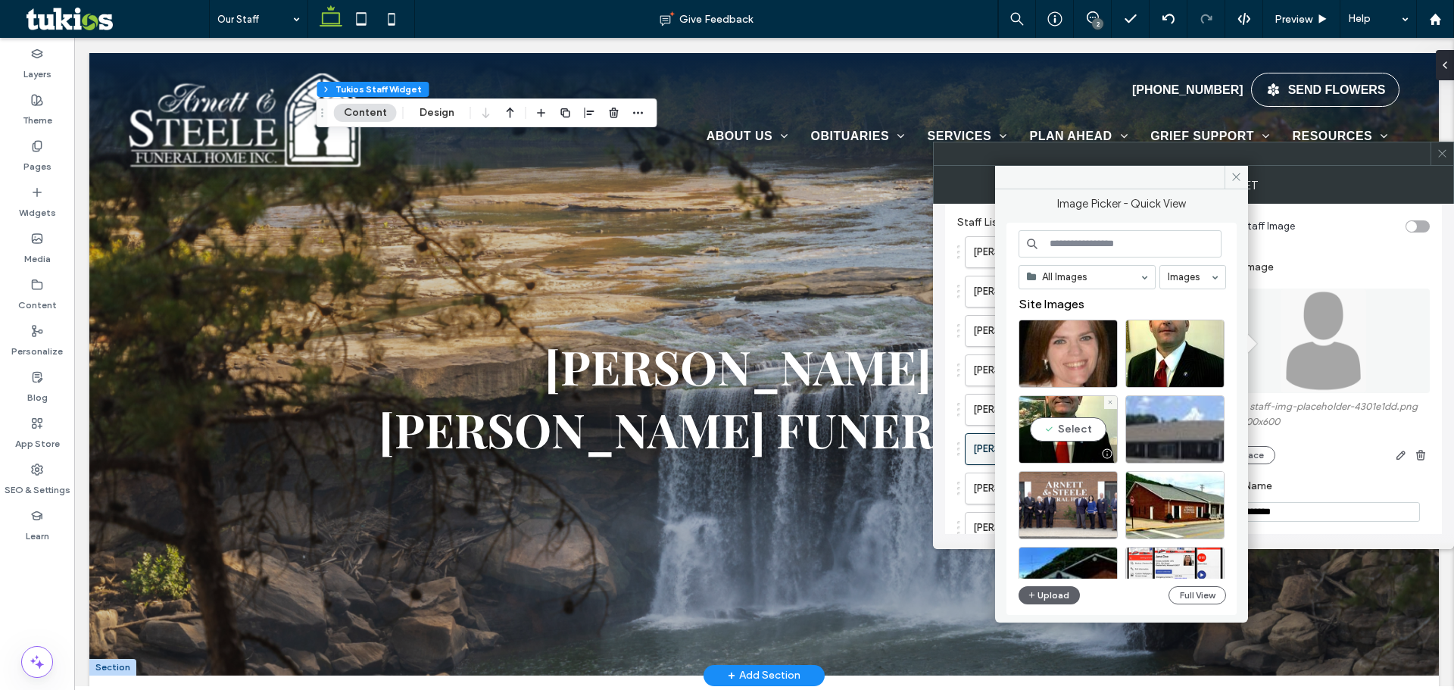
click at [1060, 433] on div "Select" at bounding box center [1067, 429] width 99 height 68
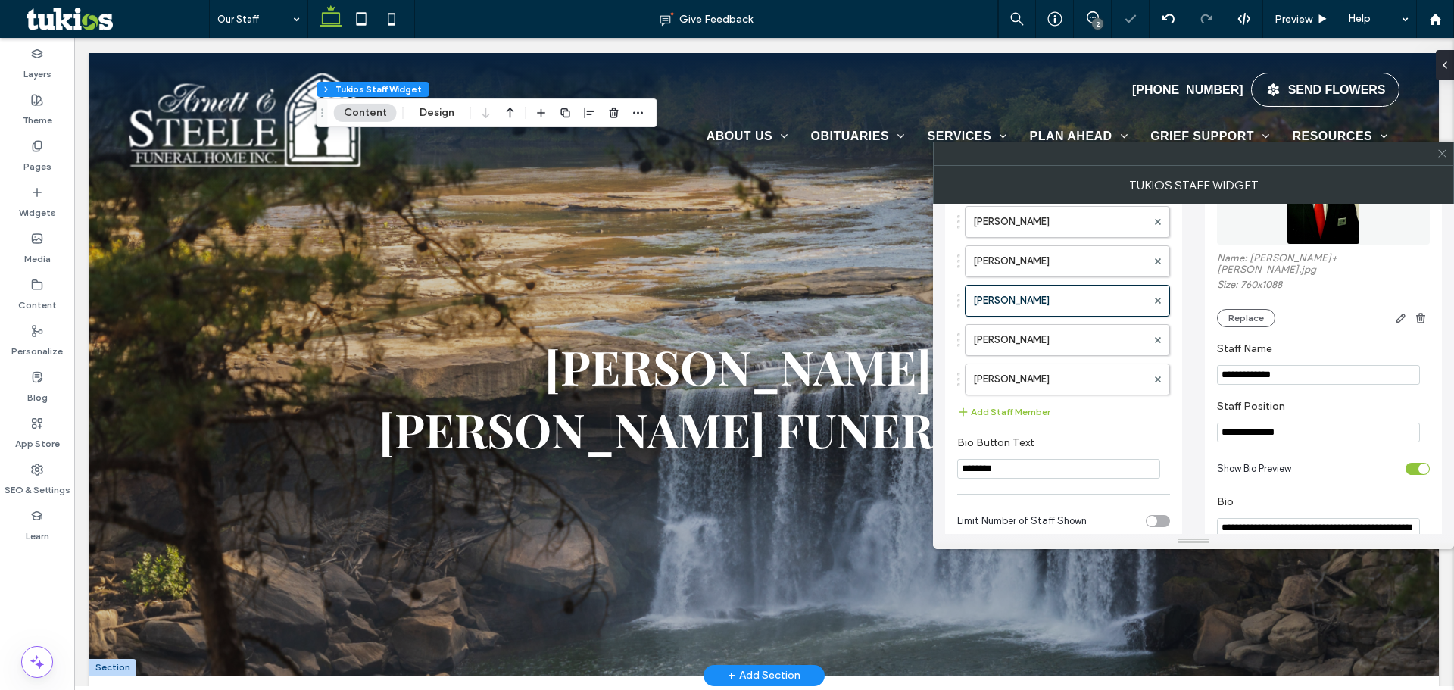
scroll to position [227, 0]
click at [1304, 419] on input "**********" at bounding box center [1318, 429] width 203 height 20
type input "*"
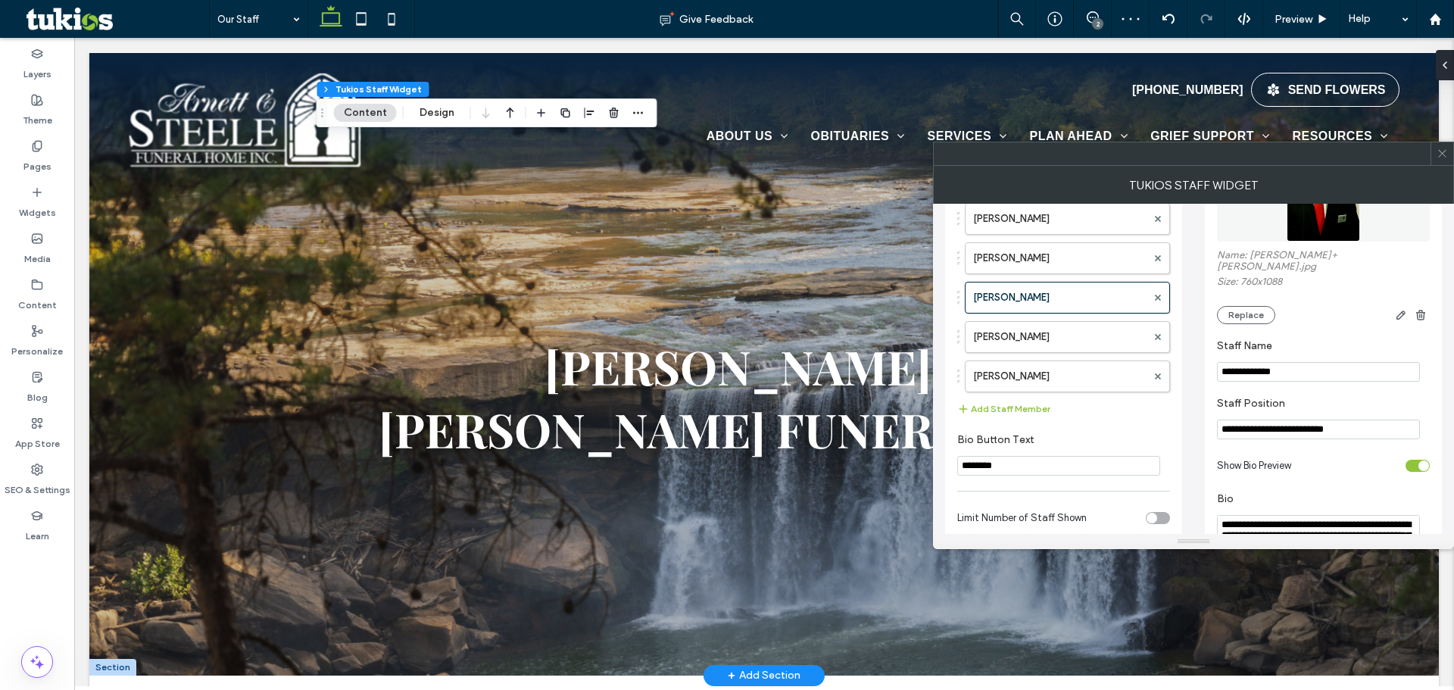
type input "**********"
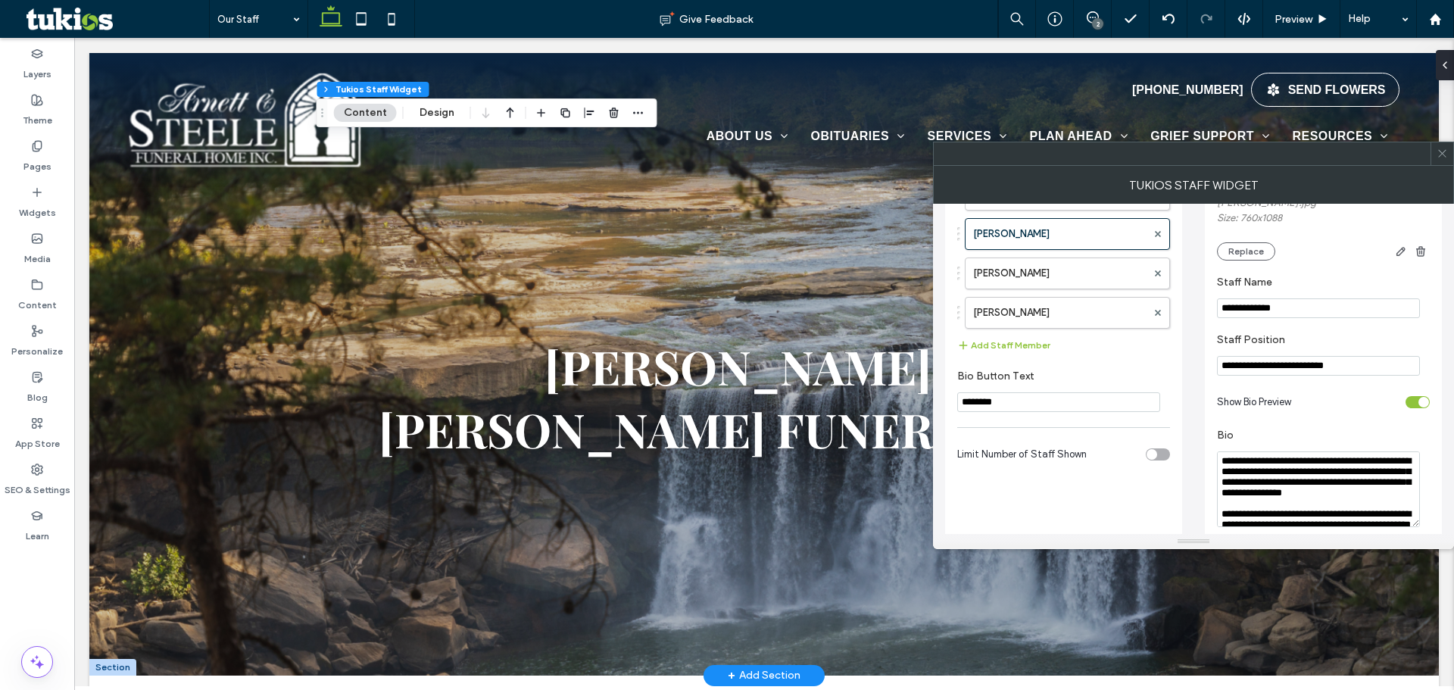
scroll to position [381, 0]
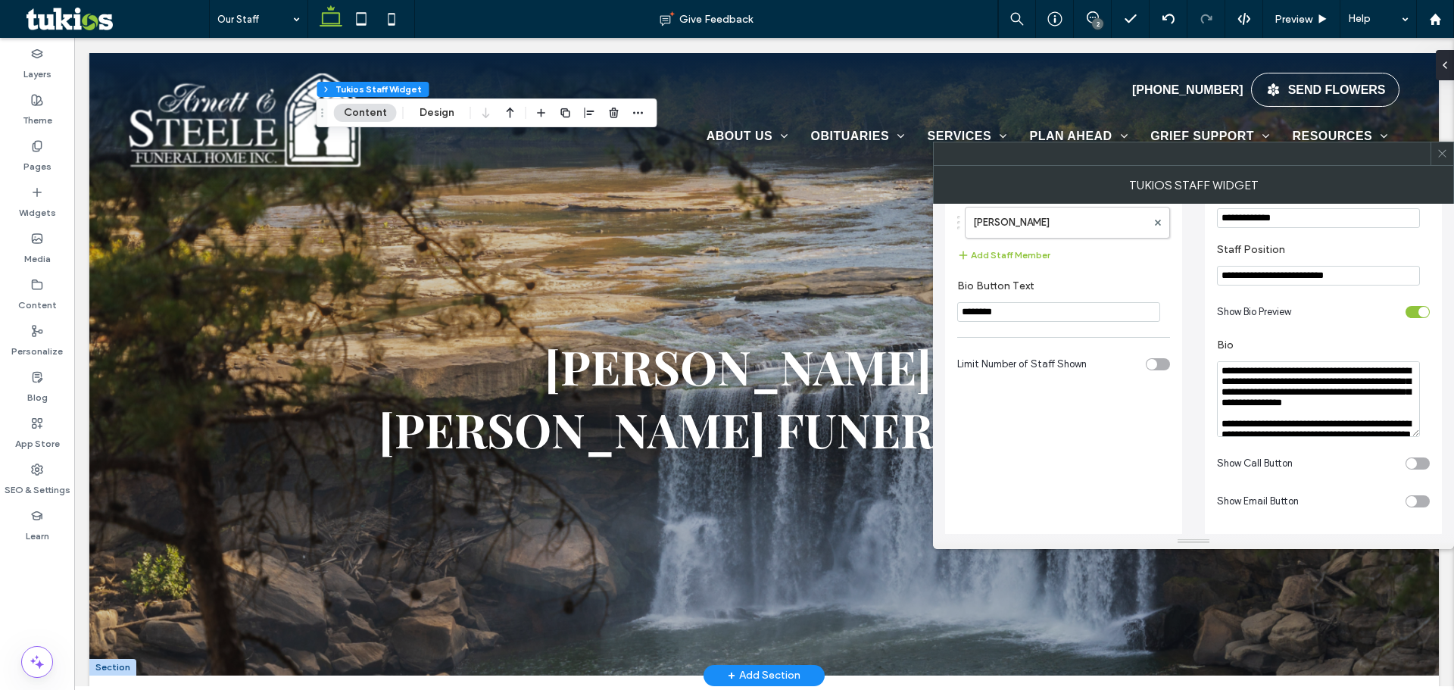
click at [1304, 403] on textarea "**********" at bounding box center [1318, 399] width 203 height 76
paste textarea "**********"
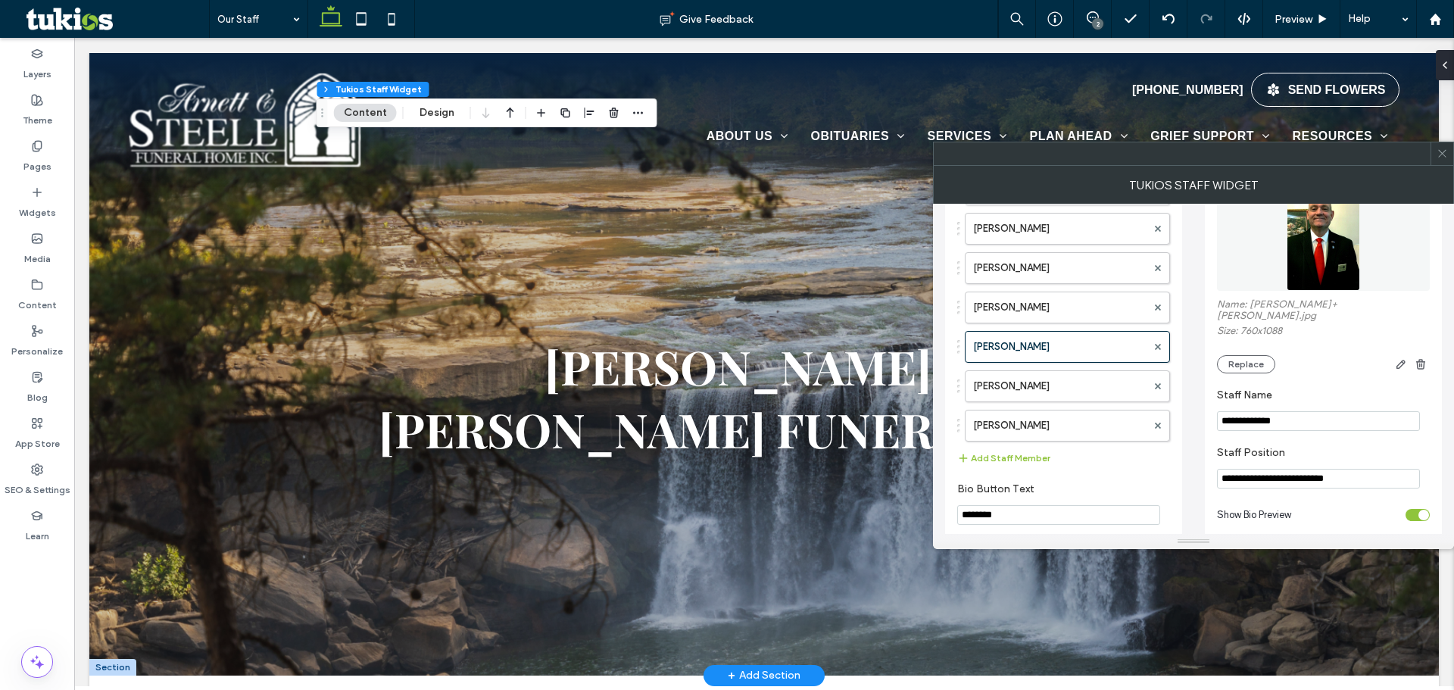
scroll to position [154, 0]
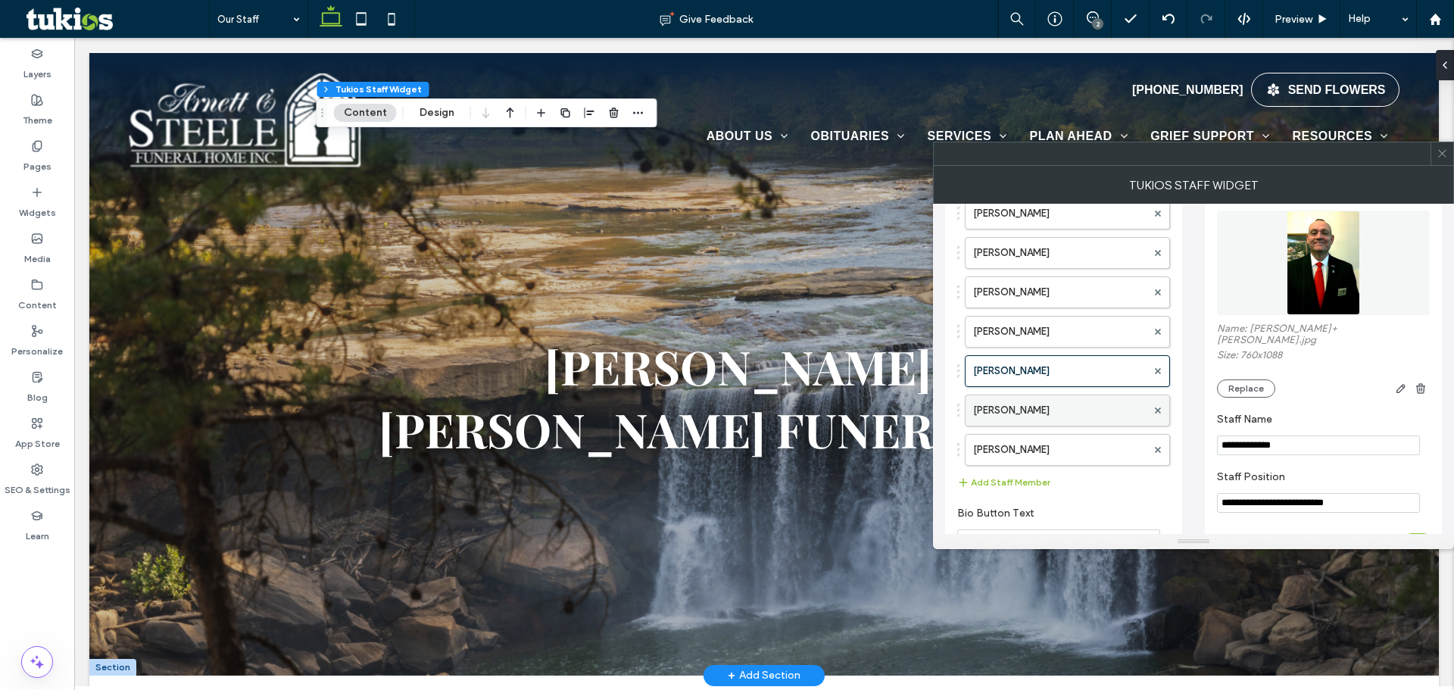
type textarea "**********"
click at [1019, 409] on label "[PERSON_NAME]" at bounding box center [1059, 410] width 173 height 30
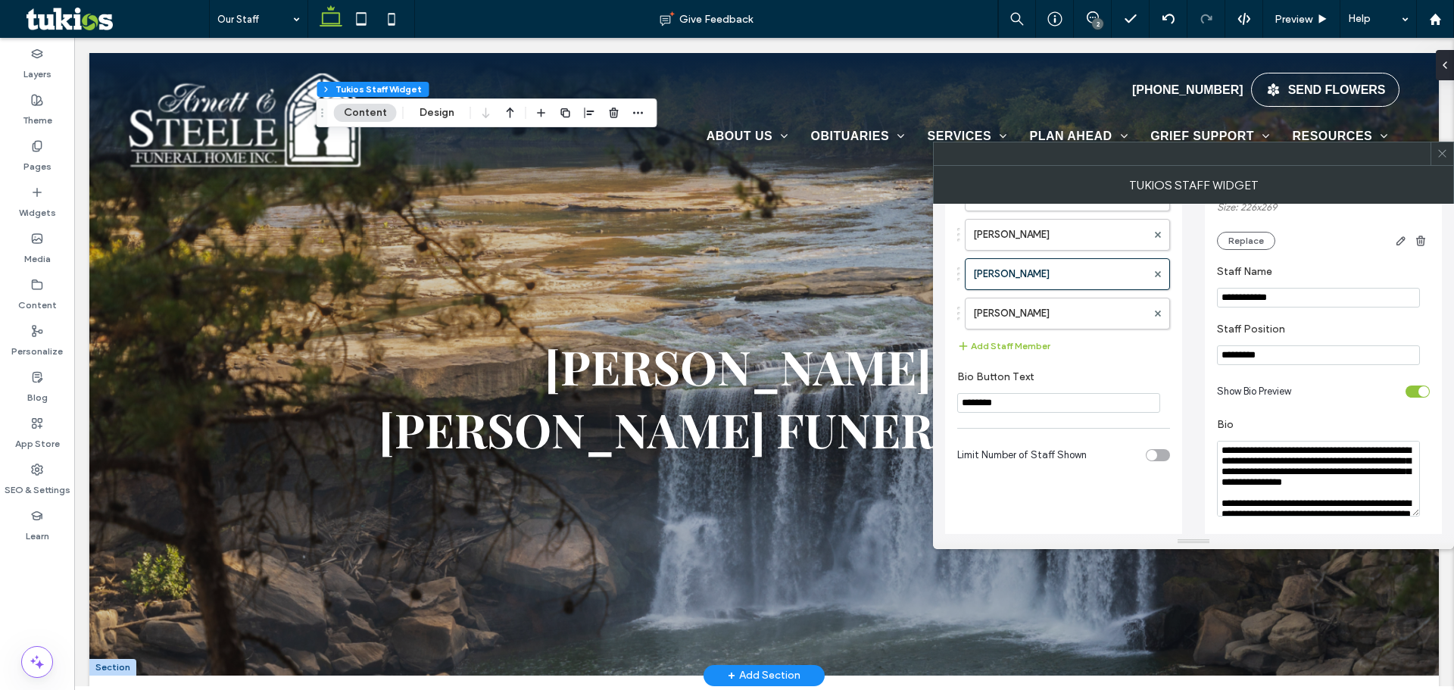
scroll to position [381, 0]
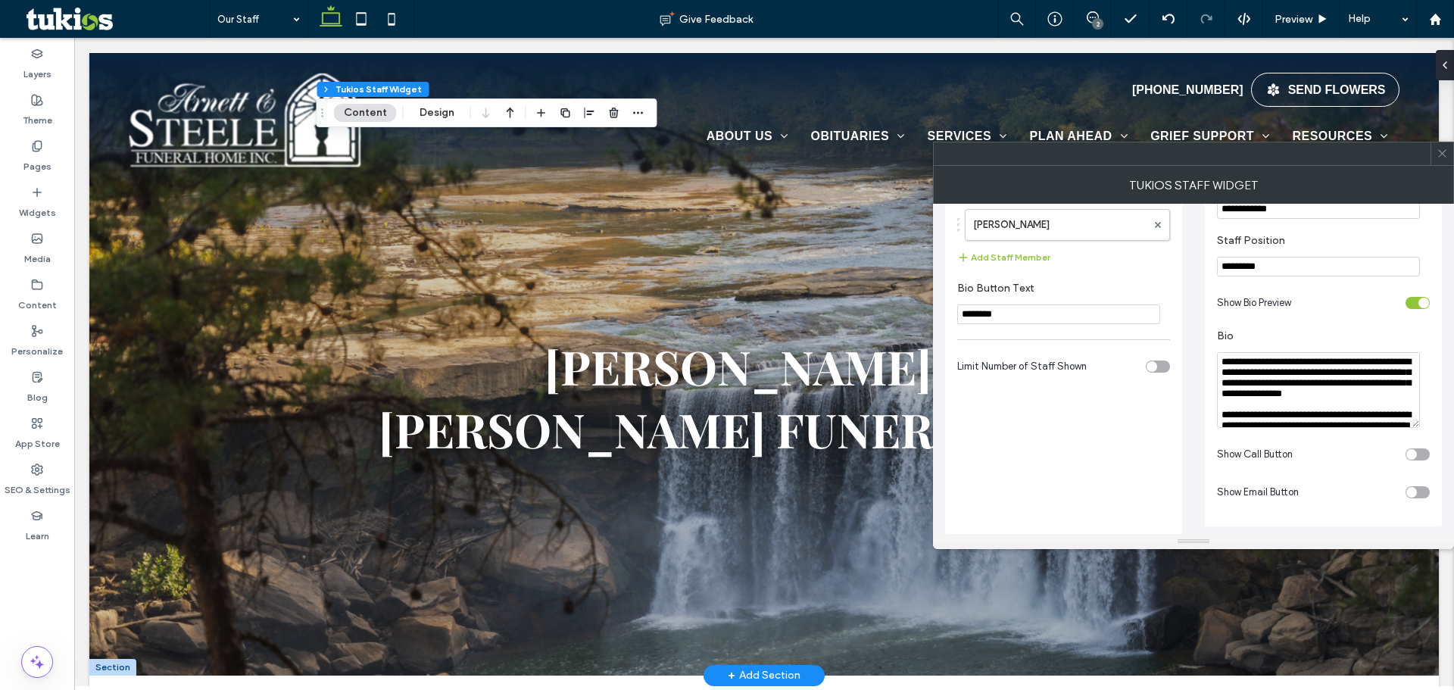
click at [1283, 396] on textarea "**********" at bounding box center [1318, 390] width 203 height 76
paste textarea "**********"
type textarea "**********"
click at [1018, 220] on label "[PERSON_NAME]" at bounding box center [1059, 225] width 173 height 30
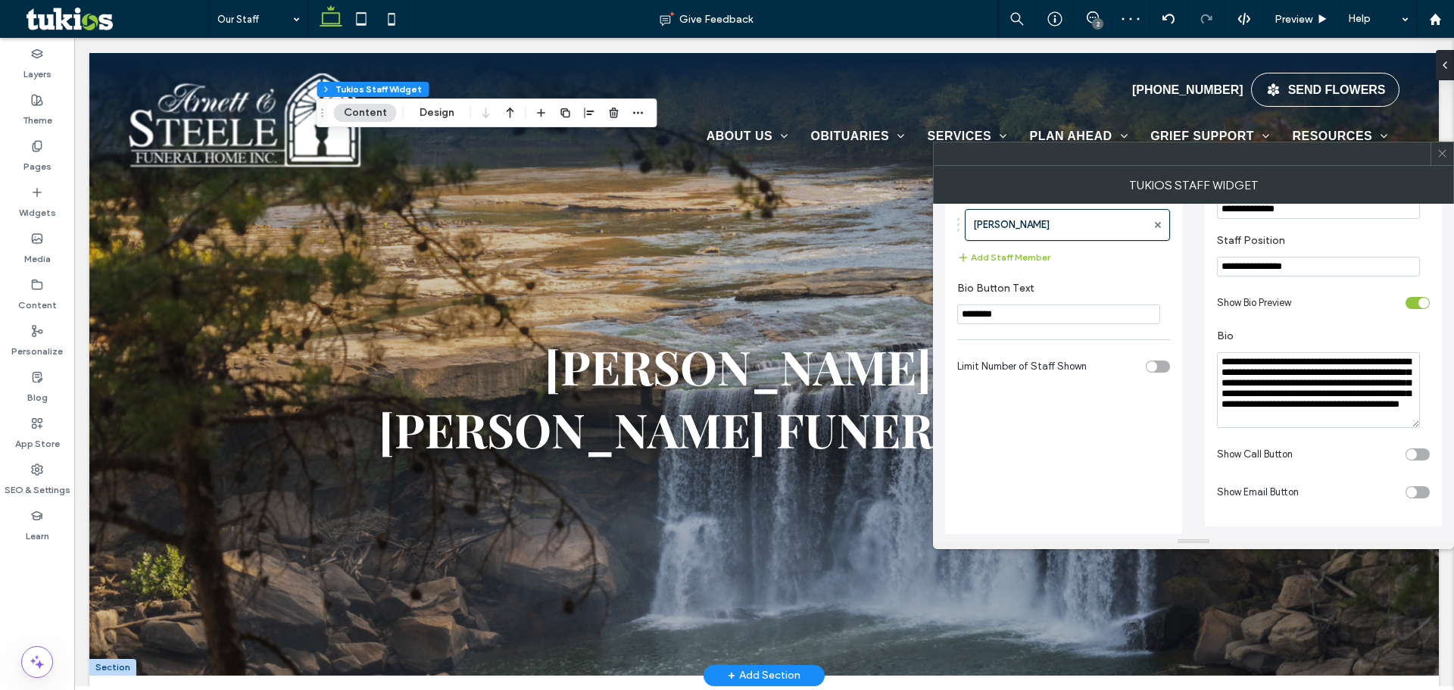
click at [1311, 406] on textarea "**********" at bounding box center [1318, 390] width 203 height 76
paste textarea "**********"
drag, startPoint x: 1253, startPoint y: 383, endPoint x: 1221, endPoint y: 384, distance: 31.8
click at [1221, 384] on textarea "**********" at bounding box center [1318, 390] width 203 height 76
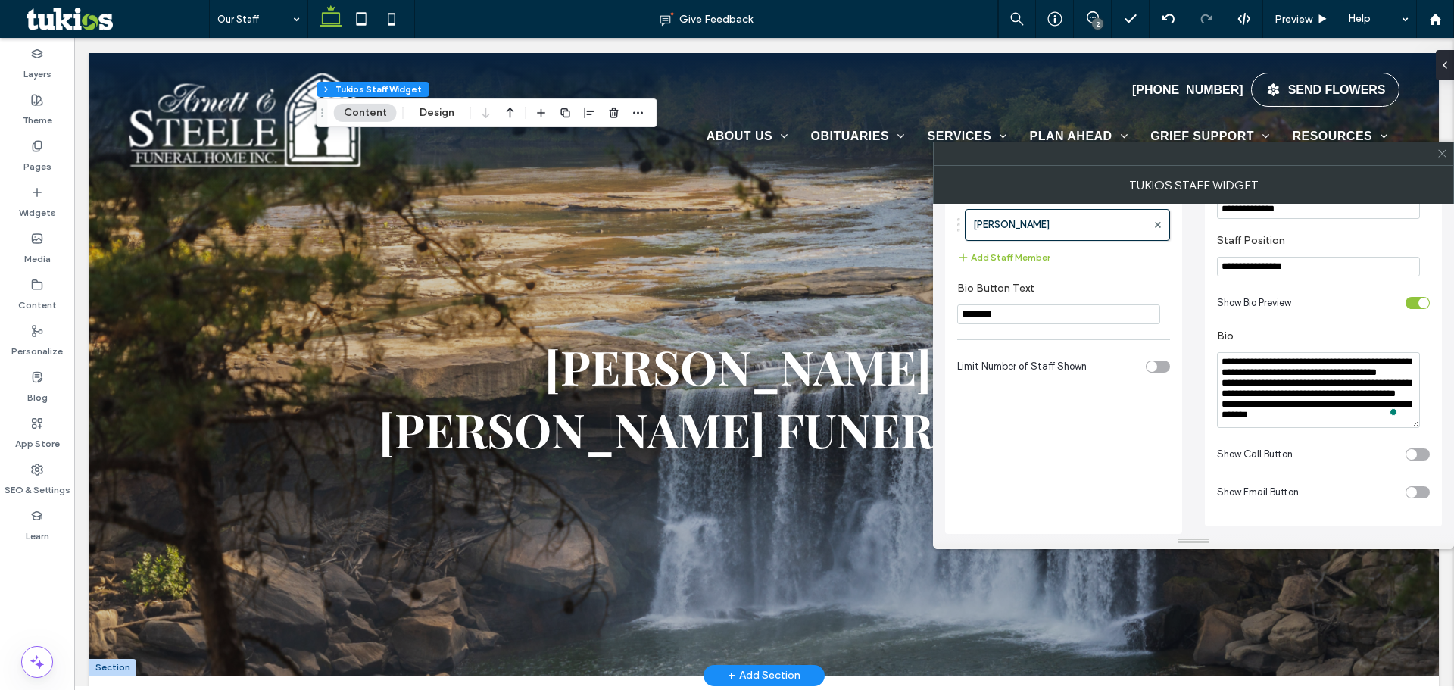
type textarea "**********"
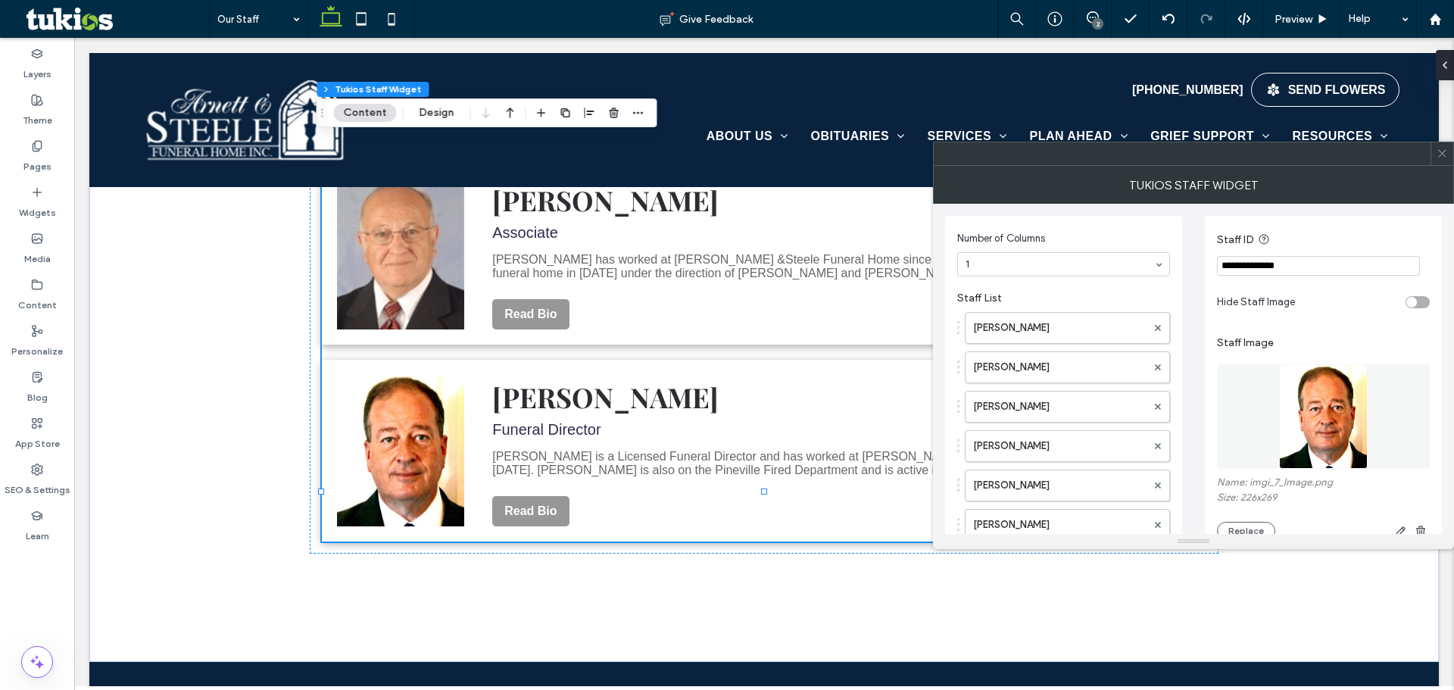
scroll to position [381, 0]
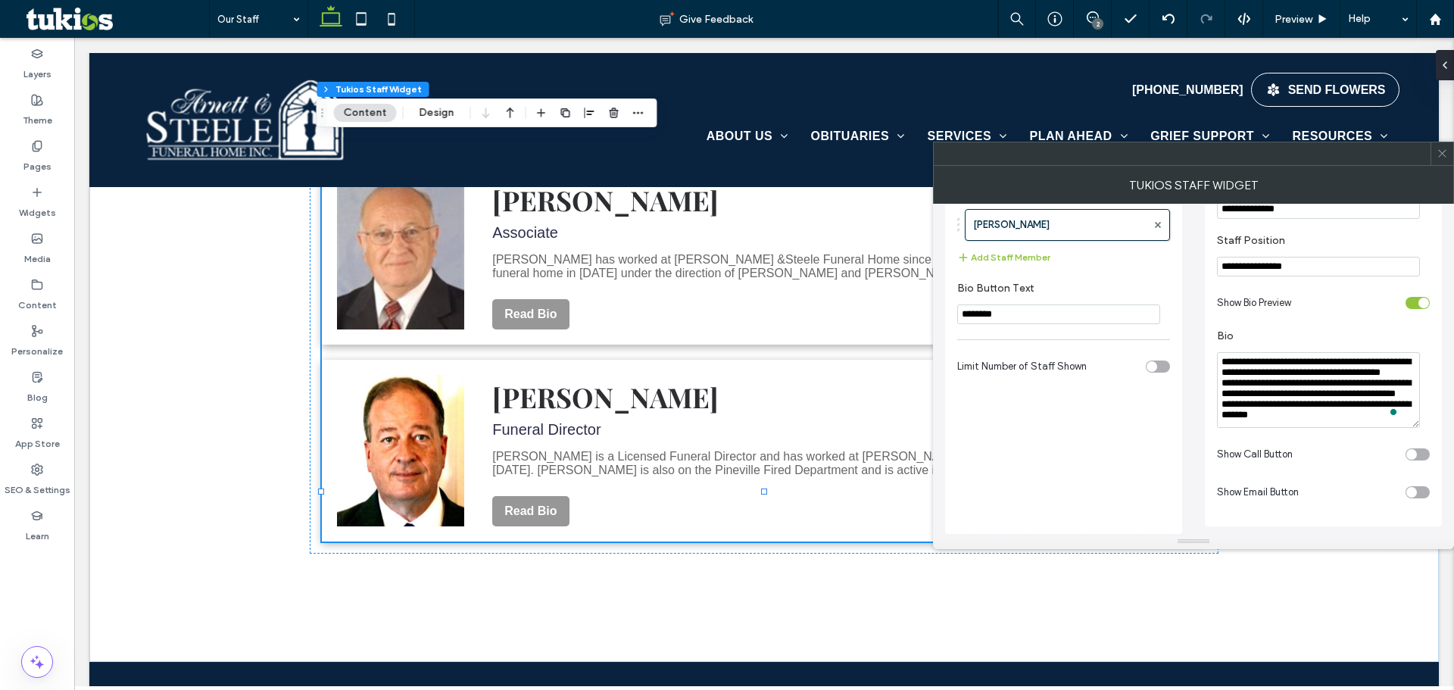
type textarea "**********"
click at [1442, 152] on icon at bounding box center [1441, 153] width 11 height 11
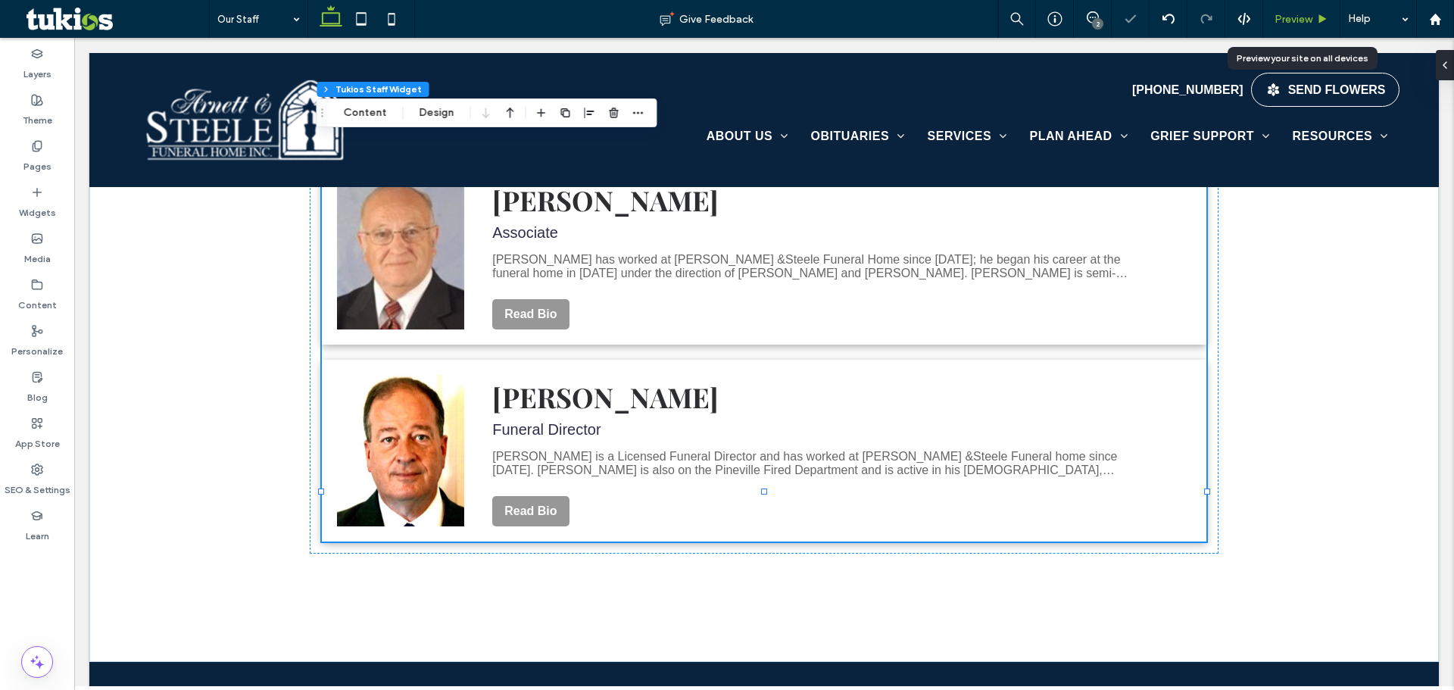
click at [1322, 25] on div "Preview" at bounding box center [1301, 19] width 76 height 13
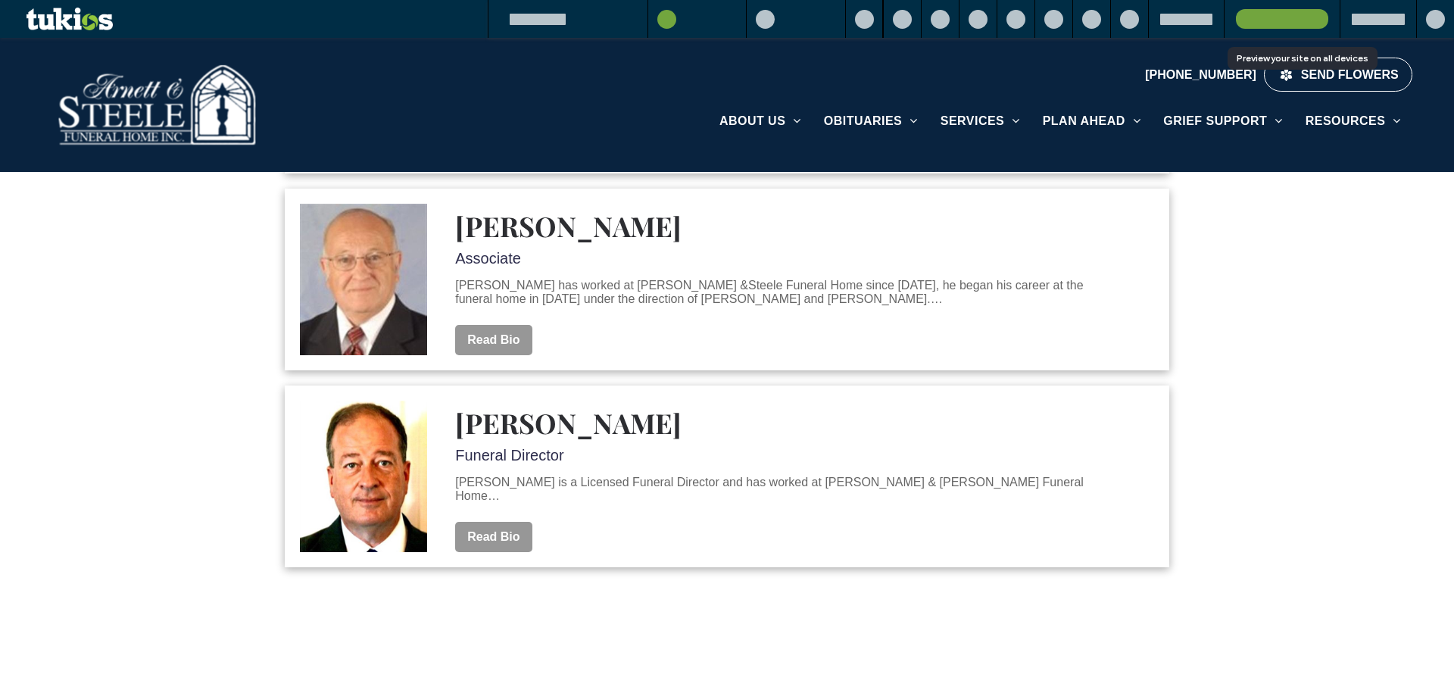
scroll to position [1843, 0]
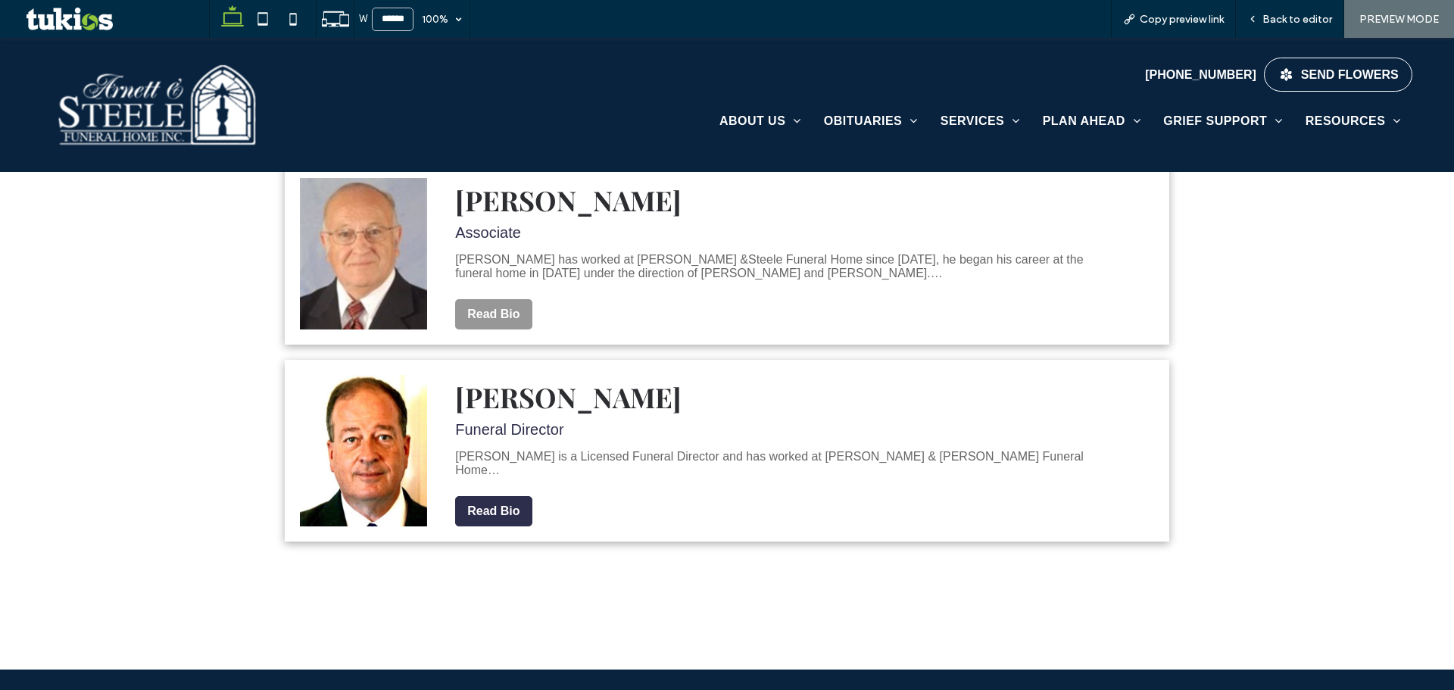
click at [506, 496] on button "Read Bio" at bounding box center [493, 511] width 76 height 30
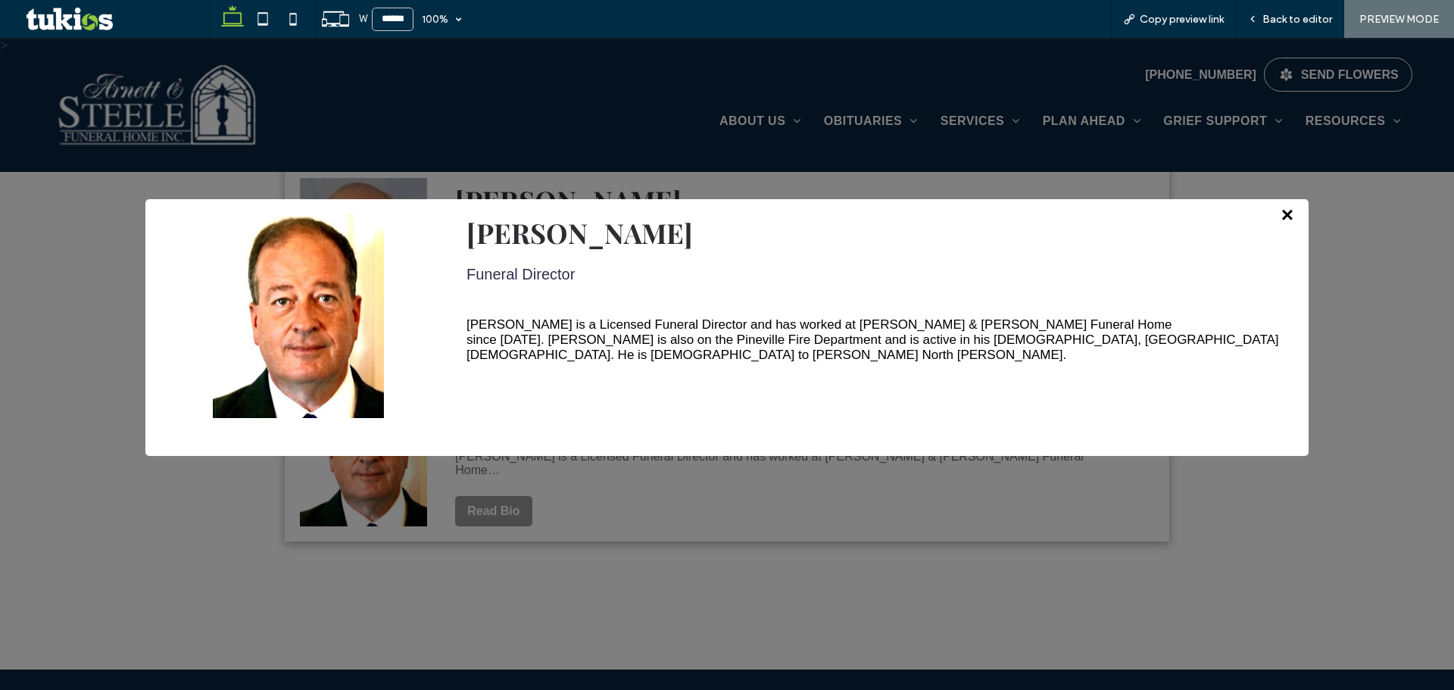
click at [1281, 217] on span "×" at bounding box center [1287, 215] width 12 height 24
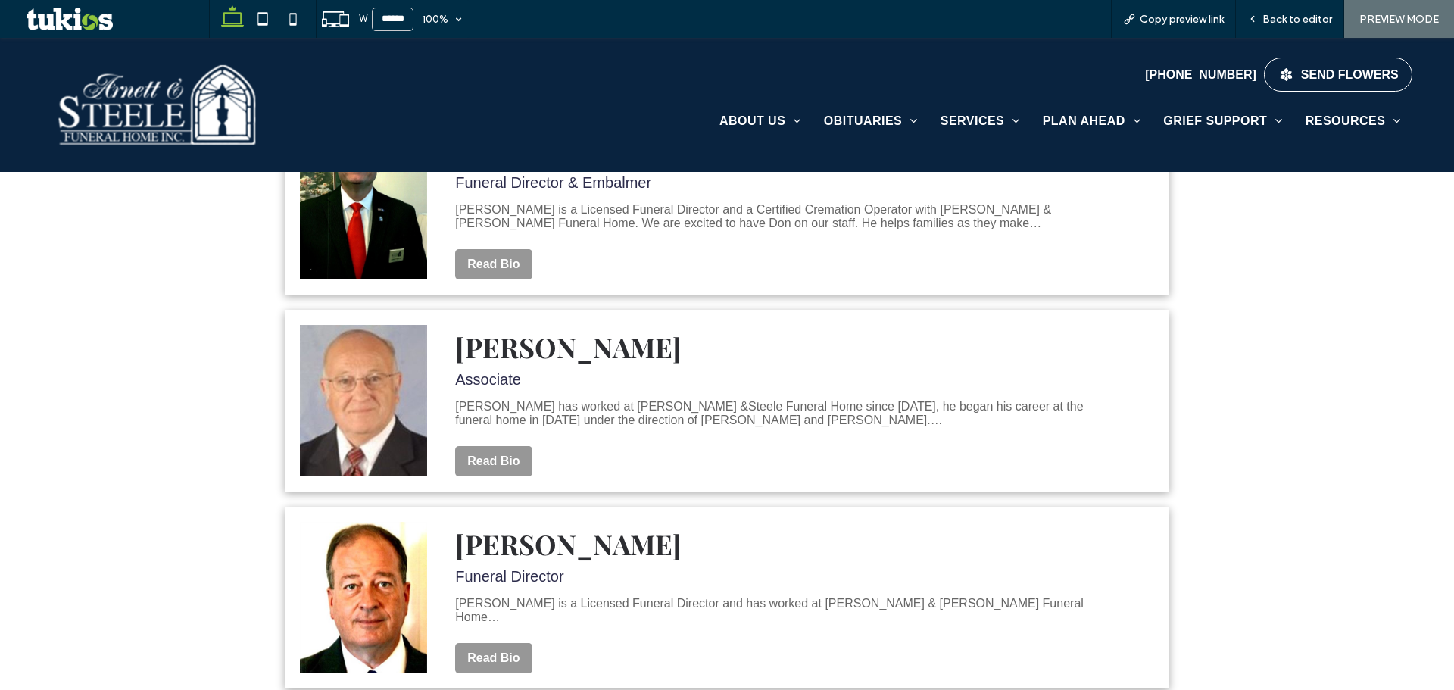
scroll to position [1691, 0]
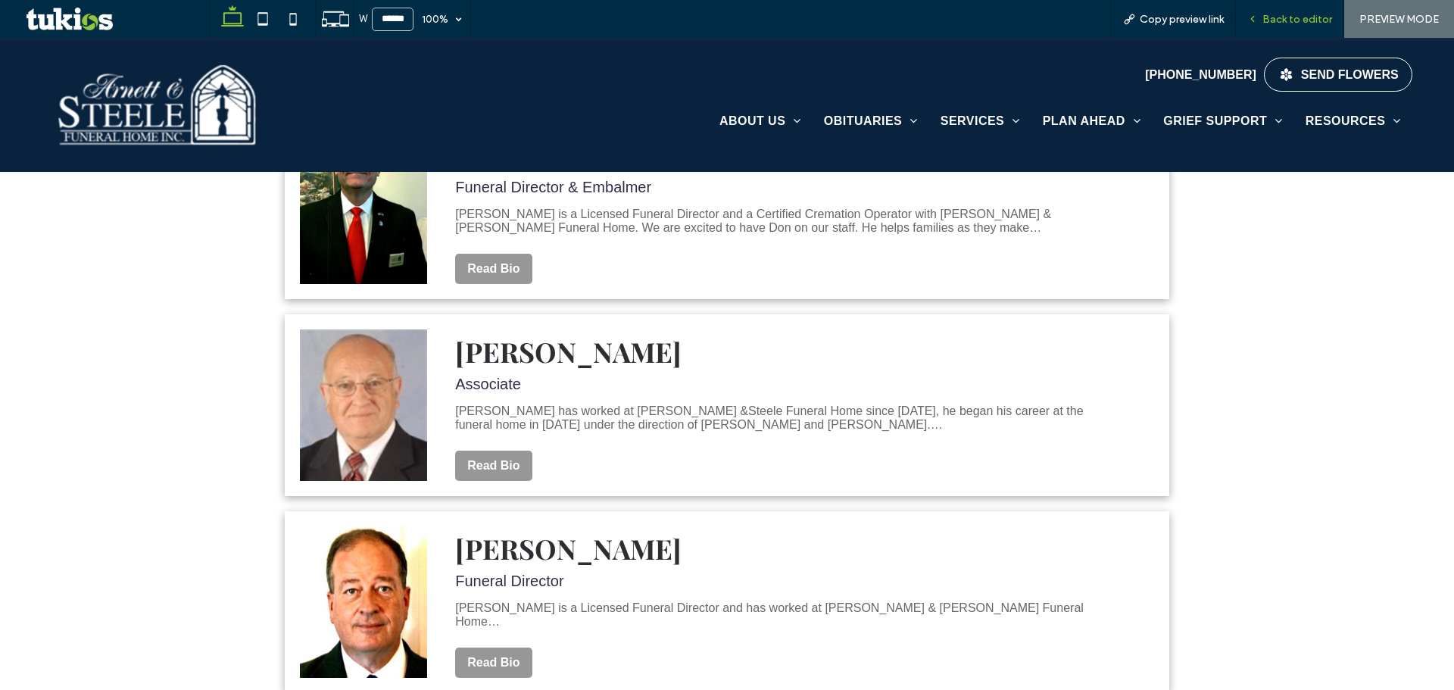
click at [1284, 26] on div "Back to editor" at bounding box center [1290, 19] width 108 height 38
click at [1291, 27] on div "Back to editor" at bounding box center [1290, 19] width 108 height 38
click at [1265, 19] on span "Back to editor" at bounding box center [1297, 19] width 70 height 13
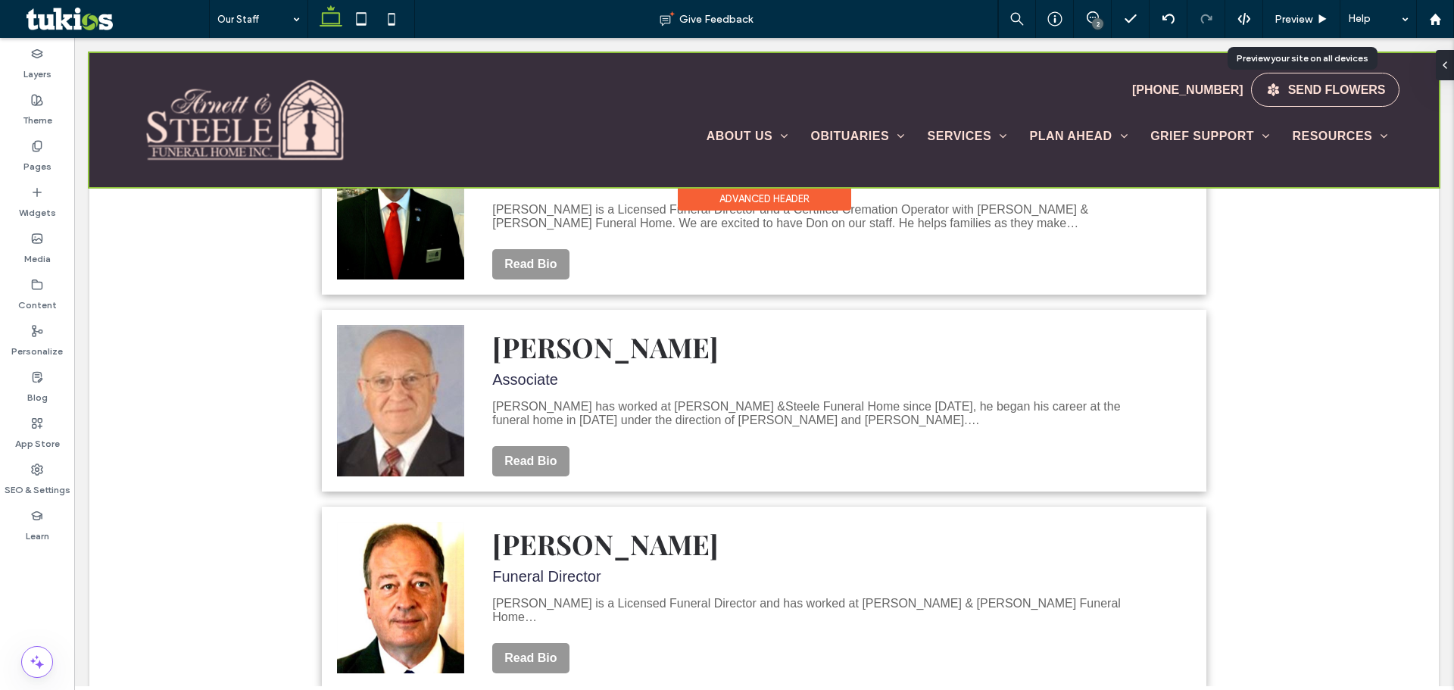
scroll to position [1666, 0]
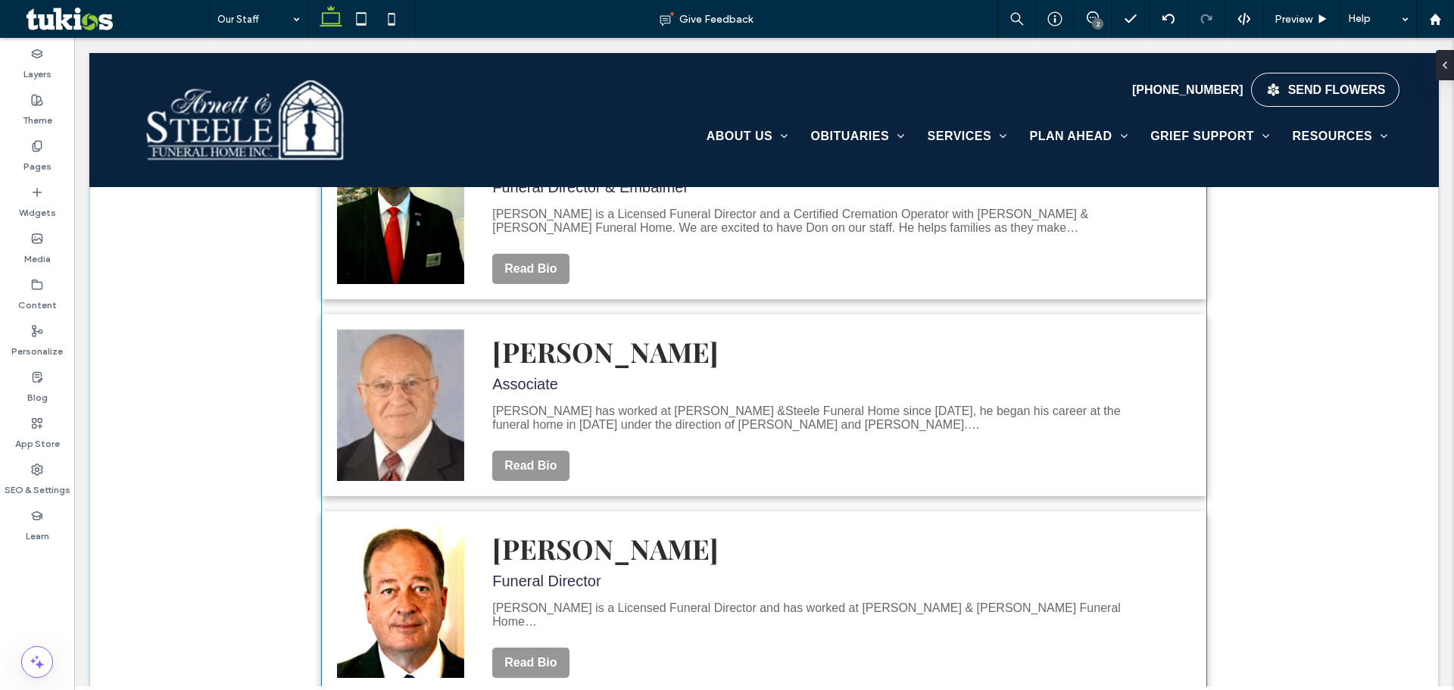
click at [792, 333] on h3 "[PERSON_NAME]" at bounding box center [812, 351] width 641 height 36
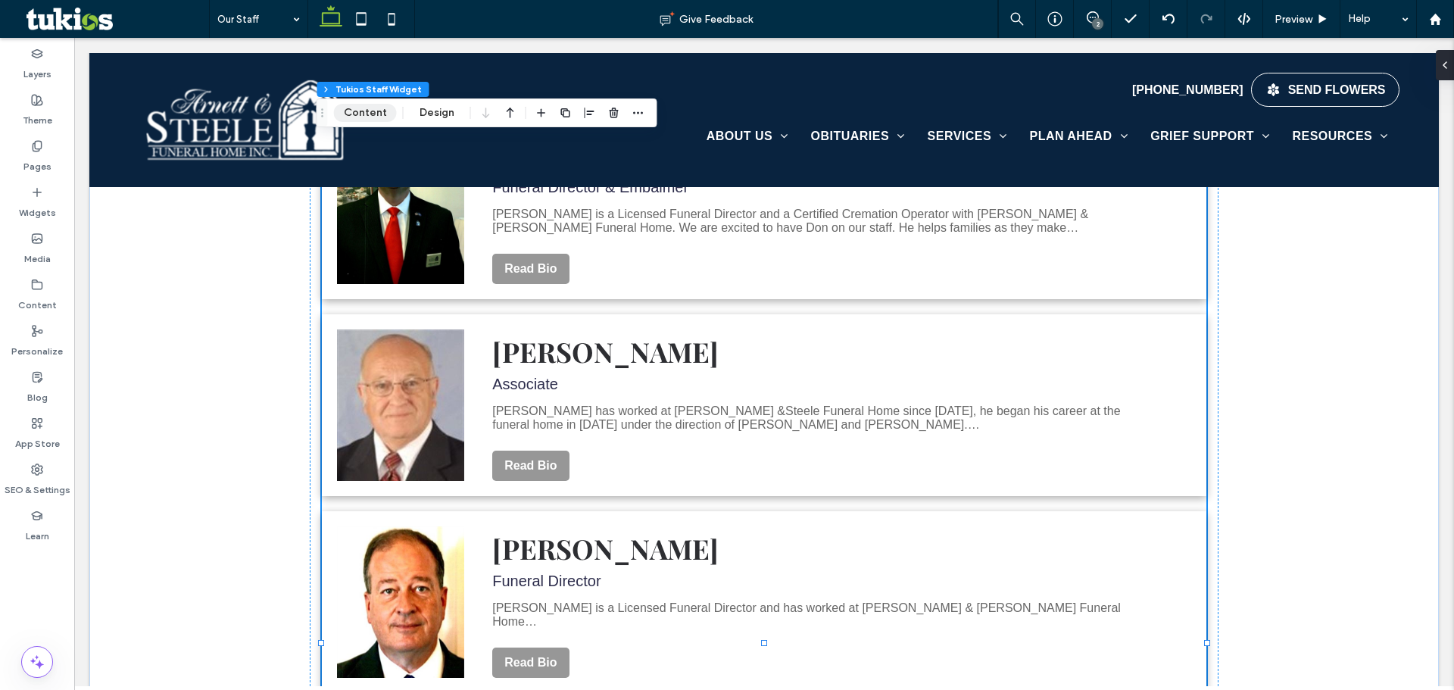
drag, startPoint x: 371, startPoint y: 111, endPoint x: 385, endPoint y: 149, distance: 41.2
click at [371, 111] on button "Content" at bounding box center [365, 113] width 63 height 18
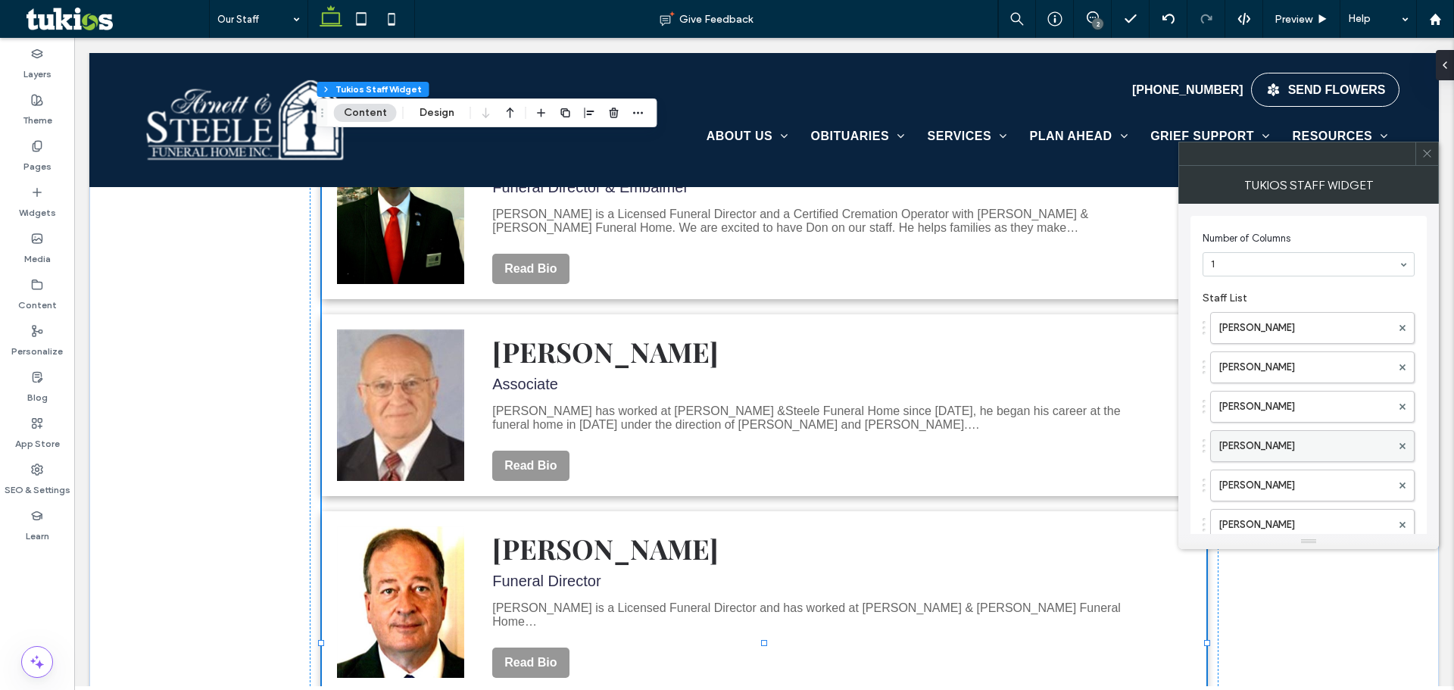
scroll to position [254, 0]
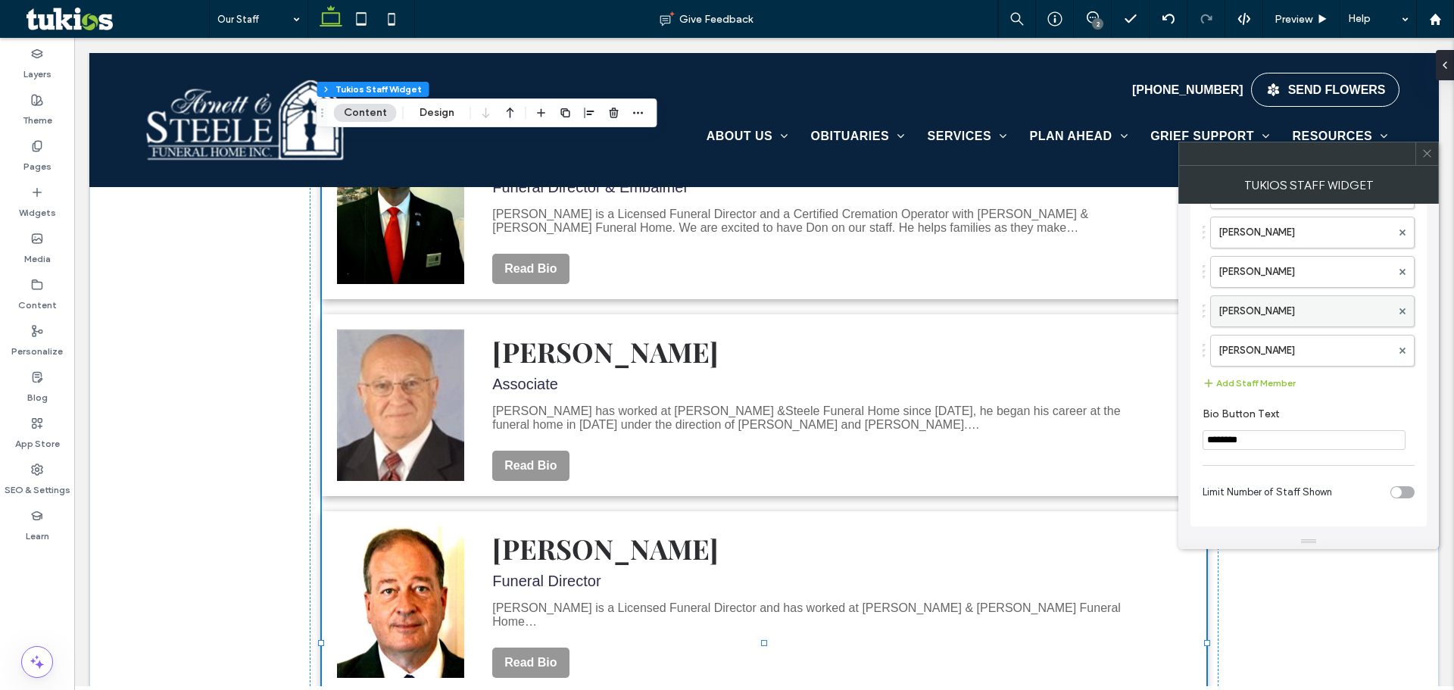
click at [1287, 324] on label "[PERSON_NAME]" at bounding box center [1304, 311] width 173 height 30
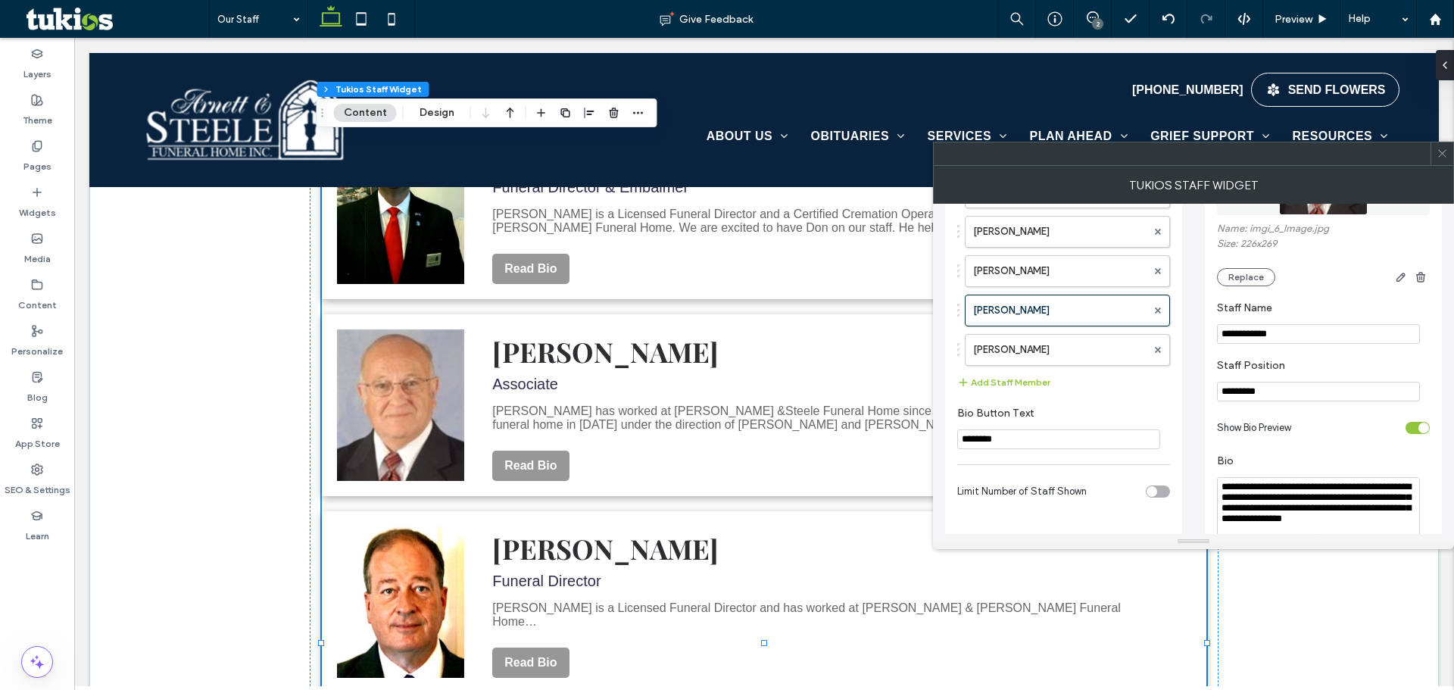
scroll to position [329, 0]
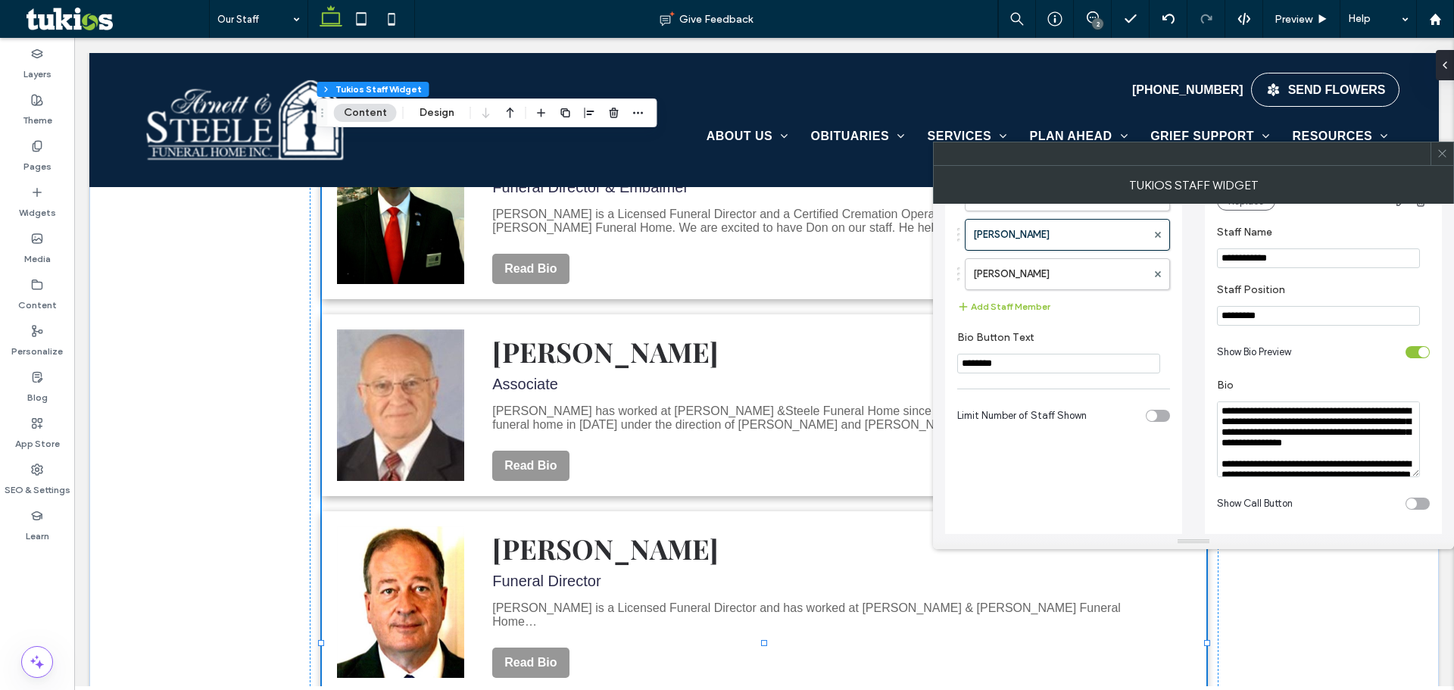
click at [1230, 420] on textarea "**********" at bounding box center [1318, 439] width 203 height 76
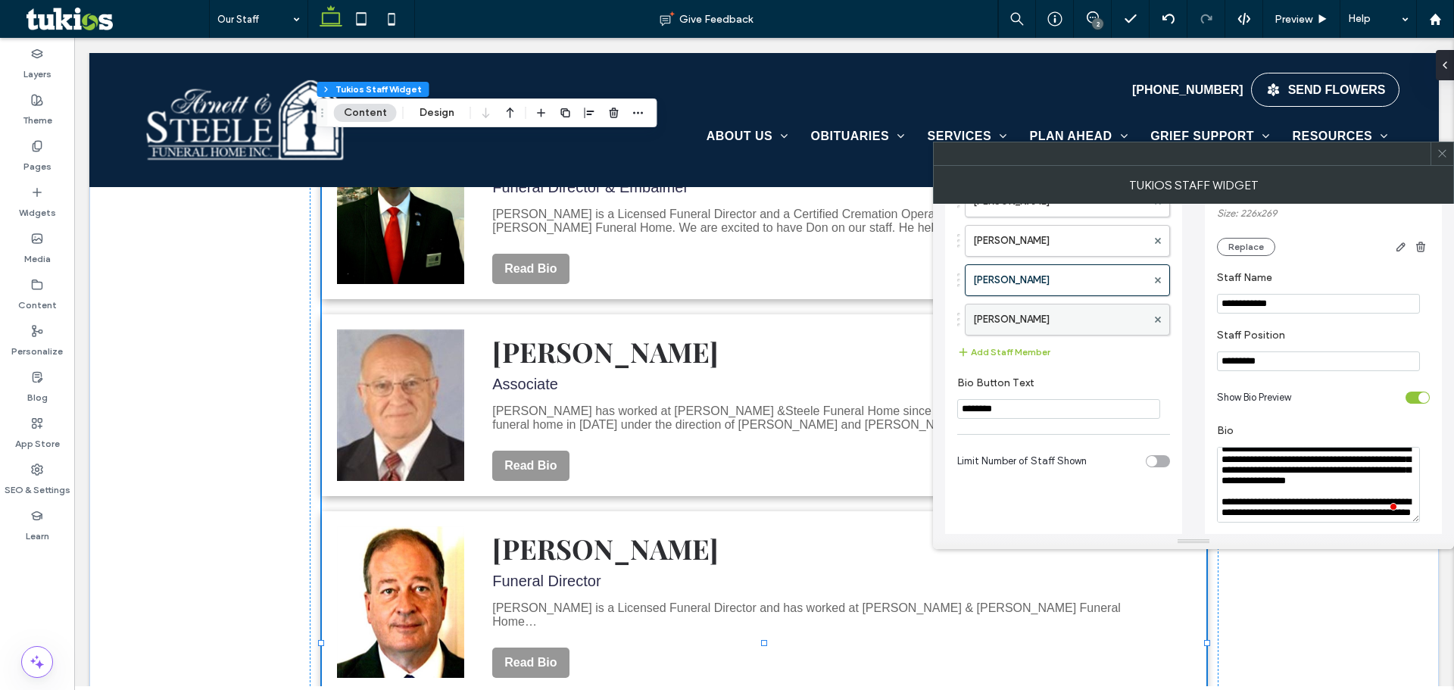
scroll to position [254, 0]
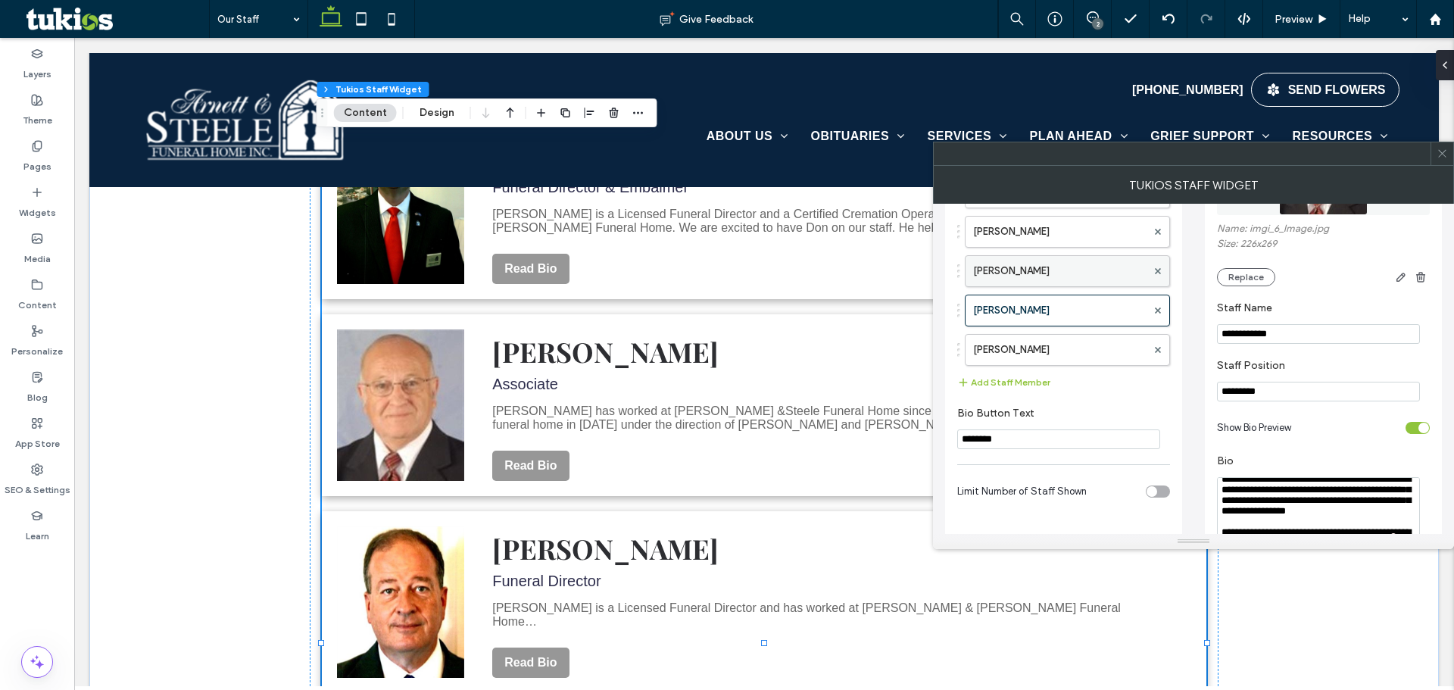
type textarea "**********"
click at [1027, 273] on label "Donald Horton" at bounding box center [1059, 271] width 173 height 30
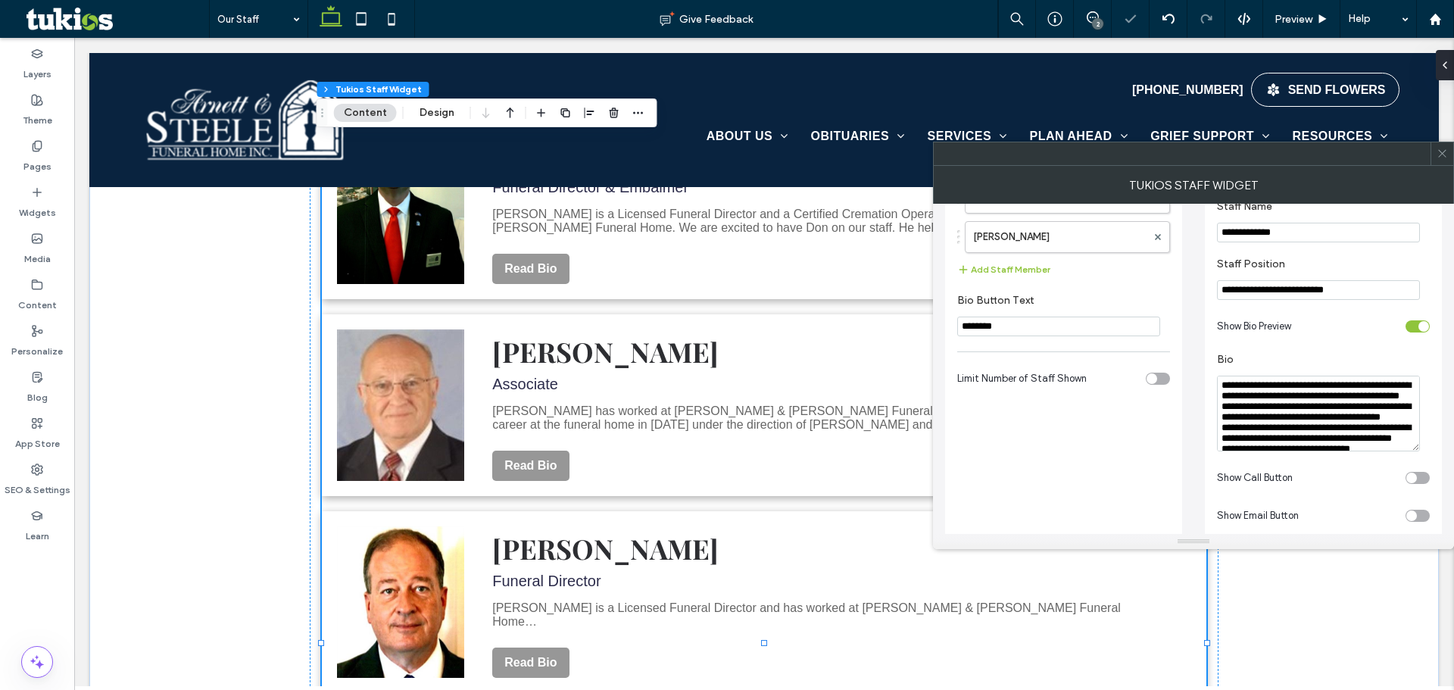
scroll to position [381, 0]
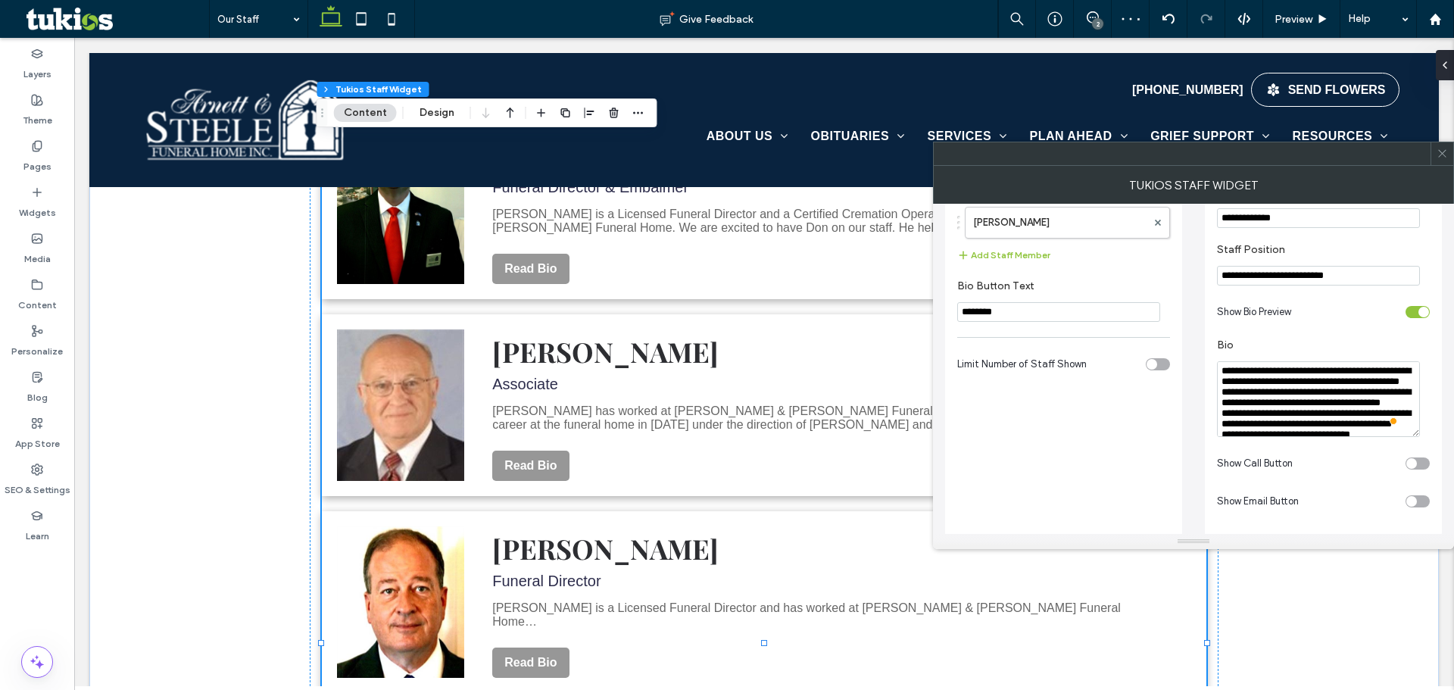
drag, startPoint x: 1348, startPoint y: 387, endPoint x: 1317, endPoint y: 389, distance: 31.1
click at [1317, 389] on textarea "**********" at bounding box center [1318, 399] width 203 height 76
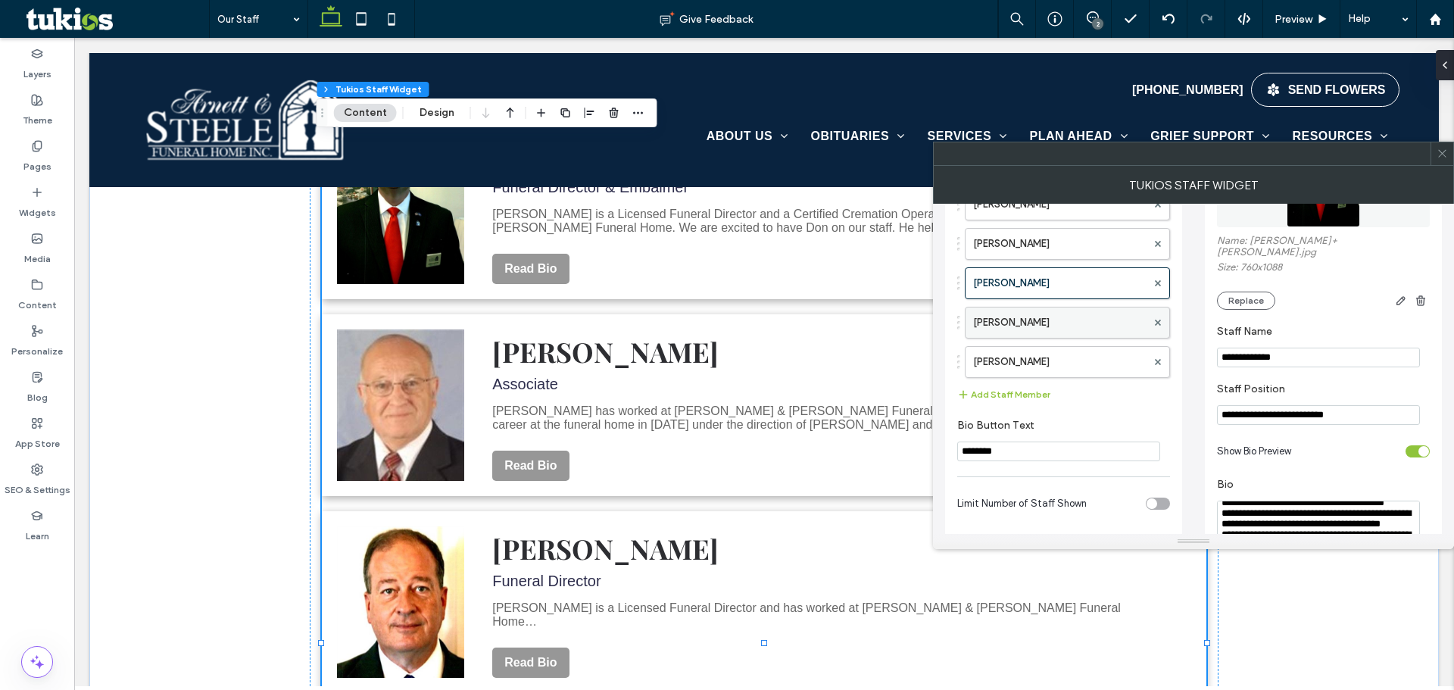
scroll to position [229, 0]
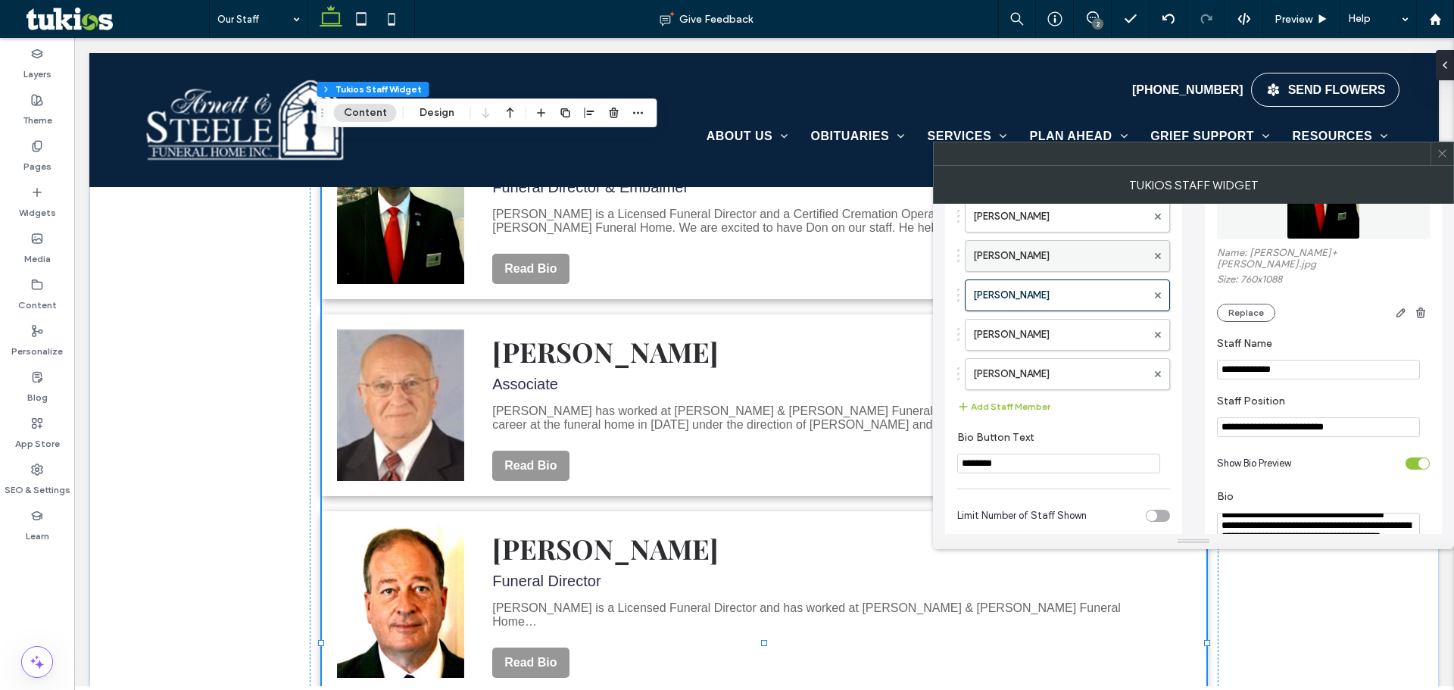
type textarea "**********"
click at [1049, 257] on label "Jackie R. Hoskins" at bounding box center [1059, 256] width 173 height 30
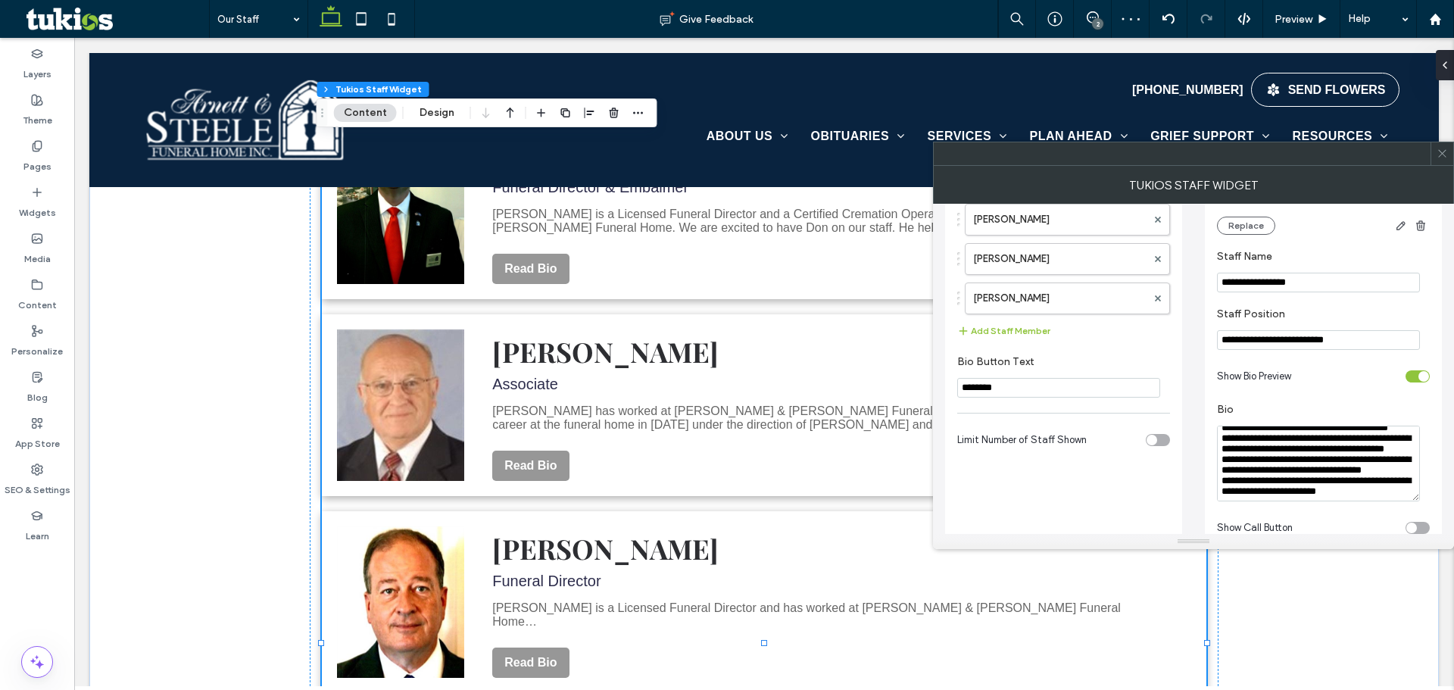
scroll to position [58, 0]
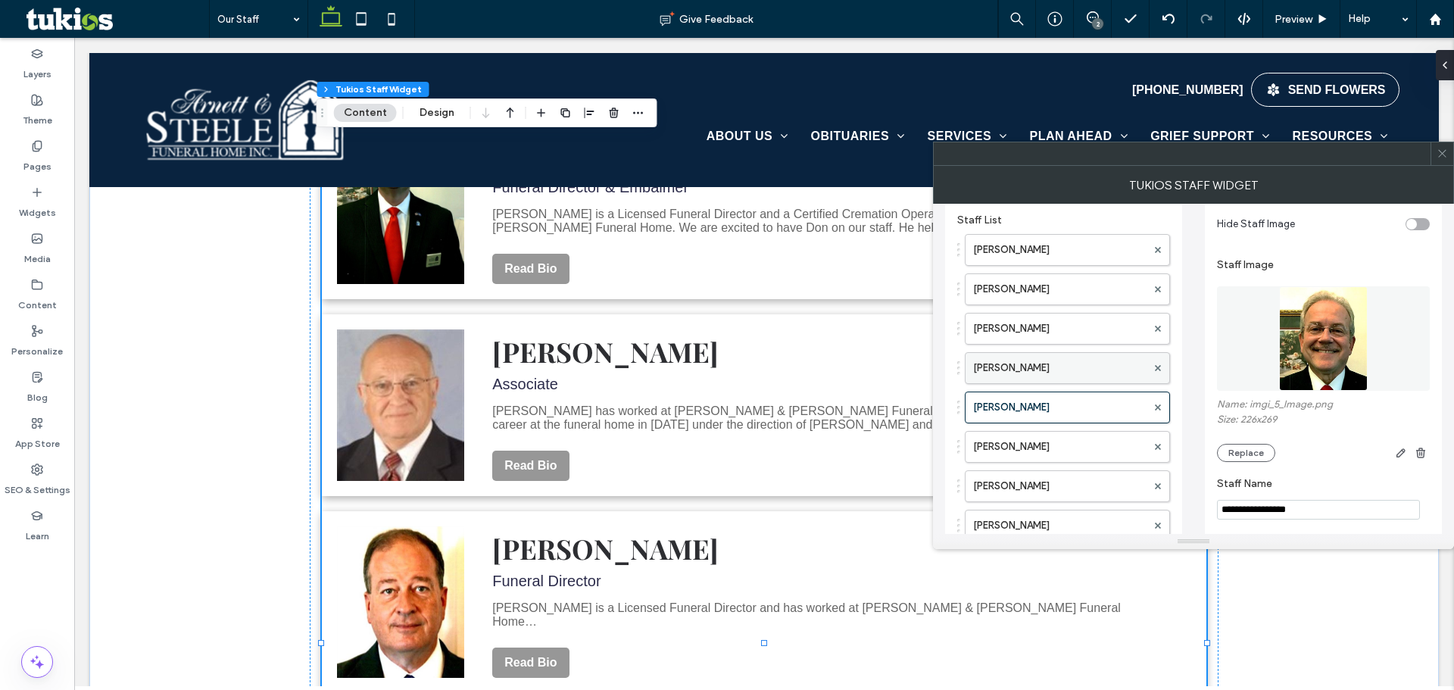
click at [1055, 378] on label "Margaret M. Steele" at bounding box center [1059, 368] width 173 height 30
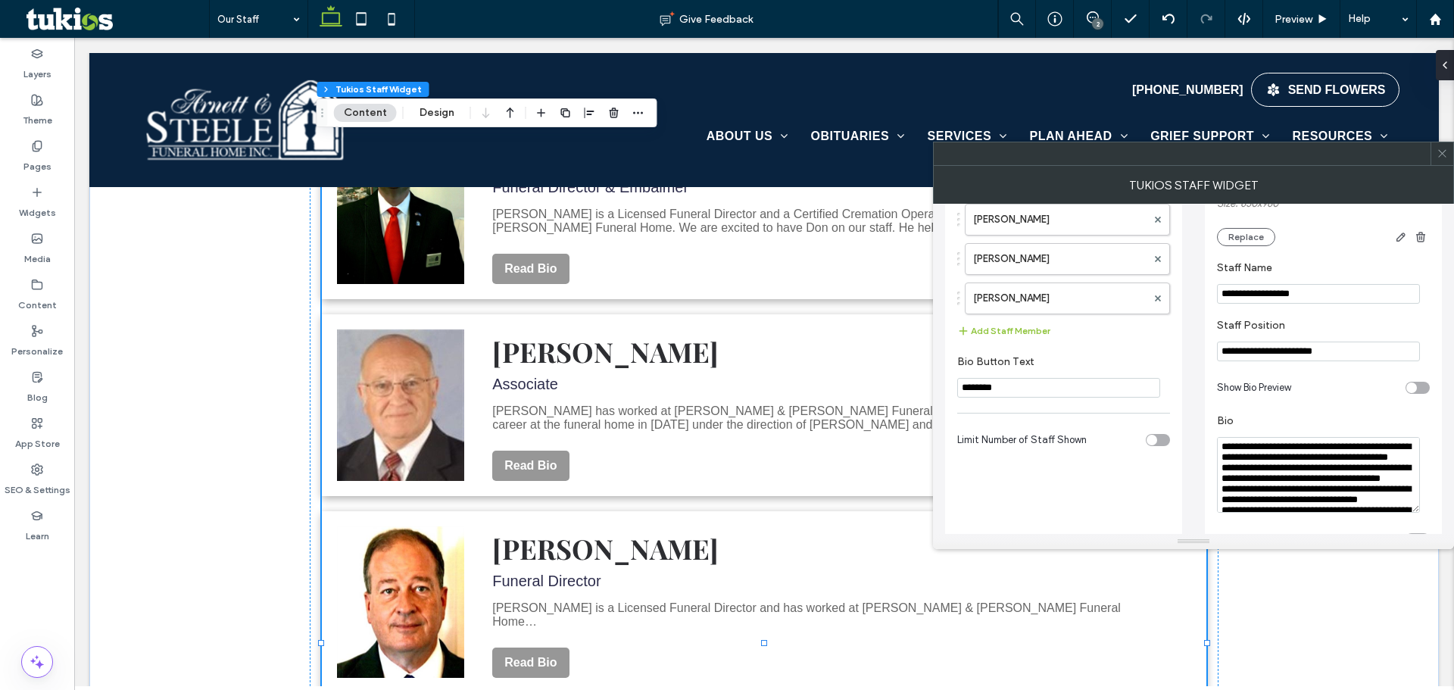
scroll to position [381, 0]
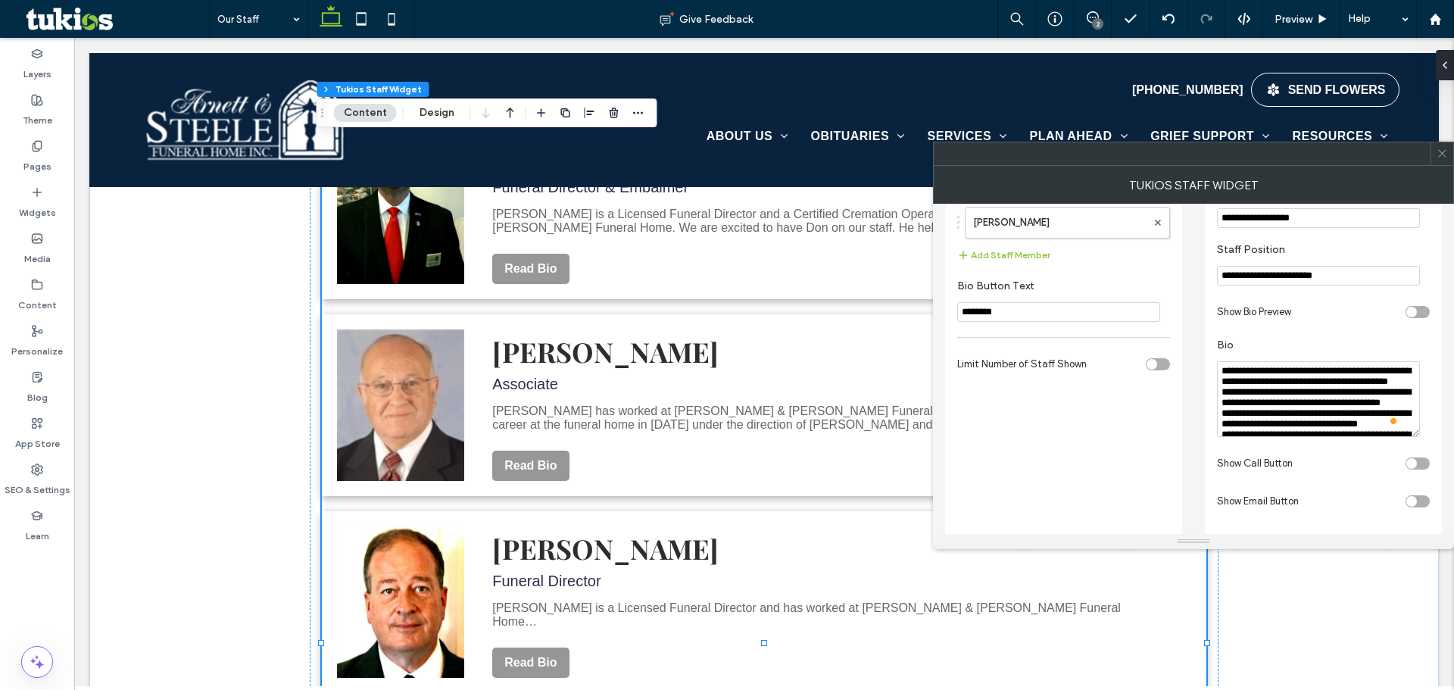
drag, startPoint x: 1252, startPoint y: 388, endPoint x: 1214, endPoint y: 388, distance: 38.6
click at [1214, 388] on div "**********" at bounding box center [1323, 185] width 237 height 700
type textarea "**********"
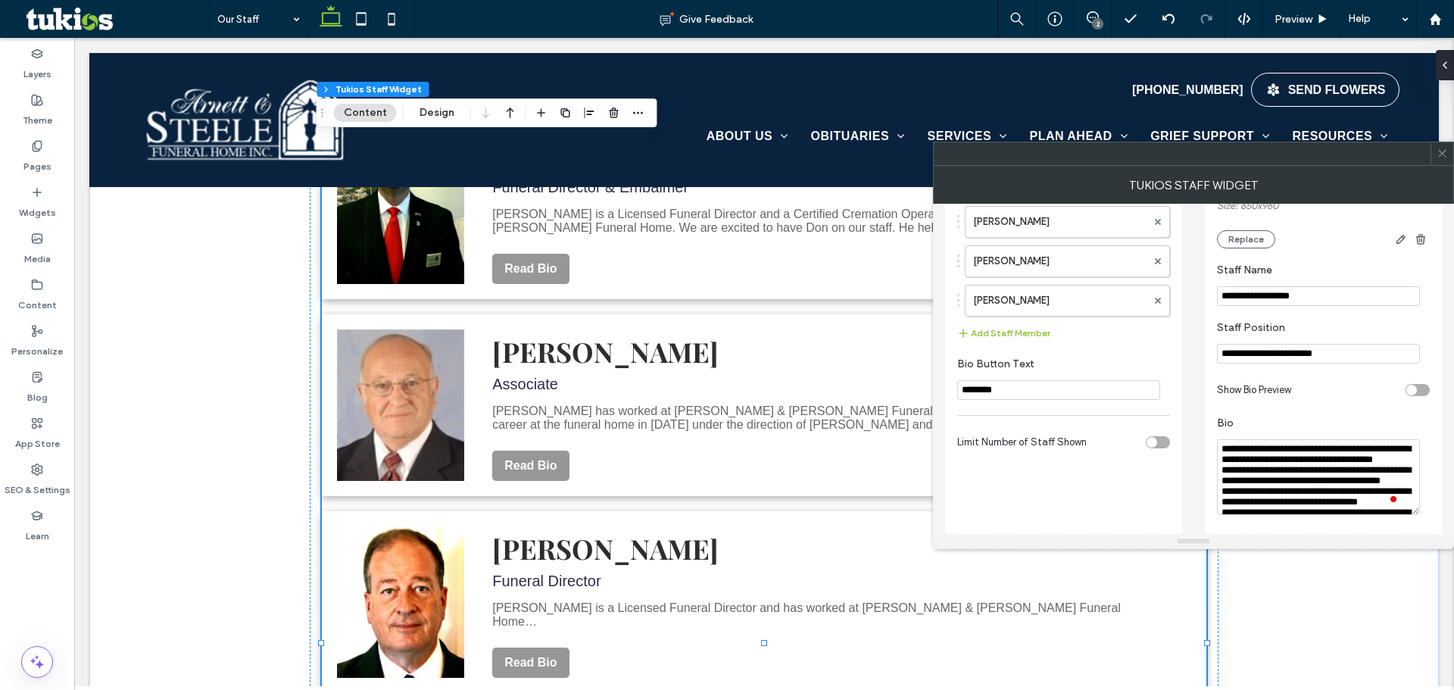
scroll to position [154, 0]
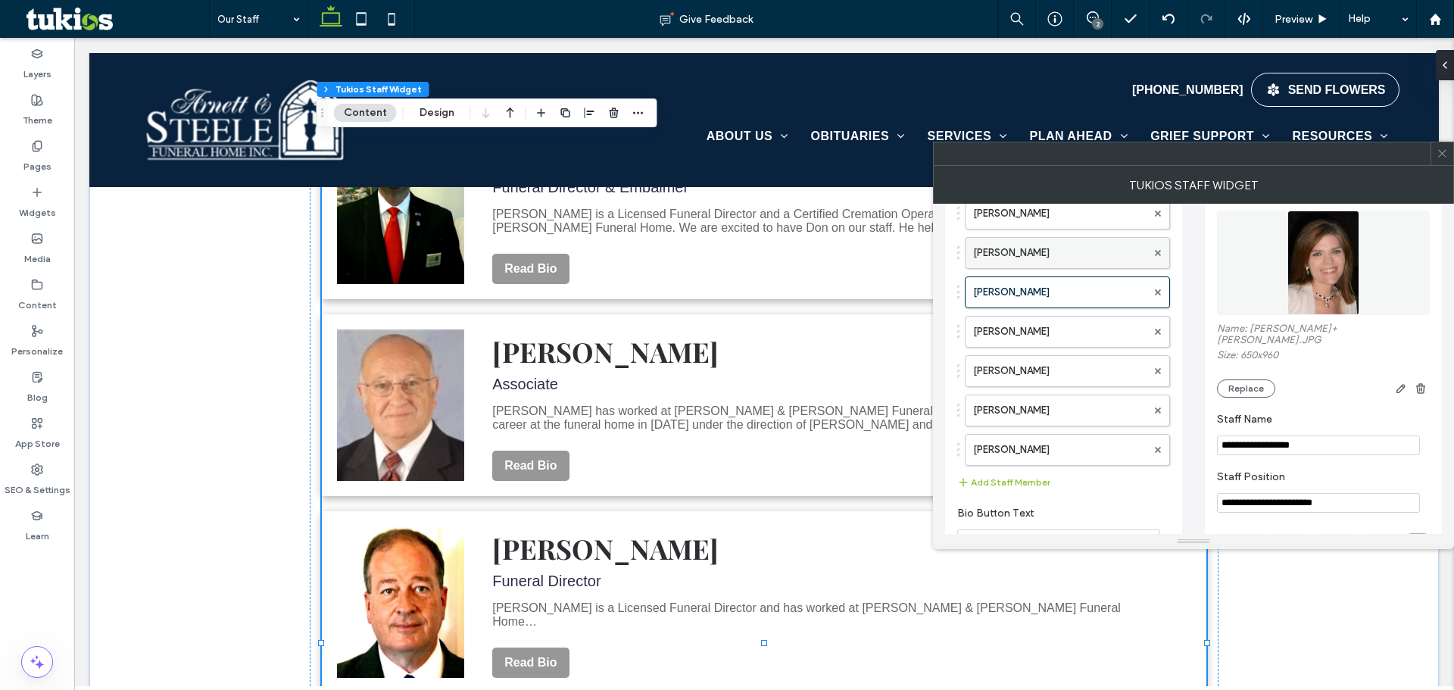
click at [1027, 264] on label "Jason Steele" at bounding box center [1059, 253] width 173 height 30
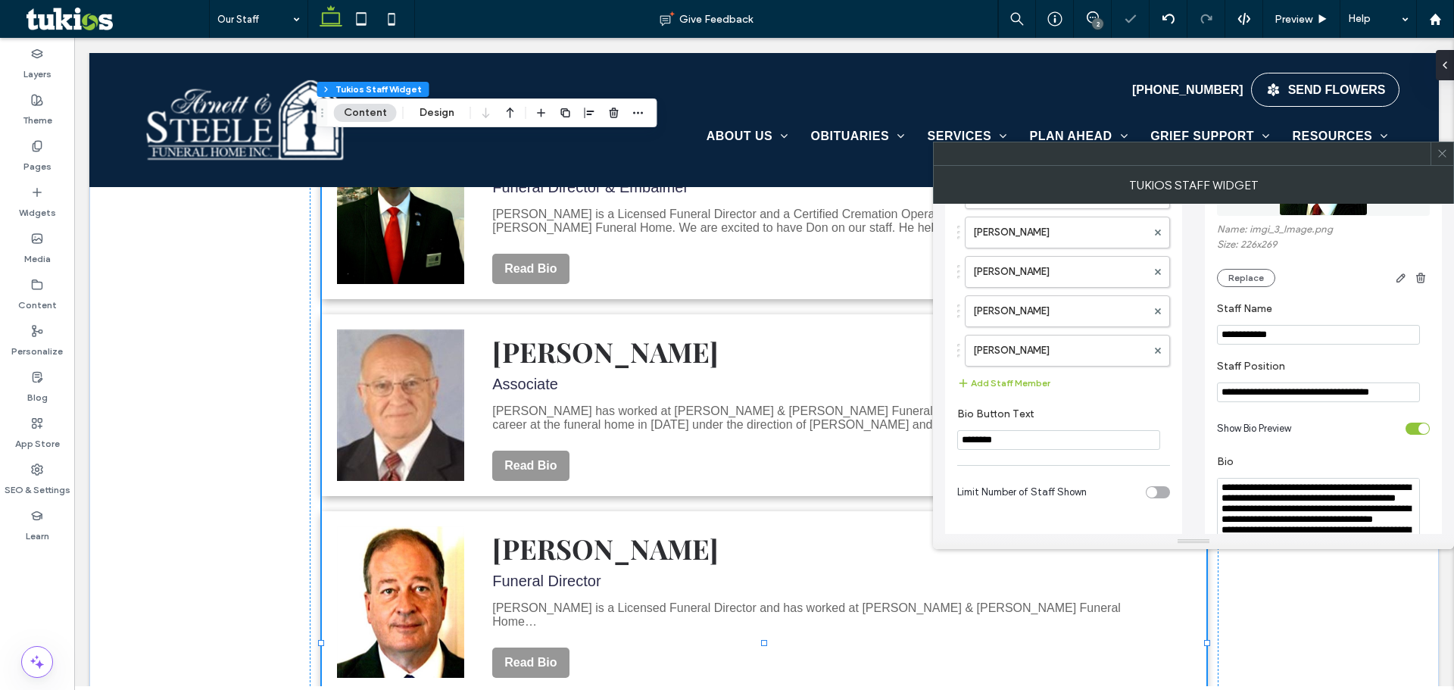
scroll to position [381, 0]
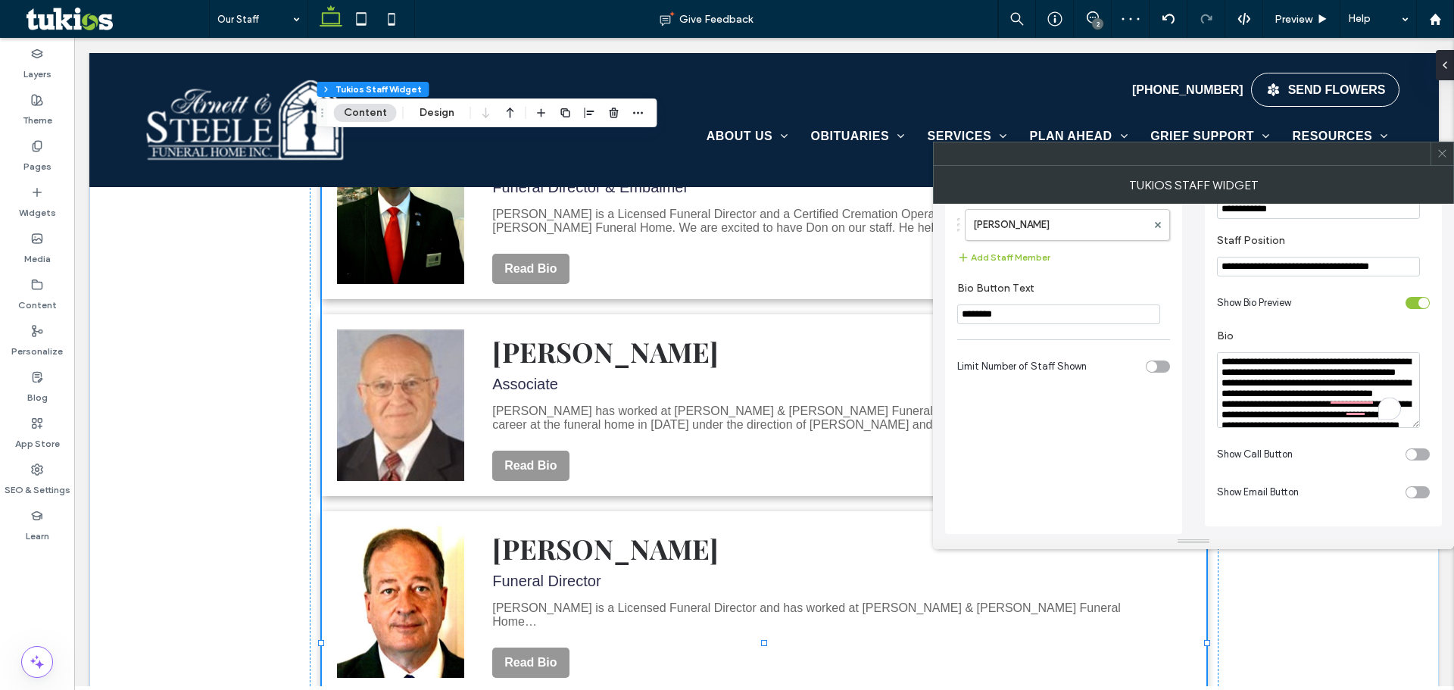
drag, startPoint x: 1359, startPoint y: 376, endPoint x: 1330, endPoint y: 378, distance: 28.8
click at [1330, 378] on textarea "**********" at bounding box center [1318, 390] width 203 height 76
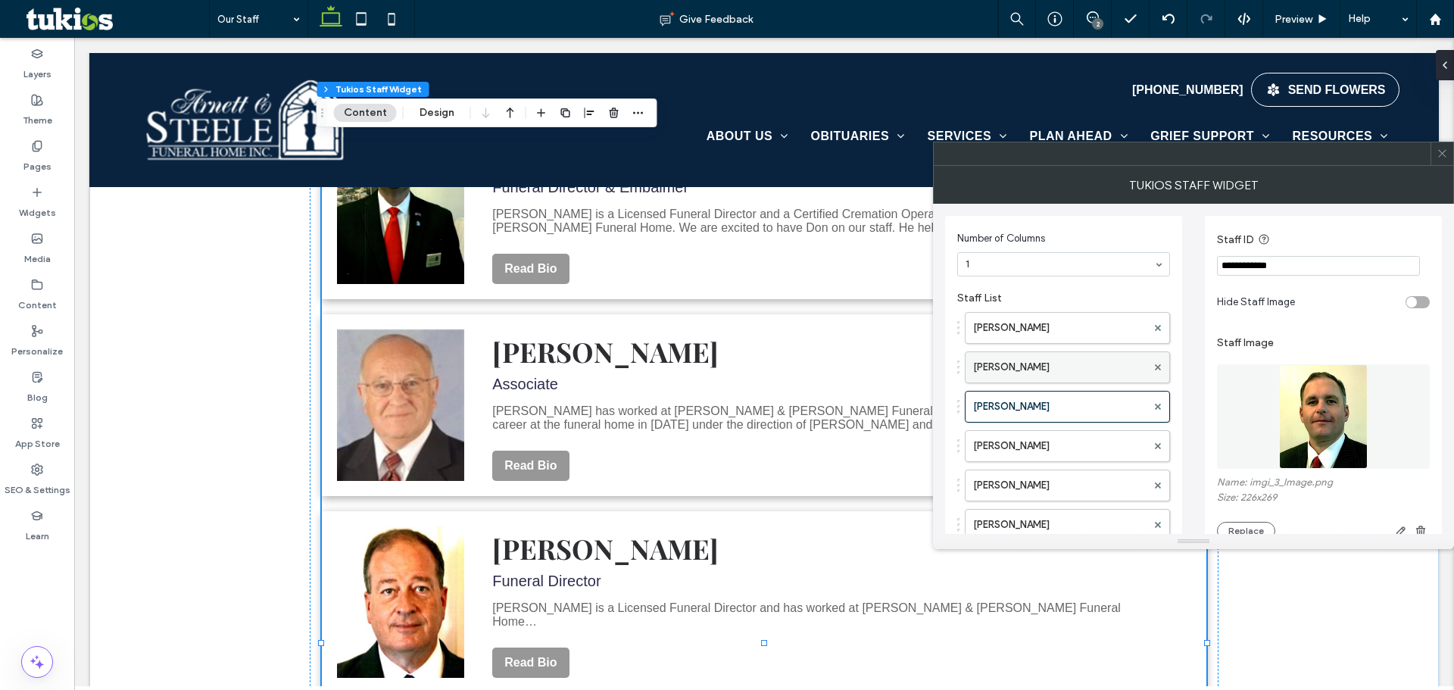
type textarea "**********"
click at [1002, 363] on label "Mary Flynn Steele" at bounding box center [1059, 367] width 173 height 30
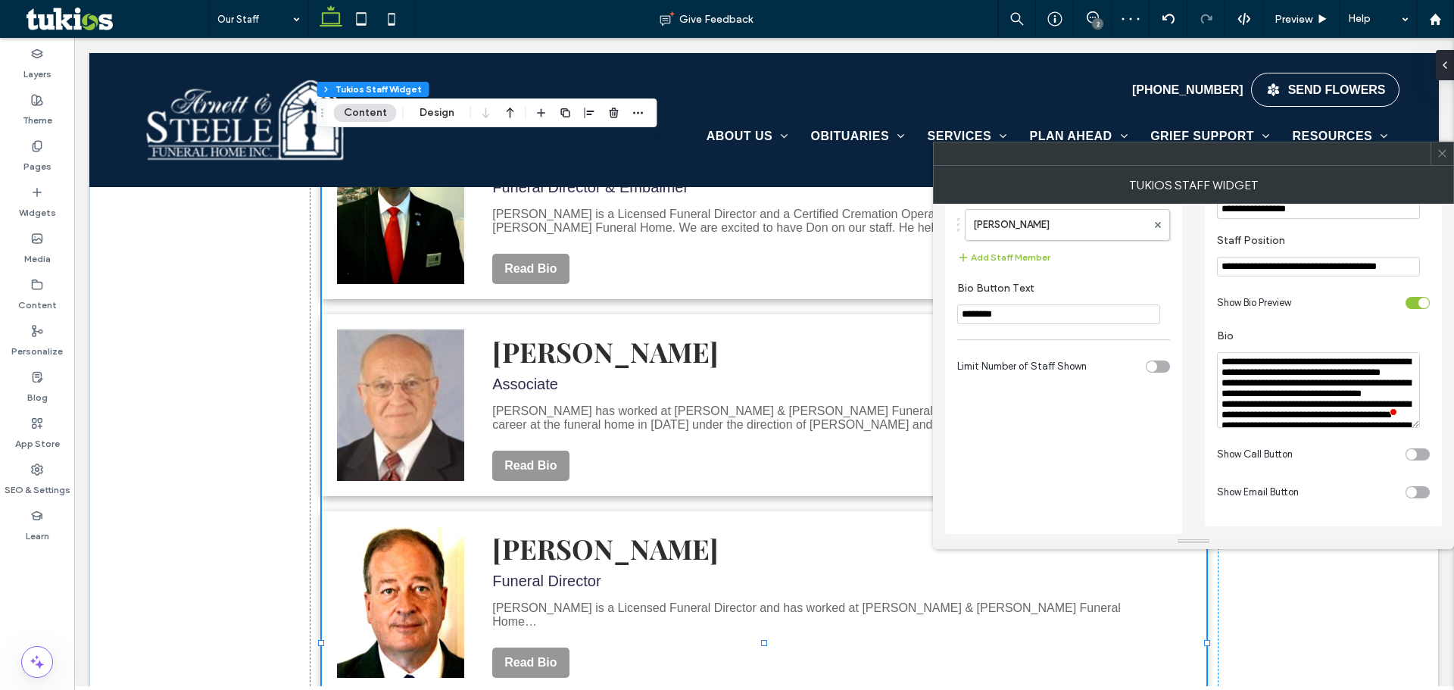
drag, startPoint x: 1282, startPoint y: 375, endPoint x: 1253, endPoint y: 375, distance: 28.8
click at [1253, 375] on textarea "To enrich screen reader interactions, please activate Accessibility in Grammarl…" at bounding box center [1318, 390] width 203 height 76
drag, startPoint x: 1277, startPoint y: 382, endPoint x: 1299, endPoint y: 382, distance: 22.0
click at [1301, 382] on textarea "To enrich screen reader interactions, please activate Accessibility in Grammarl…" at bounding box center [1318, 390] width 203 height 76
type textarea "**********"
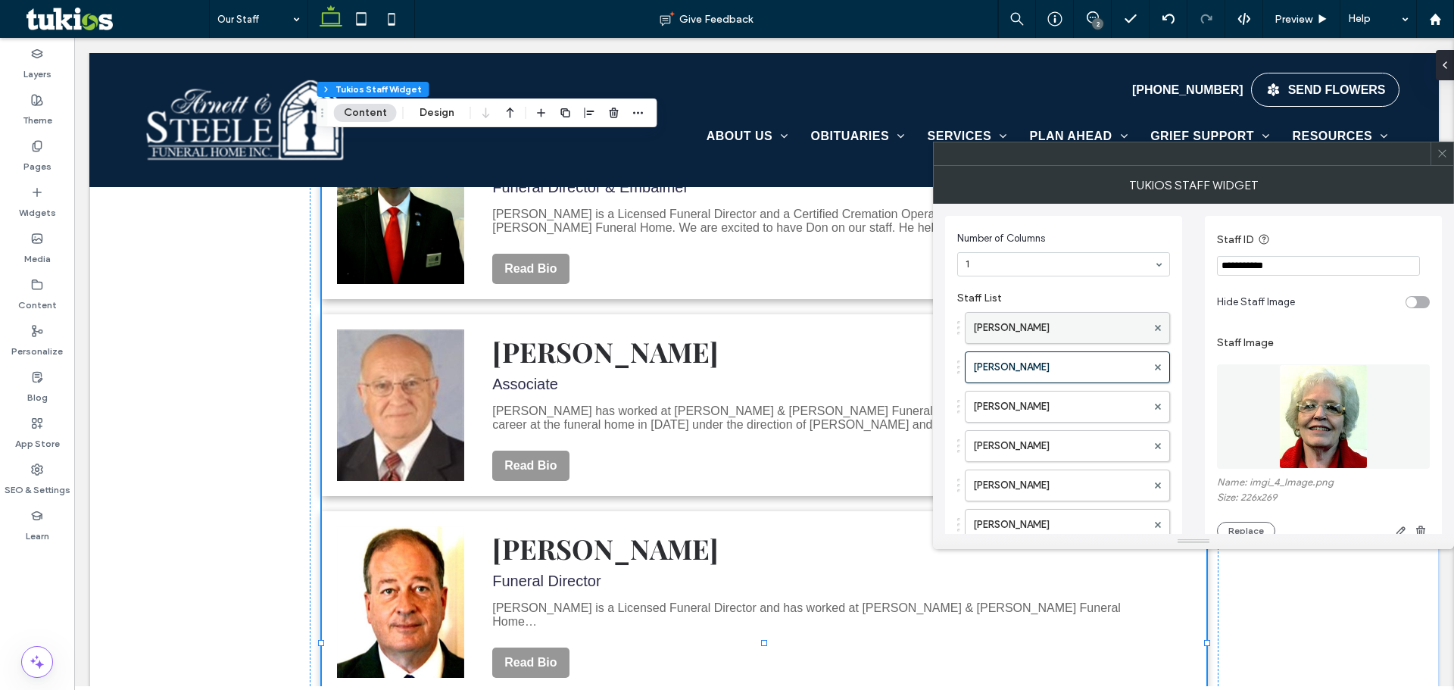
click at [1023, 335] on label "Jay Steele" at bounding box center [1059, 328] width 173 height 30
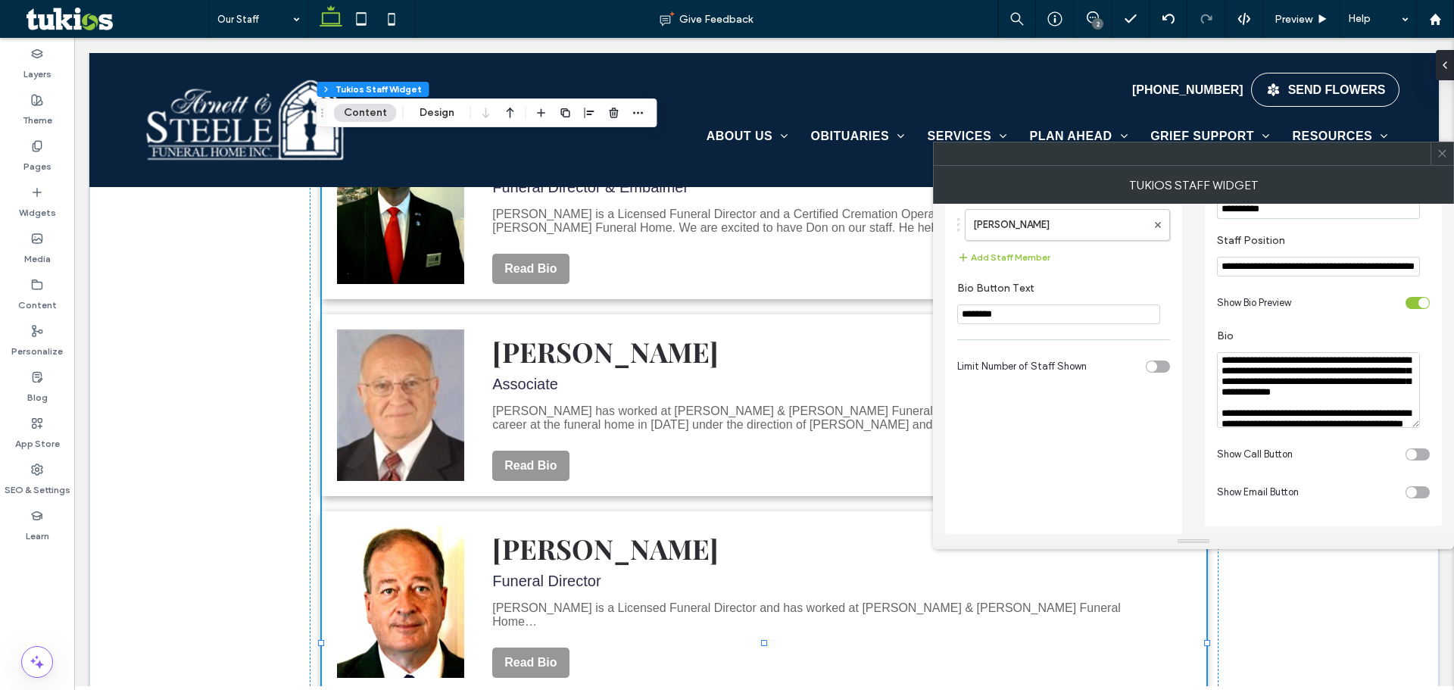
scroll to position [138, 0]
click at [1448, 148] on div at bounding box center [1441, 153] width 23 height 23
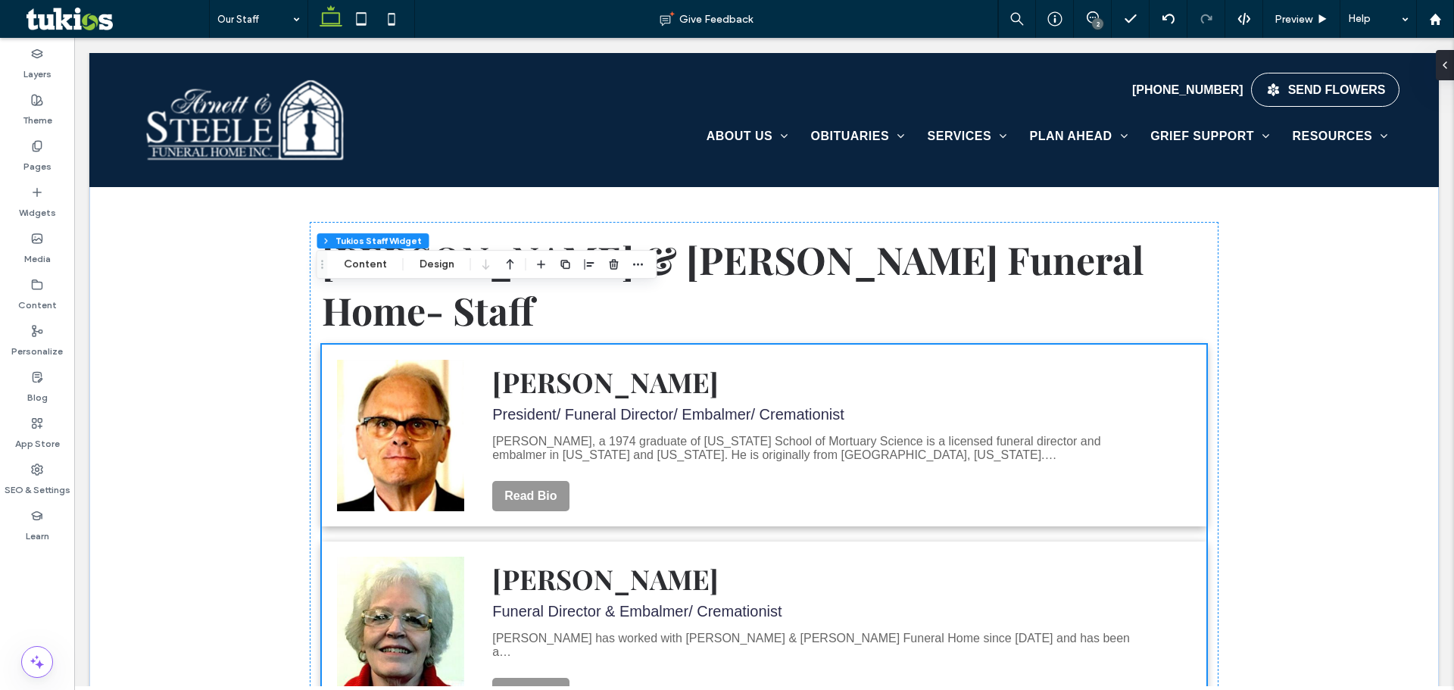
scroll to position [151, 0]
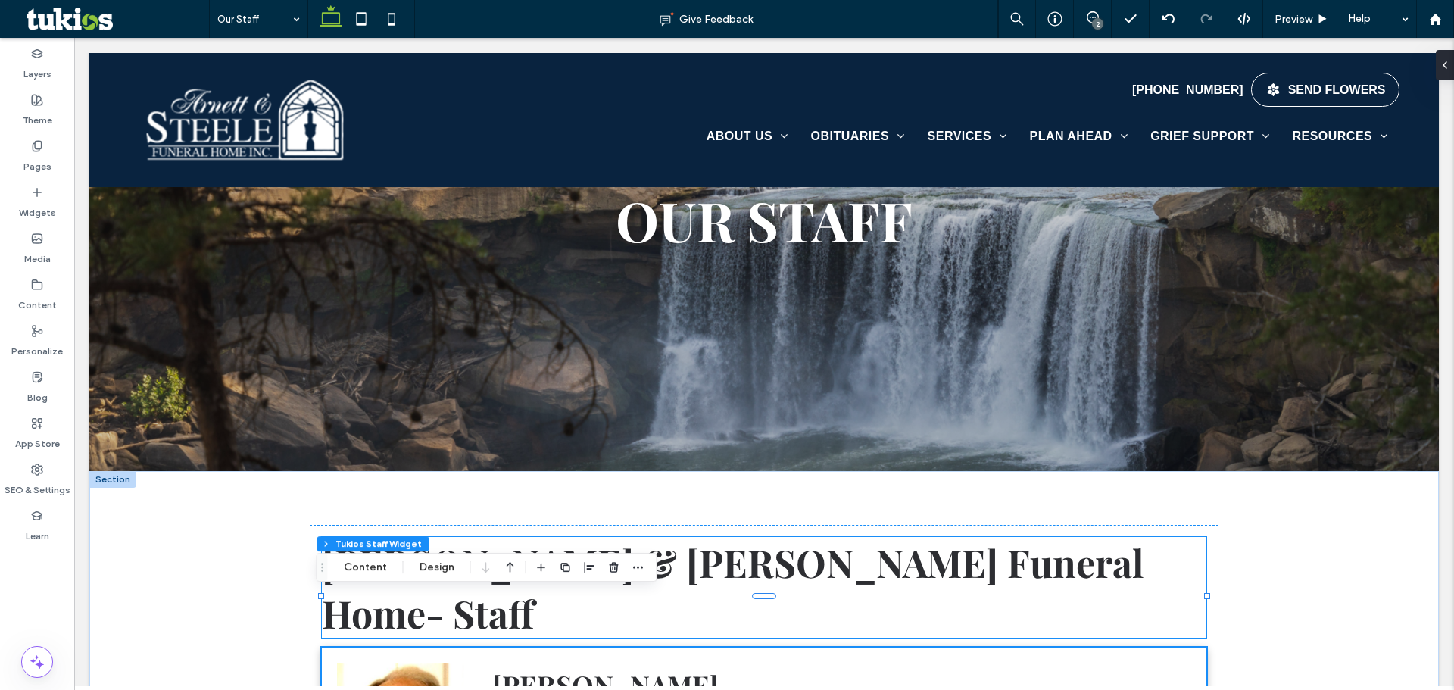
click at [859, 569] on span "Arnett & Steele Funeral Home- Staff" at bounding box center [733, 587] width 822 height 101
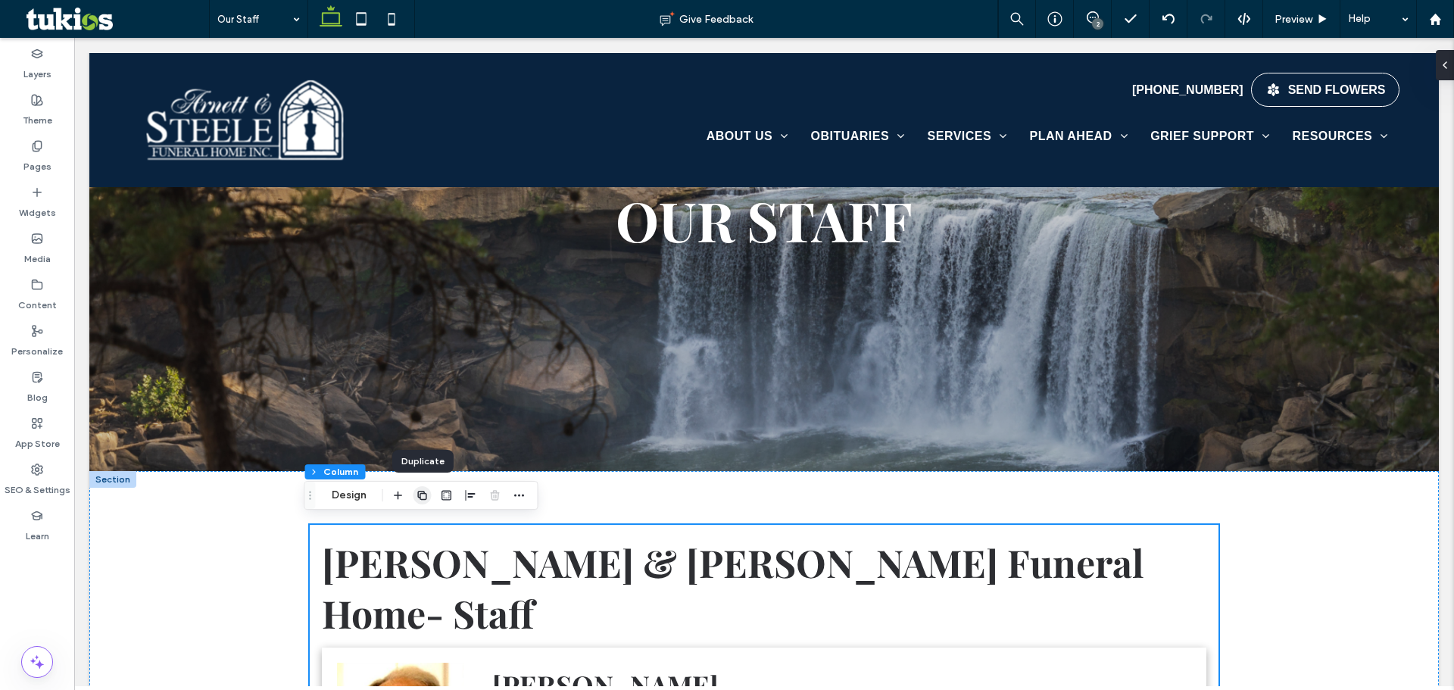
click at [422, 497] on icon "button" at bounding box center [422, 495] width 12 height 12
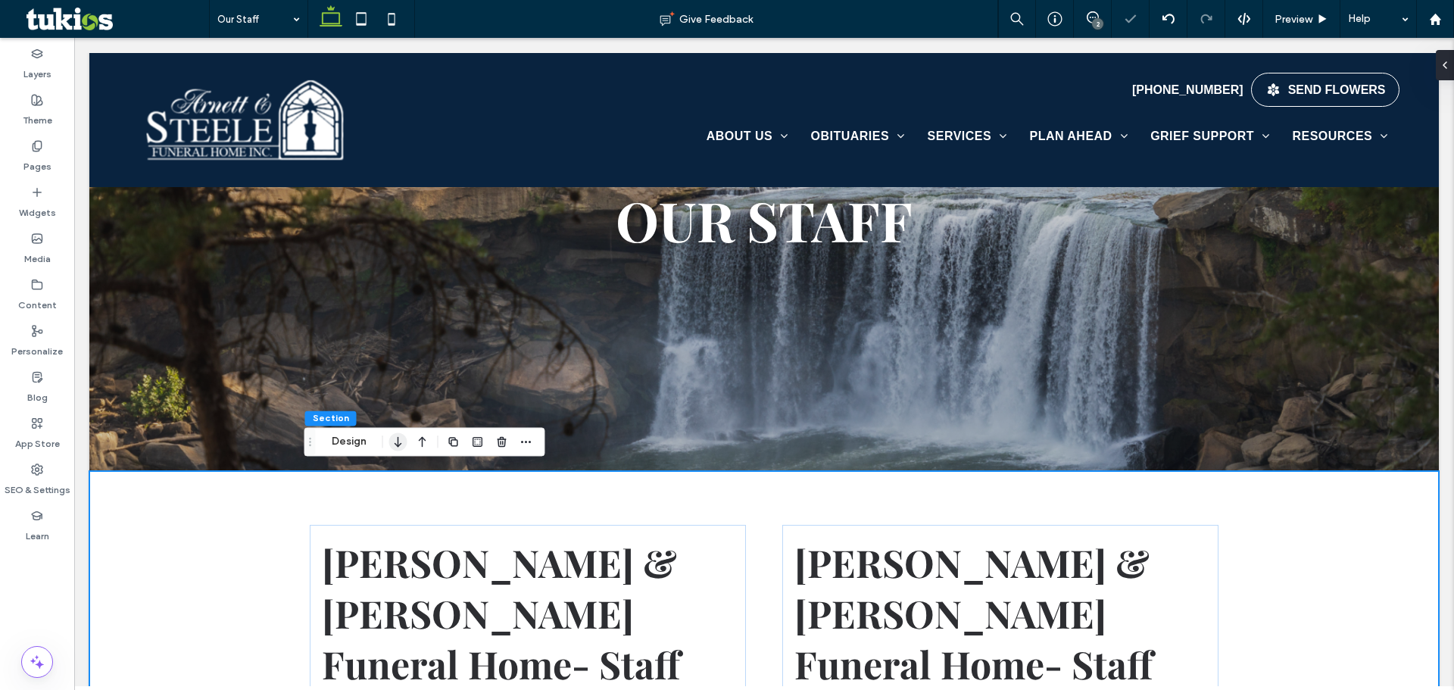
click at [338, 434] on button "Design" at bounding box center [349, 441] width 55 height 18
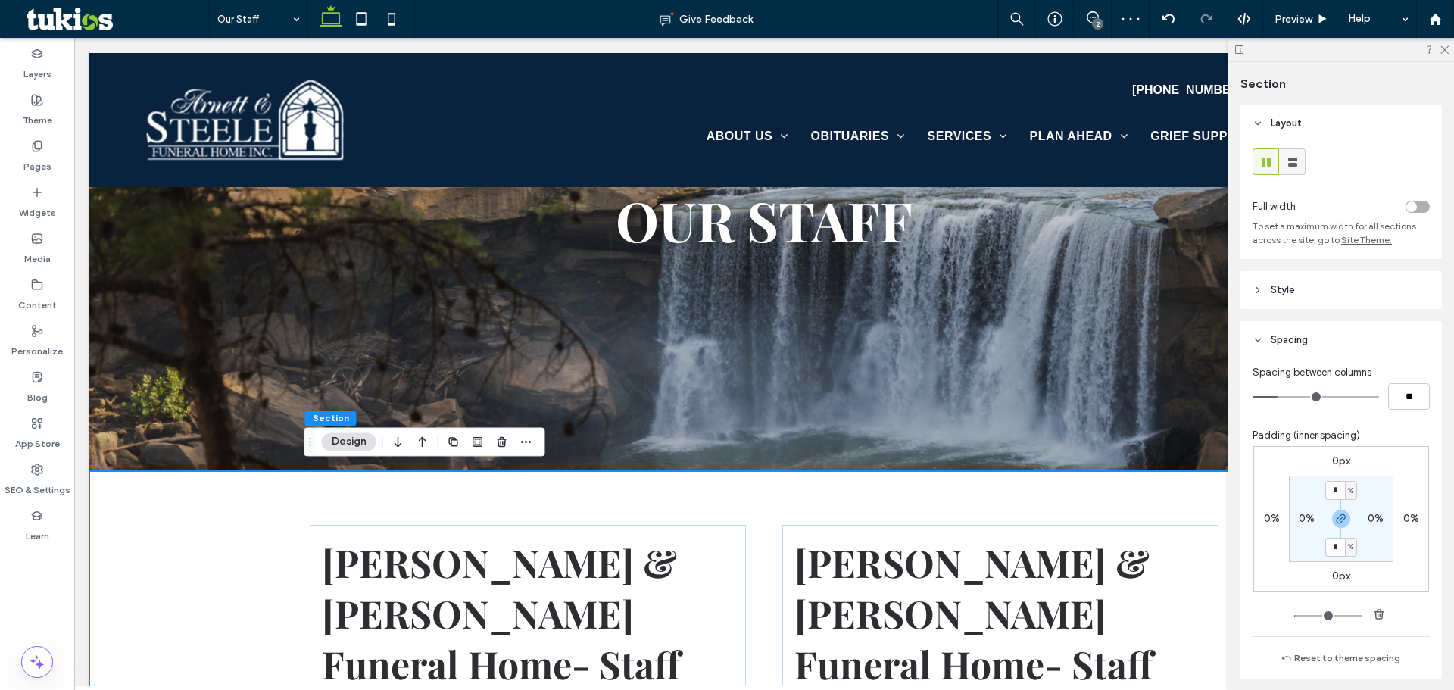
click at [1292, 163] on use at bounding box center [1292, 161] width 9 height 9
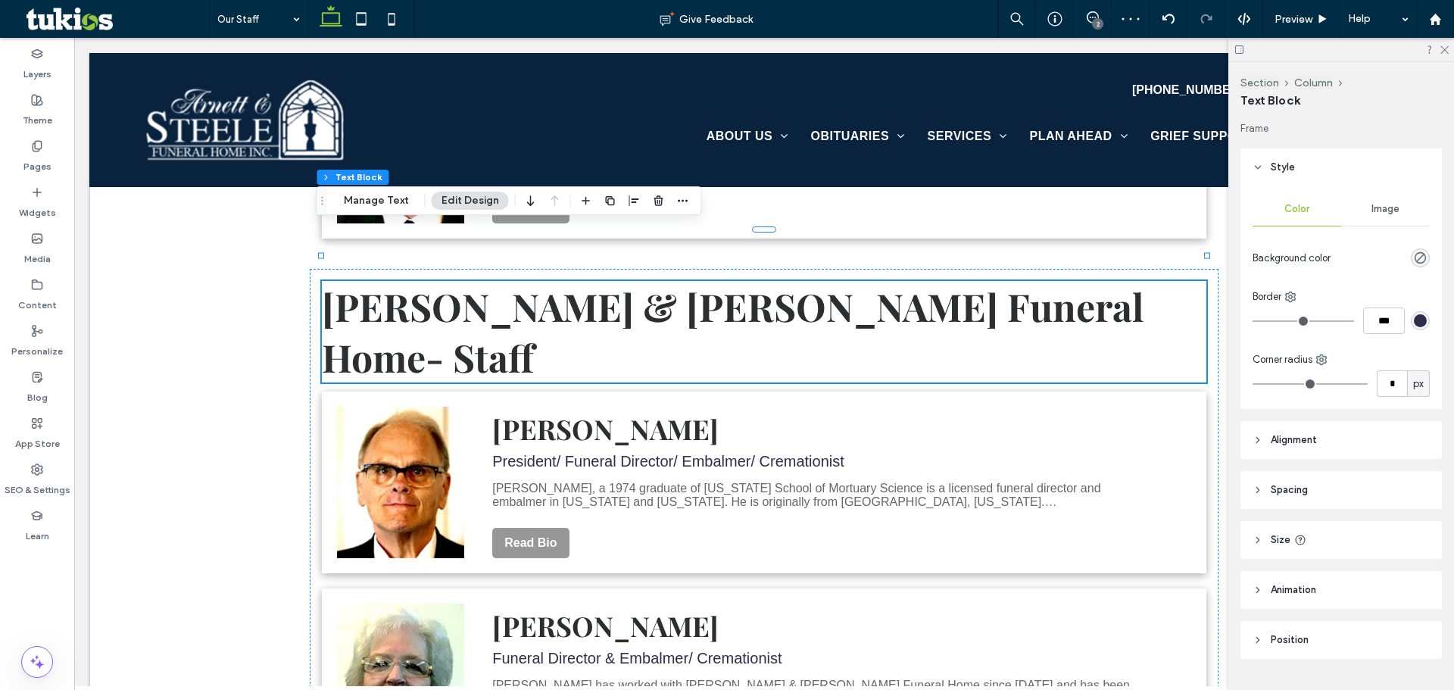
scroll to position [36, 0]
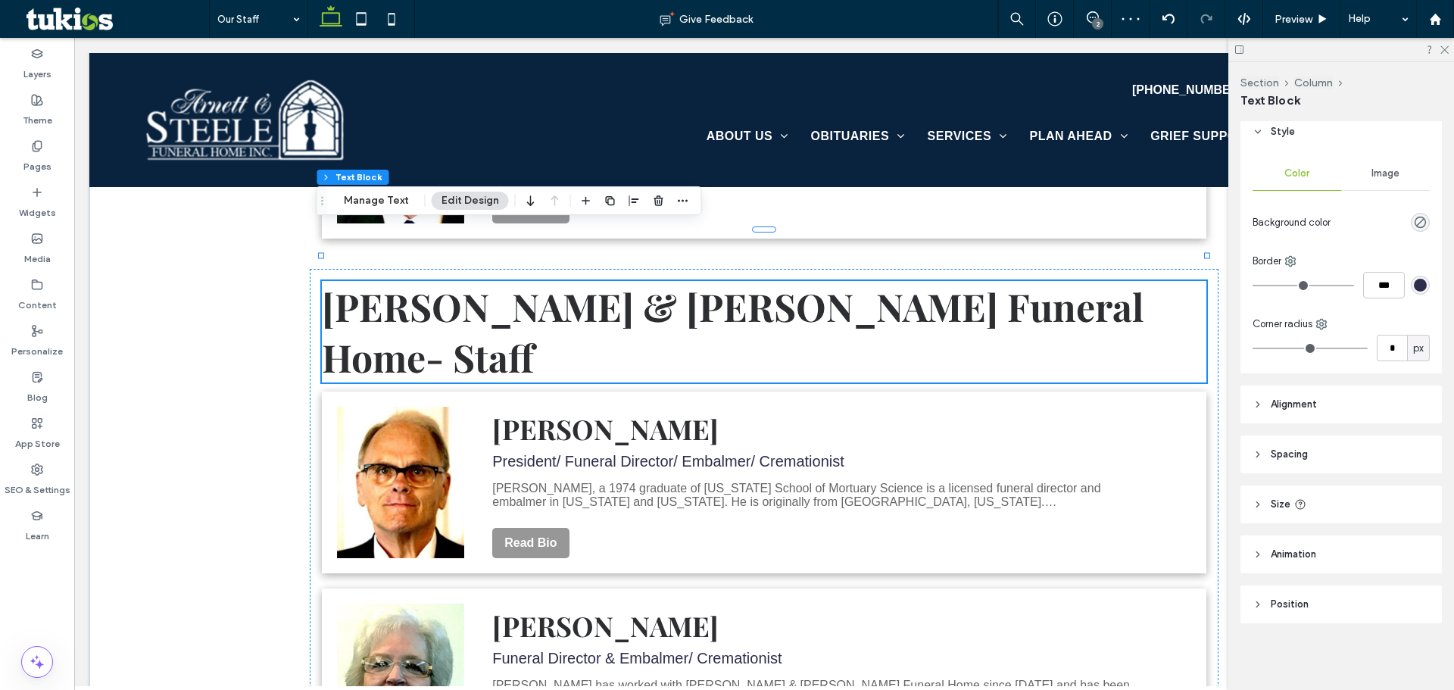
click at [736, 281] on span "Arnett & Steele Funeral Home- Staff" at bounding box center [733, 331] width 822 height 101
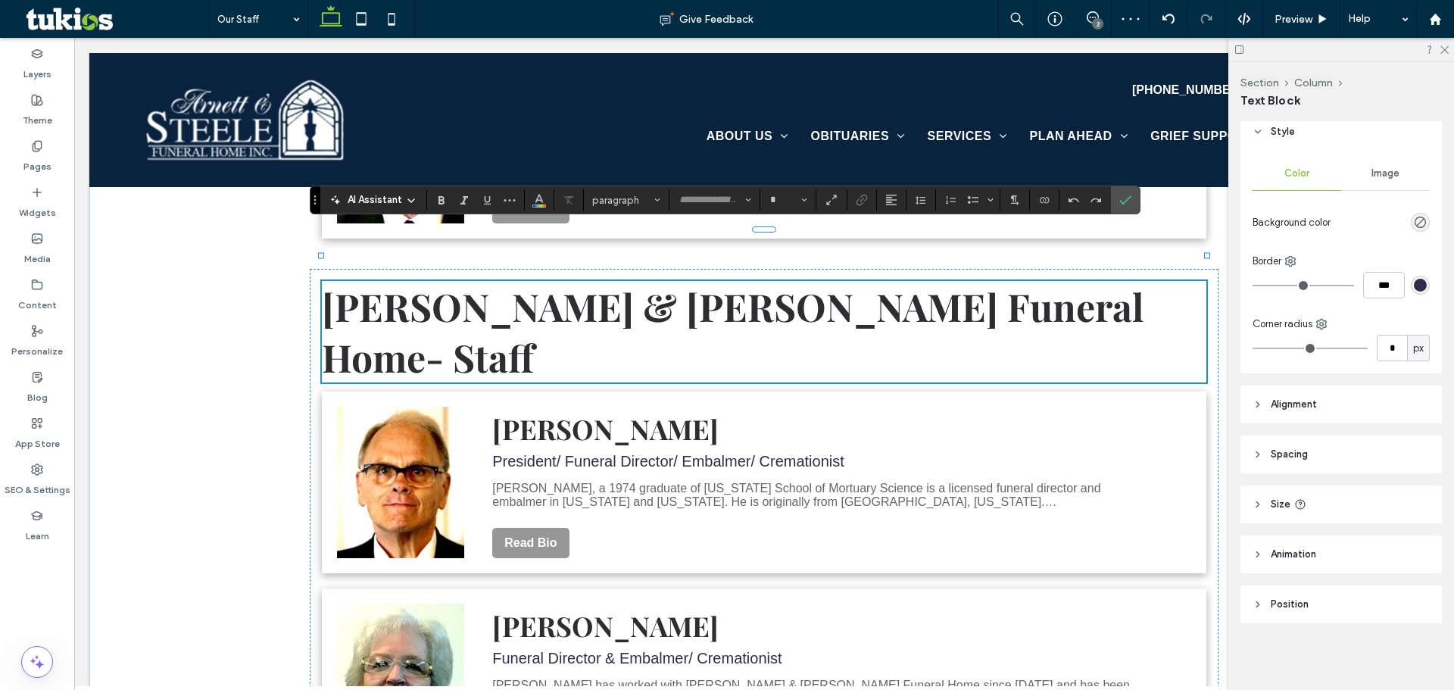
type input "**********"
type input "**"
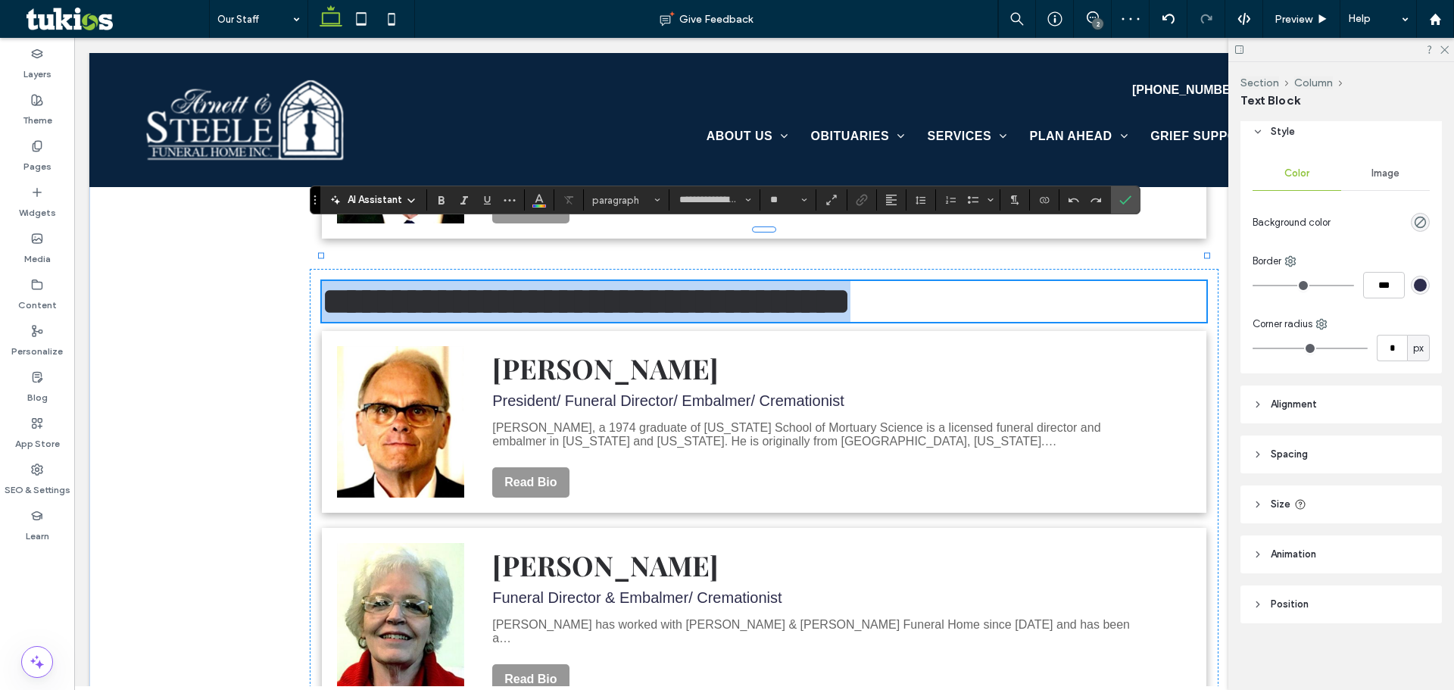
click at [736, 282] on span "**********" at bounding box center [586, 300] width 528 height 37
drag, startPoint x: 612, startPoint y: 246, endPoint x: 567, endPoint y: 249, distance: 44.8
click at [611, 282] on span "**********" at bounding box center [586, 300] width 528 height 37
click at [590, 282] on span "**********" at bounding box center [586, 300] width 528 height 37
click at [594, 282] on span "**********" at bounding box center [586, 300] width 528 height 37
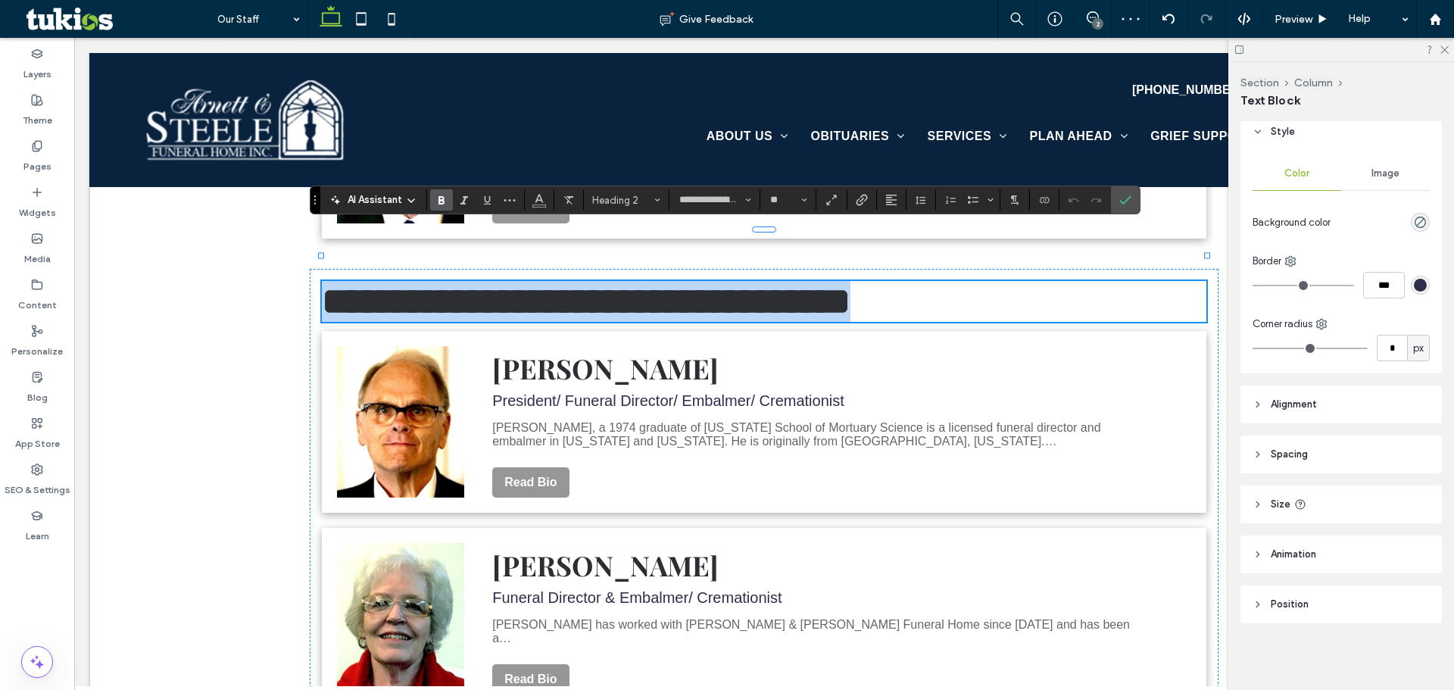
click at [601, 282] on span "**********" at bounding box center [586, 300] width 528 height 37
click at [594, 282] on span "**********" at bounding box center [586, 300] width 528 height 37
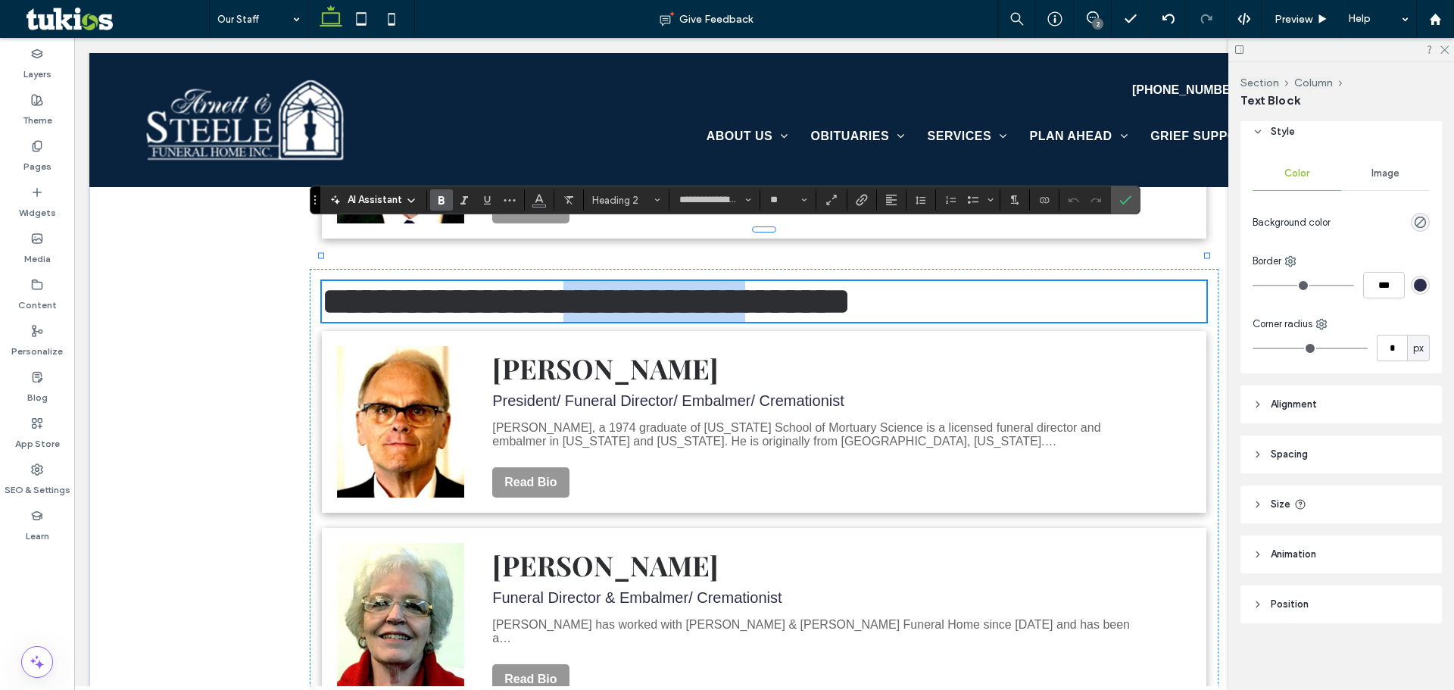
drag, startPoint x: 599, startPoint y: 251, endPoint x: 843, endPoint y: 257, distance: 243.9
click at [843, 282] on span "**********" at bounding box center [586, 300] width 528 height 37
click at [781, 421] on p "Jay Steele, a 1974 graduate of Kentucky School of Mortuary Science is a license…" at bounding box center [812, 434] width 641 height 27
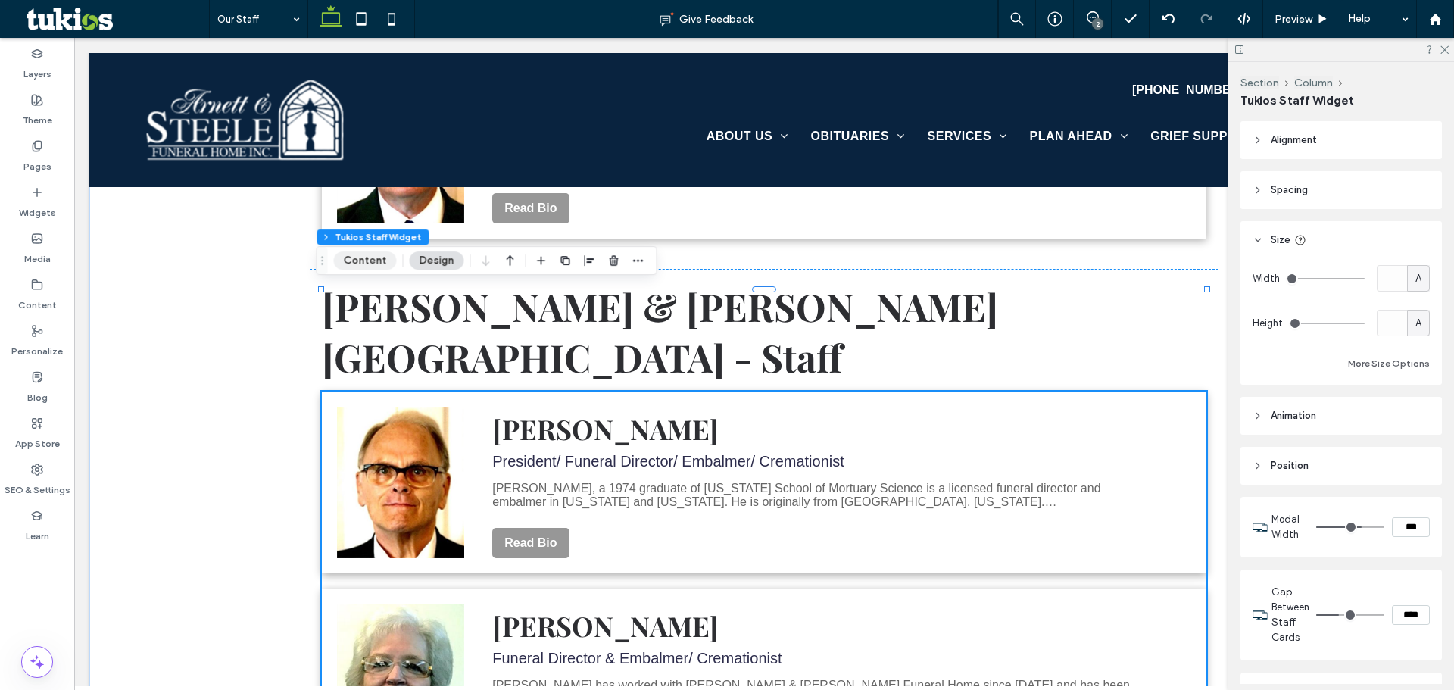
click at [372, 260] on button "Content" at bounding box center [365, 260] width 63 height 18
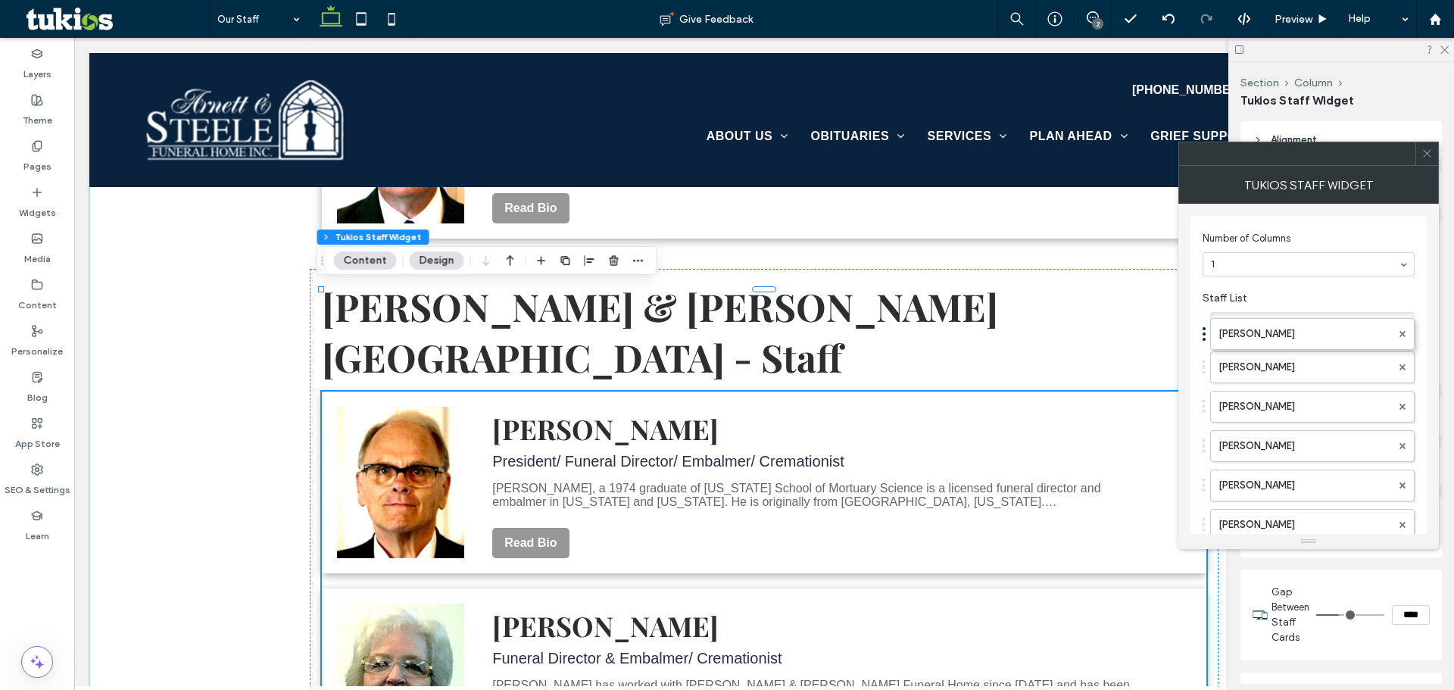
drag, startPoint x: 1297, startPoint y: 394, endPoint x: 1303, endPoint y: 305, distance: 89.6
click at [1285, 326] on label "[PERSON_NAME]" at bounding box center [1304, 328] width 173 height 30
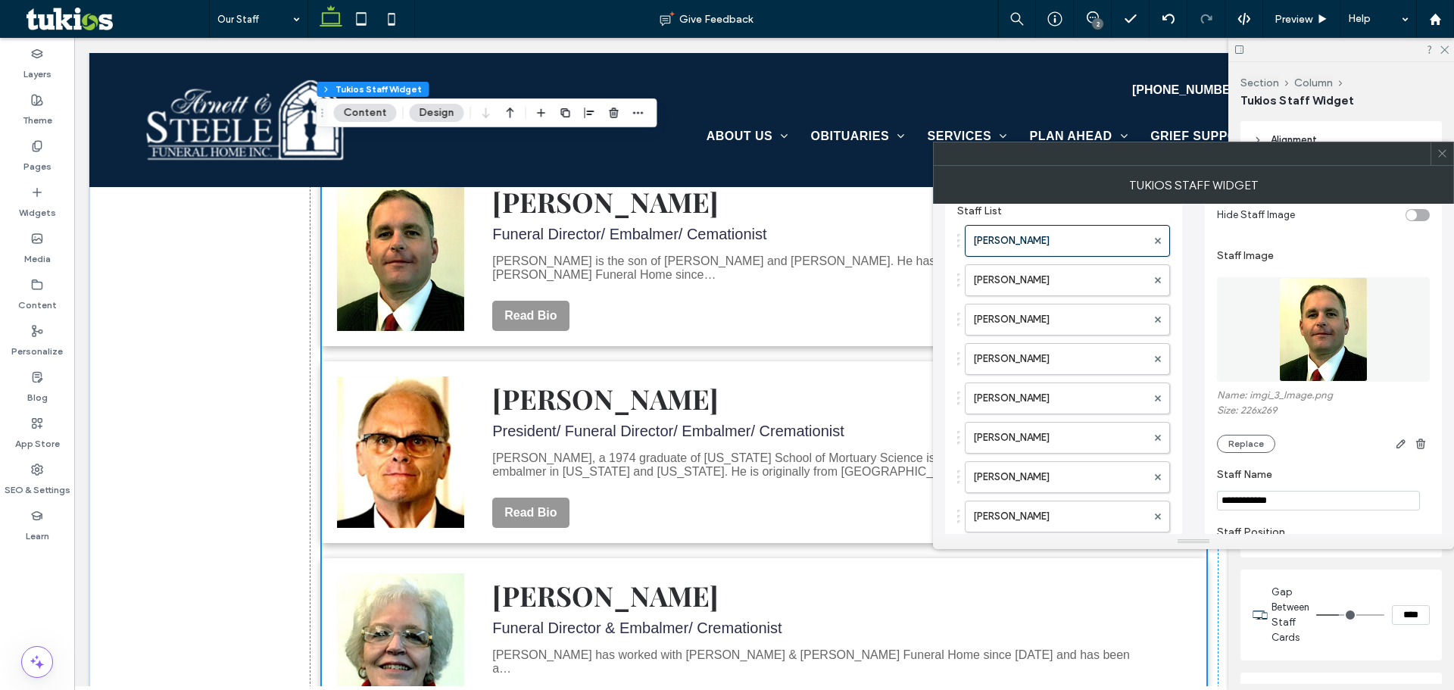
scroll to position [2, 0]
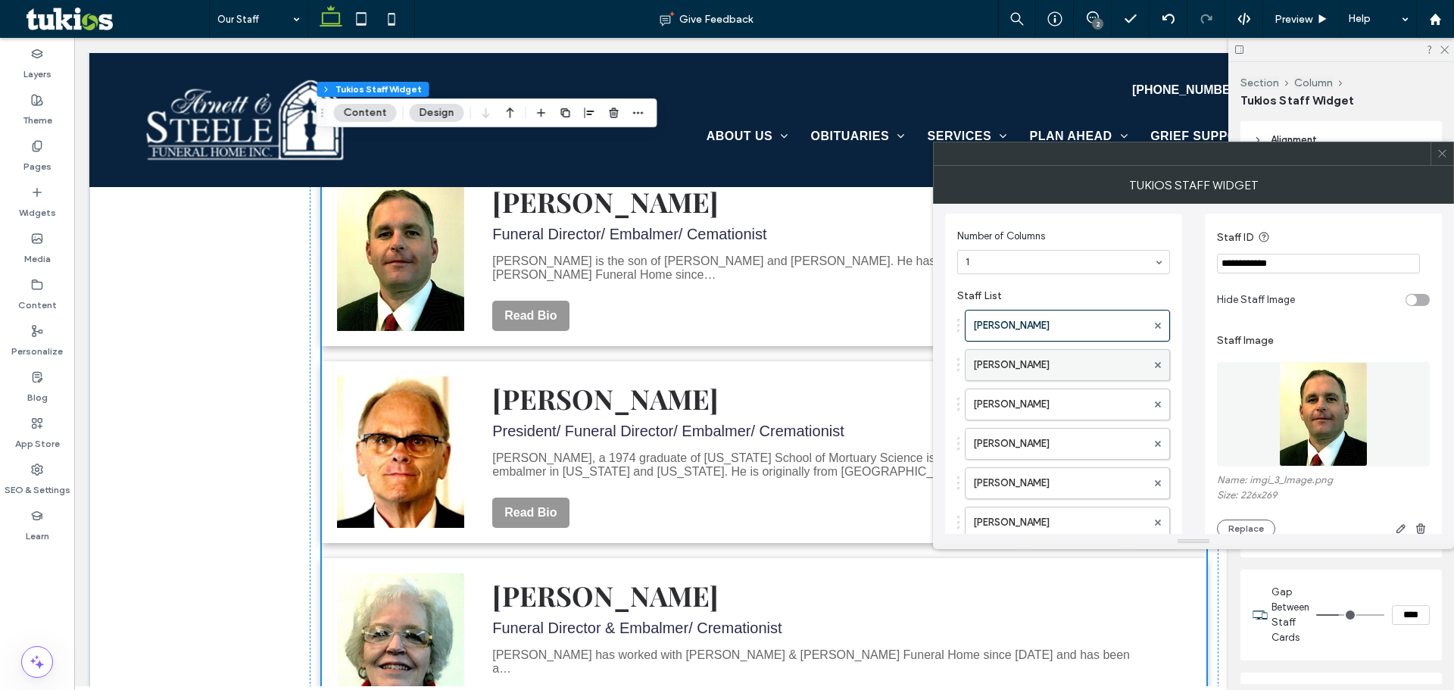
click at [1060, 369] on label "[PERSON_NAME]" at bounding box center [1059, 365] width 173 height 30
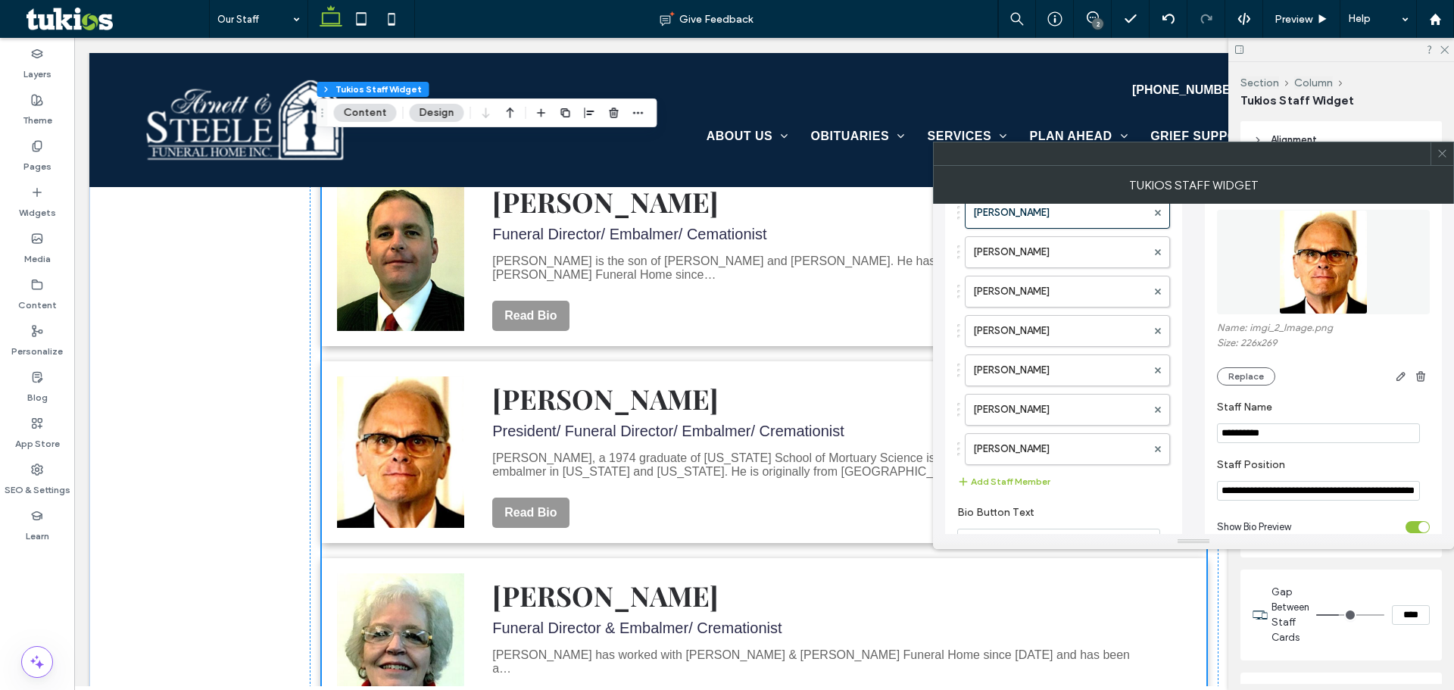
scroll to position [154, 0]
click at [1024, 259] on label "[PERSON_NAME]" at bounding box center [1059, 253] width 173 height 30
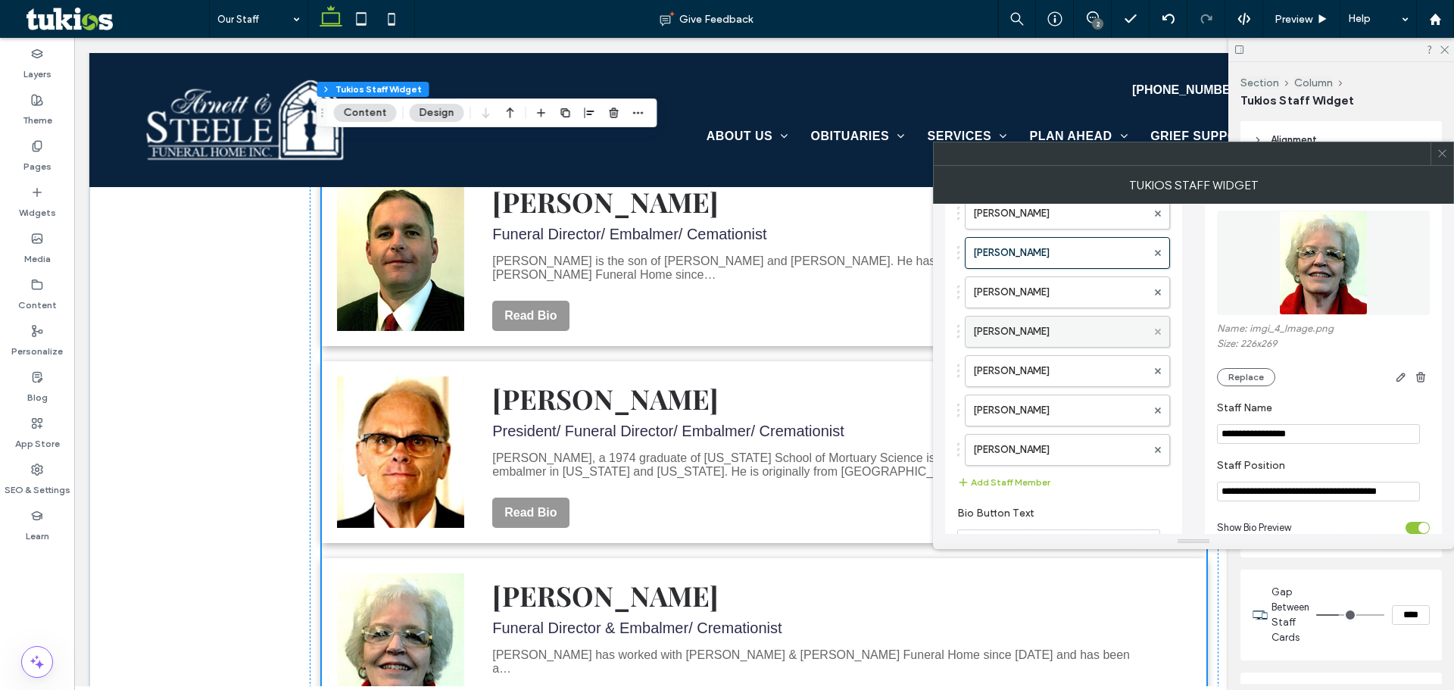
click at [1157, 325] on span at bounding box center [1158, 331] width 6 height 23
click at [1061, 327] on label "[PERSON_NAME]" at bounding box center [1059, 331] width 173 height 30
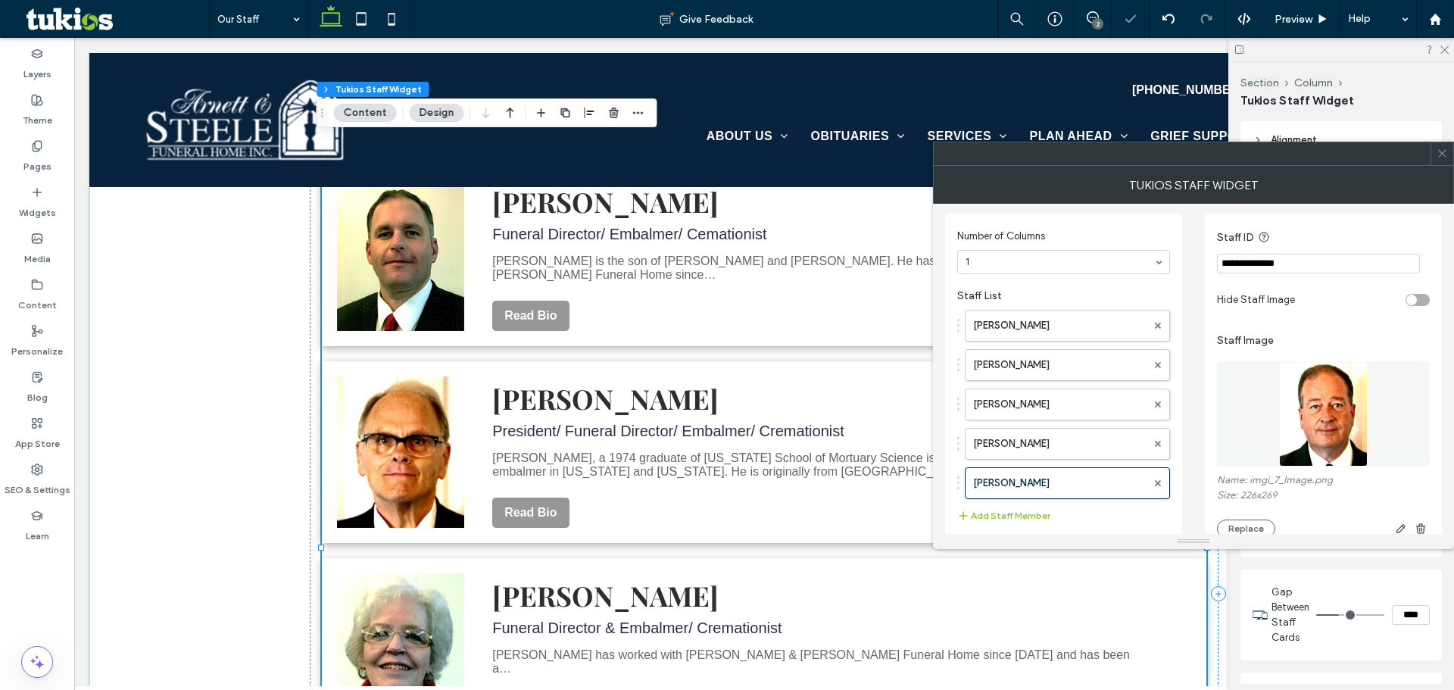
scroll to position [0, 0]
click at [1294, 263] on input "**********" at bounding box center [1318, 266] width 203 height 20
type input "**********"
click at [1344, 403] on img at bounding box center [1323, 416] width 88 height 104
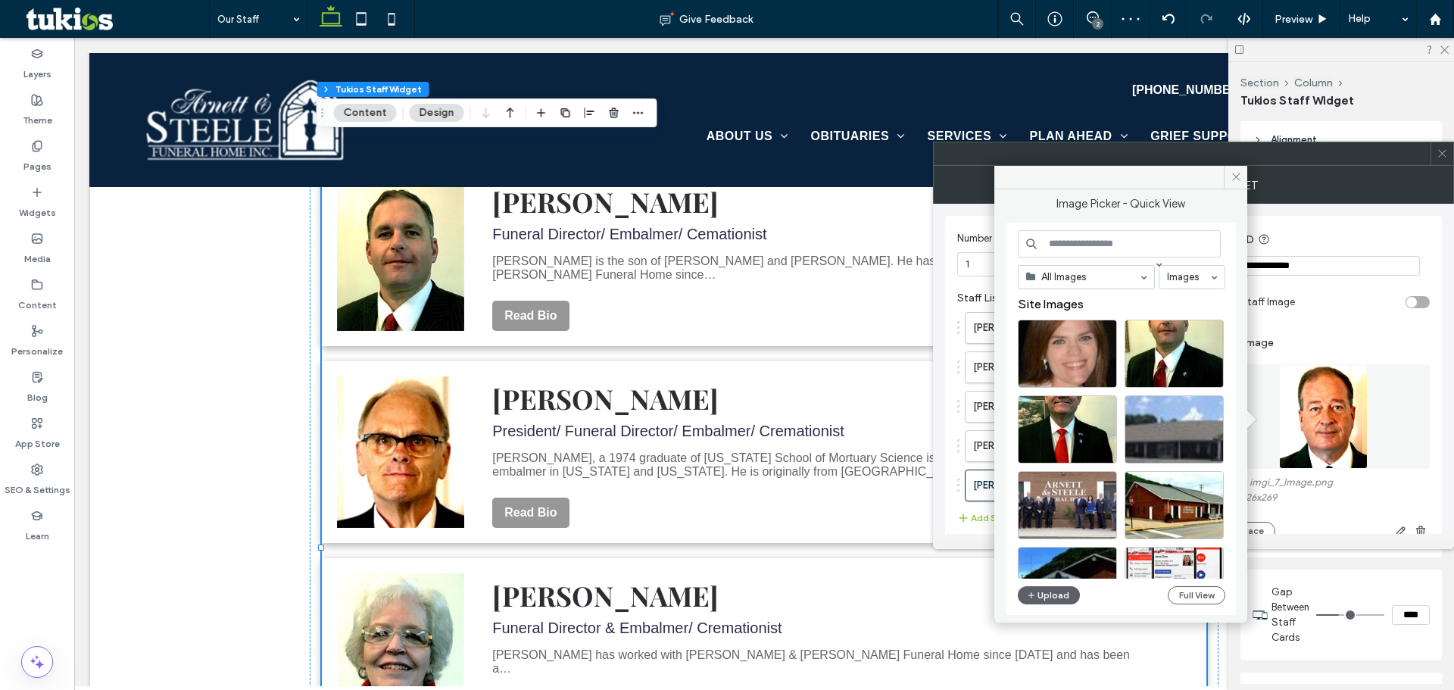
click at [1233, 183] on span at bounding box center [1235, 177] width 23 height 23
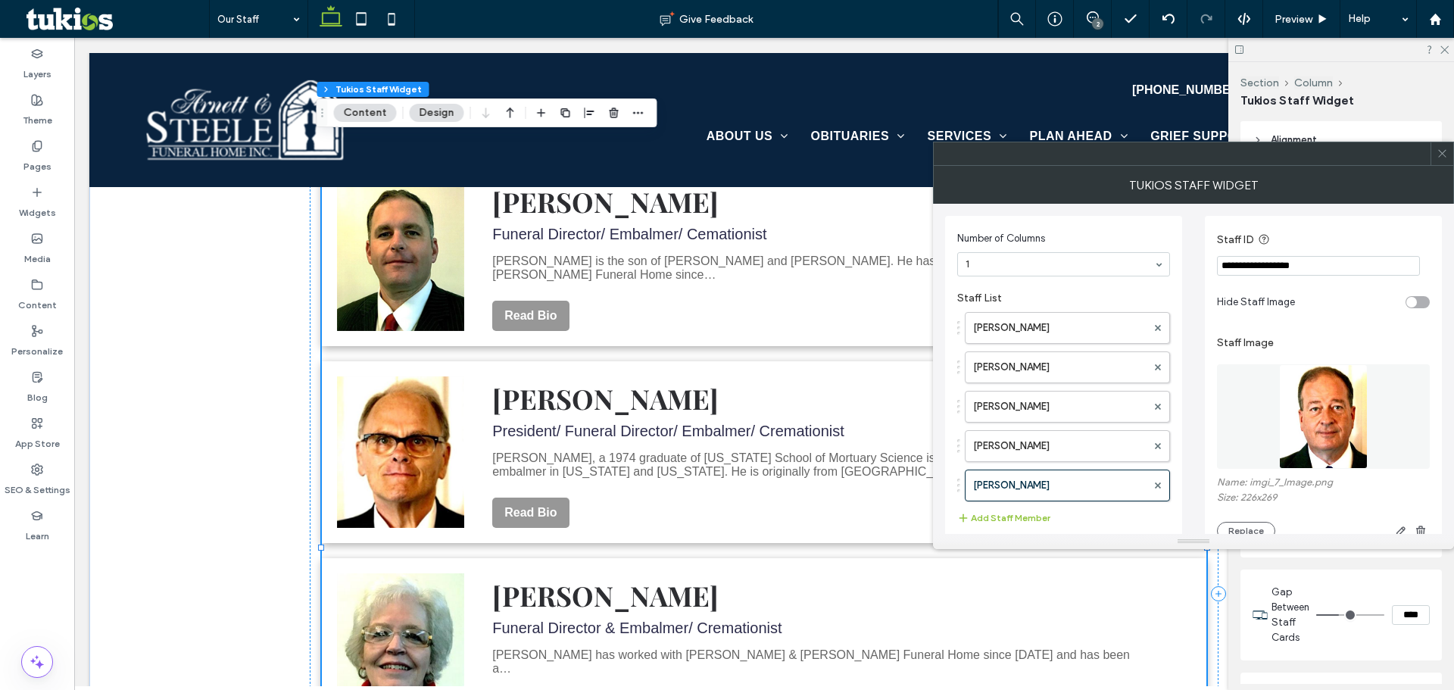
click at [1420, 526] on use "button" at bounding box center [1420, 530] width 9 height 10
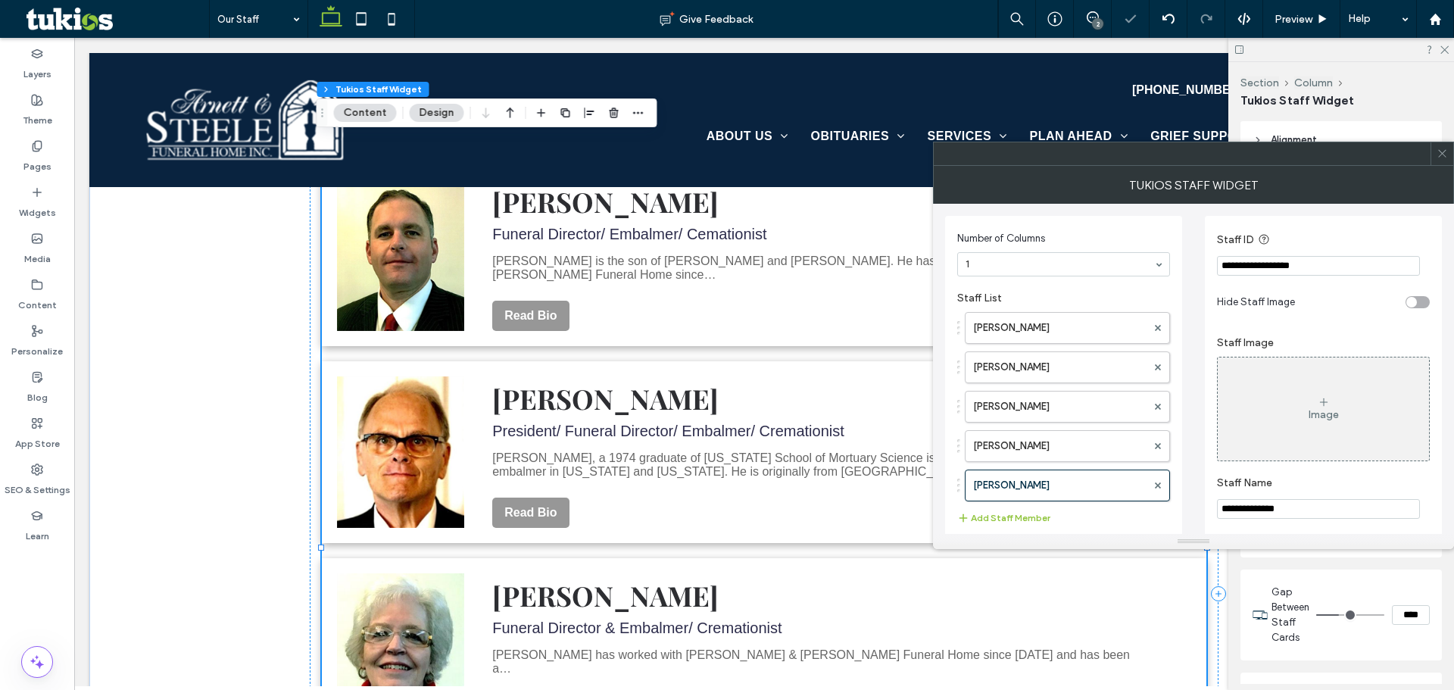
scroll to position [76, 0]
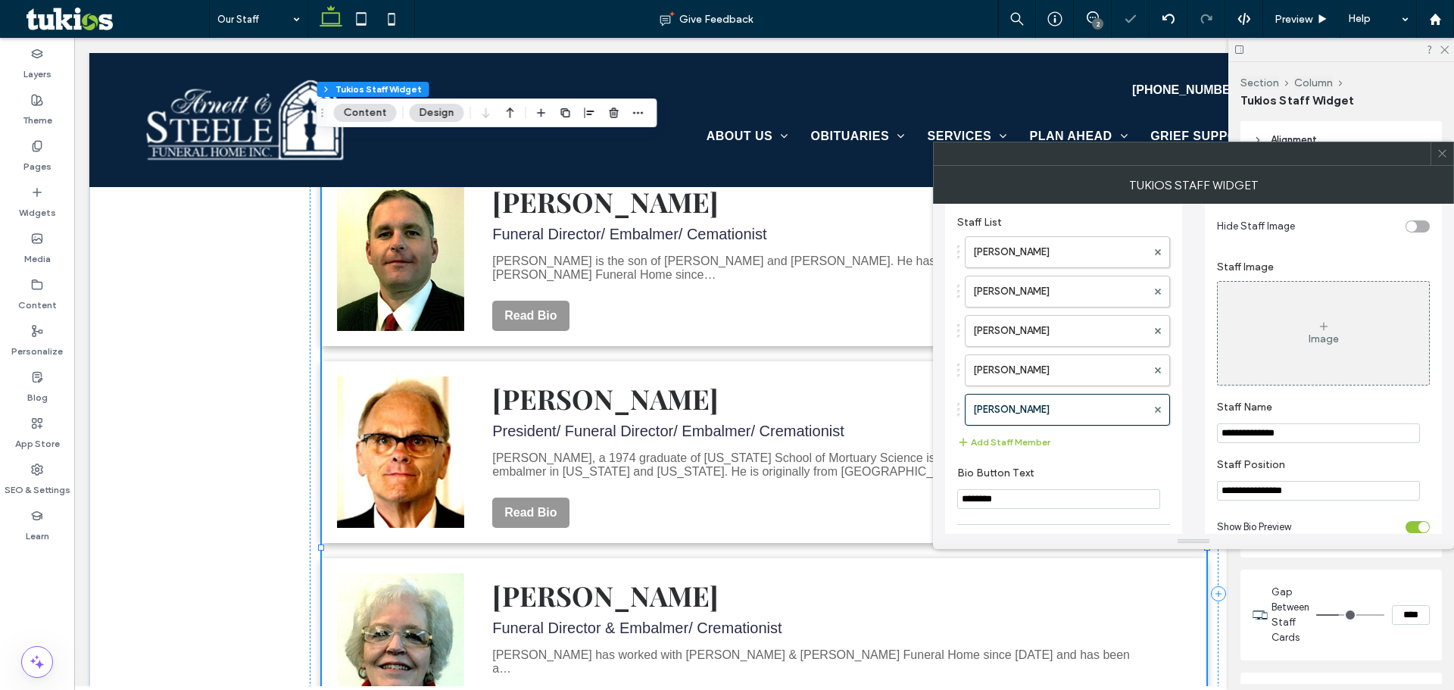
click at [1279, 441] on input "**********" at bounding box center [1318, 433] width 203 height 20
type input "**********"
click at [1319, 496] on input "**********" at bounding box center [1318, 491] width 203 height 20
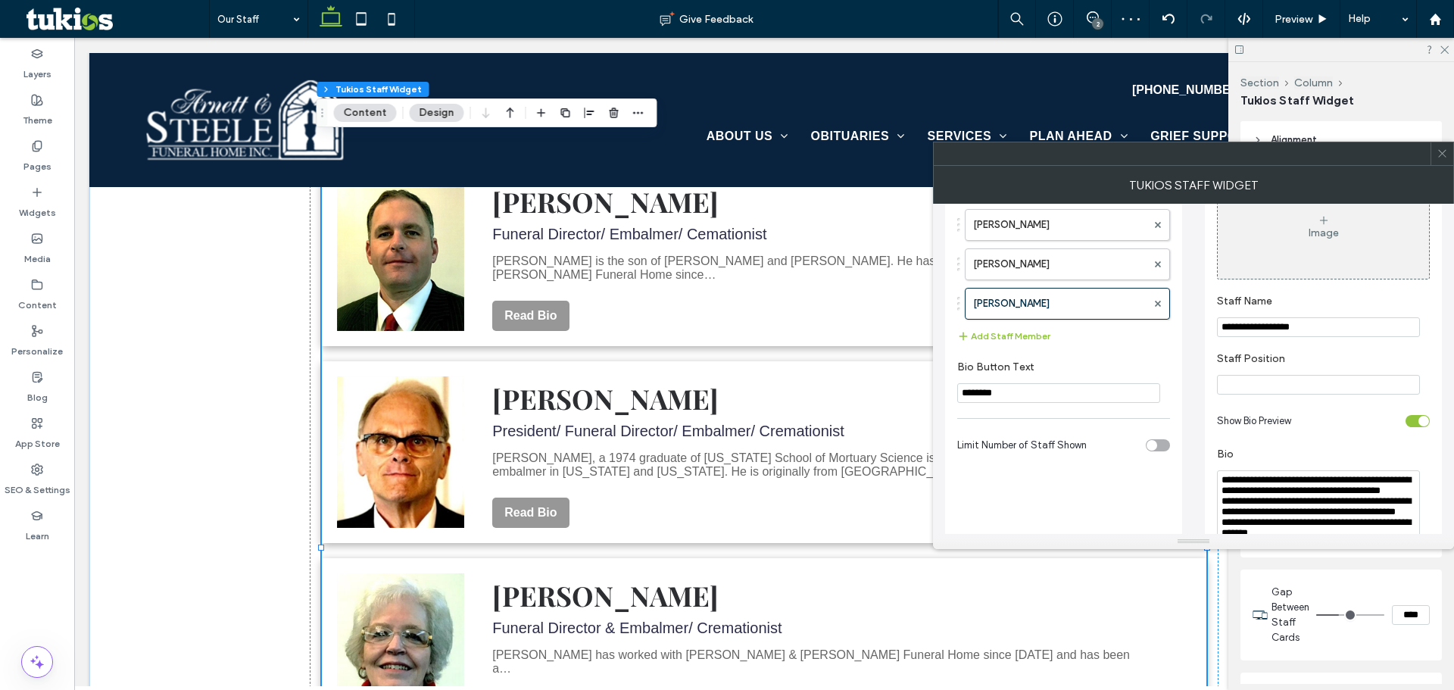
scroll to position [302, 0]
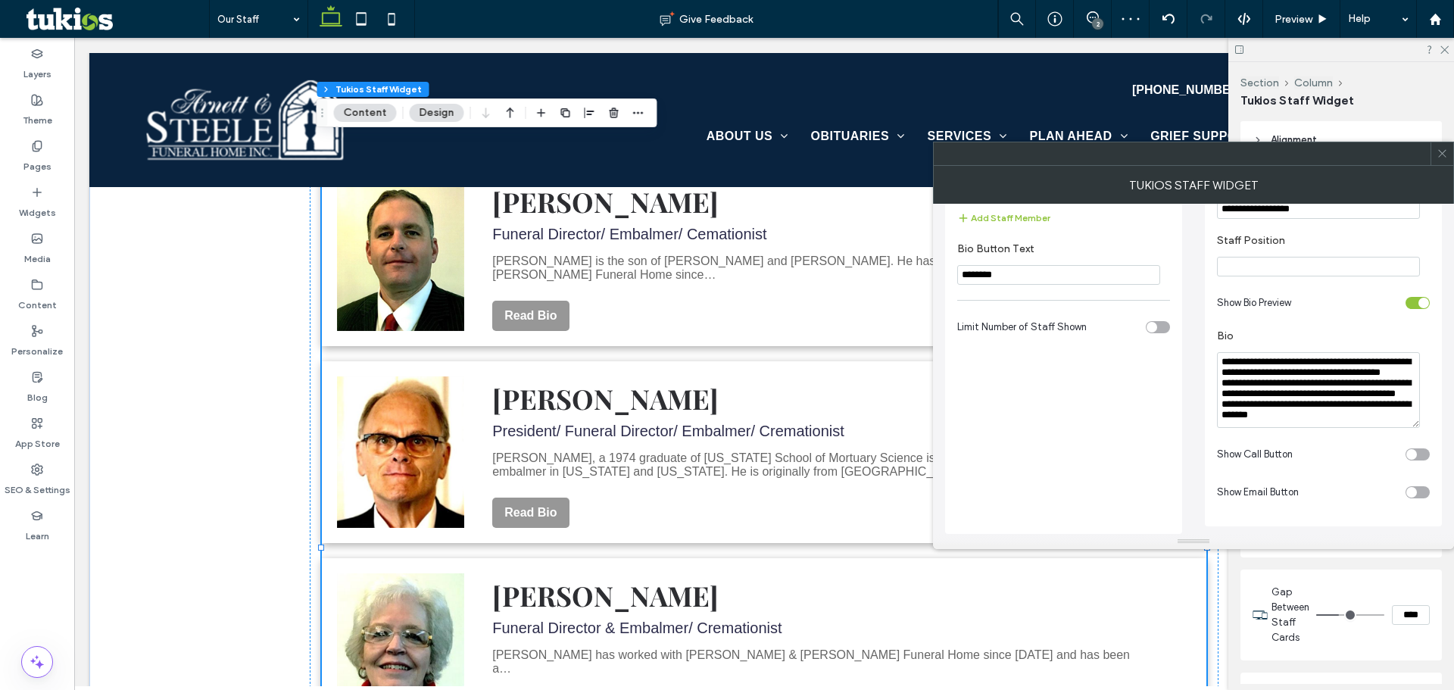
click at [1280, 404] on textarea "**********" at bounding box center [1318, 390] width 203 height 76
paste textarea "**********"
drag, startPoint x: 1269, startPoint y: 362, endPoint x: 1300, endPoint y: 363, distance: 31.1
click at [1300, 363] on textarea "**********" at bounding box center [1318, 390] width 203 height 76
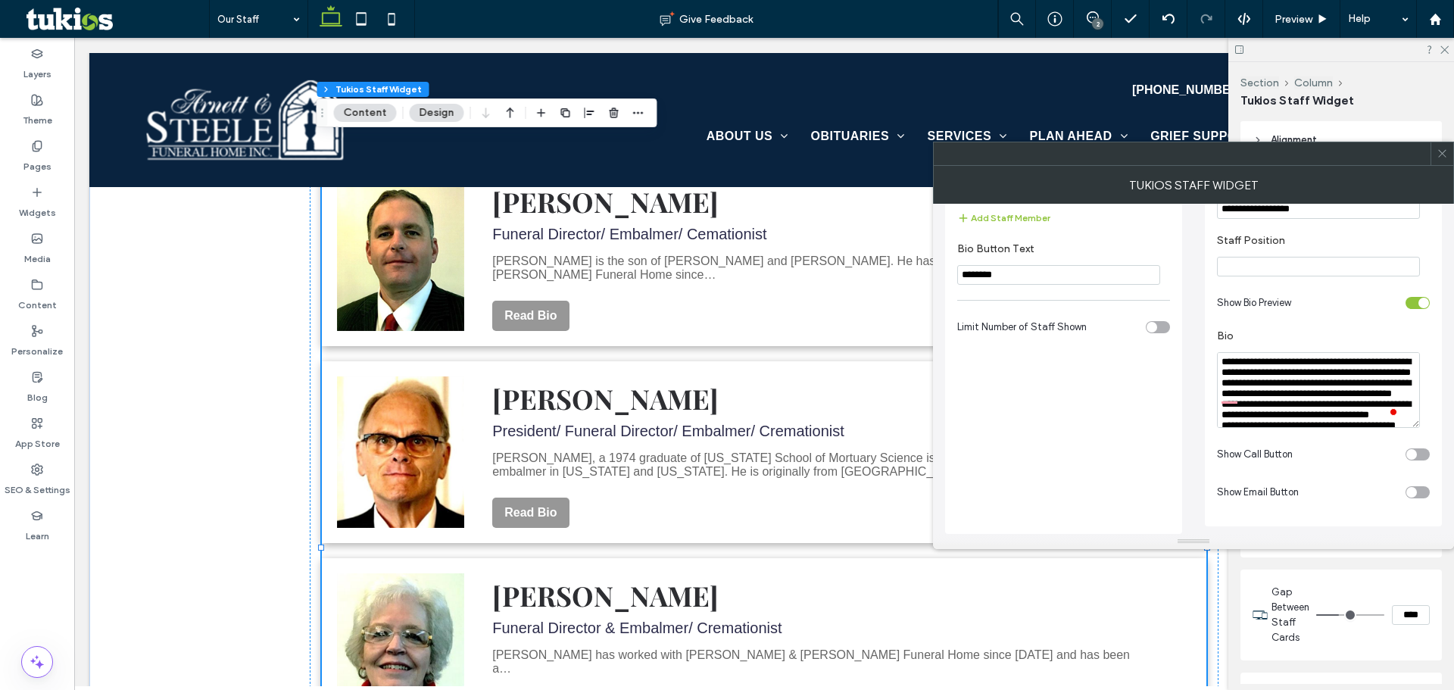
drag, startPoint x: 1327, startPoint y: 362, endPoint x: 1296, endPoint y: 366, distance: 31.3
click at [1296, 366] on textarea "**********" at bounding box center [1318, 390] width 203 height 76
drag, startPoint x: 1269, startPoint y: 374, endPoint x: 1296, endPoint y: 372, distance: 27.4
click at [1296, 372] on textarea "**********" at bounding box center [1318, 390] width 203 height 76
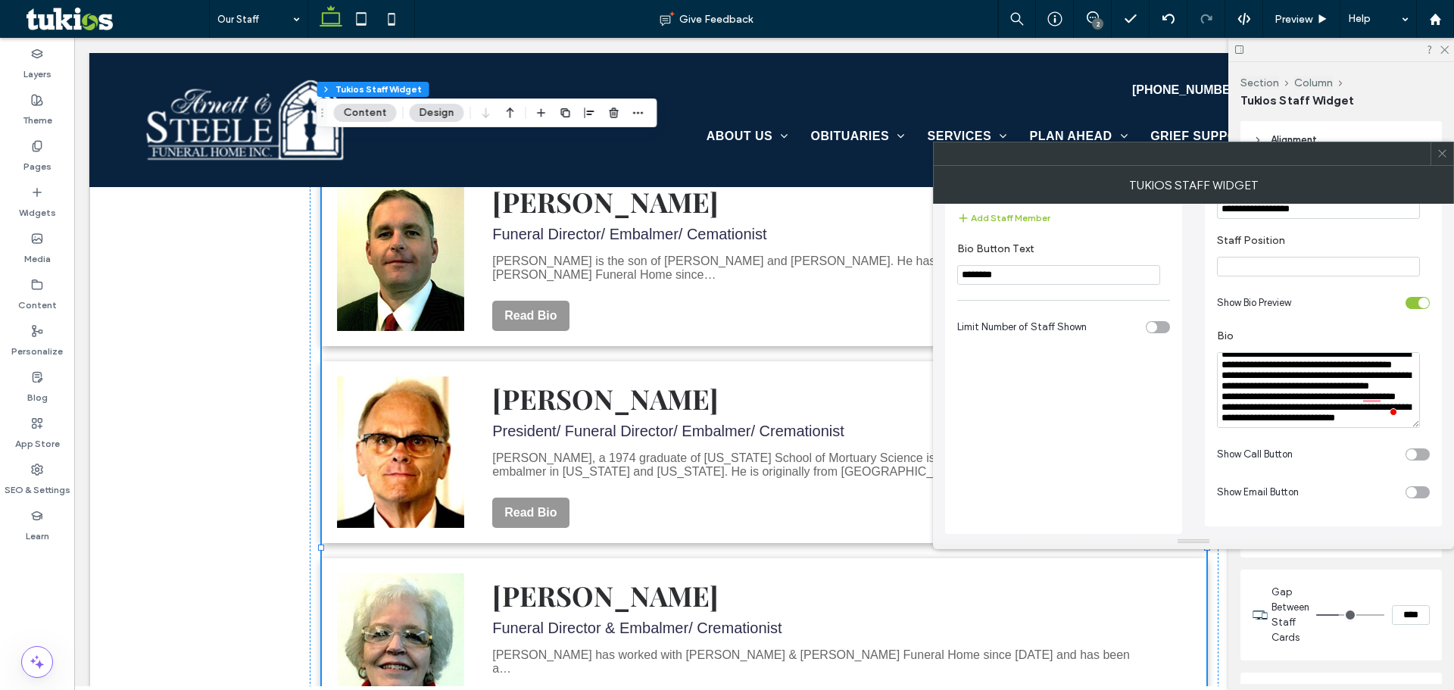
type textarea "**********"
click at [1436, 154] on icon at bounding box center [1441, 153] width 11 height 11
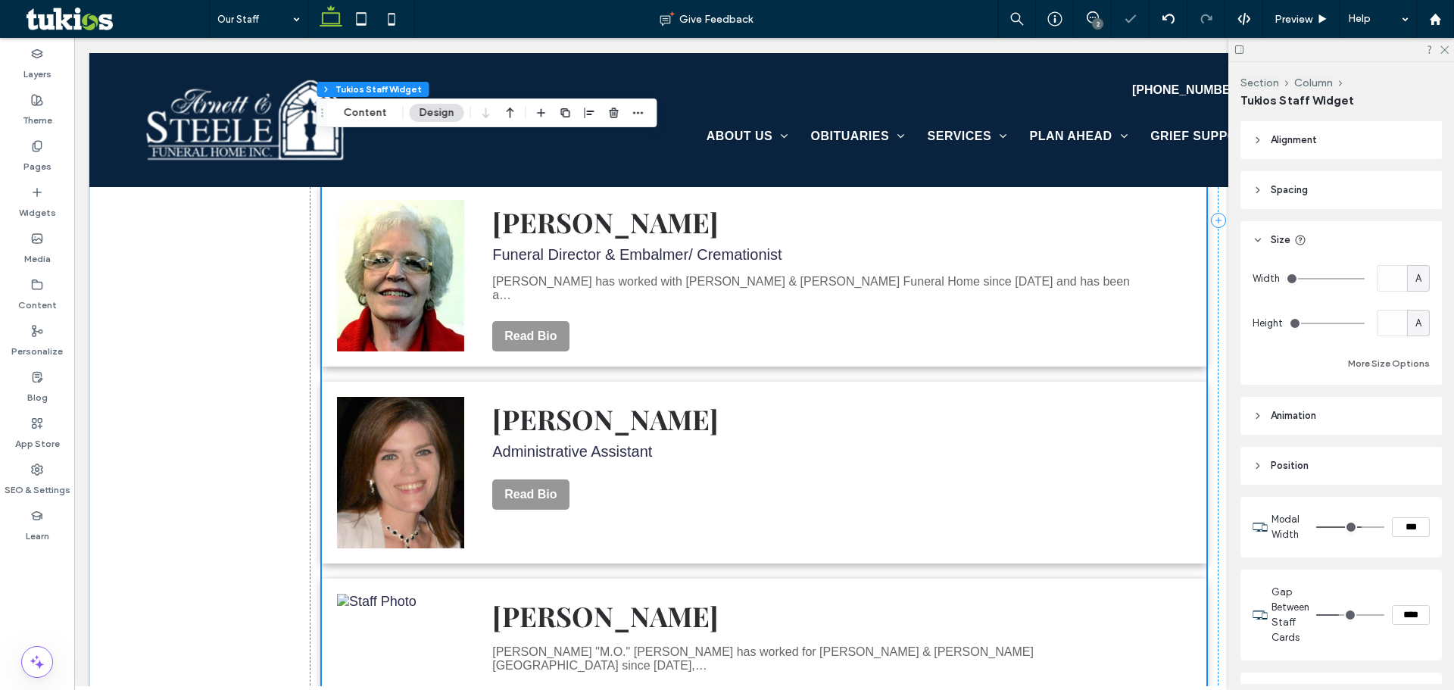
scroll to position [2726, 0]
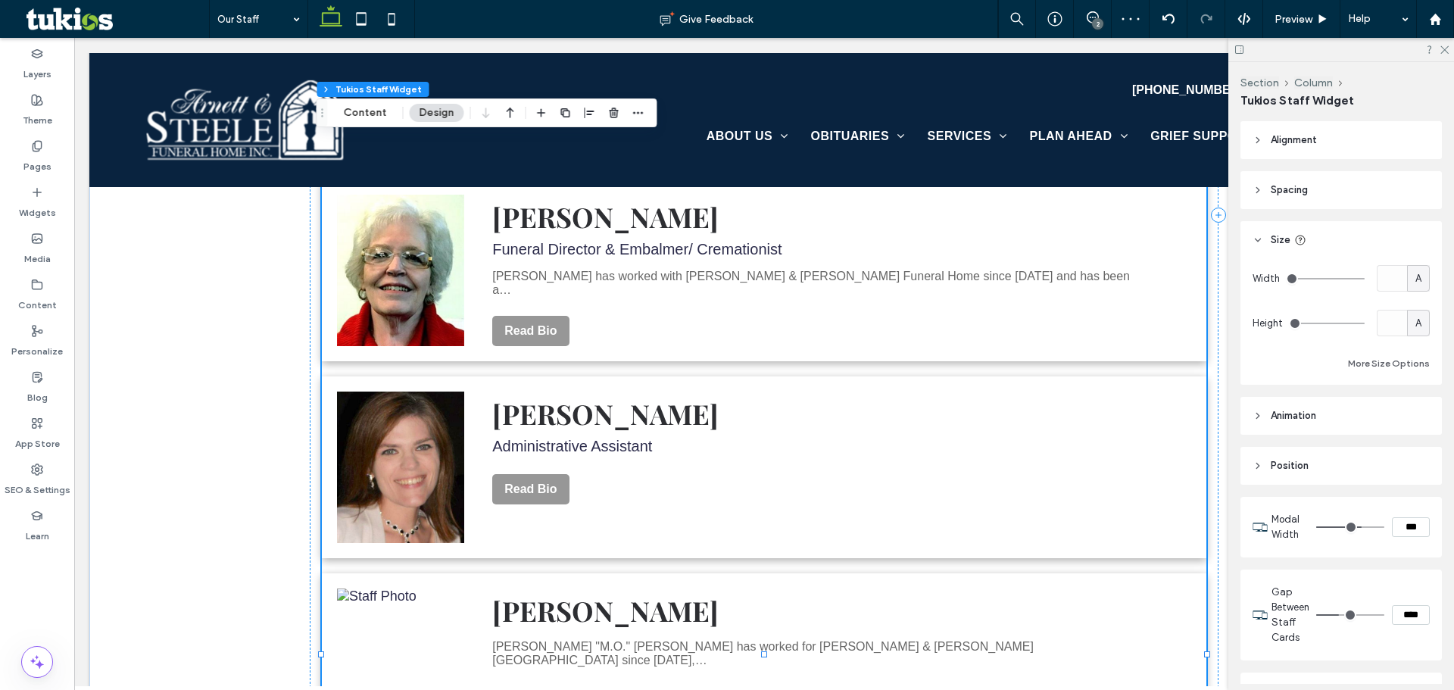
click at [747, 640] on p "[PERSON_NAME] "M.O." [PERSON_NAME] has worked for [PERSON_NAME] & [PERSON_NAME]…" at bounding box center [812, 653] width 641 height 27
click at [369, 100] on div "Section Column Tukios Staff Widget Content Design" at bounding box center [486, 112] width 341 height 29
click at [379, 113] on button "Content" at bounding box center [365, 113] width 63 height 18
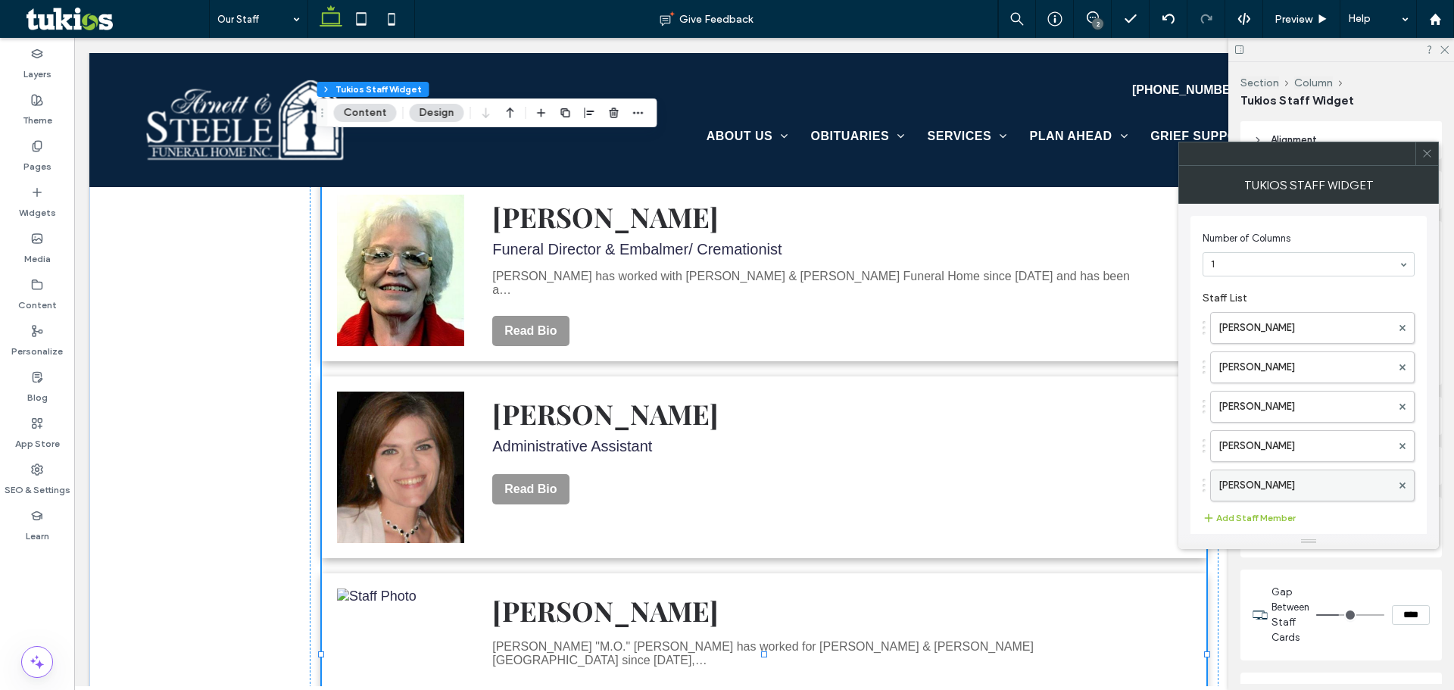
click at [1279, 481] on label "[PERSON_NAME]" at bounding box center [1304, 485] width 173 height 30
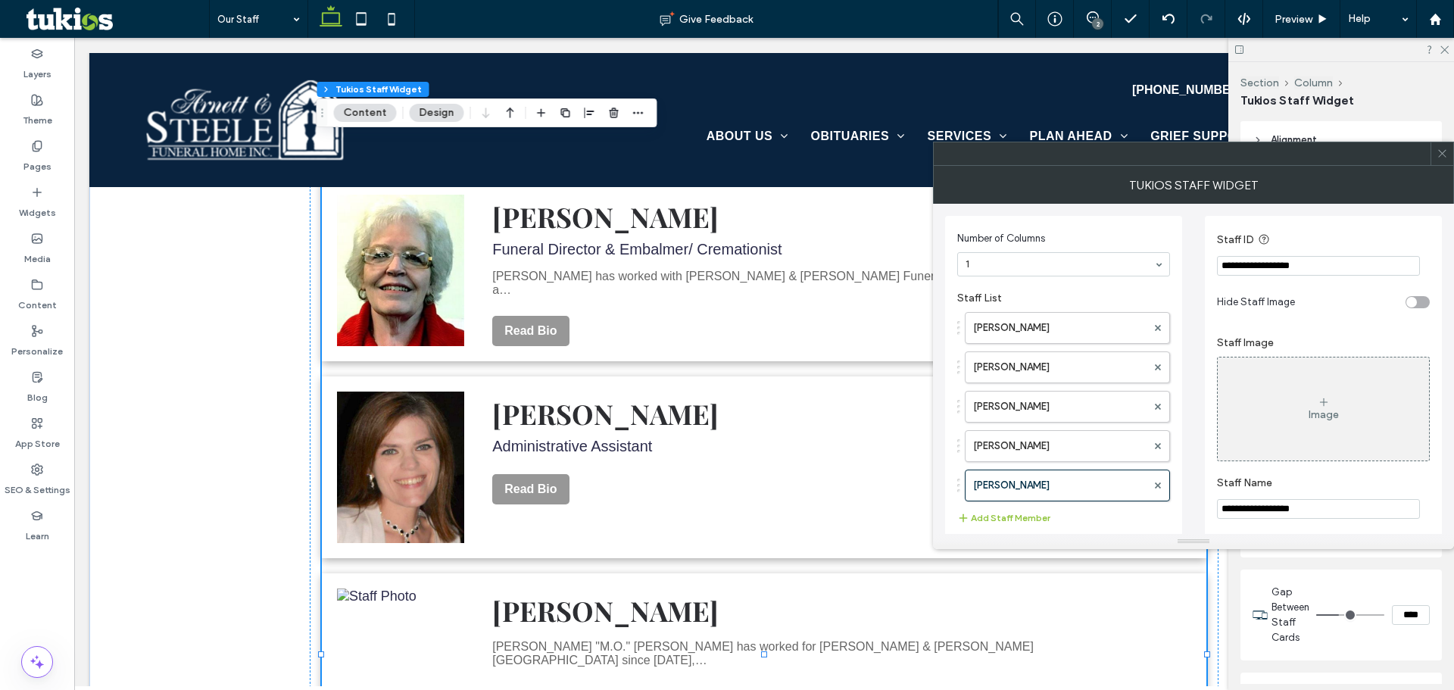
click at [1429, 304] on div "toggle" at bounding box center [1417, 302] width 24 height 12
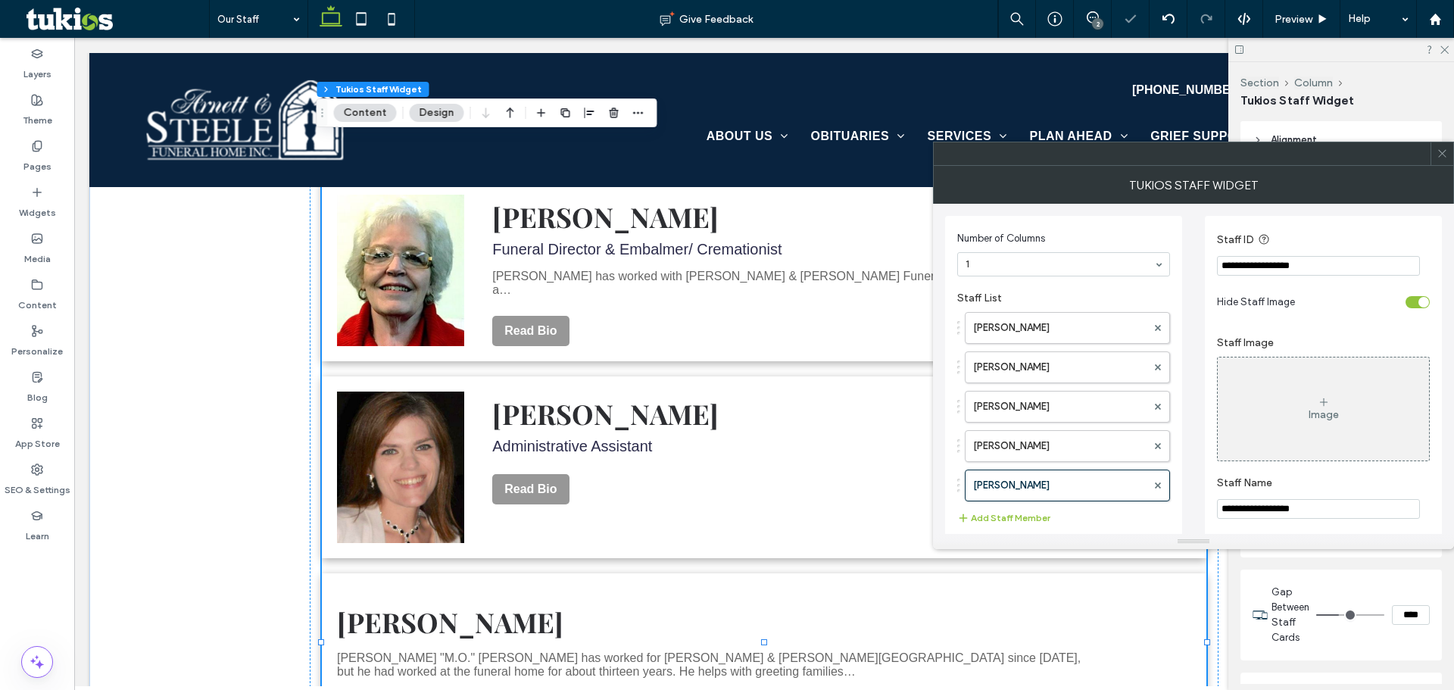
click at [1444, 157] on icon at bounding box center [1441, 153] width 11 height 11
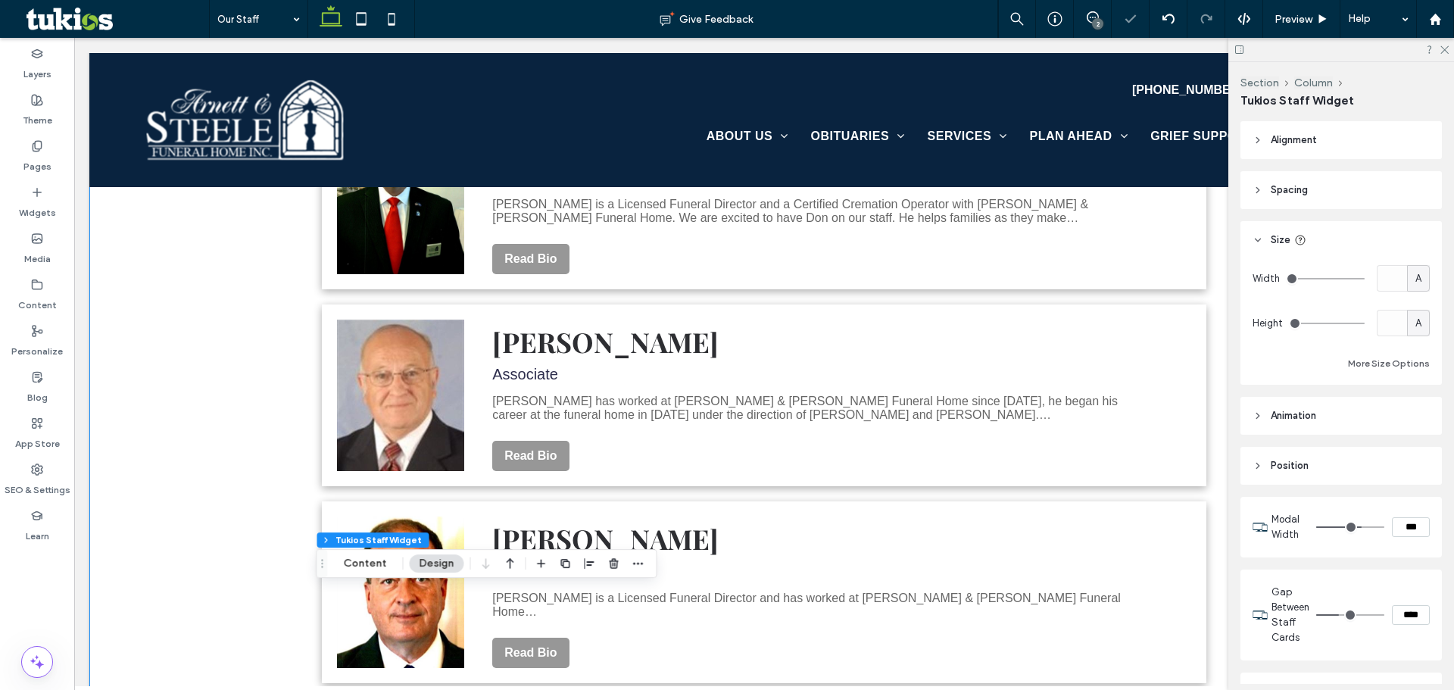
scroll to position [1514, 0]
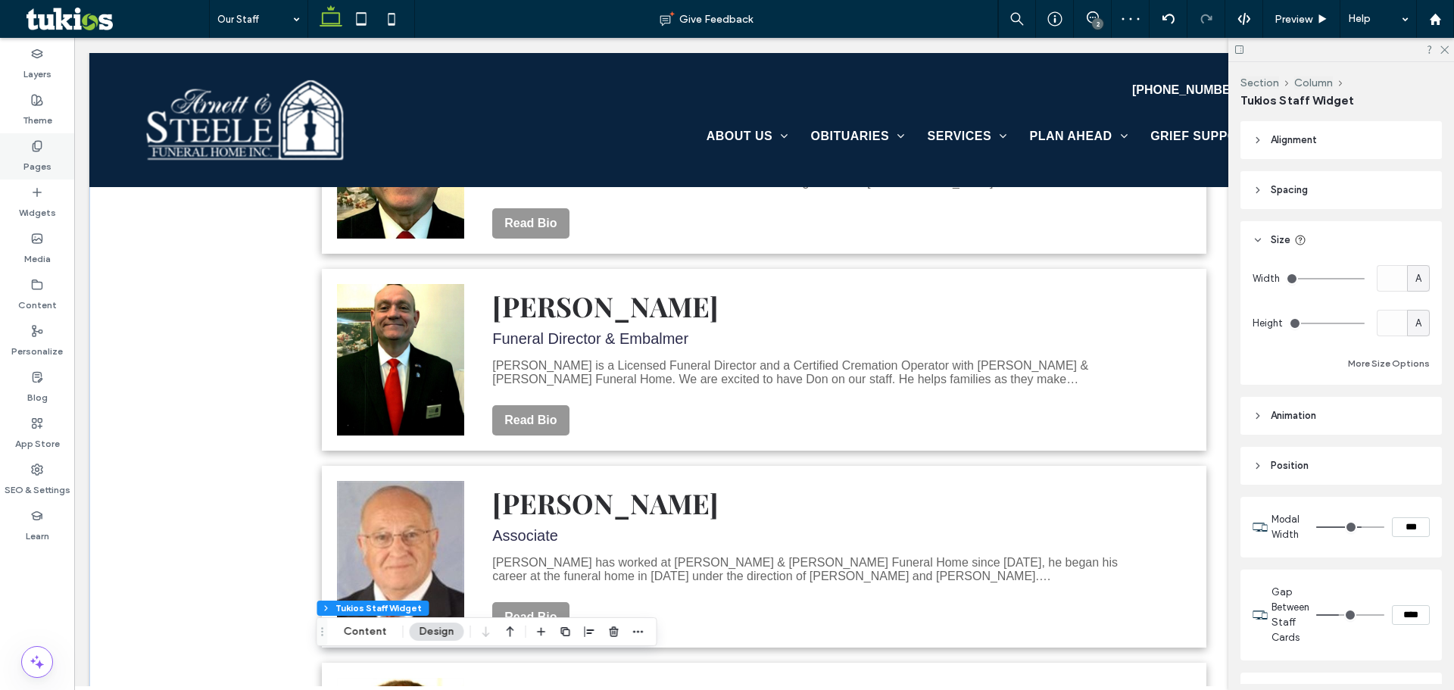
click at [45, 153] on label "Pages" at bounding box center [37, 162] width 28 height 21
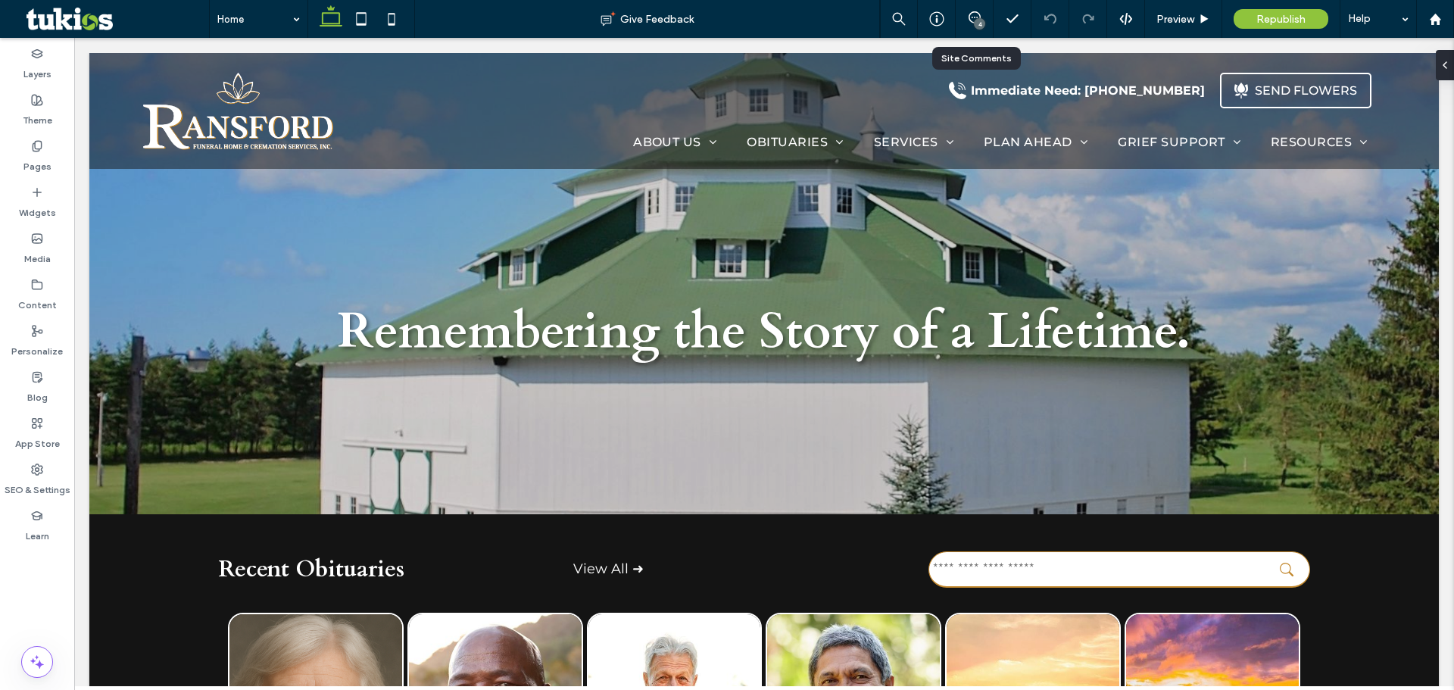
click at [968, 11] on div "4" at bounding box center [975, 19] width 38 height 38
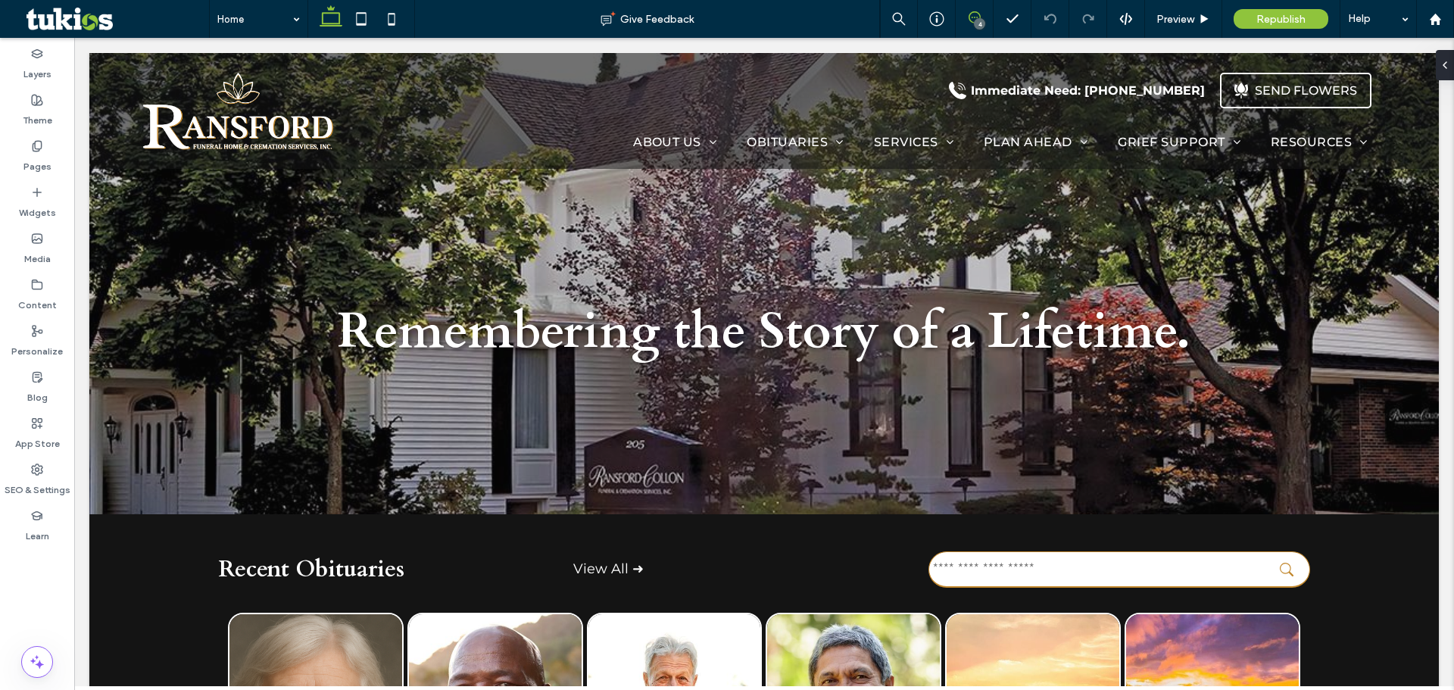
click at [966, 17] on span at bounding box center [974, 17] width 37 height 12
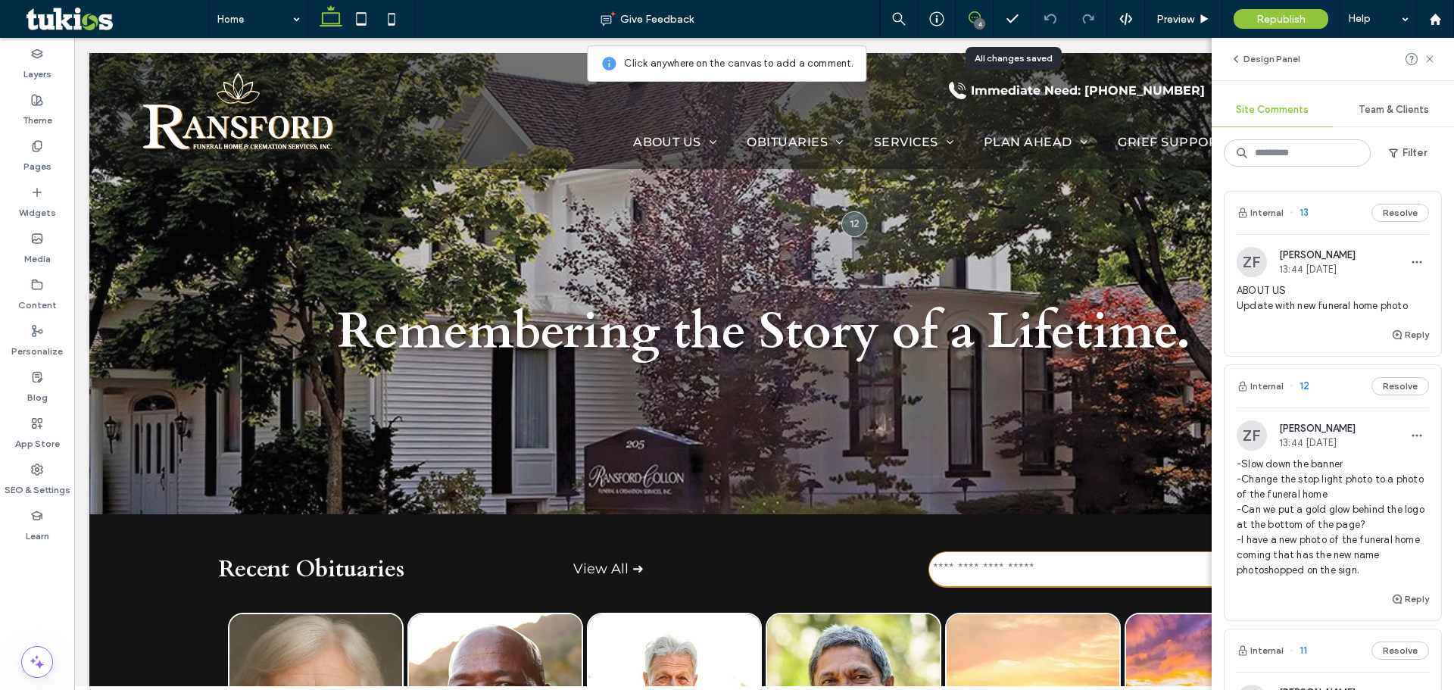
click at [1293, 267] on span "13:44 [DATE]" at bounding box center [1317, 268] width 76 height 11
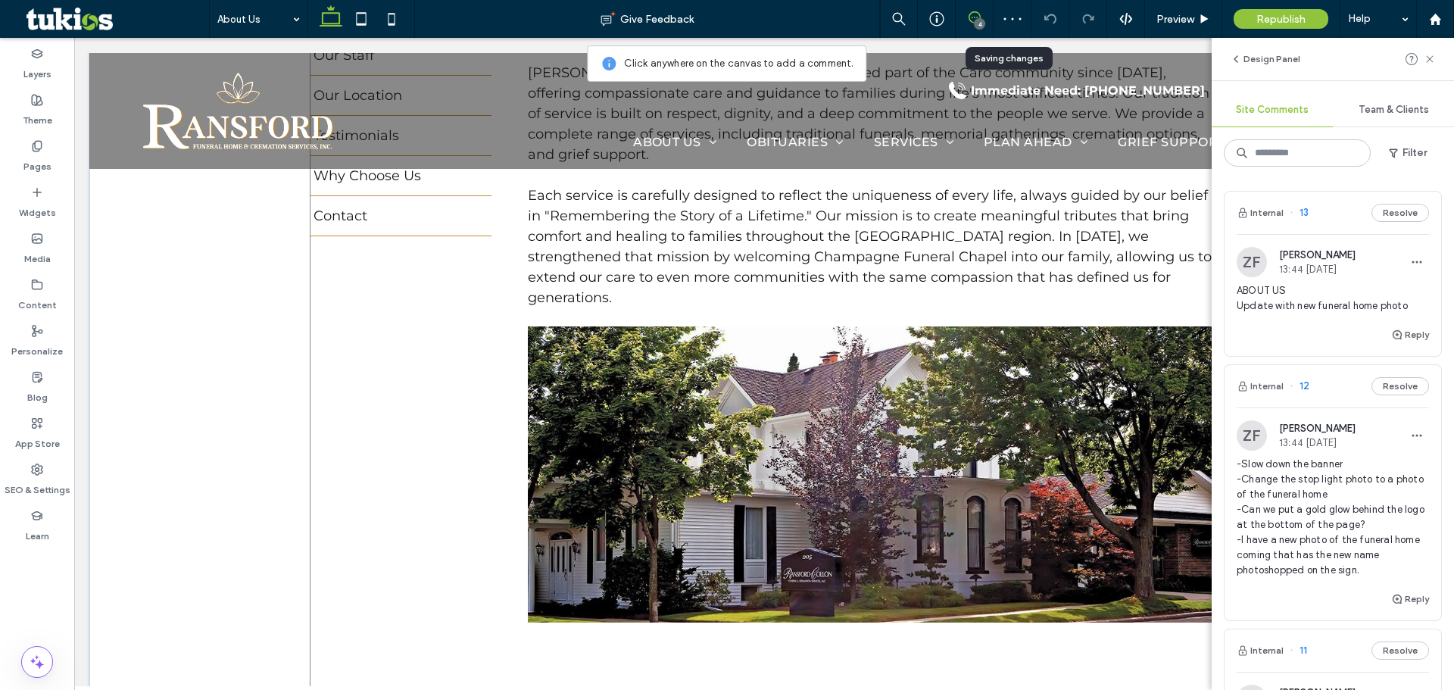
scroll to position [448, 0]
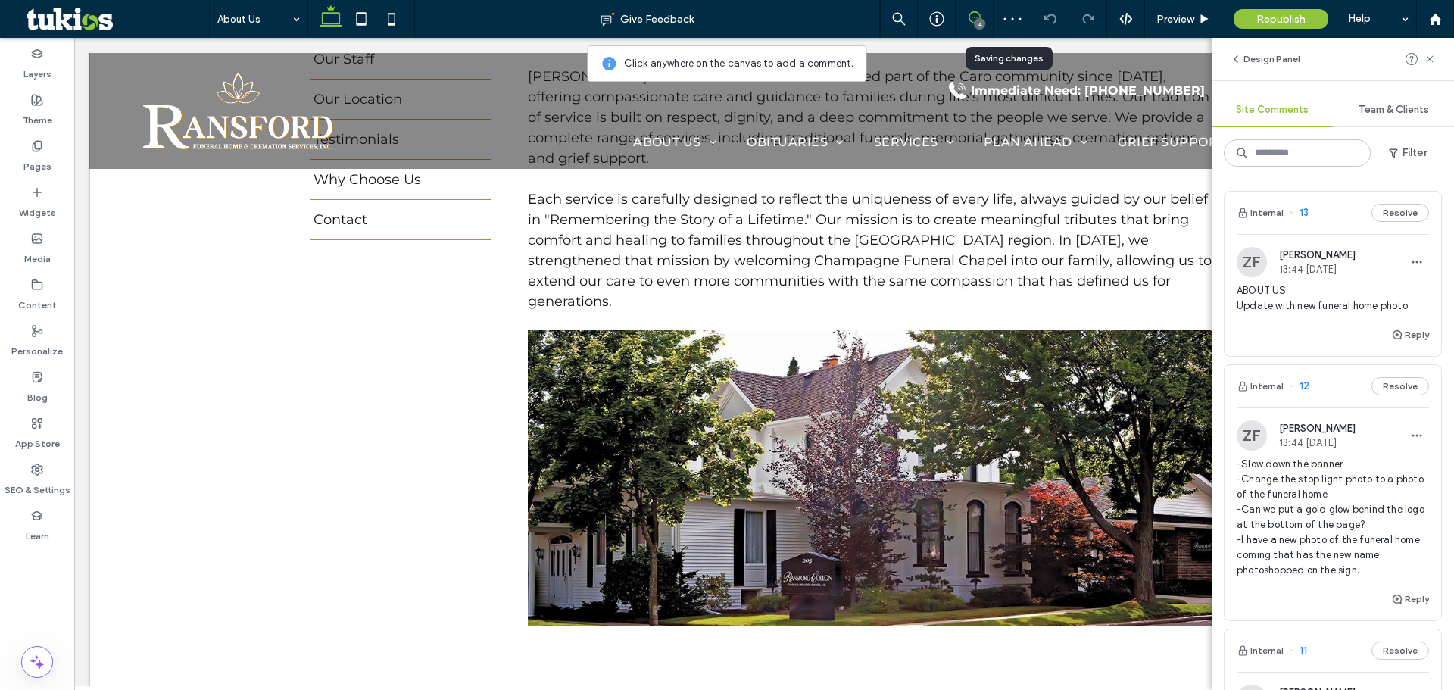
click at [848, 402] on img at bounding box center [873, 478] width 691 height 296
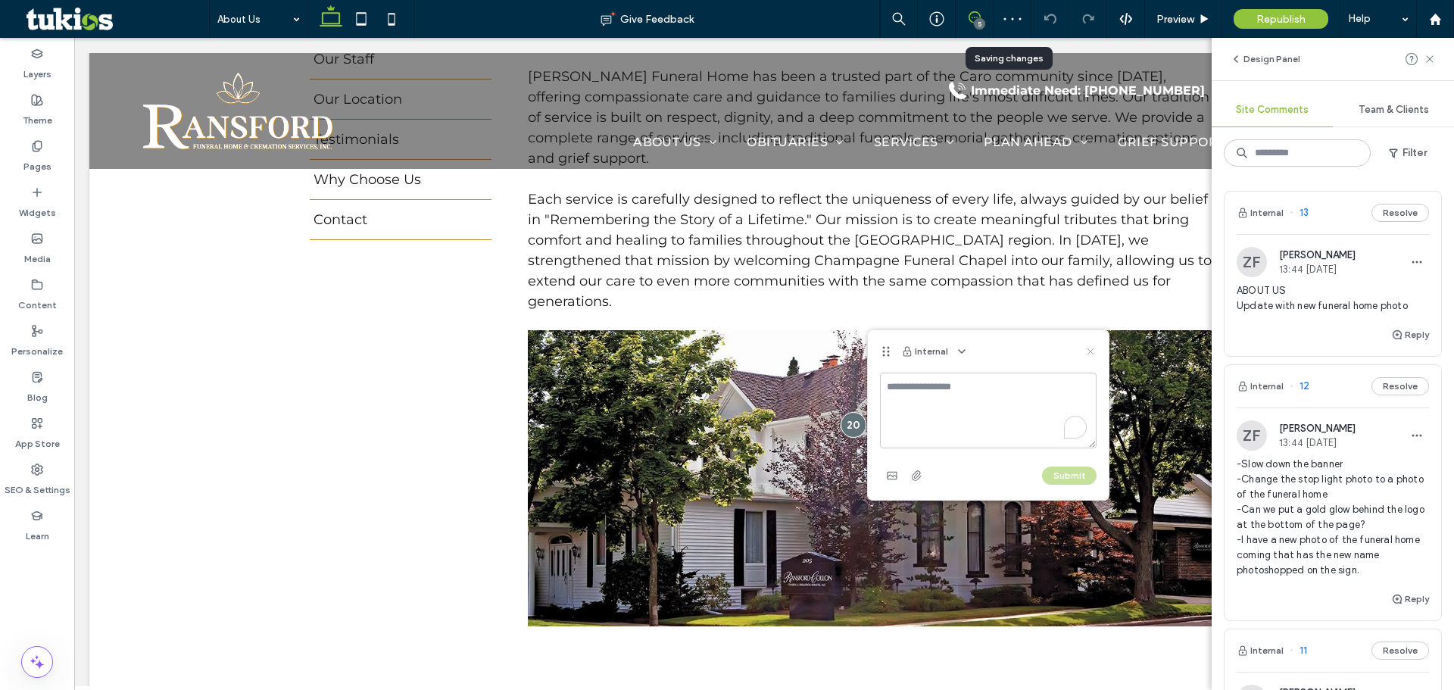
drag, startPoint x: 1090, startPoint y: 357, endPoint x: 1127, endPoint y: 254, distance: 109.5
click at [1090, 357] on icon at bounding box center [1090, 351] width 12 height 12
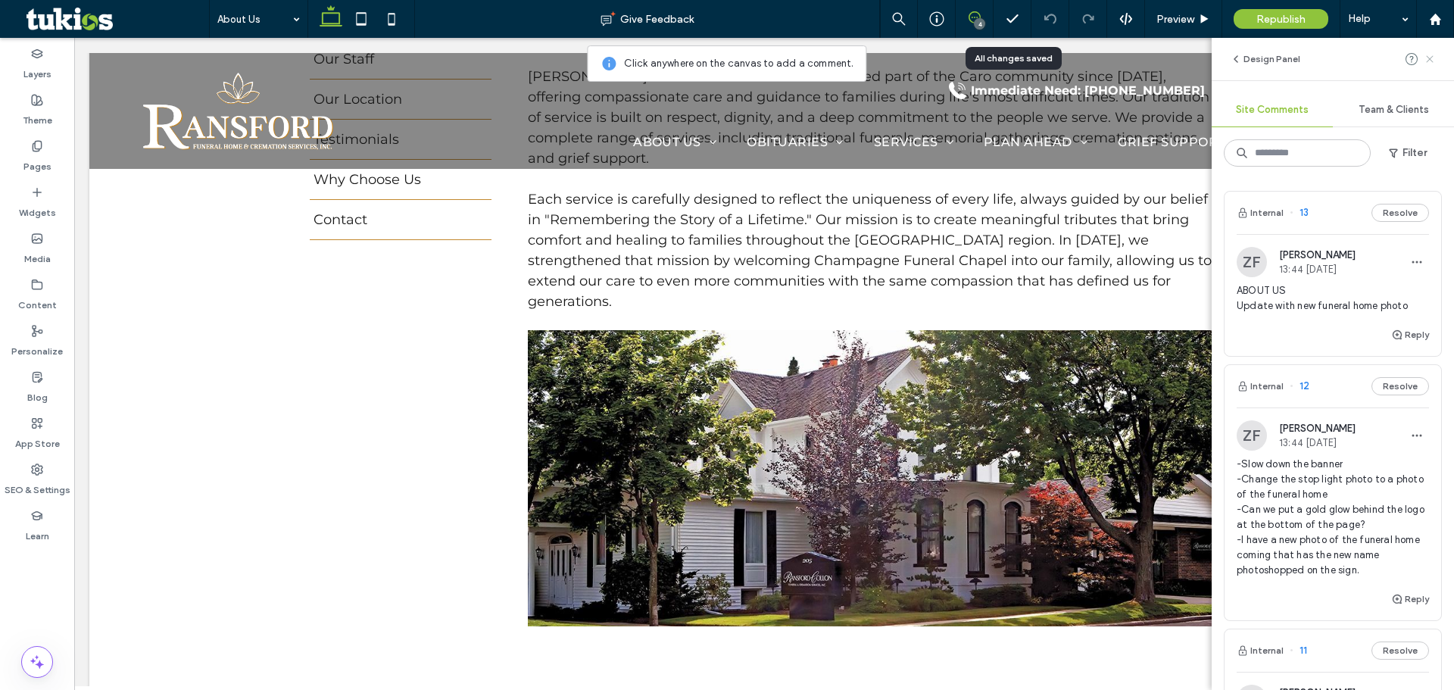
click at [1433, 56] on use at bounding box center [1429, 58] width 7 height 7
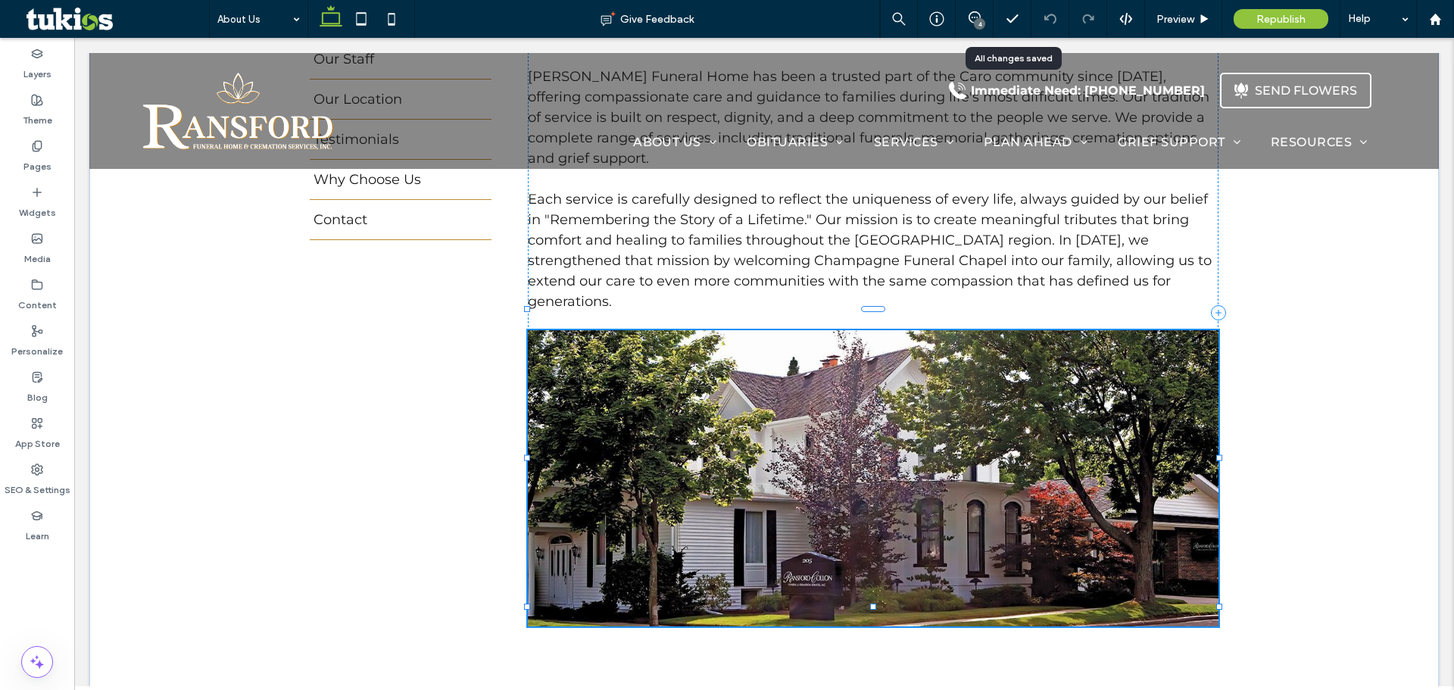
scroll to position [2, 0]
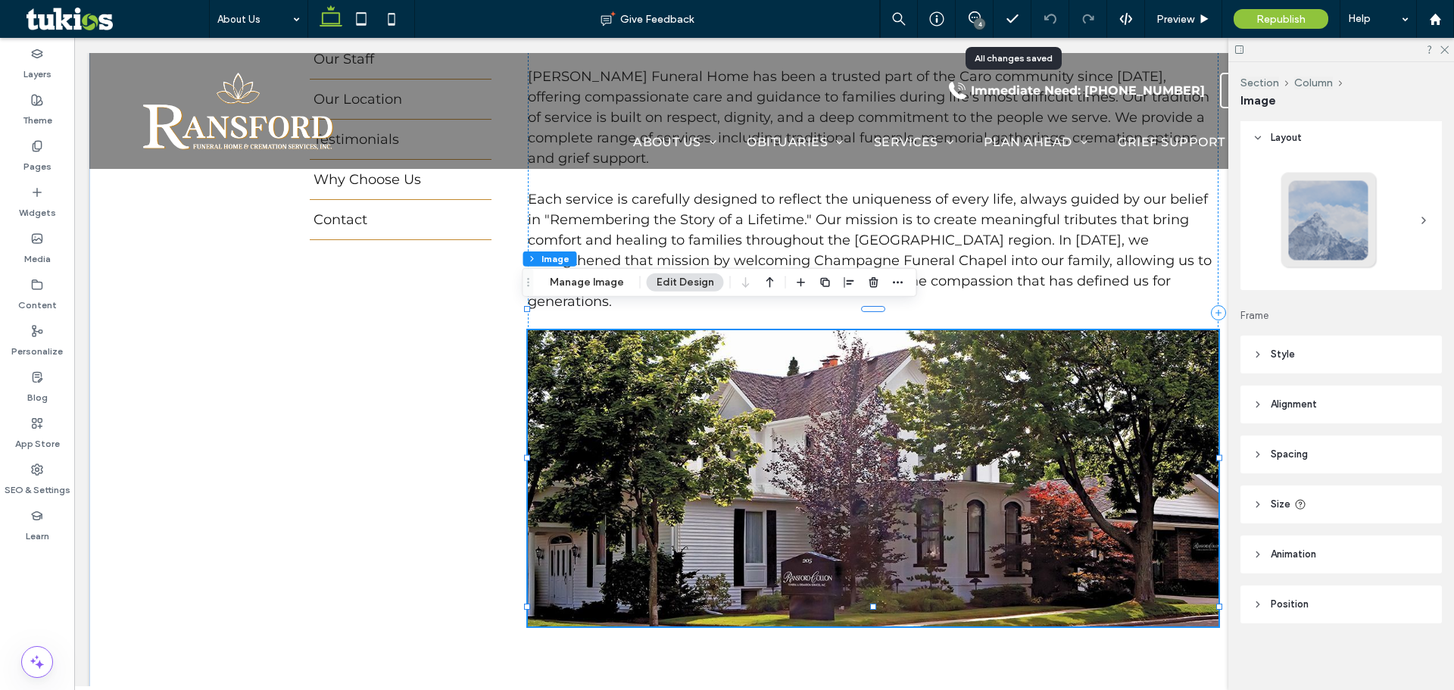
click at [607, 292] on div "Section Column Image Manage Image Edit Design" at bounding box center [719, 282] width 394 height 29
click at [603, 285] on button "Manage Image" at bounding box center [587, 282] width 94 height 18
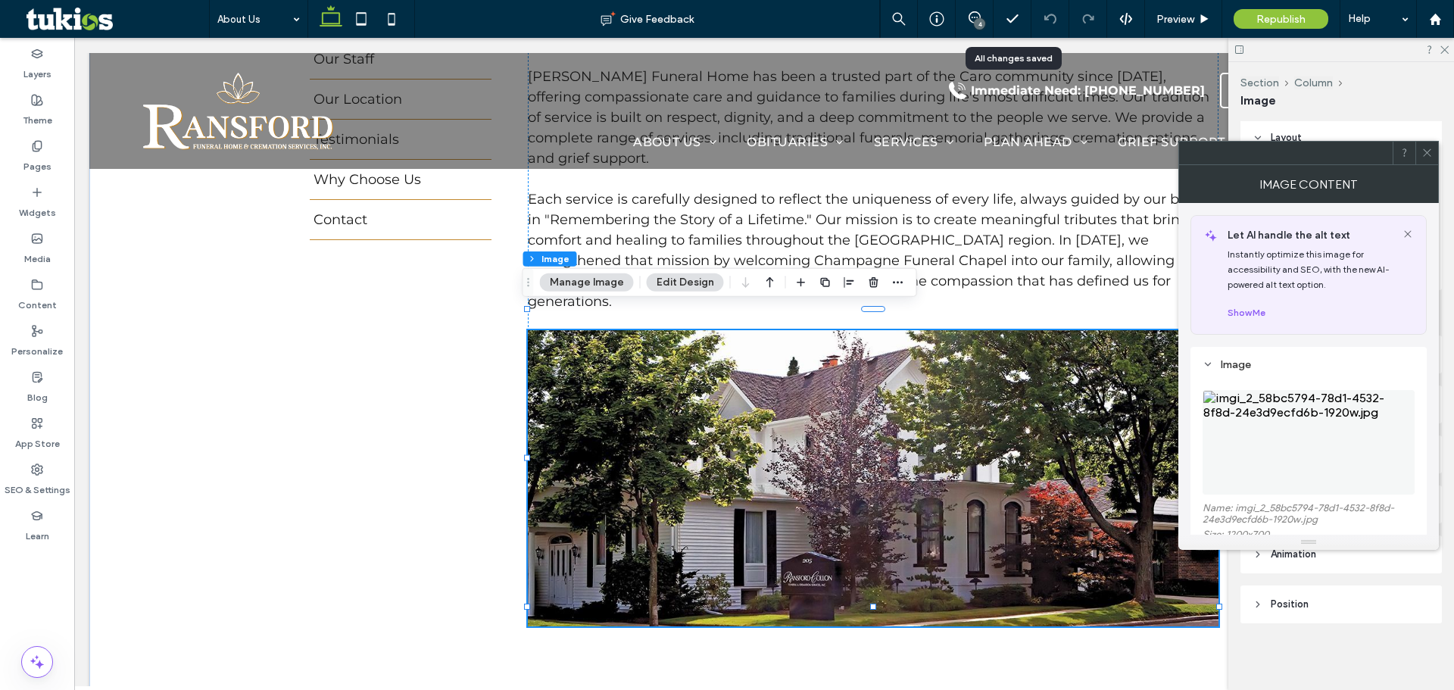
click at [1237, 423] on img at bounding box center [1308, 442] width 212 height 104
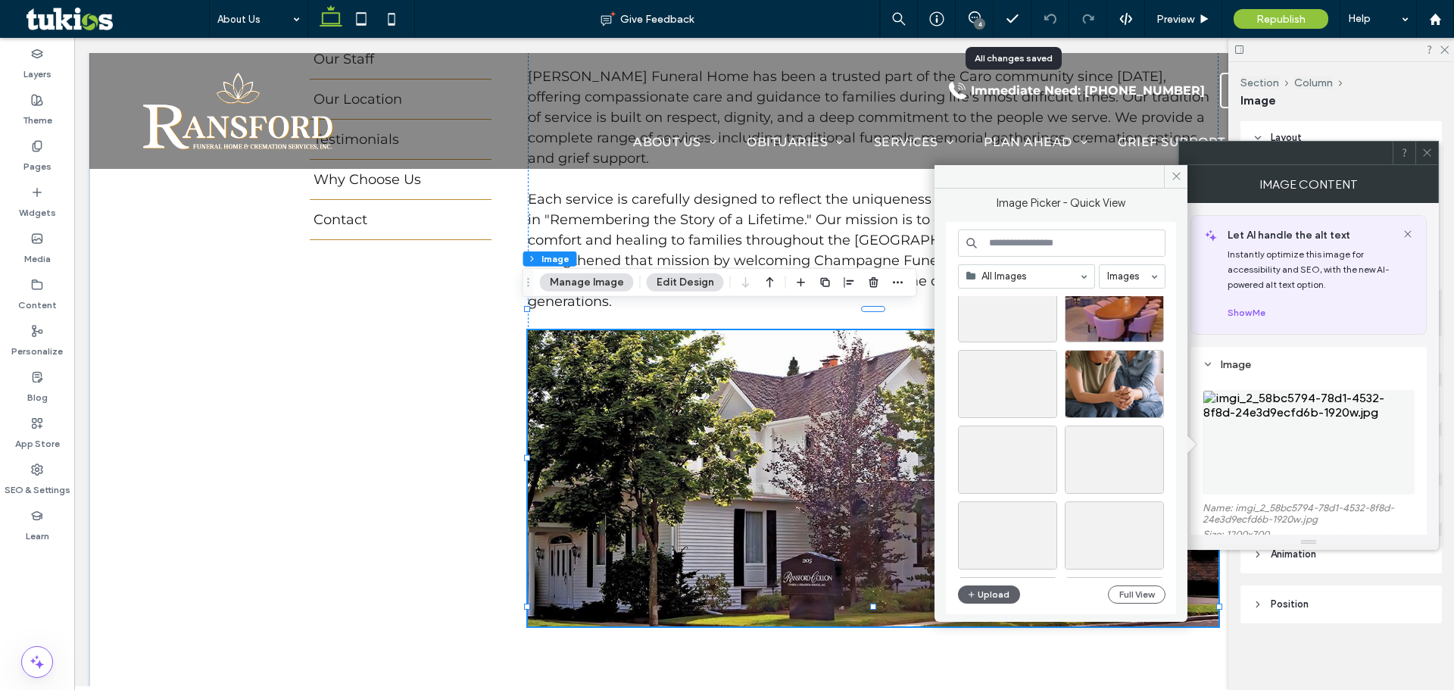
scroll to position [1937, 0]
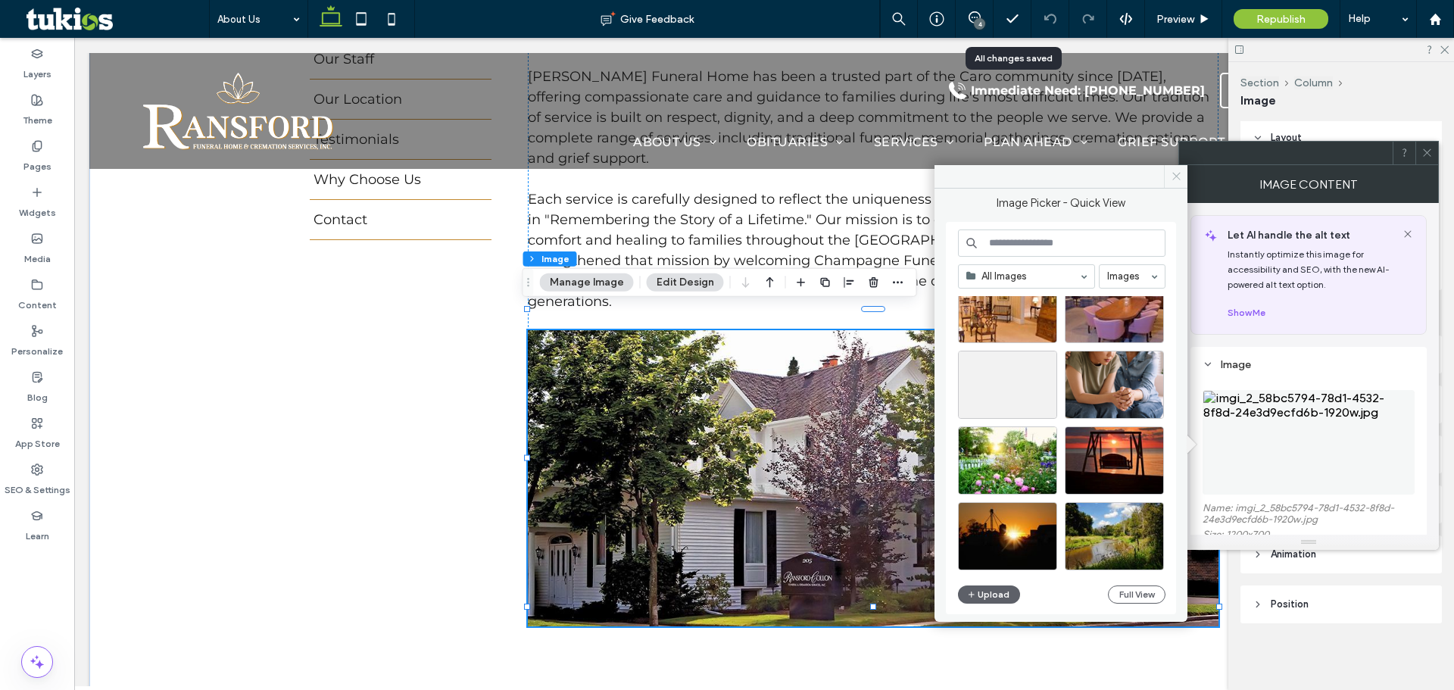
click at [1181, 186] on span at bounding box center [1175, 176] width 23 height 23
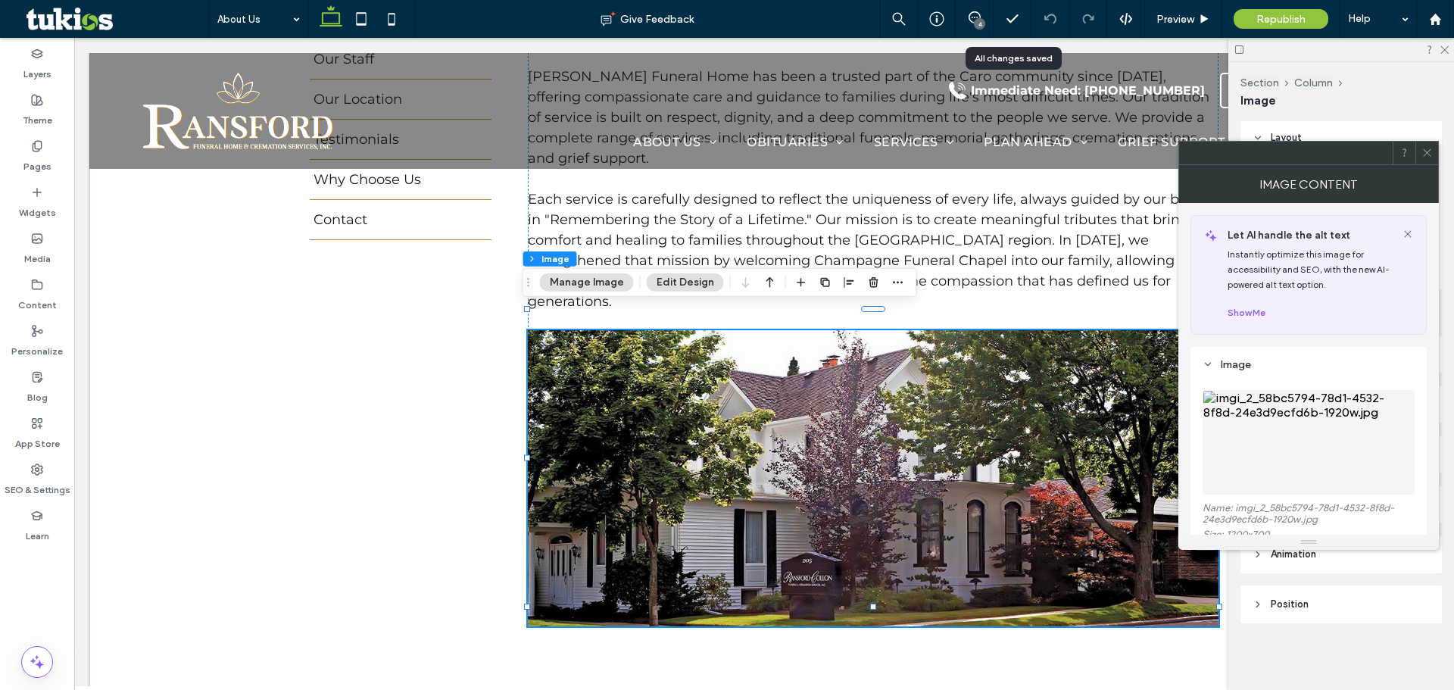
click at [1423, 161] on span at bounding box center [1426, 153] width 11 height 23
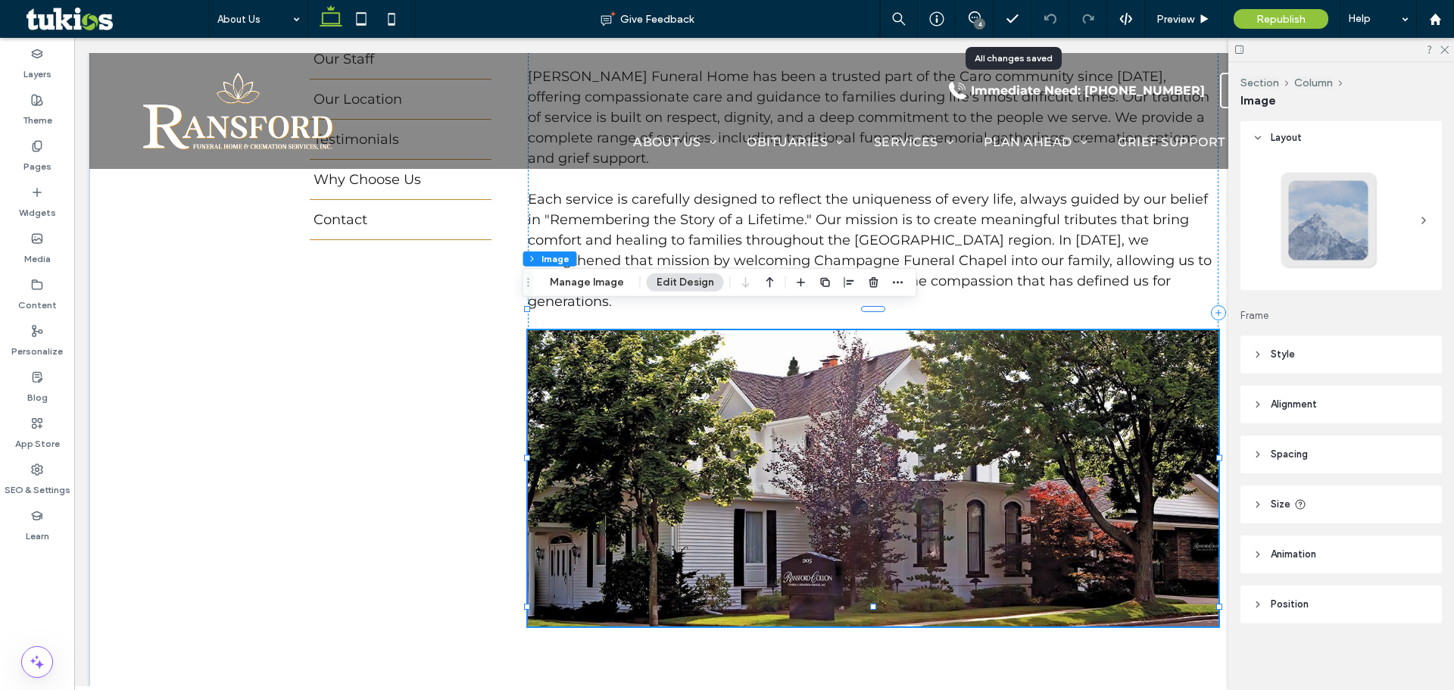
click at [968, 11] on div "4" at bounding box center [975, 19] width 38 height 38
click at [969, 15] on use at bounding box center [974, 17] width 12 height 12
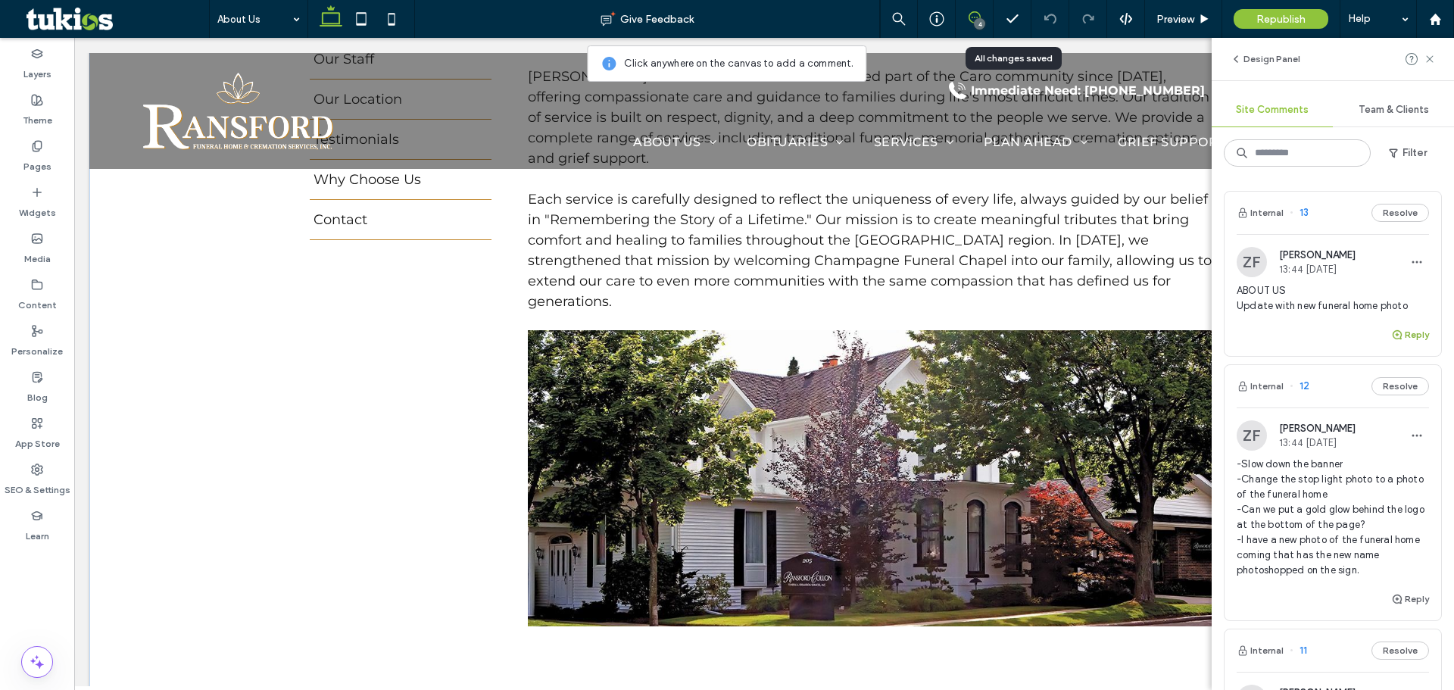
click at [1404, 336] on button "Reply" at bounding box center [1410, 335] width 38 height 18
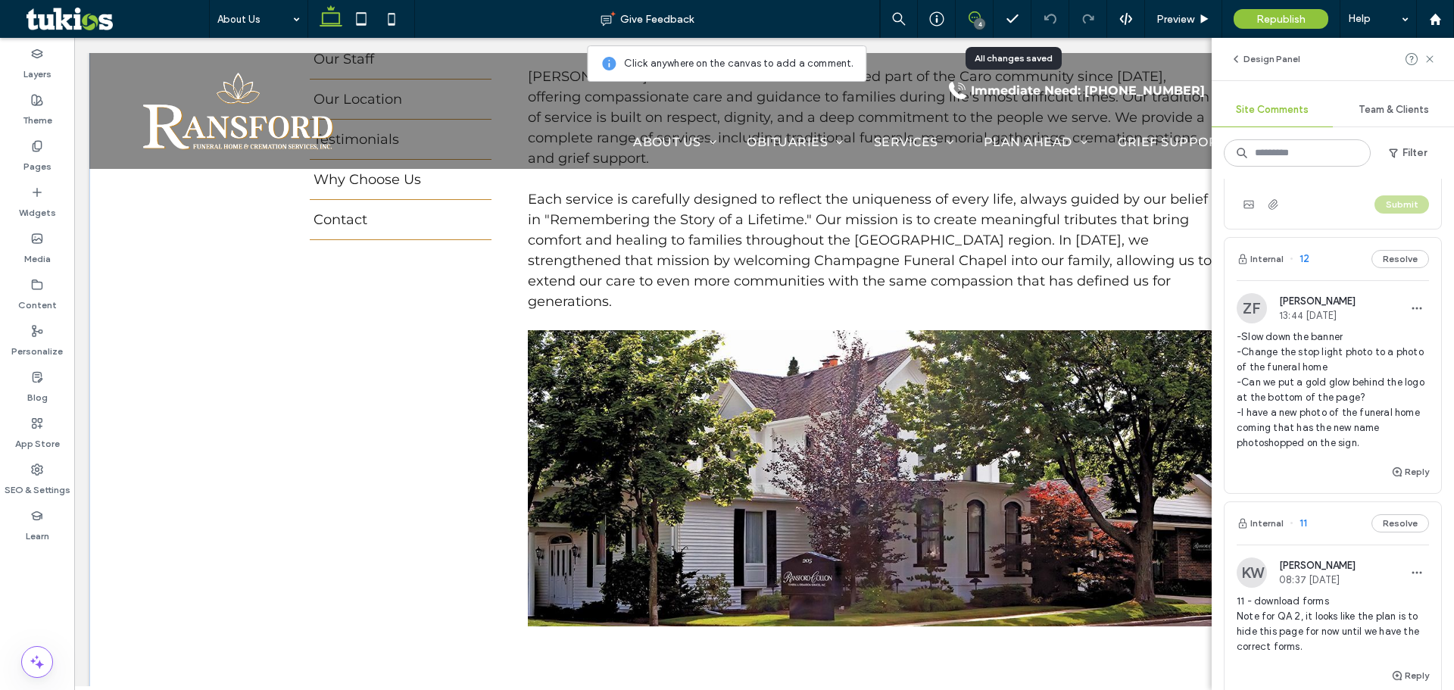
scroll to position [227, 0]
click at [1324, 370] on span "-Slow down the banner -Change the stop light photo to a photo of the funeral ho…" at bounding box center [1332, 386] width 192 height 121
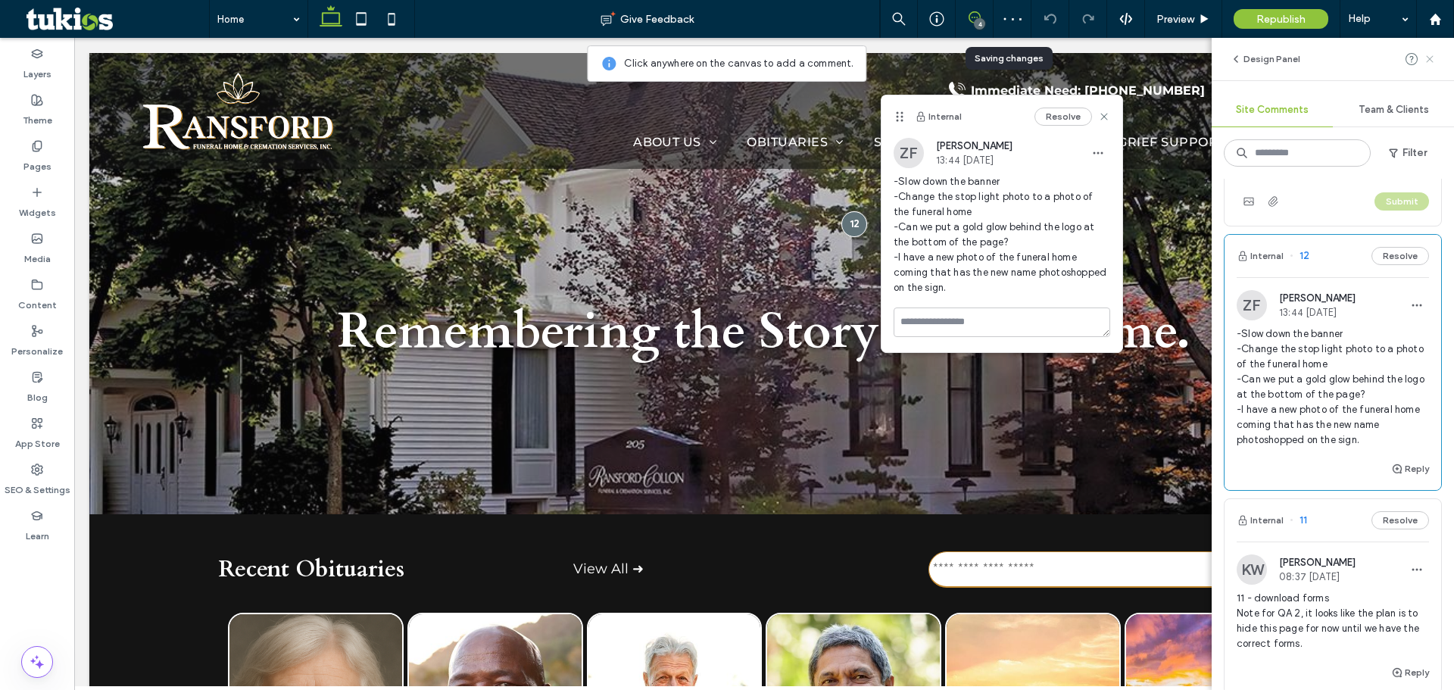
click at [1434, 58] on icon at bounding box center [1429, 59] width 12 height 12
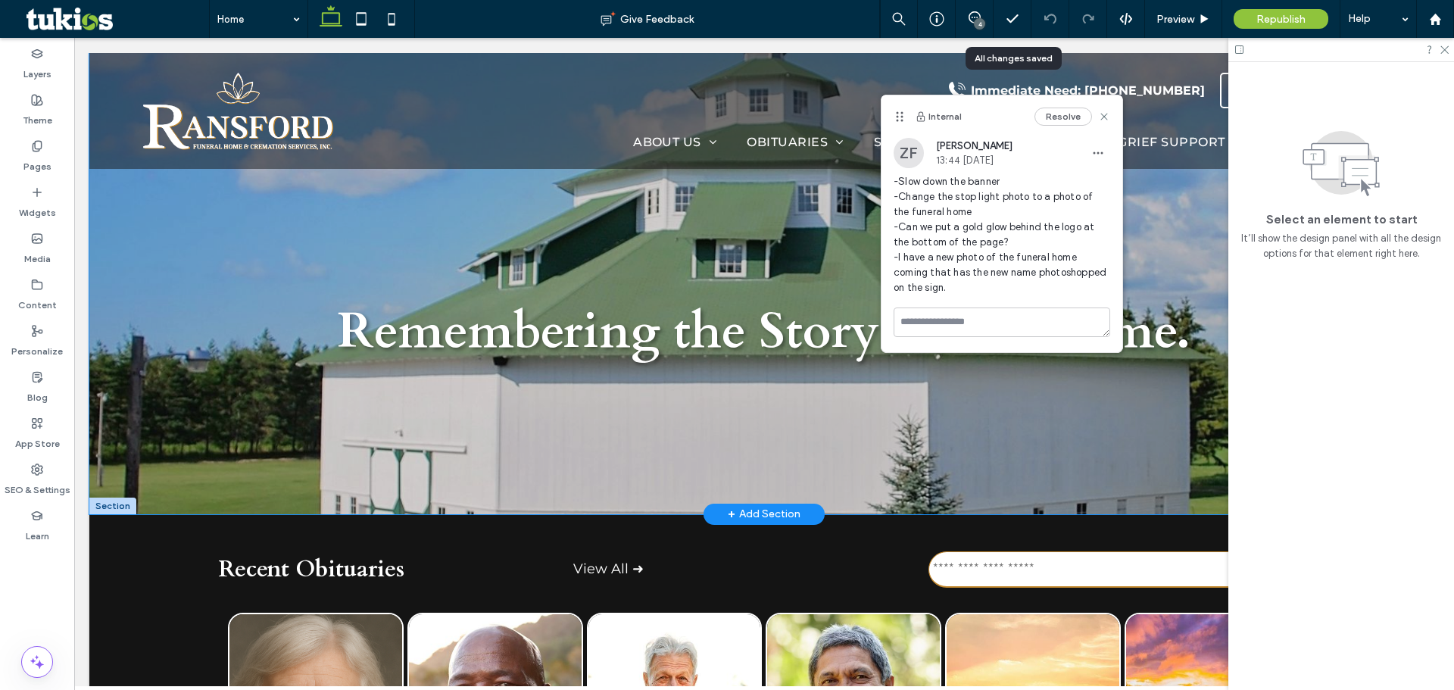
click at [279, 388] on div at bounding box center [763, 283] width 1349 height 461
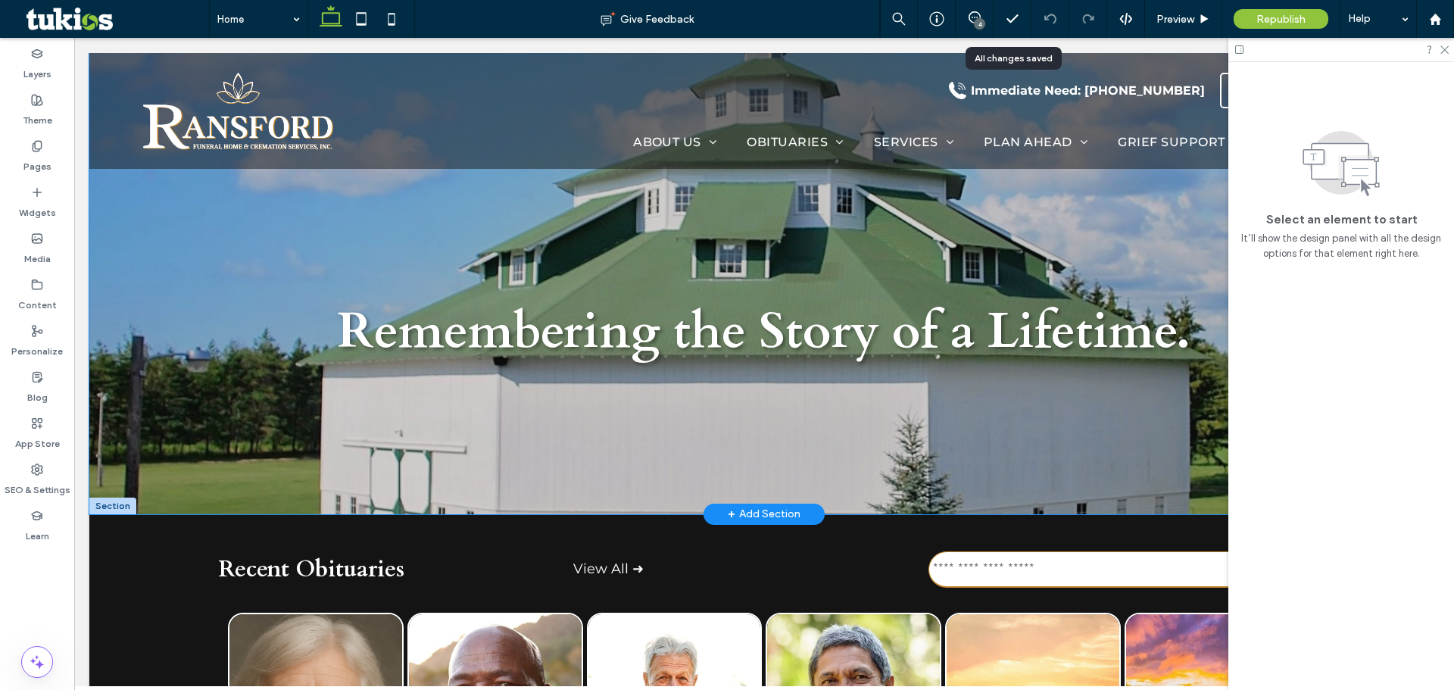
click at [175, 448] on div at bounding box center [763, 283] width 1349 height 461
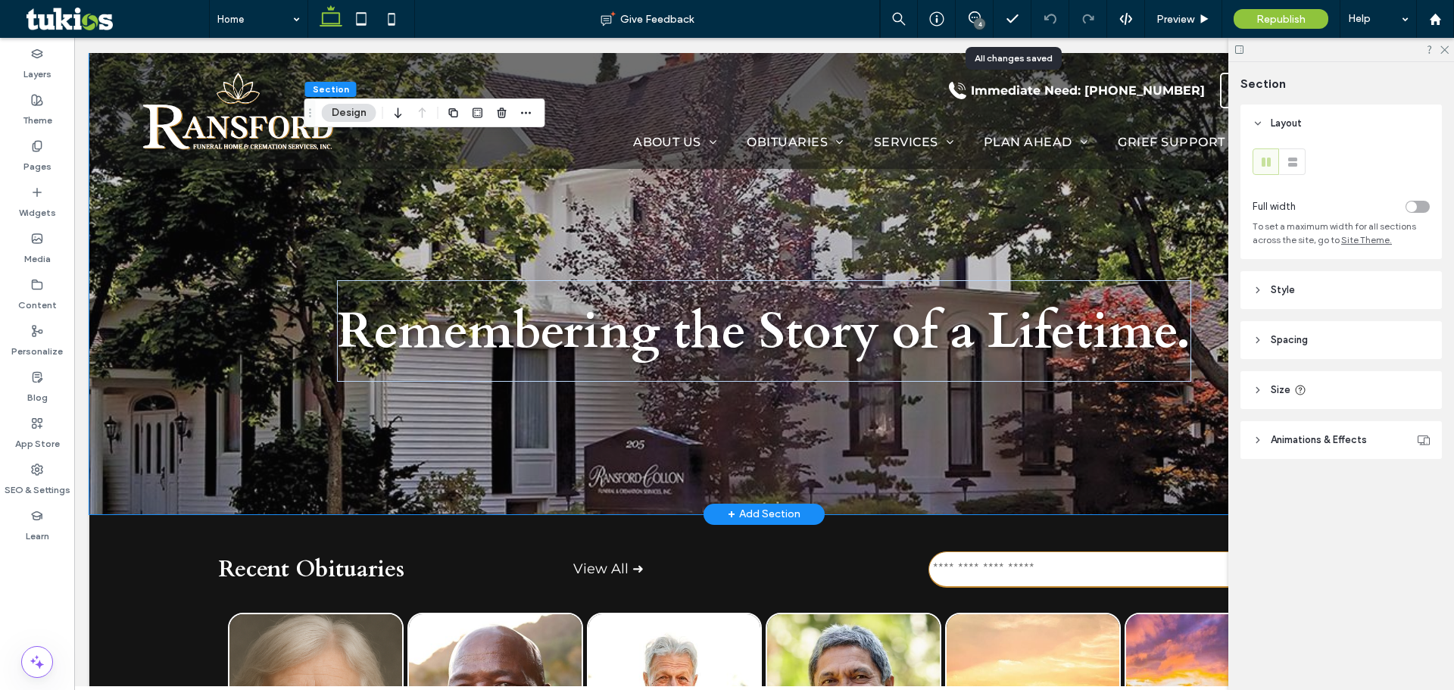
click at [1312, 426] on header "Animations & Effects" at bounding box center [1340, 440] width 201 height 38
click at [1340, 304] on header "Style" at bounding box center [1340, 290] width 201 height 38
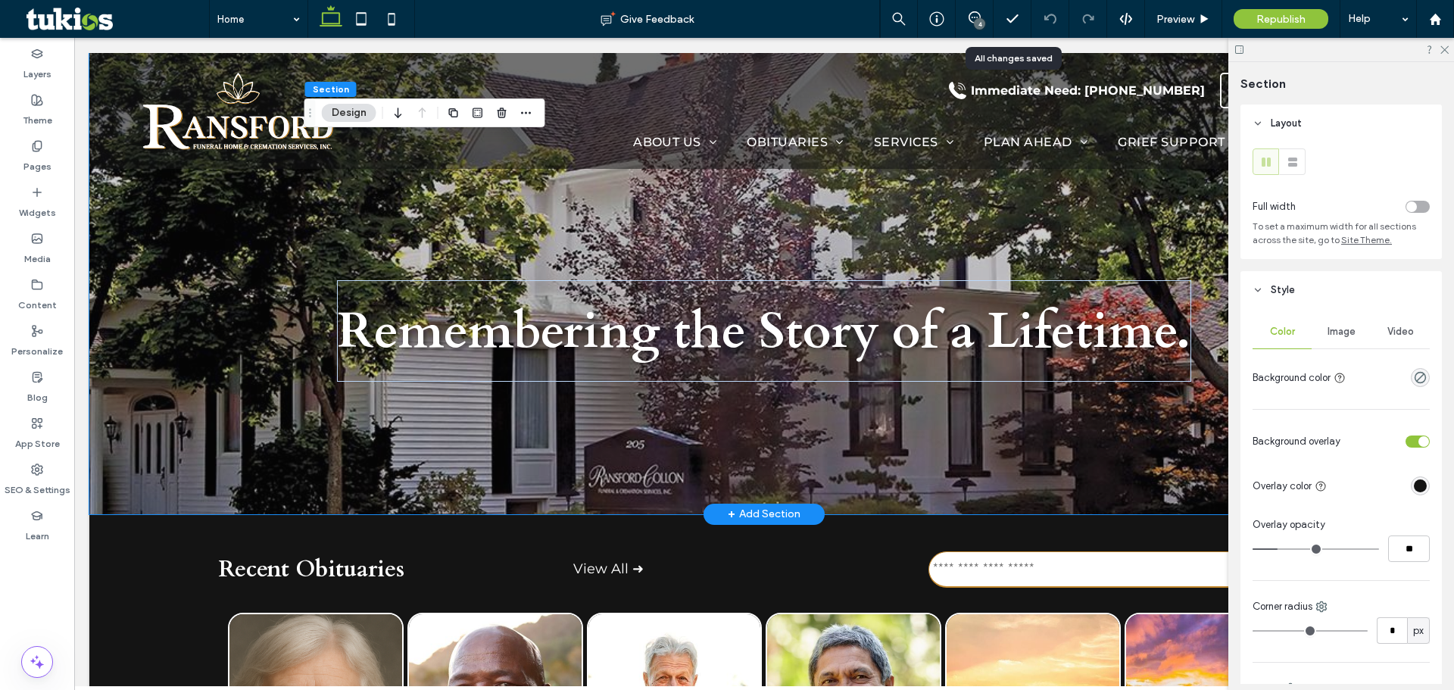
click at [1336, 319] on div "Image" at bounding box center [1340, 331] width 59 height 33
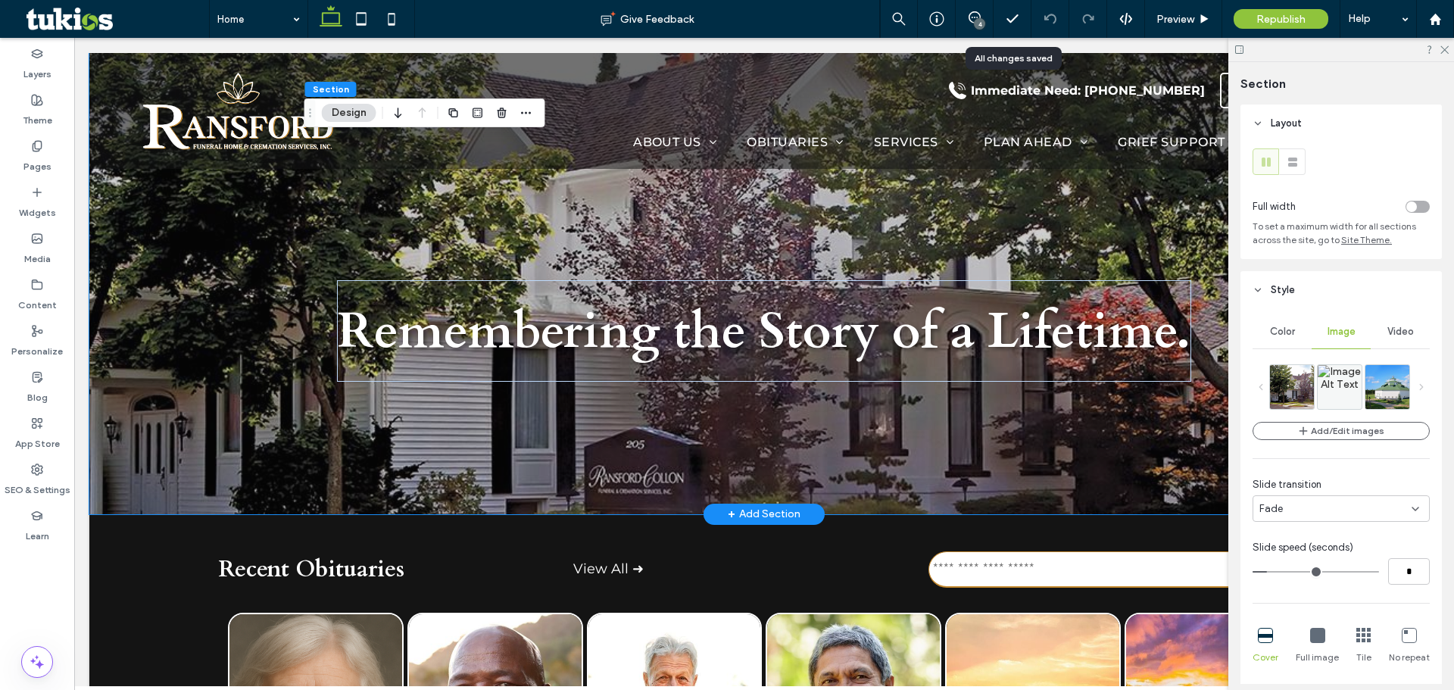
scroll to position [151, 0]
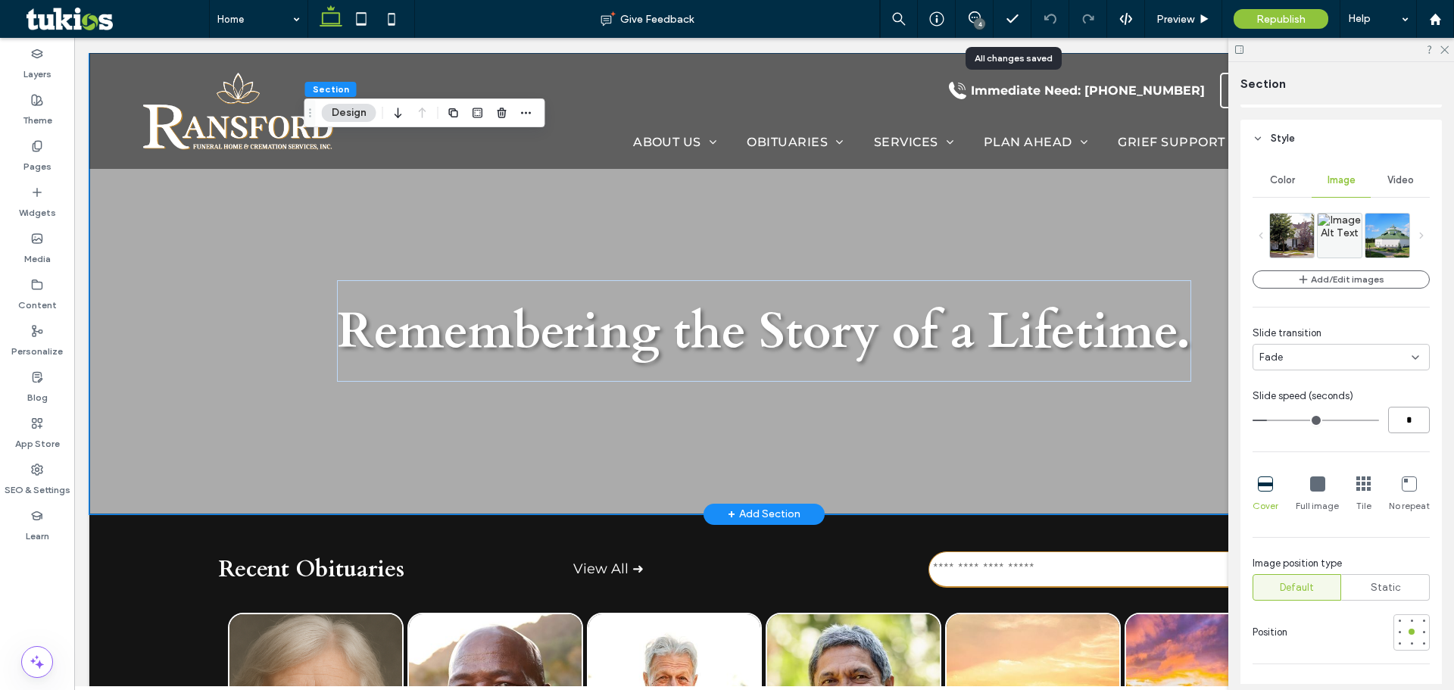
click at [1404, 417] on input "*" at bounding box center [1409, 420] width 42 height 27
type input "*"
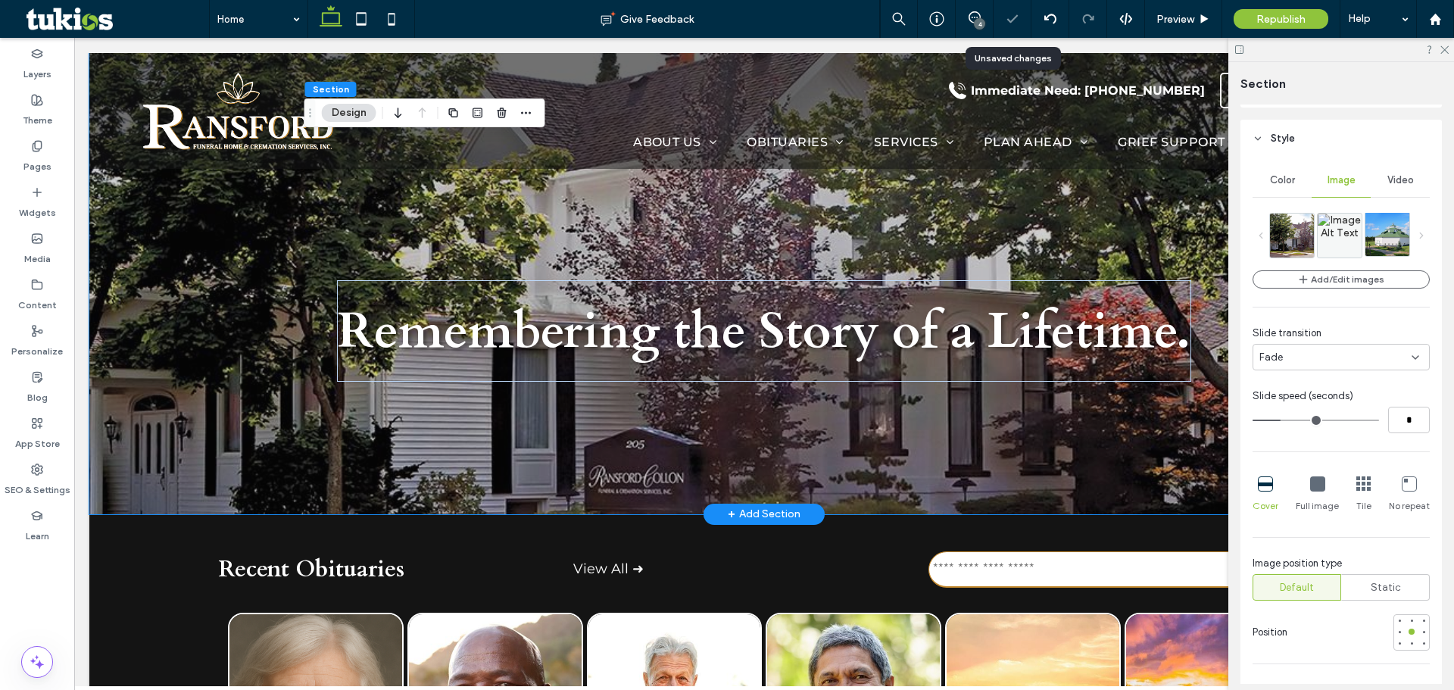
click at [1388, 237] on img at bounding box center [1392, 234] width 55 height 44
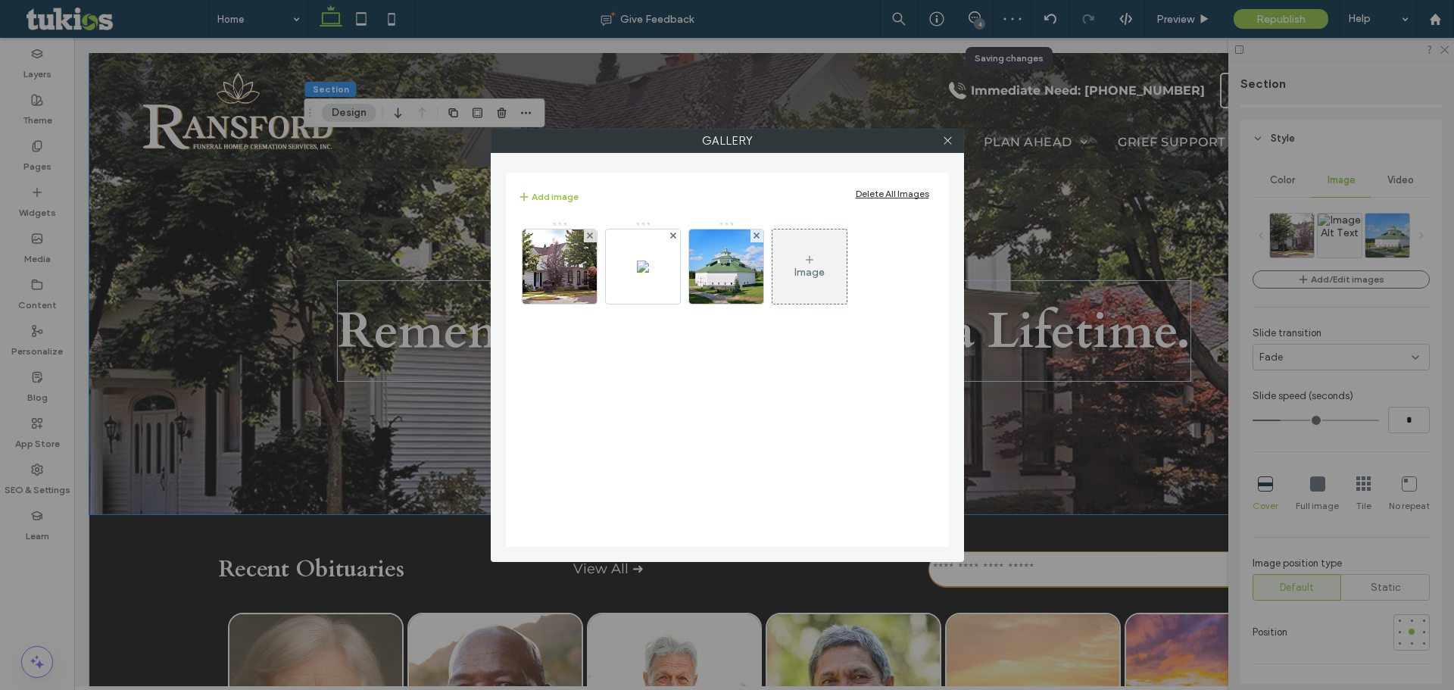
click at [940, 138] on div at bounding box center [948, 140] width 23 height 23
click at [1445, 48] on div "Gallery Add image Delete All Images Image" at bounding box center [727, 345] width 1454 height 690
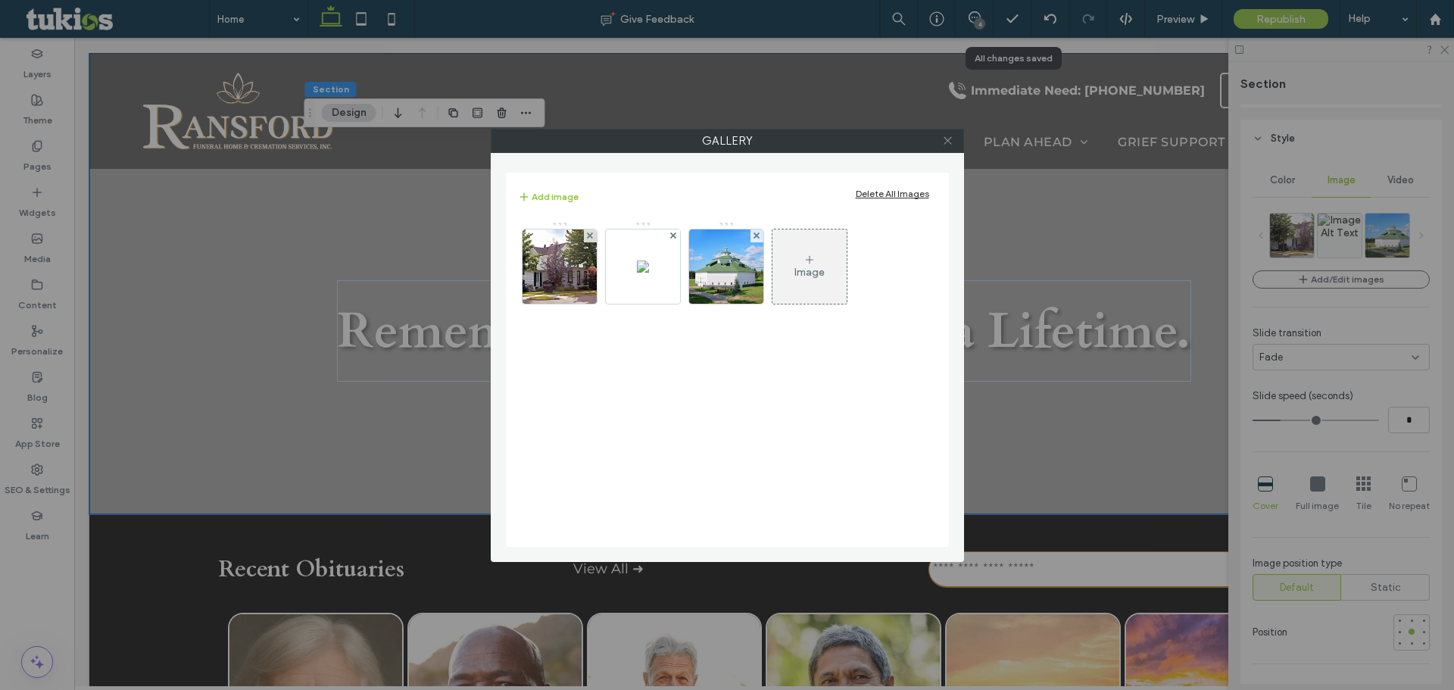
click at [952, 136] on icon at bounding box center [947, 140] width 11 height 11
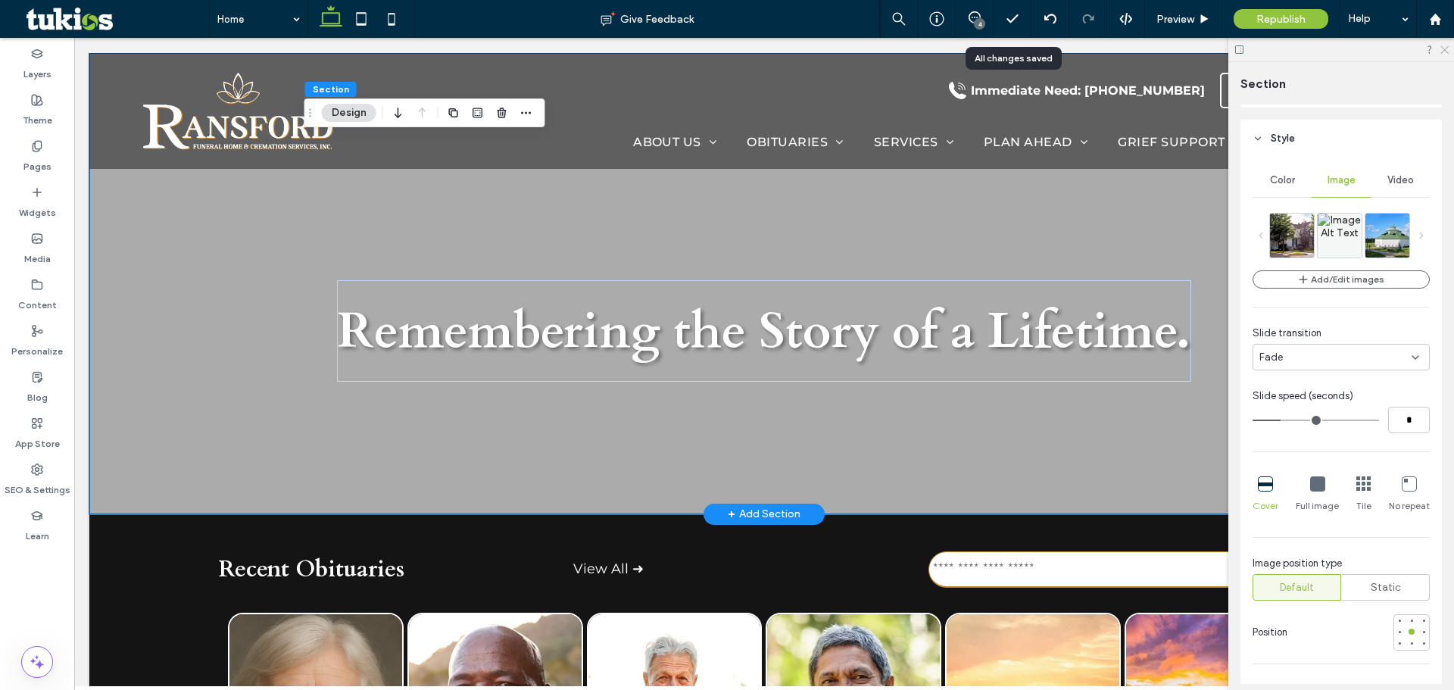
drag, startPoint x: 1442, startPoint y: 47, endPoint x: 1345, endPoint y: 8, distance: 105.3
click at [1442, 47] on icon at bounding box center [1444, 49] width 10 height 10
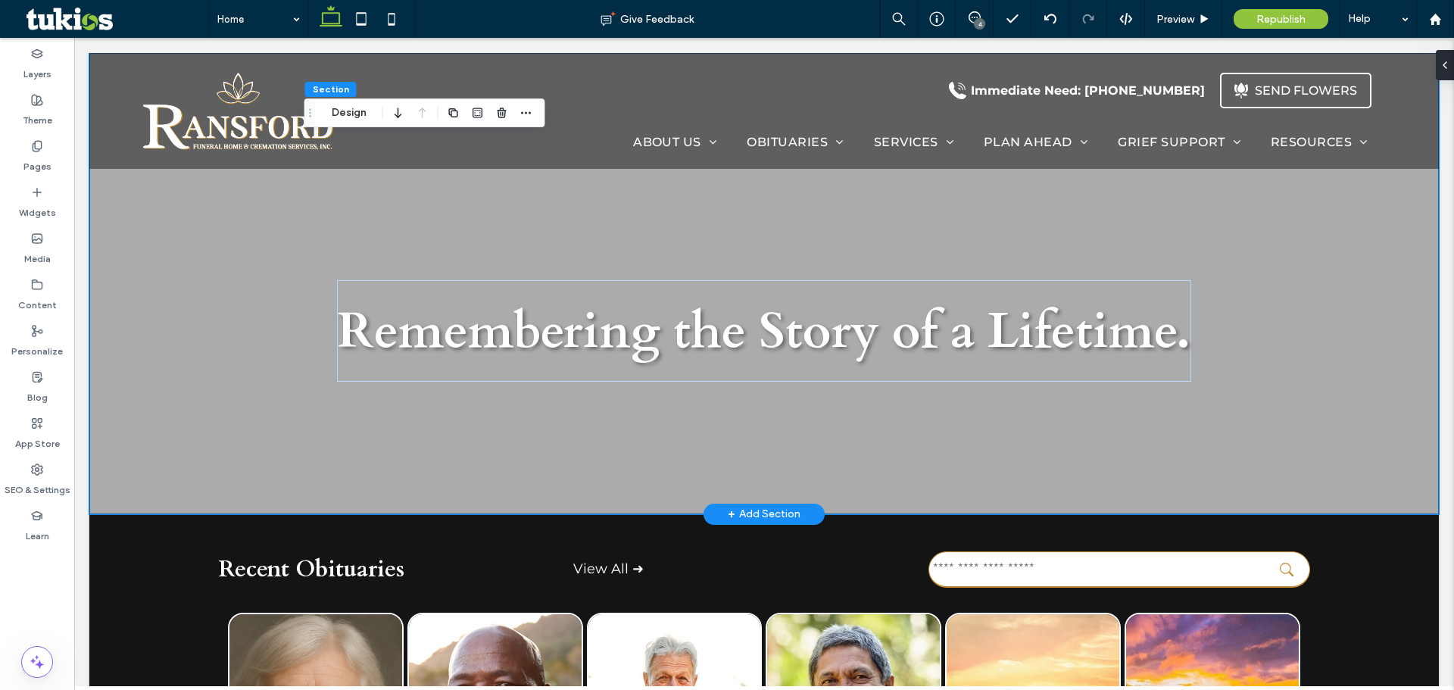
drag, startPoint x: 977, startPoint y: 26, endPoint x: 911, endPoint y: 41, distance: 67.6
click at [977, 26] on div "4" at bounding box center [979, 23] width 11 height 11
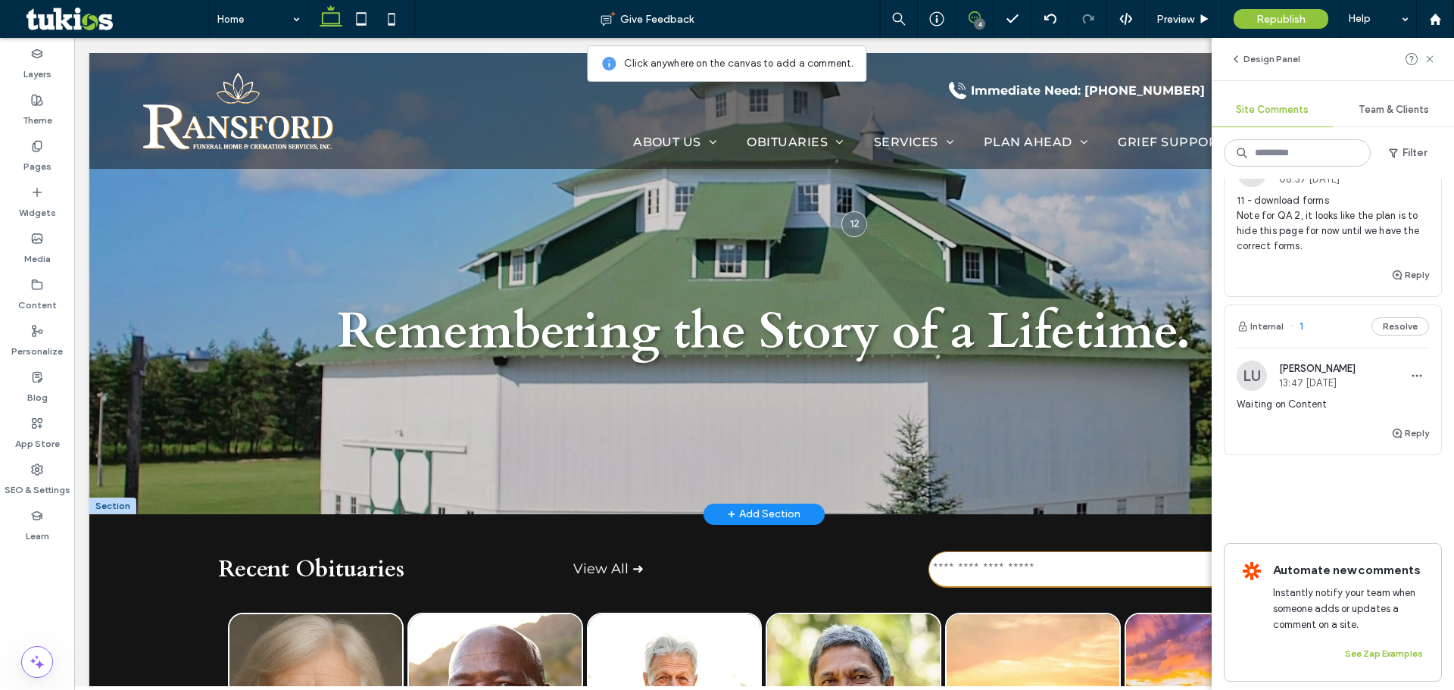
scroll to position [530, 0]
click at [1332, 241] on span "11 - download forms Note for QA 2, it looks like the plan is to hide this page …" at bounding box center [1332, 221] width 192 height 61
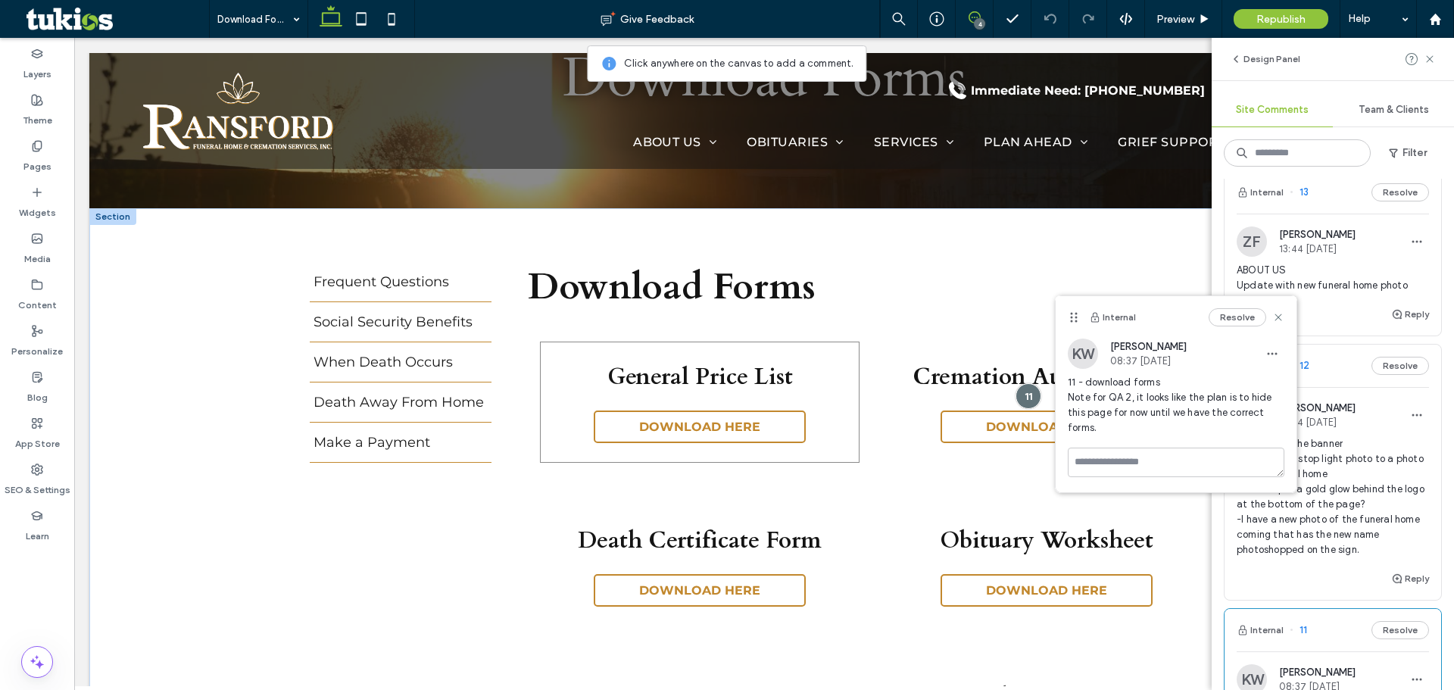
scroll to position [18, 0]
click at [40, 154] on label "Pages" at bounding box center [37, 162] width 28 height 21
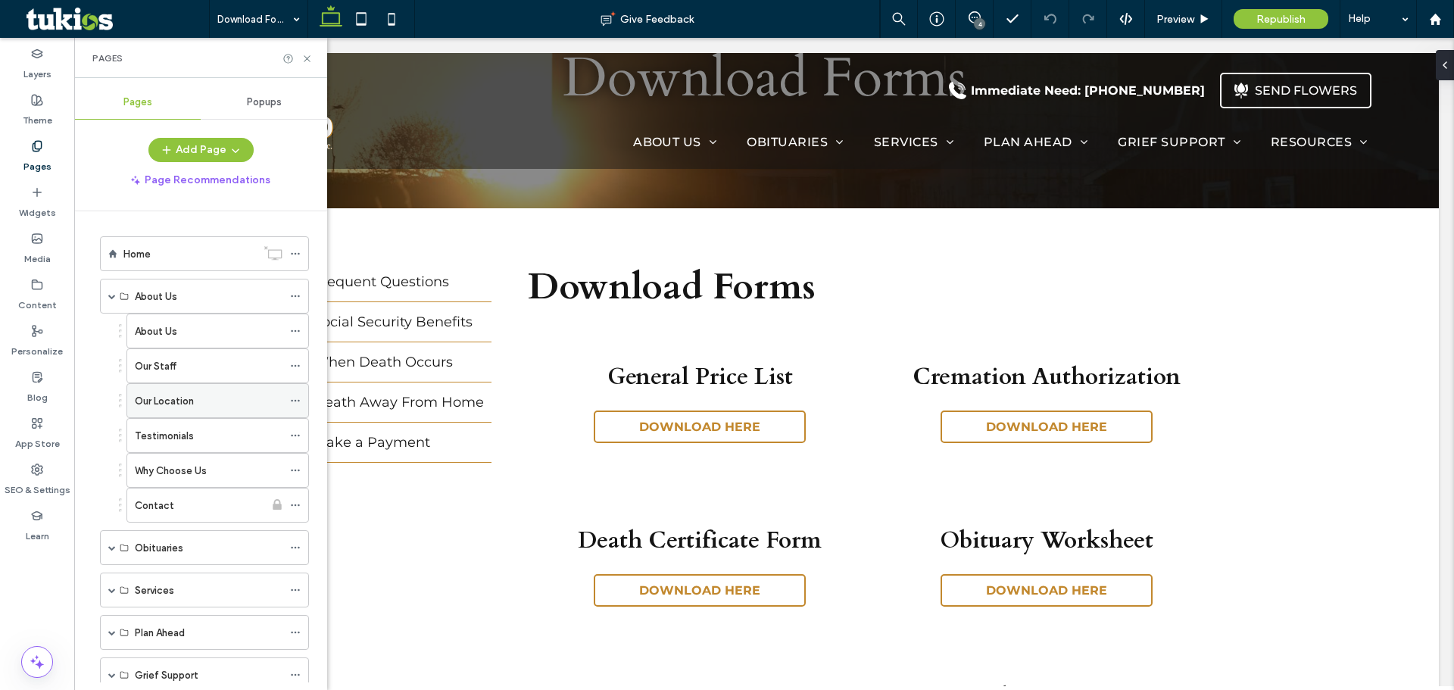
scroll to position [0, 0]
click at [190, 376] on div "Our Staff" at bounding box center [209, 366] width 148 height 33
click at [202, 334] on div at bounding box center [727, 345] width 1454 height 690
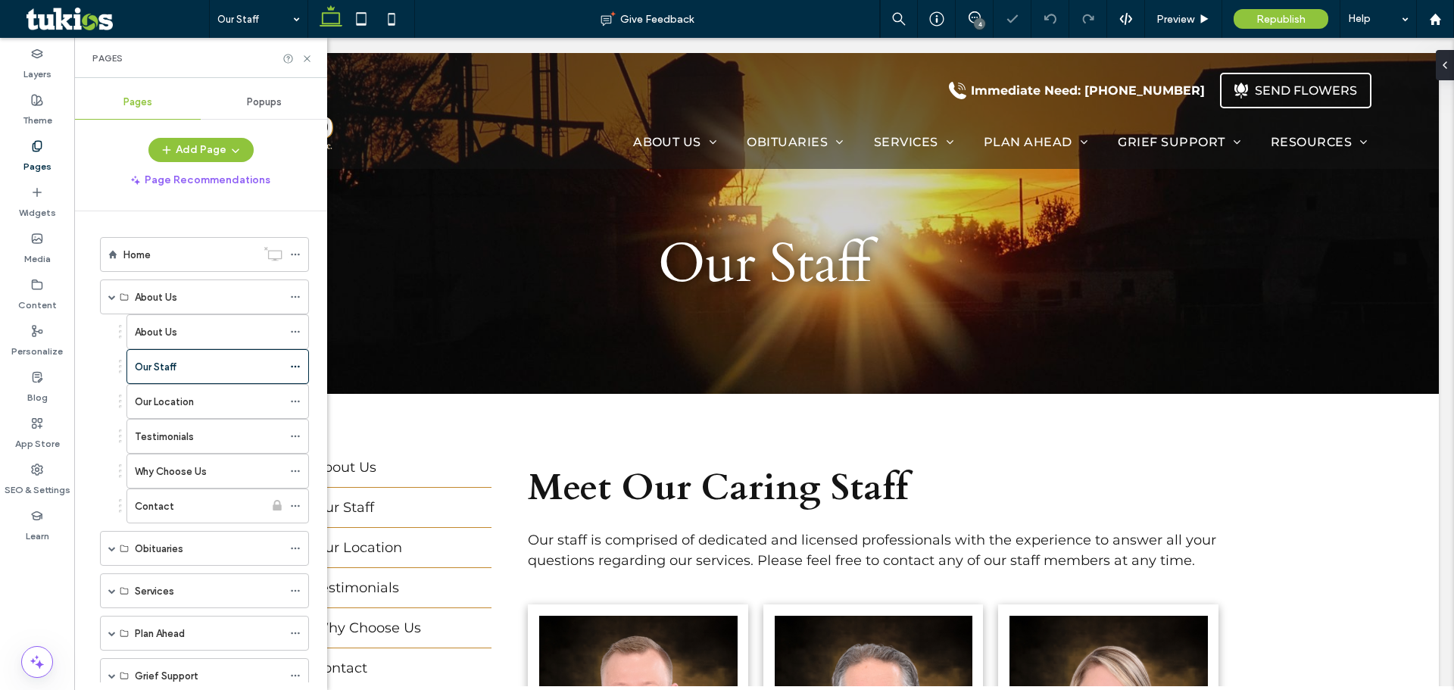
click at [202, 334] on div "About Us" at bounding box center [209, 332] width 148 height 16
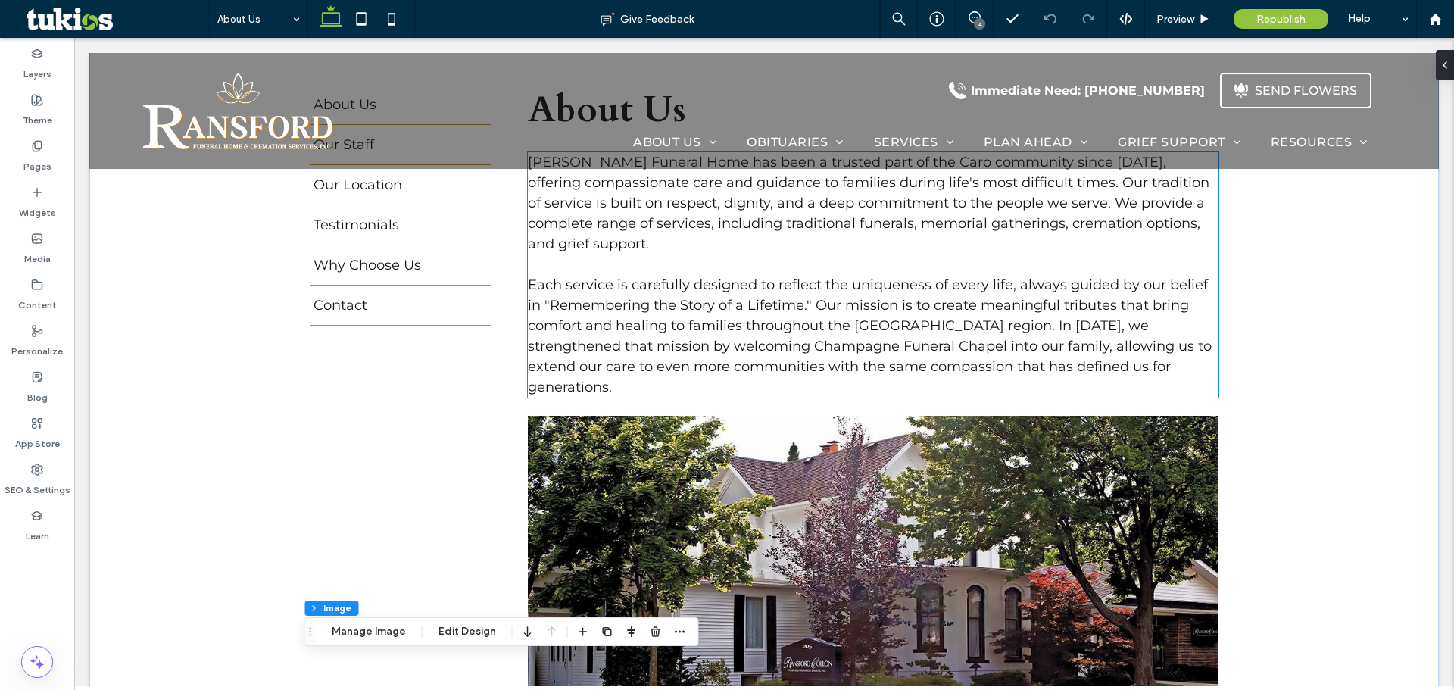
scroll to position [539, 0]
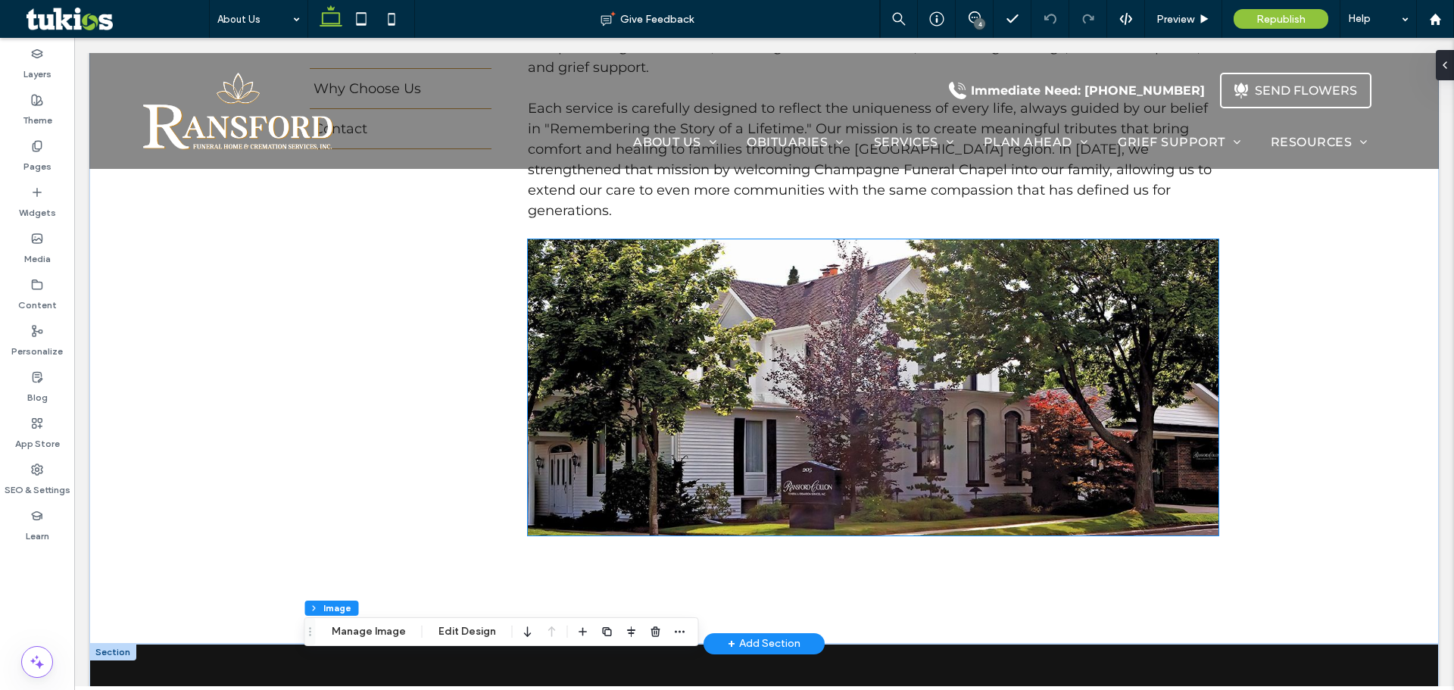
drag, startPoint x: 778, startPoint y: 301, endPoint x: 749, endPoint y: 301, distance: 28.8
click at [778, 301] on img at bounding box center [873, 387] width 691 height 296
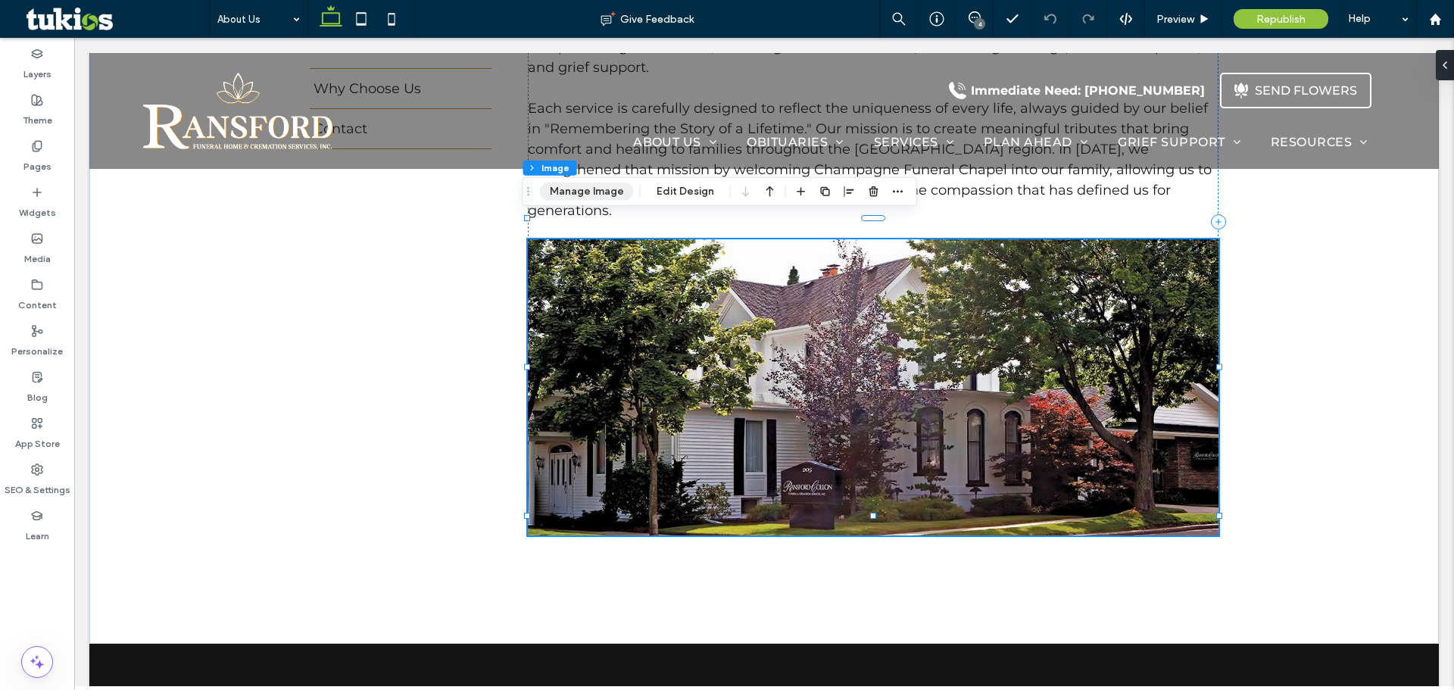
click at [575, 198] on button "Manage Image" at bounding box center [587, 191] width 94 height 18
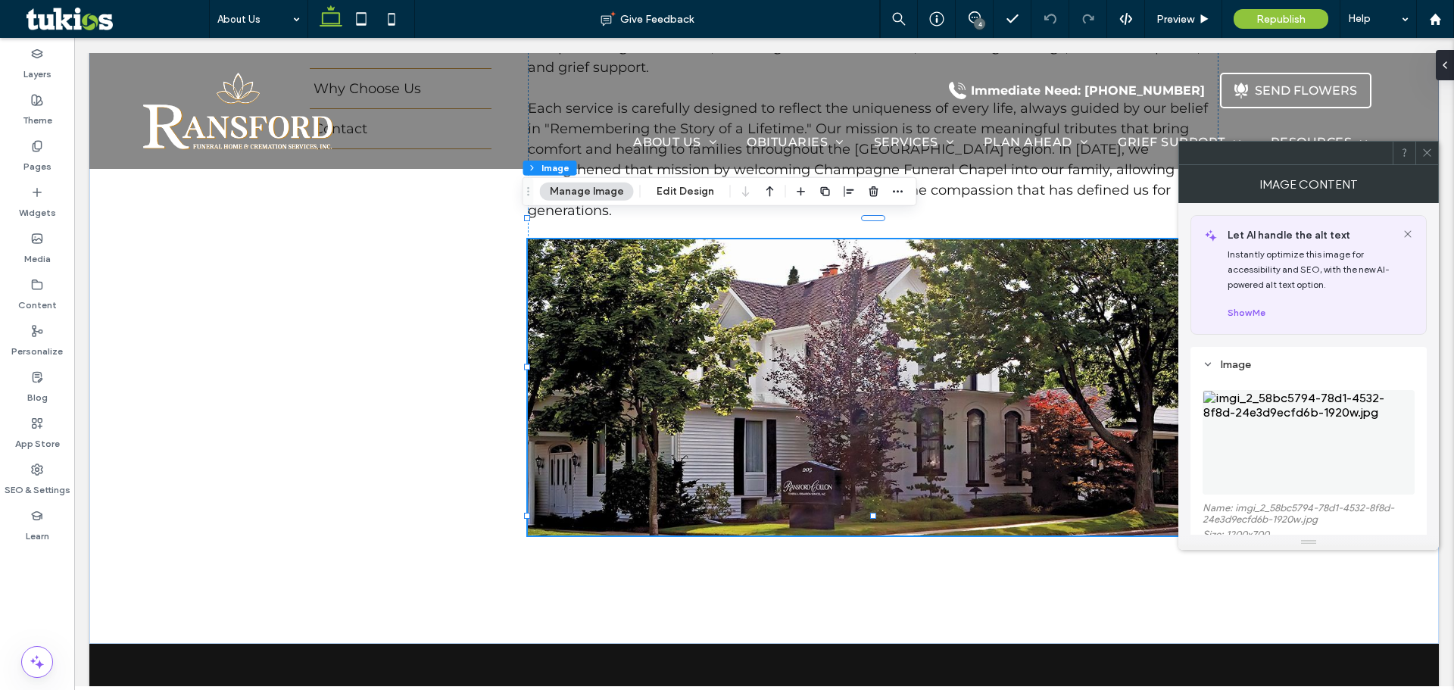
click at [1298, 438] on img at bounding box center [1308, 442] width 212 height 104
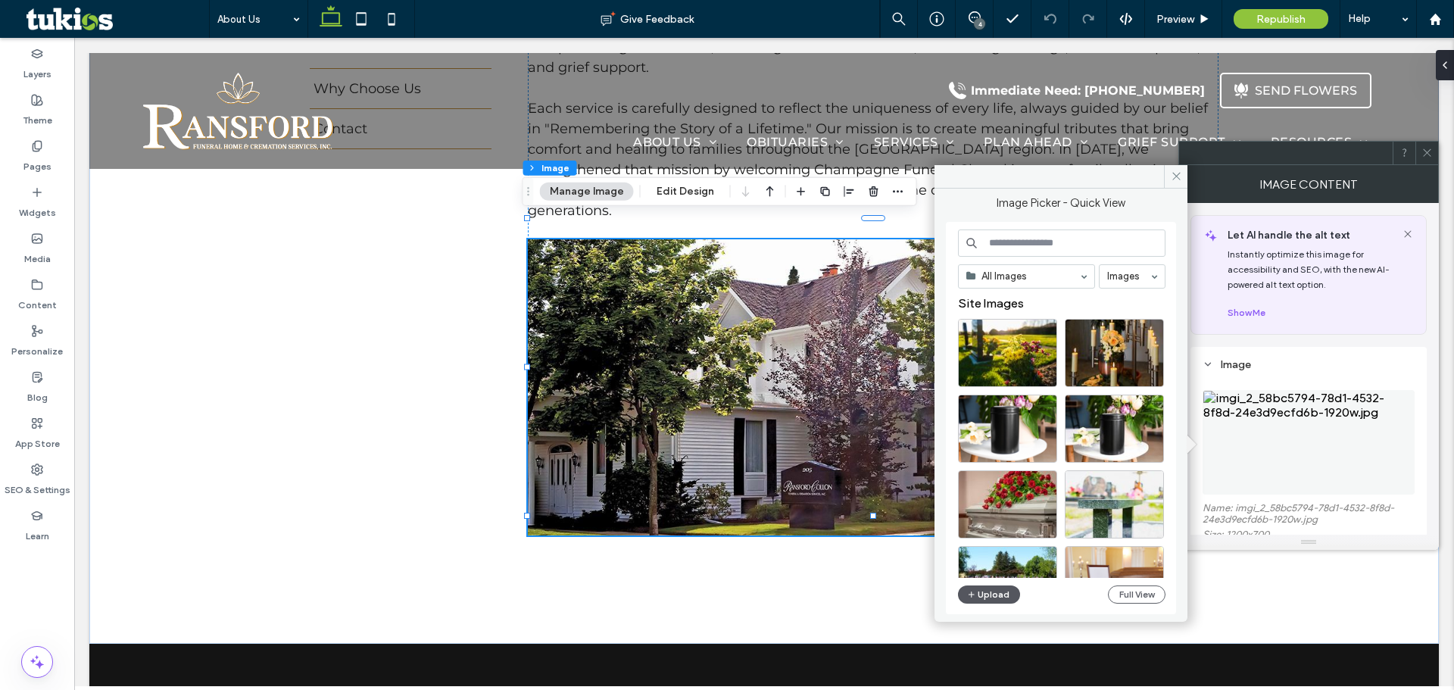
drag, startPoint x: 1018, startPoint y: 588, endPoint x: 1006, endPoint y: 590, distance: 12.3
click at [1015, 588] on div "Upload" at bounding box center [989, 594] width 62 height 18
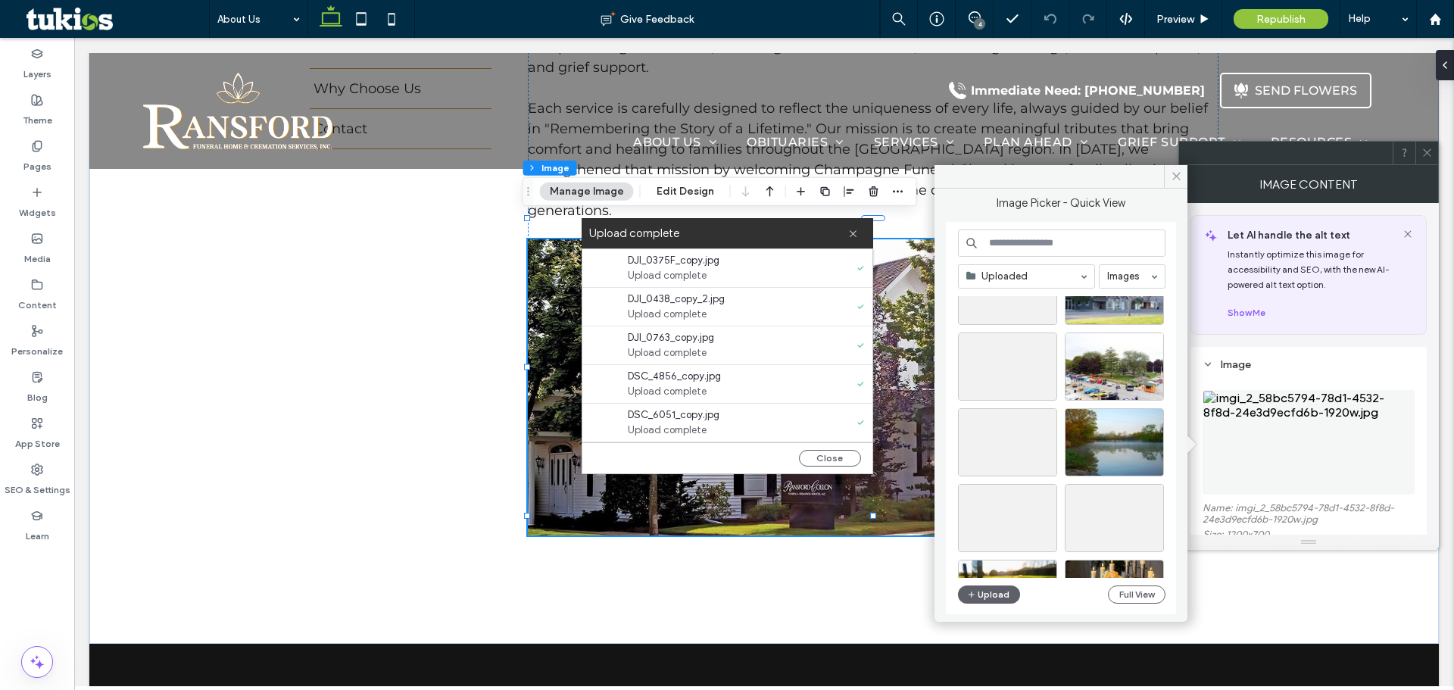
scroll to position [0, 0]
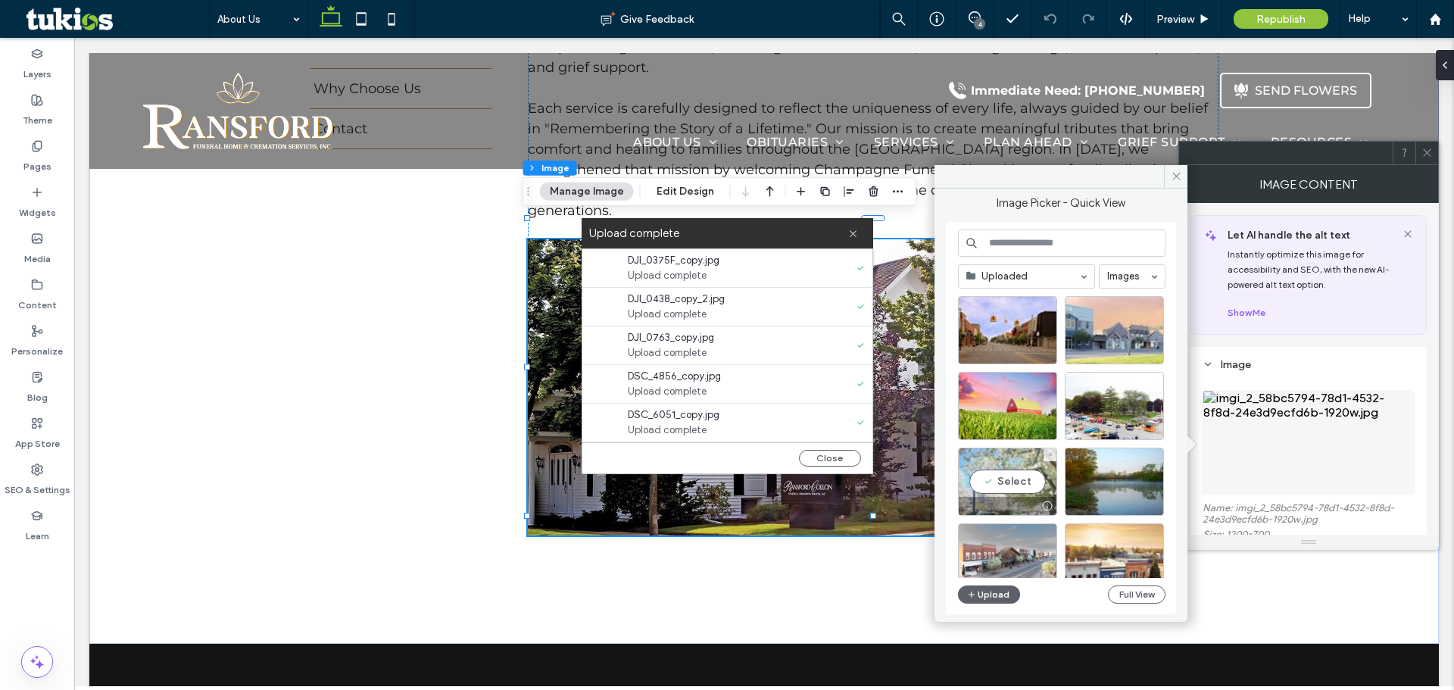
click at [1019, 483] on div "Select" at bounding box center [1007, 481] width 99 height 68
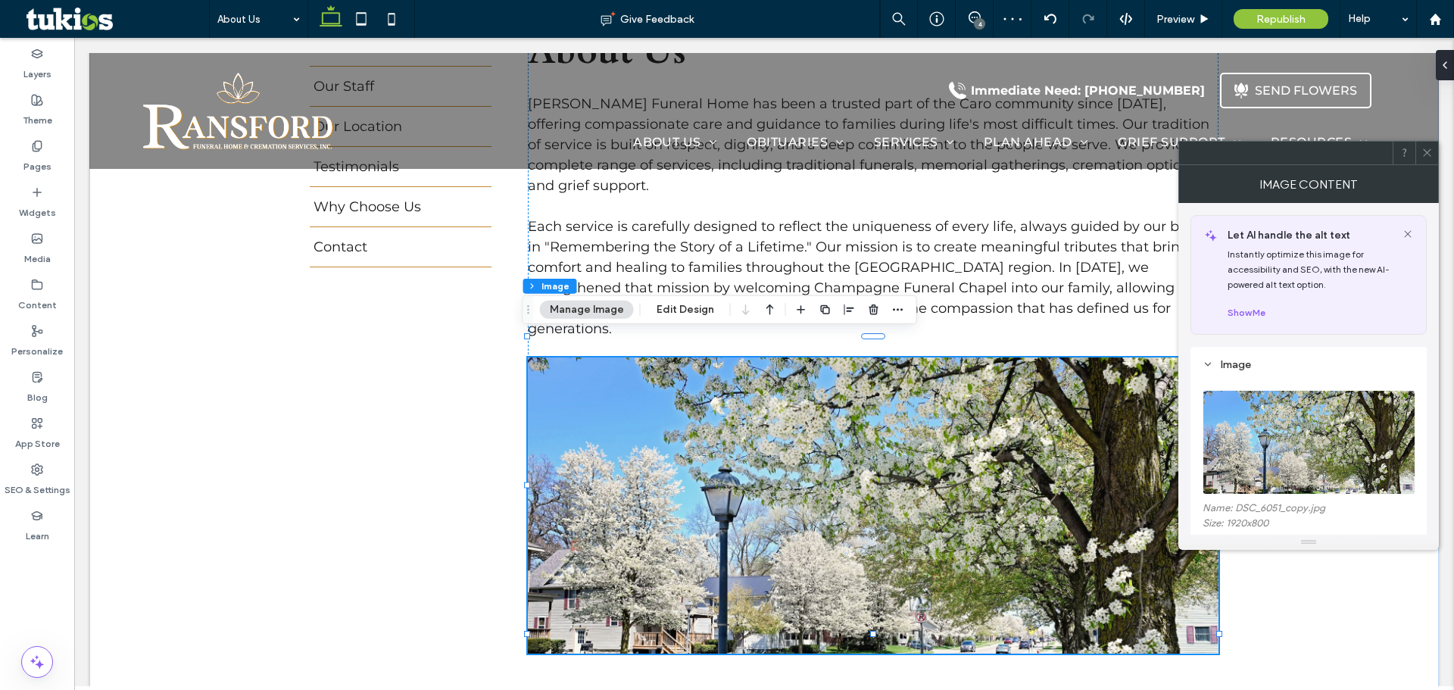
scroll to position [388, 0]
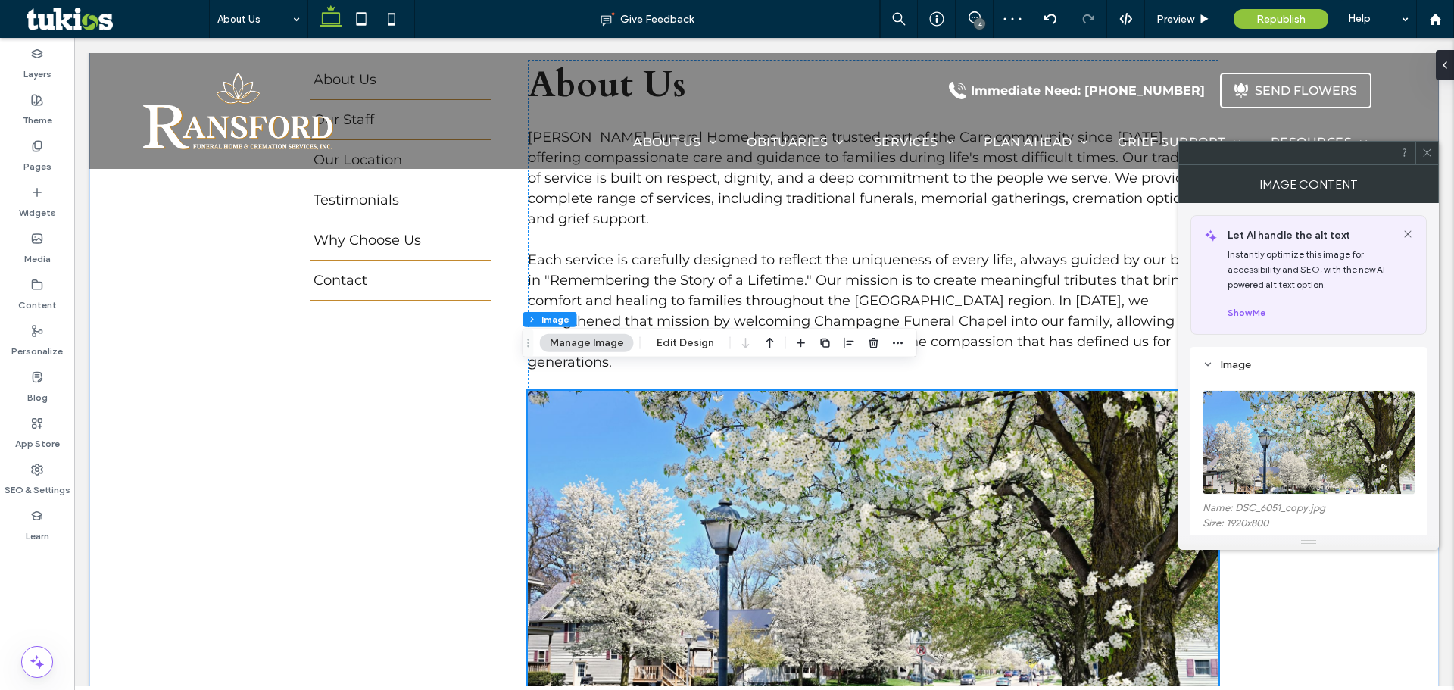
click at [1301, 441] on img at bounding box center [1309, 442] width 214 height 104
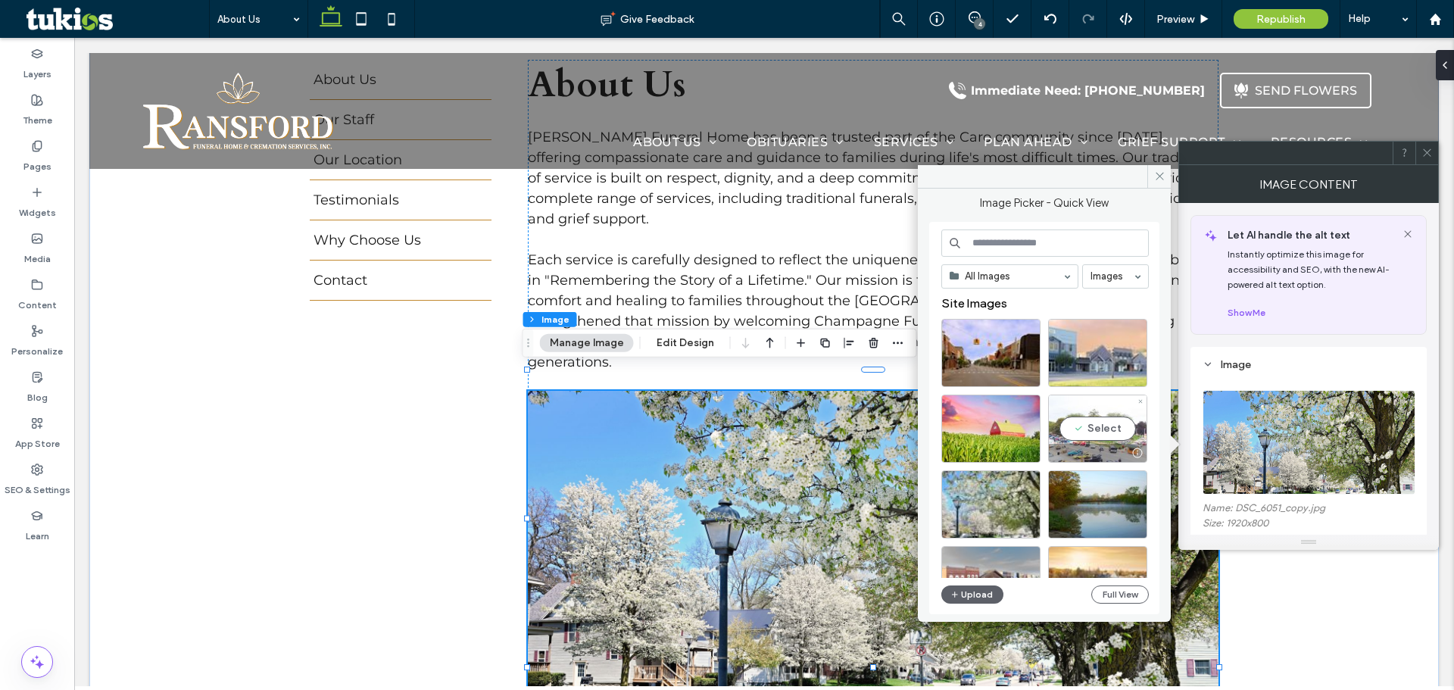
click at [1073, 415] on div "Select" at bounding box center [1097, 428] width 99 height 68
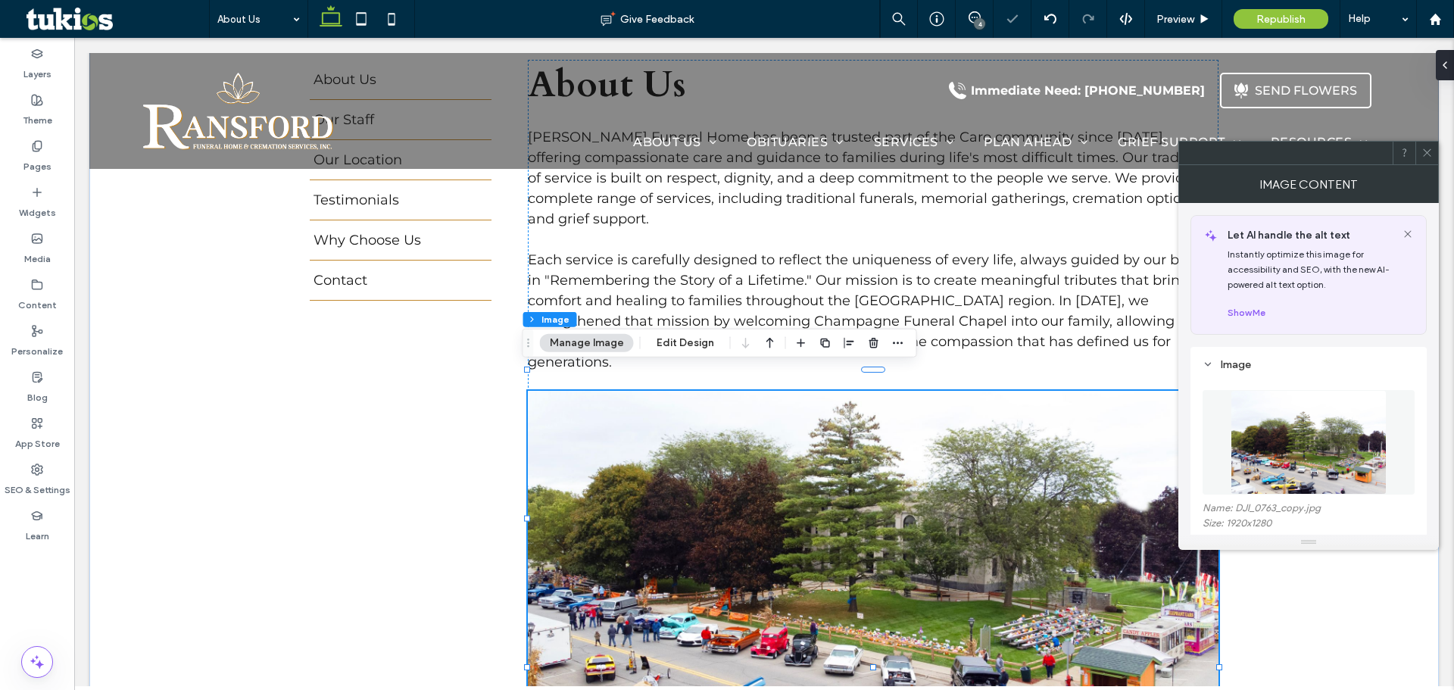
click at [1338, 422] on img at bounding box center [1308, 442] width 156 height 104
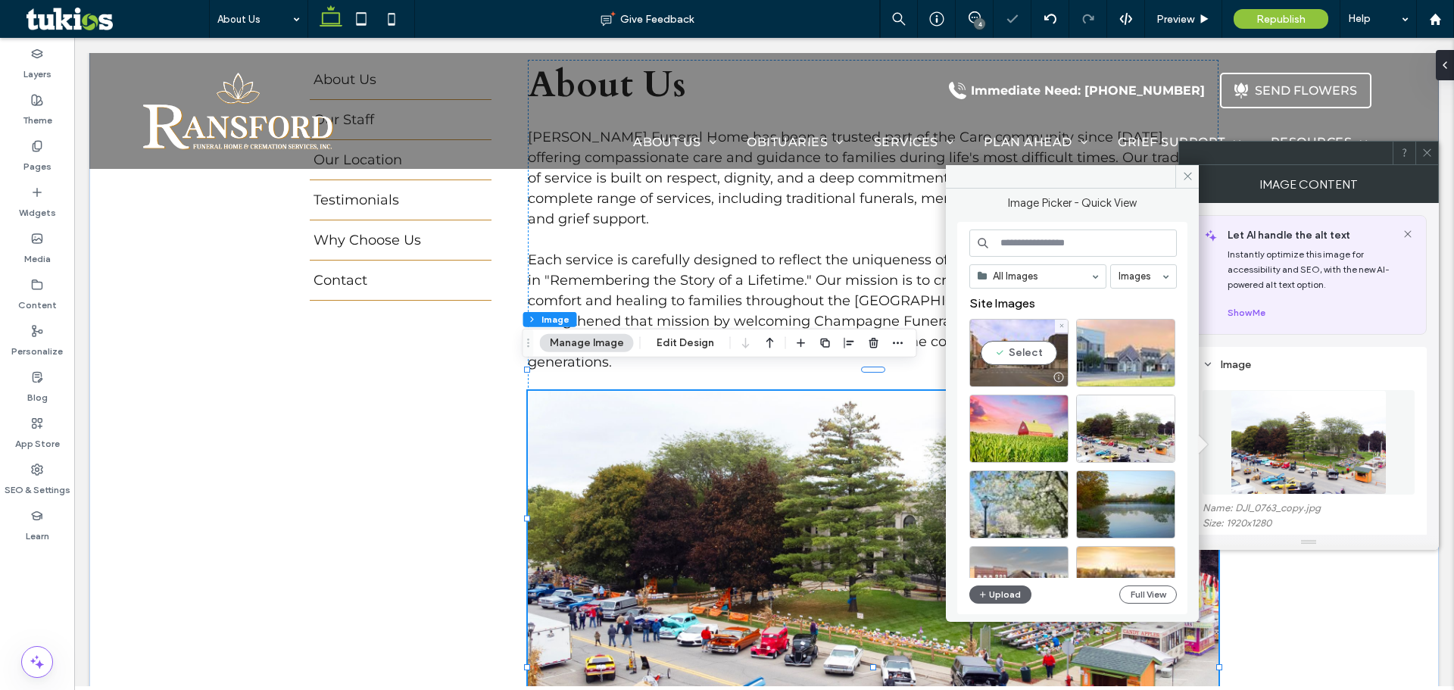
click at [1034, 349] on div "Select" at bounding box center [1018, 353] width 99 height 68
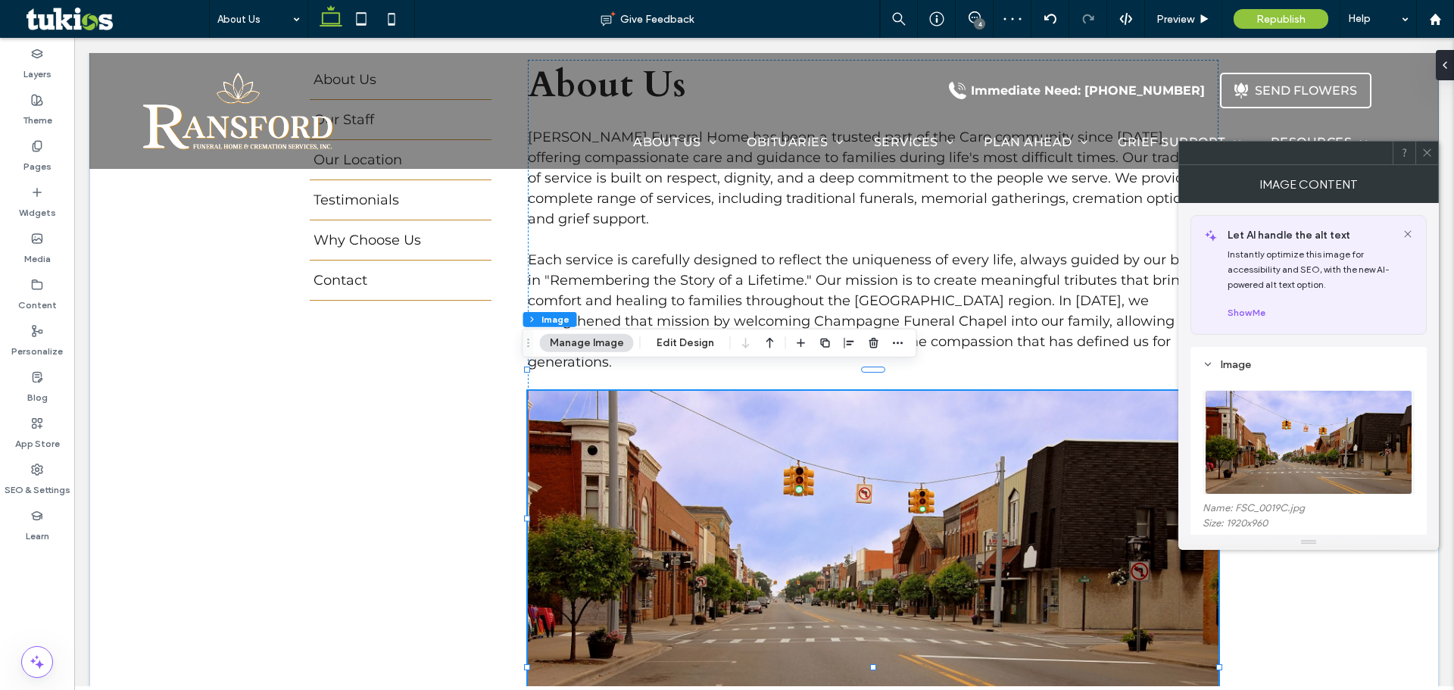
click at [1286, 447] on img at bounding box center [1308, 442] width 207 height 104
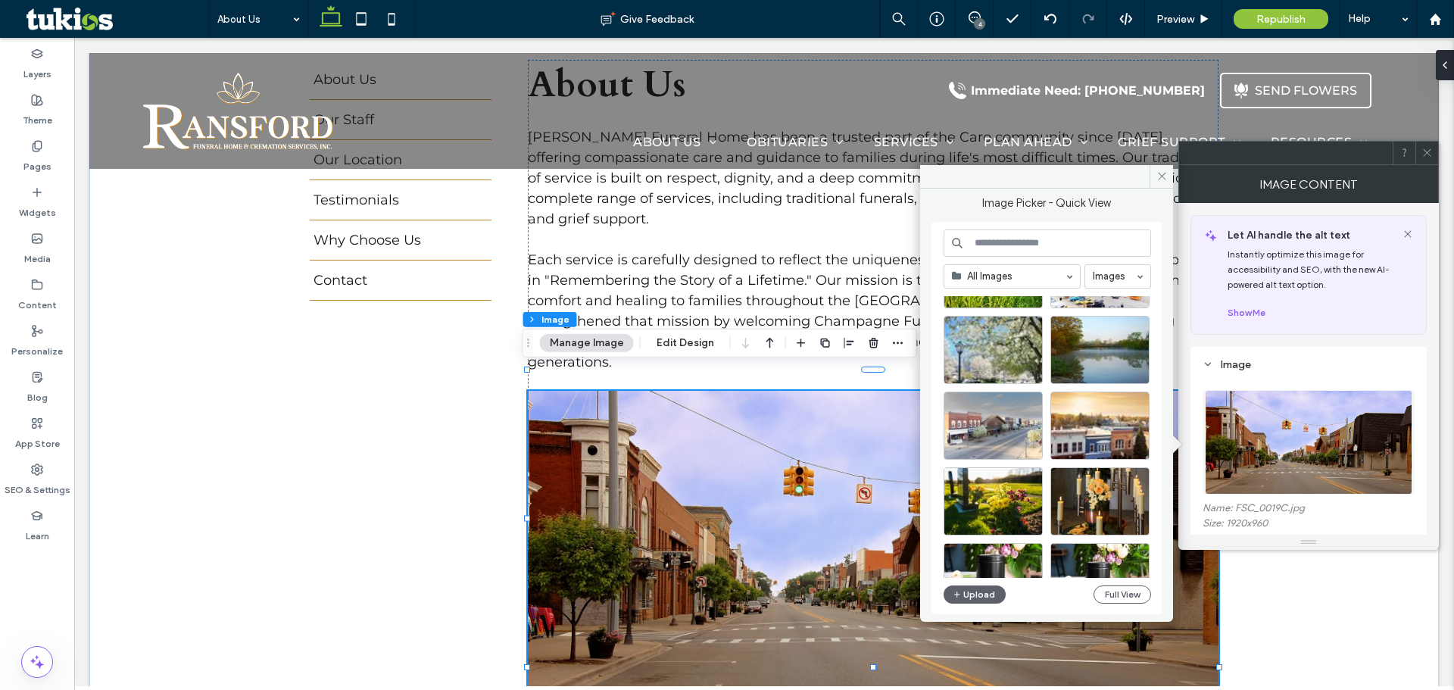
scroll to position [151, 0]
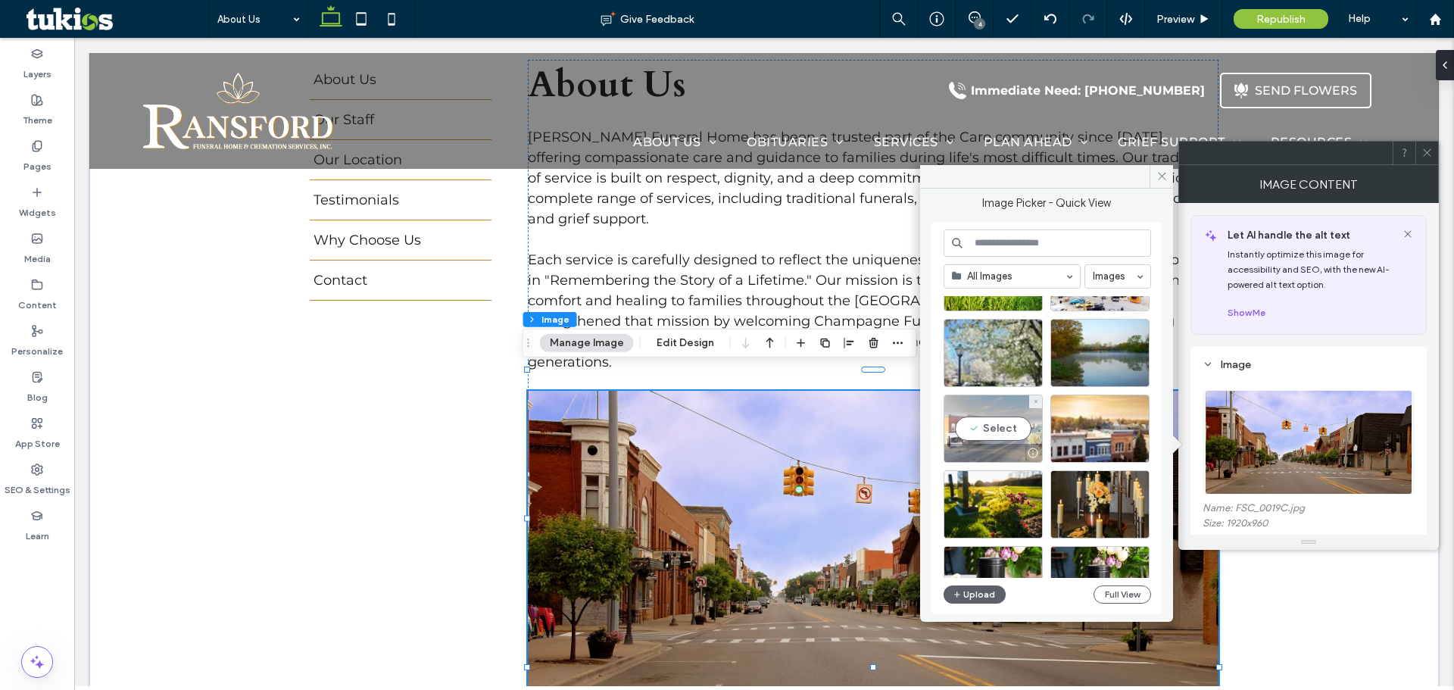
click at [1012, 423] on div "Select" at bounding box center [992, 428] width 99 height 68
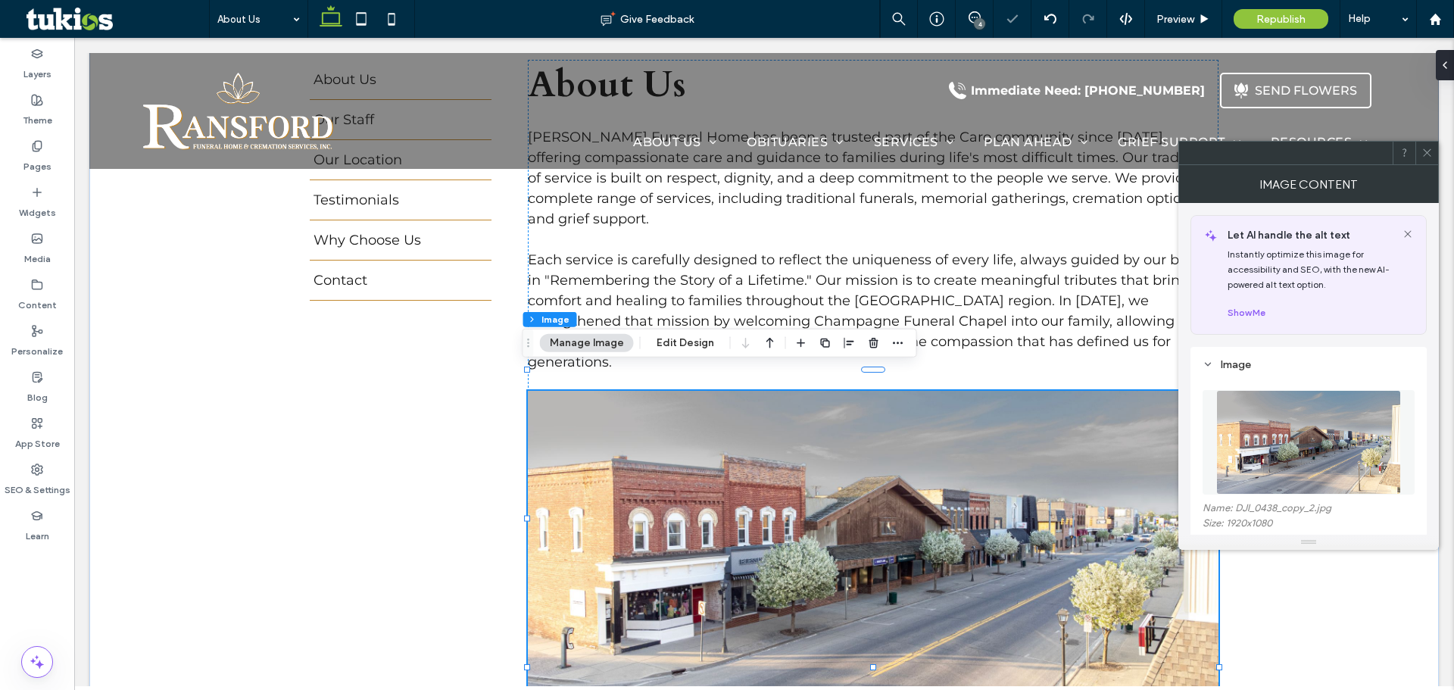
click at [1249, 454] on img at bounding box center [1308, 442] width 185 height 104
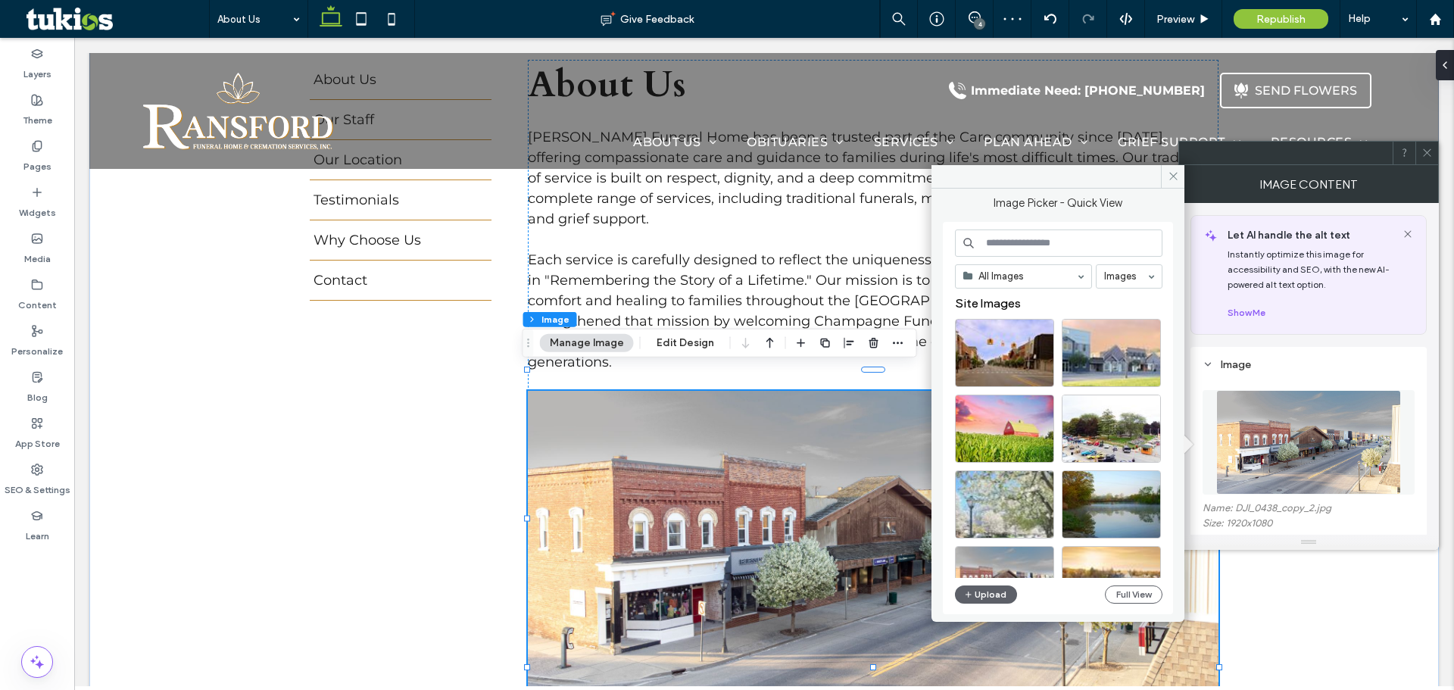
click at [1012, 516] on div at bounding box center [1004, 504] width 99 height 68
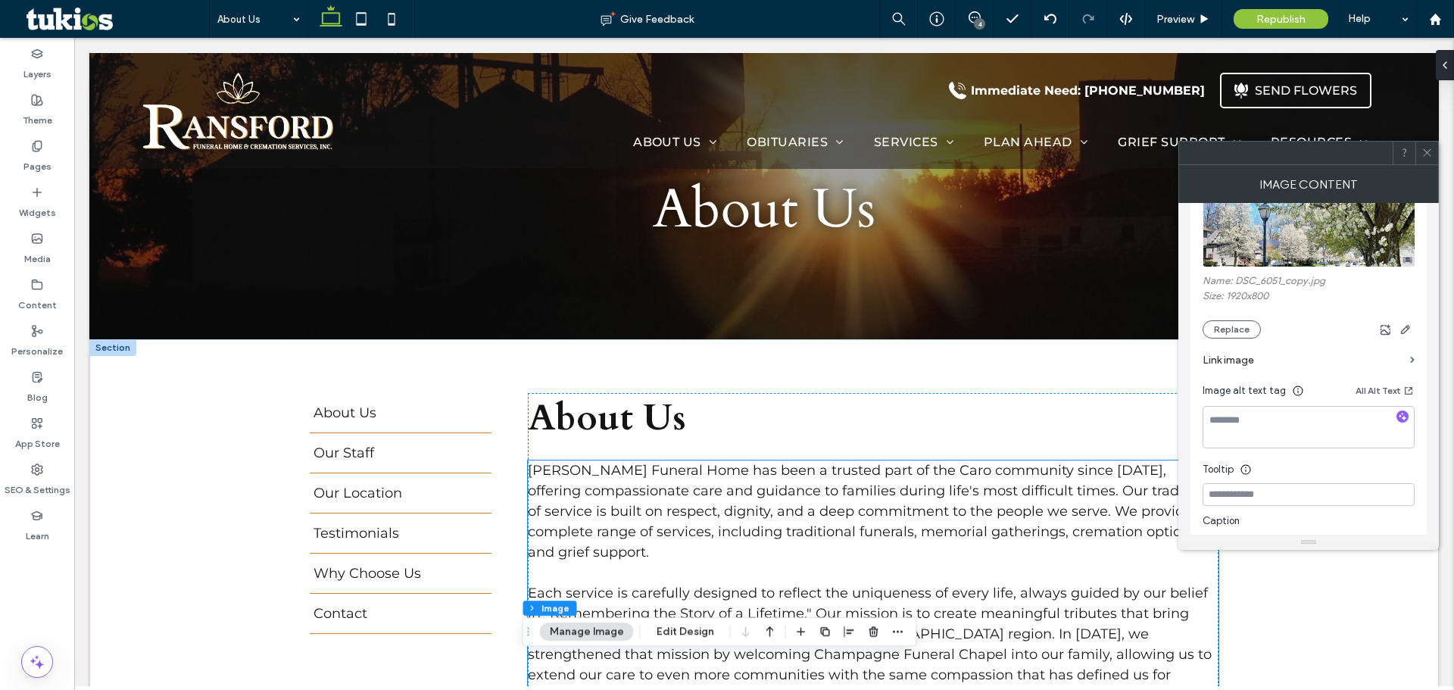
scroll to position [0, 0]
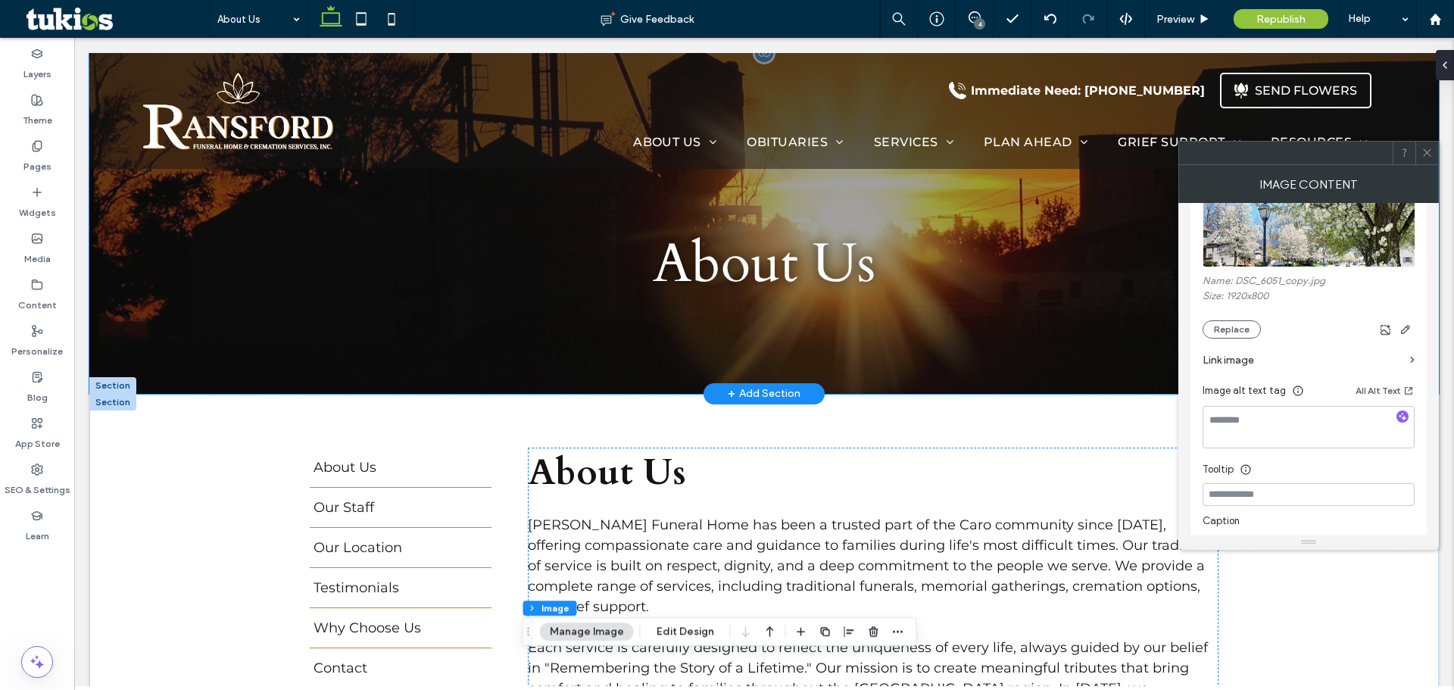
click at [1063, 366] on div "About Us" at bounding box center [763, 223] width 1349 height 341
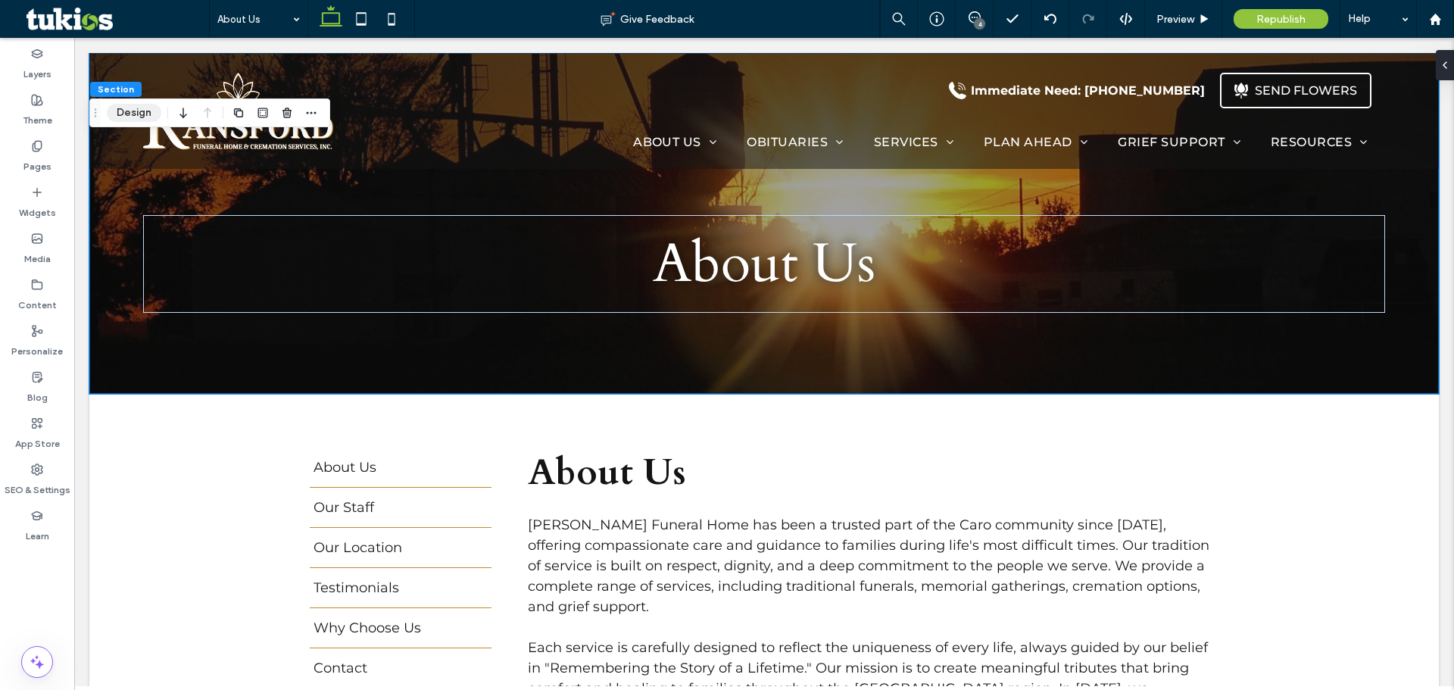
click at [142, 108] on button "Design" at bounding box center [134, 113] width 55 height 18
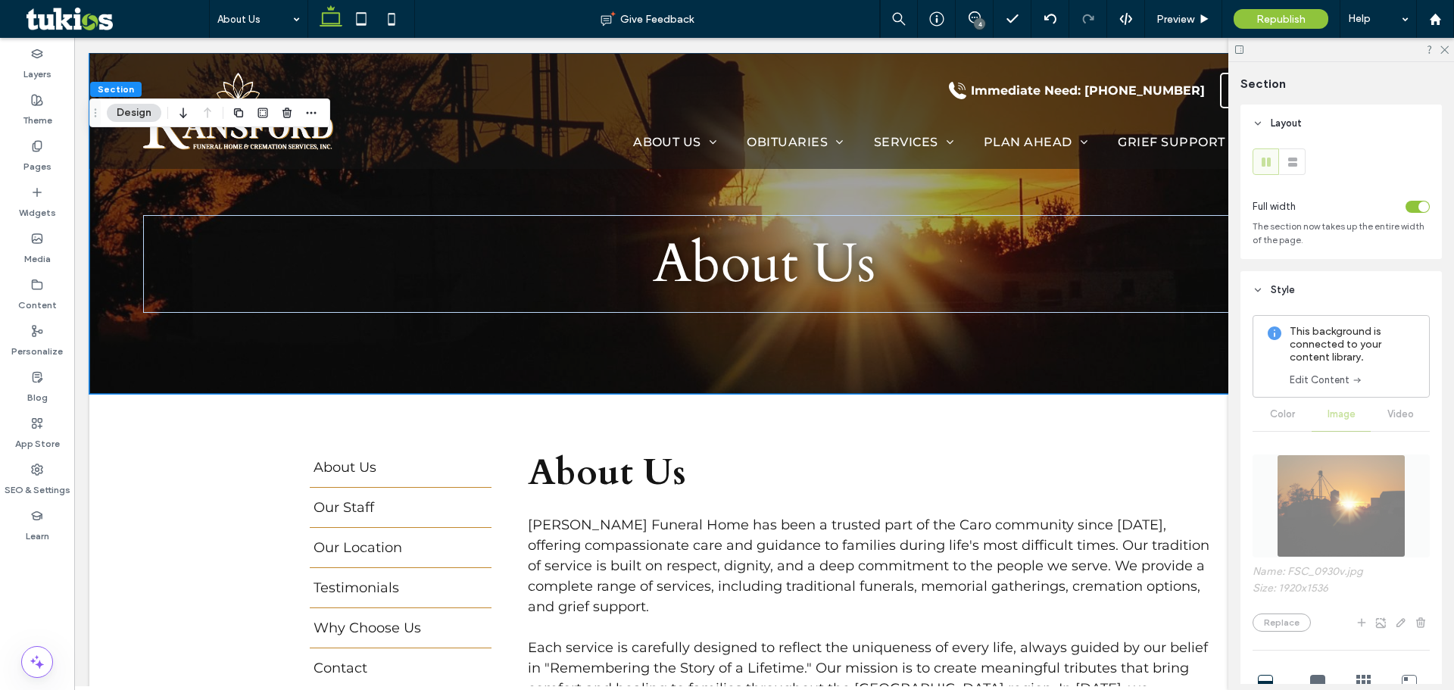
click at [1329, 498] on div "Name: FSC_0930v.jpg Size: 1920x1536 Replace Cover Full image Tile No repeat Ima…" at bounding box center [1340, 677] width 177 height 460
click at [1332, 380] on link "Edit Content" at bounding box center [1325, 380] width 73 height 15
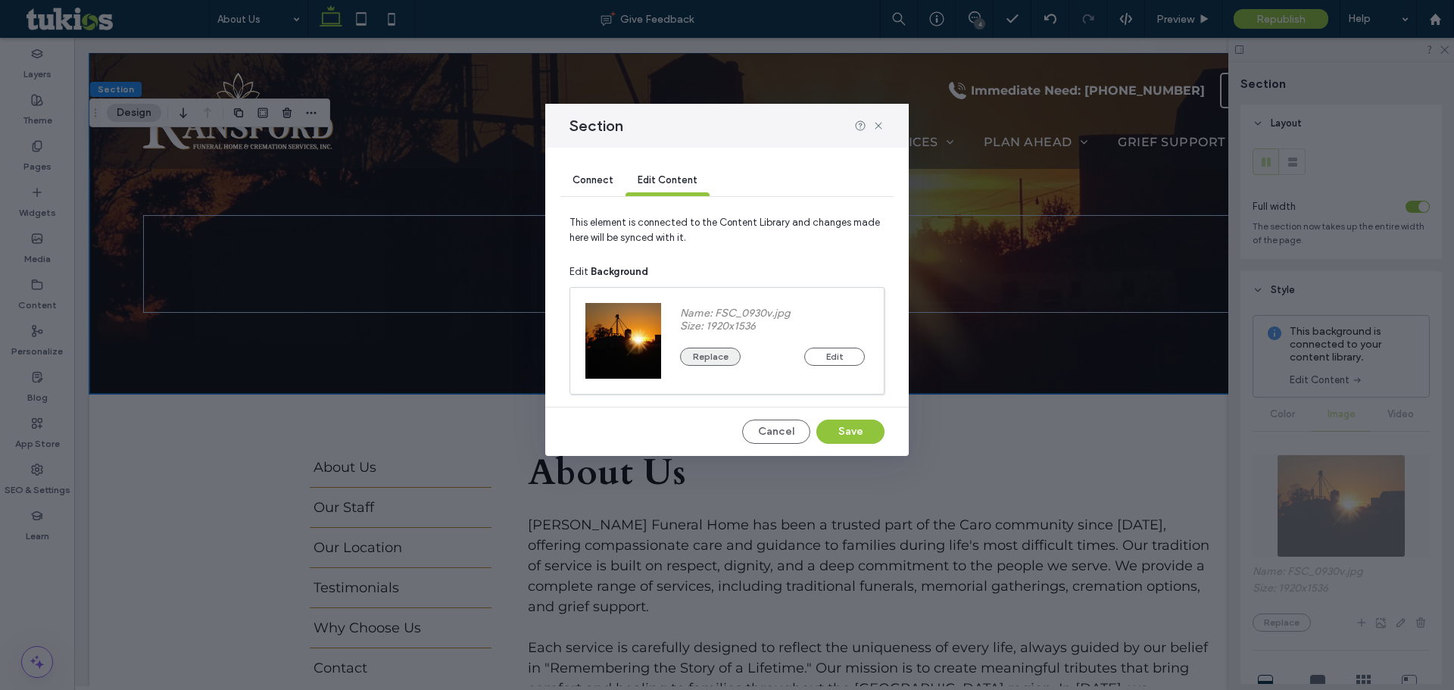
click at [706, 357] on button "Replace" at bounding box center [710, 357] width 61 height 18
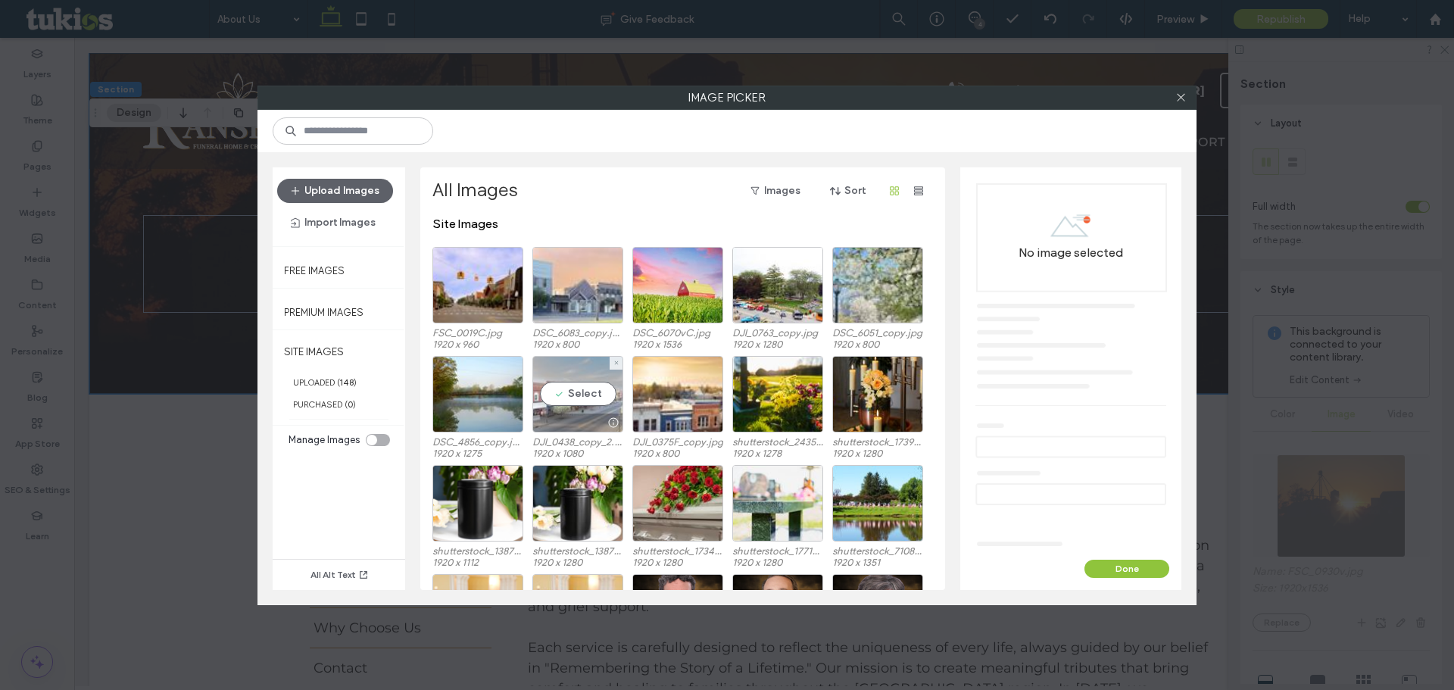
click at [589, 409] on div "Select" at bounding box center [577, 394] width 91 height 76
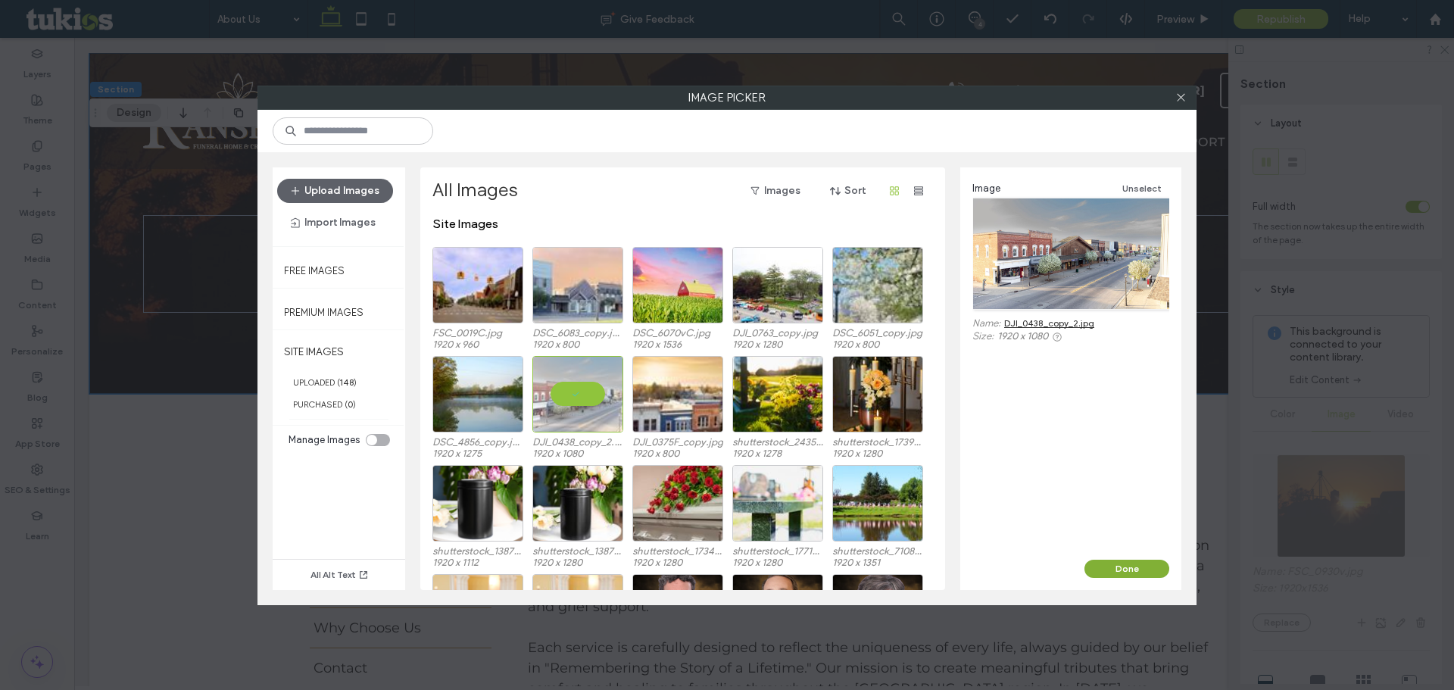
click at [1124, 563] on button "Done" at bounding box center [1126, 569] width 85 height 18
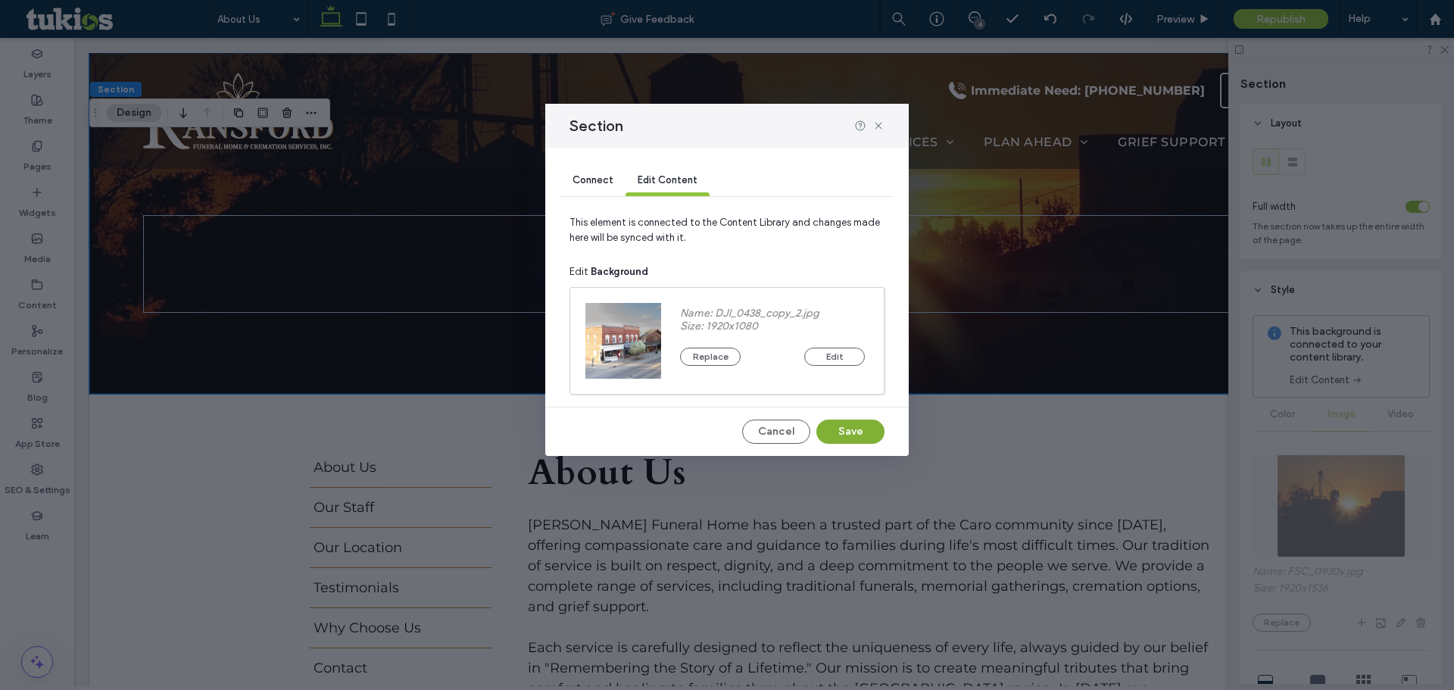
drag, startPoint x: 868, startPoint y: 431, endPoint x: 794, endPoint y: 393, distance: 84.0
click at [868, 431] on button "Save" at bounding box center [850, 431] width 68 height 24
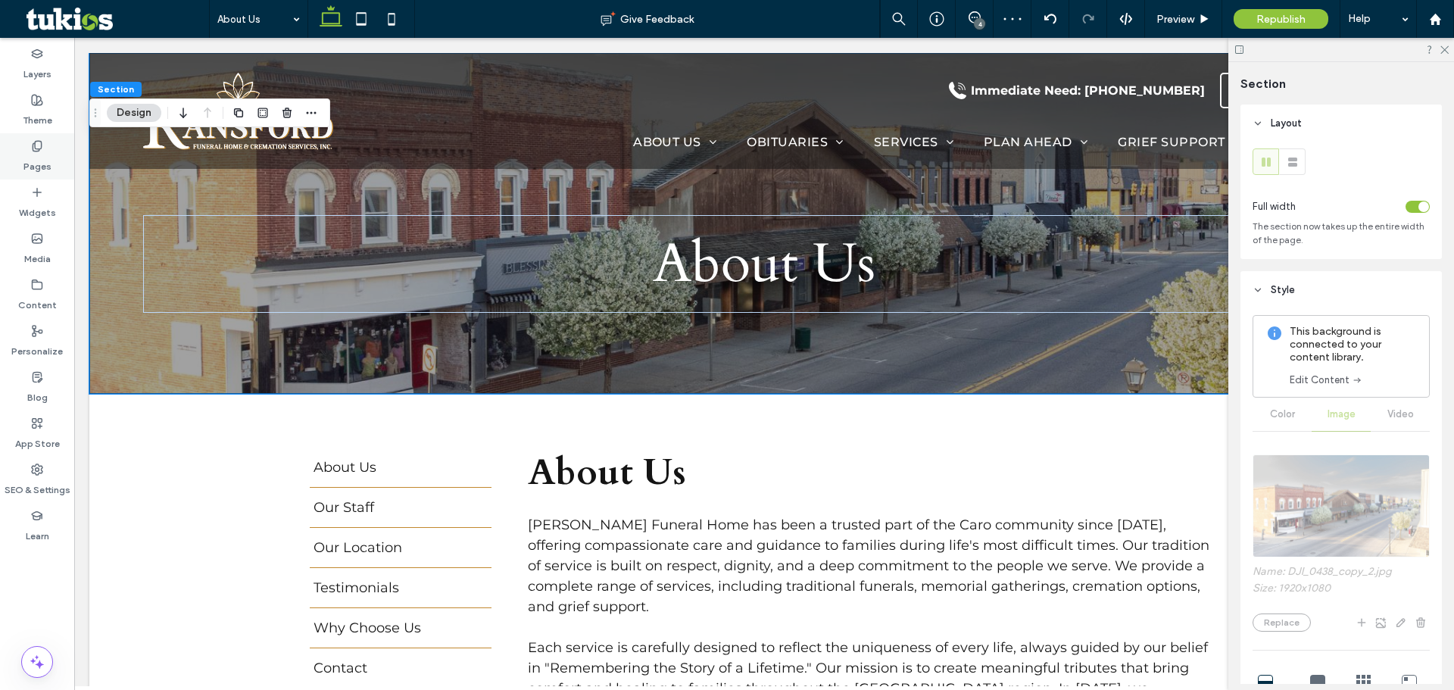
click at [21, 147] on div "Pages" at bounding box center [37, 156] width 74 height 46
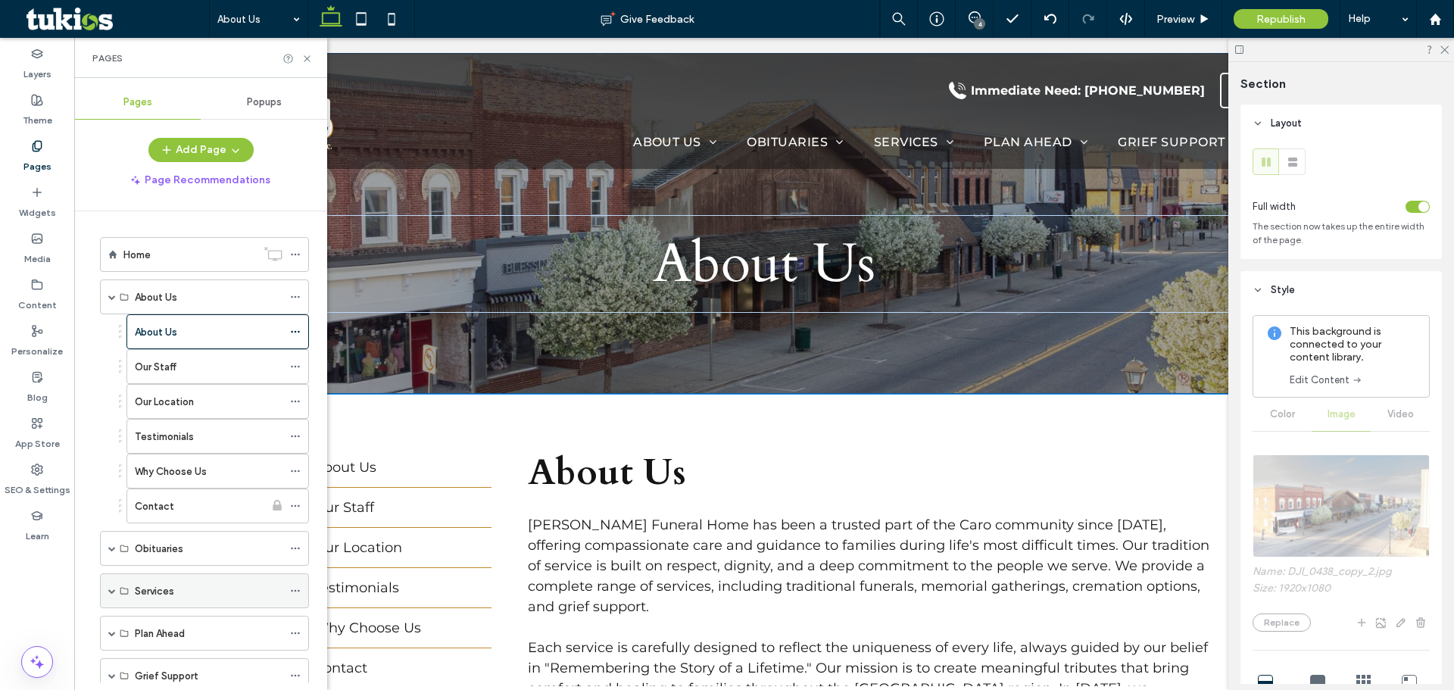
click at [111, 597] on span at bounding box center [112, 590] width 8 height 33
click at [154, 613] on div "Immediate Need" at bounding box center [199, 625] width 129 height 33
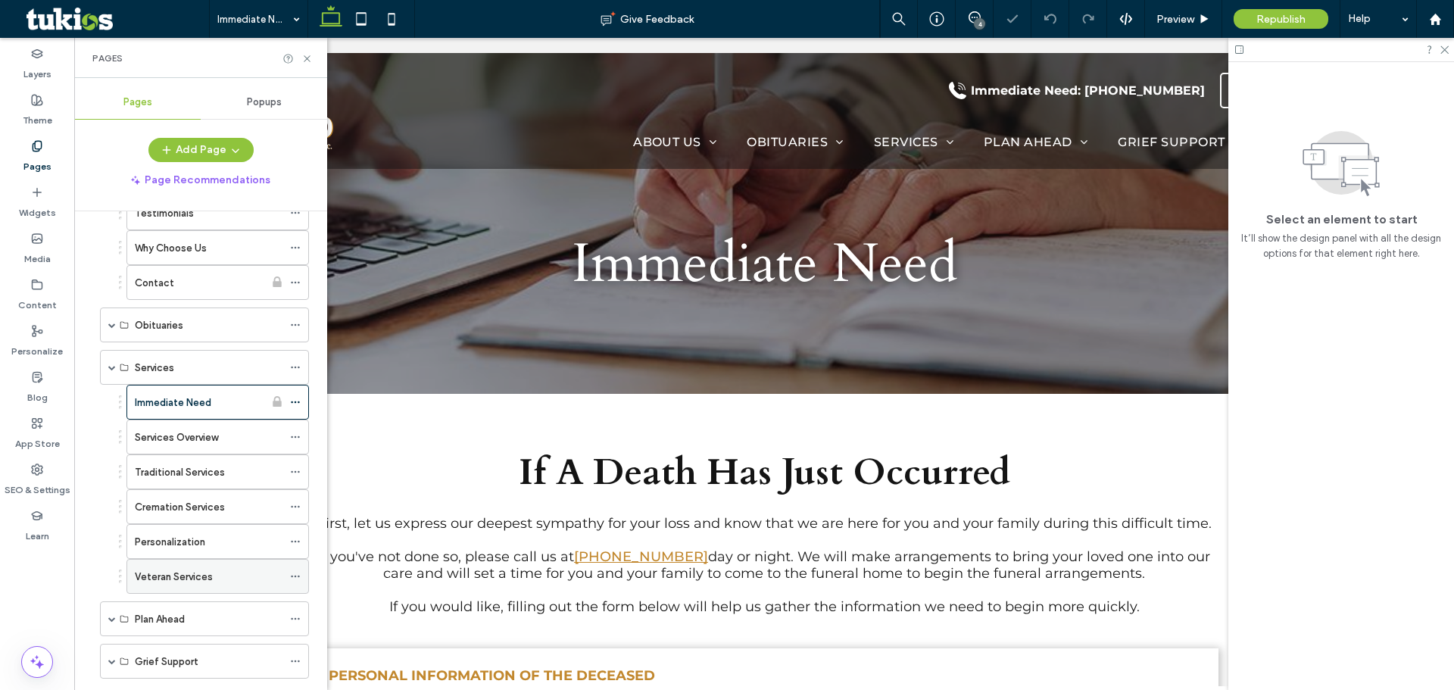
scroll to position [227, 0]
click at [164, 525] on div "Personalization" at bounding box center [209, 537] width 148 height 33
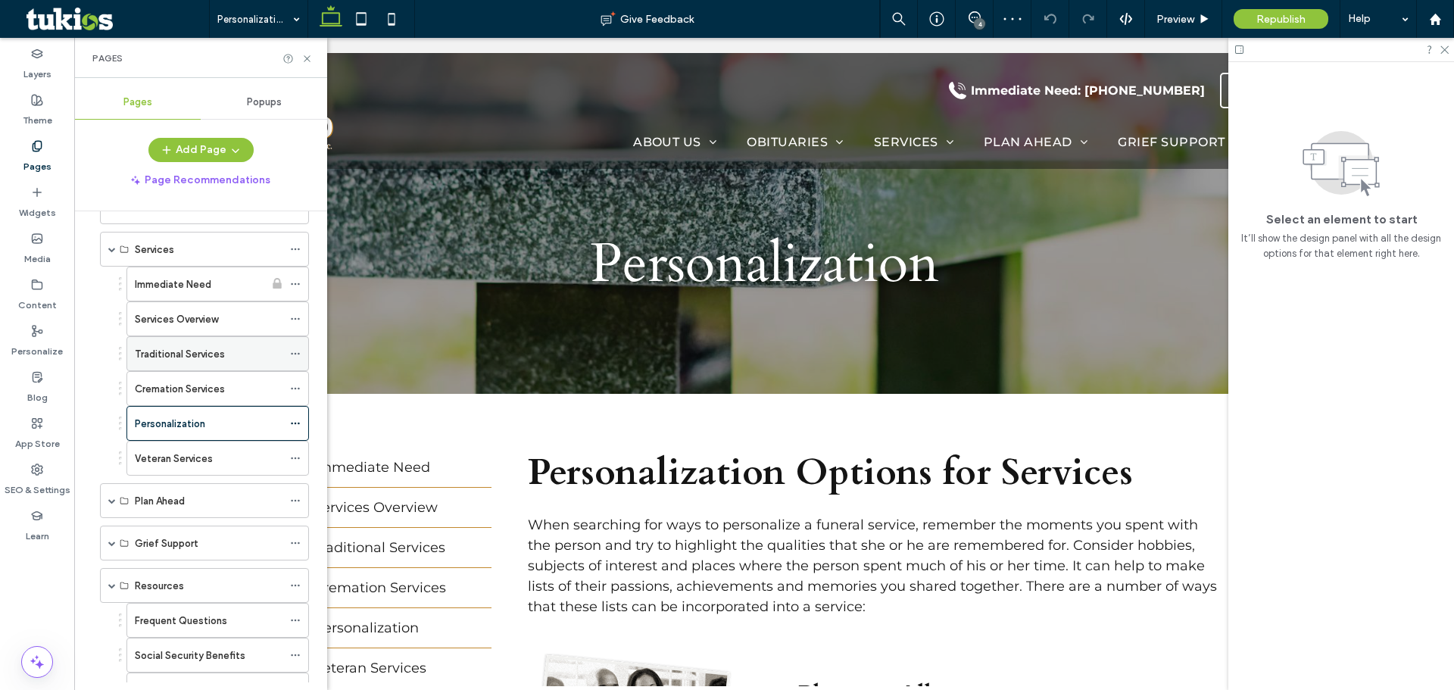
scroll to position [454, 0]
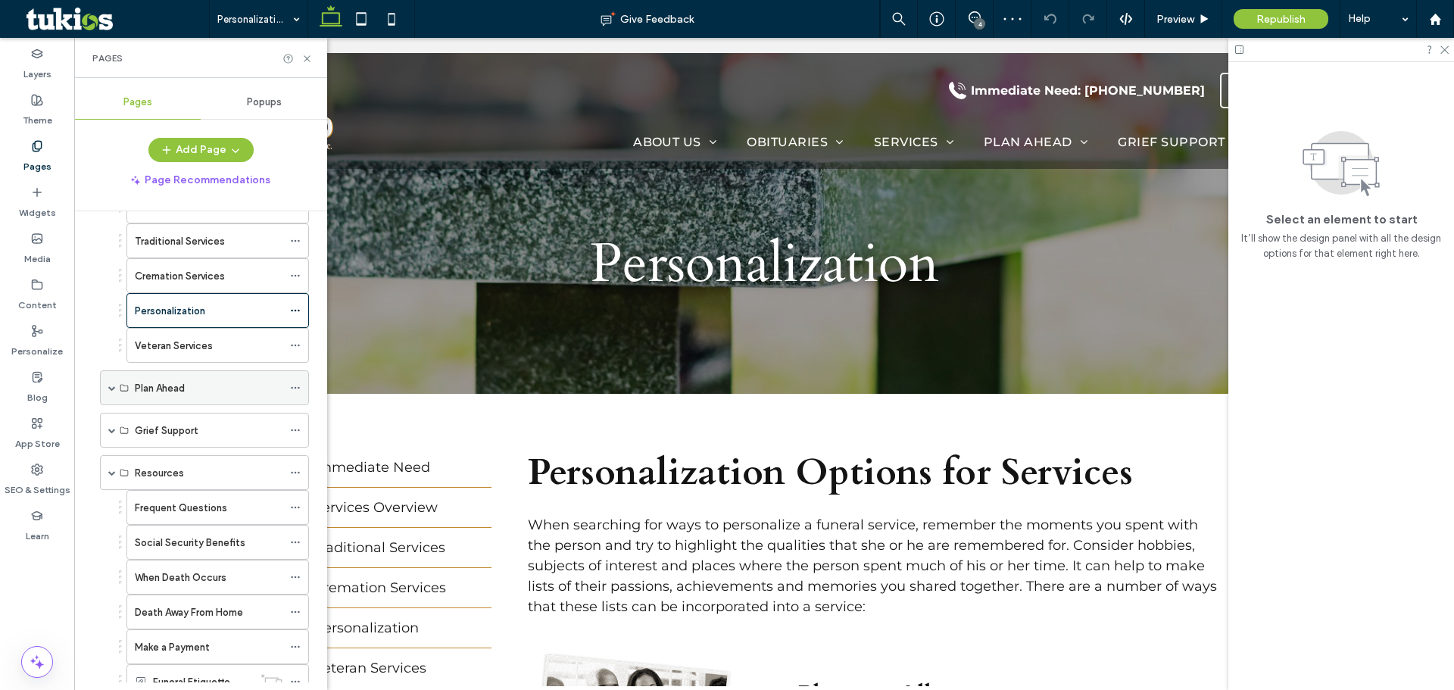
click at [110, 390] on span at bounding box center [112, 388] width 8 height 8
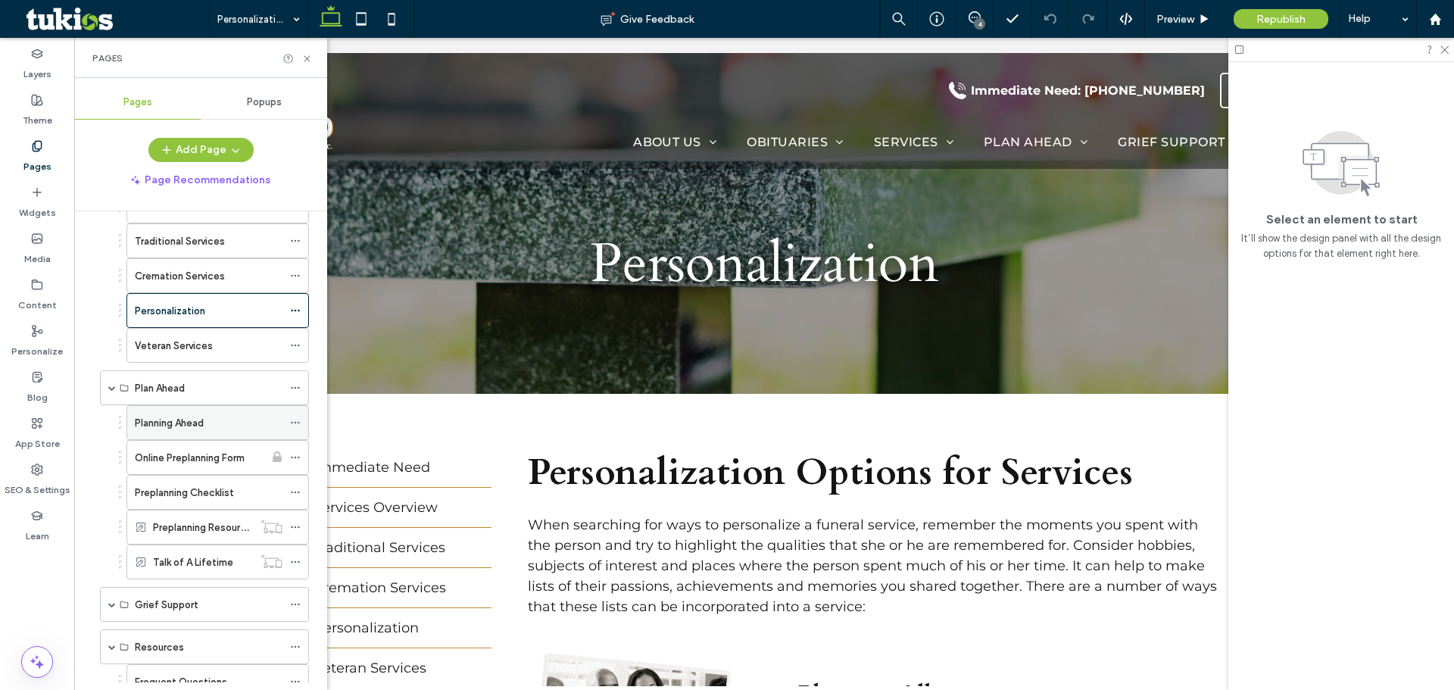
click at [203, 412] on div "Planning Ahead" at bounding box center [209, 422] width 148 height 33
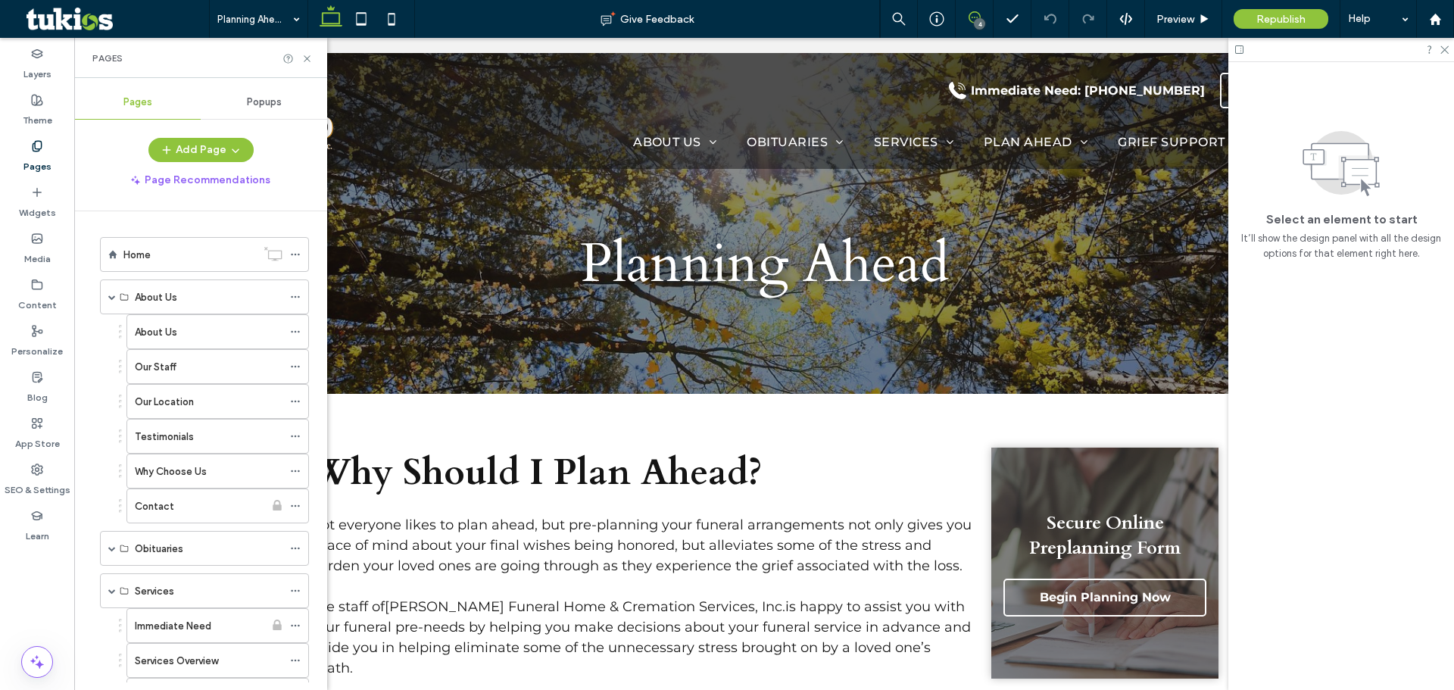
click at [990, 14] on span at bounding box center [974, 17] width 37 height 12
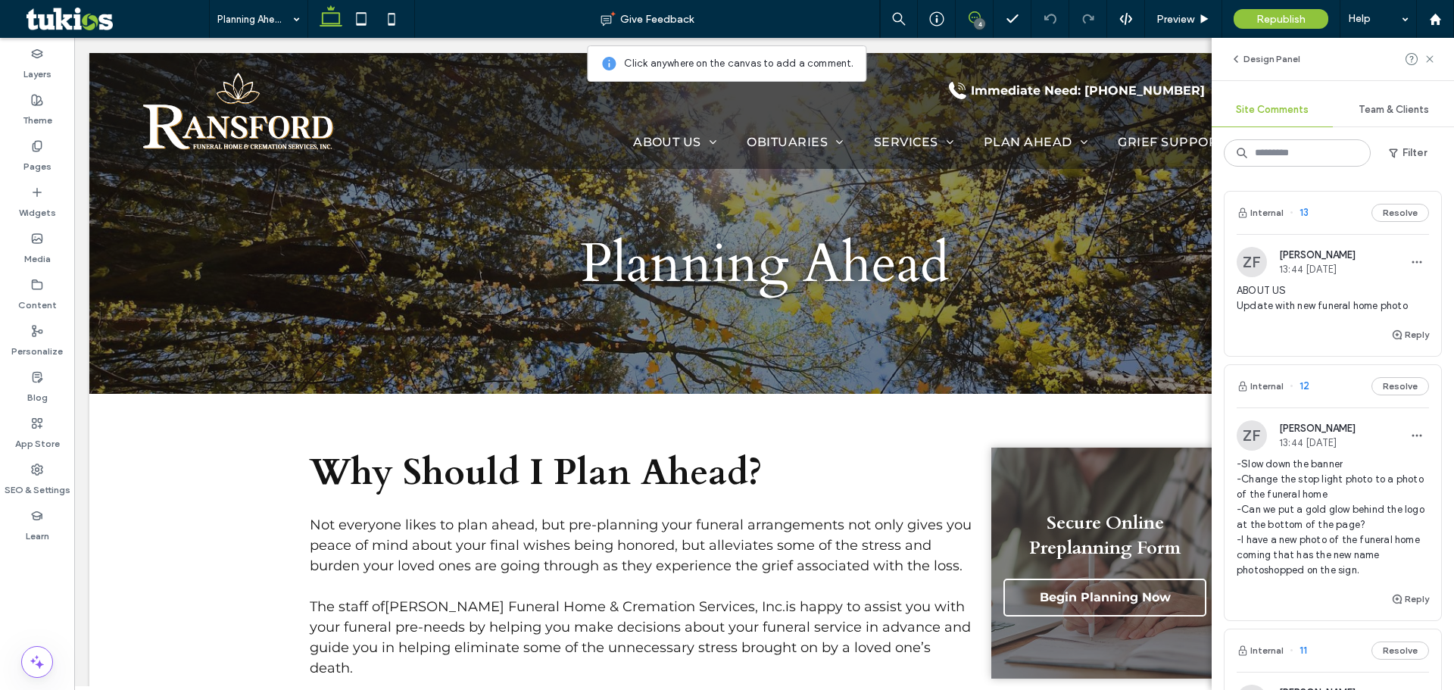
click at [968, 22] on icon at bounding box center [974, 17] width 12 height 12
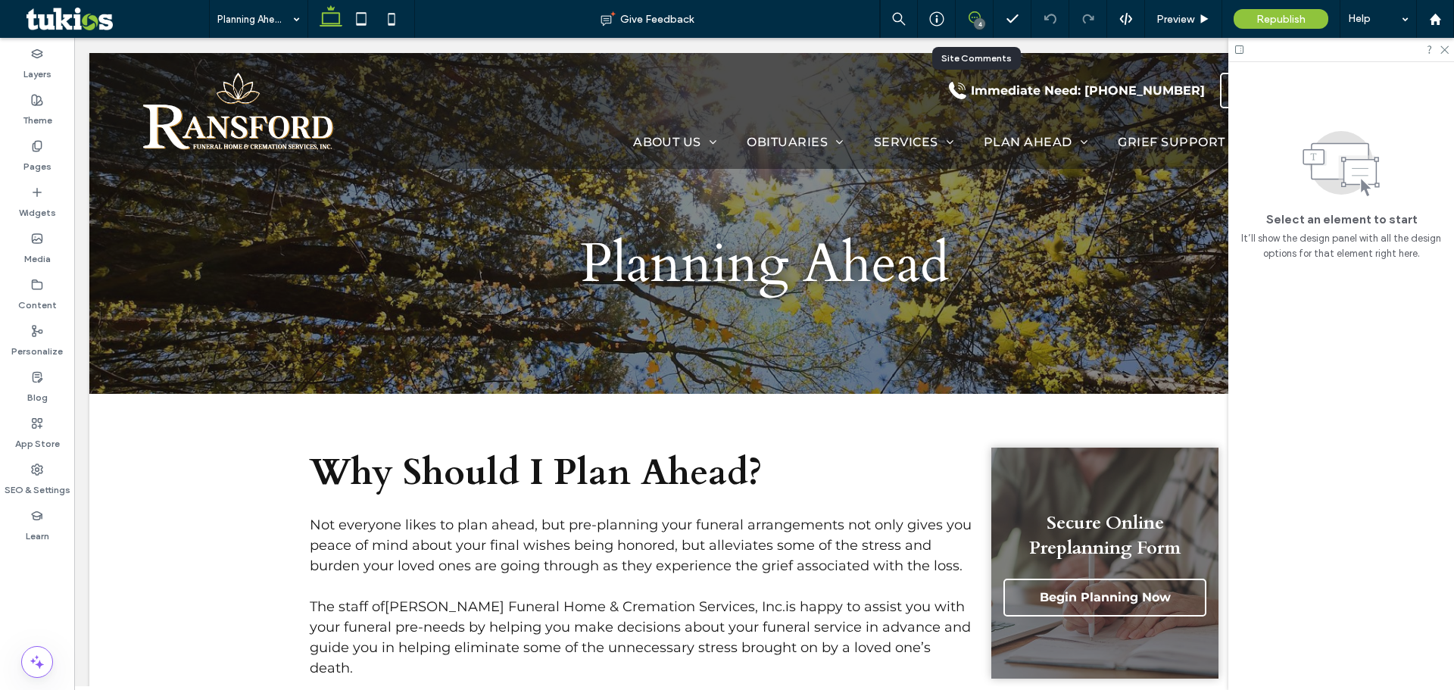
click at [972, 16] on icon at bounding box center [974, 17] width 12 height 12
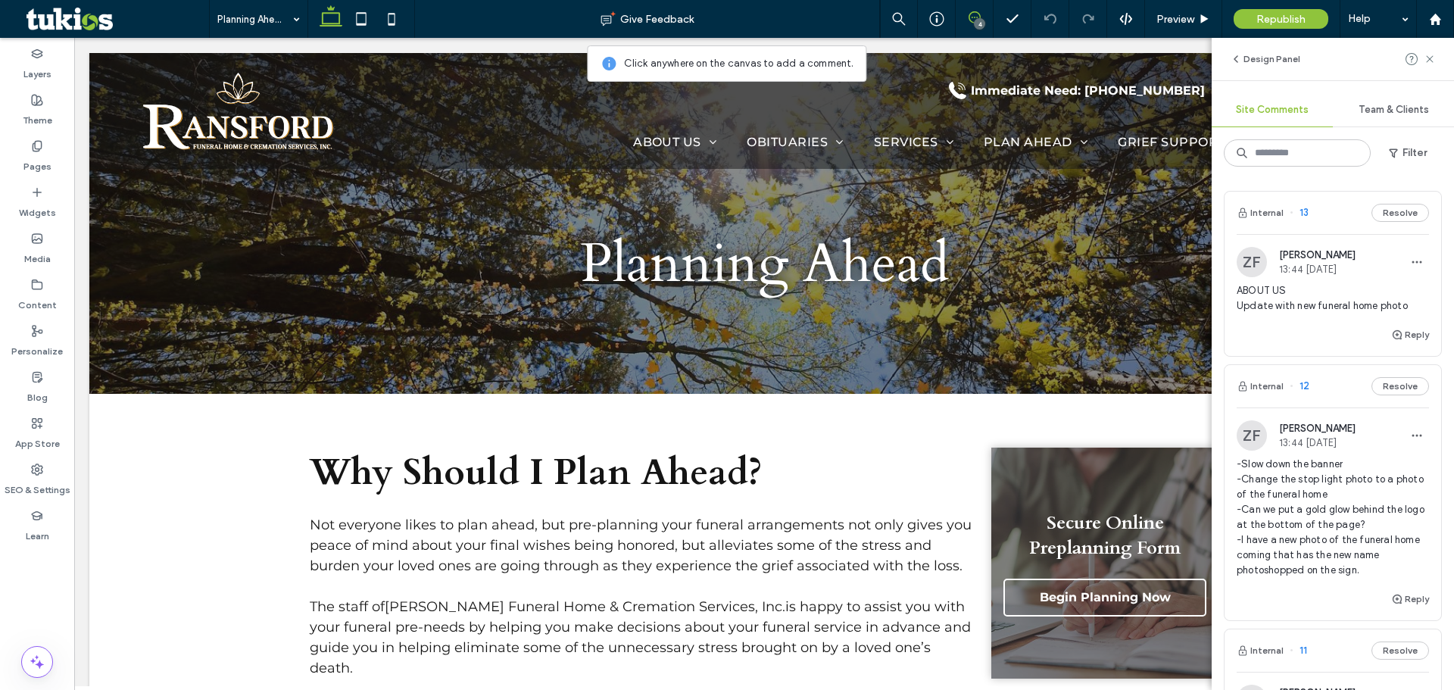
click at [1308, 480] on span "-Slow down the banner -Change the stop light photo to a photo of the funeral ho…" at bounding box center [1332, 517] width 192 height 121
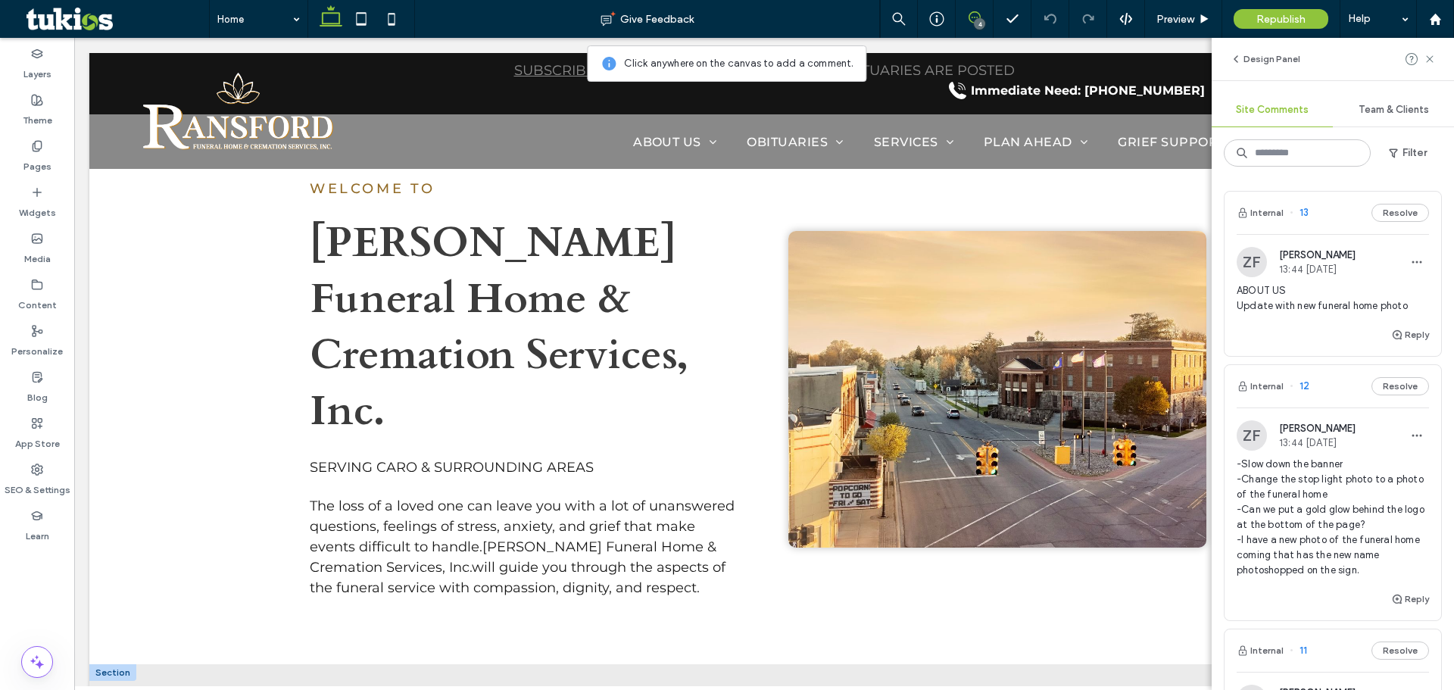
scroll to position [909, 0]
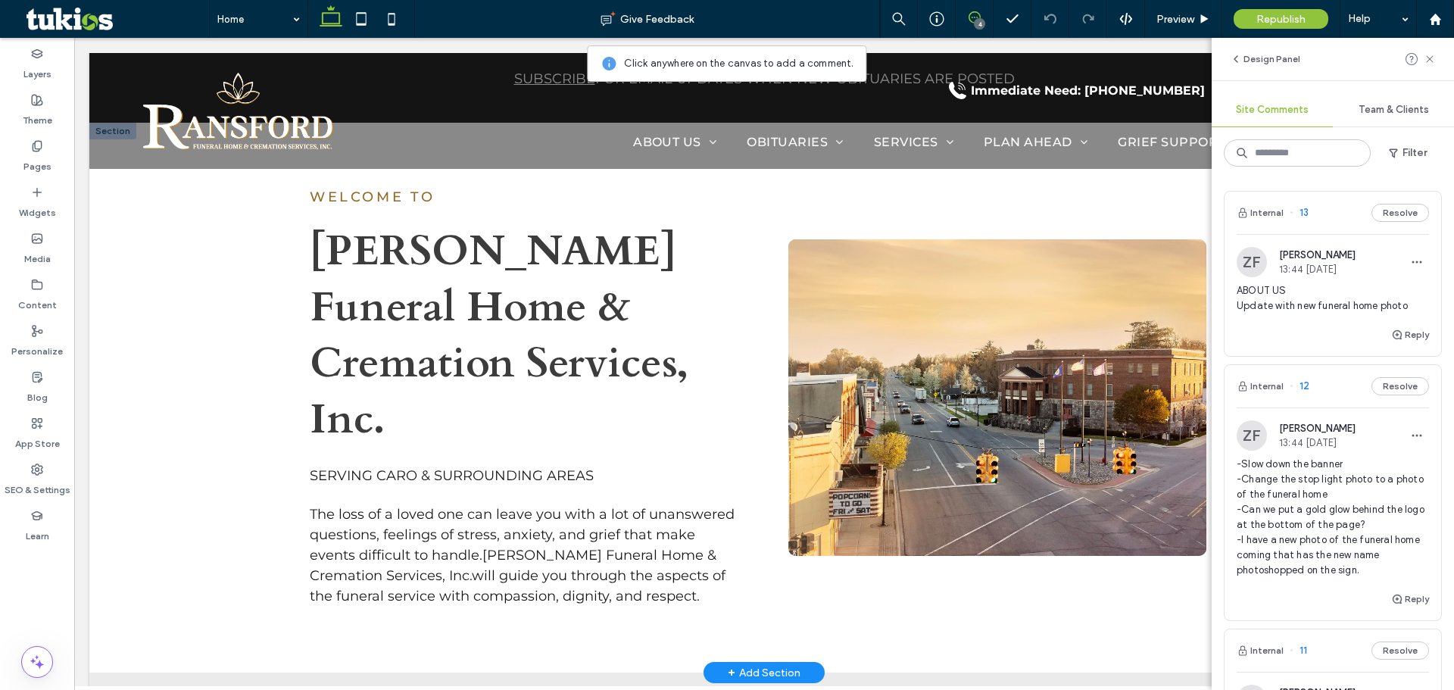
click at [987, 385] on img at bounding box center [997, 397] width 418 height 316
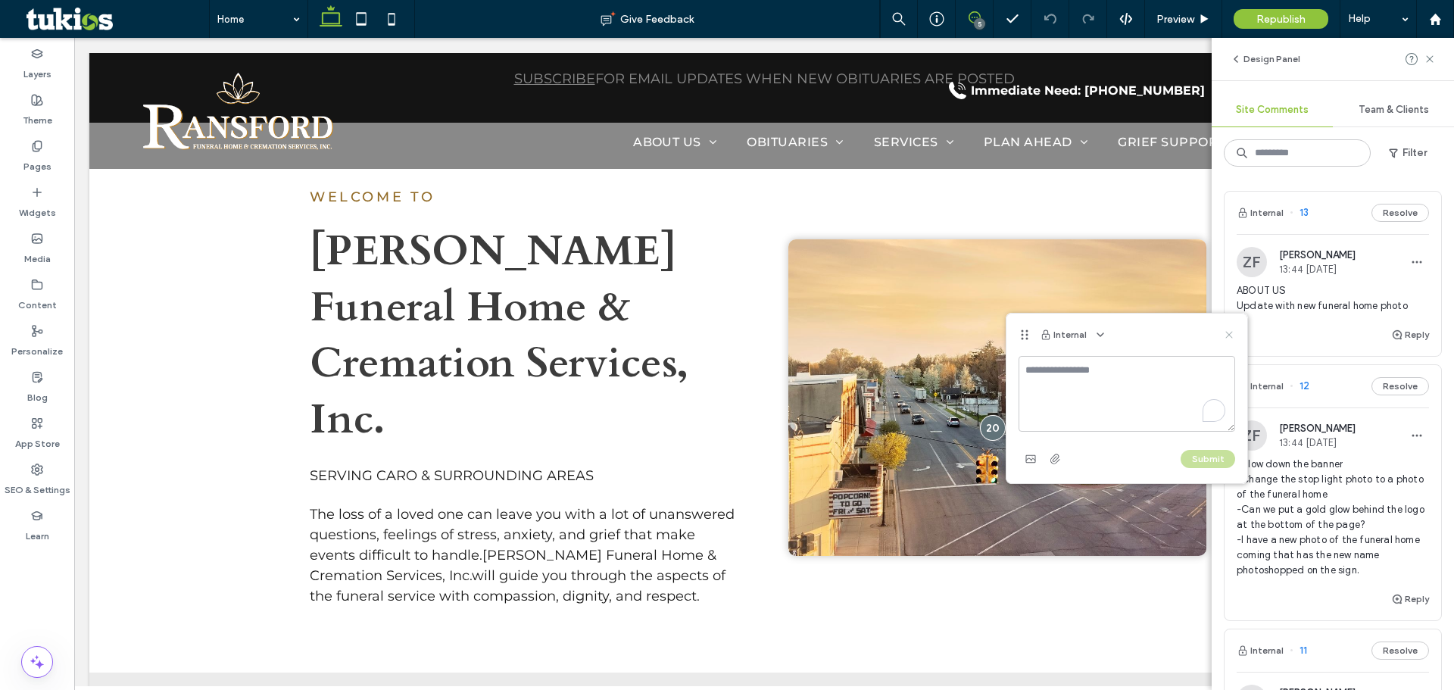
click at [1234, 332] on icon at bounding box center [1229, 335] width 12 height 12
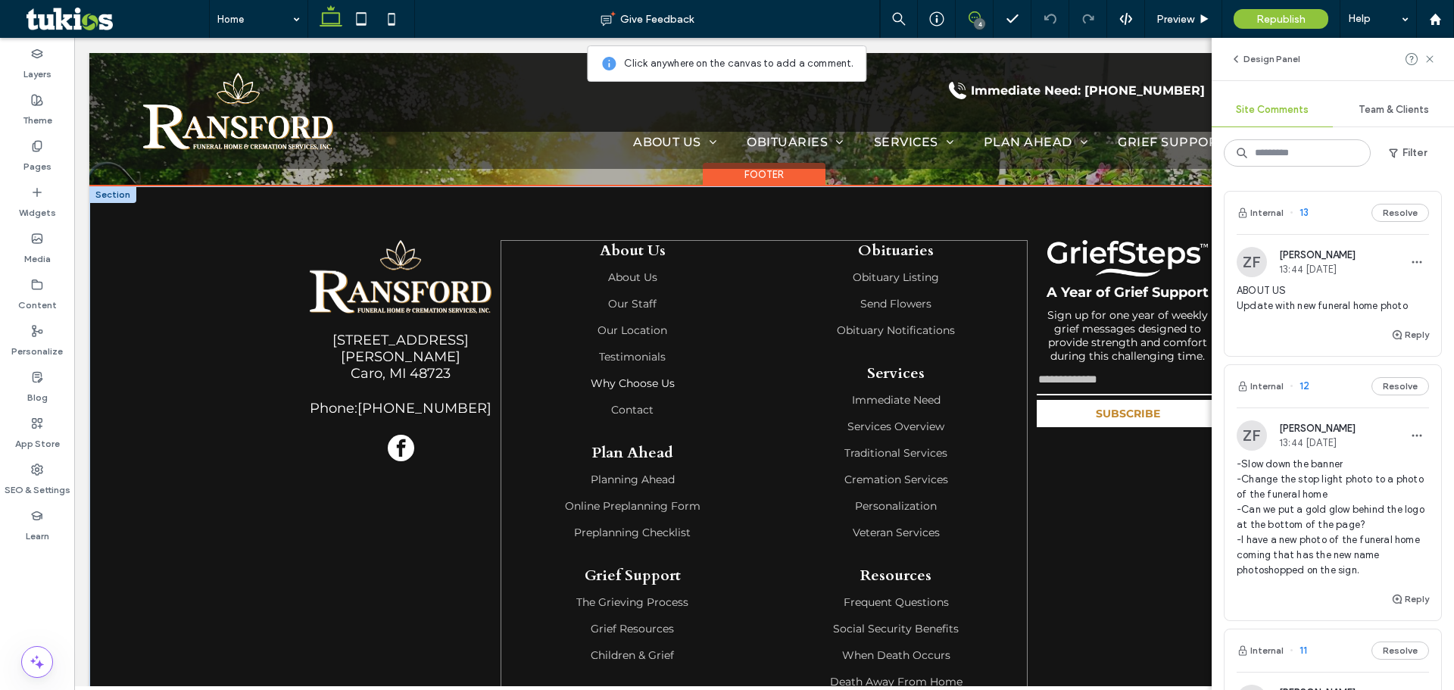
scroll to position [2249, 0]
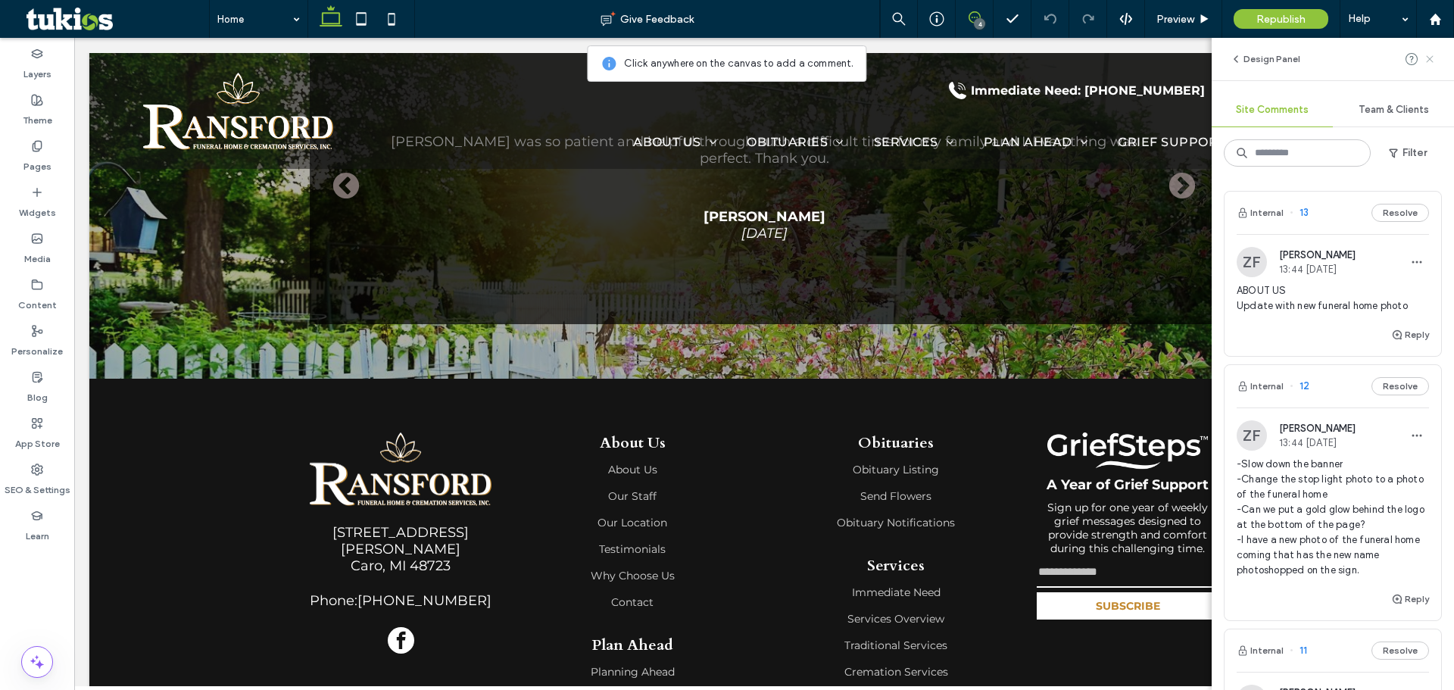
click at [1430, 56] on icon at bounding box center [1429, 59] width 12 height 12
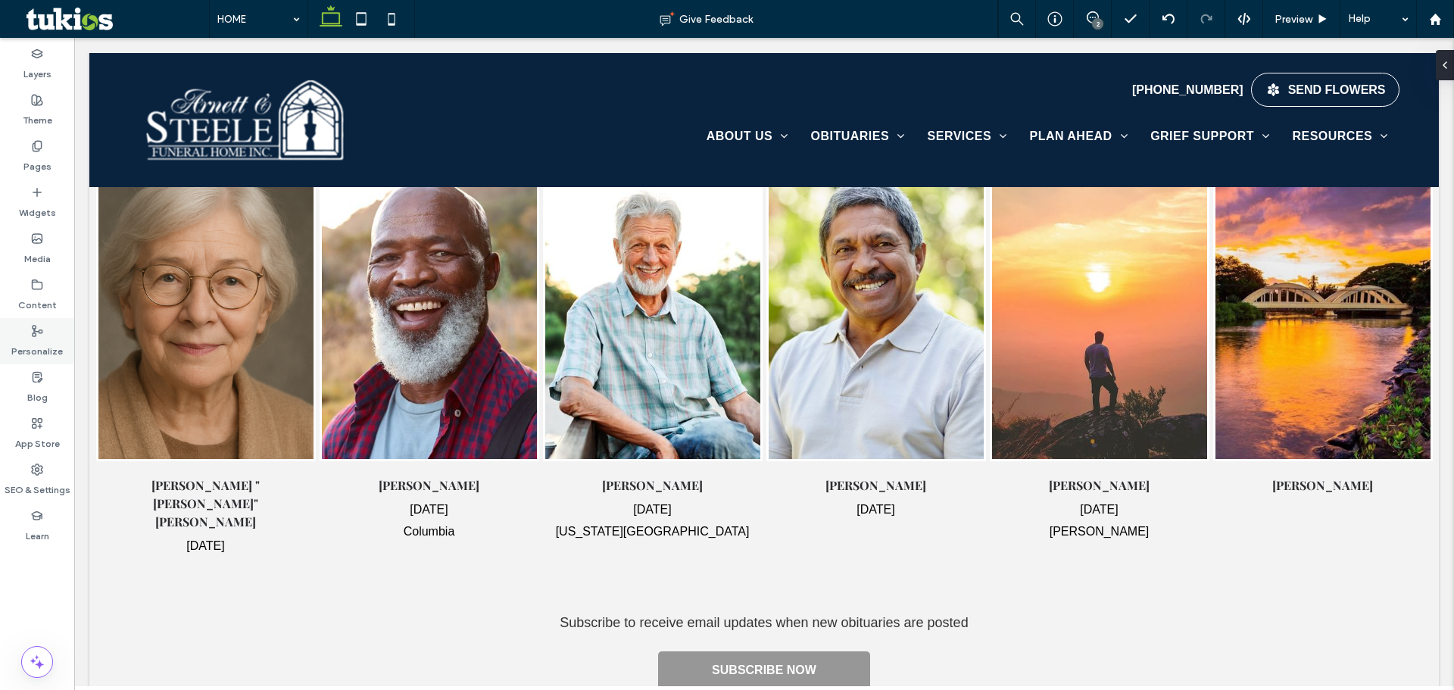
scroll to position [1060, 0]
